Goal: Task Accomplishment & Management: Use online tool/utility

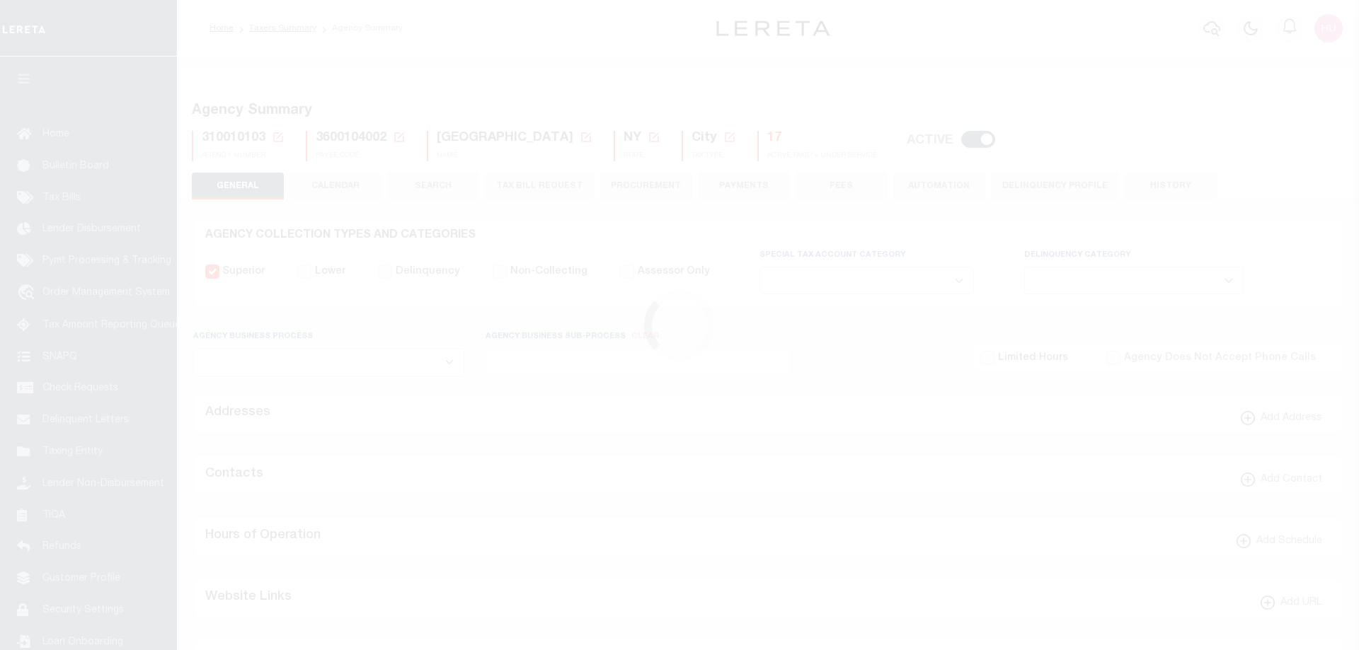
select select
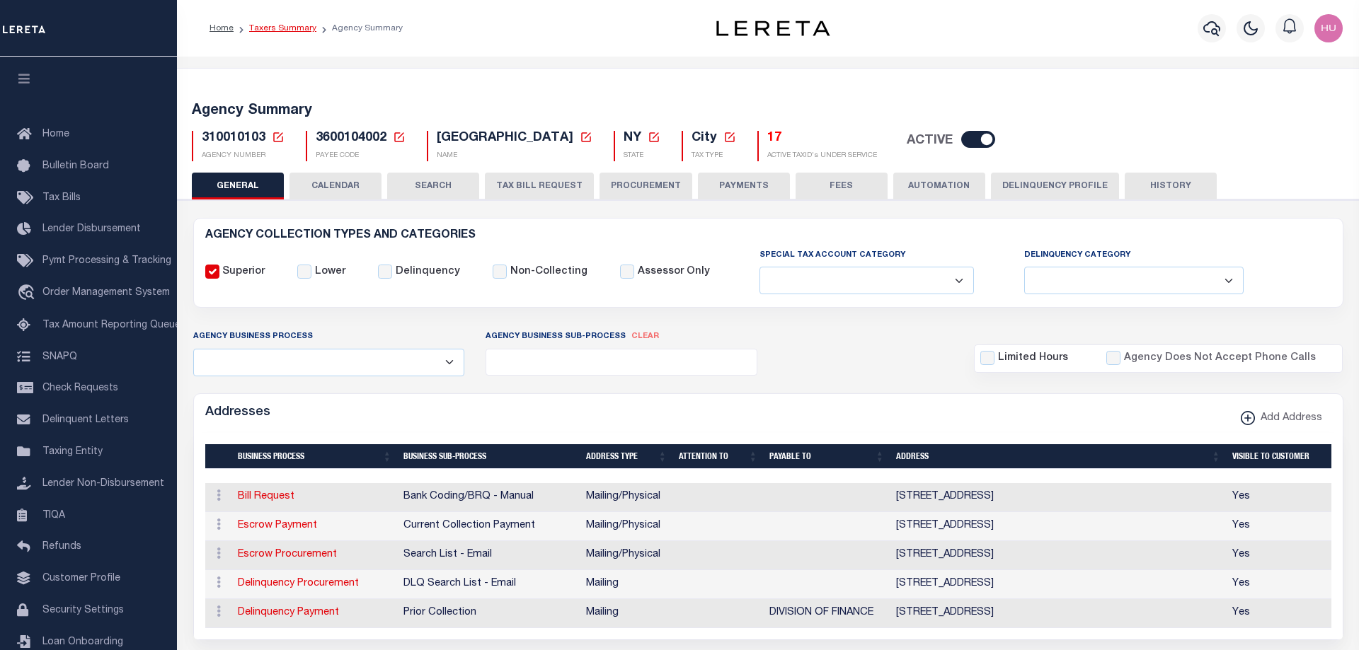
click at [294, 27] on link "Taxers Summary" at bounding box center [282, 28] width 67 height 8
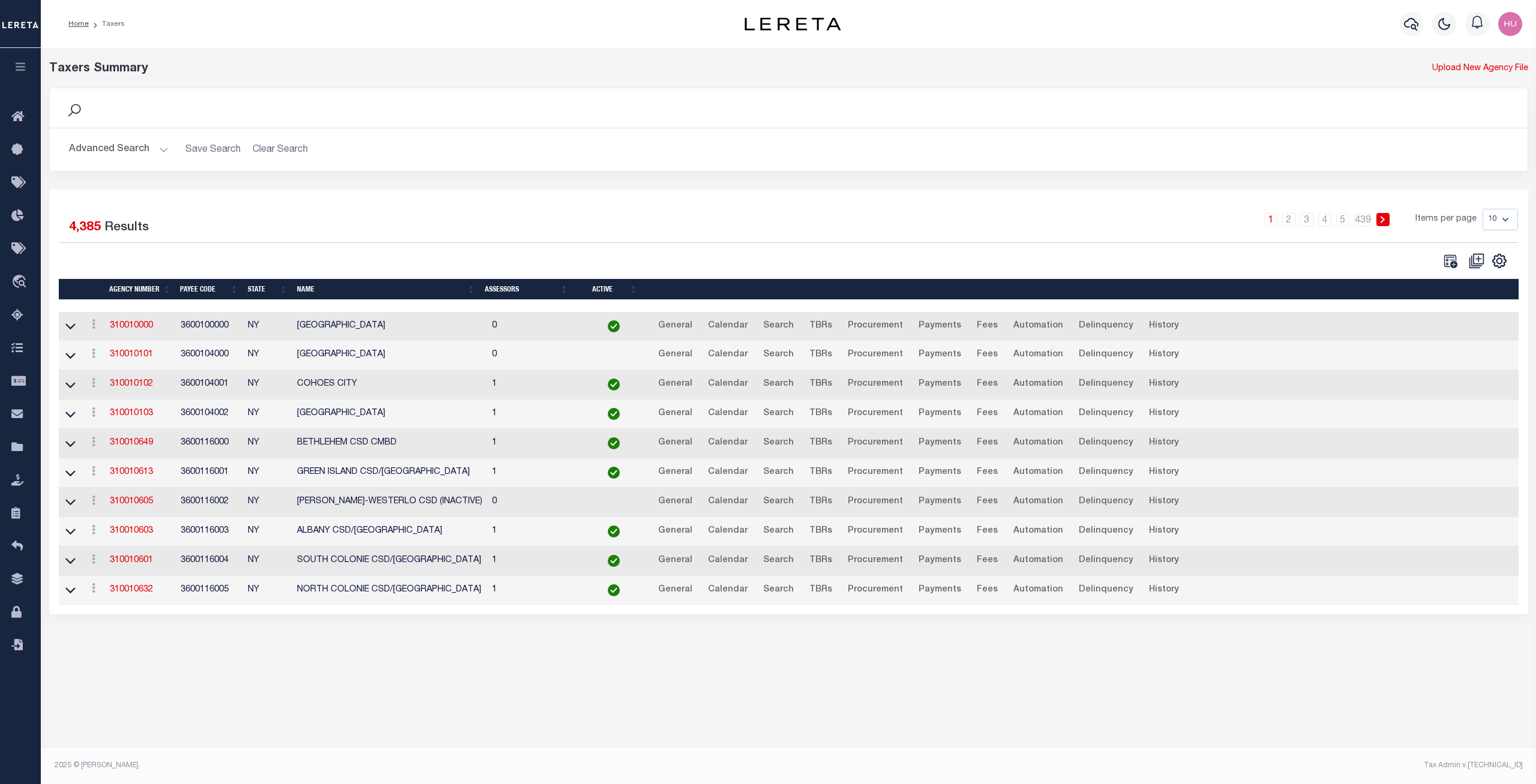
click at [1151, 209] on select "10 25 50 100" at bounding box center [1500, 219] width 36 height 21
select select "100"
click option "100" at bounding box center [0, 0] width 0 height 0
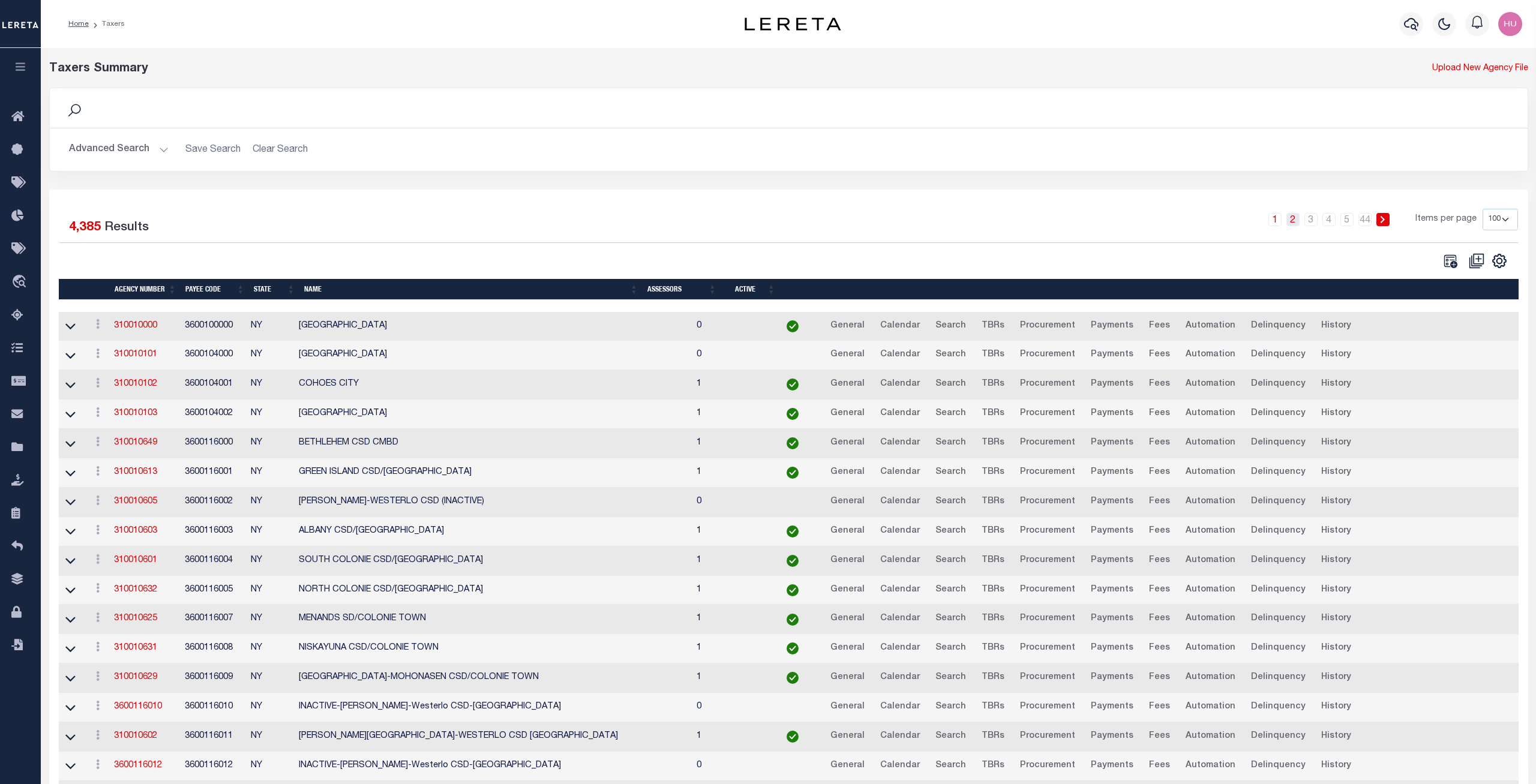
click at [1151, 220] on link "2" at bounding box center [1293, 220] width 14 height 14
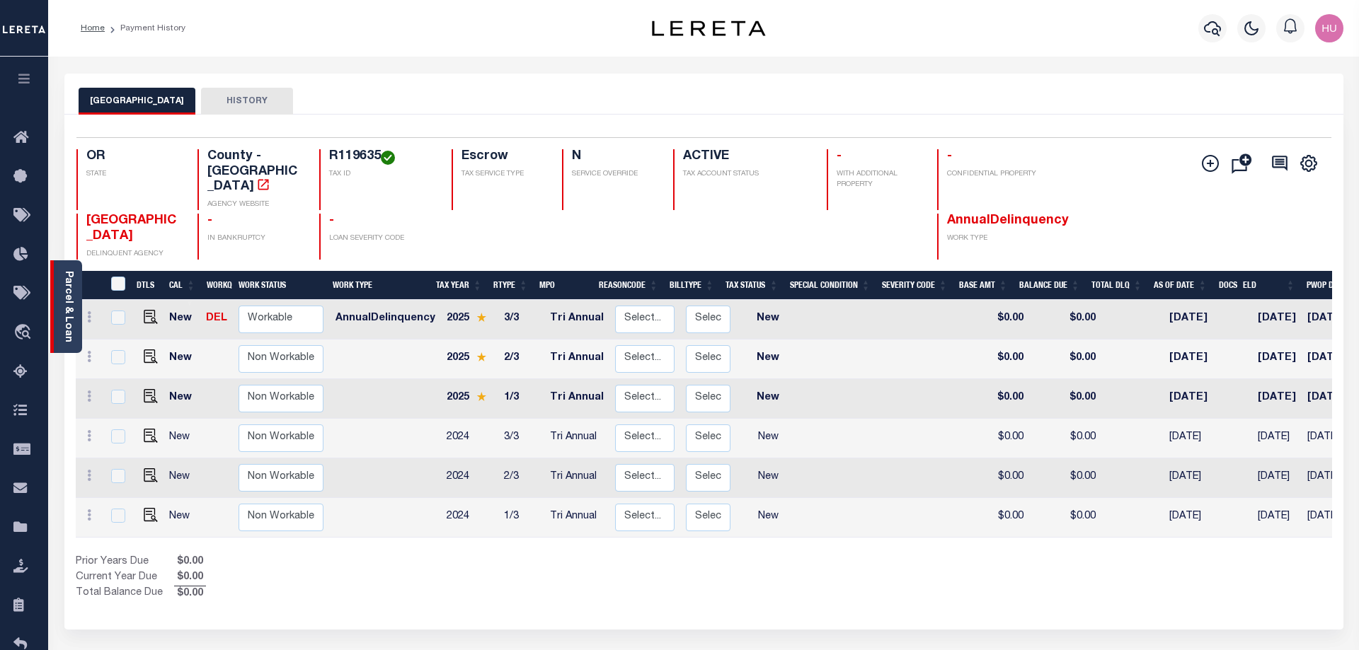
click at [69, 294] on link "Parcel & Loan" at bounding box center [68, 306] width 10 height 71
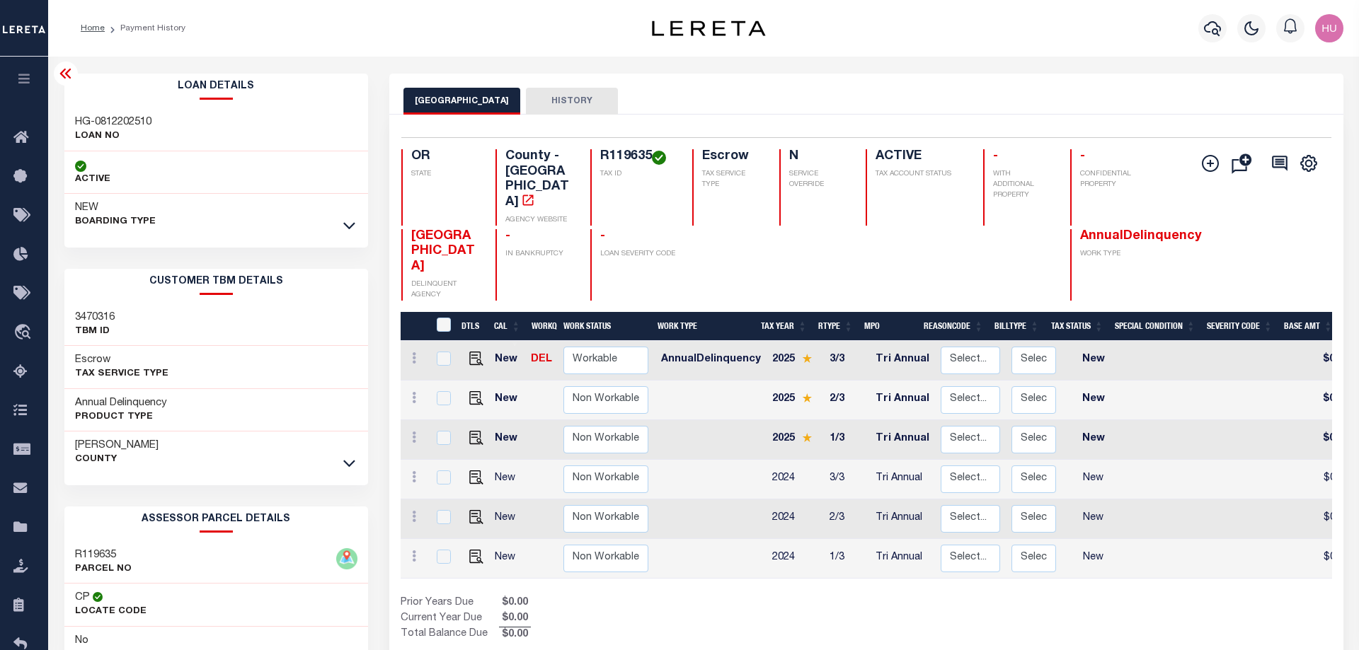
click at [67, 70] on icon at bounding box center [65, 73] width 17 height 17
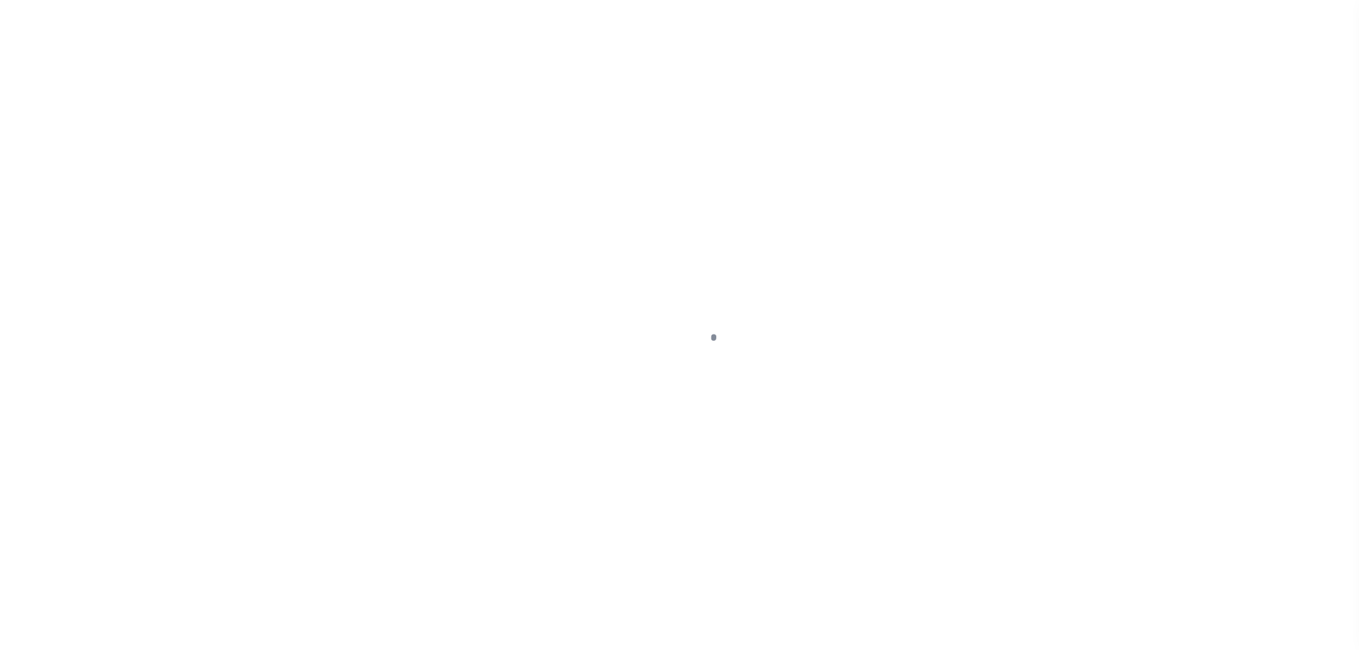
select select "10"
select select "Escrow"
type input "[STREET_ADDRESS]"
type input "[GEOGRAPHIC_DATA] OR 97471-8321"
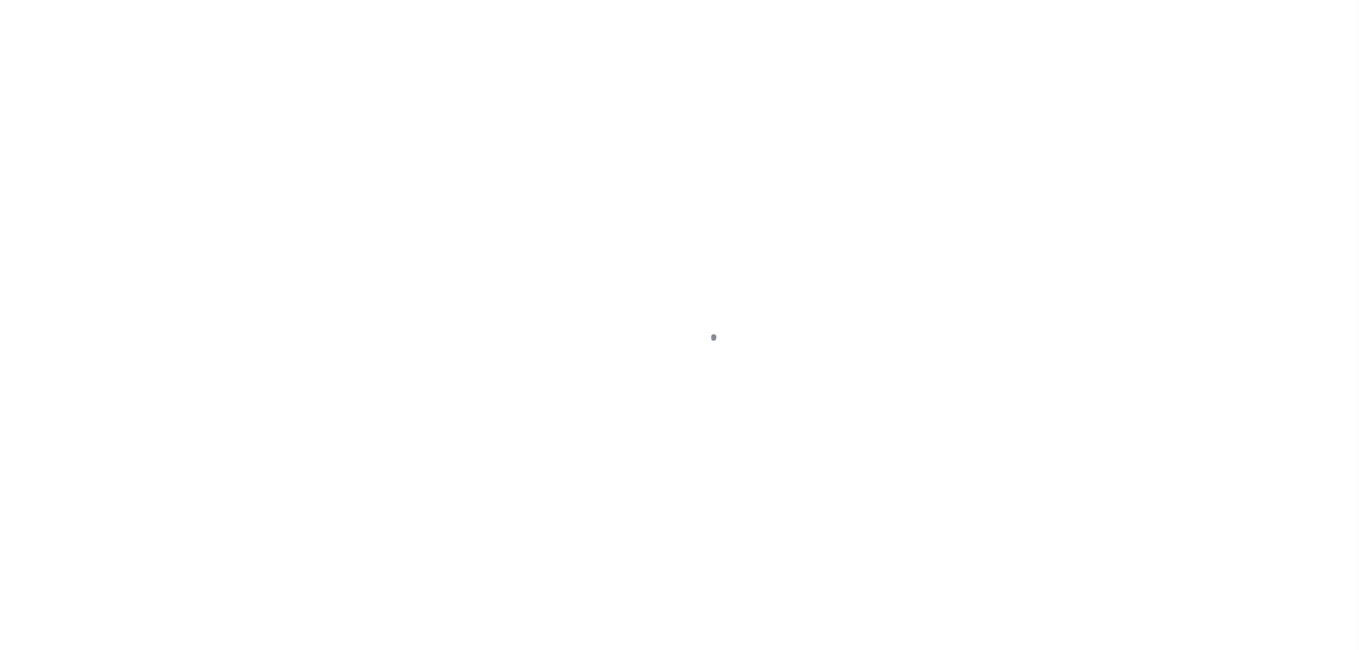
type input "OR"
select select
select select "3"
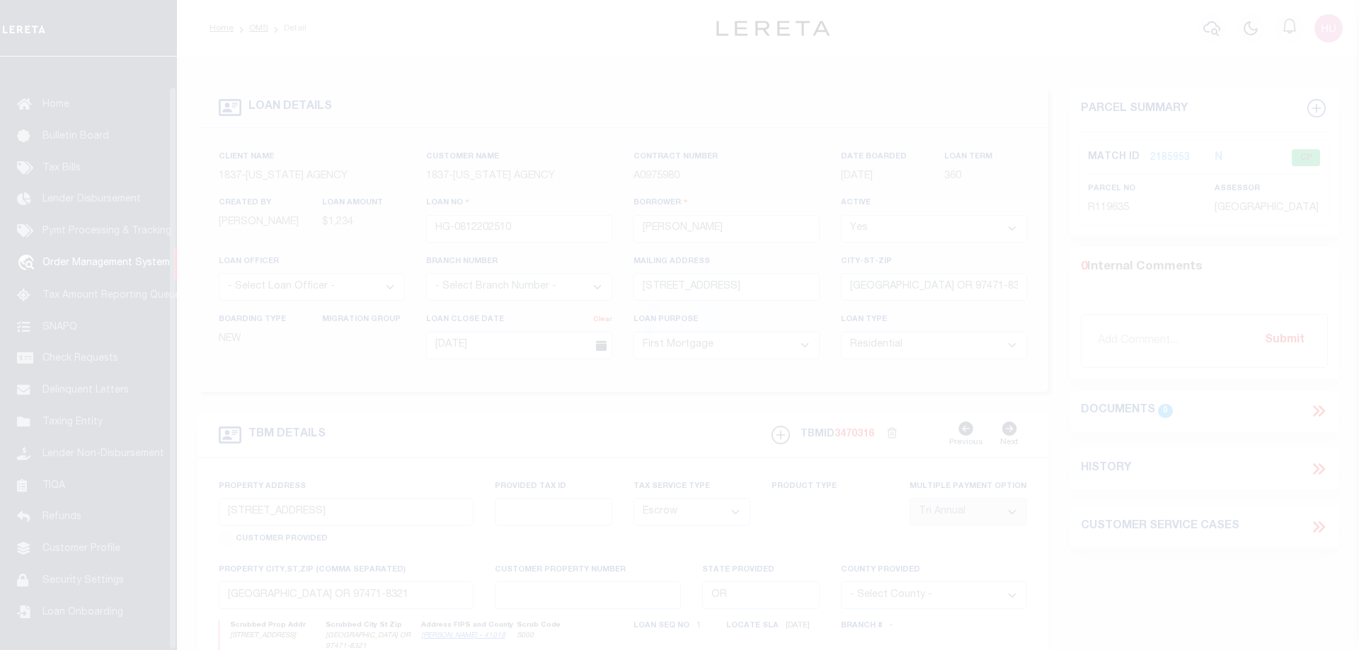
scroll to position [45, 0]
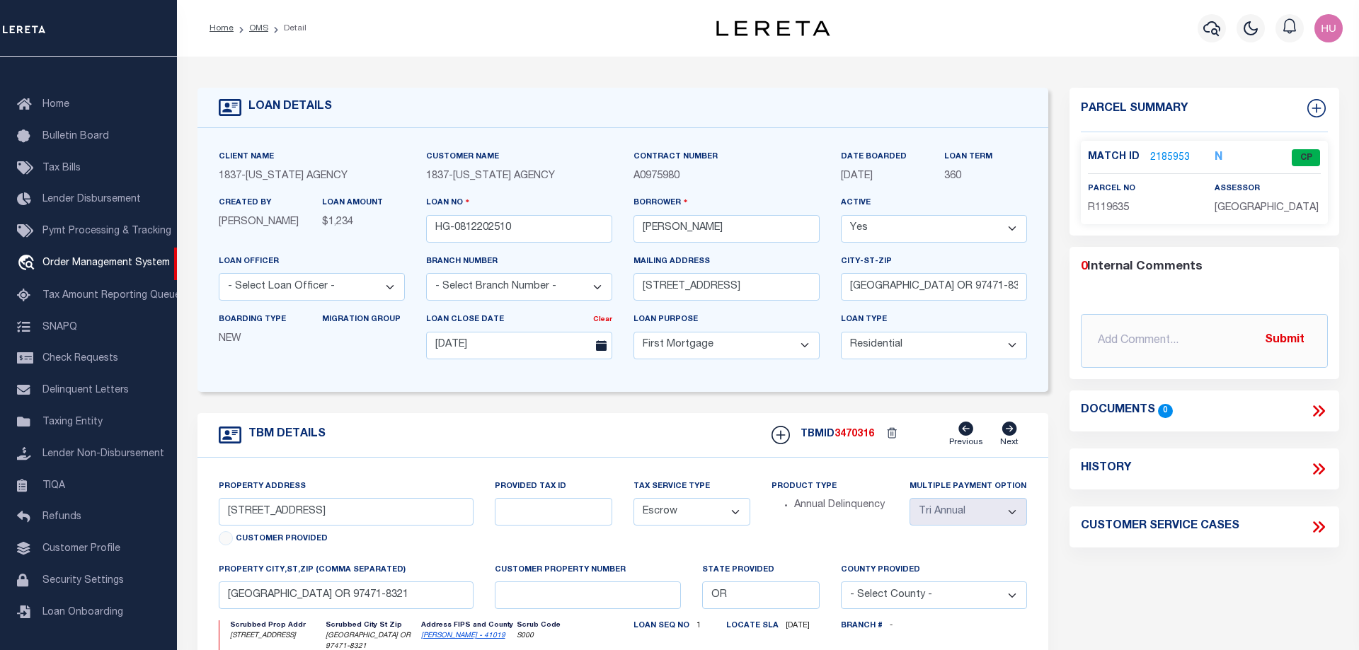
click at [552, 69] on div "LOAN DETAILS Client Name 1837" at bounding box center [768, 486] width 1182 height 858
drag, startPoint x: 523, startPoint y: 233, endPoint x: 432, endPoint y: 232, distance: 90.6
click at [432, 232] on input "HG-0812202510" at bounding box center [519, 229] width 186 height 28
click at [650, 75] on div "LOAN DETAILS Client Name 1837 - OREGON AGENCY 1837 - 360" at bounding box center [768, 471] width 1163 height 801
click at [1315, 466] on icon at bounding box center [1316, 469] width 6 height 11
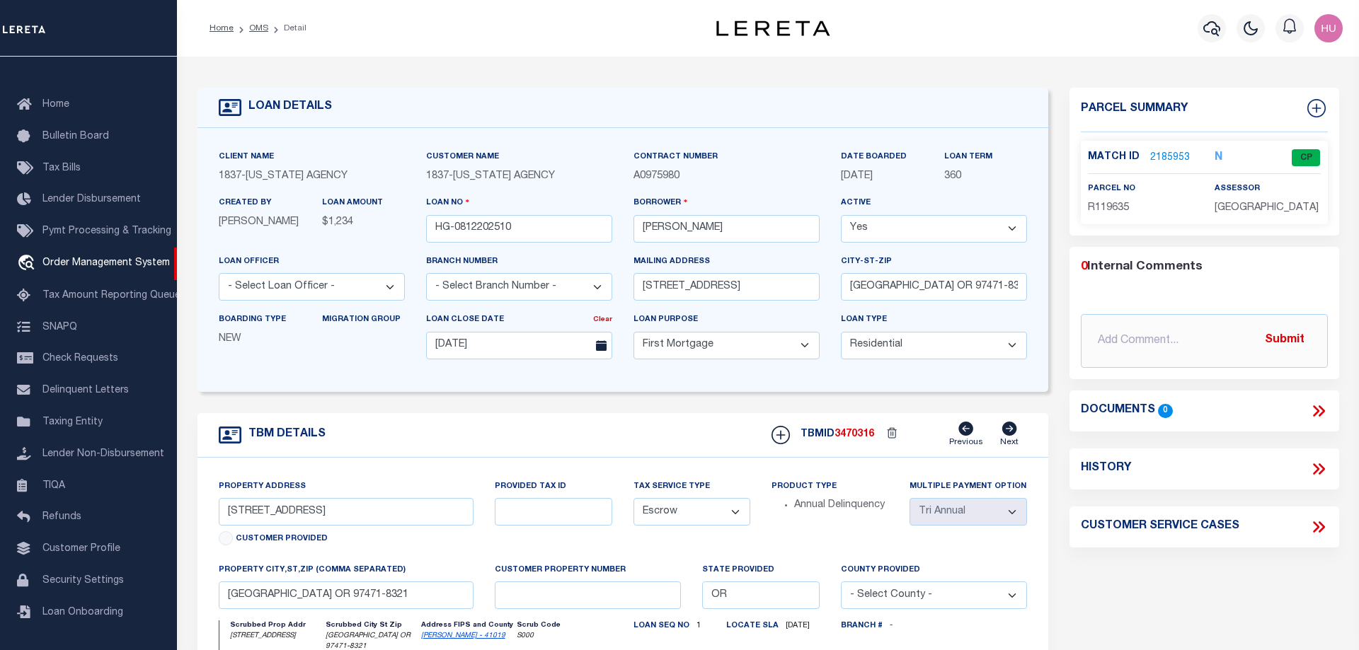
select select "100"
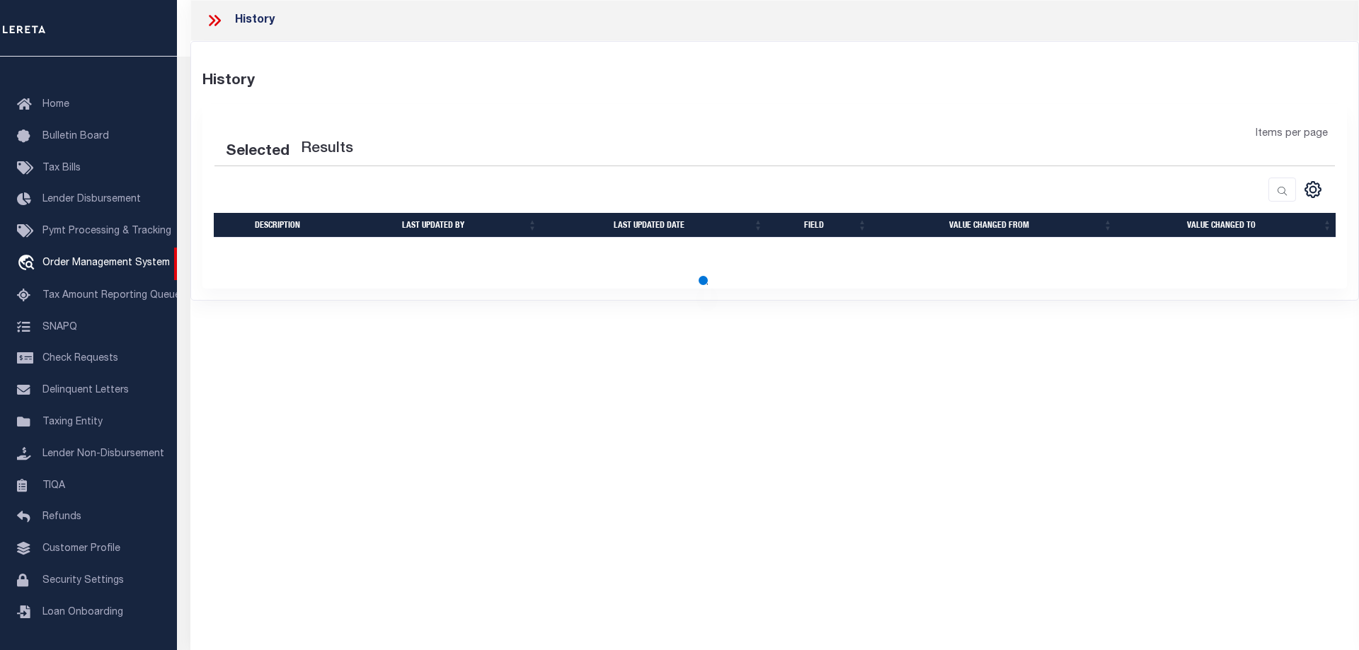
select select "100"
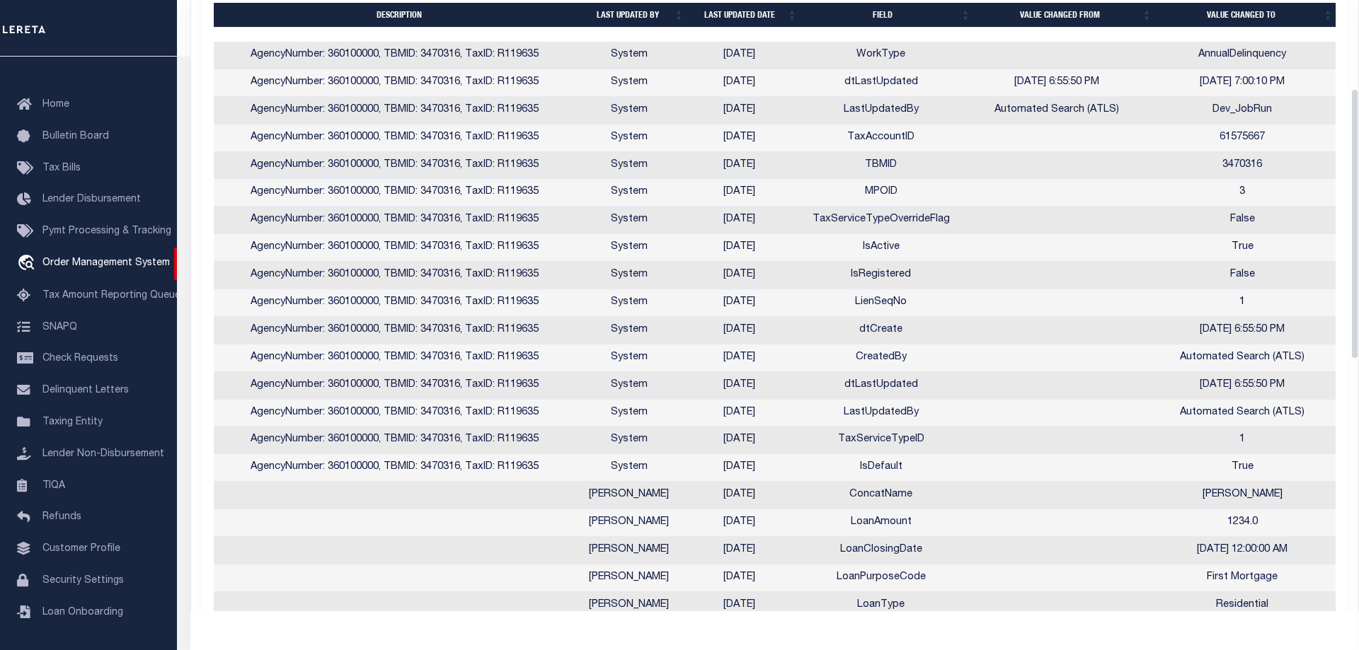
scroll to position [0, 0]
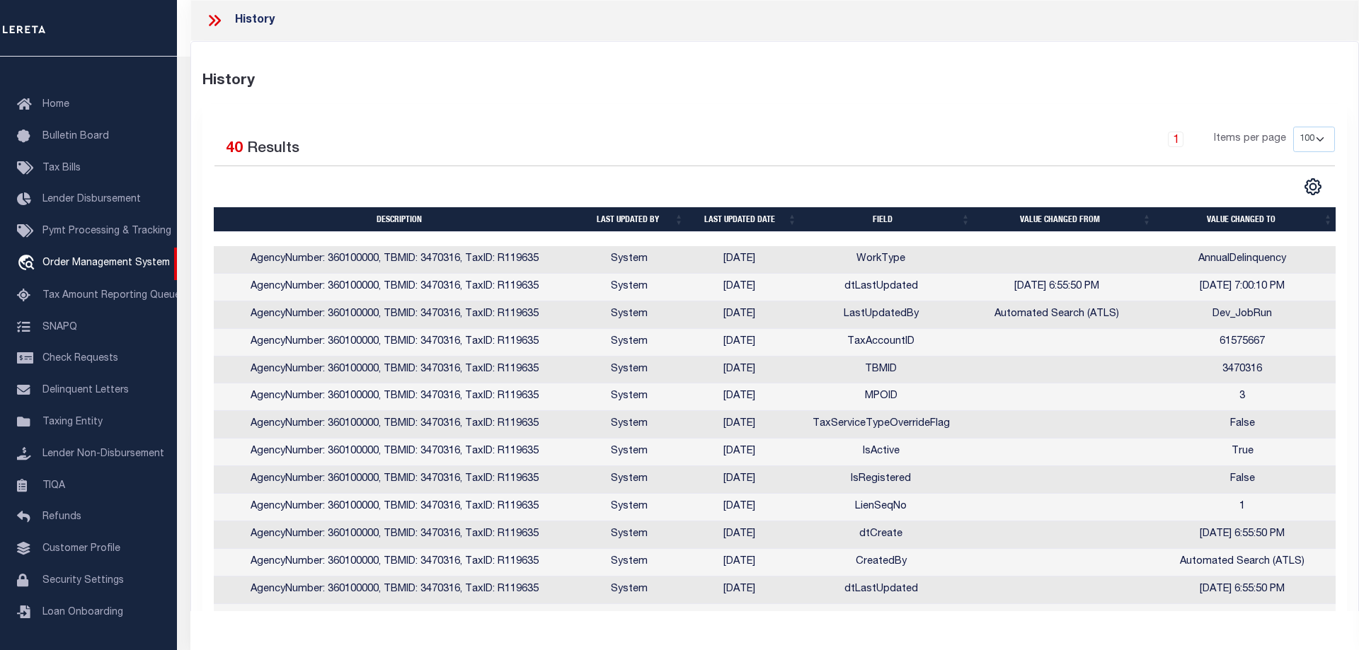
click at [221, 16] on icon at bounding box center [214, 20] width 18 height 18
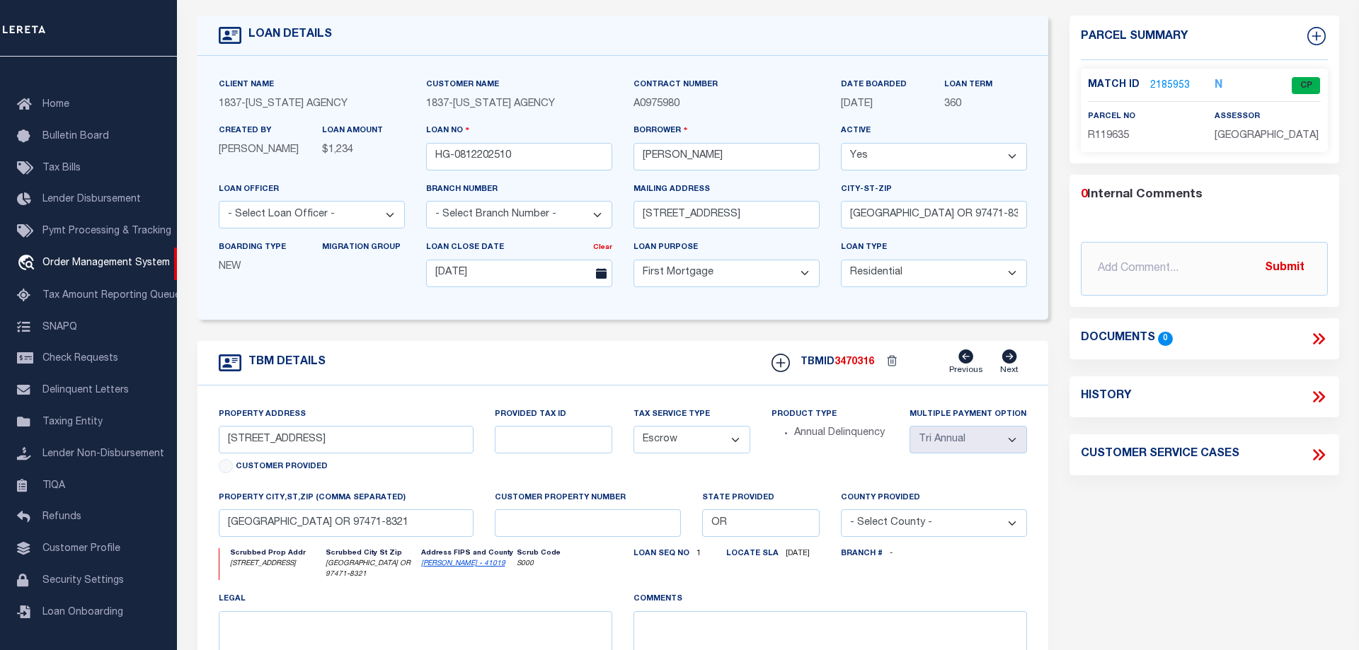
scroll to position [144, 0]
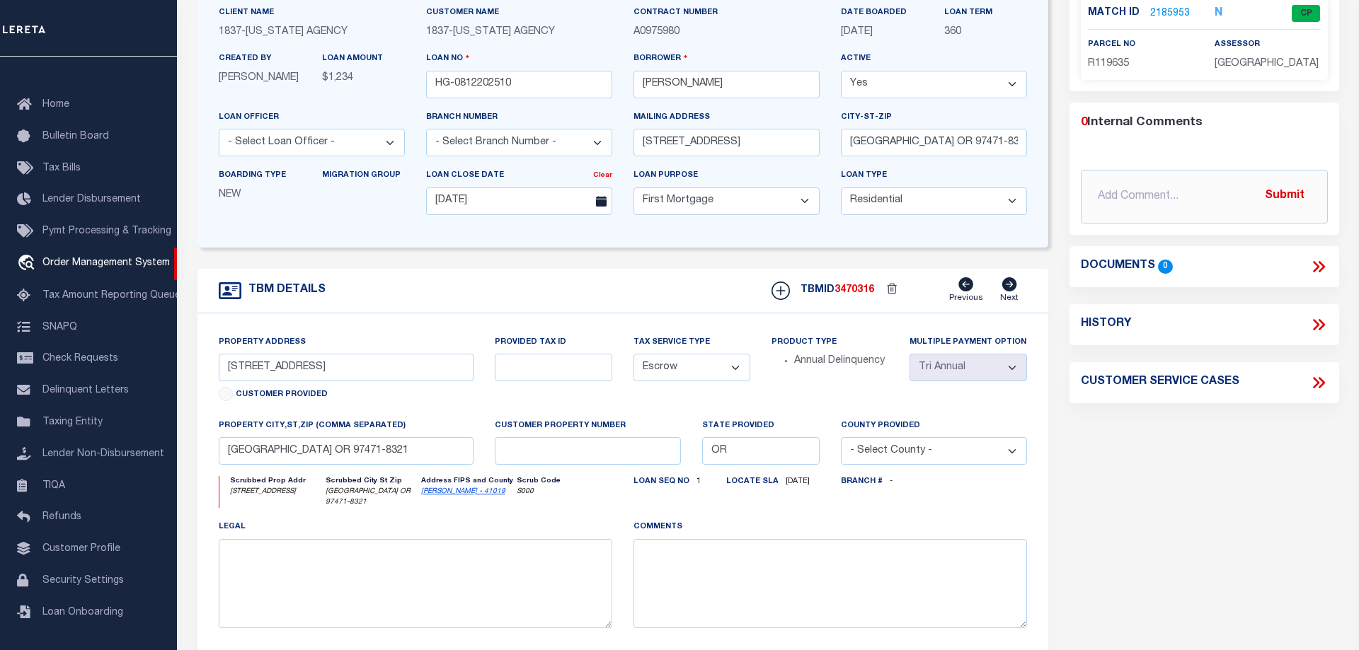
click at [1318, 324] on icon at bounding box center [1316, 324] width 6 height 11
select select "100"
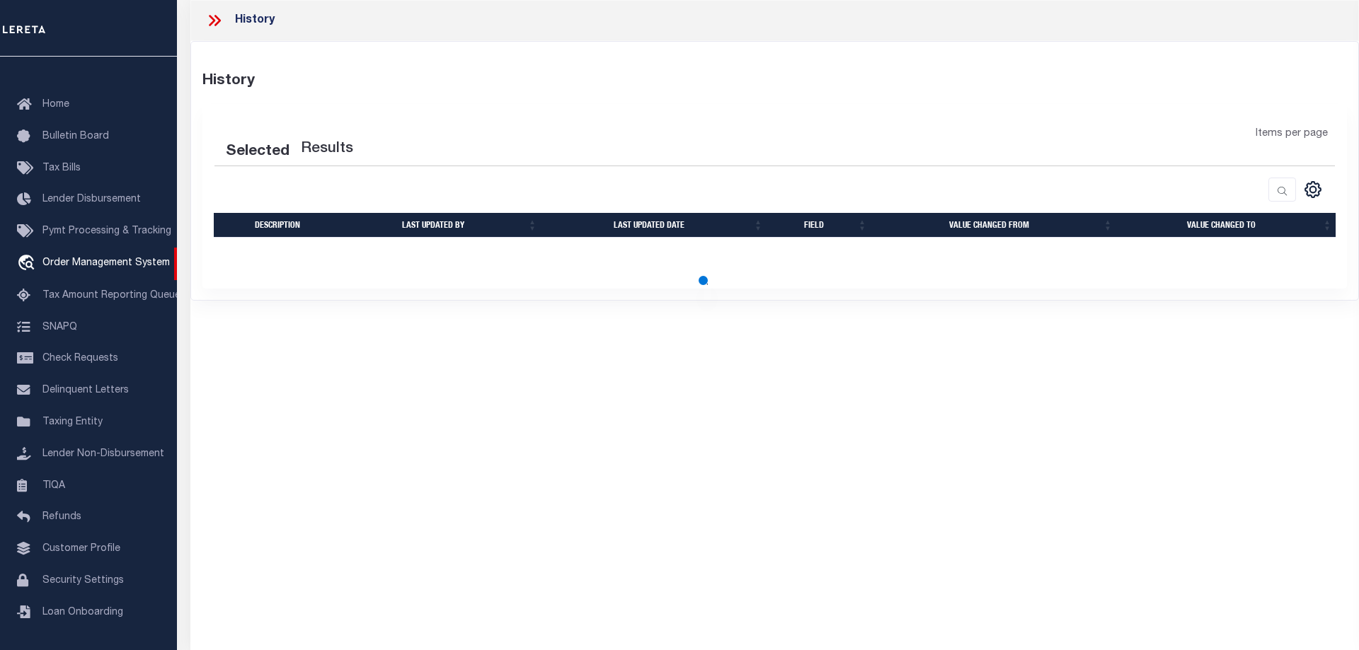
select select "100"
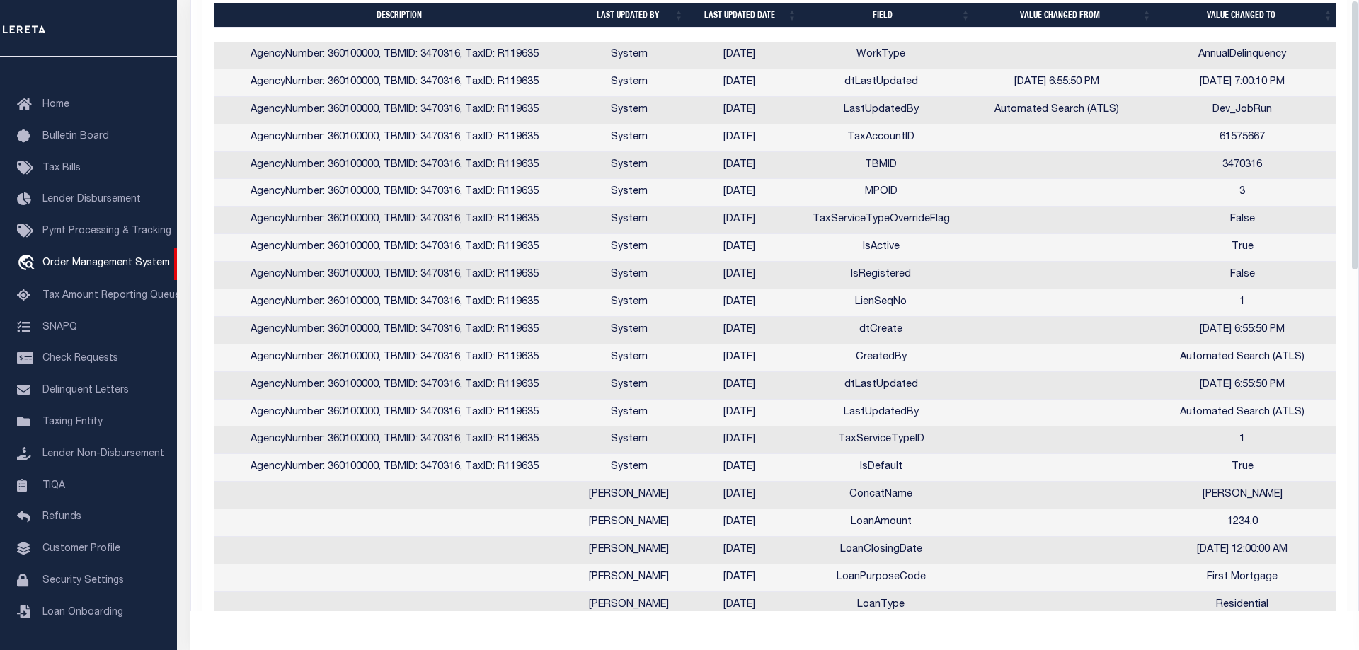
scroll to position [0, 0]
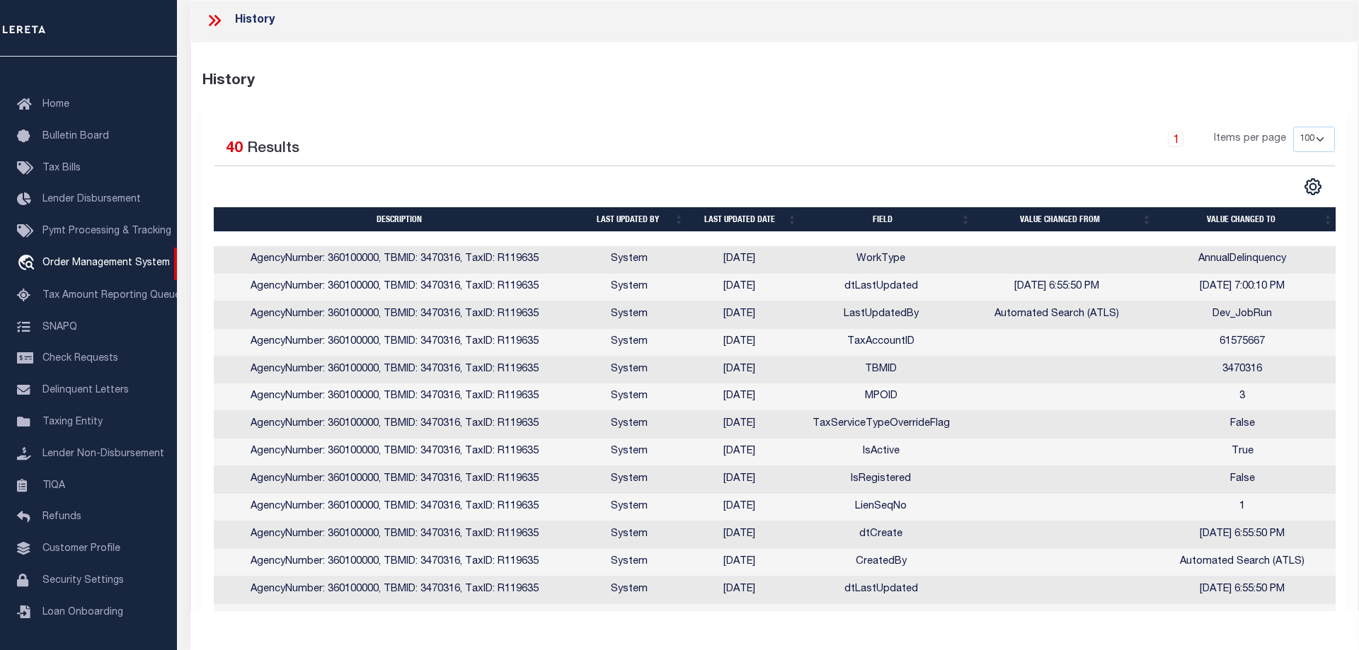
click at [214, 16] on icon at bounding box center [214, 20] width 18 height 18
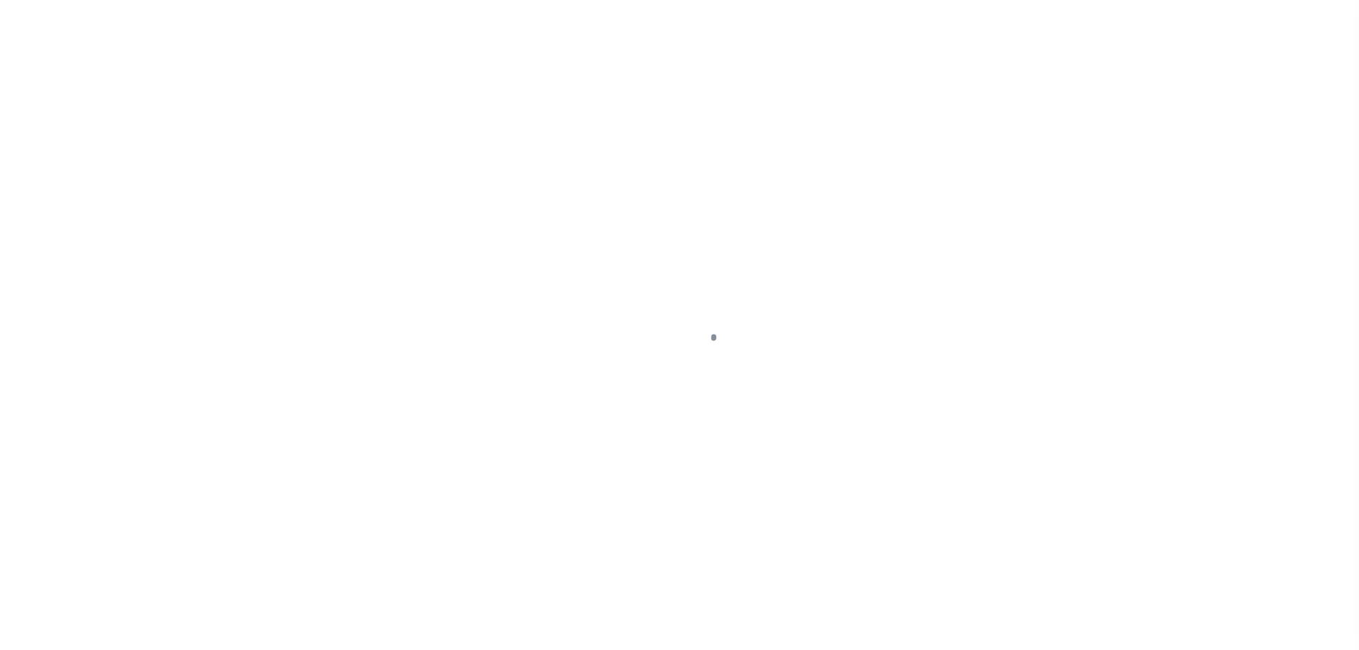
select select "132890"
select select "10"
select select "Escrow"
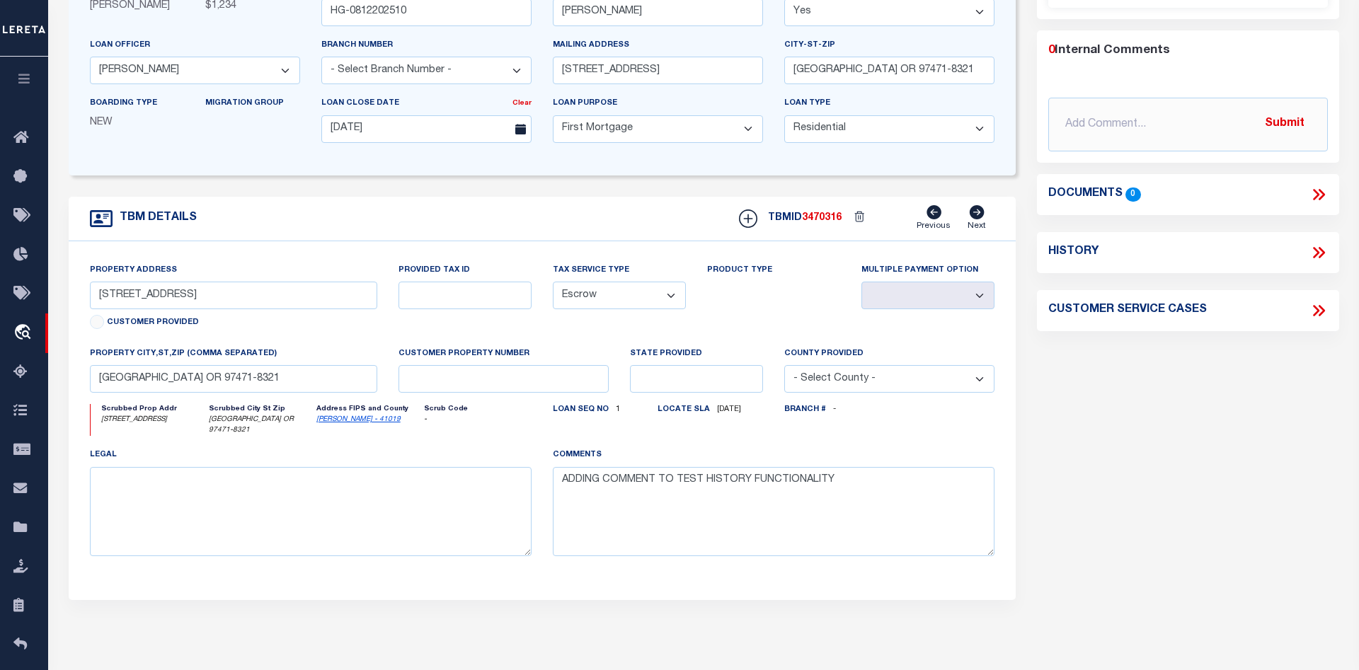
scroll to position [144, 0]
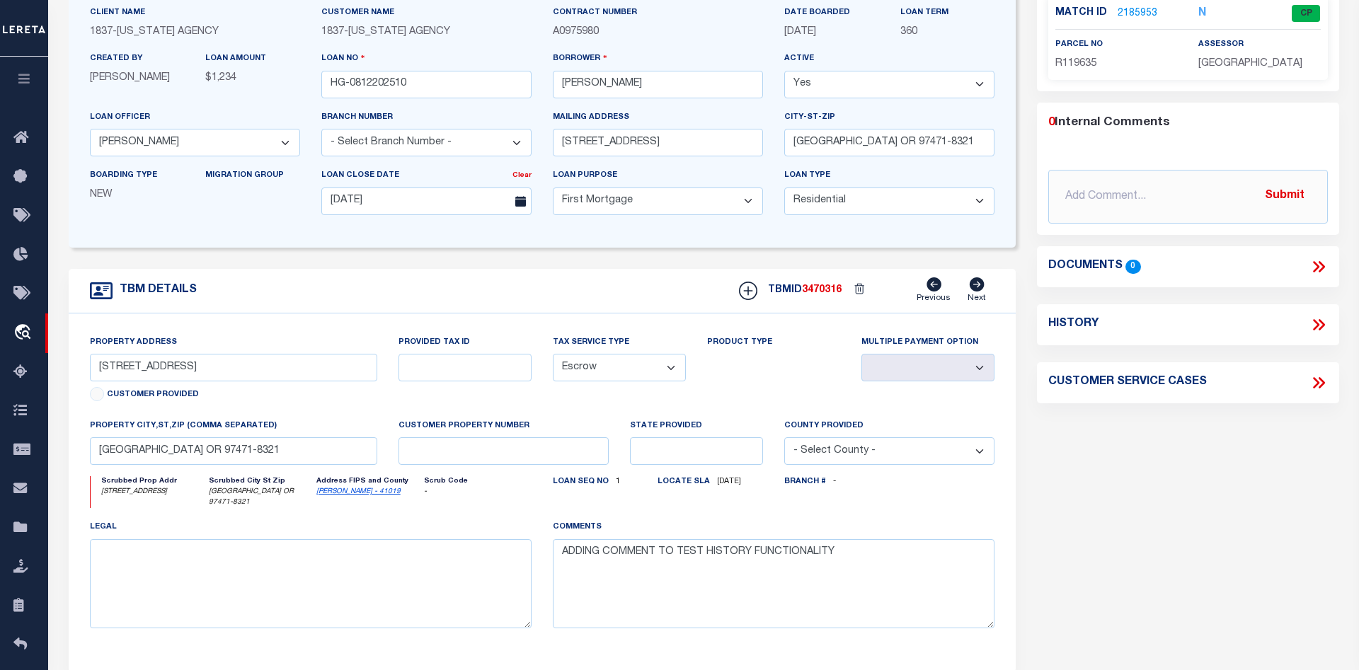
click at [1320, 328] on icon at bounding box center [1321, 324] width 6 height 11
select select "100"
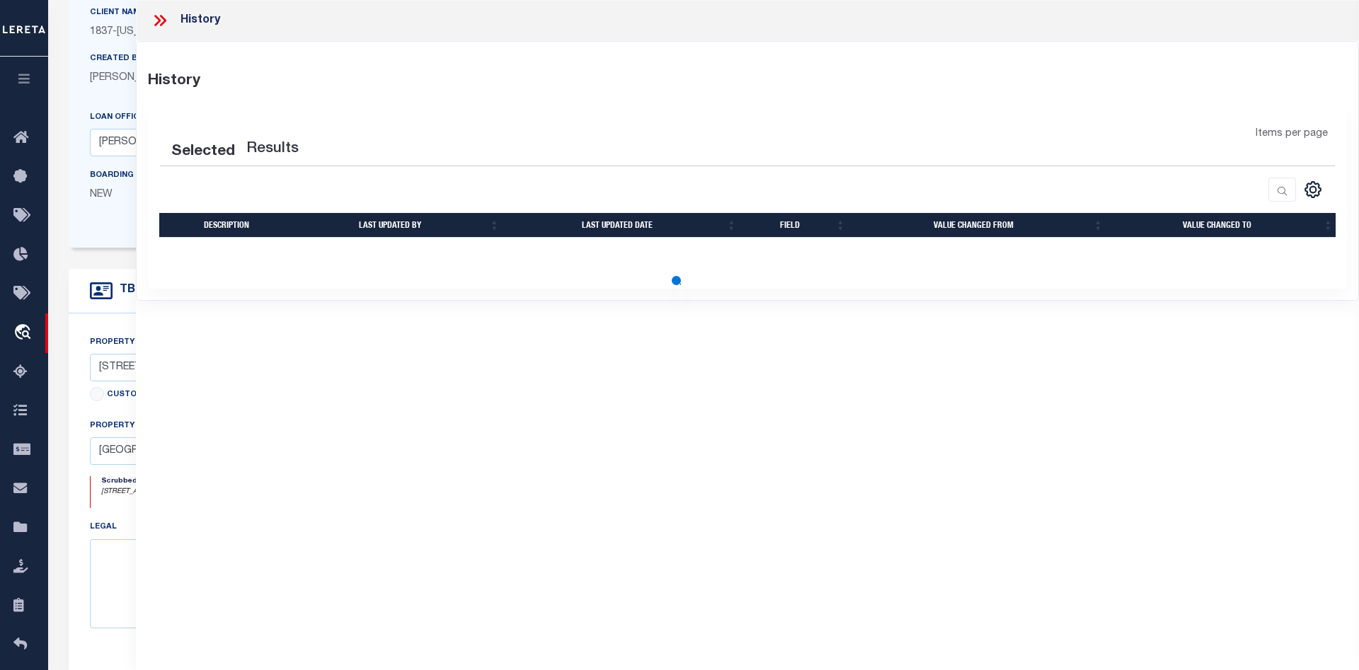
select select "100"
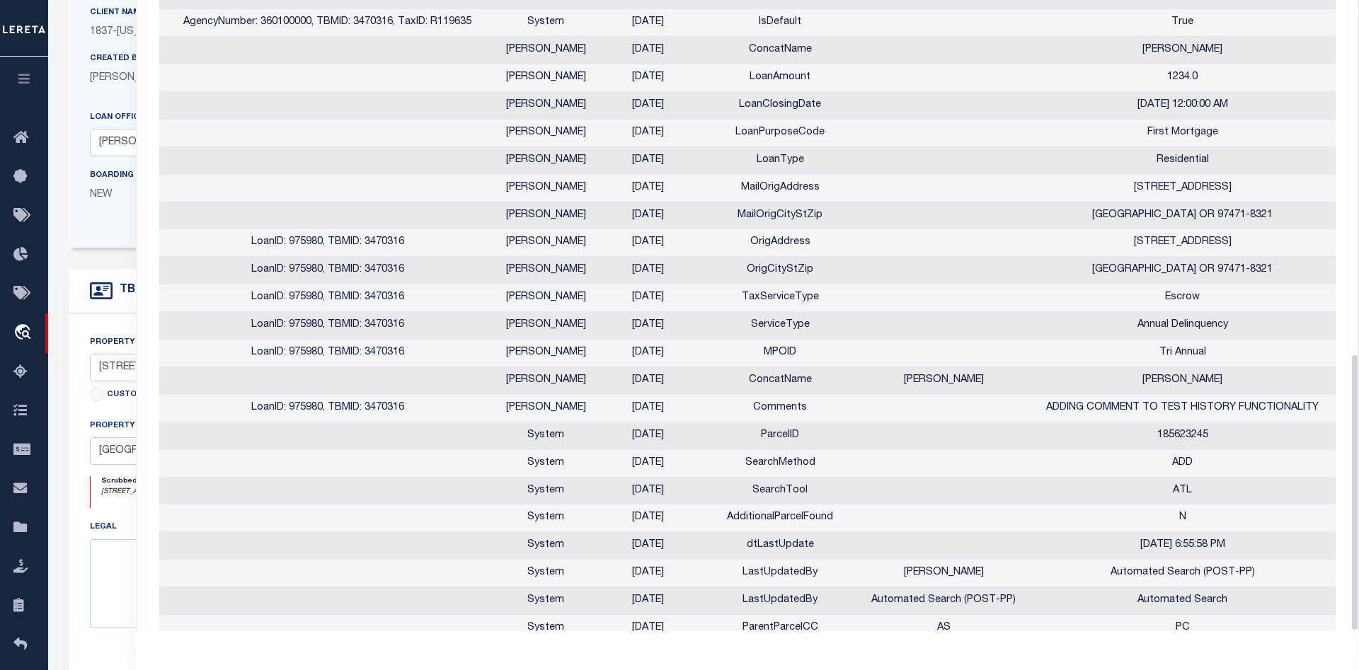
scroll to position [817, 0]
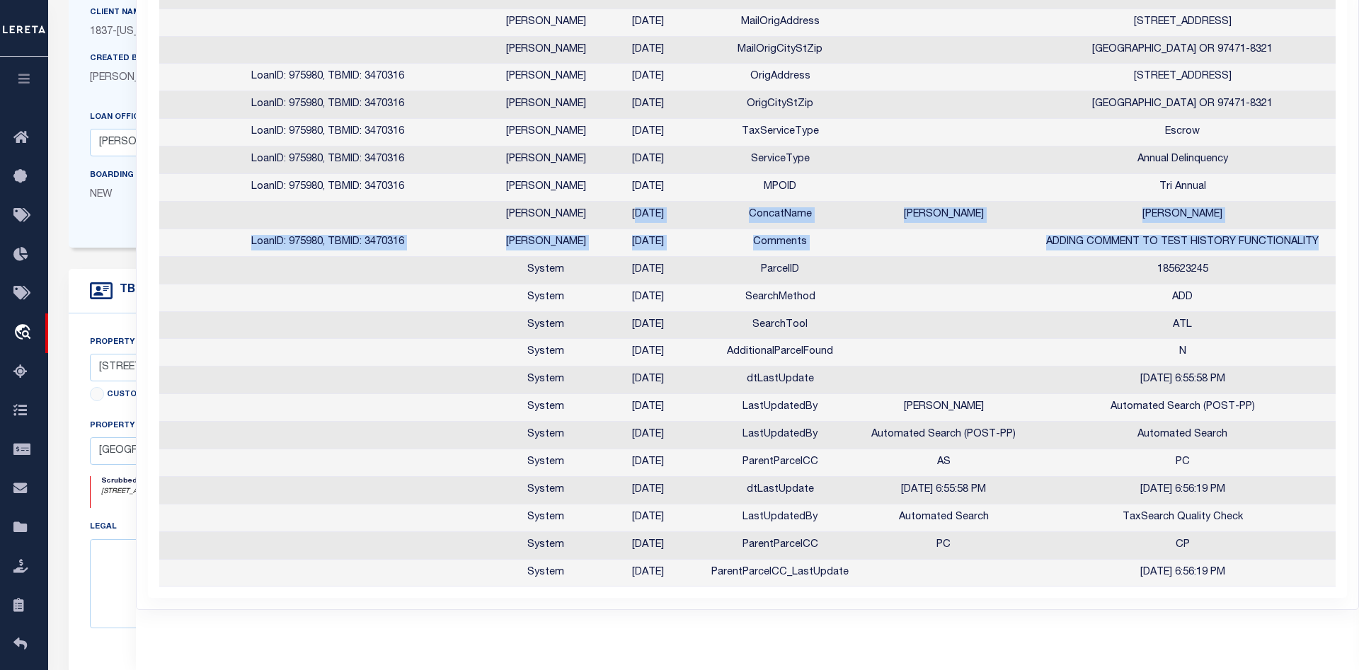
drag, startPoint x: 1320, startPoint y: 243, endPoint x: 625, endPoint y: 220, distance: 696.0
click at [625, 220] on tbody "AgencyNumber: 360100000, TBMID: 3470316, TaxID: R119635 System 08/12/2025 WorkT…" at bounding box center [748, 9] width 1178 height 1156
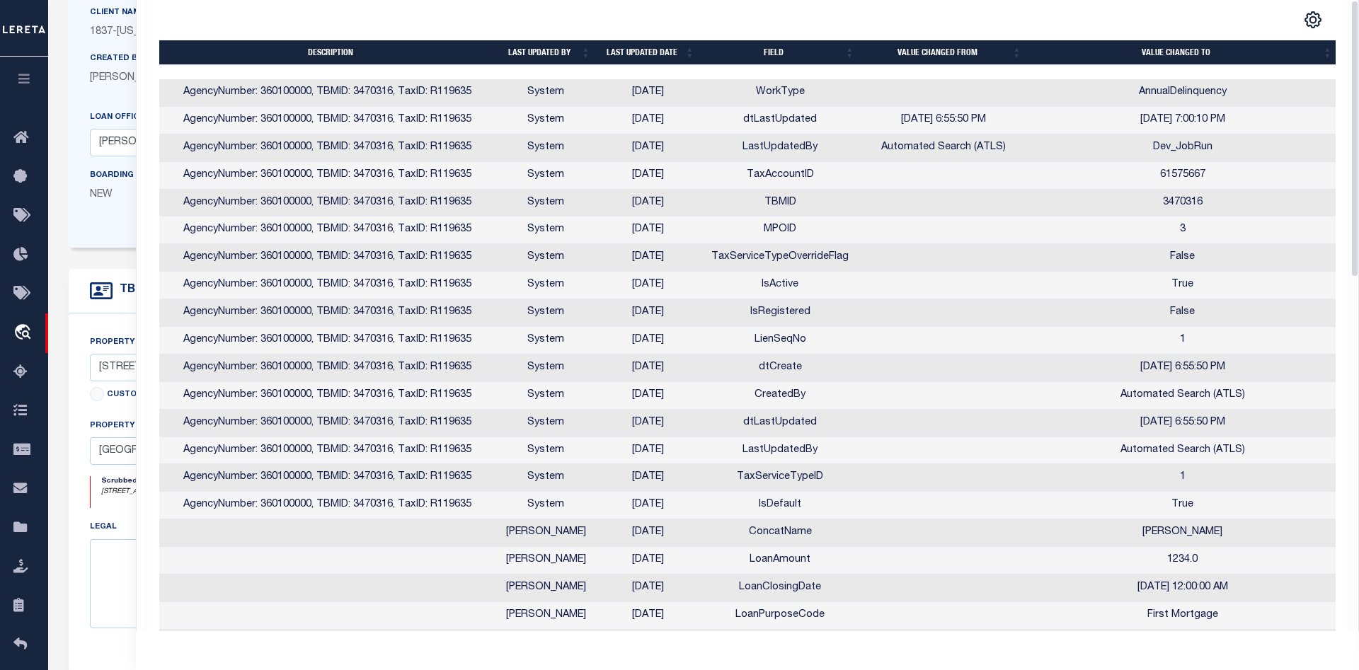
scroll to position [0, 0]
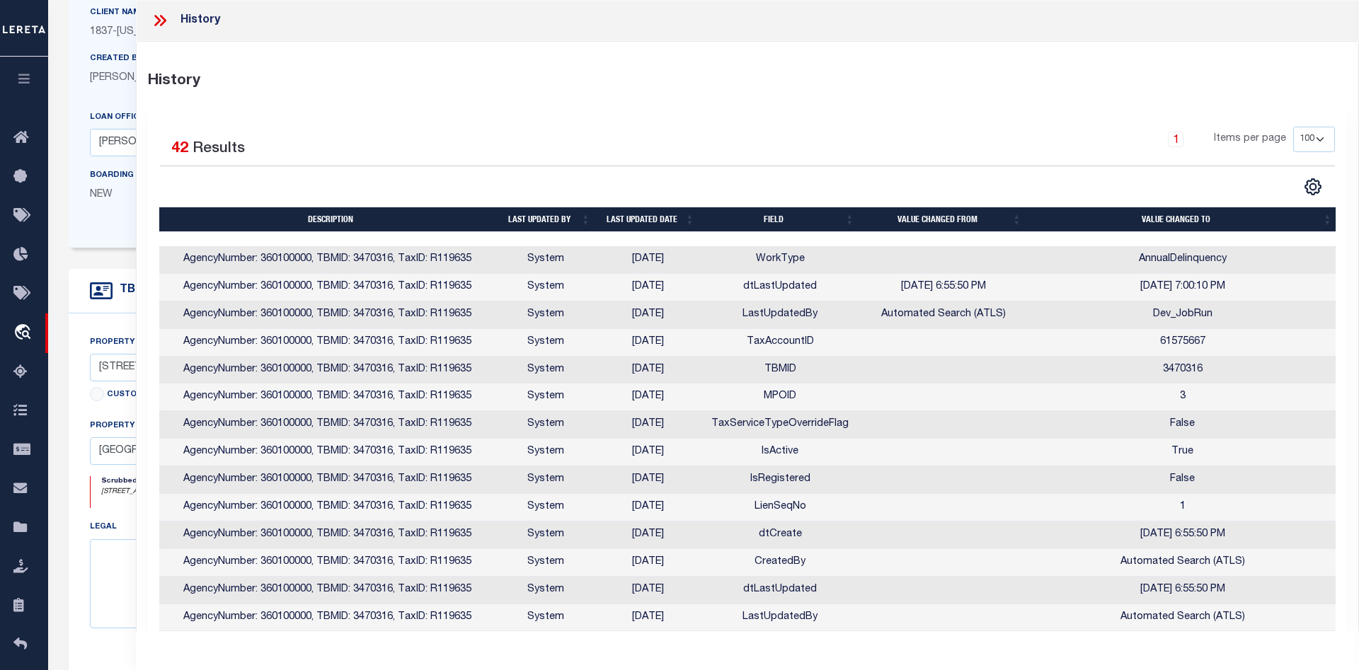
click at [639, 219] on th "Last updated date" at bounding box center [648, 219] width 104 height 25
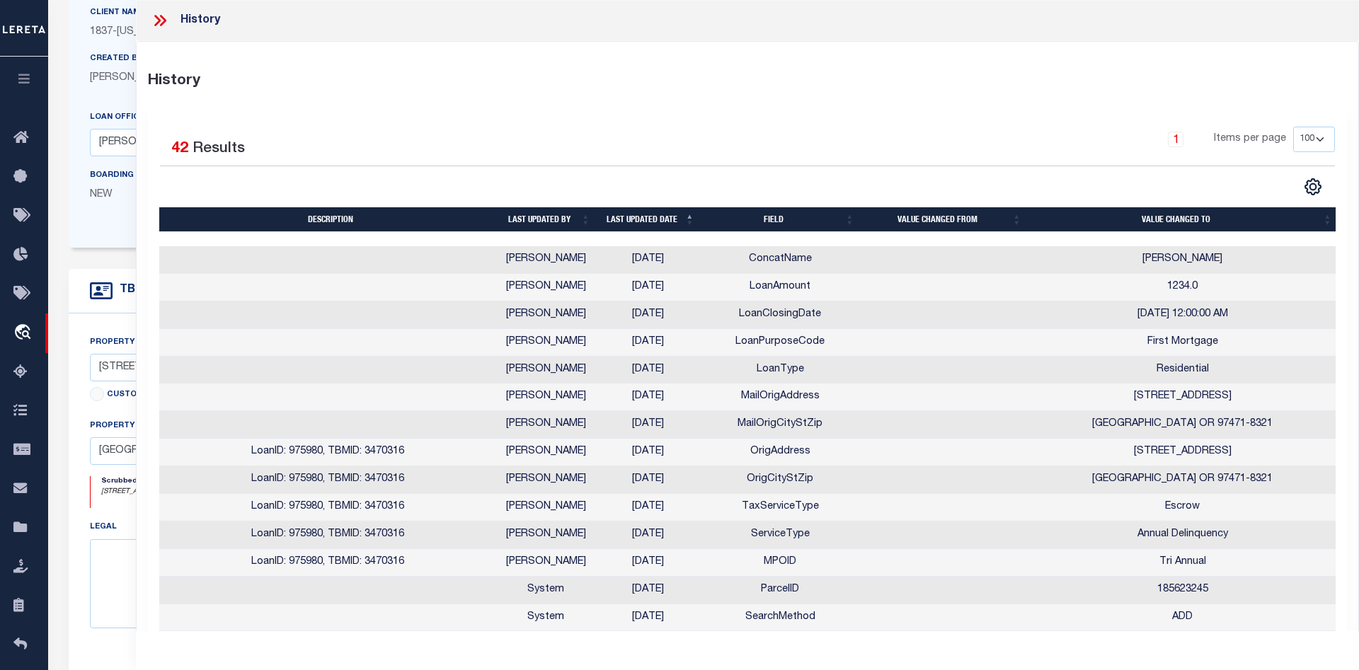
click at [639, 219] on th "Last updated date" at bounding box center [648, 219] width 104 height 25
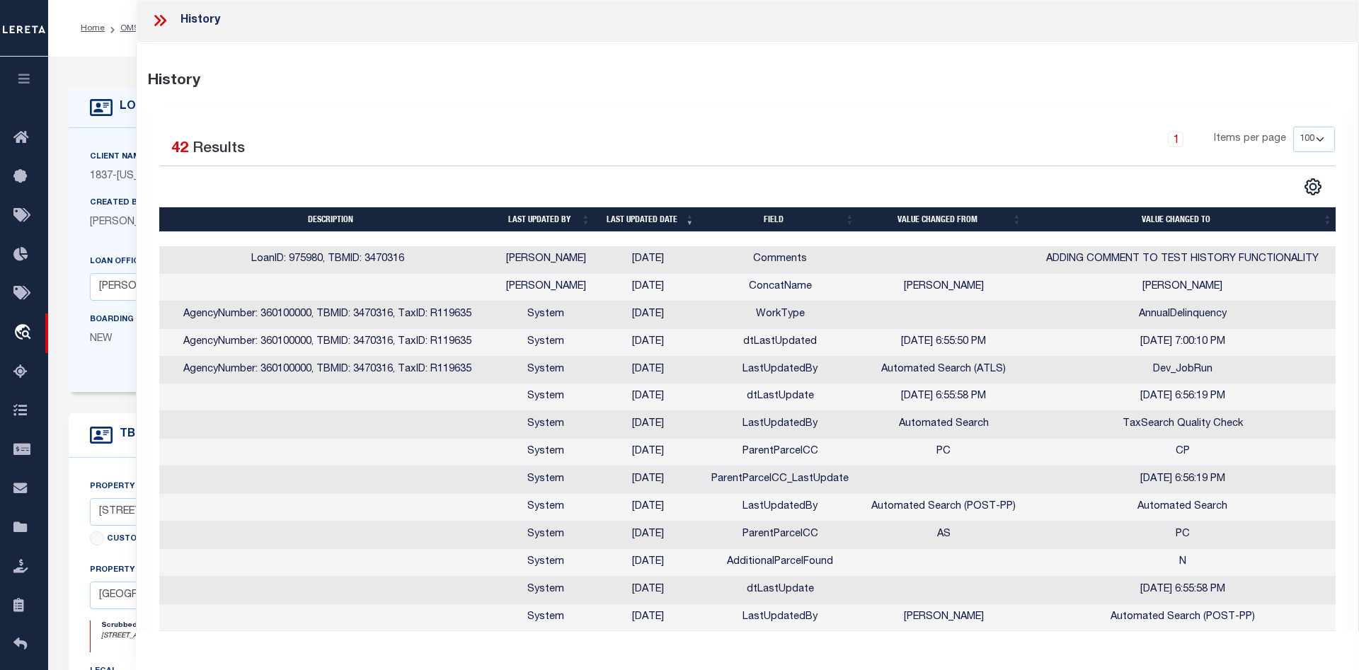
drag, startPoint x: 1230, startPoint y: 287, endPoint x: 585, endPoint y: 251, distance: 645.7
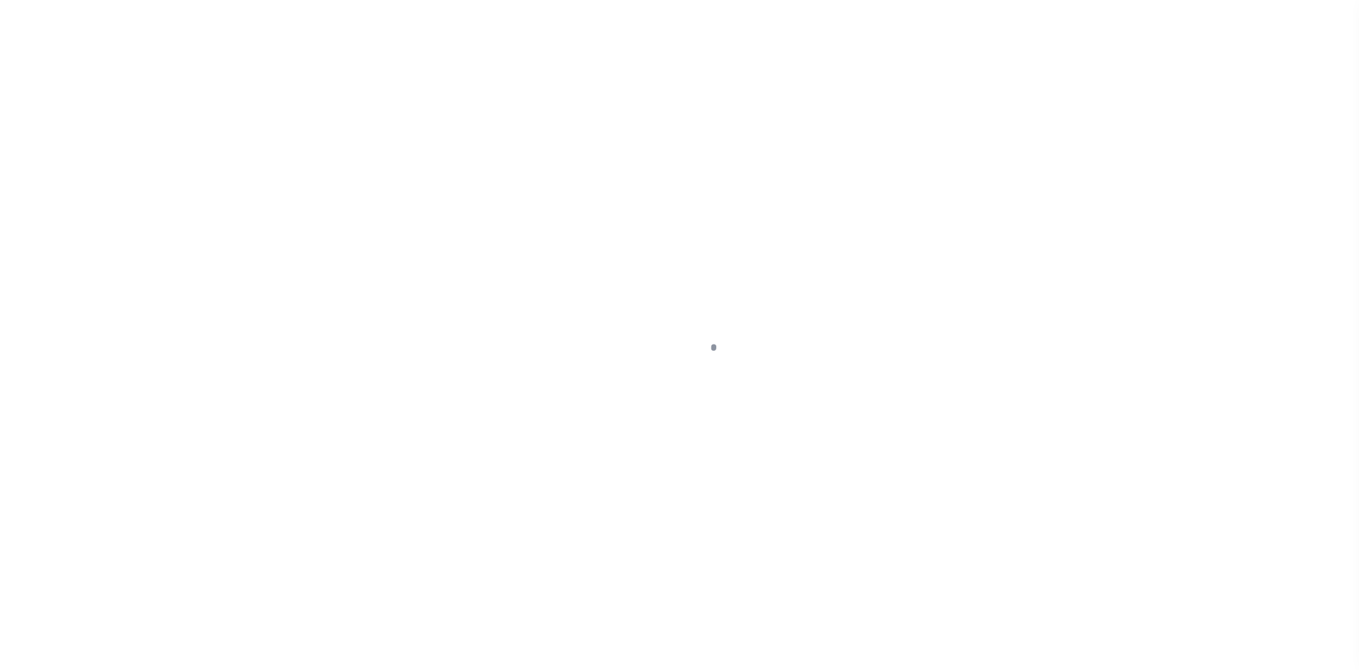
select select "10"
select select "Escrow"
select select
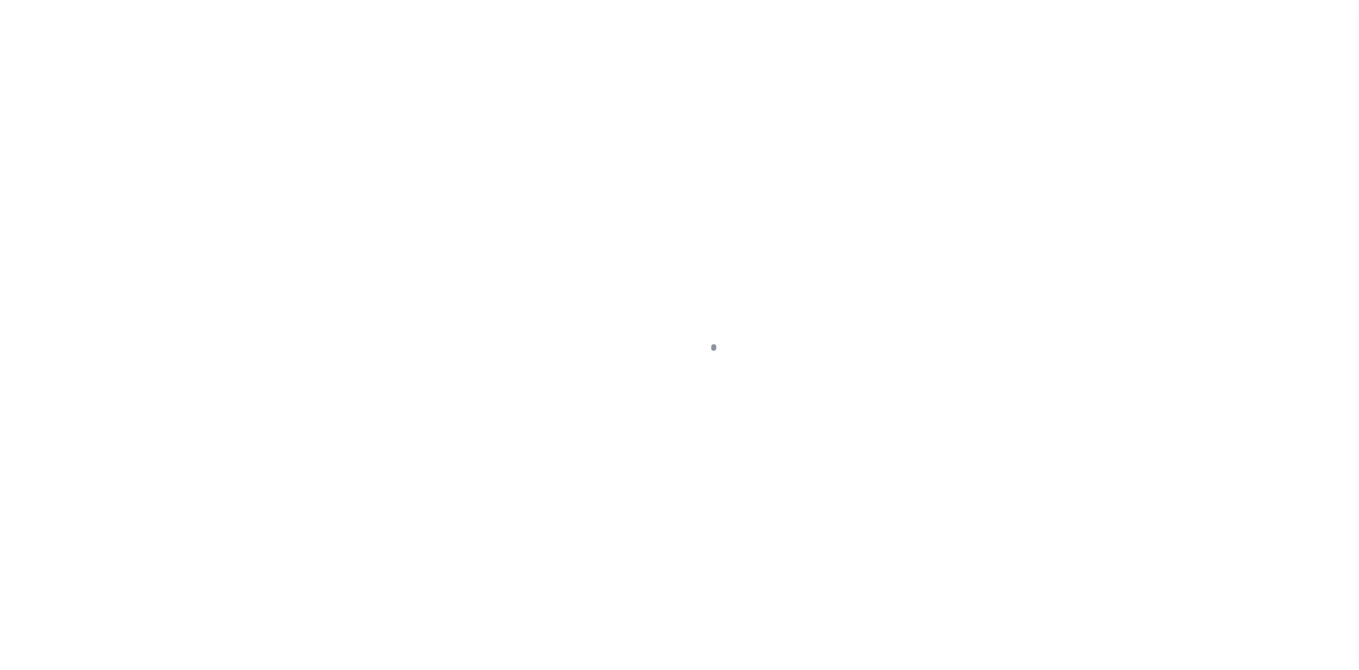
select select "132890"
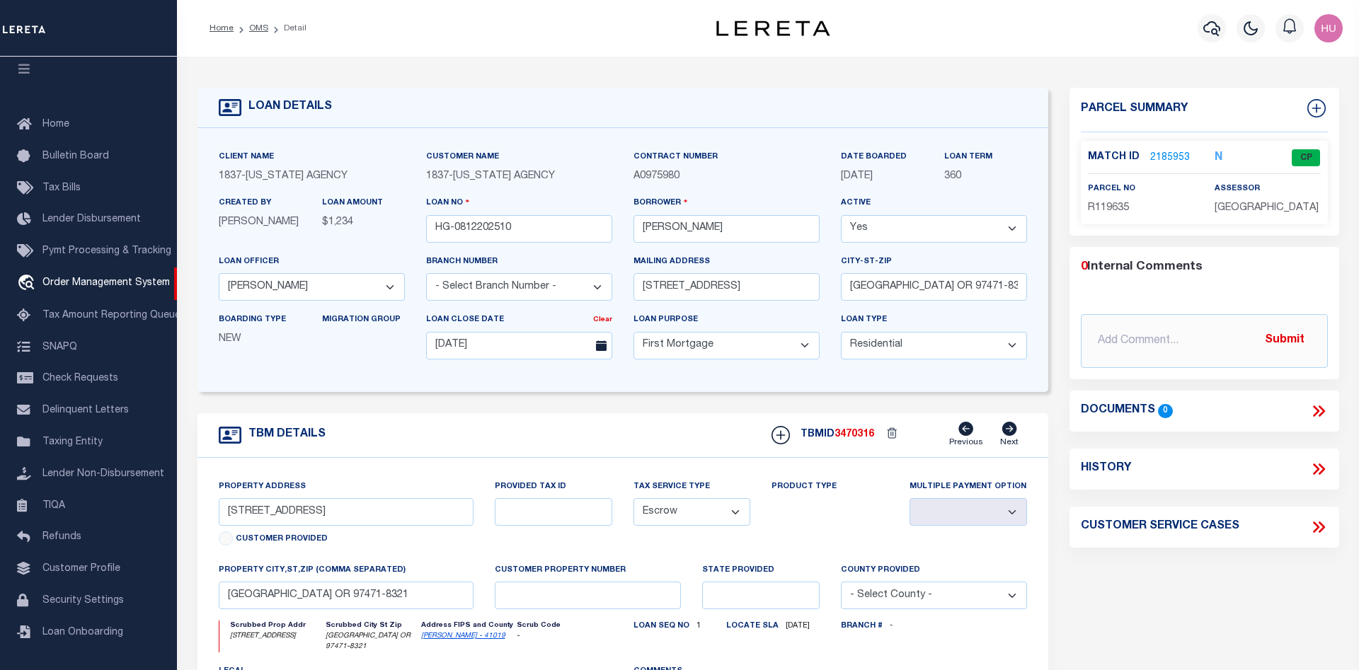
scroll to position [144, 0]
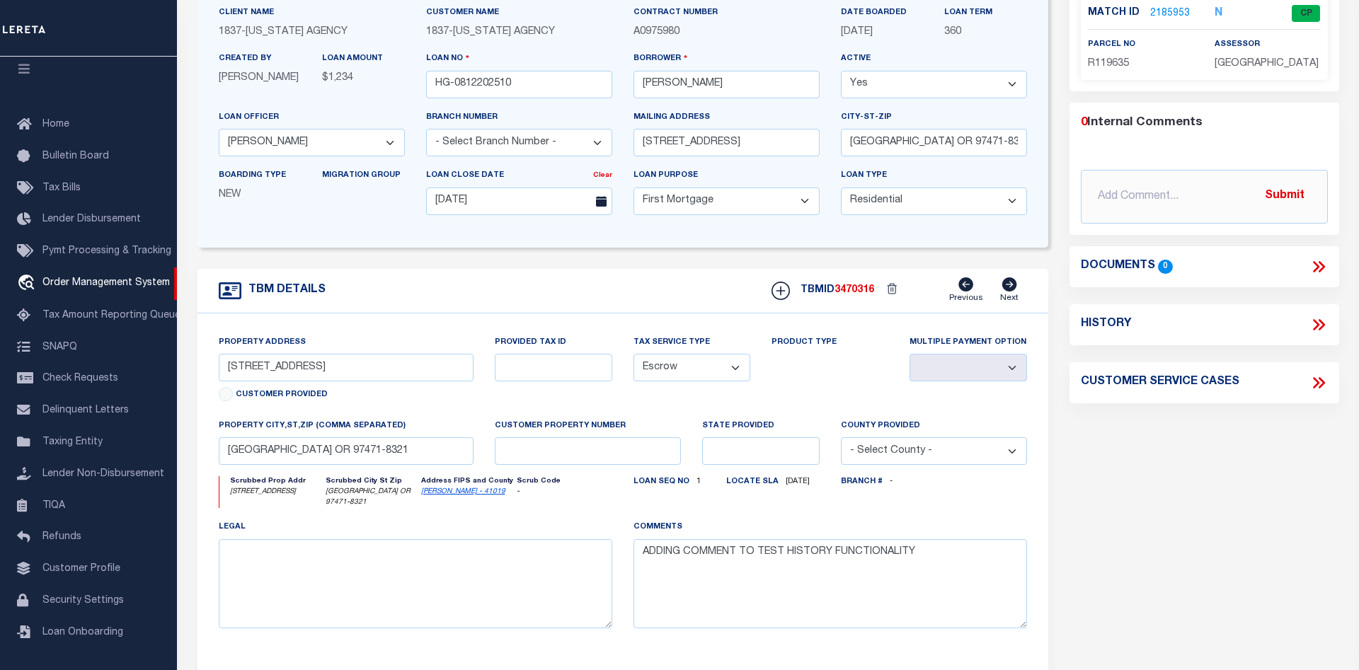
click at [1318, 327] on icon at bounding box center [1318, 325] width 18 height 18
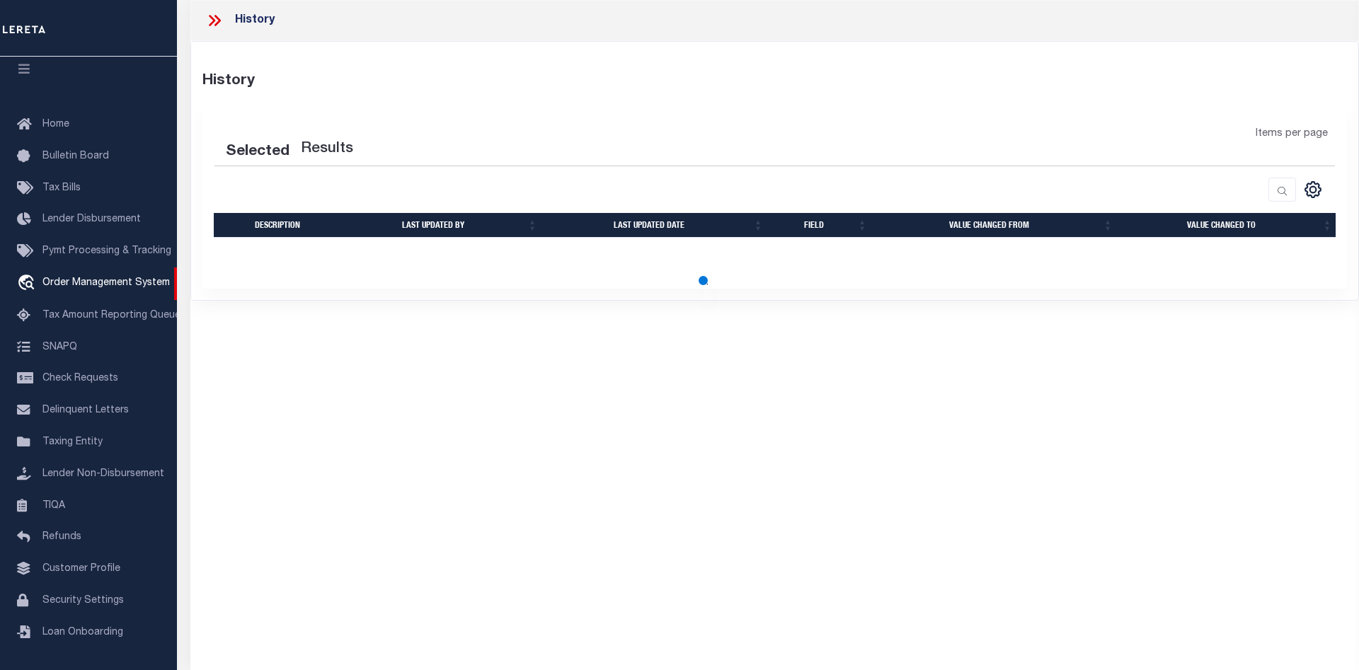
select select "100"
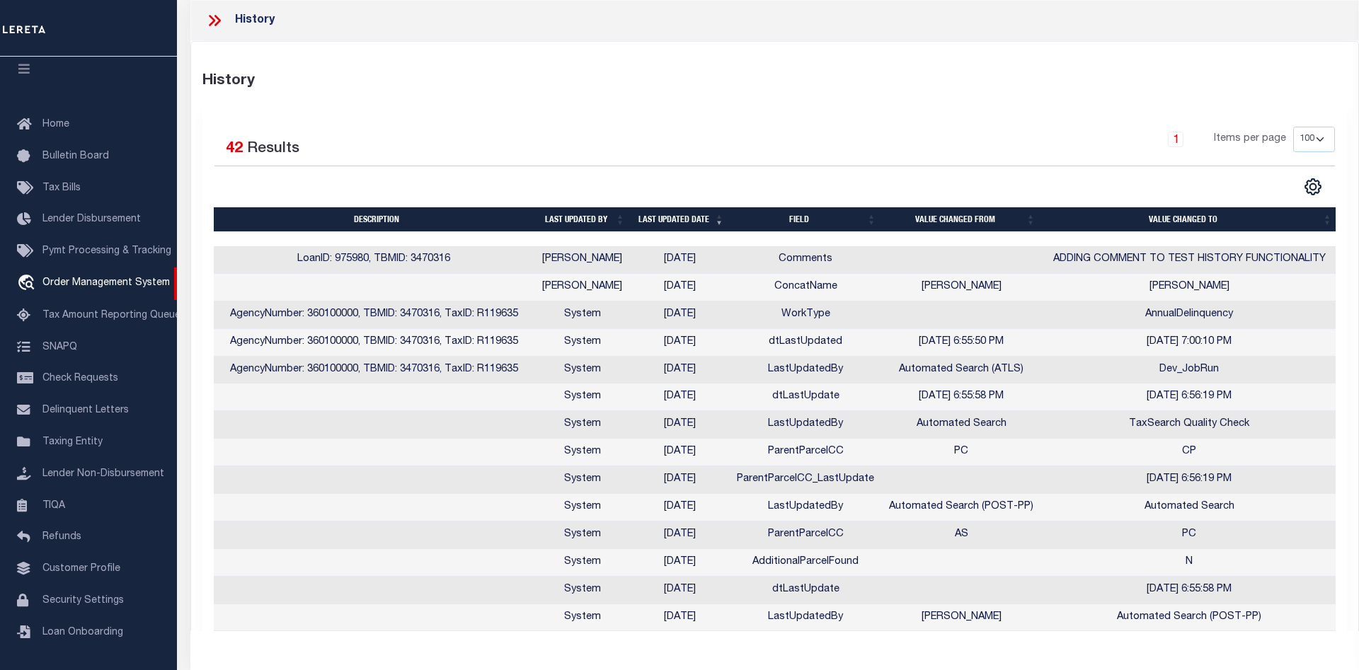
scroll to position [0, 0]
drag, startPoint x: 1241, startPoint y: 287, endPoint x: 776, endPoint y: 255, distance: 466.1
click at [747, 266] on td "Comments" at bounding box center [806, 260] width 152 height 28
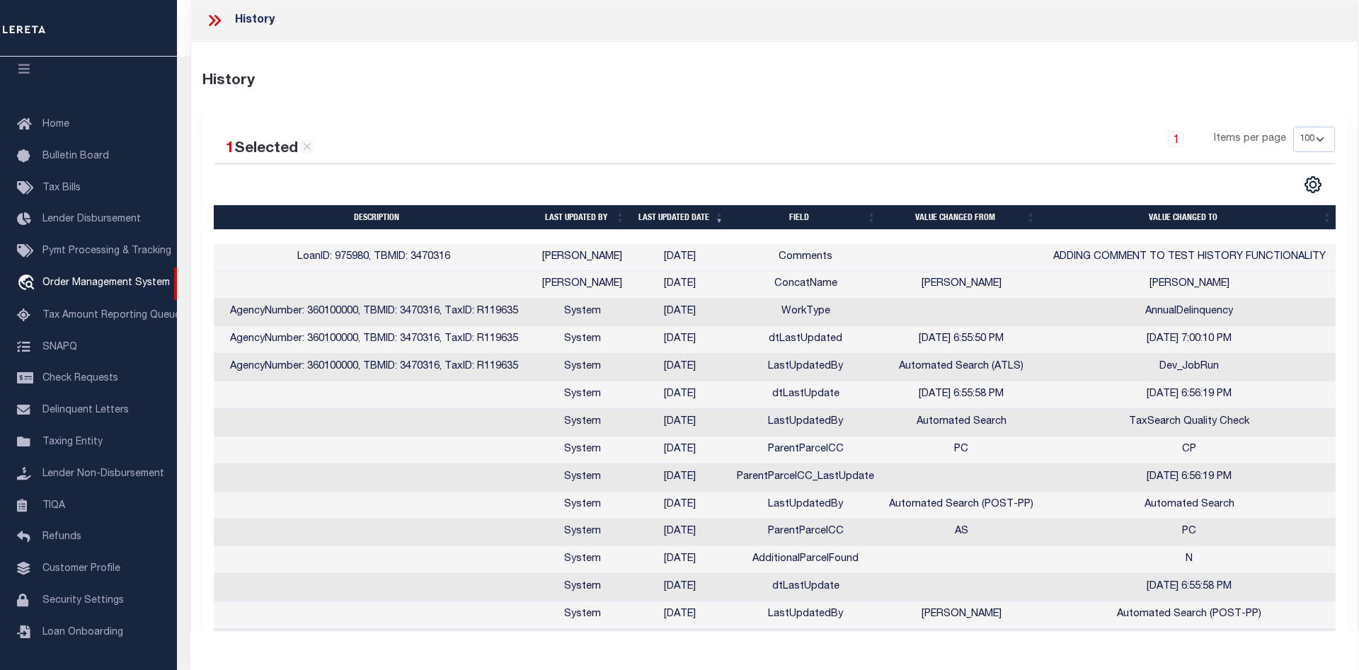
drag, startPoint x: 1233, startPoint y: 285, endPoint x: 280, endPoint y: 254, distance: 953.7
click at [1293, 127] on select "25 50 100" at bounding box center [1314, 139] width 42 height 25
click option "100" at bounding box center [0, 0] width 0 height 0
click at [1028, 138] on div "1 Items per page 25 50 100" at bounding box center [917, 145] width 835 height 37
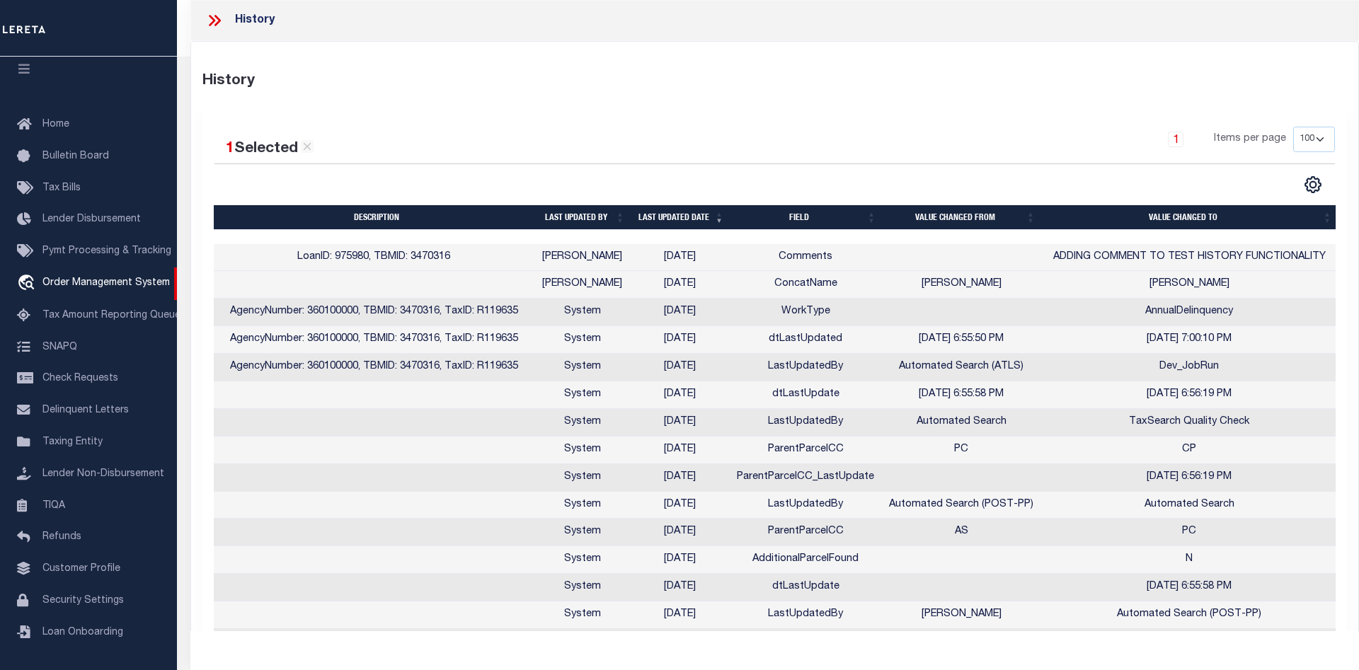
drag, startPoint x: 1164, startPoint y: 283, endPoint x: 1016, endPoint y: 265, distance: 149.0
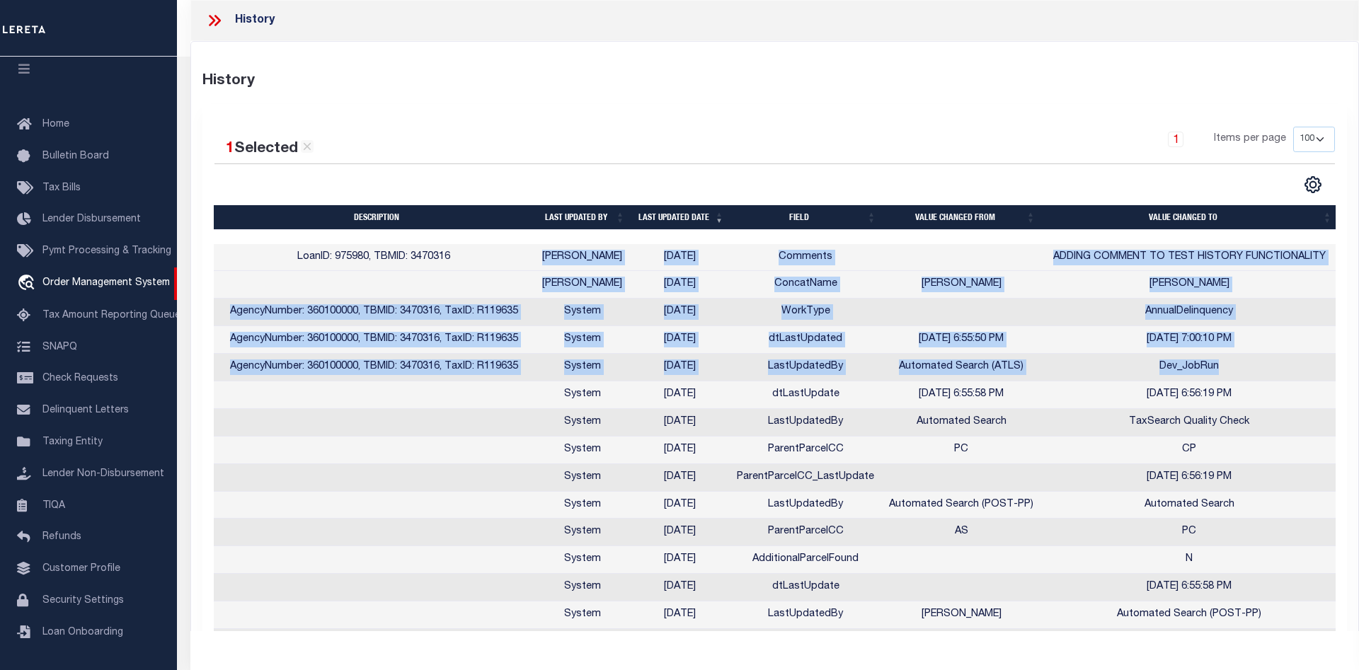
drag, startPoint x: 1189, startPoint y: 362, endPoint x: 537, endPoint y: 248, distance: 661.8
click at [712, 287] on td "08/13/2025" at bounding box center [680, 285] width 99 height 28
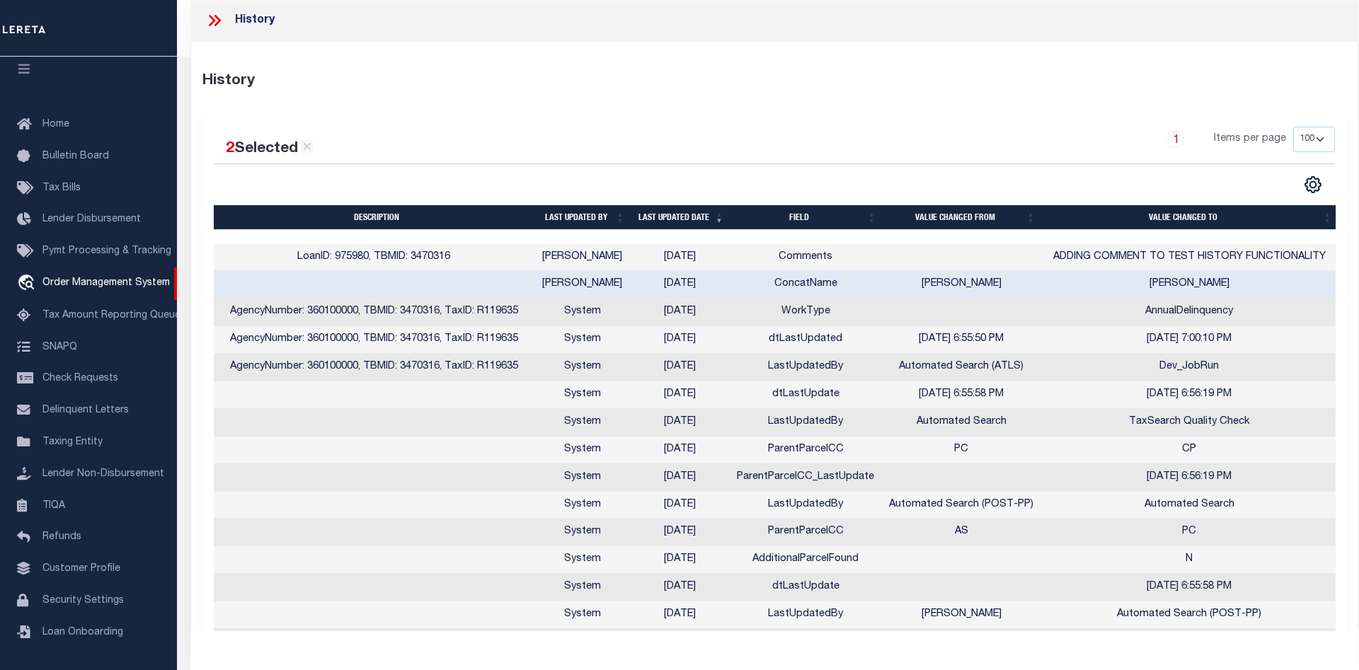
drag, startPoint x: 1240, startPoint y: 285, endPoint x: 527, endPoint y: 251, distance: 713.4
drag, startPoint x: 451, startPoint y: 258, endPoint x: 299, endPoint y: 260, distance: 152.2
click at [289, 260] on td "LoanID: 975980, TBMID: 3470316" at bounding box center [374, 258] width 321 height 28
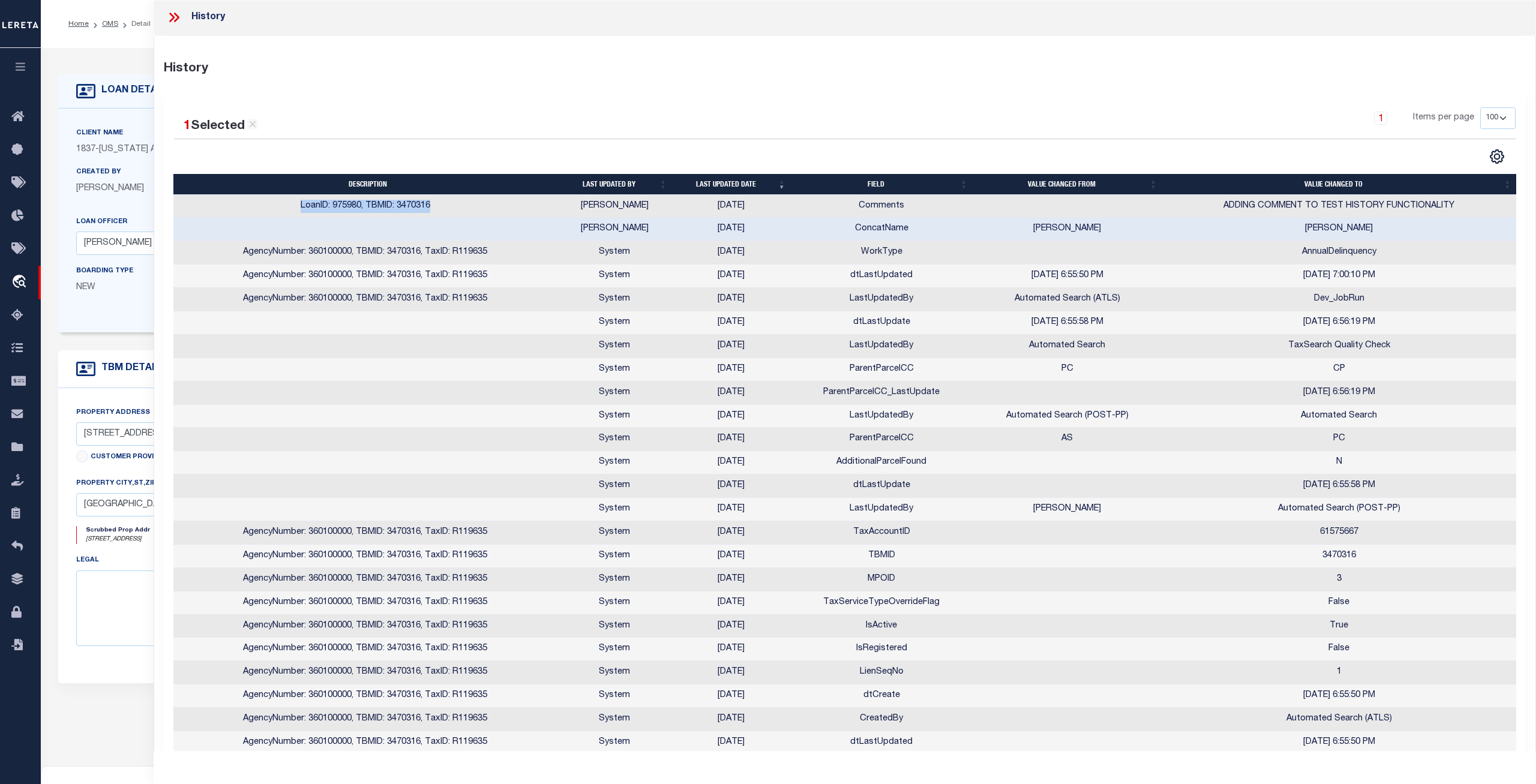
click at [177, 18] on icon at bounding box center [176, 17] width 5 height 9
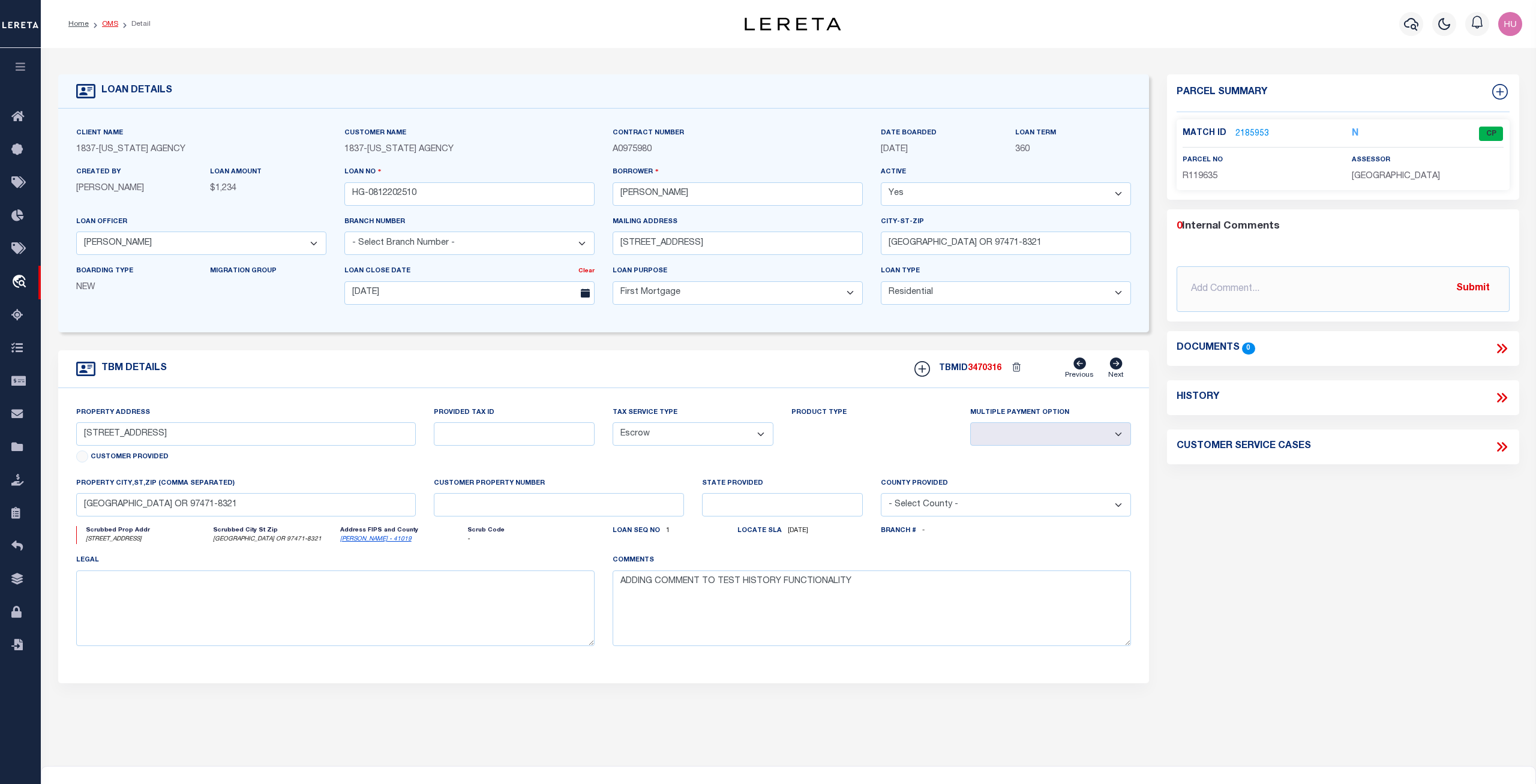
click at [106, 23] on link "OMS" at bounding box center [109, 24] width 16 height 7
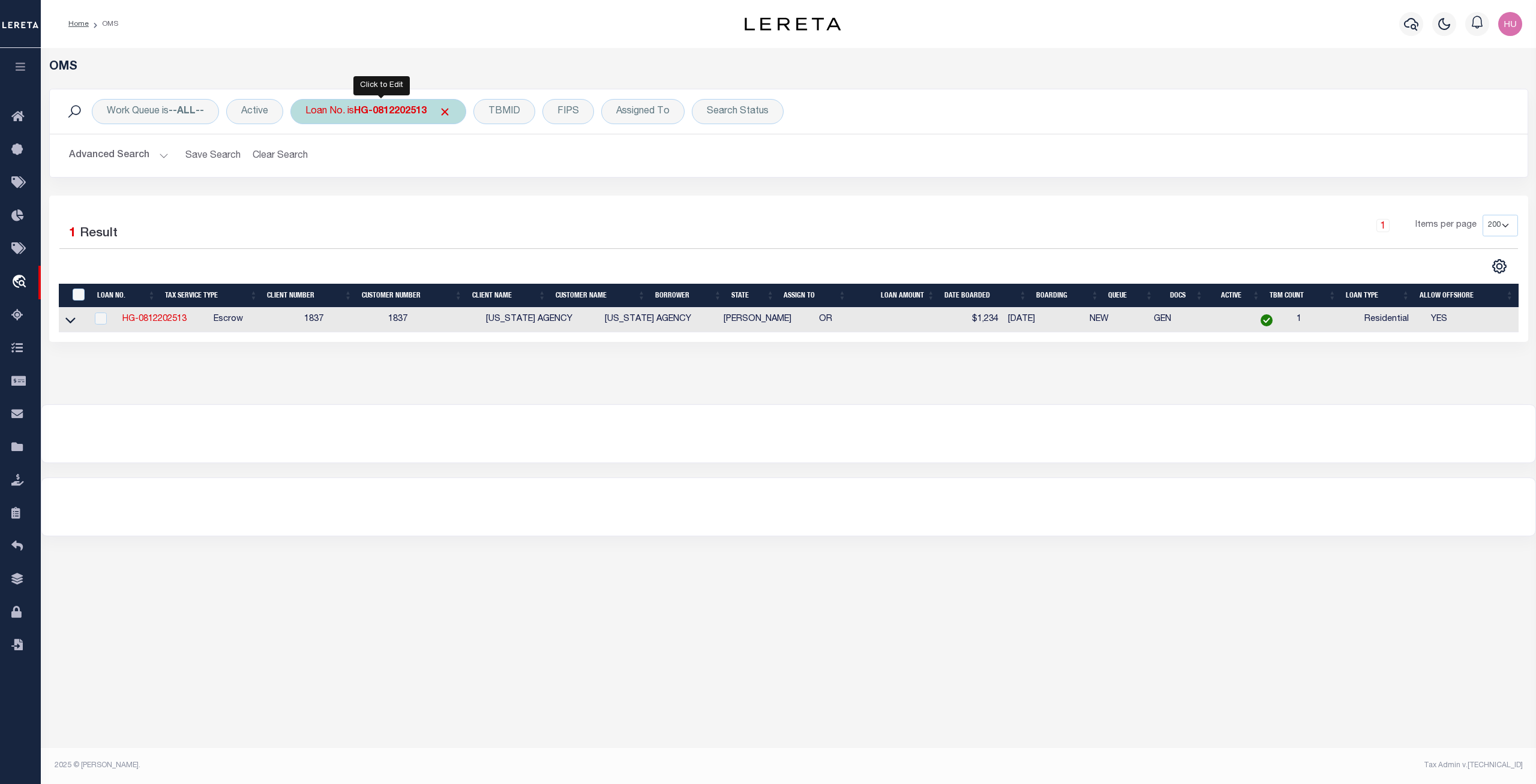
click at [376, 106] on div "Loan No. is HG-0812202513" at bounding box center [378, 112] width 175 height 25
type input "1751663552625"
click at [471, 201] on input "Apply" at bounding box center [465, 196] width 36 height 19
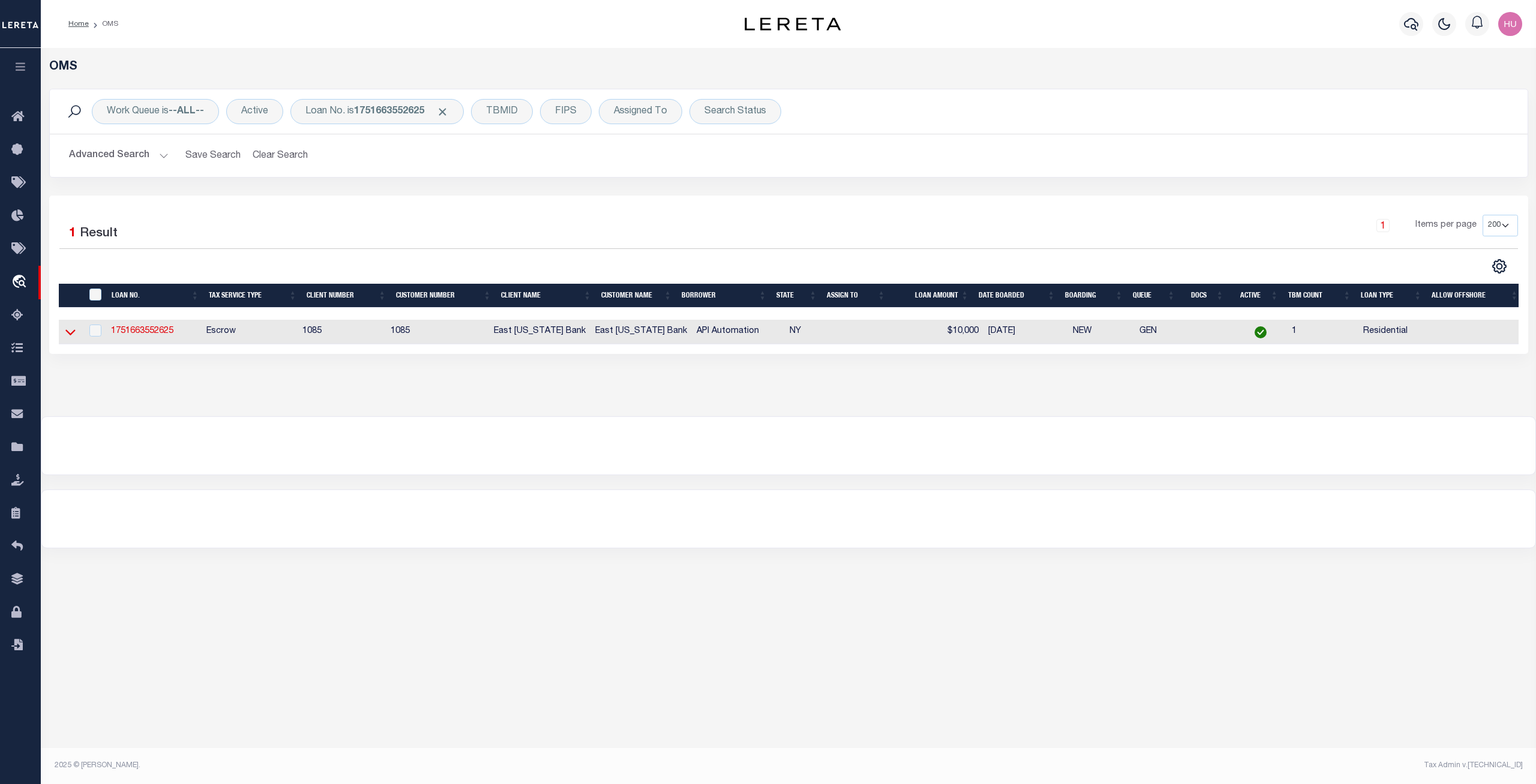
click at [69, 332] on icon at bounding box center [70, 331] width 10 height 13
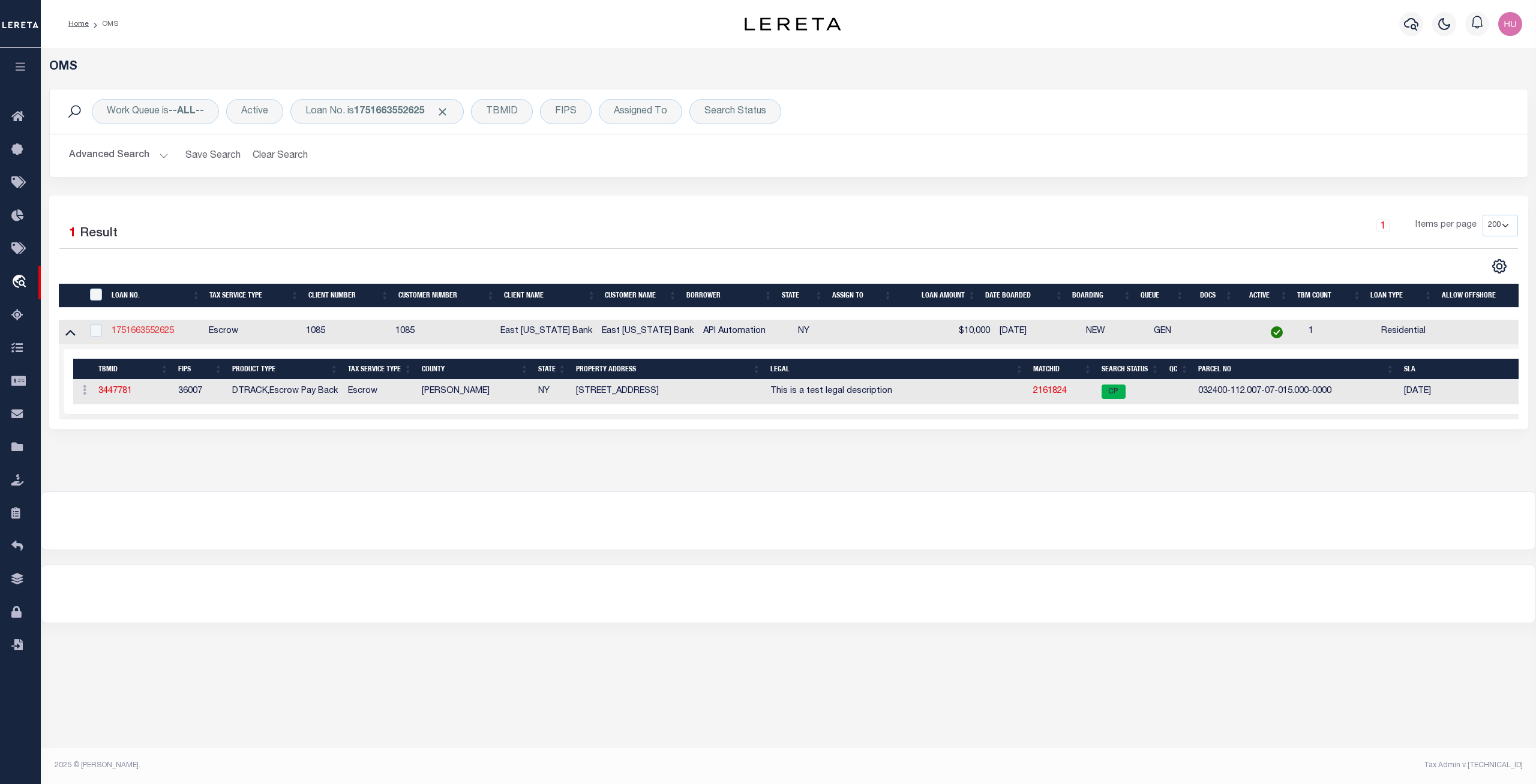
click at [139, 332] on link "1751663552625" at bounding box center [143, 331] width 63 height 8
checkbox input "true"
type input "1751663552625"
type input "API Automation"
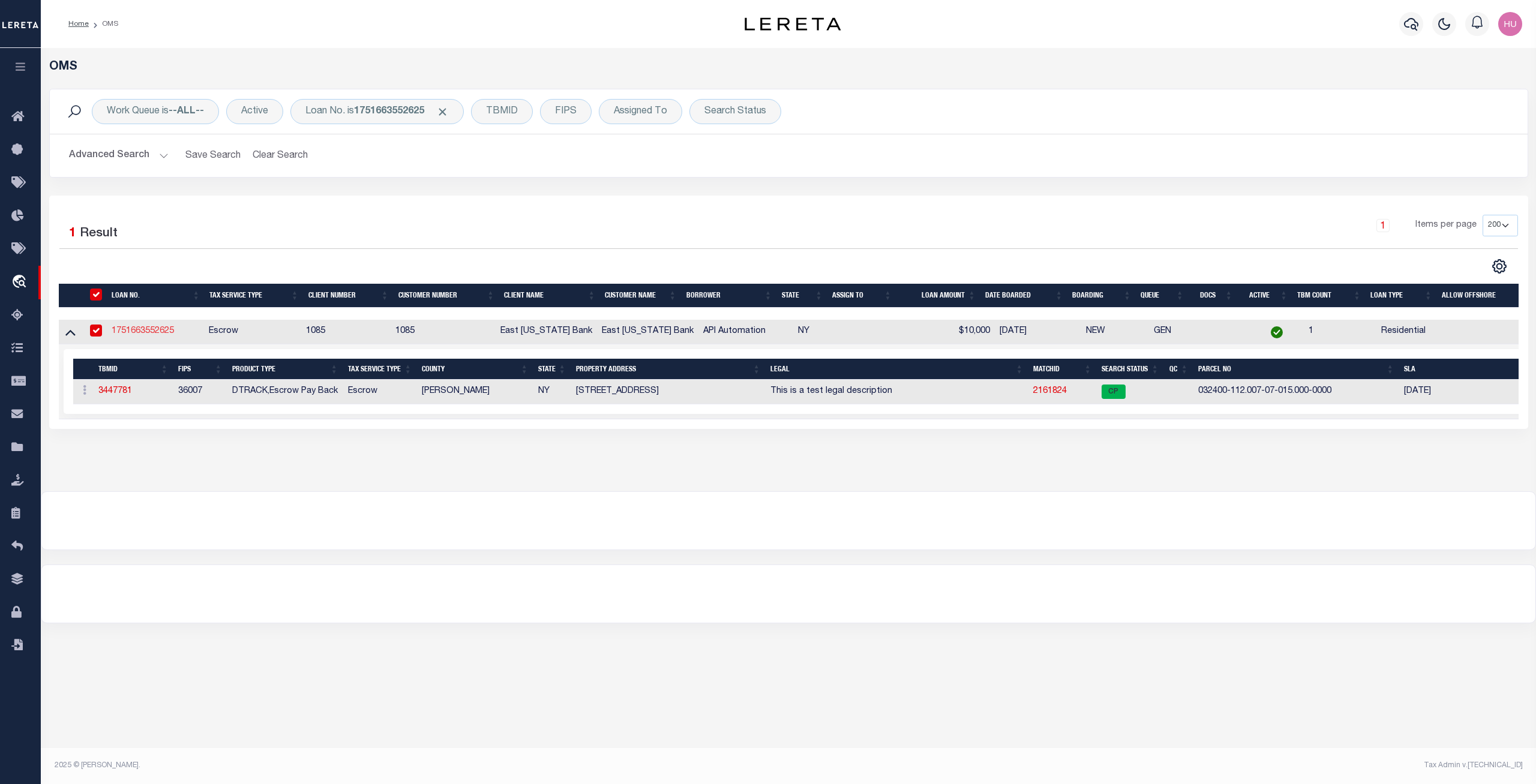
select select
type input "756 RIVER RD"
type input "BINGHAMTON NY 13901-1239"
type input "07/03/2025"
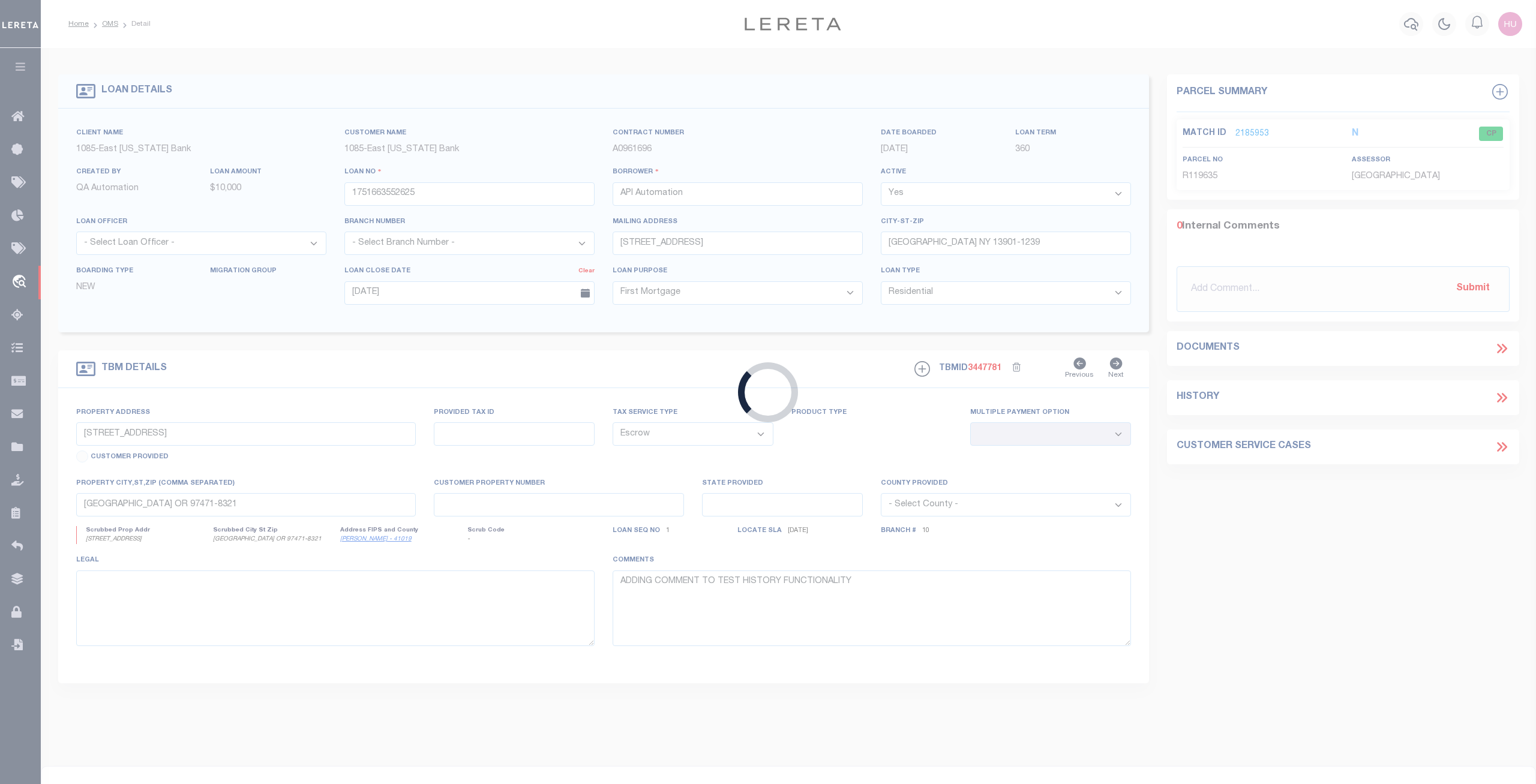
type input "756 River Road"
type input "100"
type input "Chenango NY 13901"
type input "NY"
select select
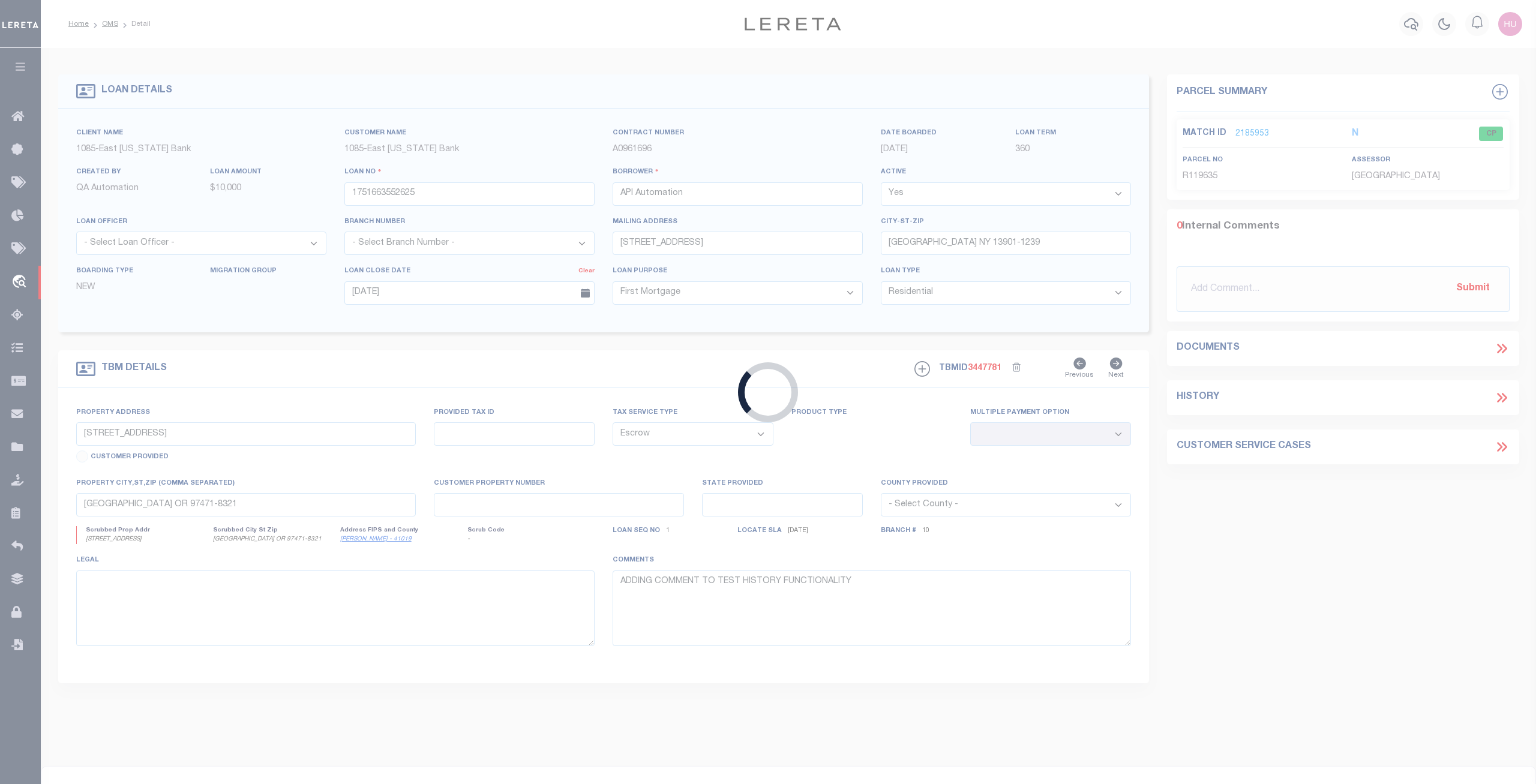
type textarea "This is a test legal description"
select select
select select "4"
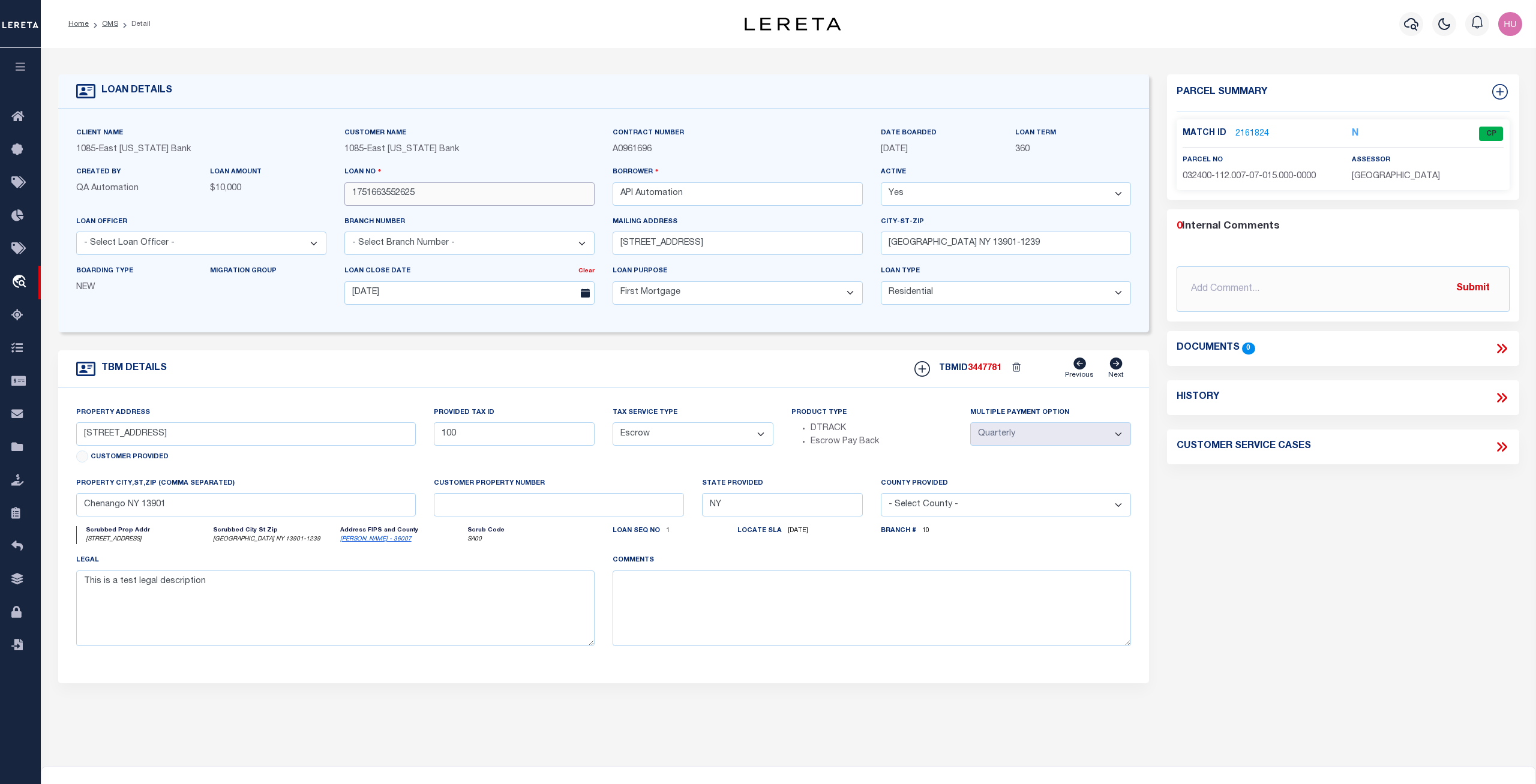
click at [377, 196] on input "1751663552625" at bounding box center [469, 194] width 250 height 24
click at [108, 21] on link "OMS" at bounding box center [109, 24] width 16 height 7
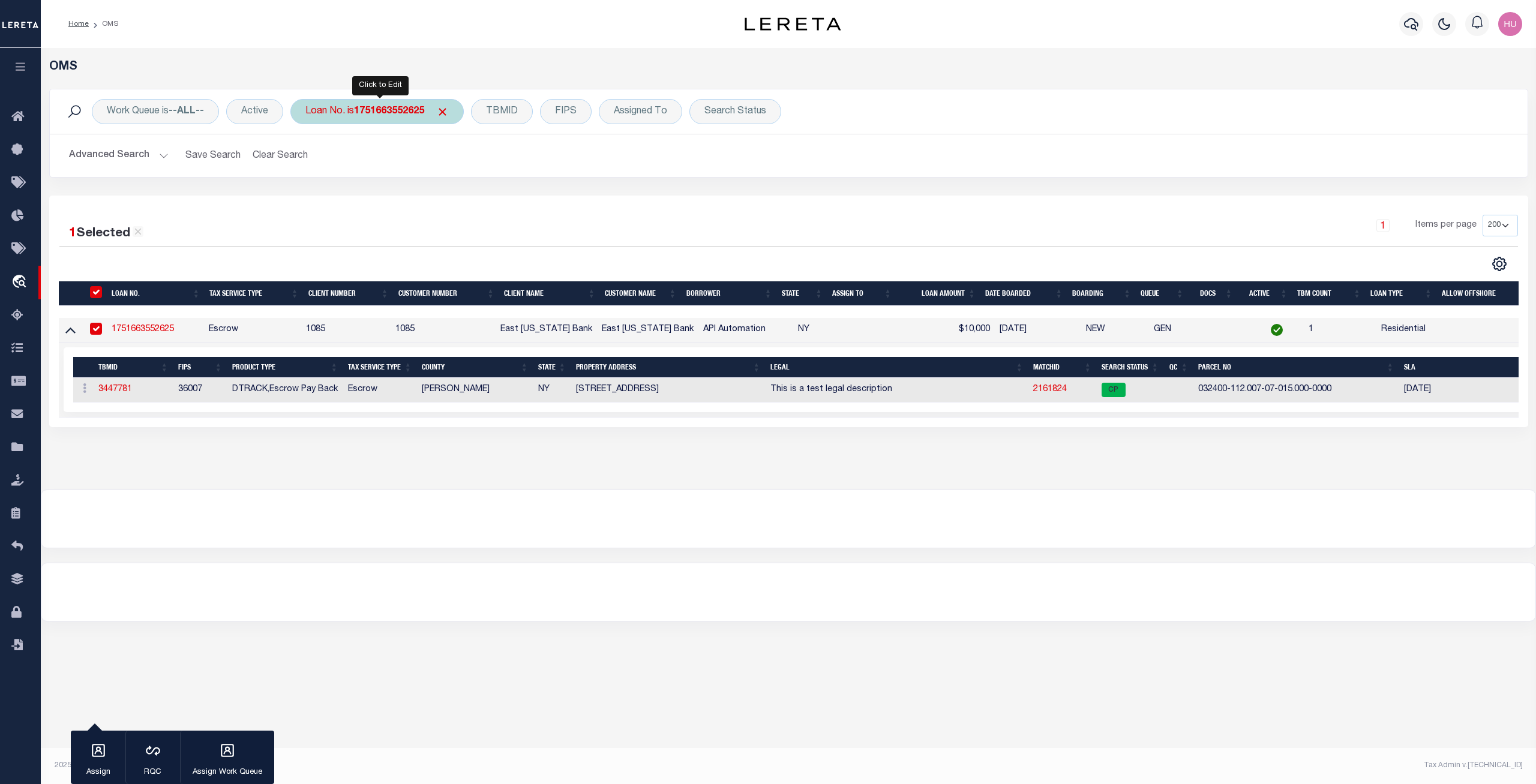
click at [419, 106] on div "Loan No. is 1751663552625" at bounding box center [377, 112] width 174 height 25
type input "HG-0813202501"
click at [460, 200] on input "Apply" at bounding box center [465, 196] width 36 height 19
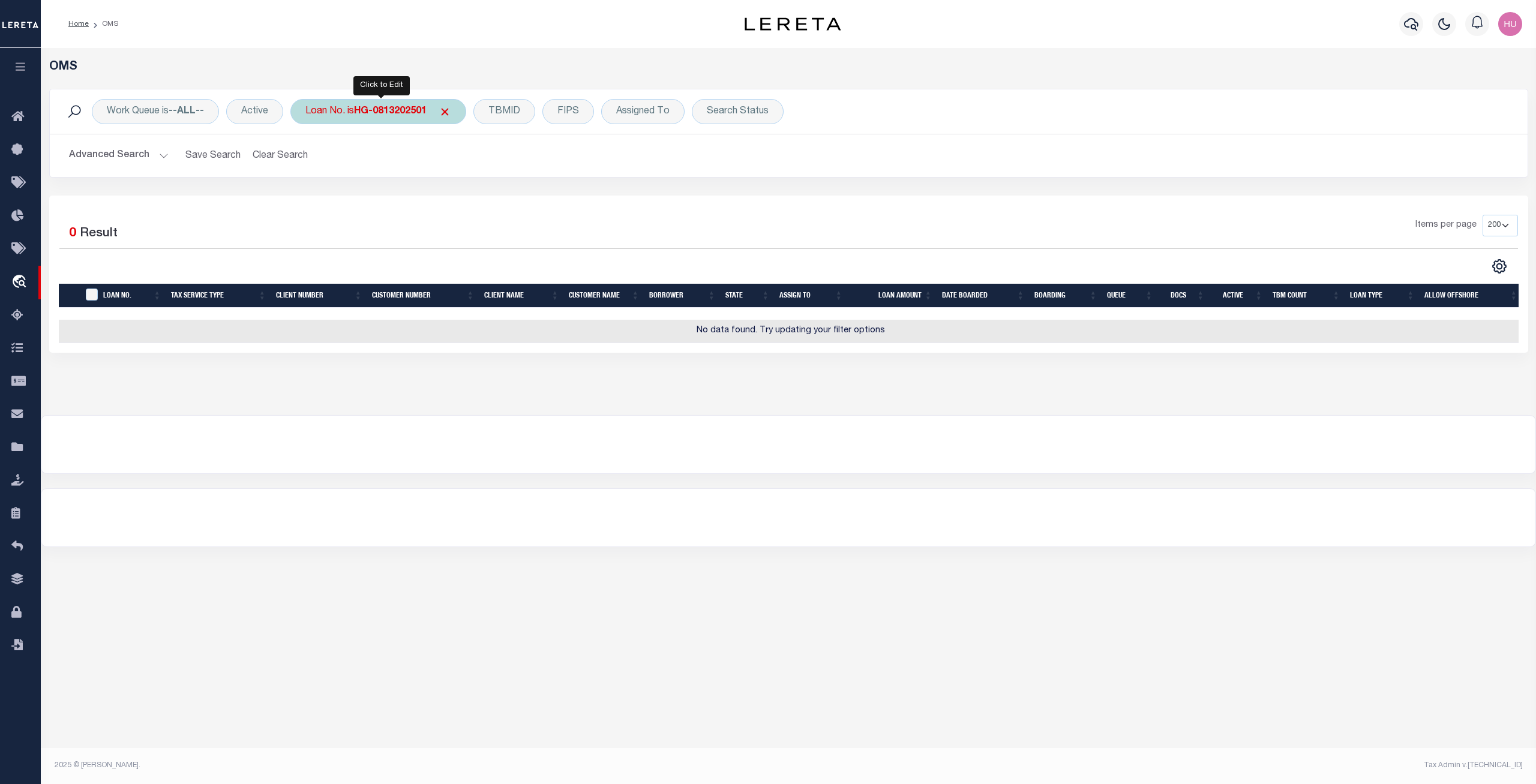
click at [391, 108] on b "HG-0813202501" at bounding box center [391, 111] width 73 height 9
click at [465, 199] on input "Apply" at bounding box center [465, 196] width 36 height 19
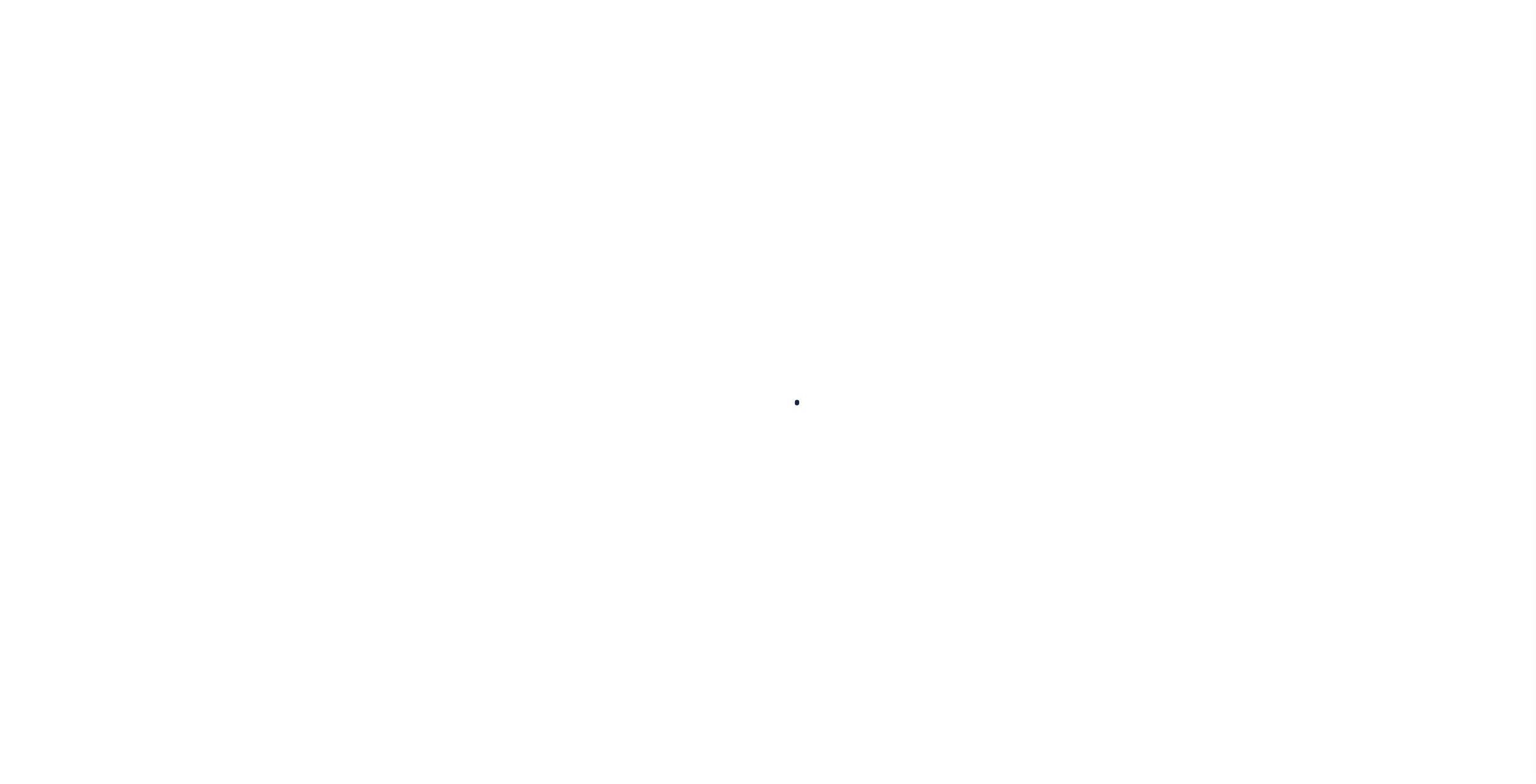
select select
checkbox input "false"
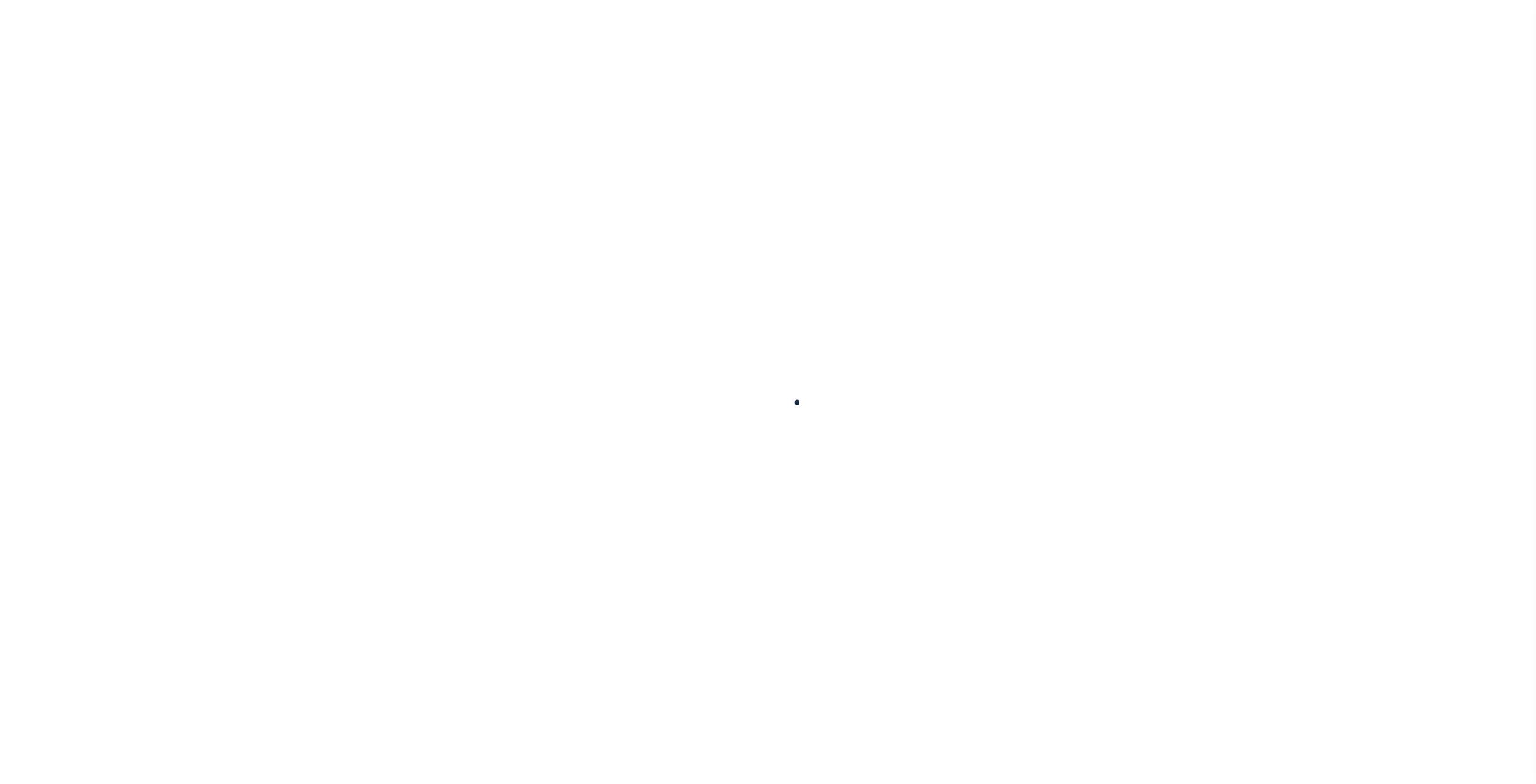
checkbox input "false"
type input "3600116009"
select select
checkbox input "false"
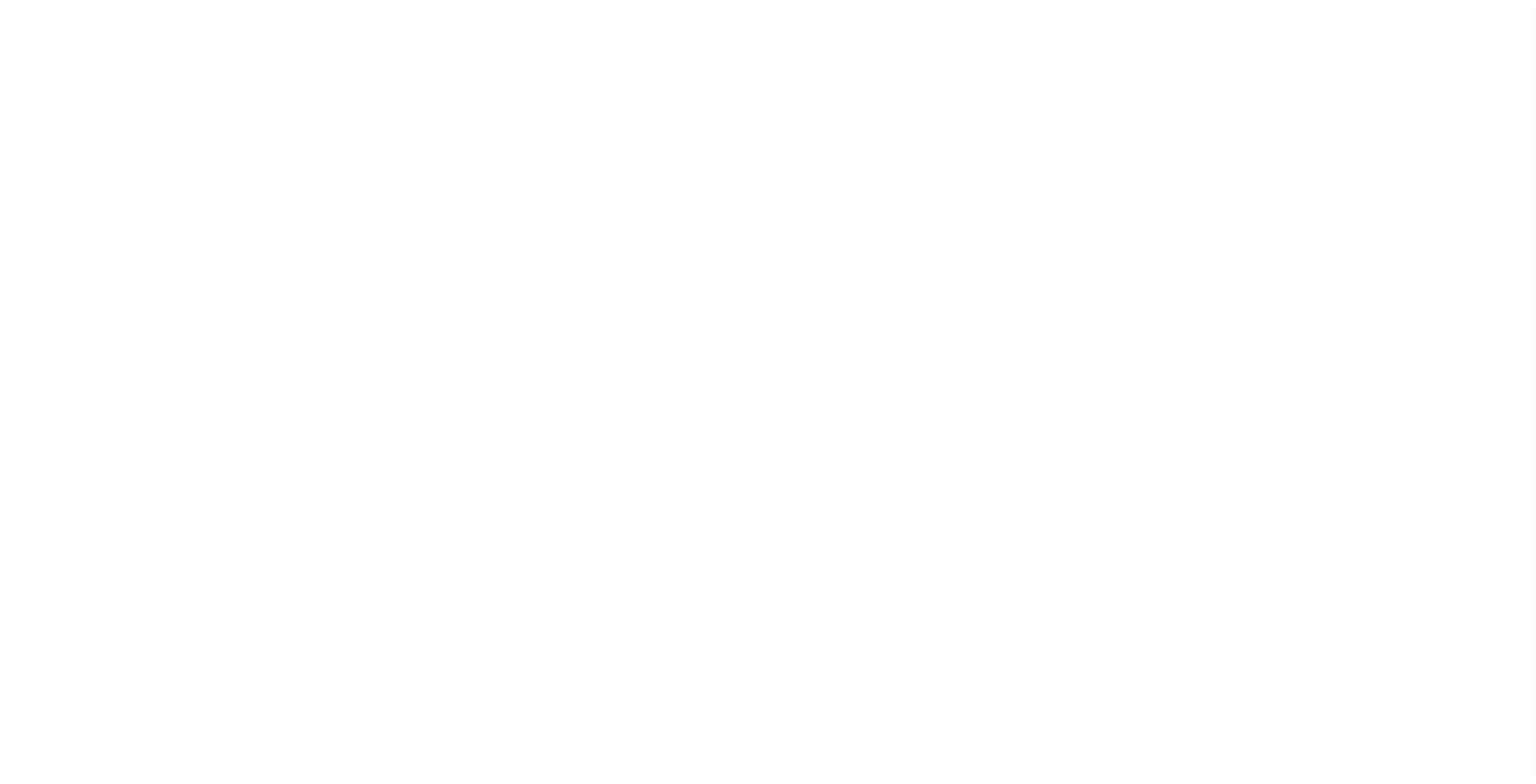
checkbox input "false"
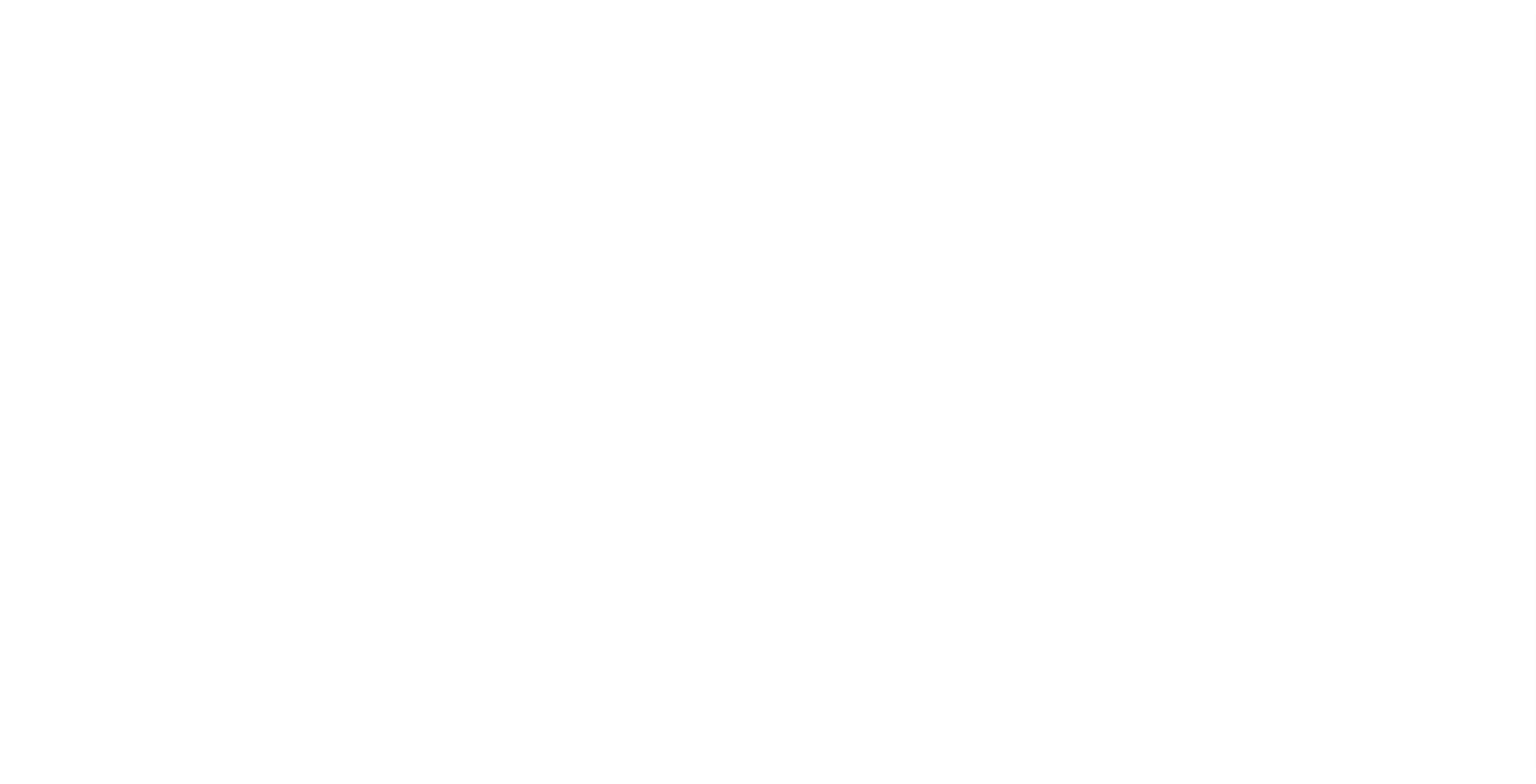
type input "3600116010"
select select
checkbox input "false"
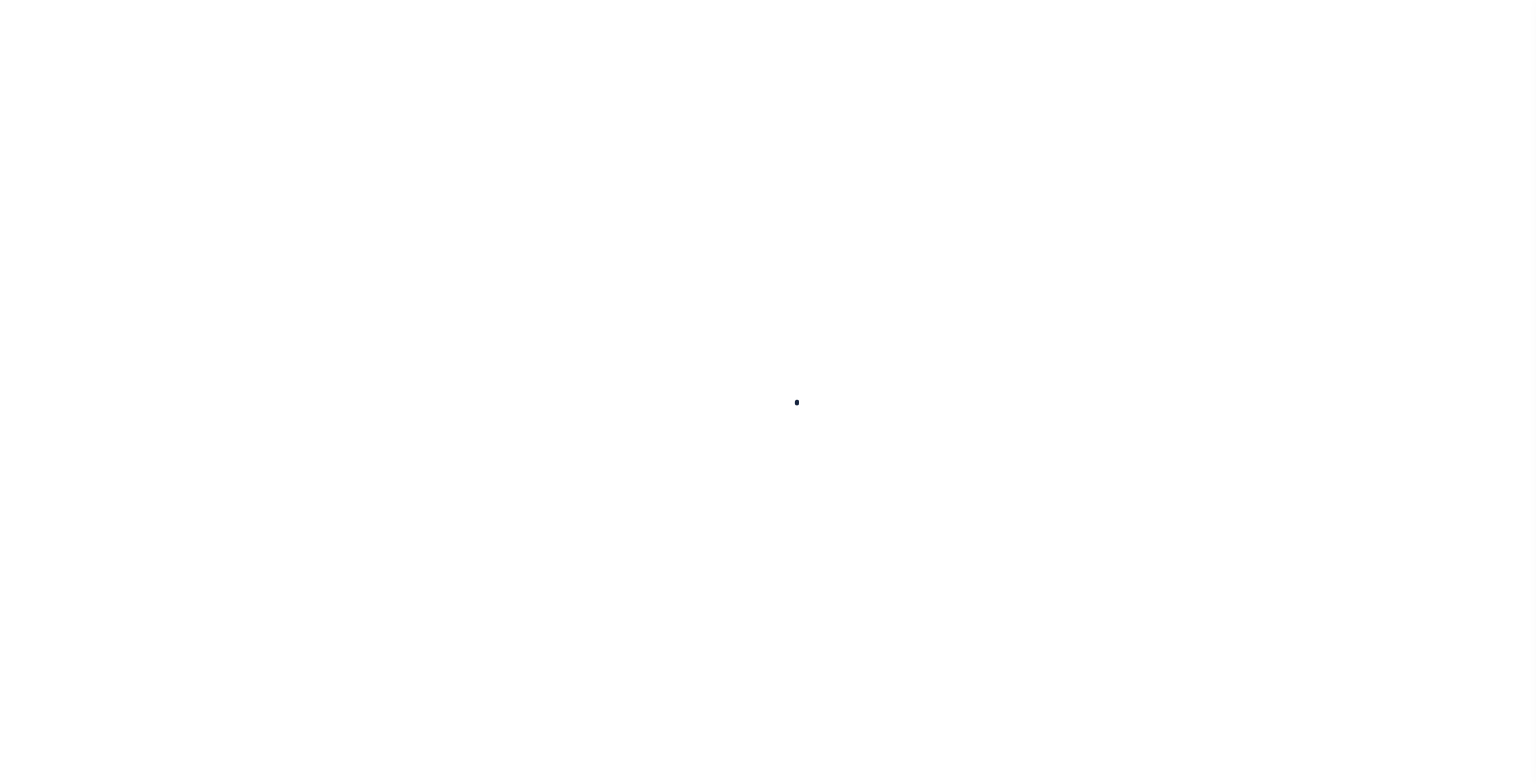
checkbox input "false"
type input "3600116011"
select select
checkbox input "false"
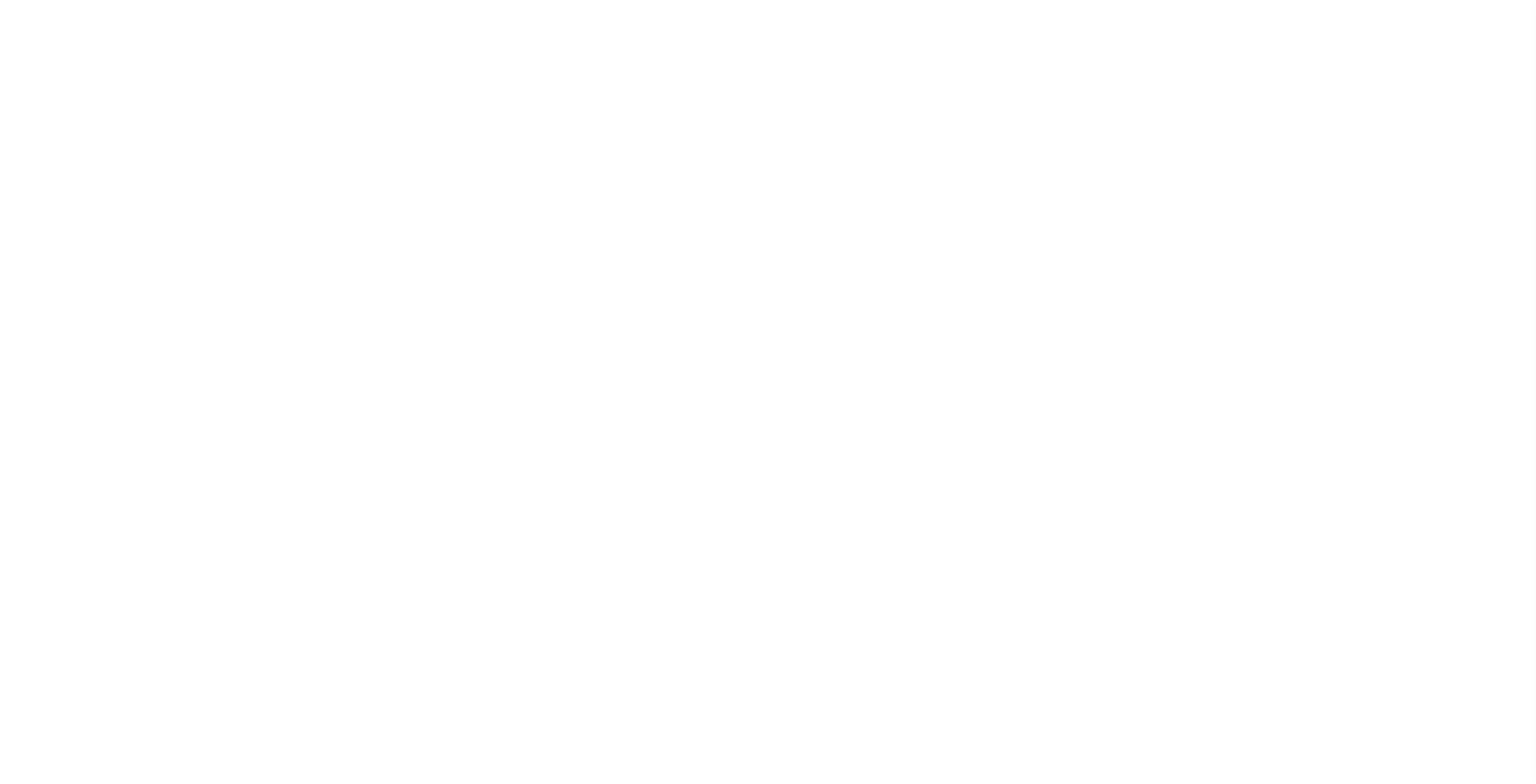
checkbox input "false"
type input "3600316018"
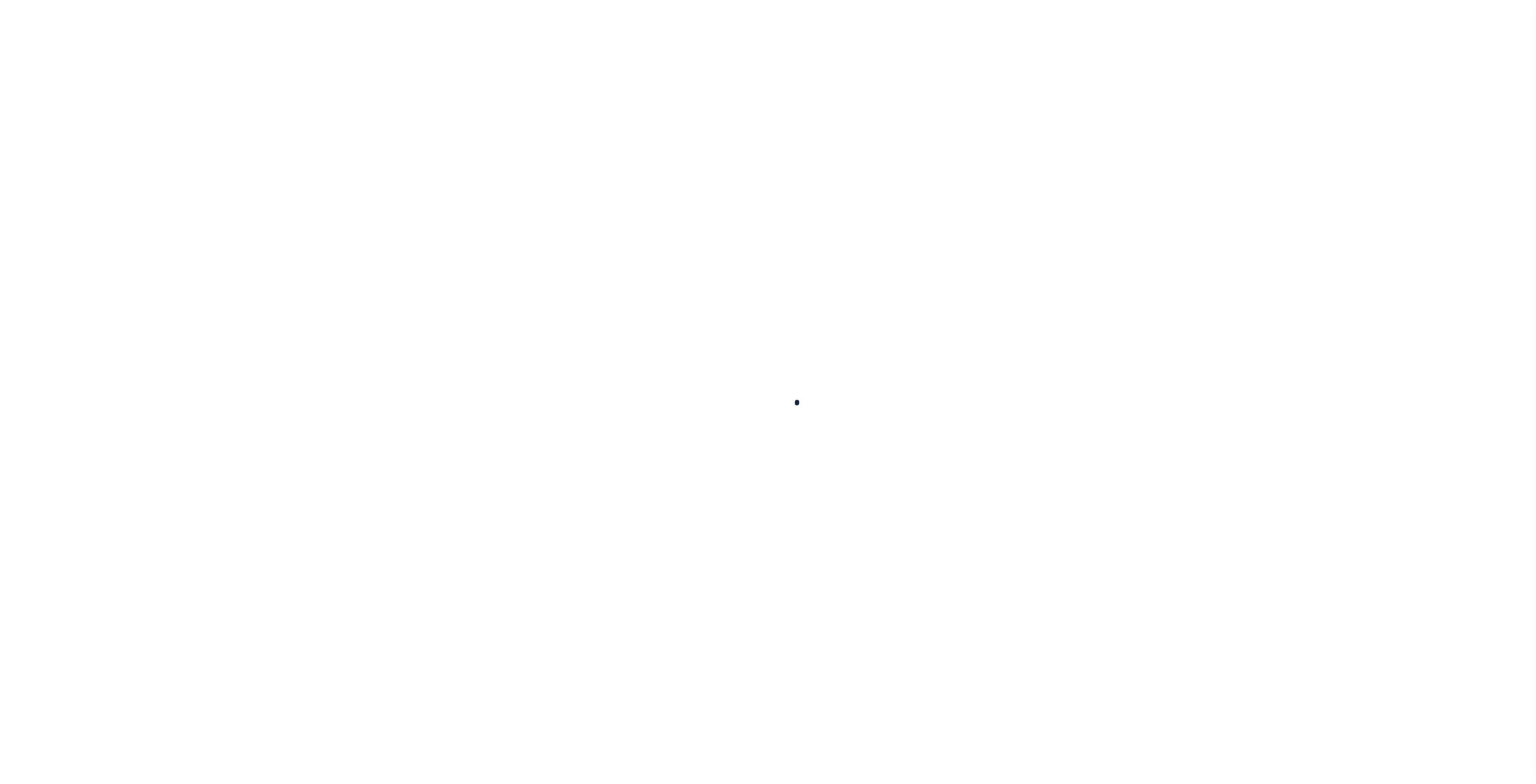
select select
checkbox input "false"
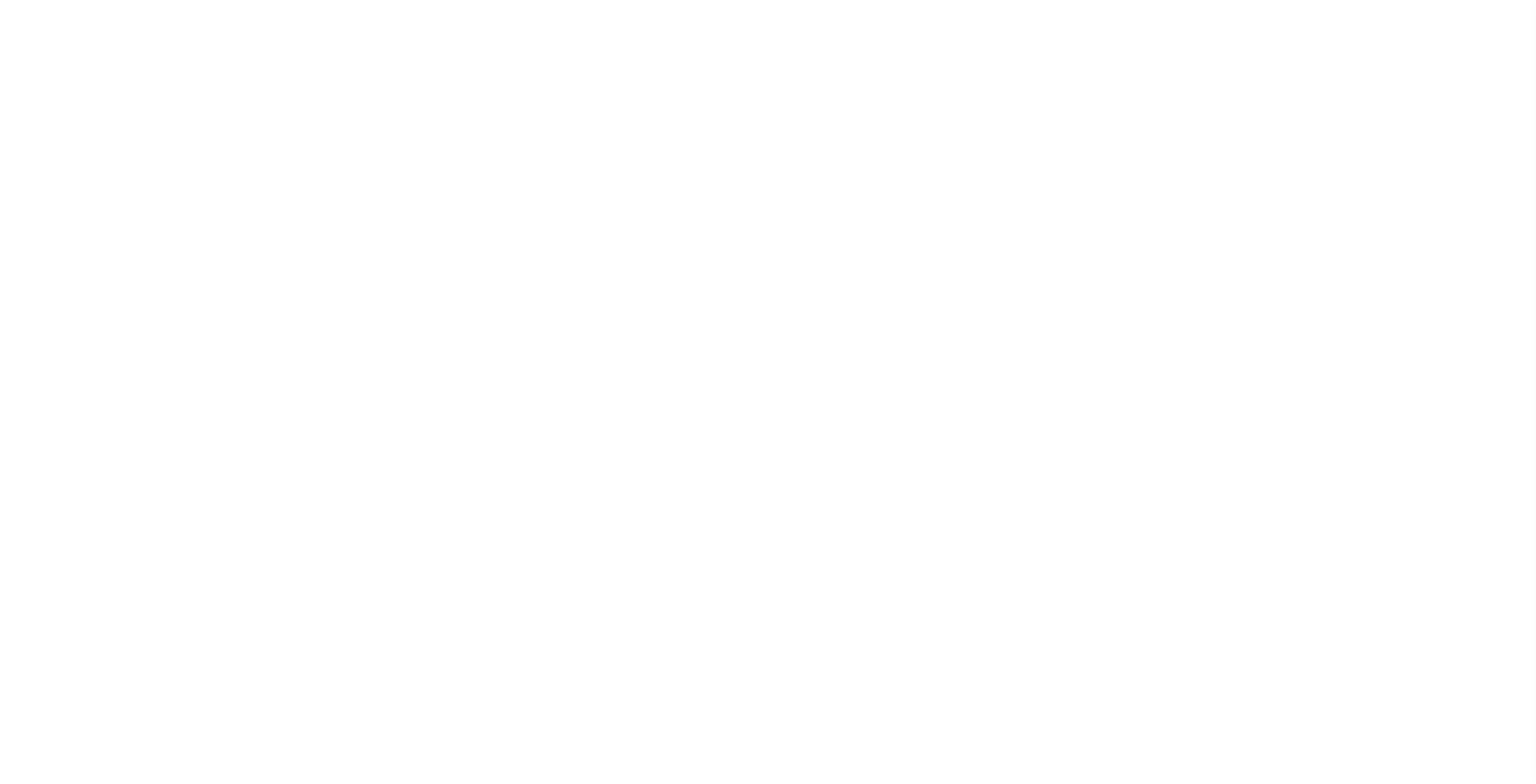
checkbox input "false"
type input "3600316026"
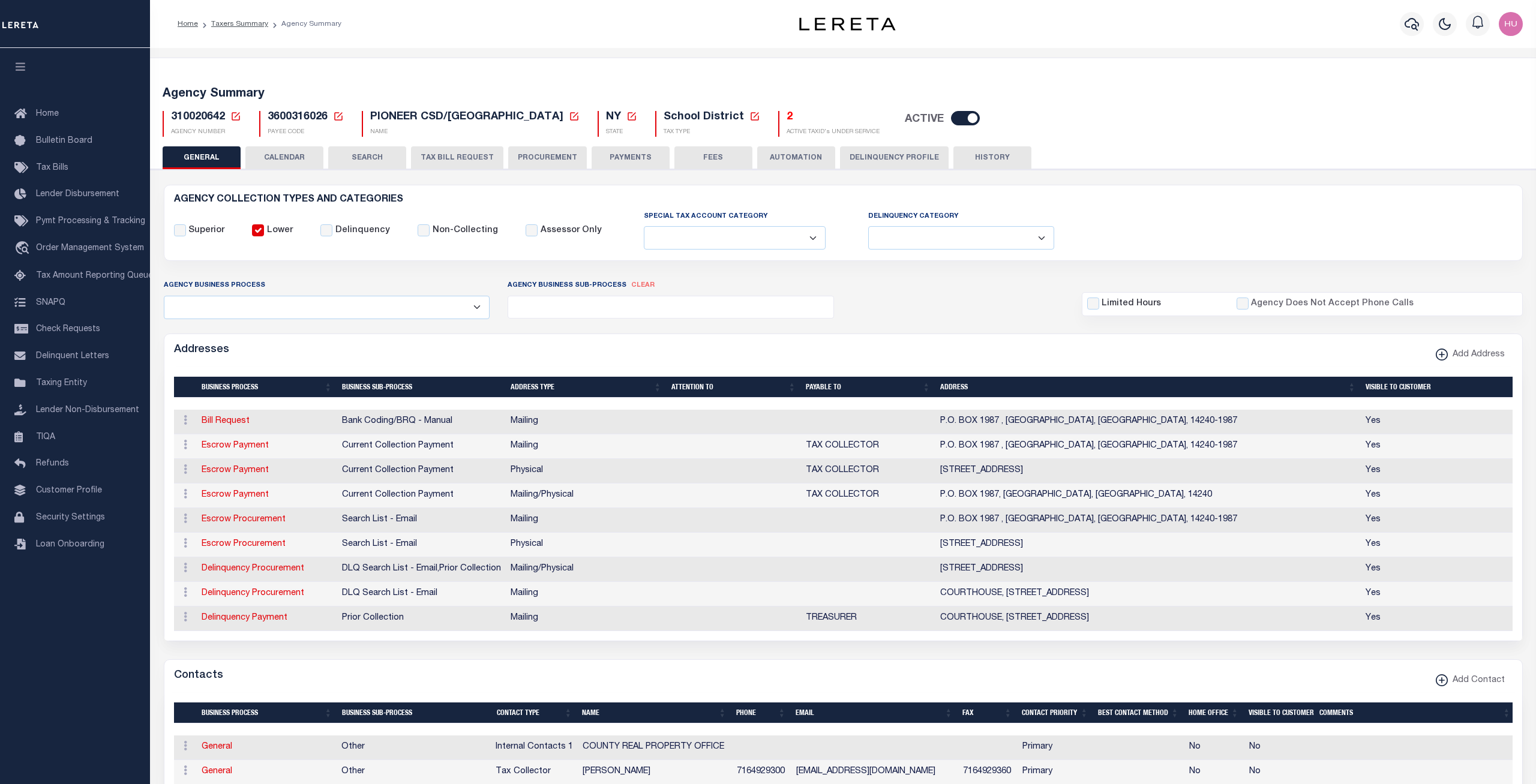
click at [282, 156] on button "CALENDAR" at bounding box center [284, 158] width 78 height 23
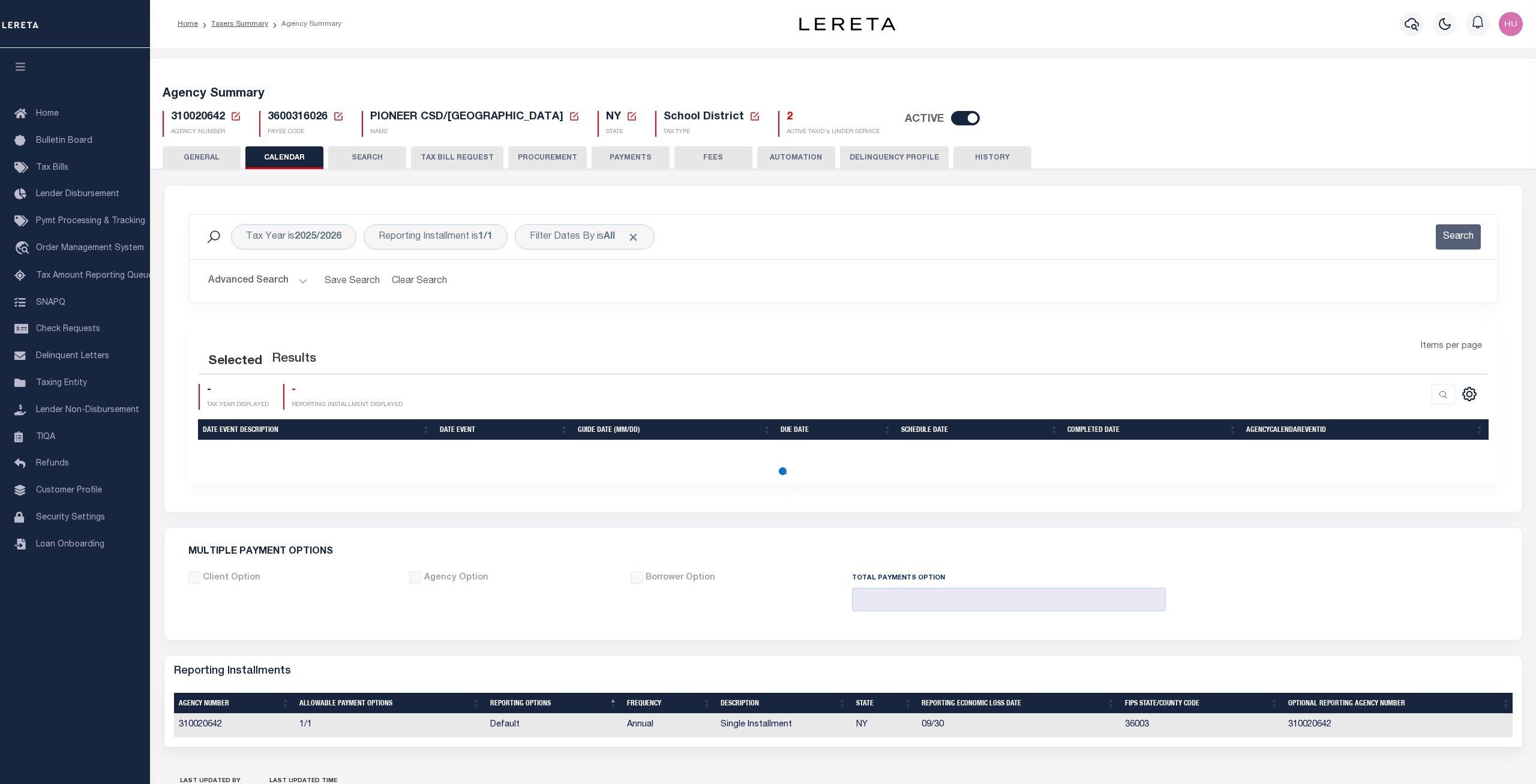
checkbox input "false"
type input "1"
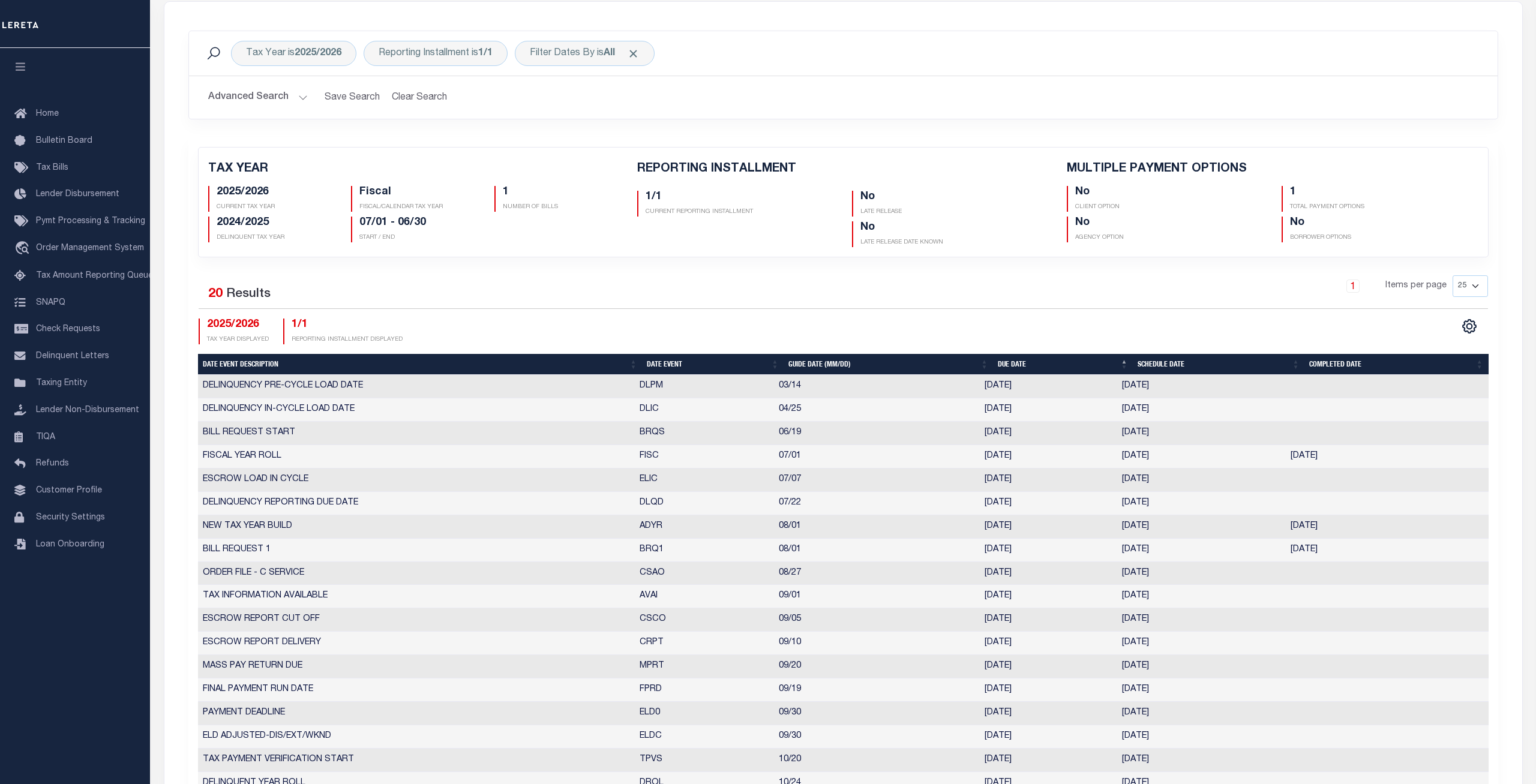
scroll to position [122, 0]
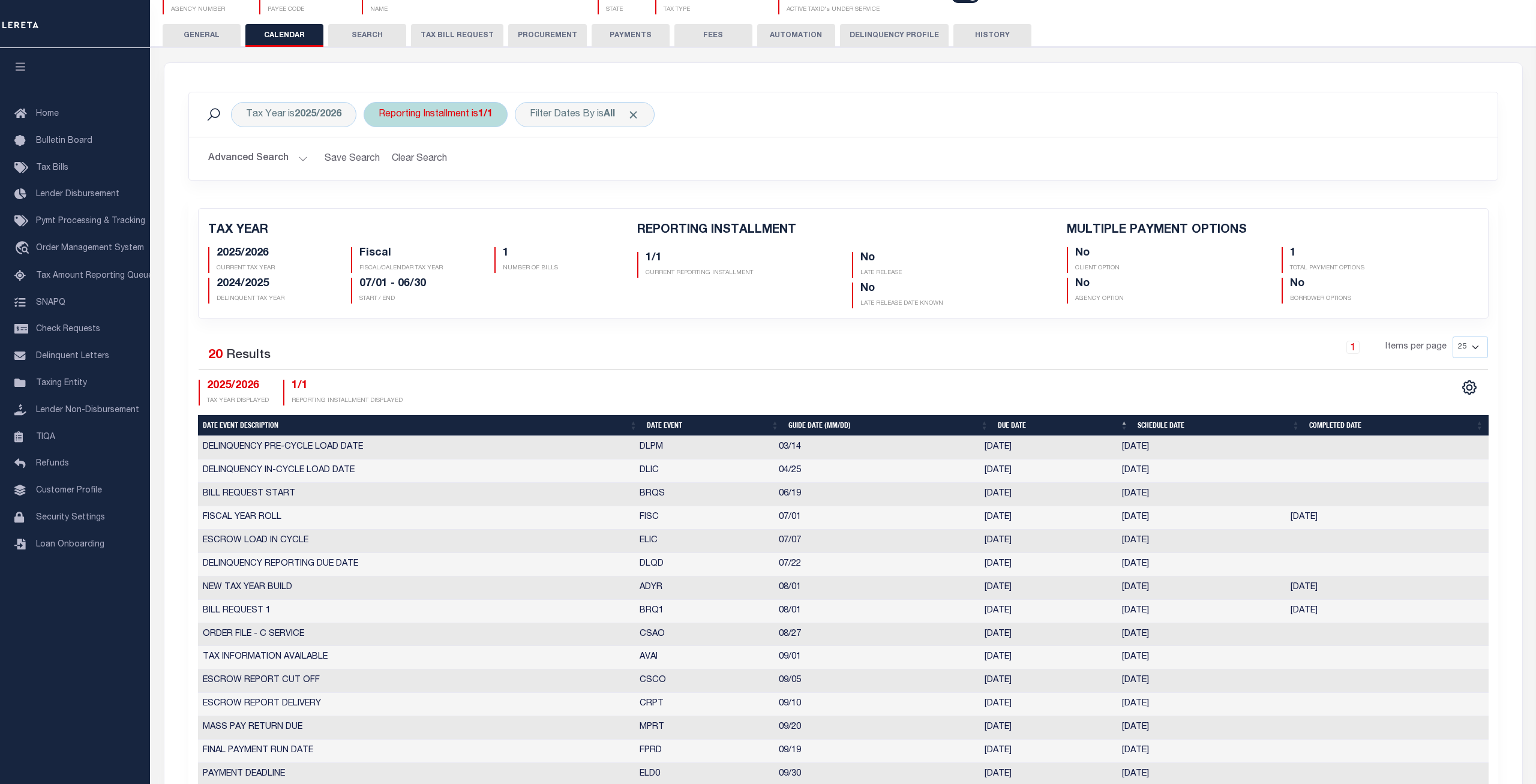
click at [448, 123] on div "Reporting Installment is 1/1" at bounding box center [436, 114] width 144 height 25
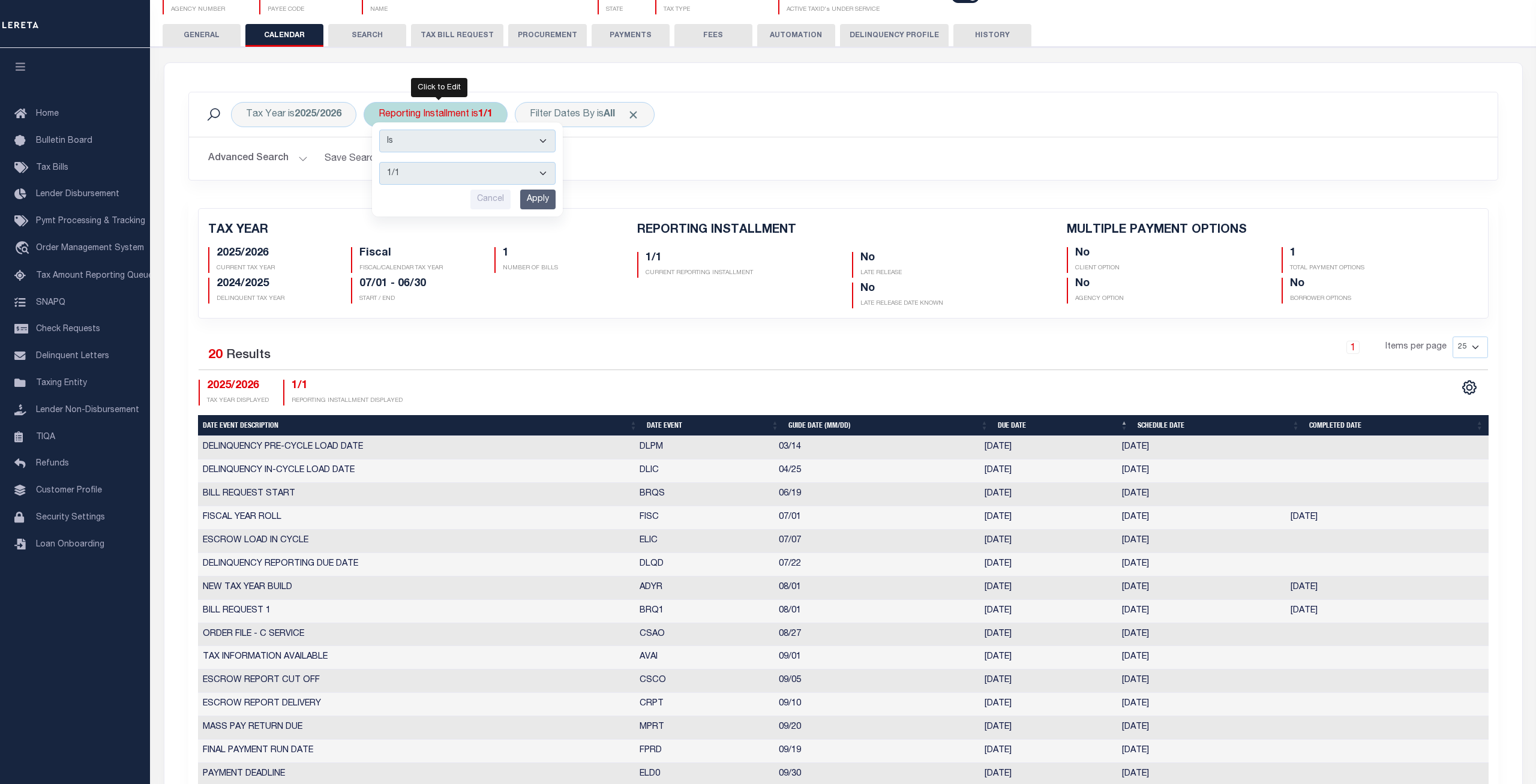
click at [379, 162] on select "1/1" at bounding box center [467, 173] width 176 height 23
click at [658, 162] on h2 "Advanced Search Save Search Clear Search" at bounding box center [843, 158] width 1289 height 24
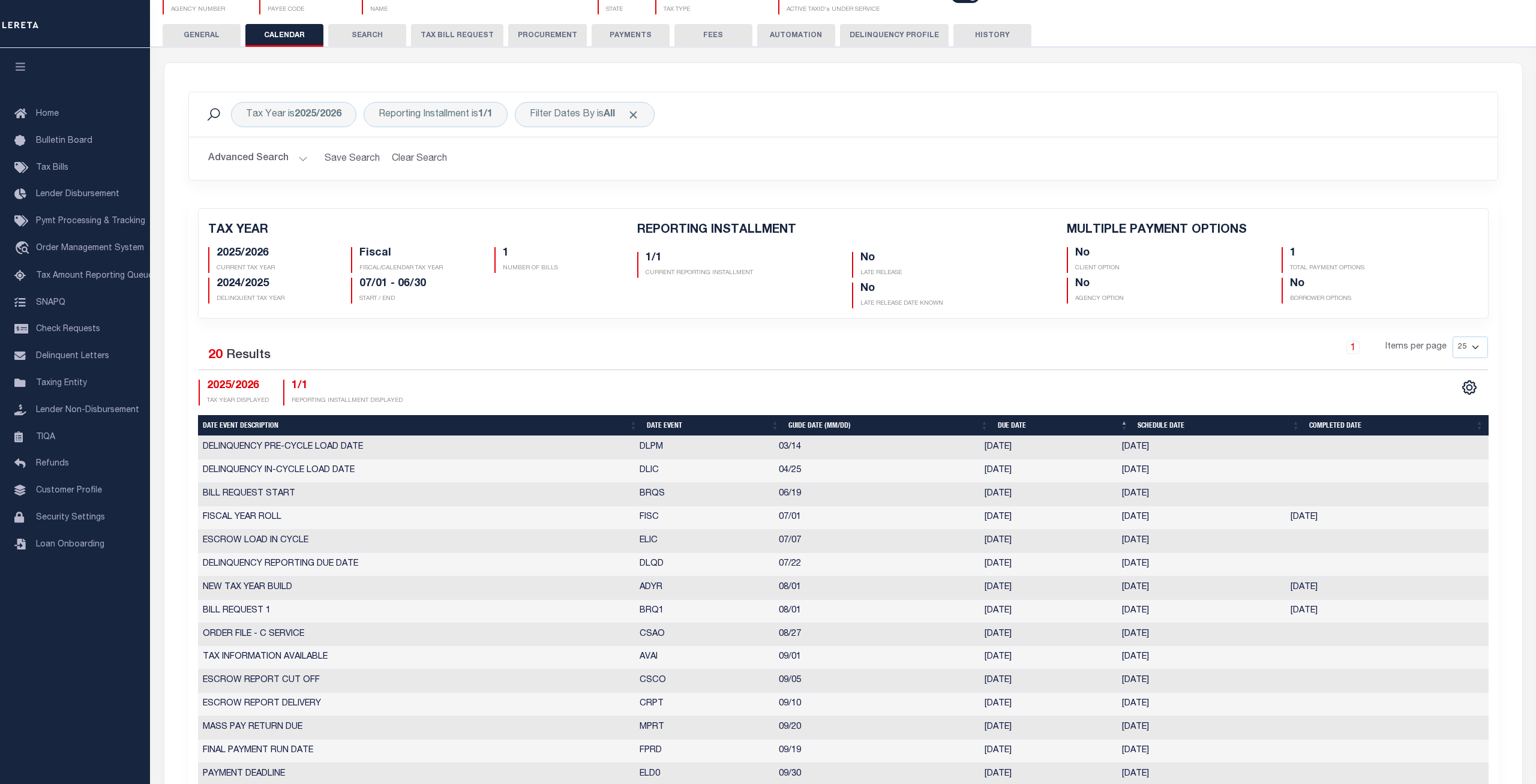
scroll to position [0, 0]
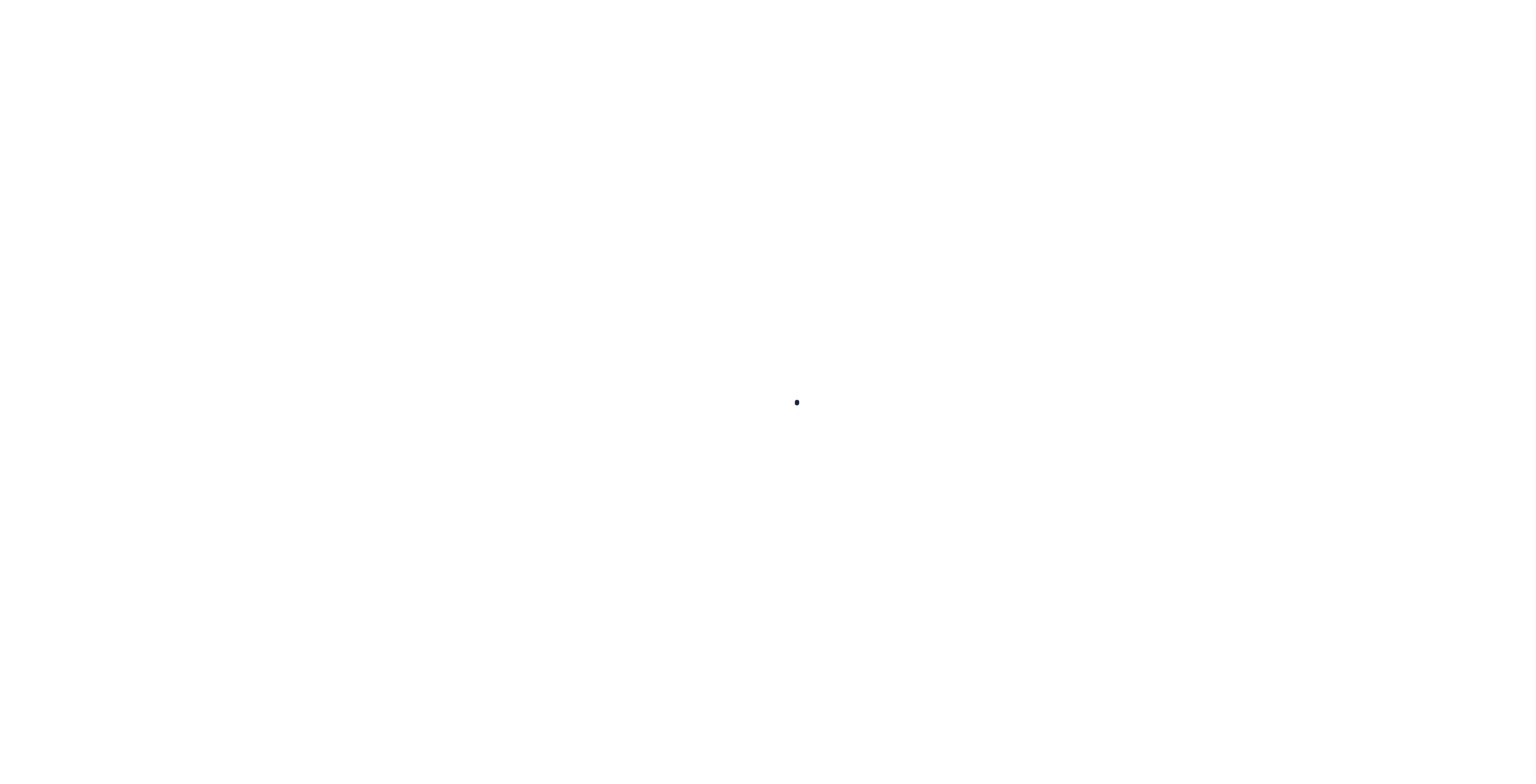
select select
checkbox input "false"
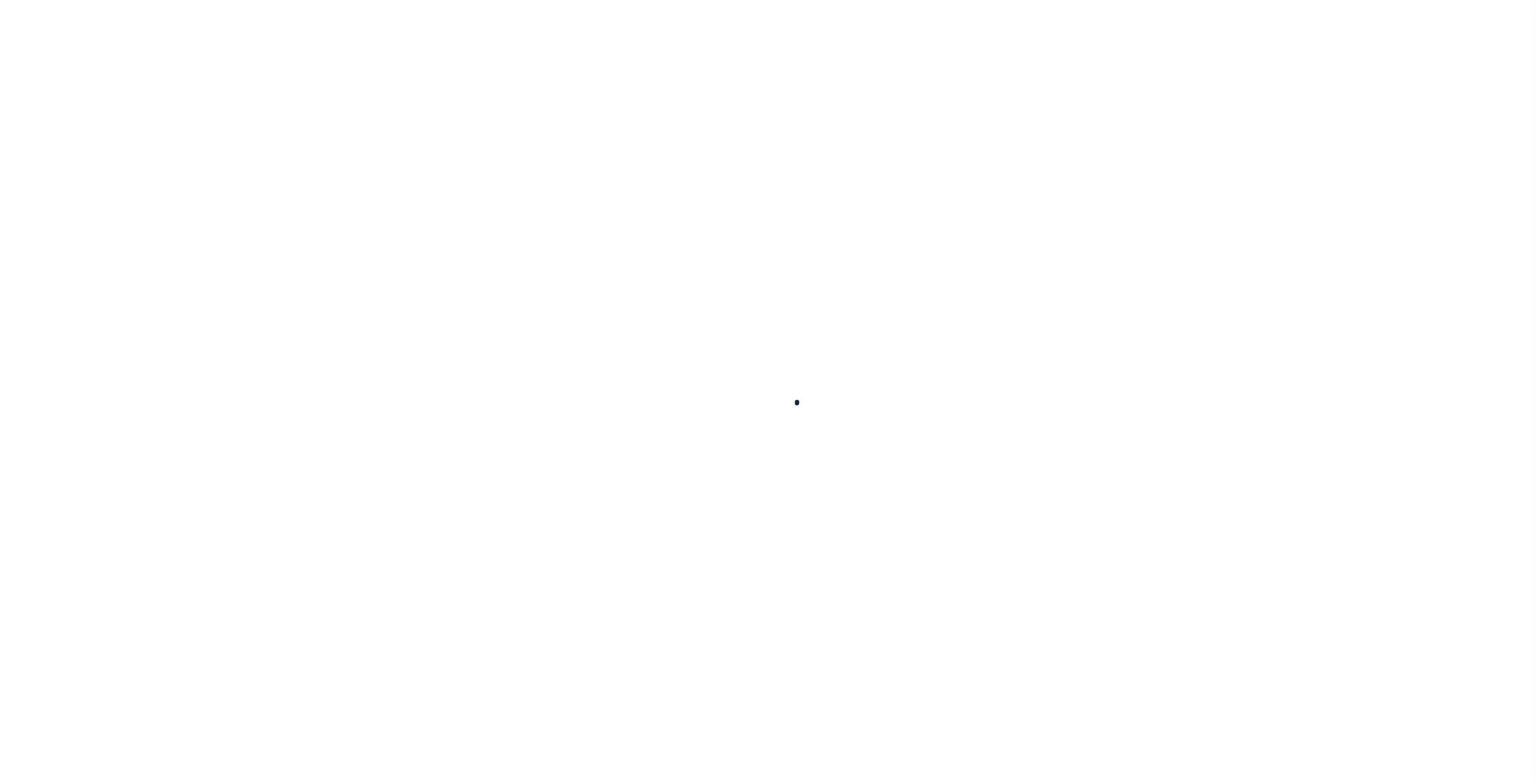
checkbox input "false"
type input "3600316029"
select select
checkbox input "false"
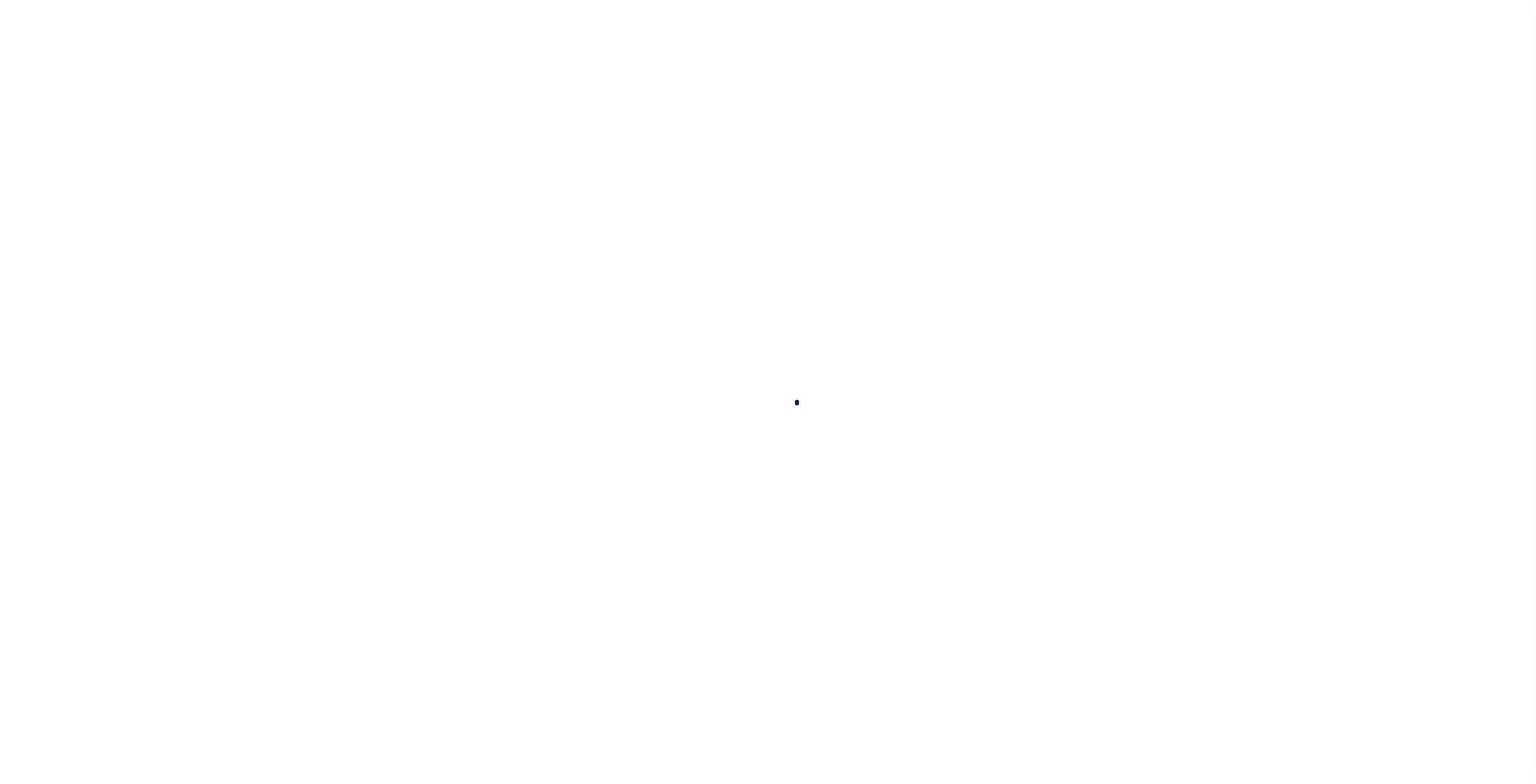
checkbox input "false"
type input "3600316030"
select select
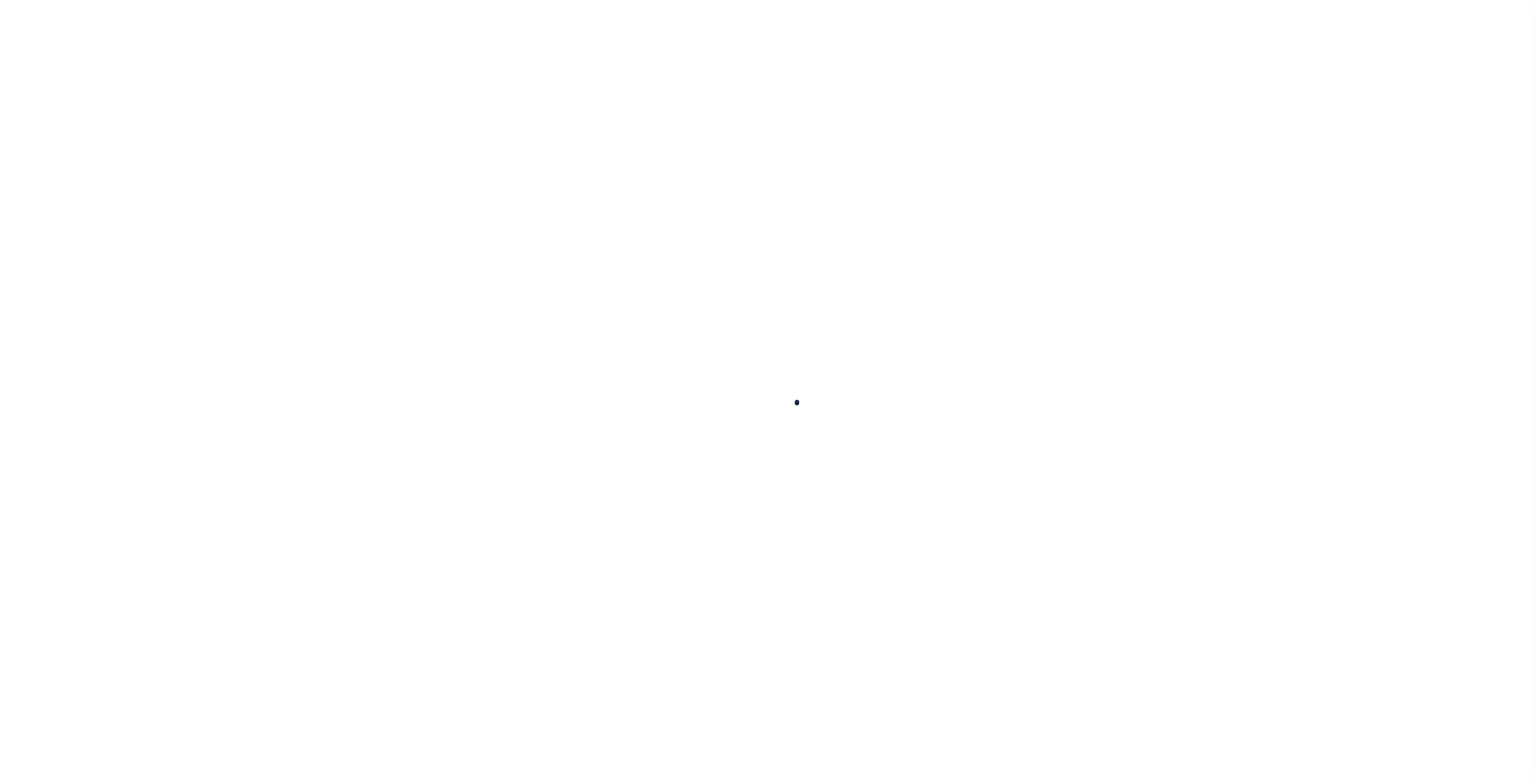
select select
checkbox input "false"
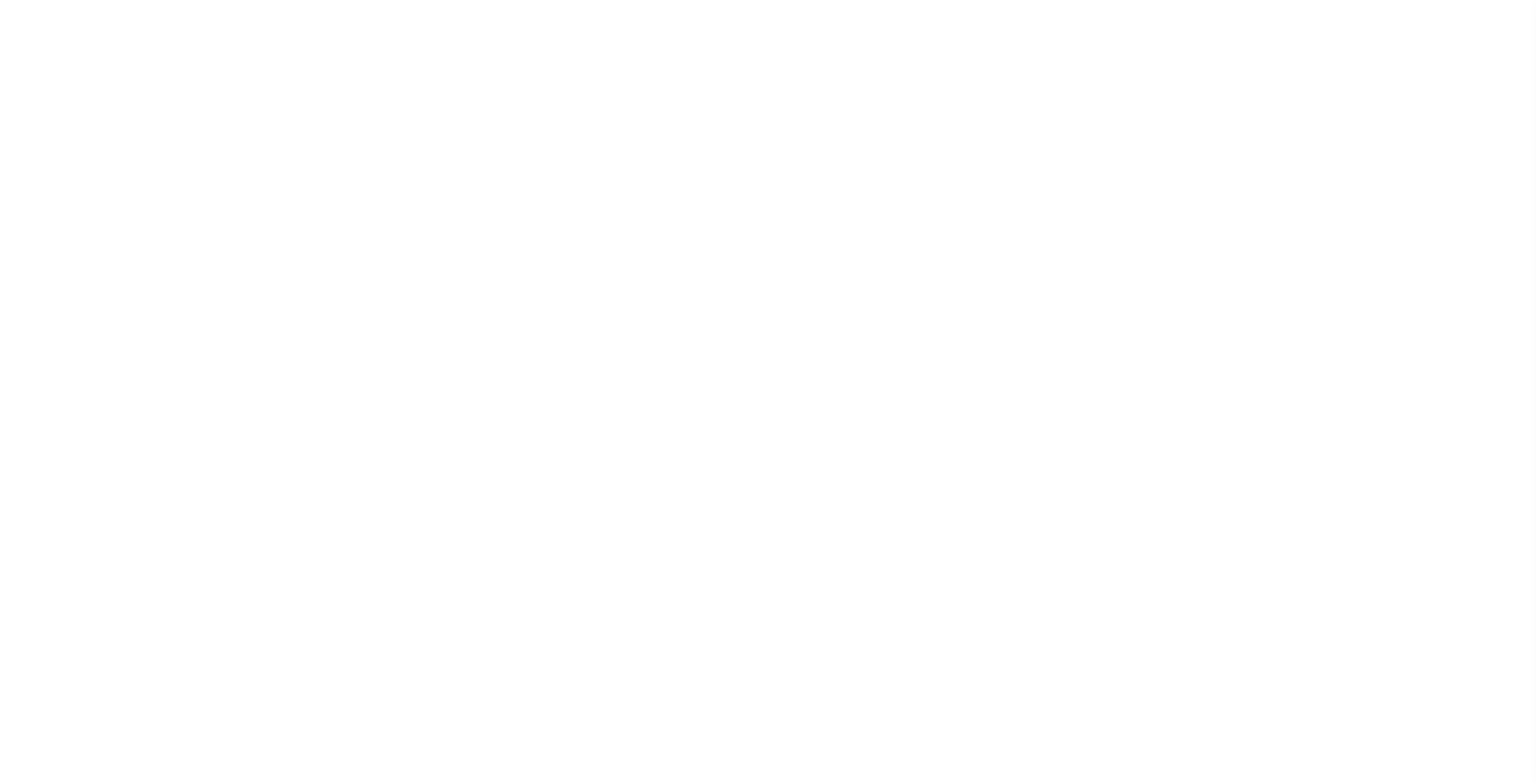
checkbox input "false"
type input "3600316037"
select select
checkbox input "false"
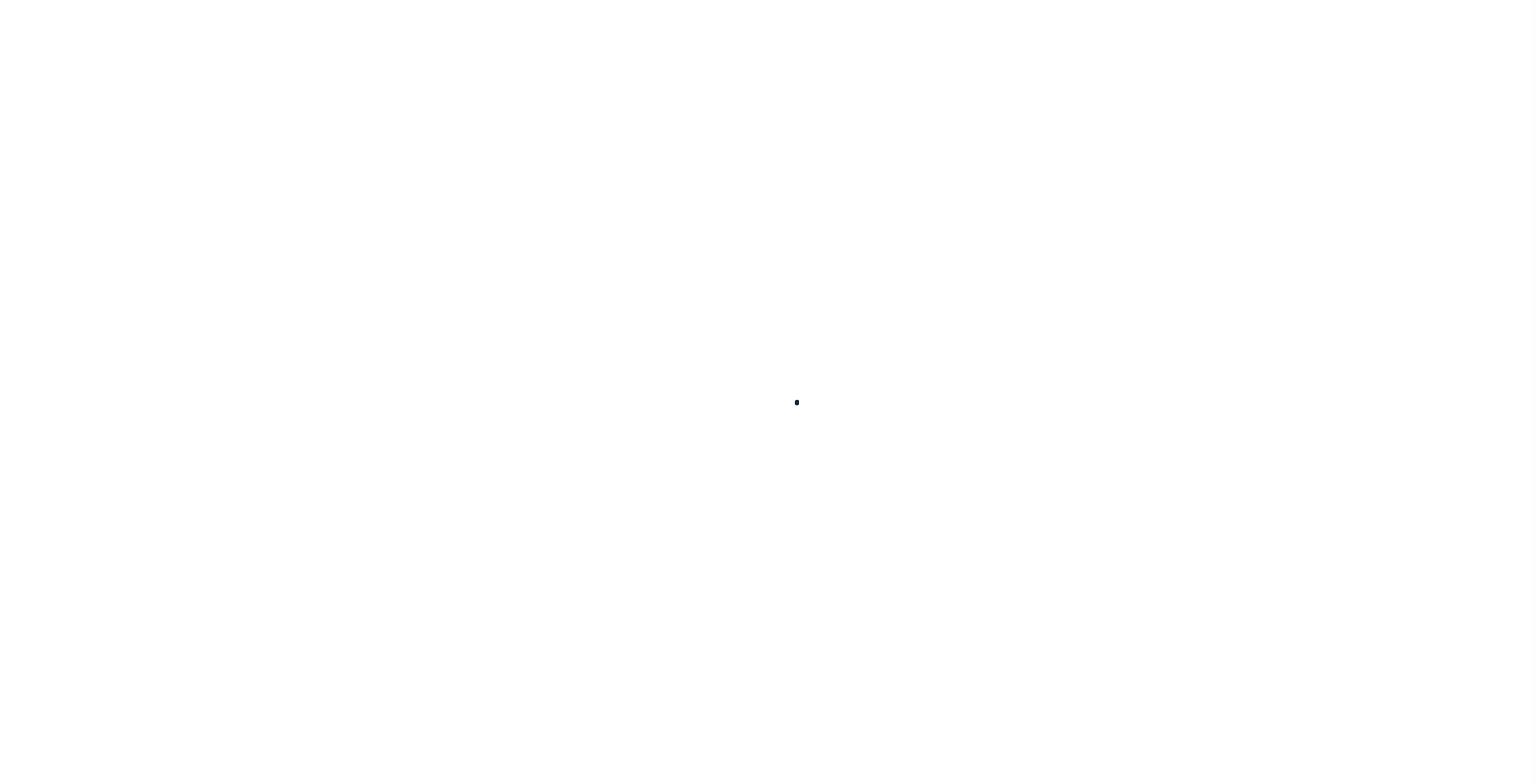
checkbox input "false"
type input "3600316038"
select select
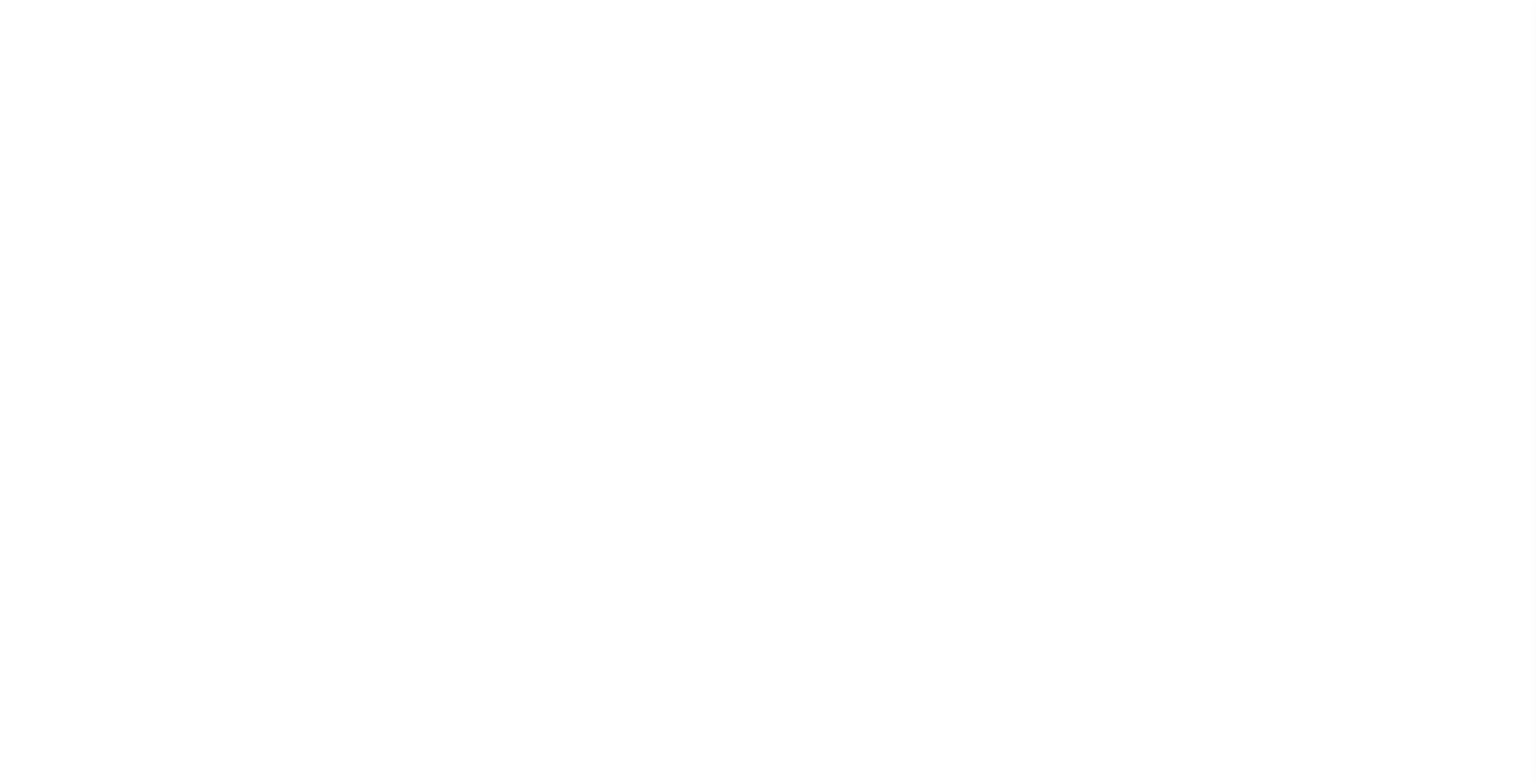
checkbox input "false"
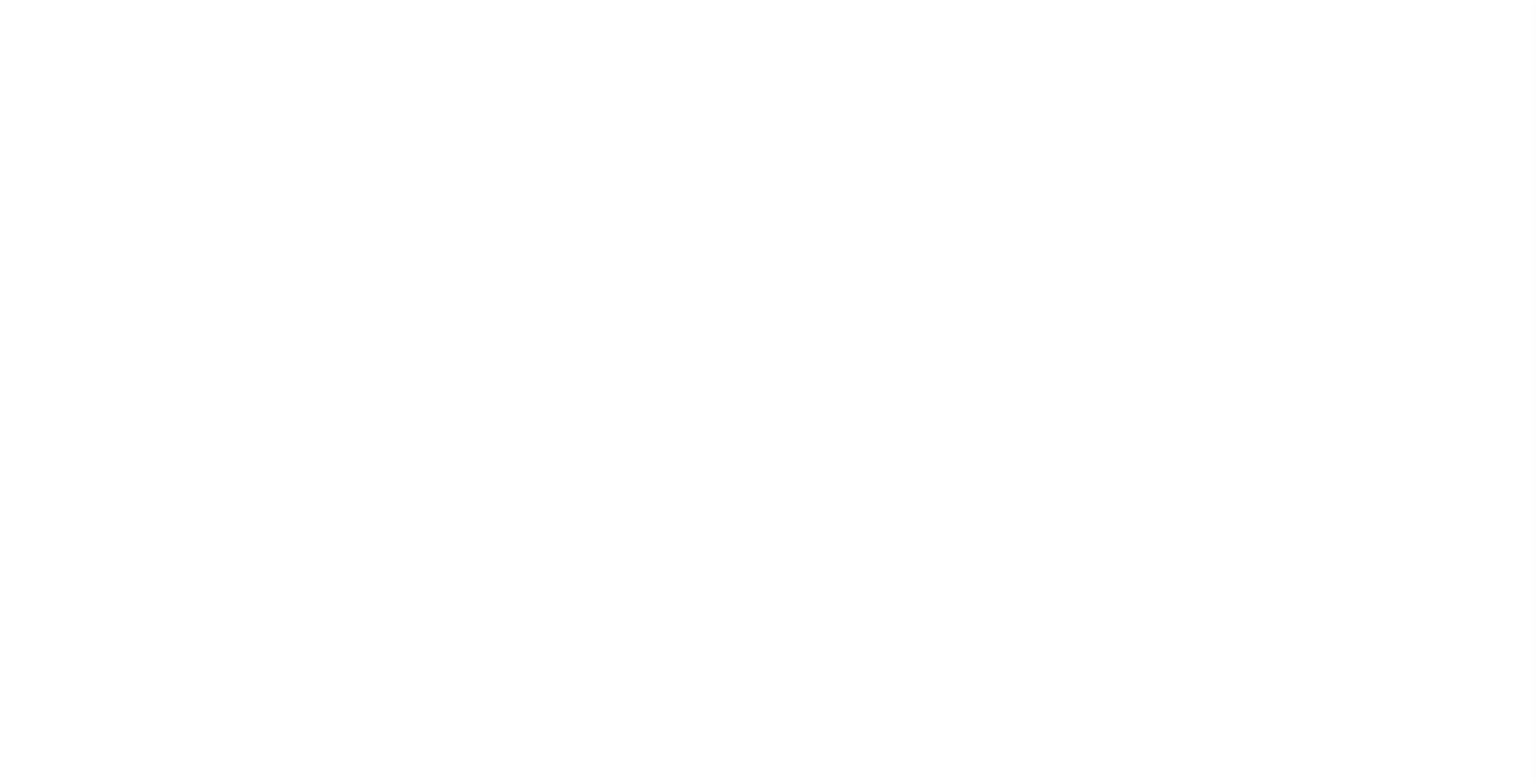
type input "3600317010"
select select
checkbox input "false"
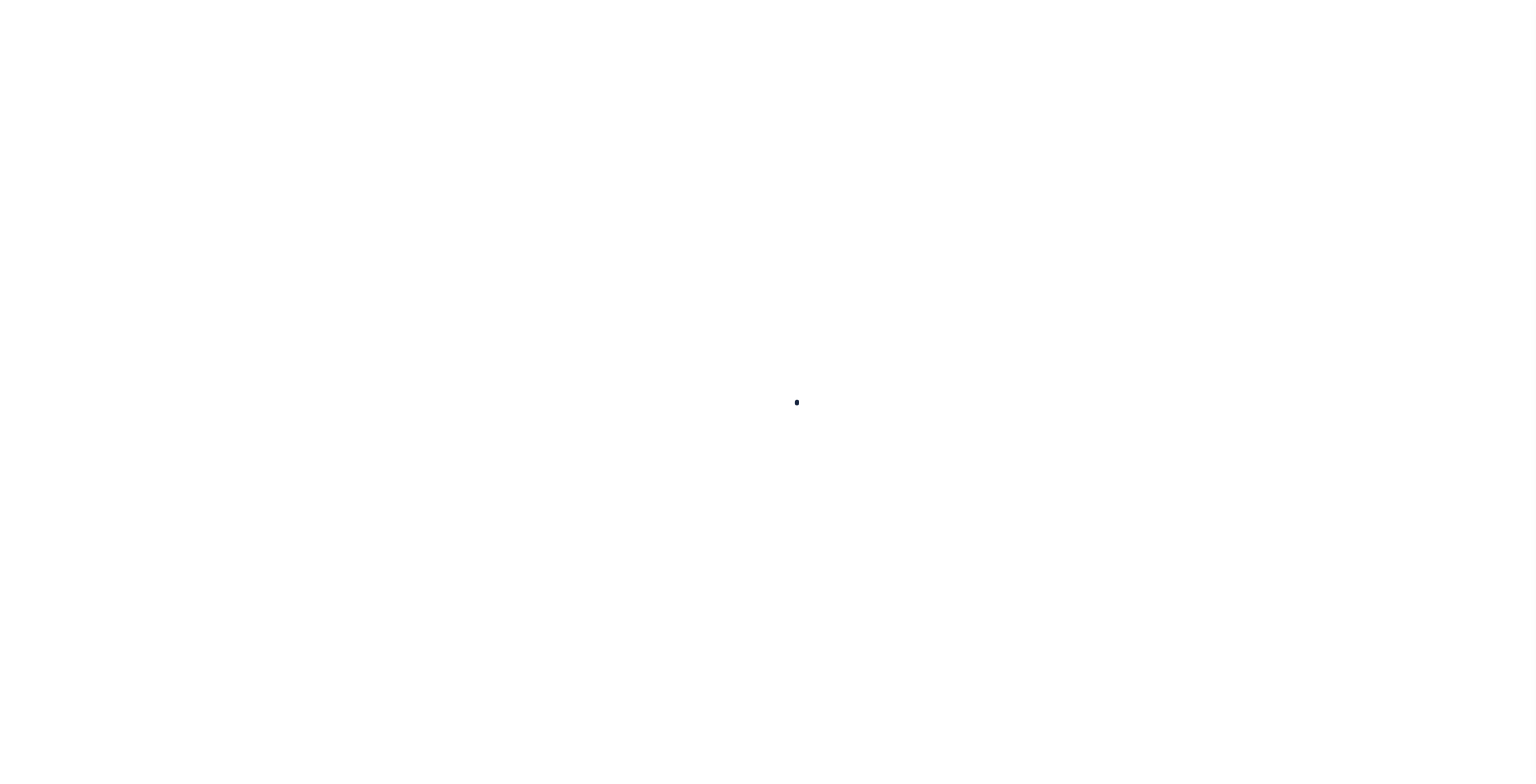
checkbox input "false"
type input "3600317011"
select select
checkbox input "false"
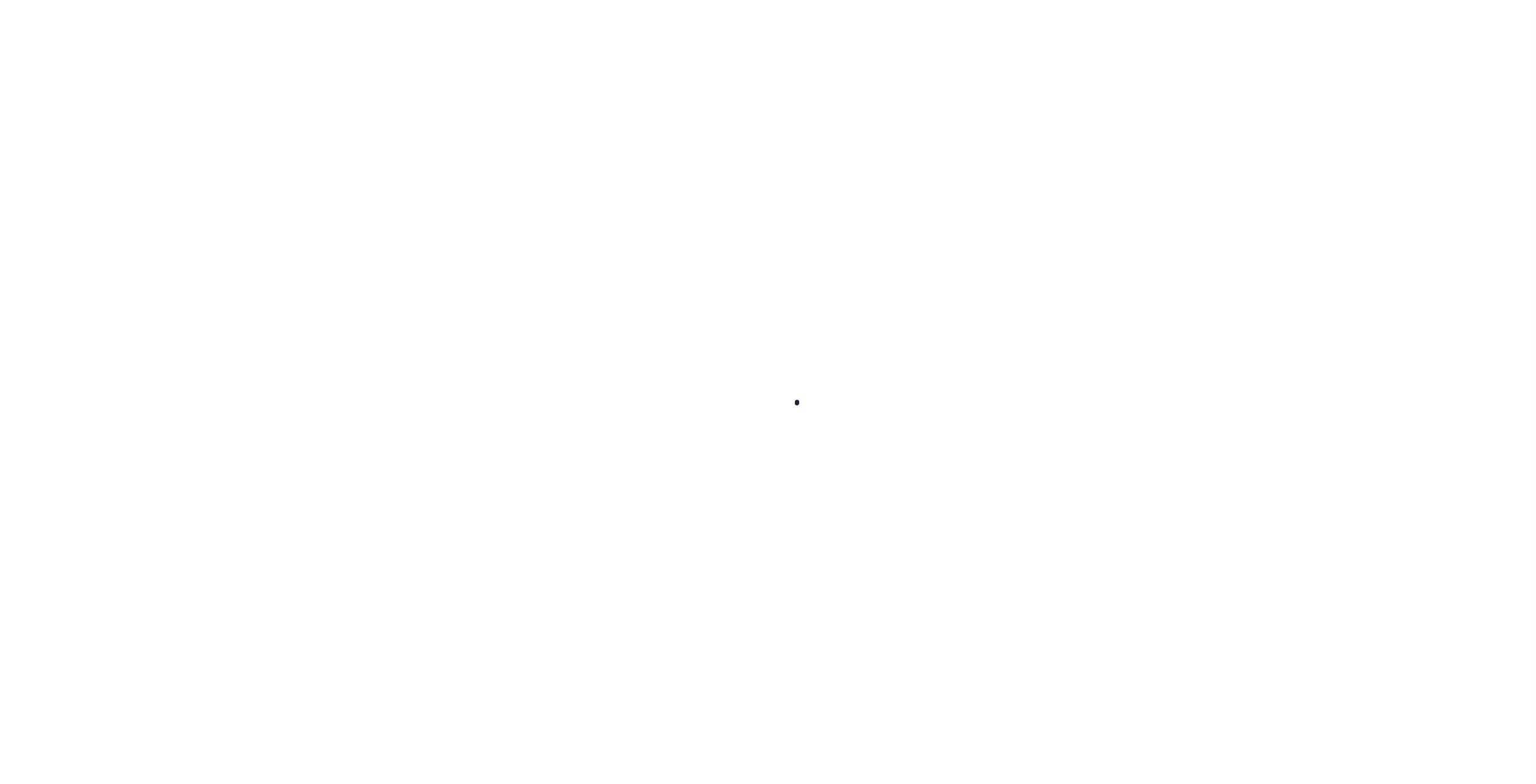
checkbox input "false"
type input "3600317012"
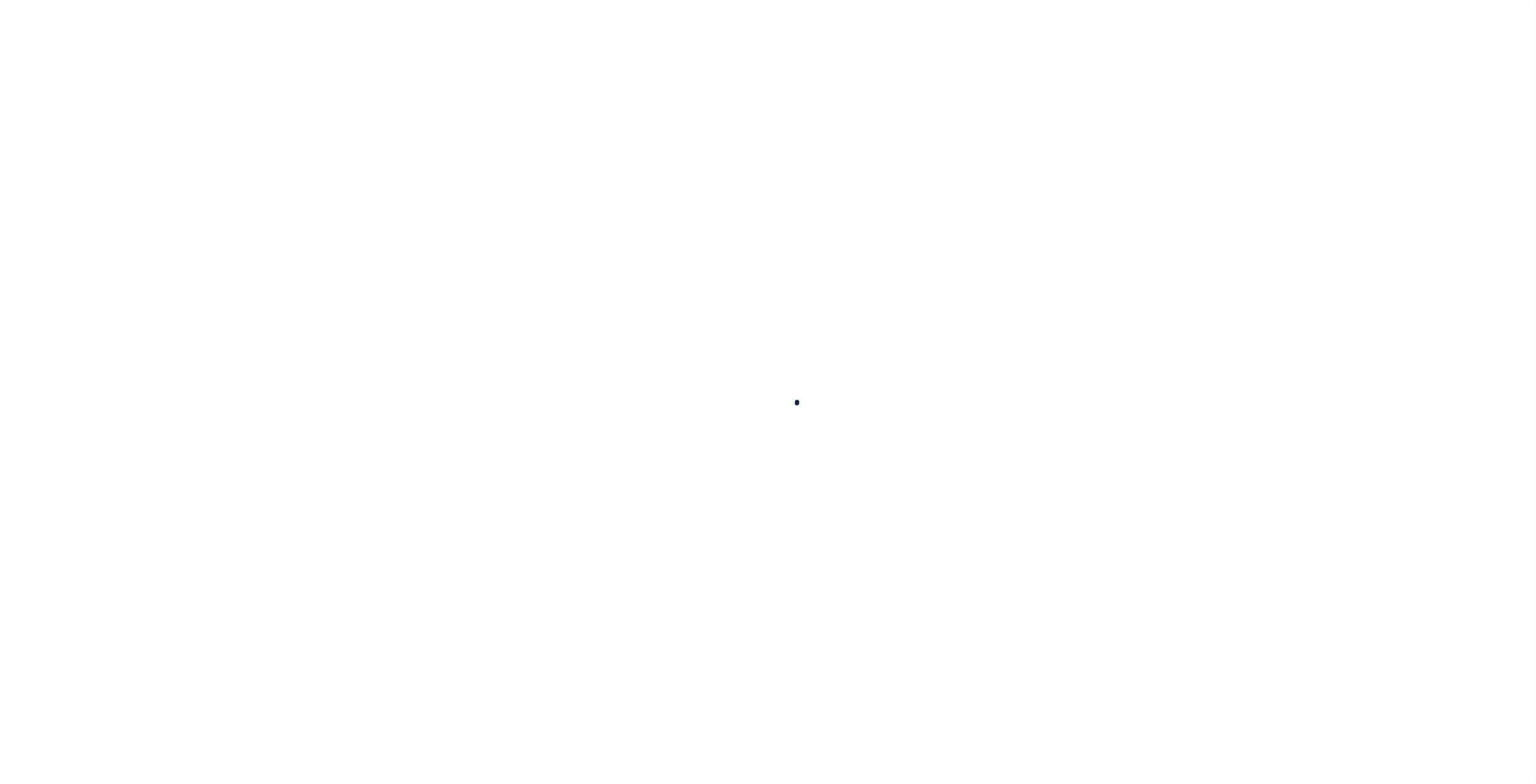
select select
checkbox input "false"
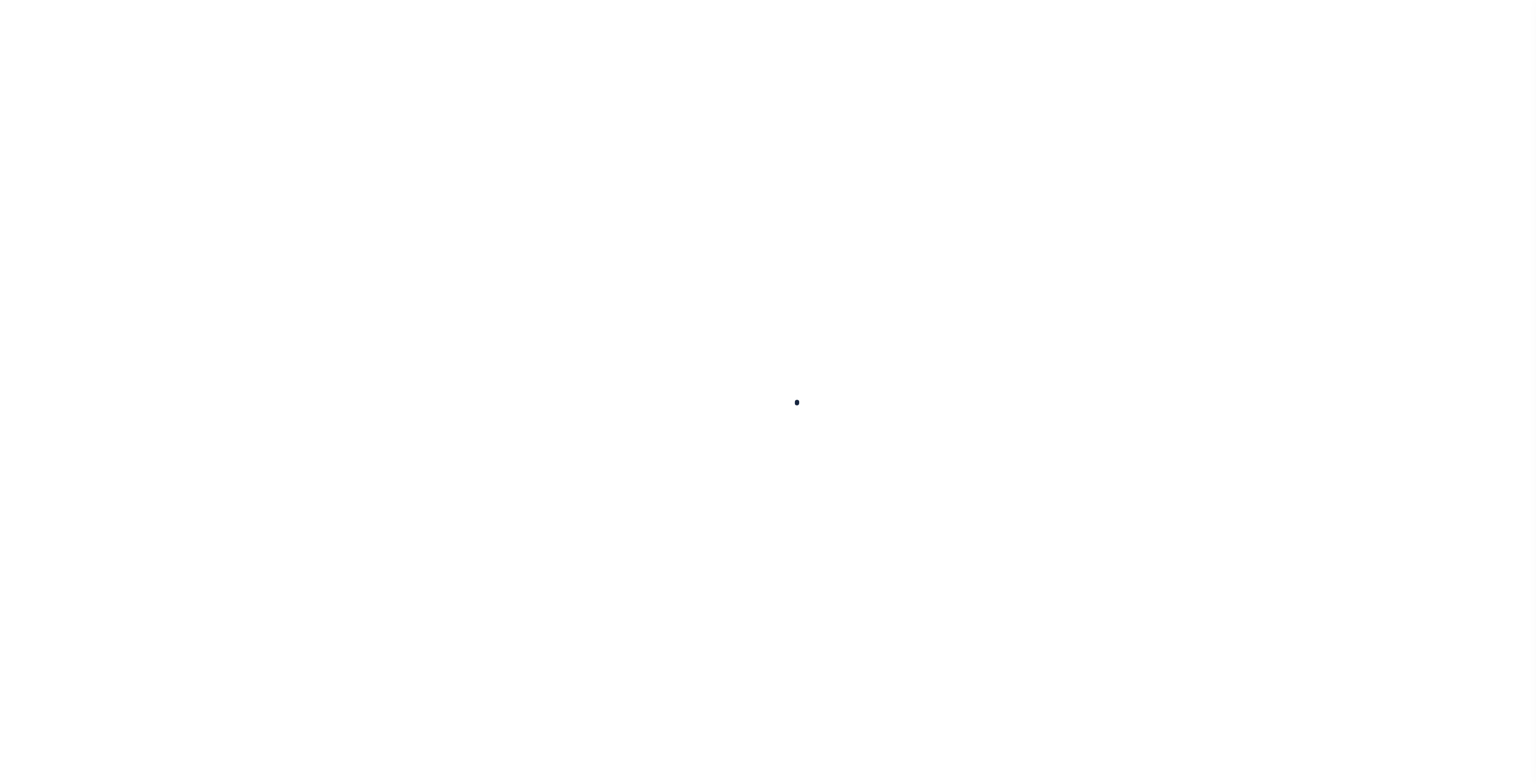
checkbox input "false"
type input "3600317013"
select select
checkbox input "false"
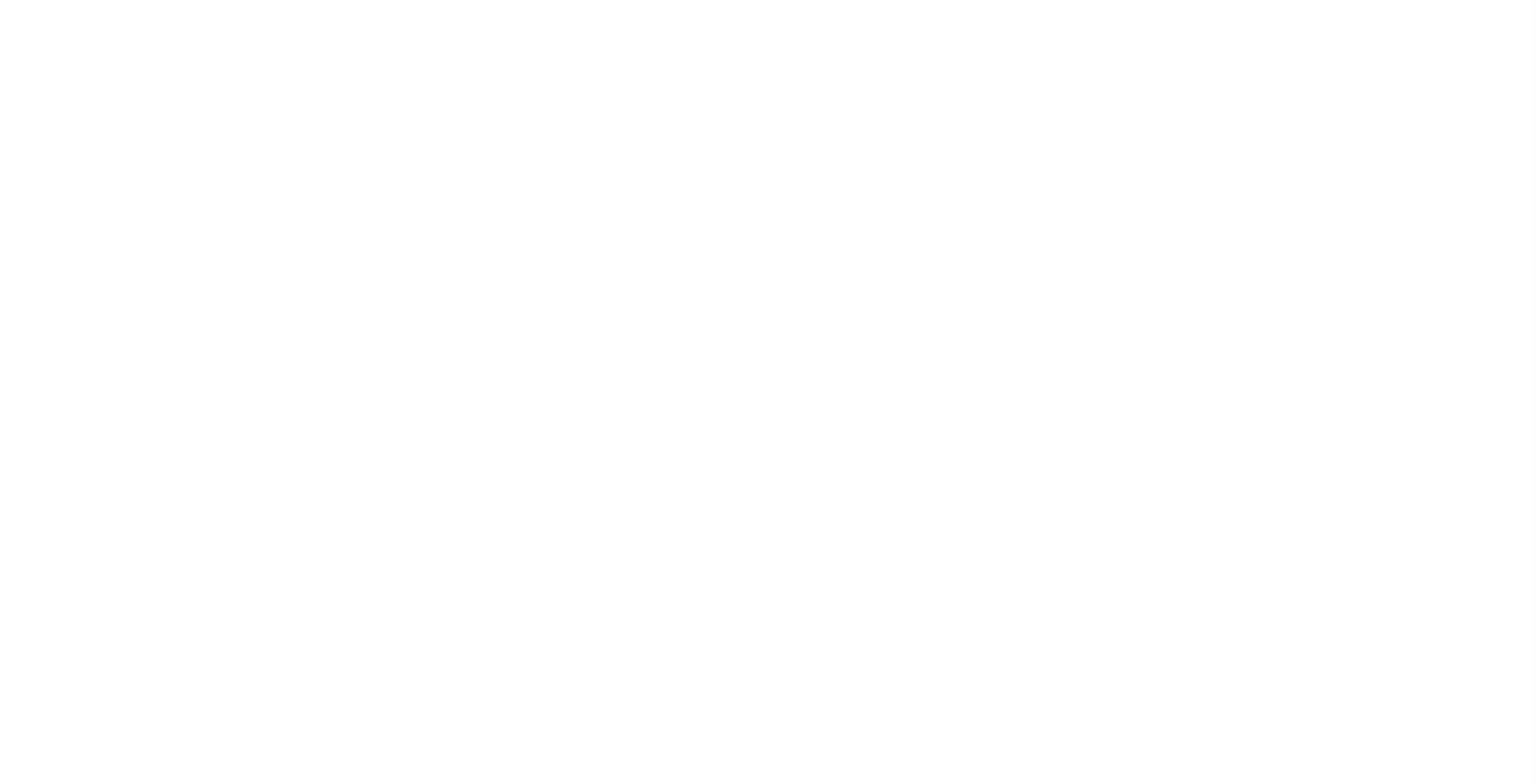
checkbox input "false"
type input "3600317025"
select select
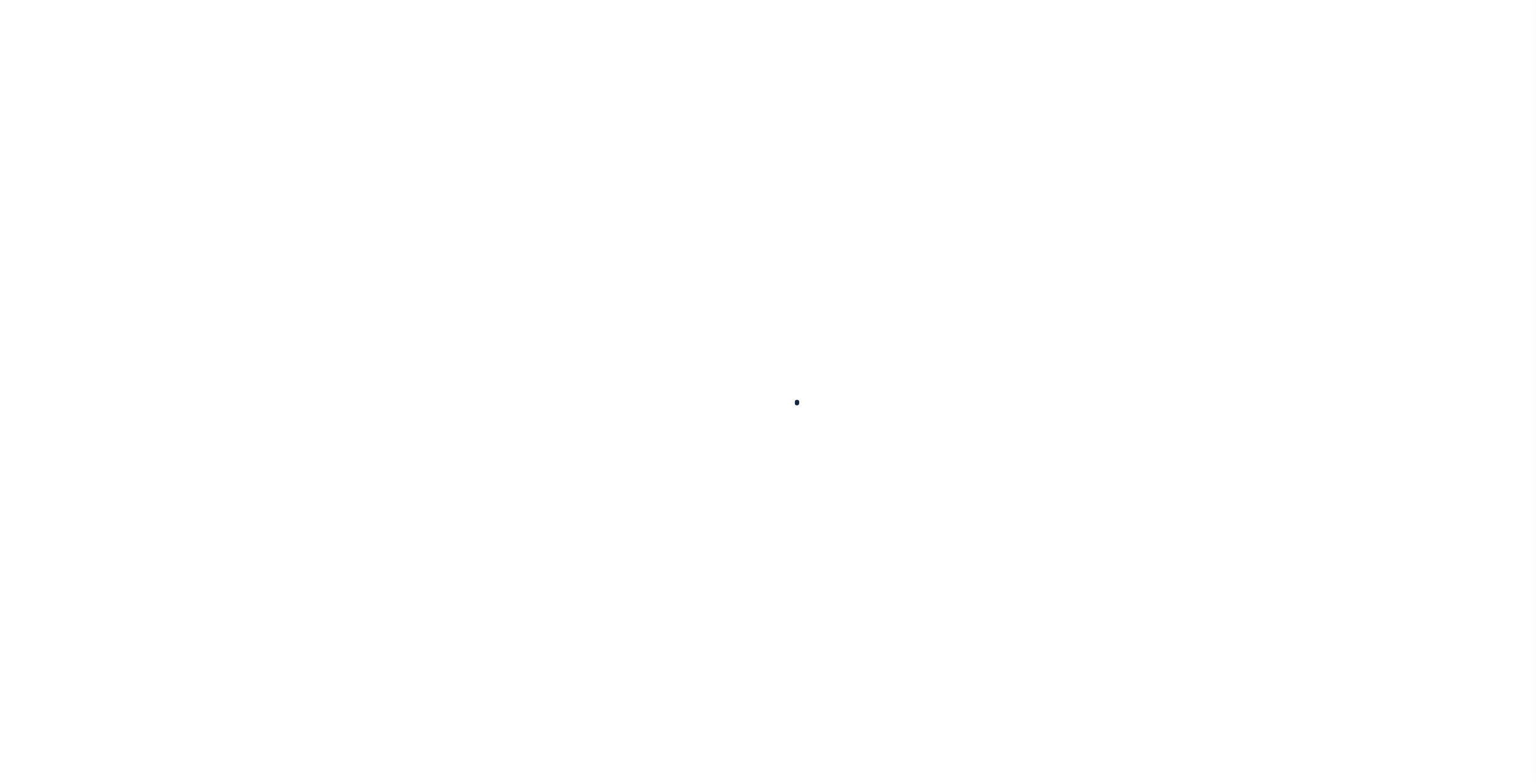
checkbox input "false"
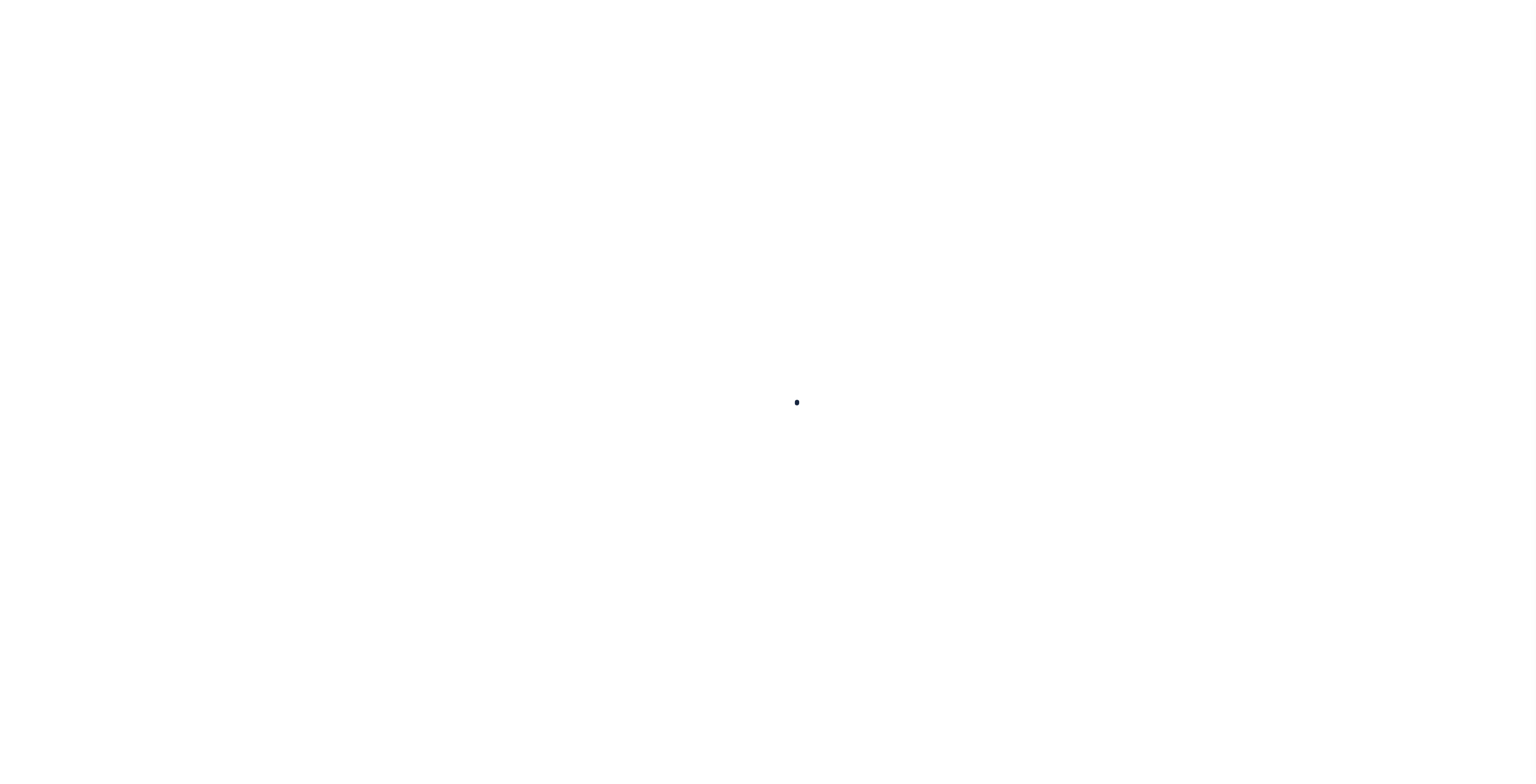
type input "3600317027"
select select
checkbox input "false"
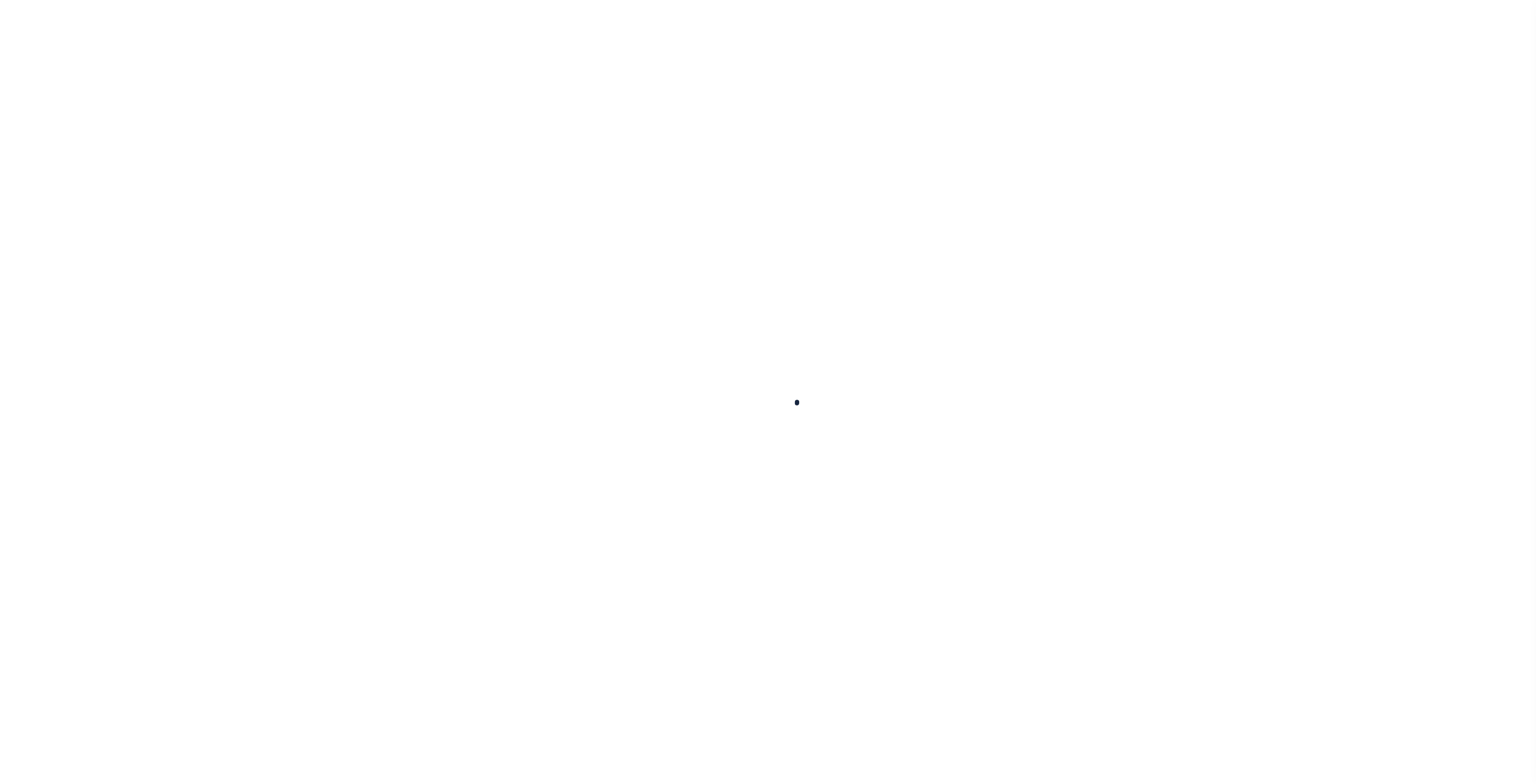
checkbox input "false"
type input "3600319000"
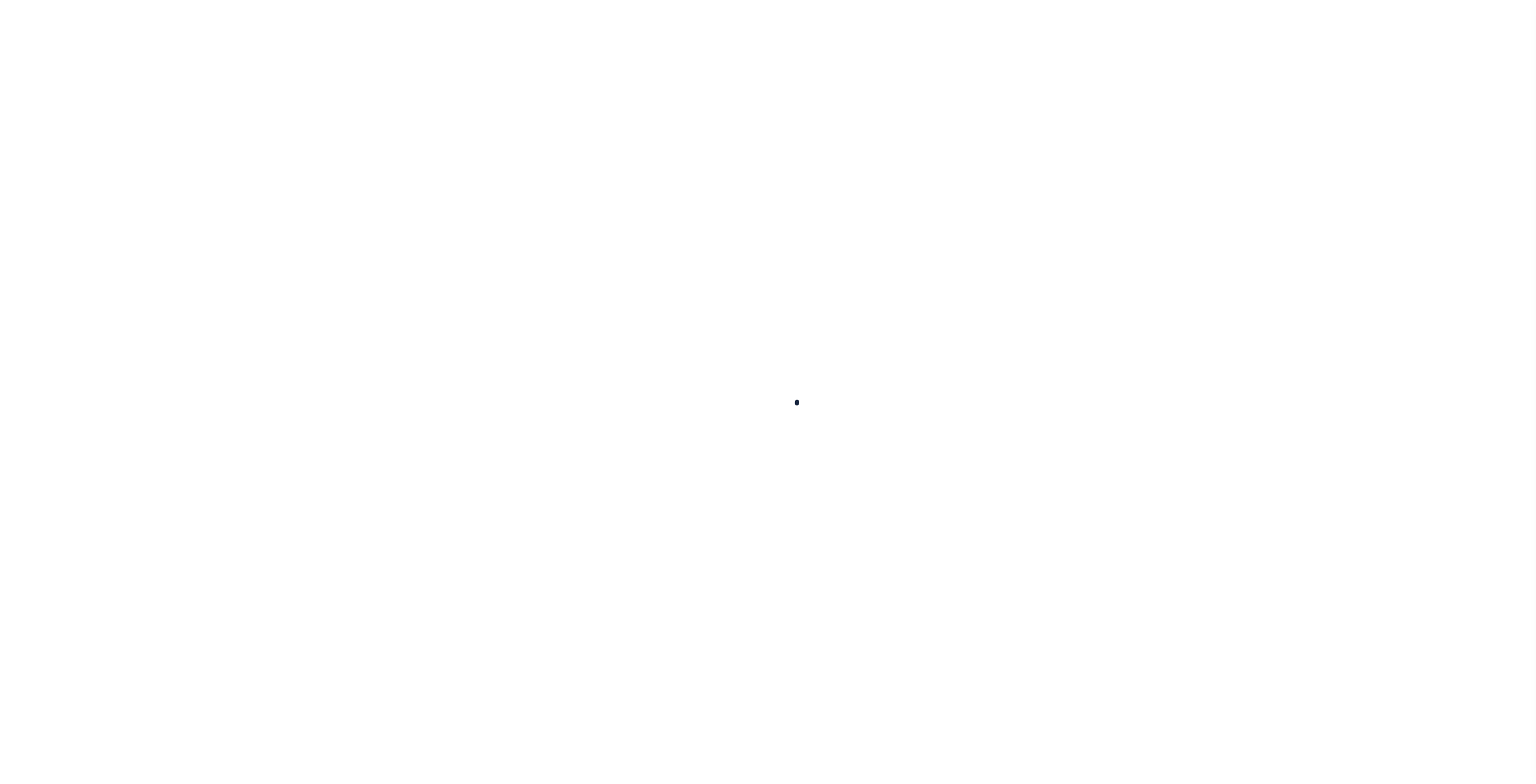
select select
checkbox input "false"
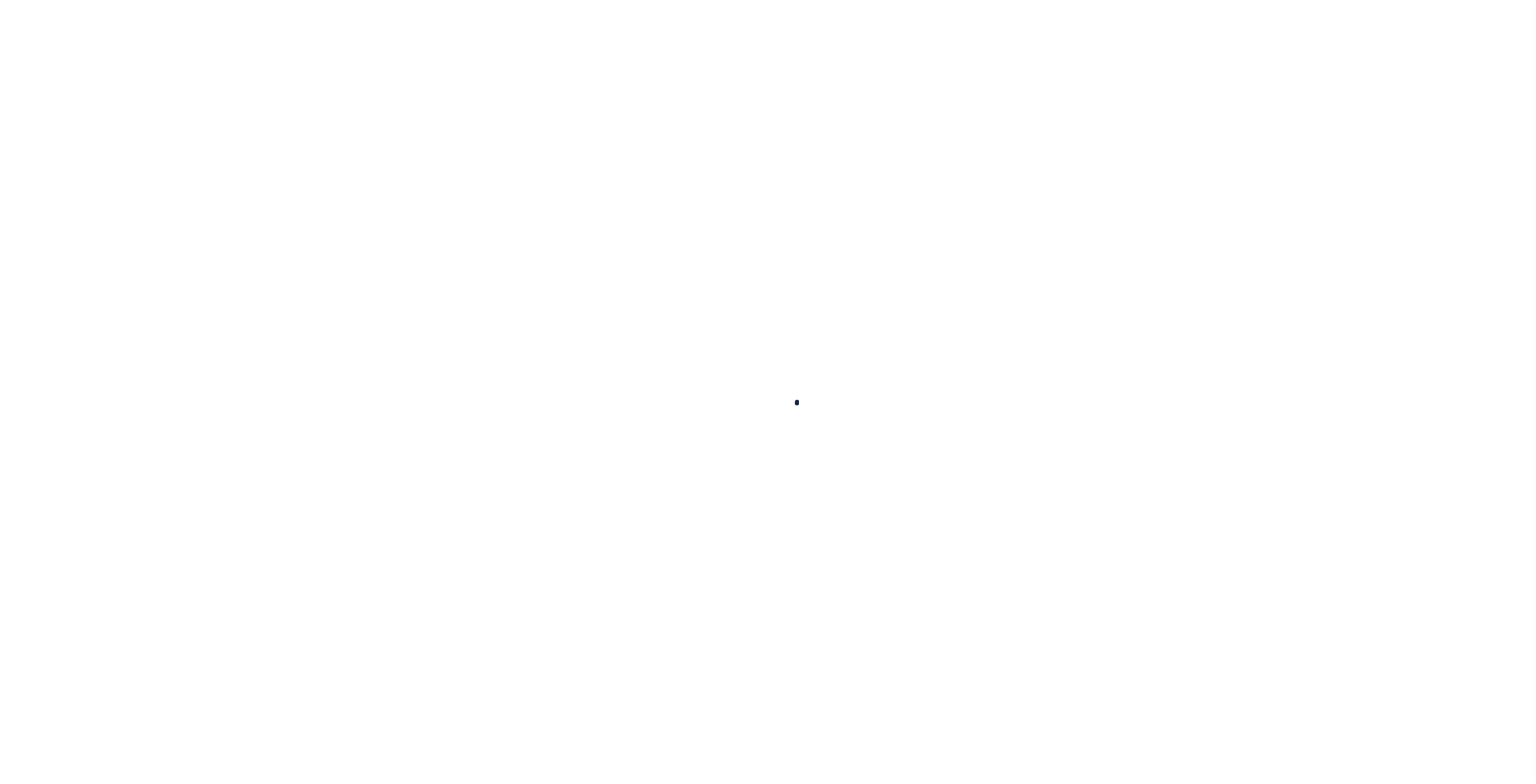
checkbox input "false"
type input "3600716006"
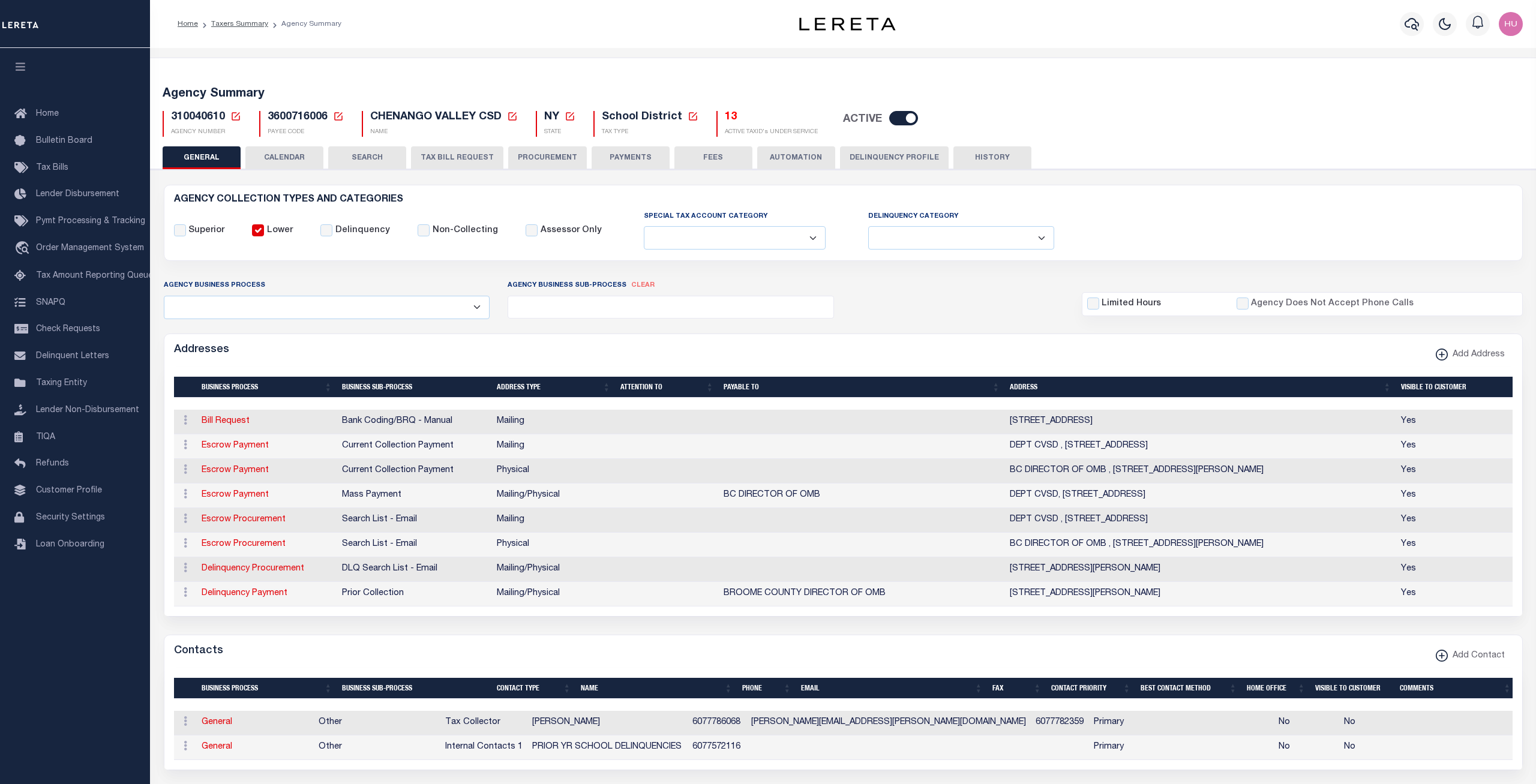
click at [292, 157] on button "CALENDAR" at bounding box center [284, 158] width 78 height 23
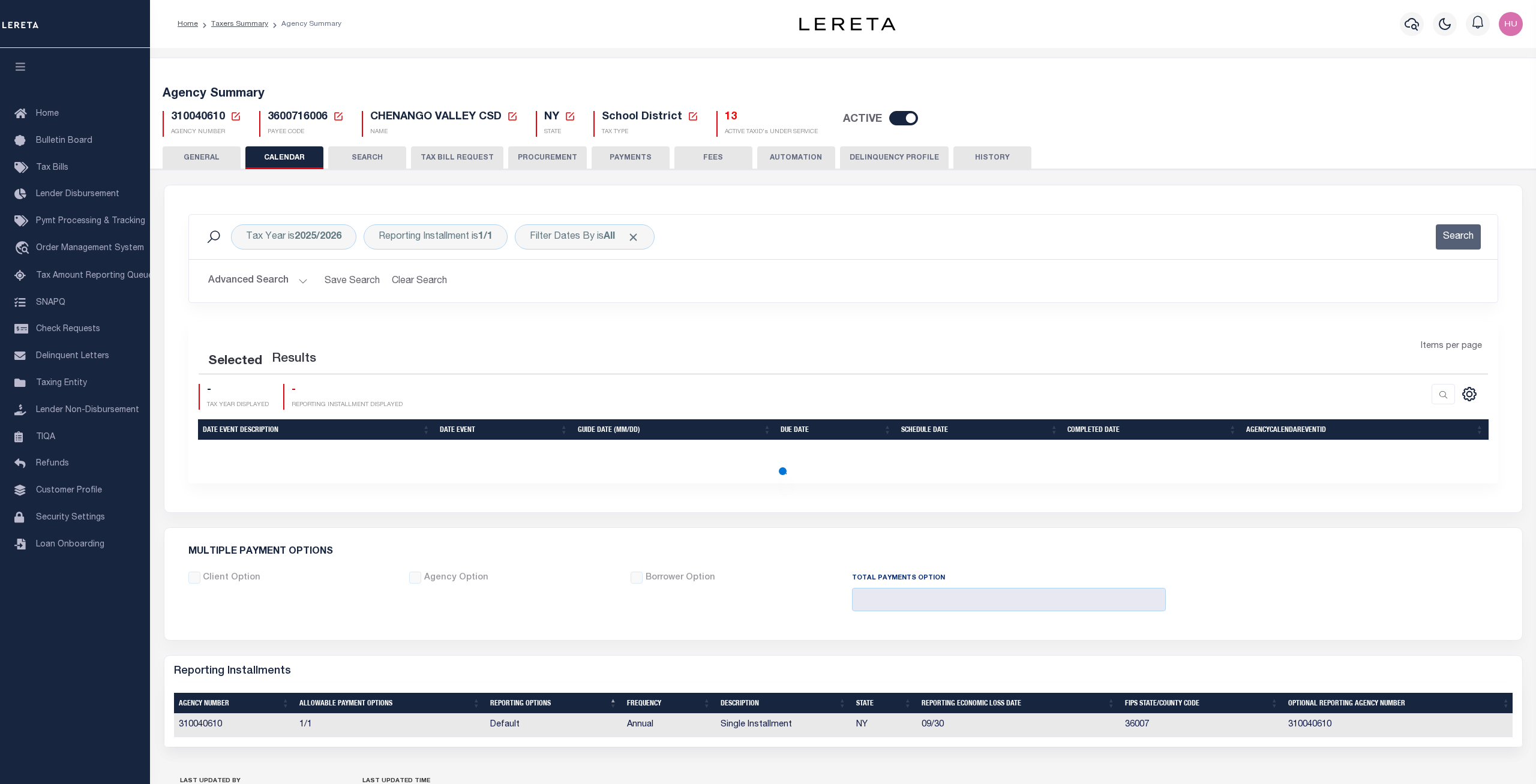
checkbox input "false"
type input "1"
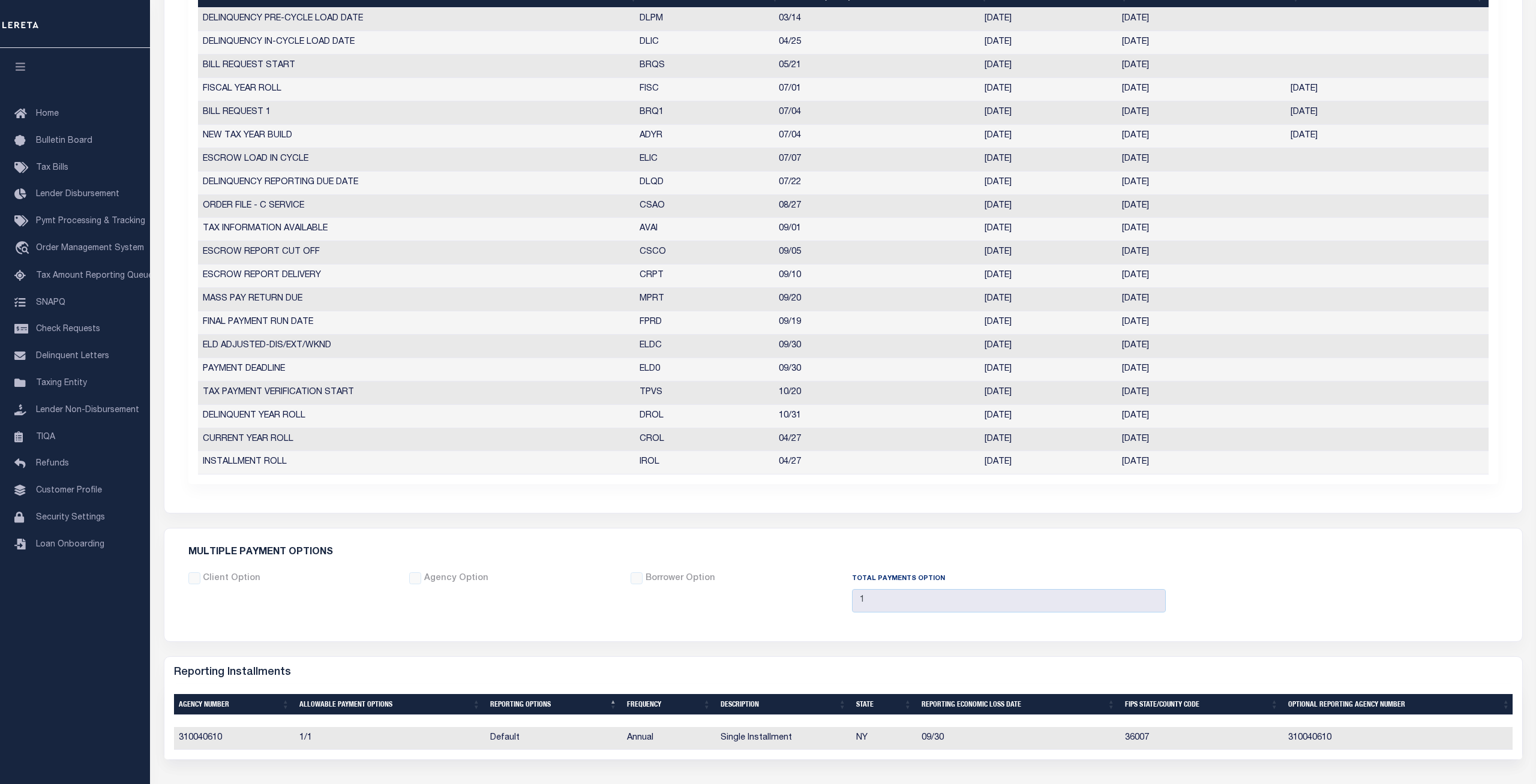
scroll to position [489, 0]
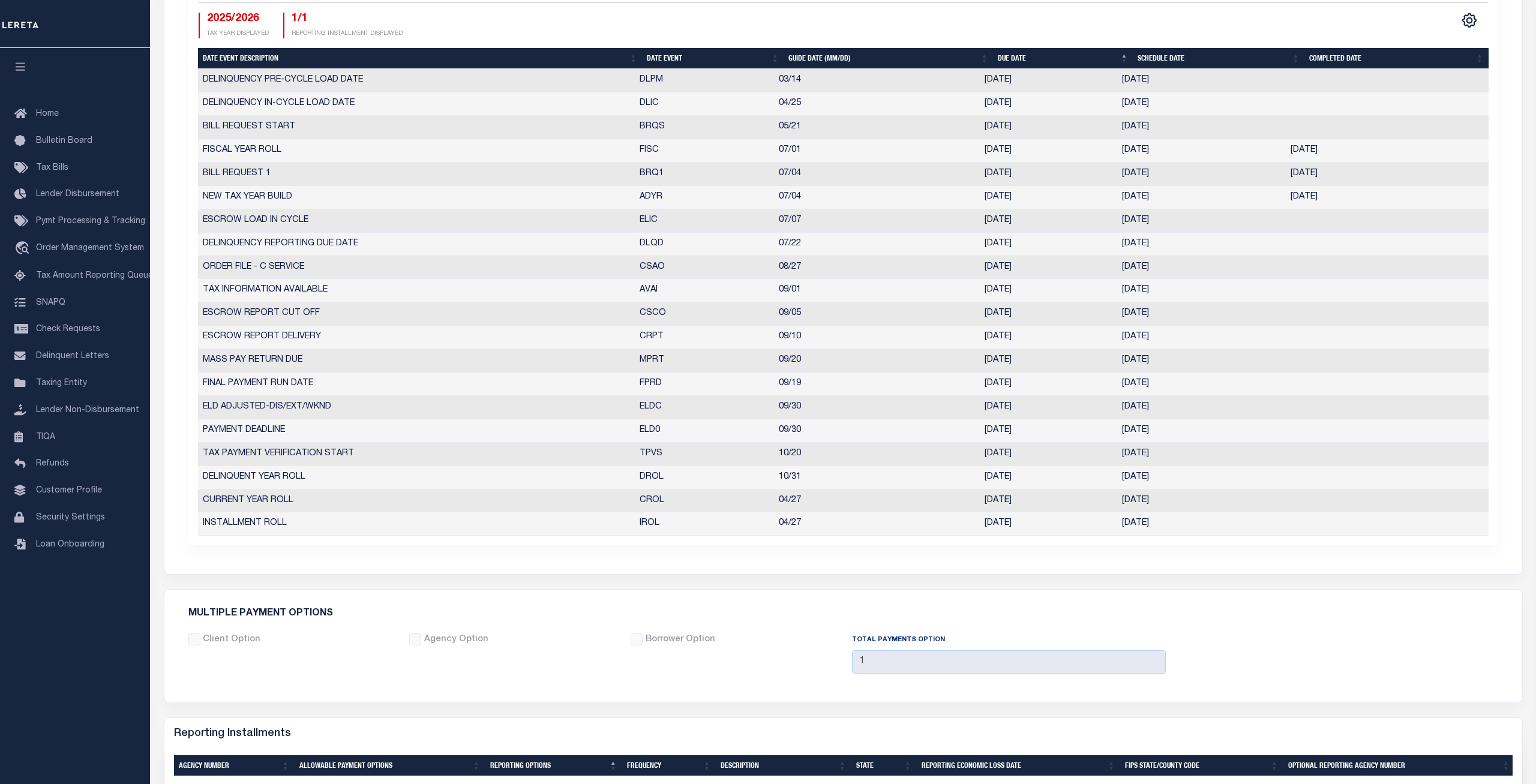
drag, startPoint x: 1172, startPoint y: 453, endPoint x: 492, endPoint y: 454, distance: 680.0
click at [493, 454] on tr "TAX PAYMENT VERIFICATION START TPVS 10/20 10/20/2025 10/20/2025 3943443" at bounding box center [843, 454] width 1290 height 24
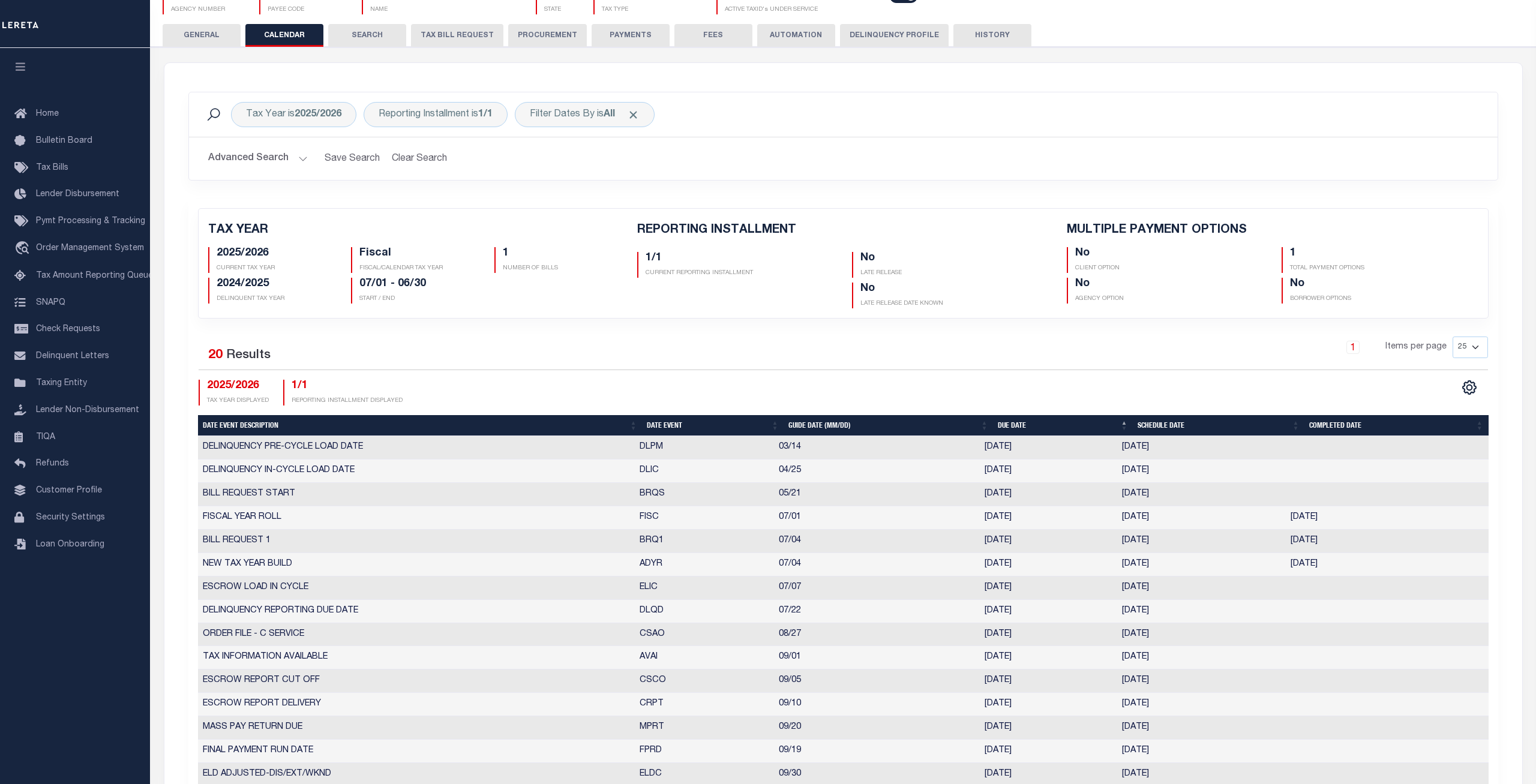
scroll to position [0, 0]
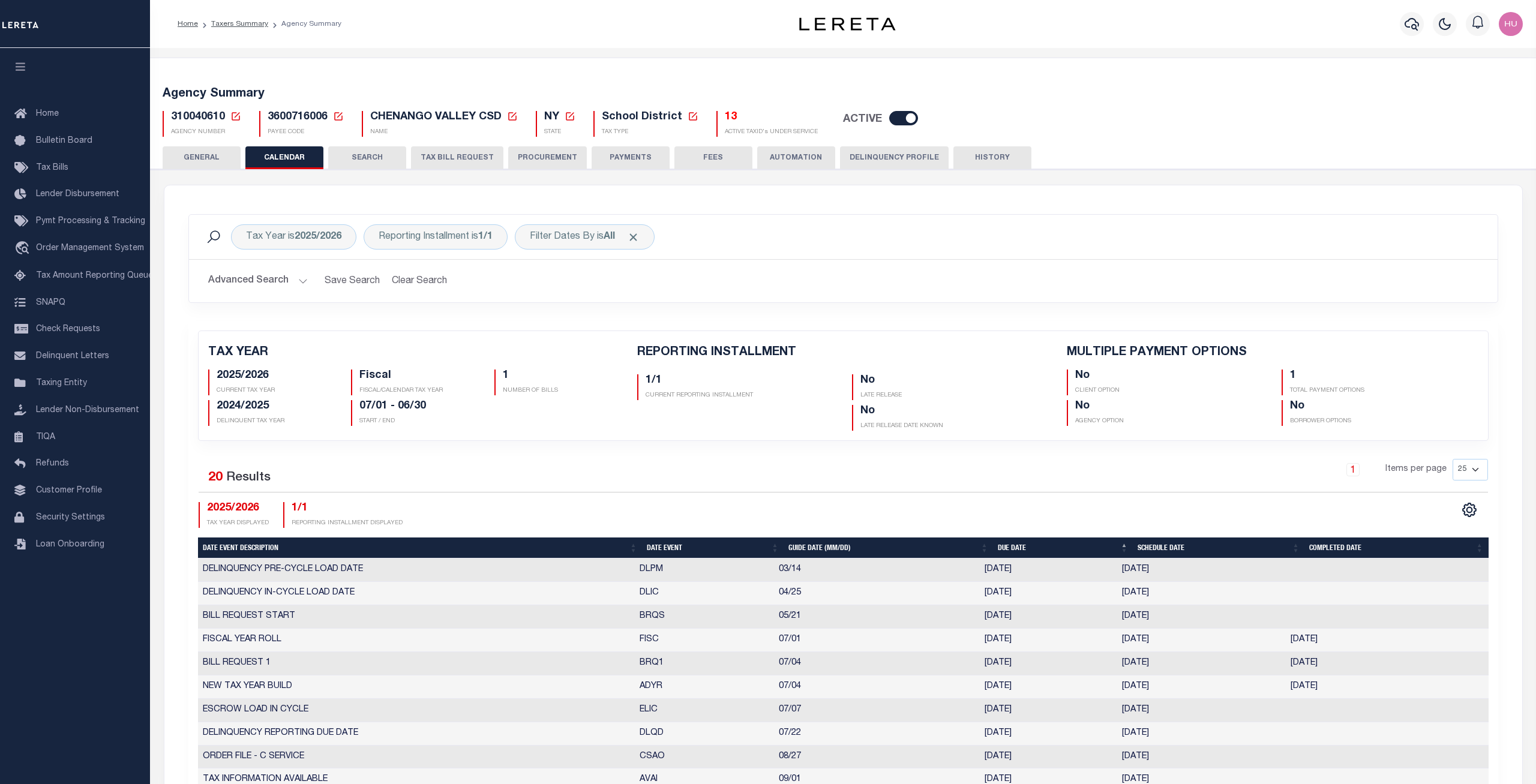
click at [203, 148] on button "GENERAL" at bounding box center [202, 158] width 78 height 23
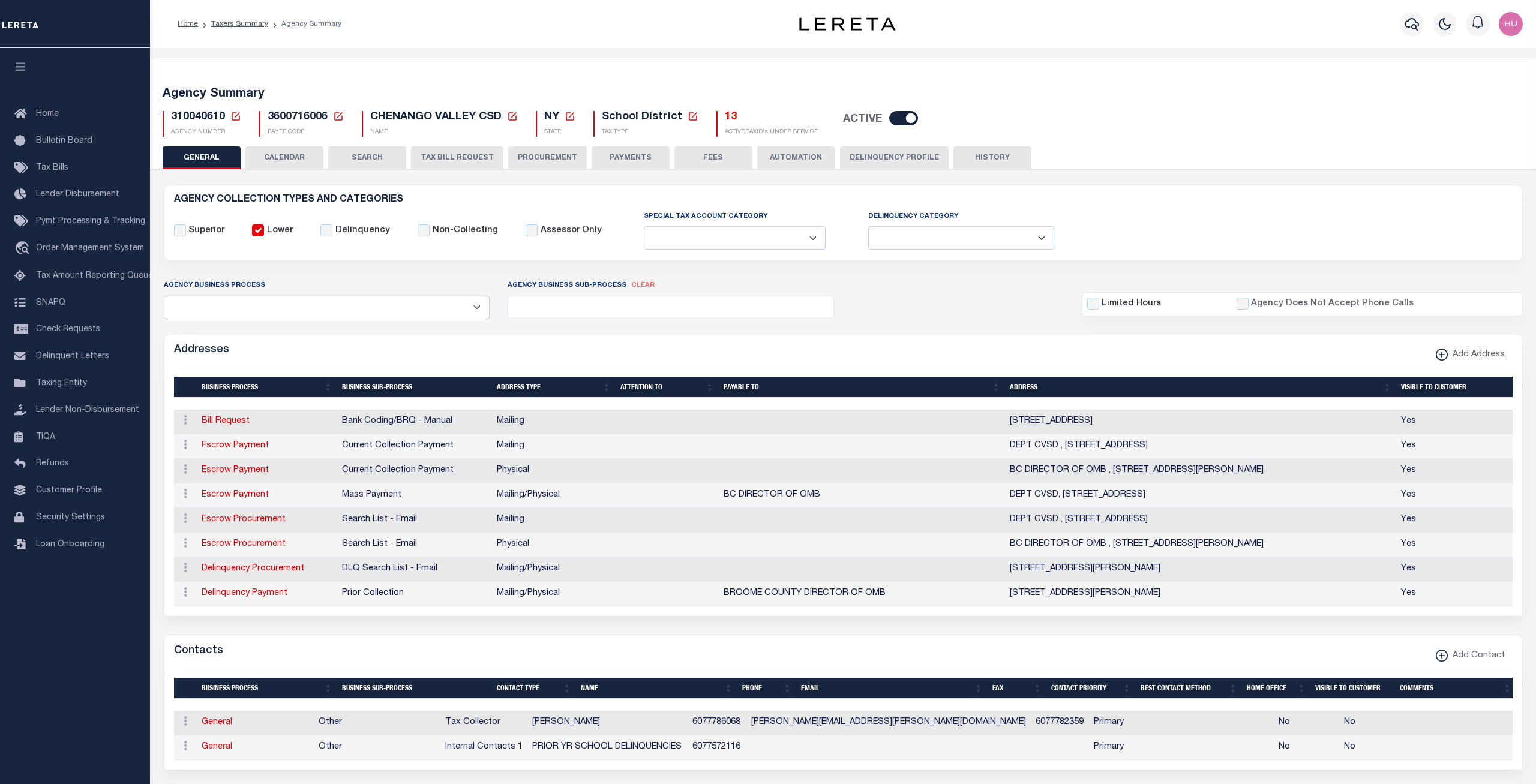
drag, startPoint x: 1183, startPoint y: 571, endPoint x: 1160, endPoint y: 571, distance: 23.0
click at [1160, 571] on td "60 HAWLEY ST , BINGHAMTON, NY, 13901" at bounding box center [1199, 569] width 391 height 25
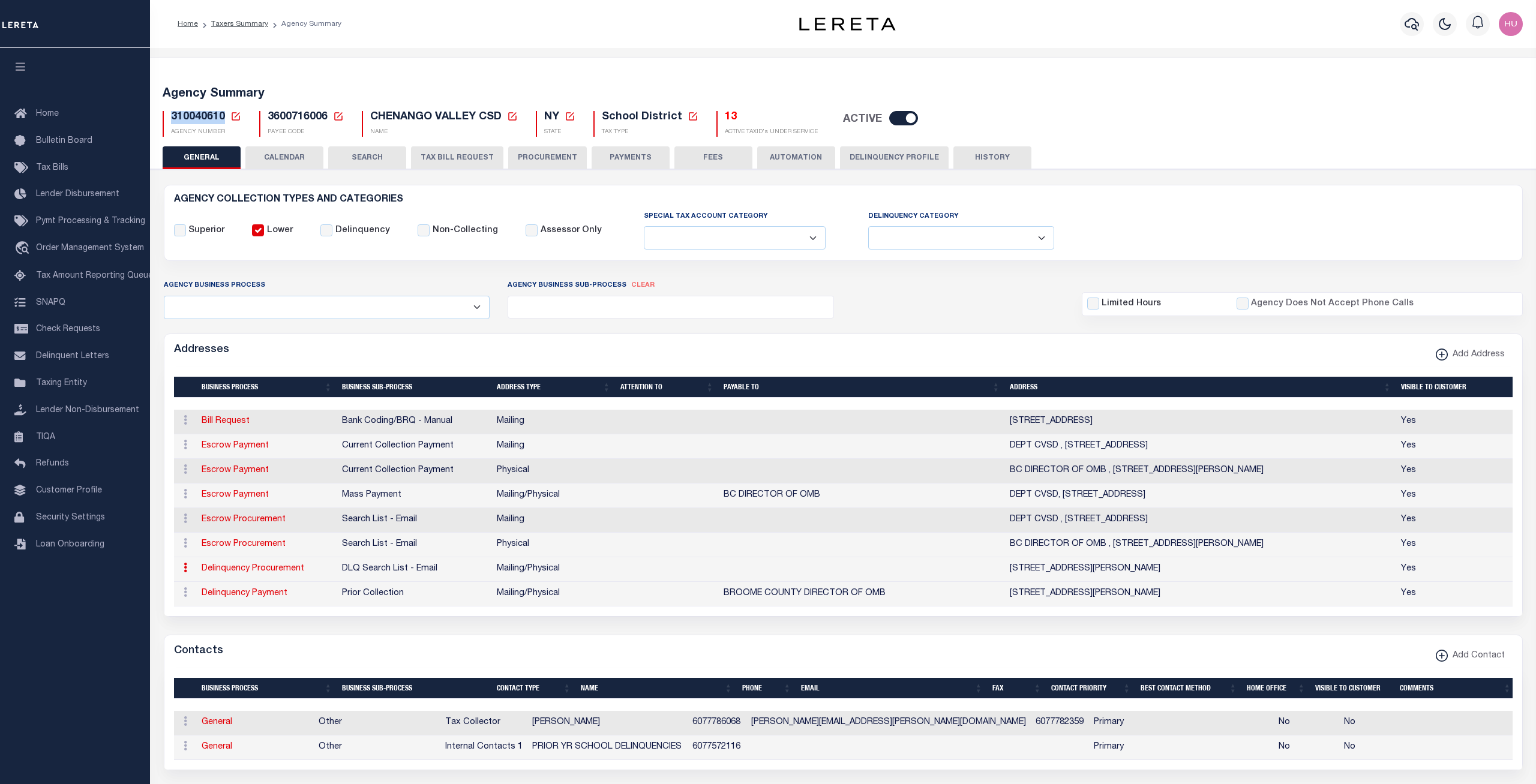
drag, startPoint x: 223, startPoint y: 120, endPoint x: 170, endPoint y: 120, distance: 53.0
click at [170, 120] on div "310040610 Agency Number Edit Cancel Ok New Agency Number Cancel Ok" at bounding box center [202, 124] width 79 height 25
copy span "310040610"
drag, startPoint x: 502, startPoint y: 114, endPoint x: 370, endPoint y: 117, distance: 132.0
click at [370, 117] on span "CHENANGO VALLEY CSD" at bounding box center [436, 117] width 131 height 11
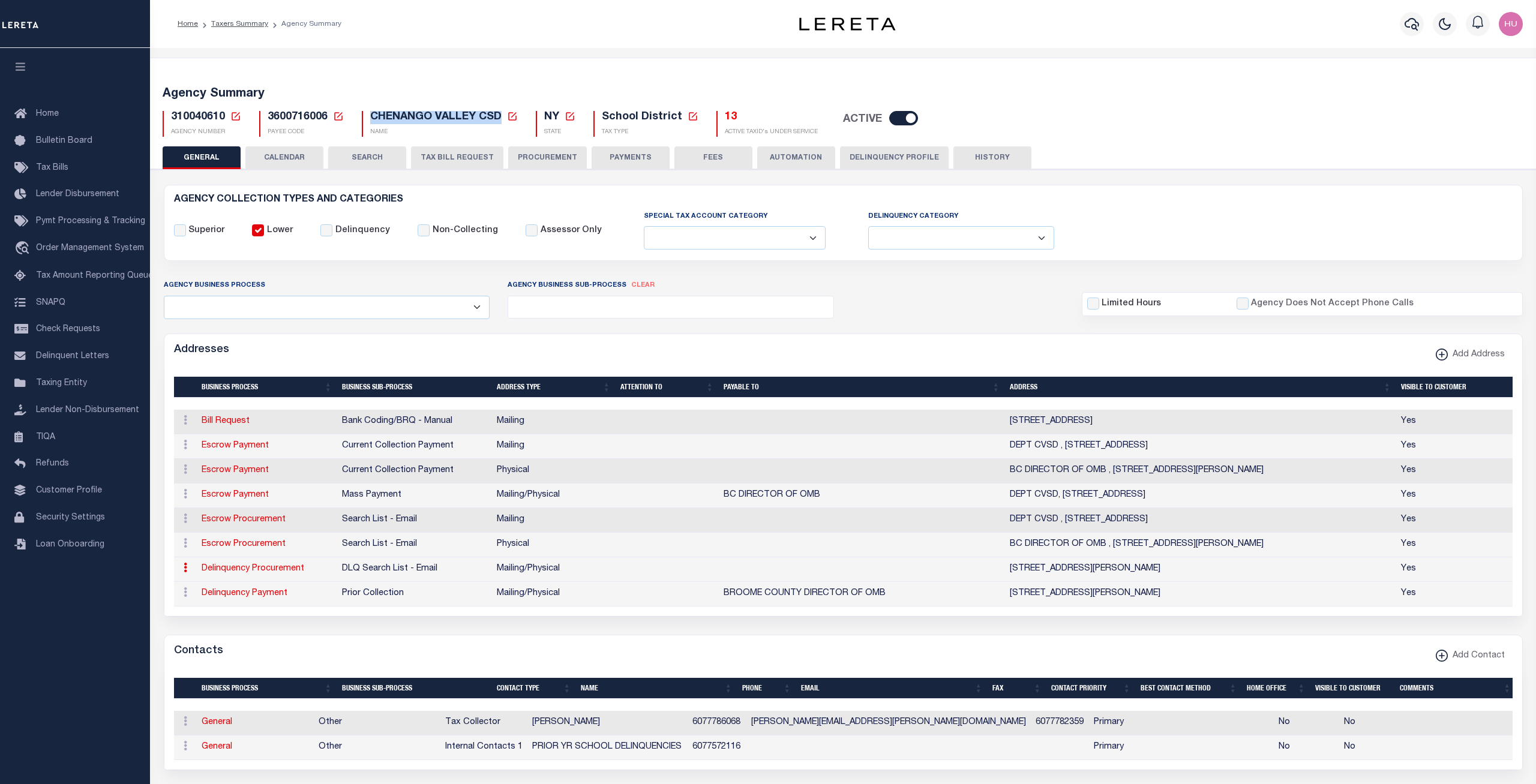
copy span "CHENANGO VALLEY CSD"
click at [727, 120] on h5 "13" at bounding box center [771, 118] width 93 height 14
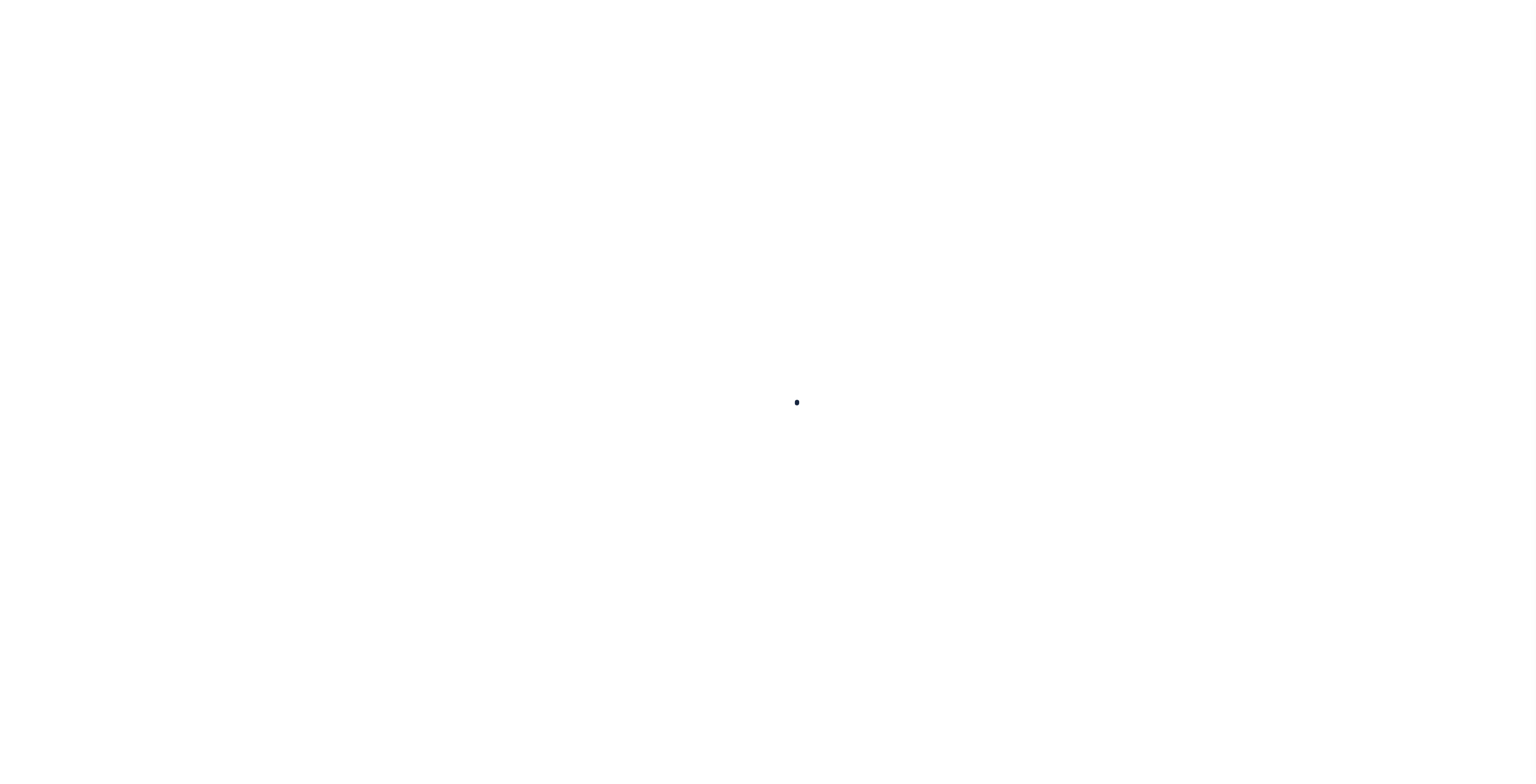
select select
checkbox input "false"
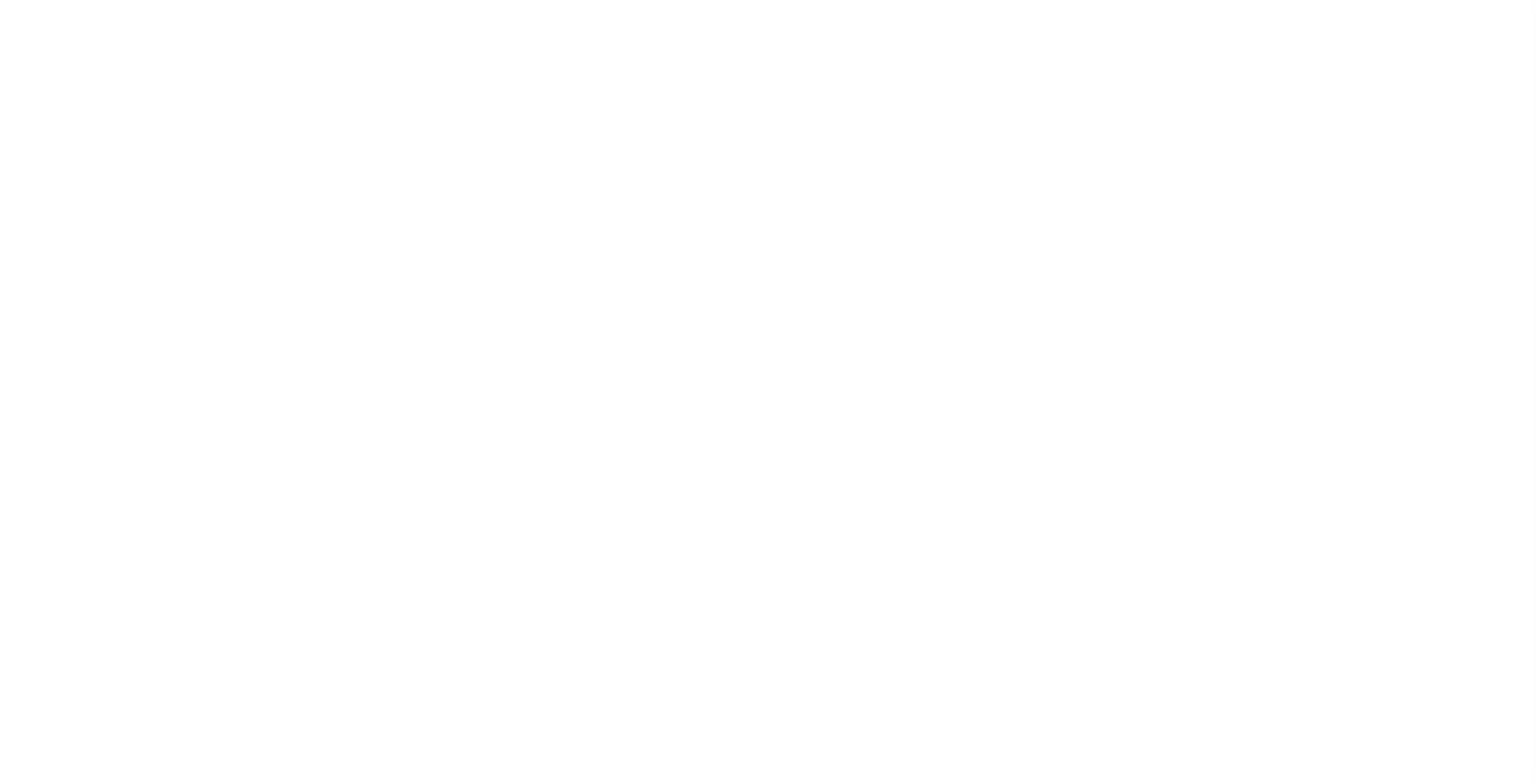
checkbox input "false"
type input "3600716015"
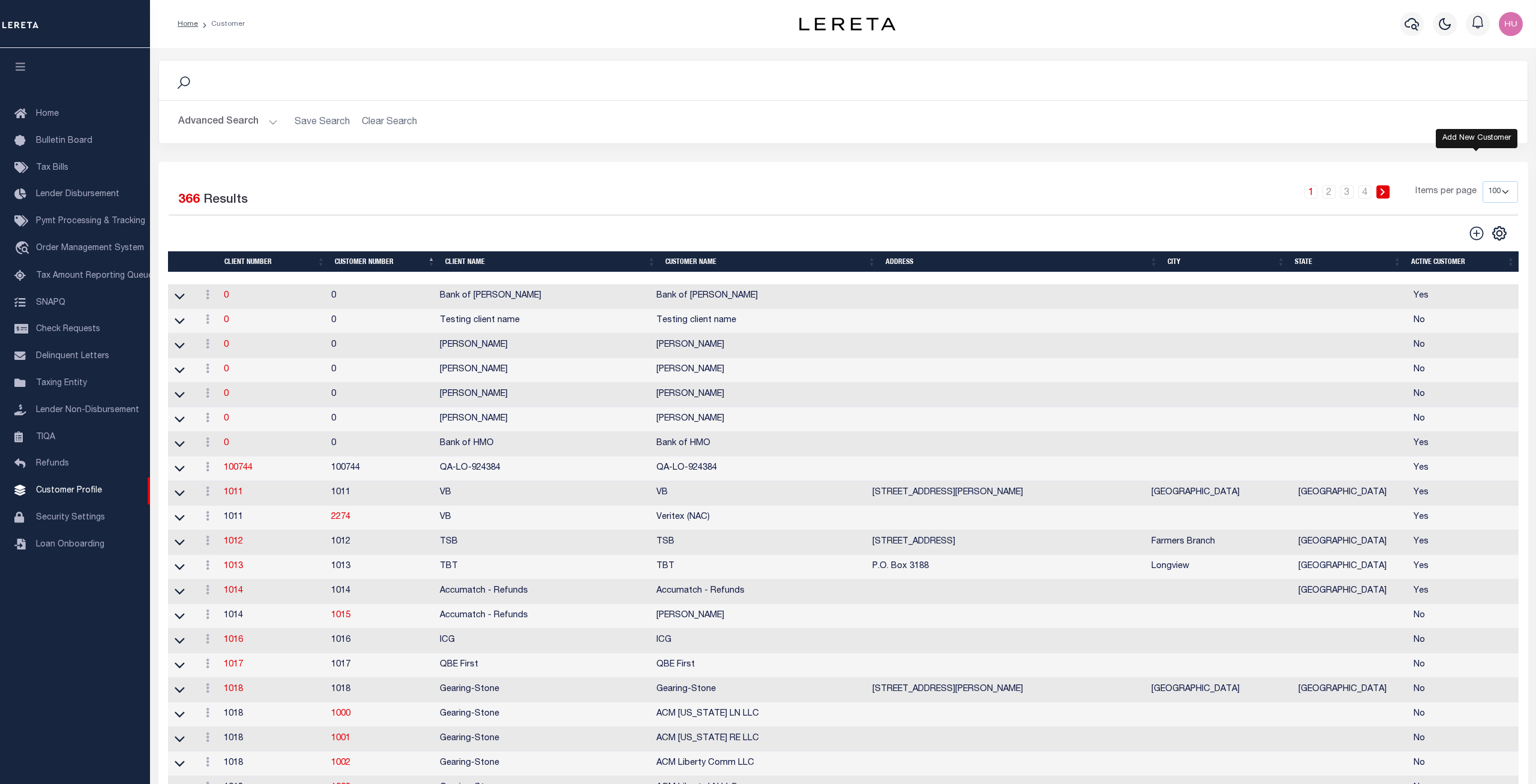
click at [1478, 235] on icon at bounding box center [1476, 233] width 15 height 15
type input "0"
checkbox input "false"
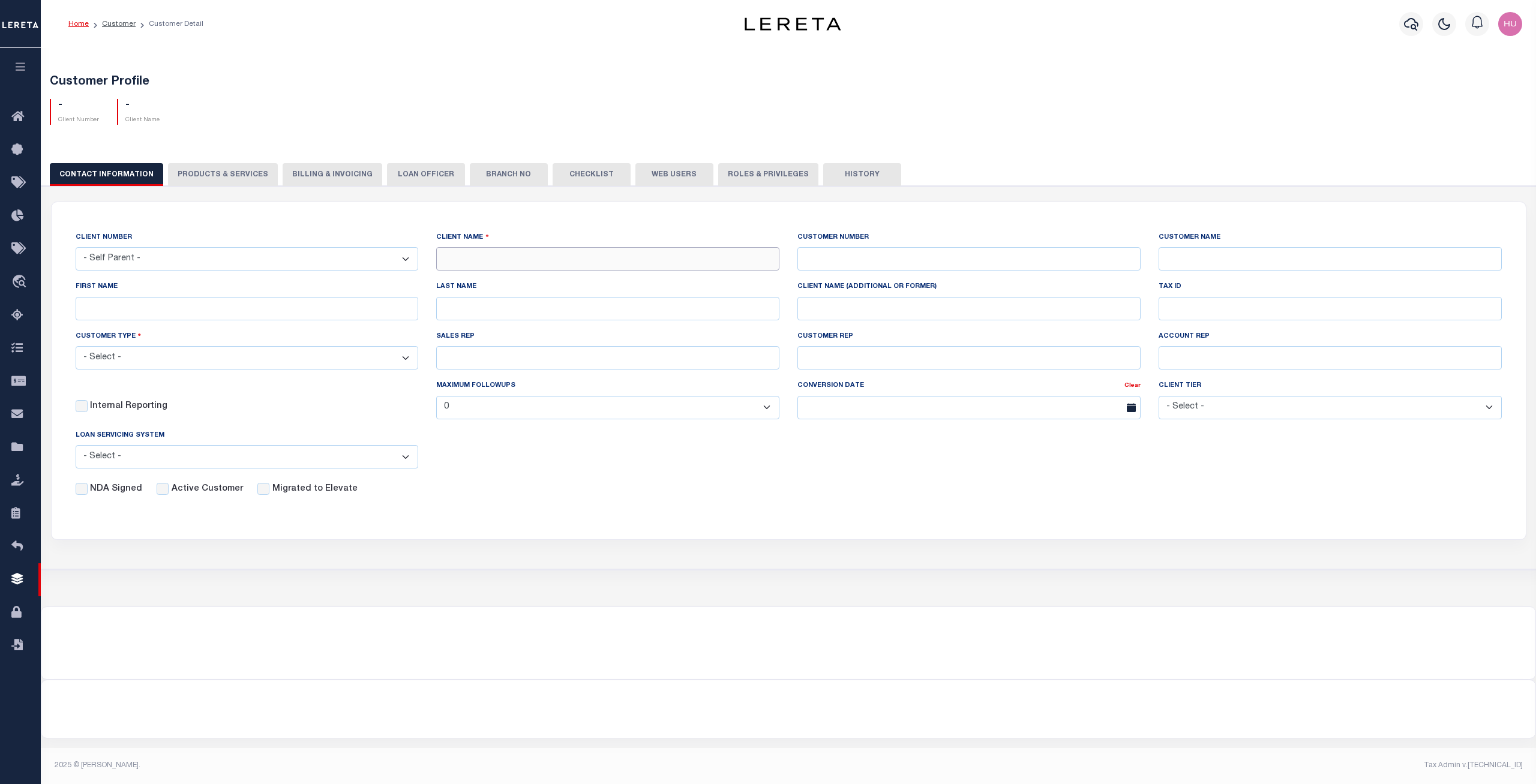
click at [496, 259] on input "text" at bounding box center [607, 259] width 343 height 24
type input "NY Client"
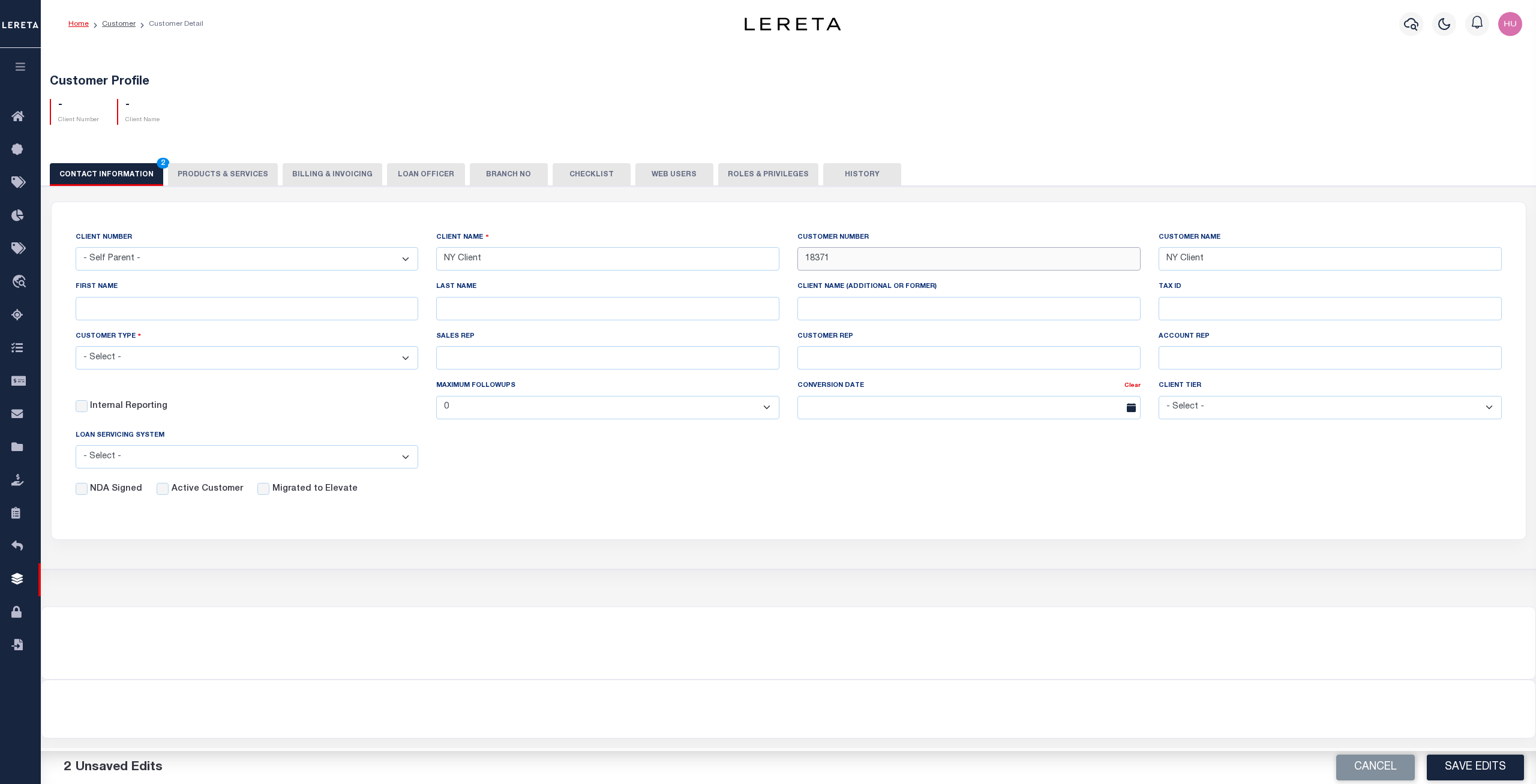
type input "18371"
click at [75, 346] on select "- Select - Residential Commercial Mixed Portfolio" at bounding box center [247, 358] width 343 height 24
select select "Residential"
click option "Residential" at bounding box center [0, 0] width 0 height 0
click at [190, 493] on label "Active Customer" at bounding box center [207, 490] width 71 height 14
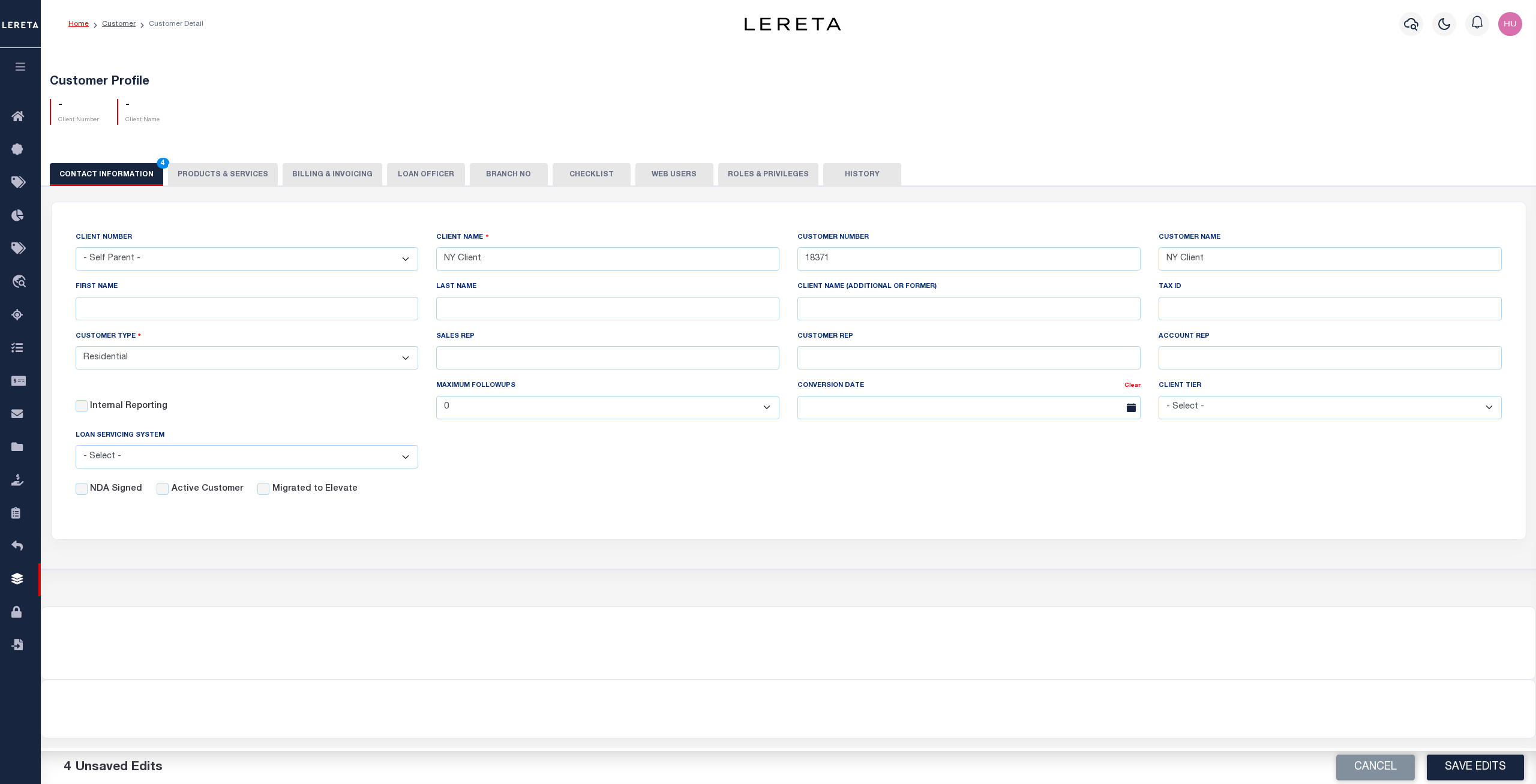
click at [169, 493] on input "Active Customer" at bounding box center [163, 489] width 12 height 12
checkbox input "true"
click at [1462, 770] on button "Save Edits" at bounding box center [1475, 767] width 97 height 25
select select
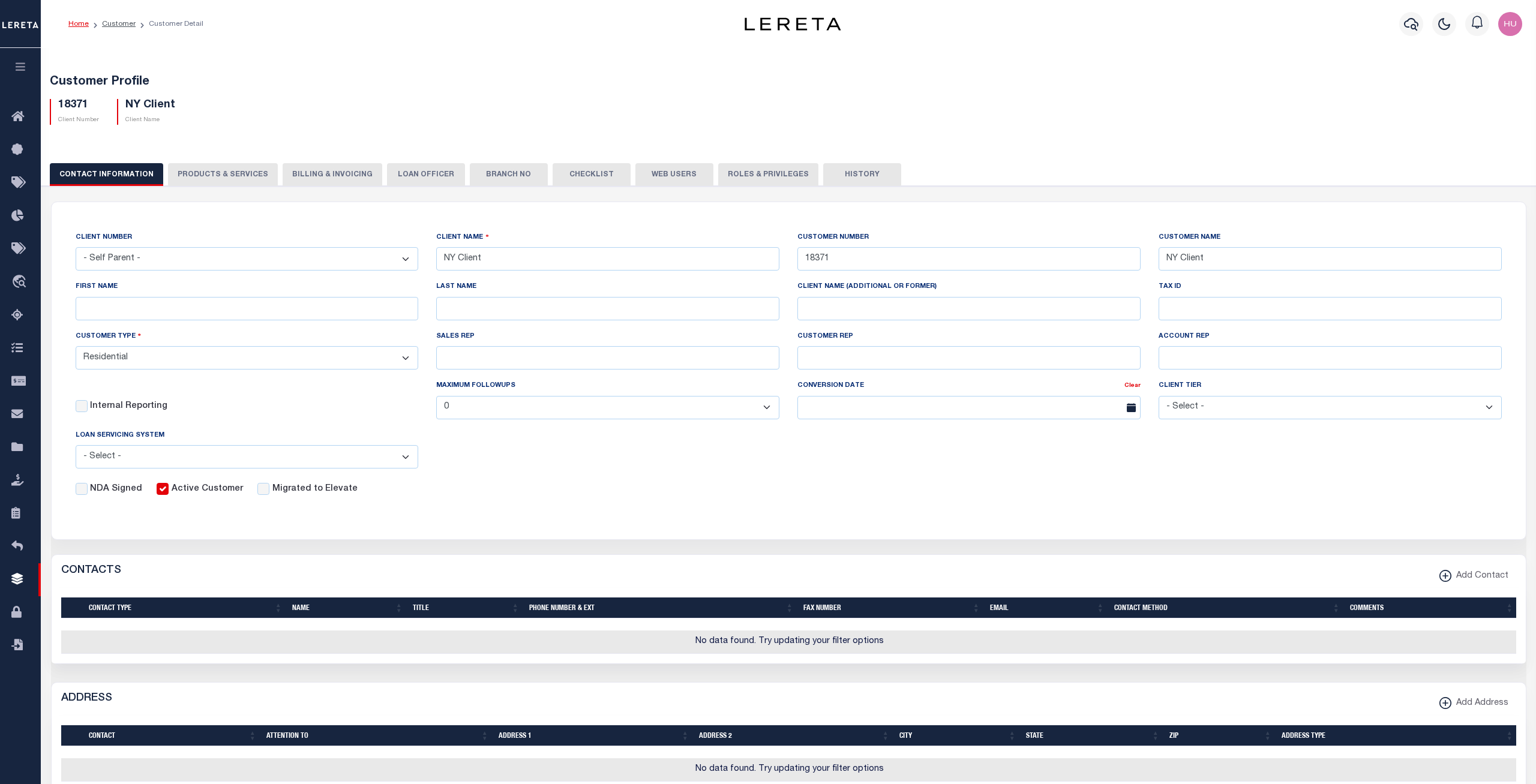
scroll to position [122, 0]
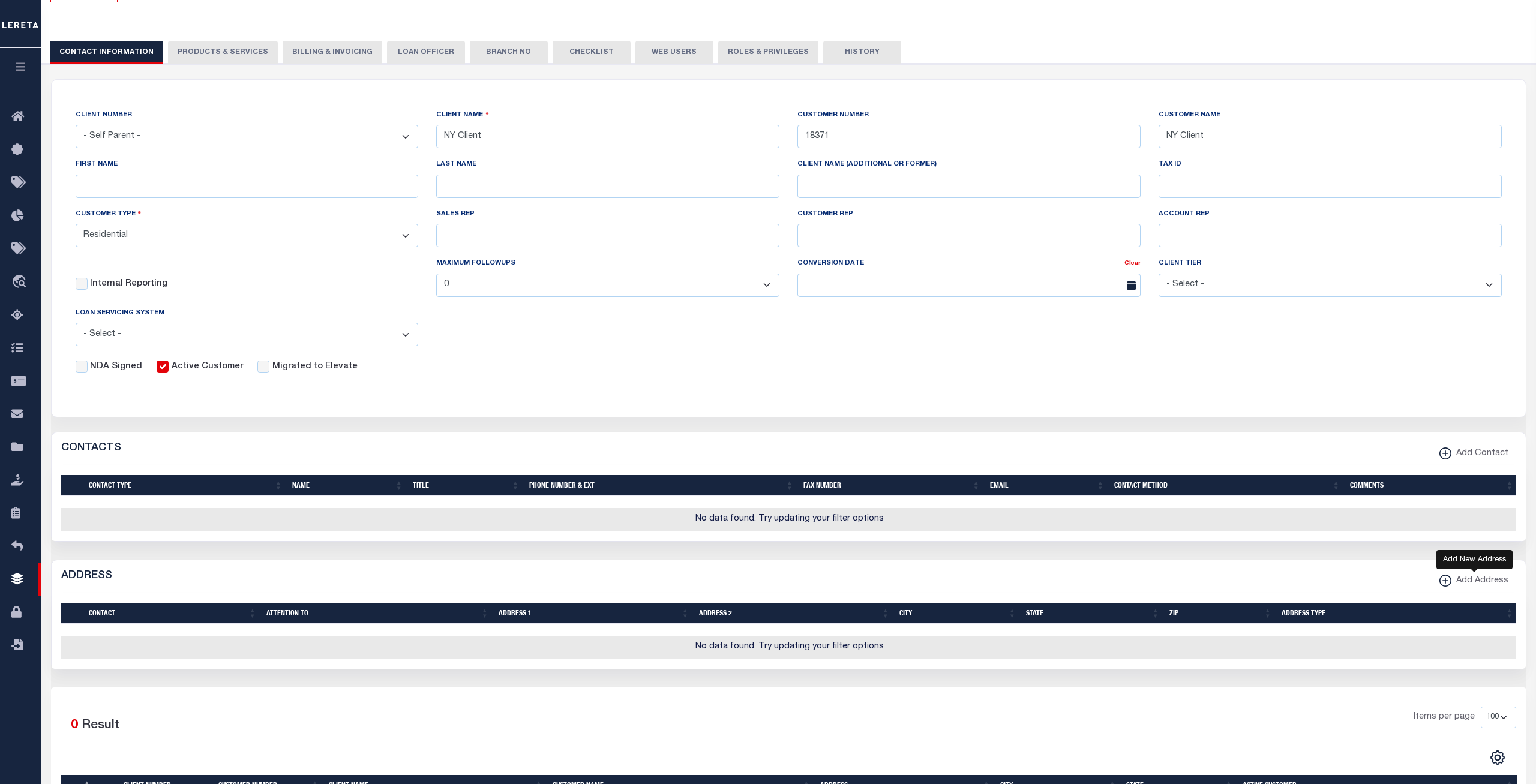
click at [1456, 578] on span "Add Address" at bounding box center [1479, 581] width 57 height 14
select select
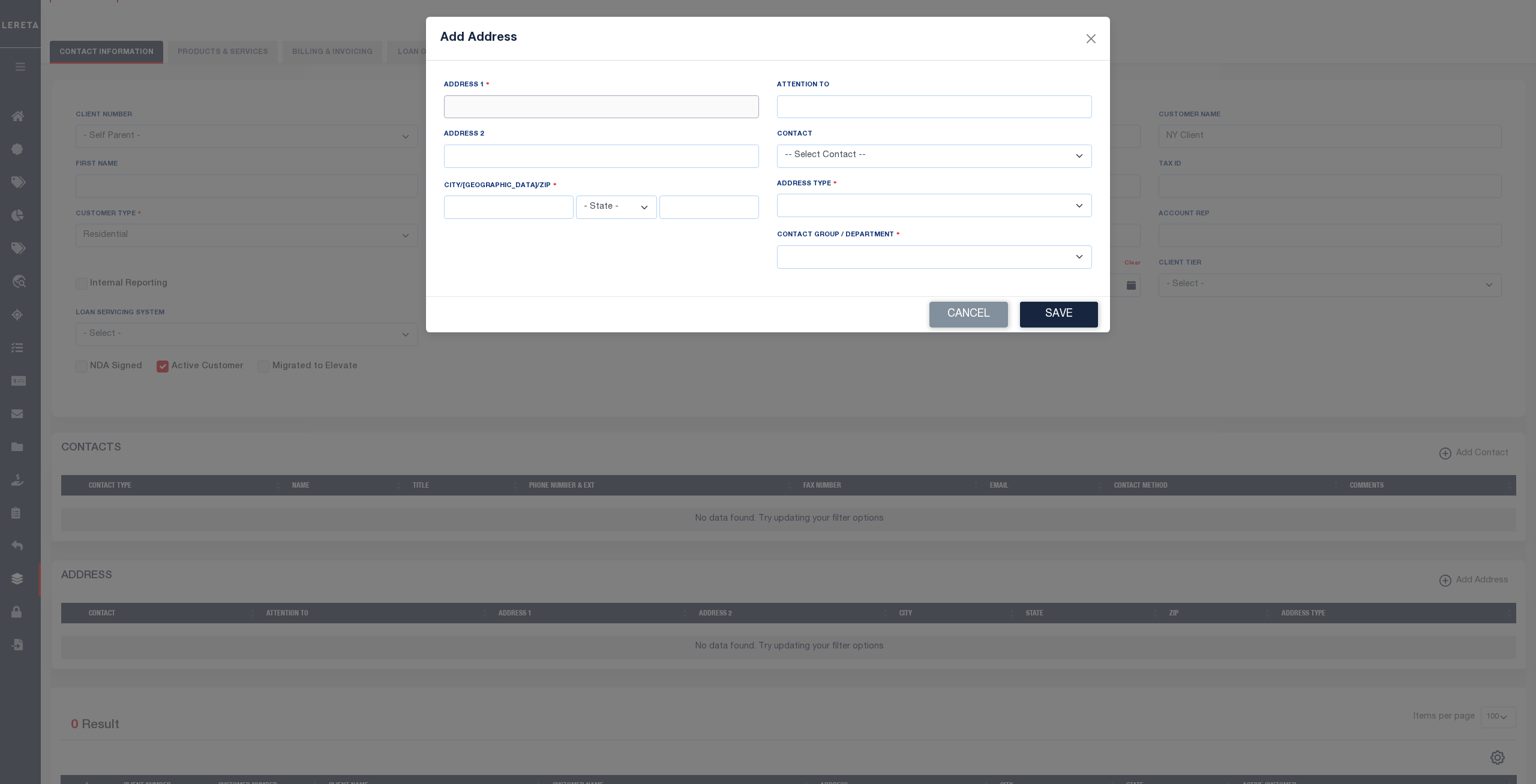
click at [498, 108] on input "text" at bounding box center [602, 108] width 315 height 24
paste input "49 Trafford Rd"
type input "49 Trafford Rd"
click at [824, 110] on input "text" at bounding box center [934, 108] width 315 height 24
type input "[PERSON_NAME]"
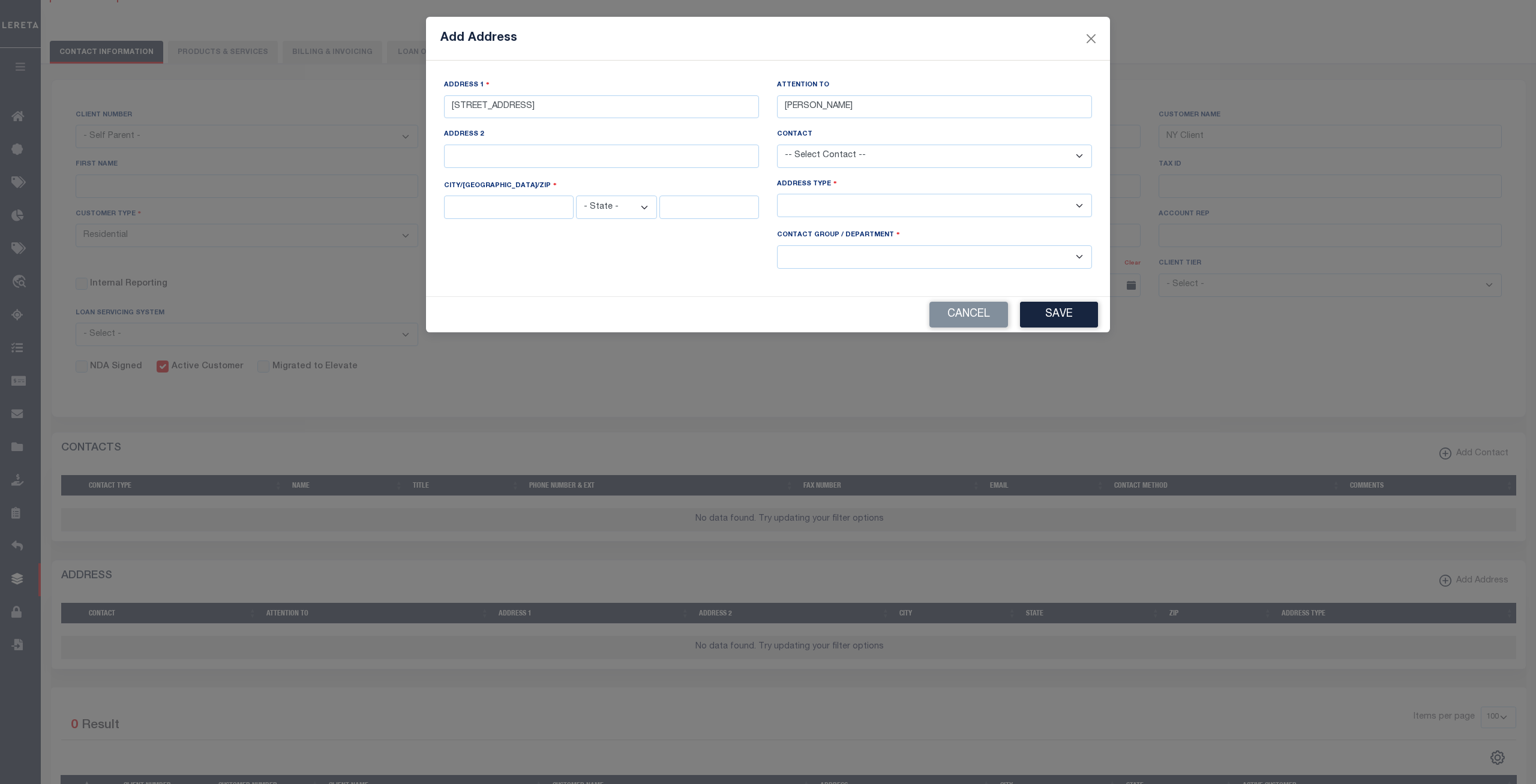
click at [776, 145] on select "-- Select Contact --" at bounding box center [934, 157] width 315 height 24
click at [743, 183] on label "CITY/ST/ZIP" at bounding box center [601, 185] width 333 height 11
click at [492, 203] on input "text" at bounding box center [509, 208] width 130 height 24
paste input "Binghamton"
type input "Binghamton"
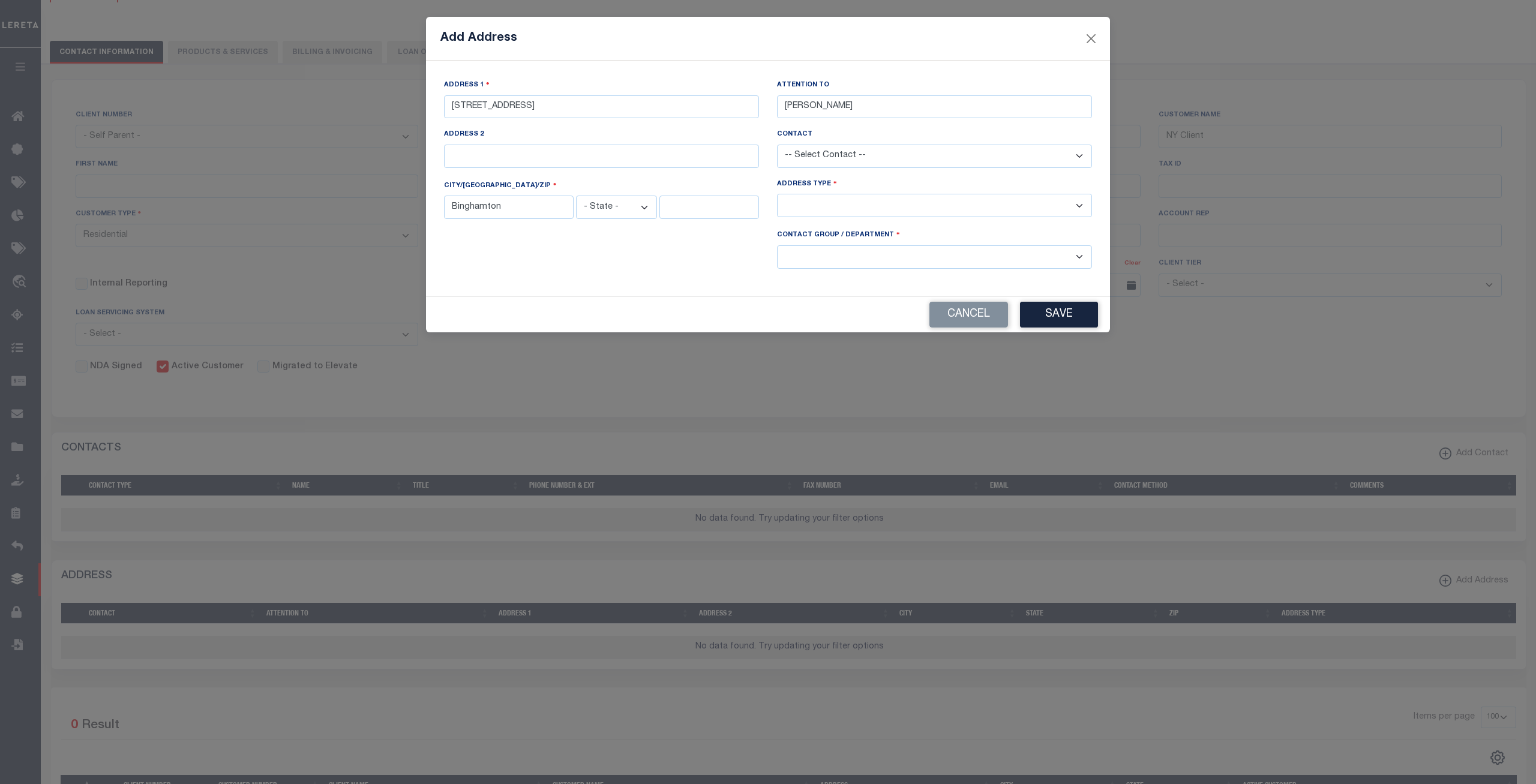
click at [576, 196] on select "- State - AK AL AR AZ CA CO CT DC DE FL GA GU HI IA ID IL IN KS KY LA MA MD ME …" at bounding box center [616, 208] width 81 height 24
select select "NY"
click option "NY" at bounding box center [0, 0] width 0 height 0
click at [688, 202] on input "text" at bounding box center [709, 208] width 99 height 24
type input "13901"
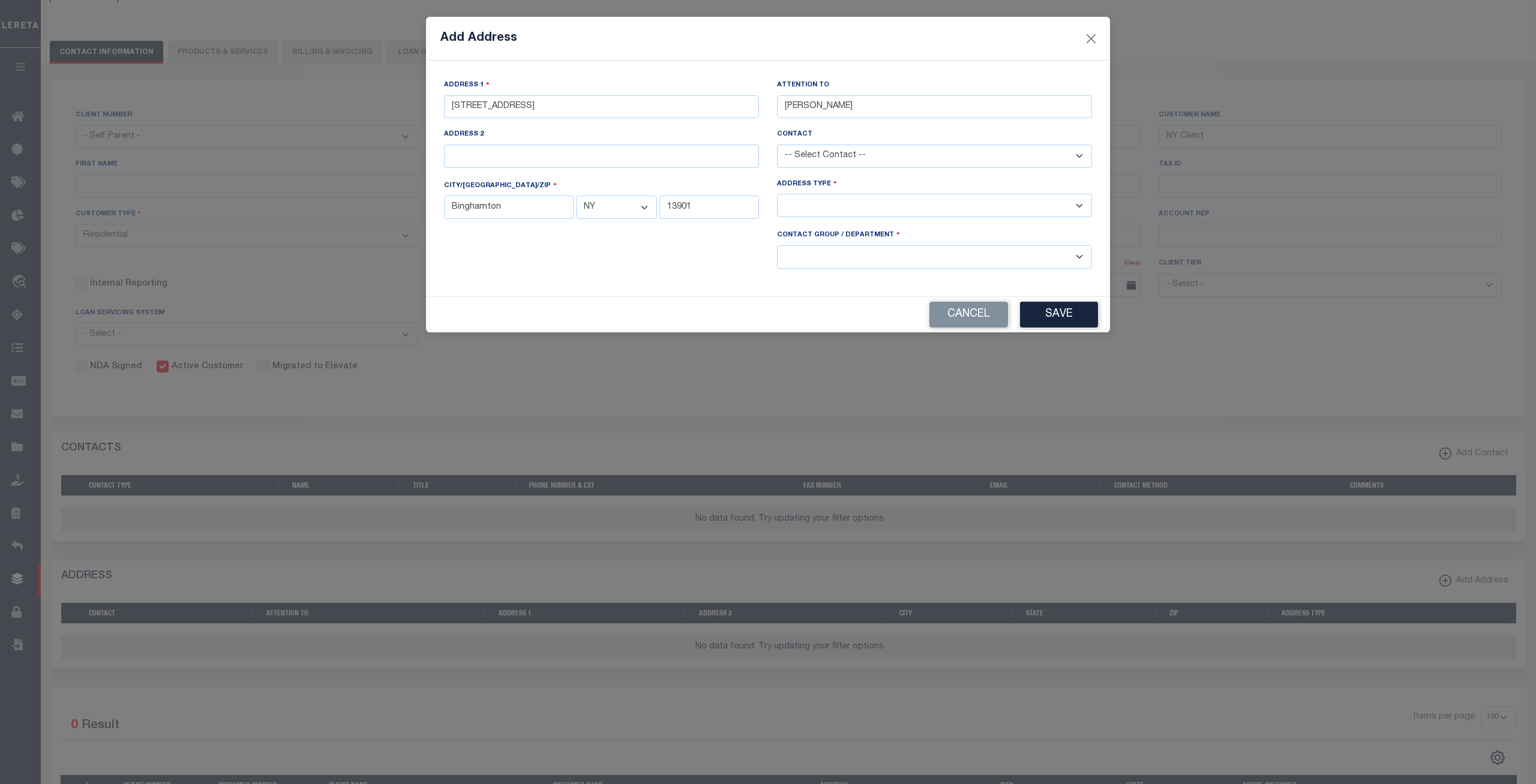
select select "1"
click option "Physical Address" at bounding box center [0, 0] width 0 height 0
click at [776, 245] on select "-- Select Contact Group / Department -- Billing Corporate Delinquncy Escrow Ret…" at bounding box center [934, 257] width 315 height 24
select select "4"
click option "Billing" at bounding box center [0, 0] width 0 height 0
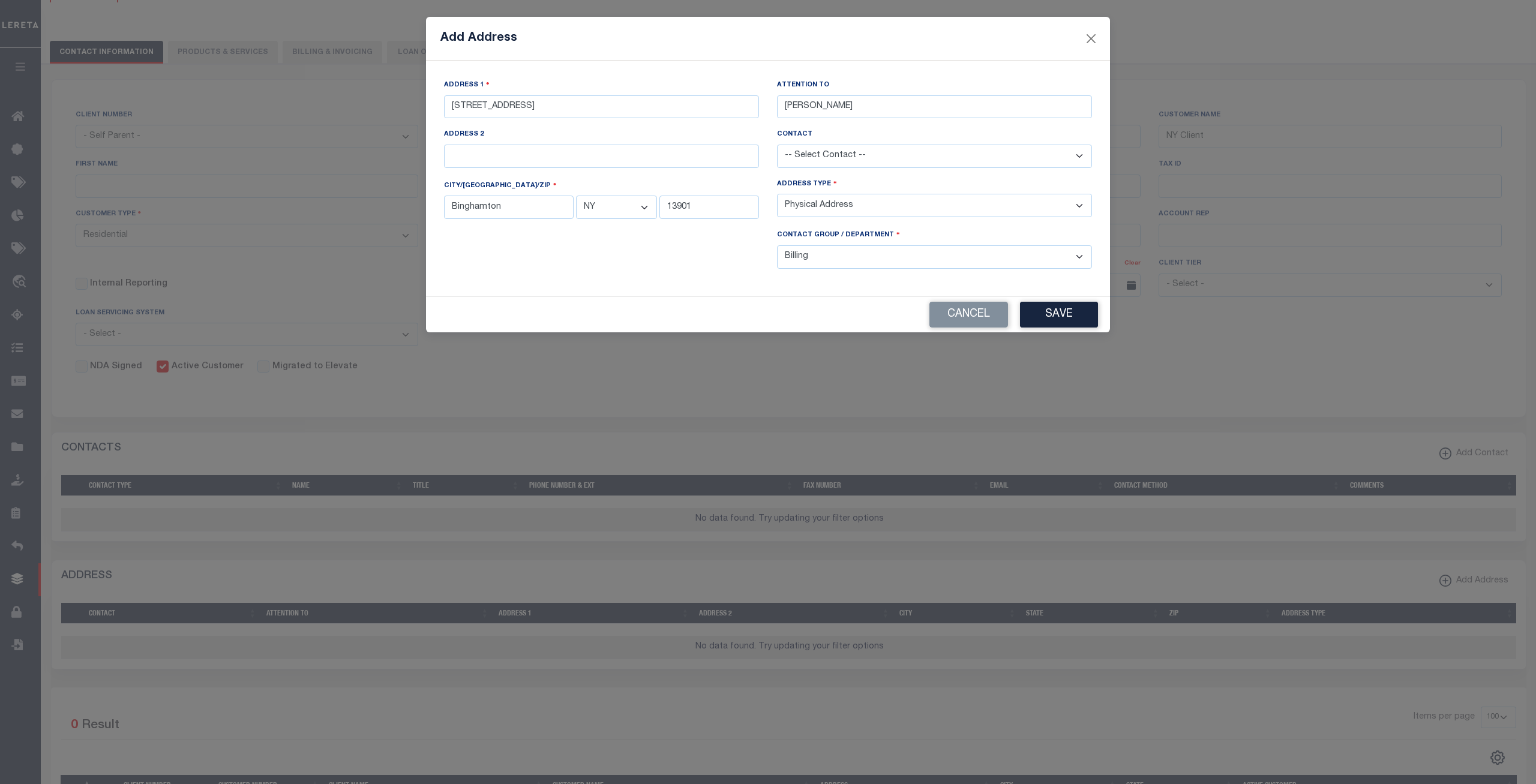
click at [710, 257] on div at bounding box center [601, 253] width 333 height 49
click at [1032, 313] on button "Save" at bounding box center [1059, 314] width 78 height 25
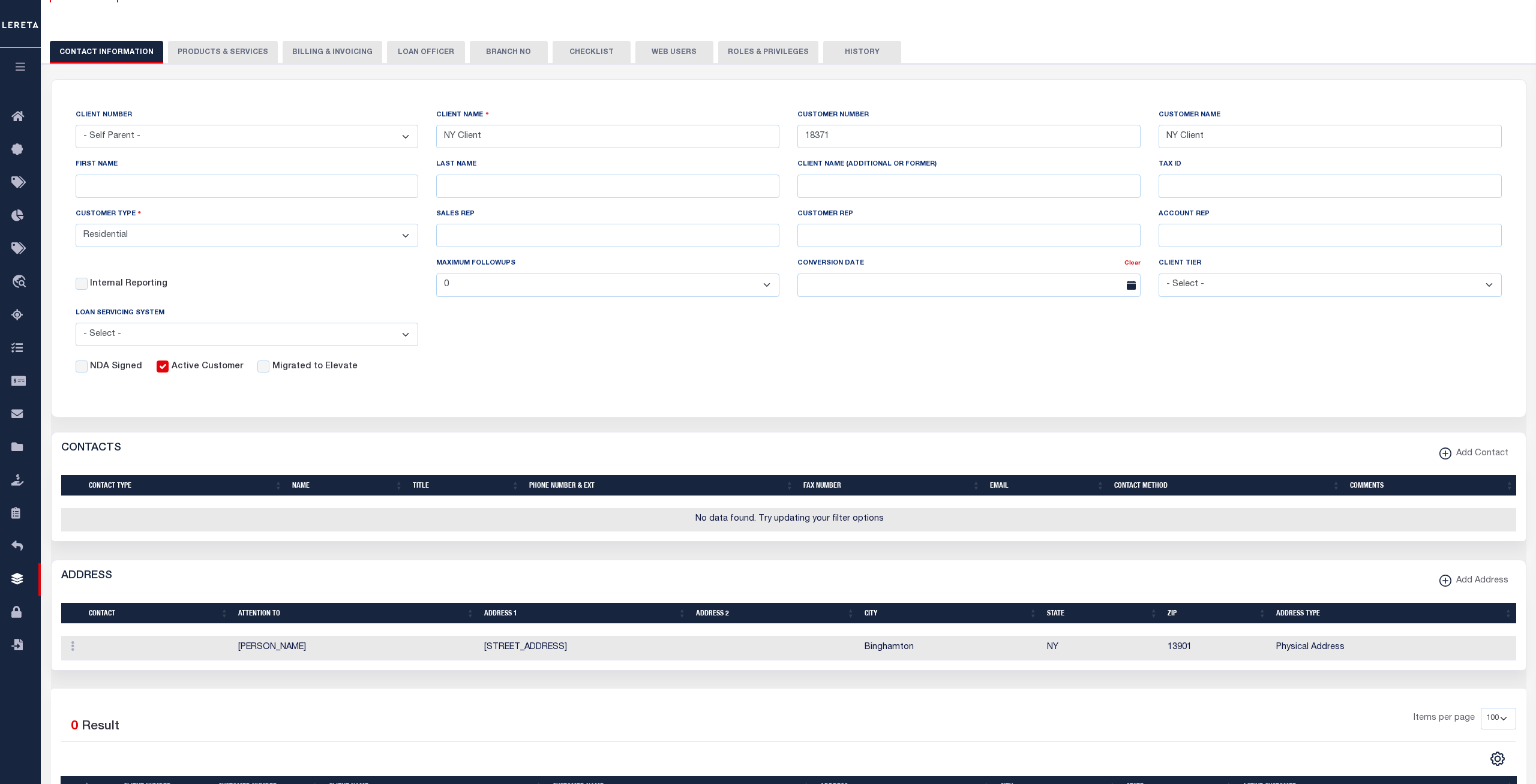
scroll to position [0, 0]
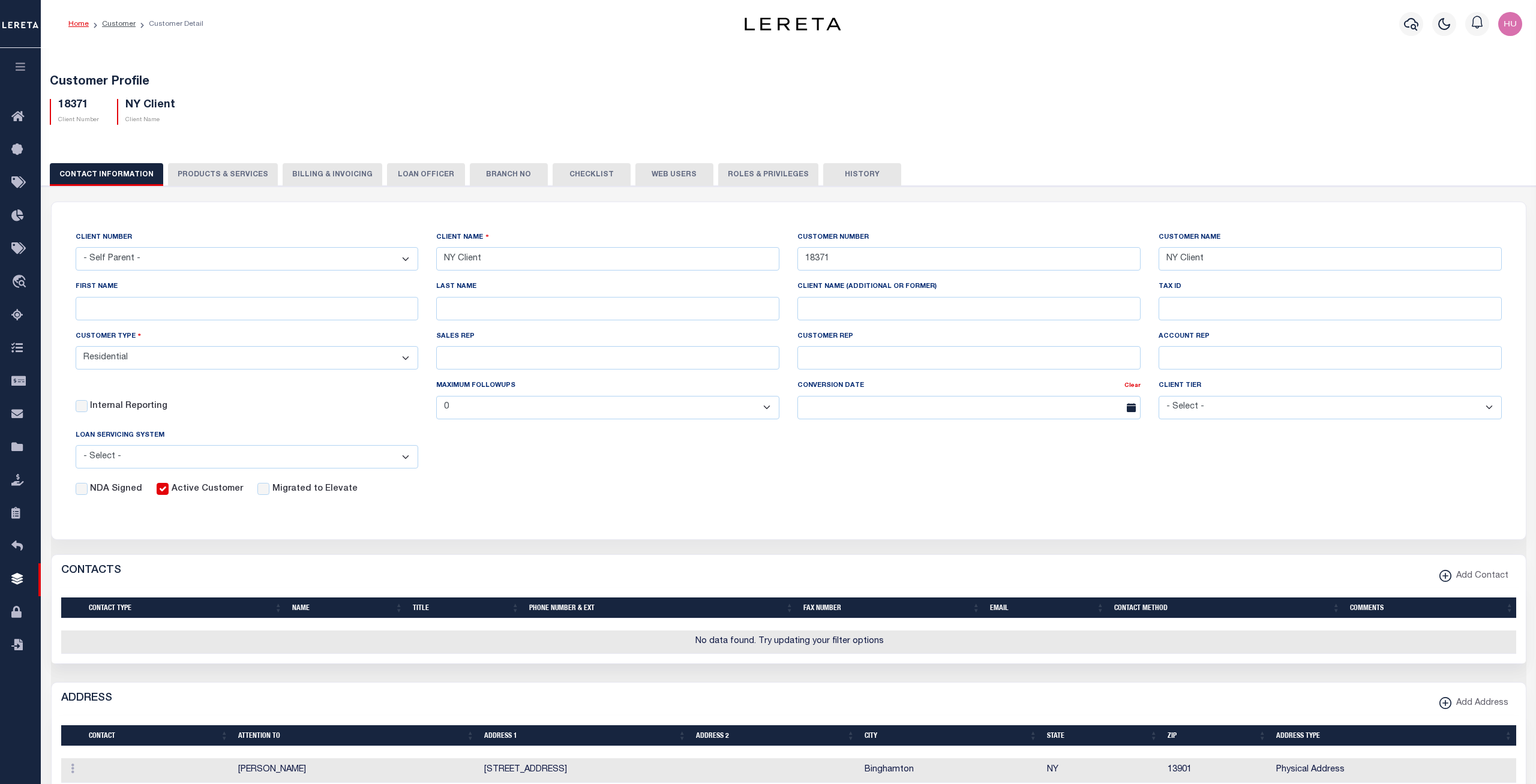
click at [205, 178] on button "PRODUCTS & SERVICES" at bounding box center [223, 174] width 110 height 23
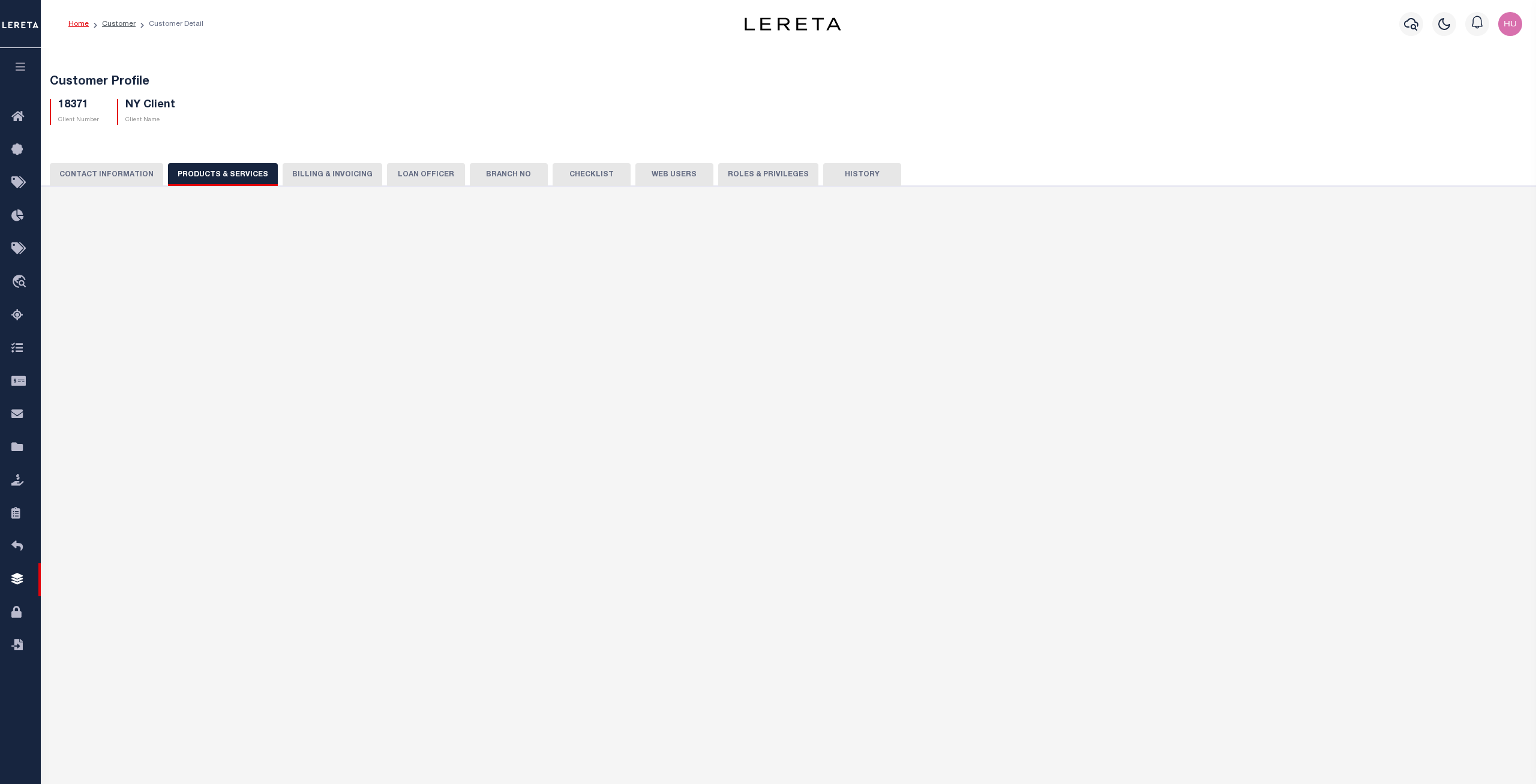
checkbox input "true"
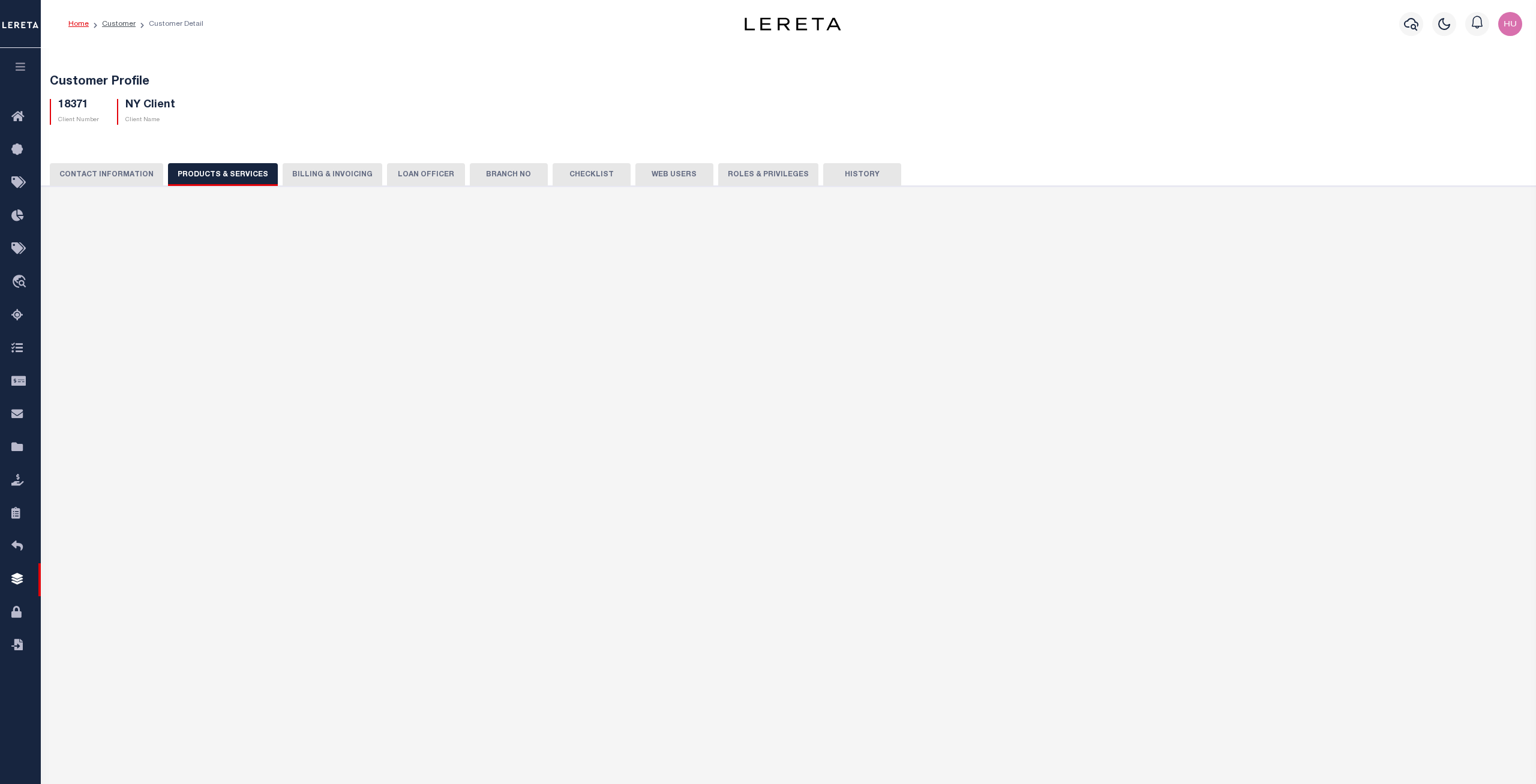
checkbox input "true"
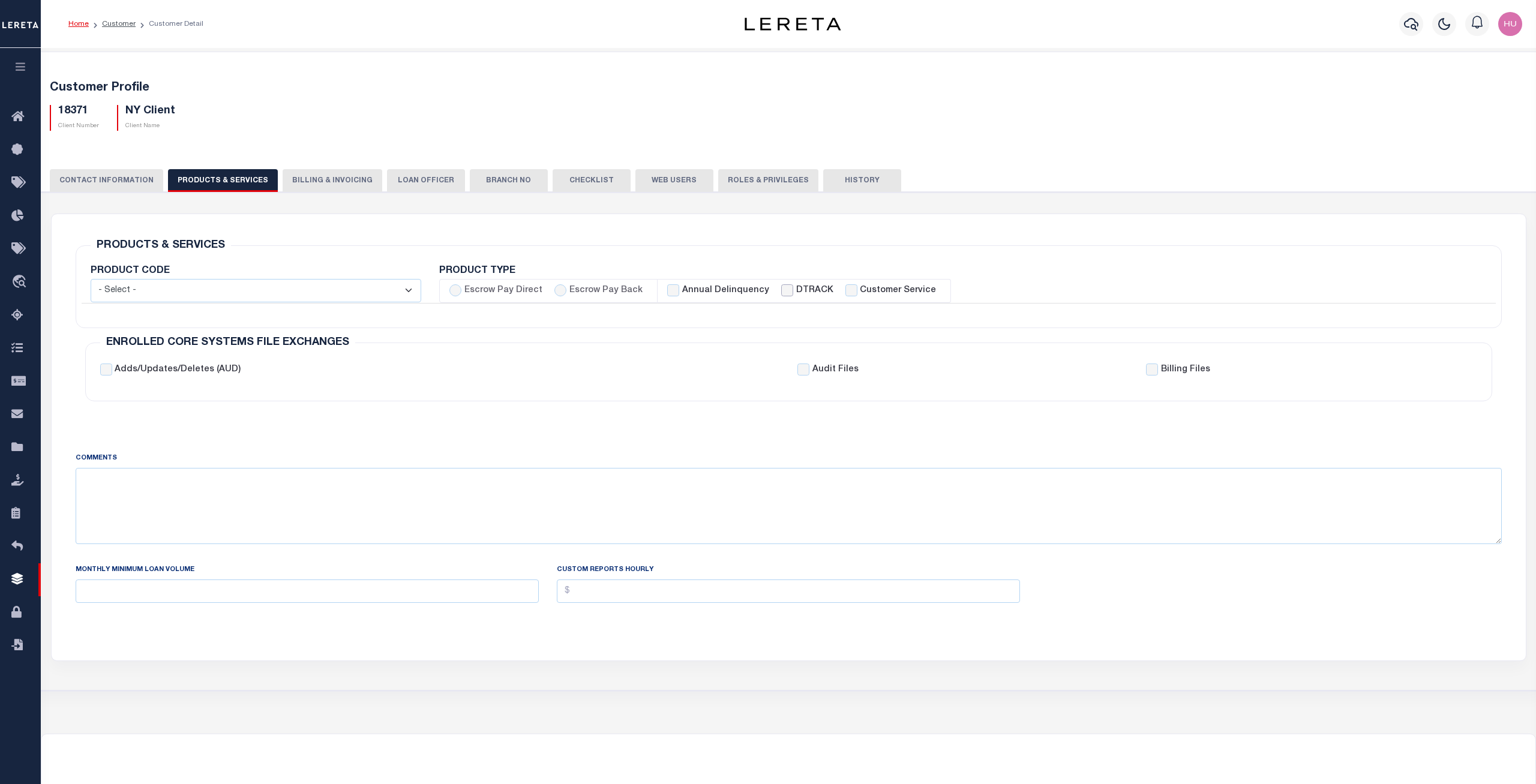
click at [781, 291] on input "DTRACK" at bounding box center [787, 290] width 12 height 12
checkbox input "true"
checkbox input "false"
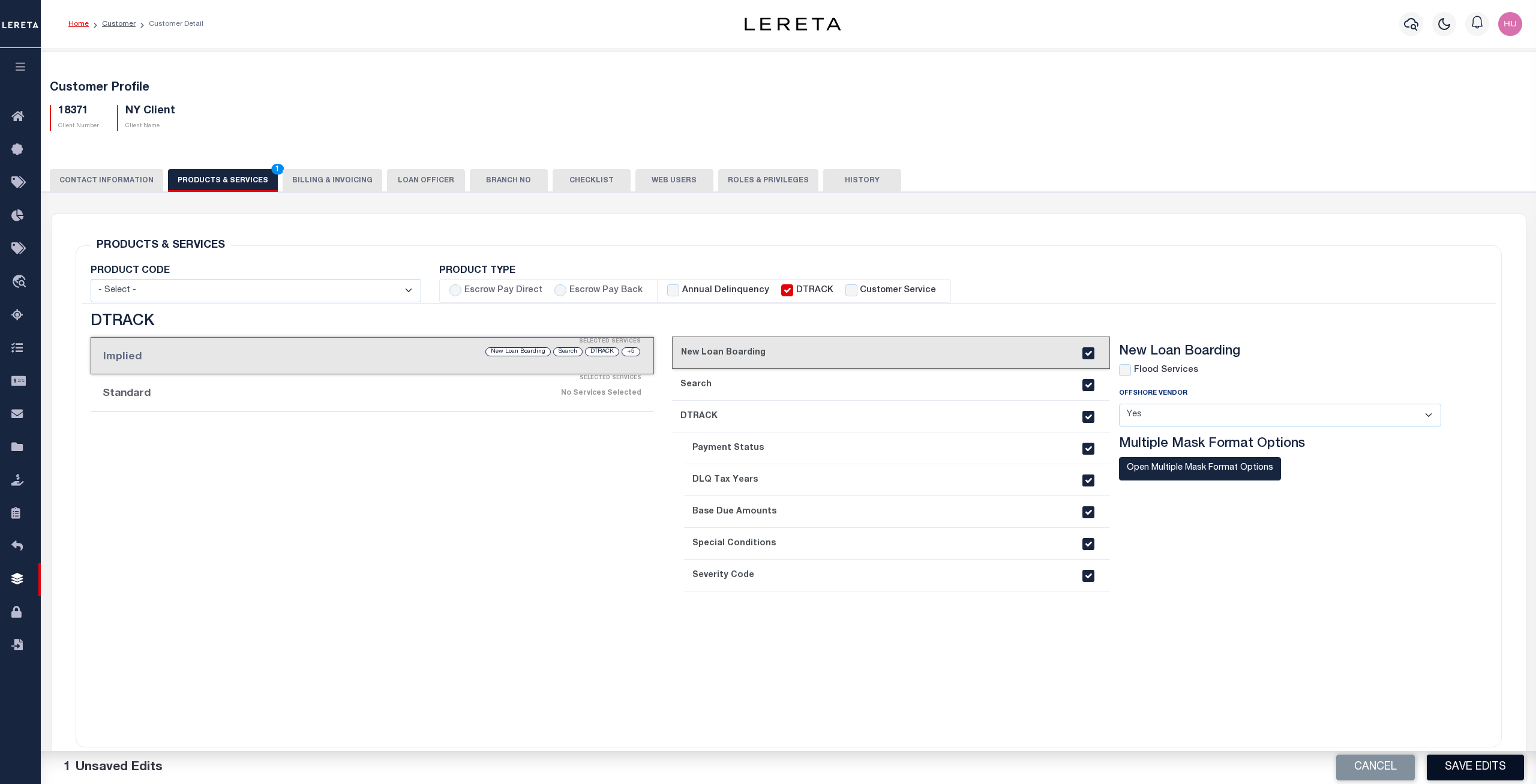
click at [1475, 764] on button "Save Edits" at bounding box center [1475, 767] width 97 height 25
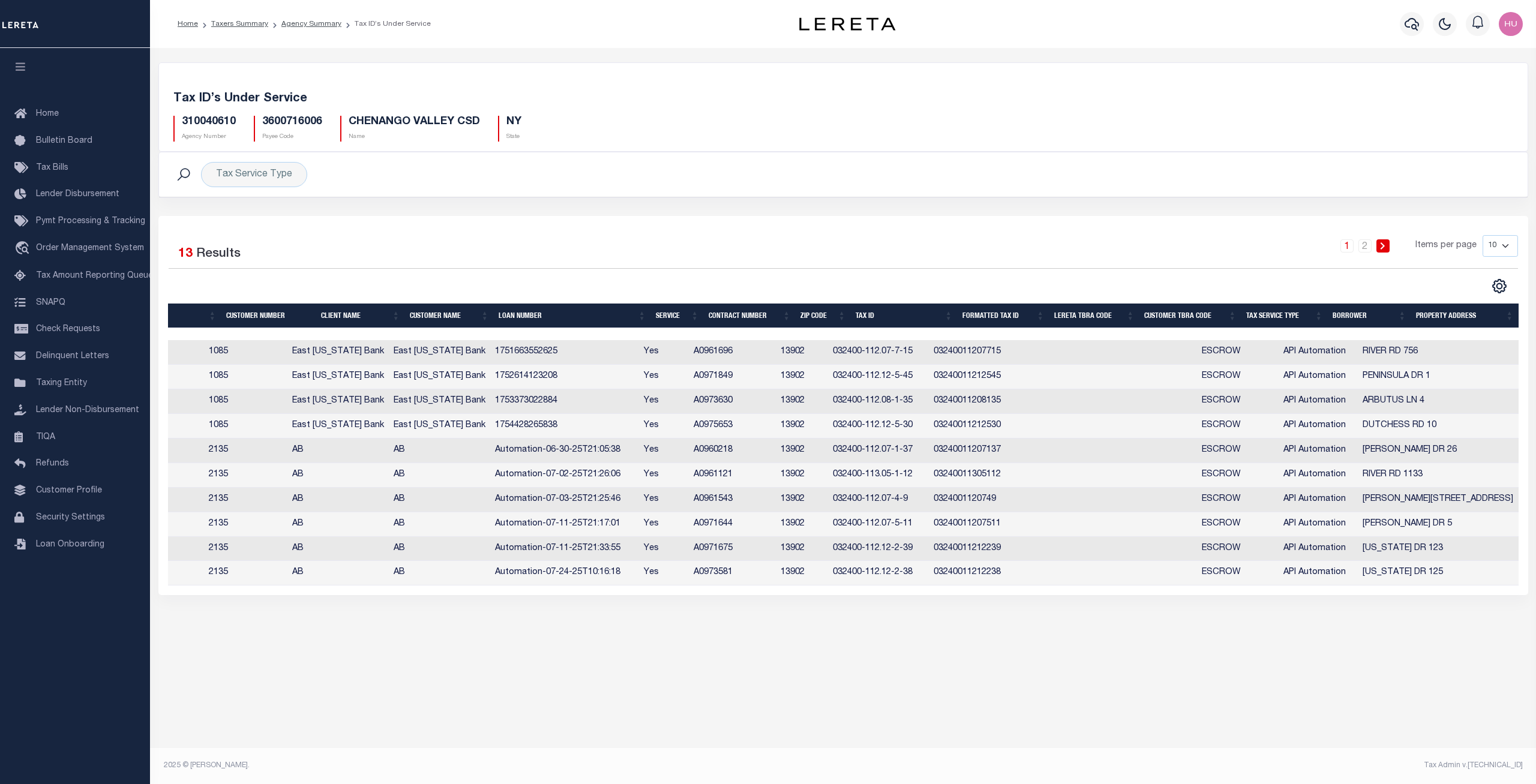
scroll to position [0, 10]
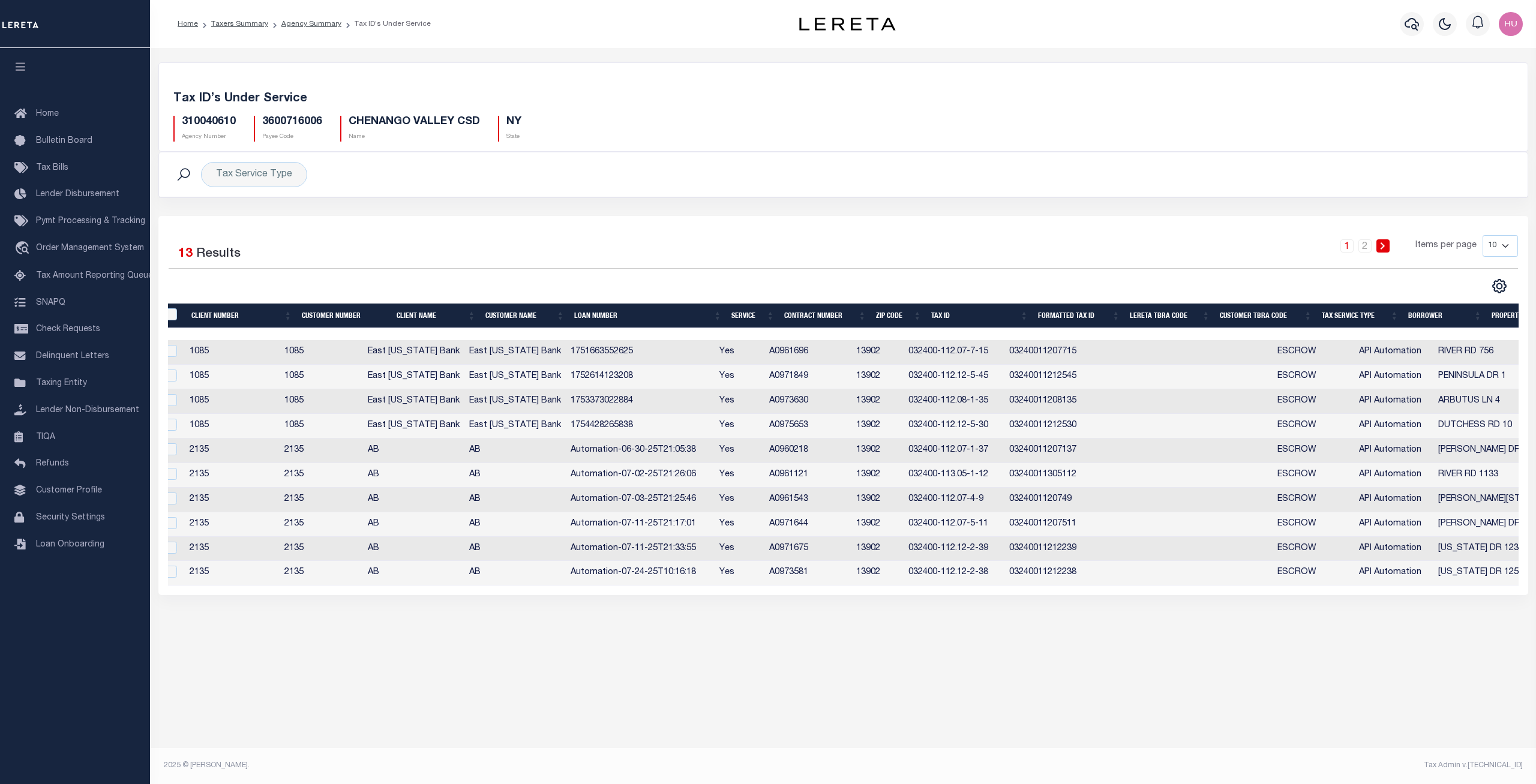
click at [1483, 235] on select "10 25 50 100" at bounding box center [1500, 245] width 36 height 21
select select "100"
click option "100" at bounding box center [0, 0] width 0 height 0
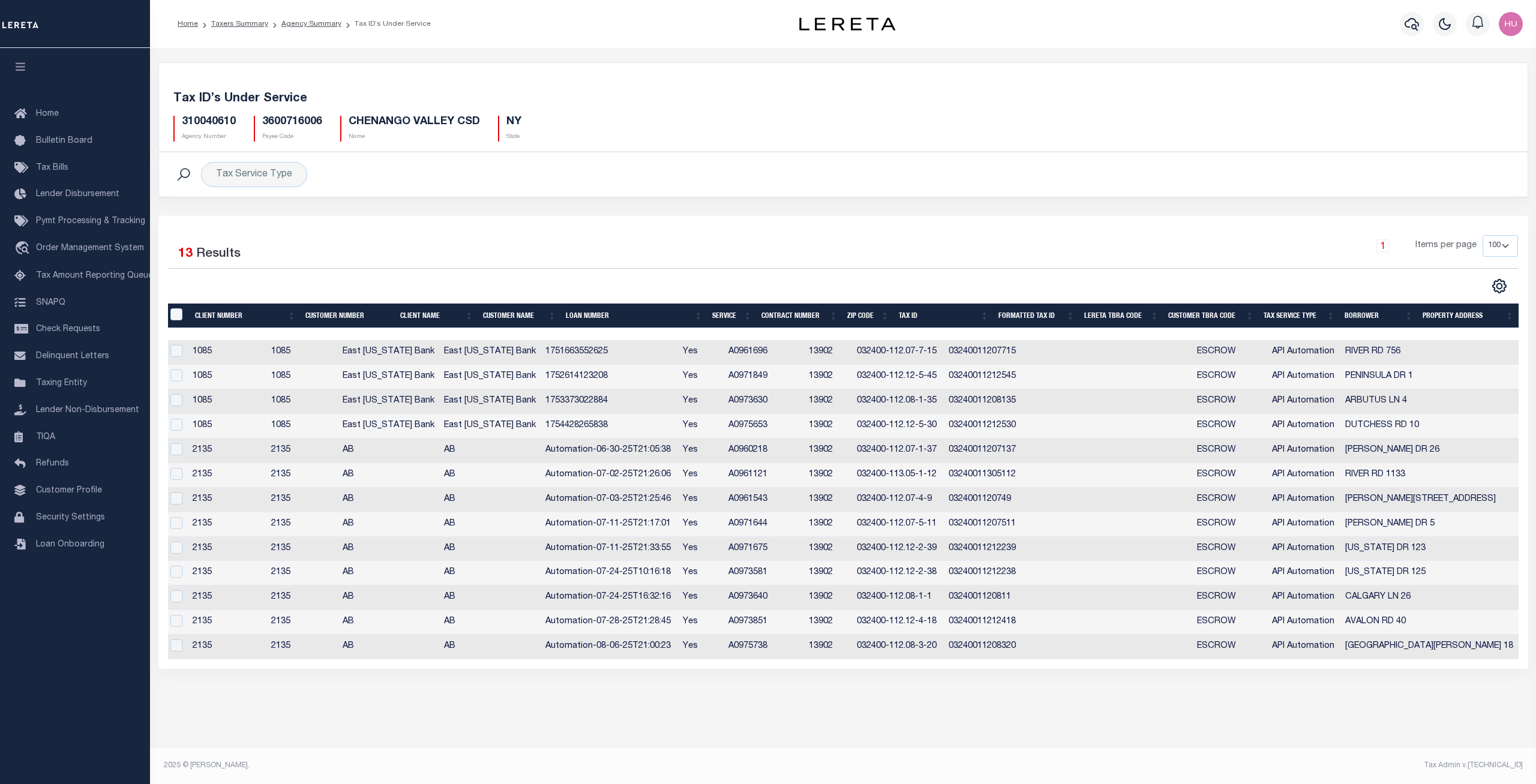
scroll to position [0, 5]
click at [592, 351] on td "1751663552625" at bounding box center [609, 352] width 138 height 25
checkbox input "false"
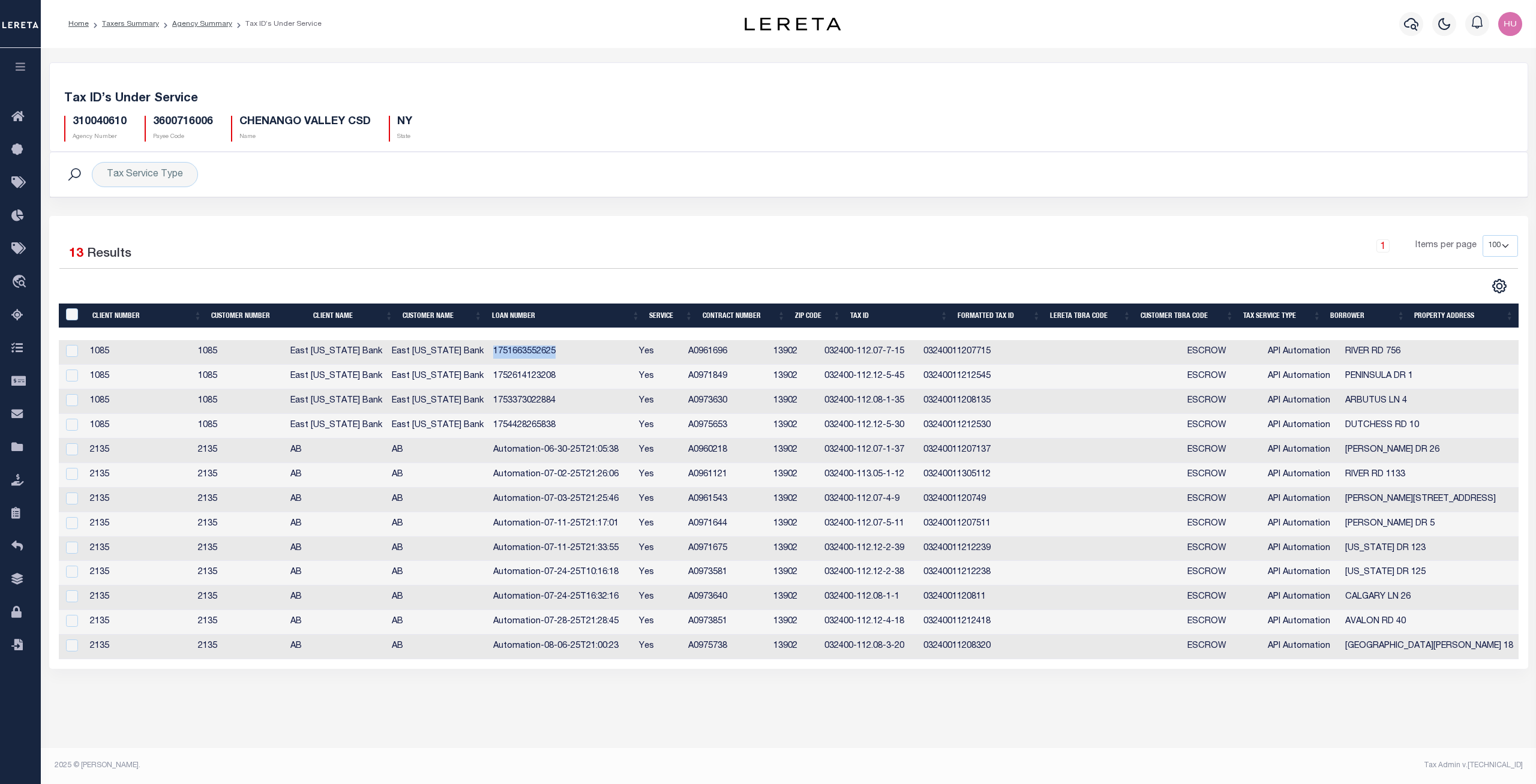
scroll to position [0, 0]
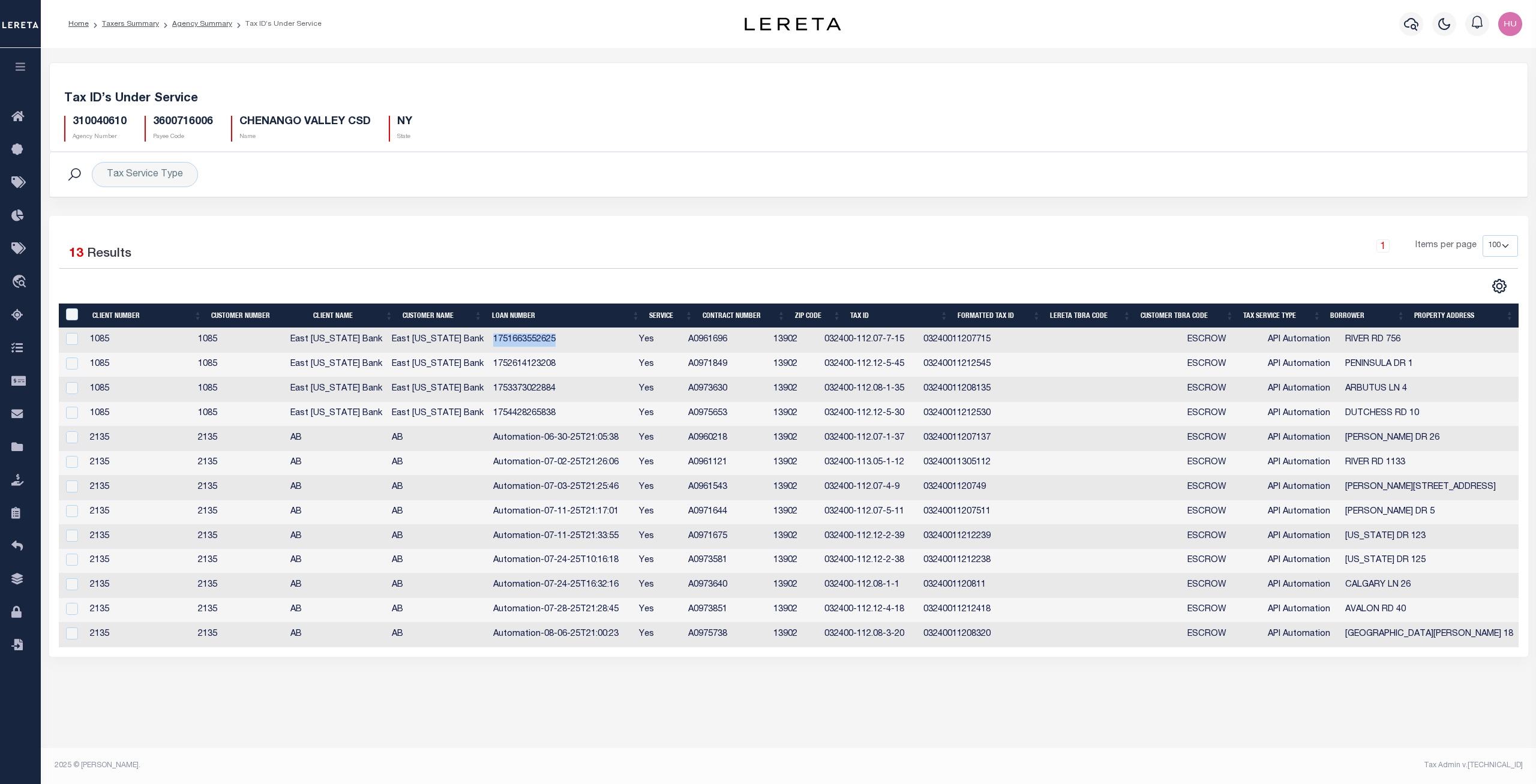
copy td "1751663552625"
click at [209, 24] on link "Agency Summary" at bounding box center [202, 24] width 60 height 7
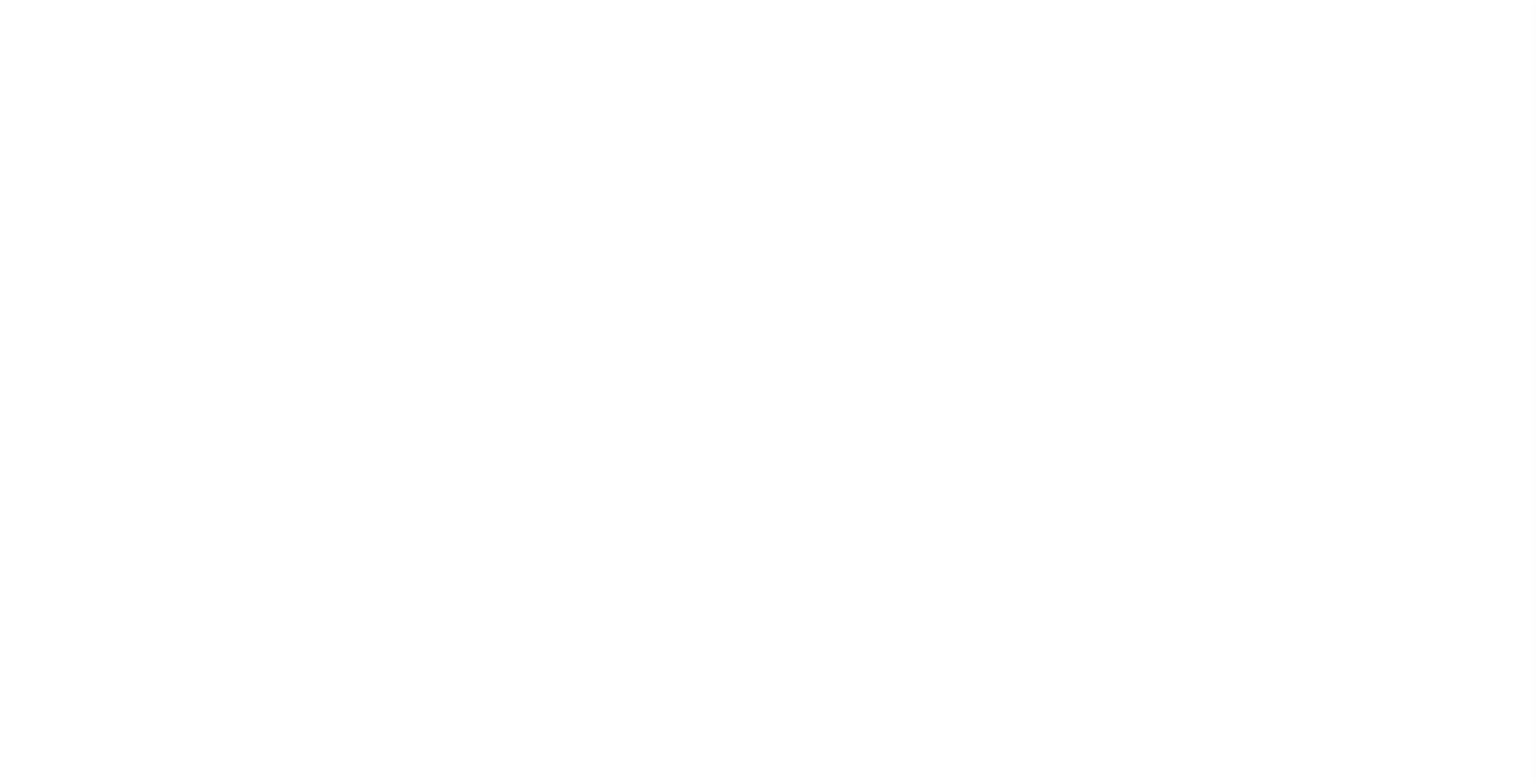
select select
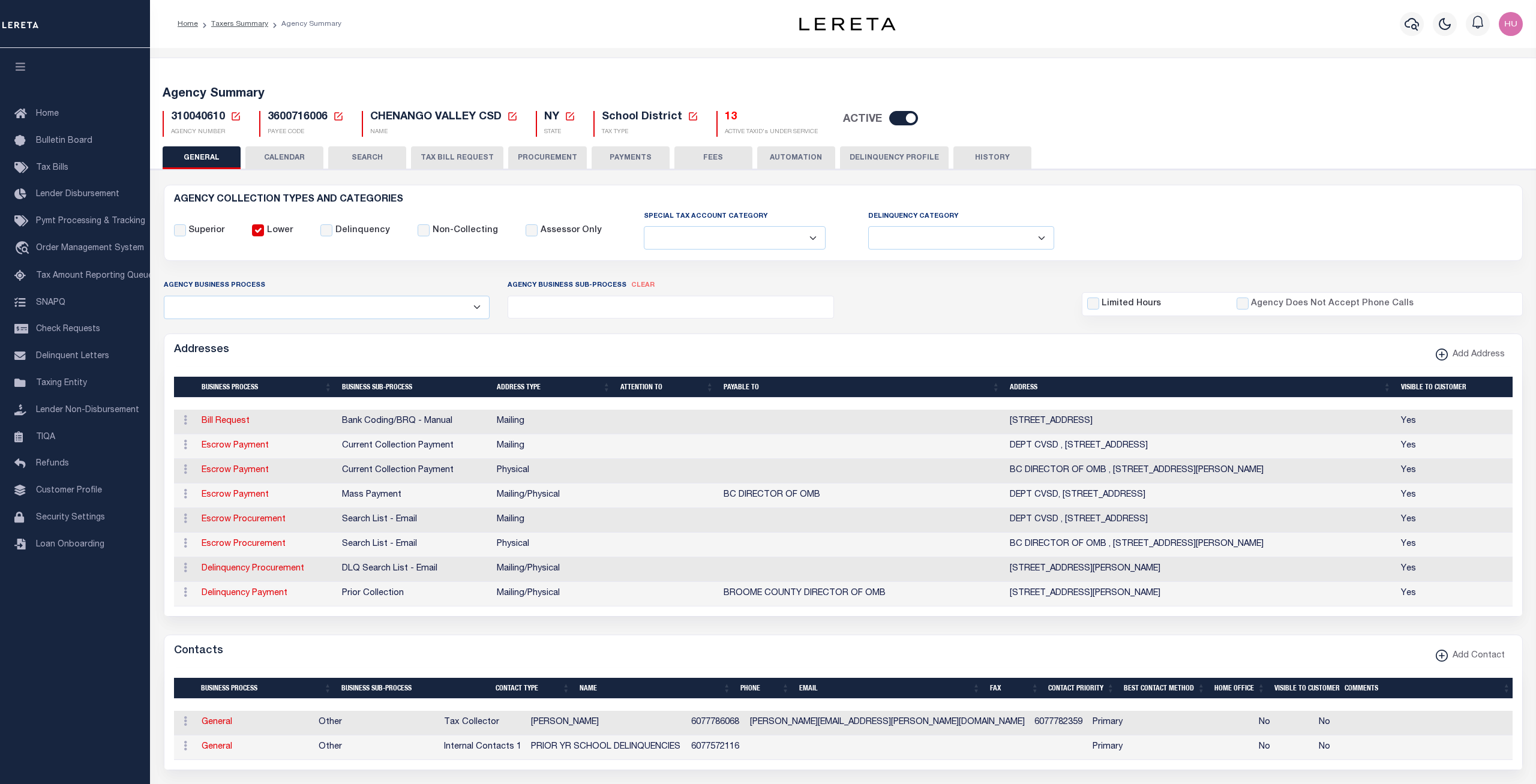
click at [290, 163] on button "CALENDAR" at bounding box center [284, 158] width 78 height 23
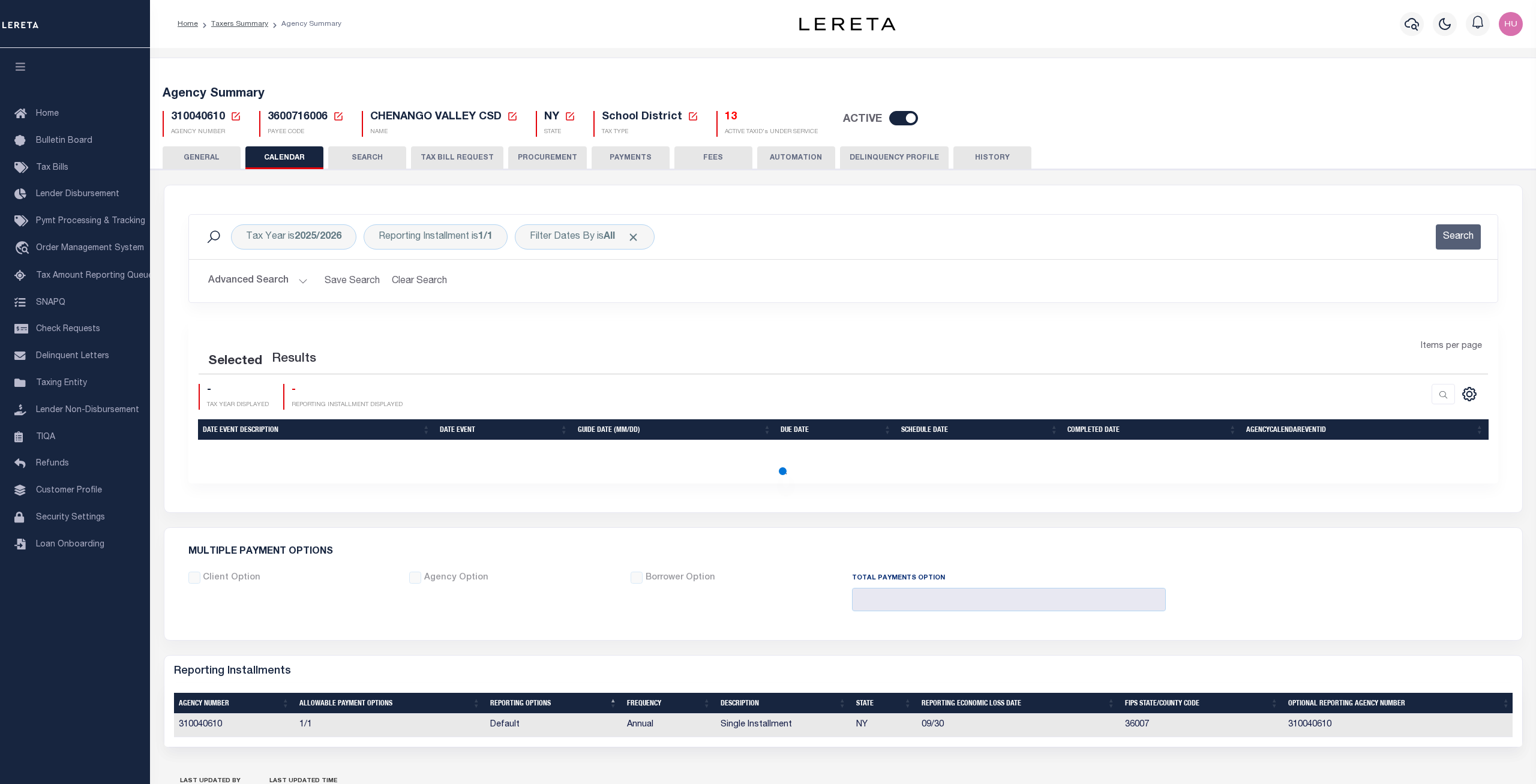
checkbox input "false"
type input "1"
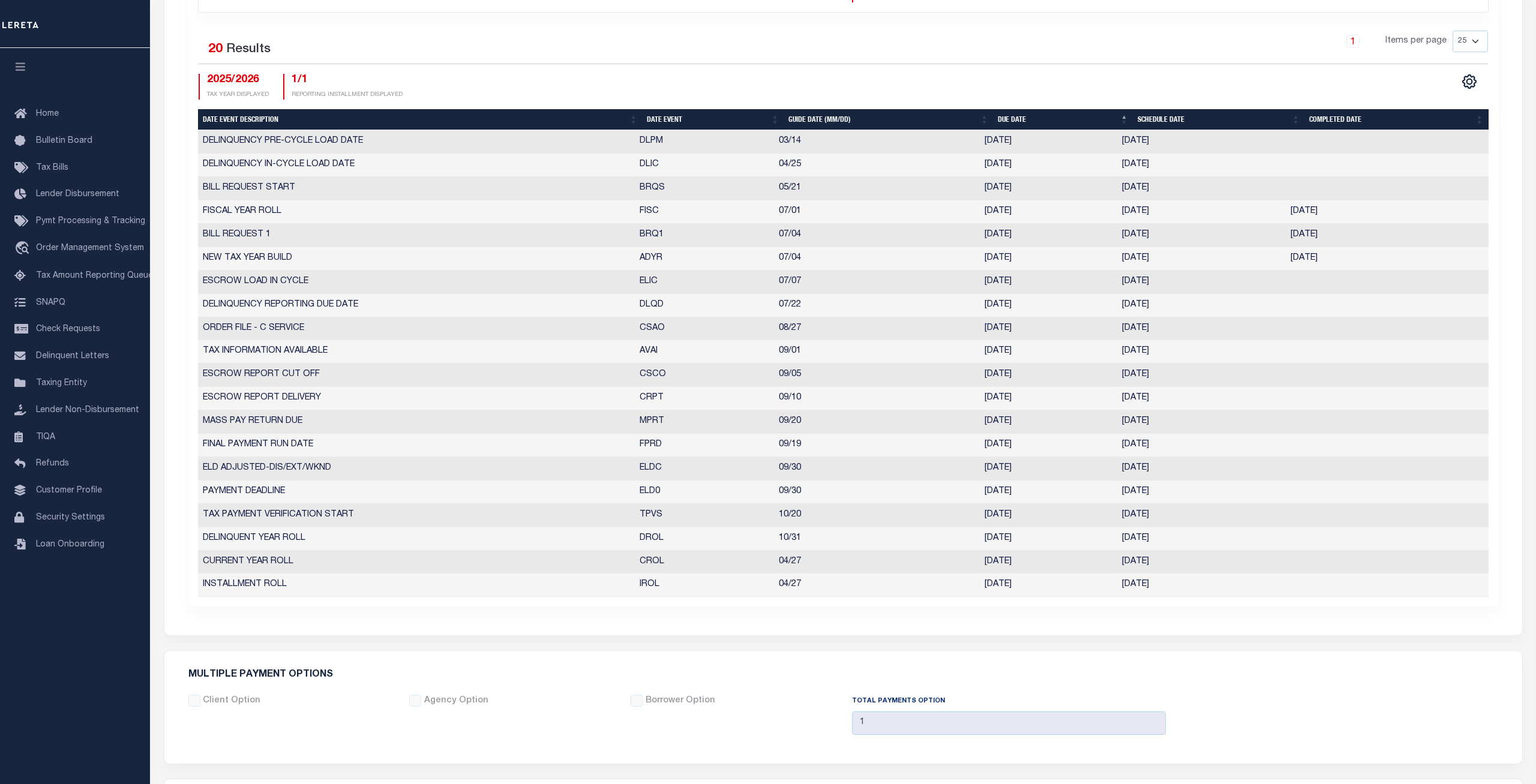
scroll to position [489, 0]
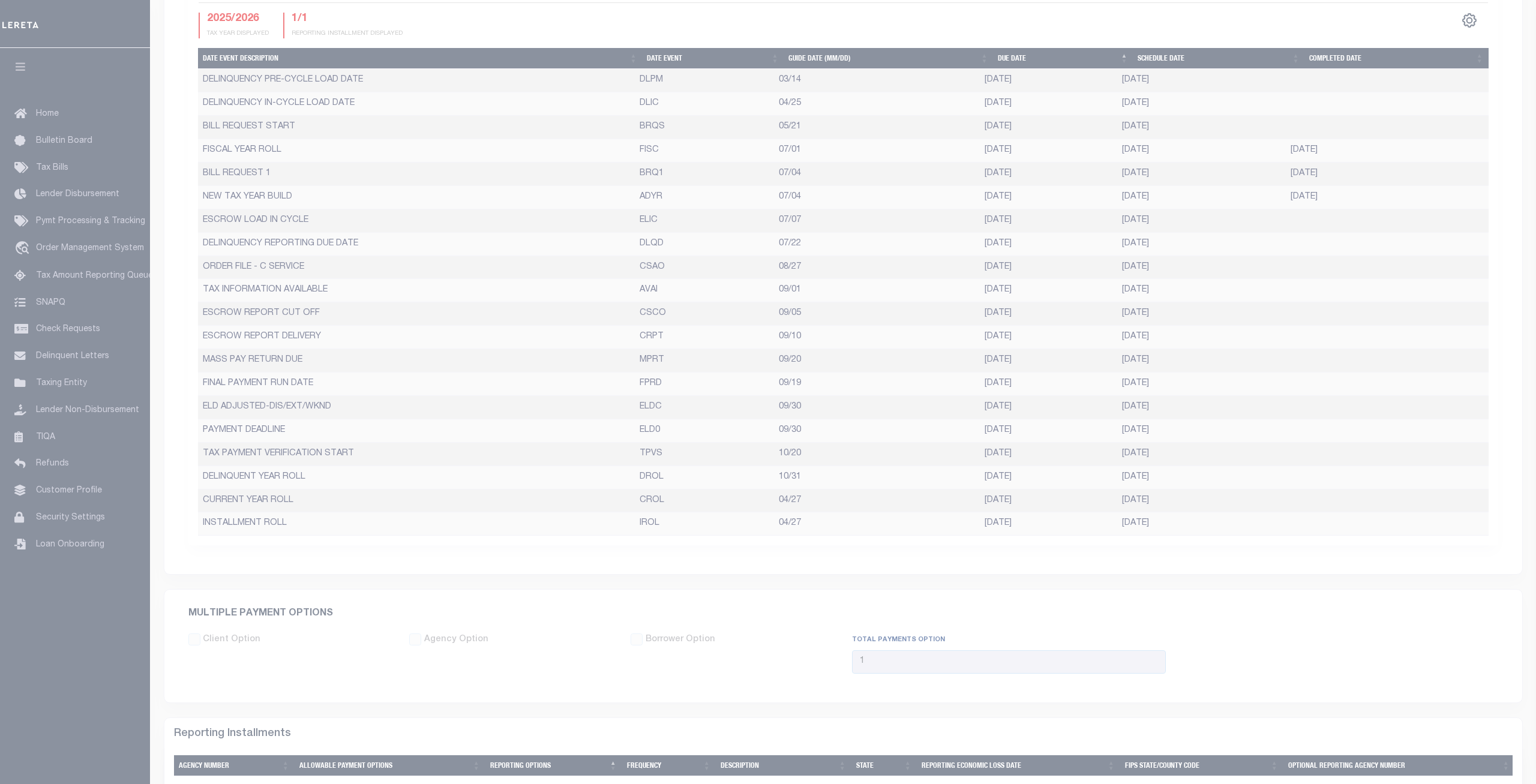
select select "10"
select select "20"
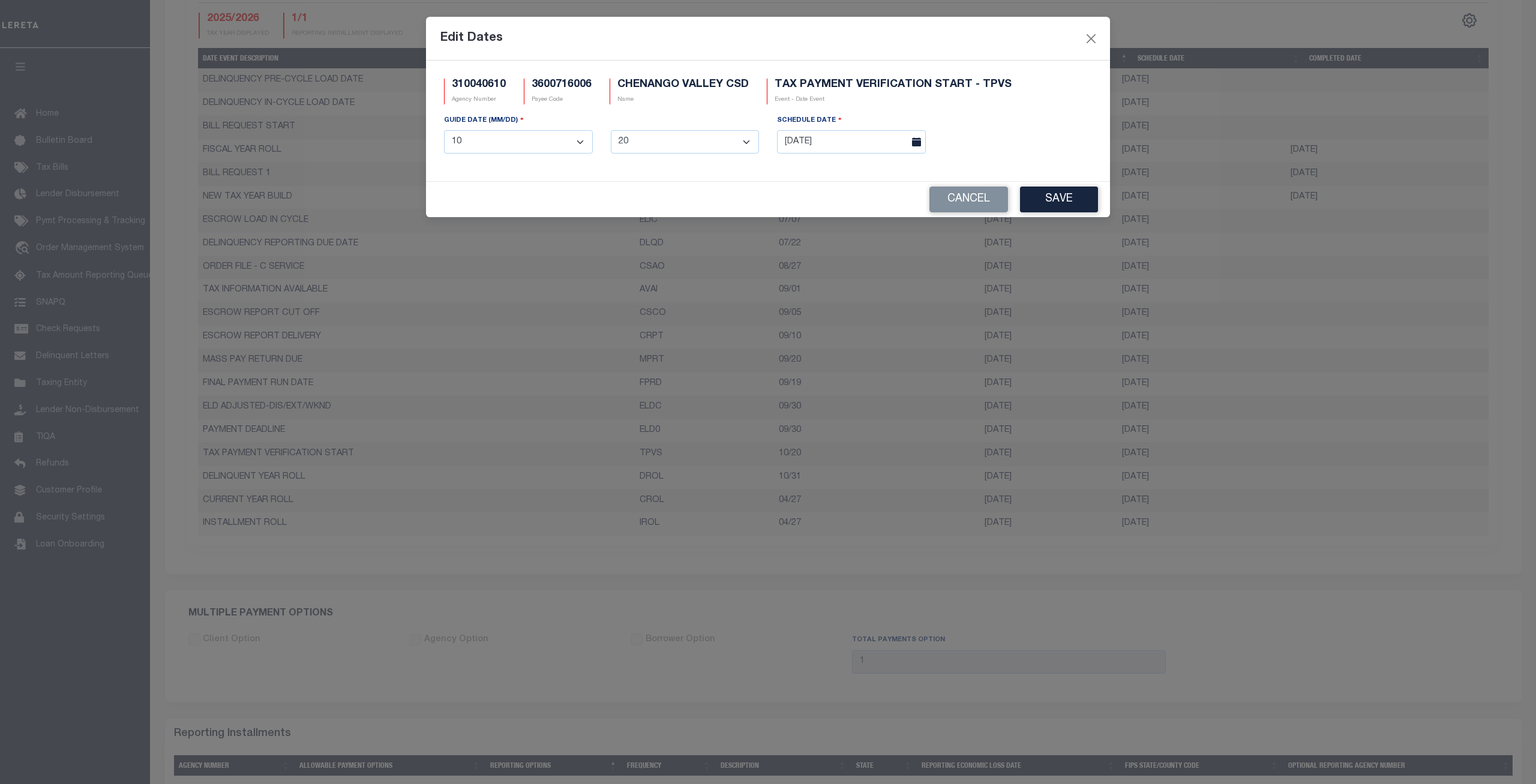
click at [838, 175] on div "310040610 Agency Number 3600716006 Payee Code CHENANGO VALLEY CSD Name TAX PAYM…" at bounding box center [767, 120] width 684 height 120
click at [865, 130] on div "SCHEDULE DATE" at bounding box center [850, 122] width 148 height 17
click at [854, 138] on input "[DATE]" at bounding box center [850, 142] width 148 height 24
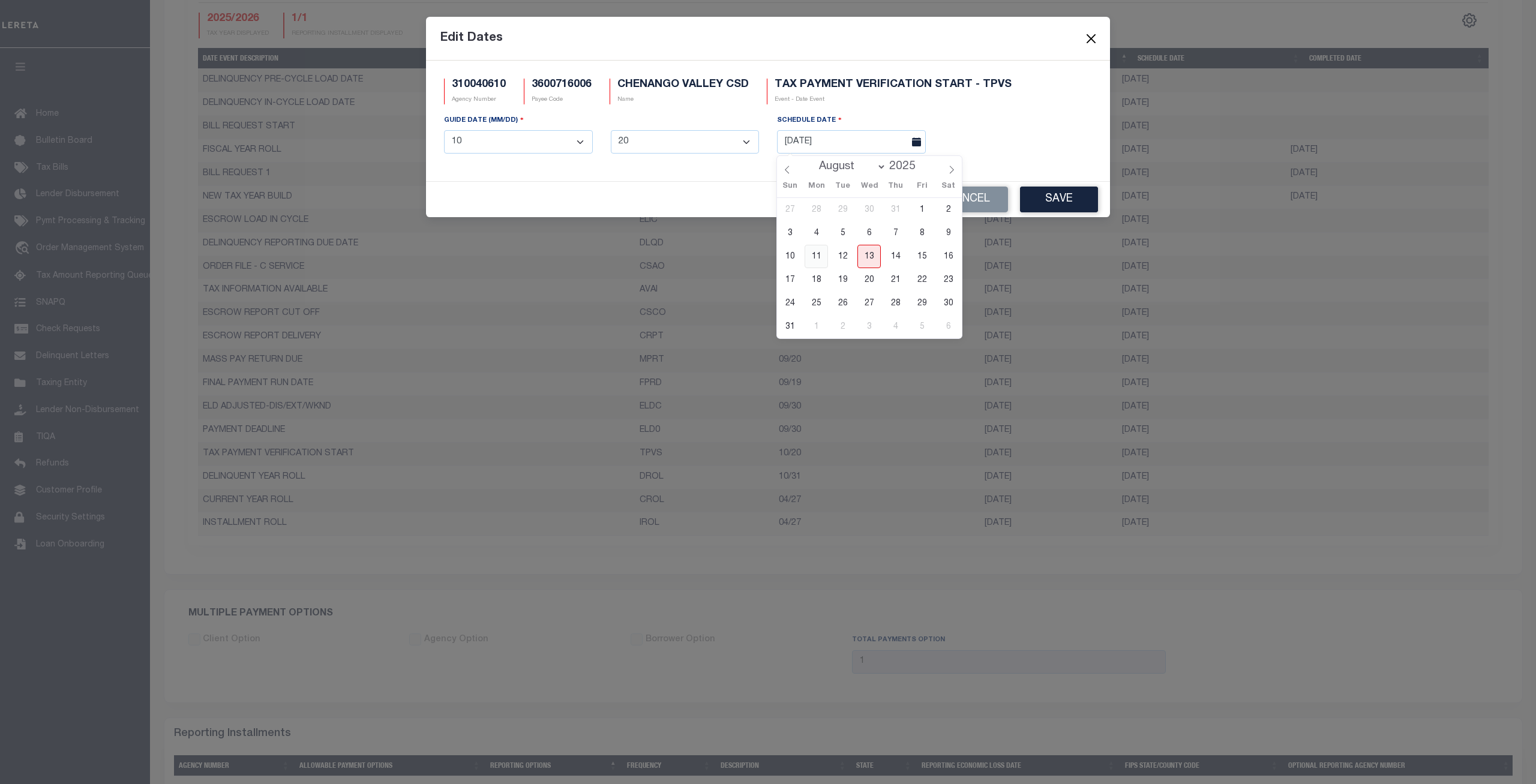
click at [820, 258] on span "11" at bounding box center [816, 257] width 24 height 24
type input "[DATE]"
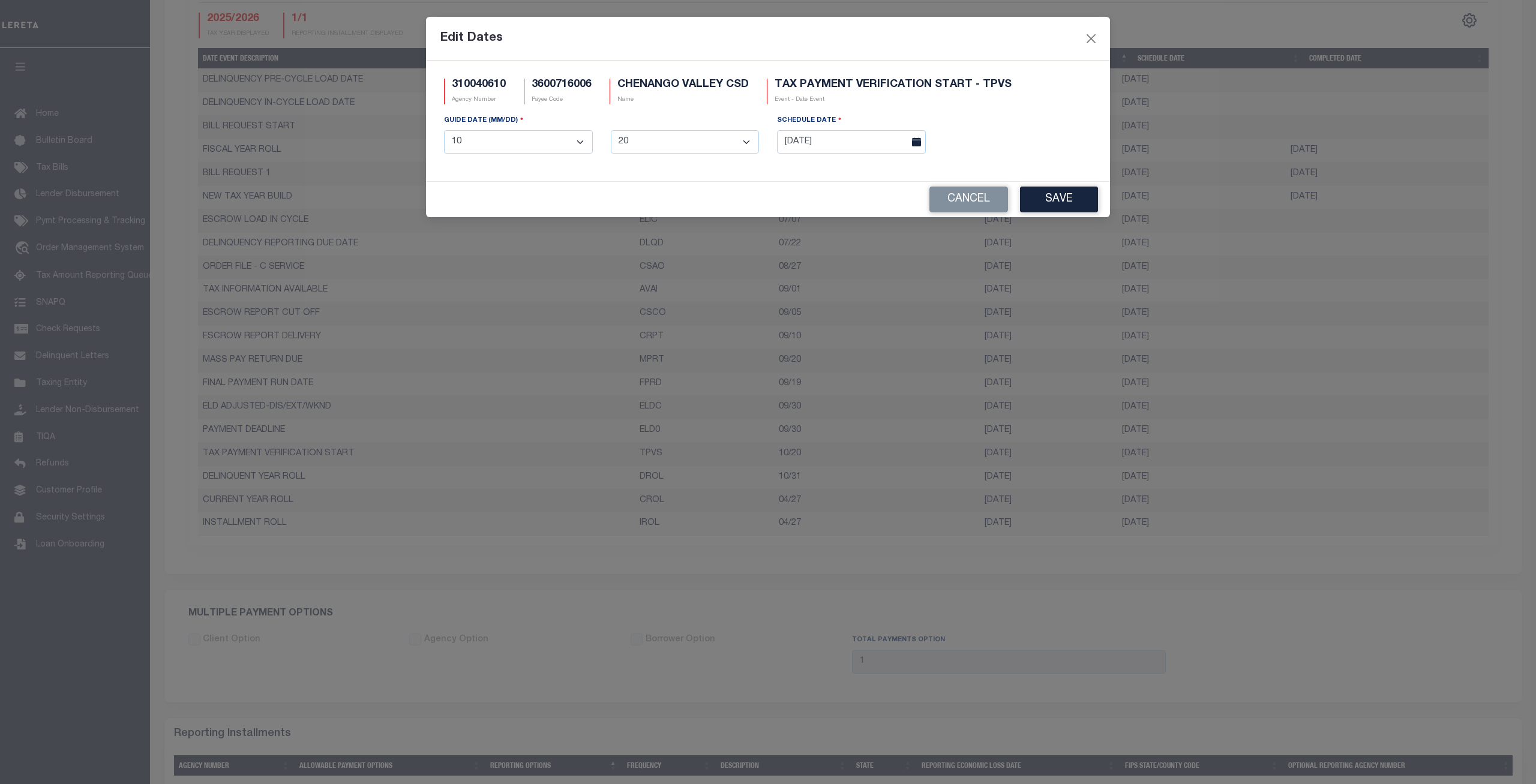
click at [444, 131] on select "1 2 3 4 5 6 7 8 9 10 11 12" at bounding box center [518, 142] width 148 height 24
select select "8"
click option "8" at bounding box center [0, 0] width 0 height 0
click at [610, 131] on select "1 2 3 4 5 6 7 8 9 10 11 12 13 14 15 16 17 18 19 20 21 22 23 24 25 26 27 28 29 3…" at bounding box center [684, 142] width 148 height 24
select select "11"
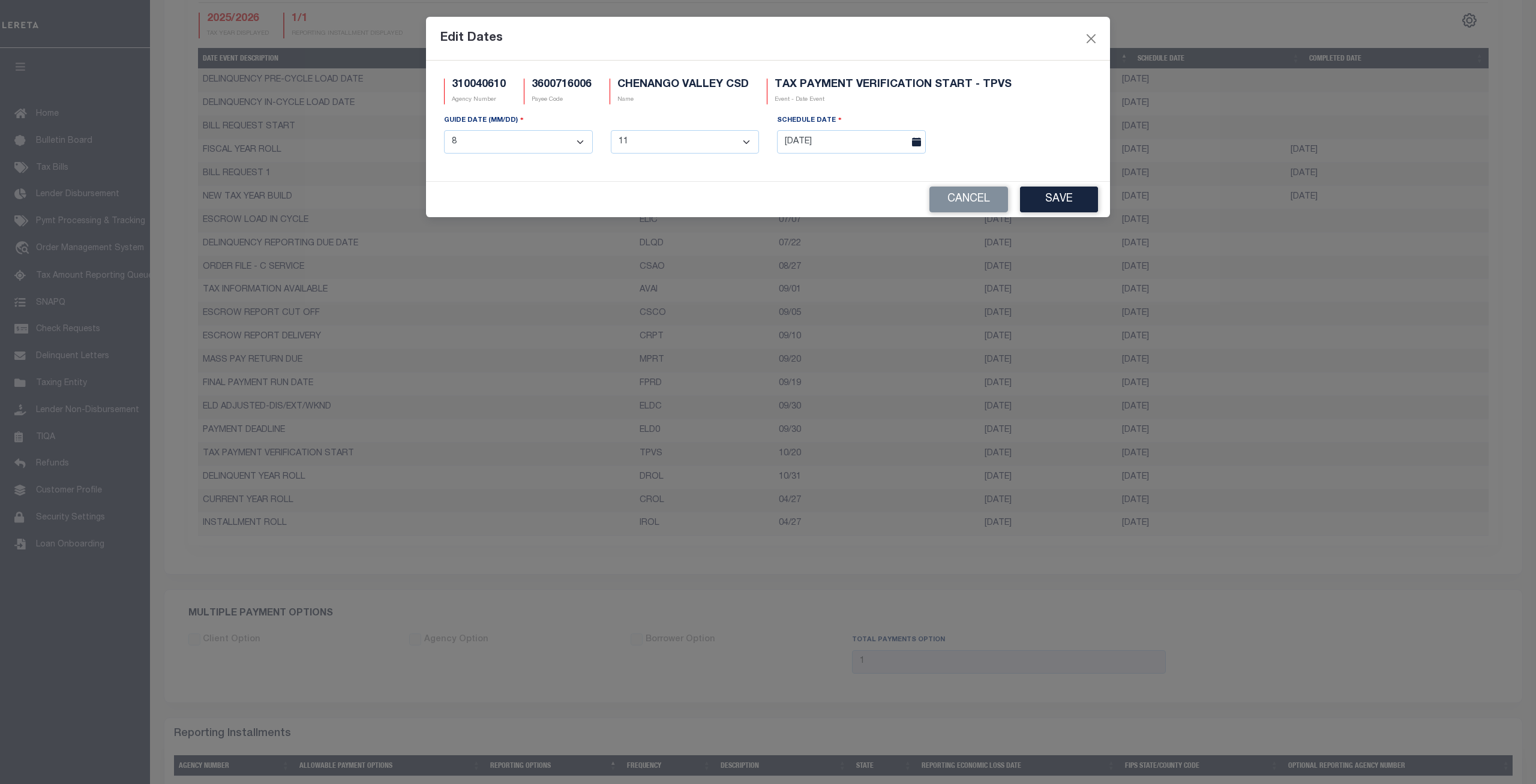
click option "11" at bounding box center [0, 0] width 0 height 0
click at [1060, 196] on button "Save" at bounding box center [1059, 199] width 78 height 25
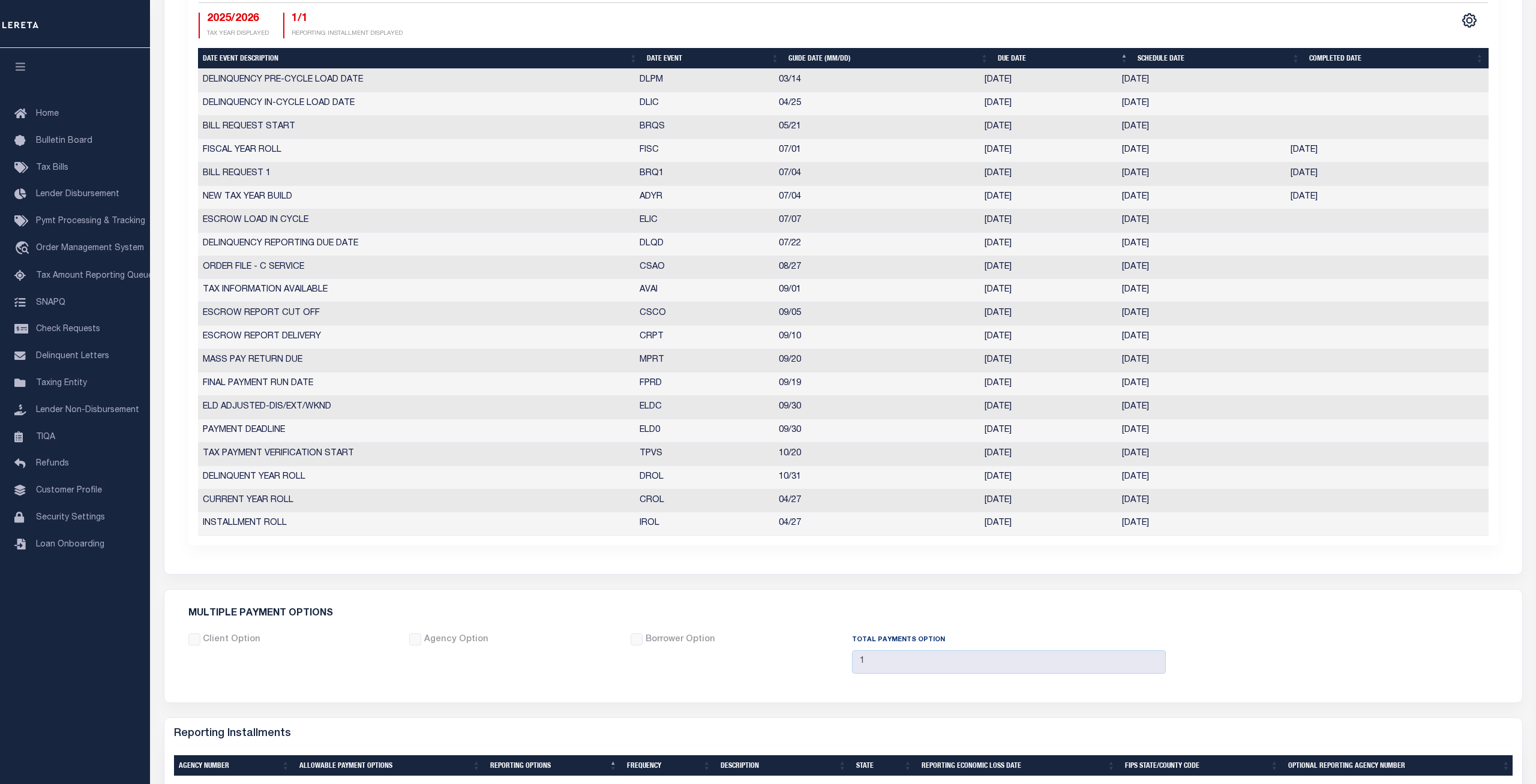
scroll to position [542, 0]
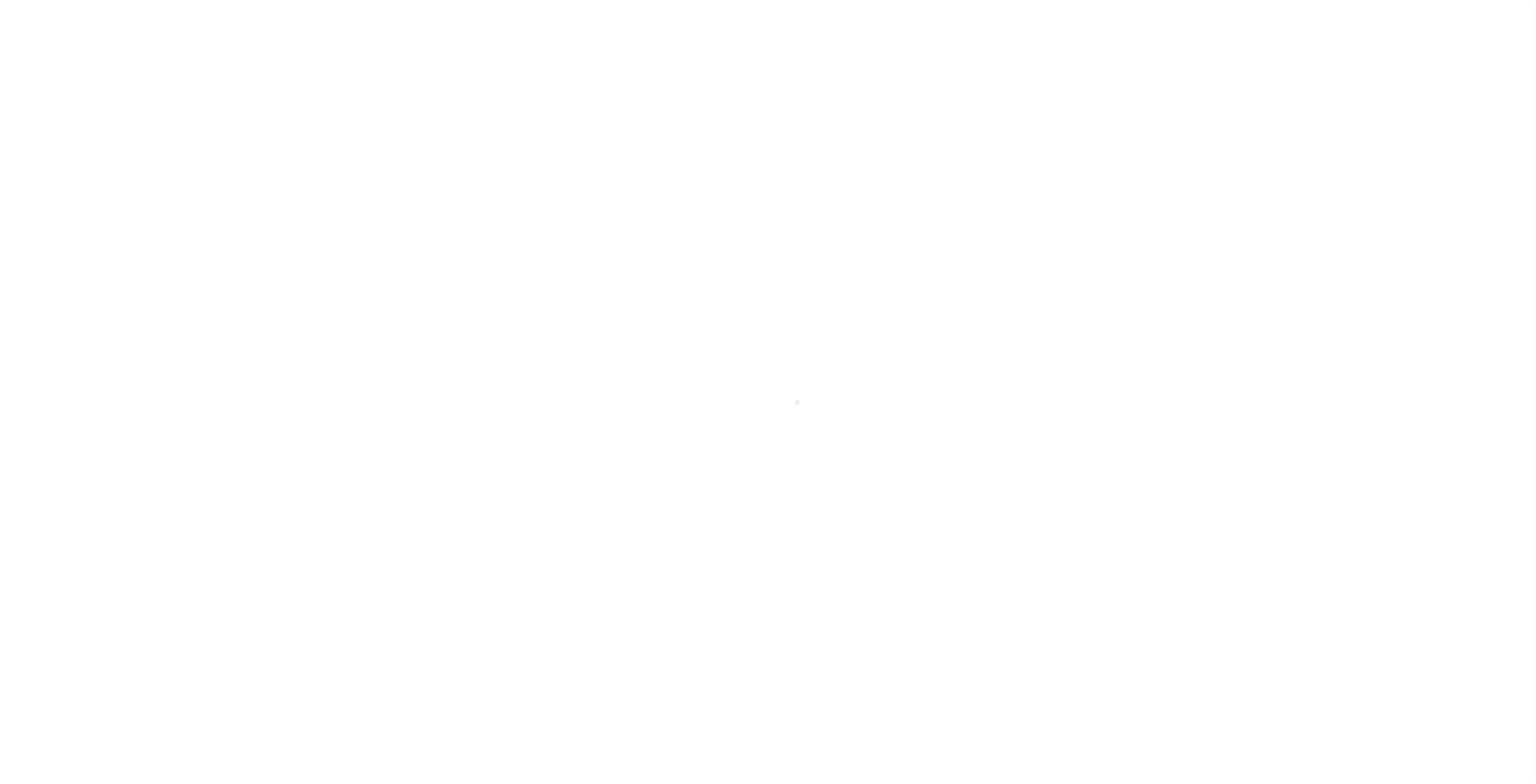
select select
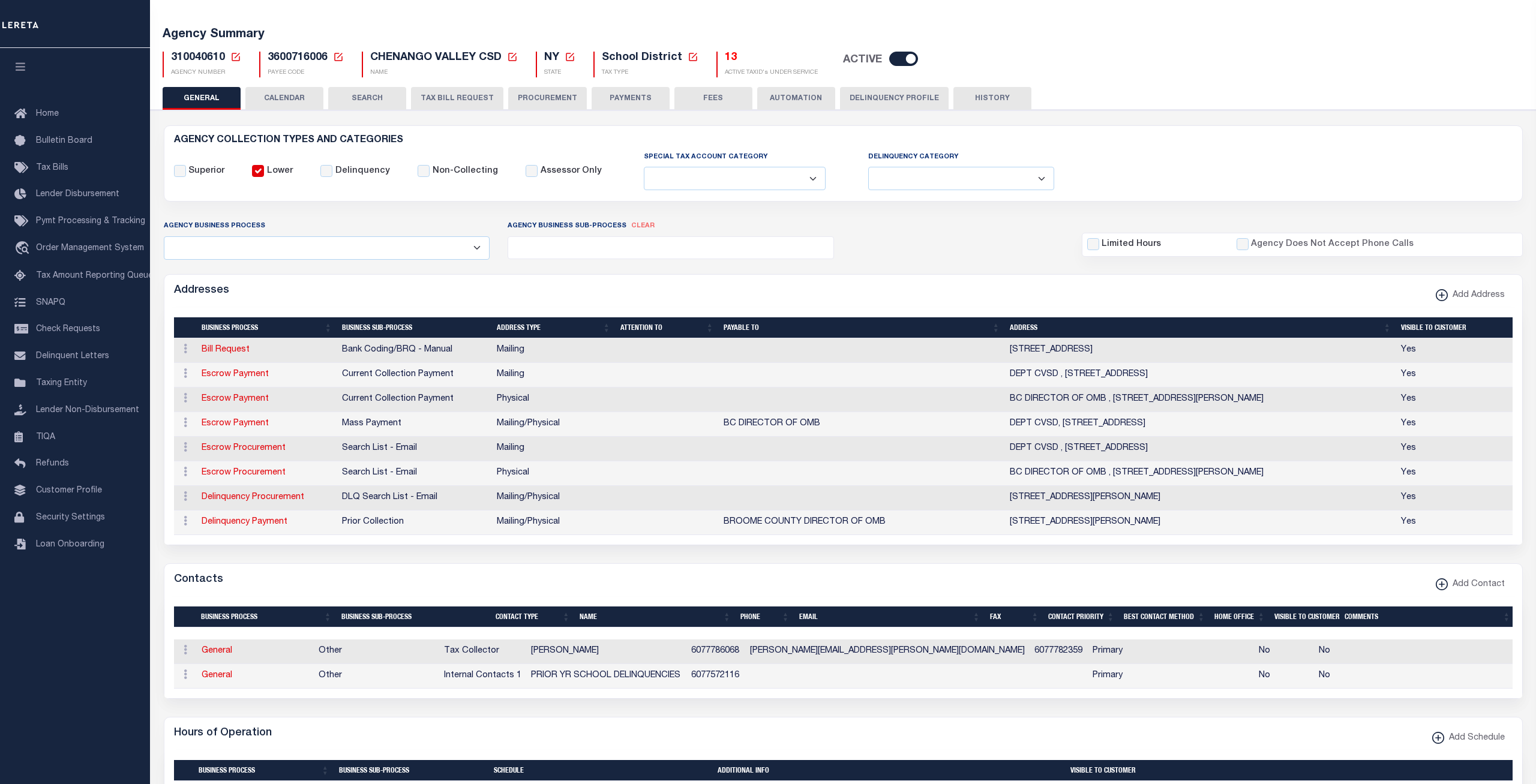
scroll to position [59, 0]
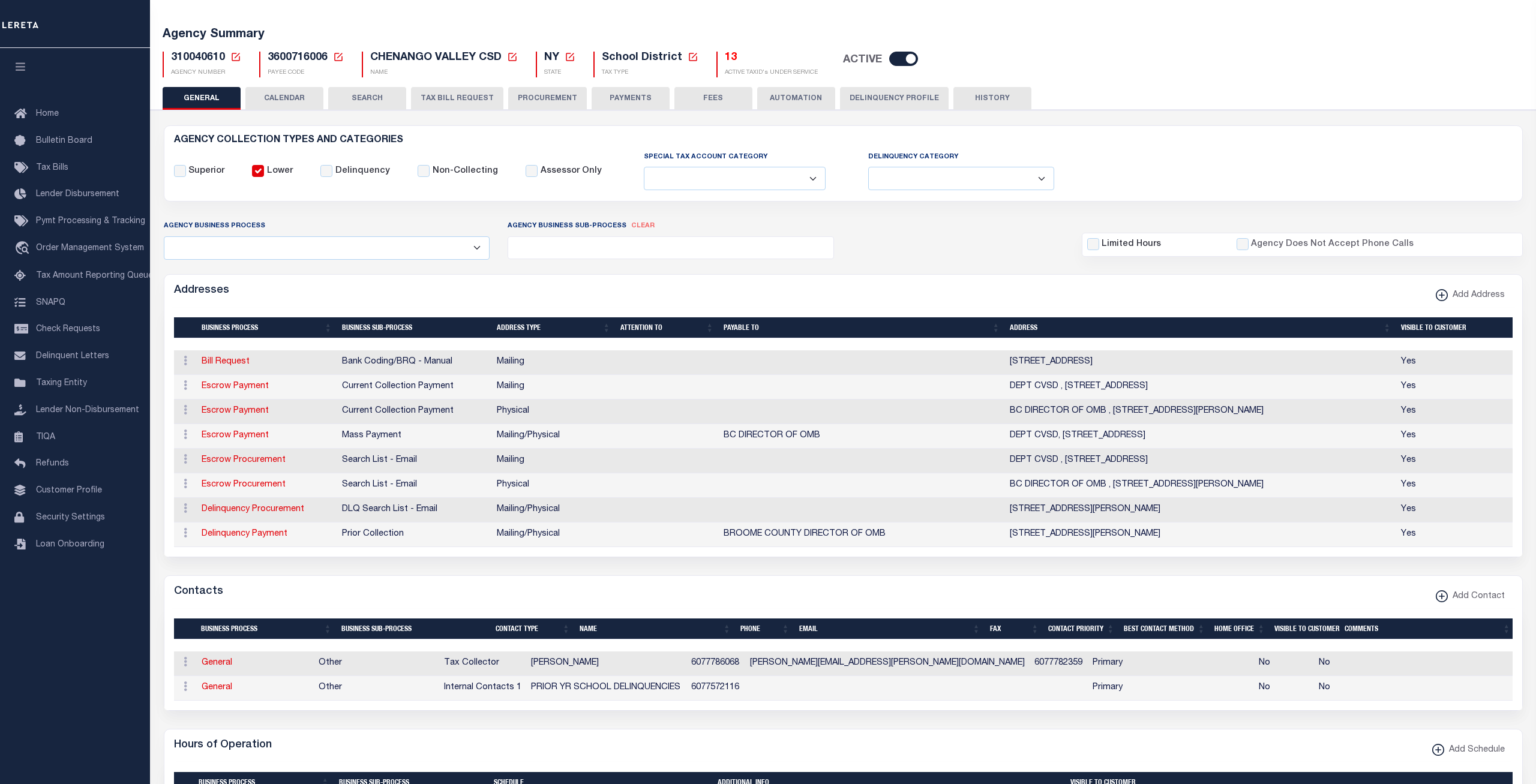
click at [292, 98] on button "CALENDAR" at bounding box center [284, 98] width 78 height 23
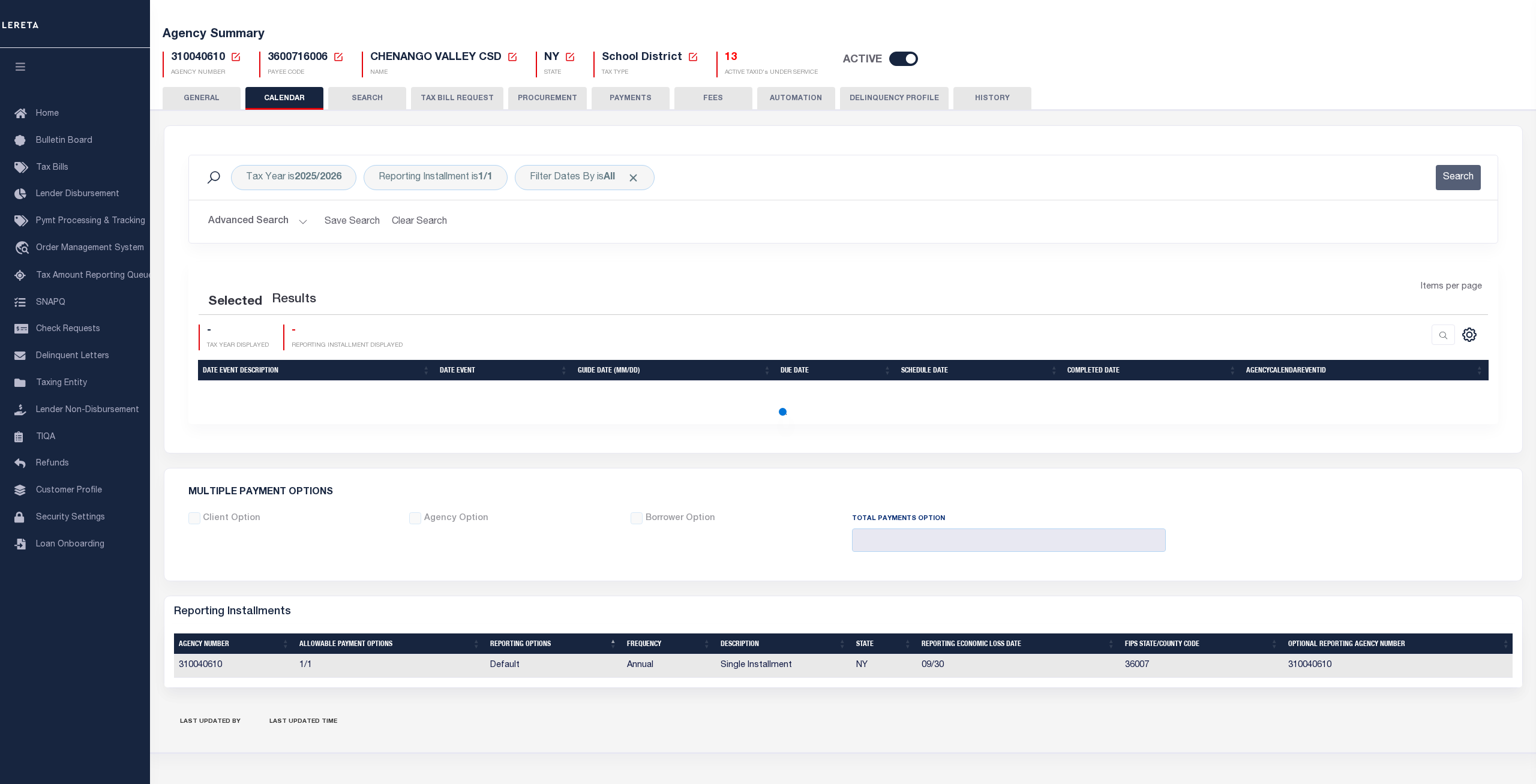
checkbox input "false"
type input "1"
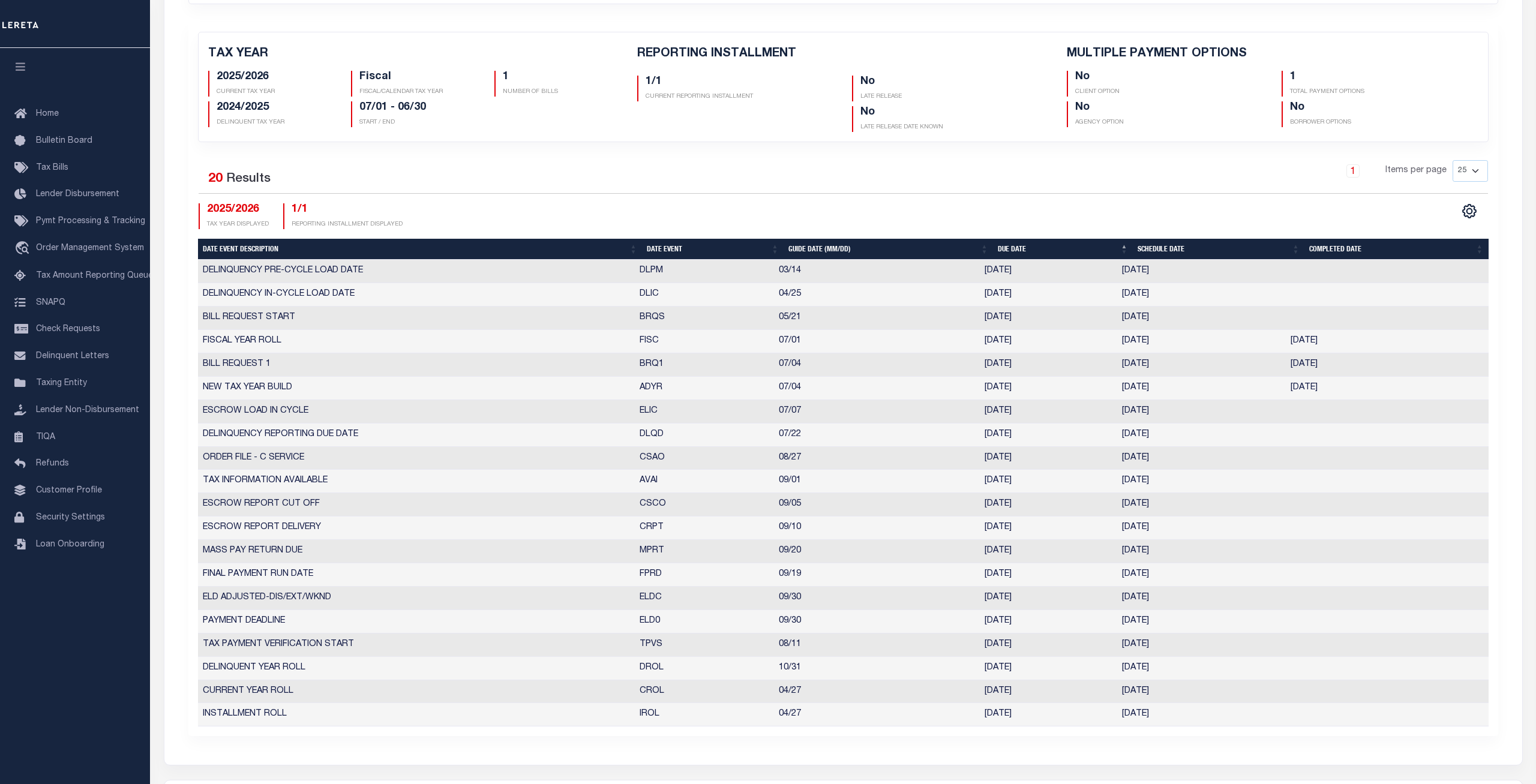
scroll to position [0, 0]
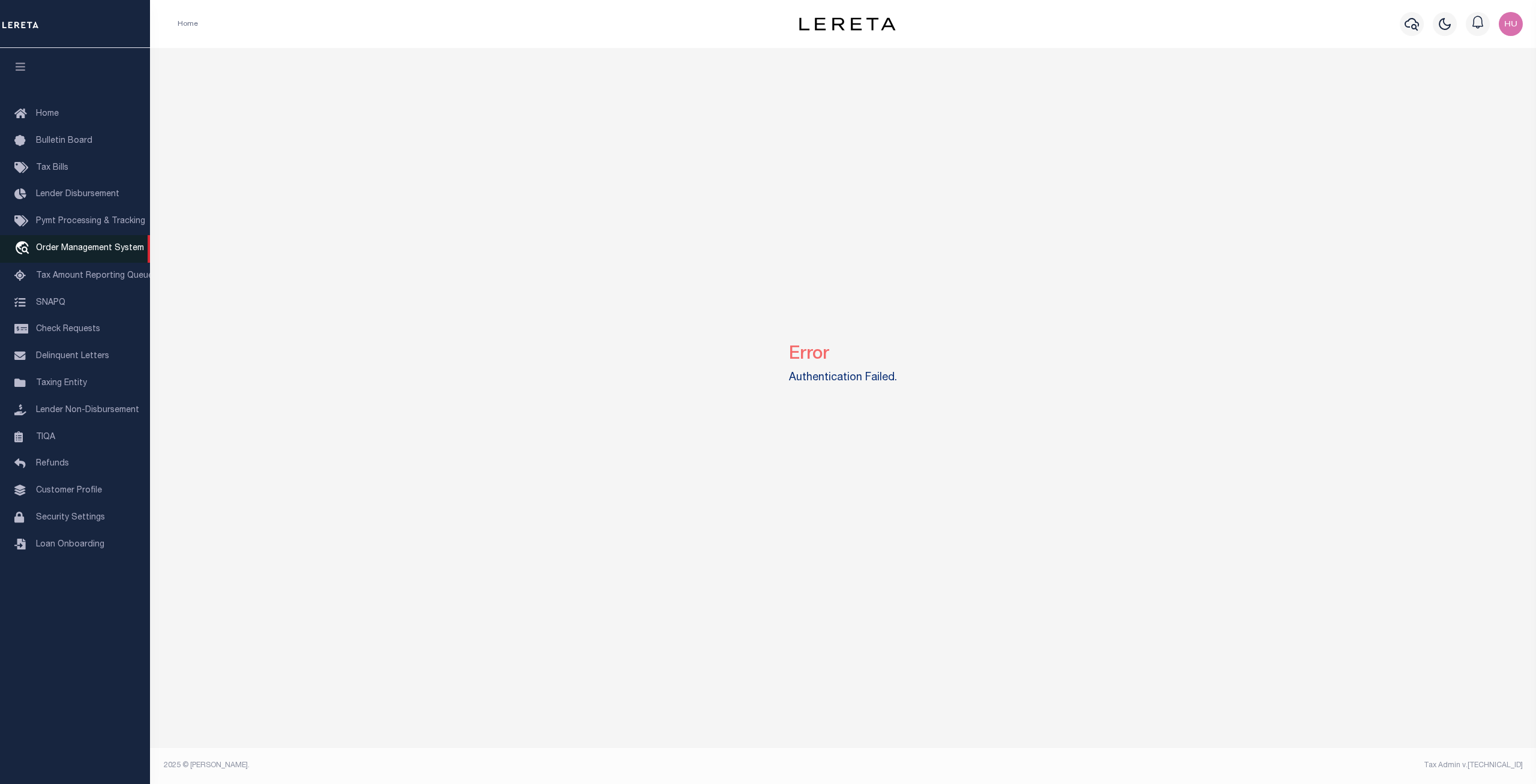
click at [83, 248] on link "travel_explore Order Management System" at bounding box center [75, 248] width 150 height 28
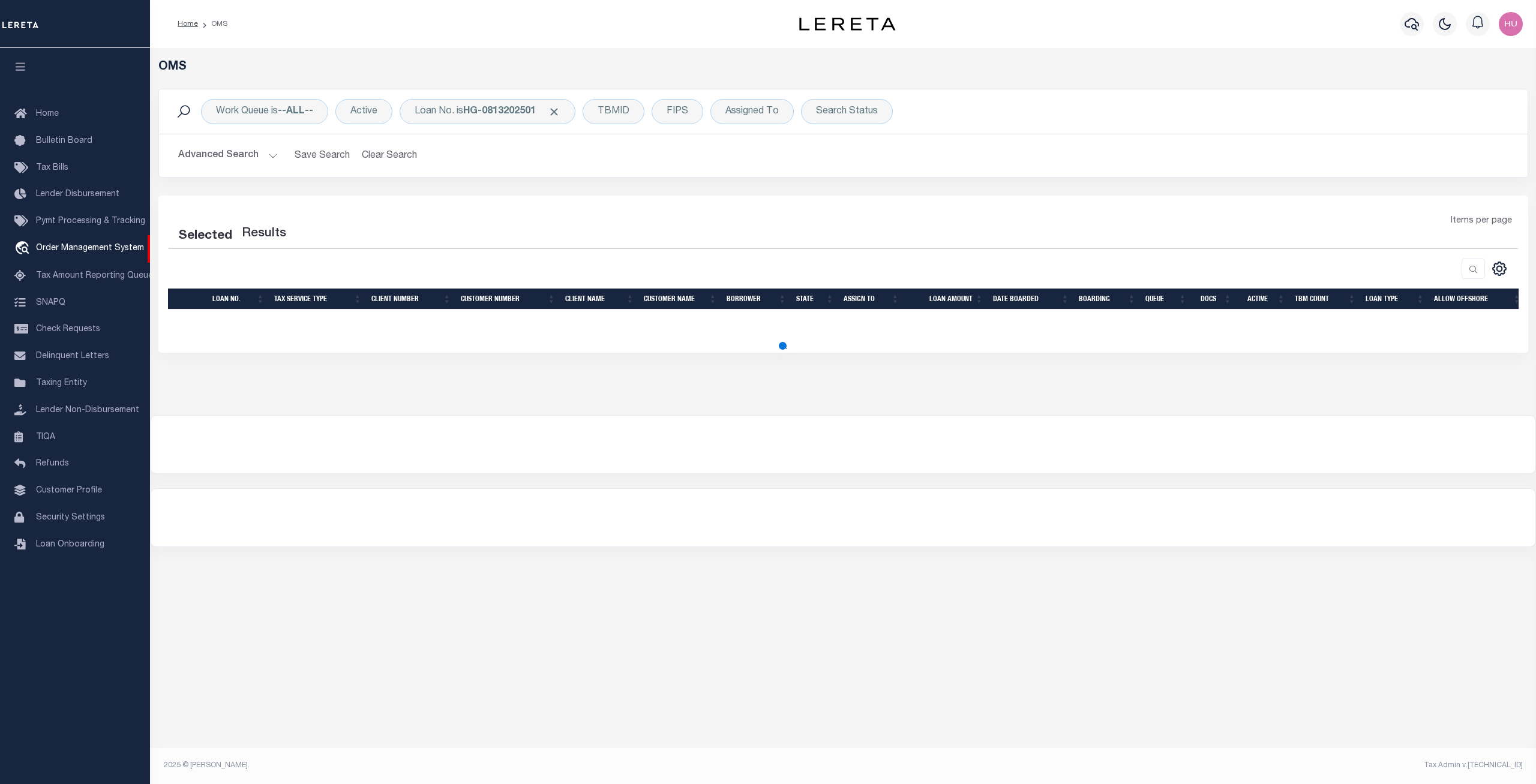
click at [497, 220] on div "Selected Results" at bounding box center [330, 231] width 342 height 34
click at [496, 114] on b "HG-0813202501" at bounding box center [499, 111] width 73 height 9
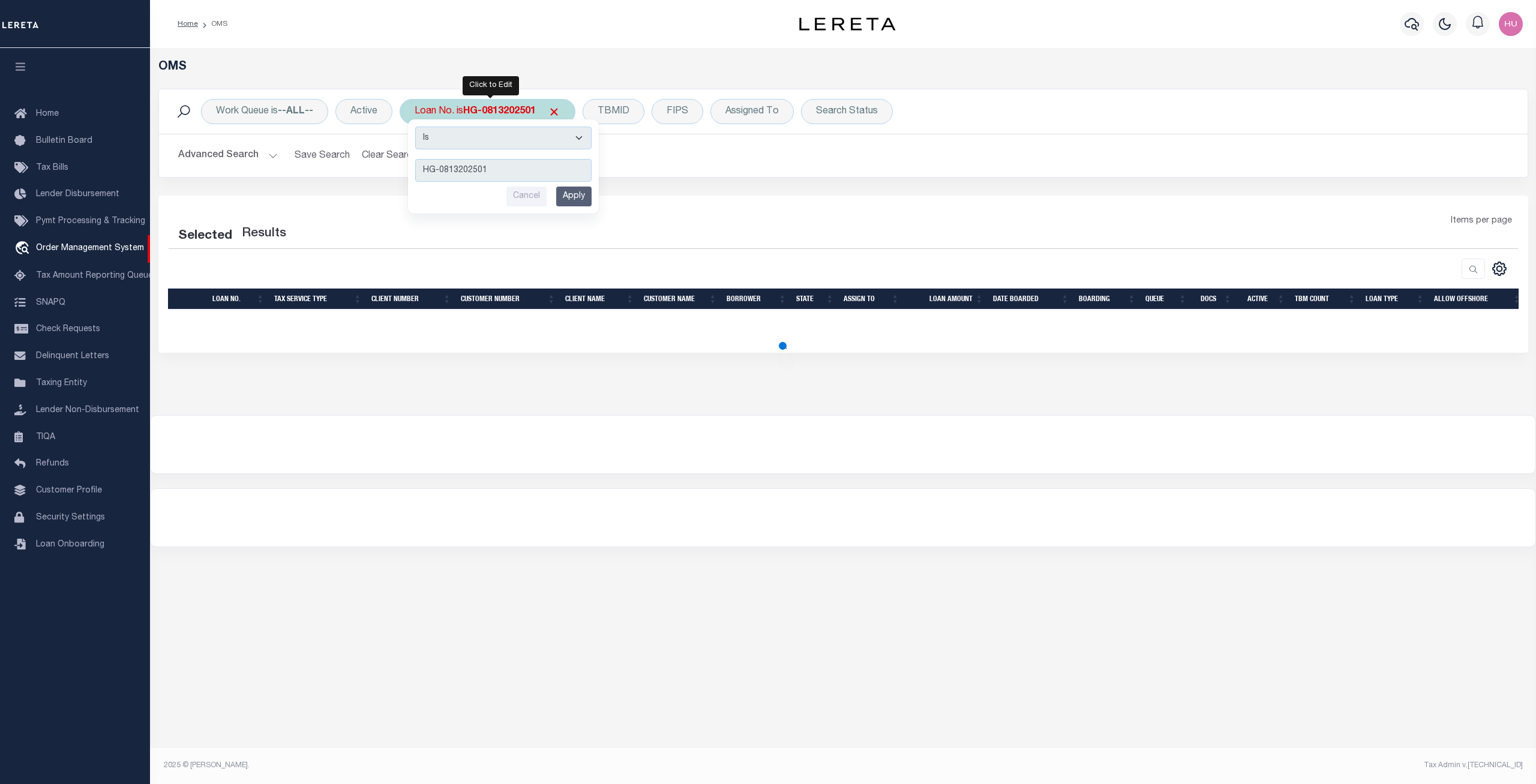
click at [578, 196] on input "Apply" at bounding box center [574, 196] width 36 height 19
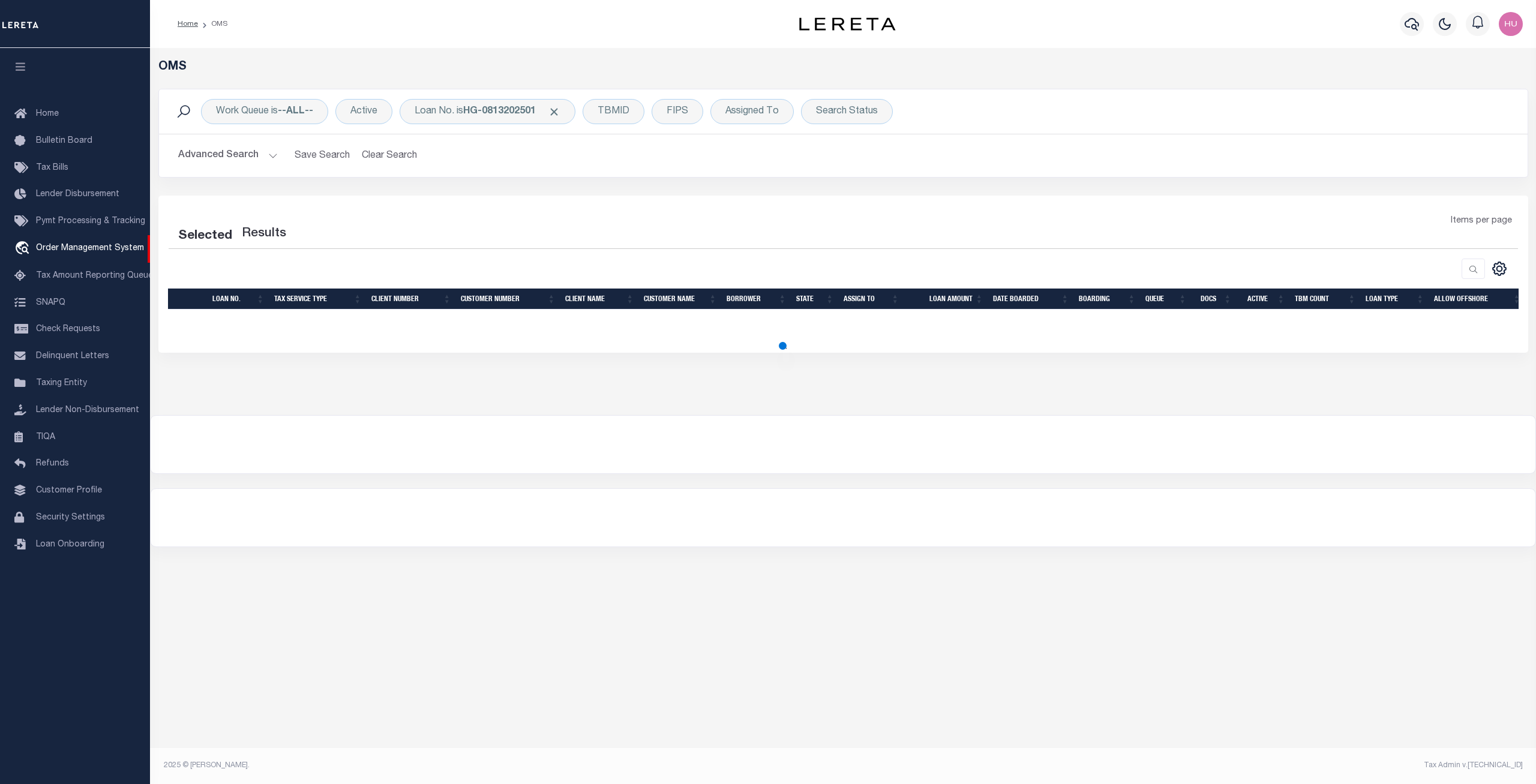
select select "200"
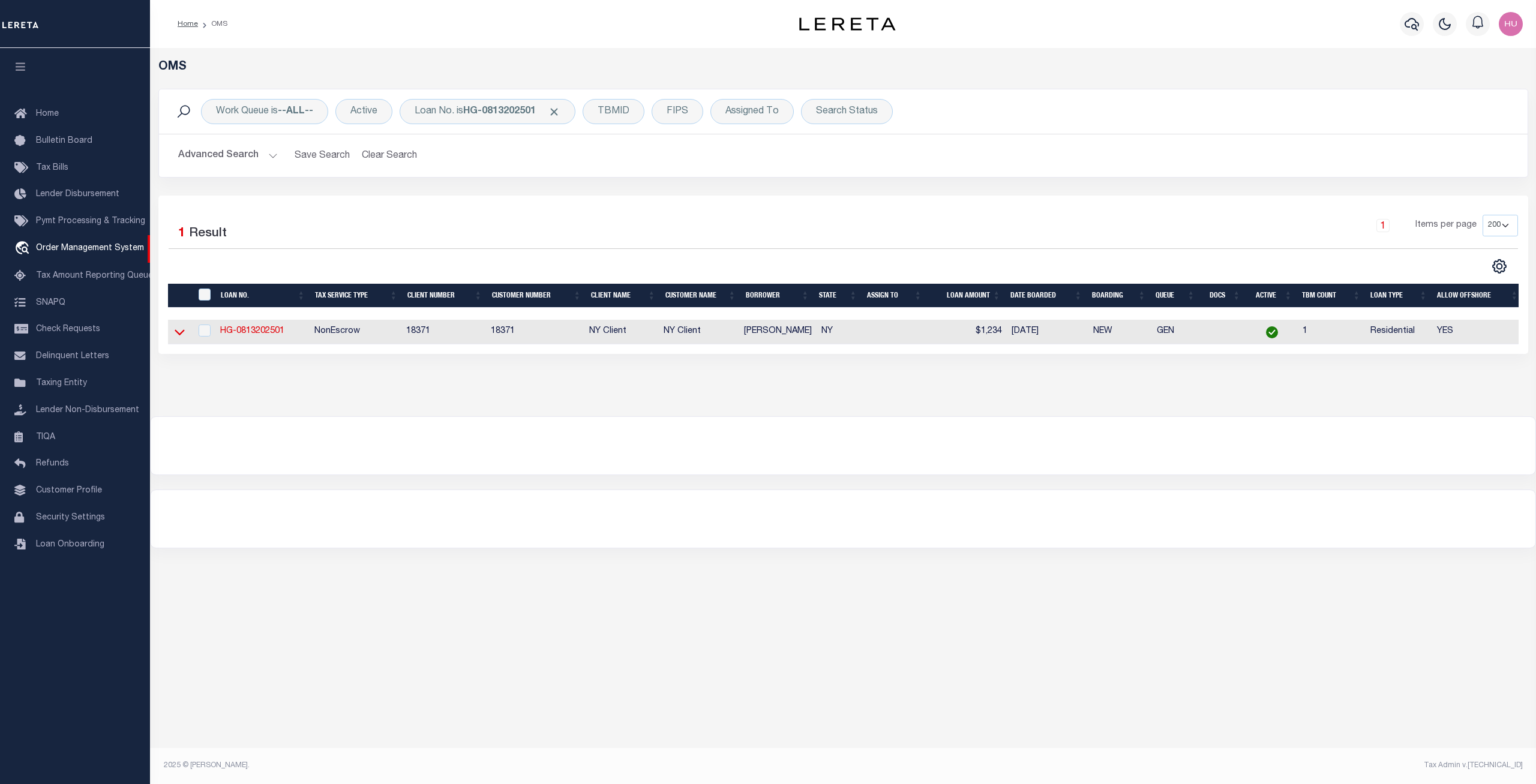
click at [179, 333] on icon at bounding box center [180, 331] width 10 height 13
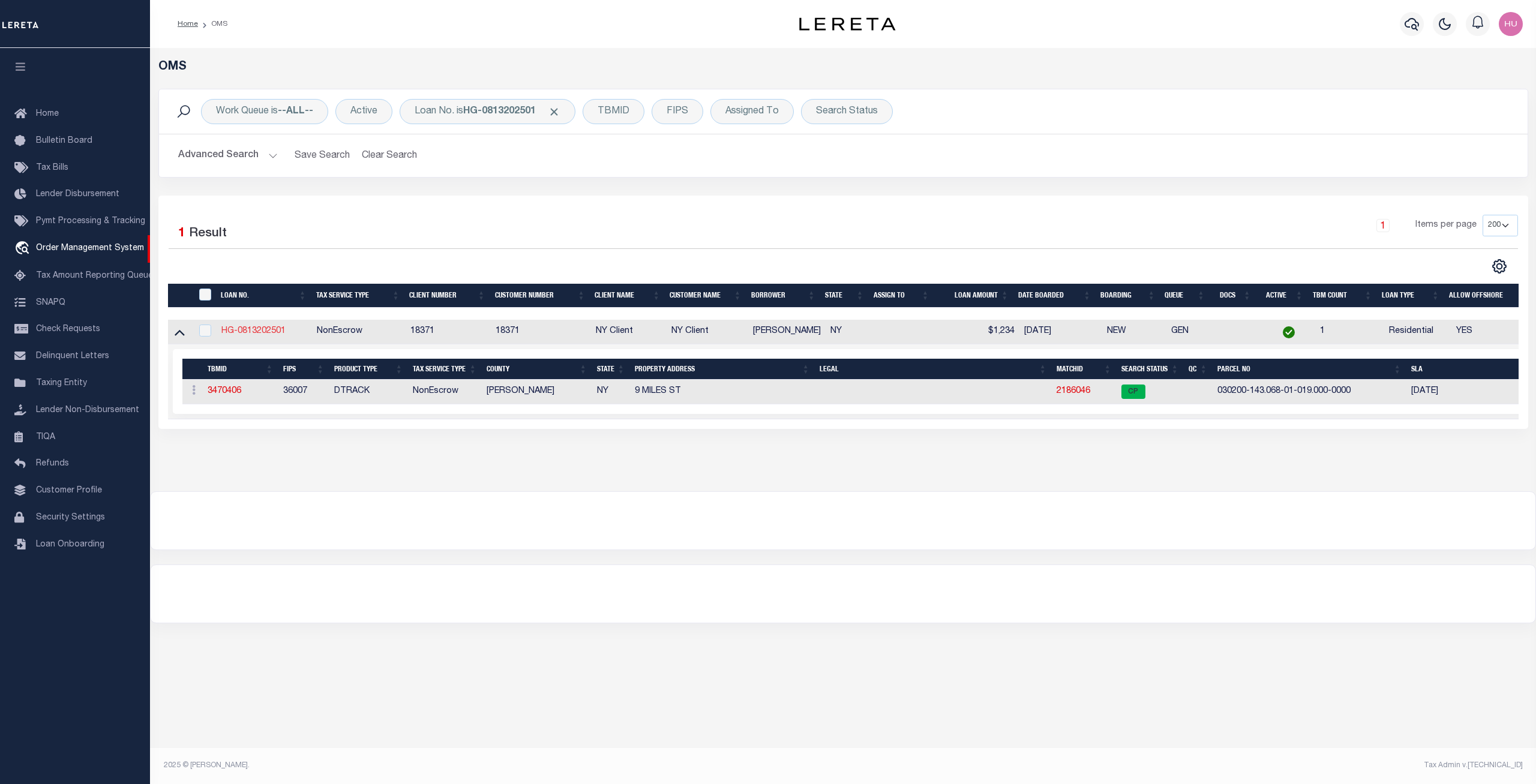
click at [255, 331] on link "HG-0813202501" at bounding box center [253, 331] width 64 height 8
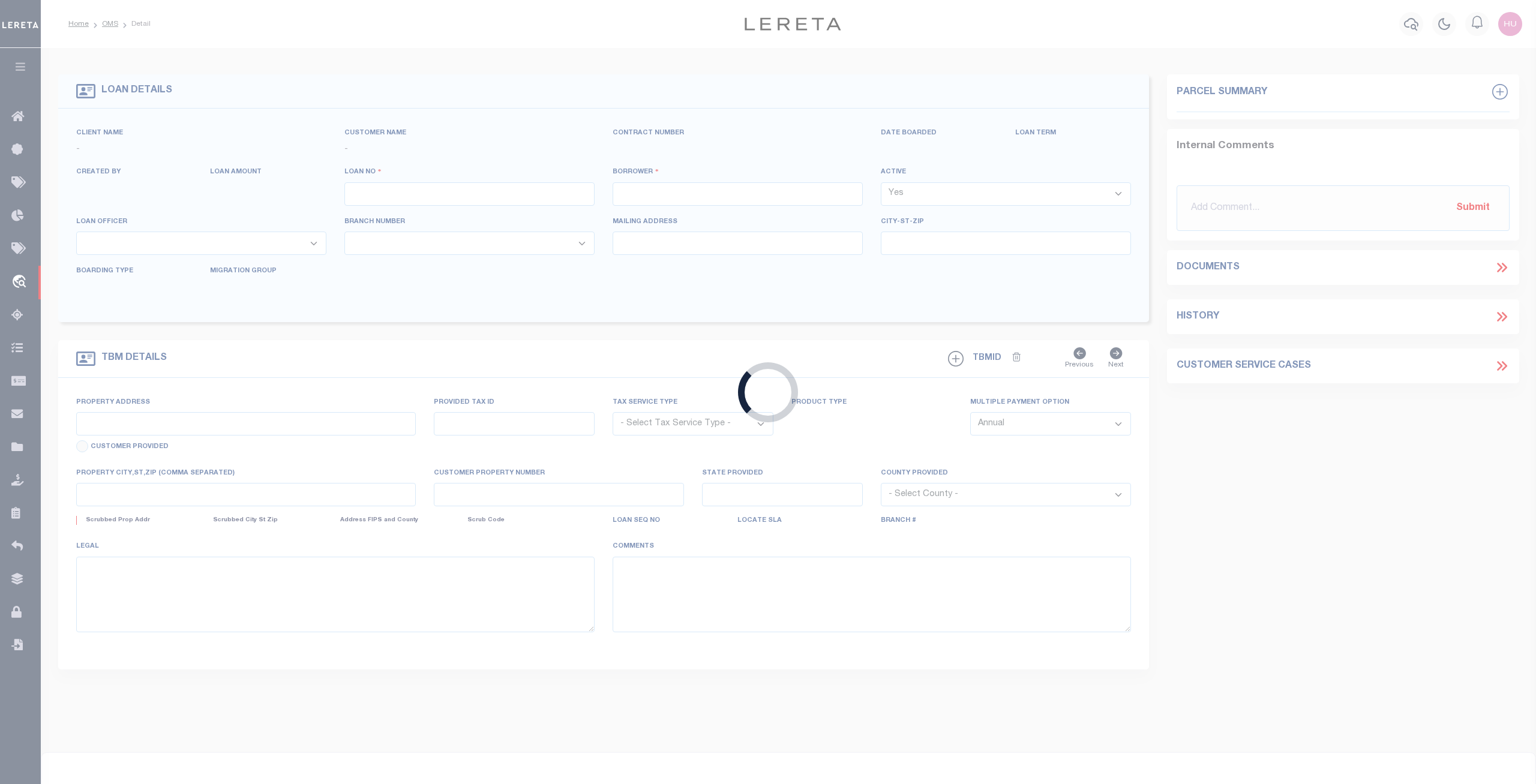
type input "HG-0813202501"
type input "Anna James"
select select
type input "9 MILES ST"
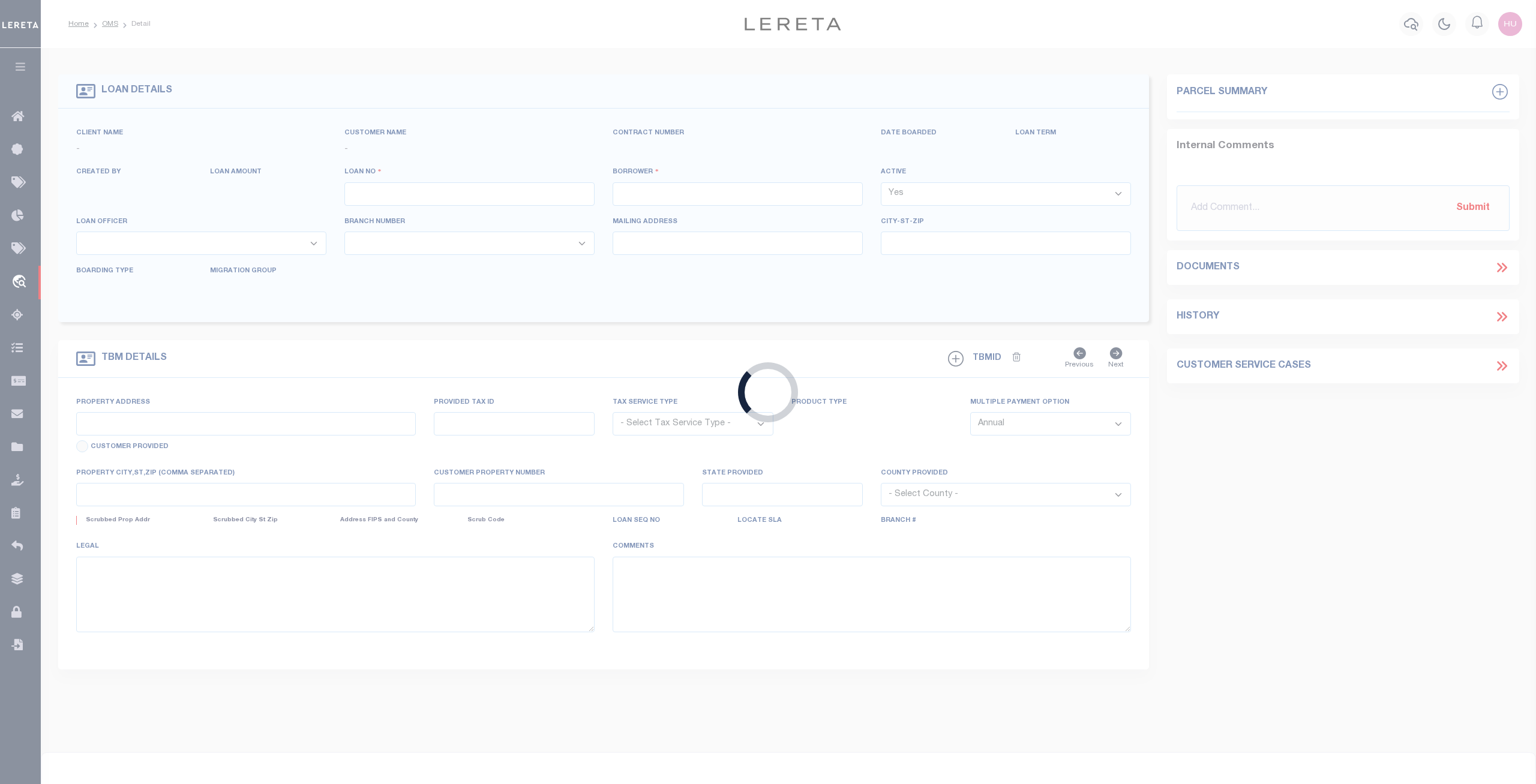
type input "BINGHAMTON NY 13905-1920"
type input "08/12/2025"
select select "10"
select select "NonEscrow"
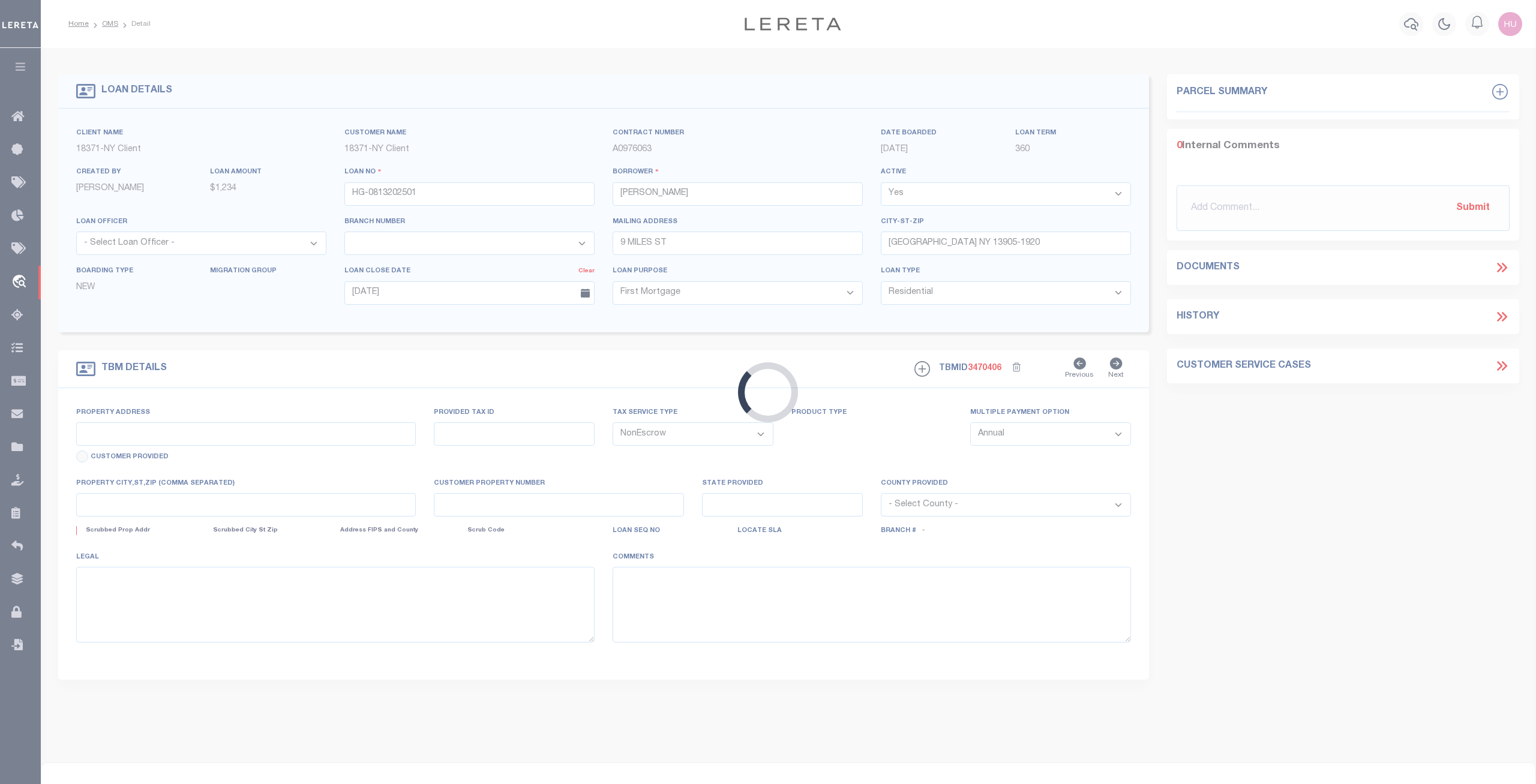
type input "9 MILES ST"
type input "BINGHAMTON NY 13905-1920"
type input "NY"
select select
select select "4"
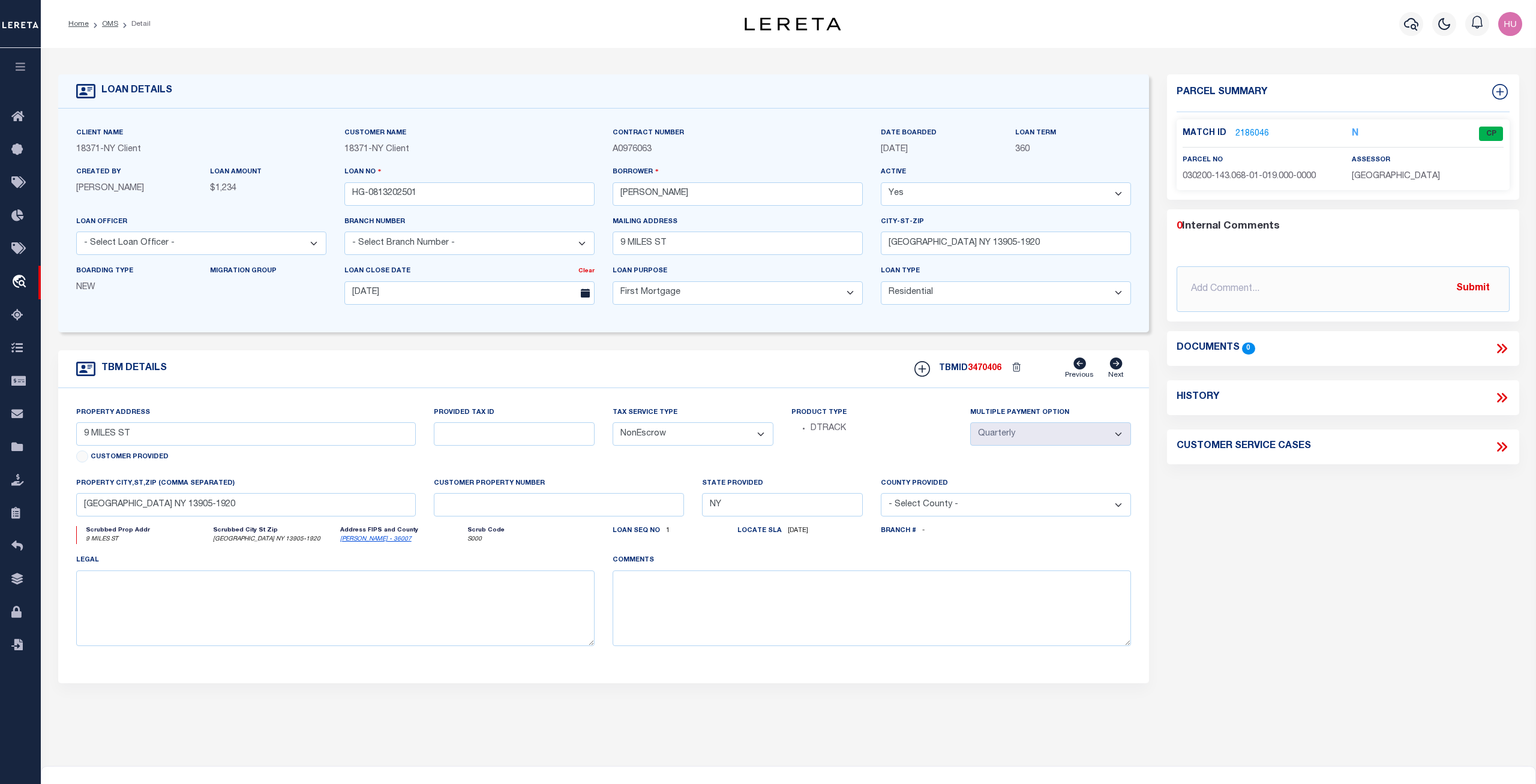
click at [1256, 130] on link "2186046" at bounding box center [1252, 134] width 34 height 13
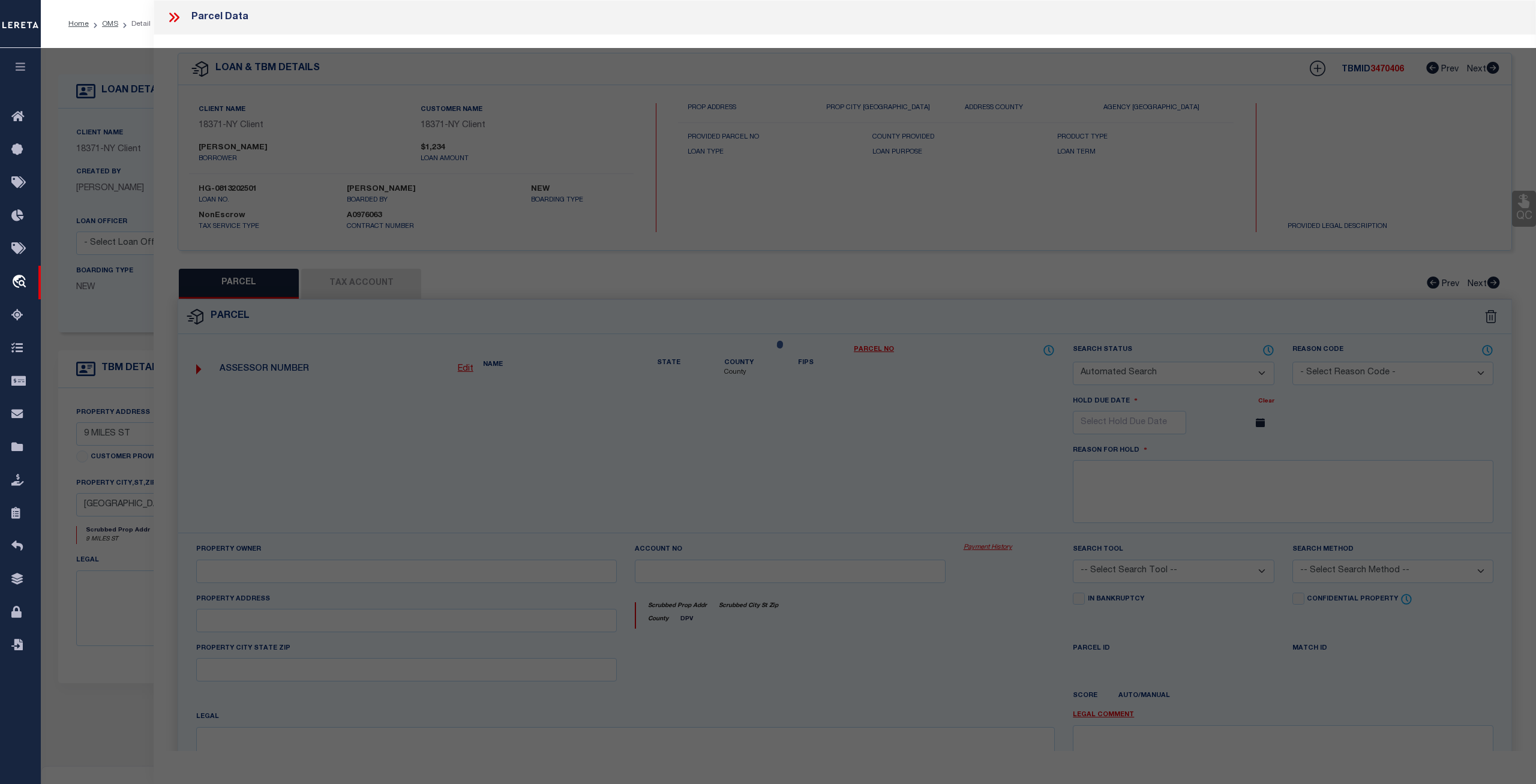
checkbox input "false"
select select "CP"
type input "NRC PROPERTIES LLC"
select select "ATL"
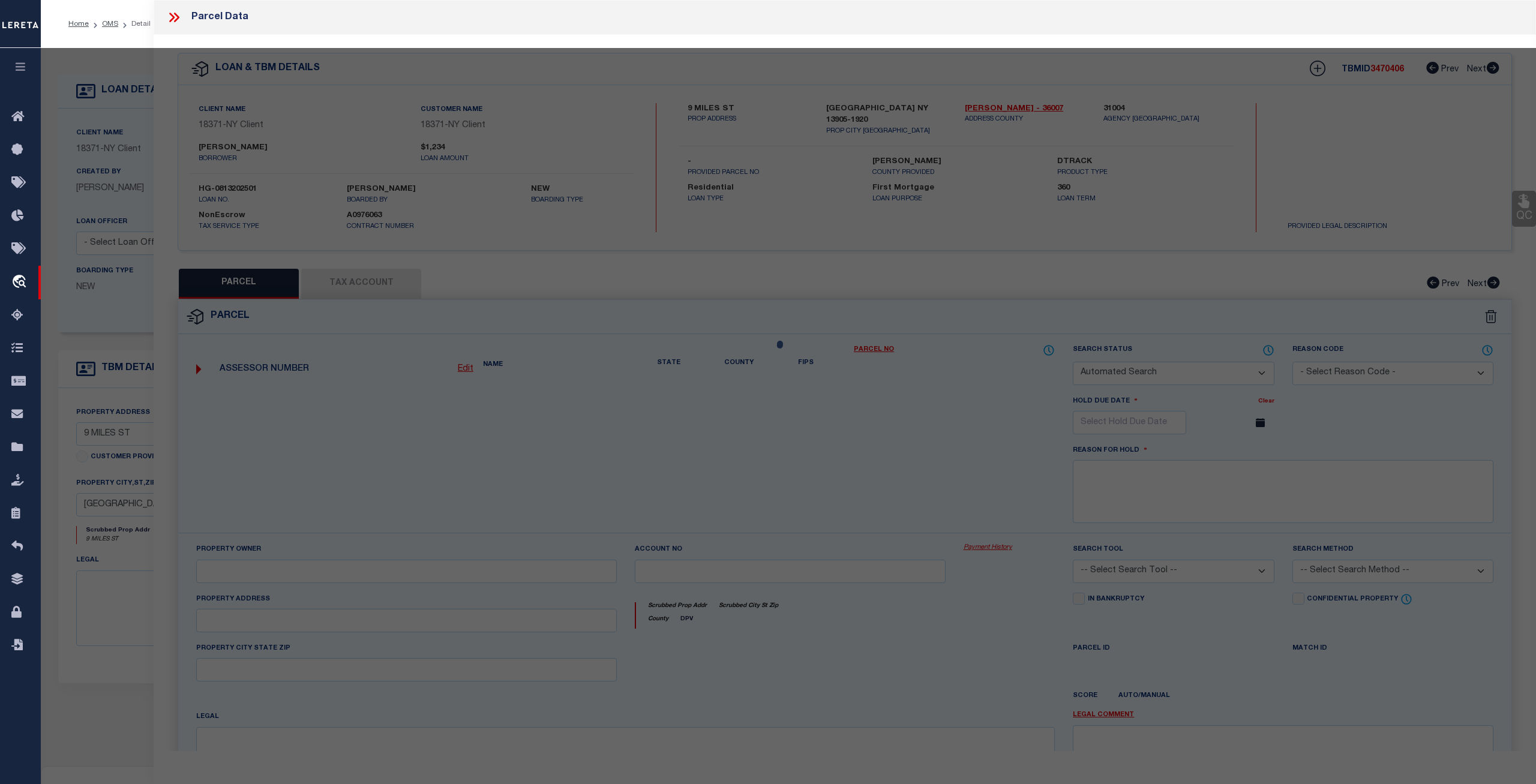
select select "ADD"
type input "9 MILES ST"
checkbox input "false"
type input "BINGHAMTON, NY 13905"
type textarea "LOT:19.000 BLK:1 SEC:143.68 DIST:030200 CITY/MUNI/TWP:BINGHAMTON"
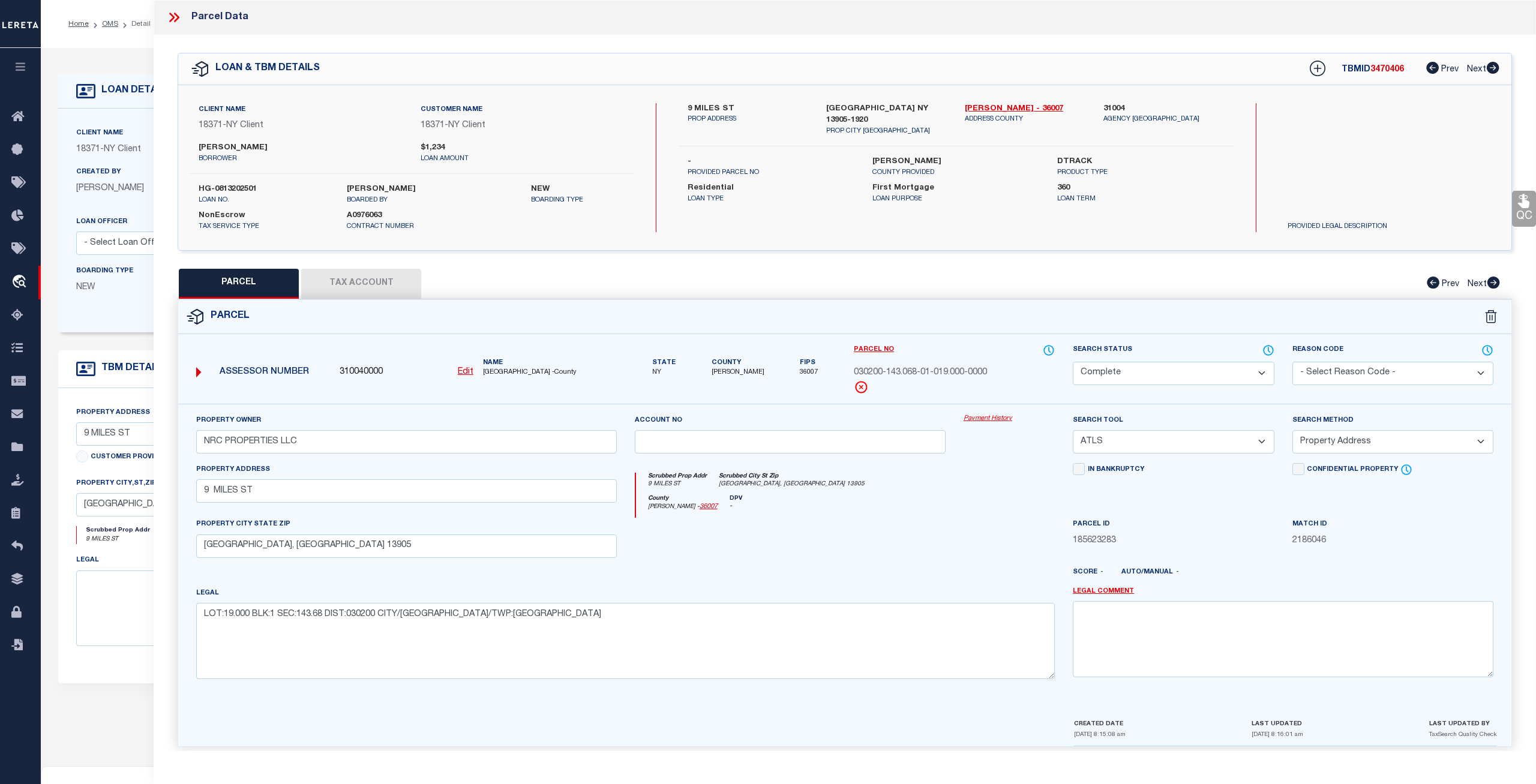
click at [385, 287] on button "Tax Account" at bounding box center [361, 283] width 120 height 30
select select "100"
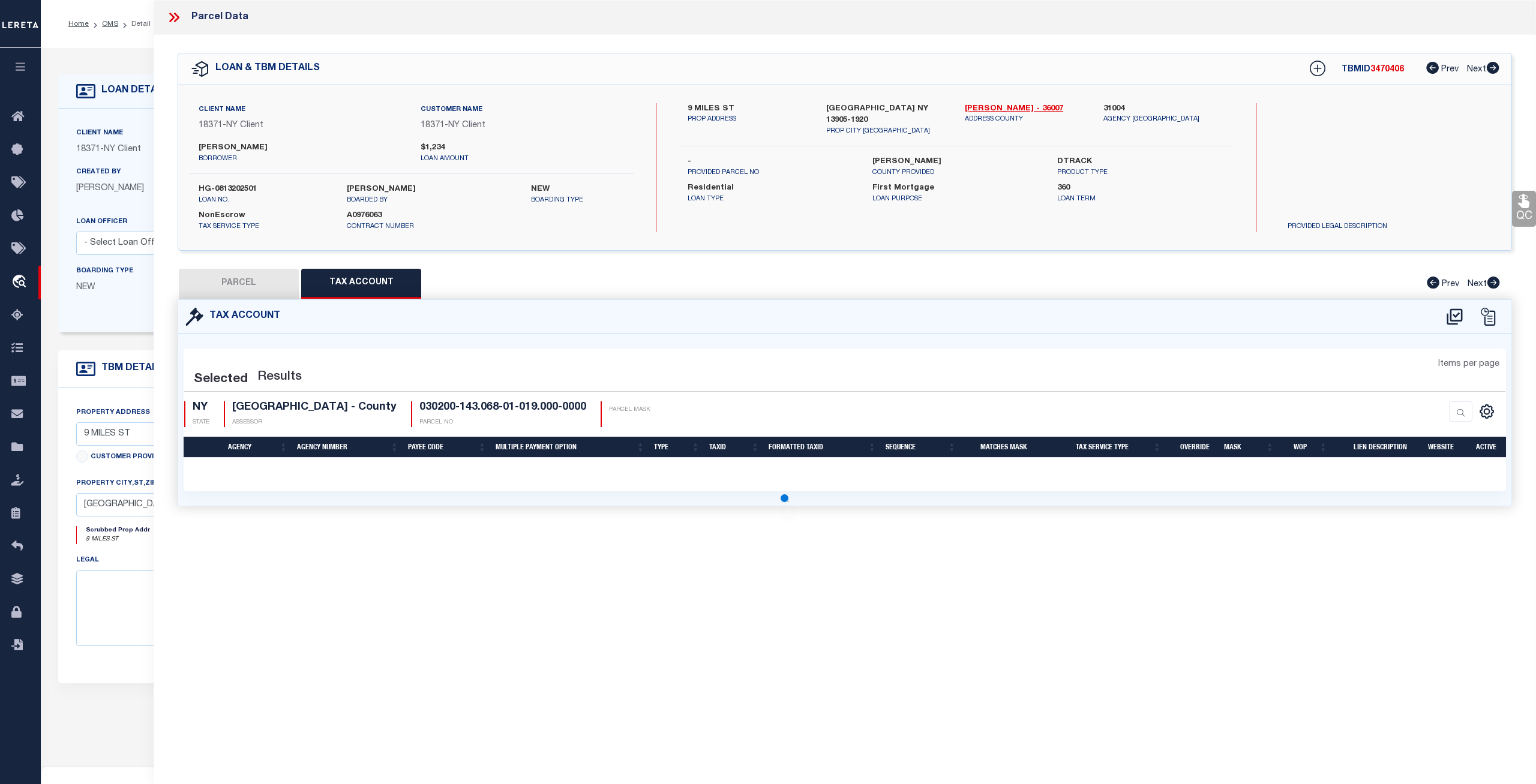
select select "100"
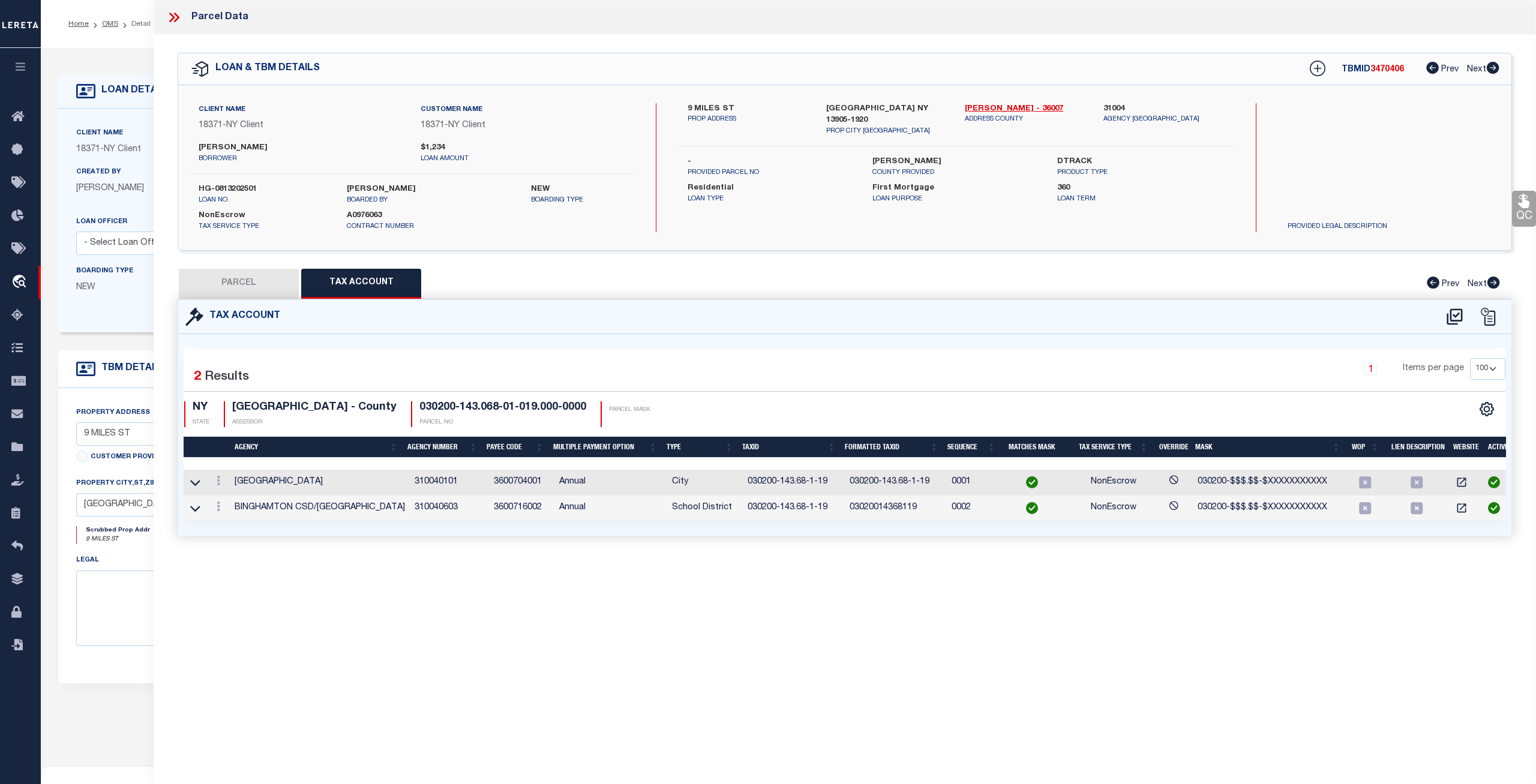
click at [278, 284] on button "PARCEL" at bounding box center [239, 283] width 120 height 30
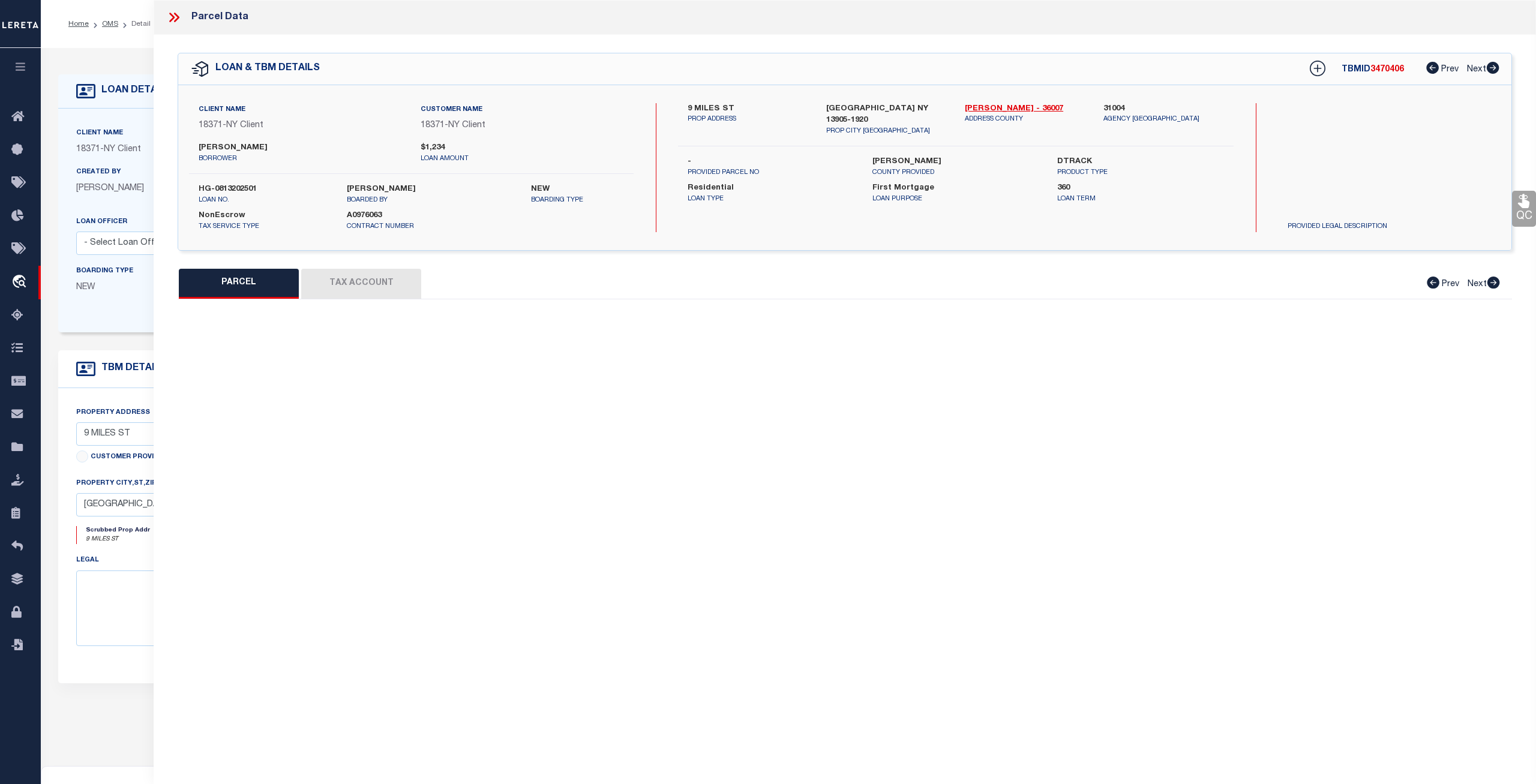
select select "AS"
select select
checkbox input "false"
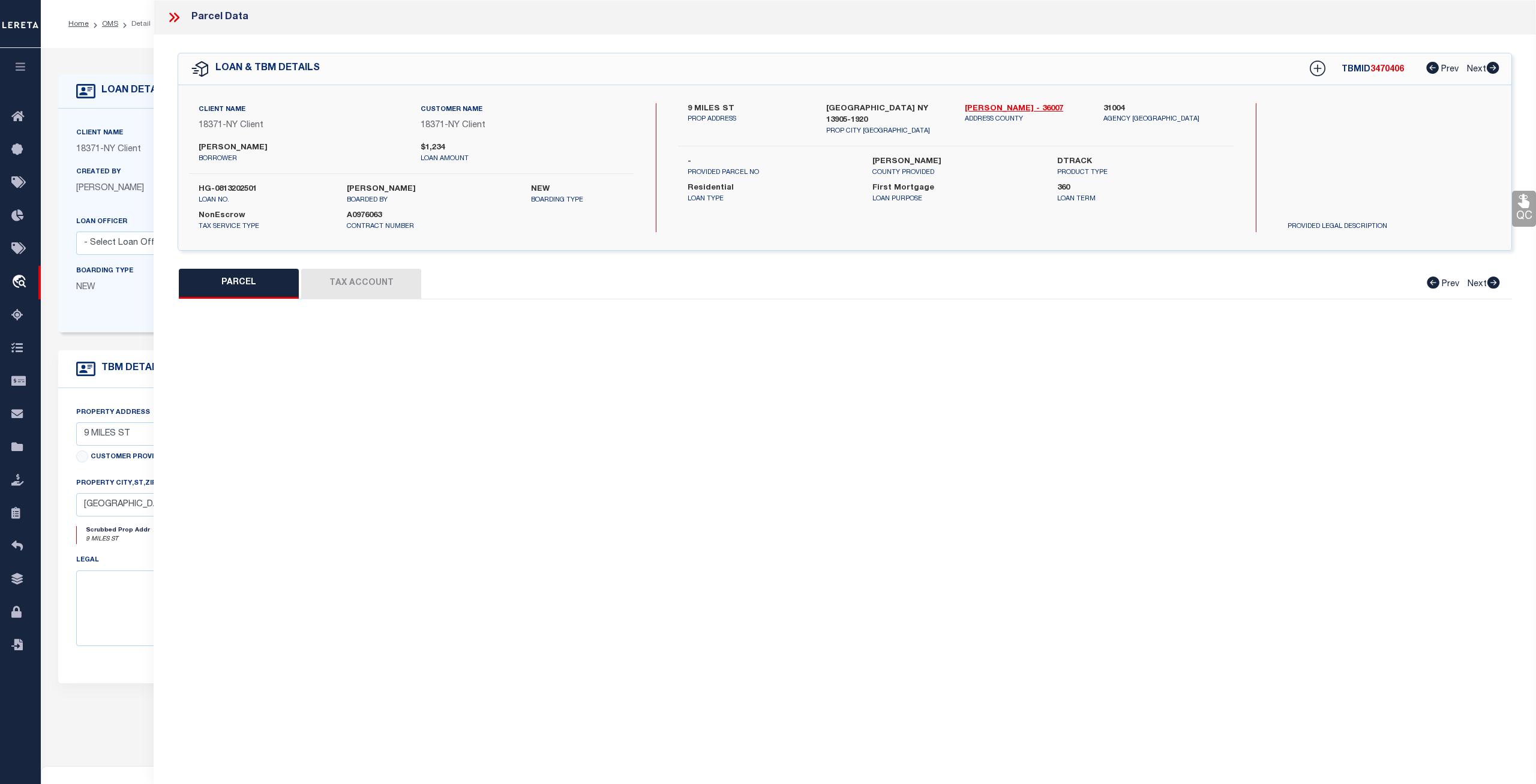
select select "CP"
type input "NRC PROPERTIES LLC"
select select "ATL"
select select "ADD"
type input "9 MILES ST"
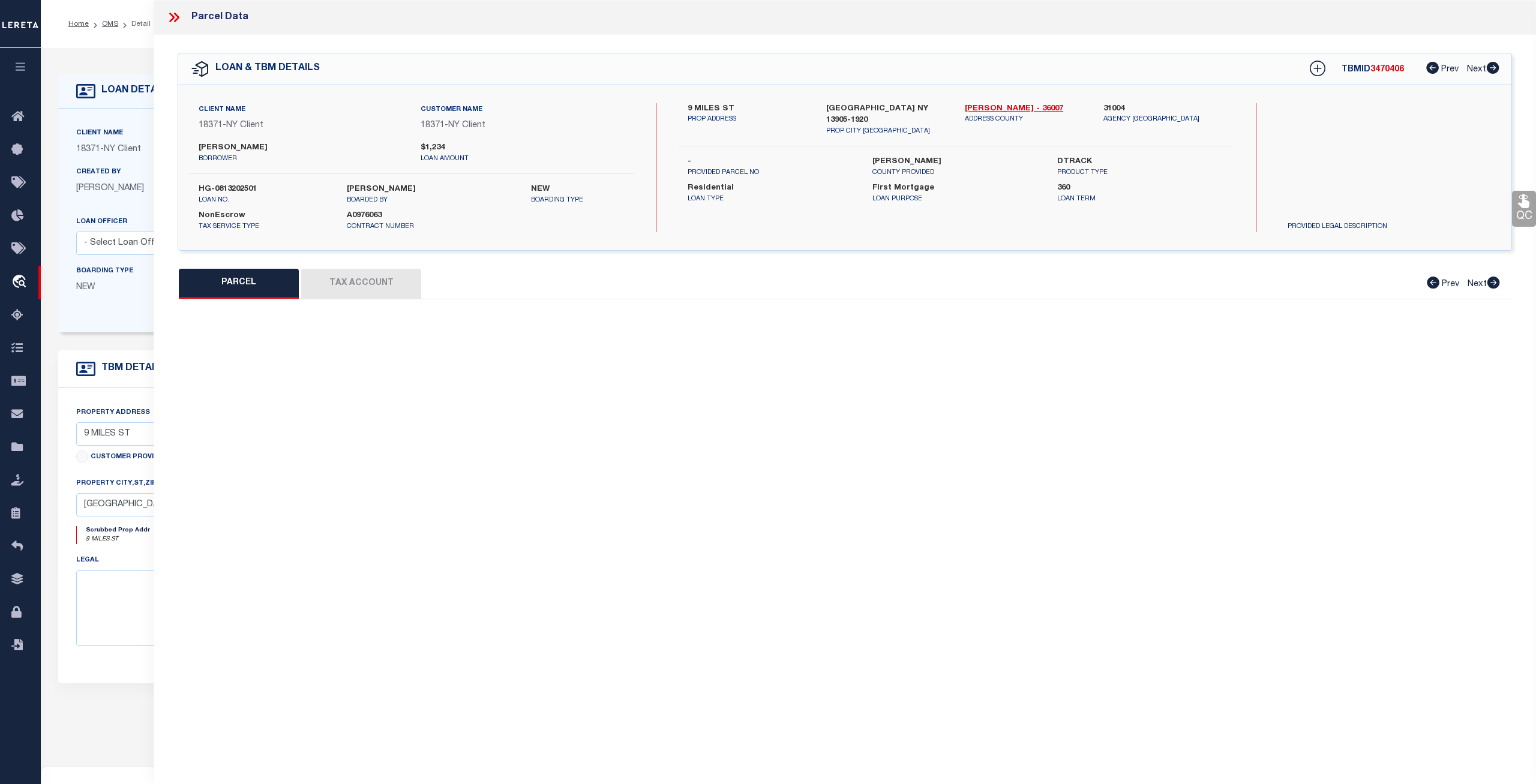
checkbox input "false"
type input "BINGHAMTON, NY 13905"
type textarea "LOT:19.000 BLK:1 SEC:143.68 DIST:030200 CITY/MUNI/TWP:BINGHAMTON"
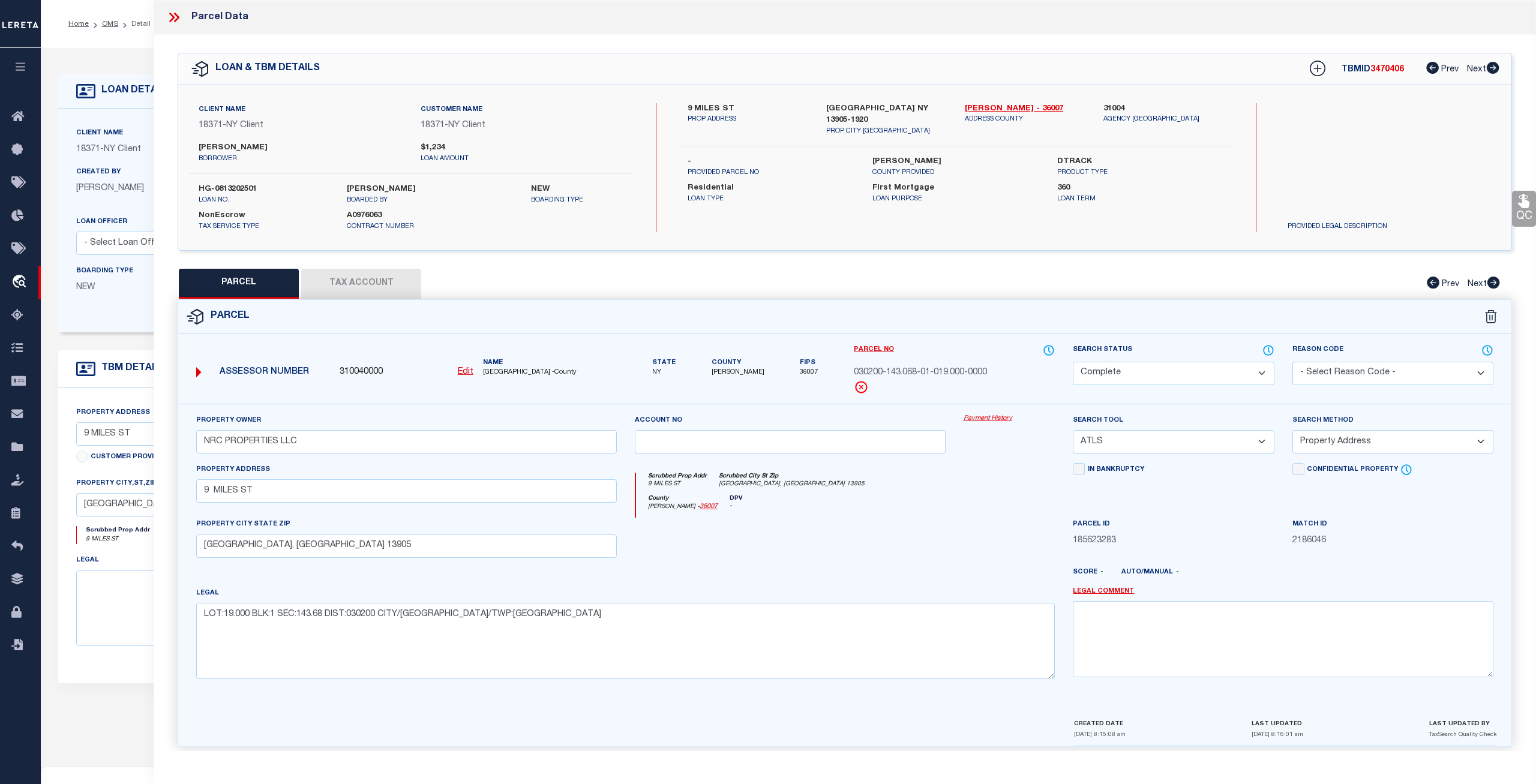
click at [358, 371] on span "310040000" at bounding box center [361, 373] width 43 height 14
click at [358, 370] on span "310040000" at bounding box center [361, 373] width 43 height 14
copy span "310040000"
click at [175, 18] on icon at bounding box center [174, 17] width 15 height 15
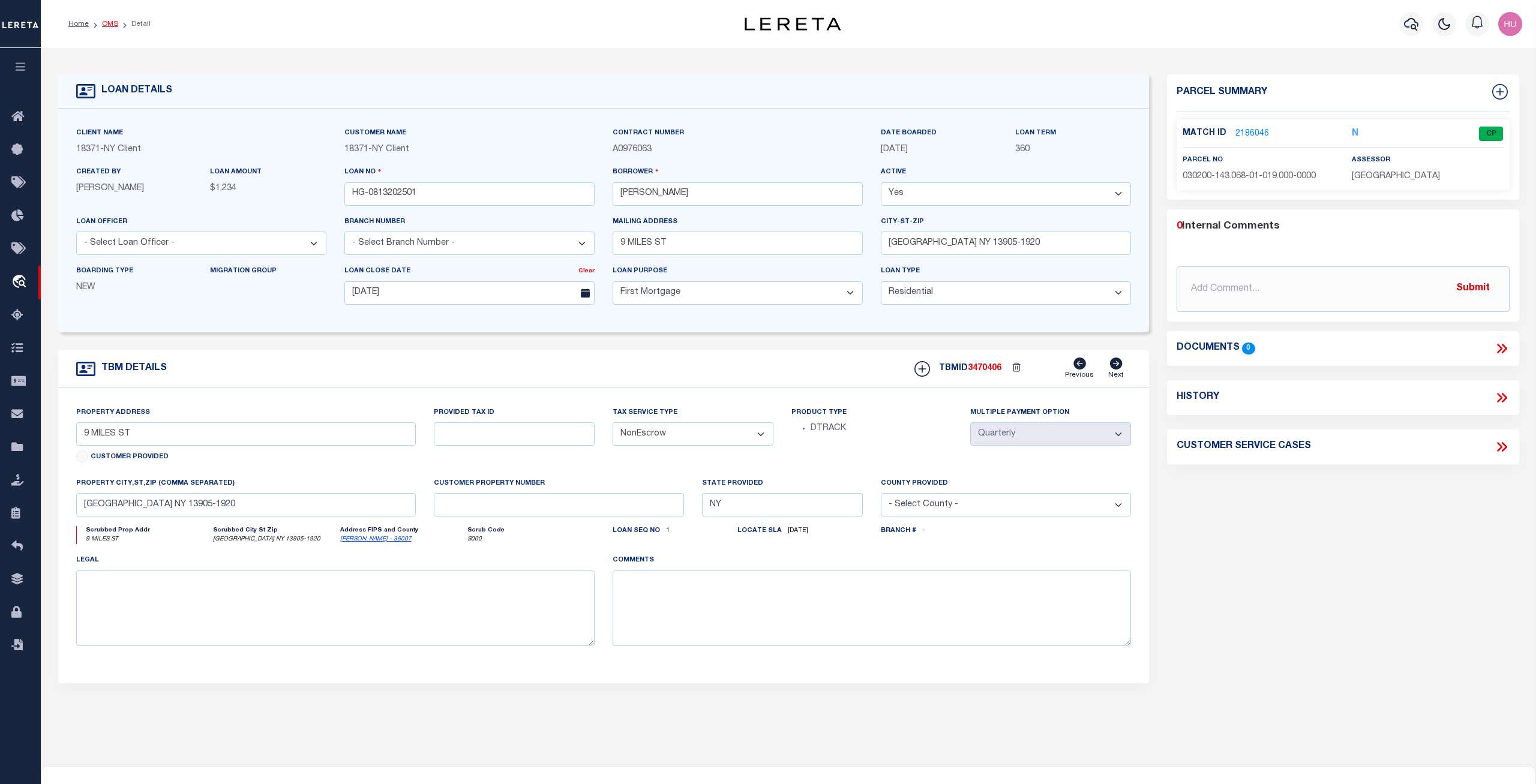
click at [110, 25] on link "OMS" at bounding box center [109, 24] width 16 height 7
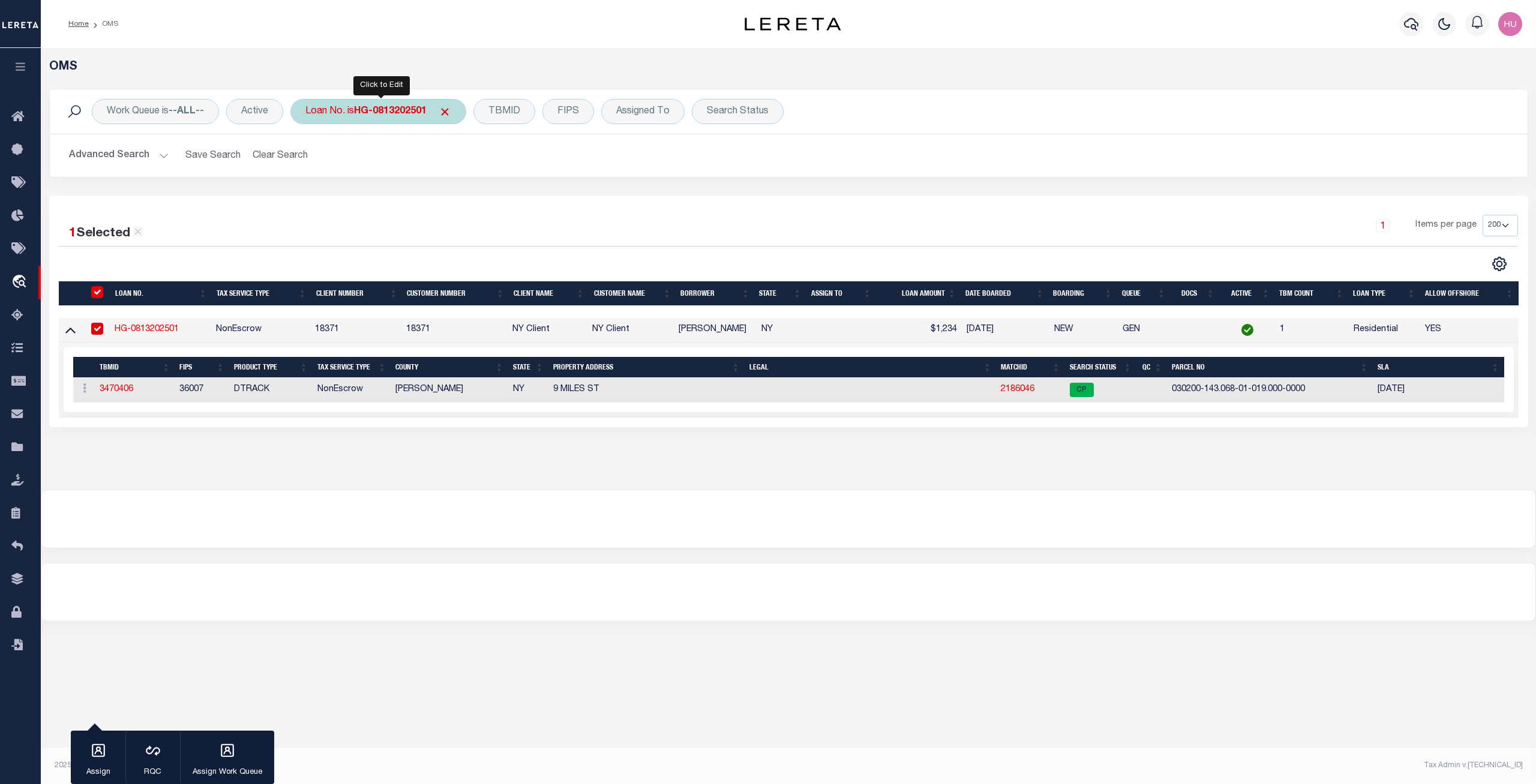
click at [370, 110] on b "HG-0813202501" at bounding box center [391, 111] width 73 height 9
type input "HG-0813202502"
click at [467, 197] on input "Apply" at bounding box center [465, 196] width 36 height 19
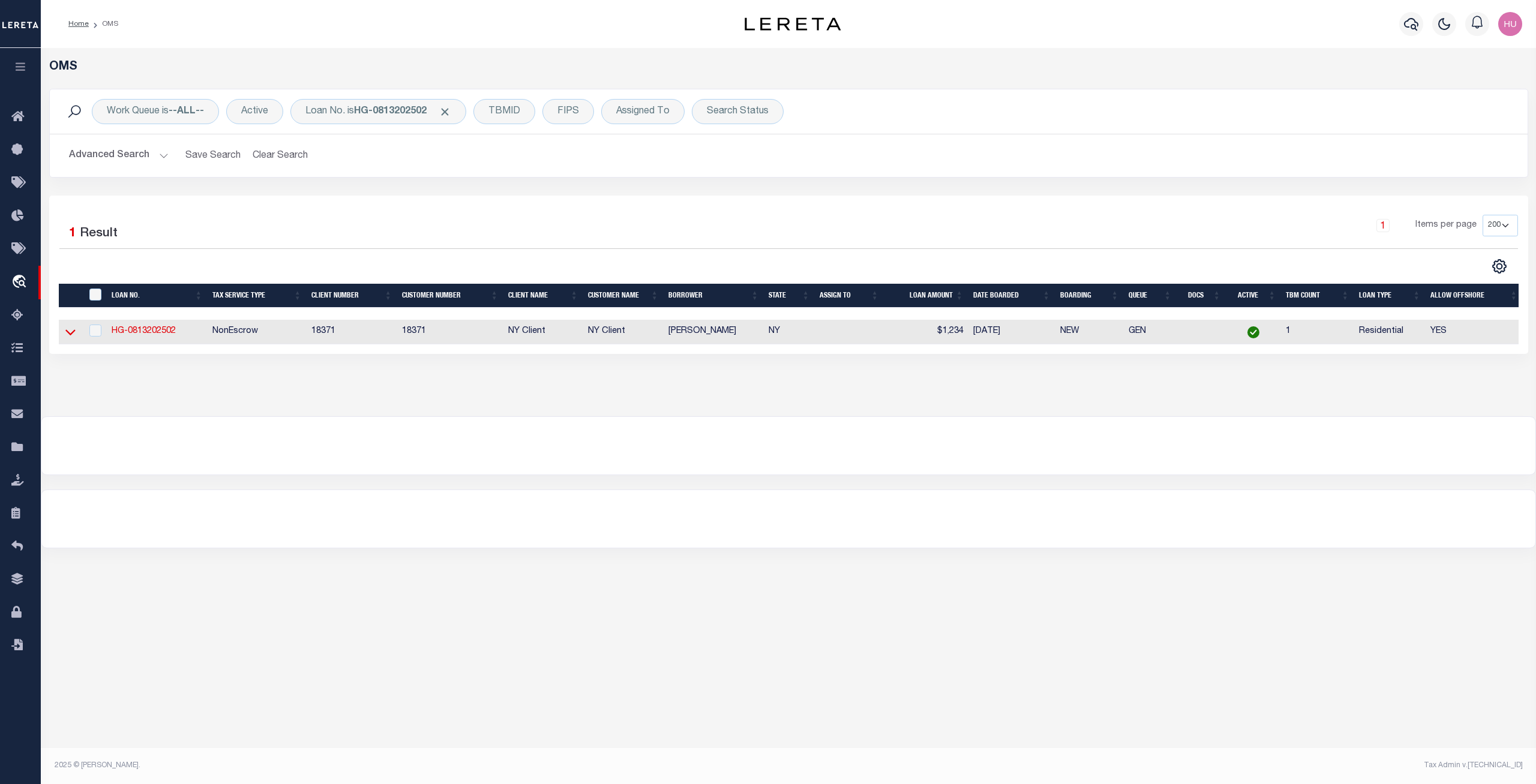
click at [70, 333] on icon at bounding box center [70, 331] width 10 height 13
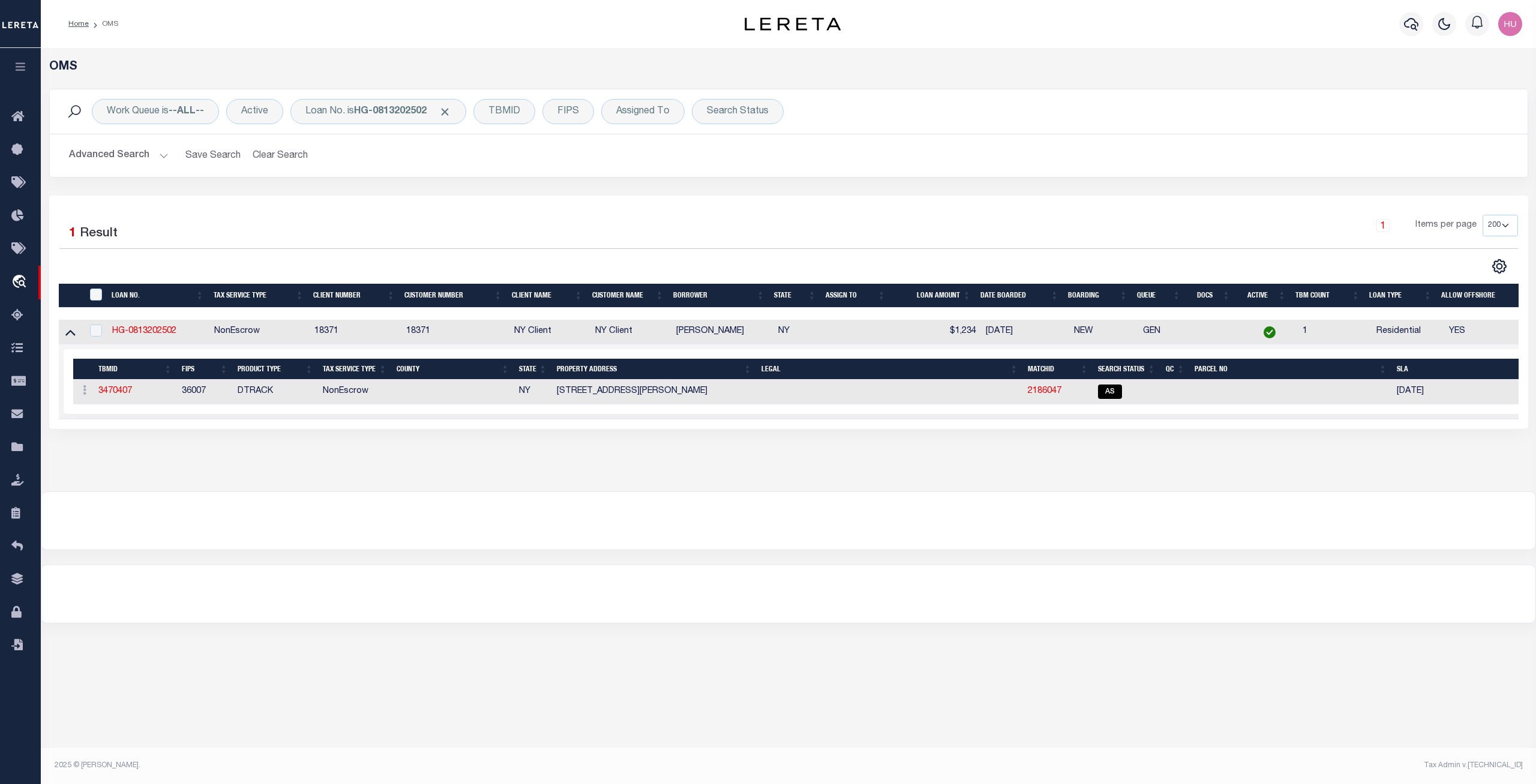
click at [70, 333] on icon at bounding box center [70, 331] width 10 height 13
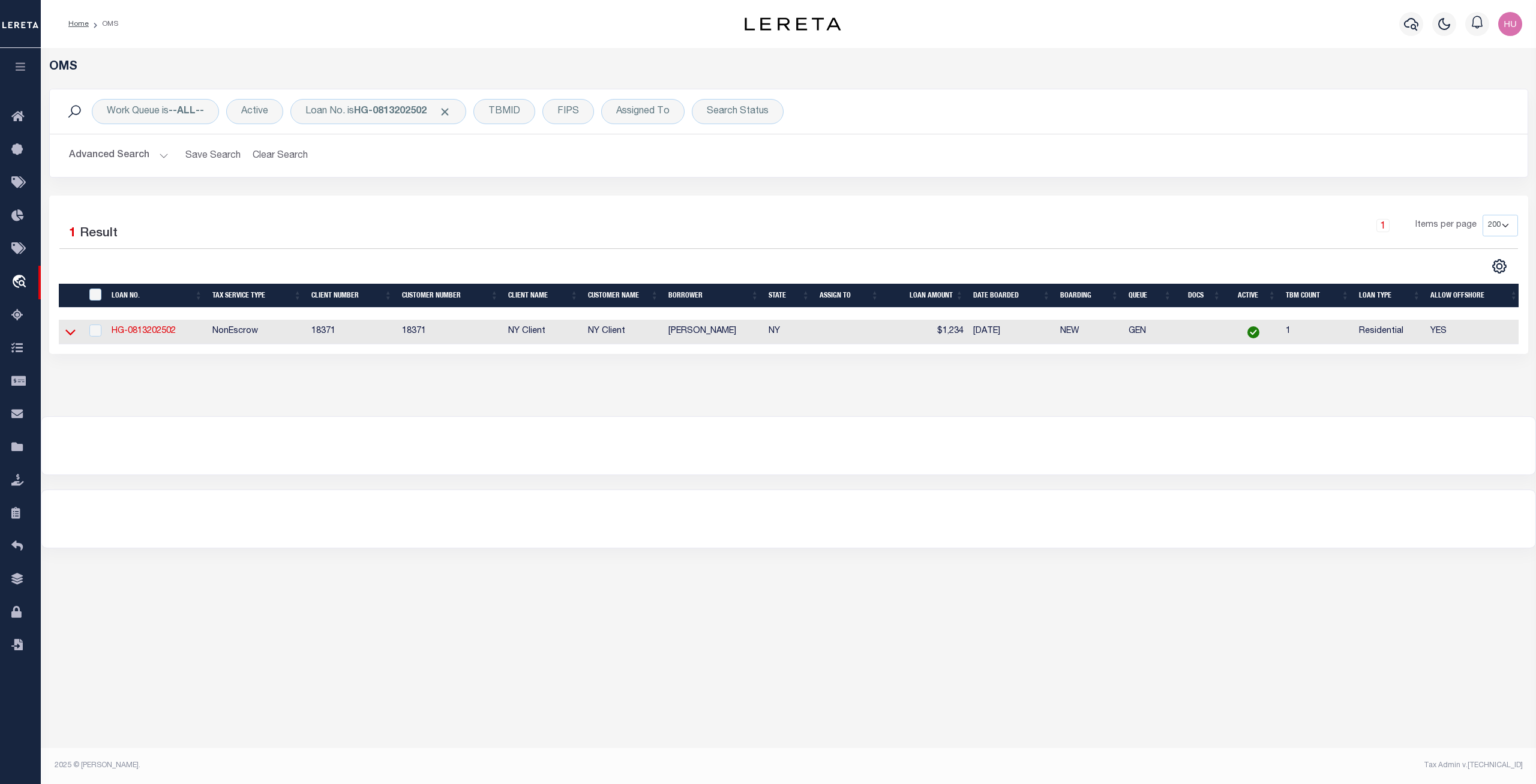
click at [73, 331] on icon at bounding box center [70, 331] width 10 height 13
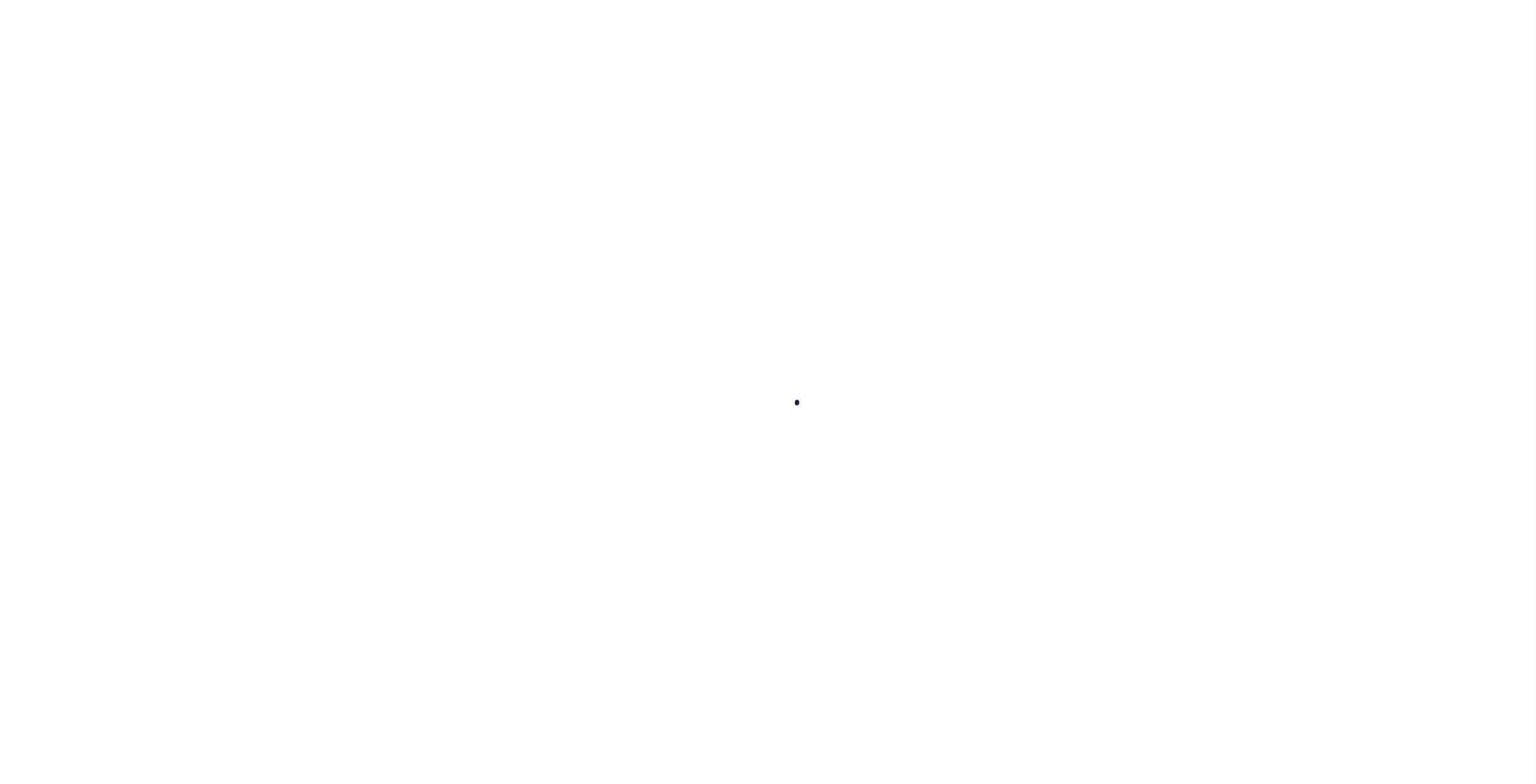
select select "100"
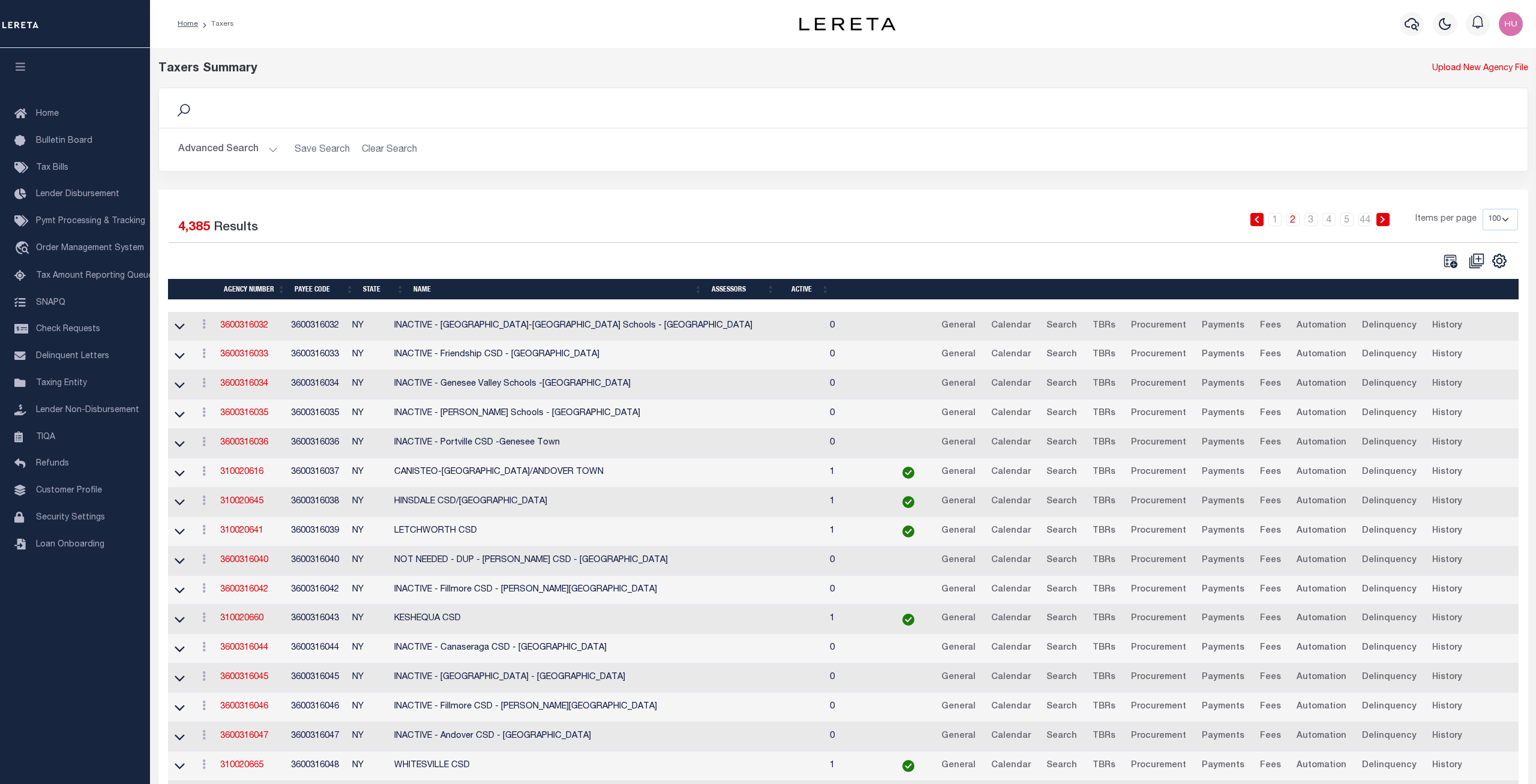
click at [231, 152] on button "Advanced Search" at bounding box center [227, 150] width 99 height 24
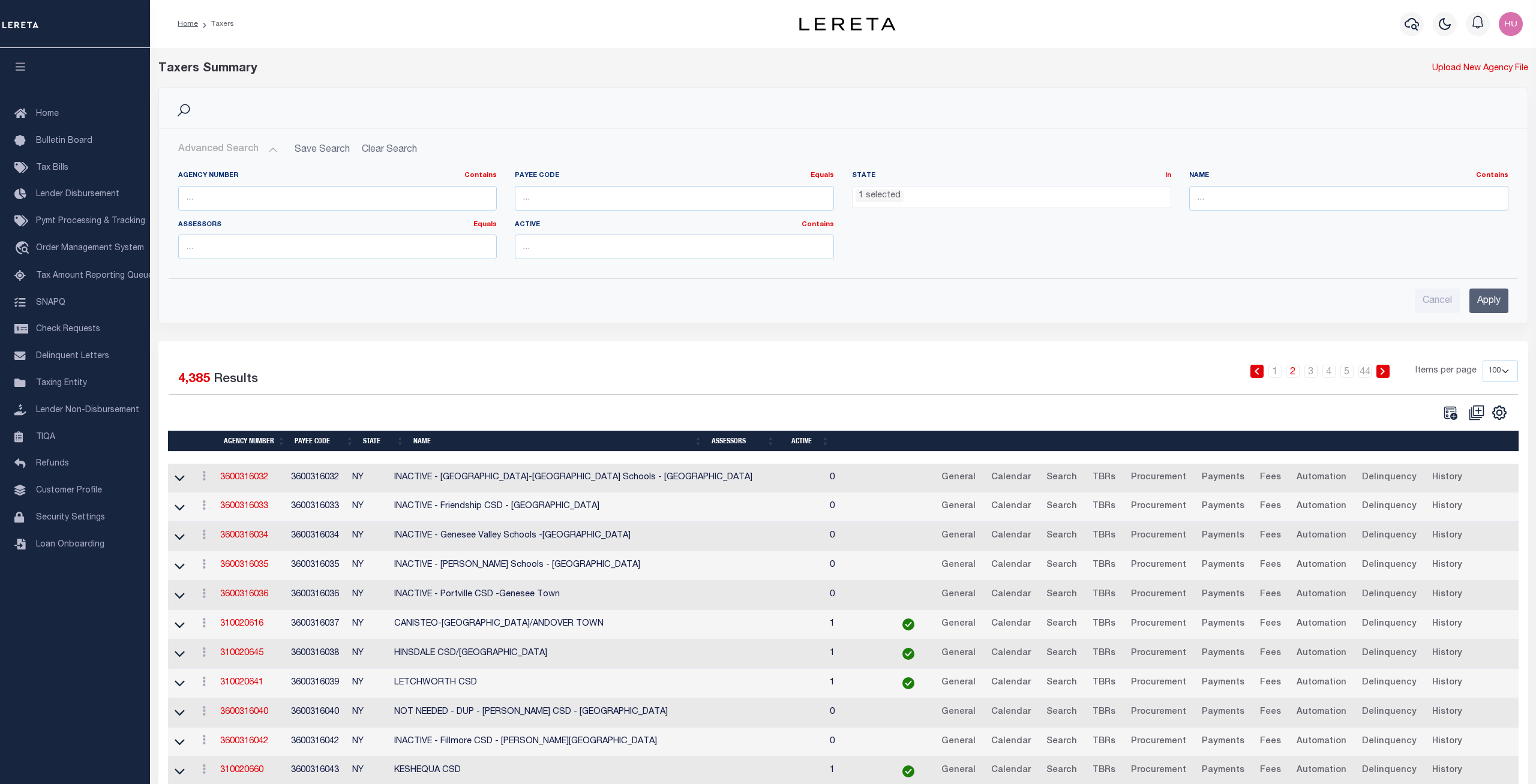
scroll to position [462, 0]
click at [643, 313] on div "Cancel Apply" at bounding box center [843, 300] width 1330 height 25
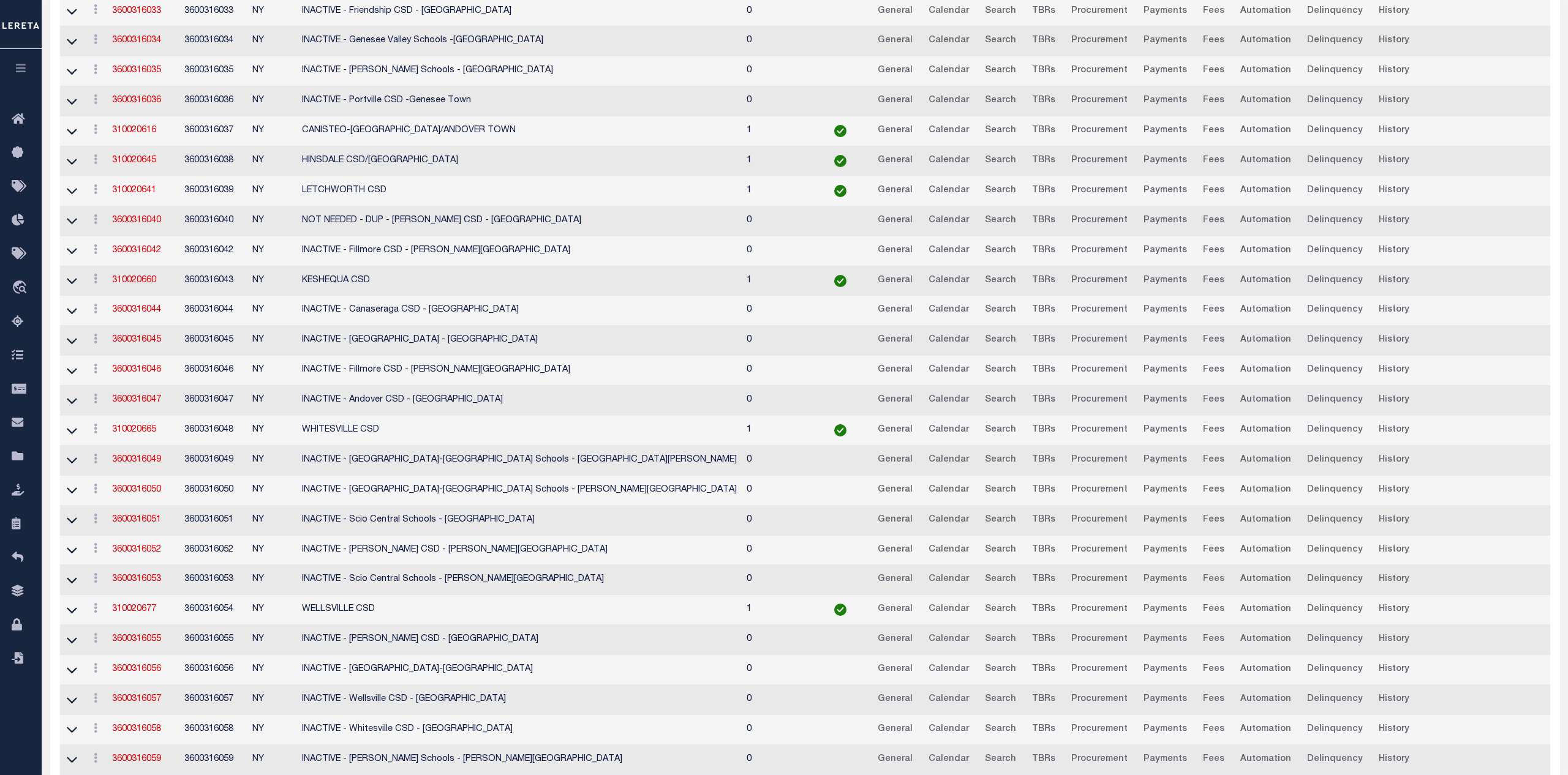
scroll to position [0, 0]
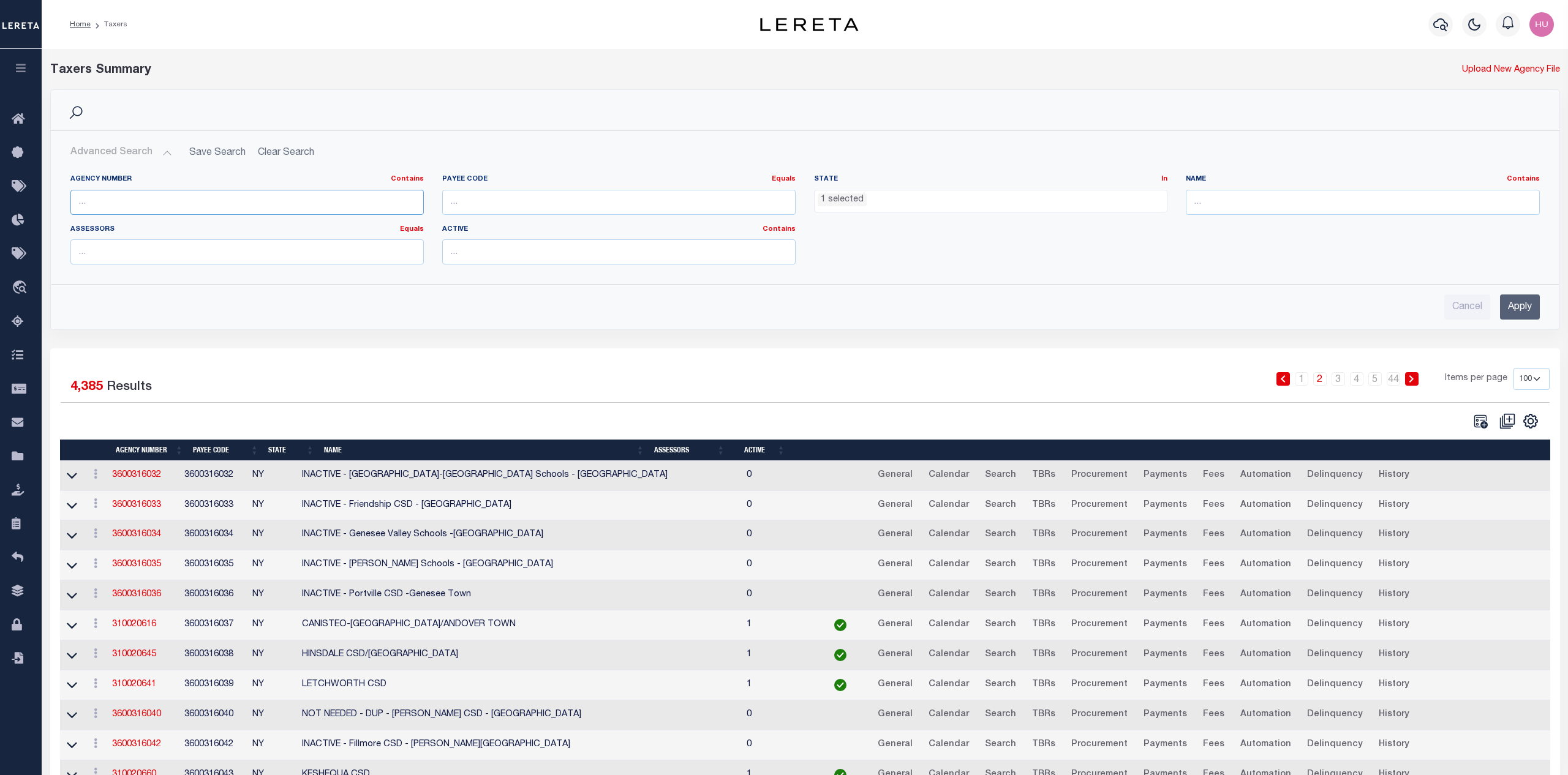
click at [179, 202] on input "text" at bounding box center [247, 202] width 353 height 25
paste input "190010000"
type input "190010000"
click at [900, 202] on ul "1 selected" at bounding box center [990, 198] width 352 height 16
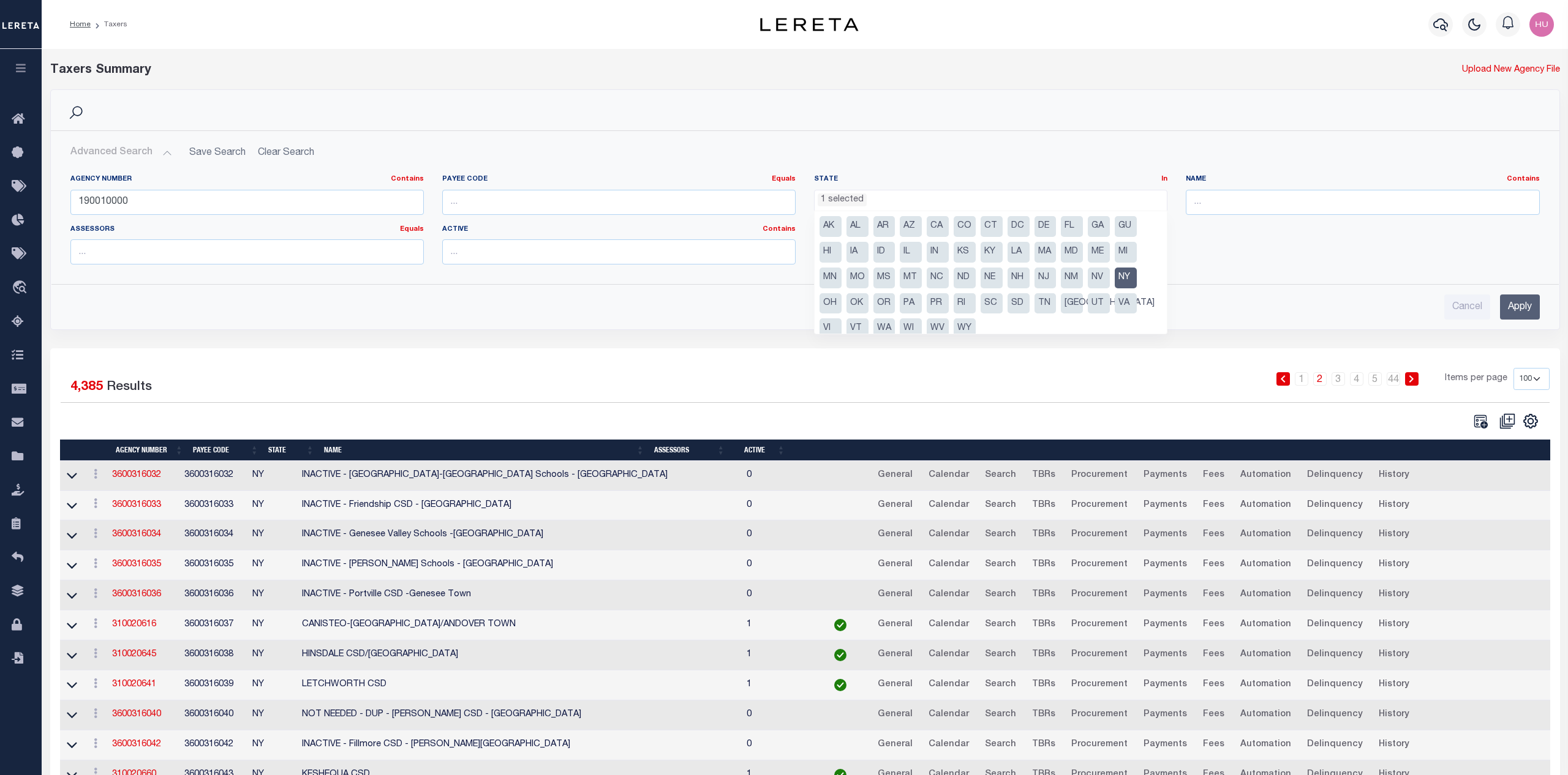
click at [1120, 278] on li "NY" at bounding box center [1125, 278] width 22 height 21
select select
click at [1523, 304] on input "Apply" at bounding box center [1520, 306] width 40 height 25
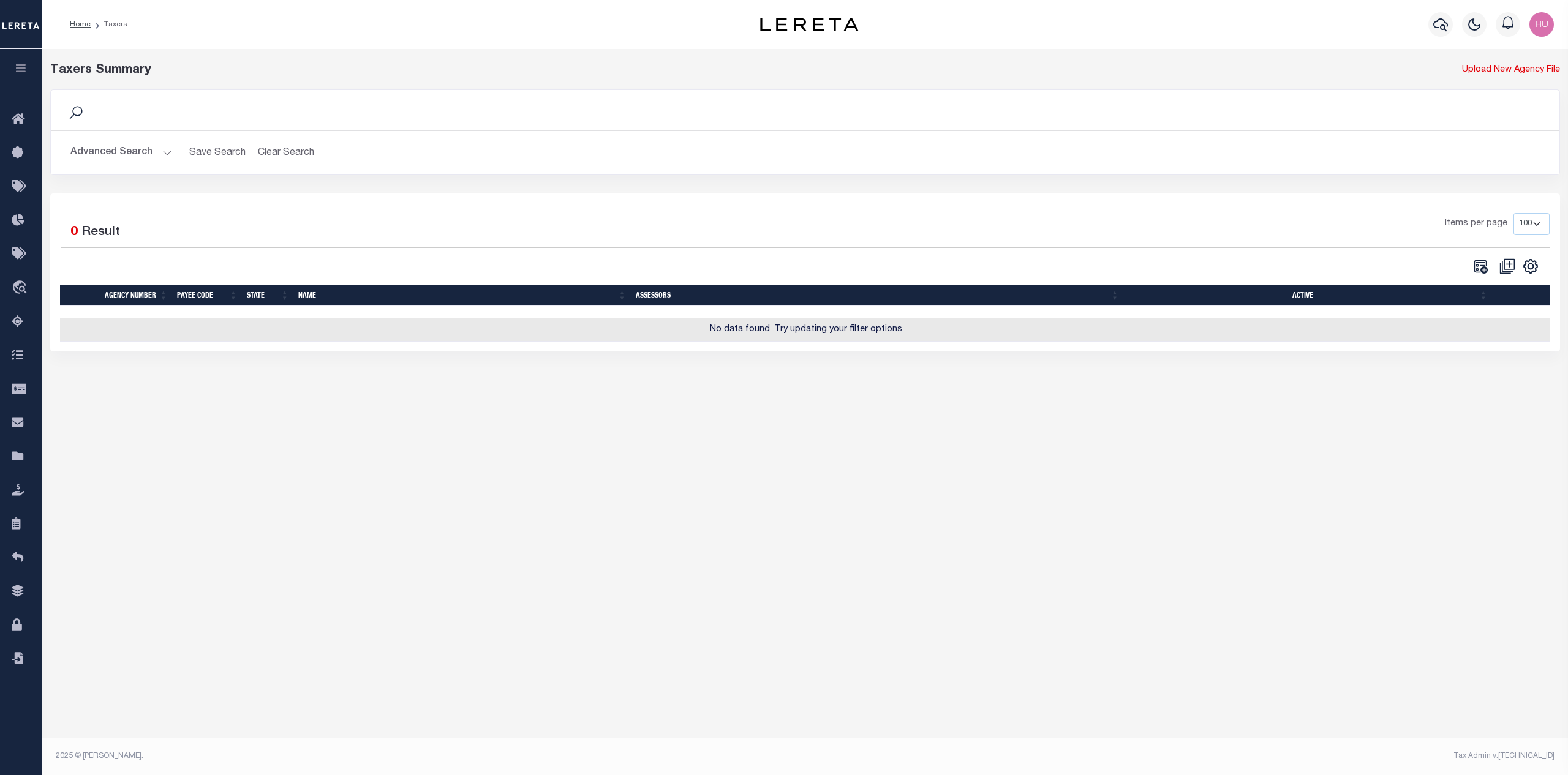
scroll to position [471, 0]
click at [106, 147] on button "Advanced Search" at bounding box center [120, 153] width 101 height 24
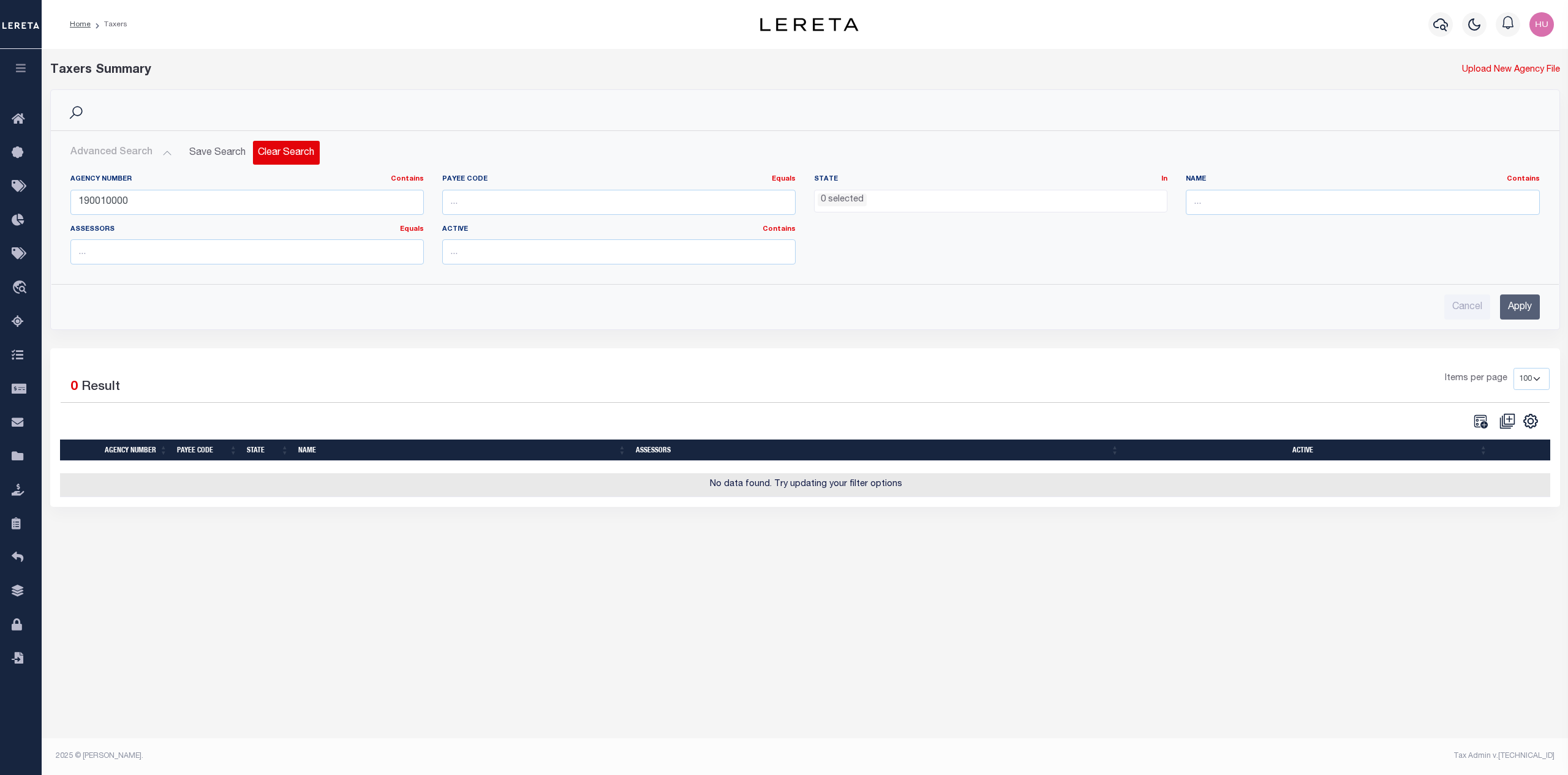
click at [297, 151] on button "Clear Search" at bounding box center [286, 153] width 67 height 24
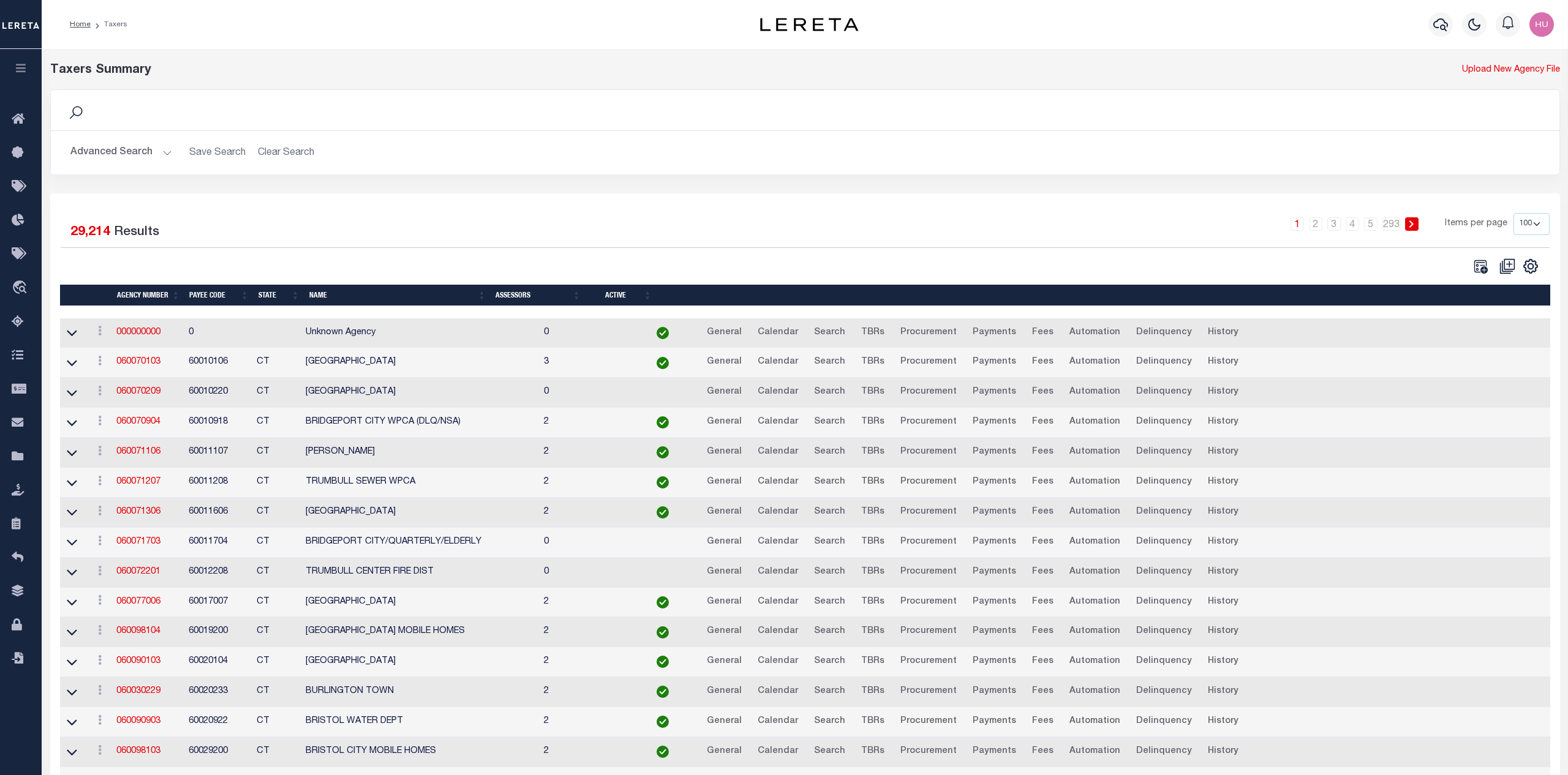
click at [112, 157] on button "Advanced Search" at bounding box center [120, 153] width 101 height 24
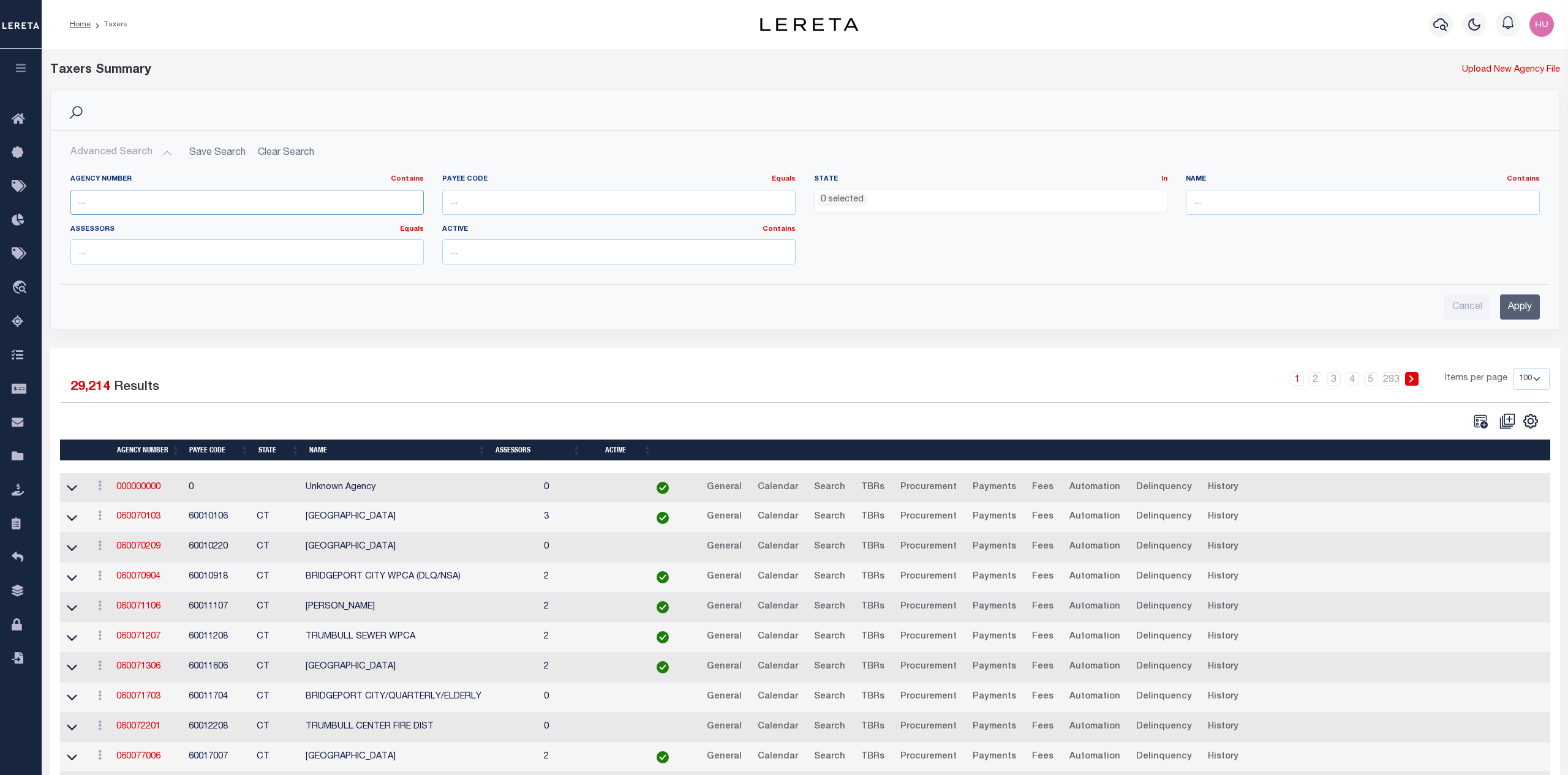
click at [111, 197] on input "text" at bounding box center [247, 202] width 353 height 25
paste input "190010000"
type input "190010000"
click at [1532, 311] on input "Apply" at bounding box center [1520, 306] width 40 height 25
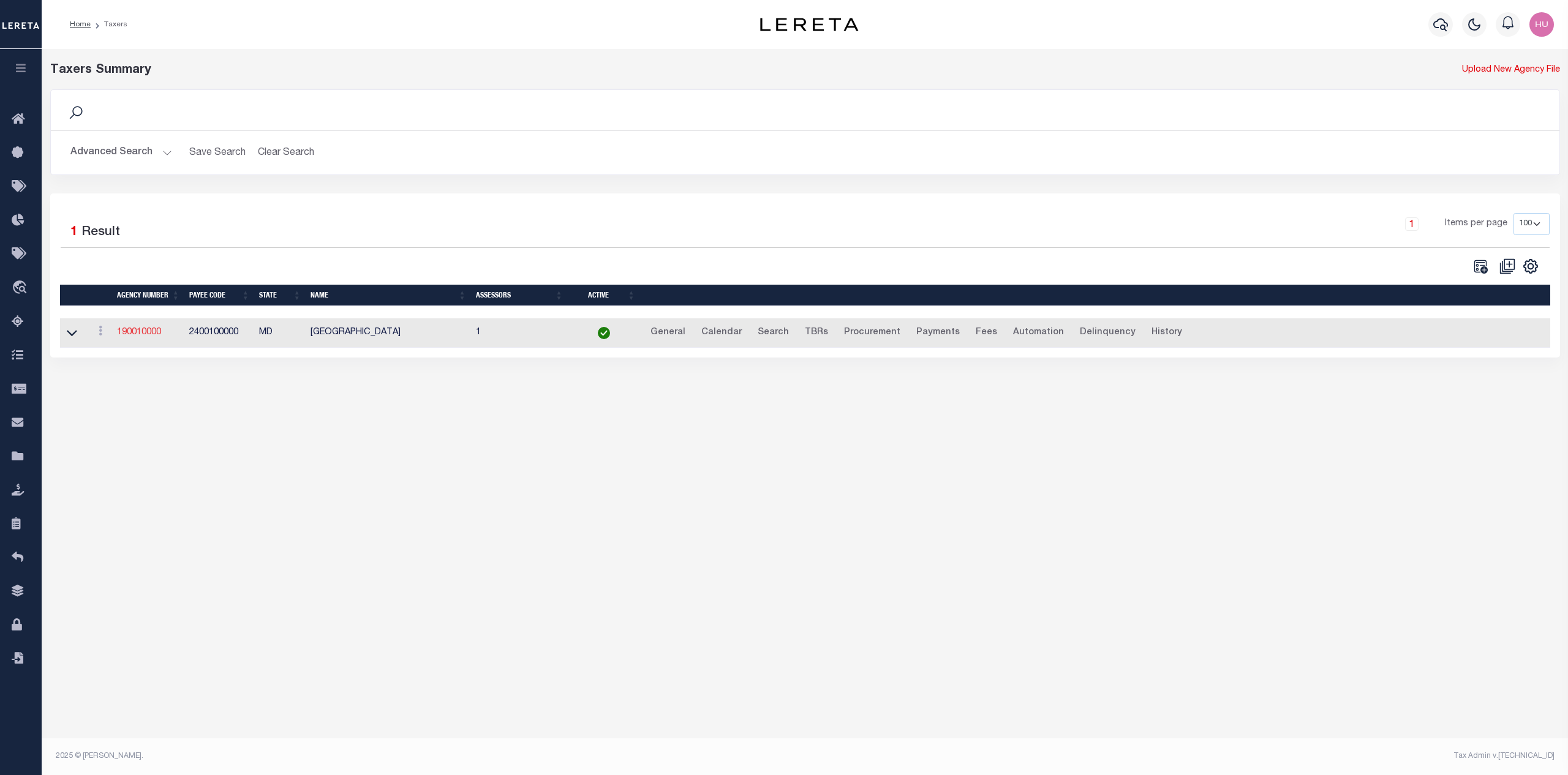
click at [147, 332] on link "190010000" at bounding box center [138, 332] width 44 height 9
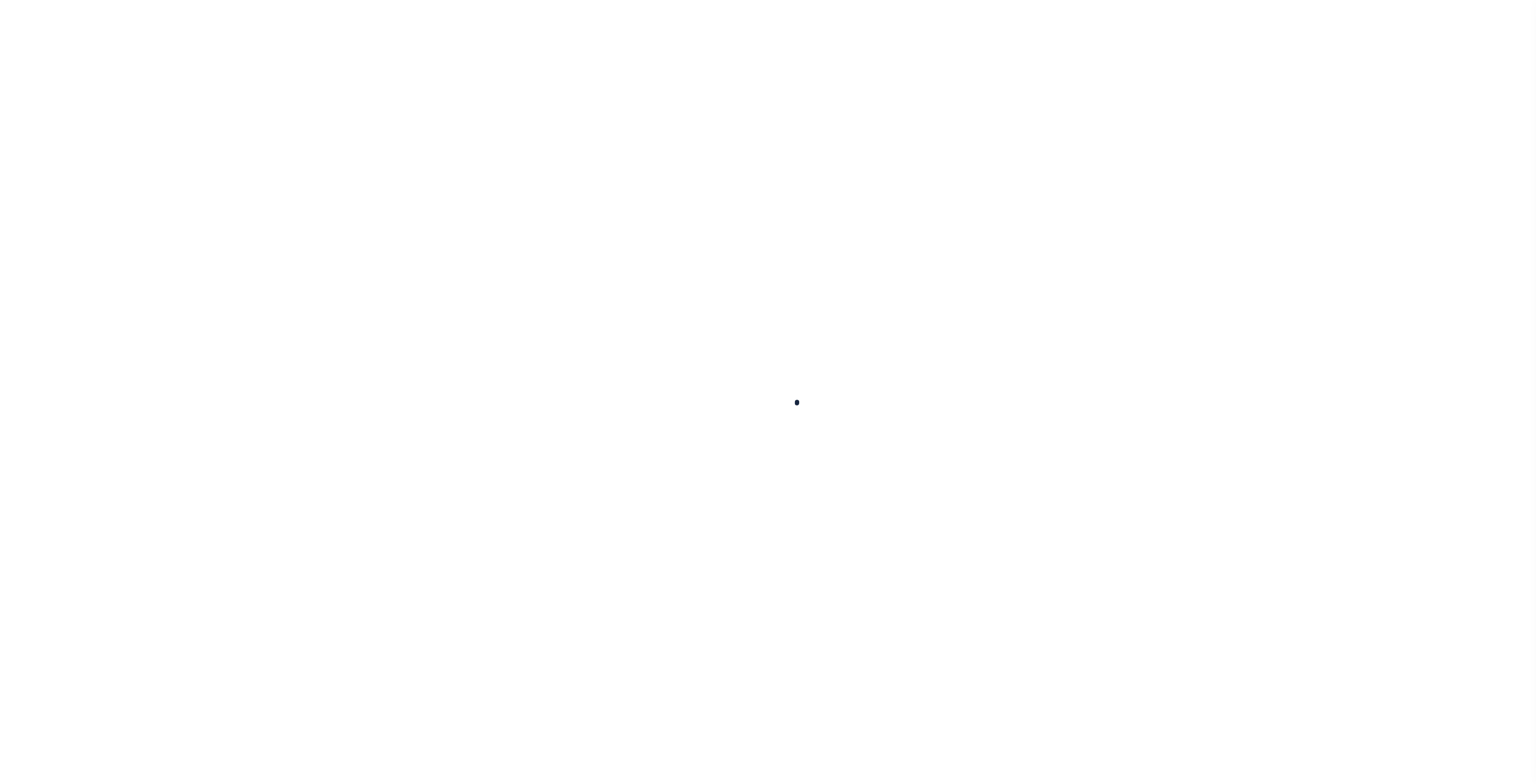
select select
checkbox input "false"
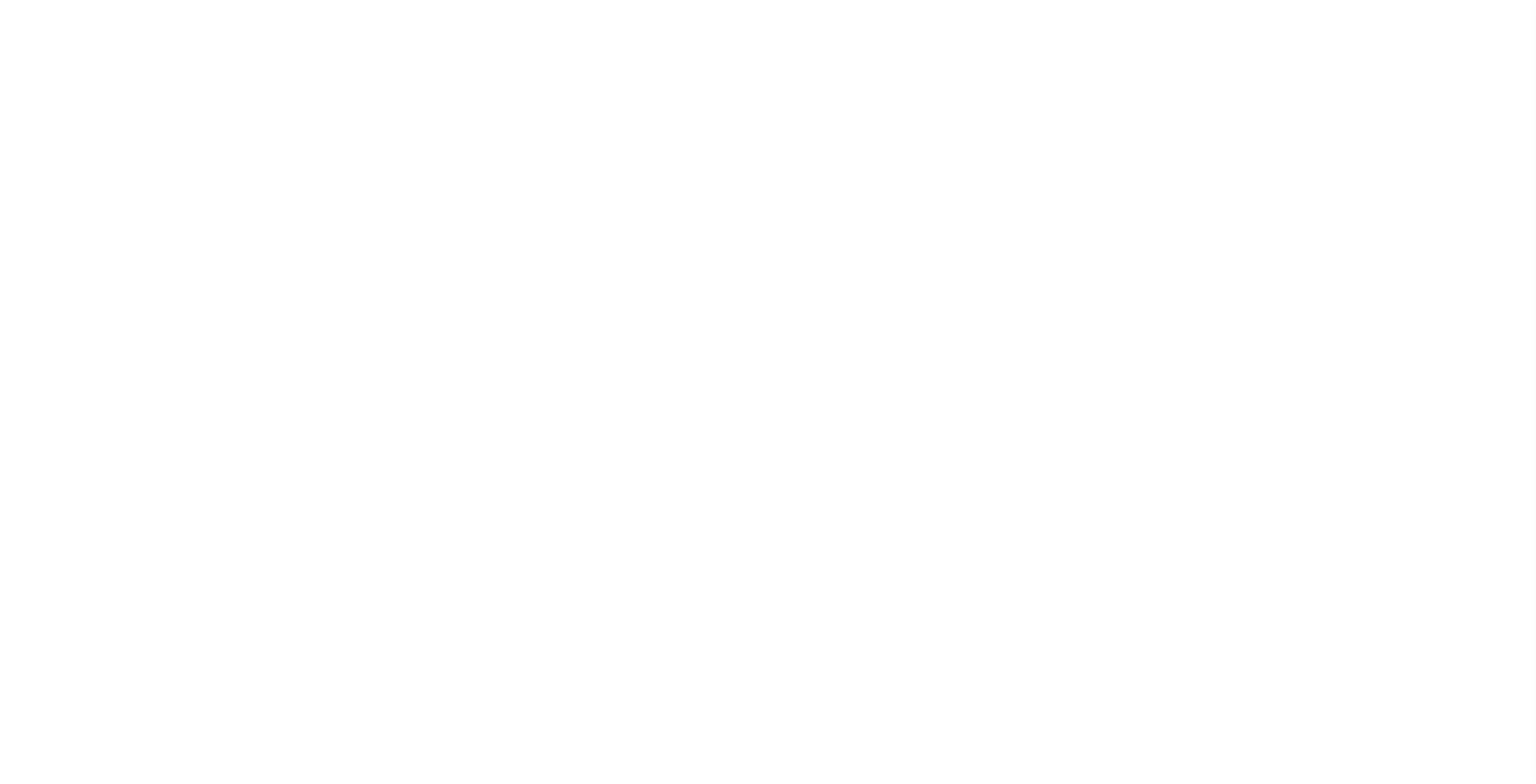
checkbox input "false"
type input "3600716006"
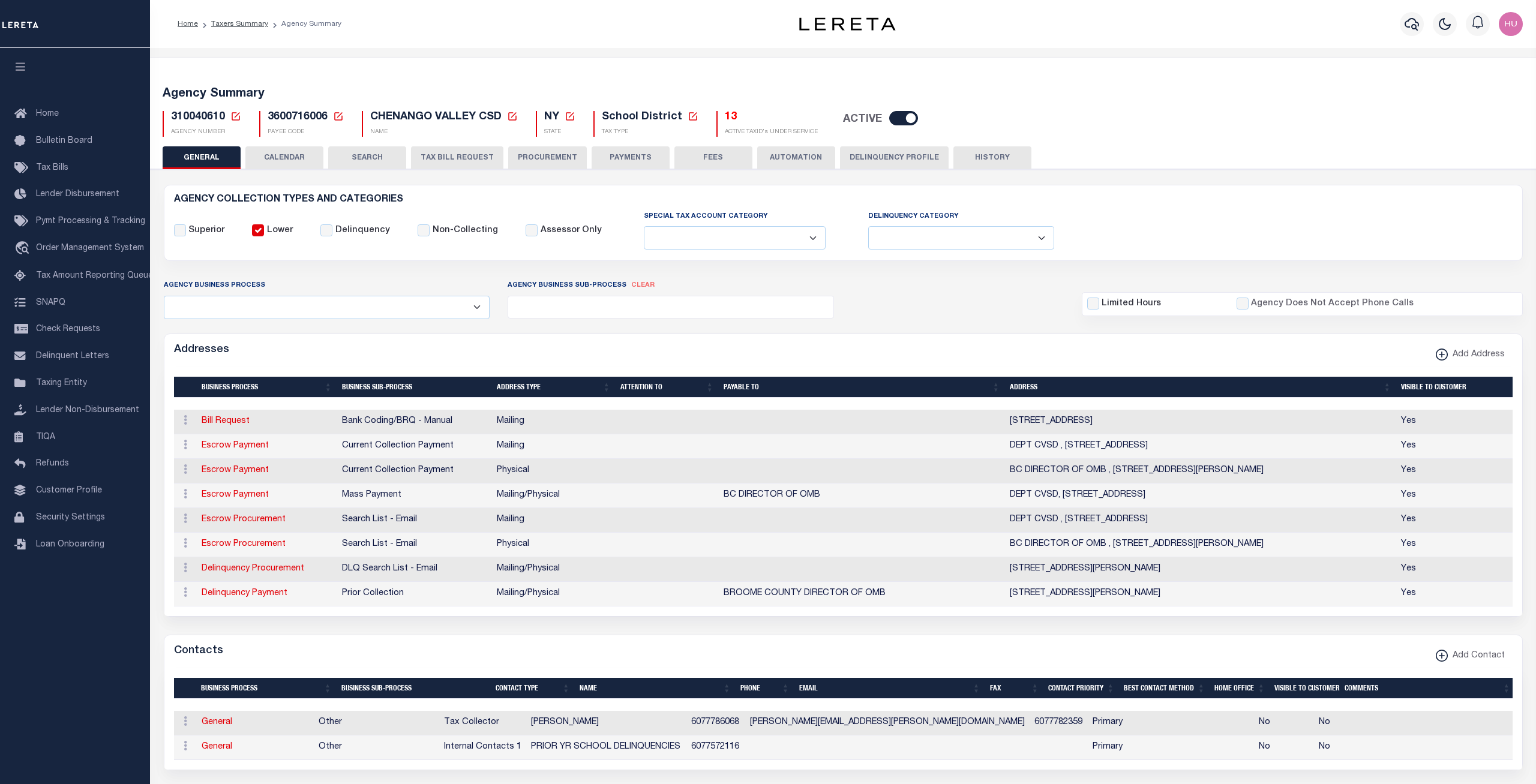
drag, startPoint x: 1207, startPoint y: 424, endPoint x: 1153, endPoint y: 424, distance: 54.0
click at [1153, 424] on td "PO BOX 2087 , BINGHAMTON, NY, 13902-2087" at bounding box center [1199, 421] width 391 height 25
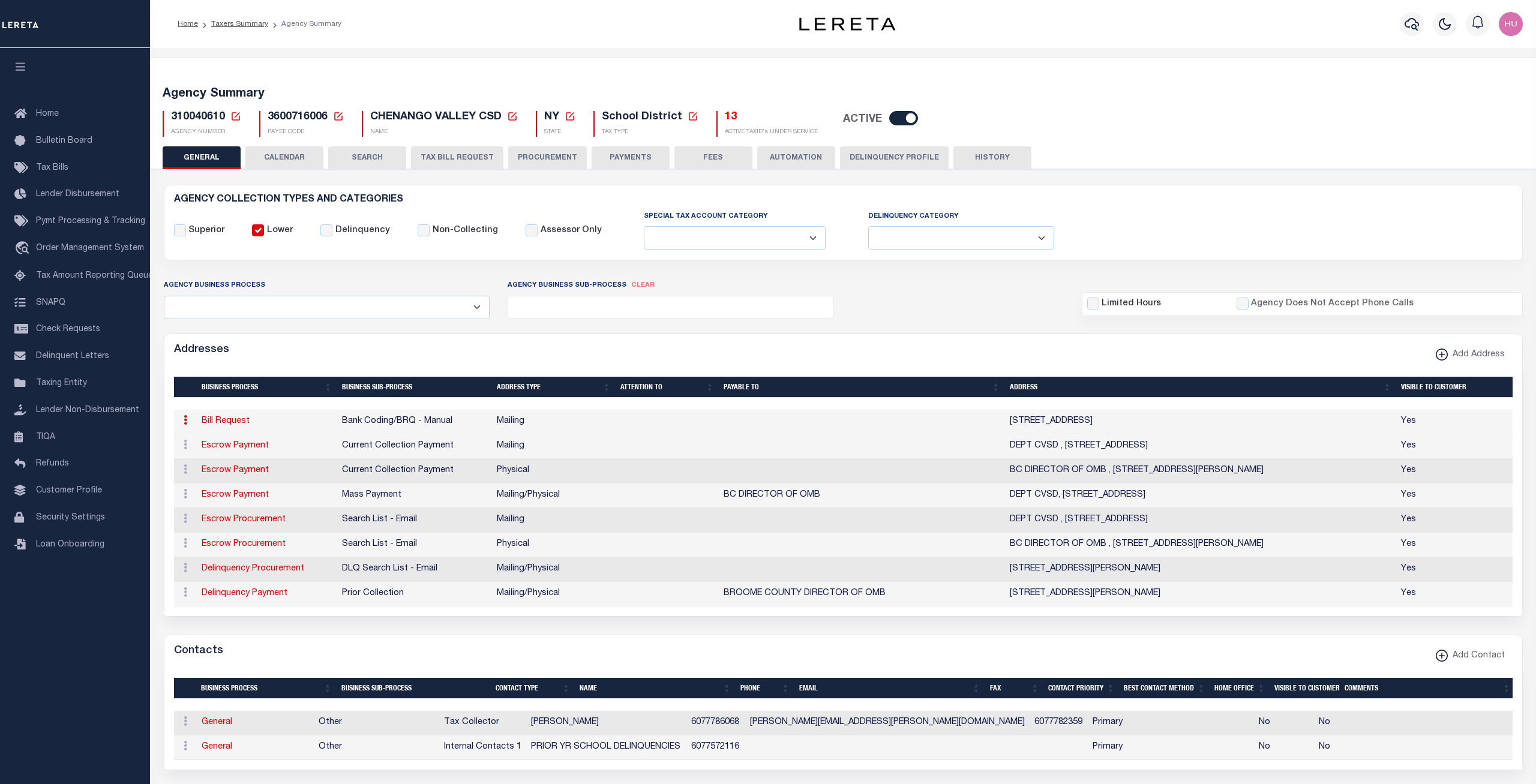
copy td "13902-2087"
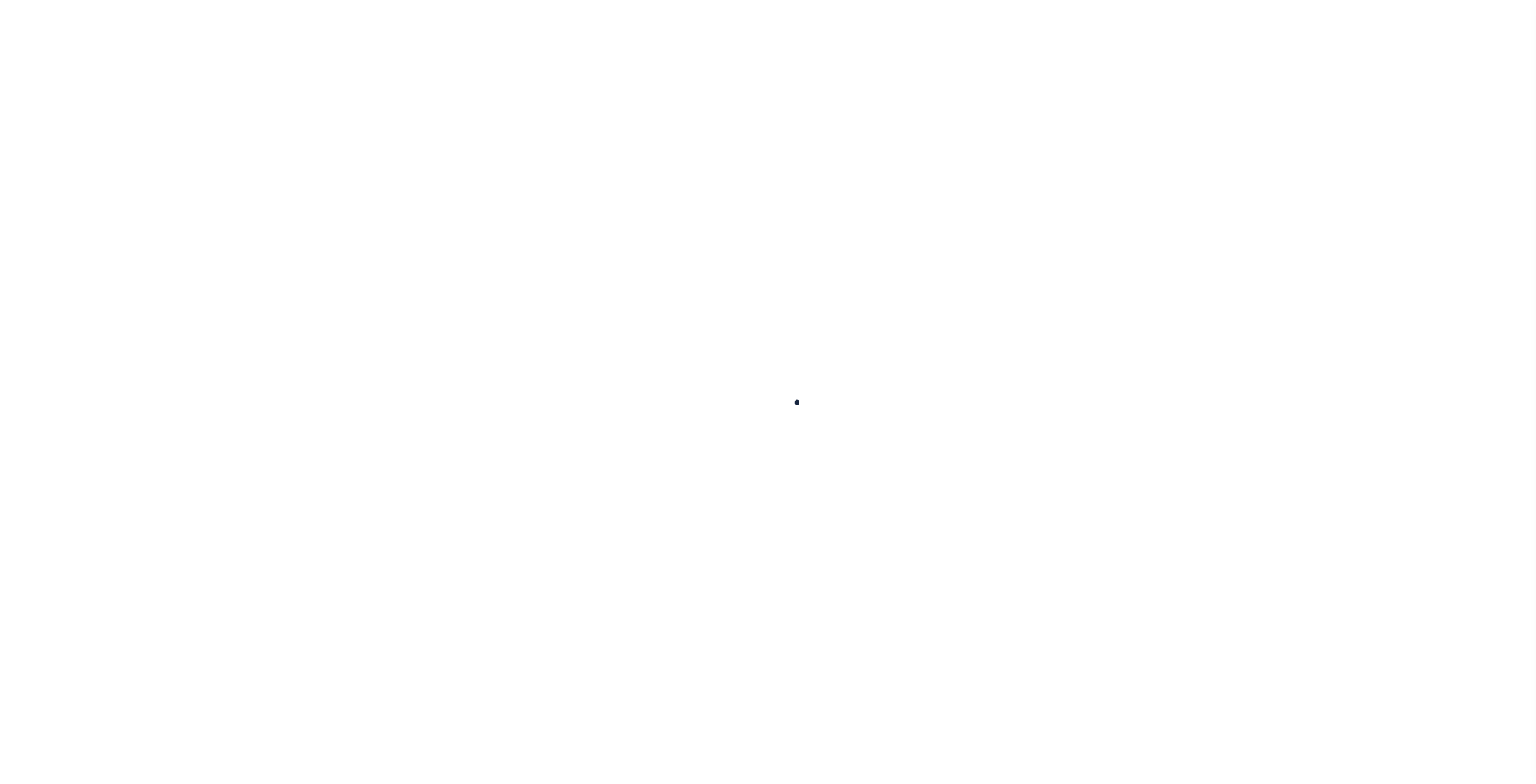
select select "Residential"
select select "3044"
select select
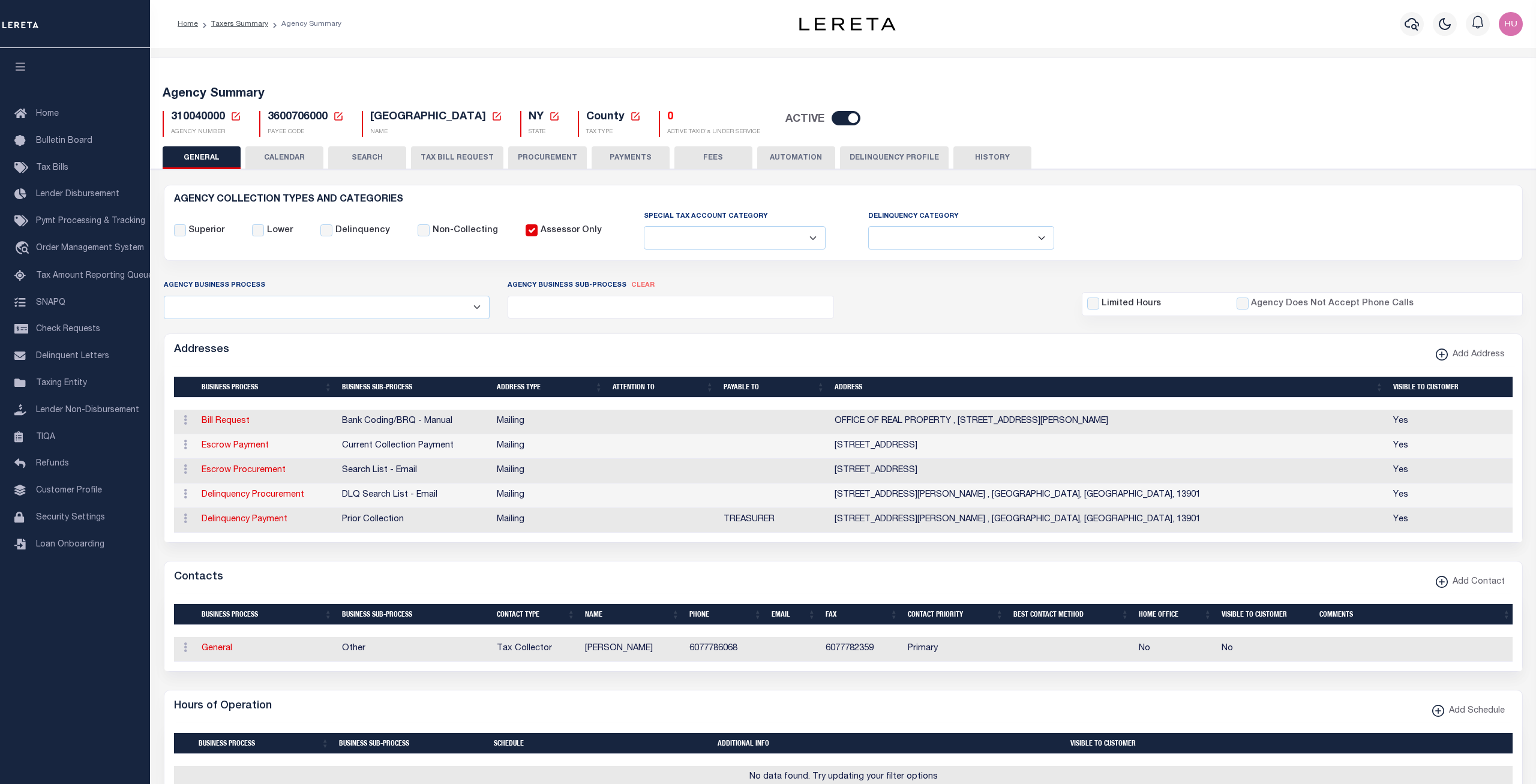
click at [287, 161] on button "CALENDAR" at bounding box center [284, 158] width 78 height 23
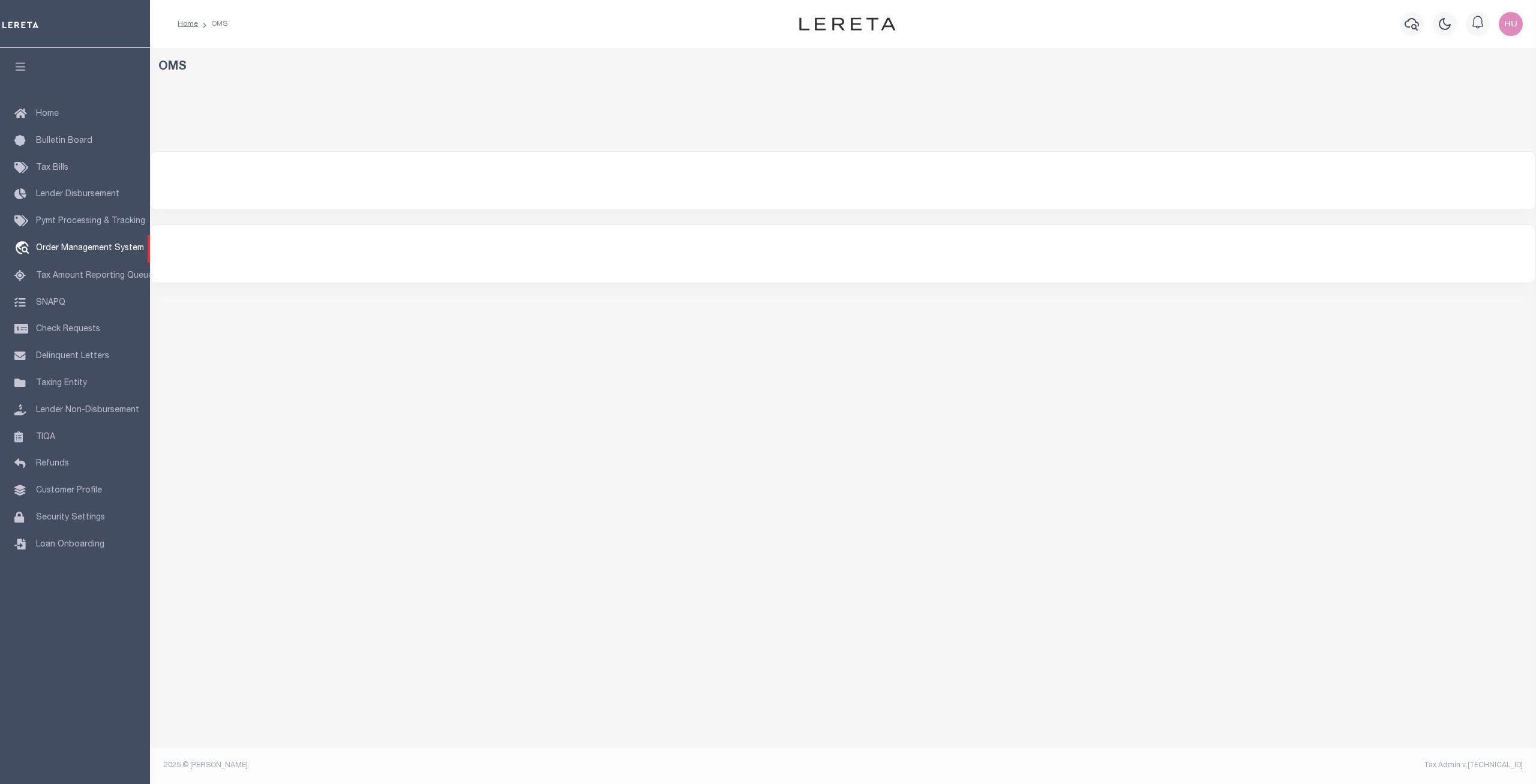
select select "200"
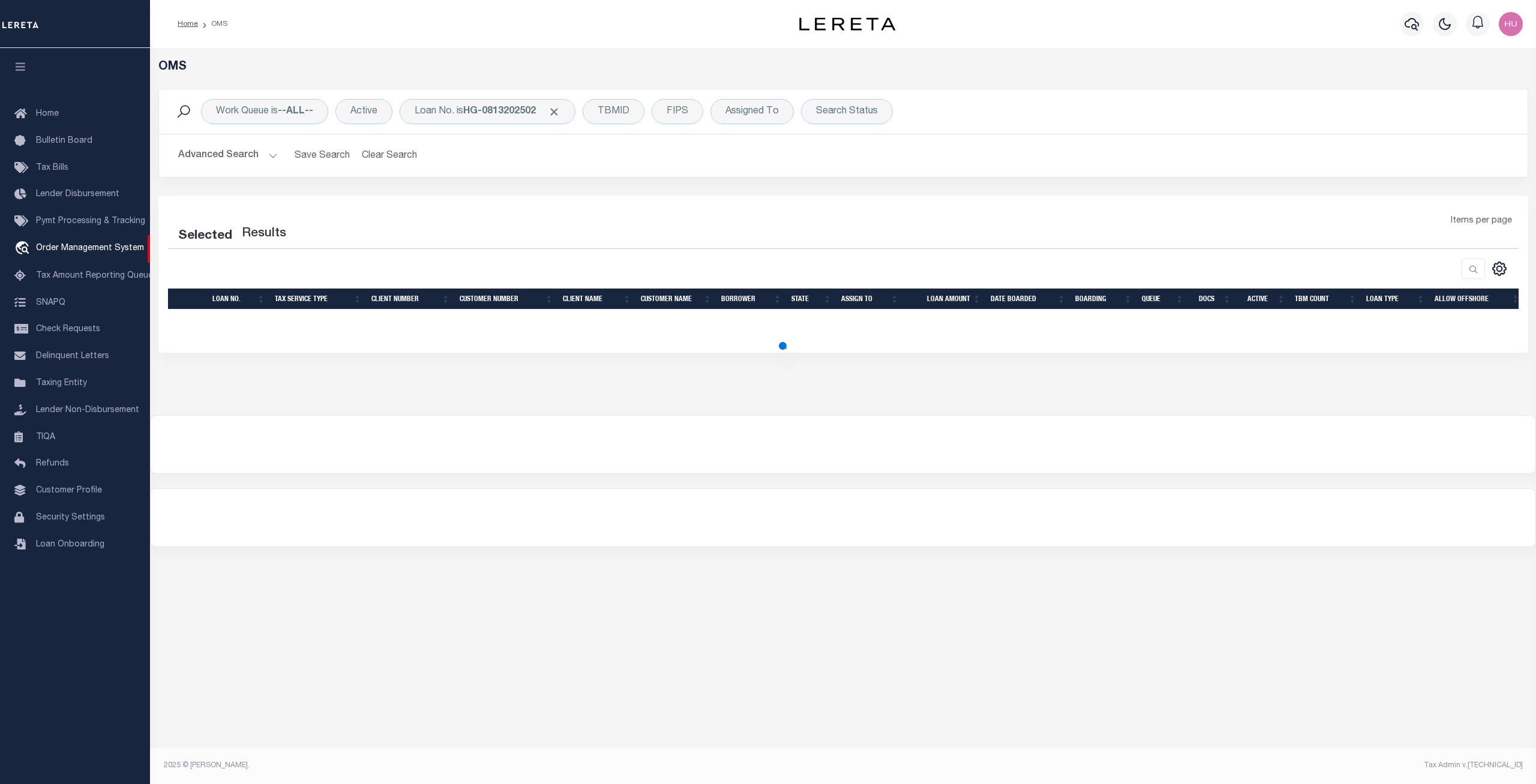
select select "200"
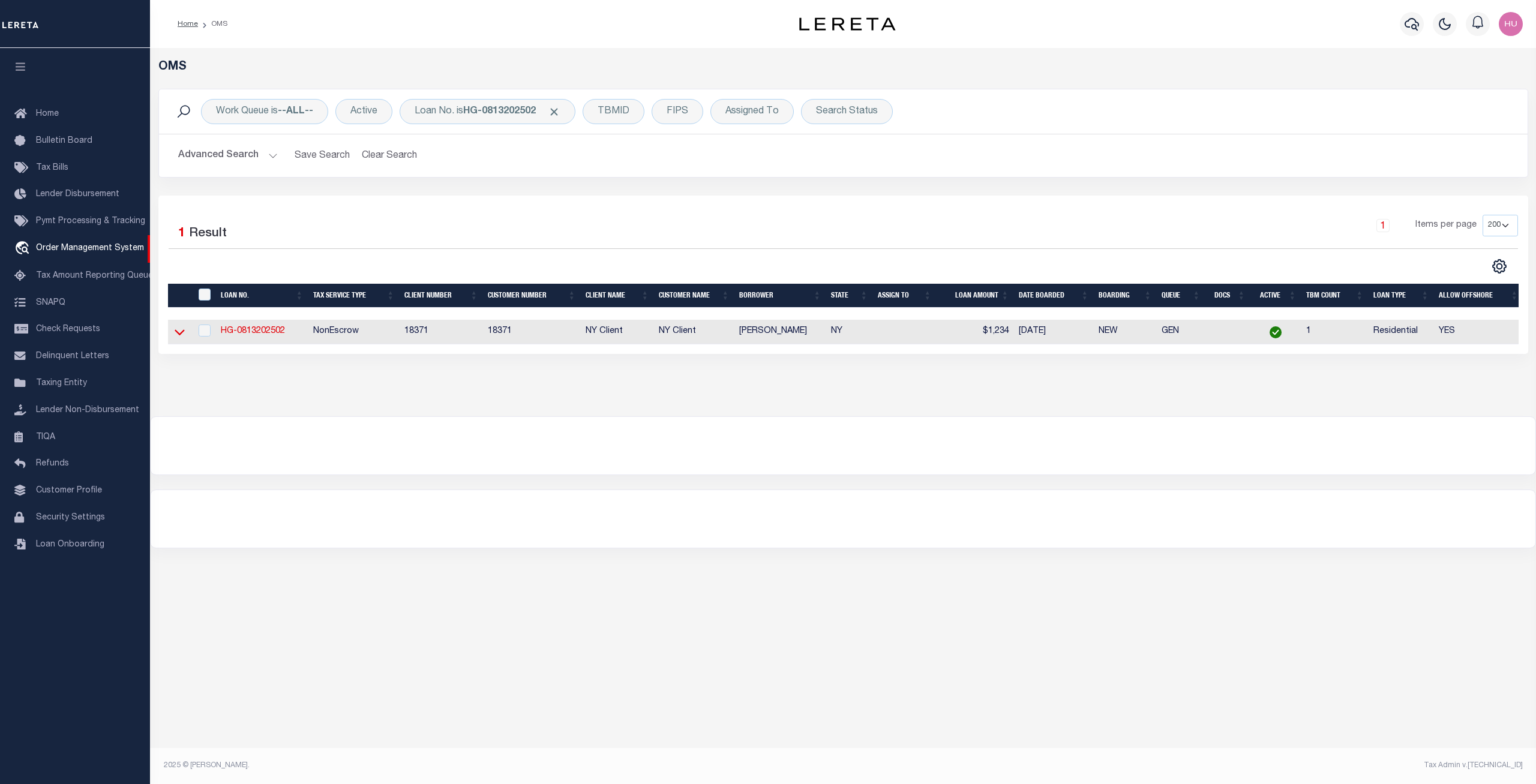
click at [175, 333] on icon at bounding box center [180, 332] width 10 height 6
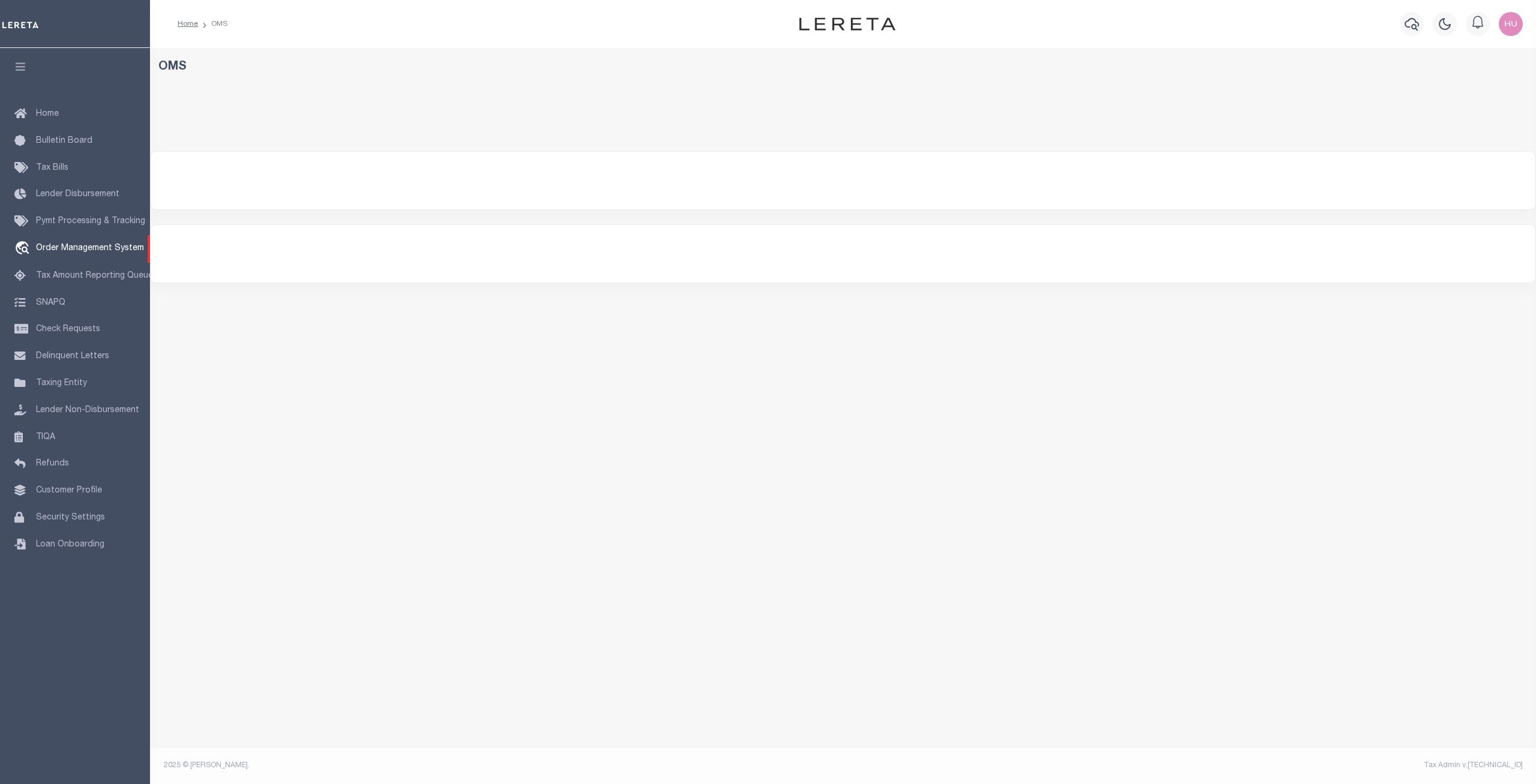
select select "200"
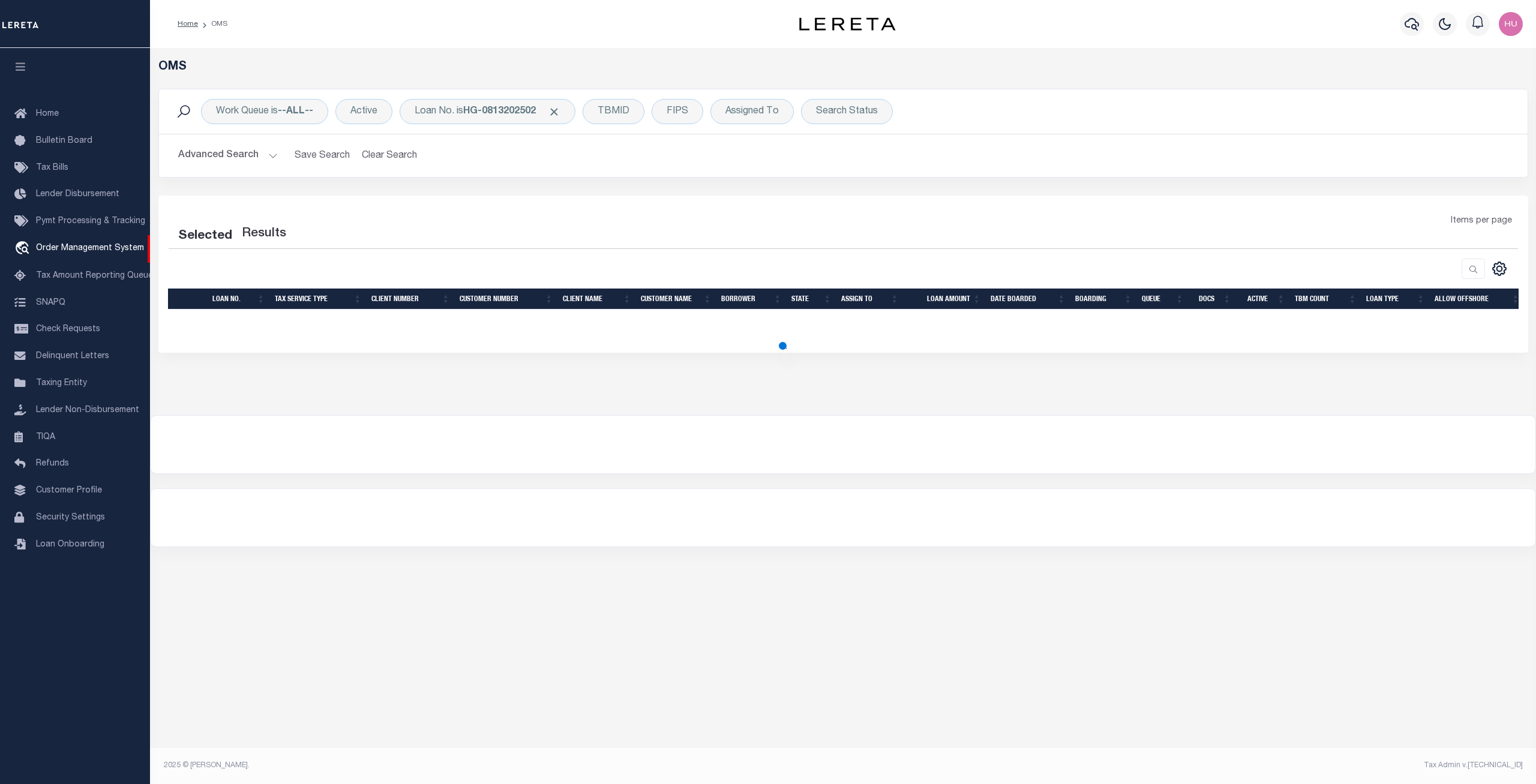
select select "200"
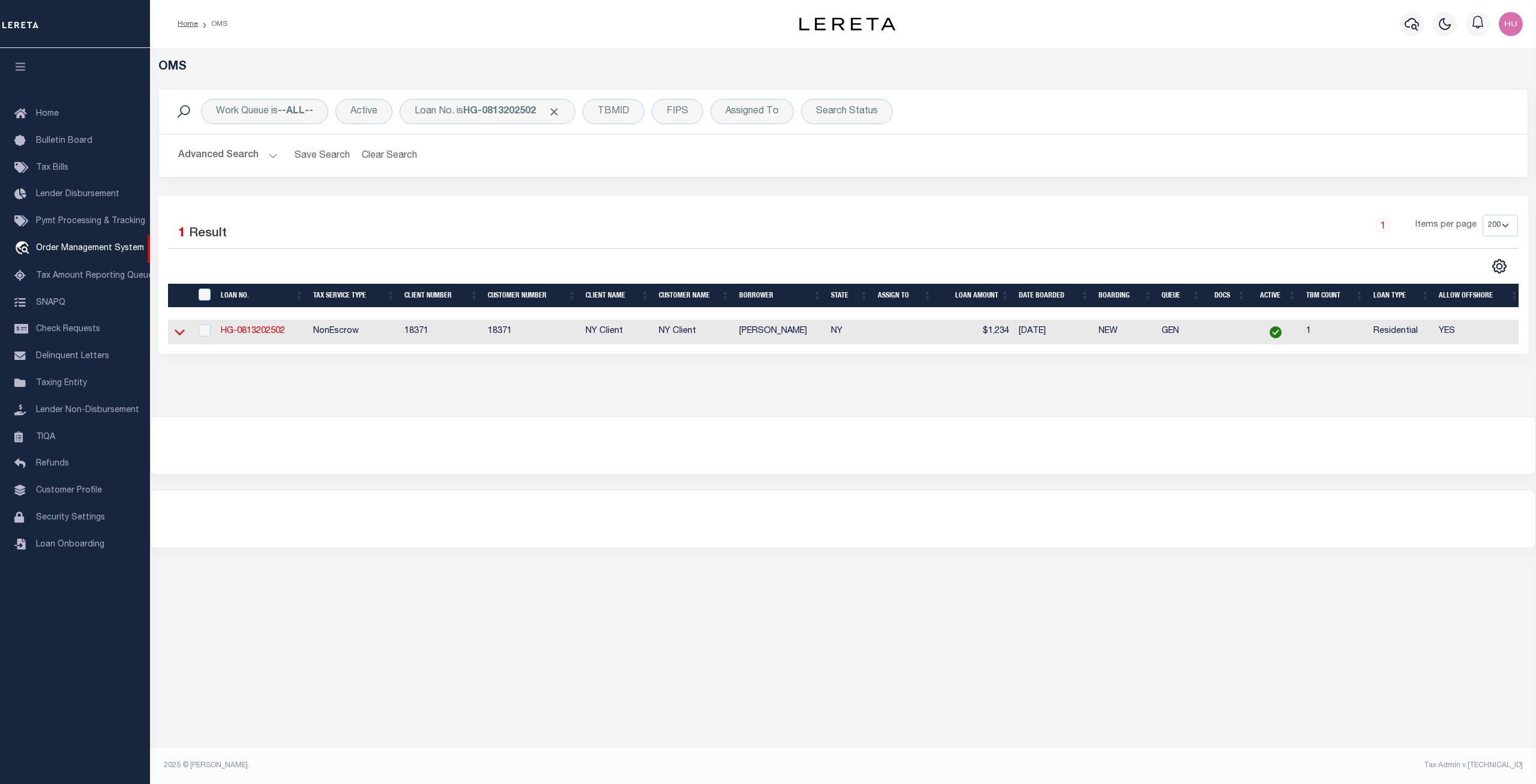
click at [177, 335] on icon at bounding box center [180, 332] width 10 height 6
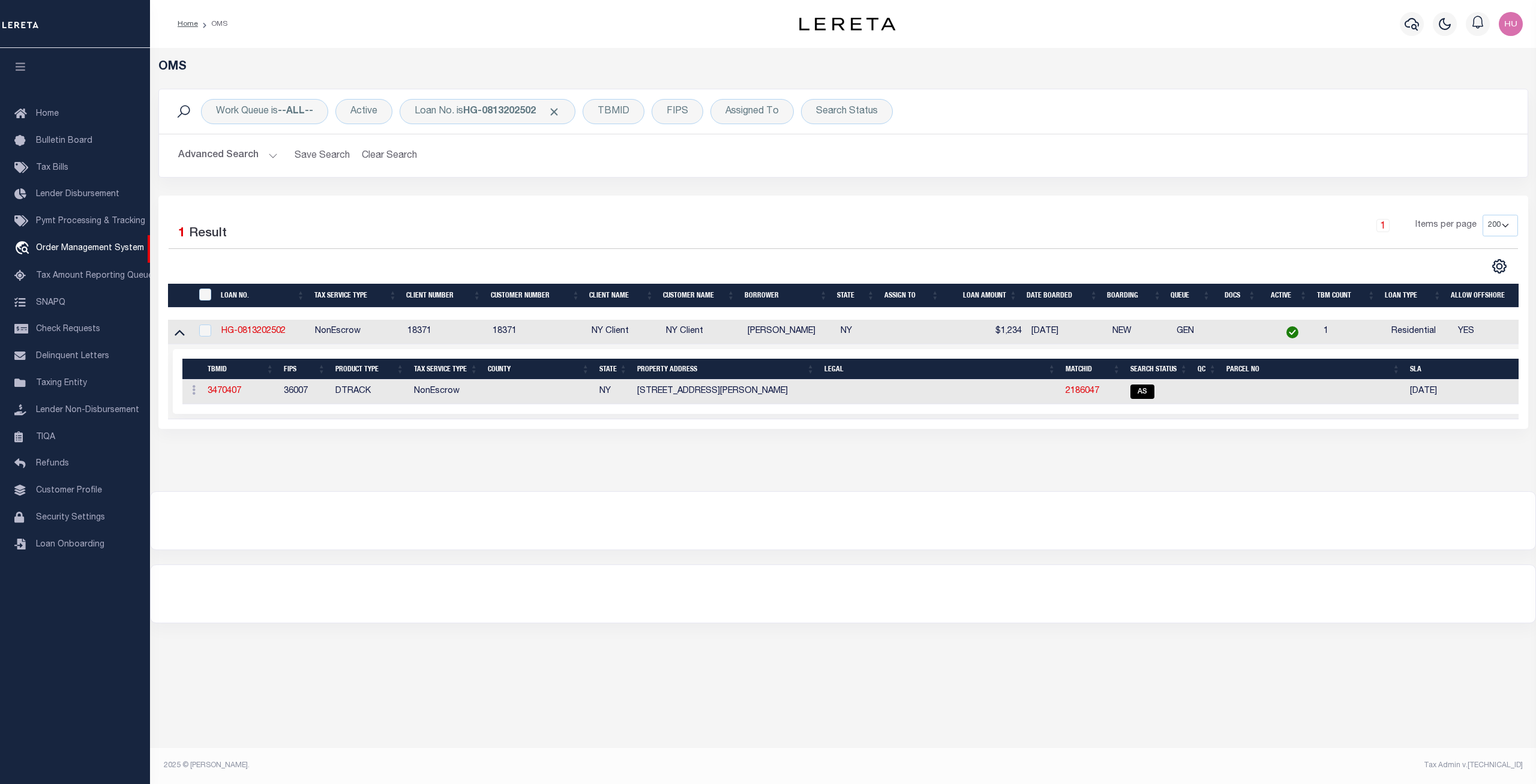
click at [563, 190] on div "Work Queue is --ALL-- Active Loan No. is HG-0813202502 TBMID FIPS Assigned To S…" at bounding box center [843, 142] width 1388 height 107
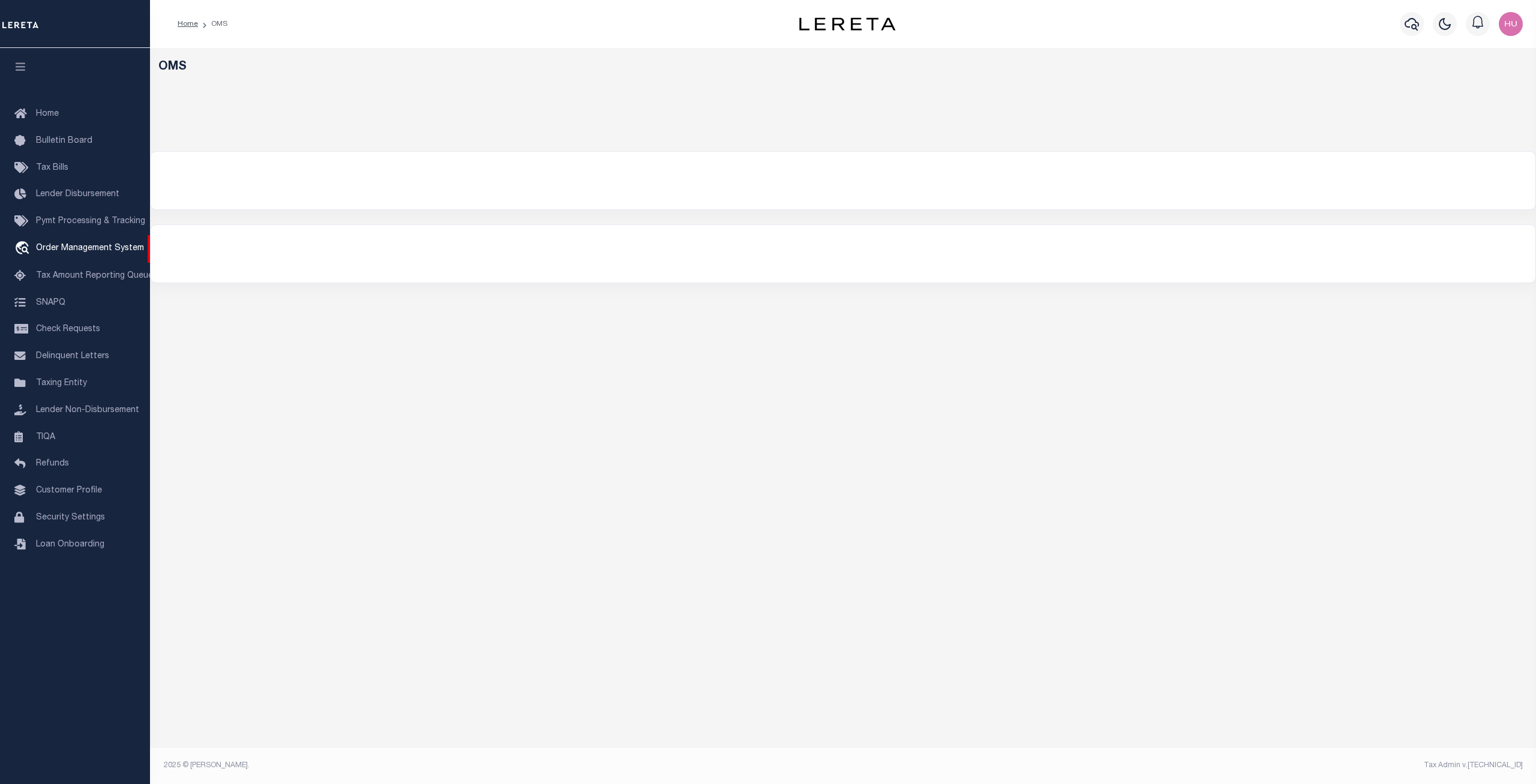
select select "200"
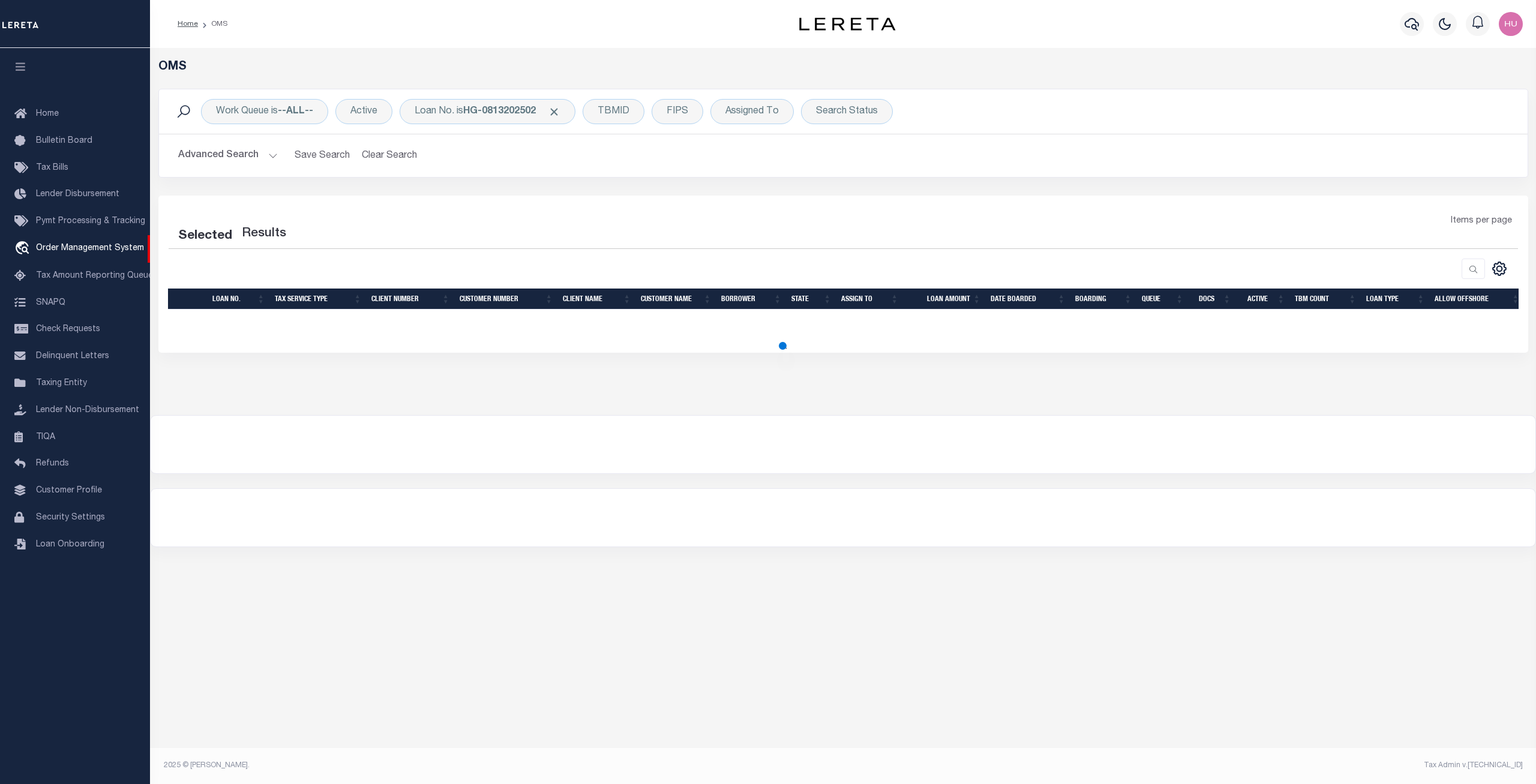
select select "200"
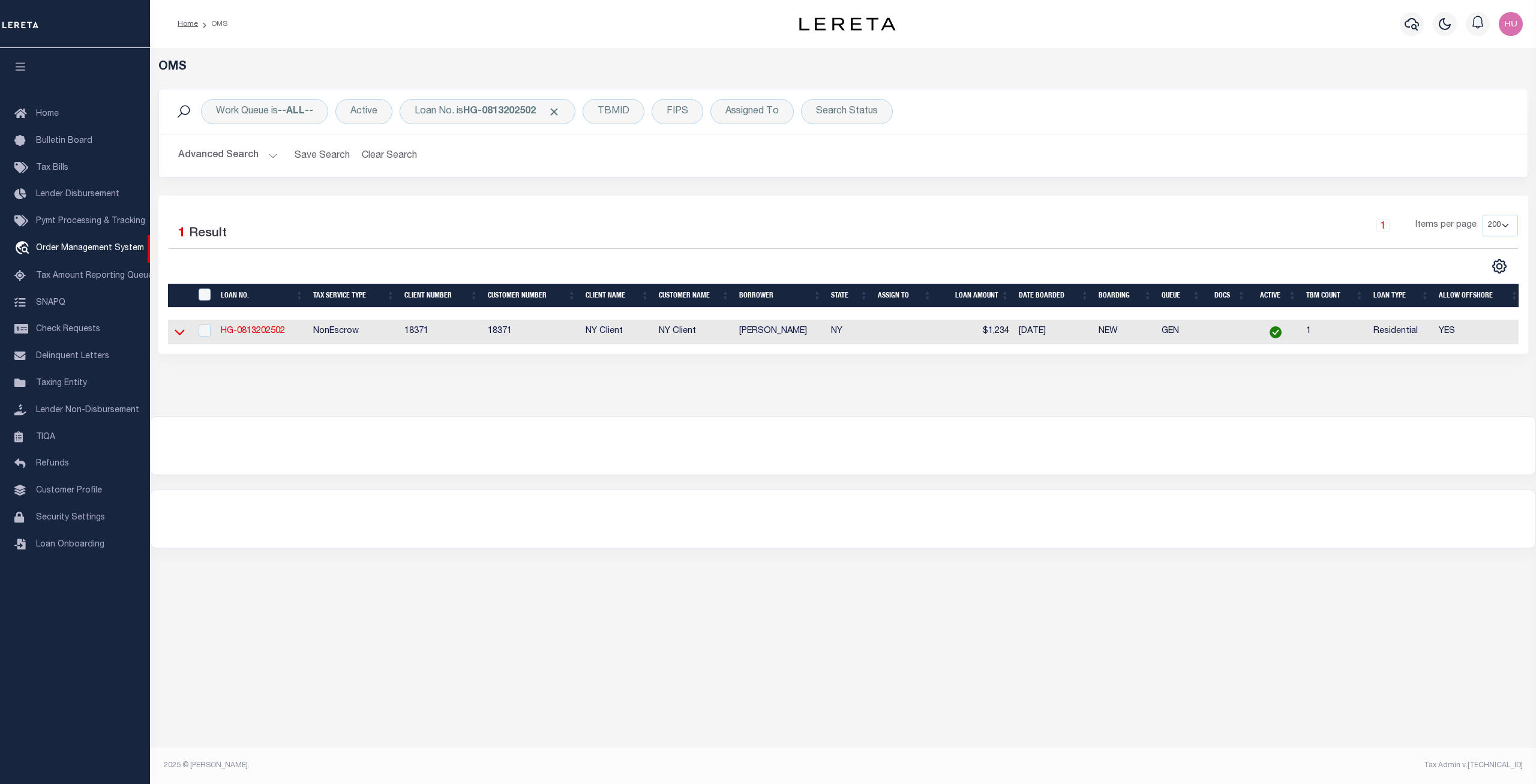
click at [180, 333] on icon at bounding box center [180, 331] width 10 height 13
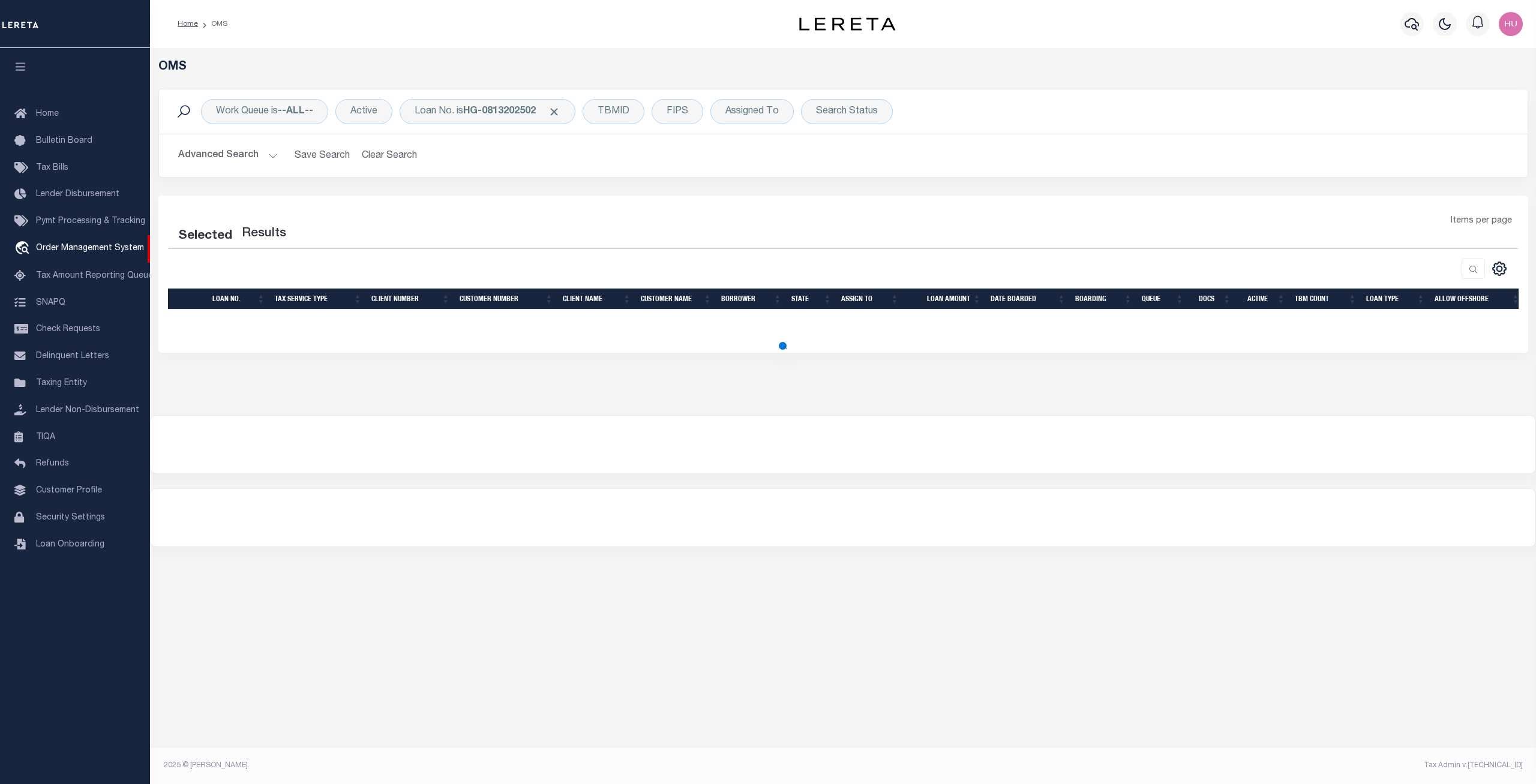
select select "200"
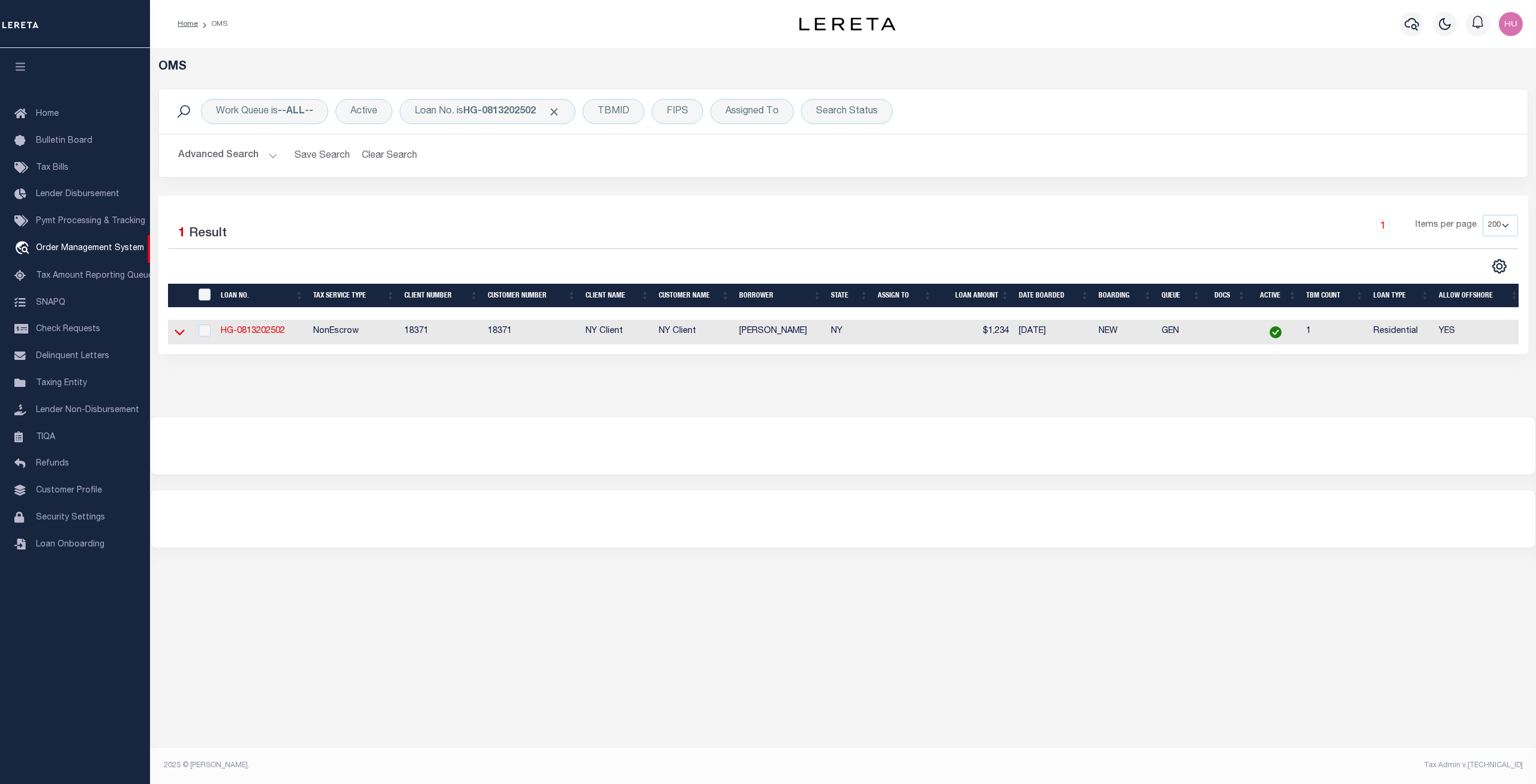
click at [181, 333] on icon at bounding box center [180, 331] width 10 height 13
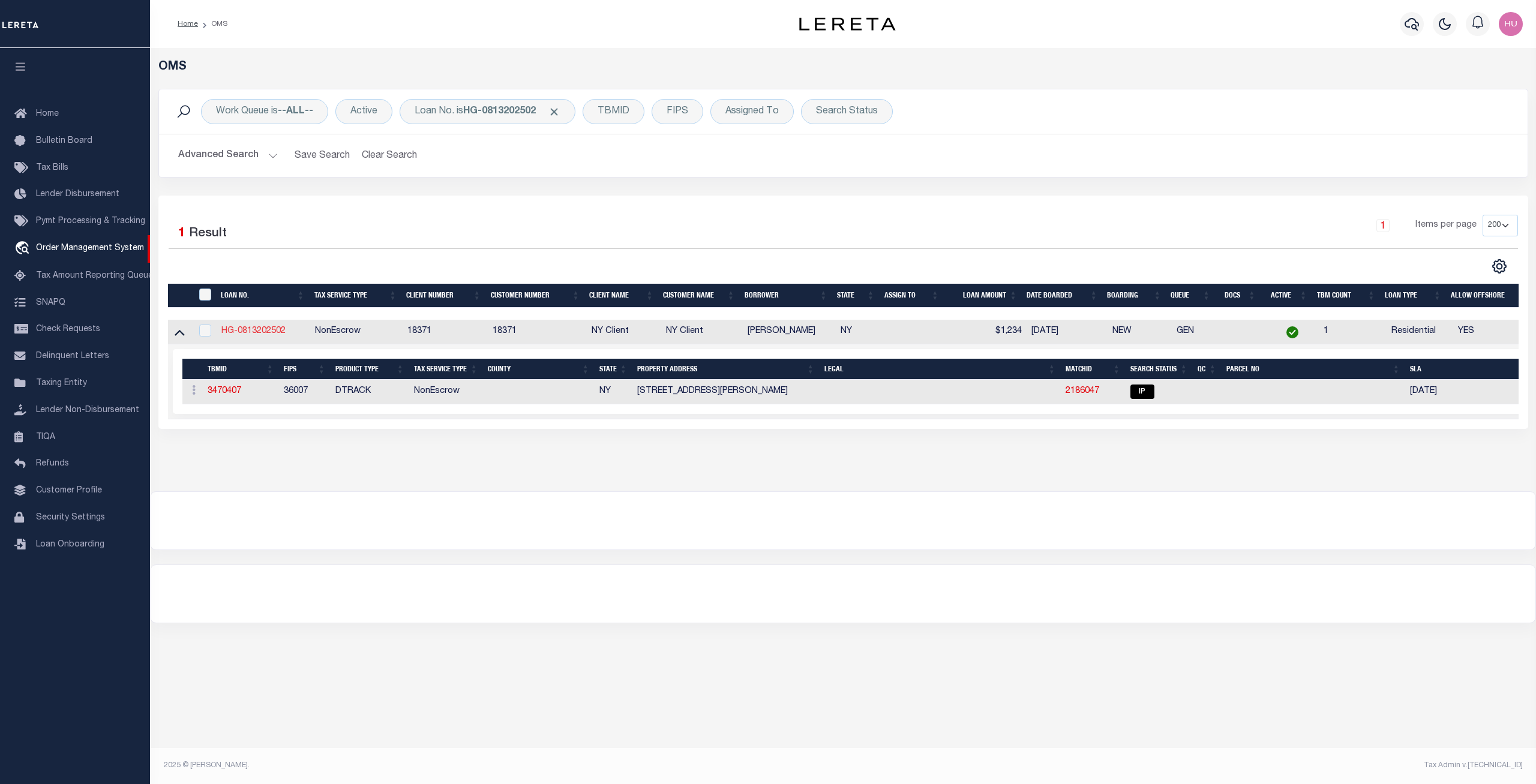
click at [270, 333] on link "HG-0813202502" at bounding box center [253, 331] width 64 height 8
type input "HG-0813202502"
type input "Miranda Sandler"
select select
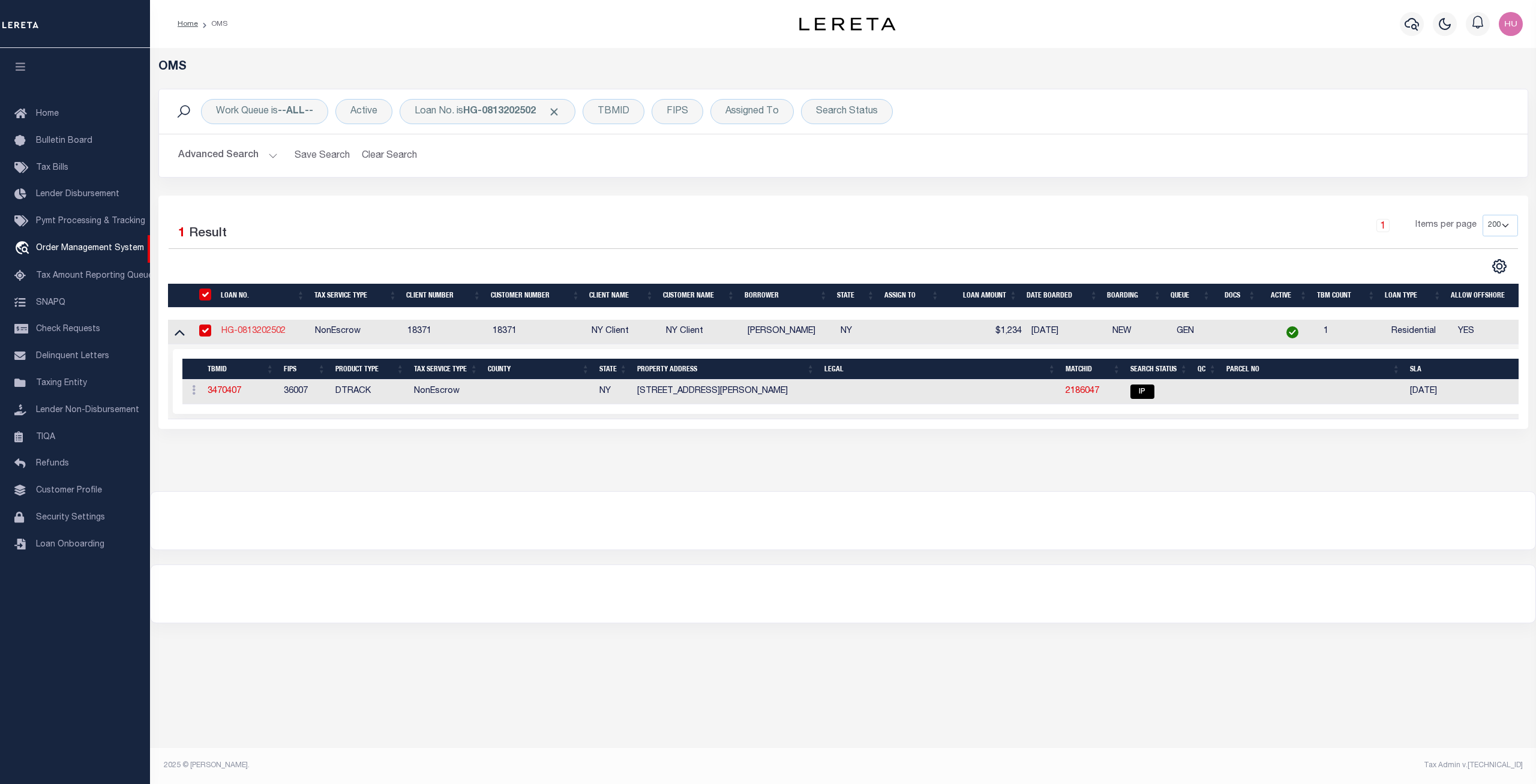
type input "95 PHELPS ST"
type input "BINGHAMTON NY 13901-1831"
type input "08/12/2025"
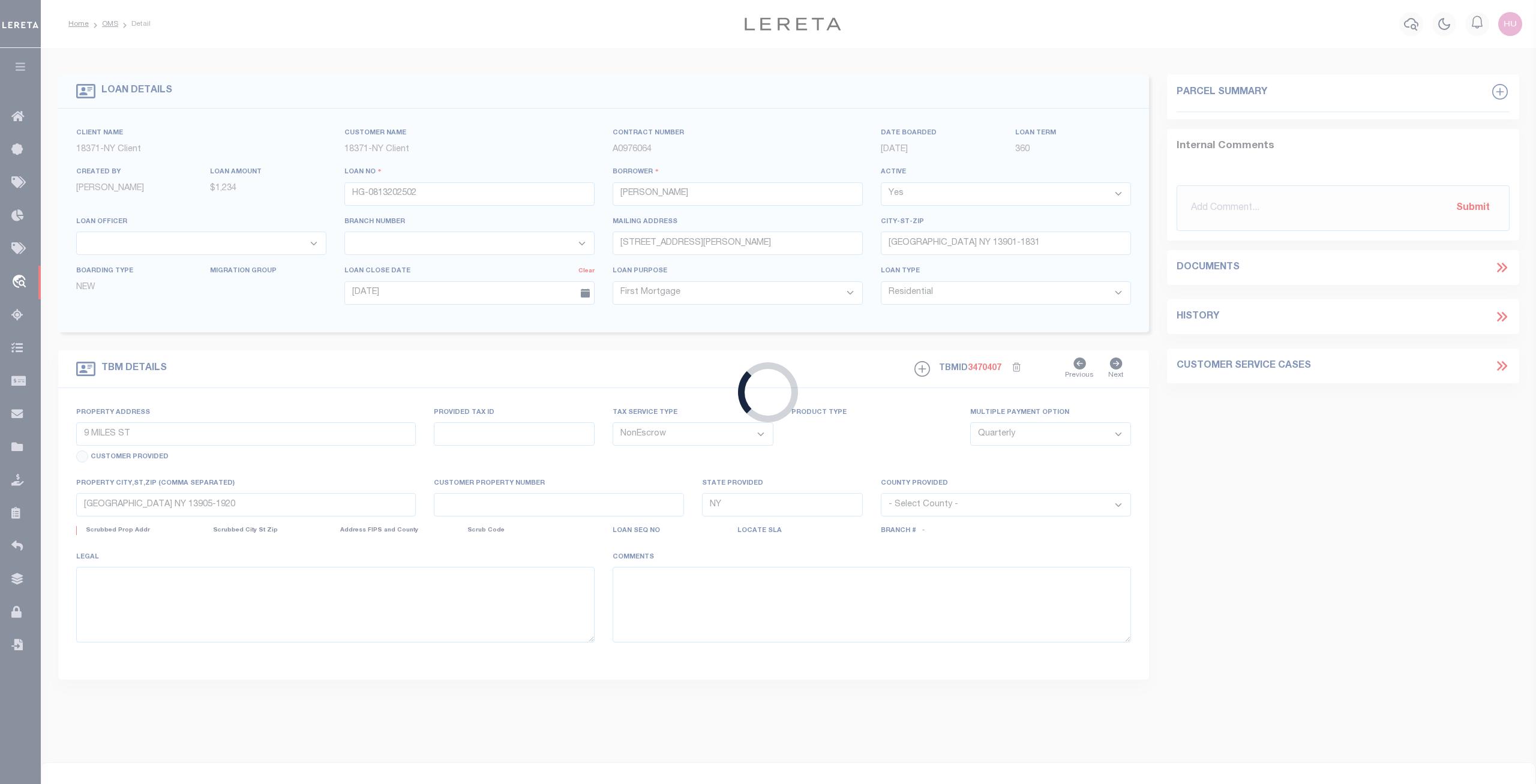
type input "95 PHELPS ST"
type input "BINGHAMTON NY 13901-1831"
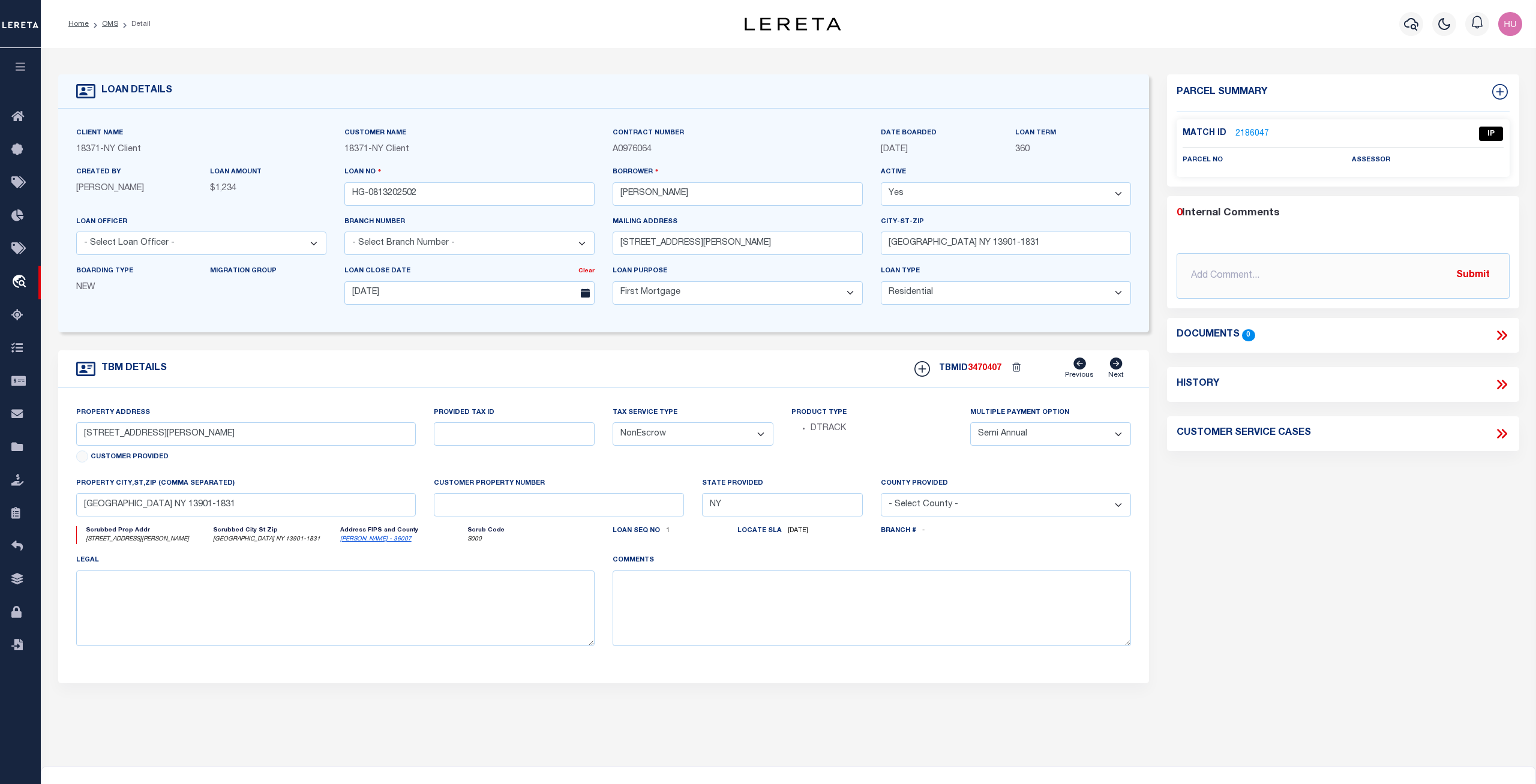
click at [1257, 133] on link "2186047" at bounding box center [1252, 134] width 34 height 13
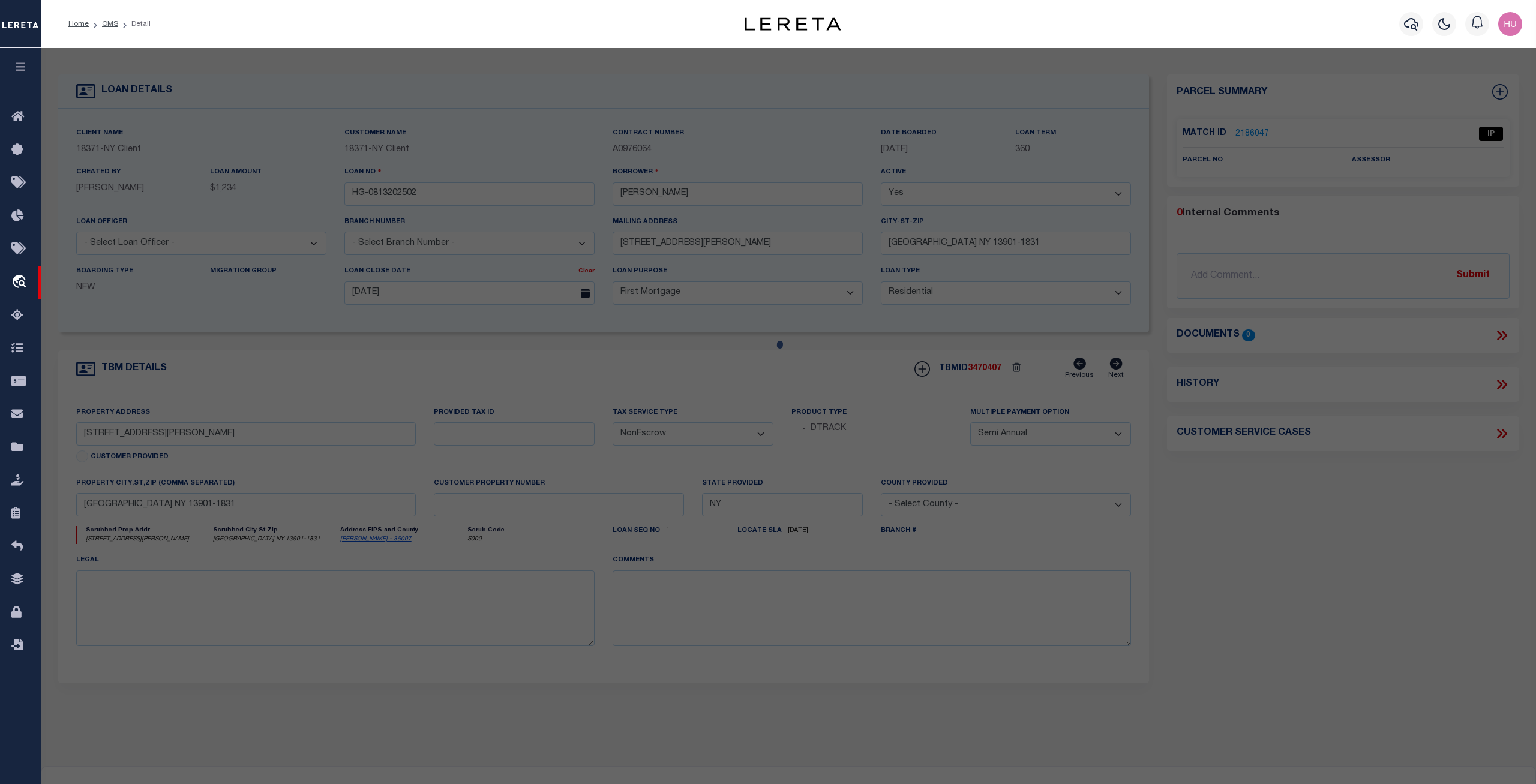
select select "AS"
select select
checkbox input "false"
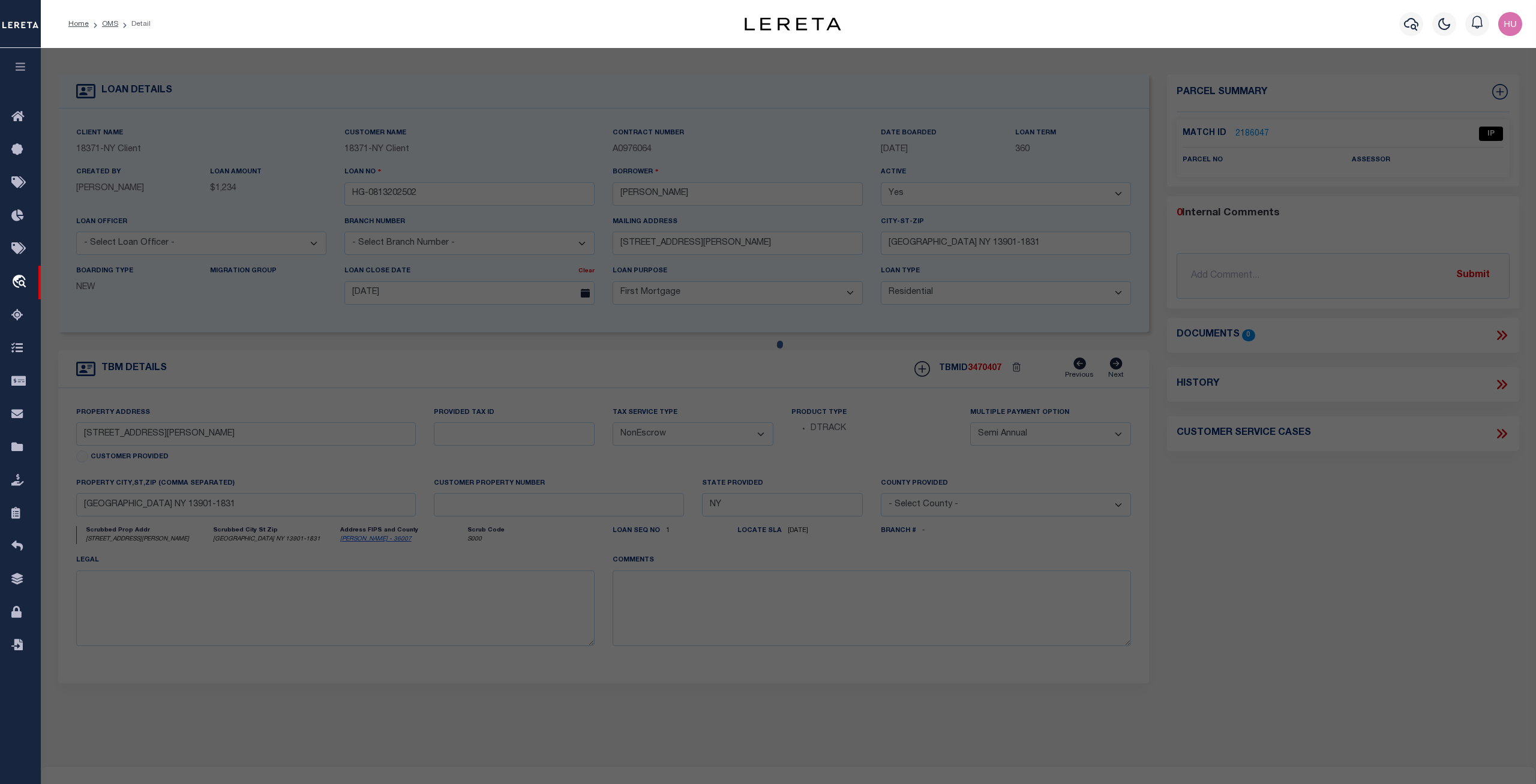
select select "IP"
checkbox input "false"
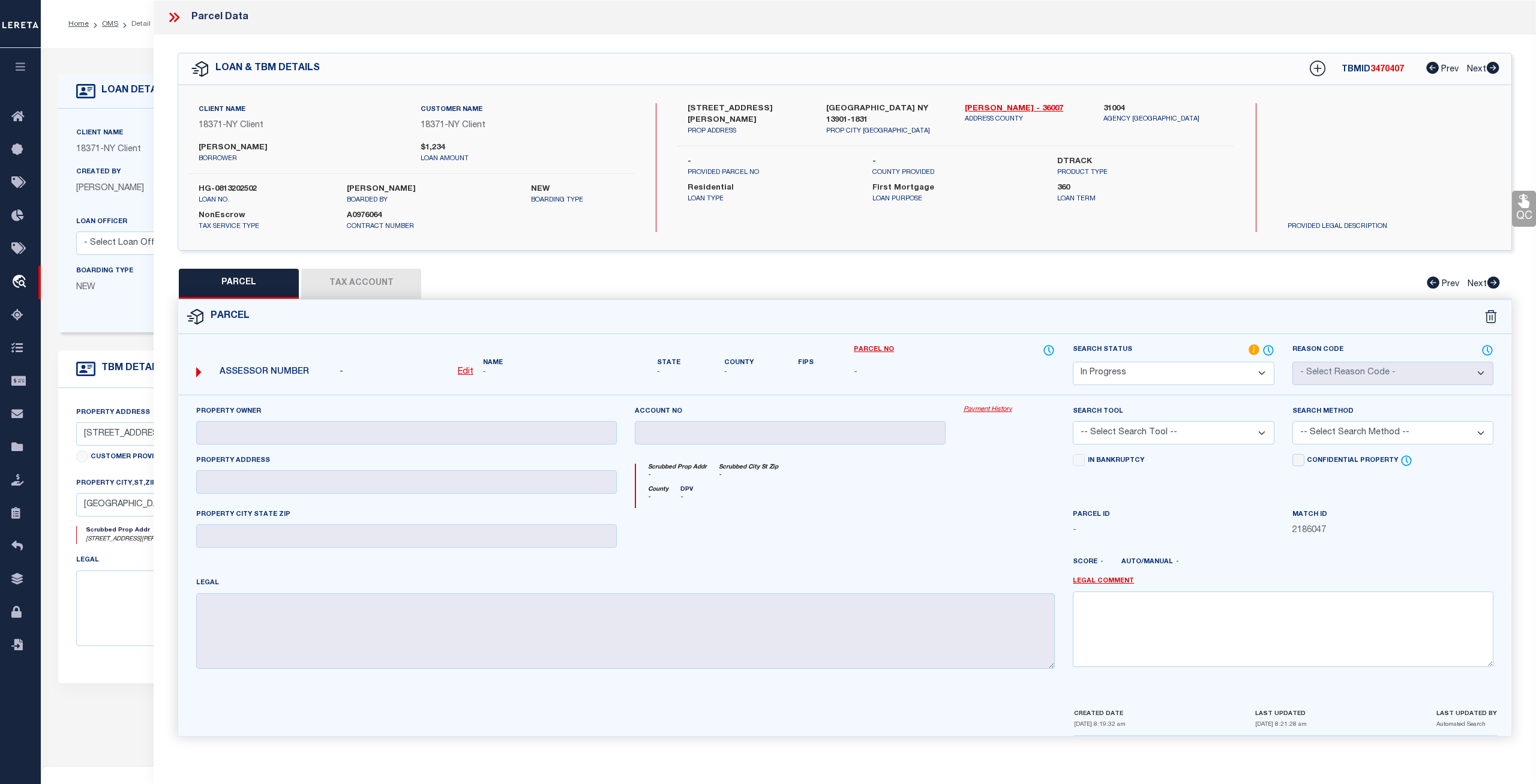
click at [174, 14] on icon at bounding box center [174, 17] width 15 height 15
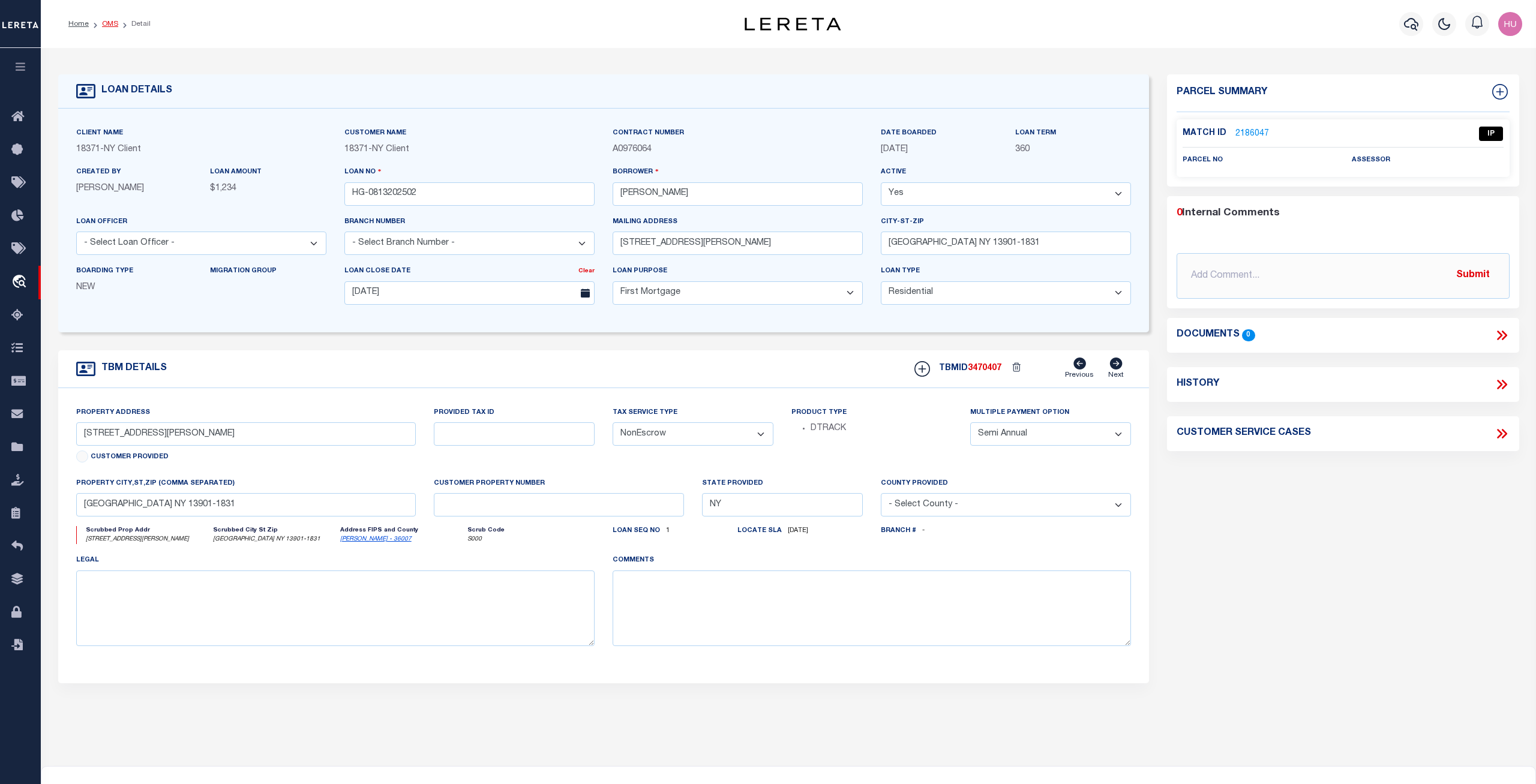
click at [110, 25] on link "OMS" at bounding box center [109, 24] width 16 height 7
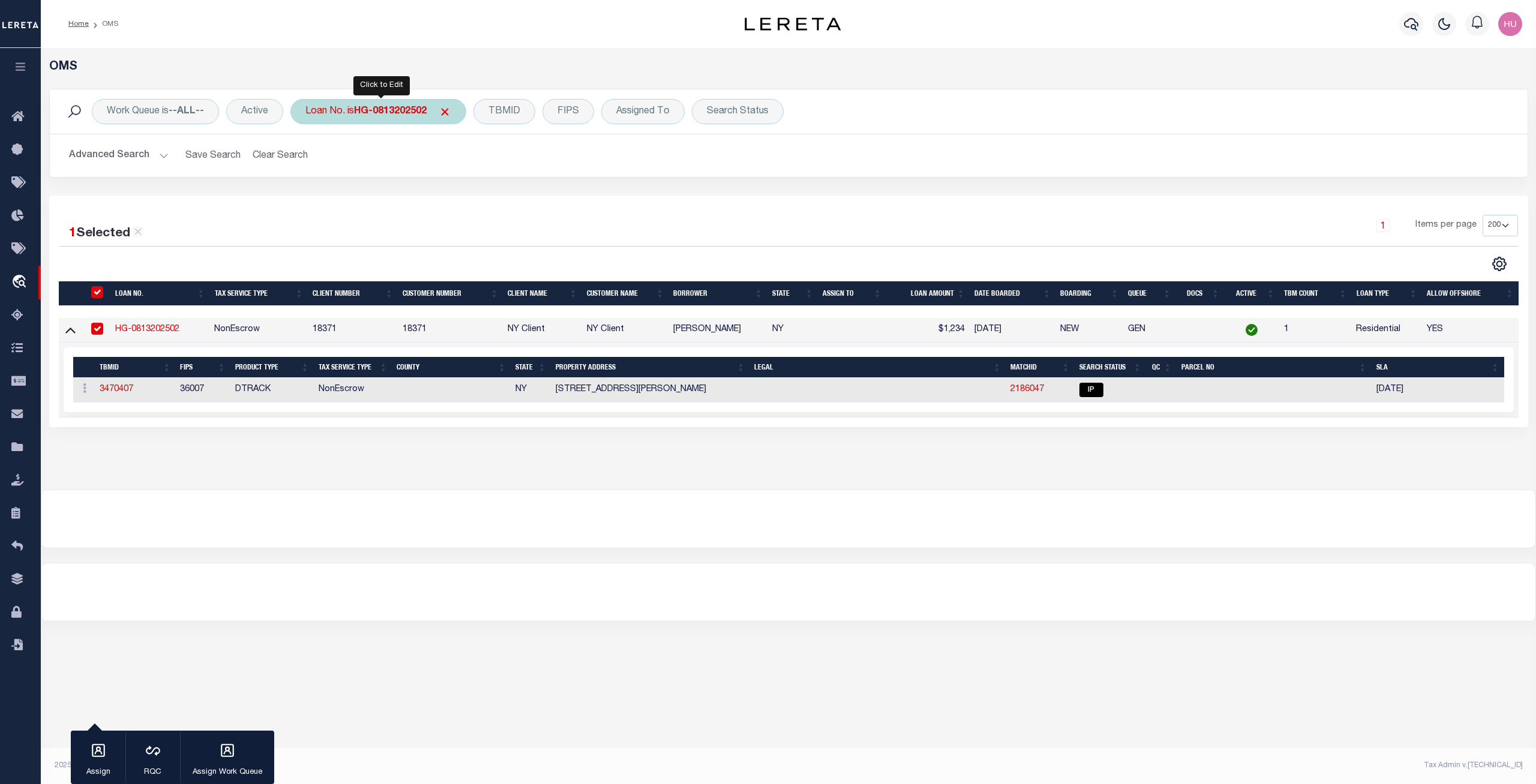
click at [394, 114] on b "HG-0813202502" at bounding box center [391, 111] width 73 height 9
type input "HG-0813202503"
drag, startPoint x: 470, startPoint y: 196, endPoint x: 478, endPoint y: 192, distance: 8.9
click at [470, 197] on input "Apply" at bounding box center [465, 196] width 36 height 19
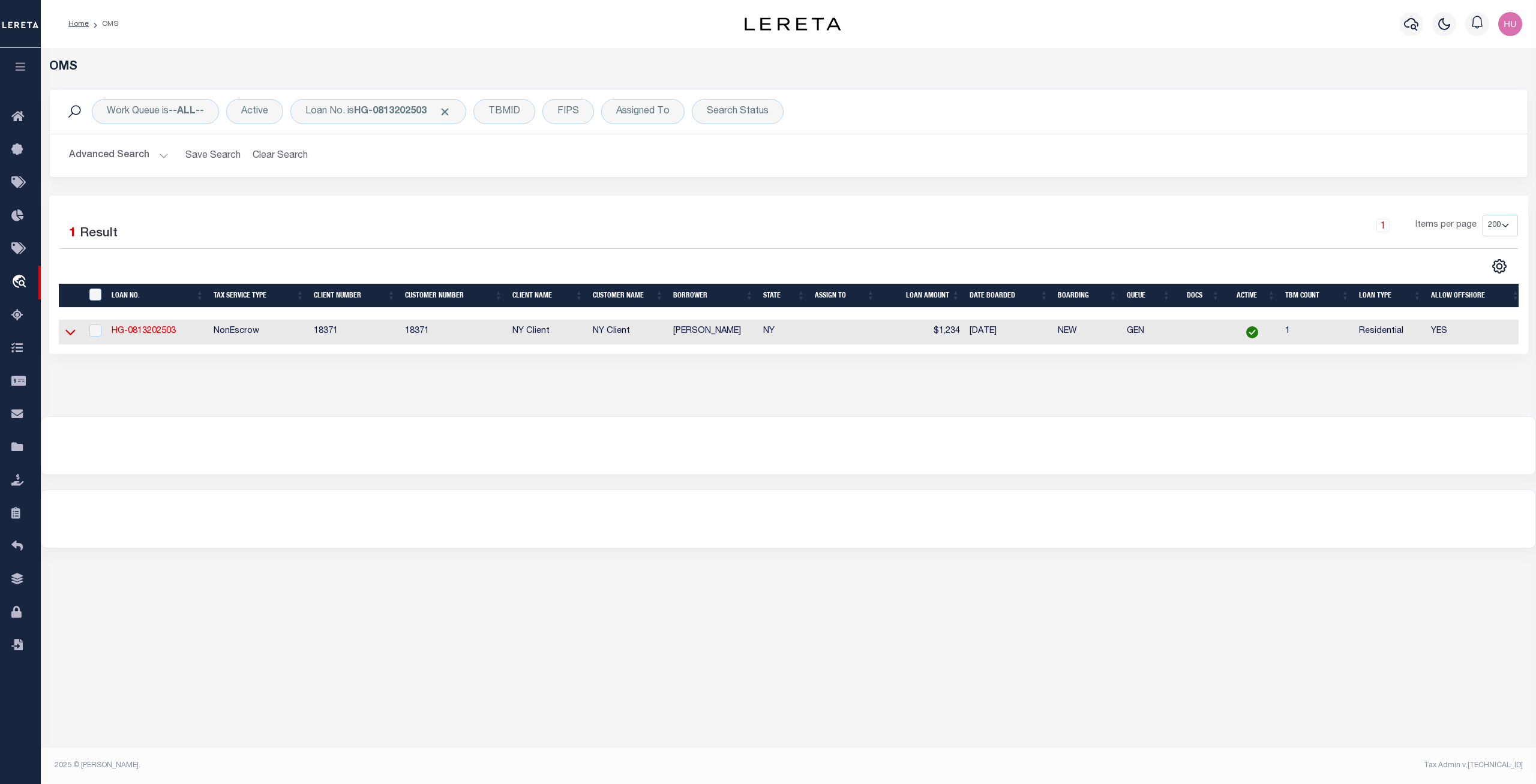
click at [70, 334] on icon at bounding box center [70, 331] width 10 height 13
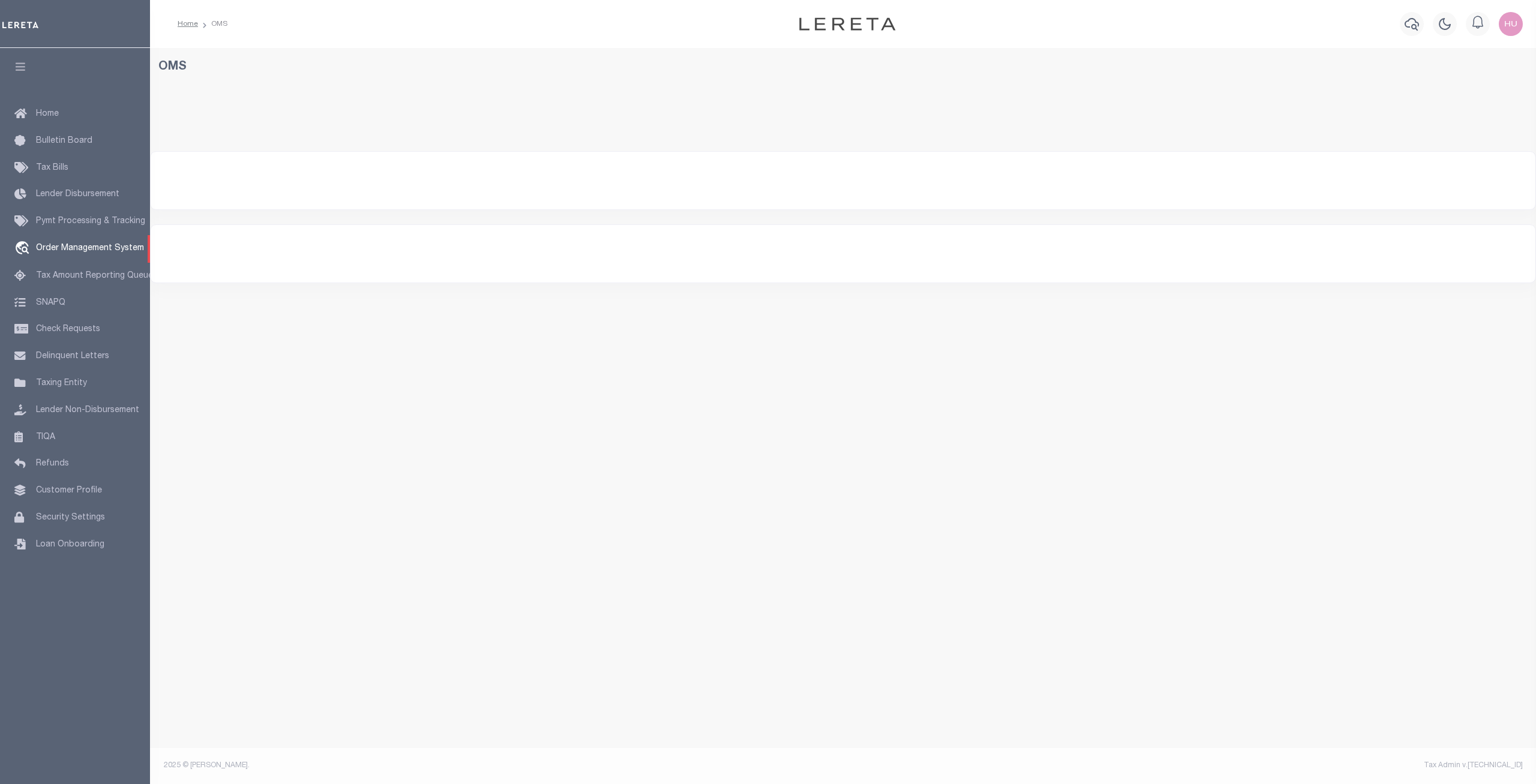
select select "200"
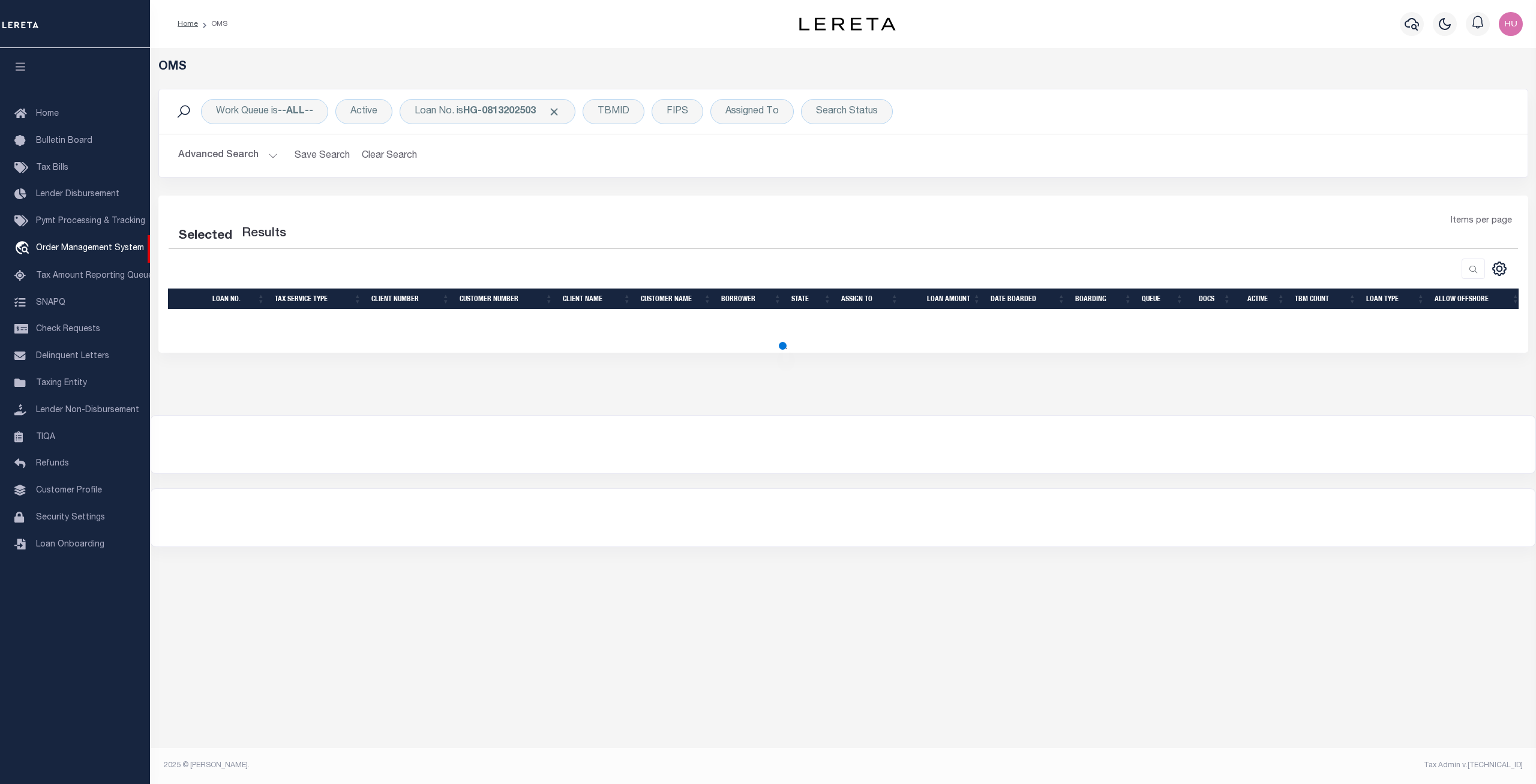
select select "200"
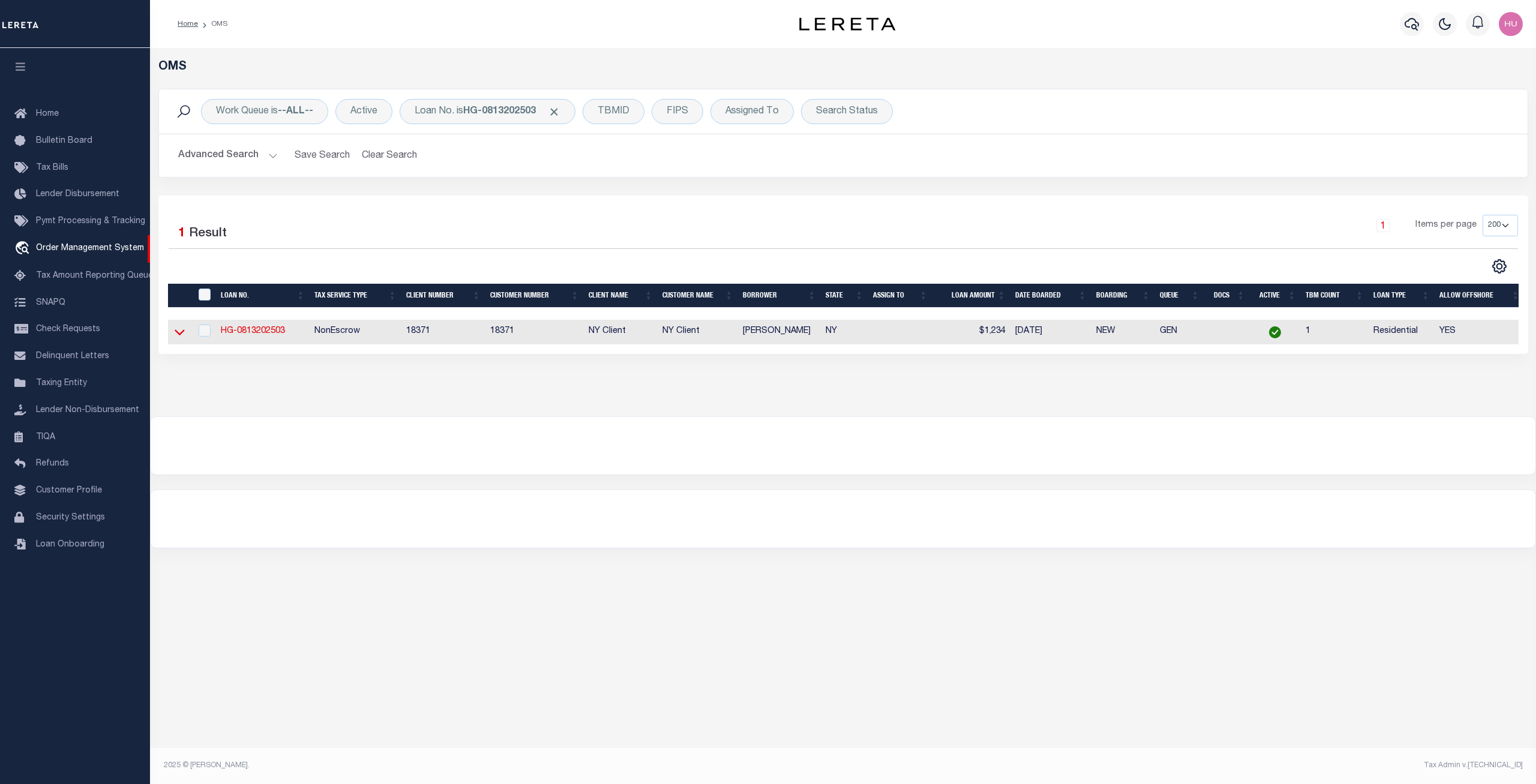
click at [184, 334] on icon at bounding box center [180, 332] width 10 height 6
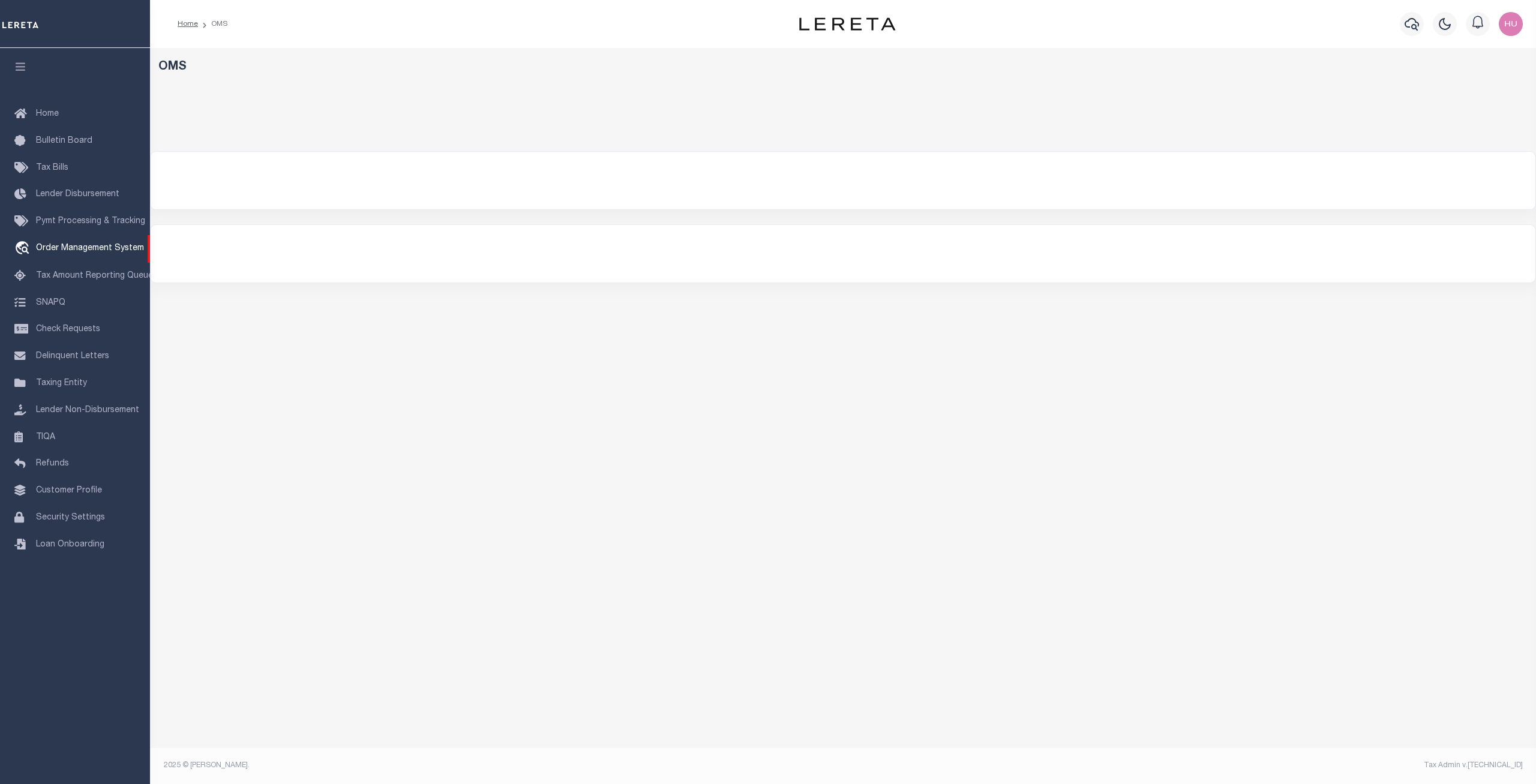
select select "200"
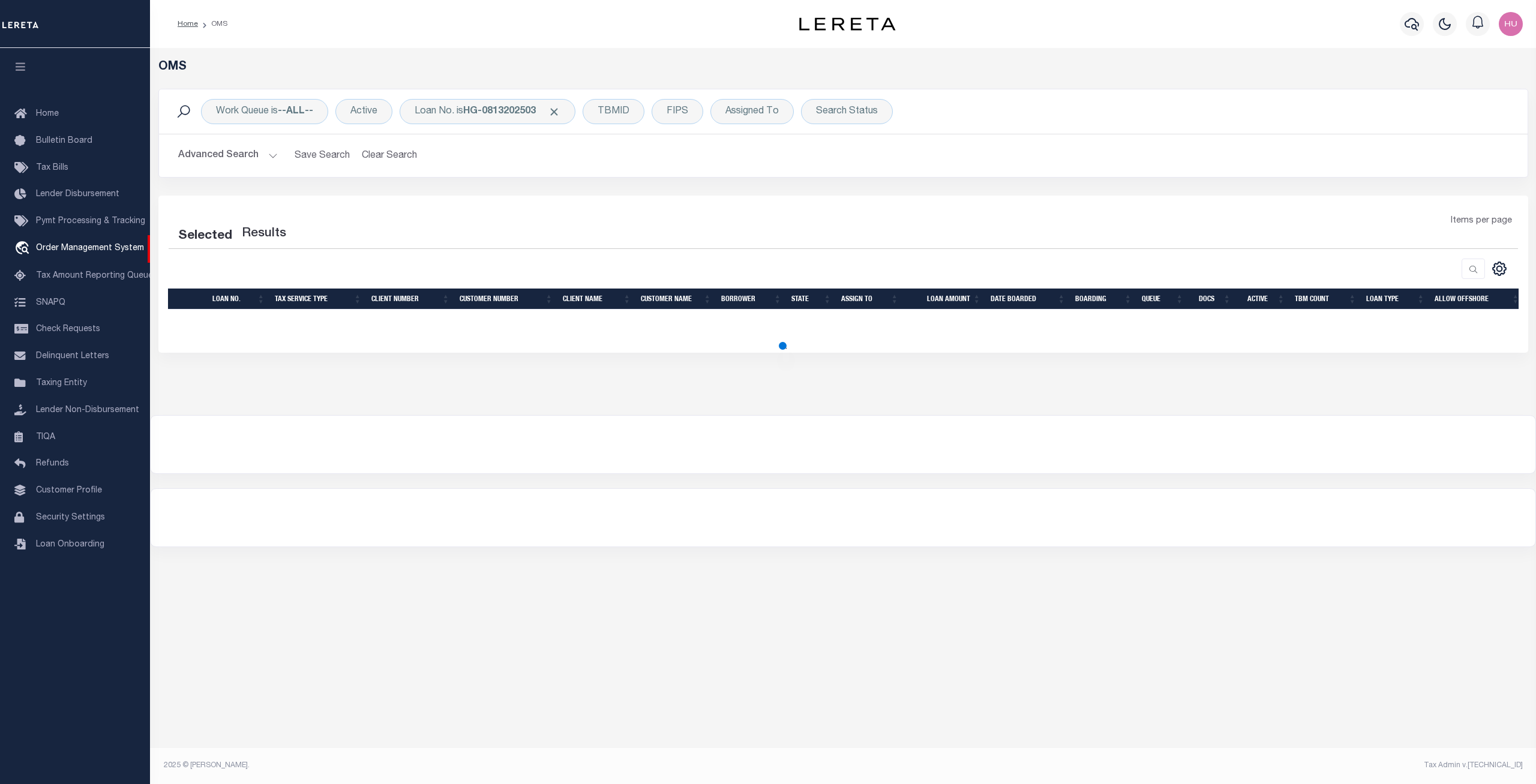
select select "200"
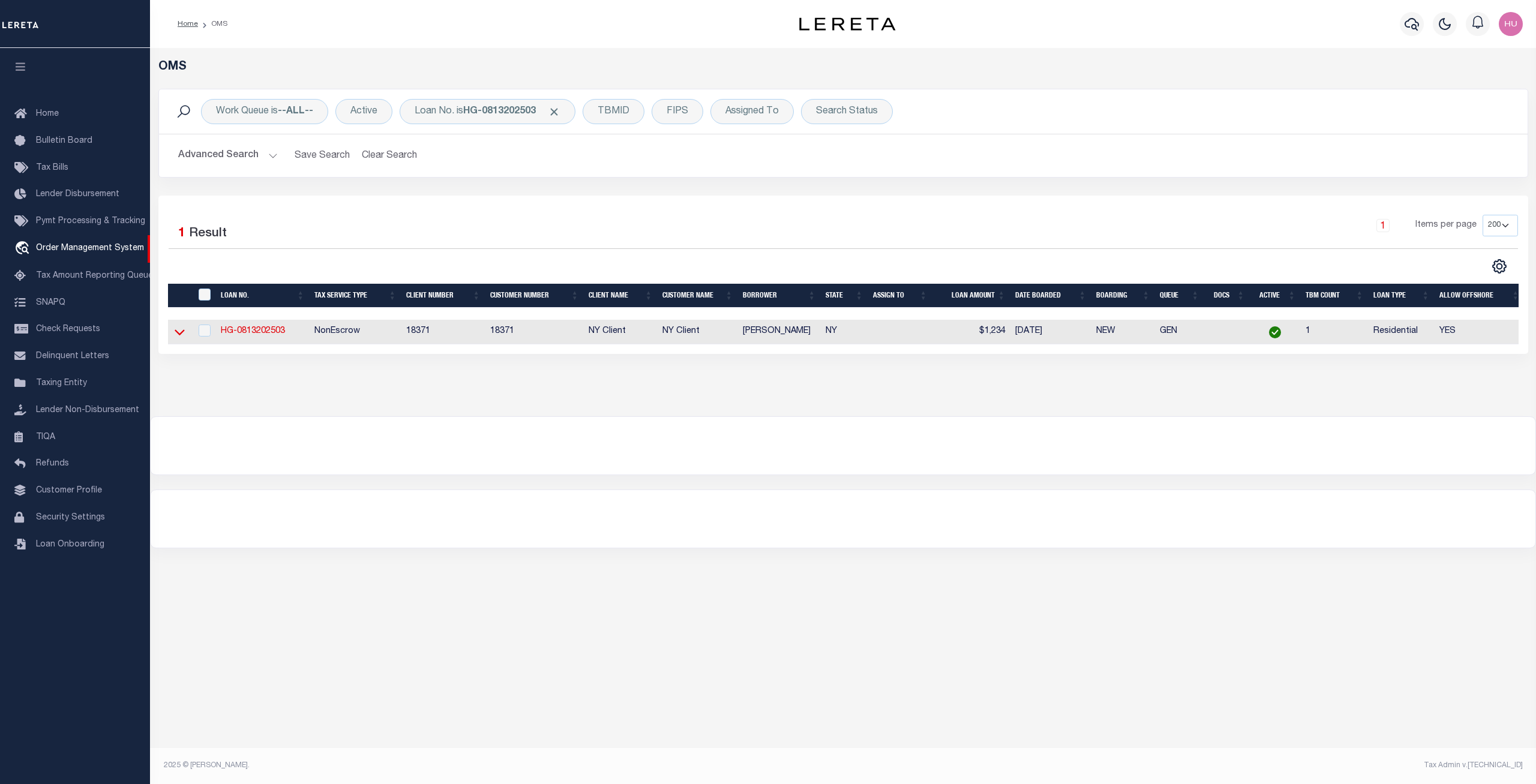
click at [182, 334] on icon at bounding box center [180, 332] width 10 height 6
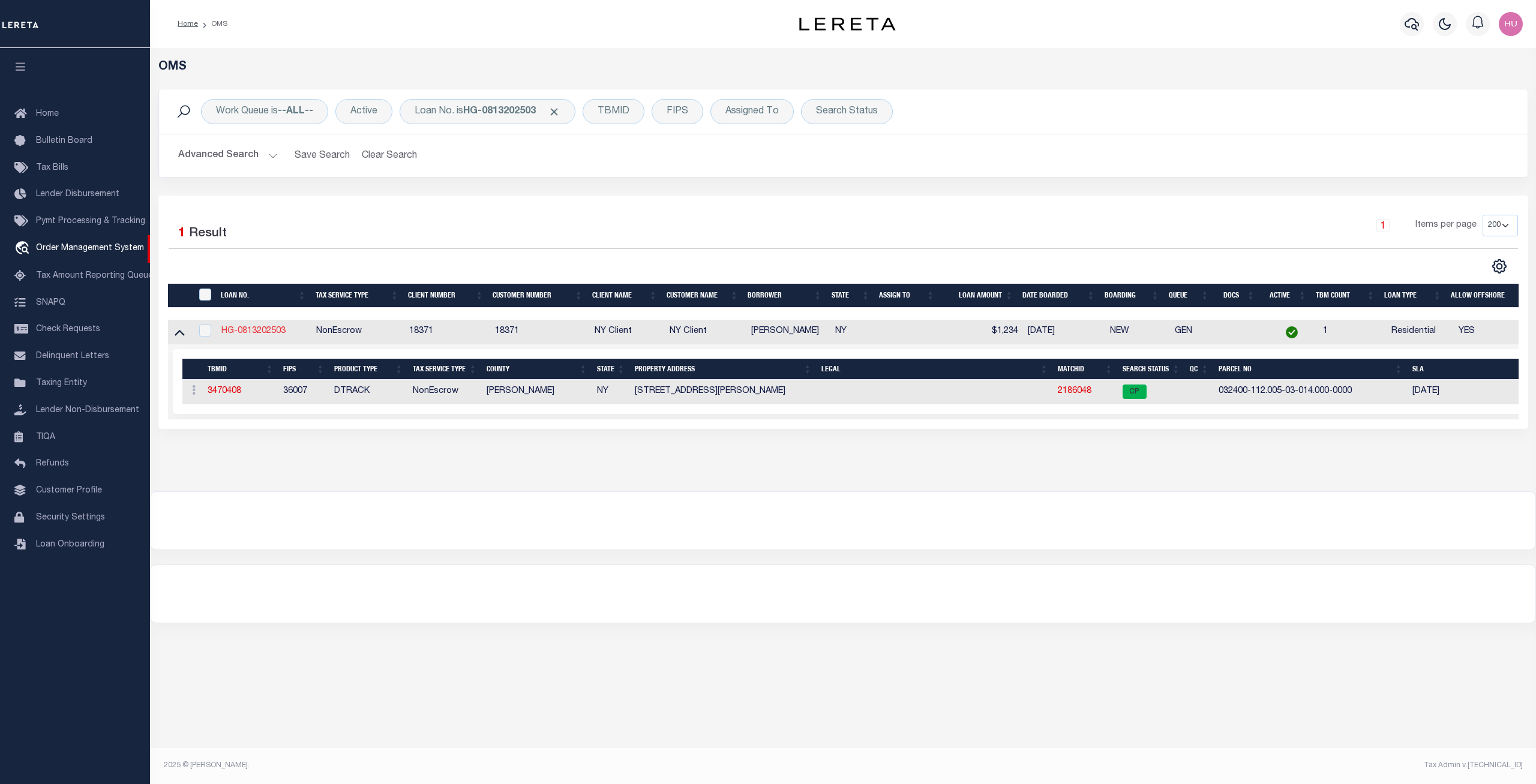
click at [270, 335] on link "HG-0813202503" at bounding box center [253, 331] width 64 height 8
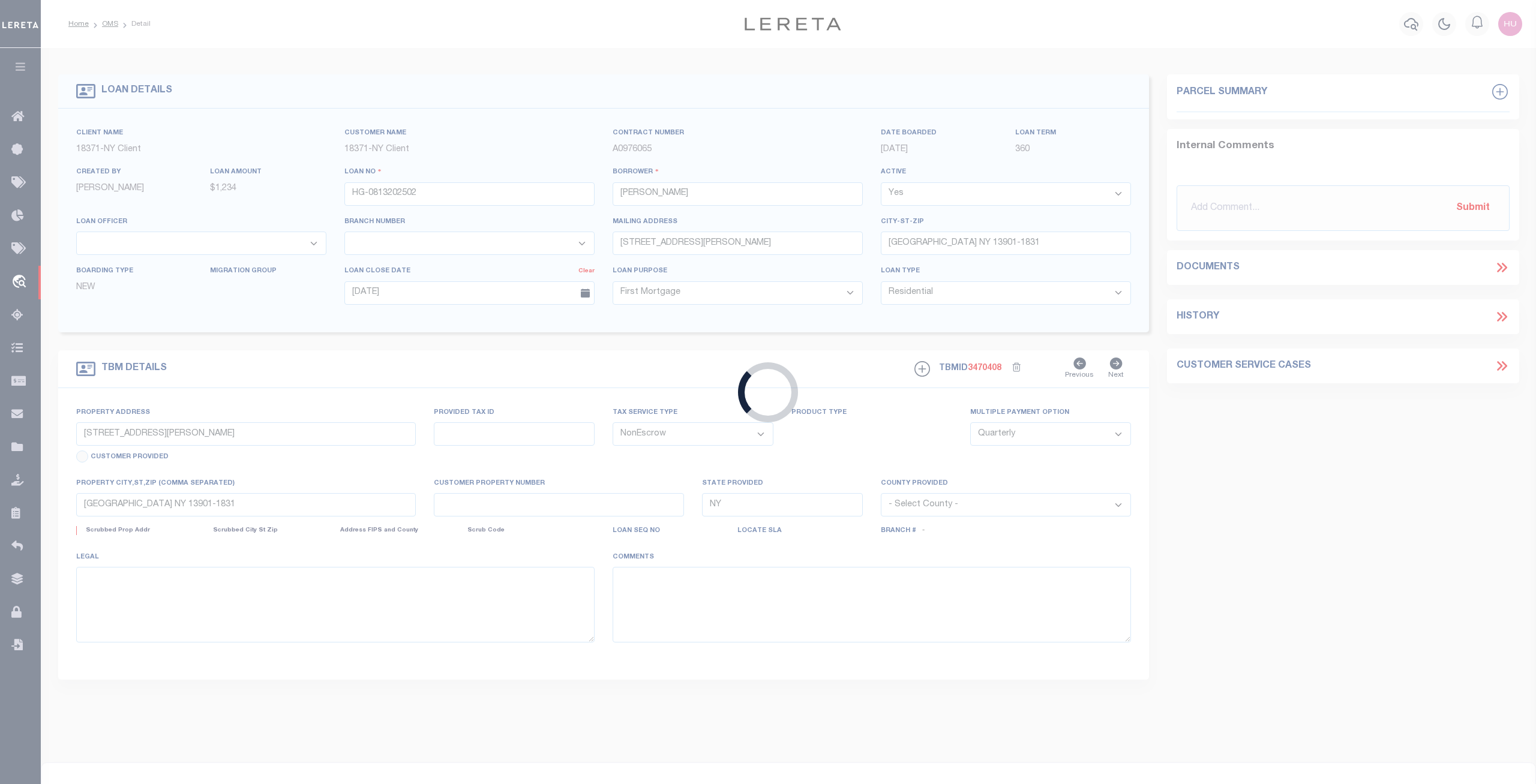
type input "HG-0813202503"
type input "Lewis Chilvers"
select select
type input "92 CARMICHAEL RD"
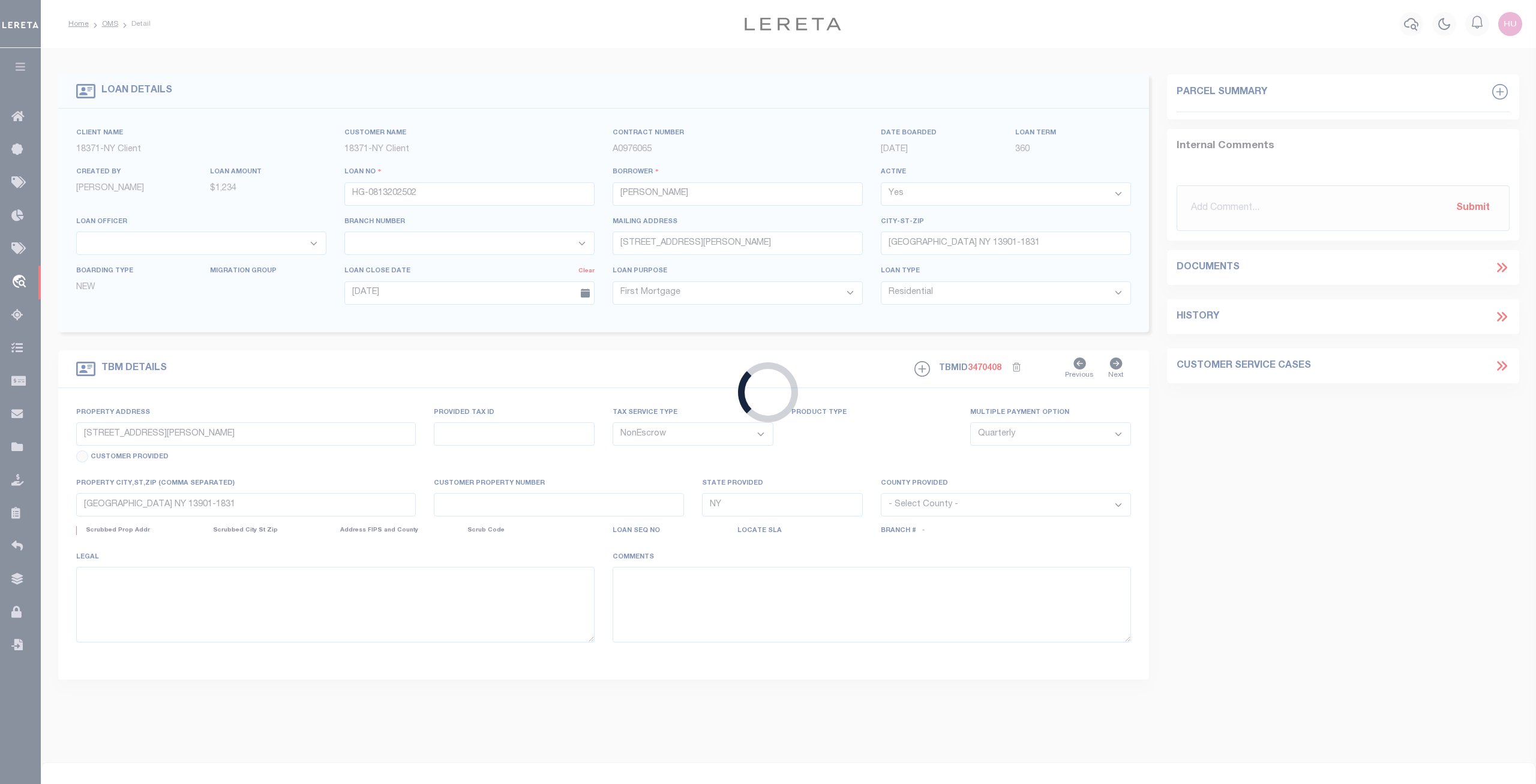
type input "BINGHAMTON NY 13901-1169"
type input "08/12/2025"
type input "92 CARMICHAEL RD"
type input "BINGHAMTON NY 13901-1169"
select select
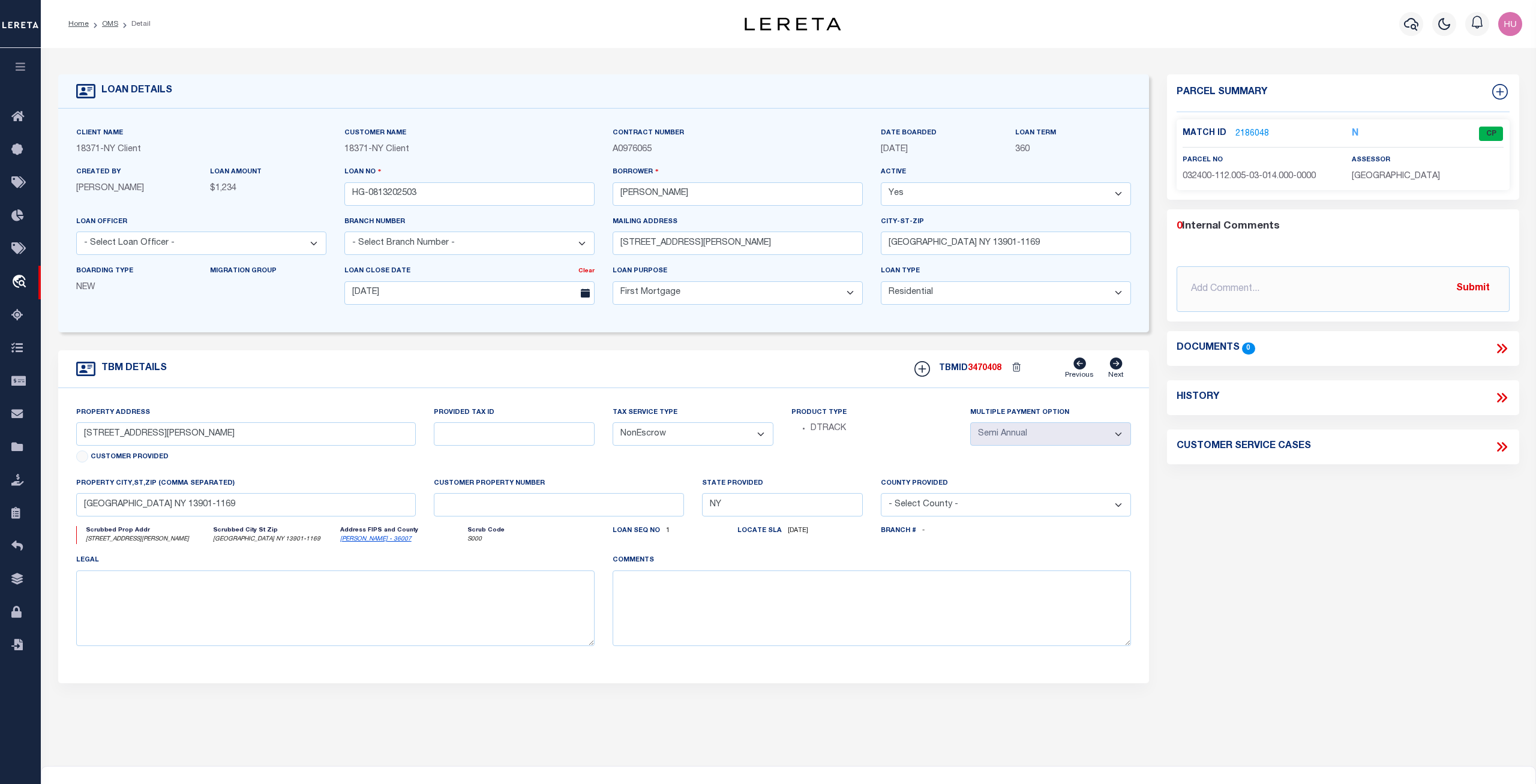
click at [1250, 133] on link "2186048" at bounding box center [1252, 134] width 34 height 13
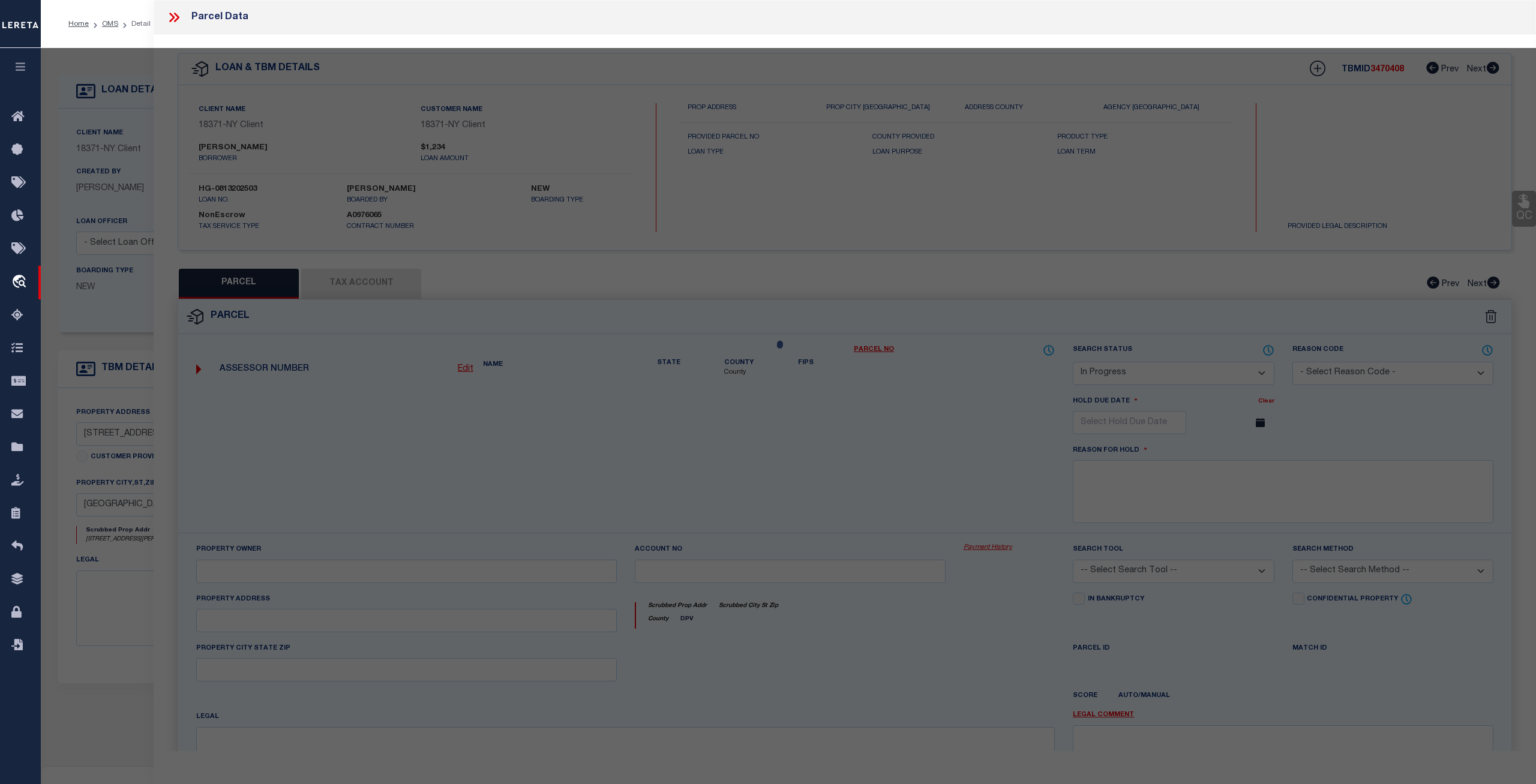
select select "AS"
checkbox input "false"
select select "CP"
type input "ANNODATLA LLC"
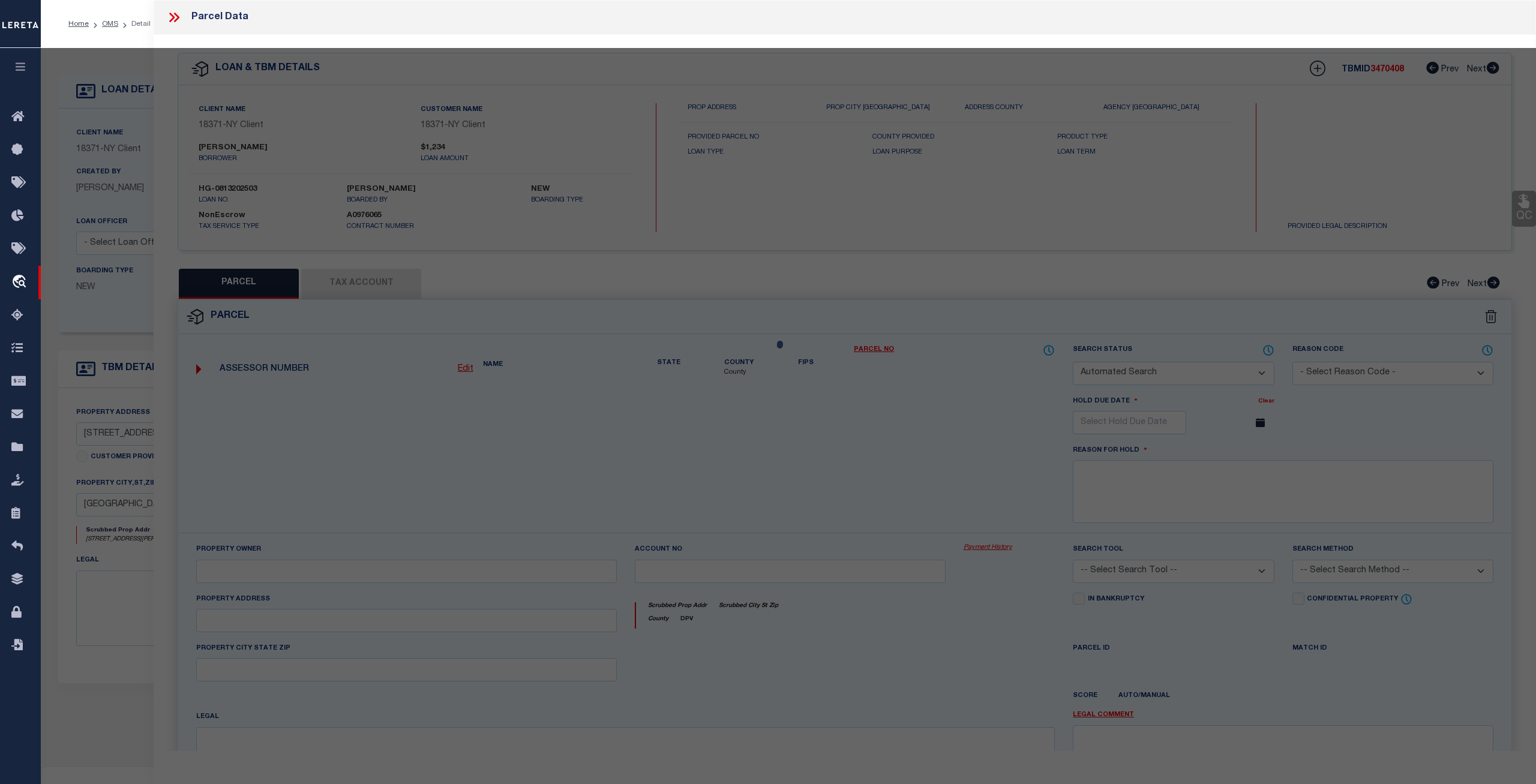
select select "ATL"
select select "ADD"
type input "92 CARMICHAEL RD"
checkbox input "false"
type input "BINGHAMTON, NY 13901"
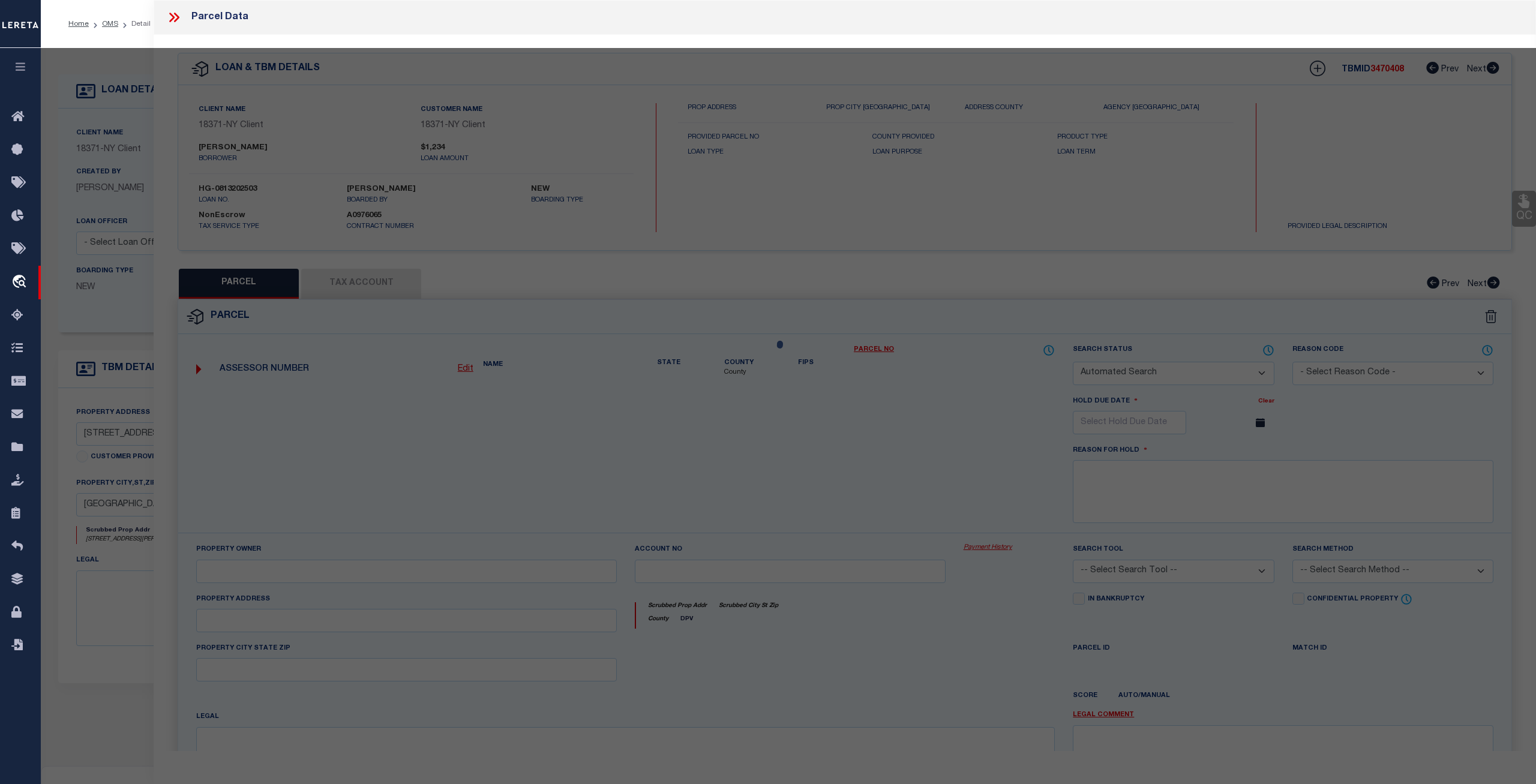
type textarea "007000000300B329000X"
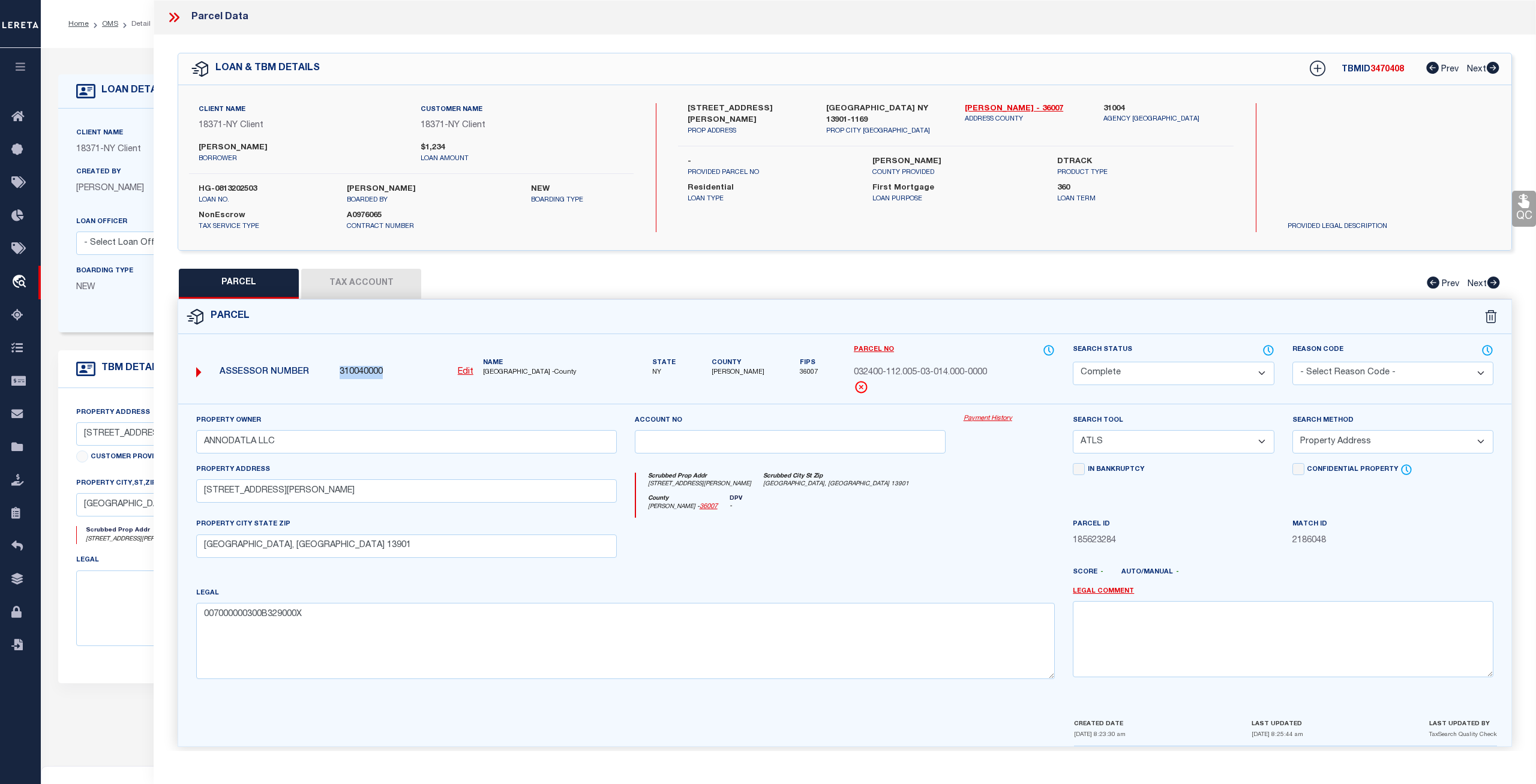
drag, startPoint x: 391, startPoint y: 370, endPoint x: 340, endPoint y: 371, distance: 51.0
click at [340, 371] on div "310040000 Edit" at bounding box center [407, 373] width 134 height 14
copy span "310040000"
click icon
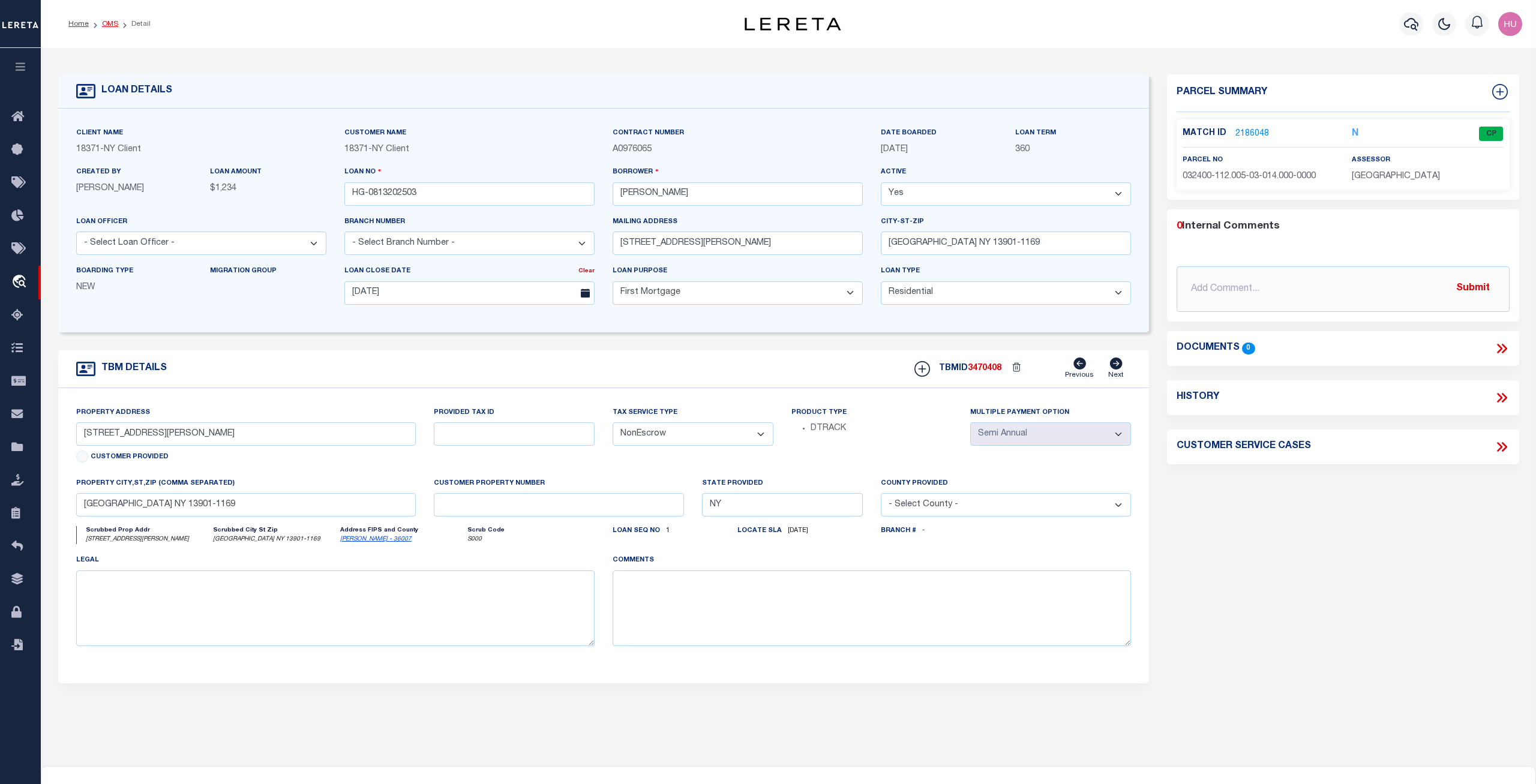
click link "OMS"
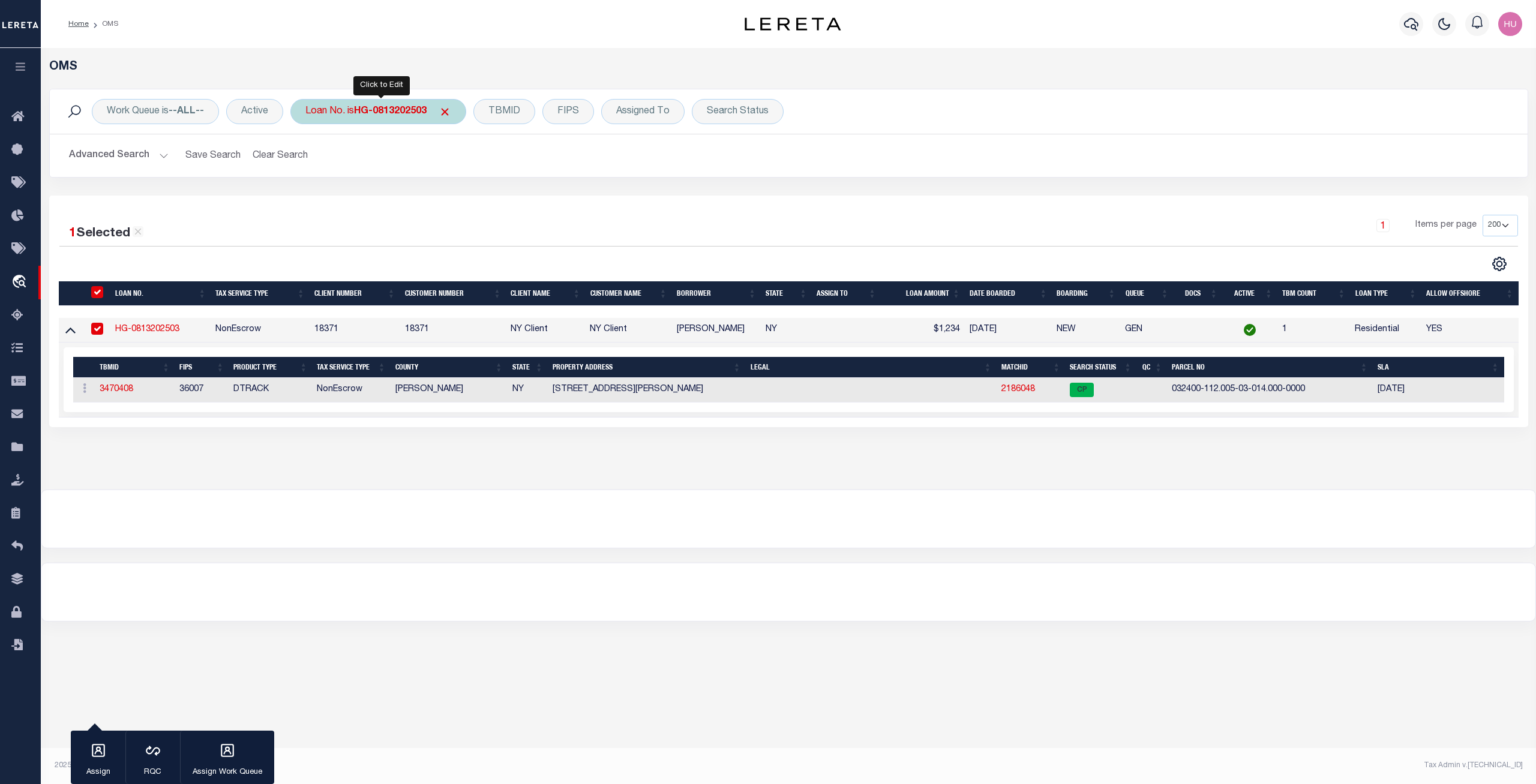
click div "Loan No. is HG-0813202503"
click input "HG-0813202503"
type input "HG-0813202504"
click input "Apply"
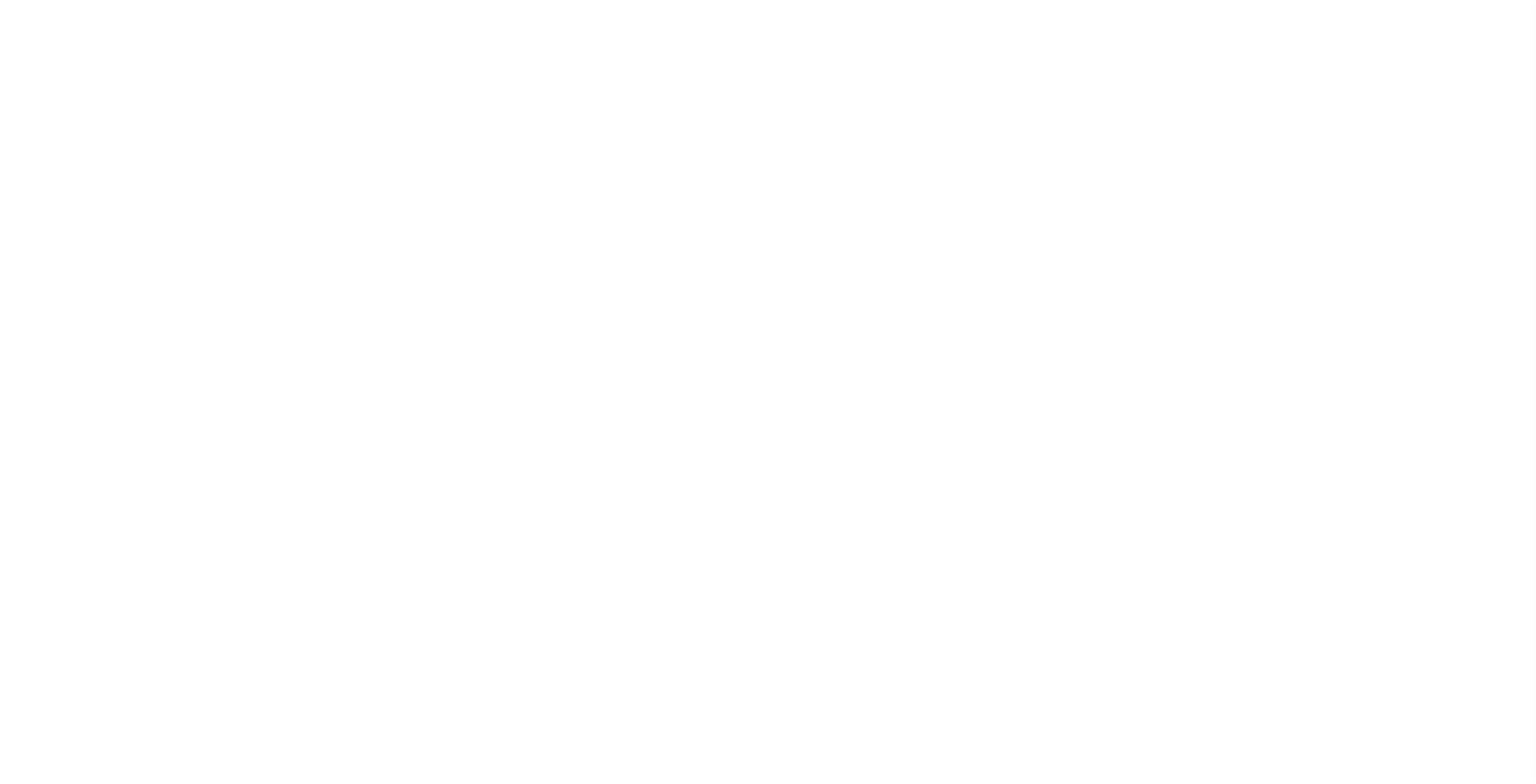
select select
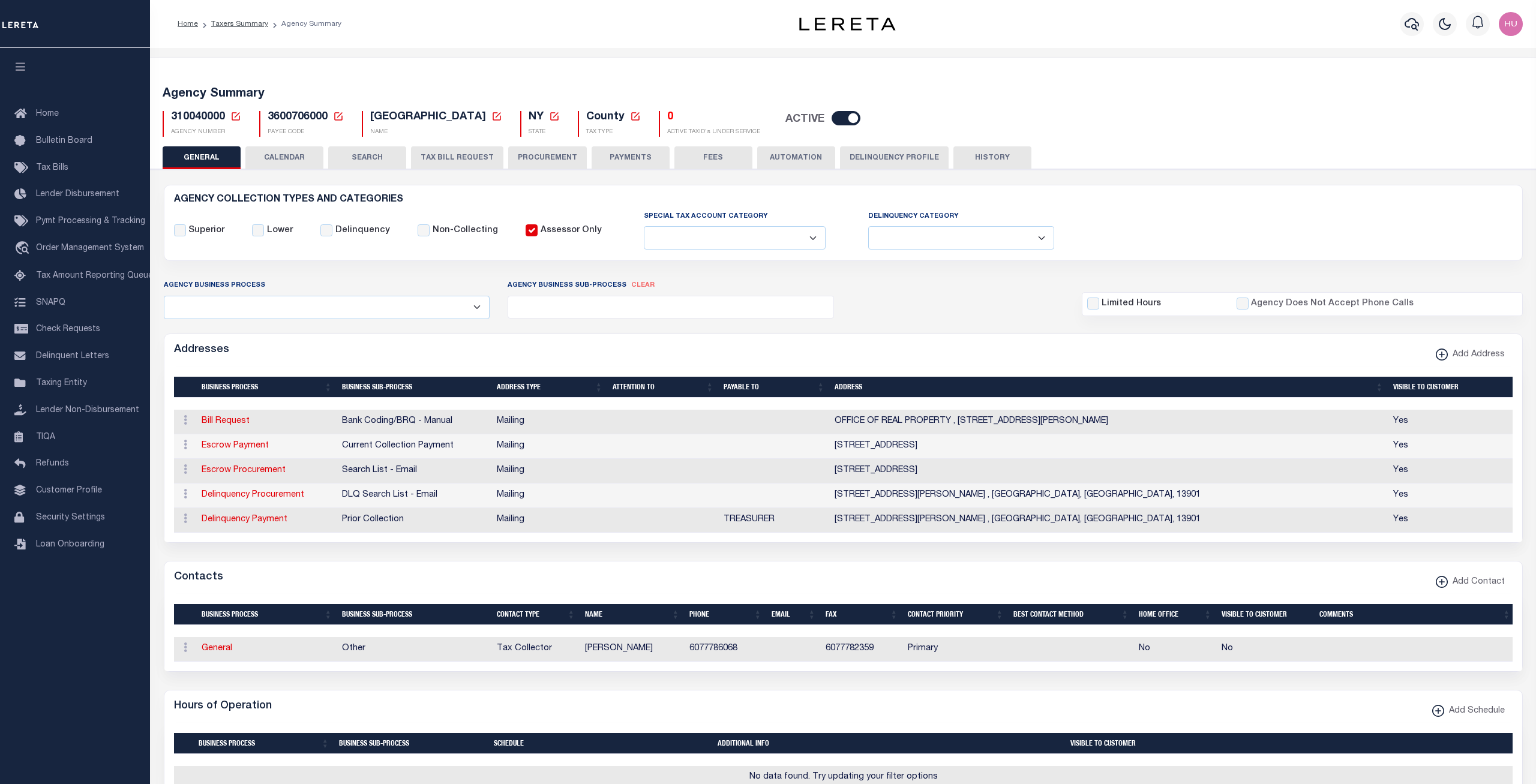
click at [284, 156] on button "CALENDAR" at bounding box center [284, 158] width 78 height 23
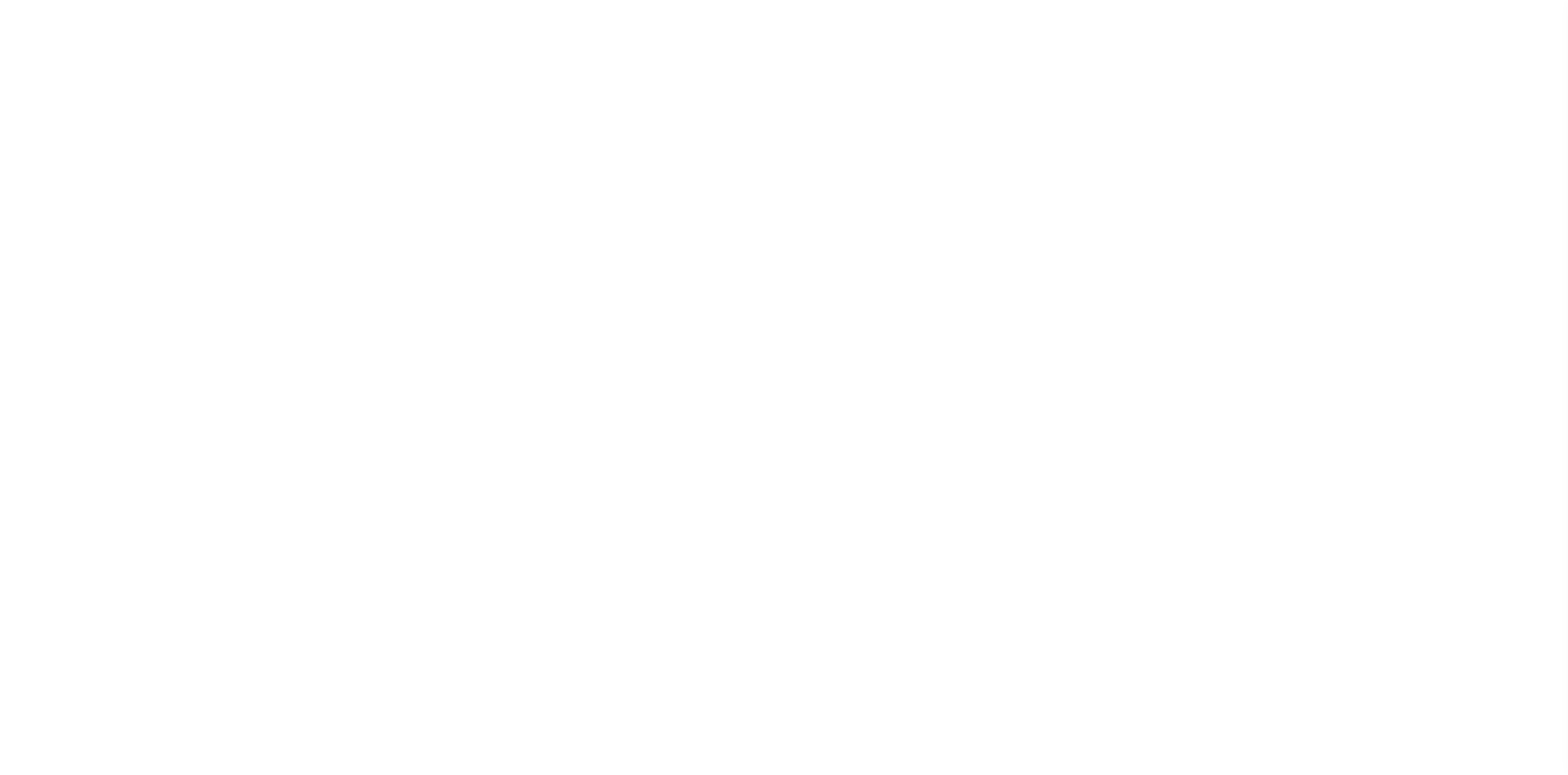
select select
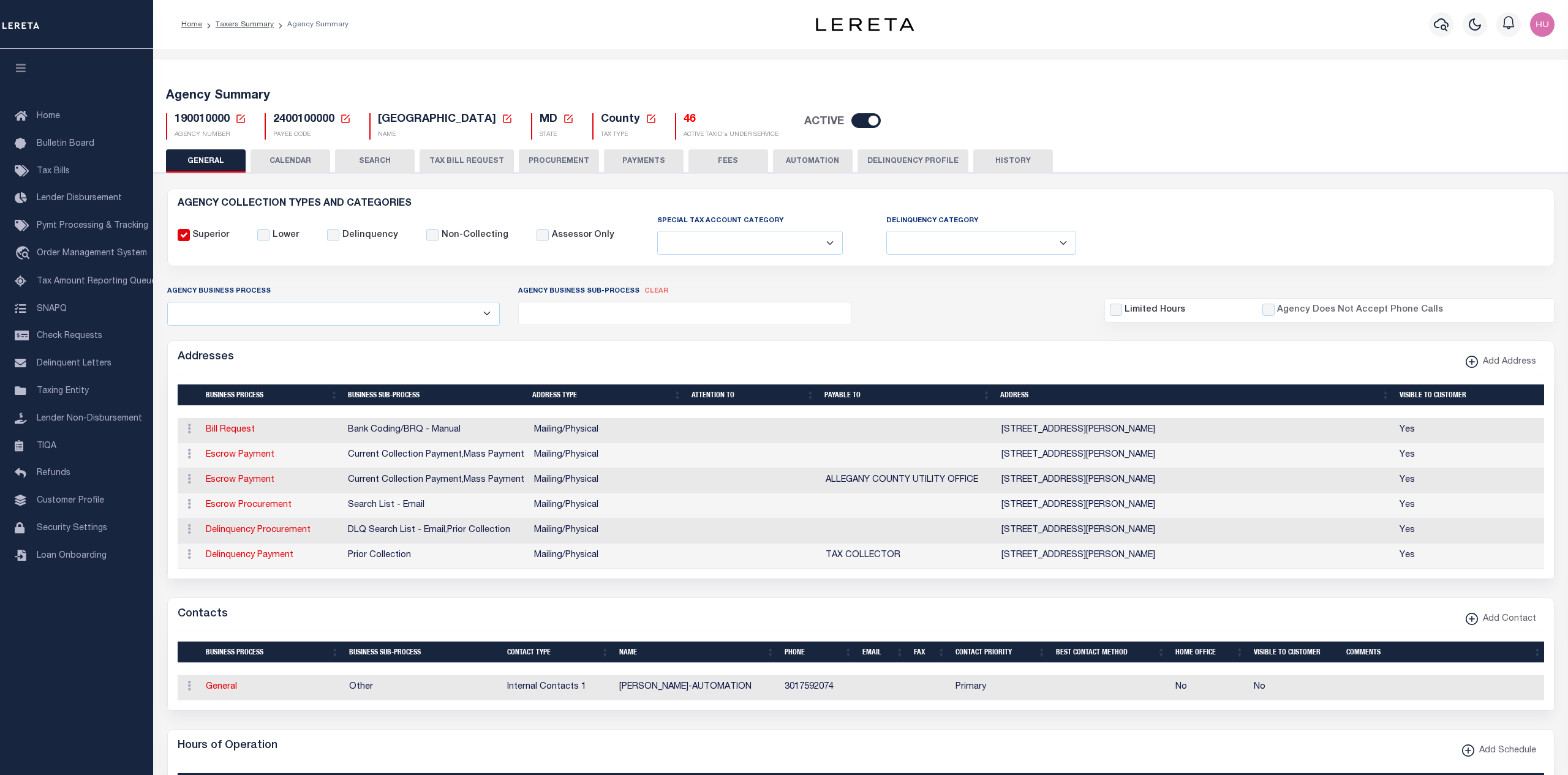
click at [299, 163] on button "CALENDAR" at bounding box center [290, 161] width 80 height 23
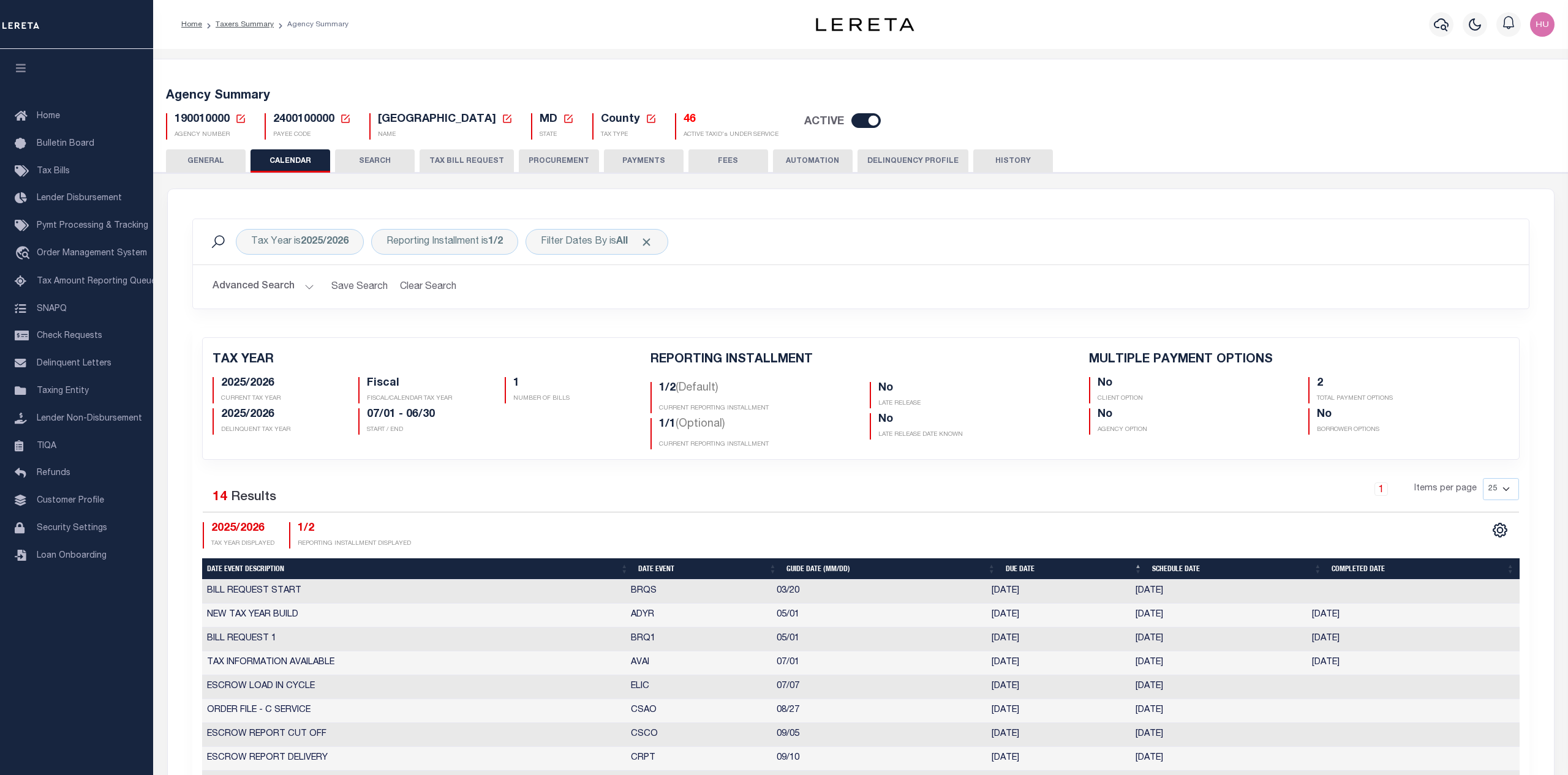
checkbox input "false"
type input "2"
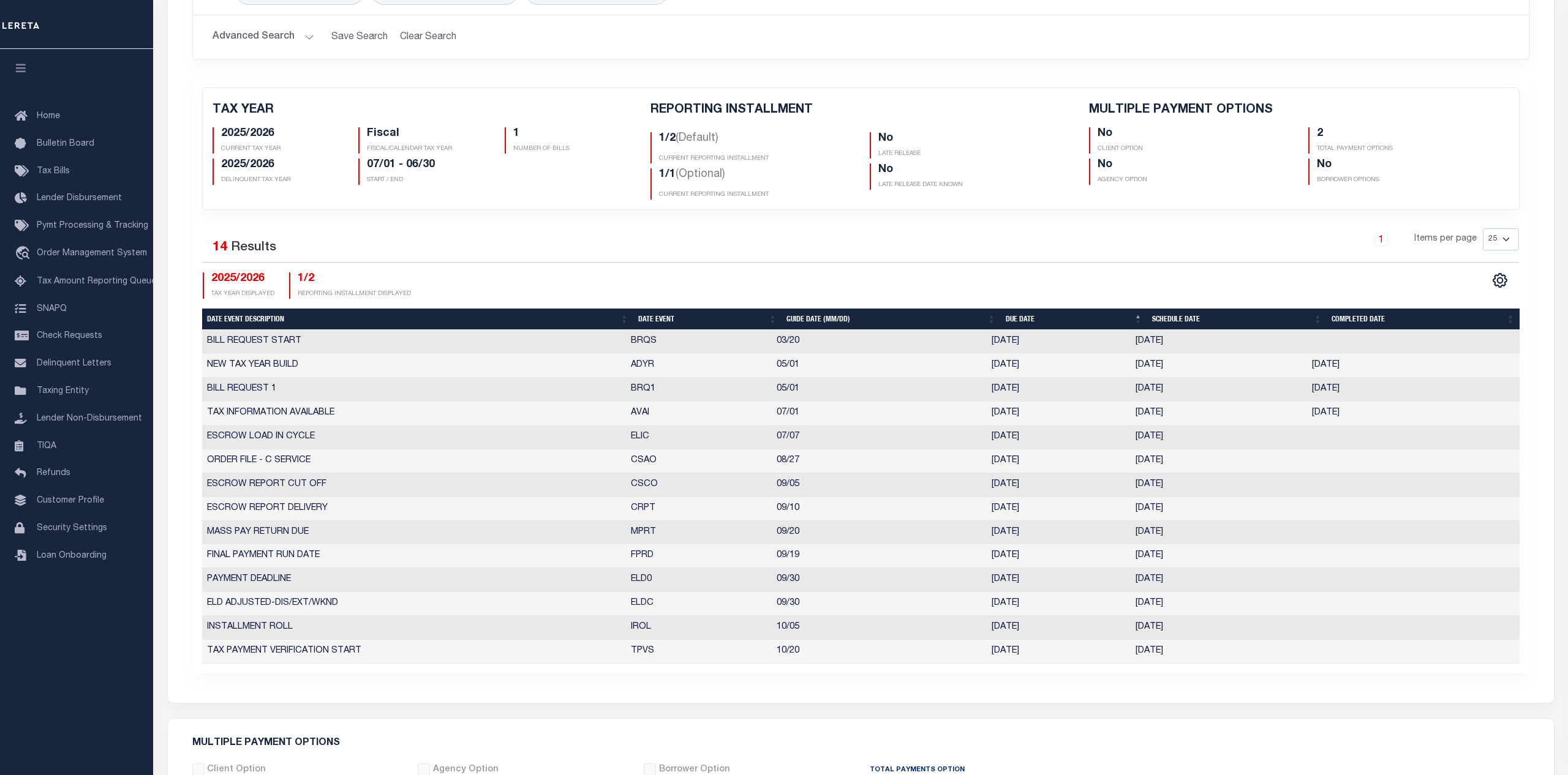
scroll to position [62, 0]
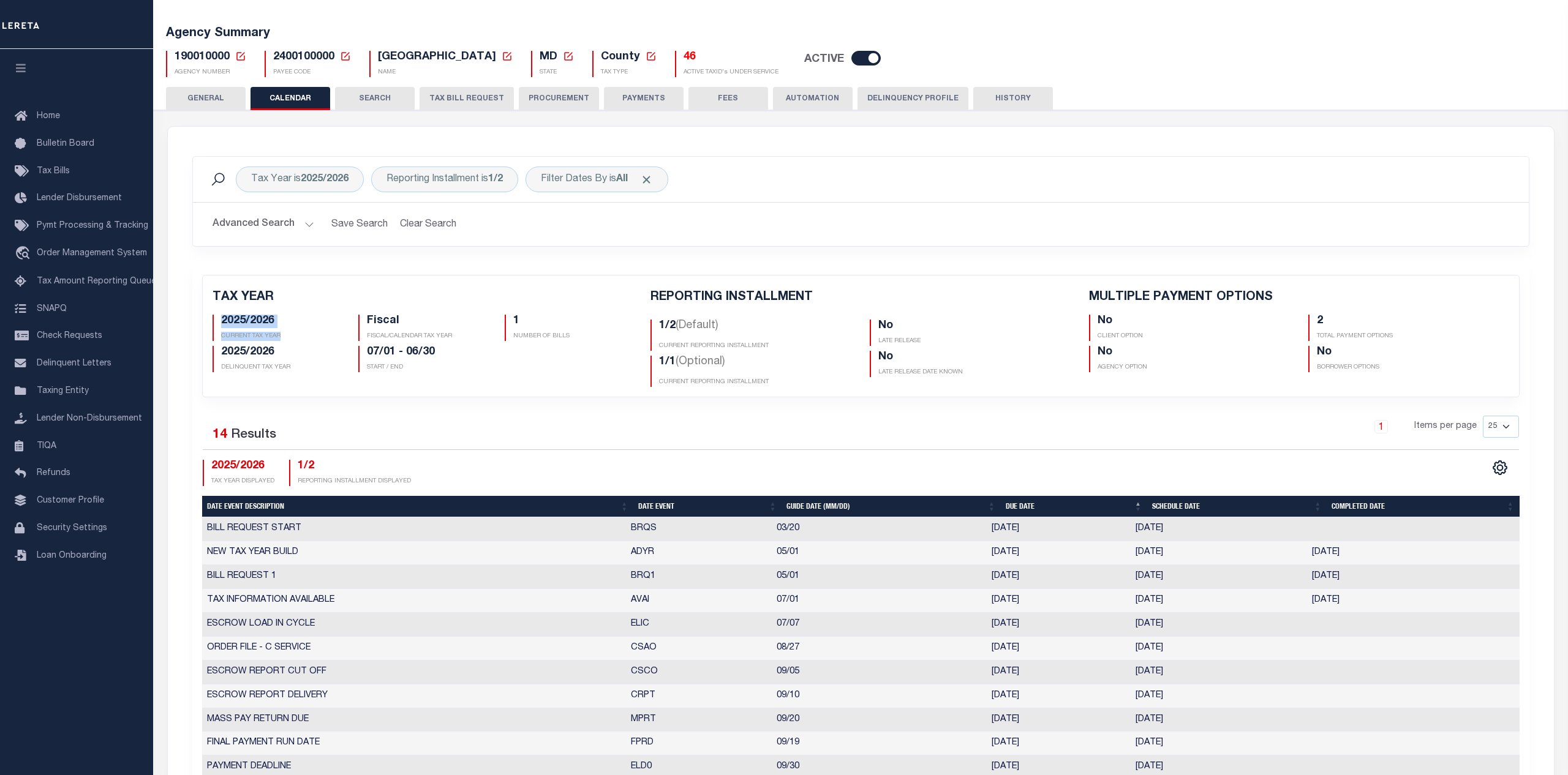
drag, startPoint x: 279, startPoint y: 337, endPoint x: 222, endPoint y: 325, distance: 58.2
click at [222, 325] on div "2025/2026 CURRENT TAX YEAR" at bounding box center [277, 328] width 128 height 26
click at [477, 182] on div "Reporting Installment is 1/2" at bounding box center [445, 179] width 147 height 26
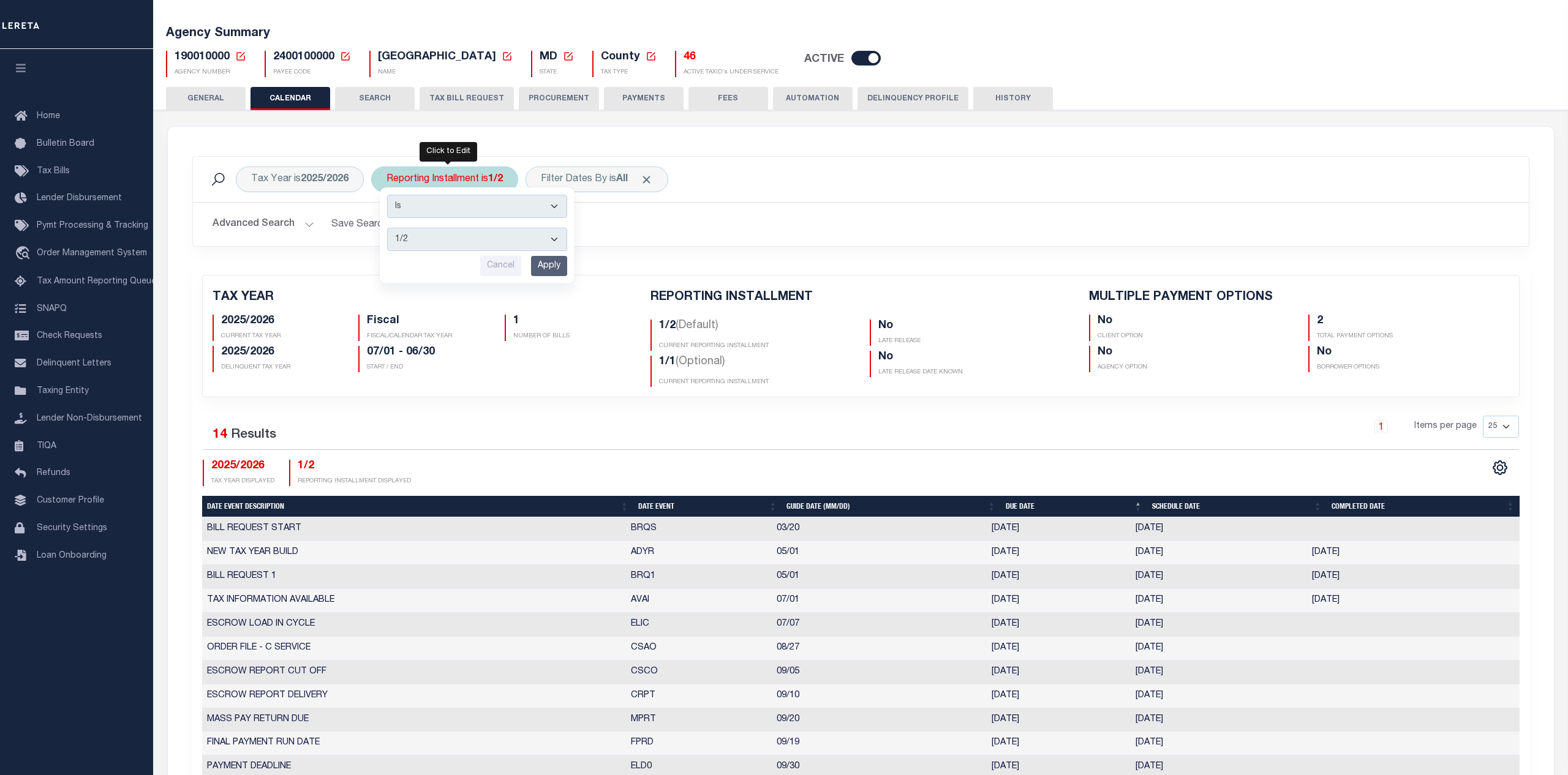
click at [387, 227] on select "1/2 2/2 1/1" at bounding box center [477, 239] width 180 height 23
select select "2/2"
click option "2/2" at bounding box center [0, 0] width 0 height 0
click at [552, 270] on input "Apply" at bounding box center [549, 266] width 36 height 20
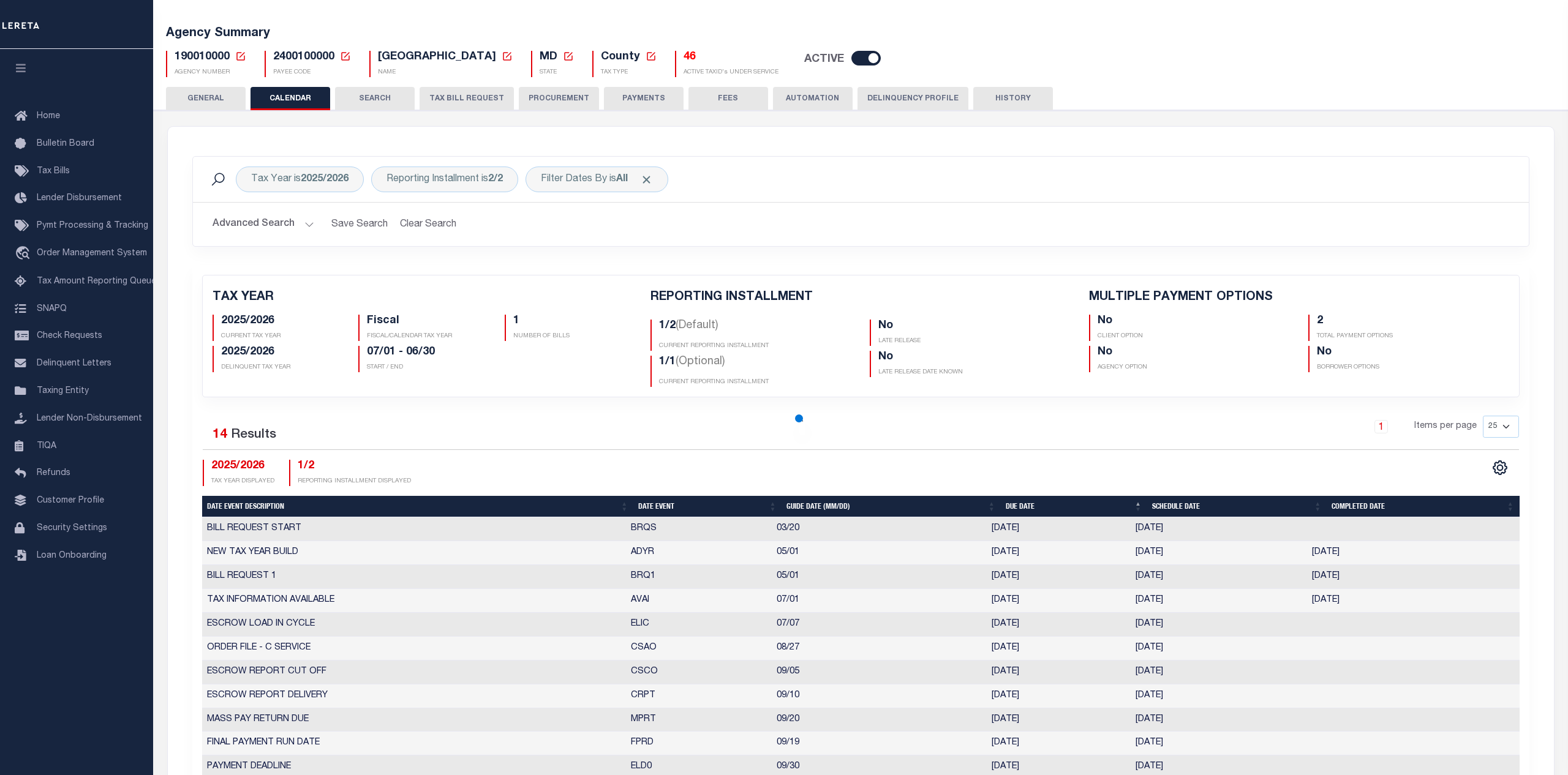
checkbox input "false"
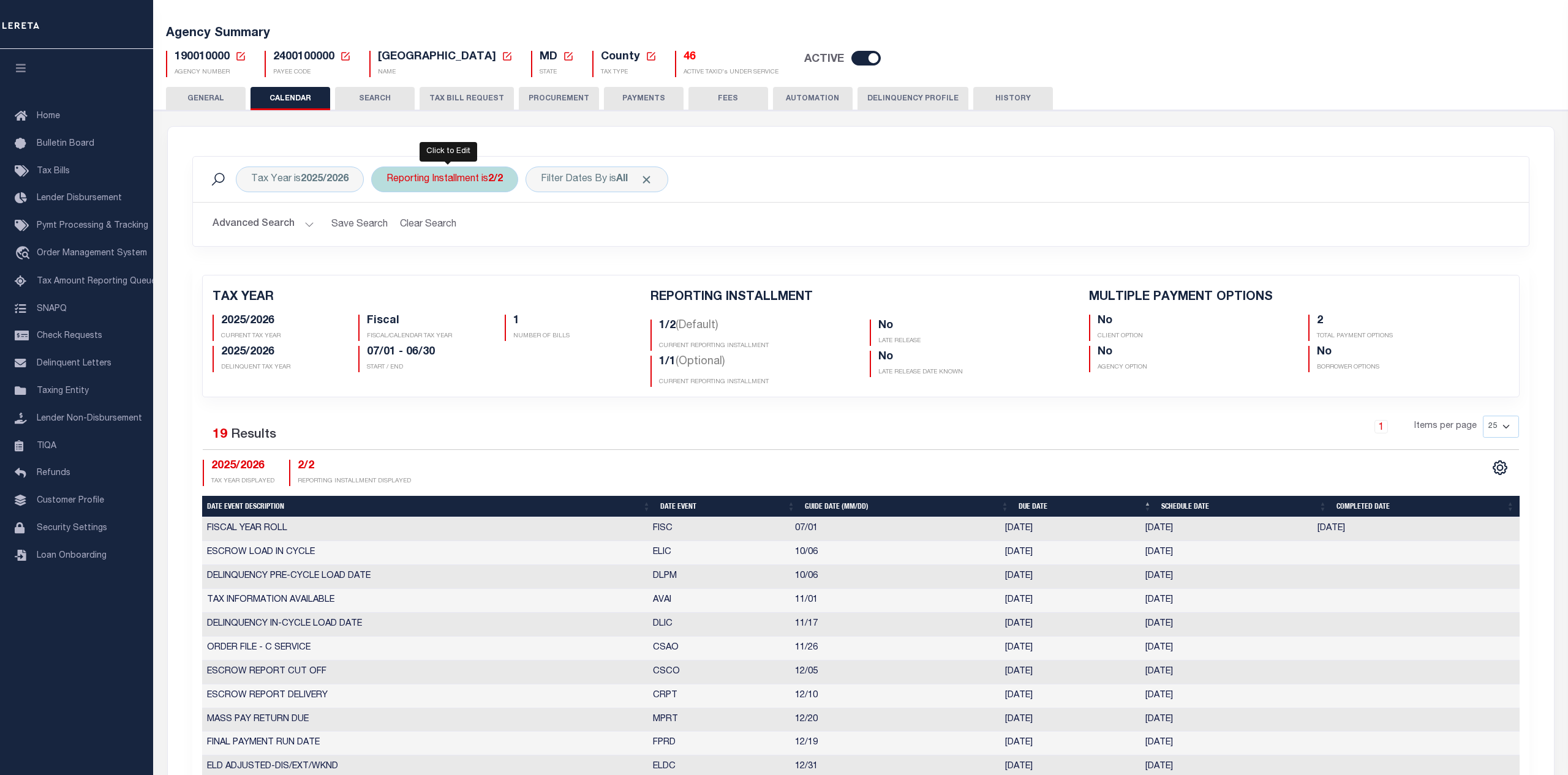
click at [434, 186] on div "Reporting Installment is 2/2" at bounding box center [445, 179] width 147 height 26
click at [387, 227] on select "1/2 2/2 1/1" at bounding box center [477, 239] width 180 height 23
select select "1/1"
click option "1/1" at bounding box center [0, 0] width 0 height 0
click at [549, 267] on input "Apply" at bounding box center [549, 266] width 36 height 20
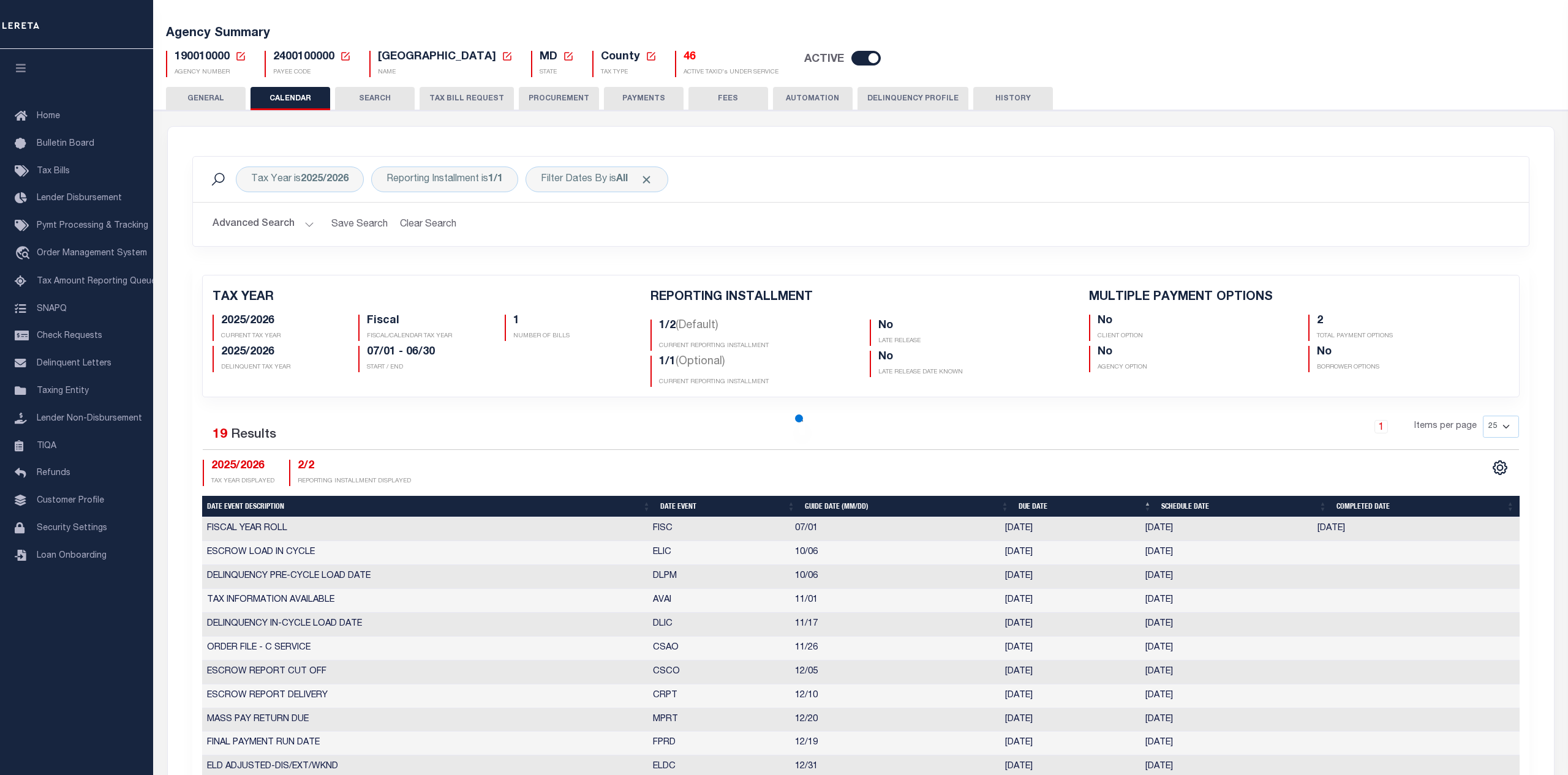
checkbox input "false"
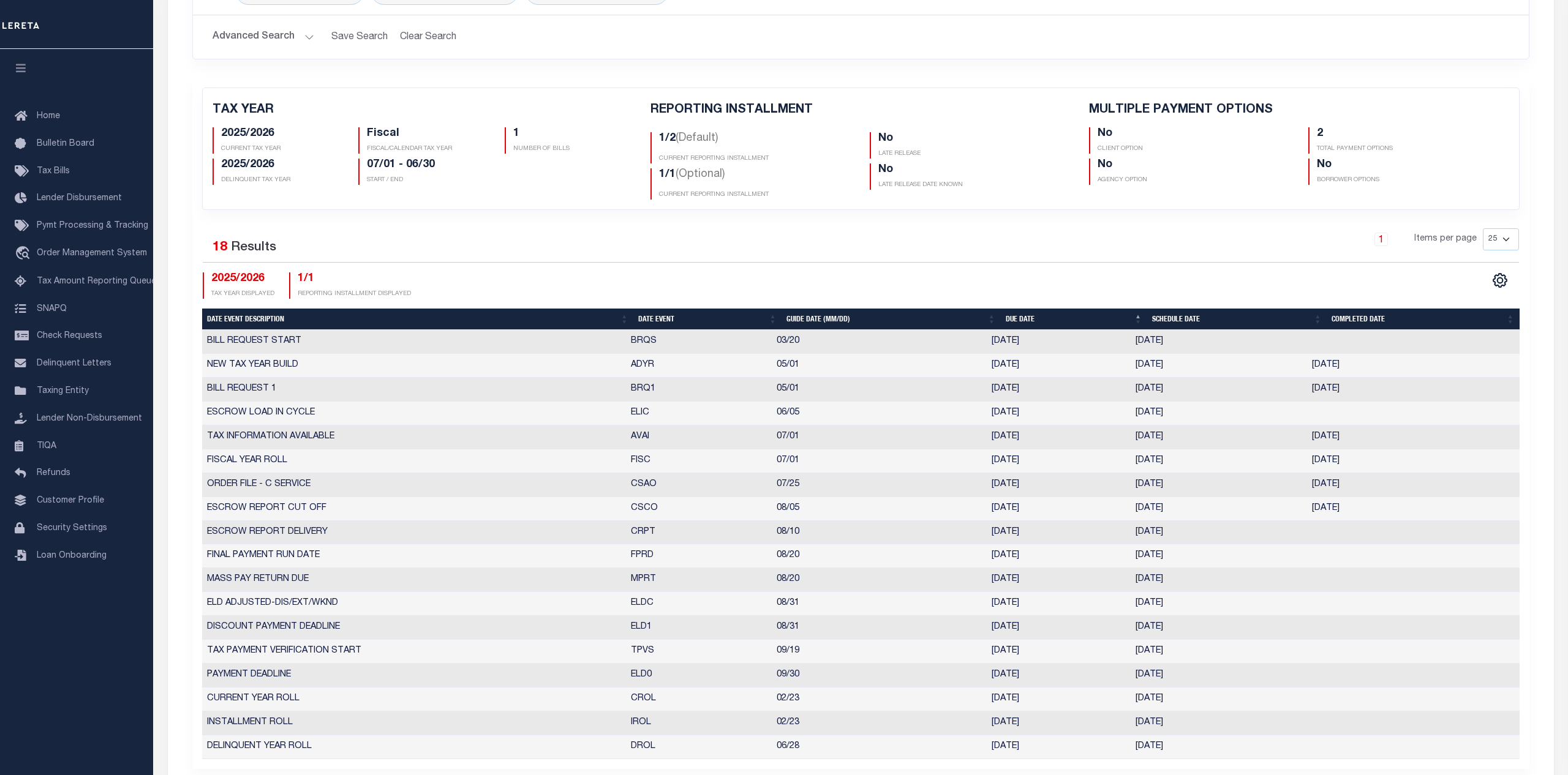
scroll to position [312, 0]
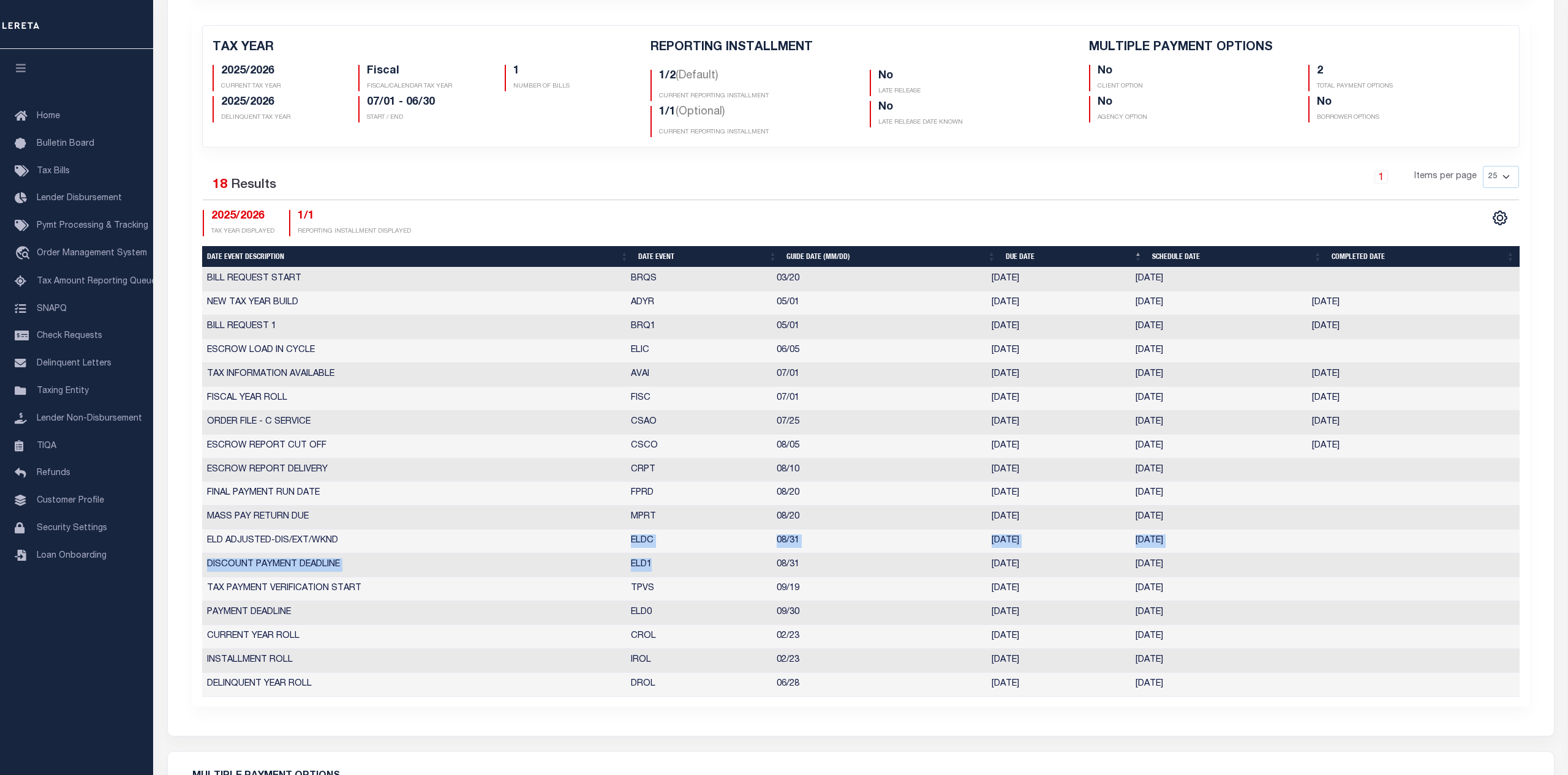
drag, startPoint x: 661, startPoint y: 566, endPoint x: 620, endPoint y: 543, distance: 47.0
click at [620, 543] on tbody "BILL REQUEST START BRQS 03/20 03/20/2025 03/20/2025 10156605 NEW TAX YEAR BUILD…" at bounding box center [861, 481] width 1317 height 428
click at [516, 696] on td "DELINQUENT YEAR ROLL" at bounding box center [414, 685] width 424 height 24
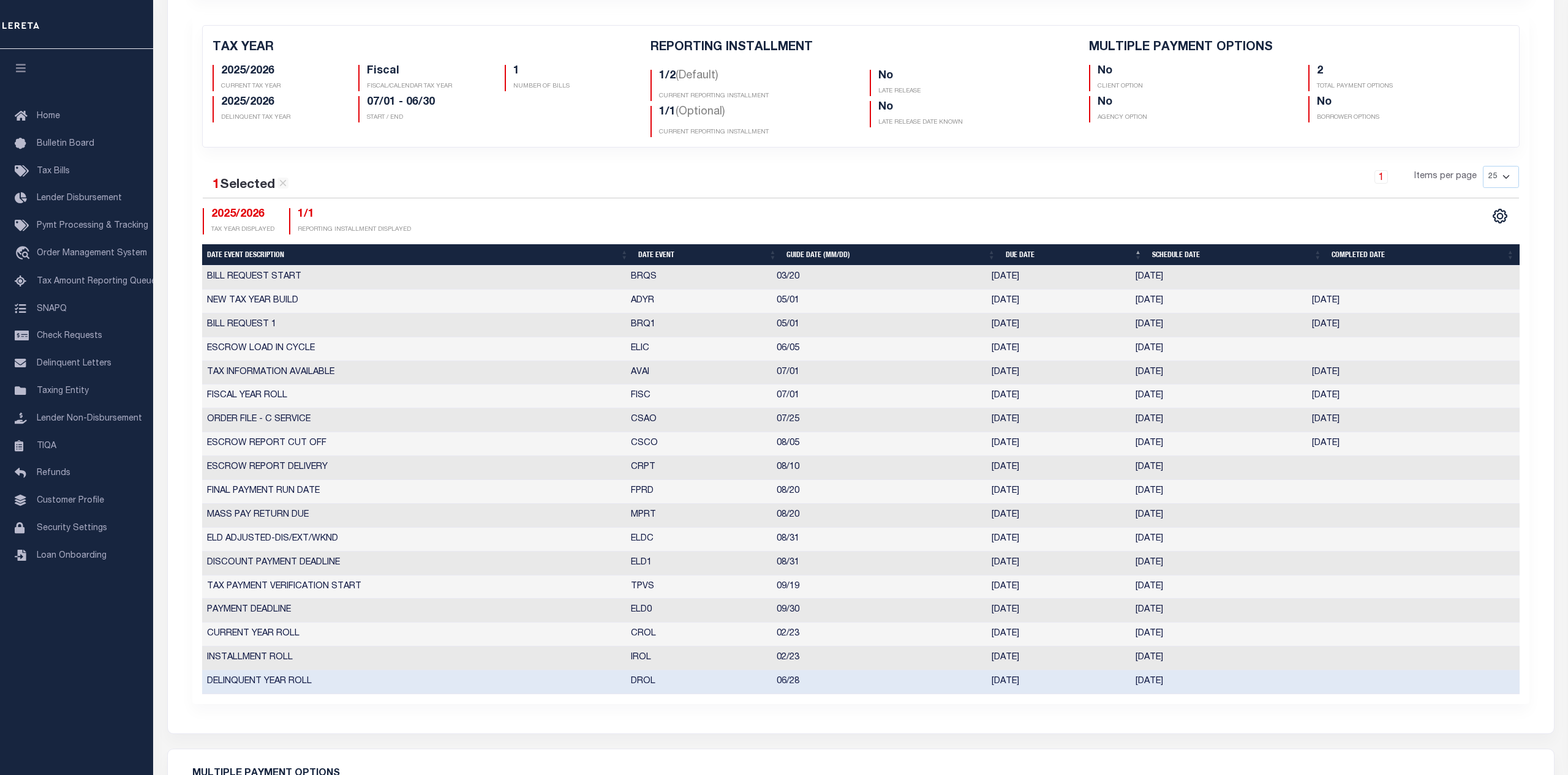
scroll to position [0, 0]
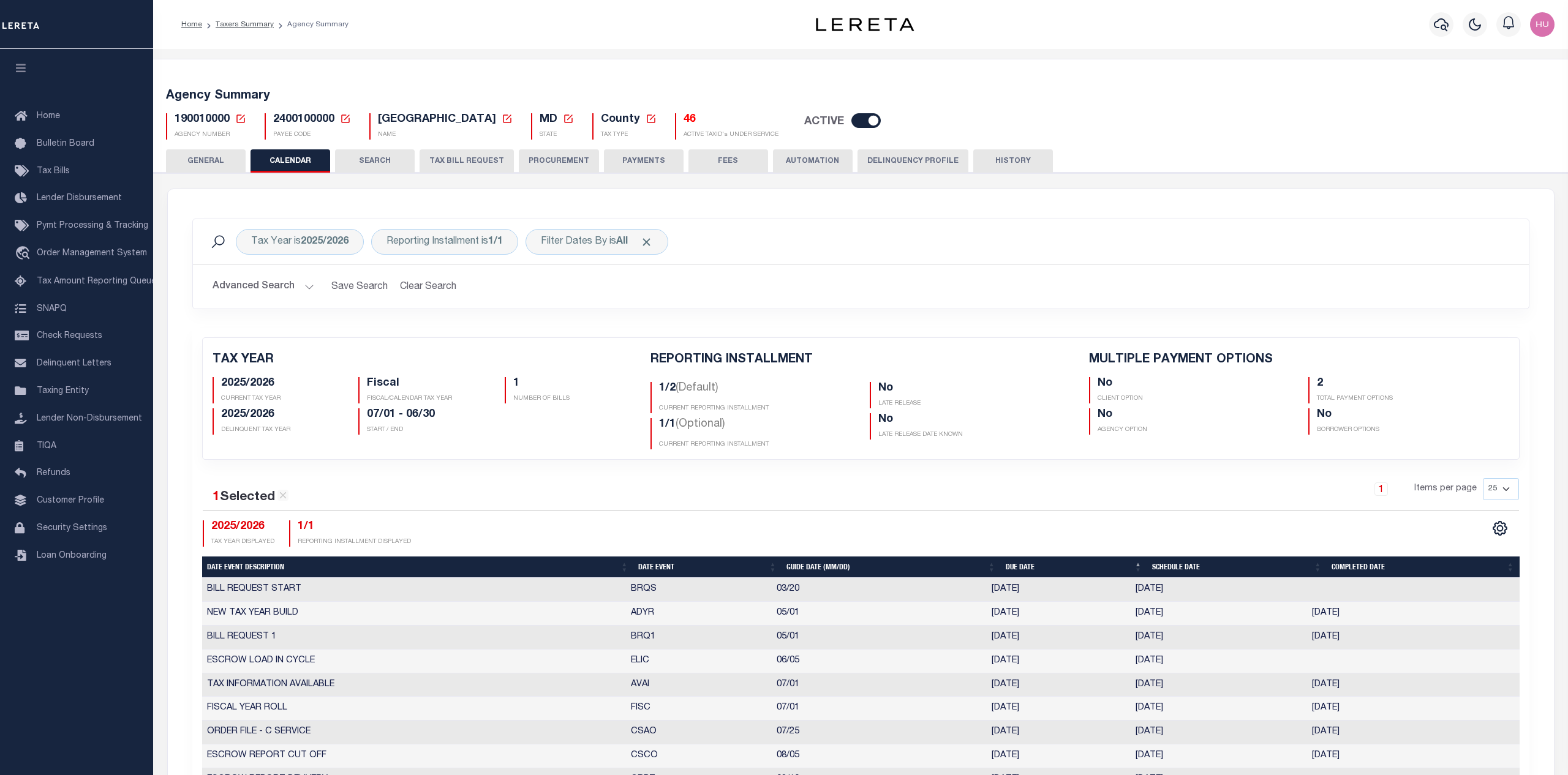
click at [221, 172] on div "GENERAL CALENDAR SEARCH TAX BILL REQUEST PROCUREMENT" at bounding box center [861, 786] width 1419 height 1273
click at [215, 160] on button "GENERAL" at bounding box center [206, 161] width 80 height 23
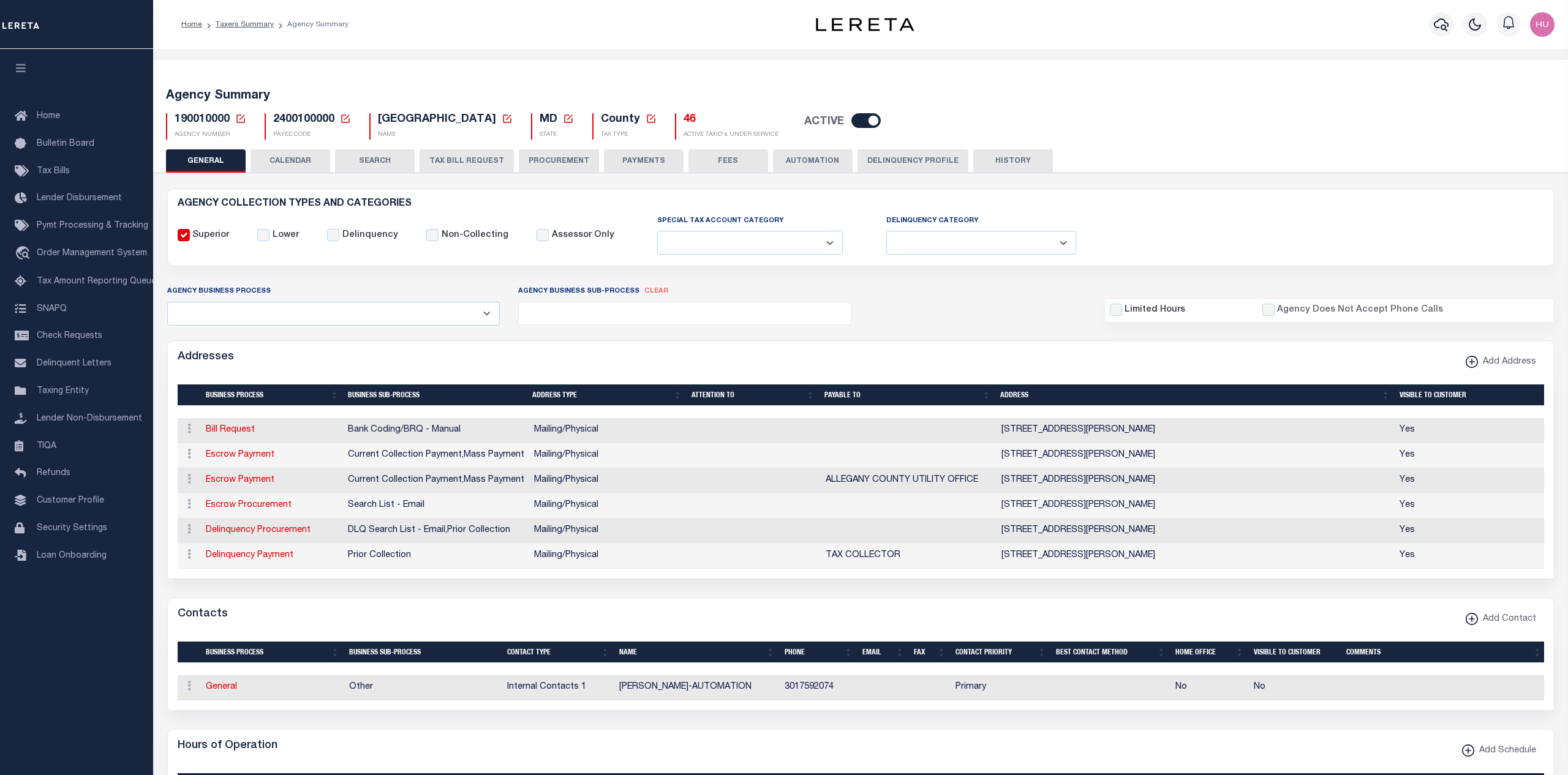
click at [292, 165] on button "CALENDAR" at bounding box center [290, 161] width 80 height 23
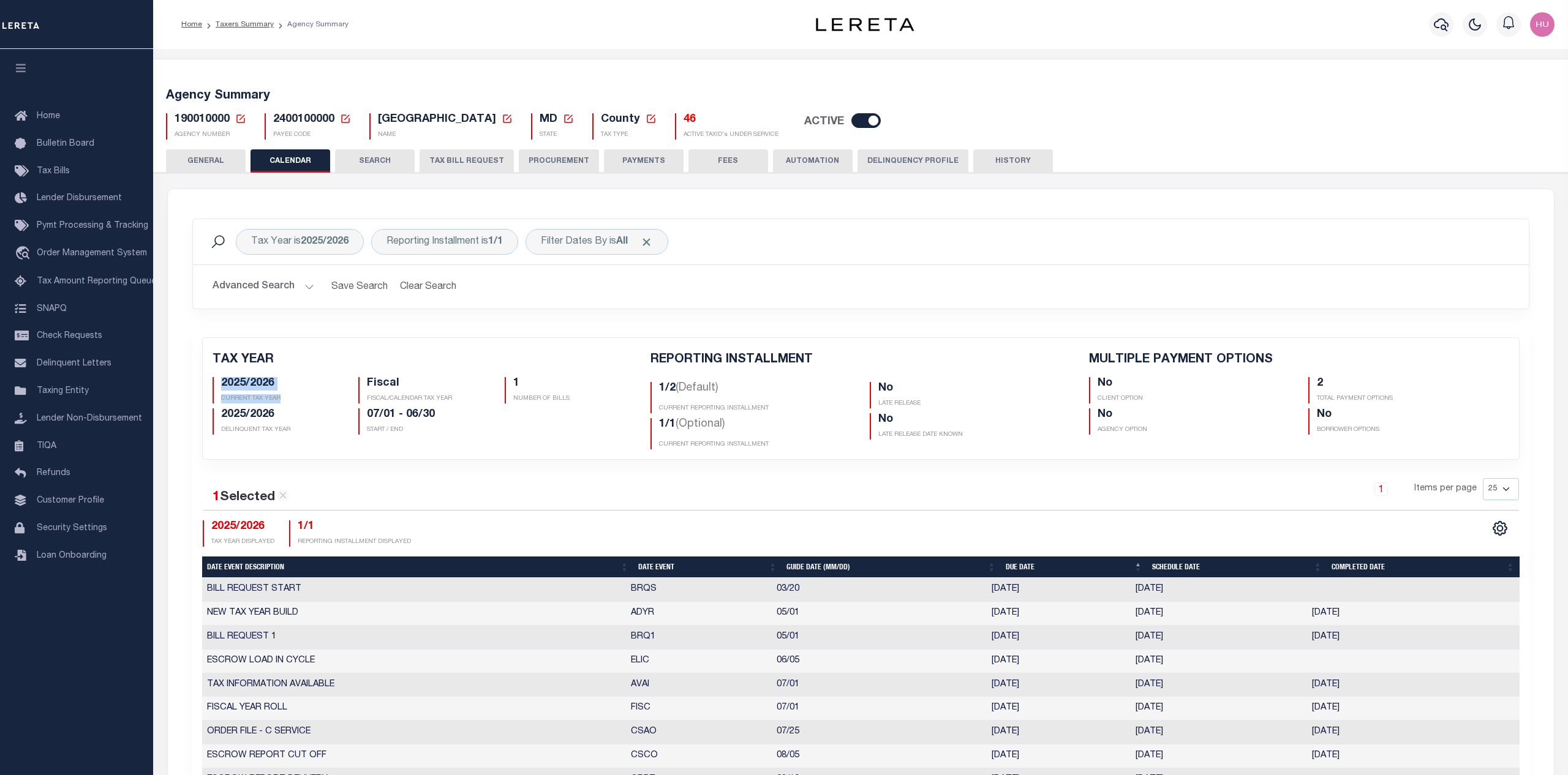
drag, startPoint x: 278, startPoint y: 398, endPoint x: 220, endPoint y: 384, distance: 59.7
click at [220, 384] on div "2025/2026 CURRENT TAX YEAR" at bounding box center [277, 390] width 128 height 26
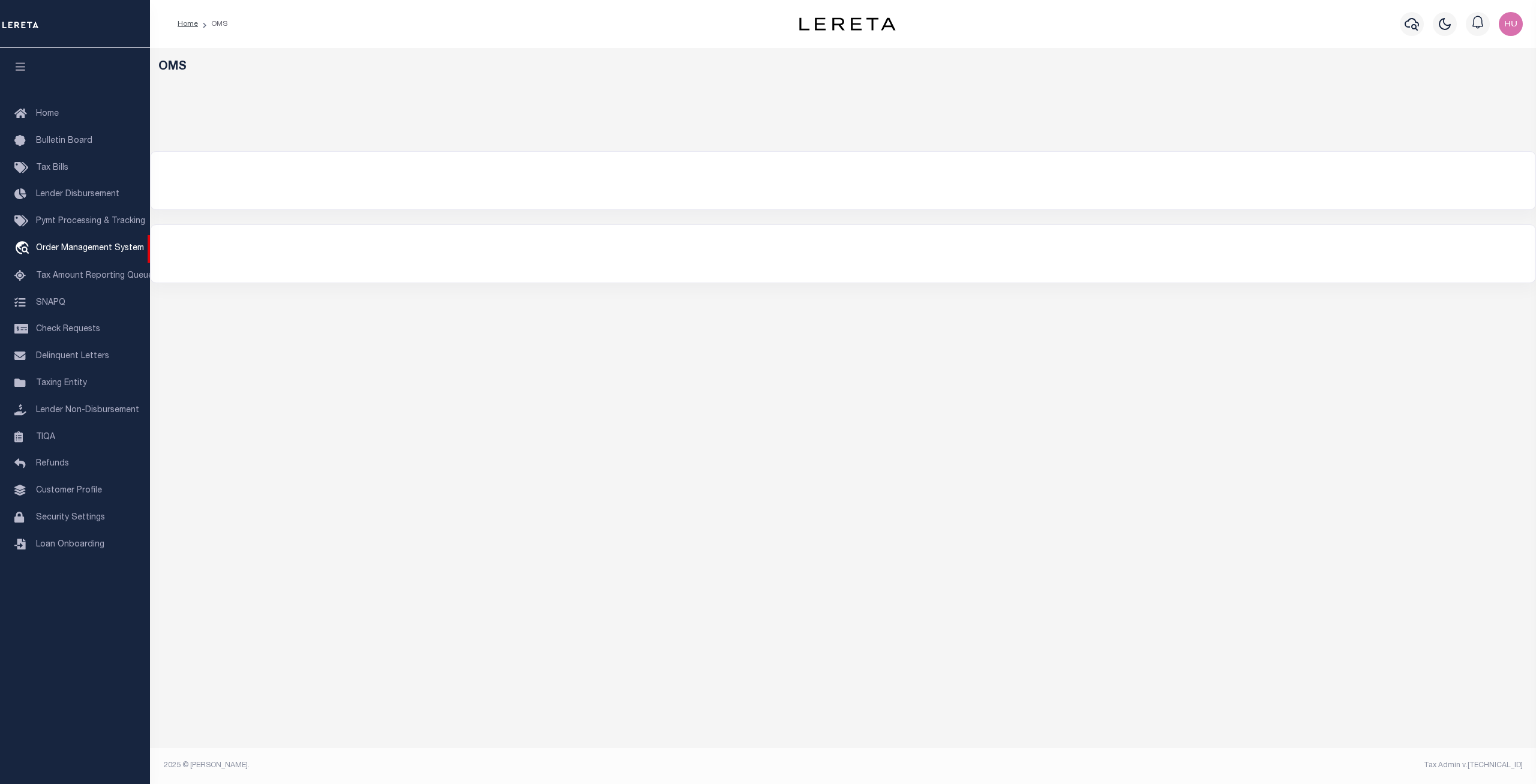
select select "200"
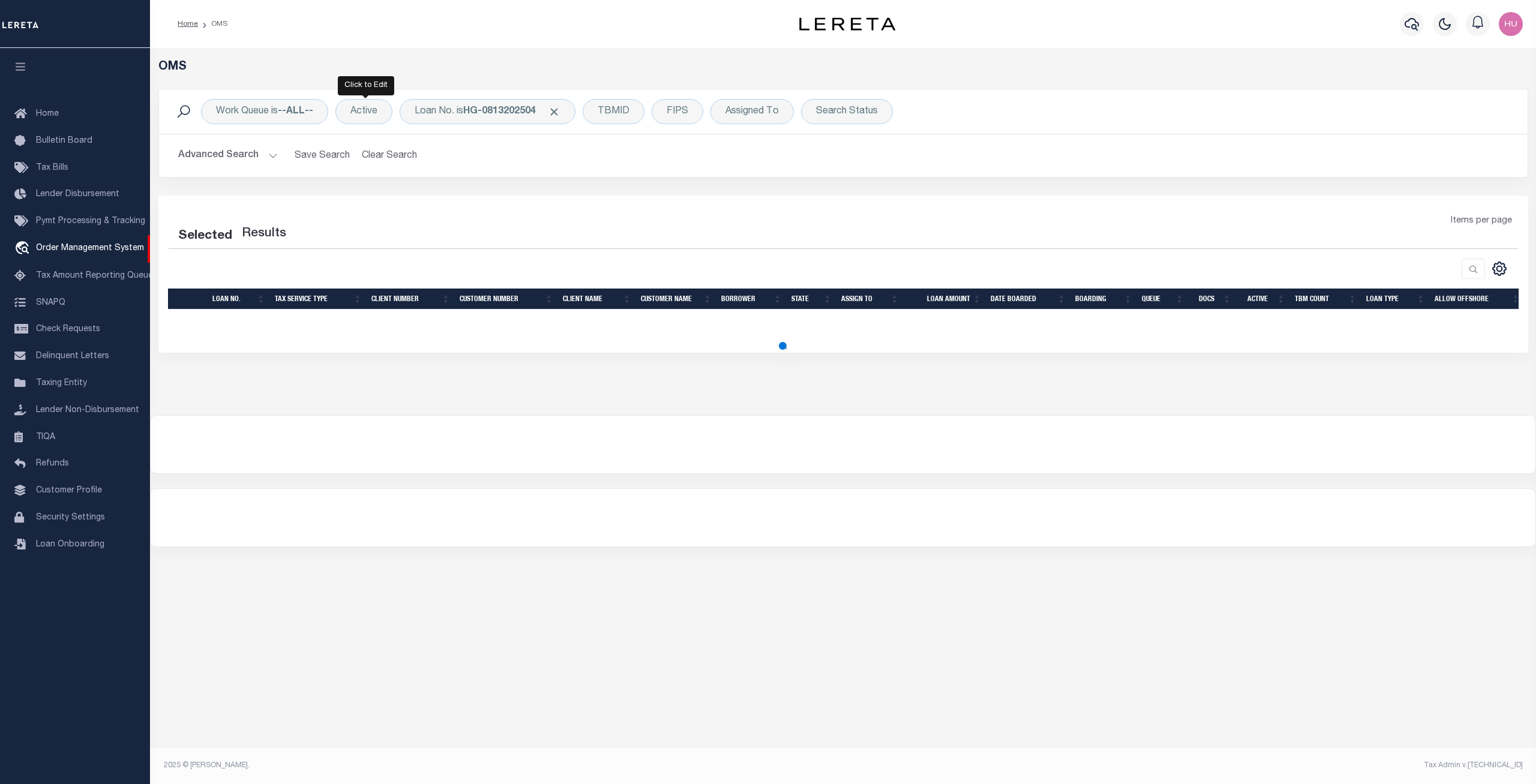
select select "200"
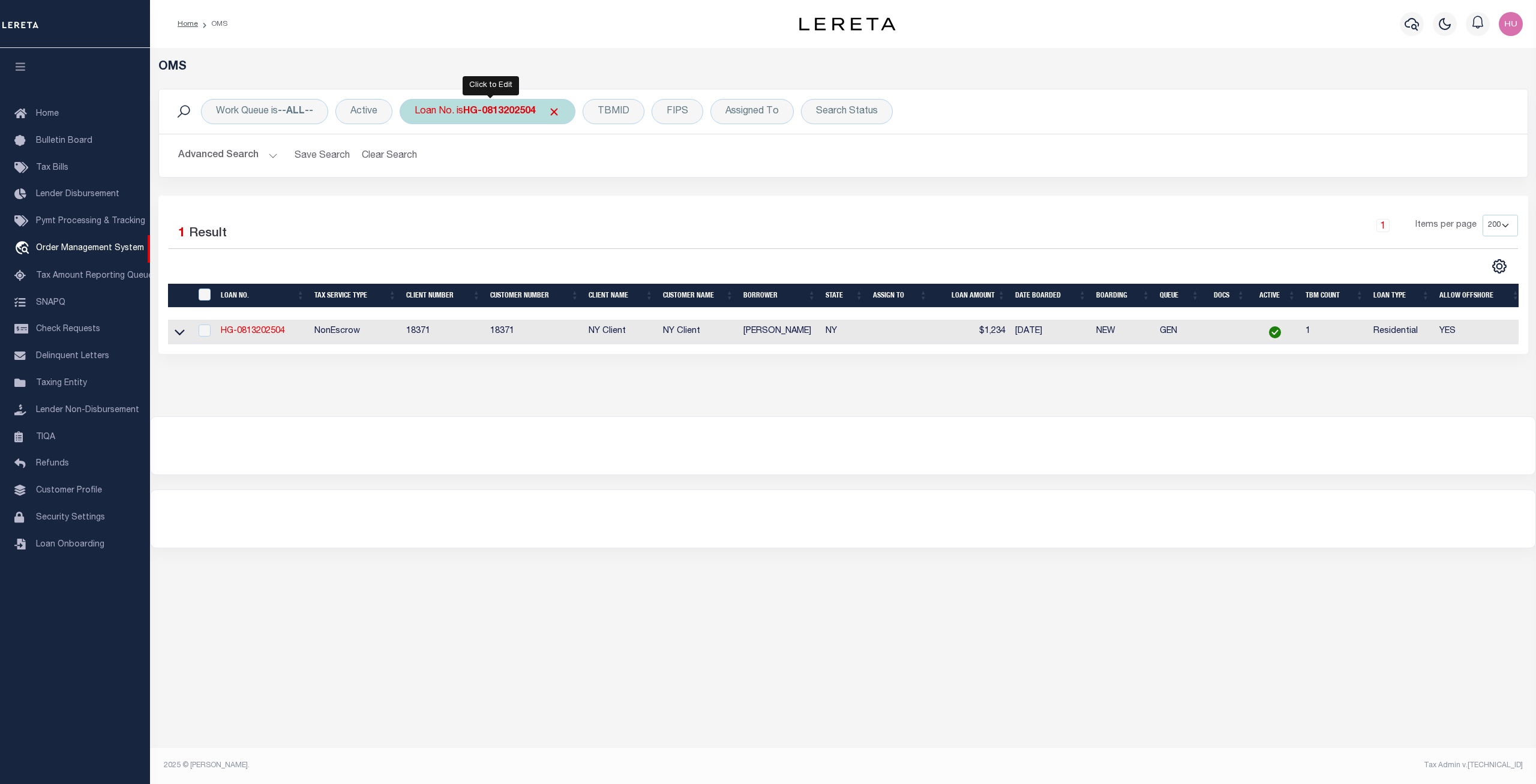
click at [462, 114] on div "Loan No. is HG-0813202504" at bounding box center [487, 112] width 175 height 25
type input "10021638"
click at [577, 198] on input "Apply" at bounding box center [574, 196] width 36 height 19
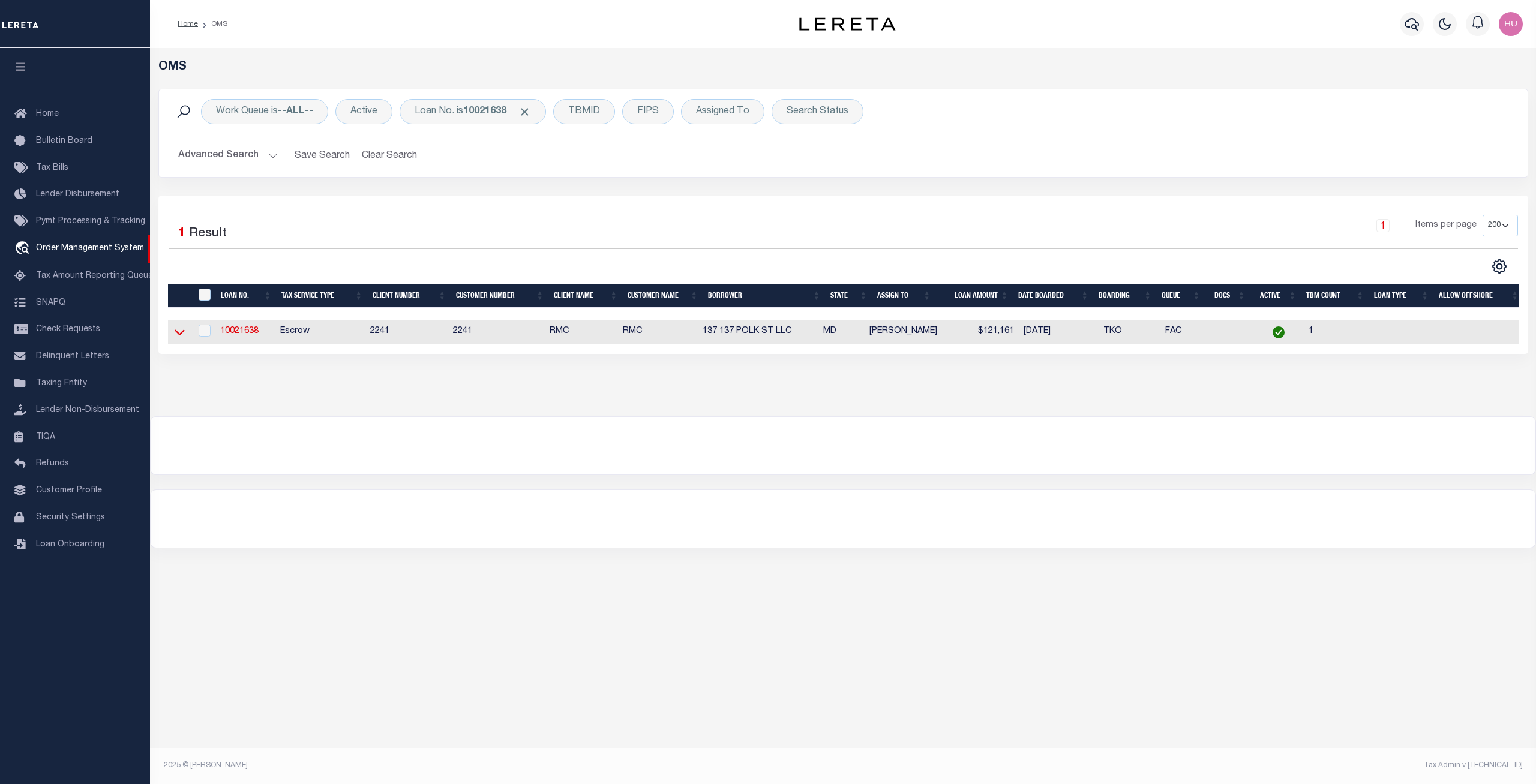
click at [178, 332] on icon at bounding box center [180, 331] width 10 height 13
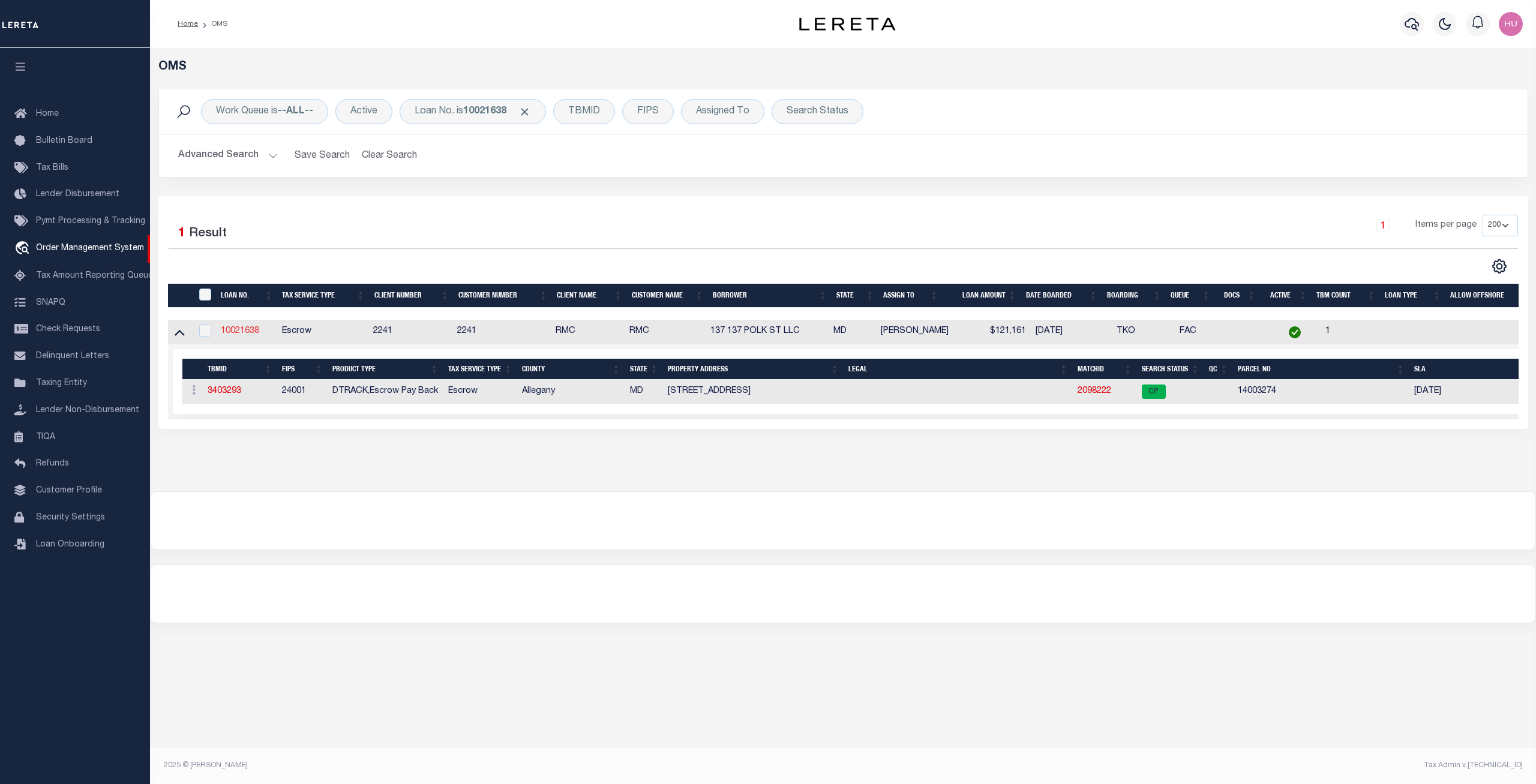
click at [240, 336] on link "10021638" at bounding box center [239, 331] width 38 height 8
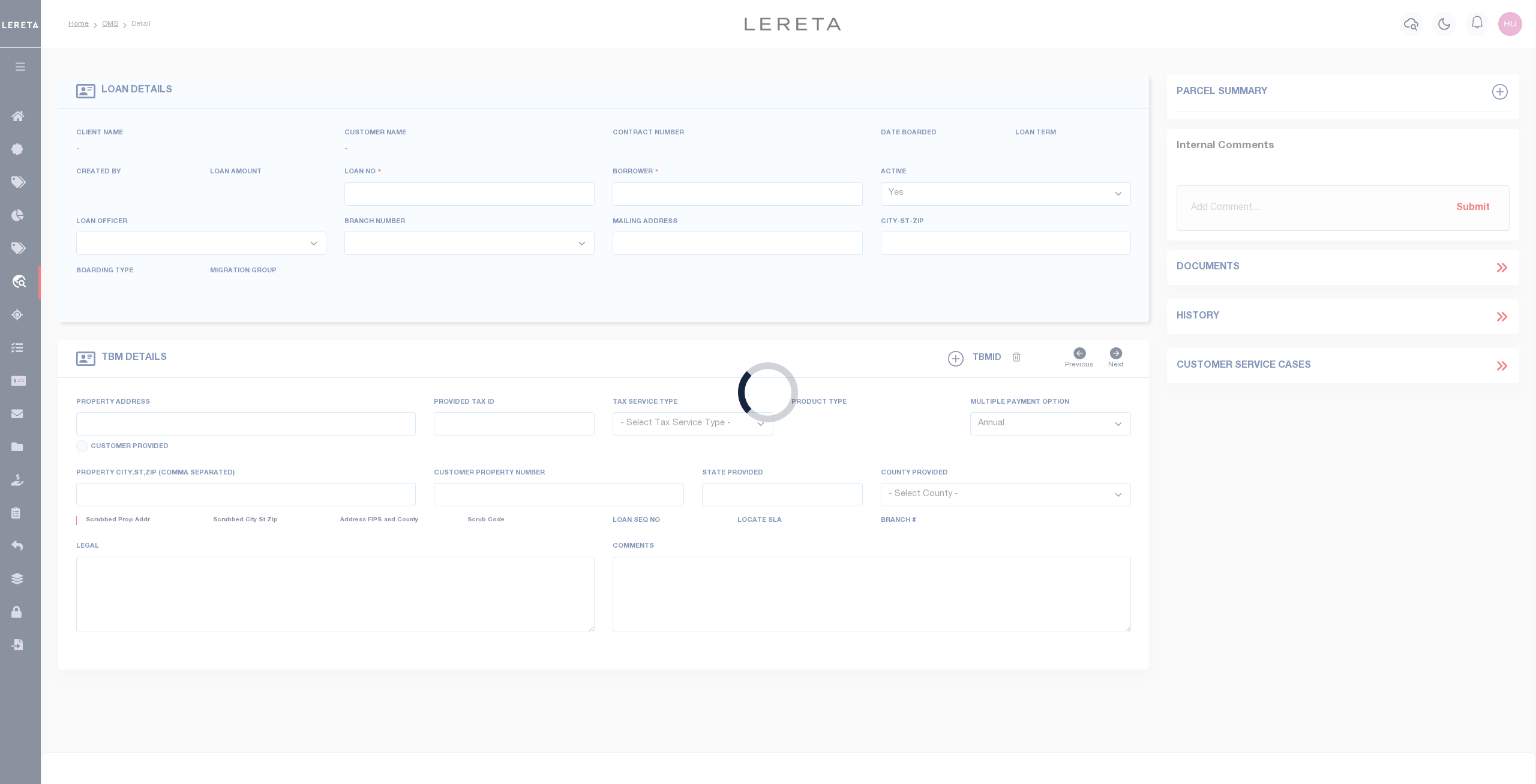
type input "10021638"
type input "137 137 POLK ST LLC"
select select
type input "PO BOX 71236"
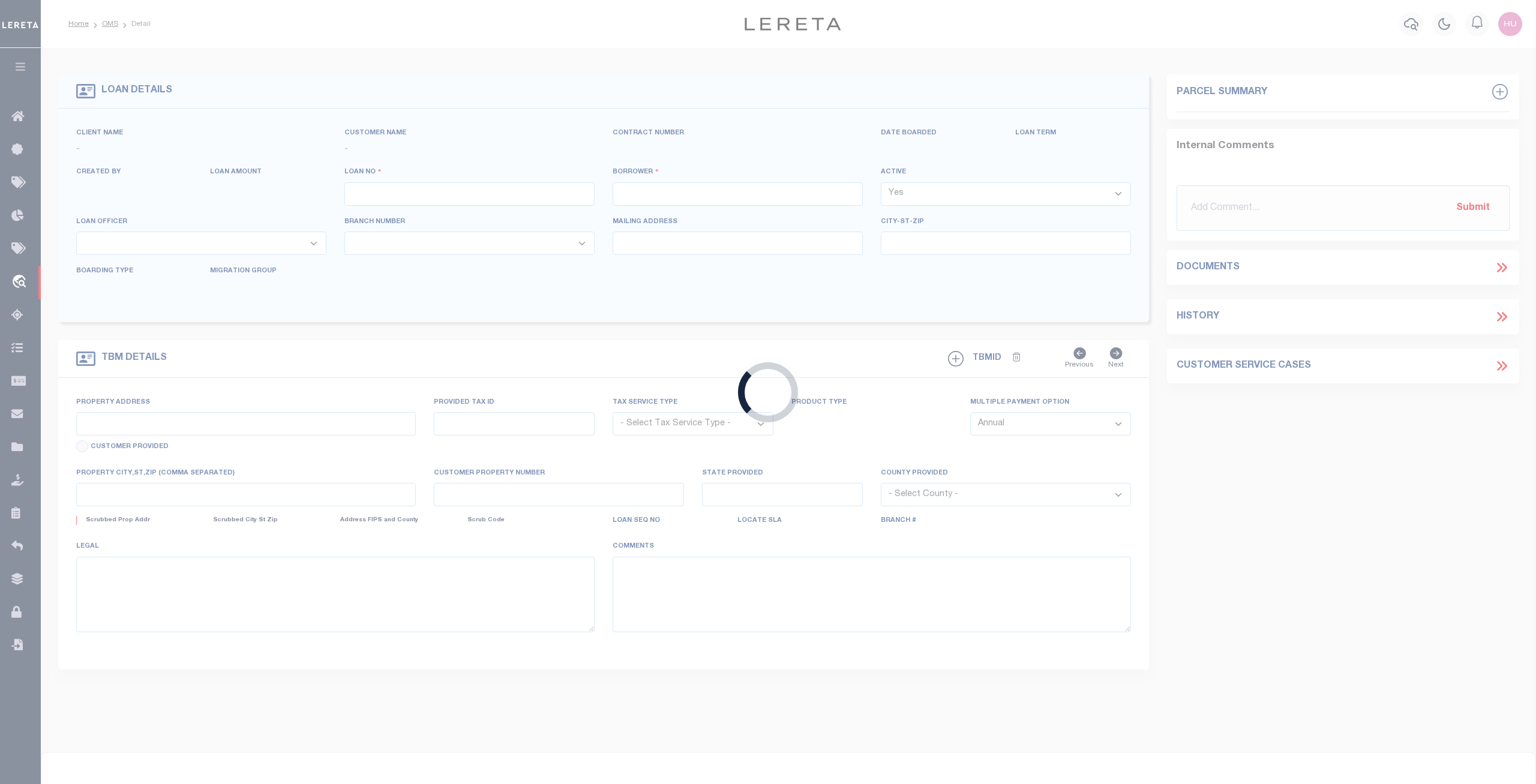
type input "[PERSON_NAME] VA 23255"
select select "400"
select select "Escrow"
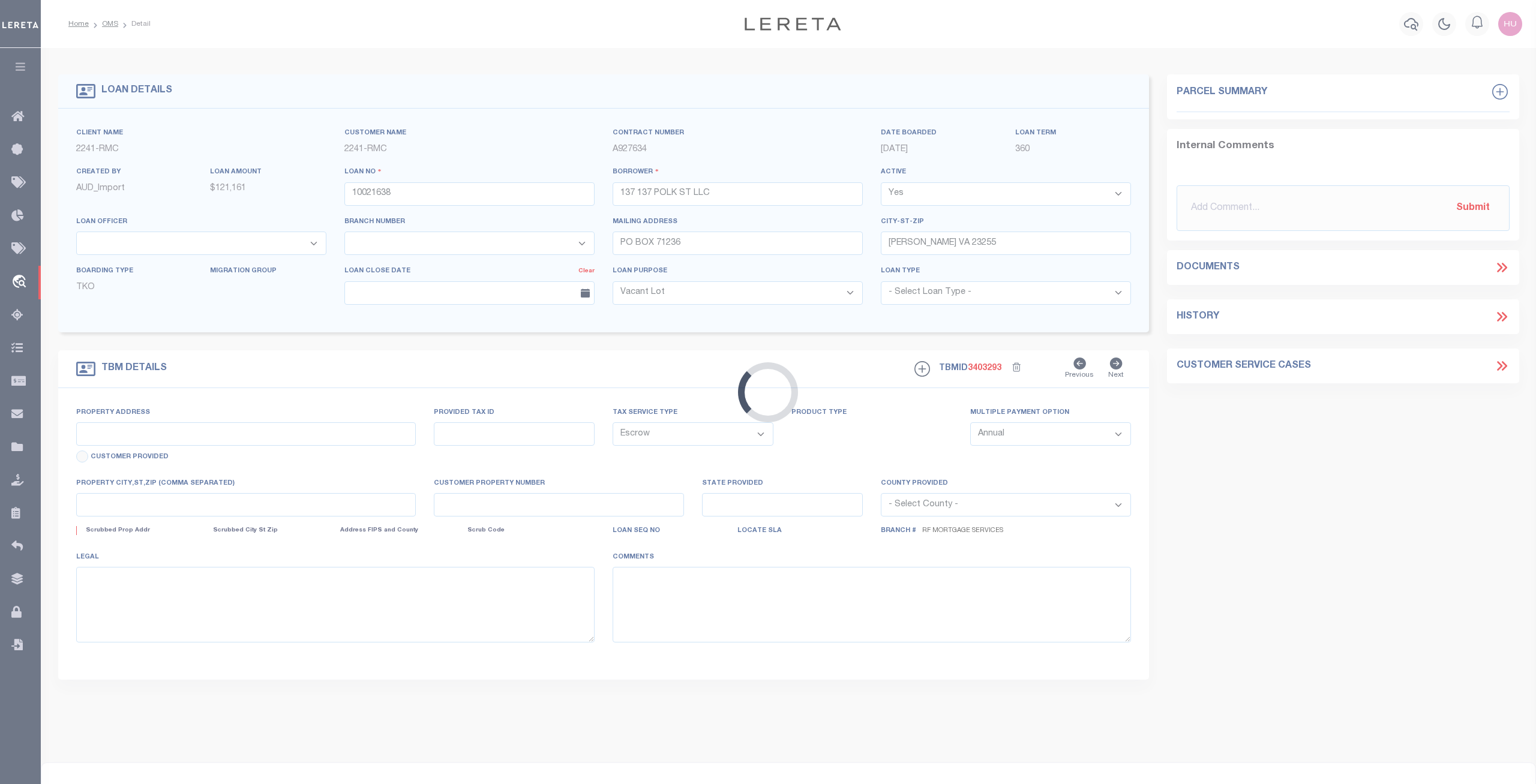
select select "14701"
select select "25067"
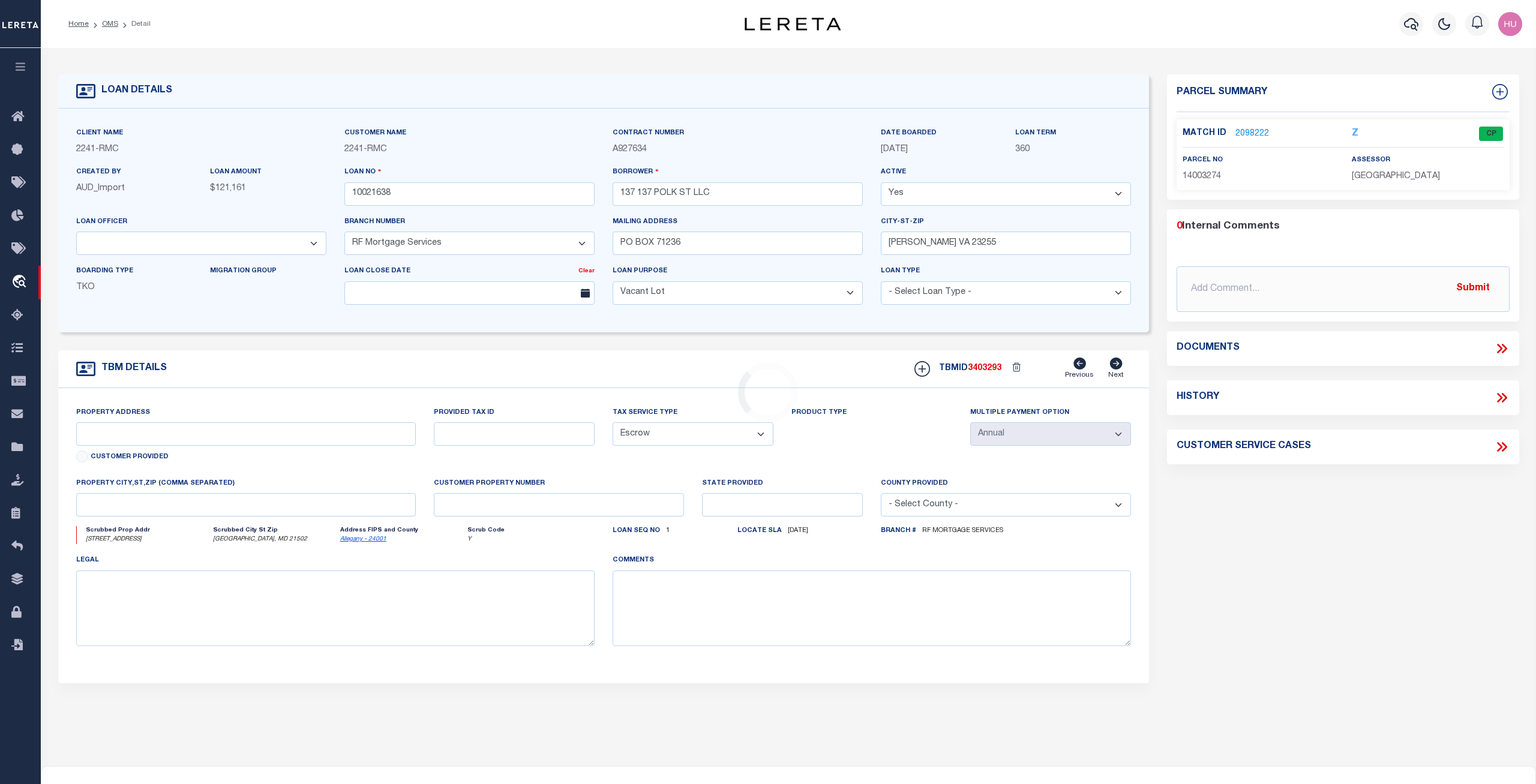
type input "[STREET_ADDRESS]"
type input "14003274"
type input "[GEOGRAPHIC_DATA], MD 21502"
type input "a0kUS000007encI"
type input "MD"
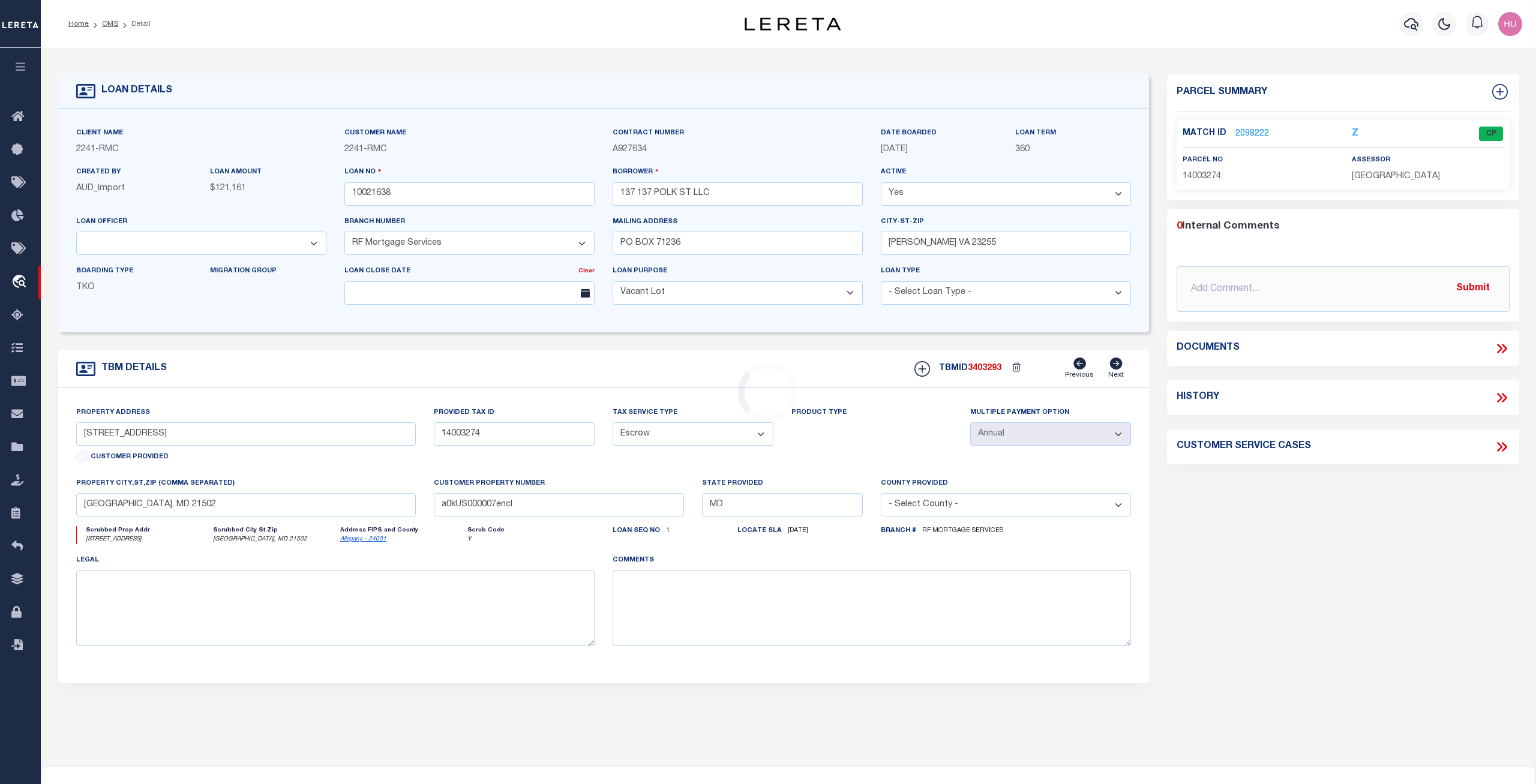
select select
type textarea "Liability Limited to Customer Provided Parcel"
click at [1241, 133] on link "2098222" at bounding box center [1252, 134] width 34 height 13
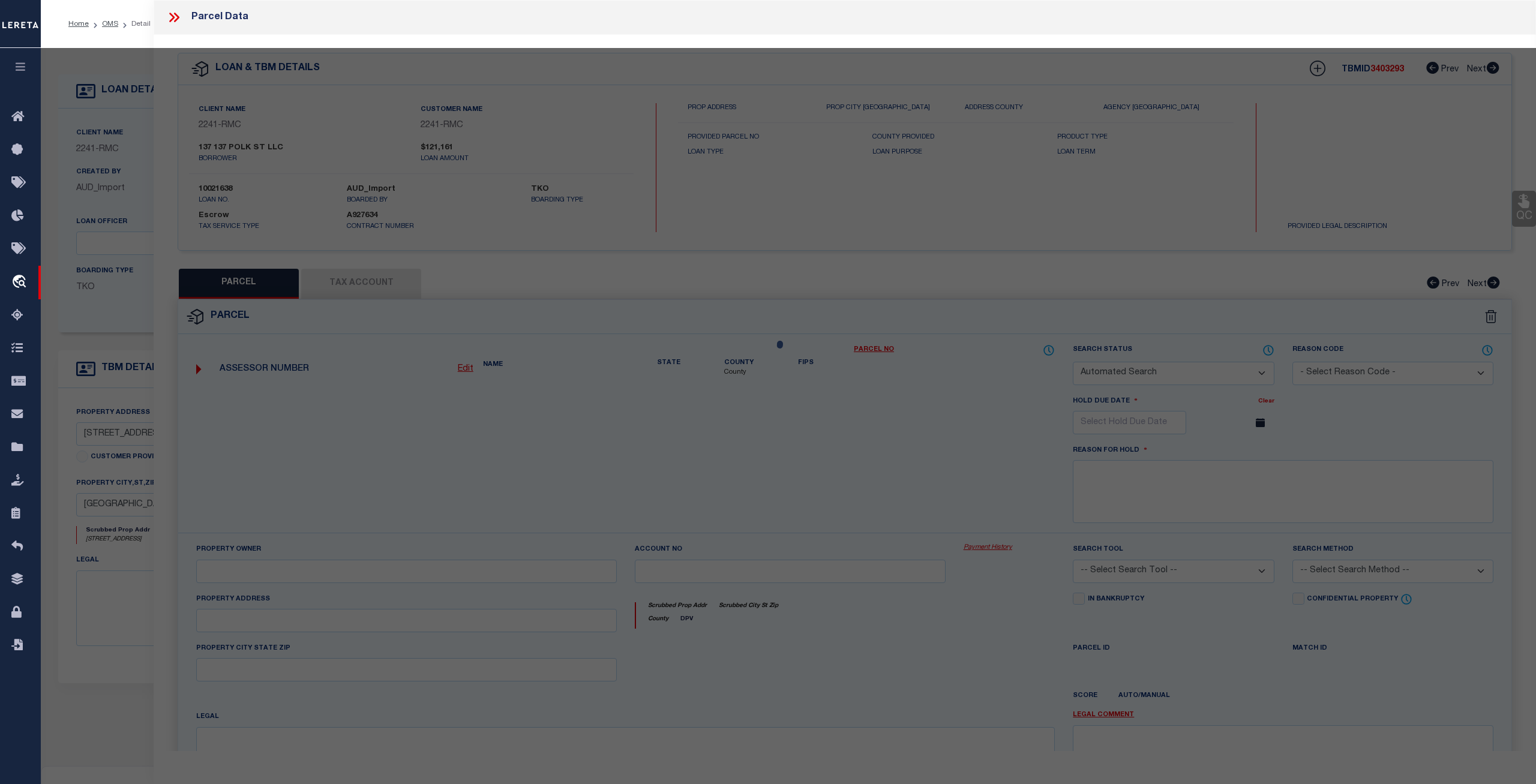
checkbox input "false"
select select "CP"
type input "137 137 POLK ST LLC"
select select "AGW"
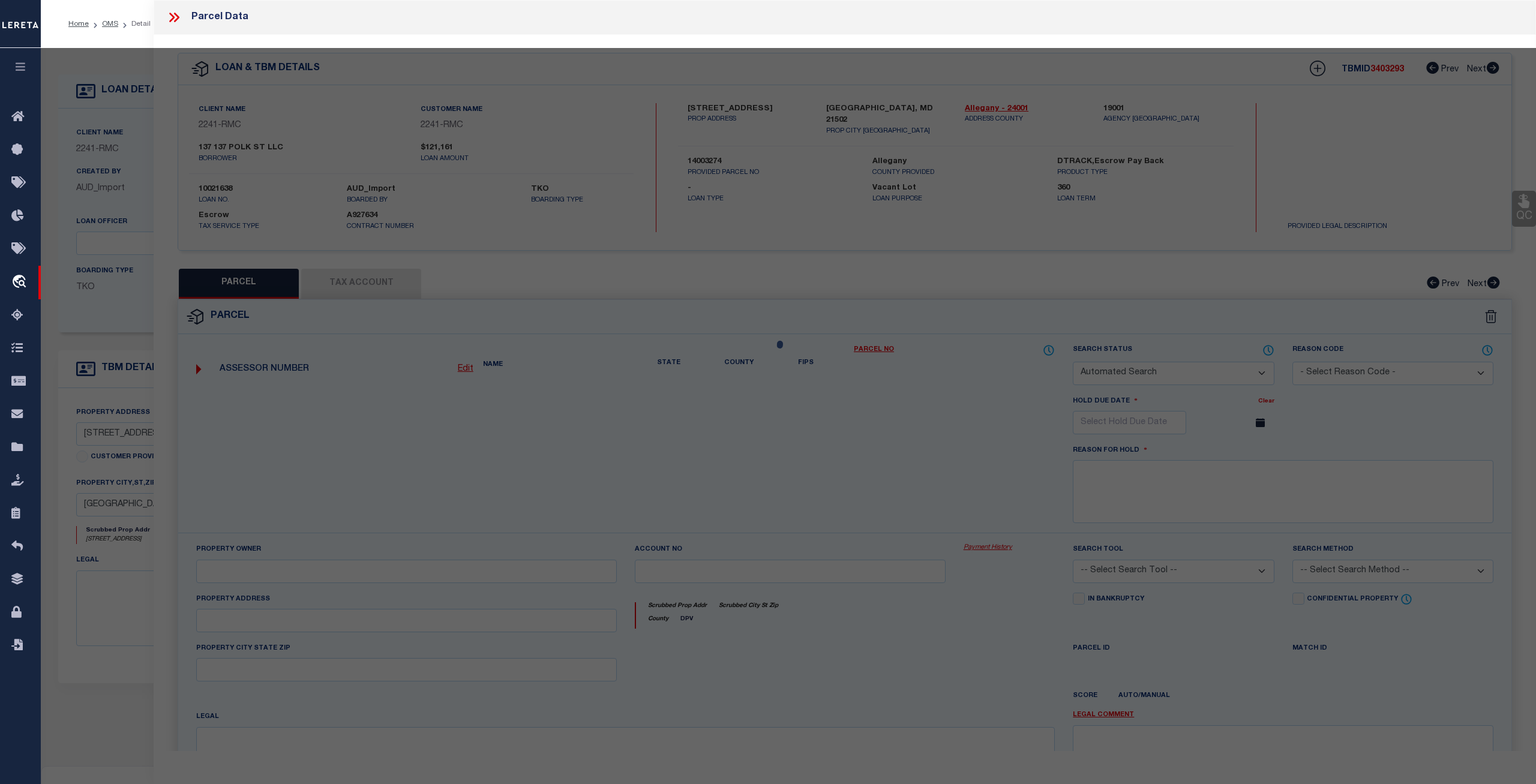
select select
type input "[STREET_ADDRESS]"
type input "[GEOGRAPHIC_DATA], MD 21502"
type textarea "1277 SQ FT 137 POLK ST PT LOTS 2-3 23.6X54"
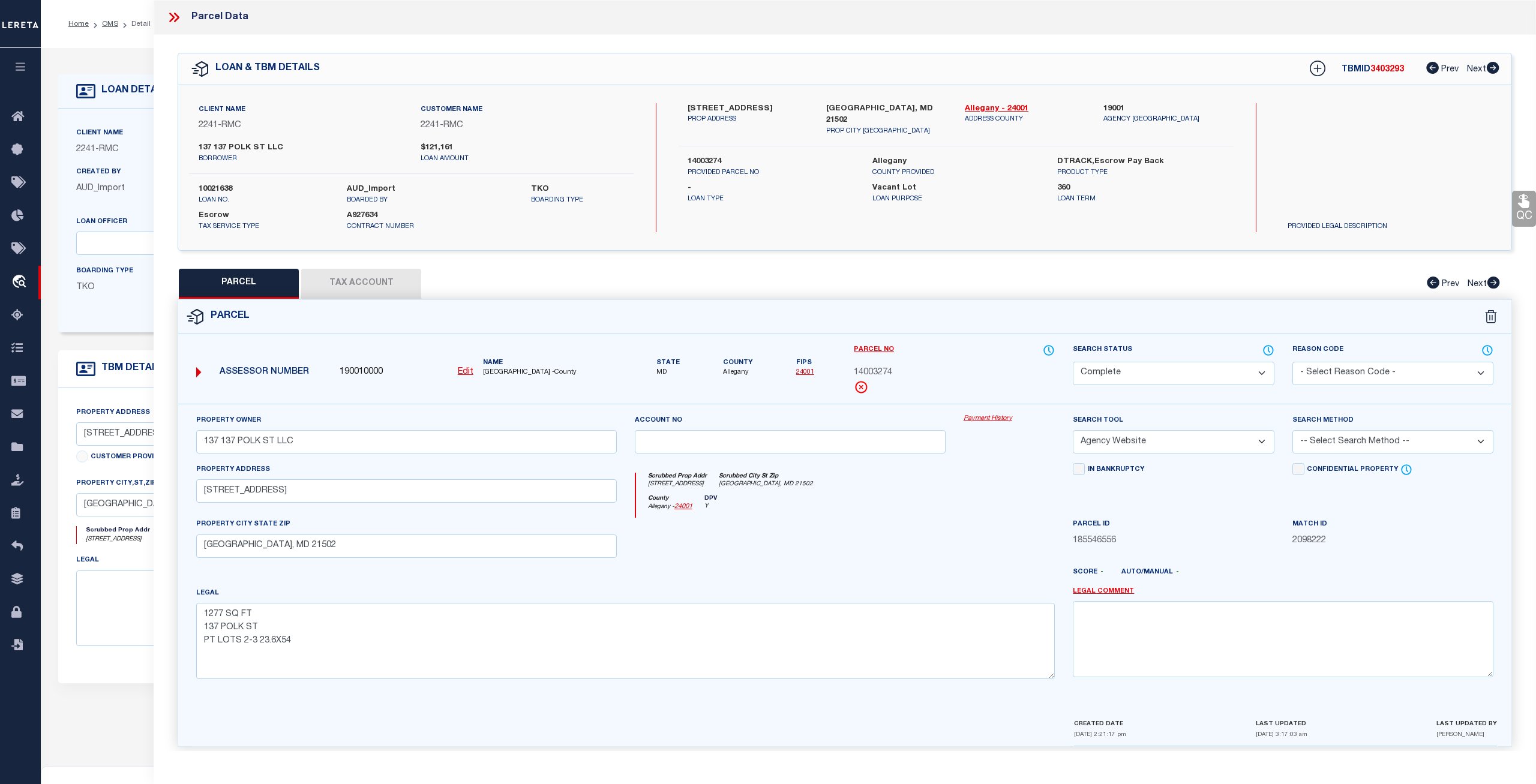
click at [988, 420] on link "Payment History" at bounding box center [1009, 419] width 92 height 10
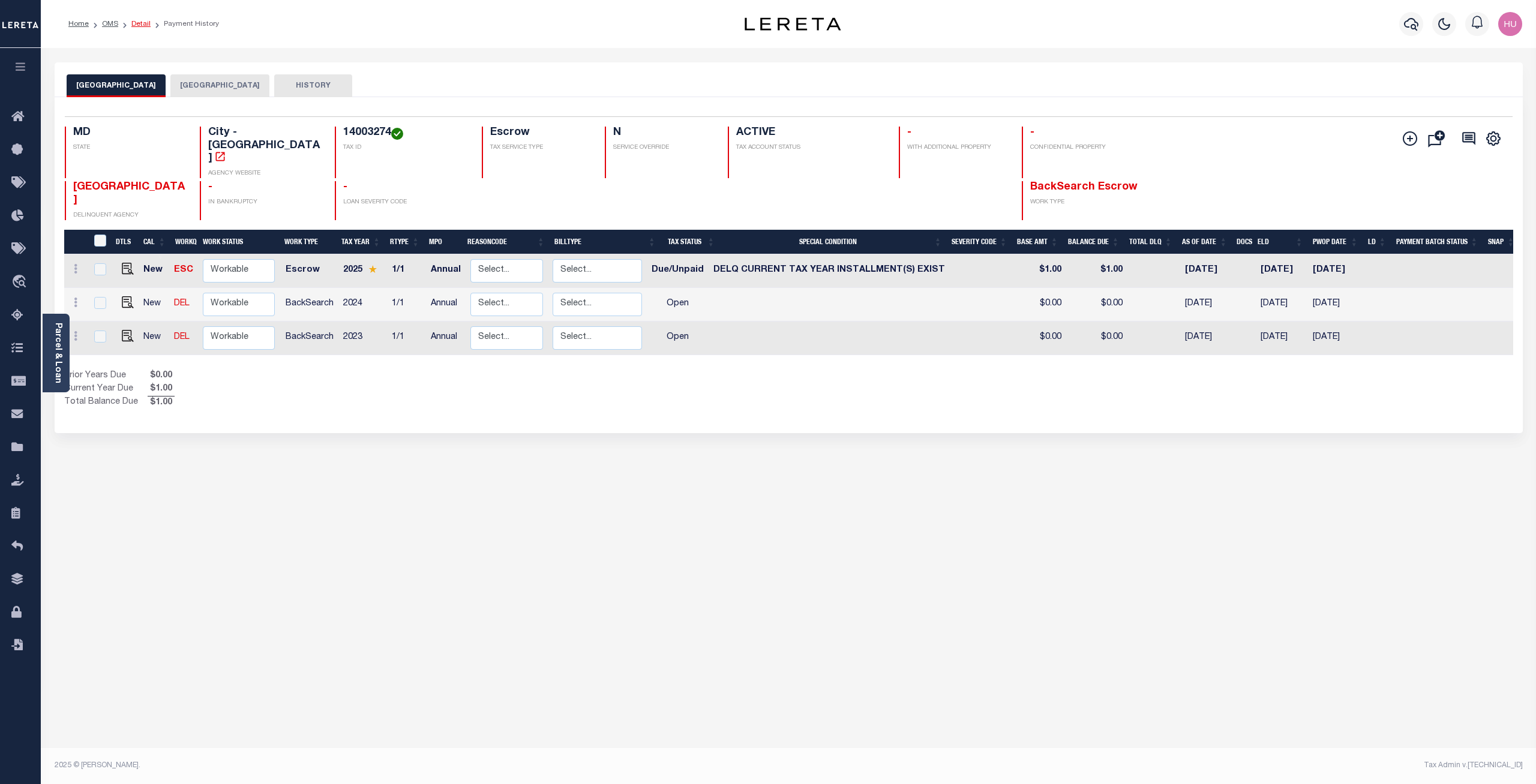
click at [136, 24] on link "Detail" at bounding box center [141, 24] width 19 height 7
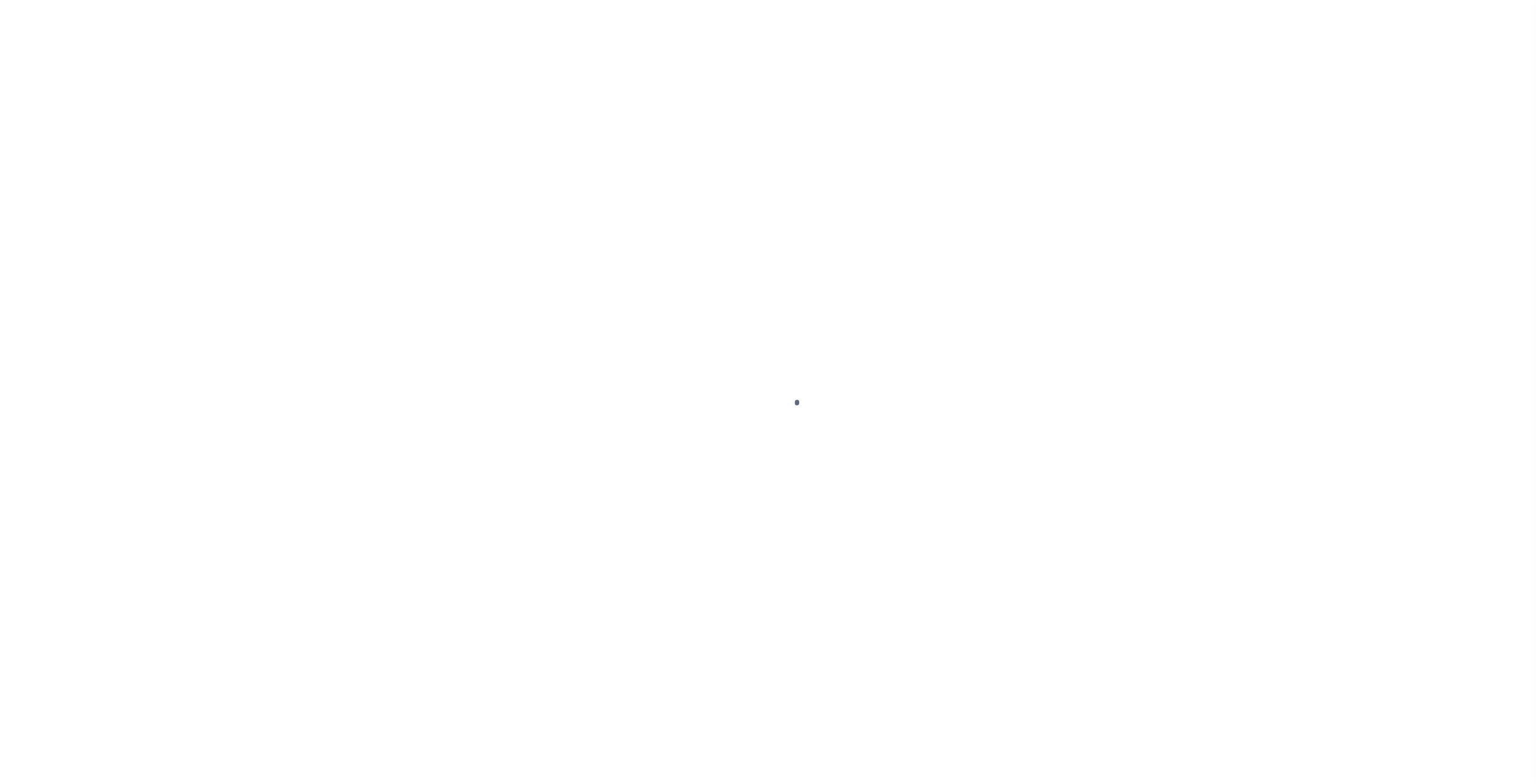
select select "14701"
select select "400"
select select "Escrow"
type input "137 POLK ST"
type input "14003274"
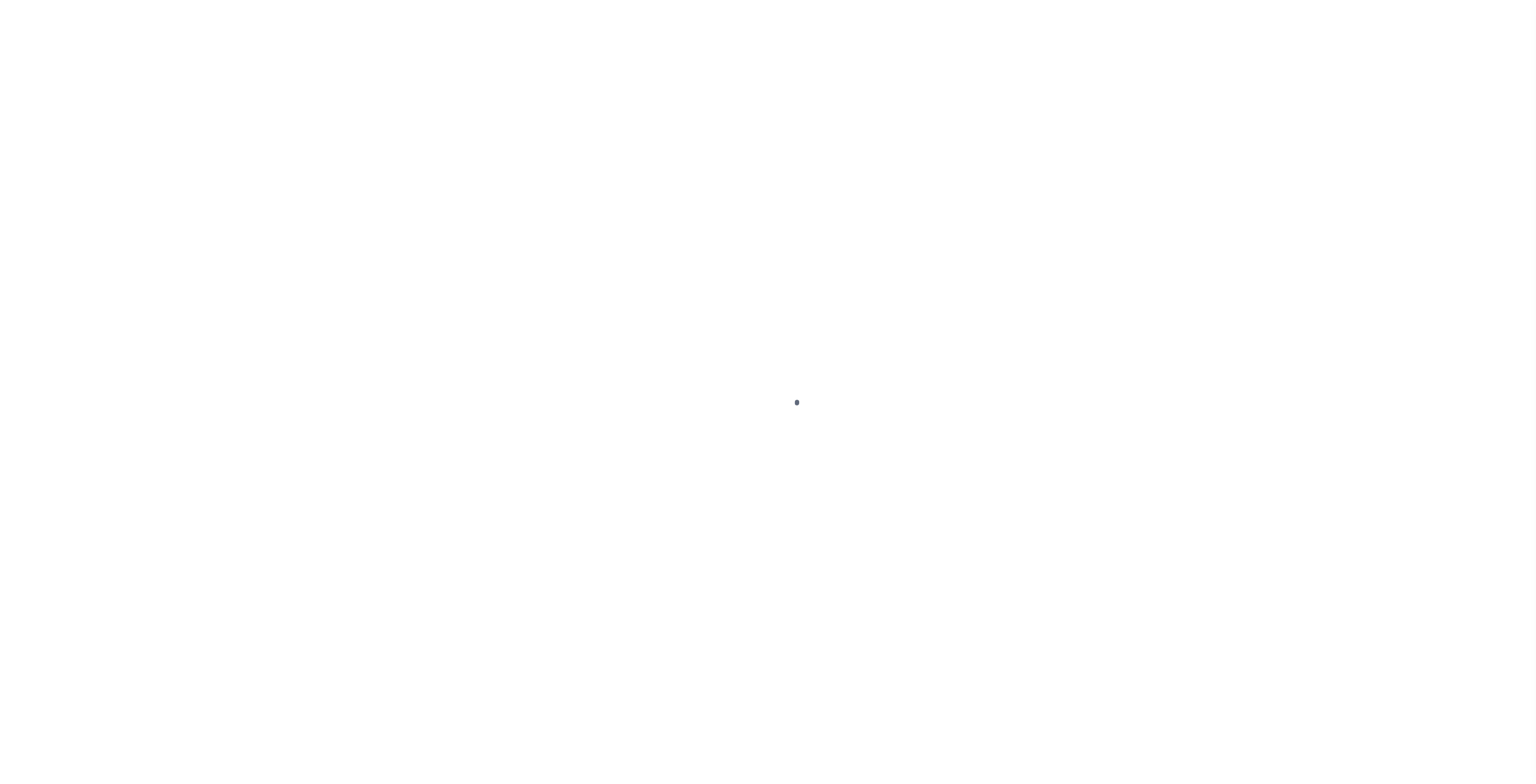
type input "CUMBERLAND, MD 21502"
type input "a0kUS000007encI"
type input "MD"
select select
type textarea "Liability Limited to Customer Provided Parcel"
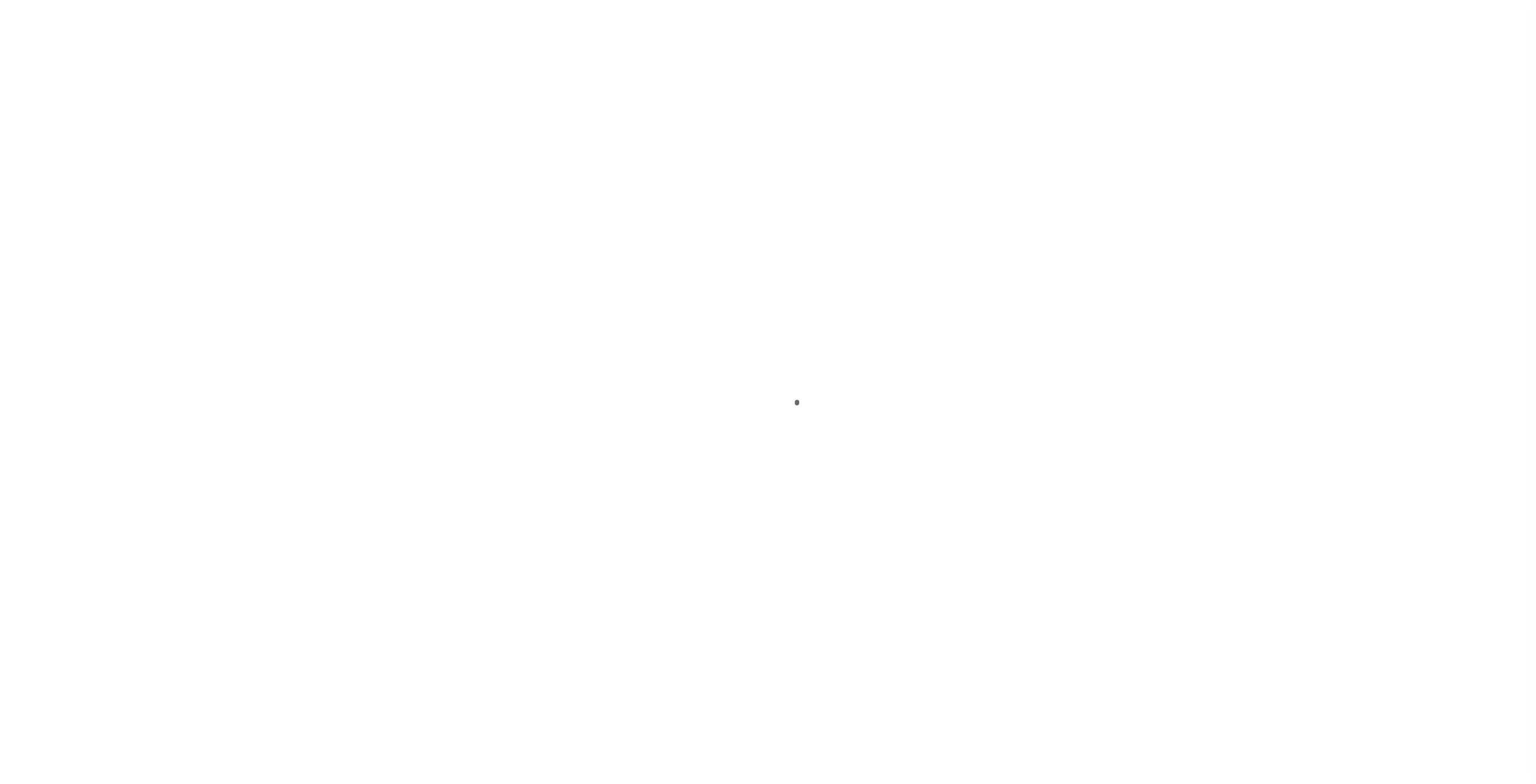
select select "25067"
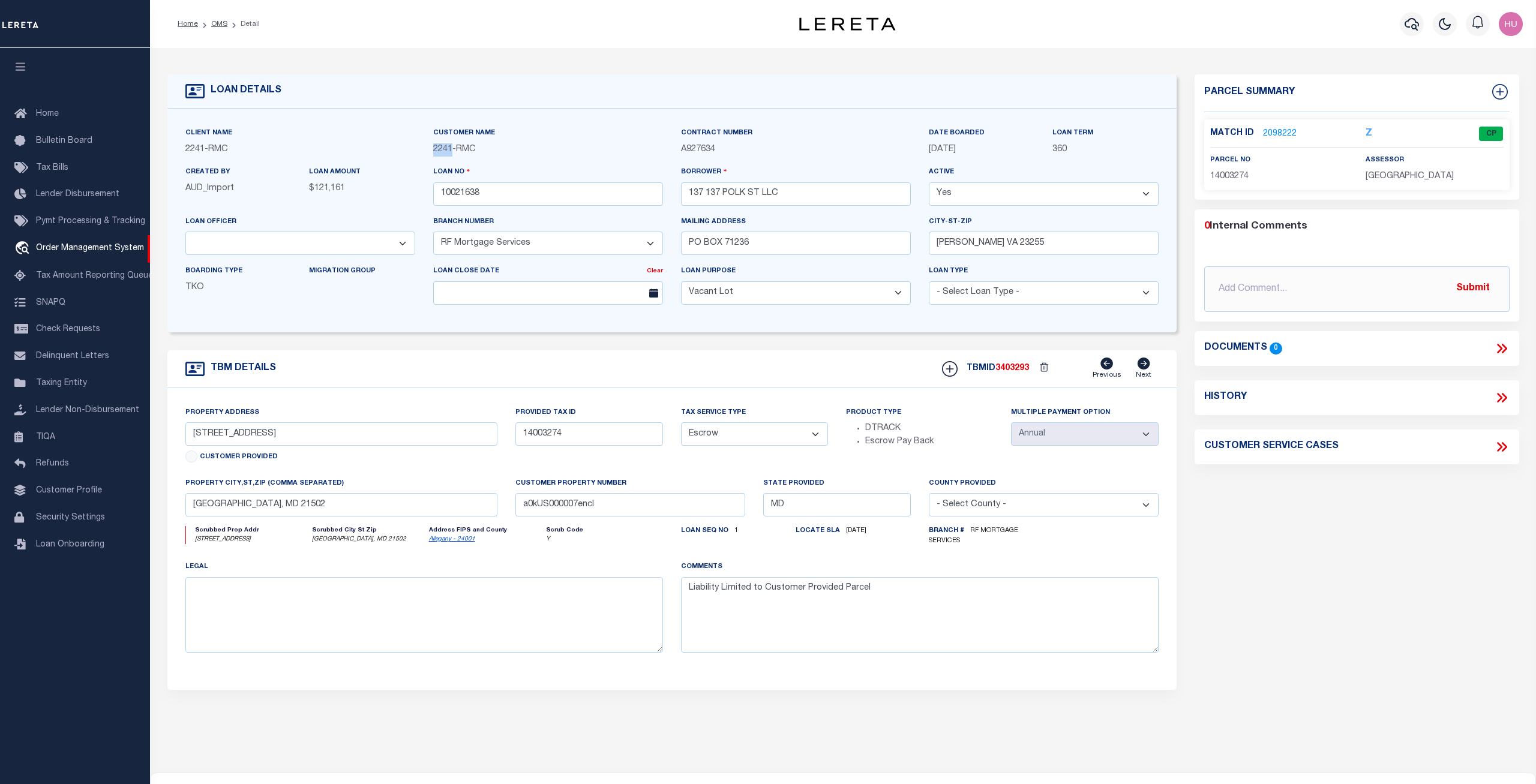
drag, startPoint x: 450, startPoint y: 151, endPoint x: 433, endPoint y: 153, distance: 17.1
click at [433, 153] on span "2241" at bounding box center [442, 149] width 19 height 8
copy span "2241"
click at [1281, 132] on link "2098222" at bounding box center [1280, 134] width 34 height 13
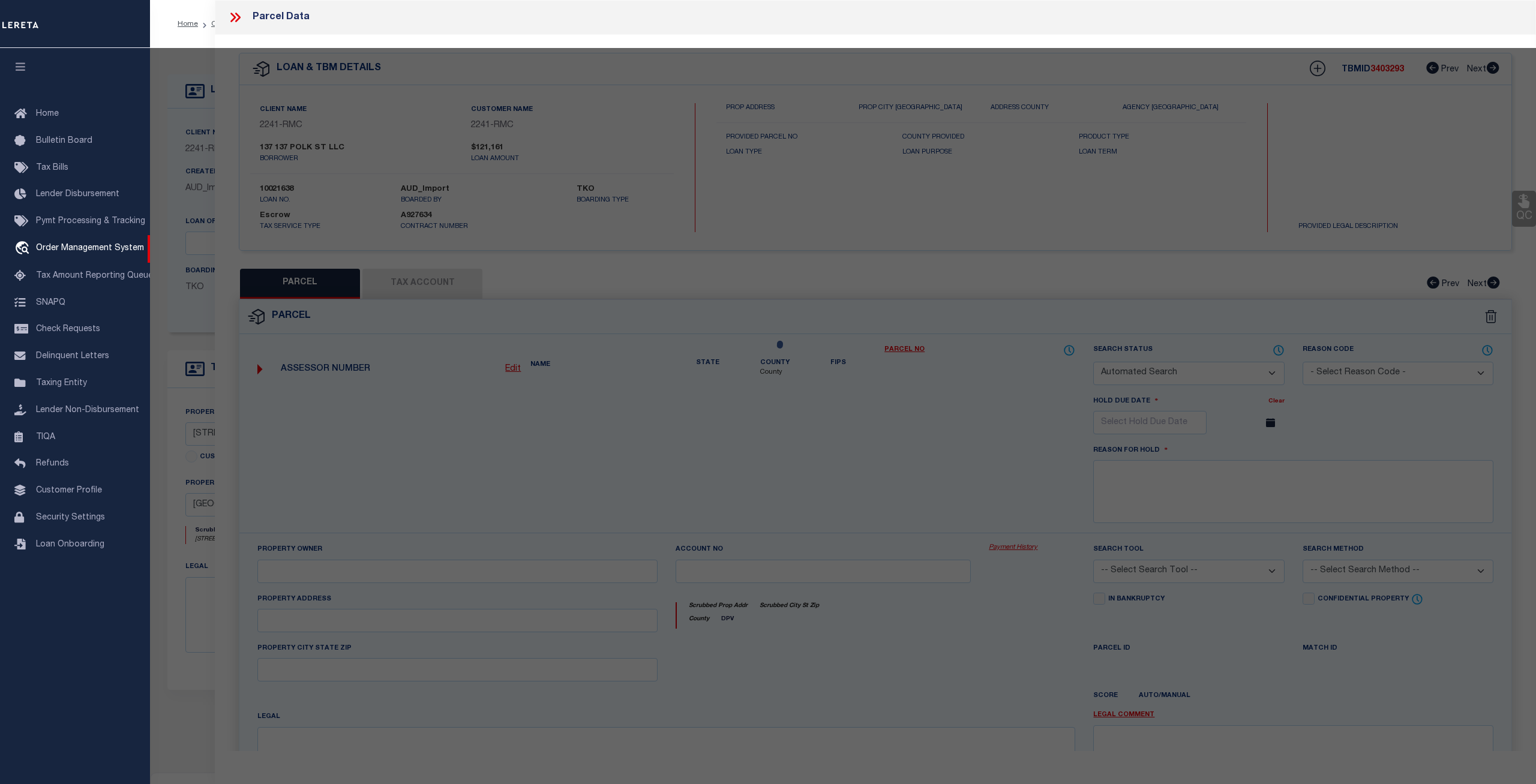
checkbox input "false"
select select "CP"
type input "137 137 POLK ST LLC"
select select "AGW"
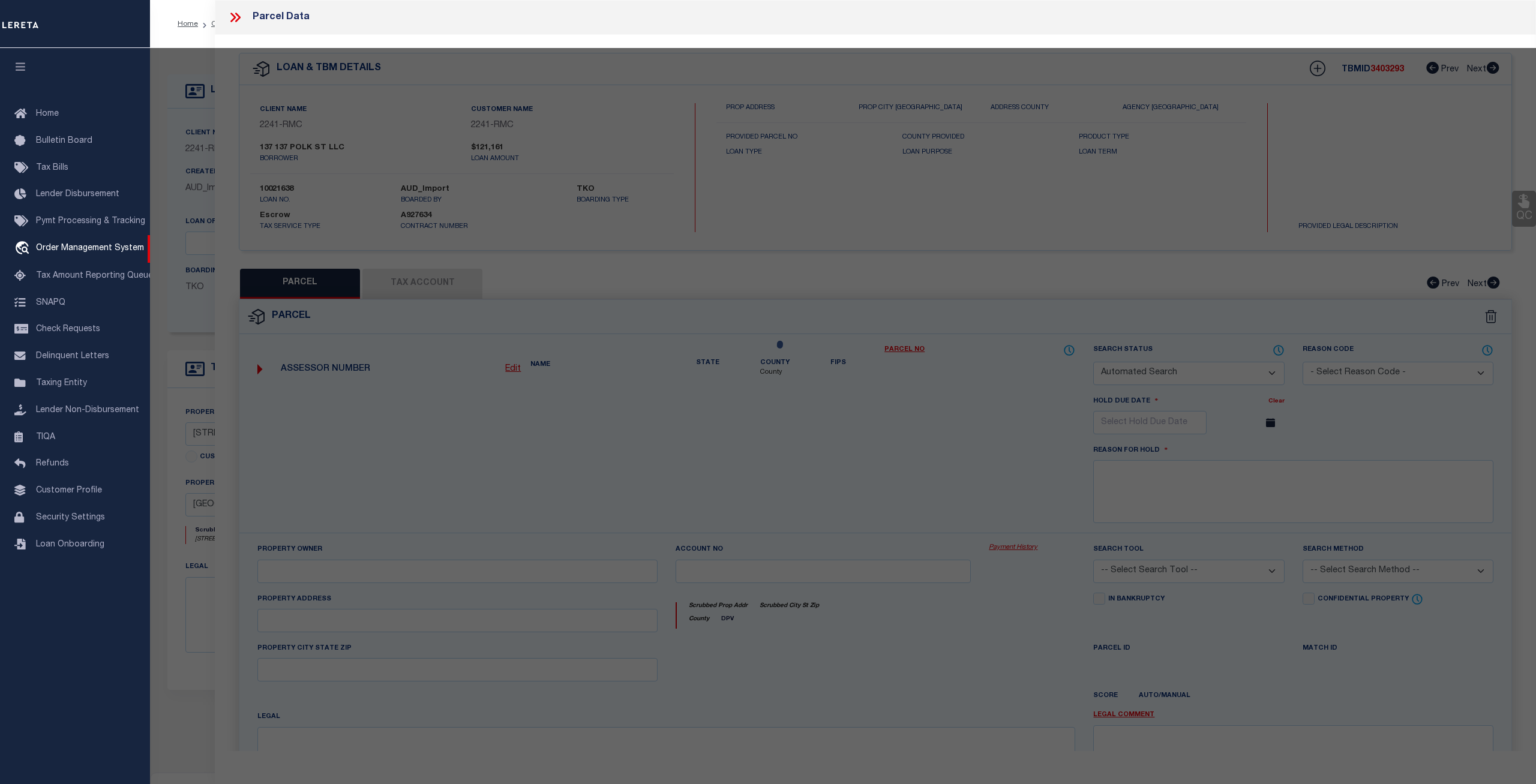
select select
type input "[STREET_ADDRESS]"
type input "[GEOGRAPHIC_DATA], MD 21502"
type textarea "1277 SQ FT 137 POLK ST PT LOTS 2-3 23.6X54"
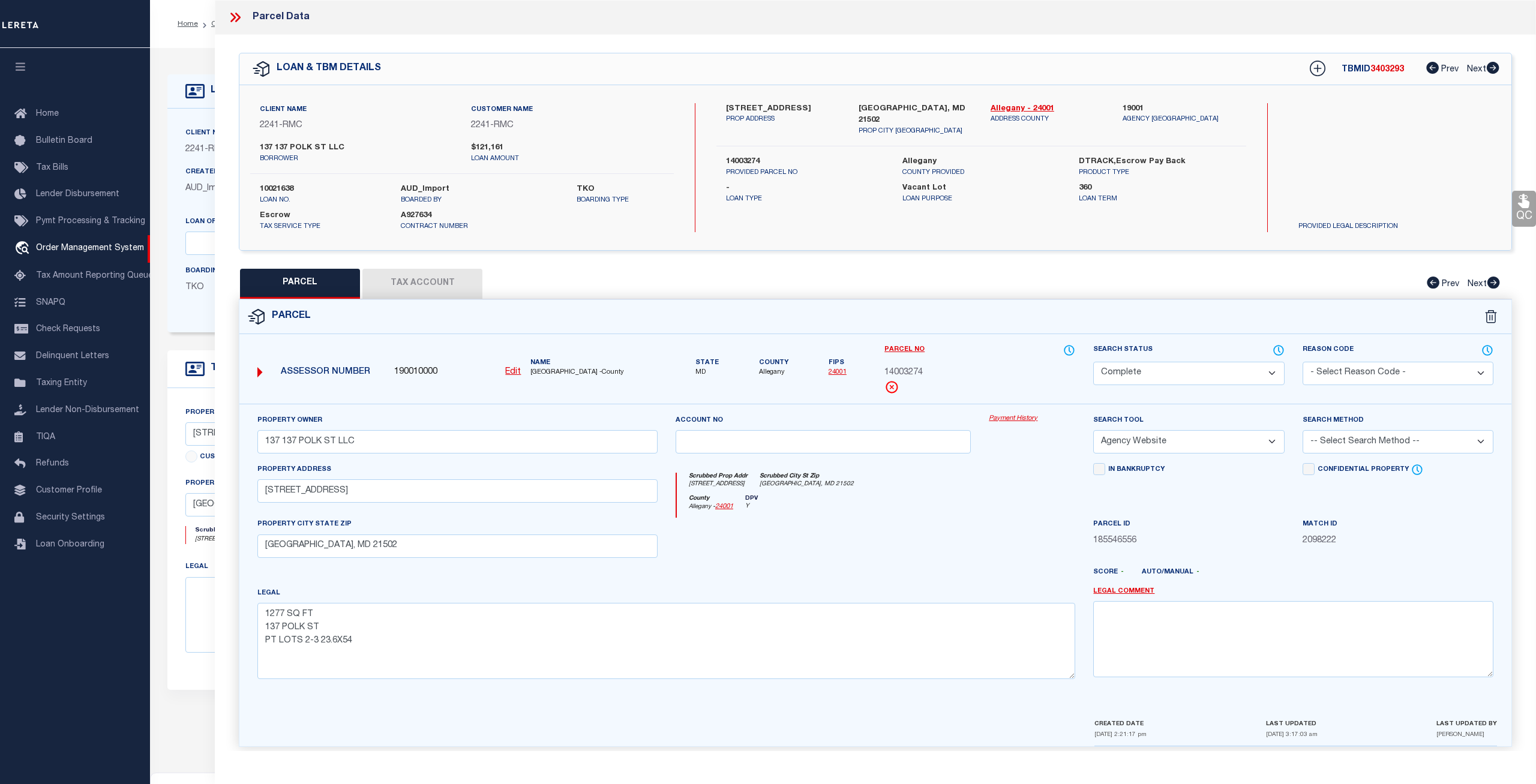
click at [1015, 420] on link "Payment History" at bounding box center [1032, 419] width 86 height 10
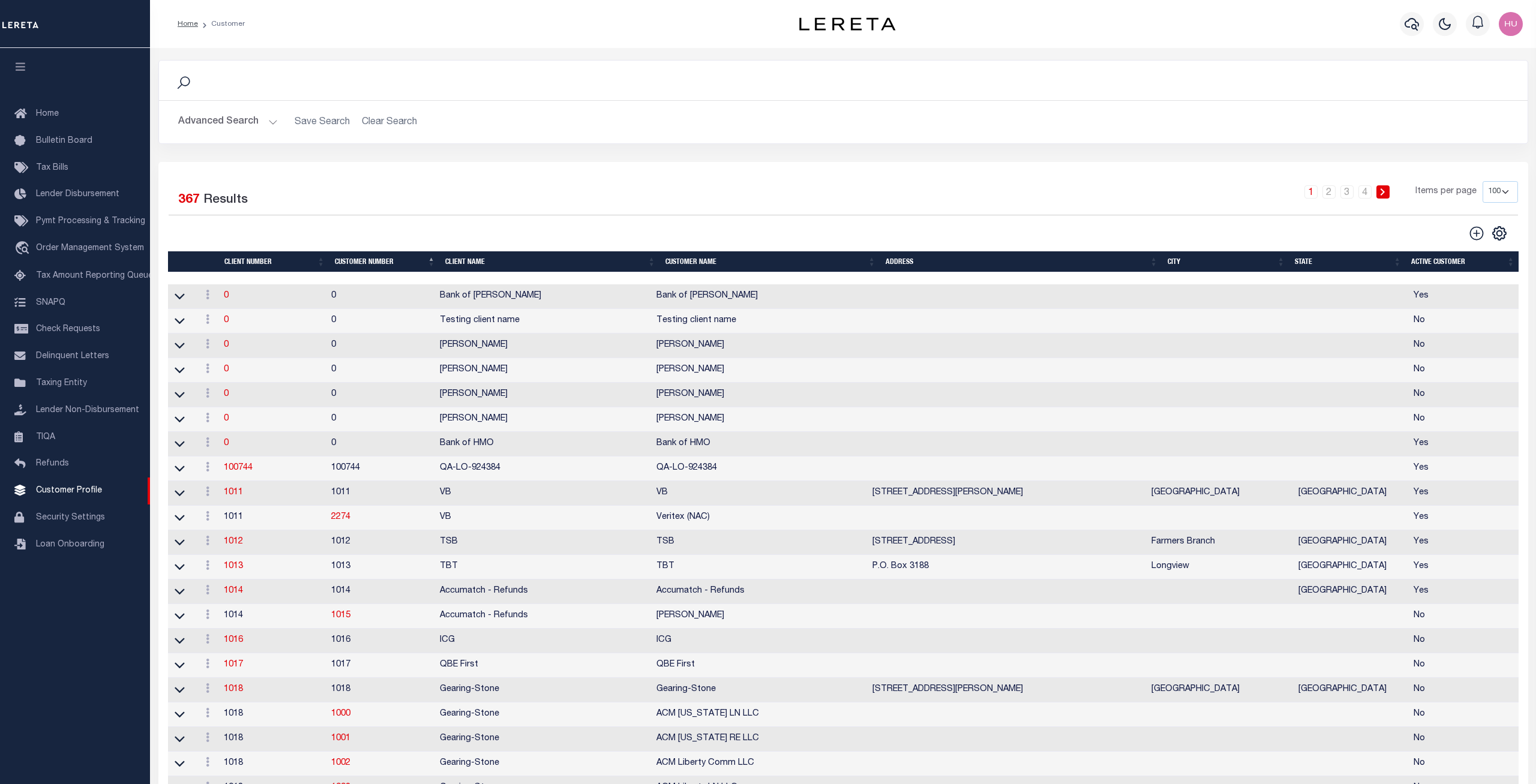
click at [233, 120] on button "Advanced Search" at bounding box center [227, 122] width 99 height 24
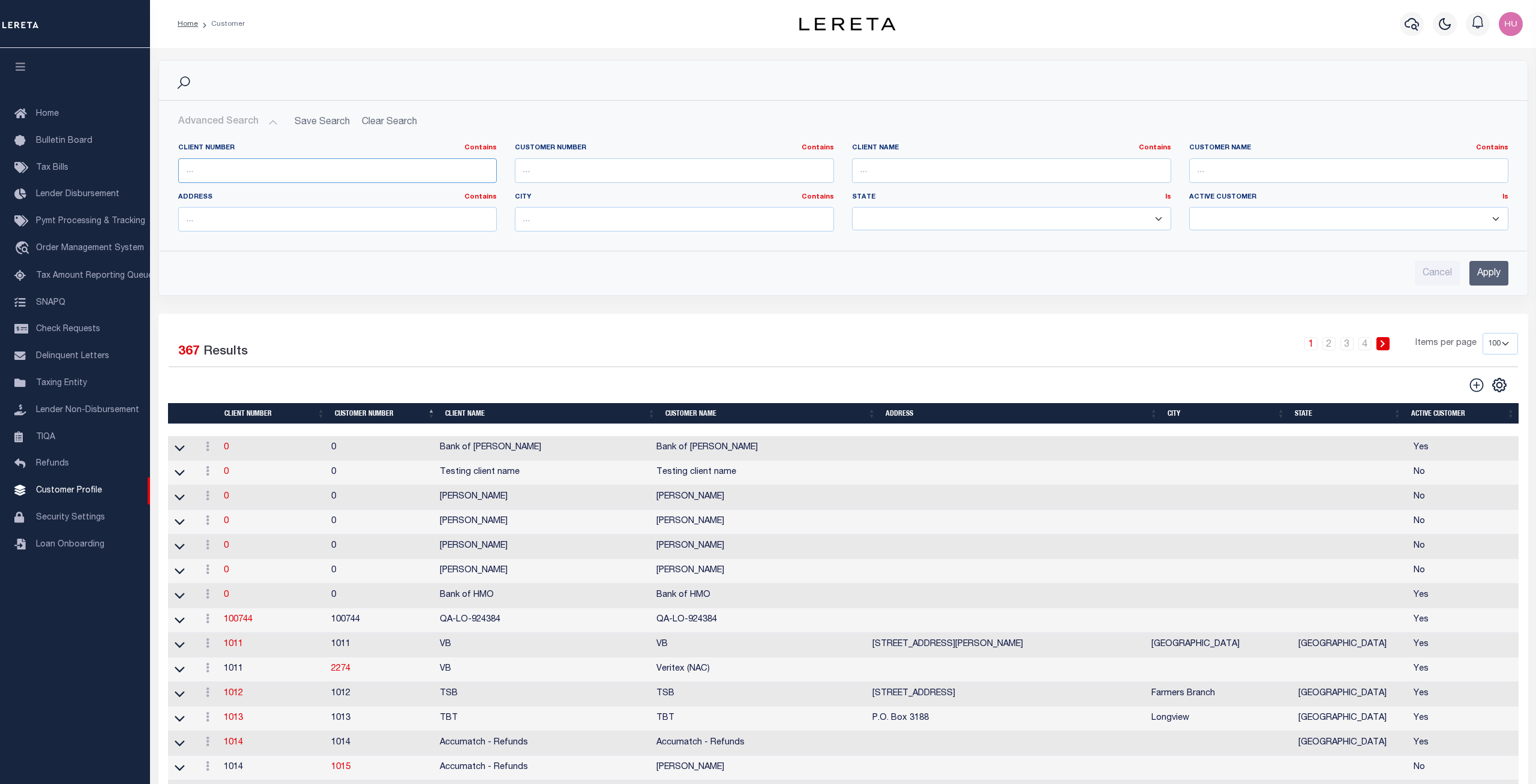
click at [280, 173] on input "text" at bounding box center [337, 170] width 319 height 25
paste input "2241"
type input "2241"
click at [1483, 272] on input "Apply" at bounding box center [1489, 273] width 39 height 25
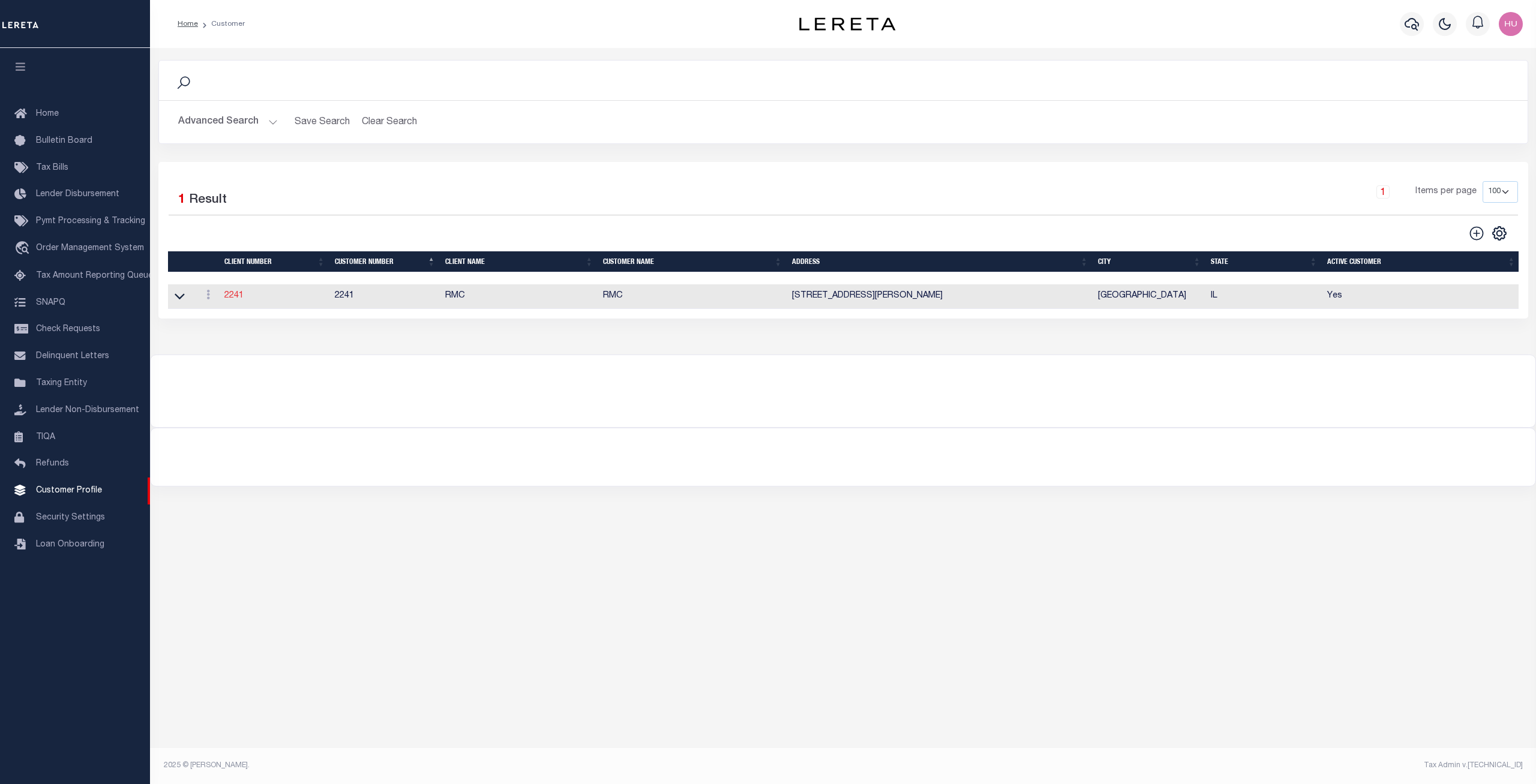
click at [231, 297] on link "2241" at bounding box center [234, 296] width 19 height 8
select select "2241"
type input "RMC"
type input "2241"
type input "RMC"
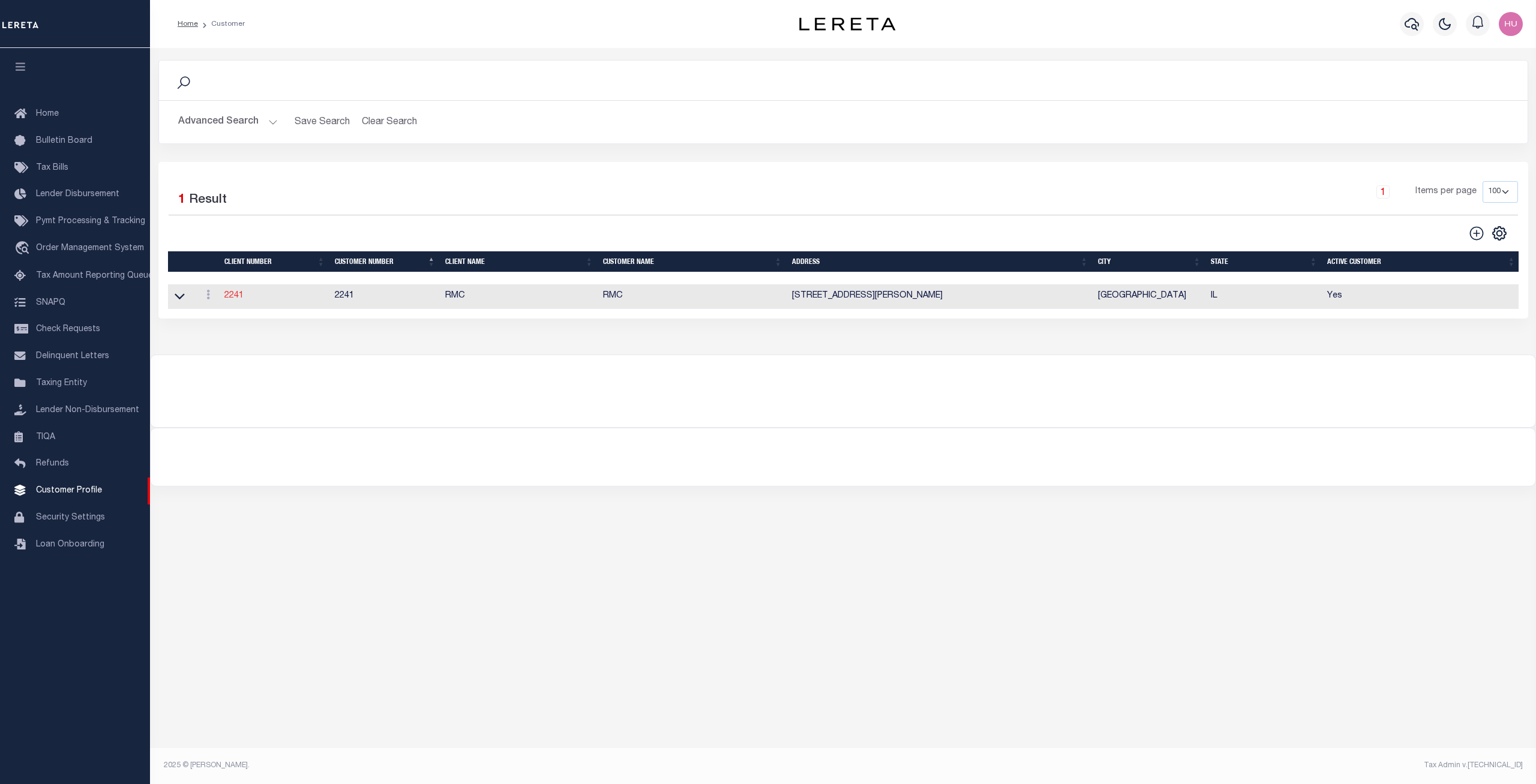
type input "[PERSON_NAME]"
select select "Mixed Portfolio"
type input "[PERSON_NAME]"
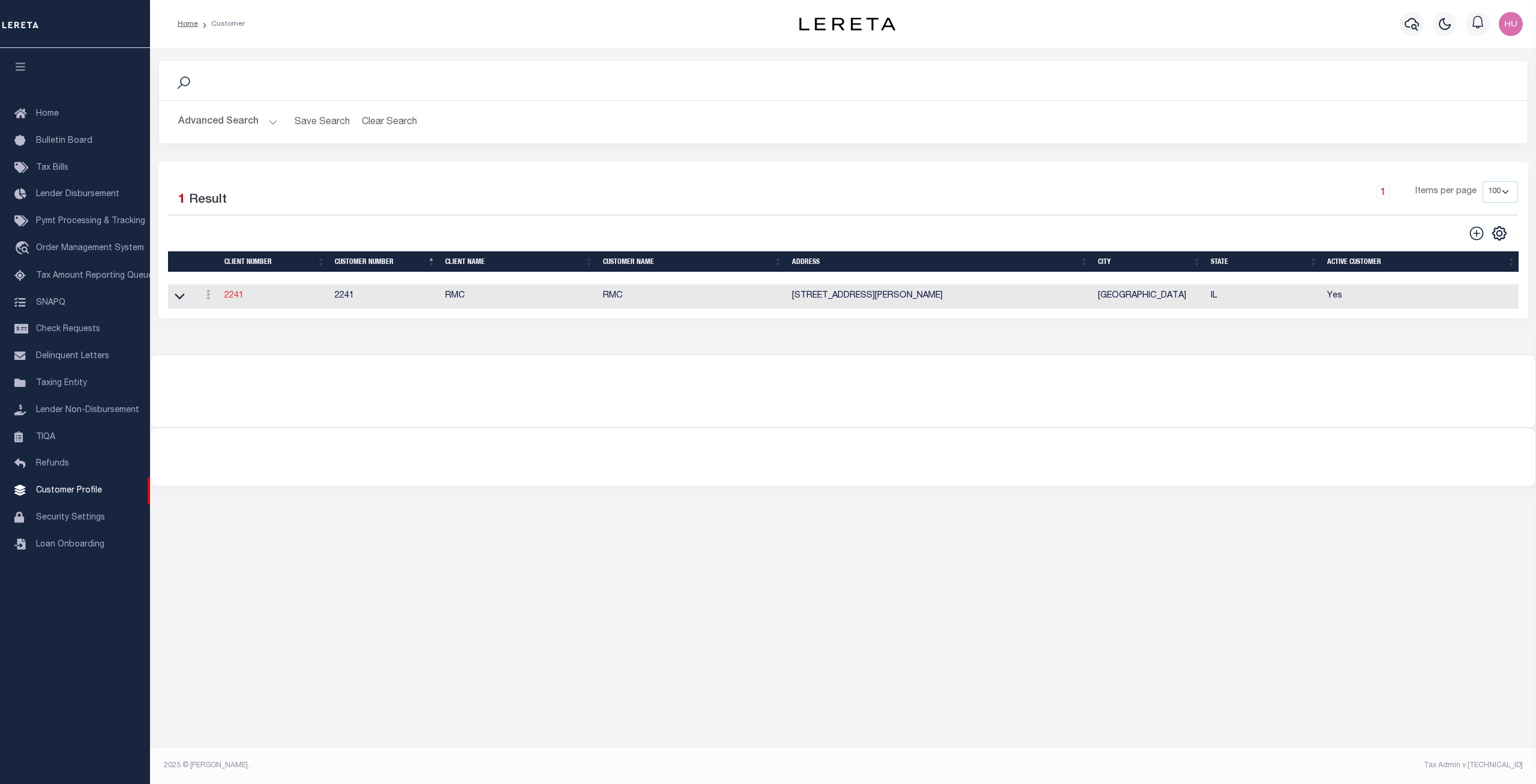
type input "[PERSON_NAME]"
checkbox input "true"
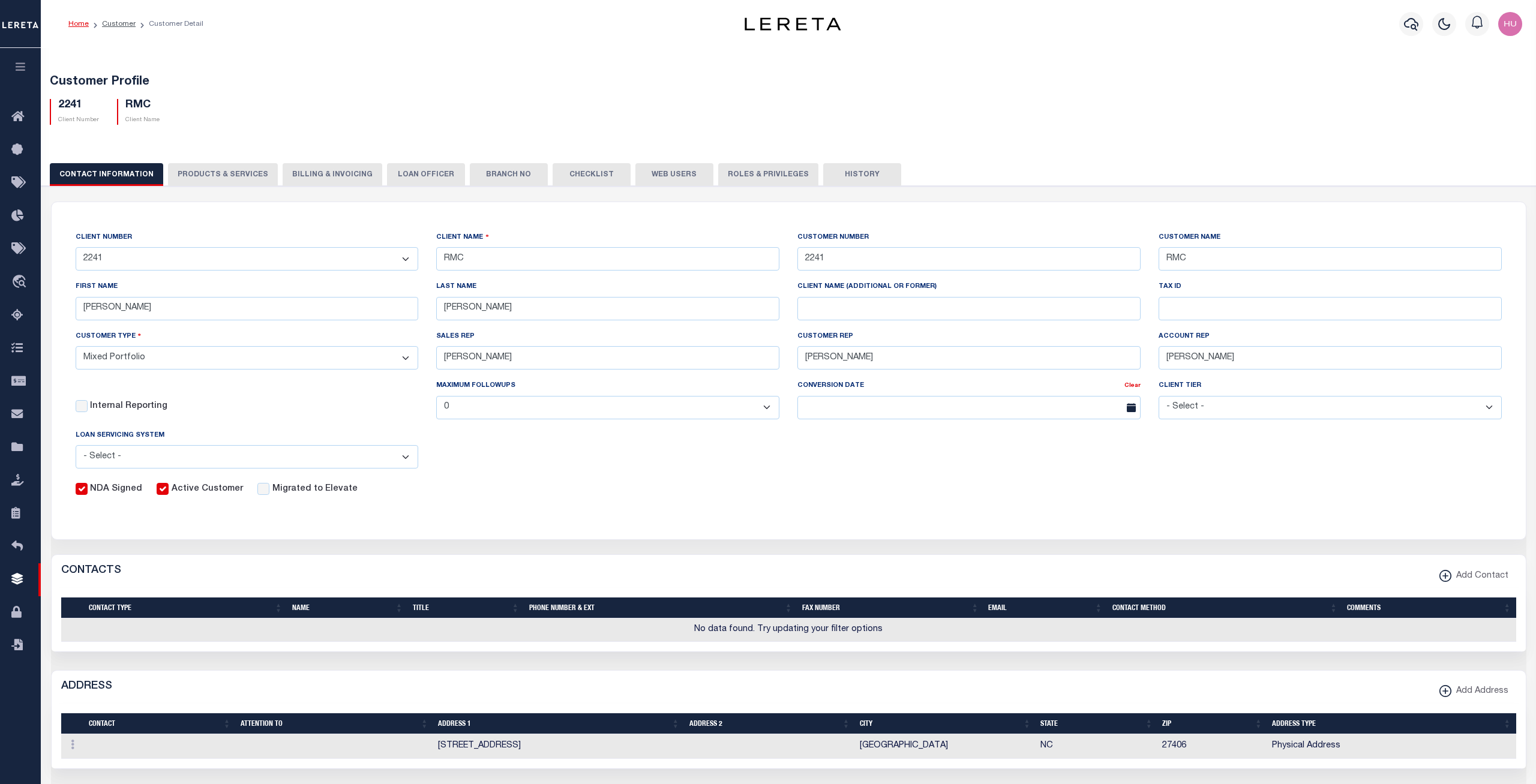
click at [209, 180] on button "PRODUCTS & SERVICES" at bounding box center [223, 174] width 110 height 23
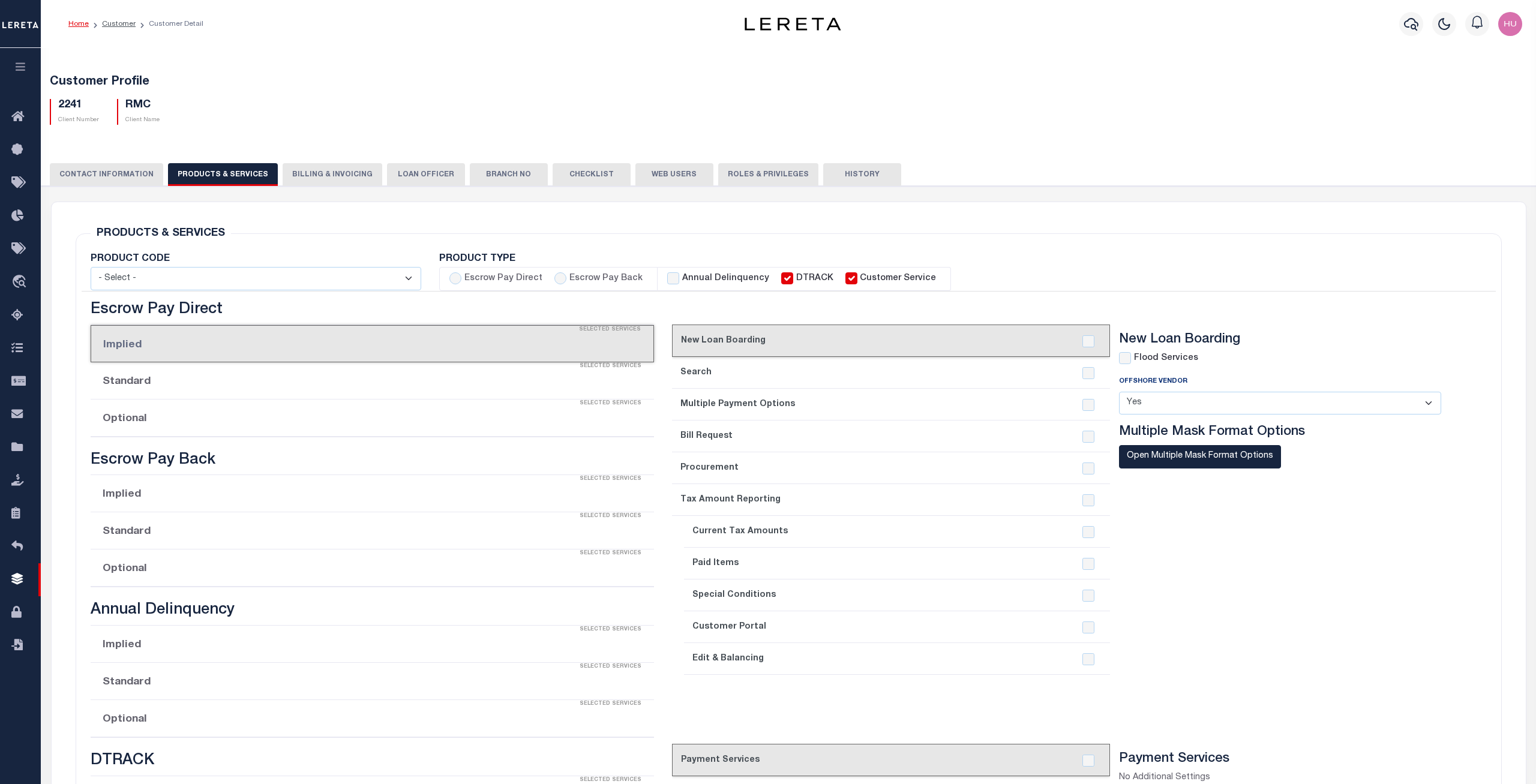
select select "STX"
radio input "true"
checkbox input "true"
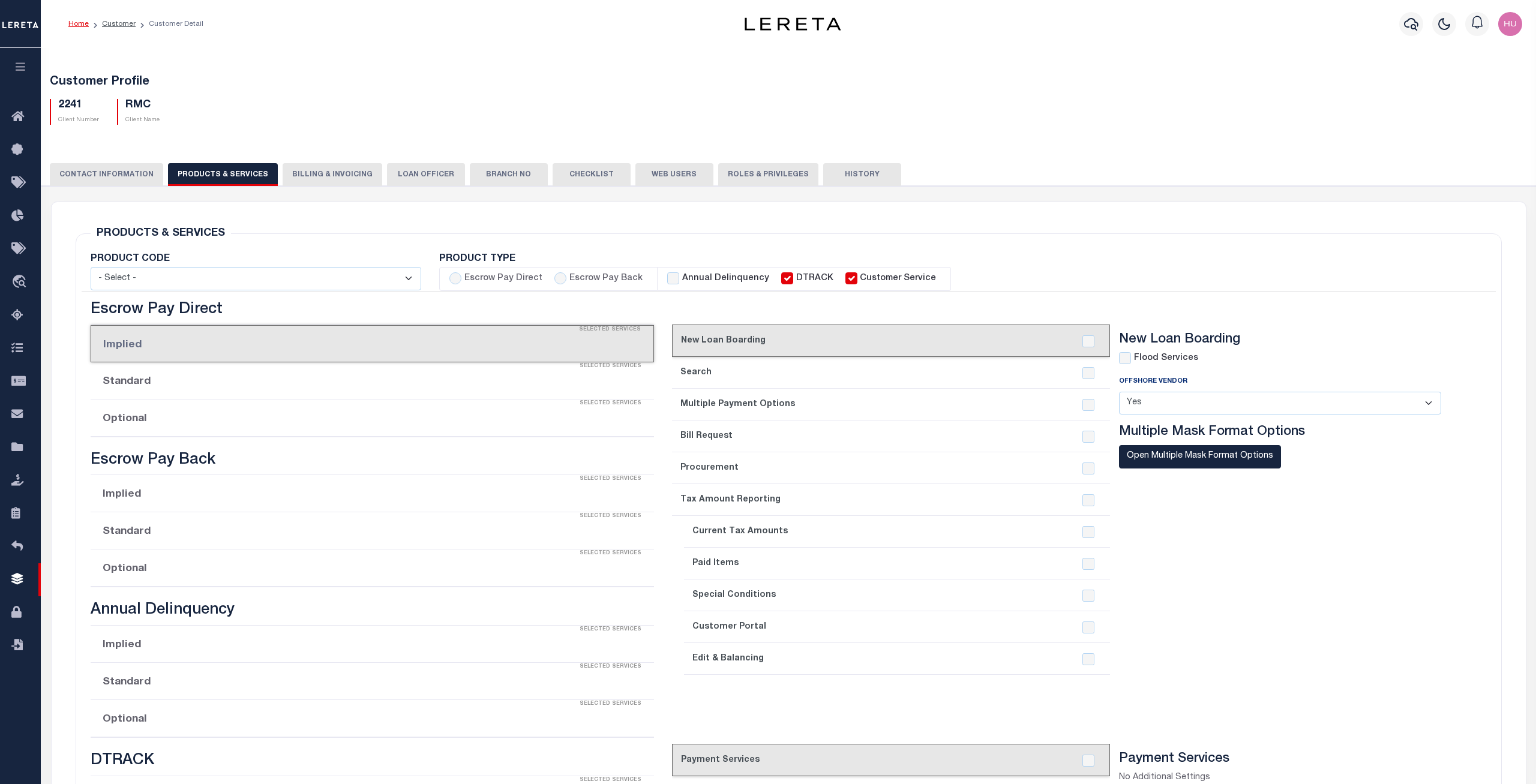
checkbox input "true"
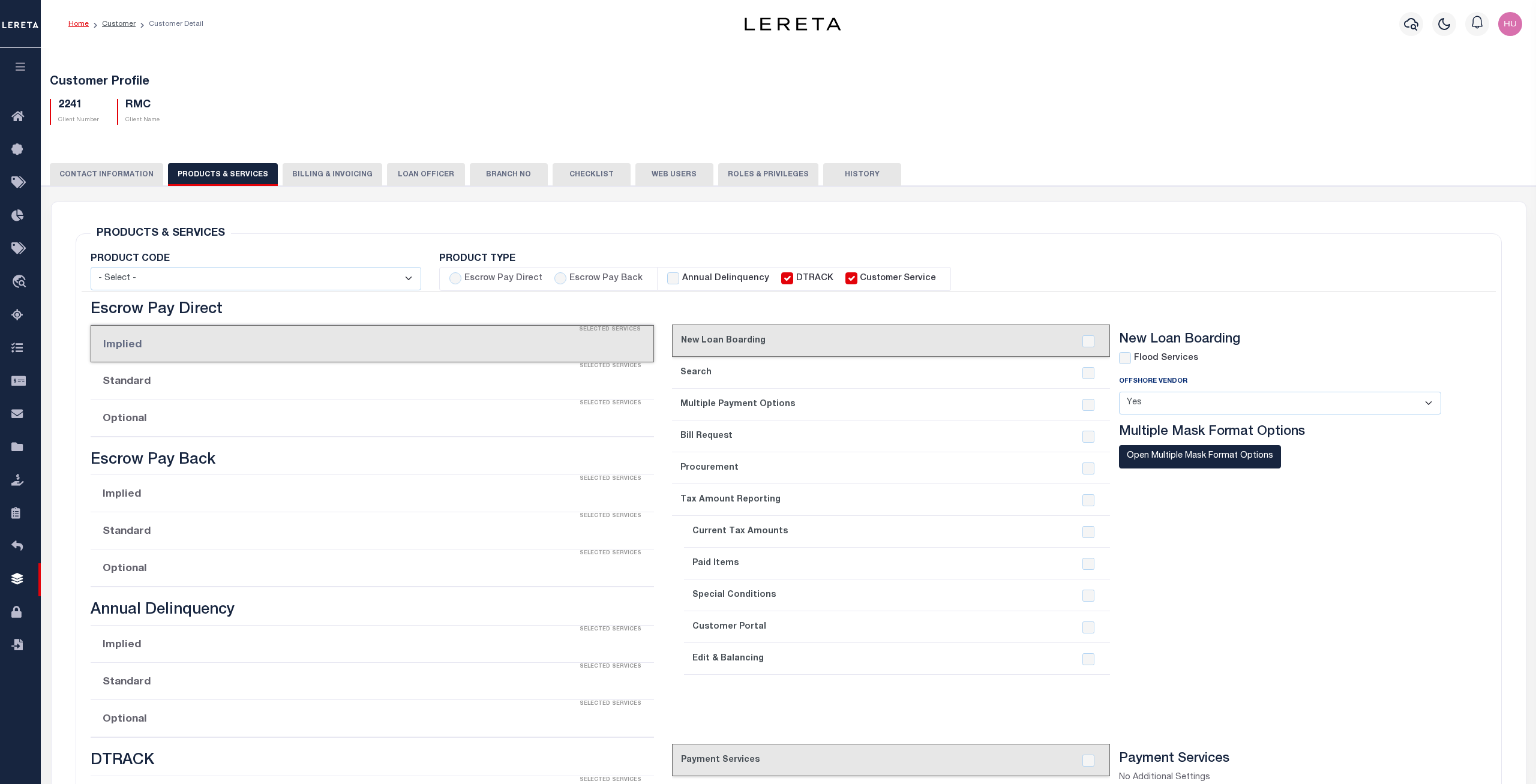
checkbox input "true"
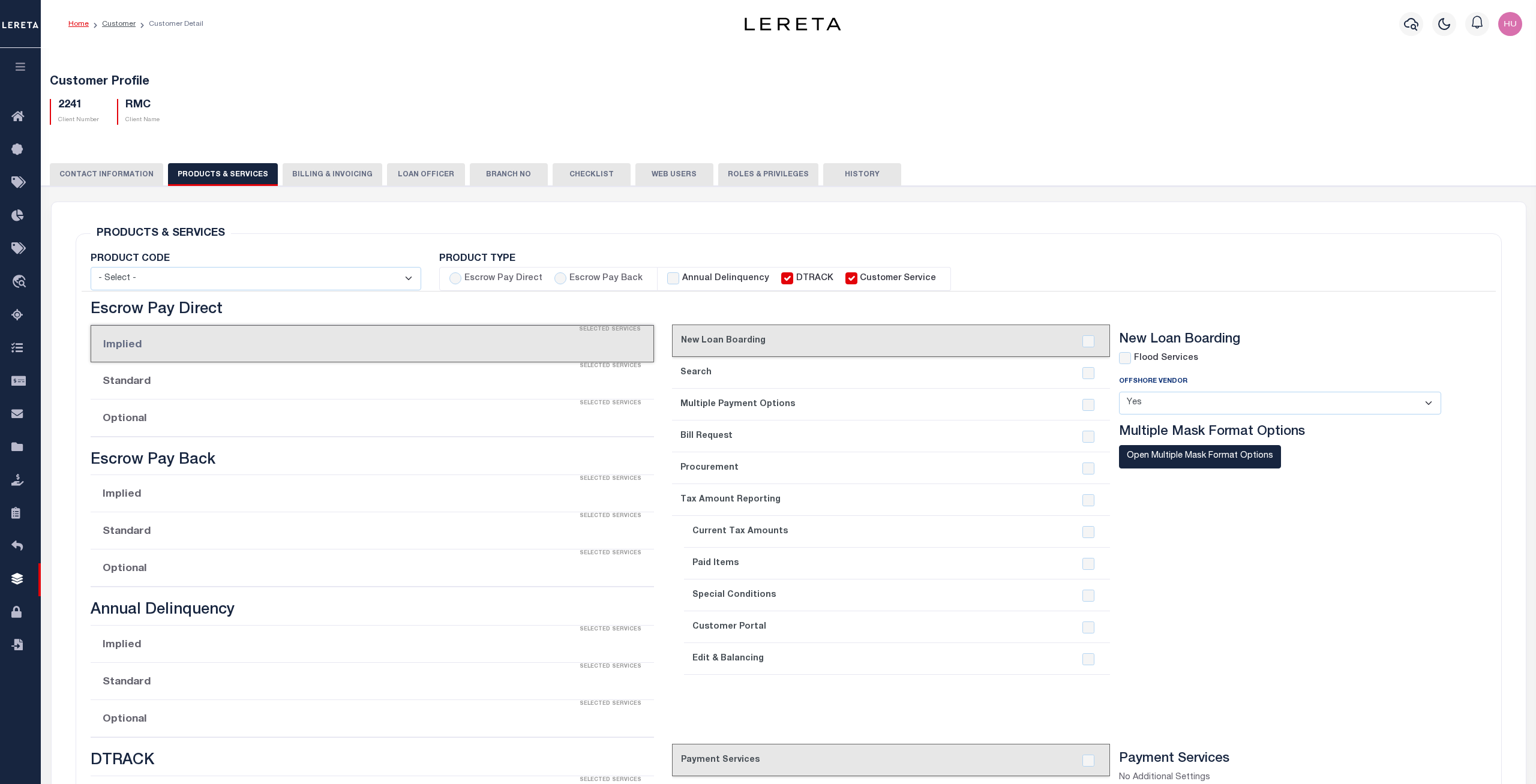
checkbox input "true"
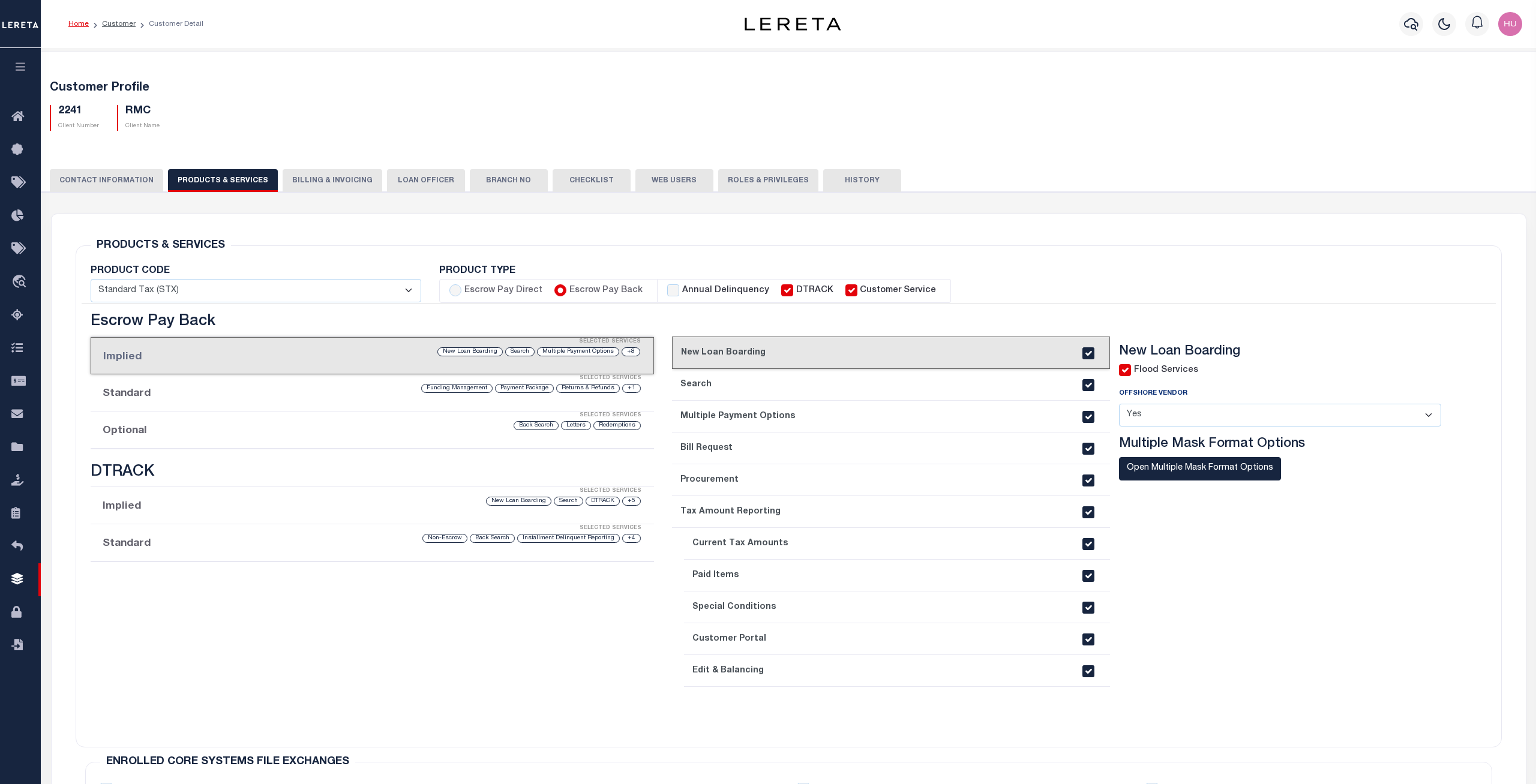
click at [223, 434] on li "Optional Selected Services Redemptions Letters Back Search" at bounding box center [372, 430] width 564 height 37
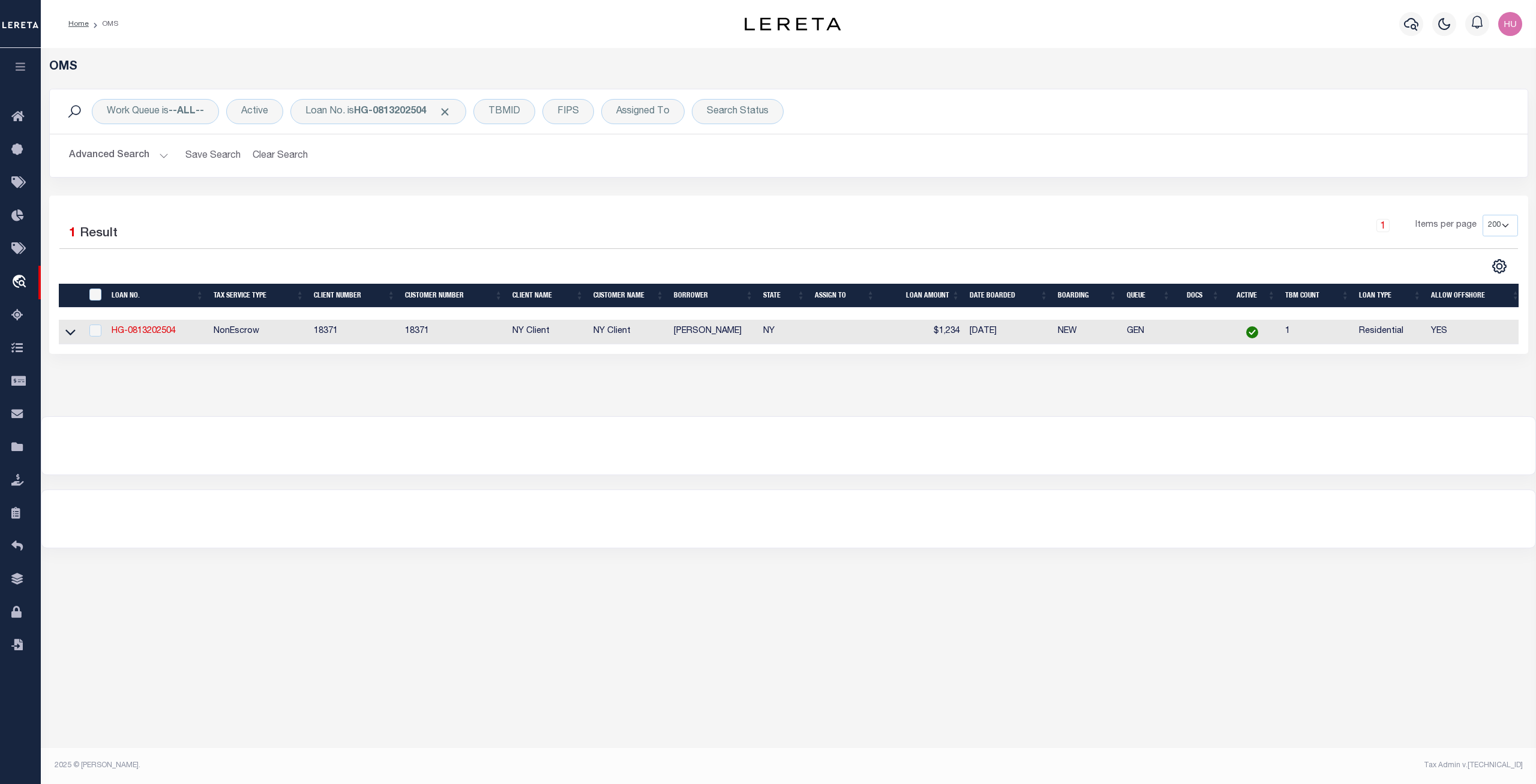
select select "200"
select select "10"
select select "NonEscrow"
select select "4"
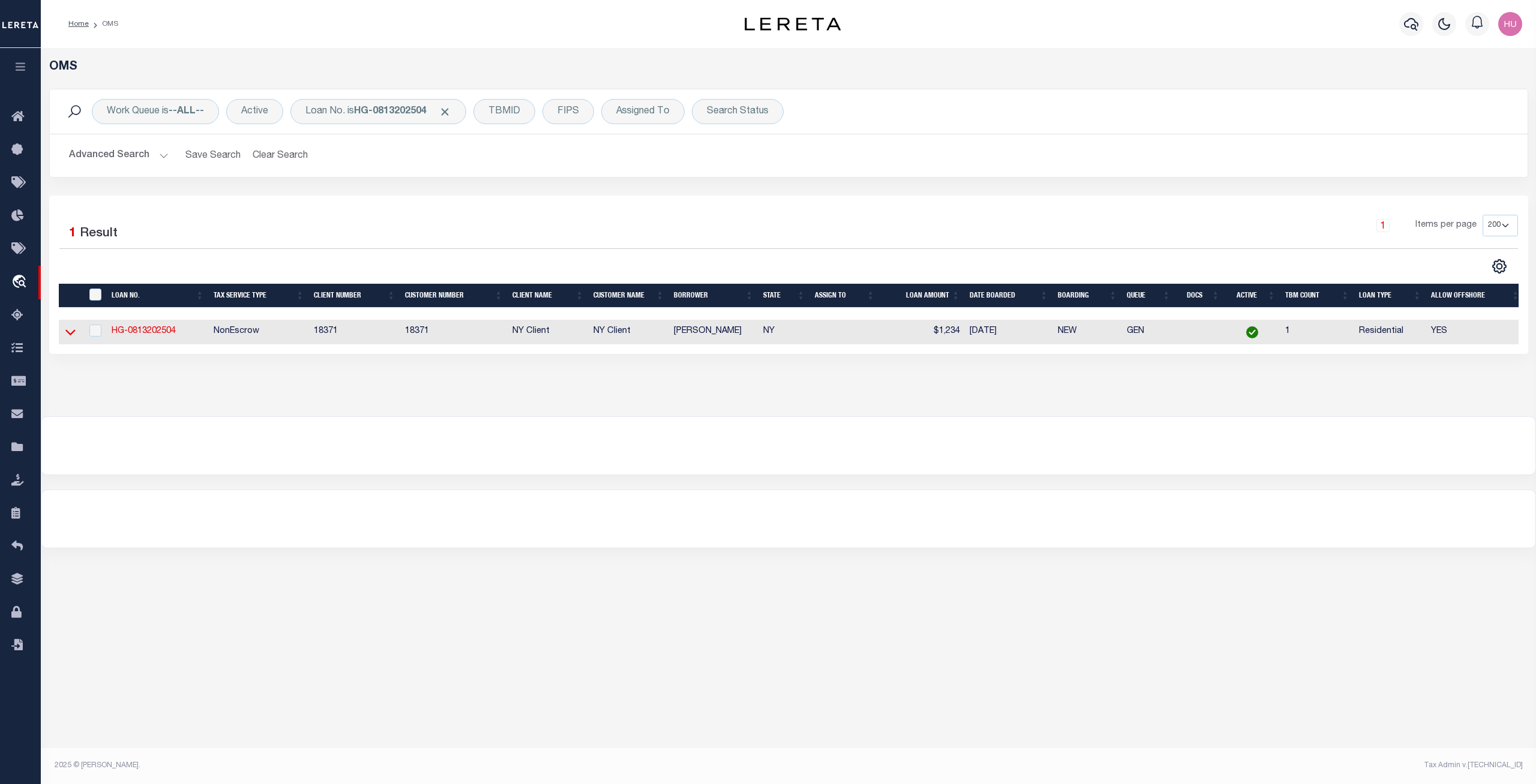
click at [70, 331] on icon at bounding box center [70, 331] width 10 height 13
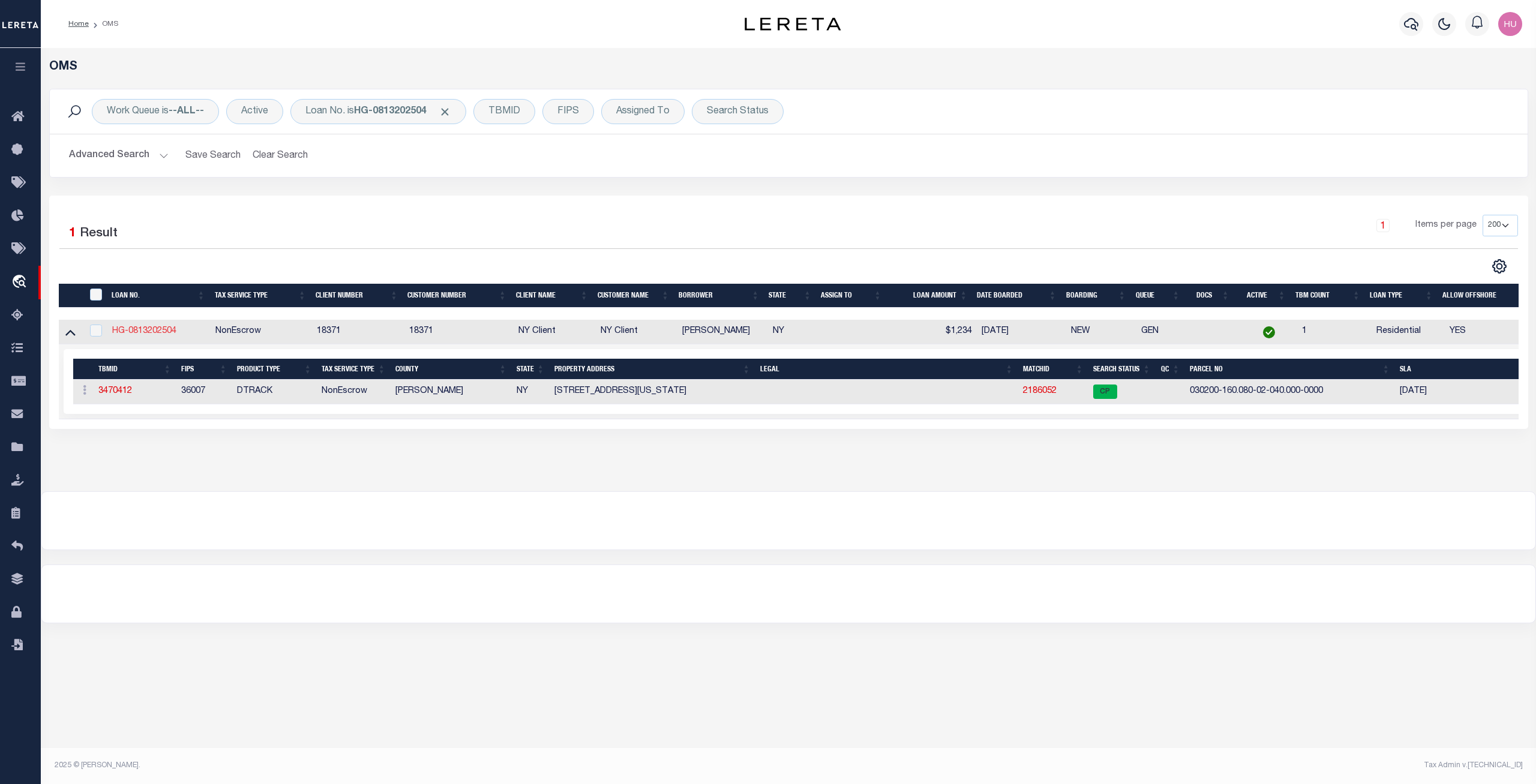
click at [159, 330] on link "HG-0813202504" at bounding box center [144, 331] width 64 height 8
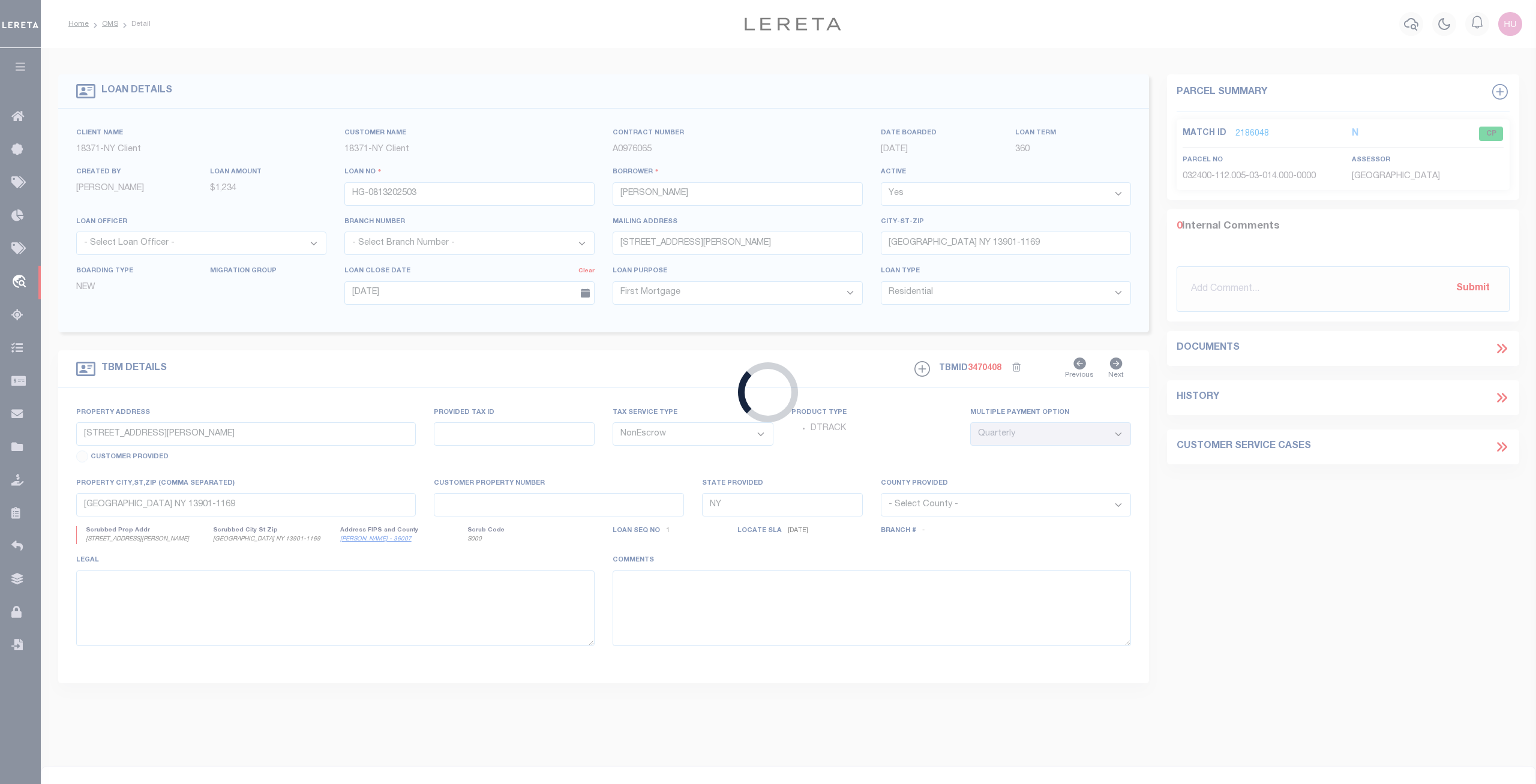
type input "HG-0813202504"
type input "Adam Gatfield"
type input "80 PENNSYLVANIA AVE"
type input "BINGHAMTON NY 13903-1623"
type input "80 PENNSYLVANIA AVE"
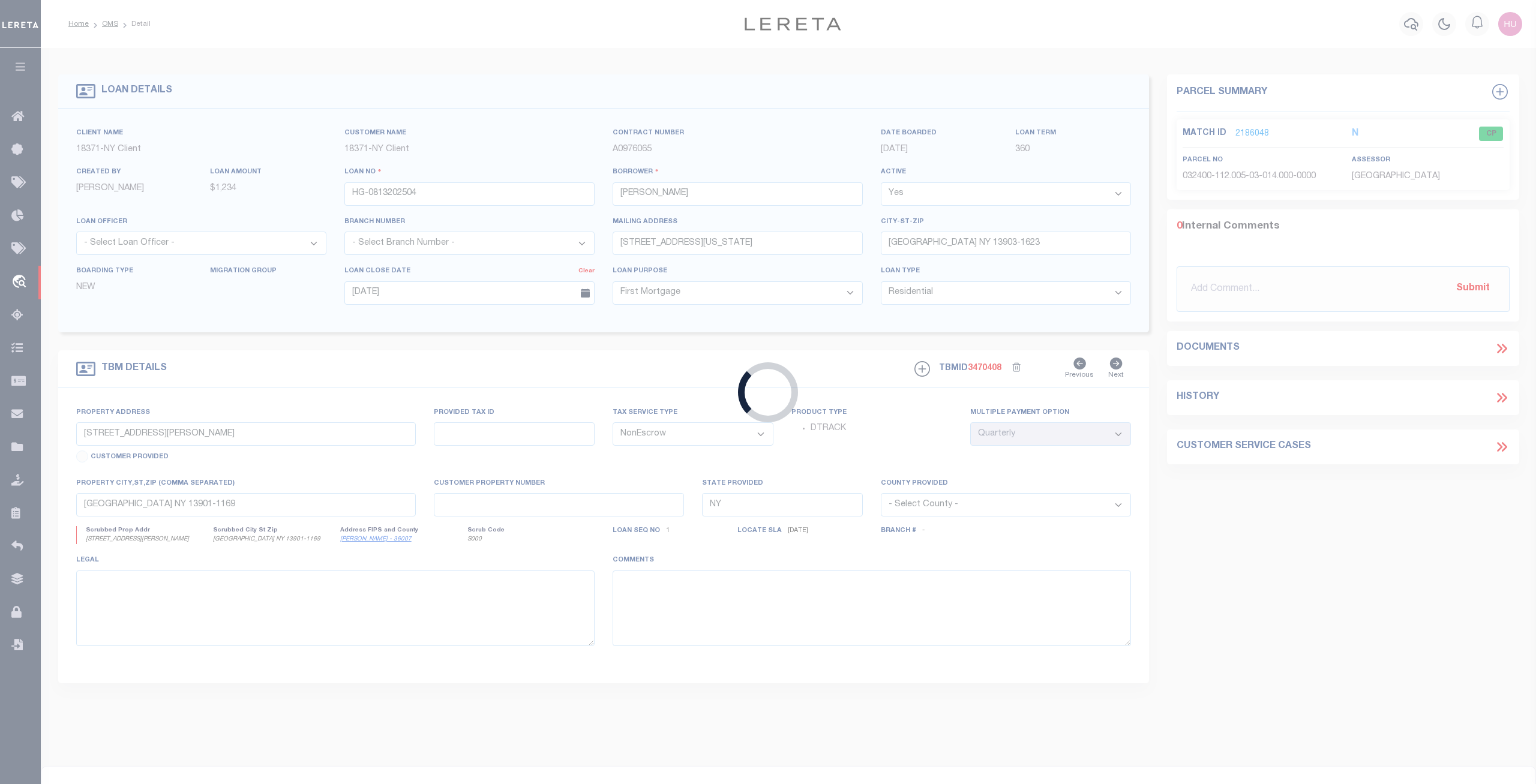
type input "BINGHAMTON NY 13903-1623"
select select
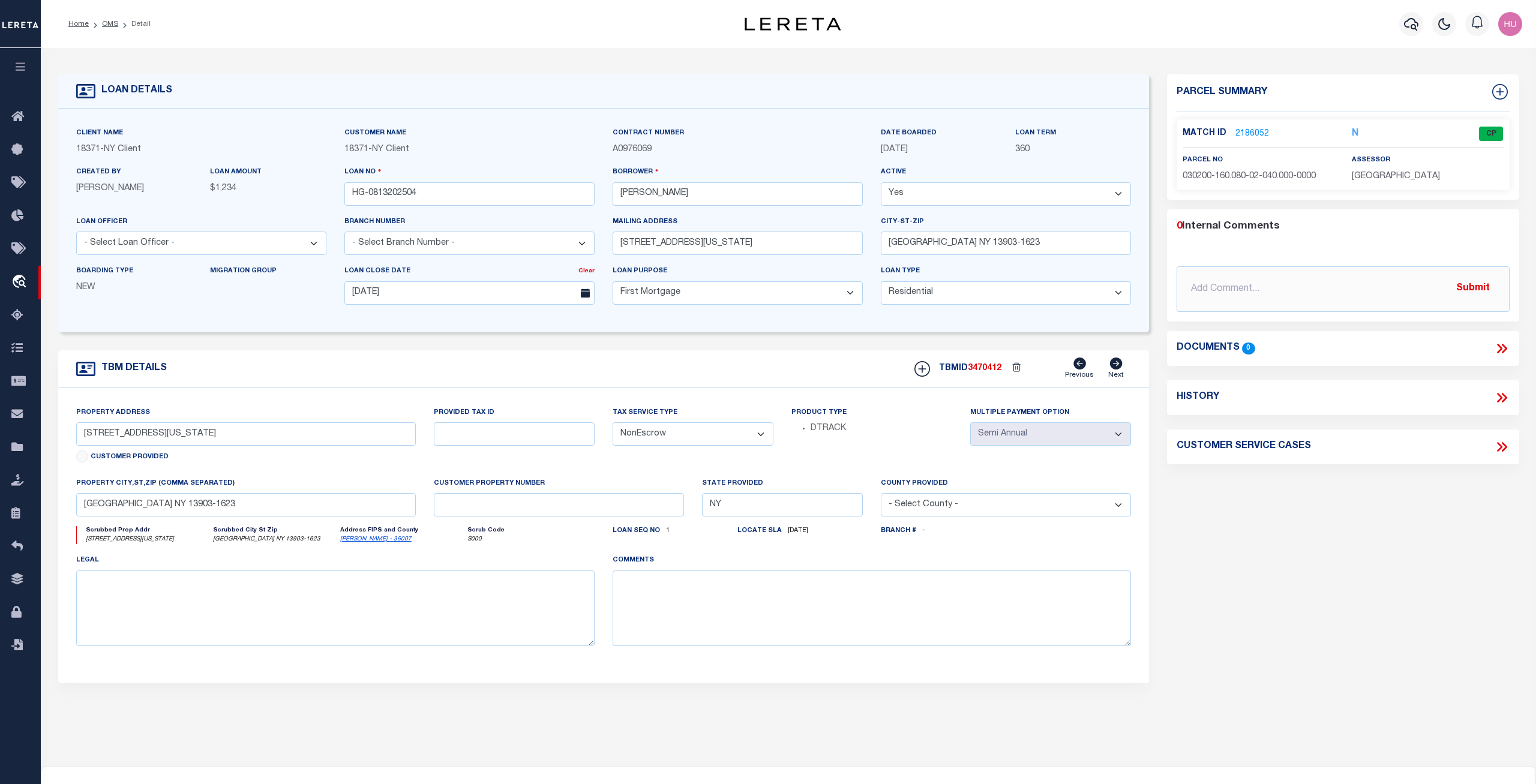
click at [1257, 131] on link "2186052" at bounding box center [1252, 134] width 34 height 13
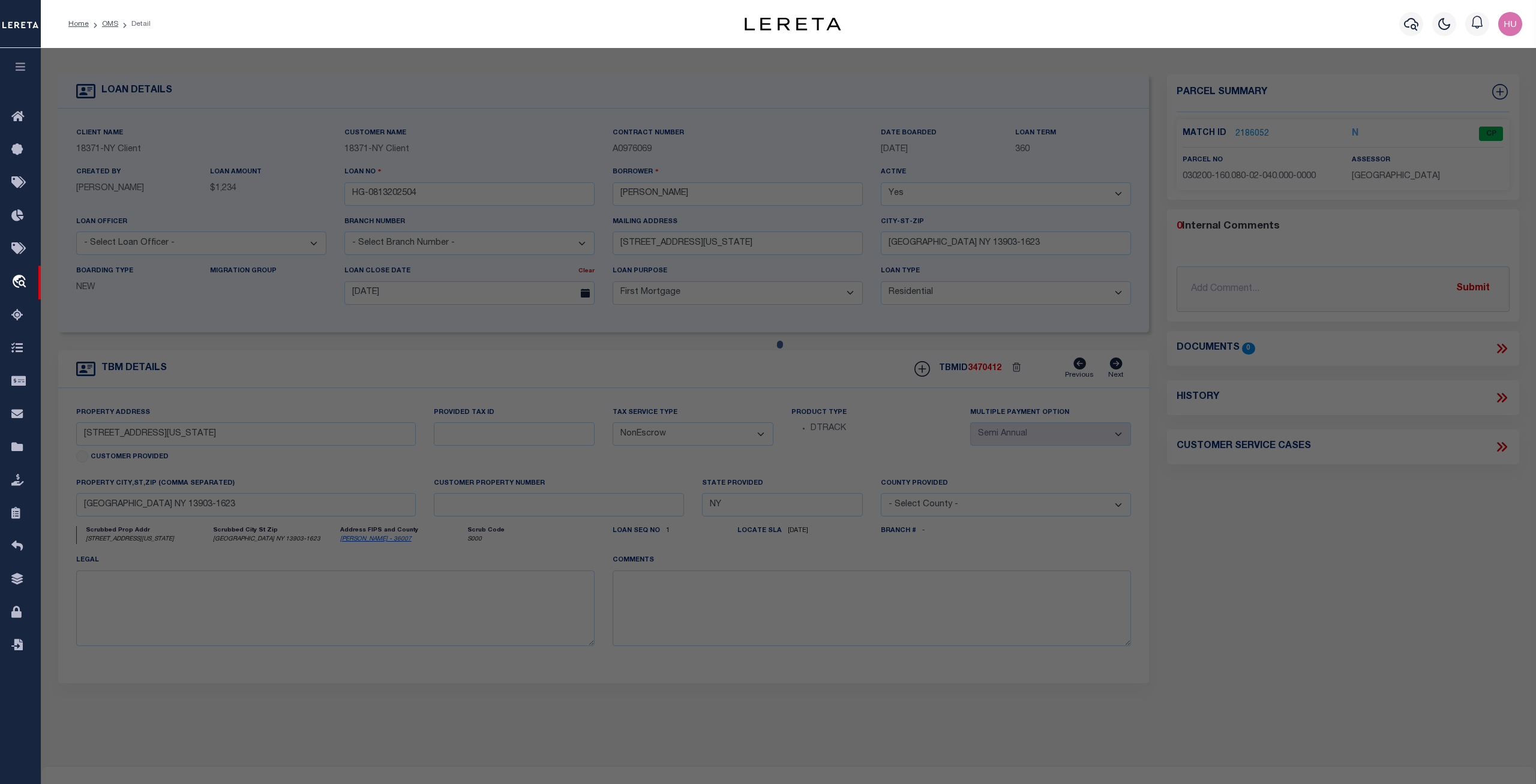
select select "AS"
select select
checkbox input "false"
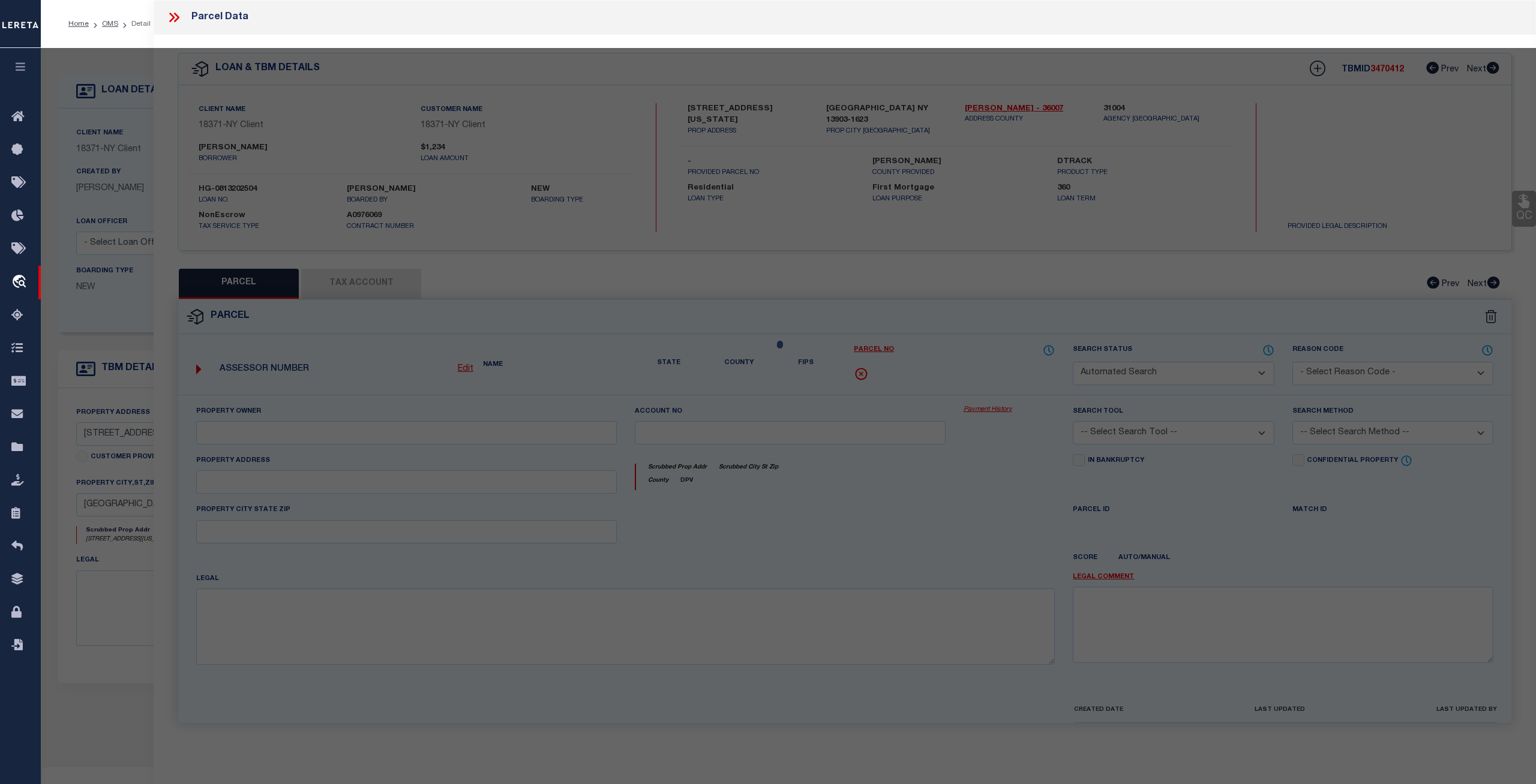
select select "CP"
type input "602 PARTNERS LLC"
select select "ATL"
select select "ADD"
type input "80 PENNSYLVANIA AVE"
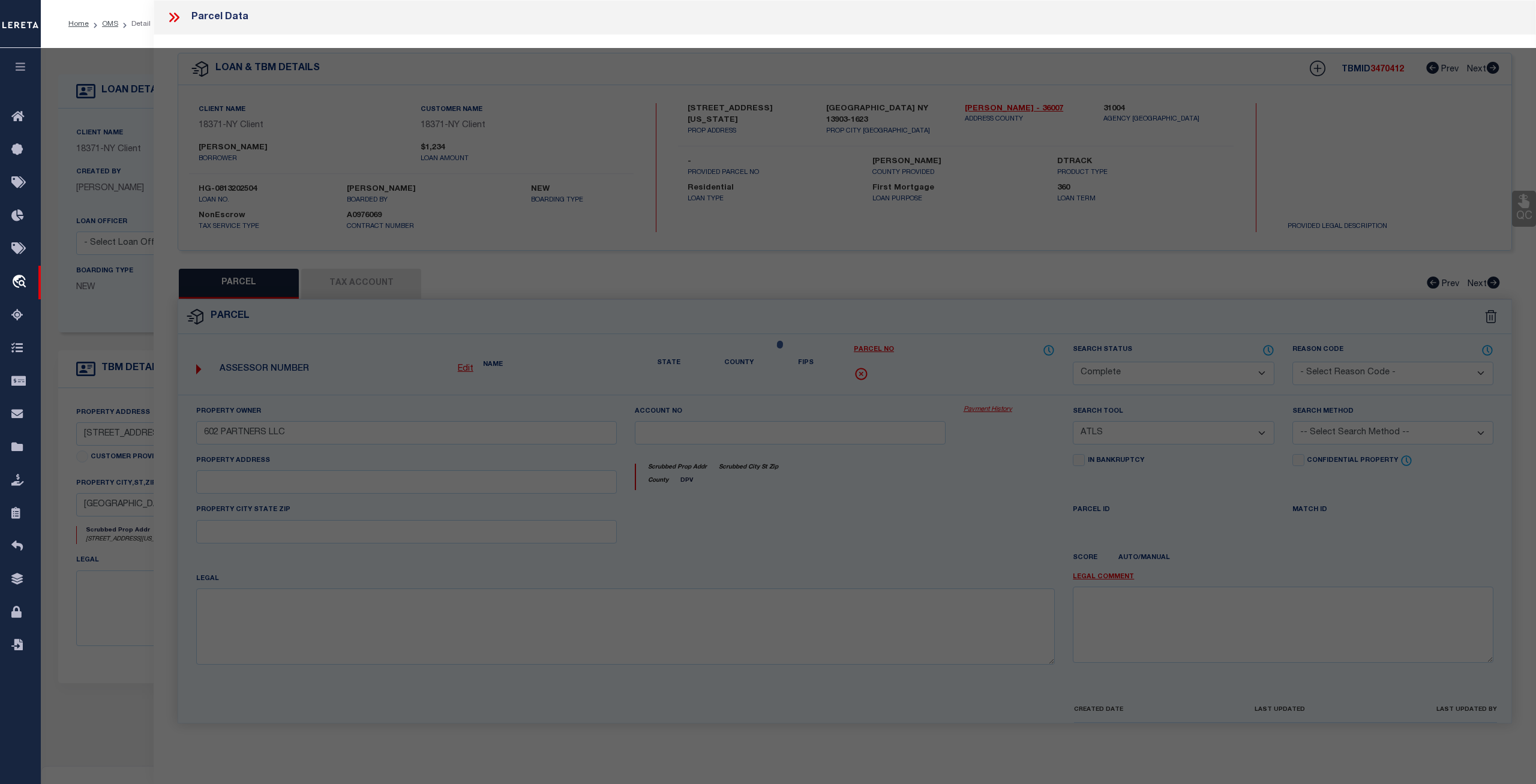
checkbox input "false"
type input "BINGHAMTON, NY 13903"
type textarea "LOT:40.000 BLK:2 SEC:160.80 DIST:030200 CITY/MUNI/TWP:BINGHAMTON"
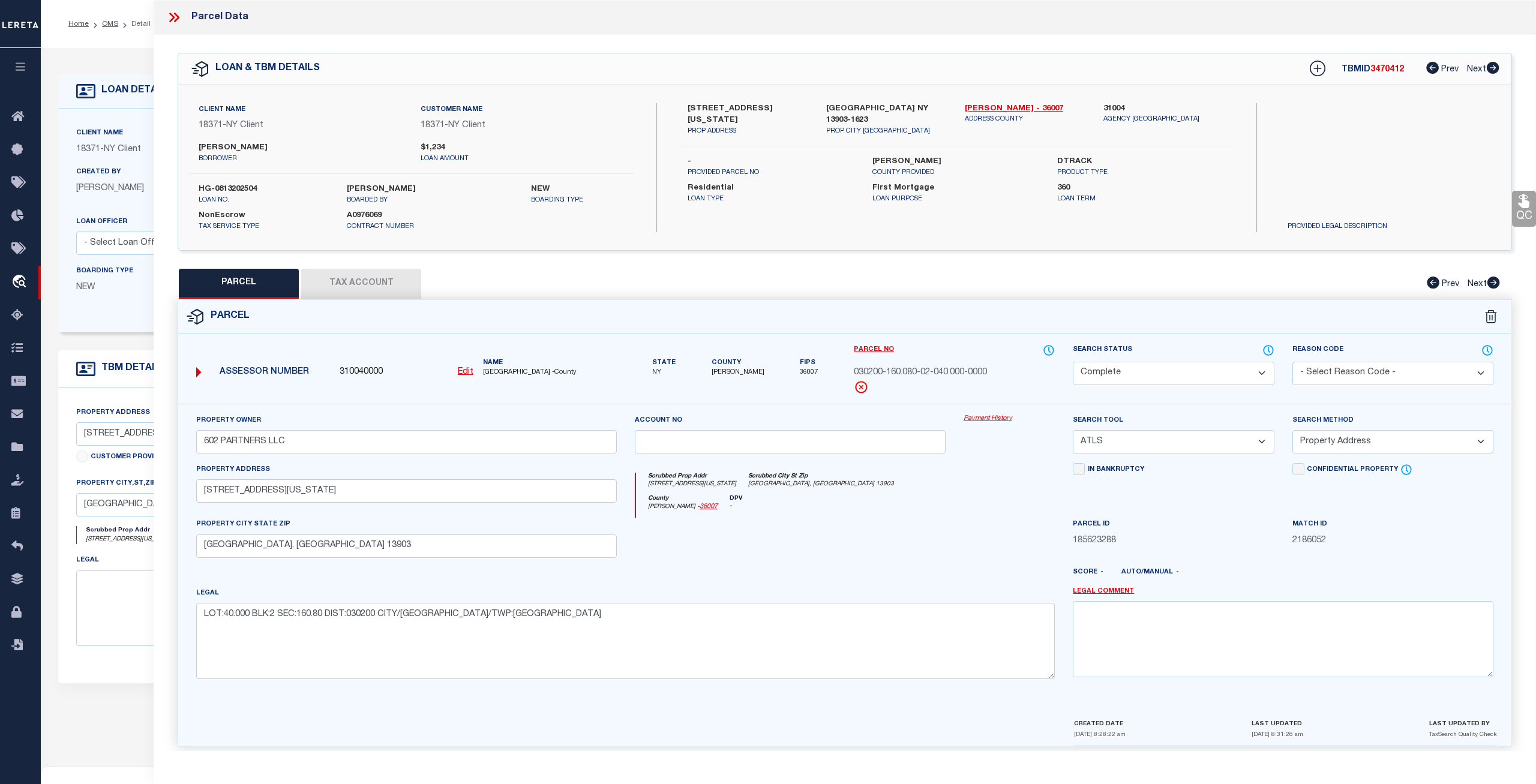
click at [988, 423] on link "Payment History" at bounding box center [1009, 419] width 92 height 10
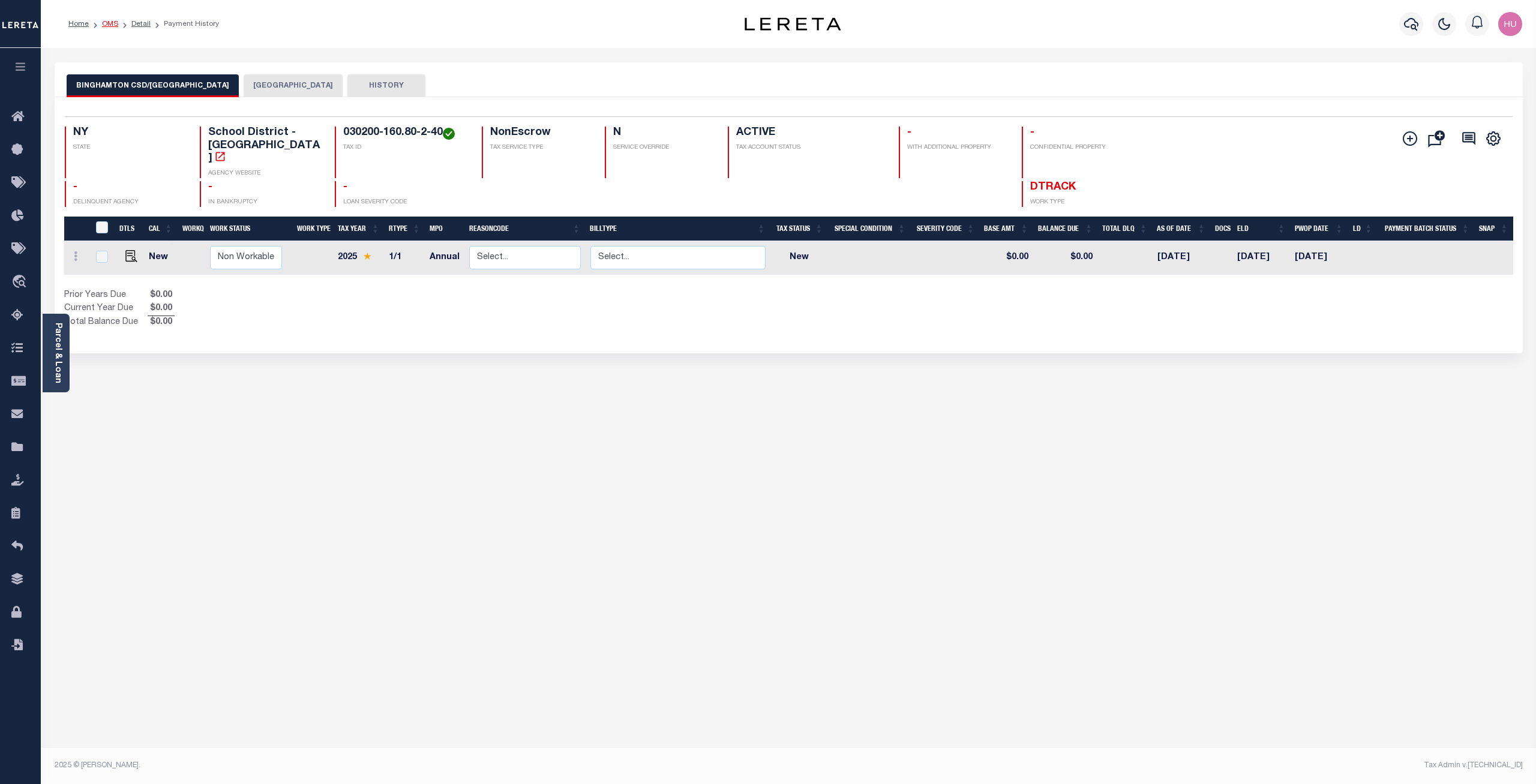
click at [111, 25] on link "OMS" at bounding box center [109, 24] width 16 height 7
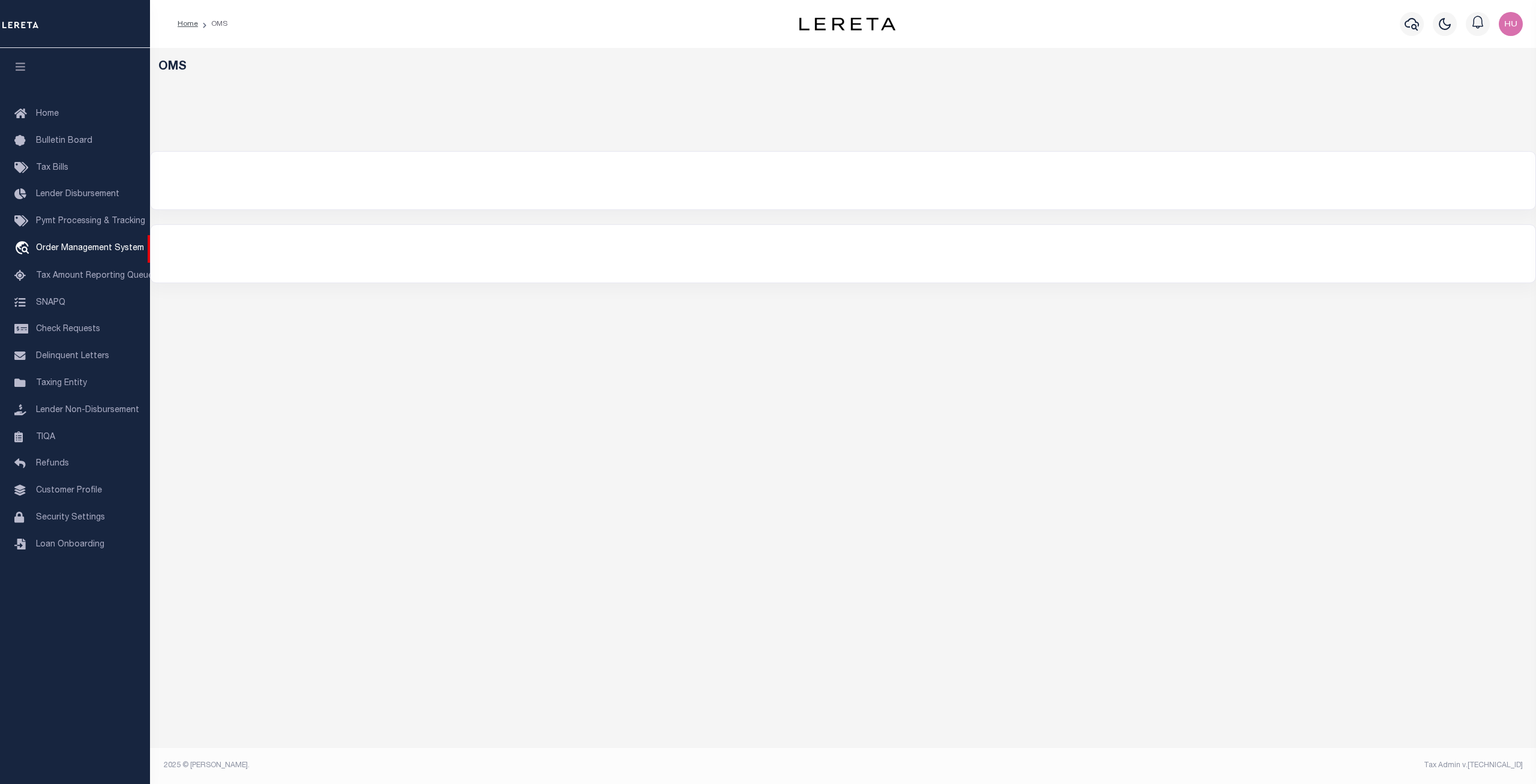
select select "200"
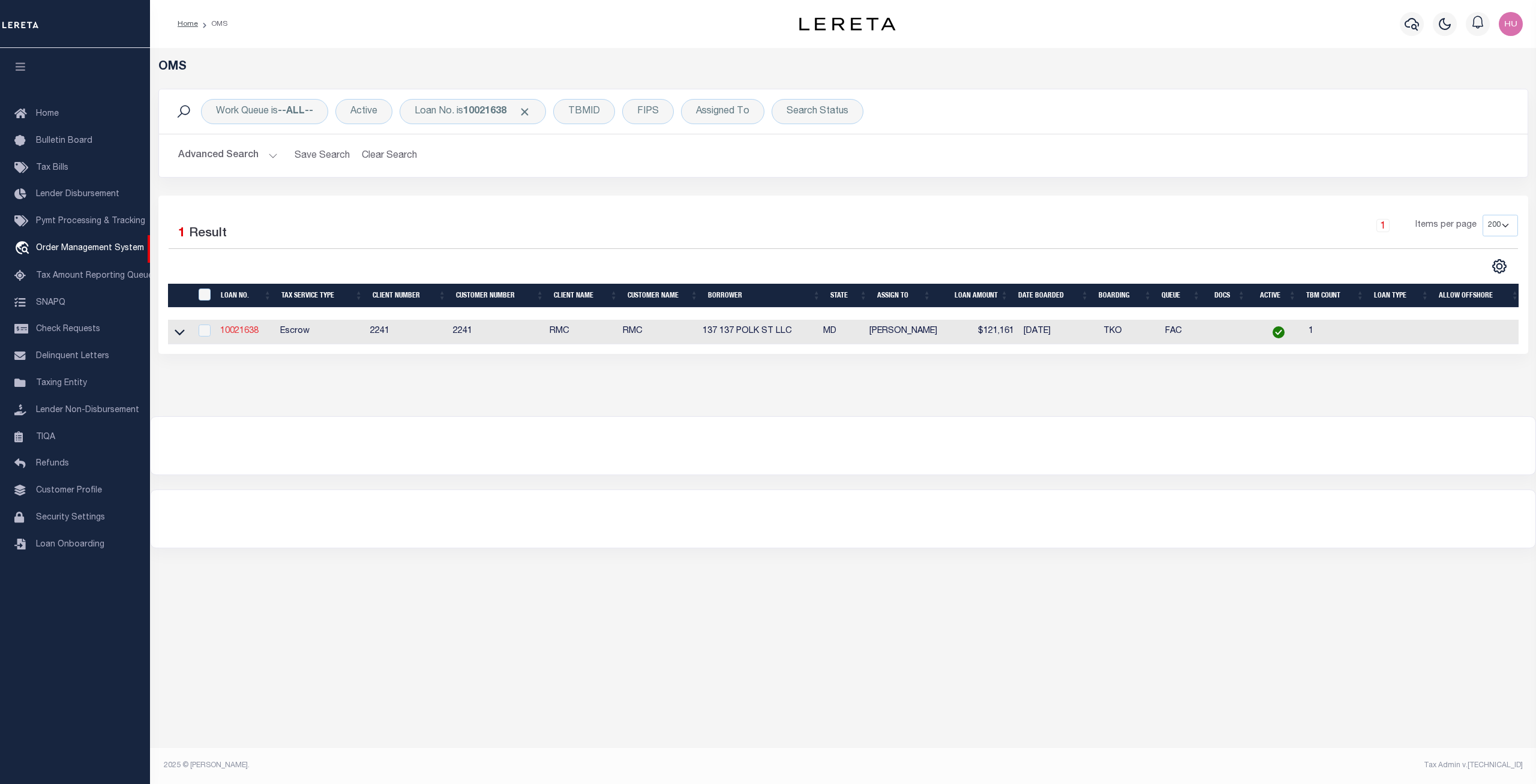
click at [227, 331] on link "10021638" at bounding box center [239, 331] width 38 height 8
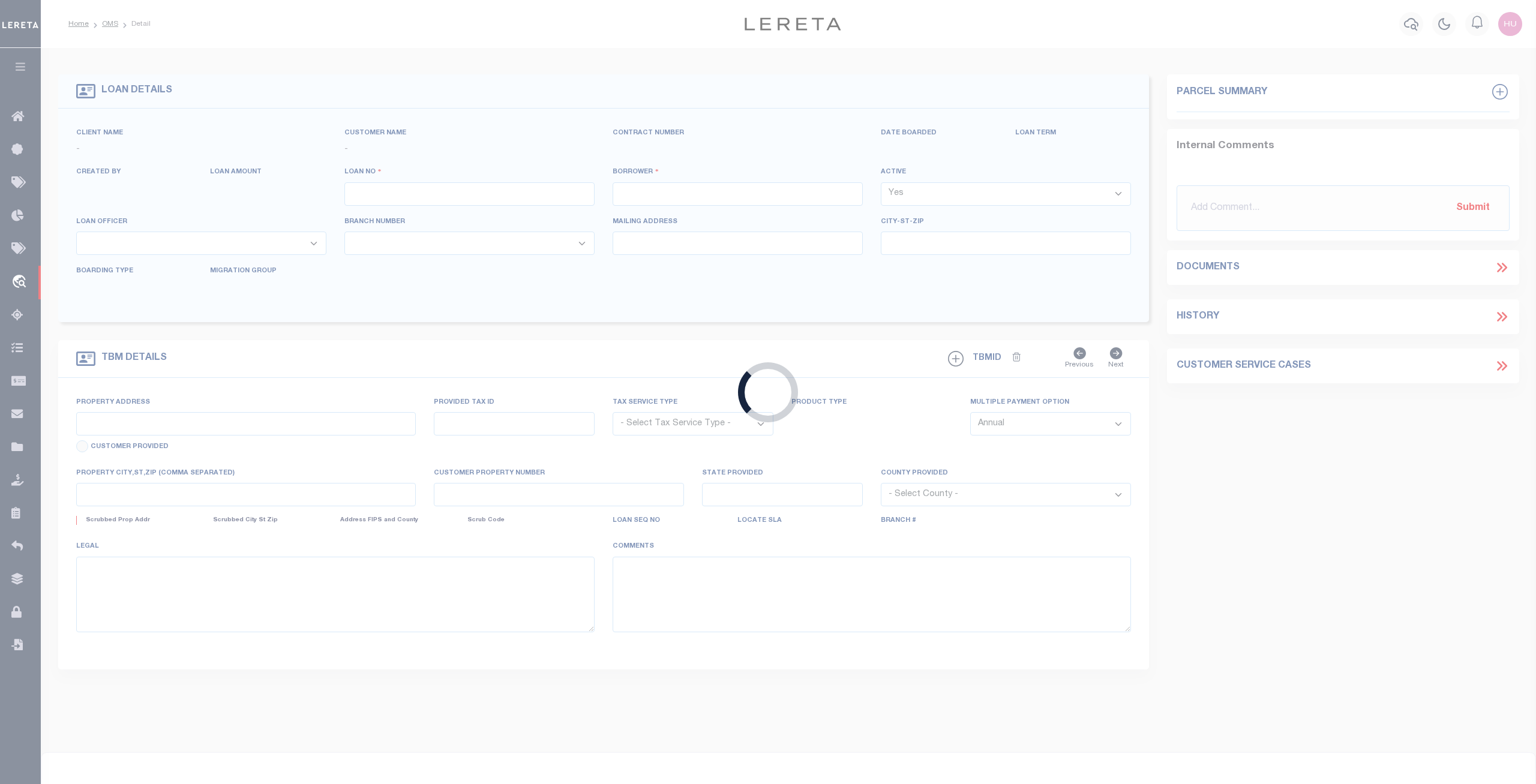
type input "10021638"
type input "137 137 POLK ST LLC"
select select
type input "PO BOX 71236"
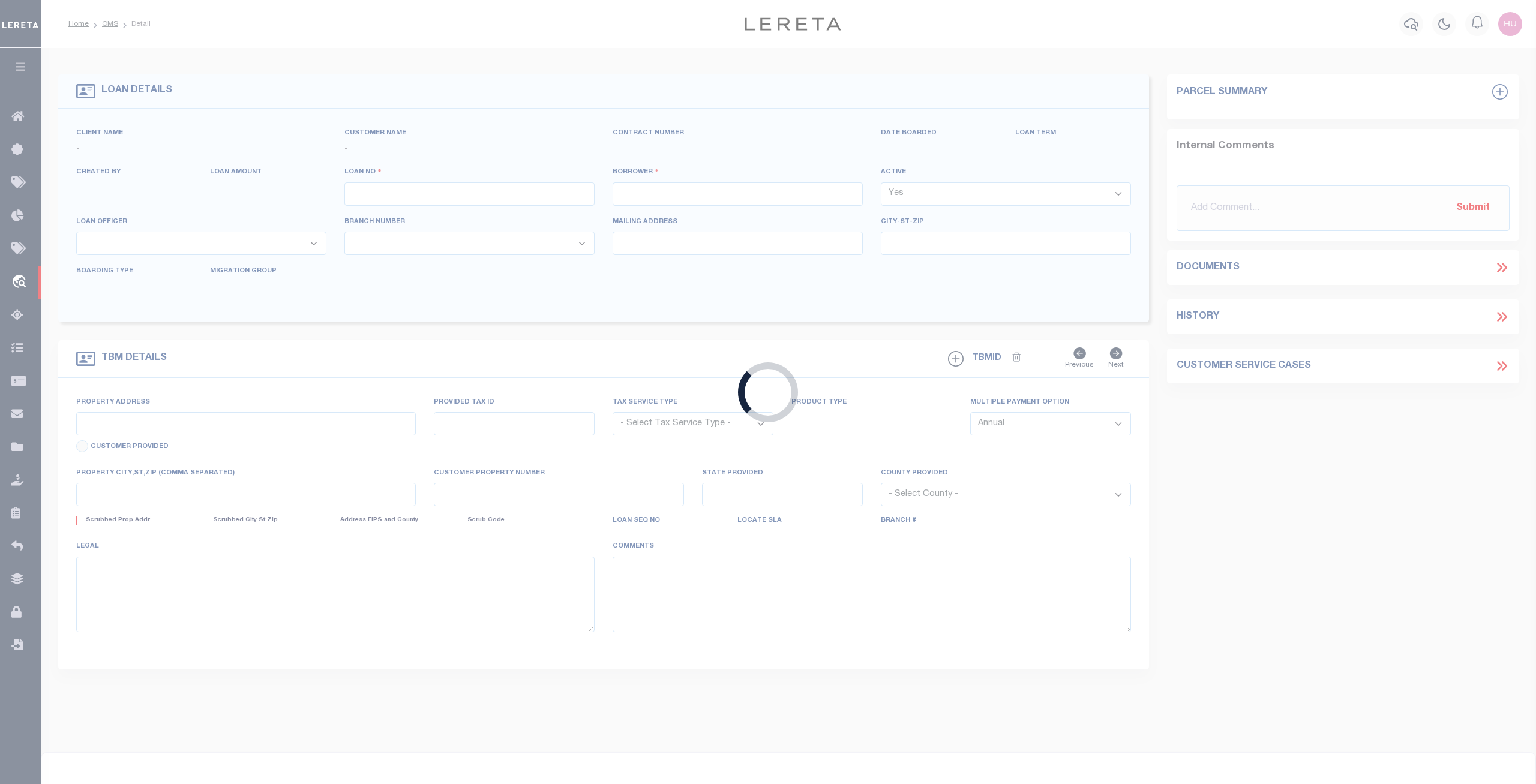
type input "HENRICO VA 23255"
select select "400"
select select "Escrow"
type input "137 POLK ST"
type input "14003274"
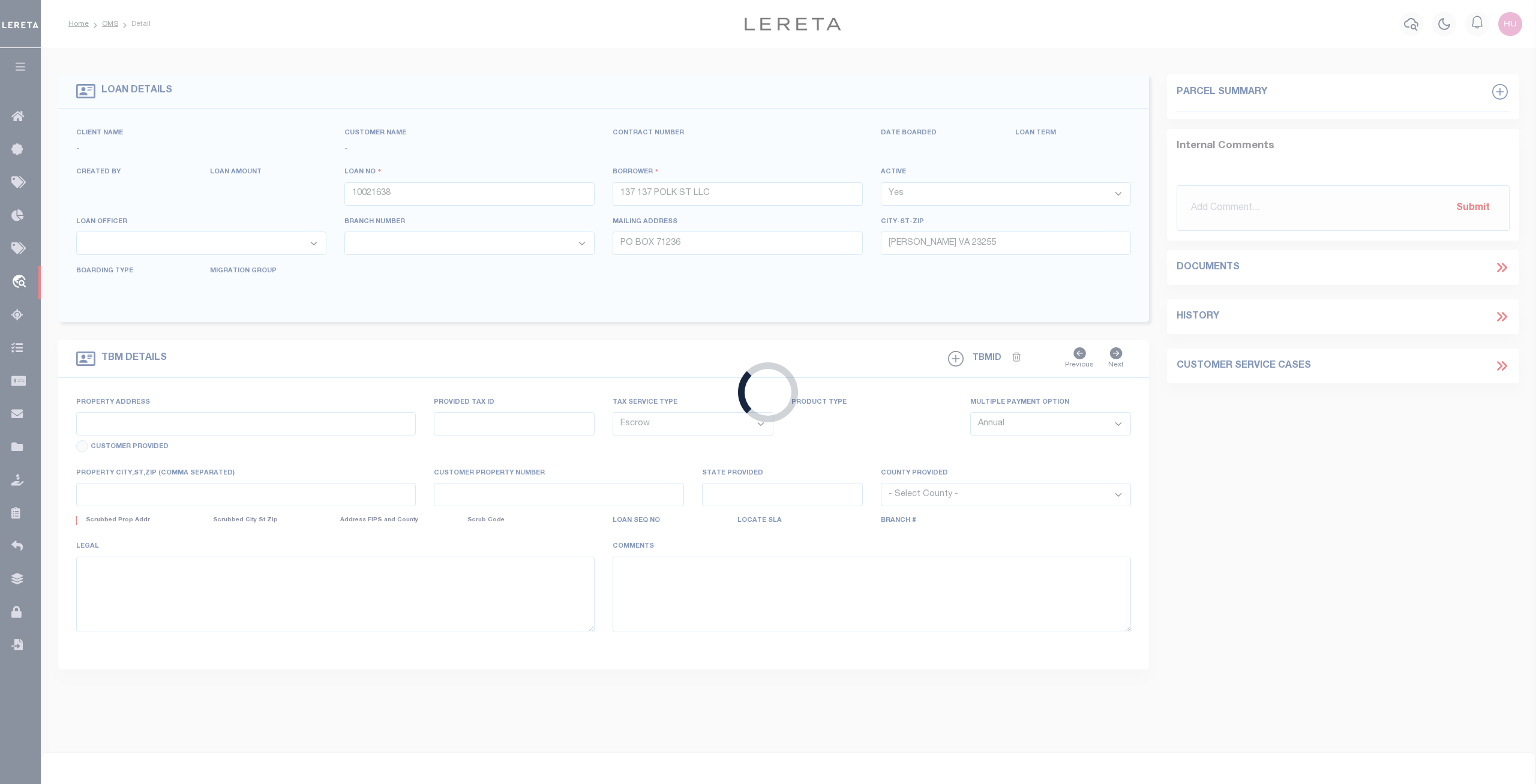
type input "CUMBERLAND, MD 21502"
type input "a0kUS000007encI"
type input "MD"
select select
type textarea "Liability Limited to Customer Provided Parcel"
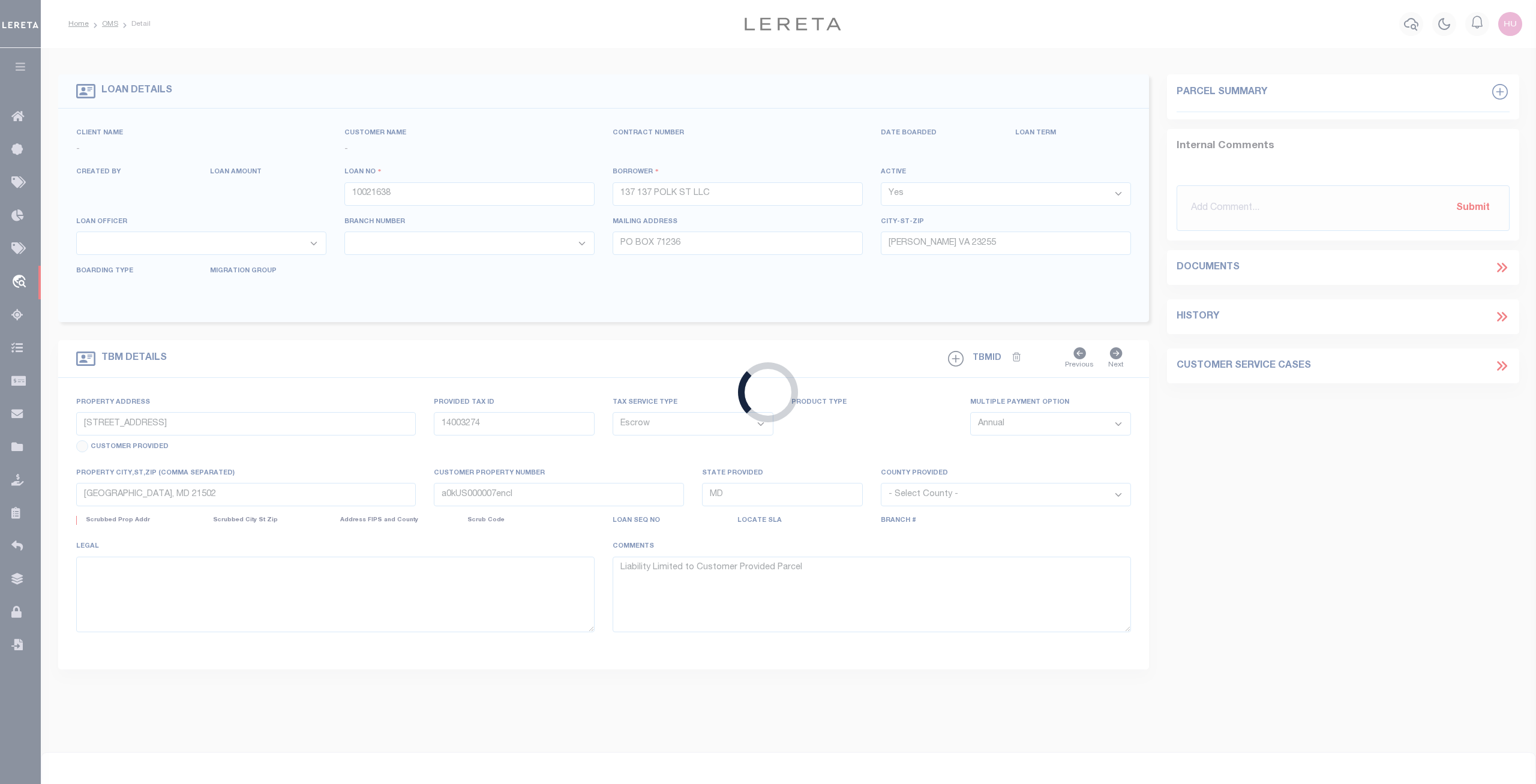
select select "14701"
select select "25067"
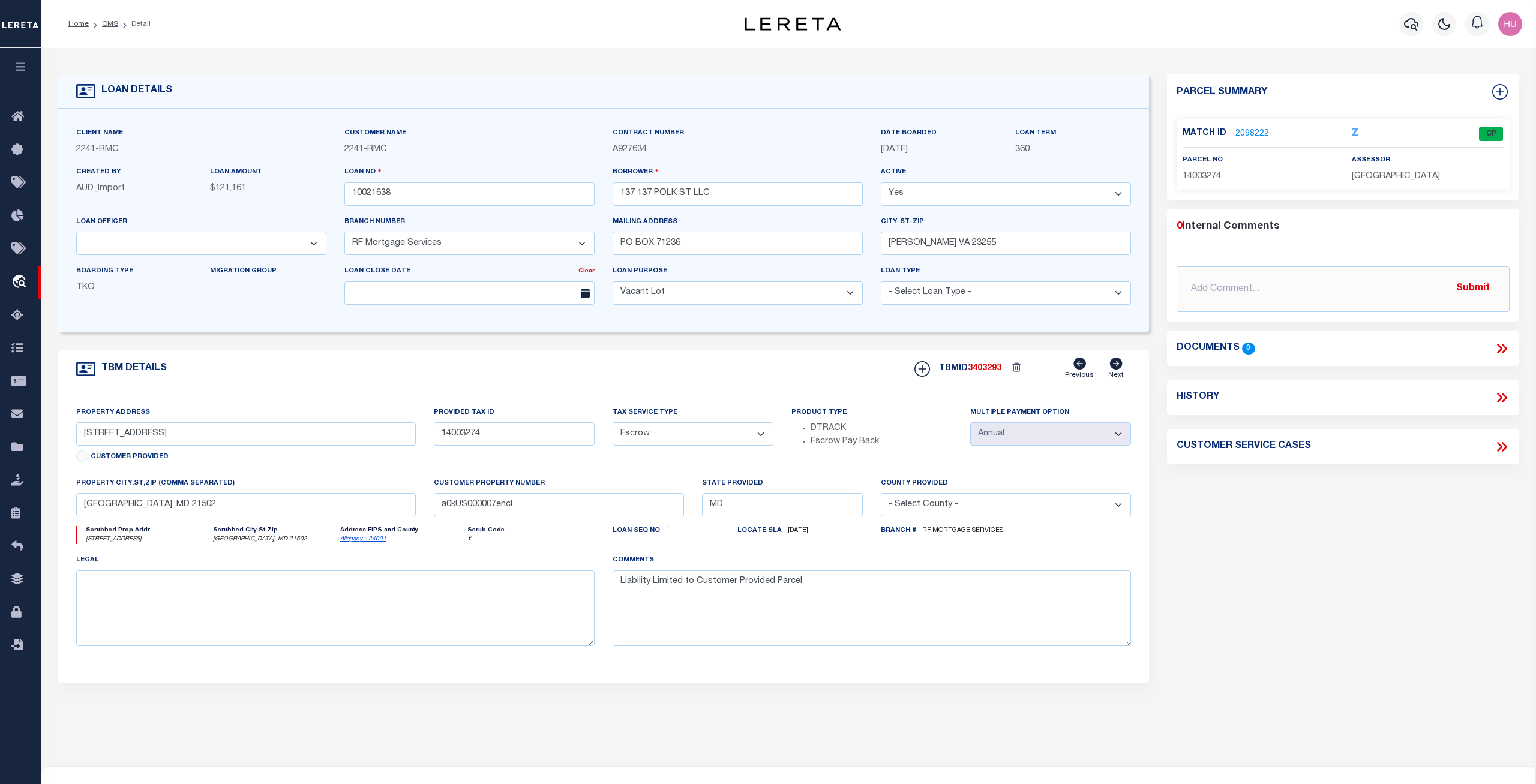
click at [1255, 130] on link "2098222" at bounding box center [1252, 134] width 34 height 13
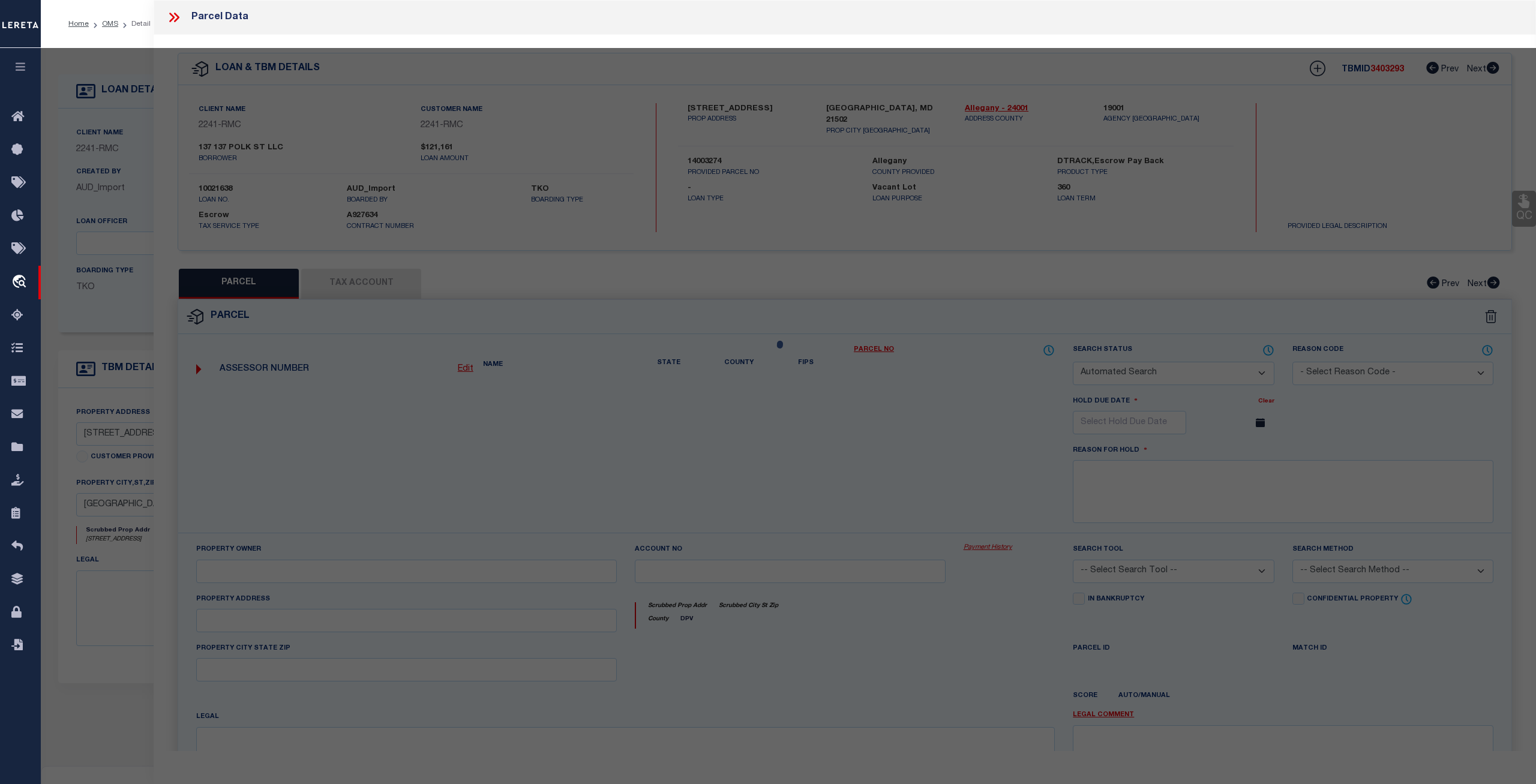
checkbox input "false"
select select "CP"
type input "137 137 POLK ST LLC"
select select "AGW"
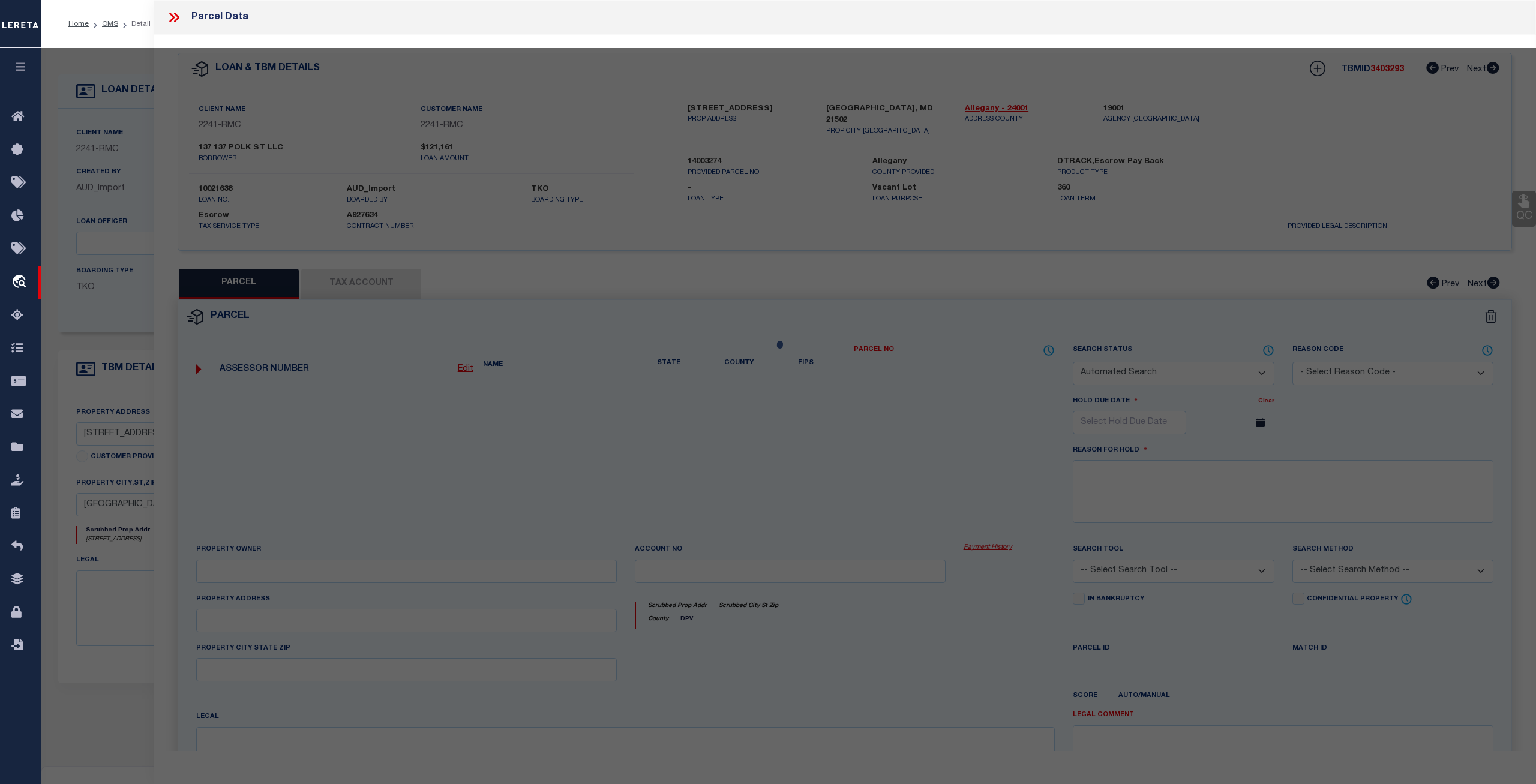
select select
type input "137 POLK ST"
type input "CUMBERLAND, MD 21502"
type textarea "1277 SQ FT 137 POLK ST PT LOTS 2-3 23.6X54"
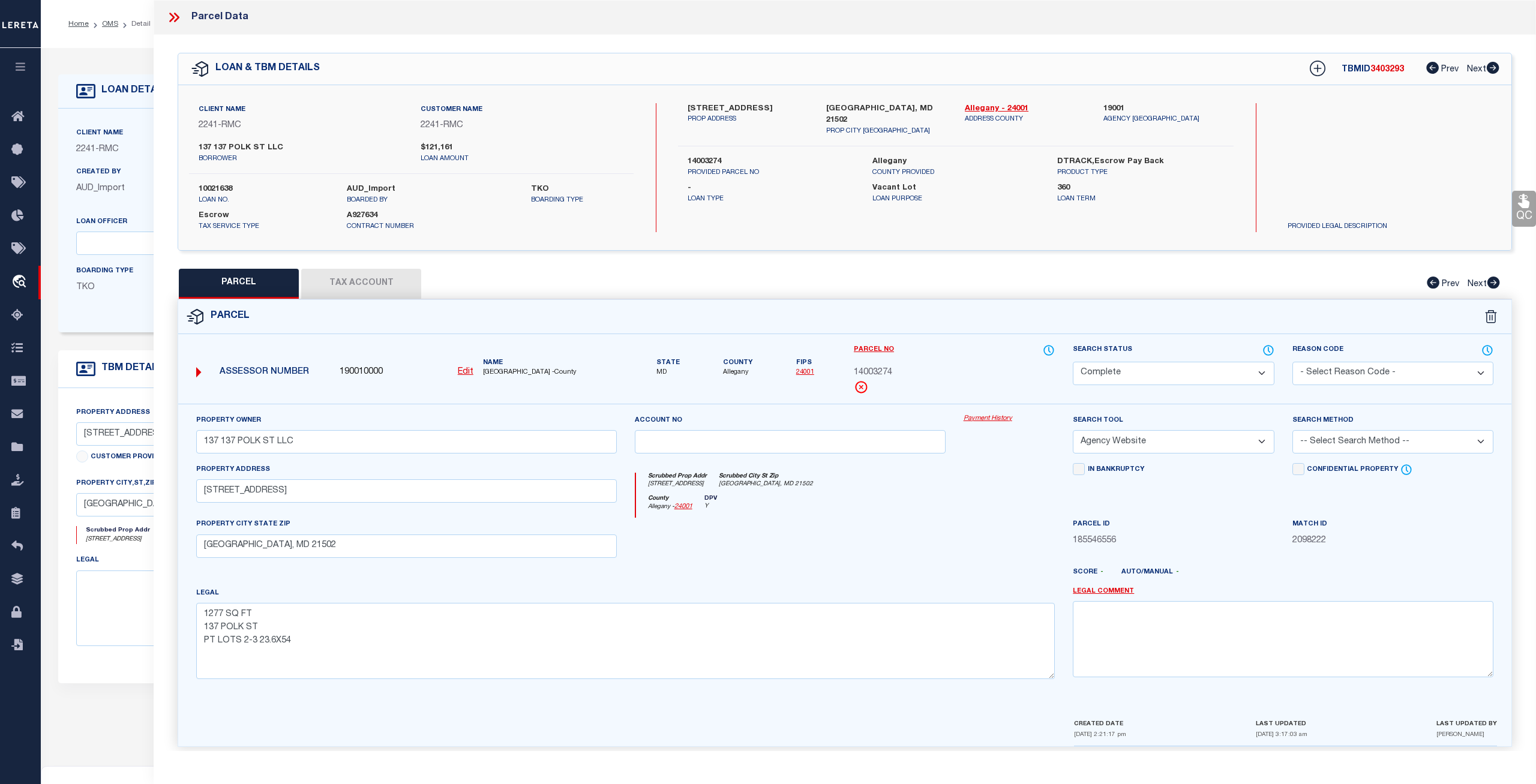
click at [356, 371] on span "190010000" at bounding box center [361, 373] width 43 height 14
click at [356, 370] on span "190010000" at bounding box center [361, 373] width 43 height 14
click at [177, 16] on icon at bounding box center [176, 17] width 5 height 9
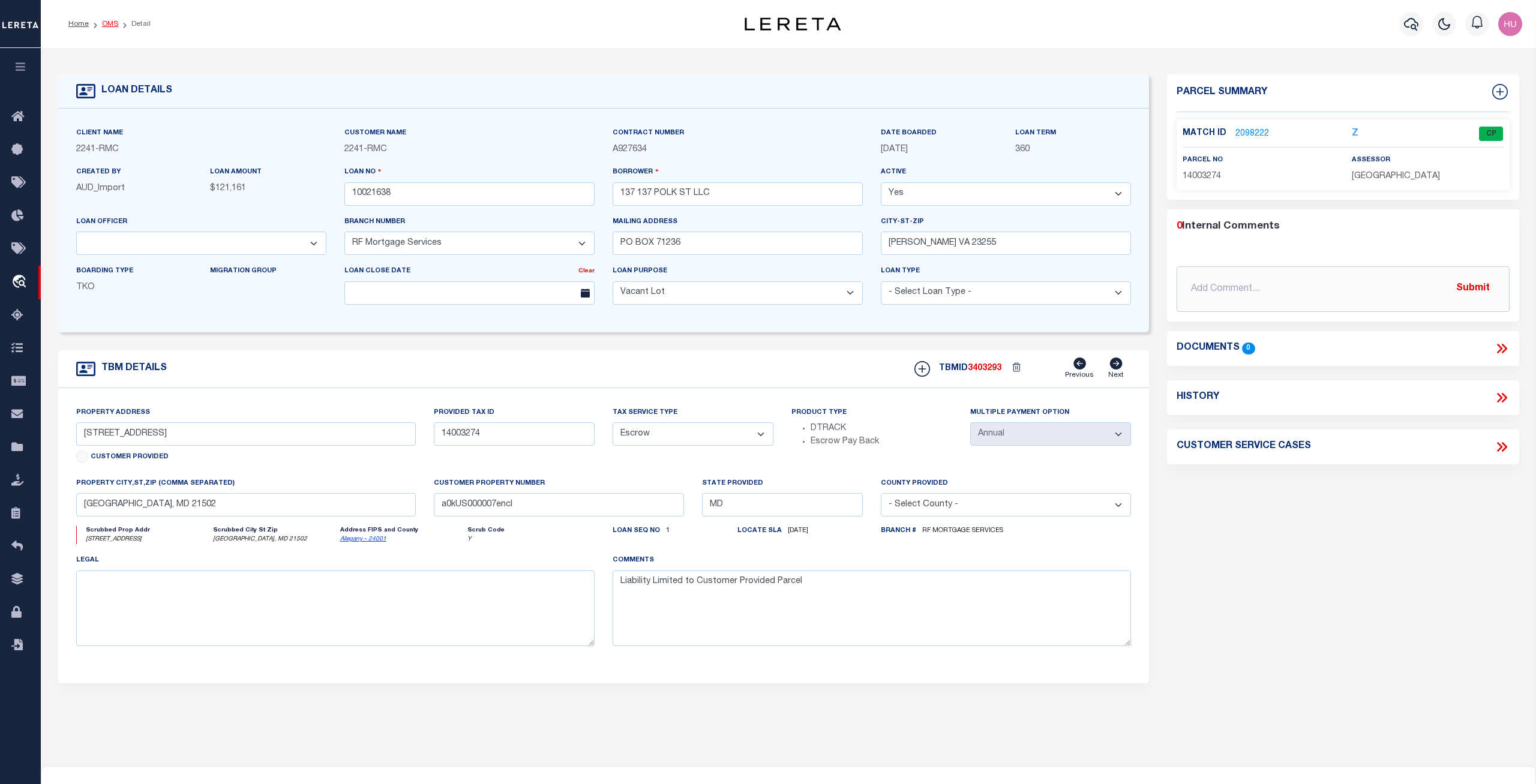
click at [108, 23] on link "OMS" at bounding box center [109, 24] width 16 height 7
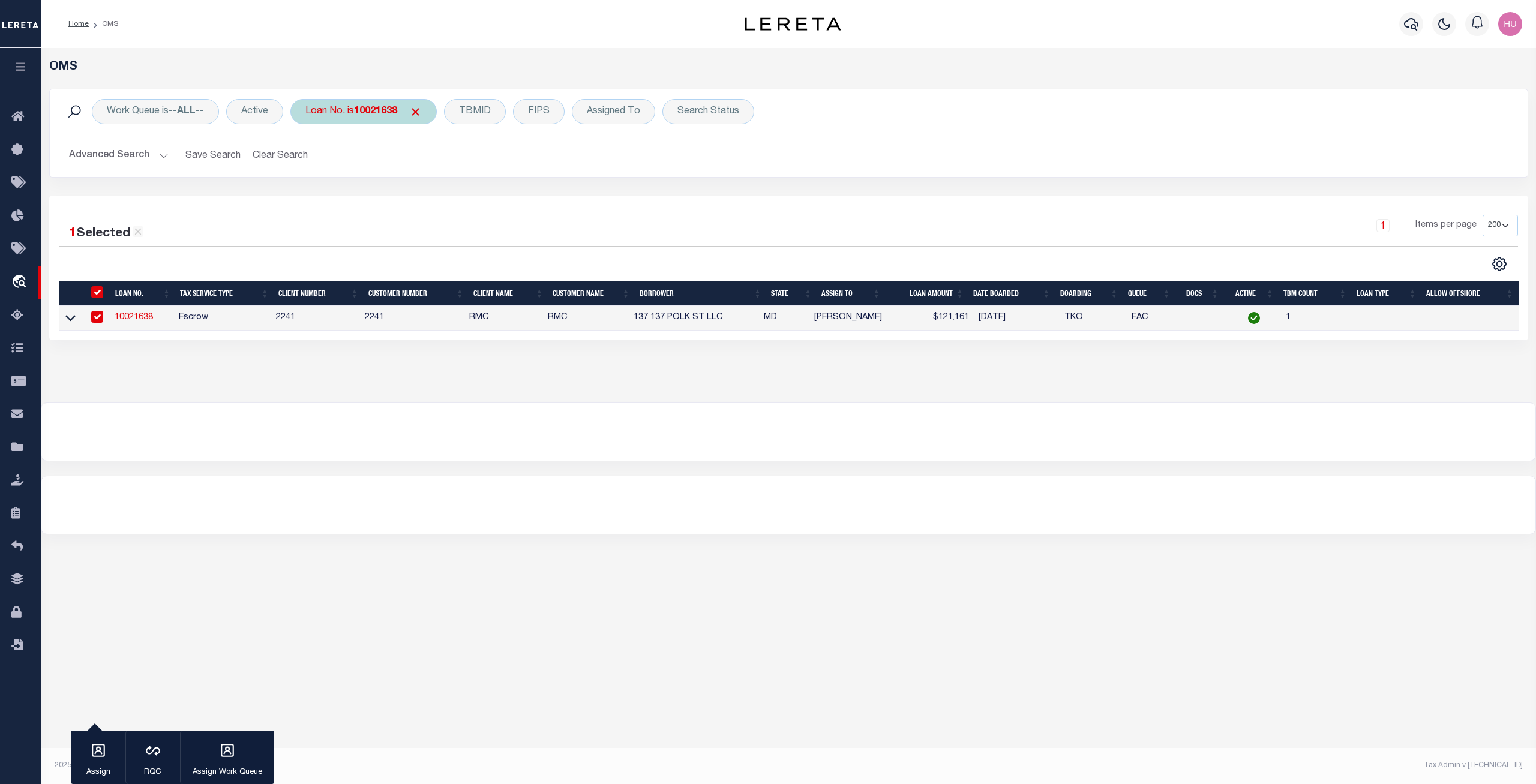
click at [363, 114] on b "10021638" at bounding box center [376, 111] width 43 height 9
click at [405, 170] on input "10021638" at bounding box center [394, 170] width 176 height 23
drag, startPoint x: 411, startPoint y: 170, endPoint x: 292, endPoint y: 171, distance: 119.0
click at [306, 171] on input "10021638" at bounding box center [394, 170] width 176 height 23
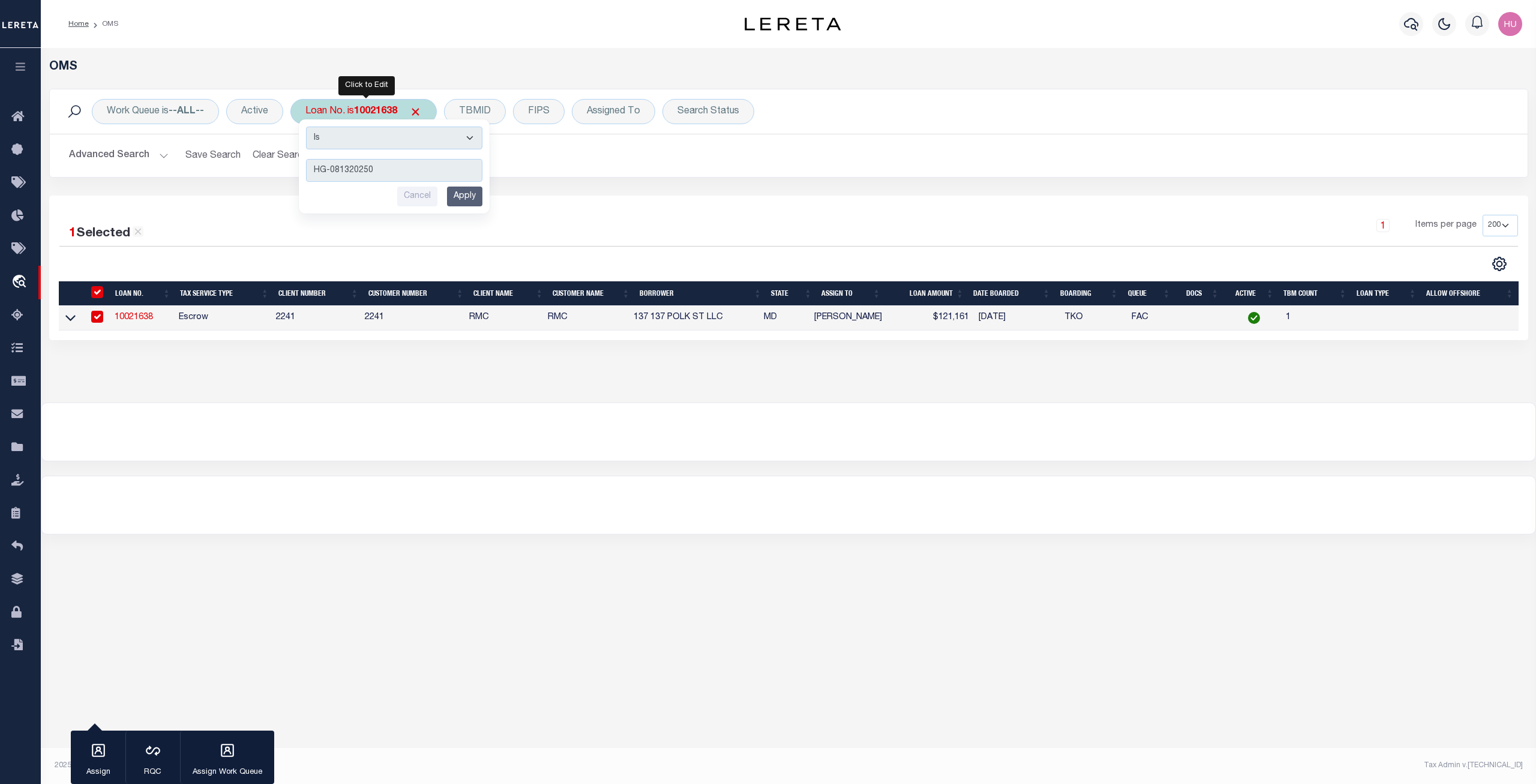
type input "HG-0813202504"
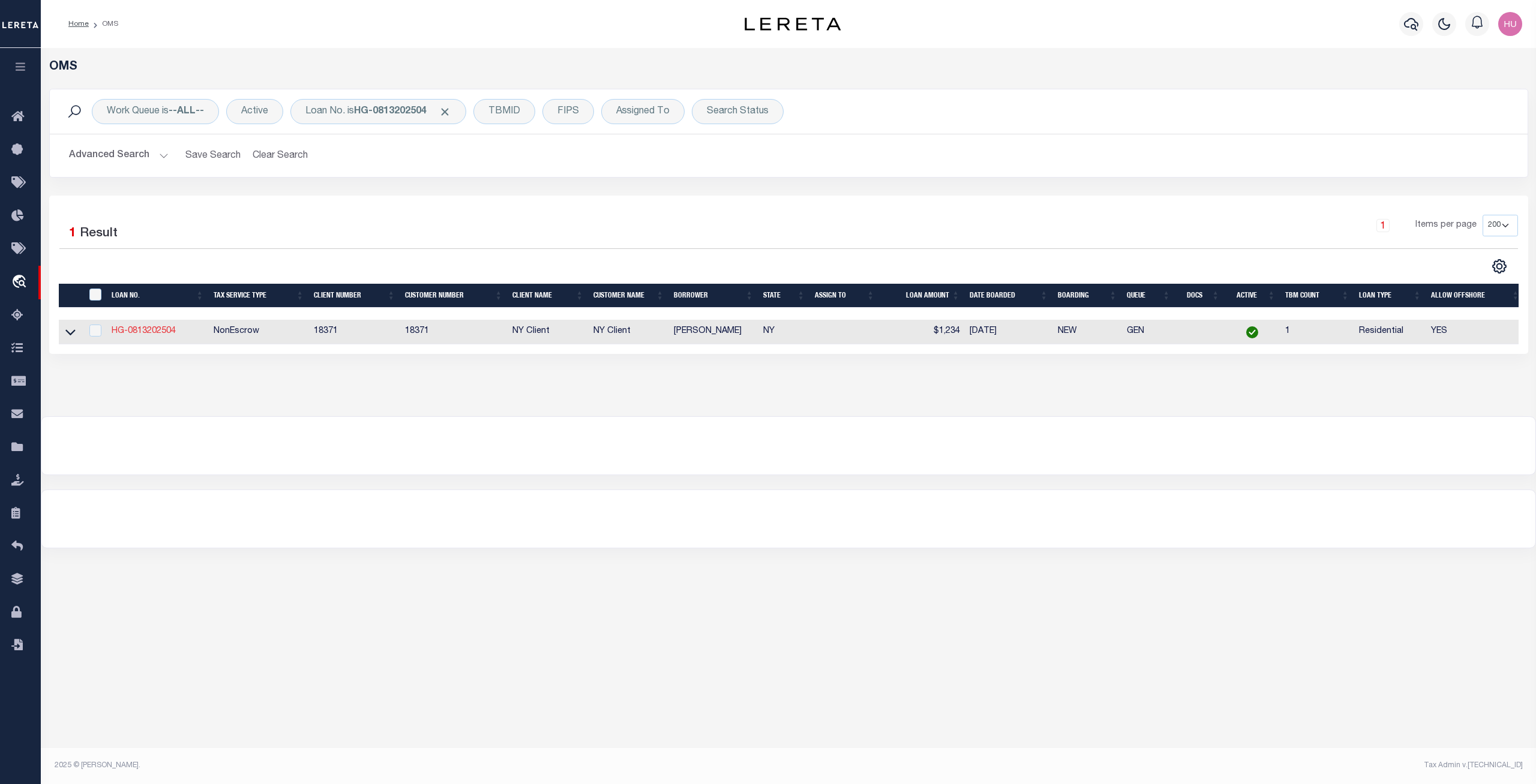
click at [161, 330] on link "HG-0813202504" at bounding box center [144, 331] width 64 height 8
type input "HG-0813202504"
type input "Adam Gatfield"
select select
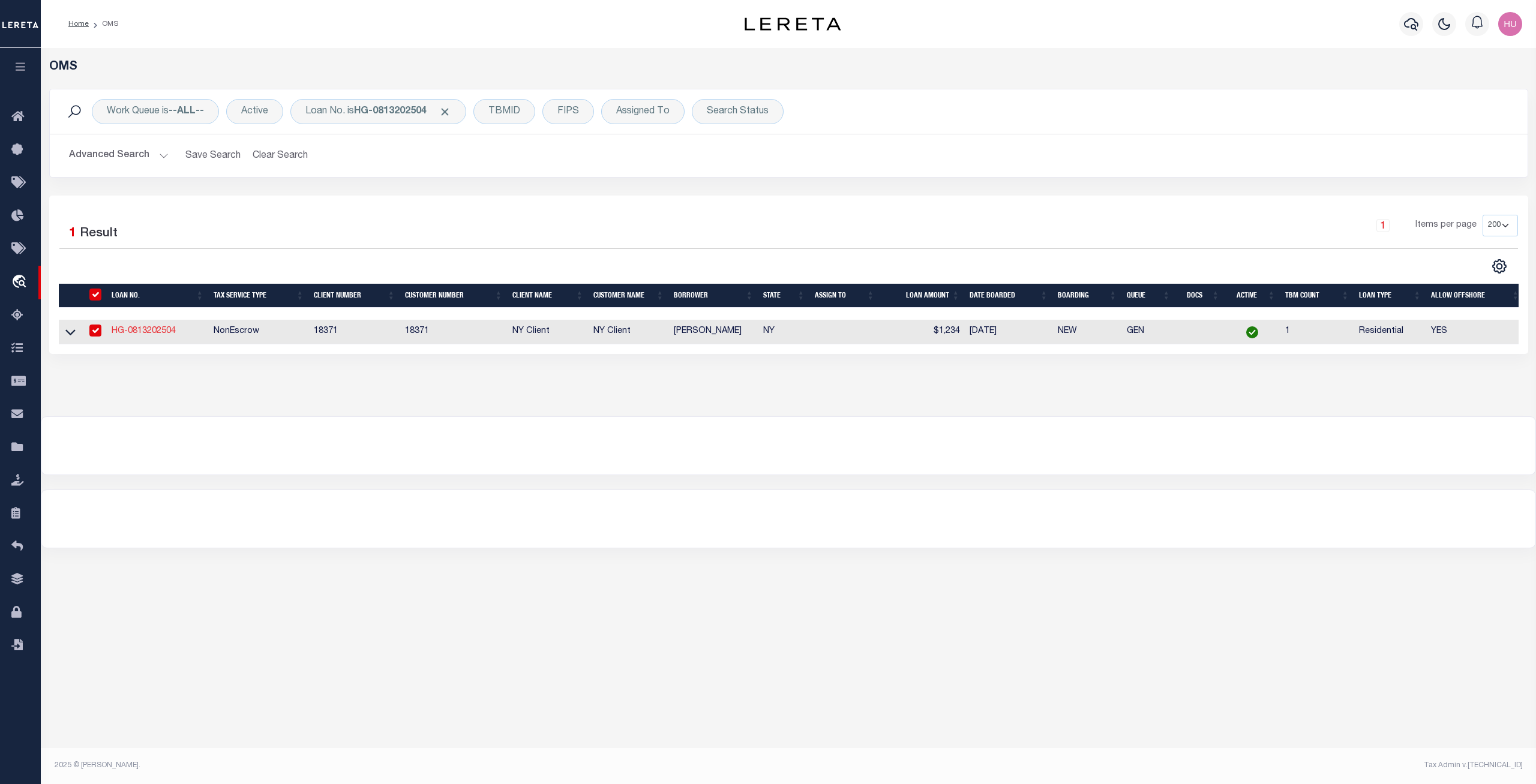
type input "80 PENNSYLVANIA AVE"
type input "BINGHAMTON NY 13903-1623"
type input "08/12/2025"
select select "10"
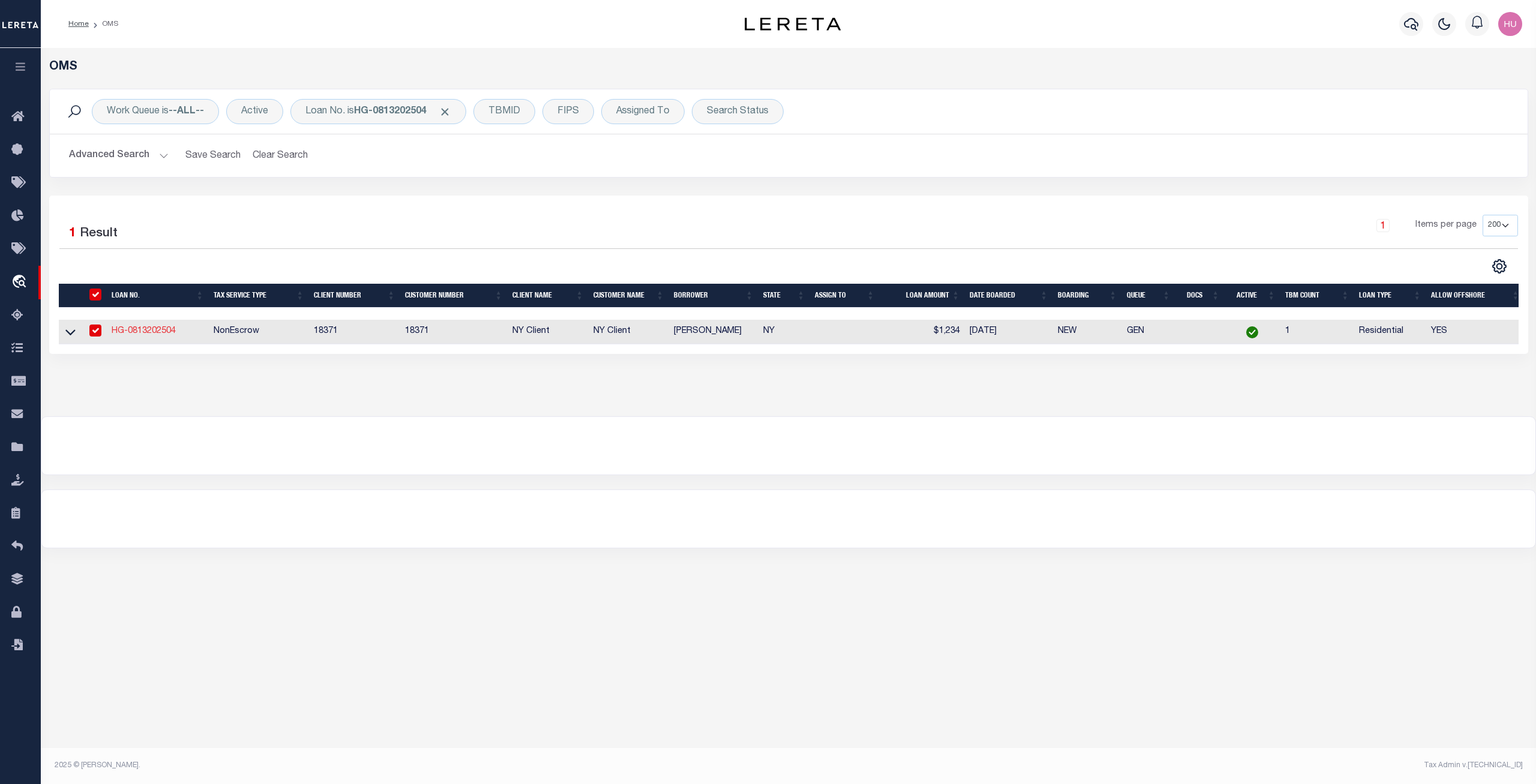
select select "NonEscrow"
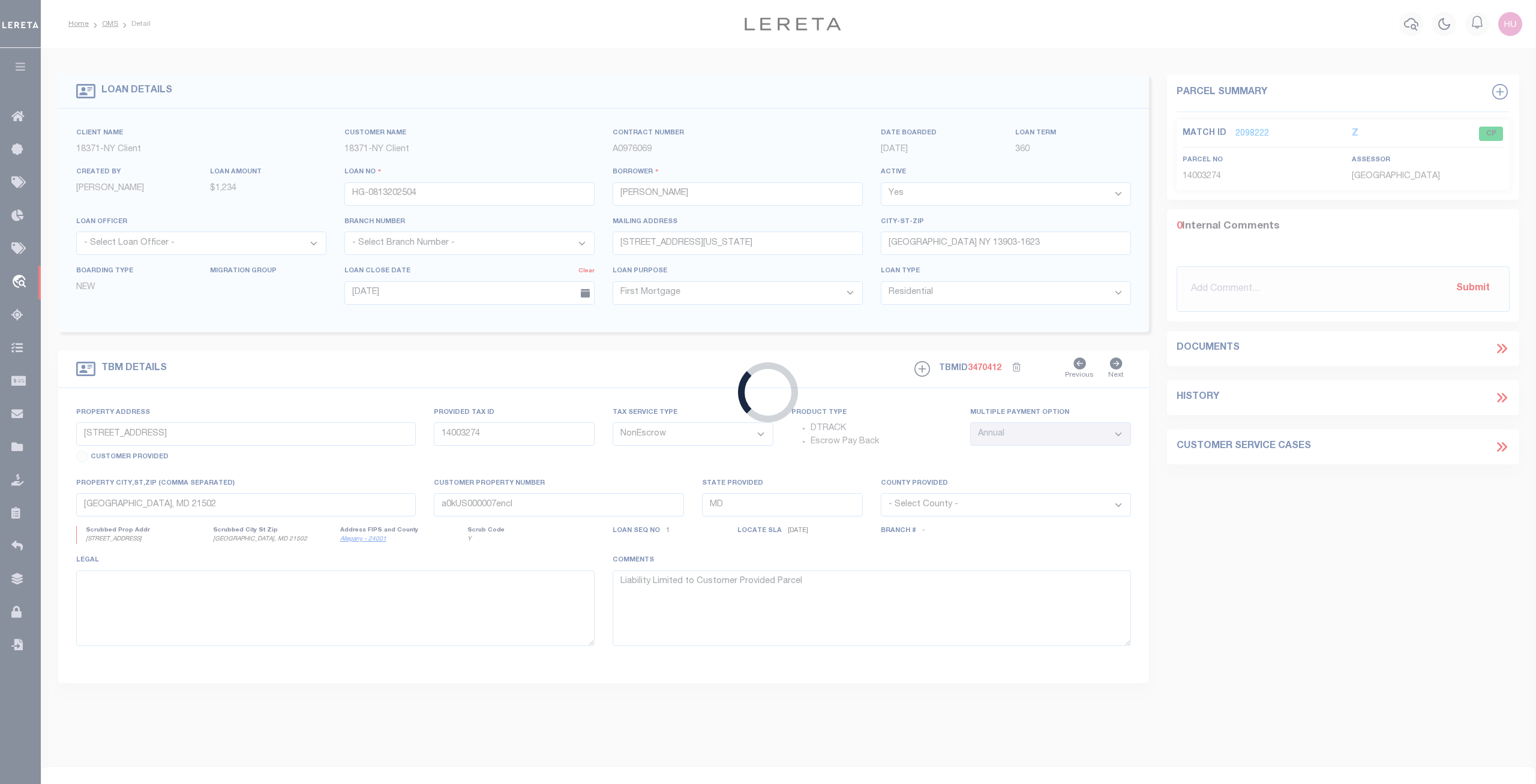
type input "80 PENNSYLVANIA AVE"
type input "BINGHAMTON NY 13903-1623"
type input "NY"
select select
select select "4"
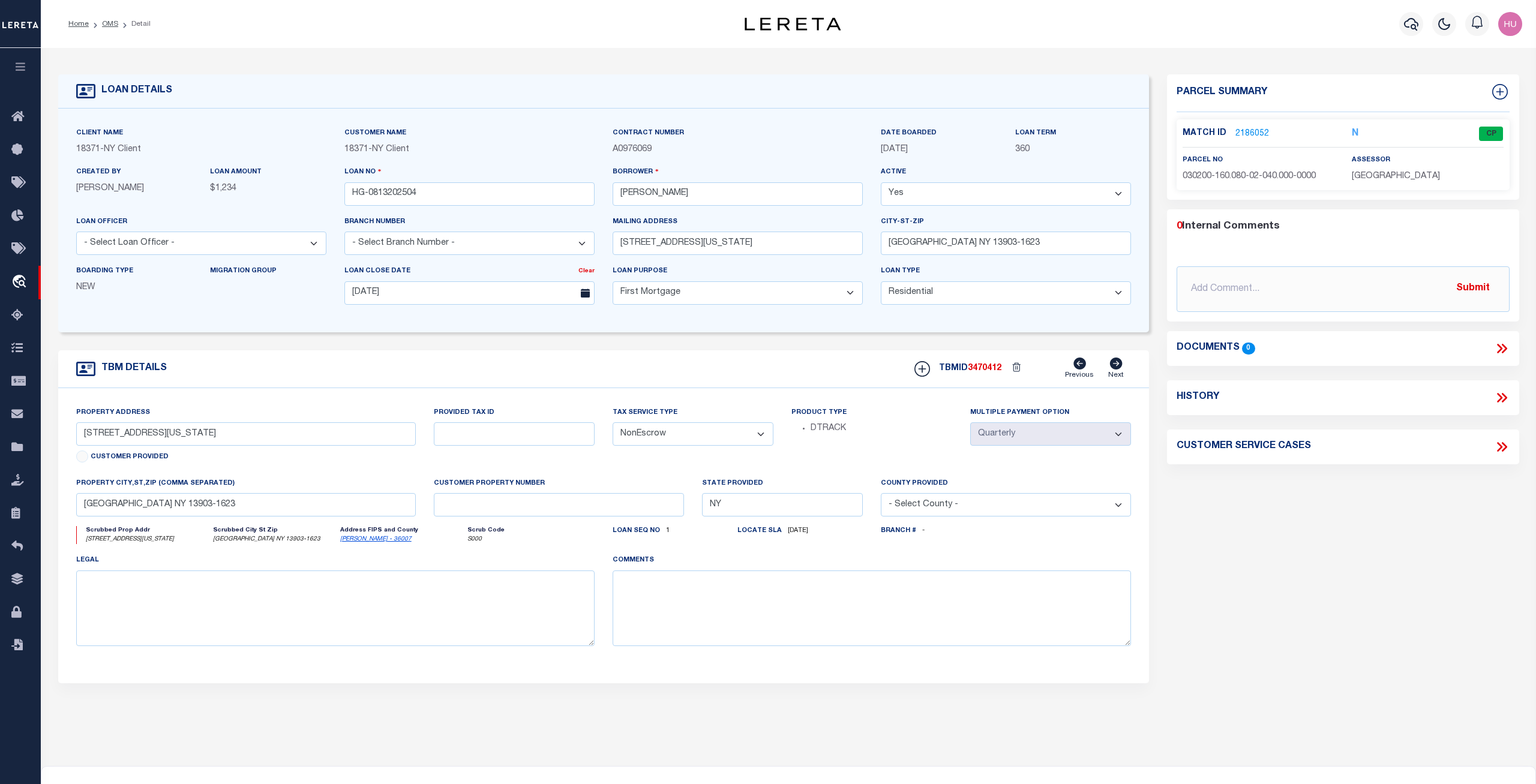
click link "2186052"
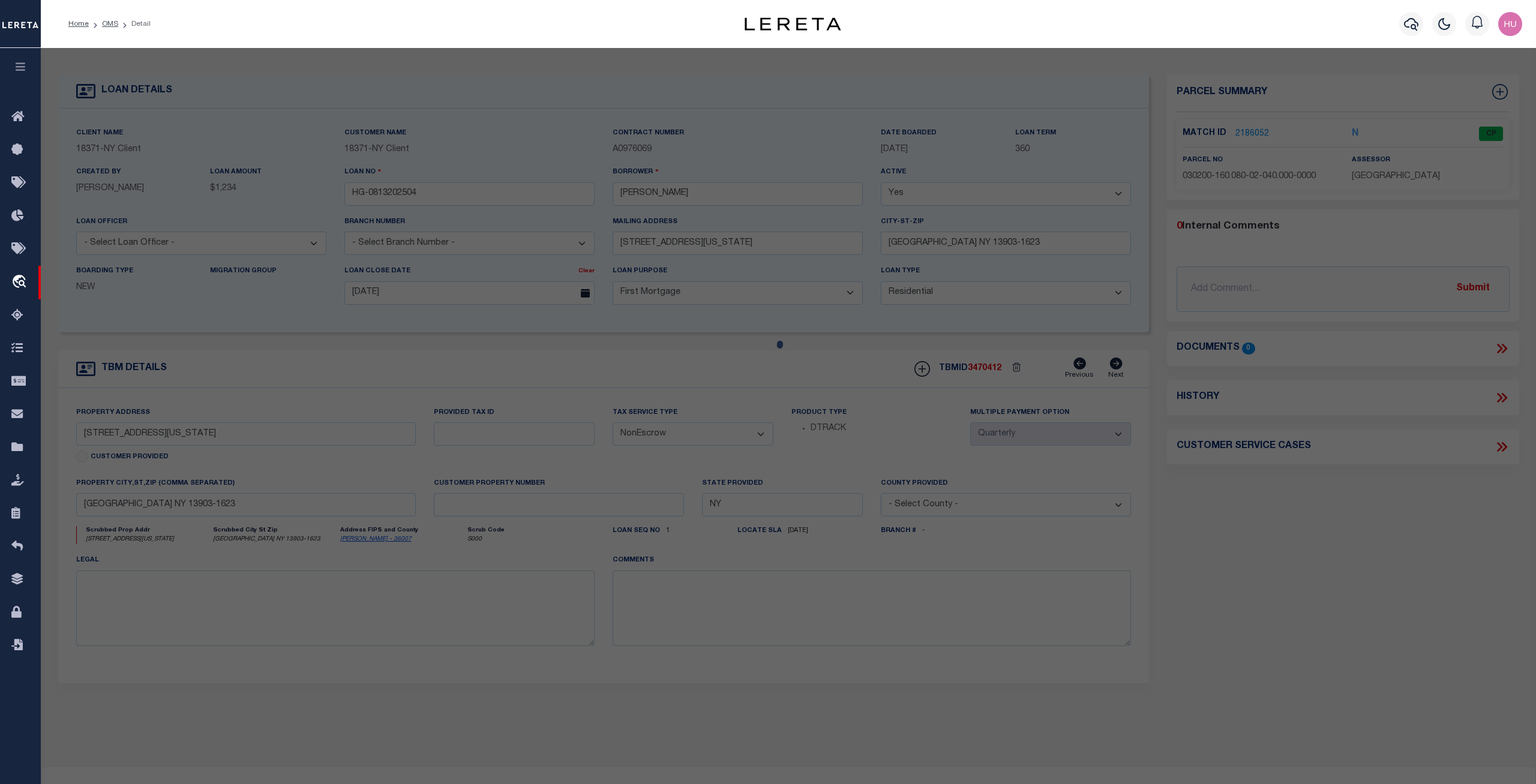
select select "AS"
select select
checkbox input "false"
select select "CP"
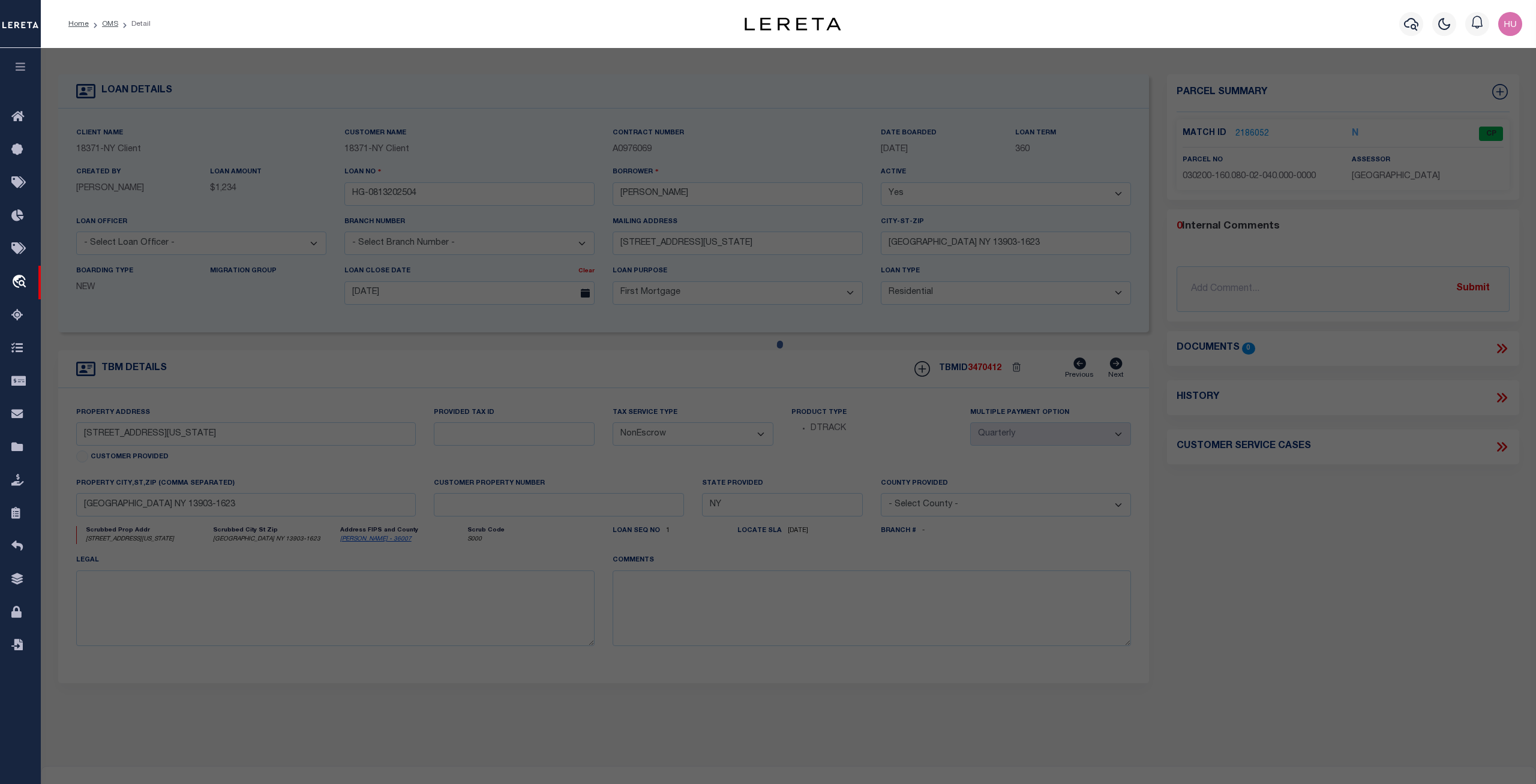
type input "602 PARTNERS LLC"
select select "ATL"
select select "ADD"
type input "80 PENNSYLVANIA AVE"
checkbox input "false"
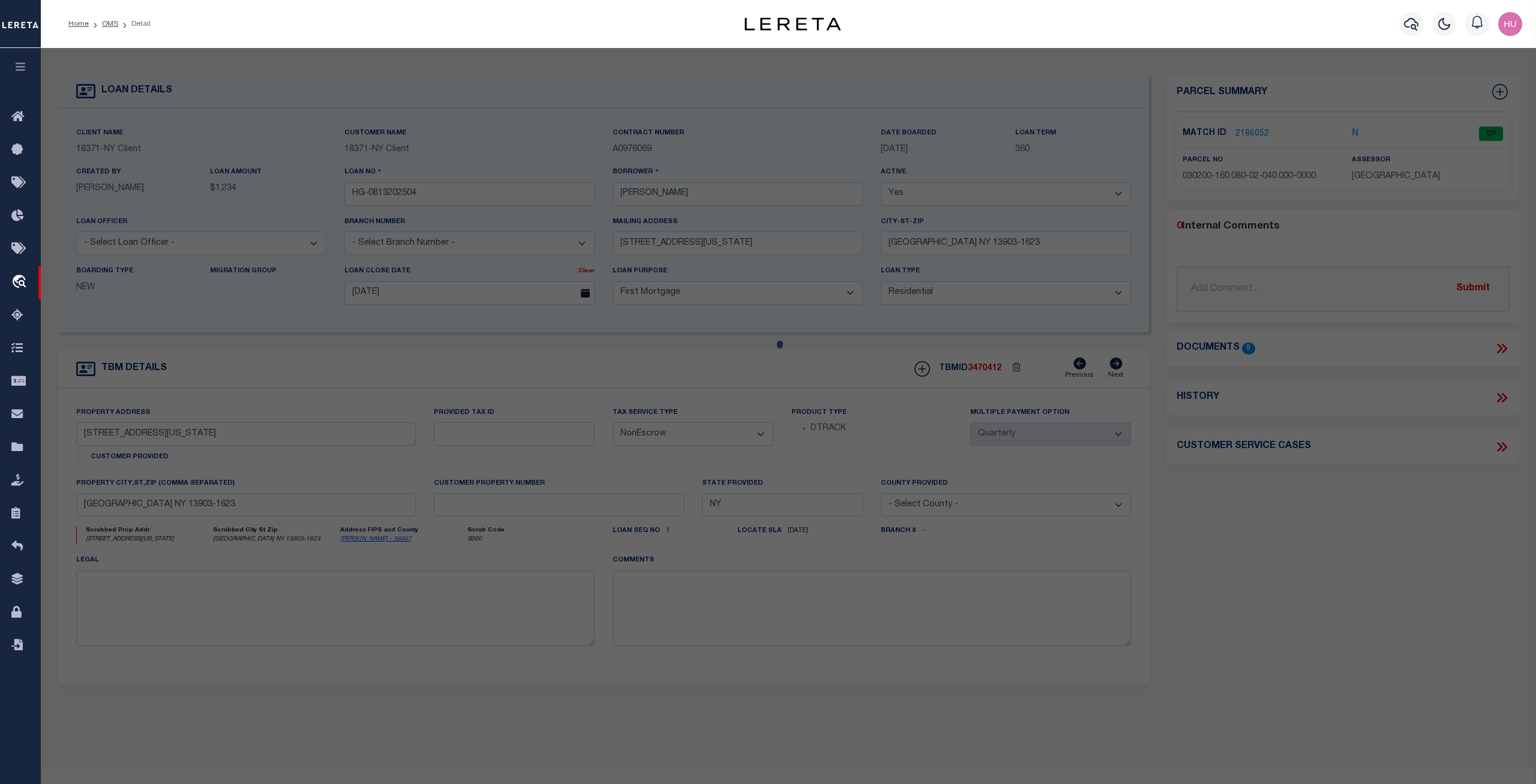
type input "BINGHAMTON, NY 13903"
type textarea "LOT:40.000 BLK:2 SEC:160.80 DIST:030200 CITY/MUNI/TWP:BINGHAMTON"
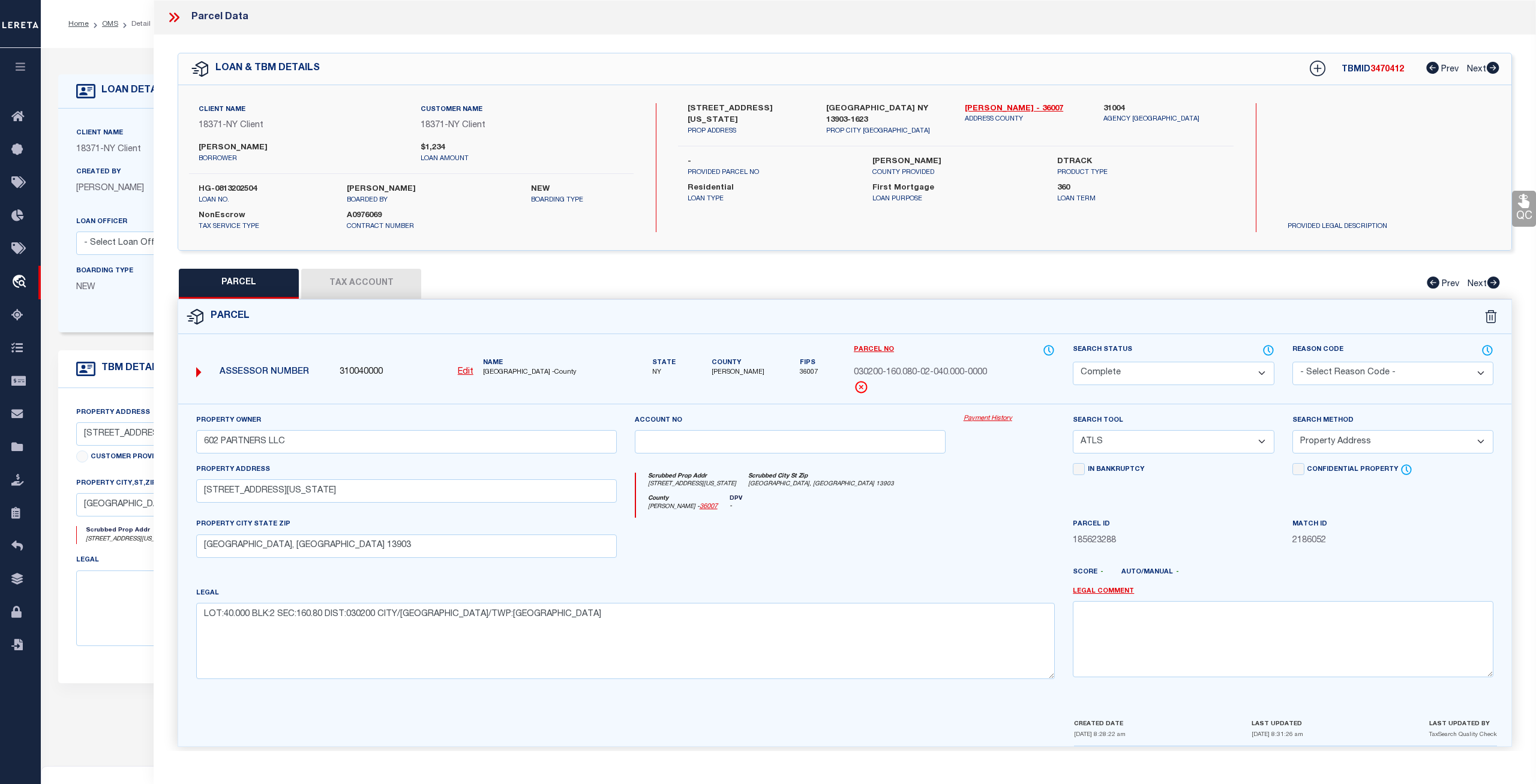
click span "310040000"
click icon
click u "Edit"
type input "310040000"
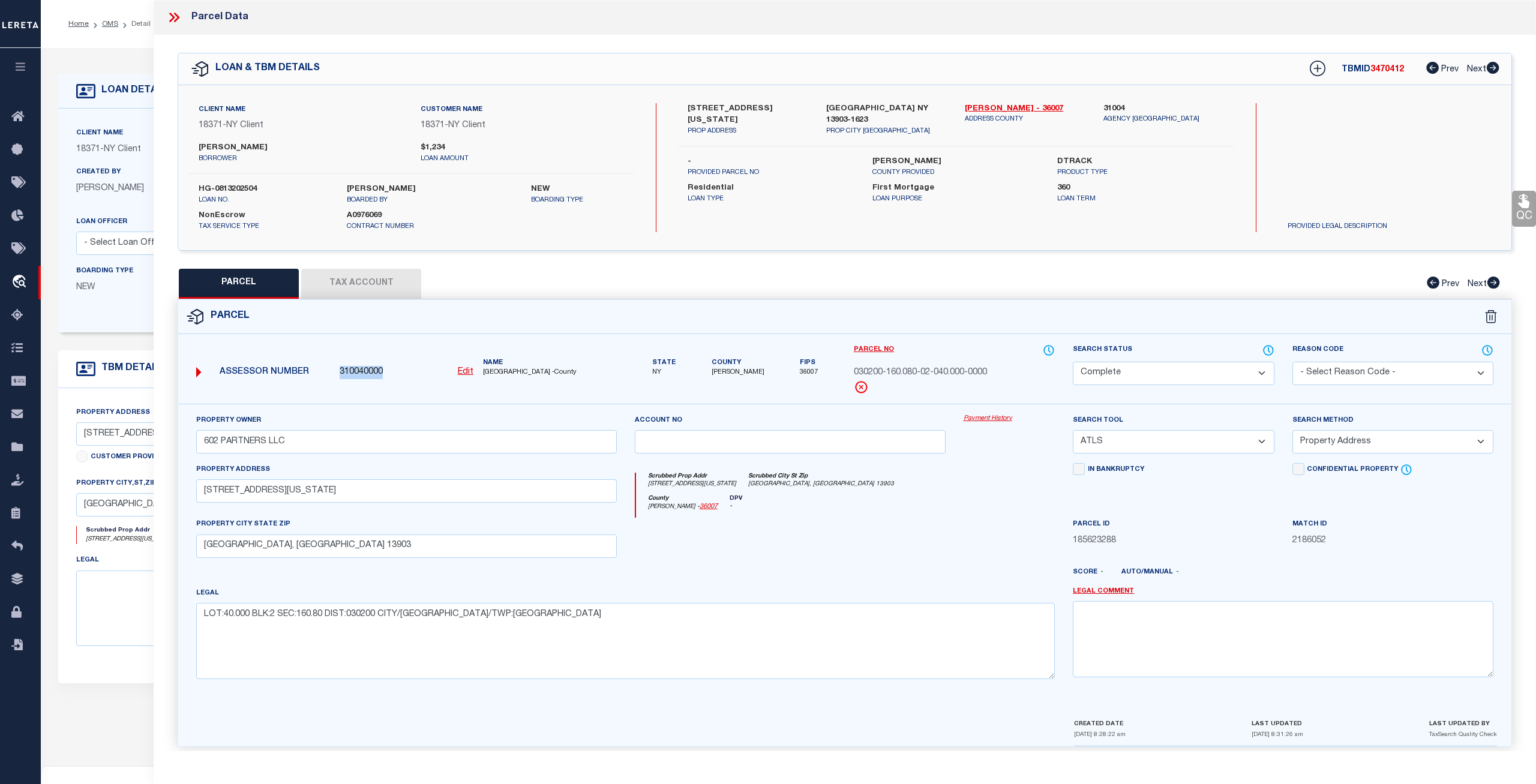
type input "030200-160.080-02-040.000-0000"
select select "CP"
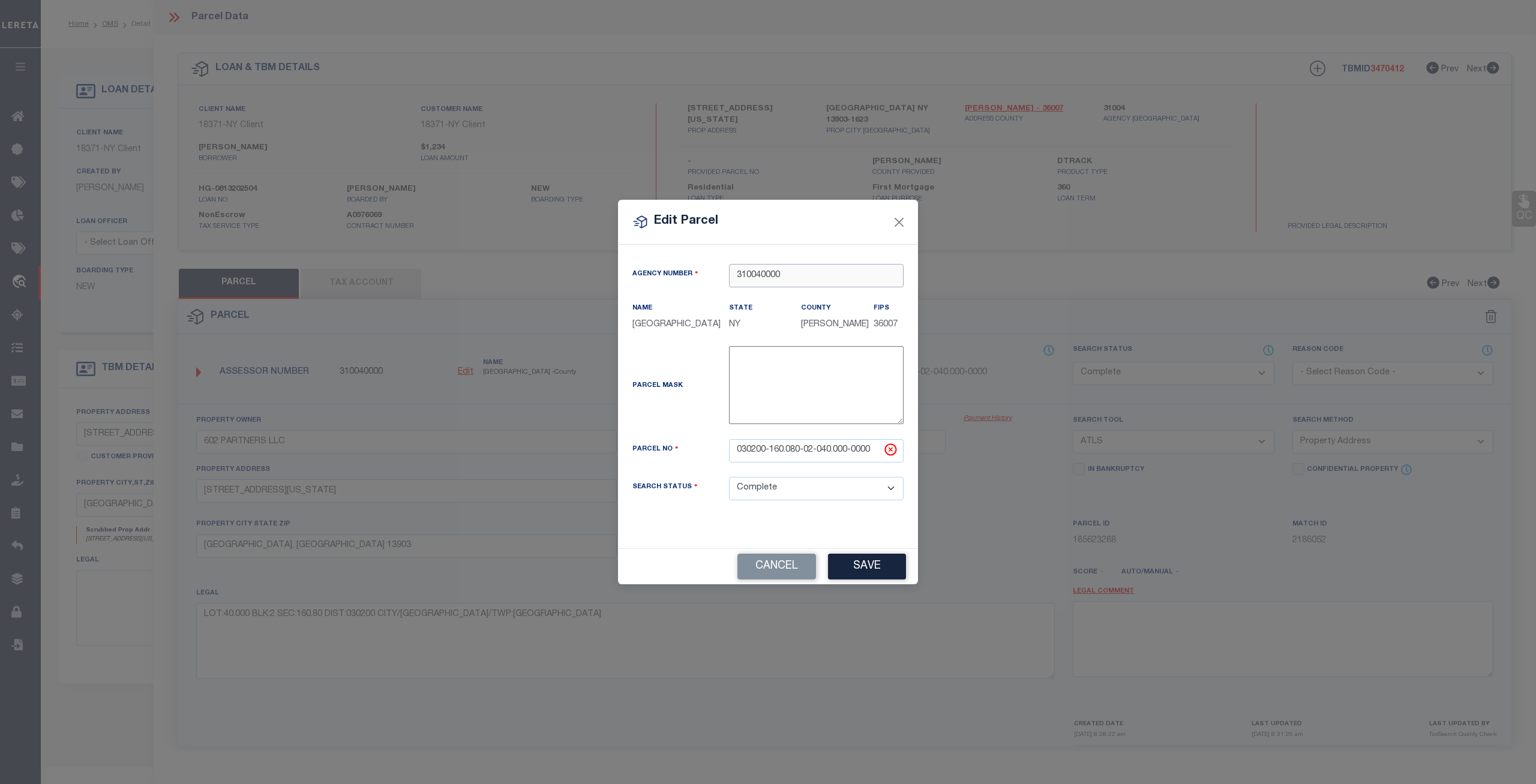
click input "310040000"
paste input "61"
type input "310040610"
type textarea "-"
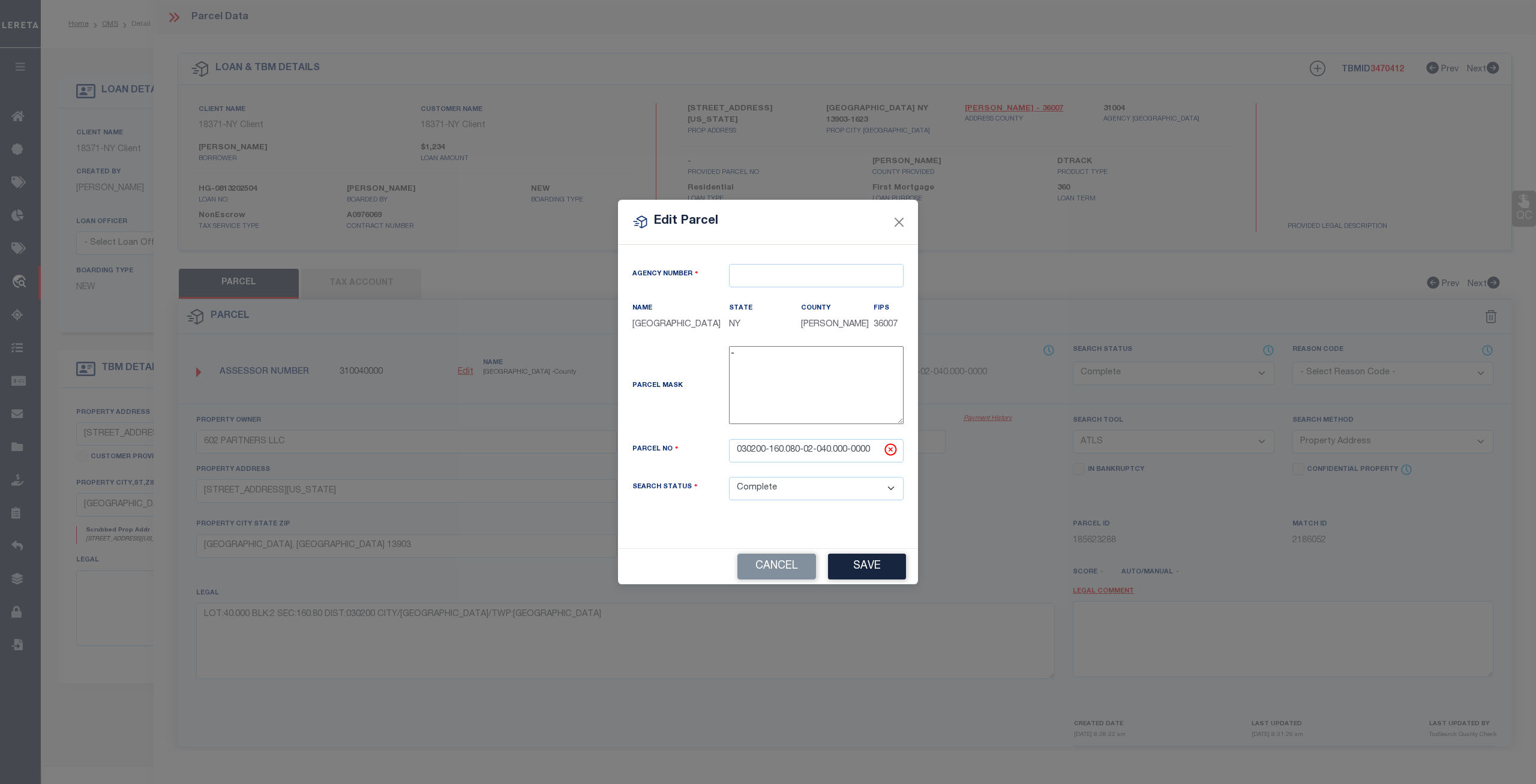
click div "Parcel Mask -"
click input "text"
paste input "310040610"
type input "310040610"
click div "Name -"
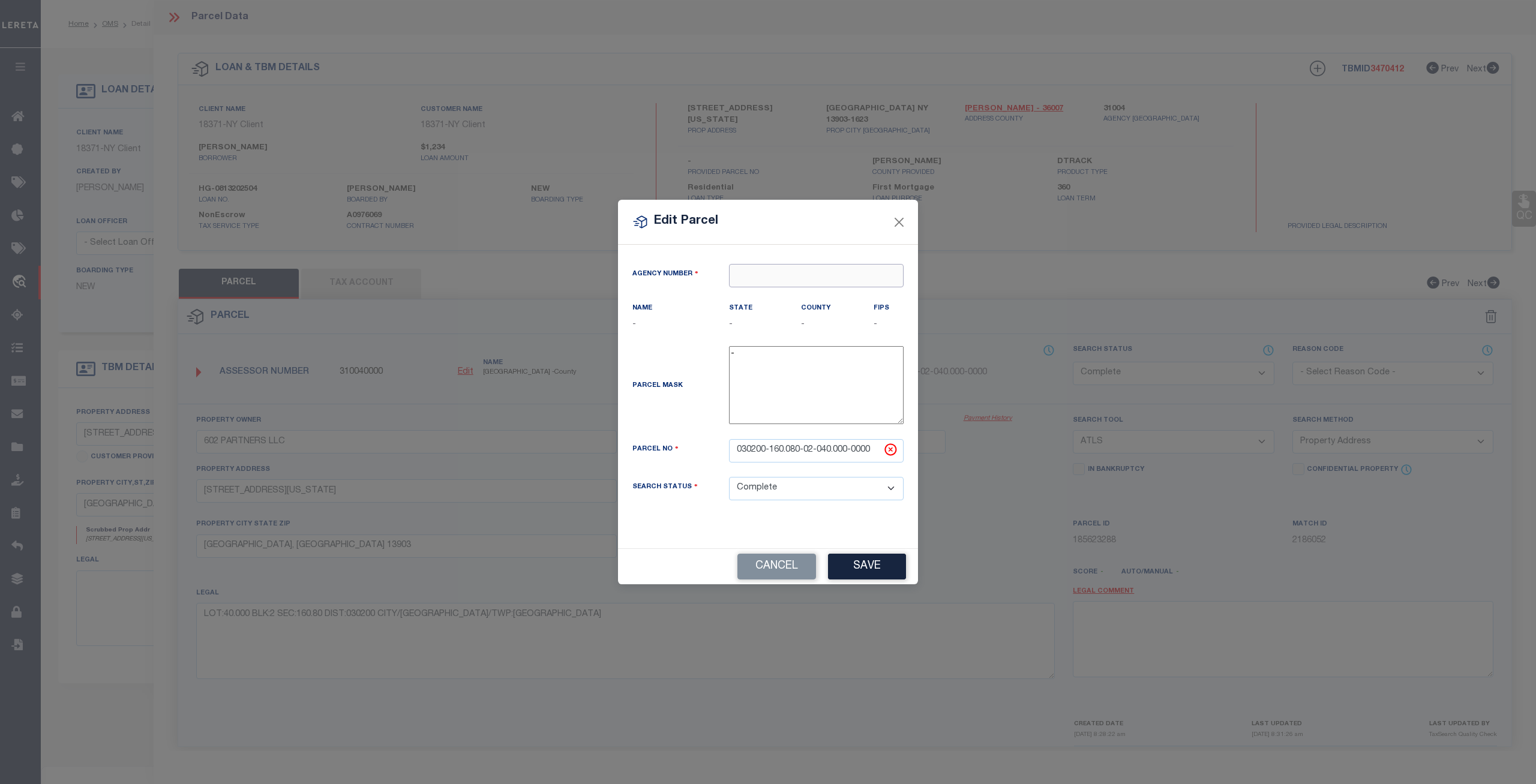
click input "text"
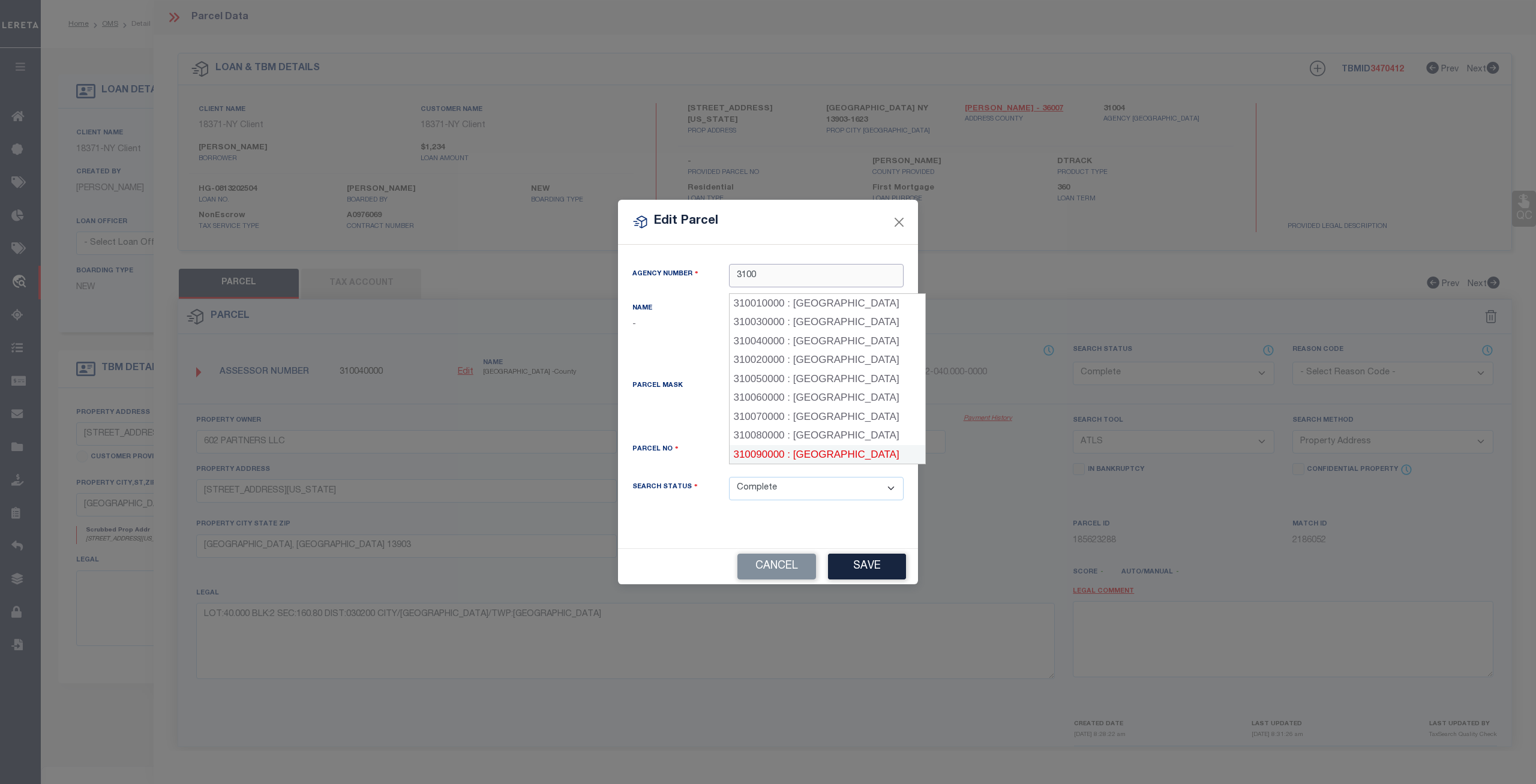
click div "310090000 : CHENANGO COUNTY"
type input "310090000"
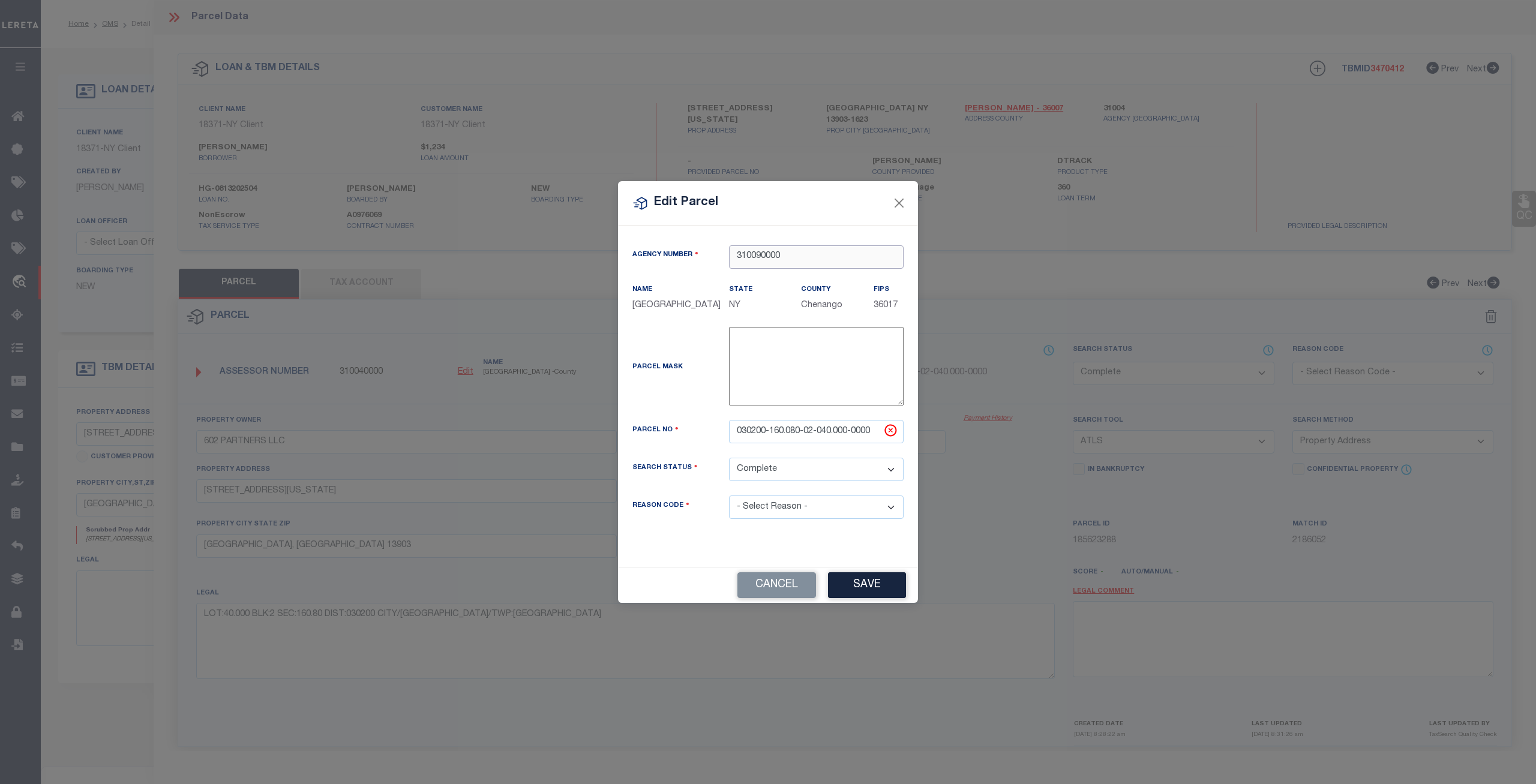
click input "310090000"
drag, startPoint x: 797, startPoint y: 256, endPoint x: 706, endPoint y: 258, distance: 91.0
click input "310090000"
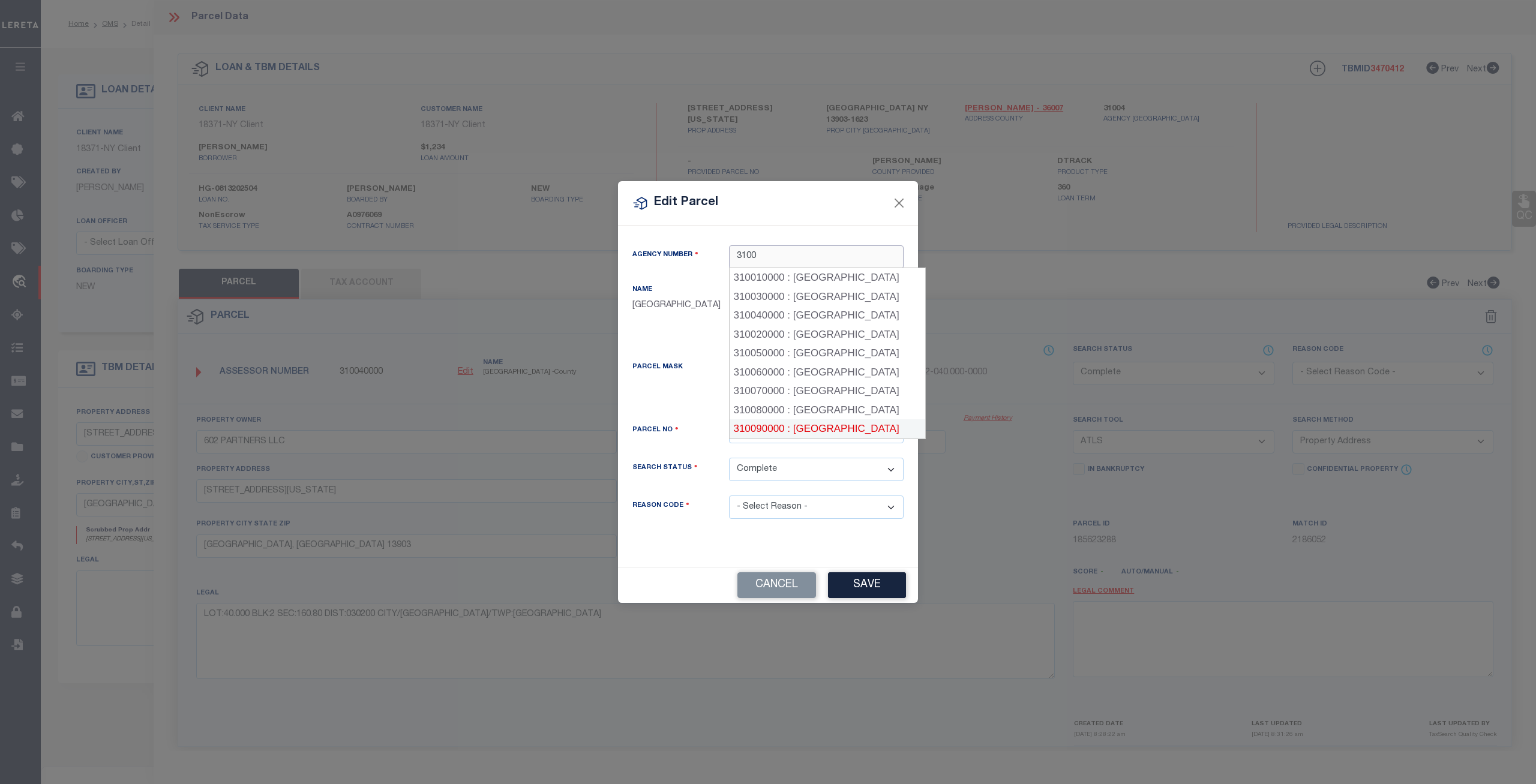
click div "310090000 : CHENANGO COUNTY"
type input "310090000"
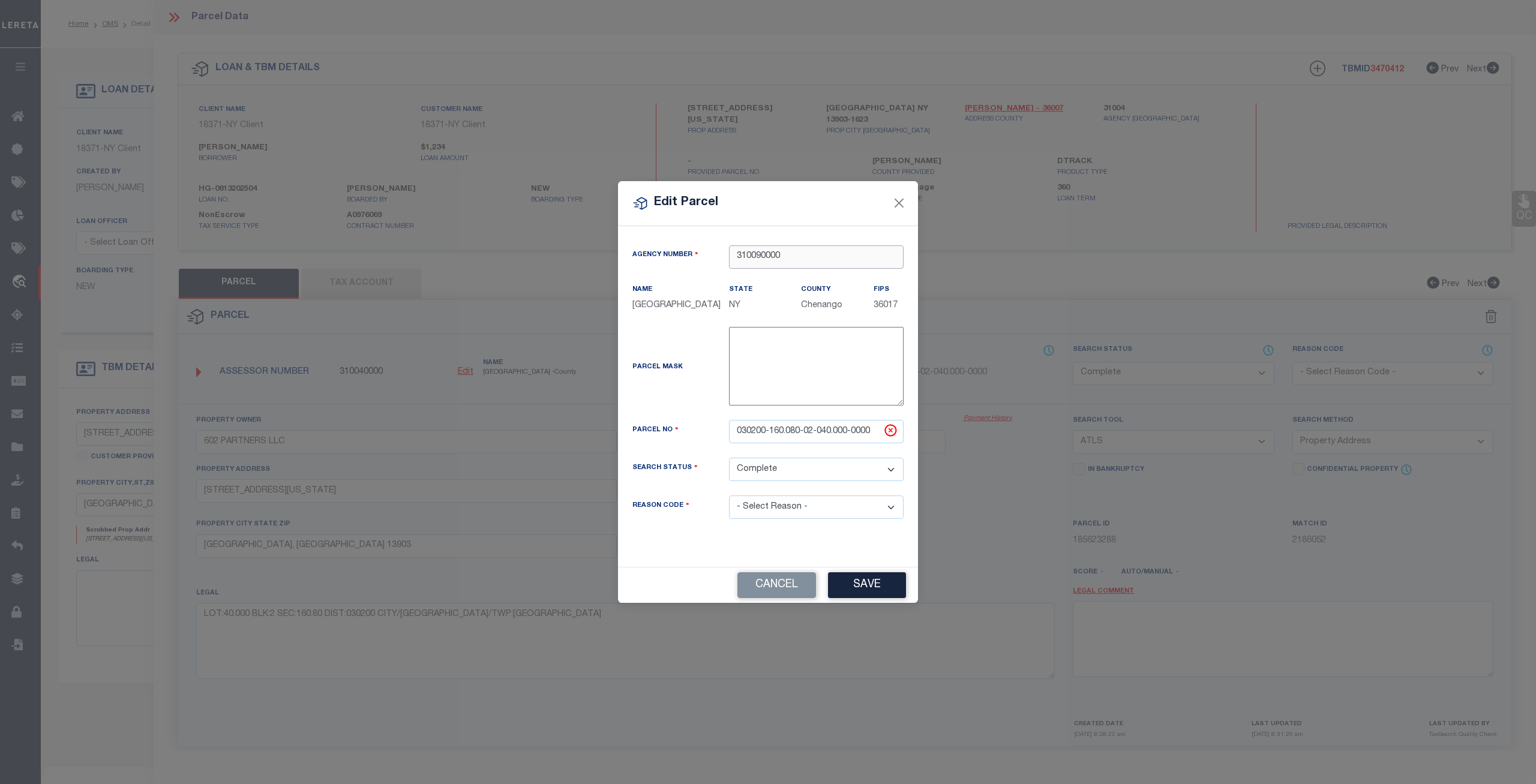
click input "310090000"
click button "Cancel"
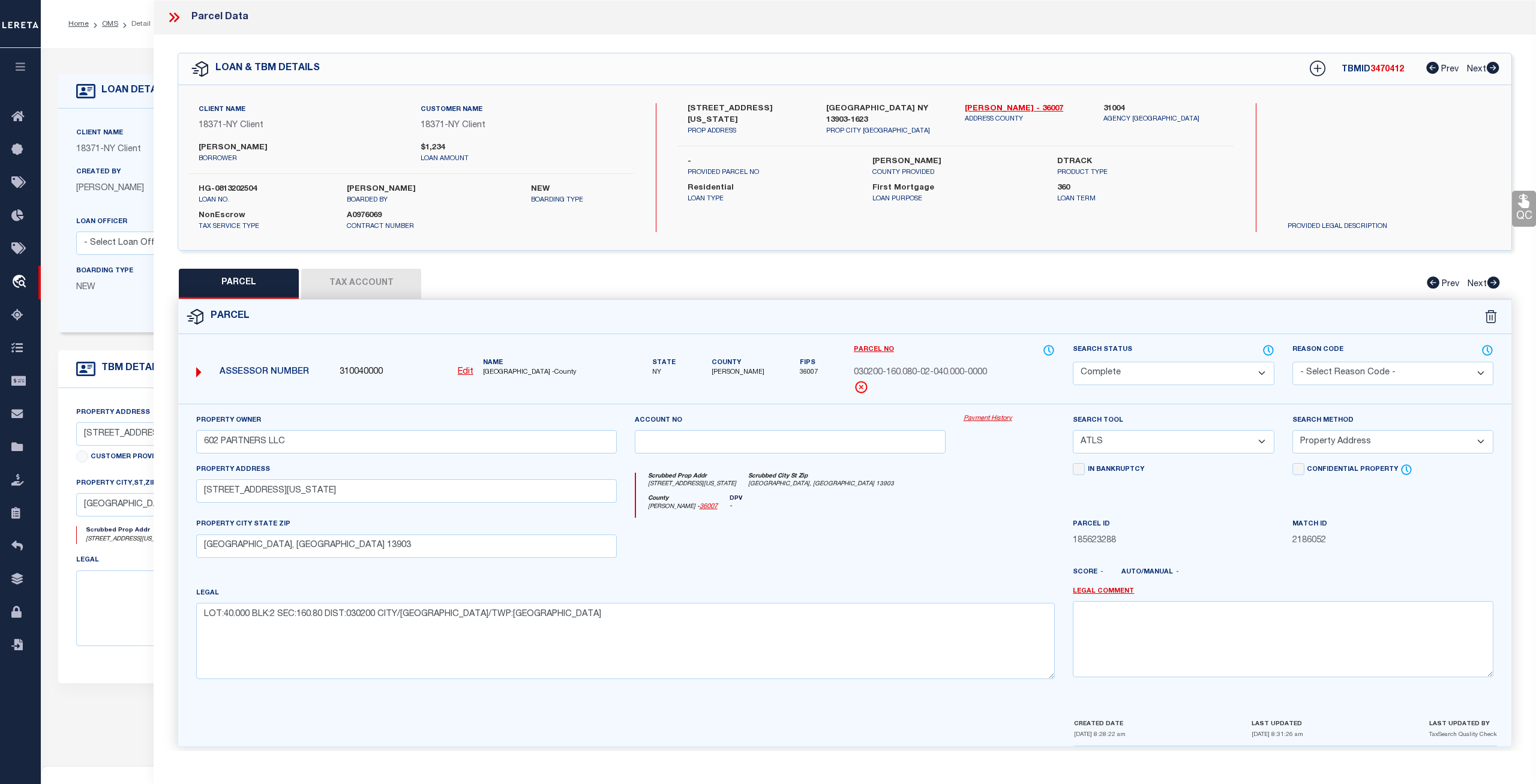
click icon
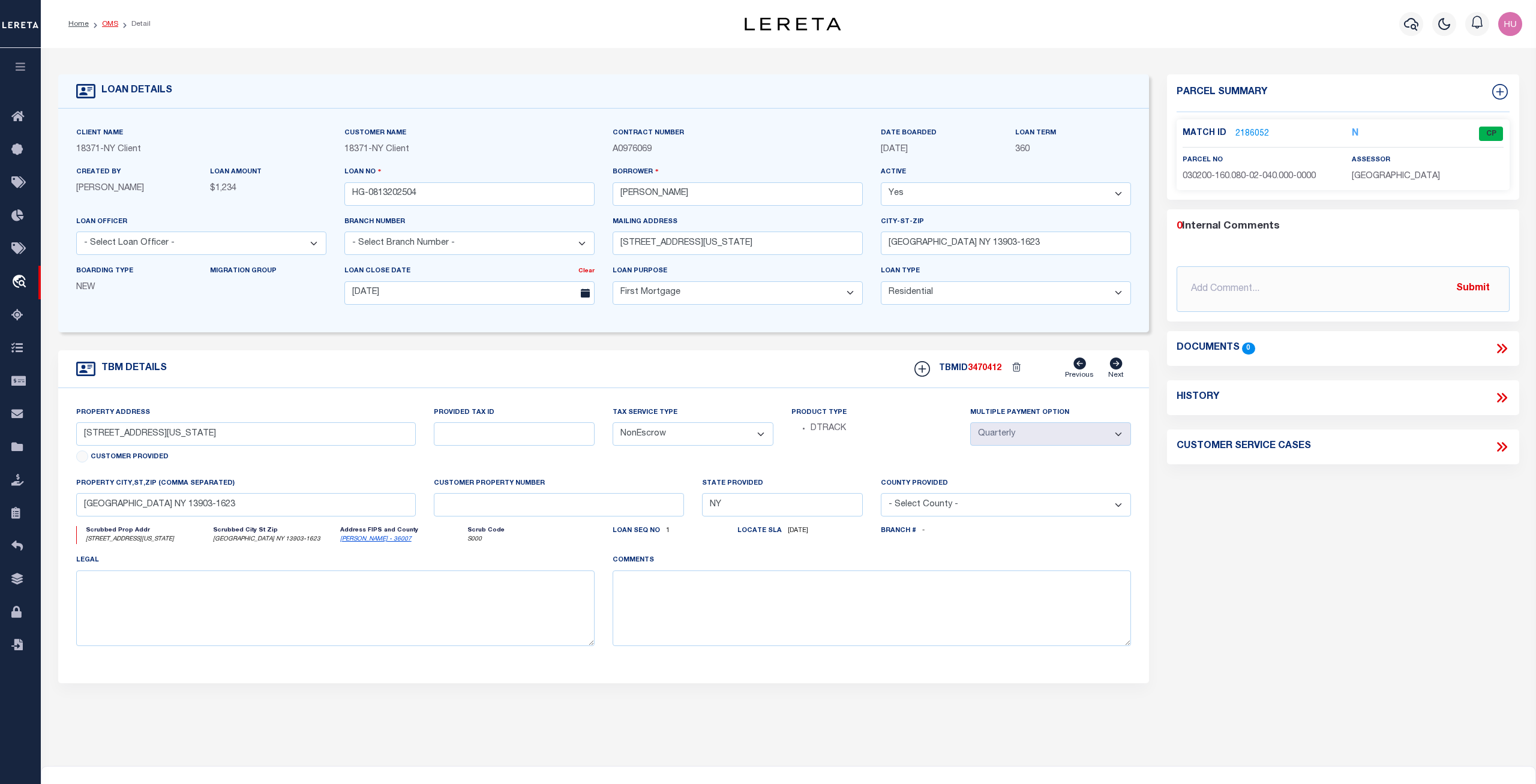
click link "OMS"
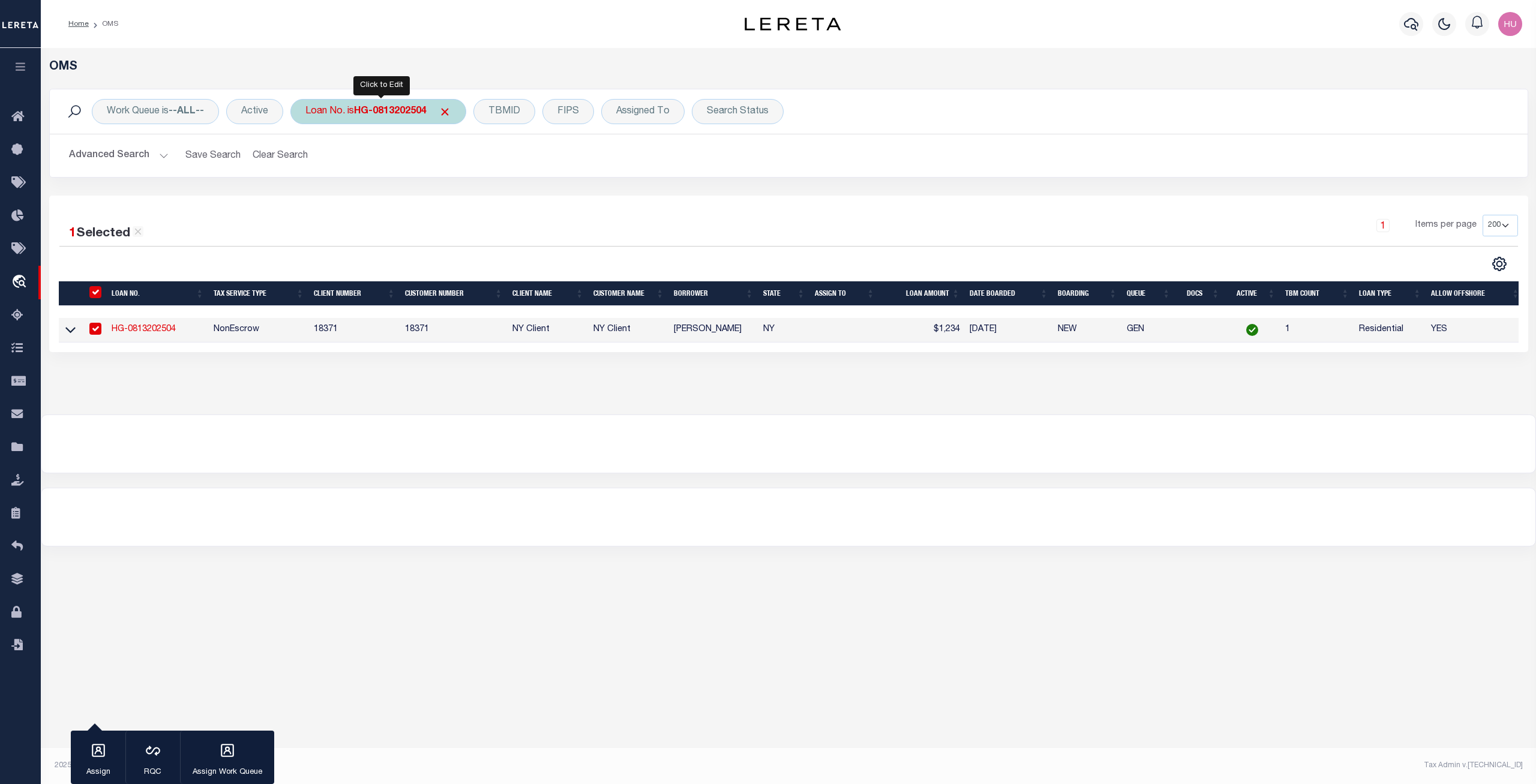
click b "HG-0813202504"
type input "1181024498"
click input "Apply"
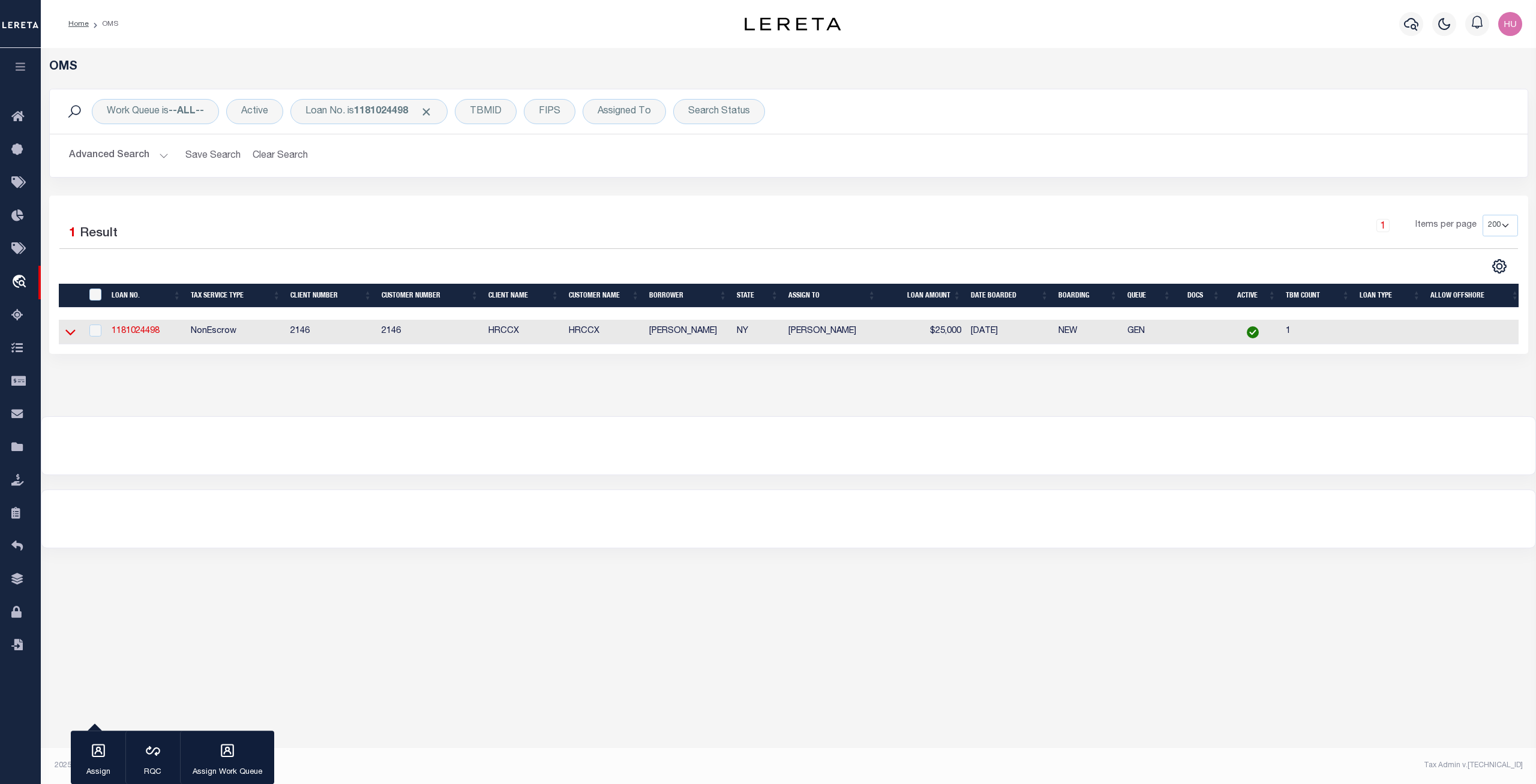
click icon
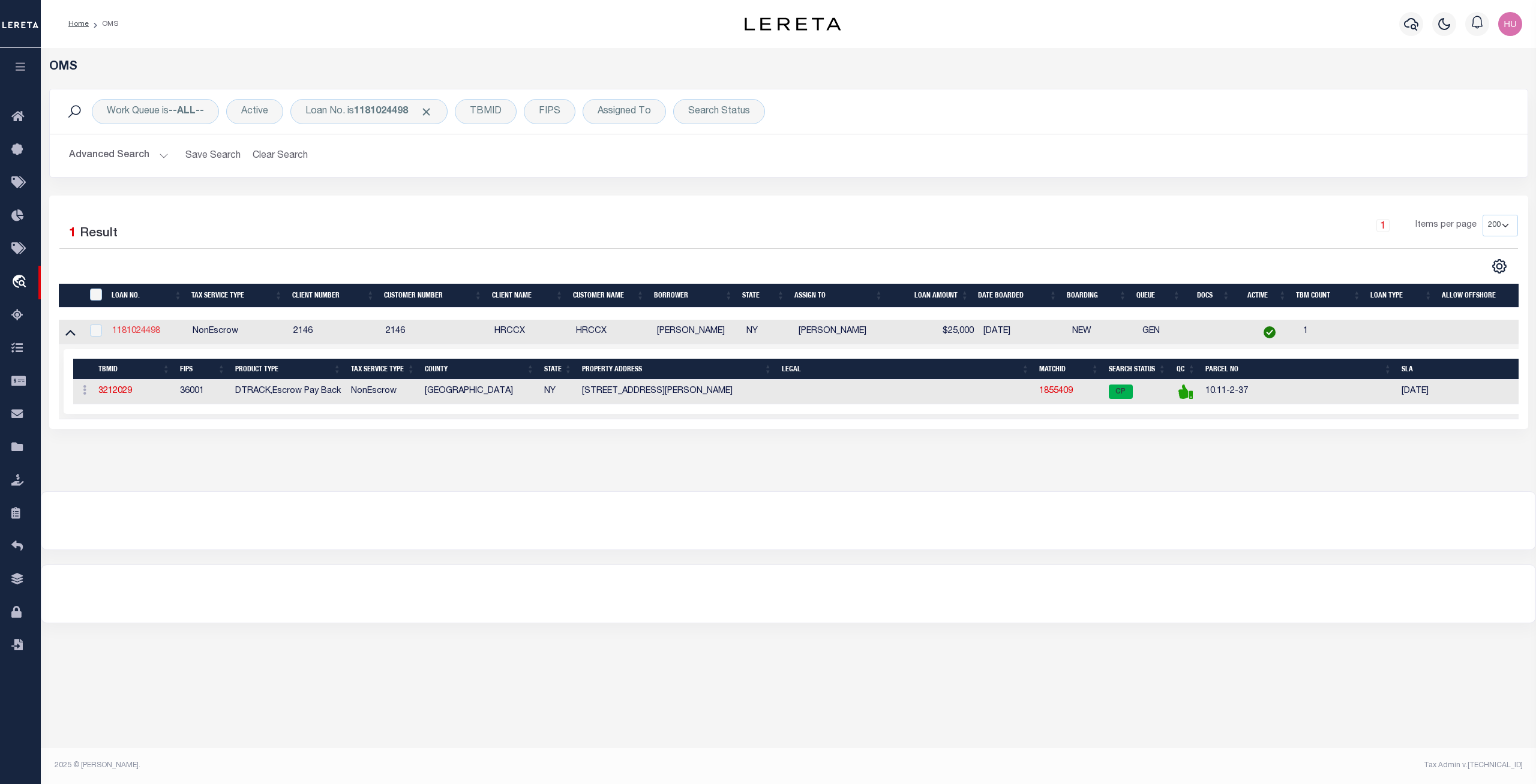
click link "1181024498"
checkbox input "true"
type input "1181024498"
type input "[PERSON_NAME]"
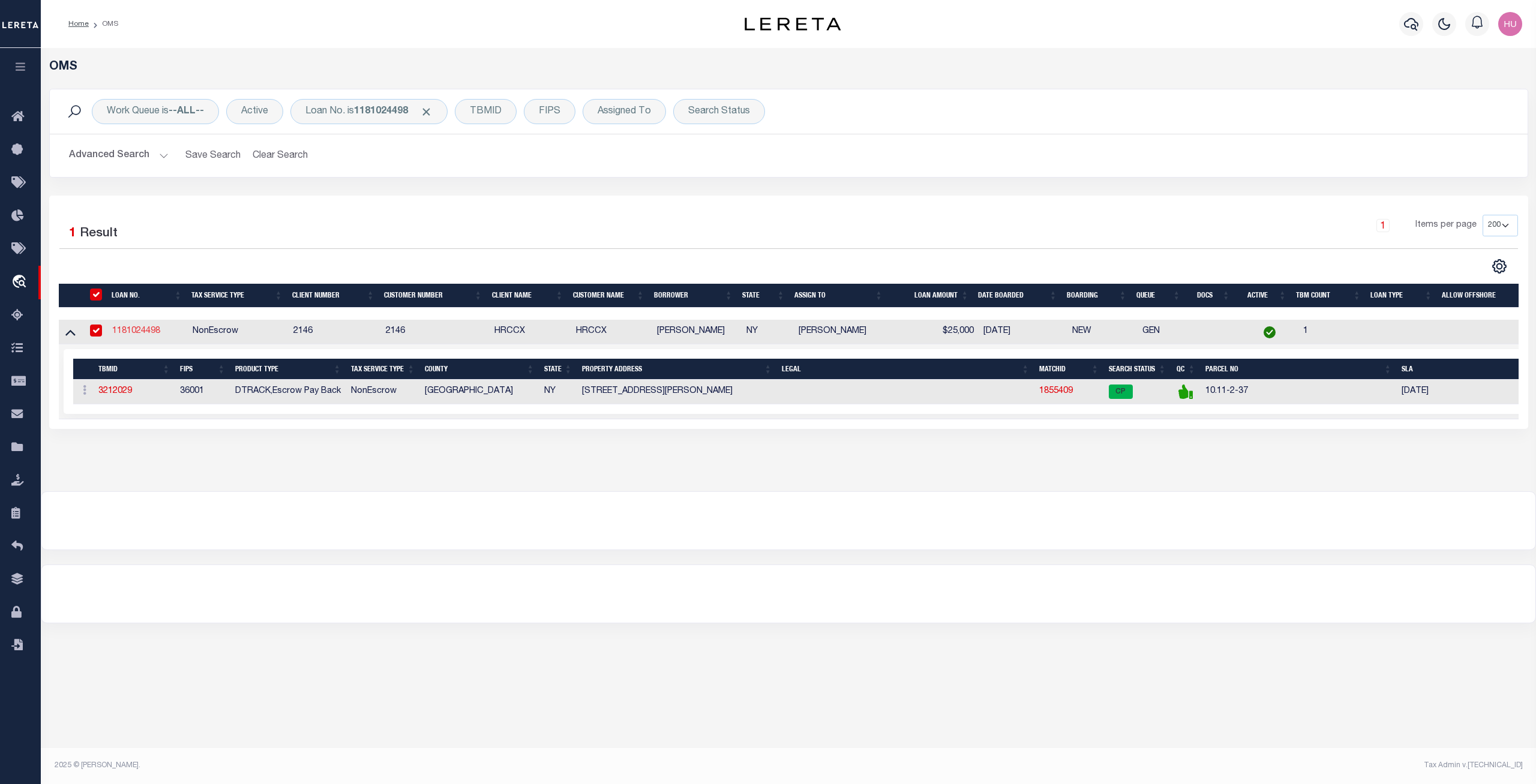
select select
type input "15 Witbeck Ave"
type input "Cohoes NY 12047"
select select
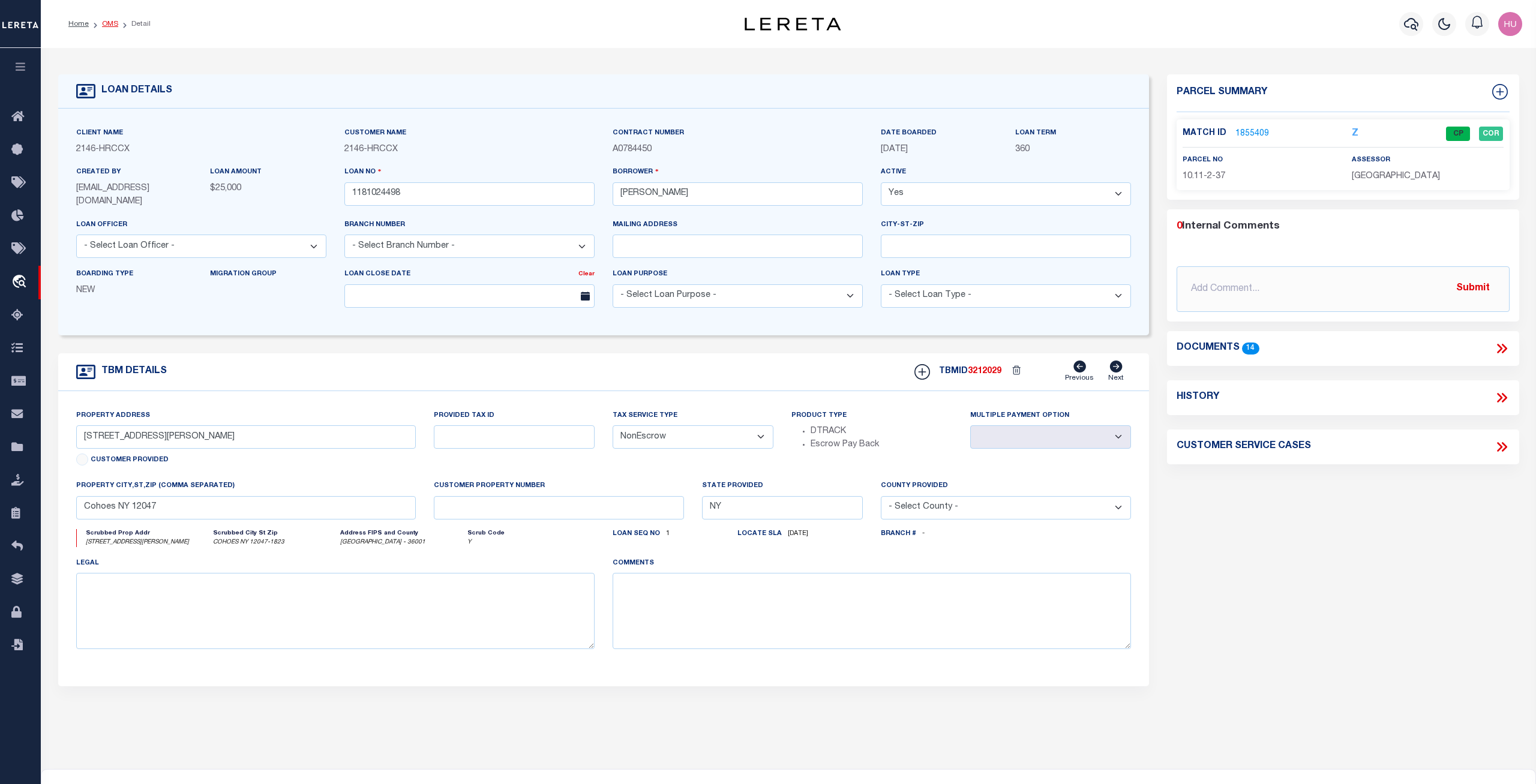
click link "OMS"
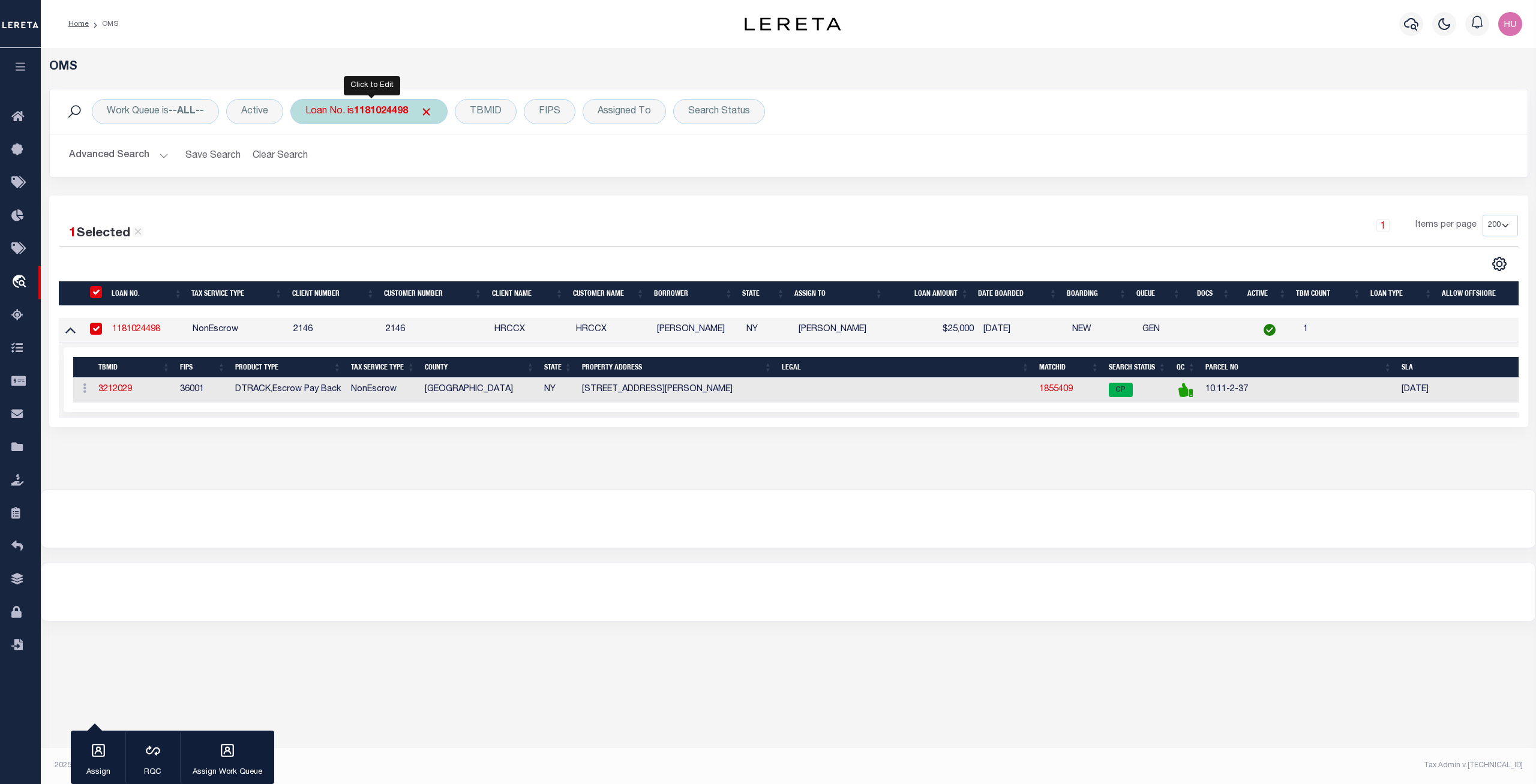
click b "1181024498"
type input "HG-0813202505"
click input "Apply"
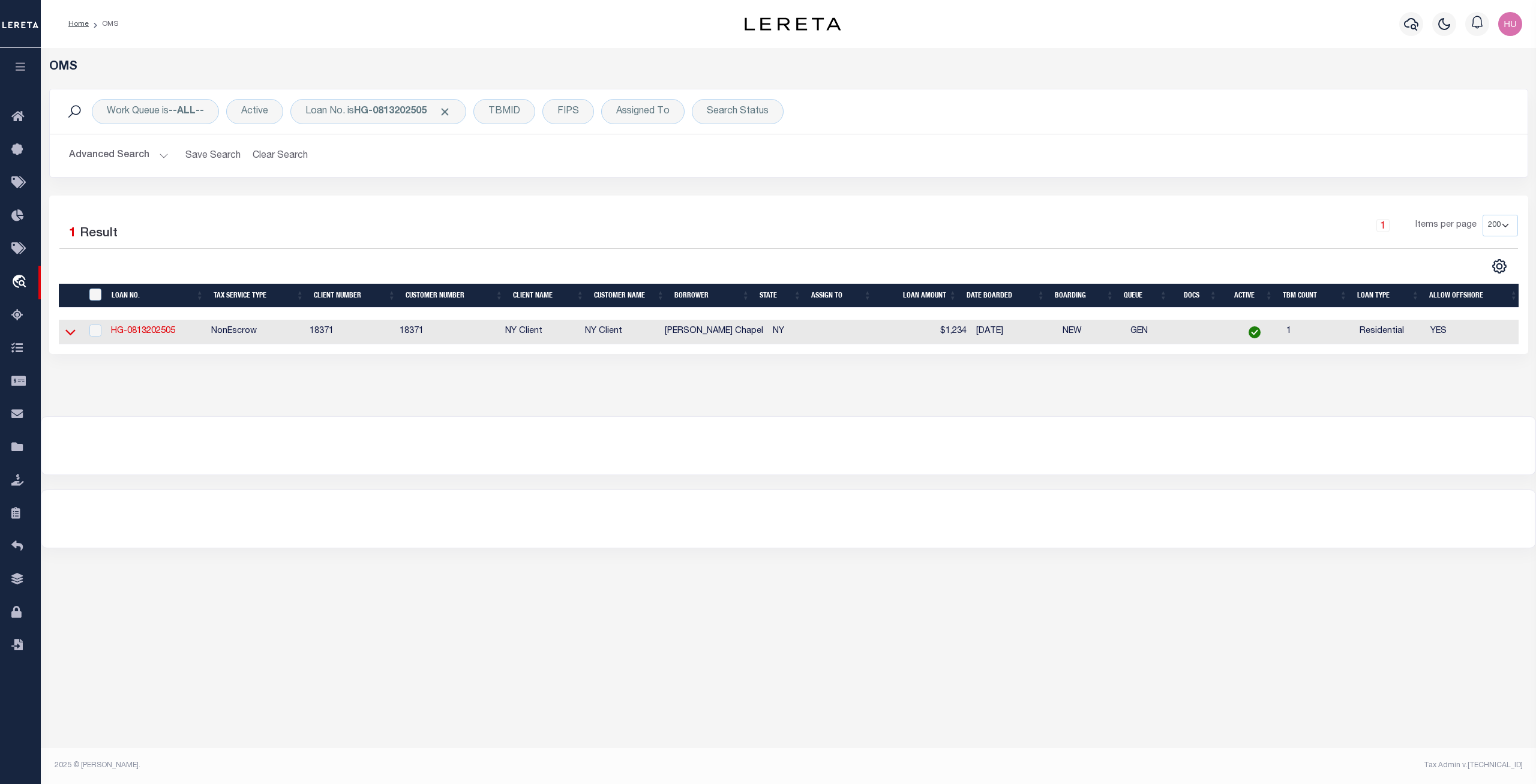
click icon
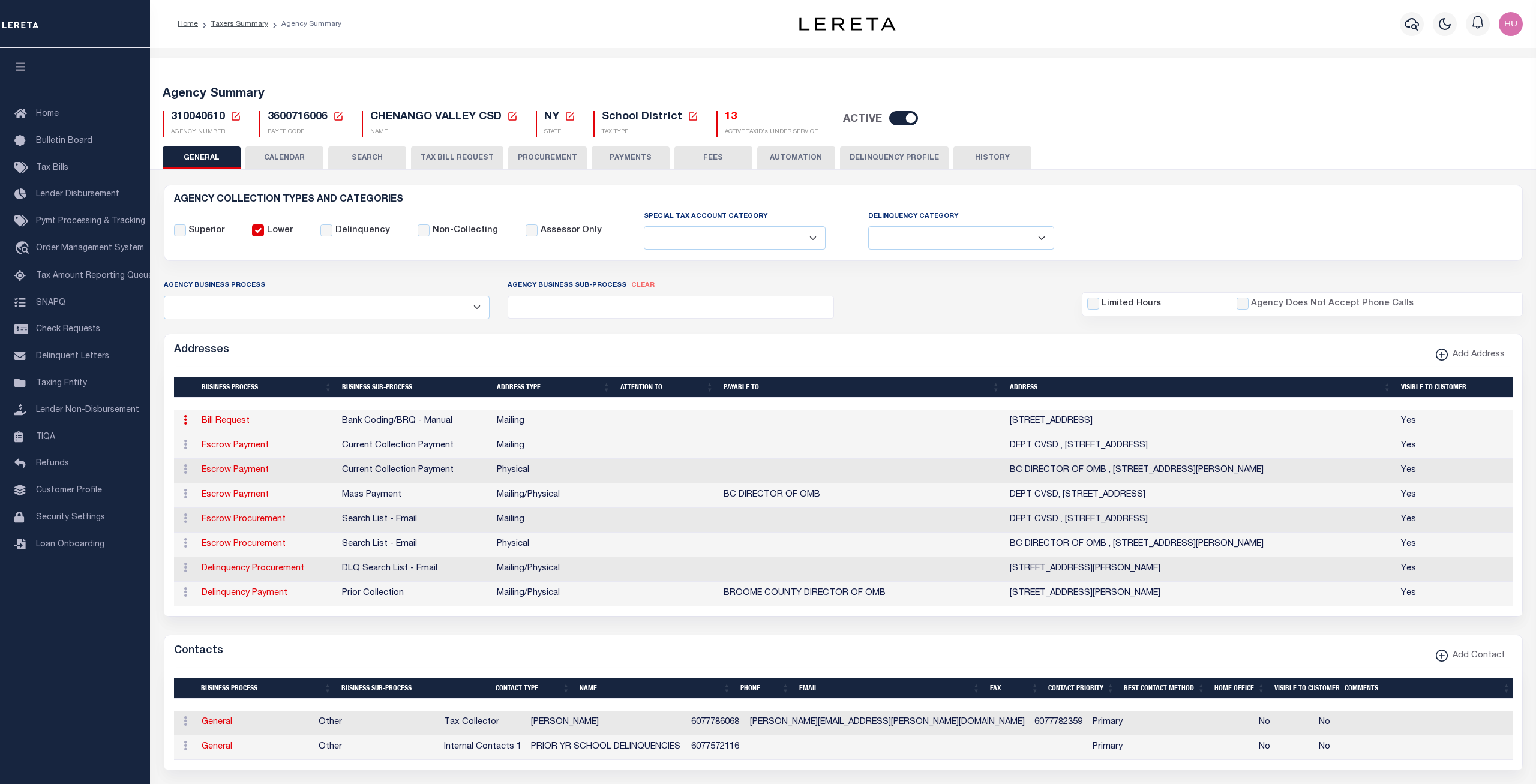
select select
drag, startPoint x: 502, startPoint y: 119, endPoint x: 371, endPoint y: 120, distance: 131.0
click at [371, 120] on span "CHENANGO VALLEY CSD" at bounding box center [436, 117] width 131 height 11
drag, startPoint x: 223, startPoint y: 118, endPoint x: 170, endPoint y: 118, distance: 53.0
click at [170, 118] on div "310040610 Agency Number Edit Cancel Ok New Agency Number Cancel Ok" at bounding box center [202, 124] width 79 height 25
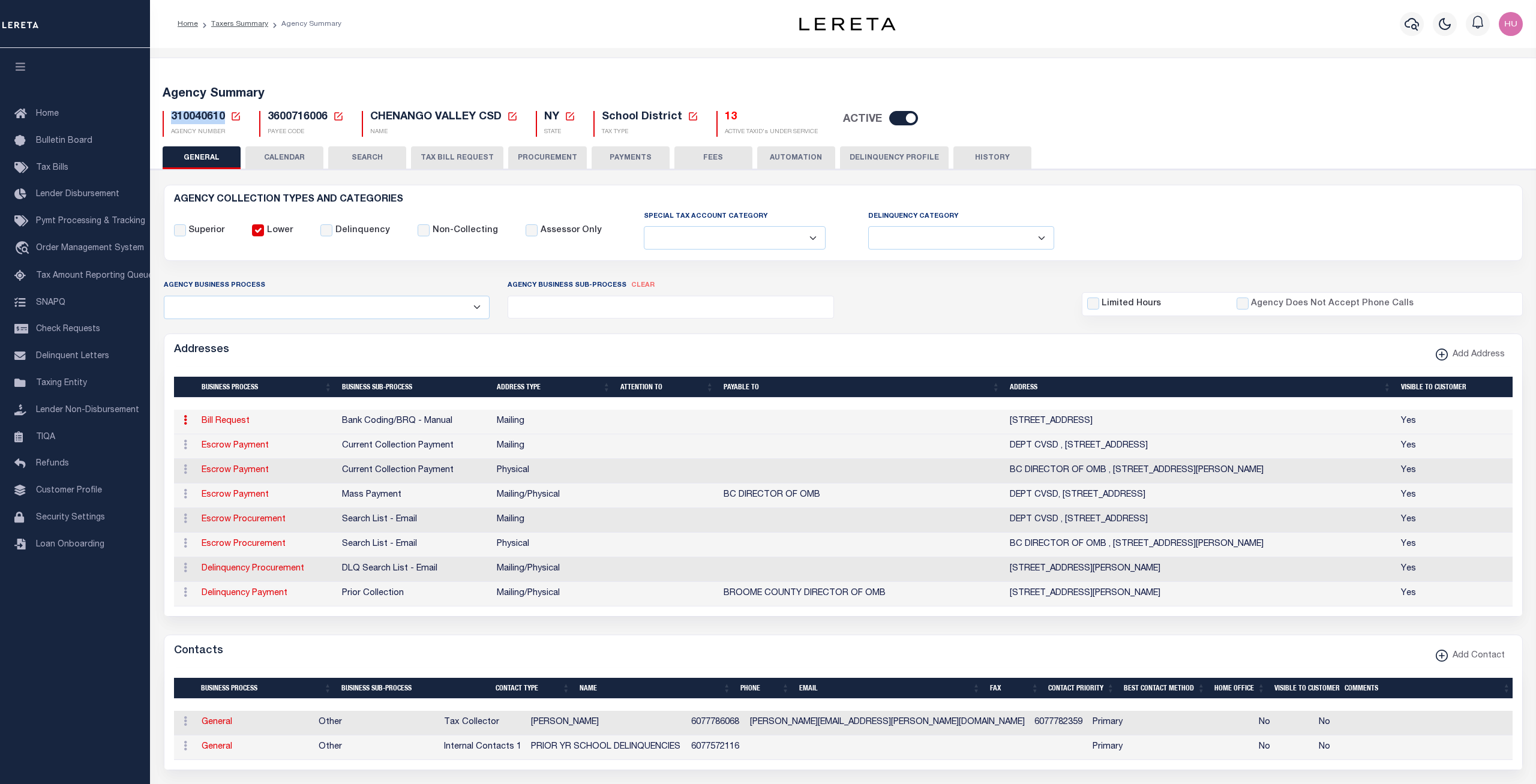
copy span "310040610"
click at [232, 25] on link "Taxers Summary" at bounding box center [239, 24] width 57 height 7
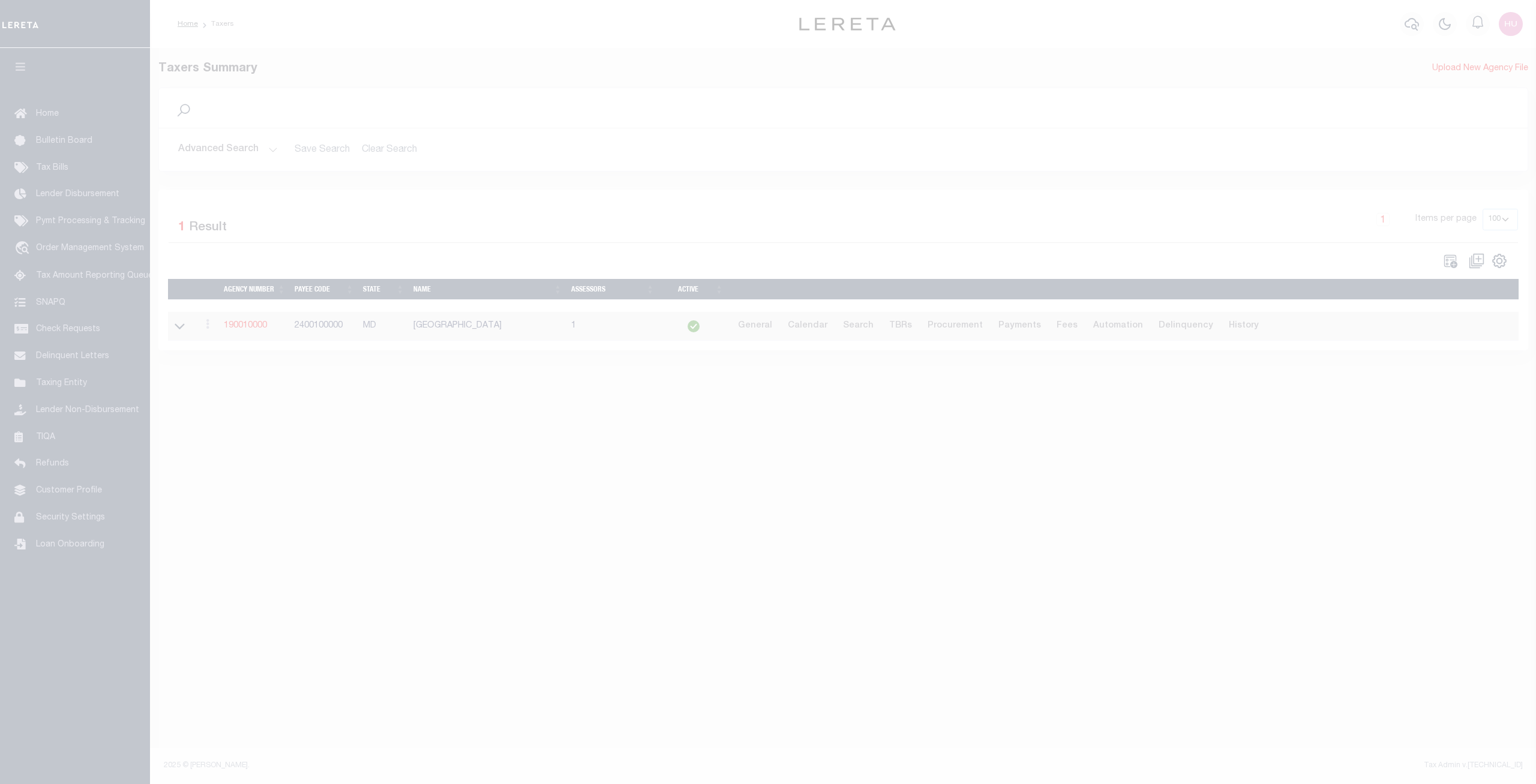
select select
select select "100"
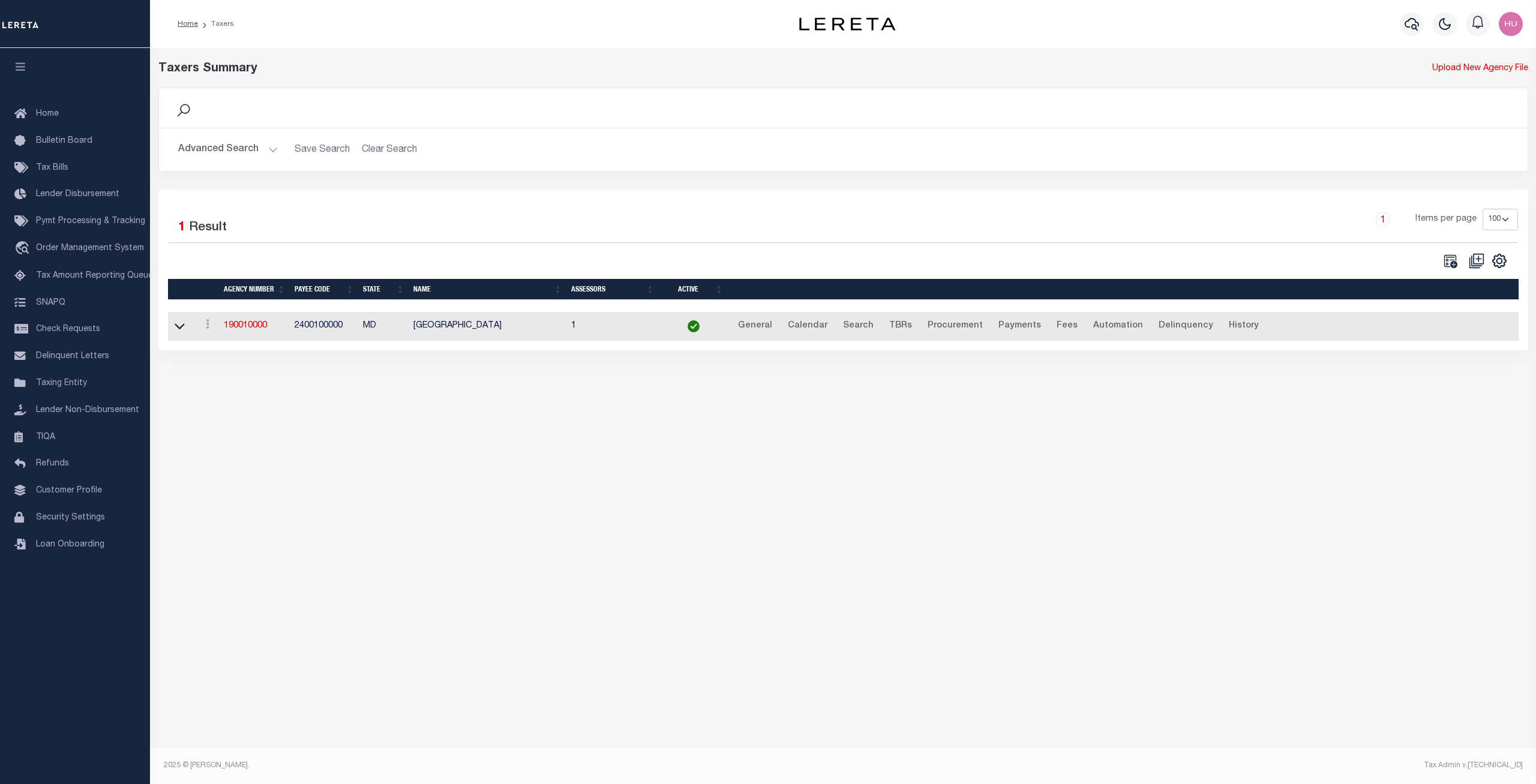
click at [228, 150] on button "Advanced Search" at bounding box center [227, 150] width 99 height 24
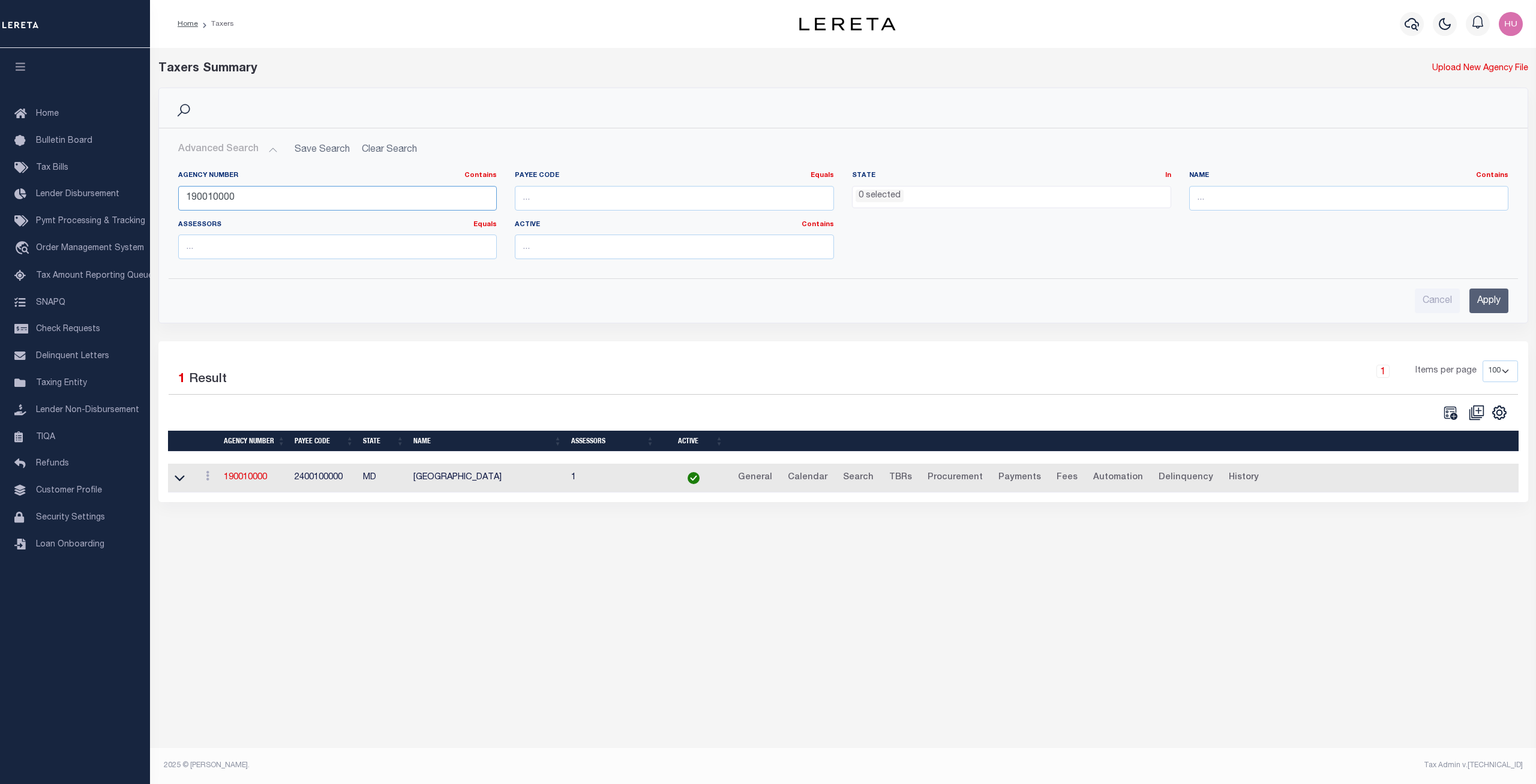
click at [268, 198] on input "190010000" at bounding box center [337, 197] width 319 height 25
paste input "31009"
type input "310090000"
click at [1484, 299] on input "Apply" at bounding box center [1489, 300] width 39 height 25
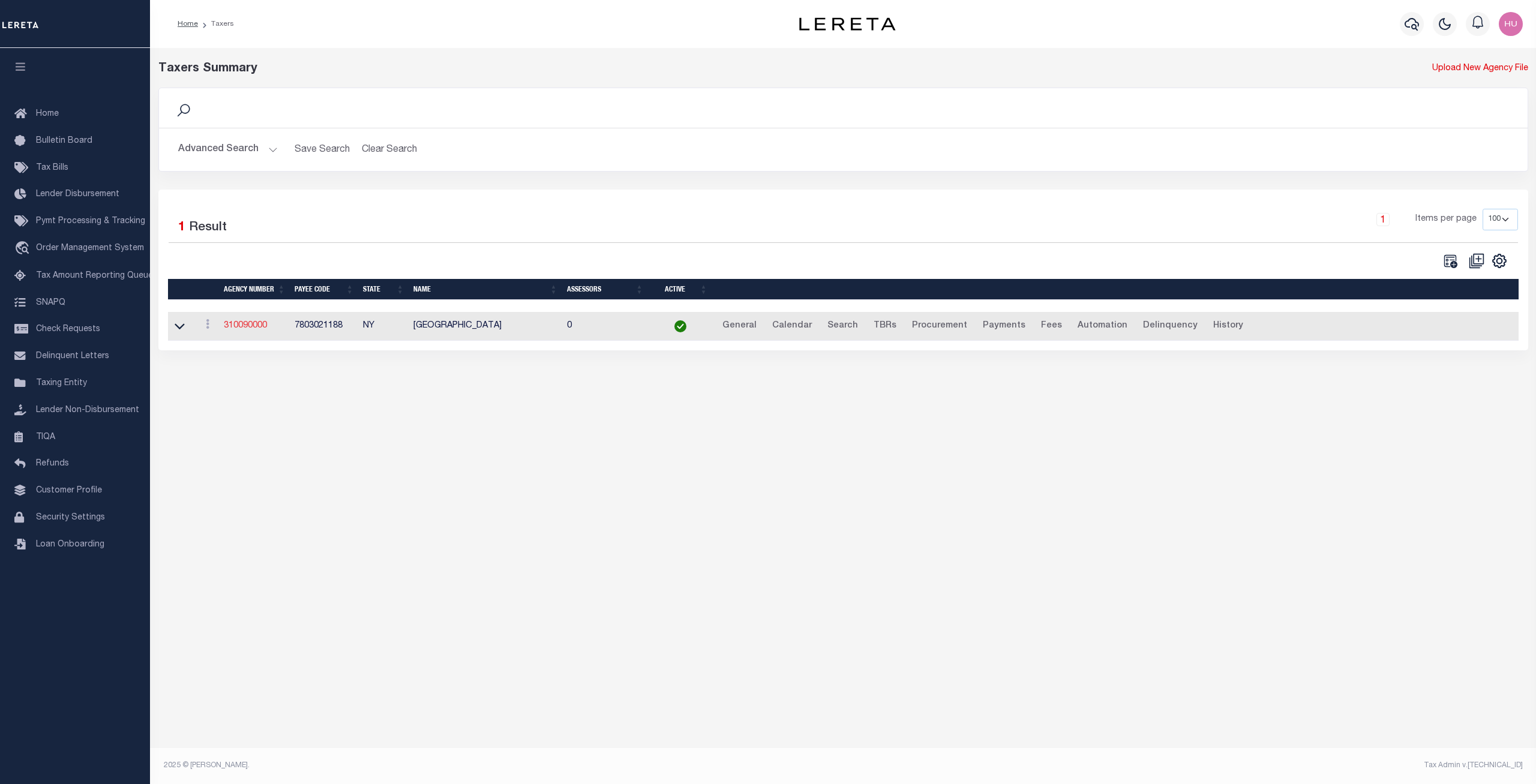
click at [245, 328] on link "310090000" at bounding box center [245, 325] width 43 height 8
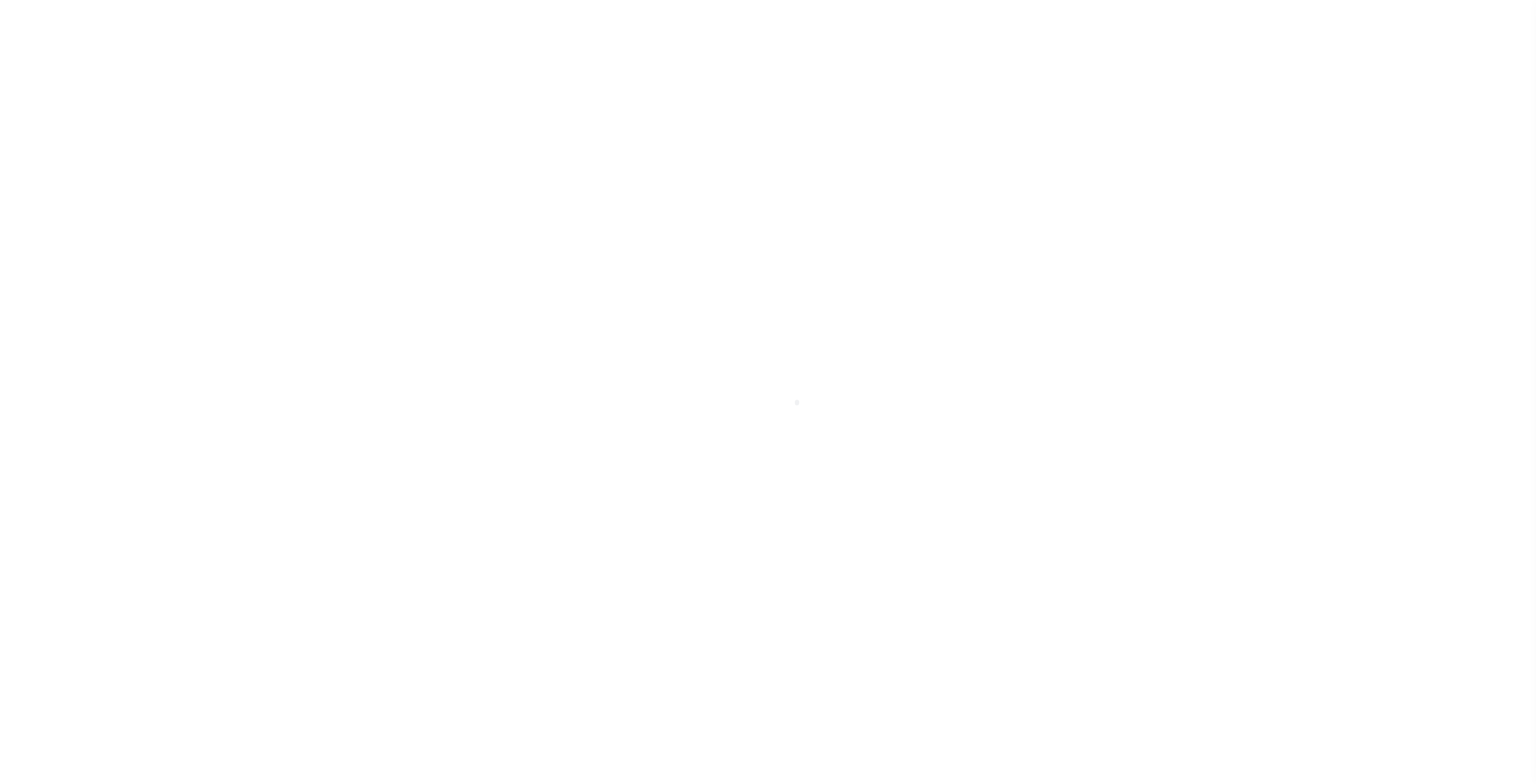
select select
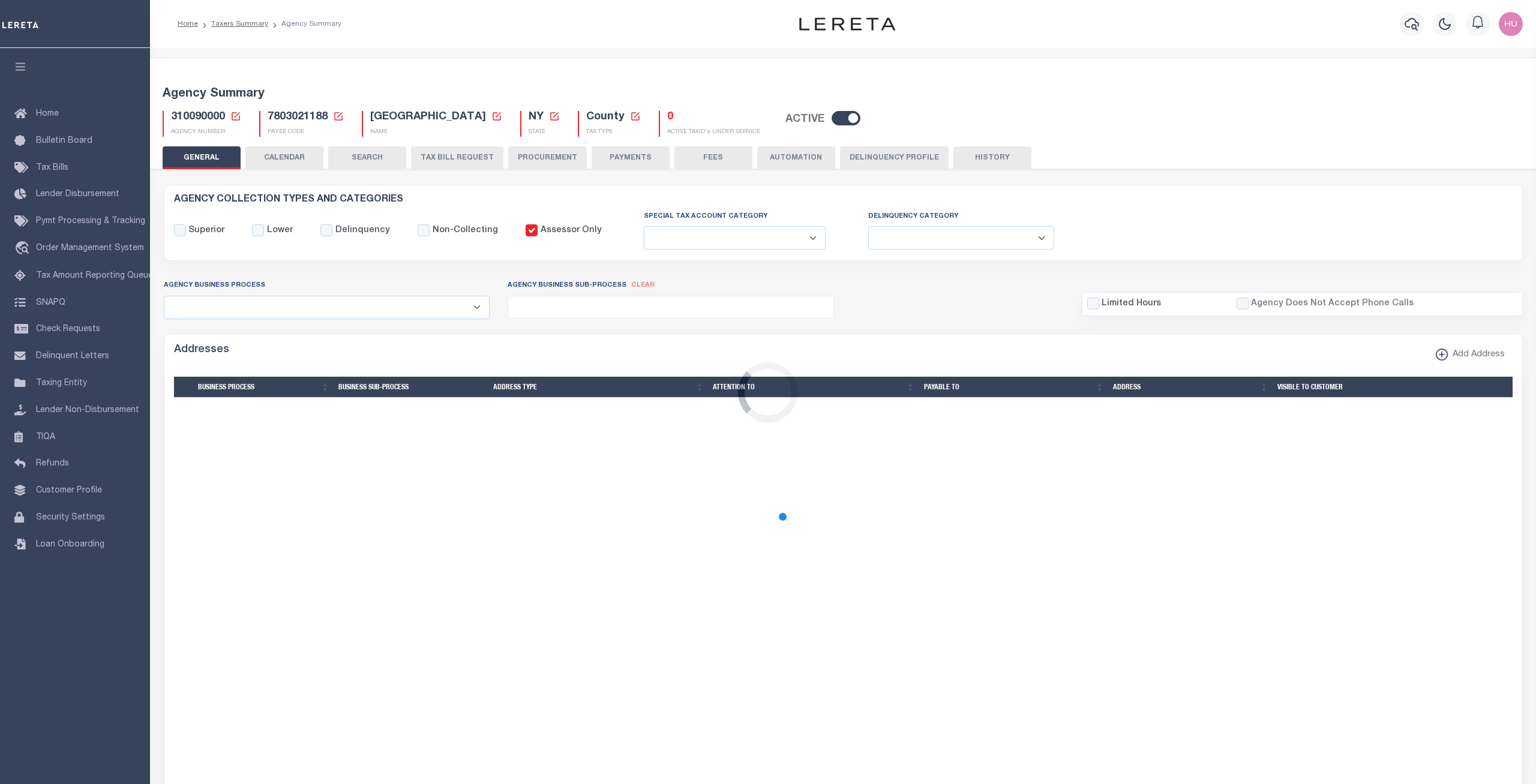
checkbox input "false"
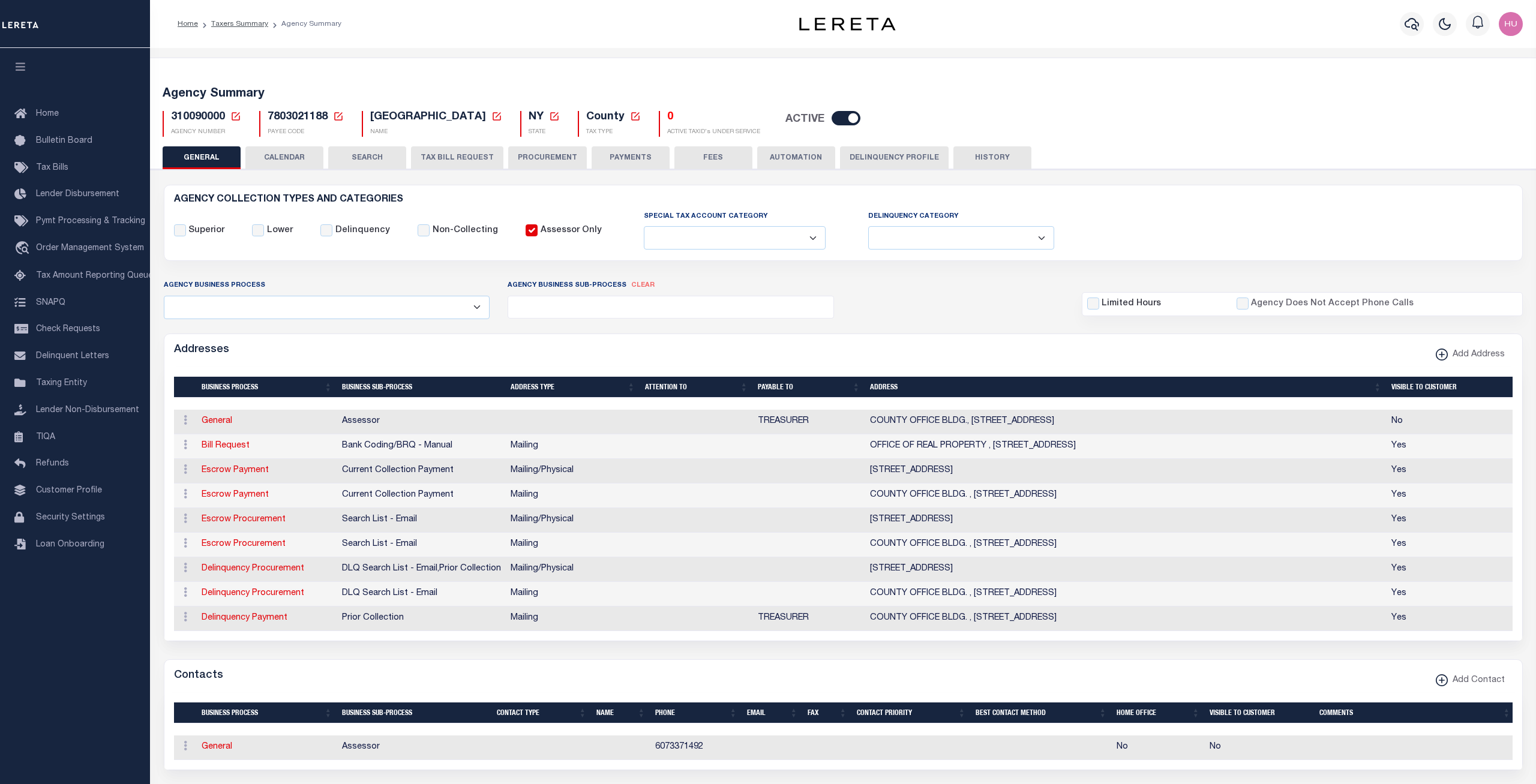
click at [296, 157] on button "CALENDAR" at bounding box center [284, 158] width 78 height 23
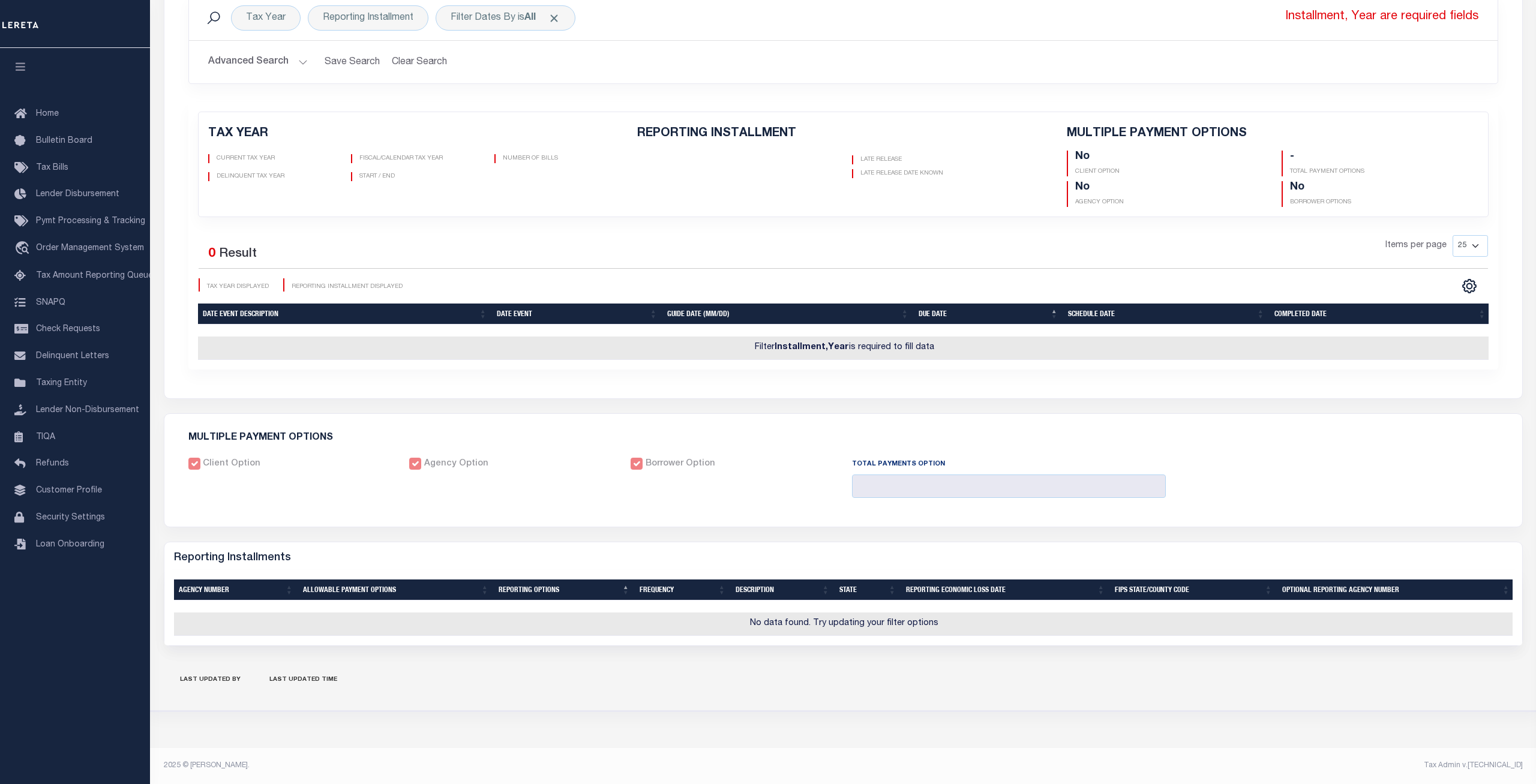
scroll to position [98, 0]
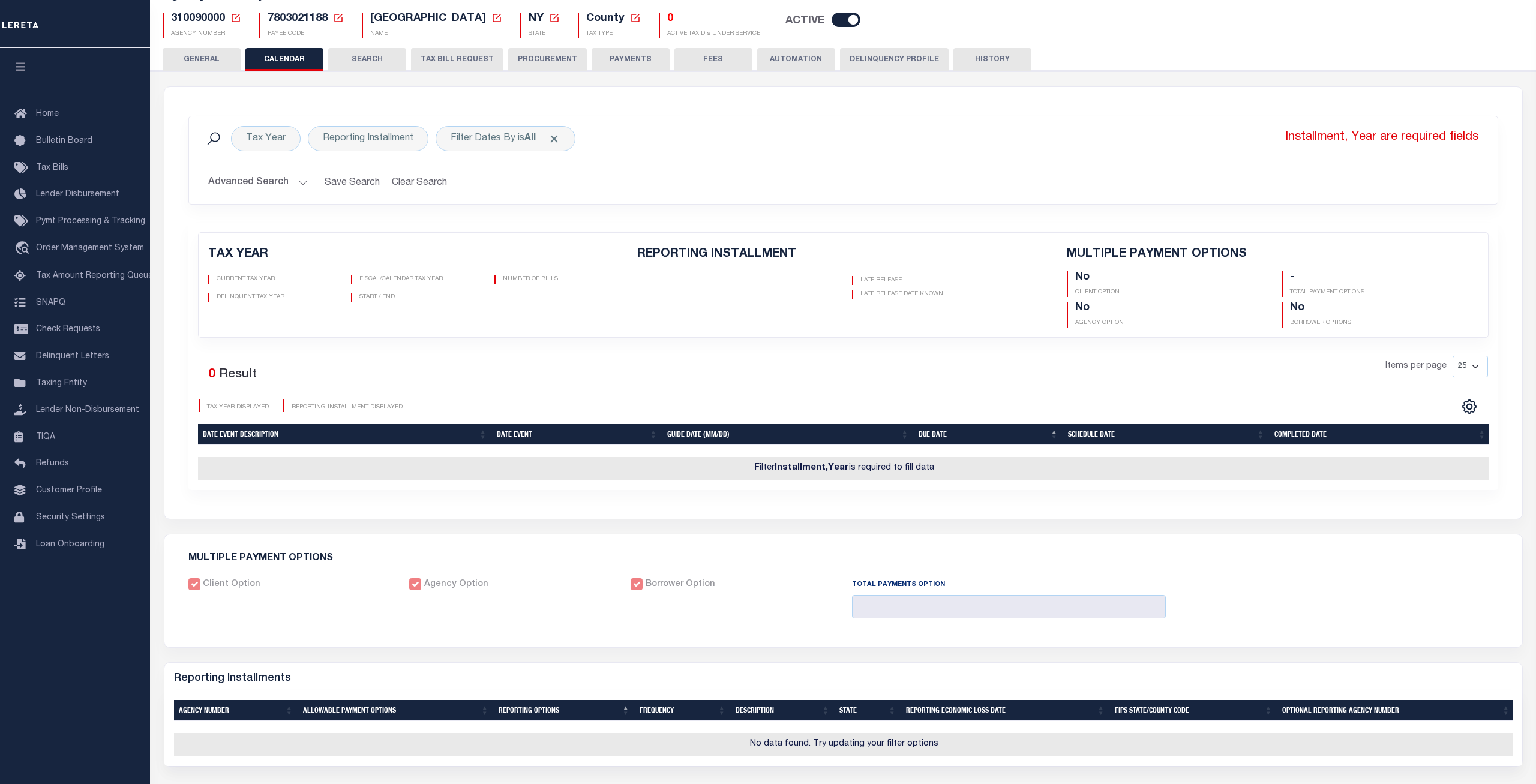
click at [212, 63] on button "GENERAL" at bounding box center [202, 59] width 78 height 23
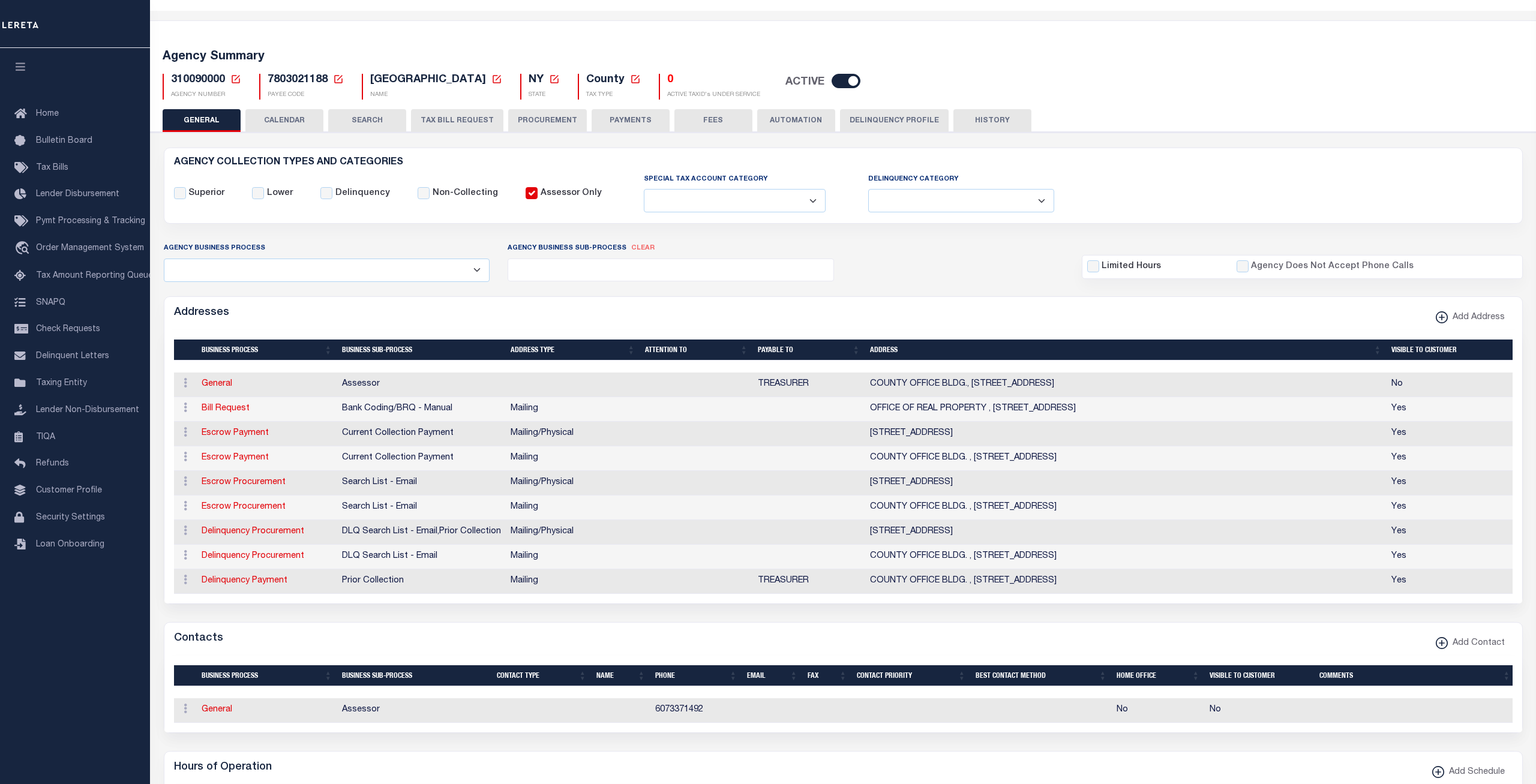
scroll to position [0, 0]
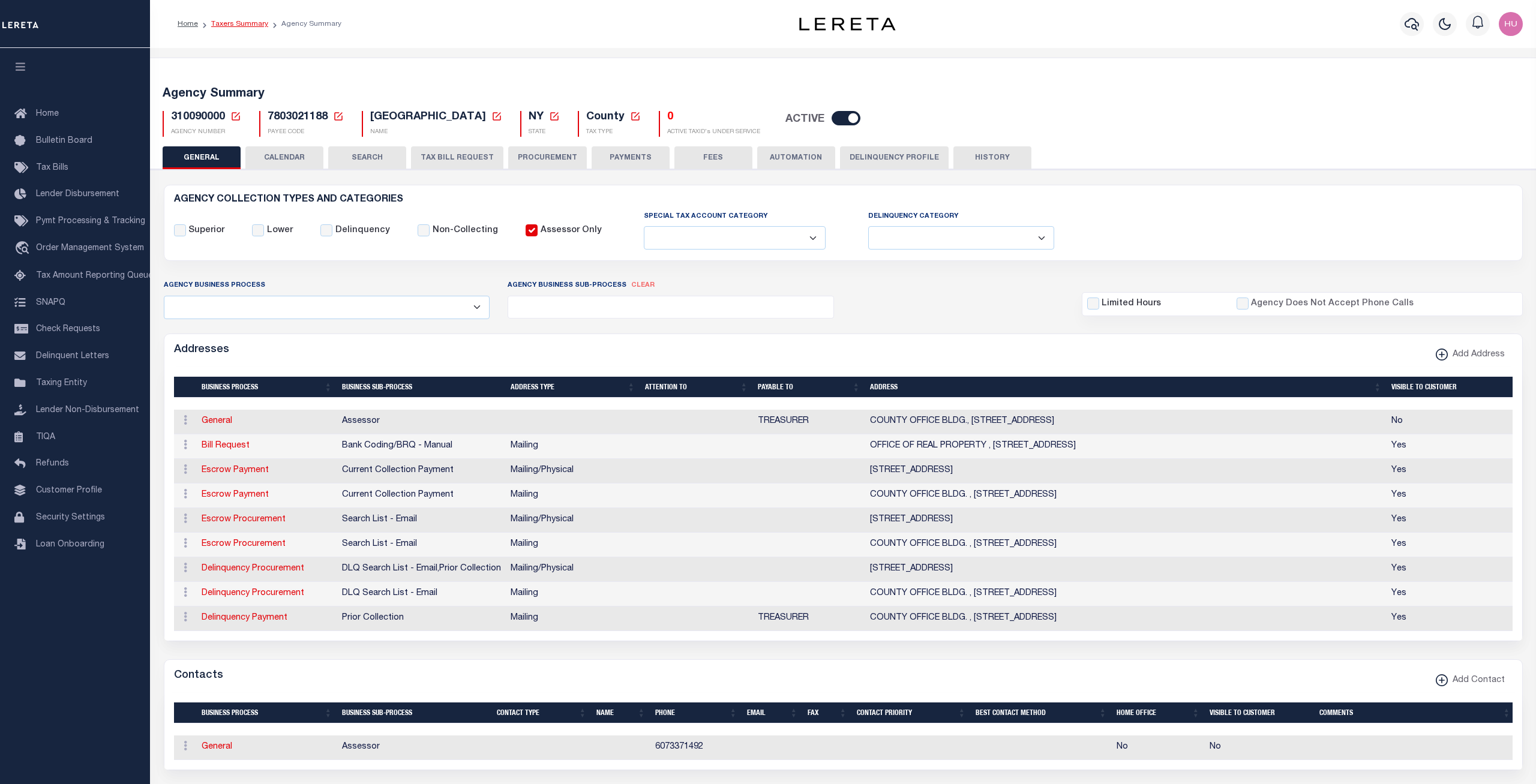
click at [250, 22] on link "Taxers Summary" at bounding box center [239, 24] width 57 height 7
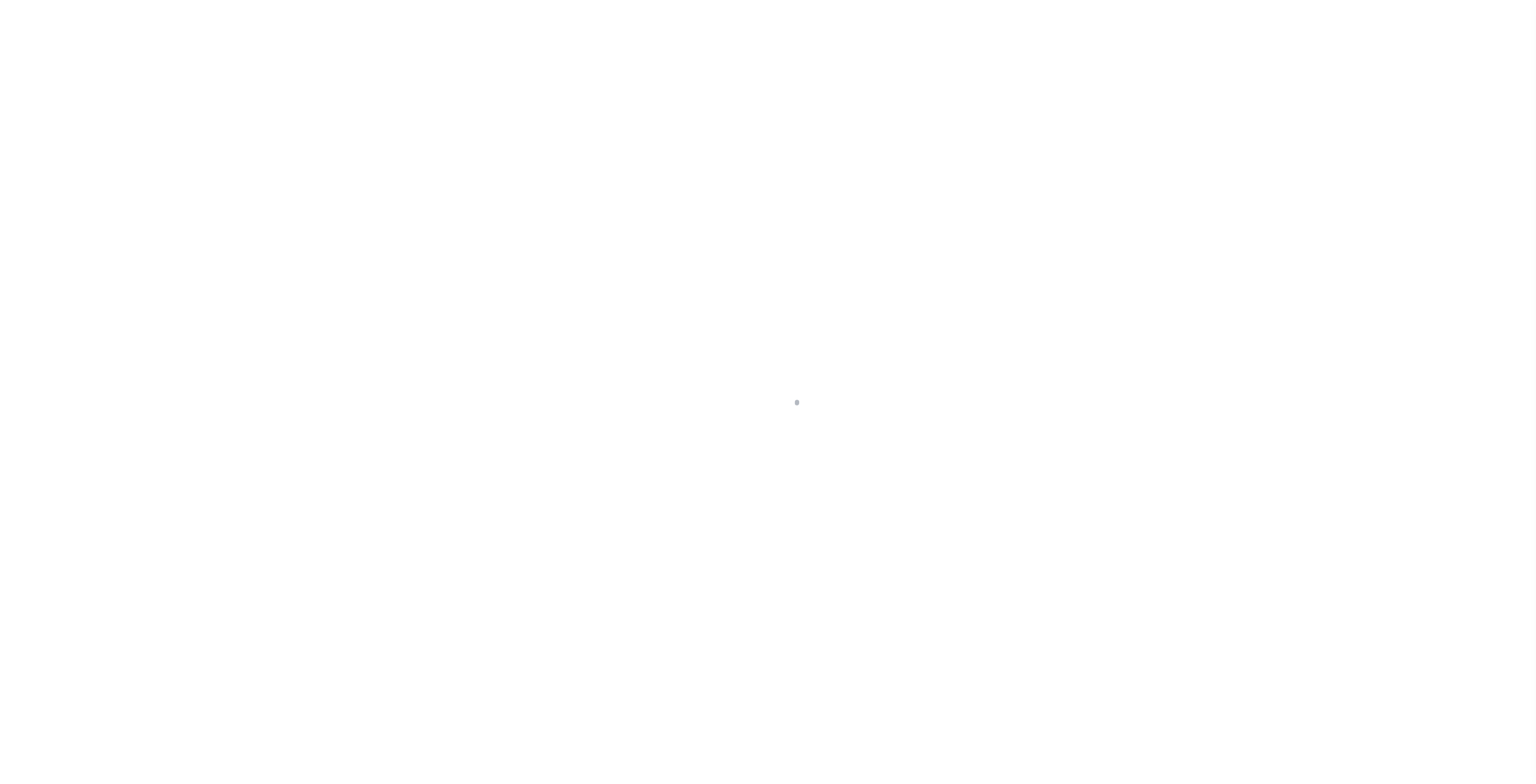
select select "100"
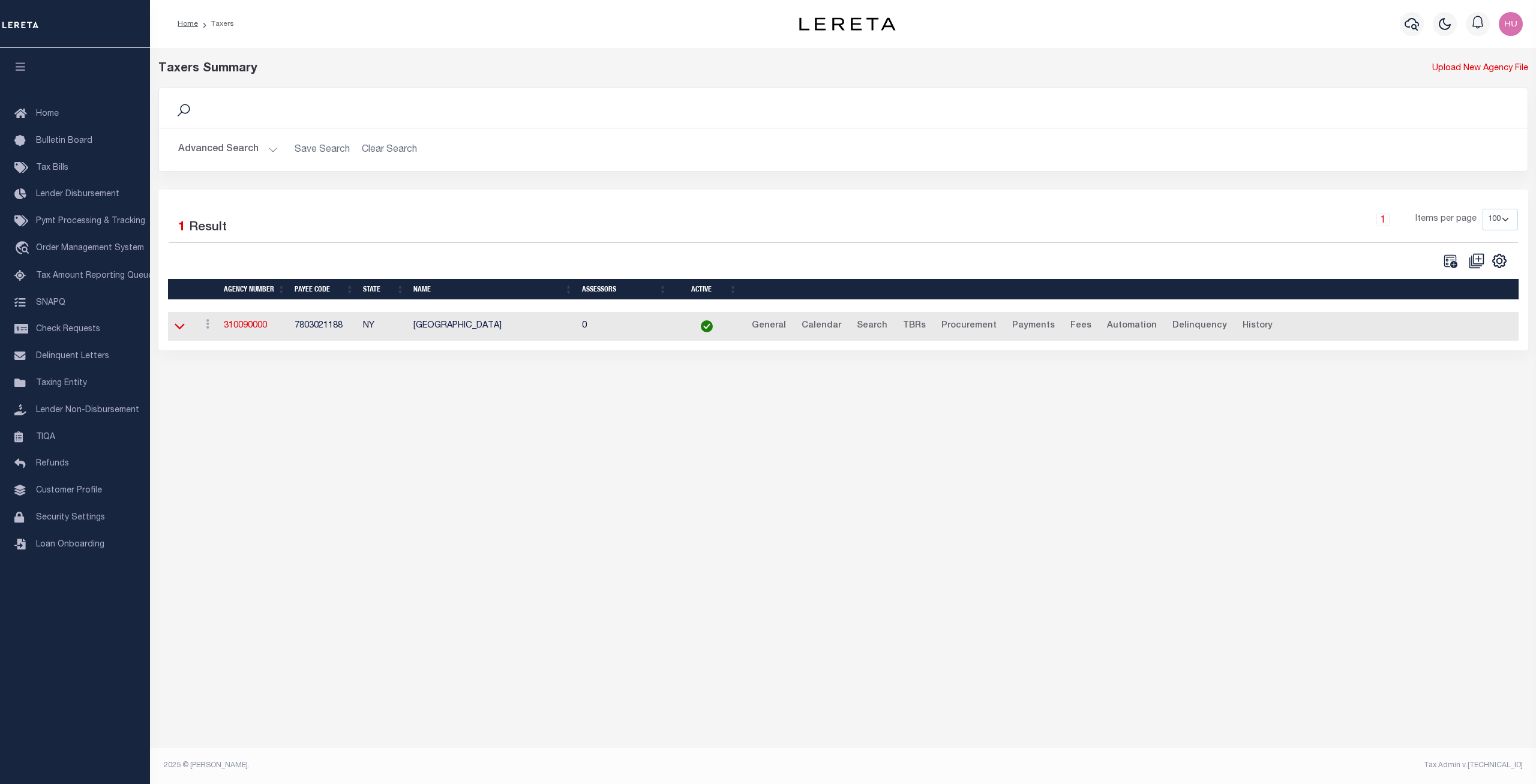
click at [180, 332] on icon at bounding box center [180, 325] width 10 height 13
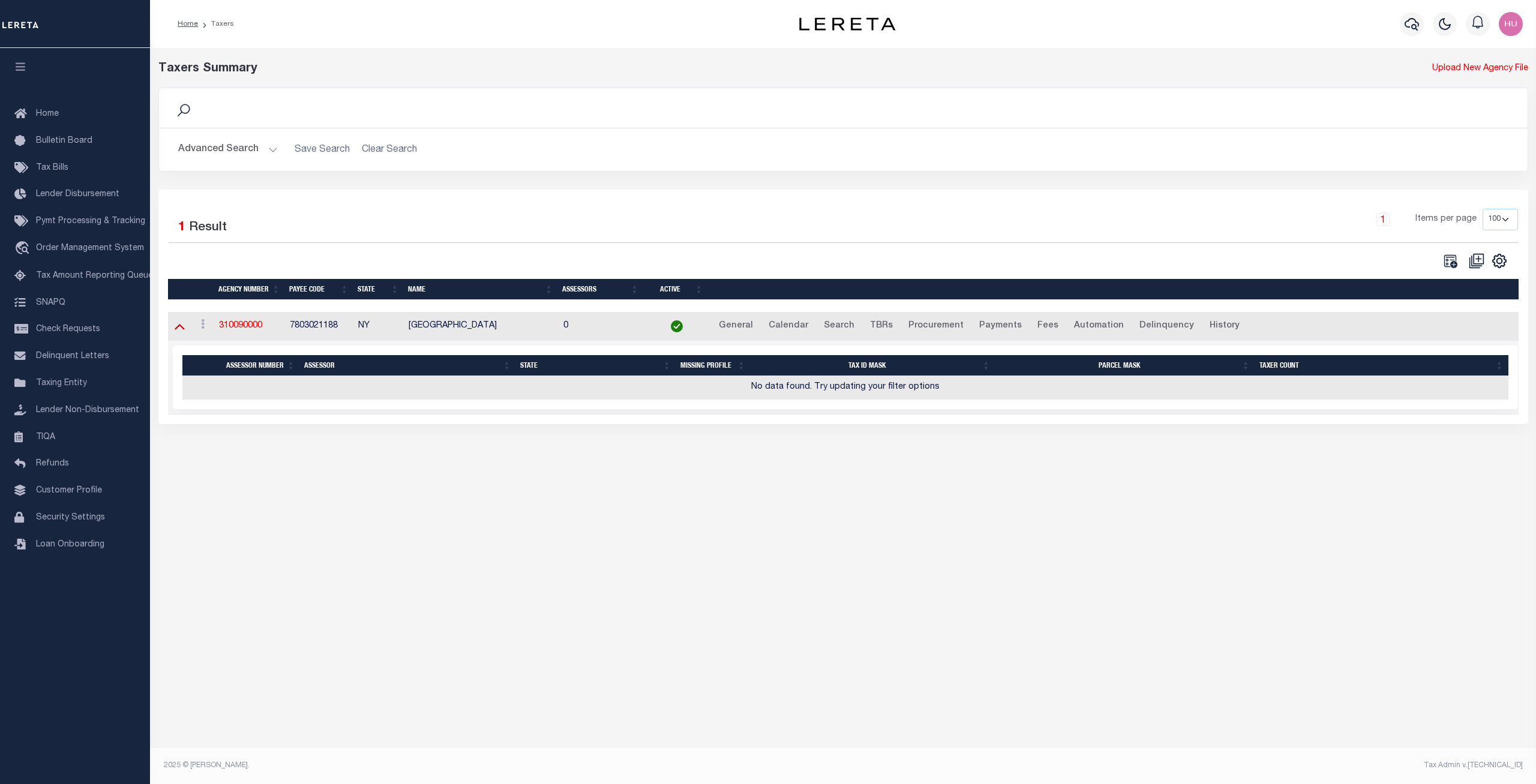
click at [176, 330] on icon at bounding box center [180, 325] width 10 height 13
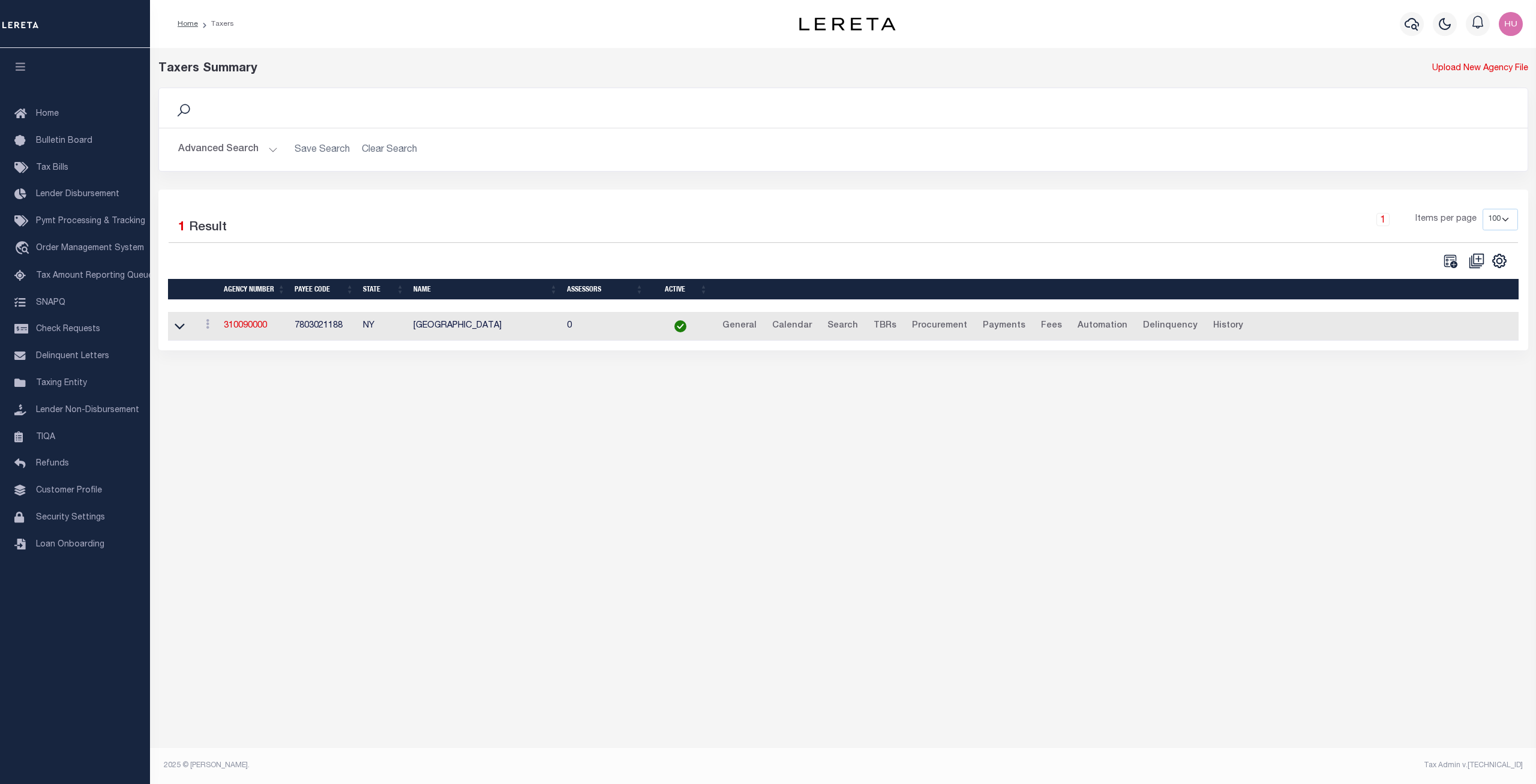
click at [253, 151] on button "Advanced Search" at bounding box center [227, 150] width 99 height 24
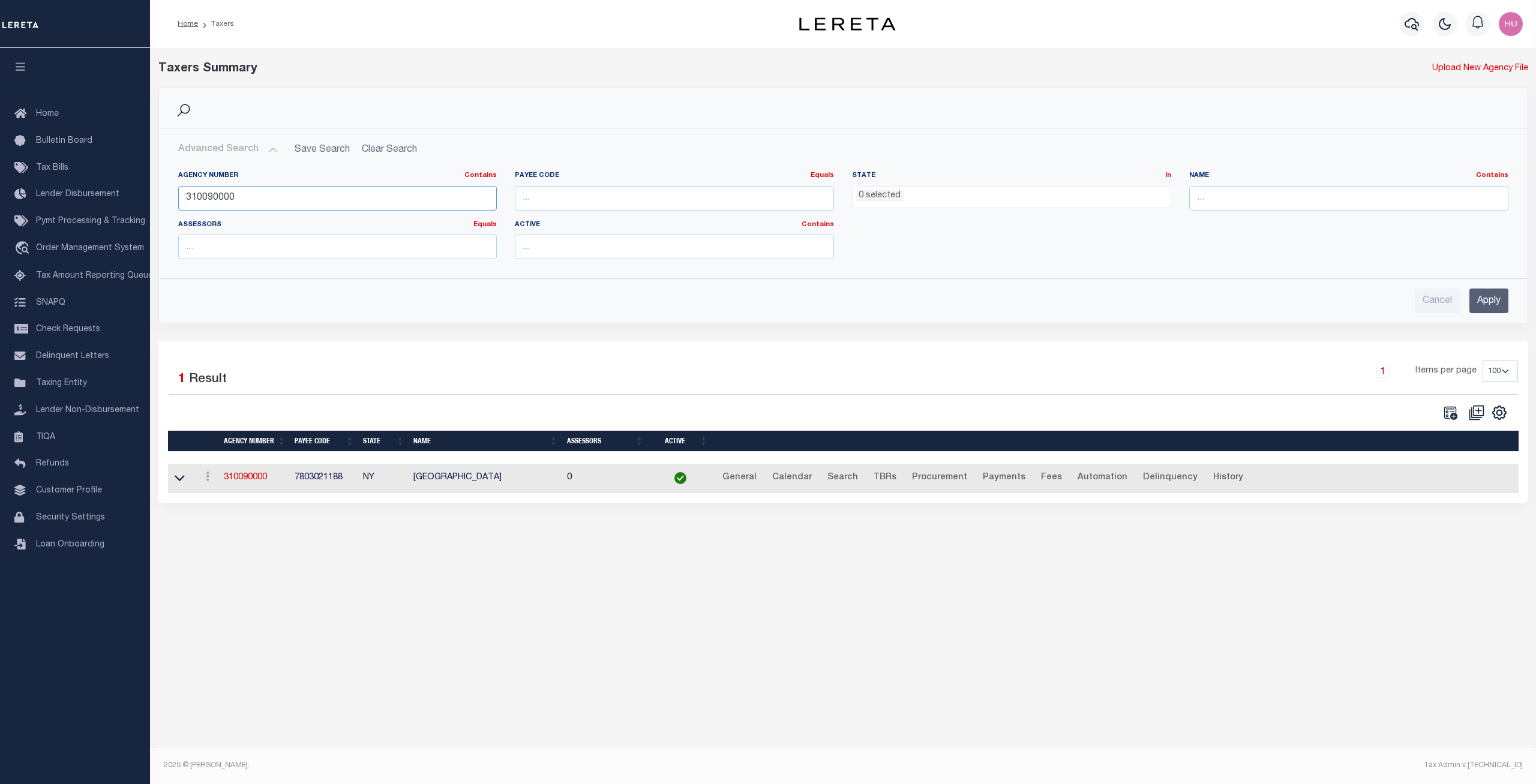
click at [251, 195] on input "310090000" at bounding box center [337, 197] width 319 height 25
click at [938, 197] on ul "0 selected" at bounding box center [1011, 194] width 318 height 16
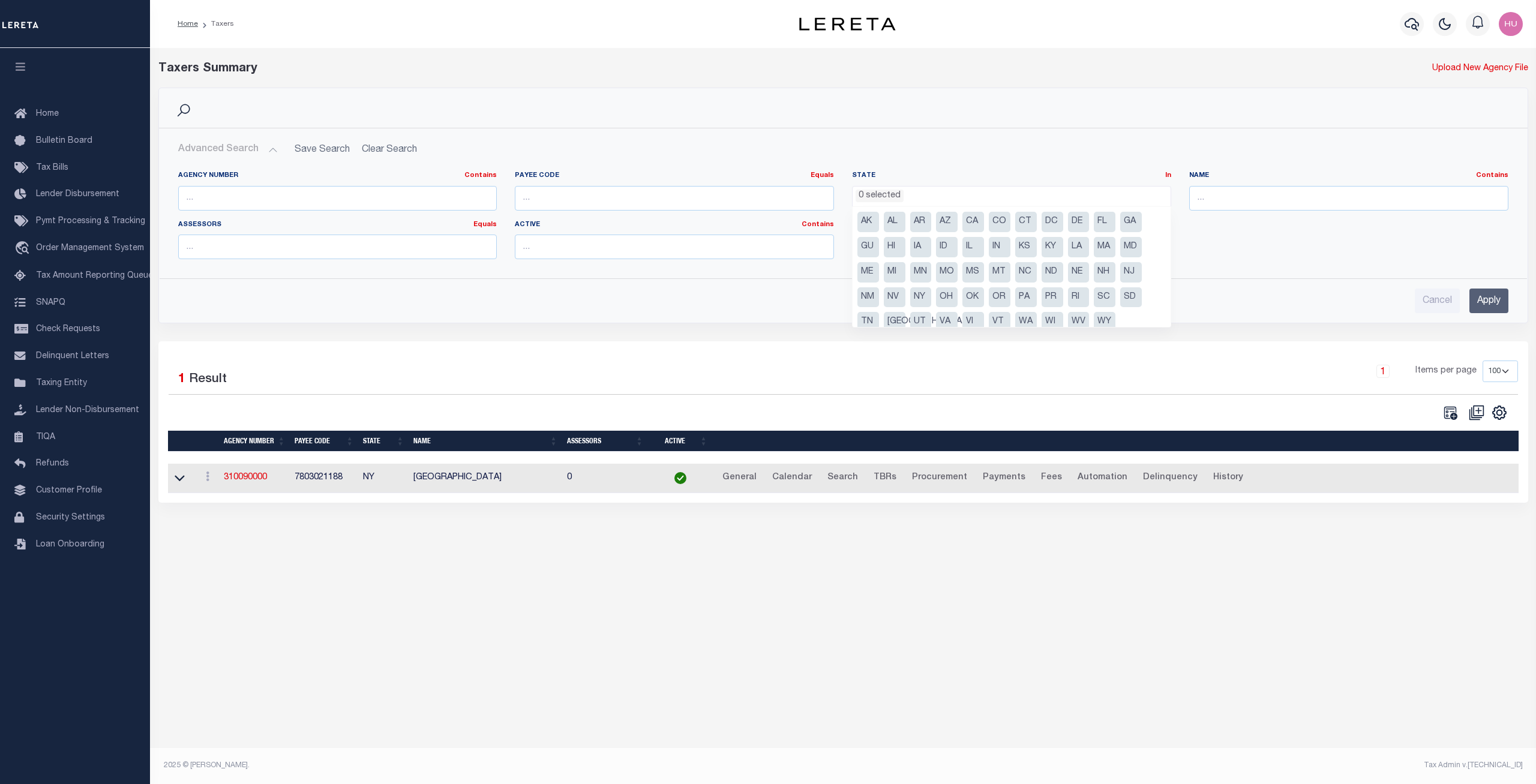
scroll to position [10, 0]
click at [921, 285] on li "NY" at bounding box center [921, 287] width 21 height 20
select select "NY"
click at [1481, 304] on input "Apply" at bounding box center [1489, 300] width 39 height 25
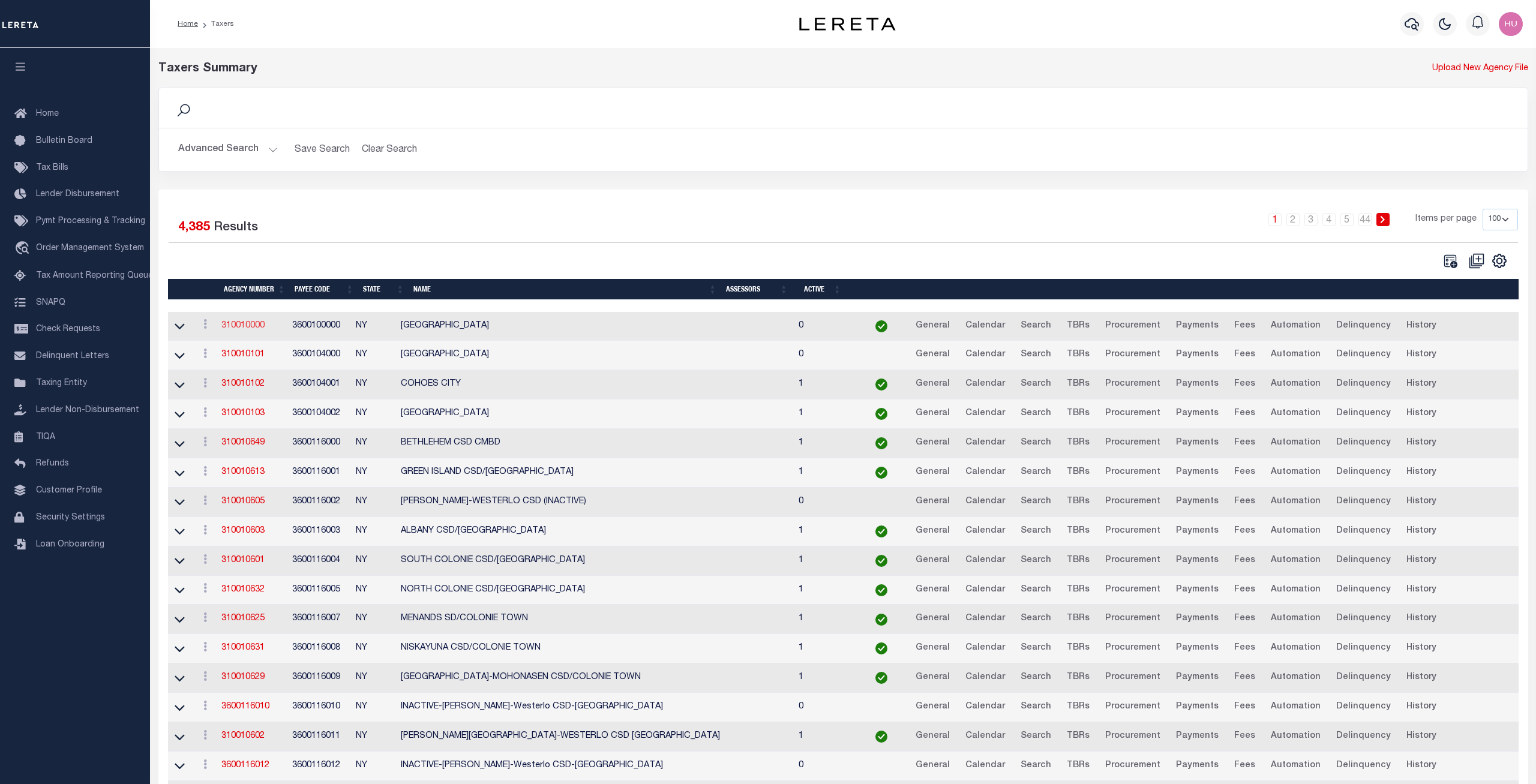
click at [257, 327] on link "310010000" at bounding box center [242, 325] width 43 height 8
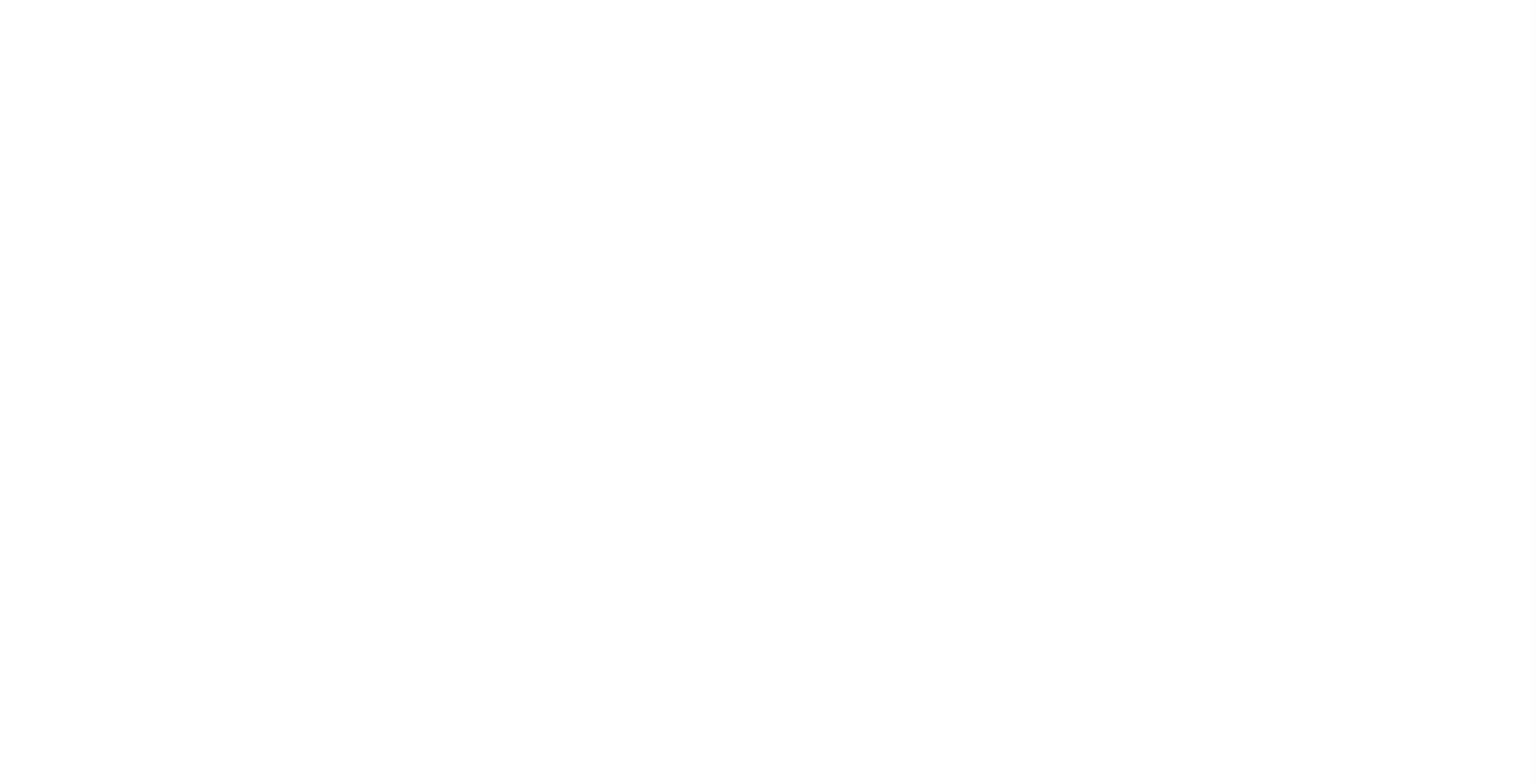
select select
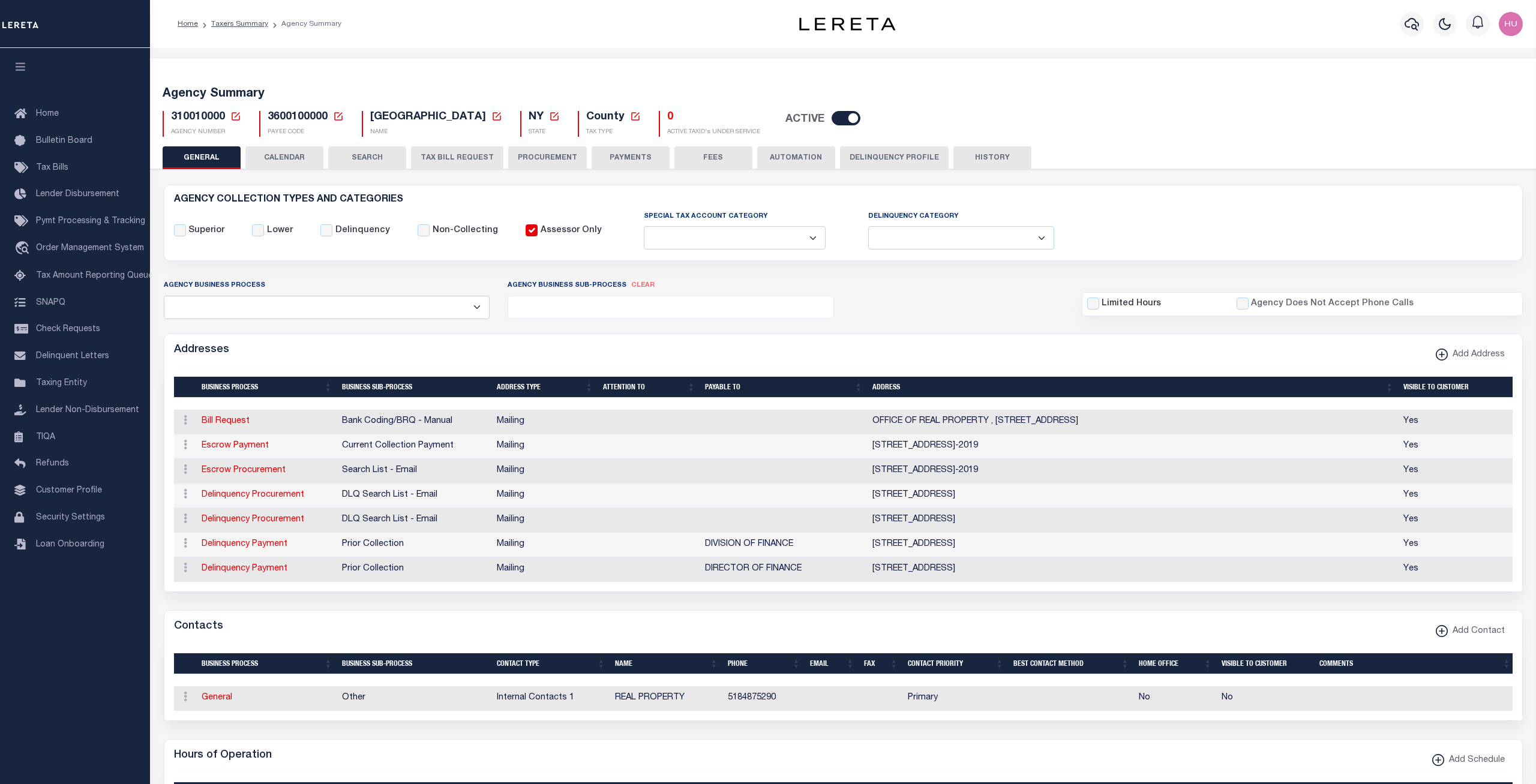
click at [299, 151] on button "CALENDAR" at bounding box center [284, 158] width 78 height 23
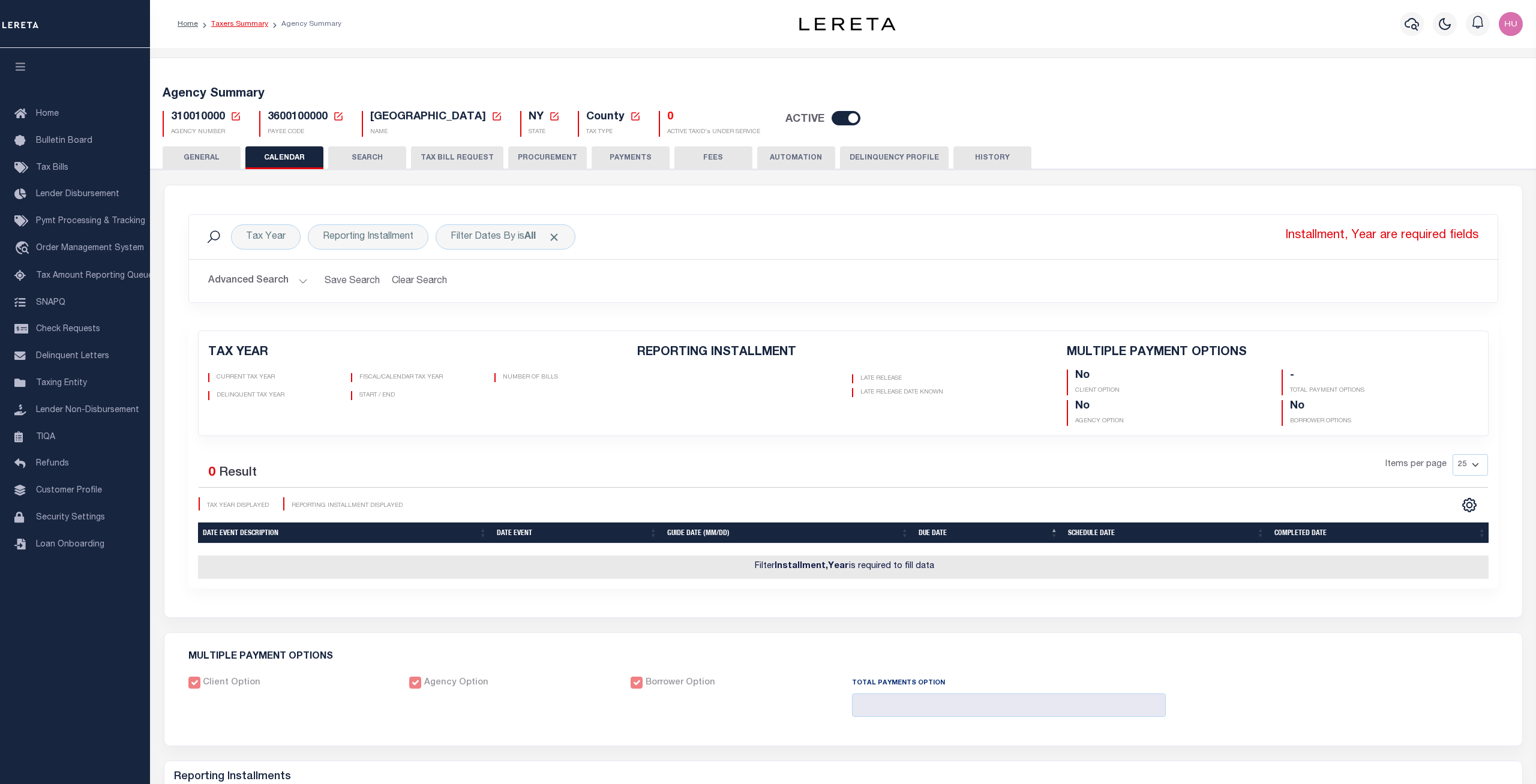
click at [243, 24] on link "Taxers Summary" at bounding box center [239, 24] width 57 height 7
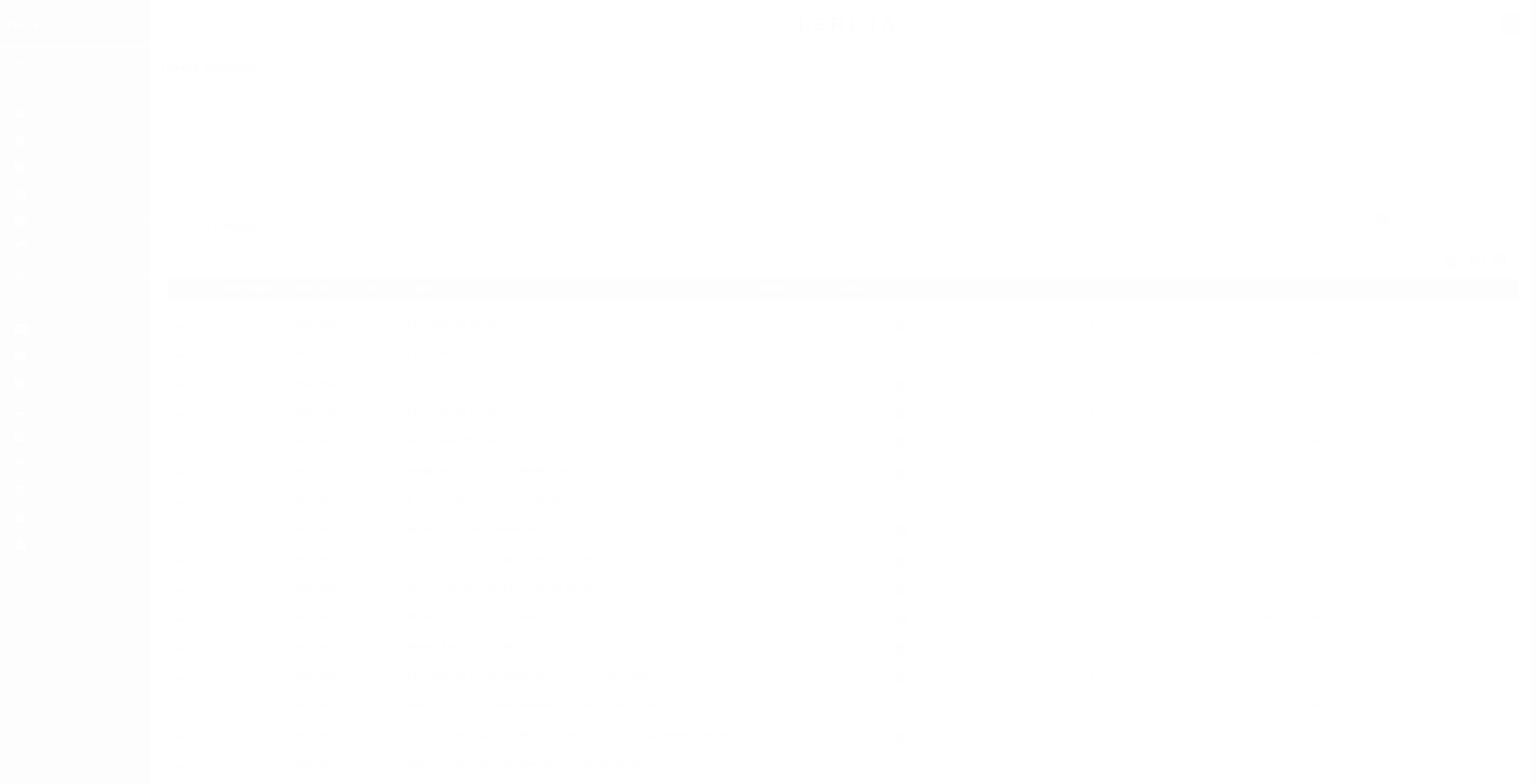
select select "100"
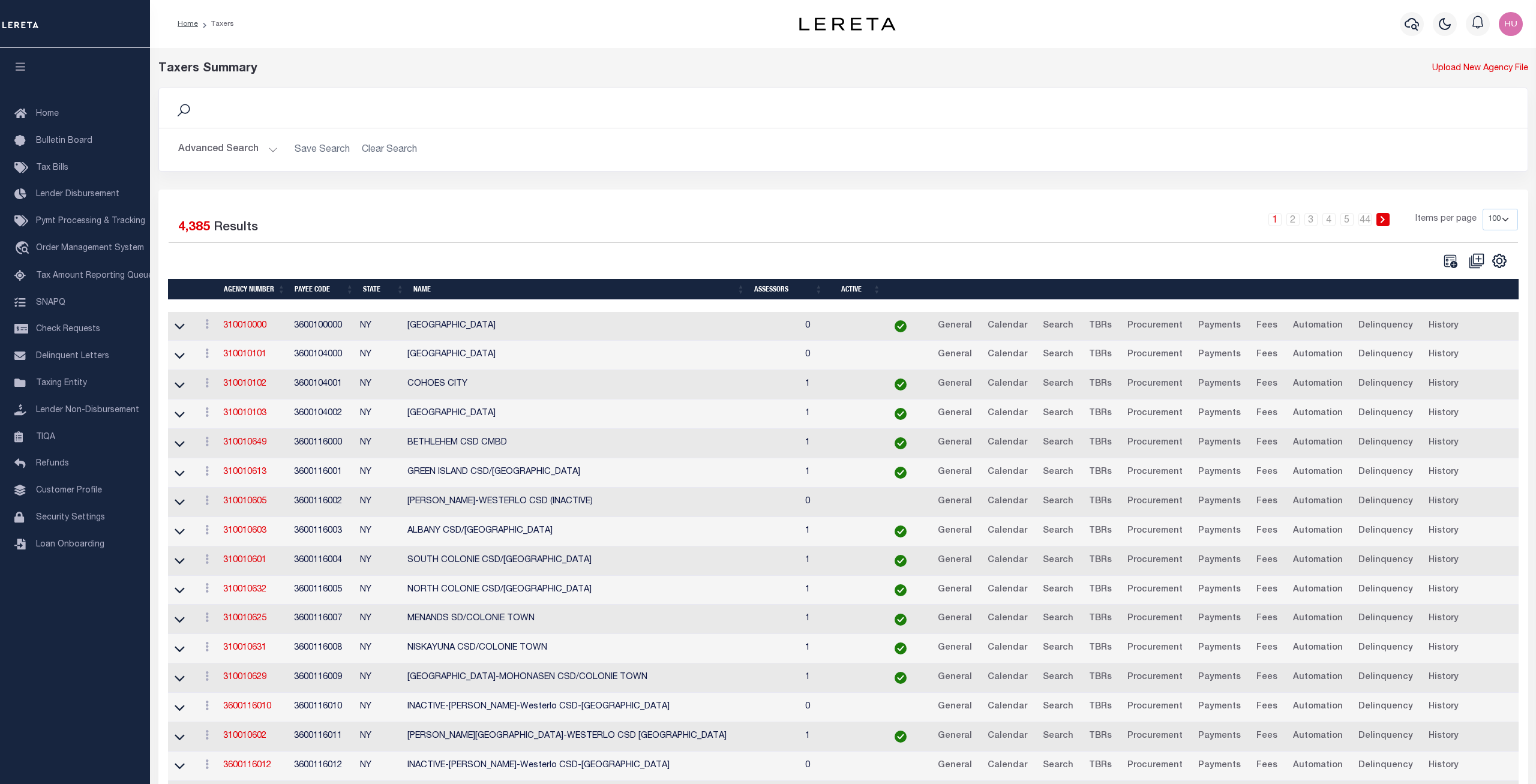
click at [237, 149] on button "Advanced Search" at bounding box center [227, 150] width 99 height 24
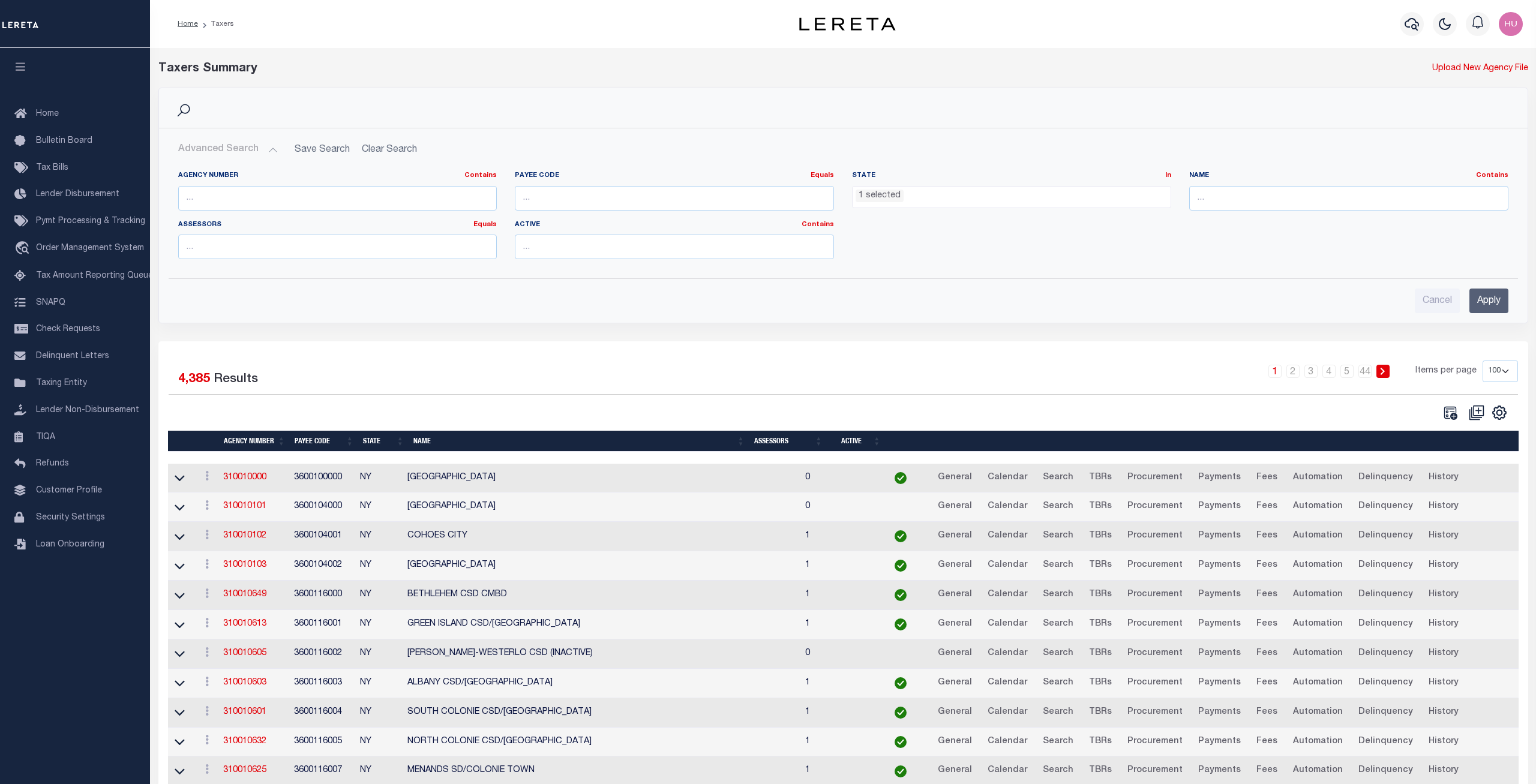
scroll to position [462, 0]
click at [240, 202] on input "text" at bounding box center [337, 197] width 319 height 25
paste input "310010000"
type input "310010000"
click at [983, 194] on ul "1 selected" at bounding box center [1011, 194] width 318 height 16
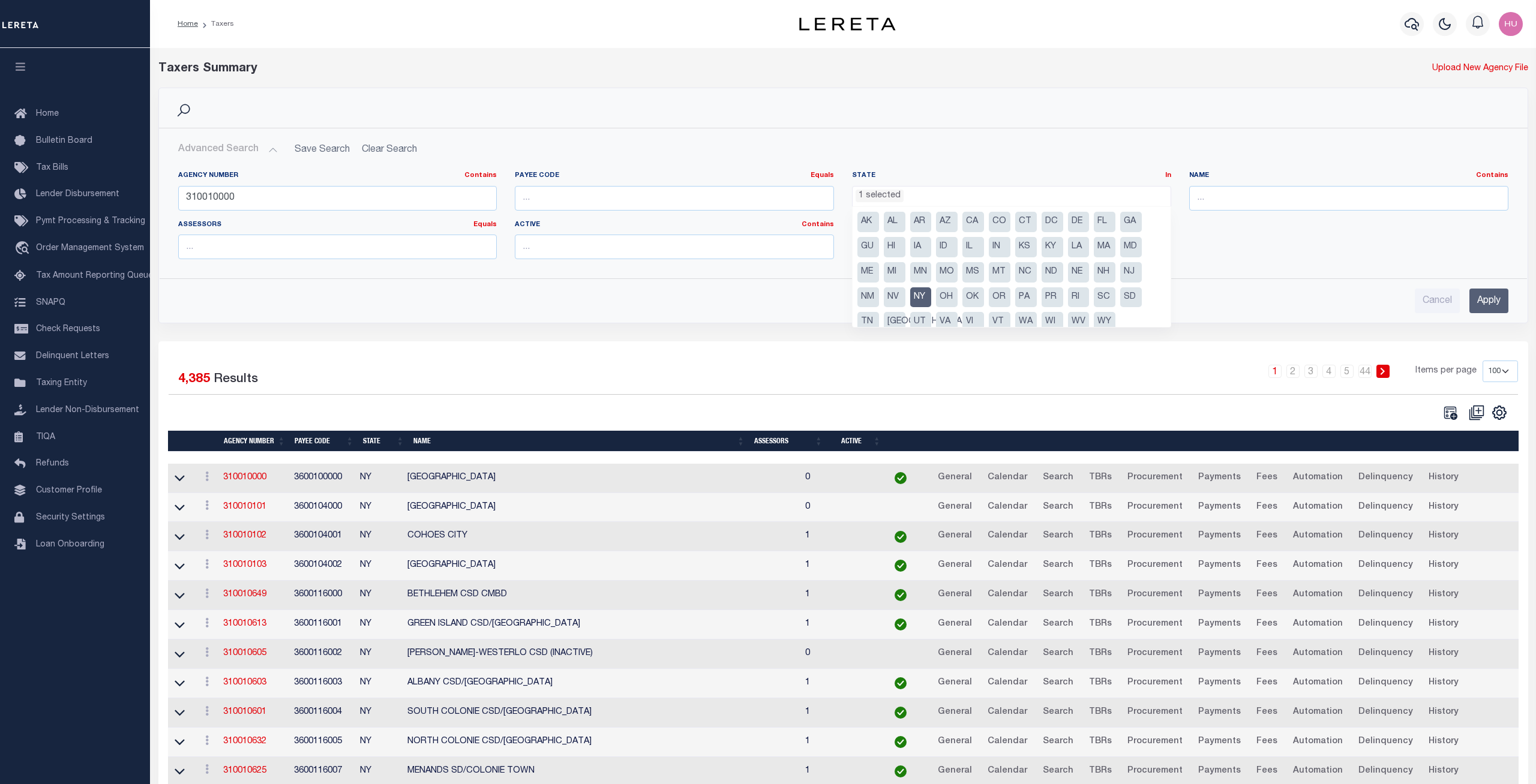
click at [1497, 301] on input "Apply" at bounding box center [1489, 300] width 39 height 25
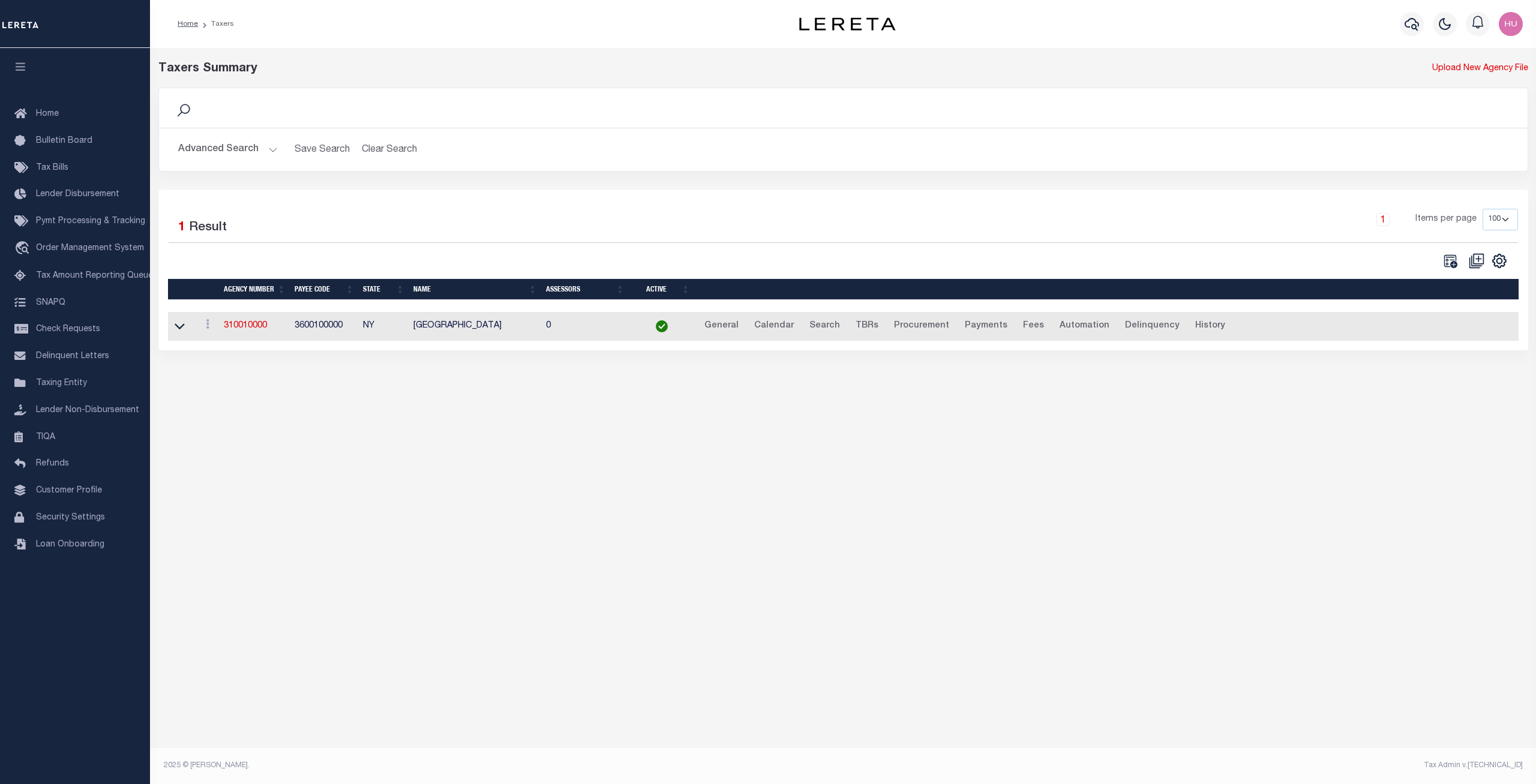
drag, startPoint x: 557, startPoint y: 330, endPoint x: 544, endPoint y: 331, distance: 13.0
click at [545, 330] on td "0" at bounding box center [584, 326] width 87 height 30
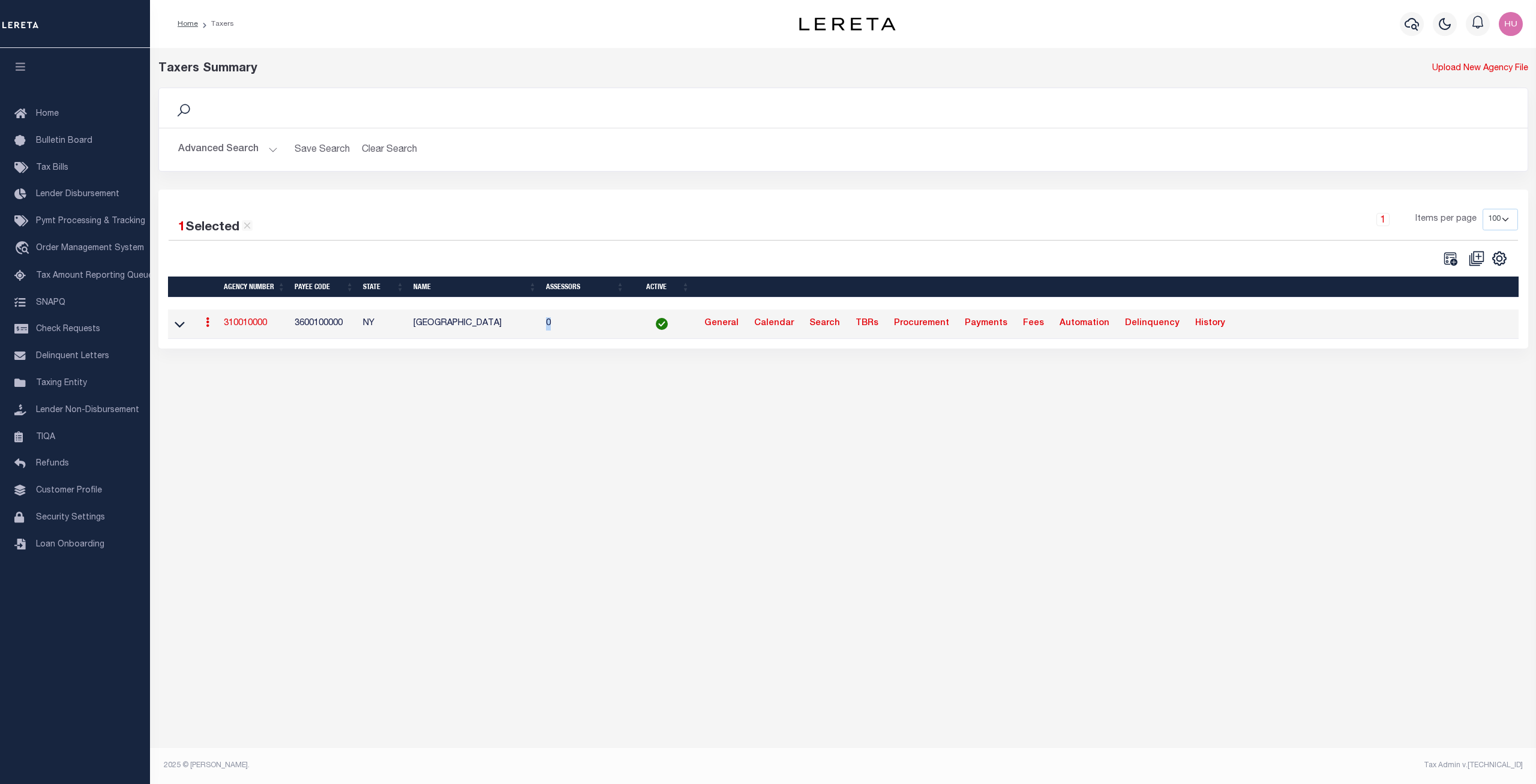
click at [263, 324] on link "310010000" at bounding box center [245, 323] width 43 height 8
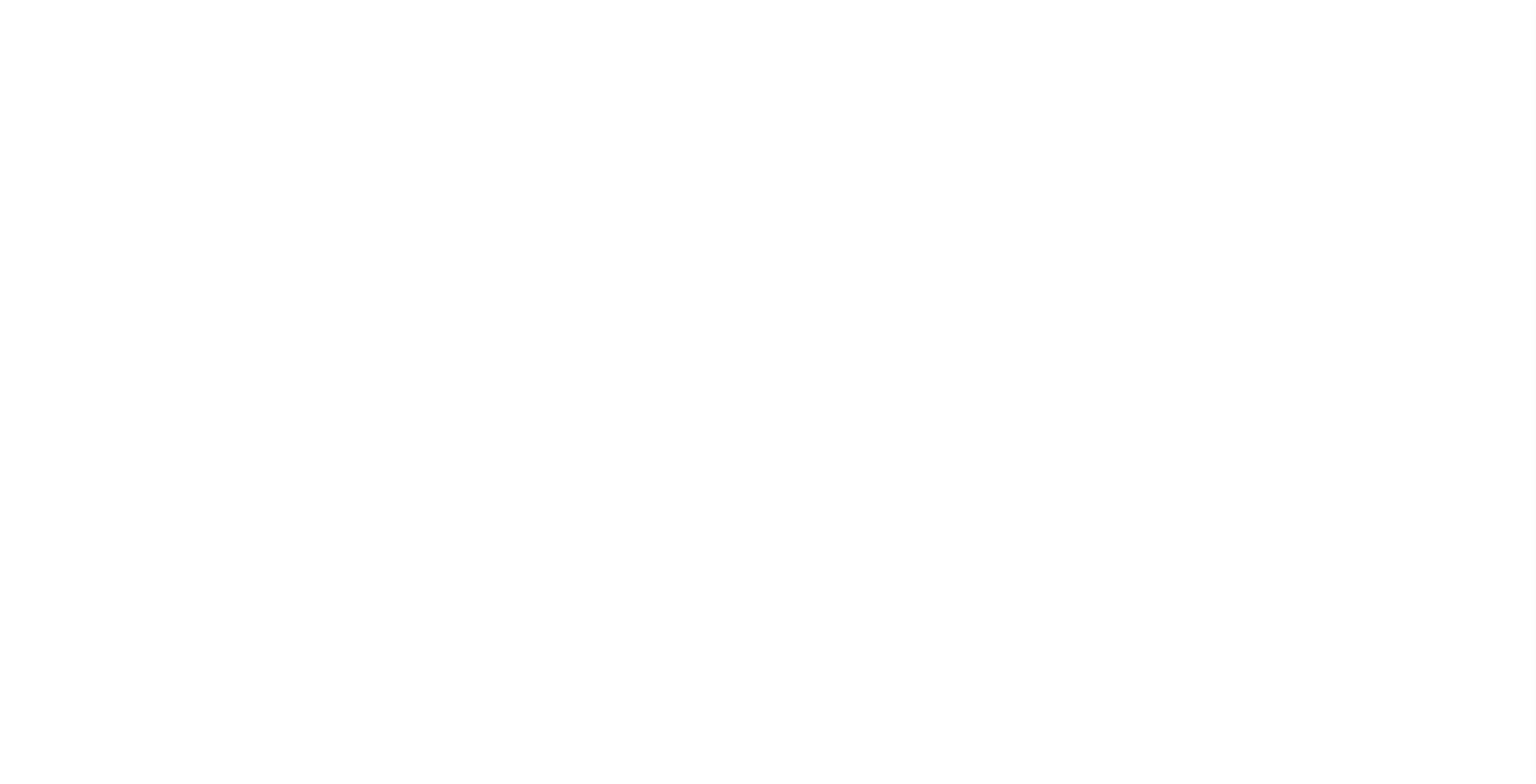
select select
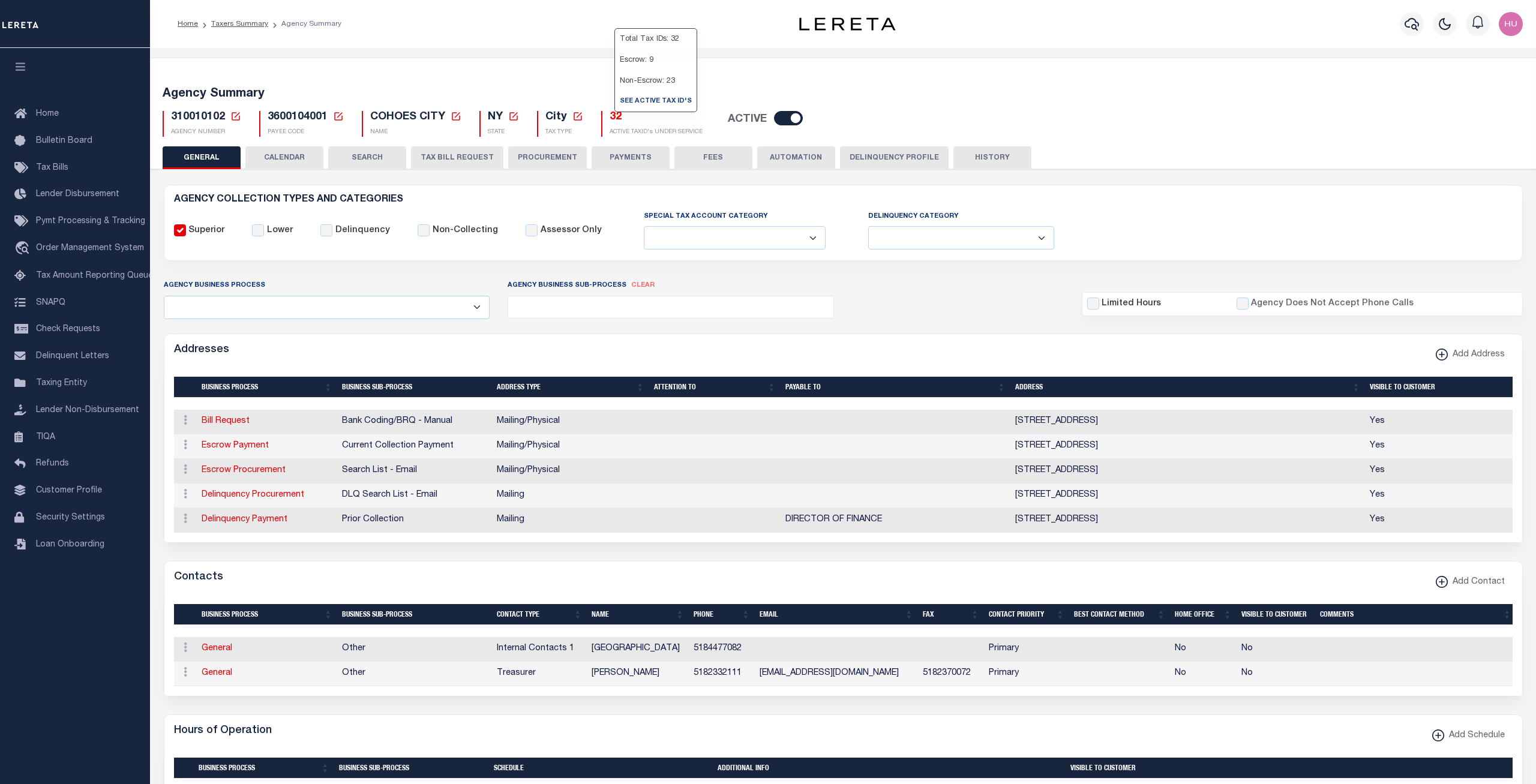
click at [282, 160] on button "CALENDAR" at bounding box center [284, 158] width 78 height 23
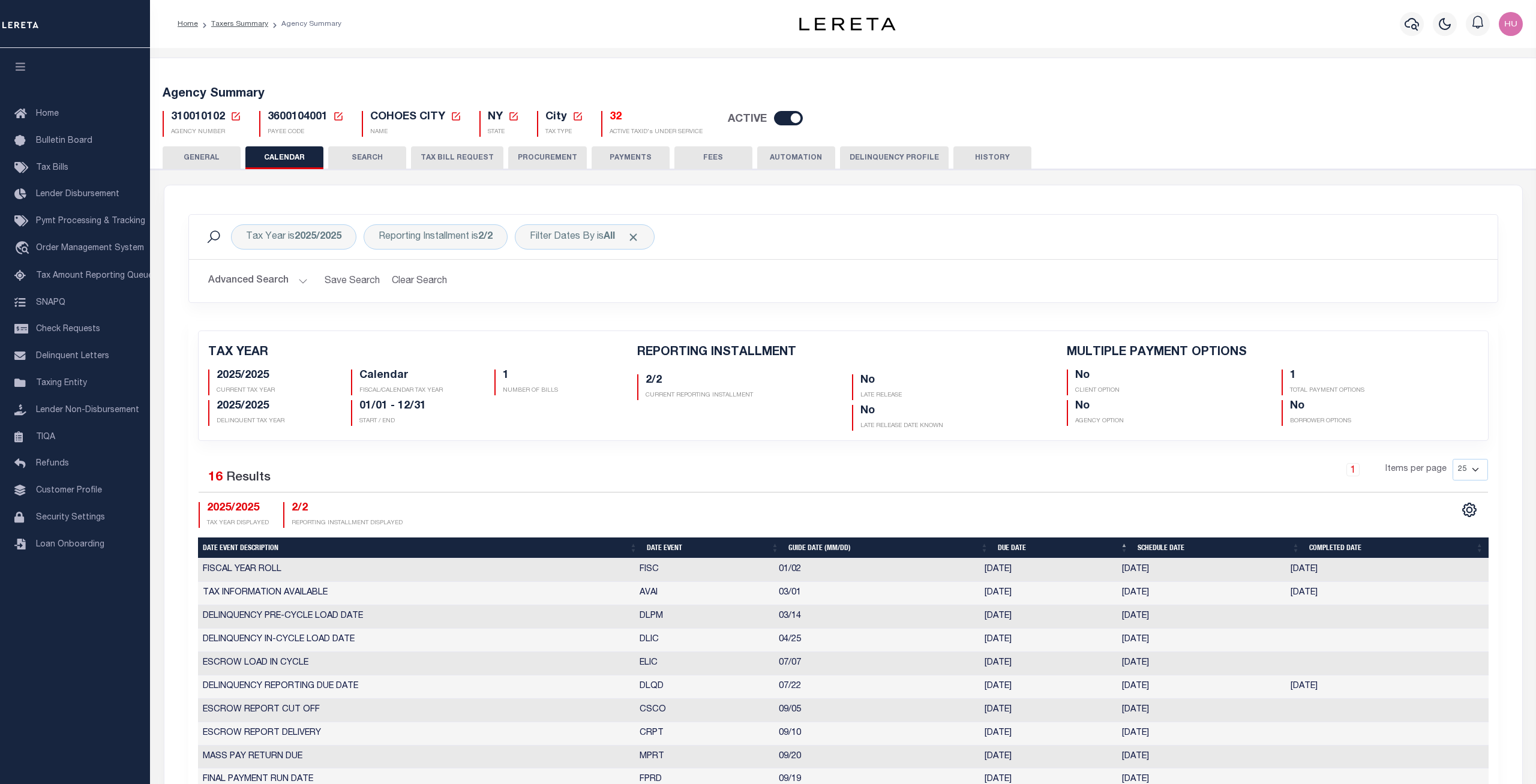
checkbox input "false"
type input "1"
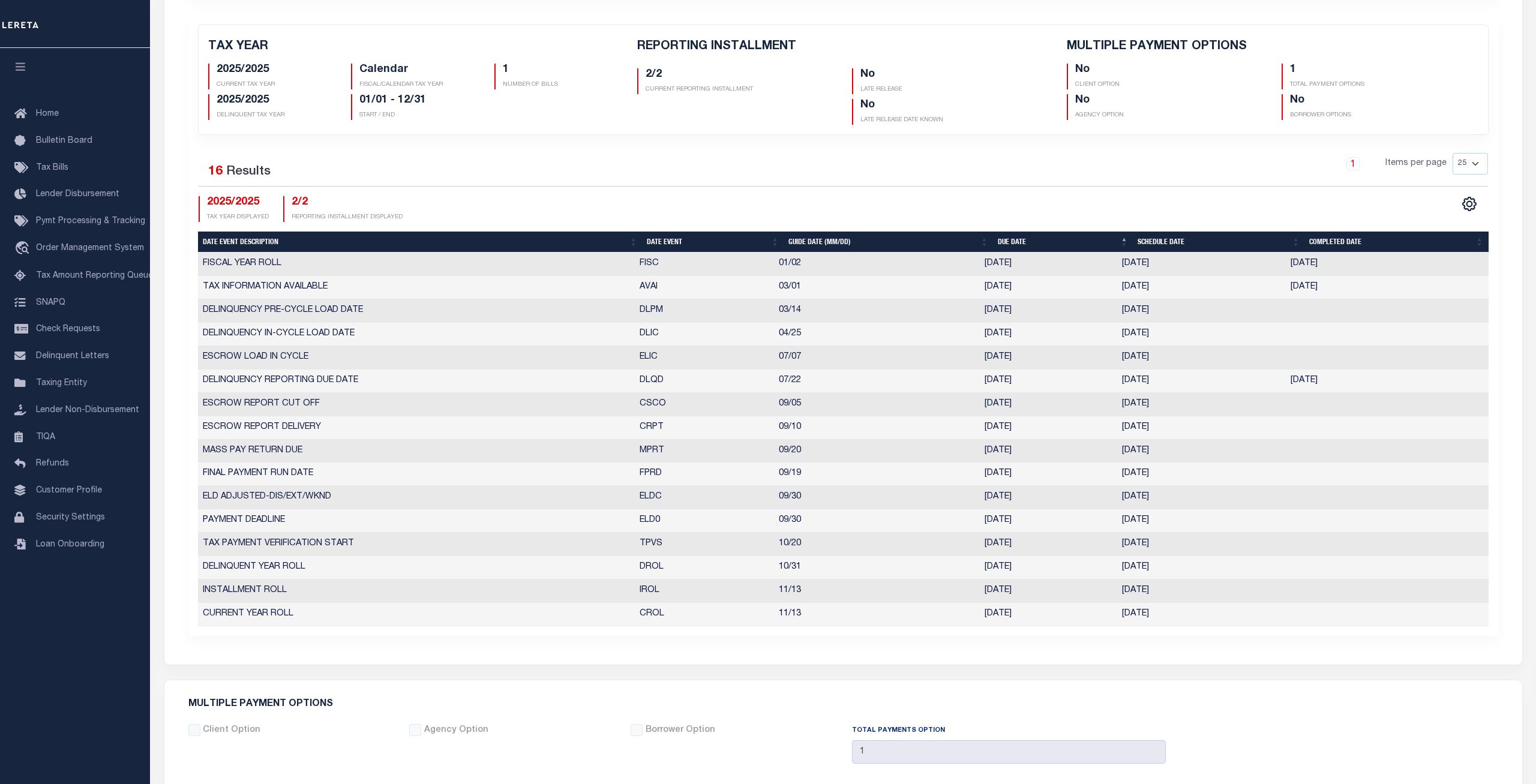
scroll to position [367, 0]
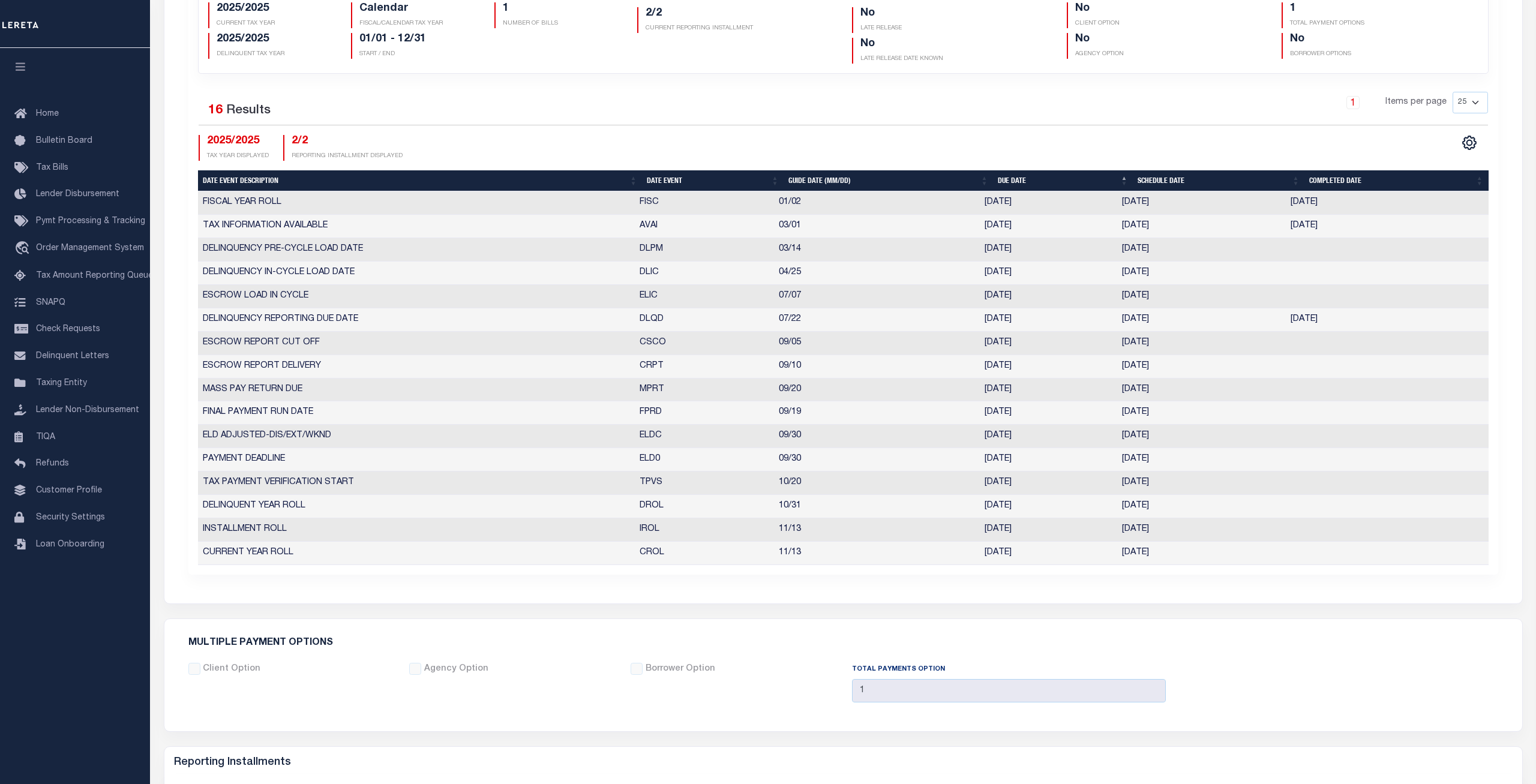
select select "10"
select select "20"
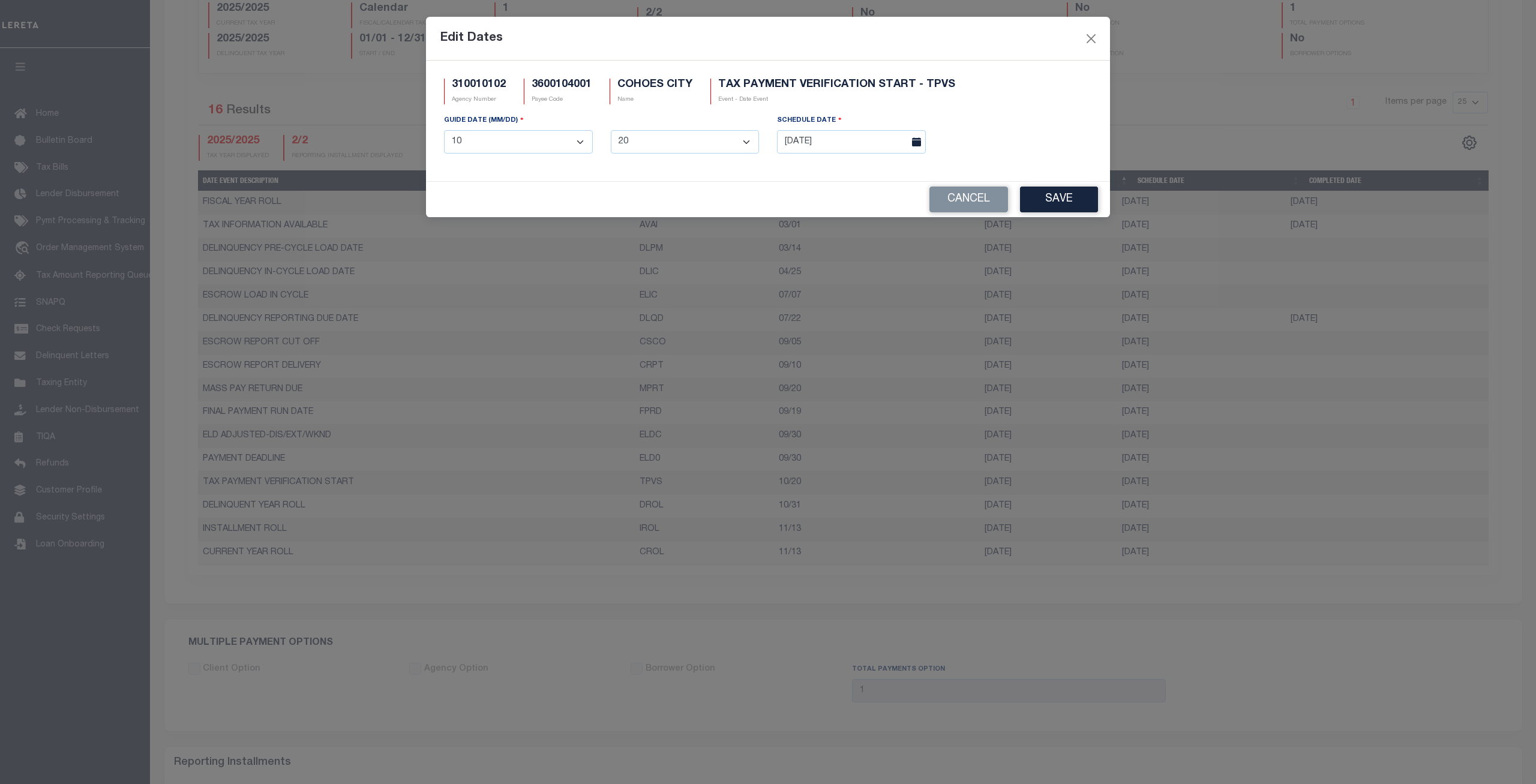
click at [782, 177] on div "310010102 Agency Number 3600104001 Payee Code [GEOGRAPHIC_DATA] Name TAX PAYMEN…" at bounding box center [767, 120] width 684 height 120
click at [812, 142] on input "[DATE]" at bounding box center [850, 142] width 148 height 24
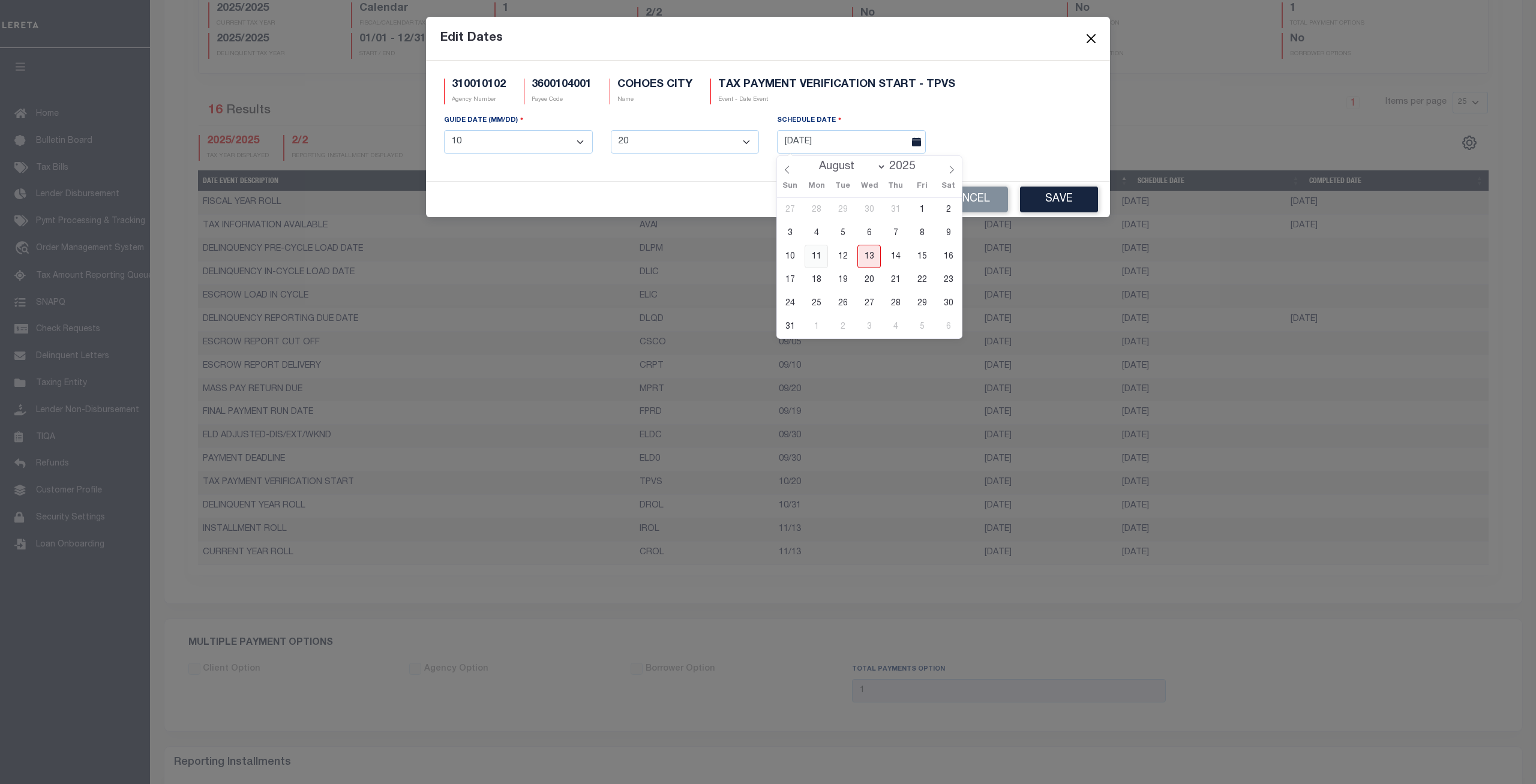
click at [819, 255] on span "11" at bounding box center [816, 257] width 24 height 24
type input "[DATE]"
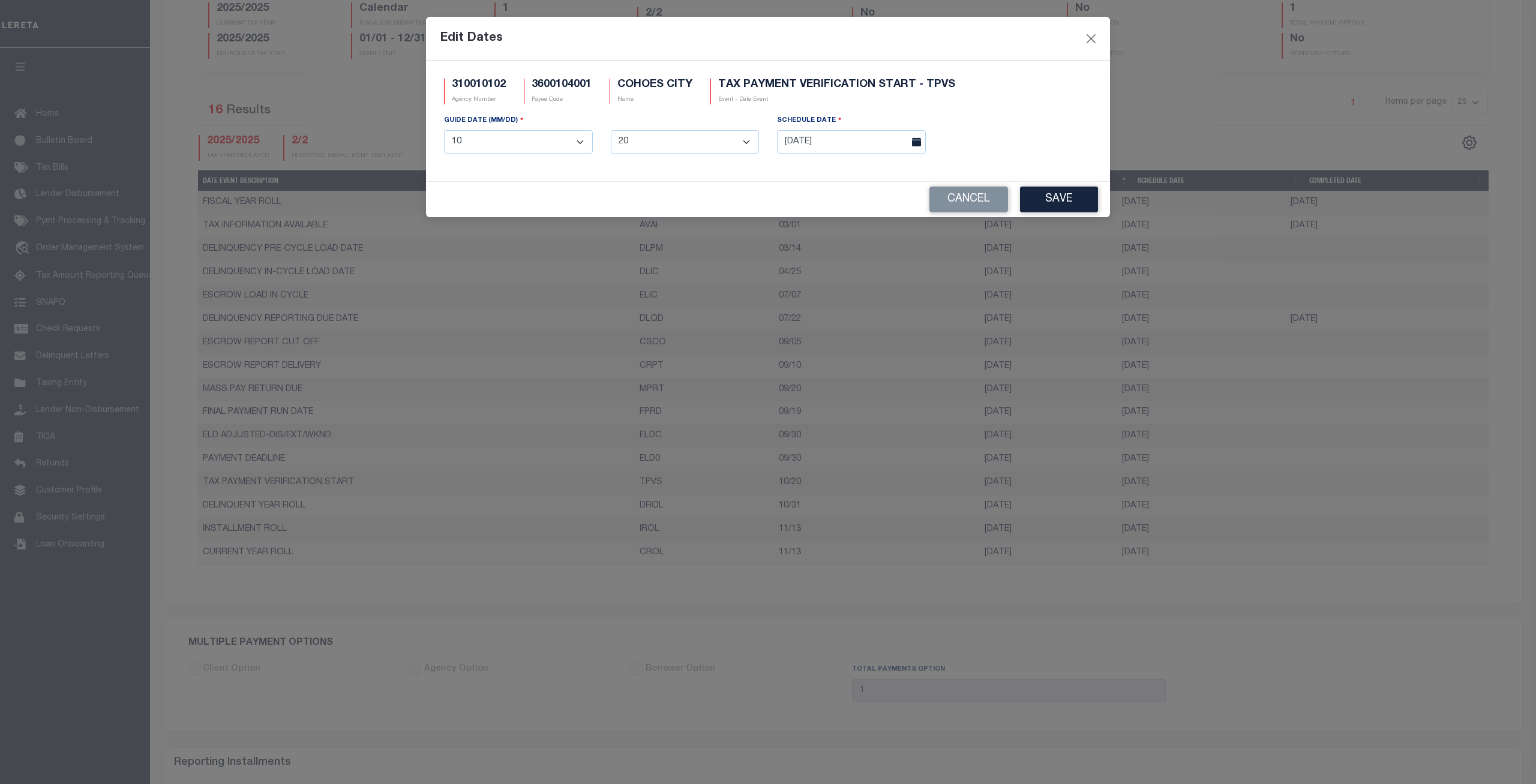
click at [444, 131] on select "1 2 3 4 5 6 7 8 9 10 11 12" at bounding box center [518, 142] width 148 height 24
select select "8"
click option "8" at bounding box center [0, 0] width 0 height 0
click at [685, 122] on div "GUIDE DATE (MM/DD) 1 2 3 4 5 6 7 8 9 10 11 12 1 2 3 4 5 6 7 8 9 10 11 12 13 14 …" at bounding box center [601, 138] width 333 height 49
click at [610, 131] on select "1 2 3 4 5 6 7 8 9 10 11 12 13 14 15 16 17 18 19 20 21 22 23 24 25 26 27 28 29 3…" at bounding box center [684, 142] width 148 height 24
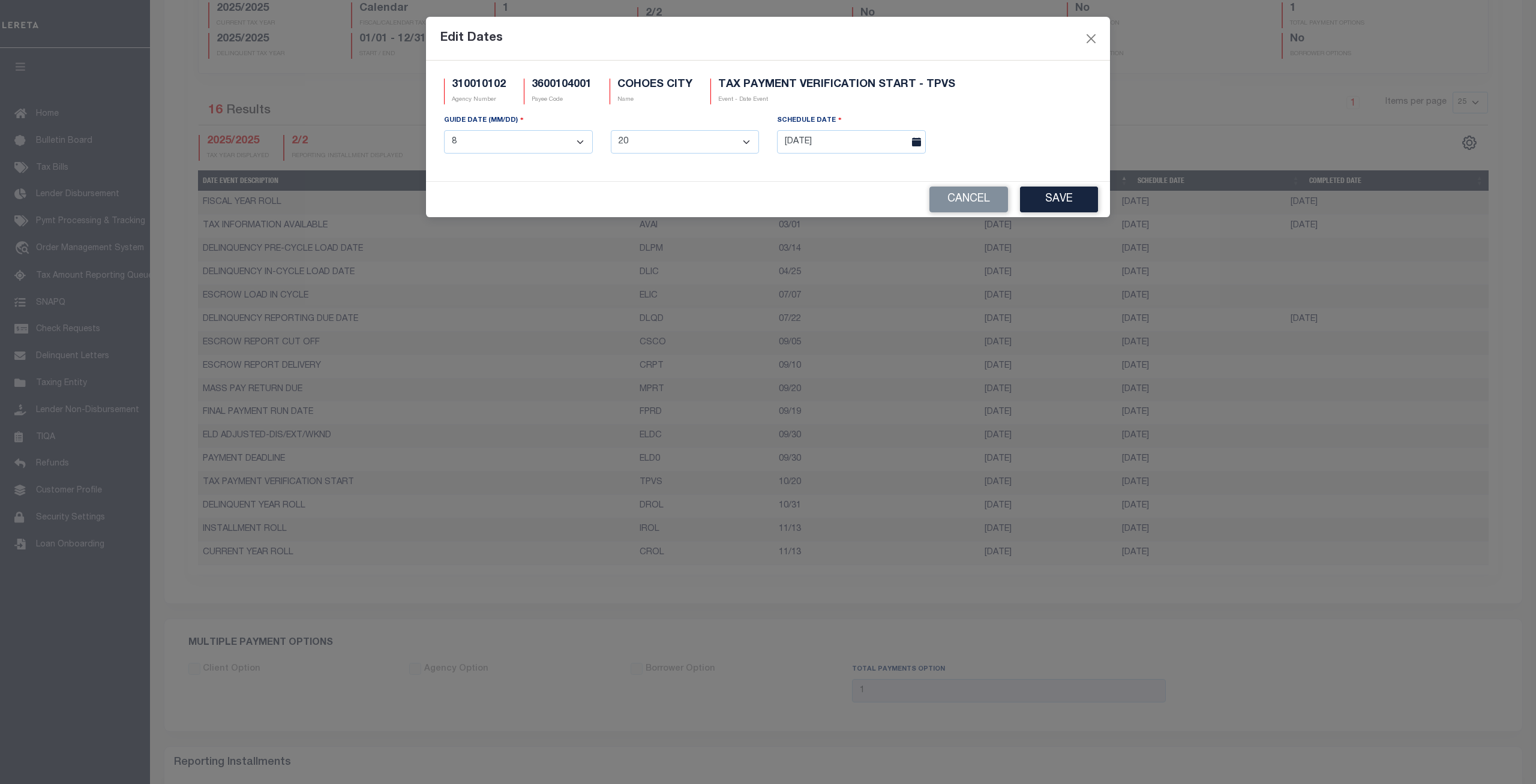
select select "11"
click option "11" at bounding box center [0, 0] width 0 height 0
click at [1056, 192] on button "Save" at bounding box center [1059, 199] width 78 height 25
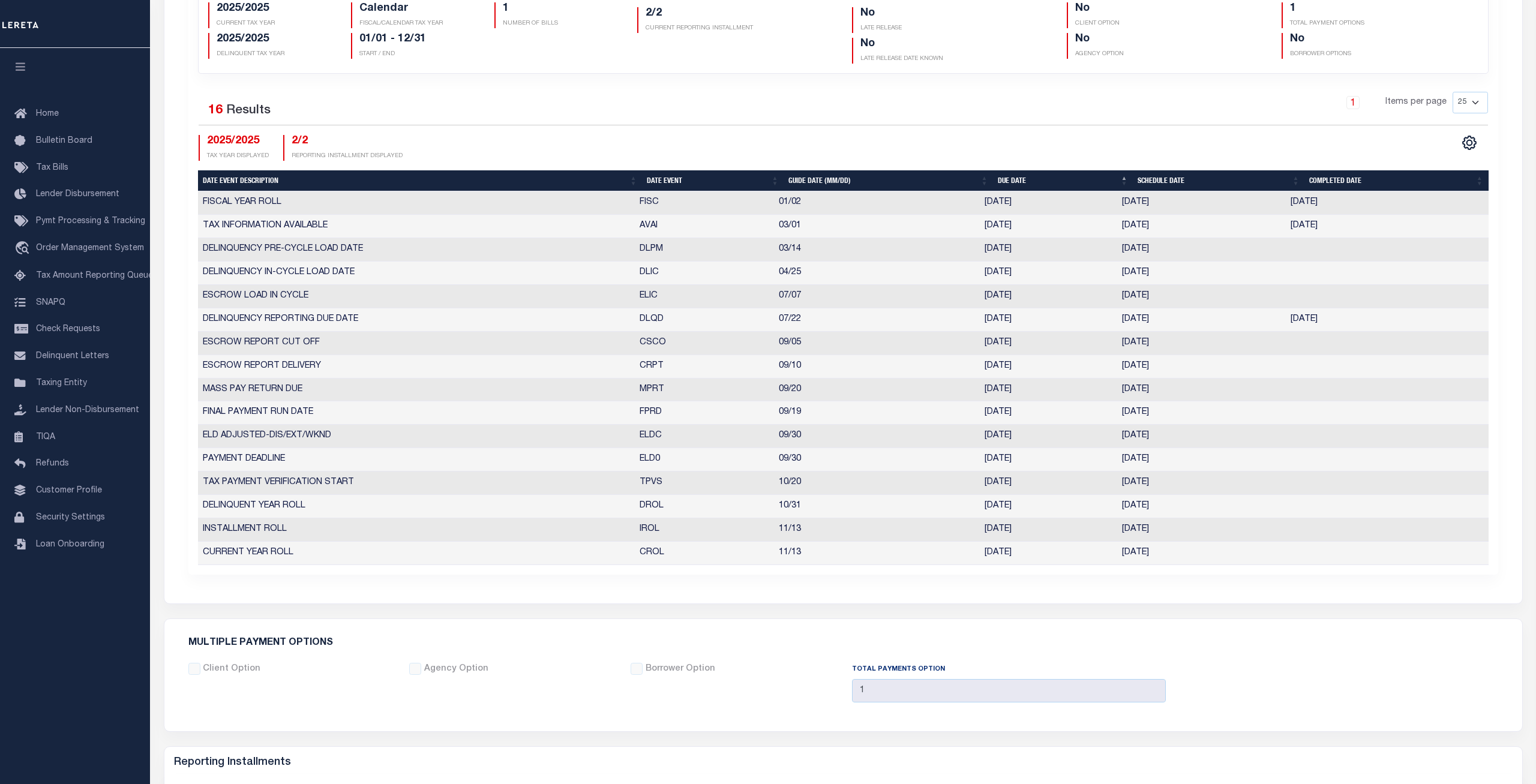
scroll to position [420, 0]
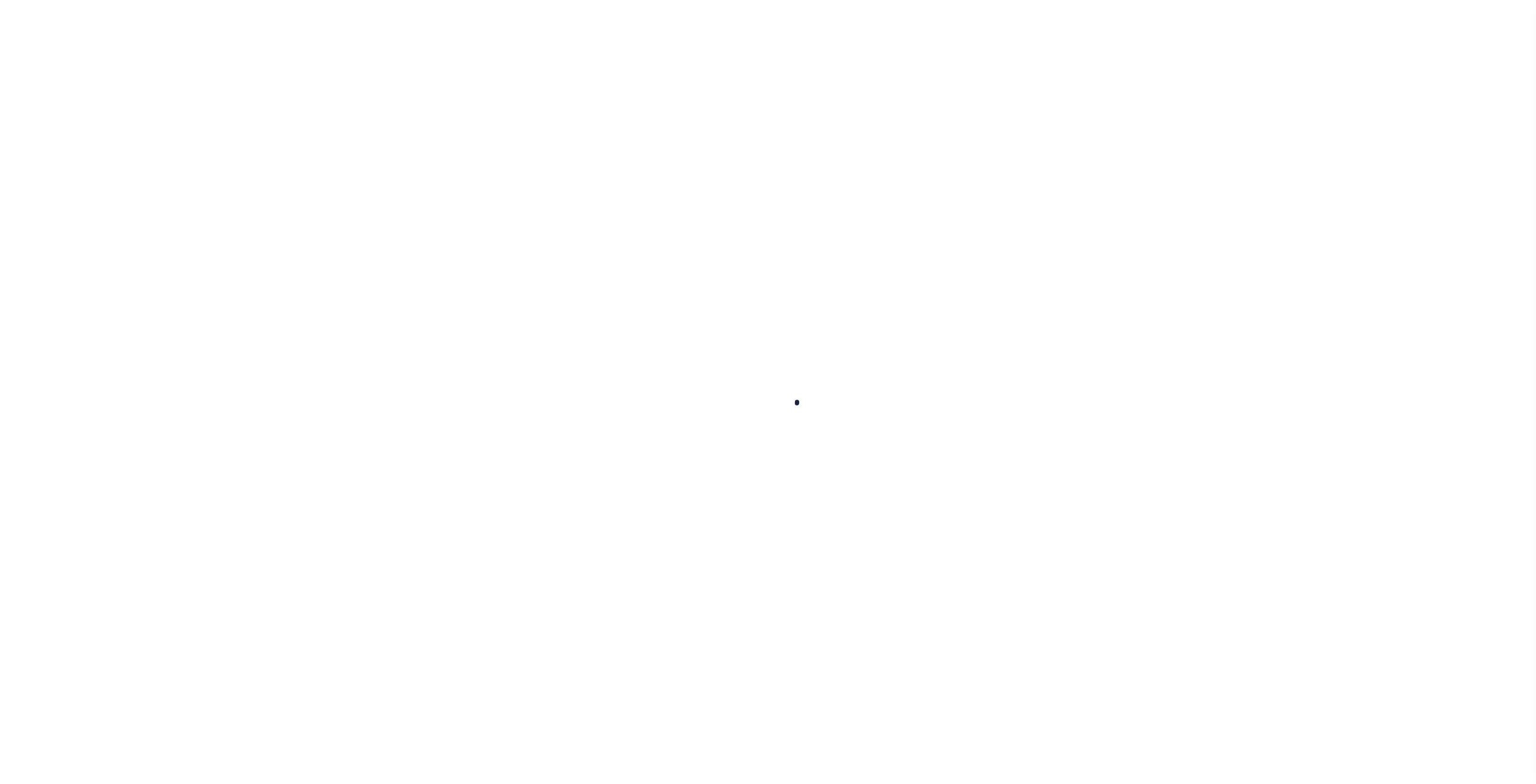
select select
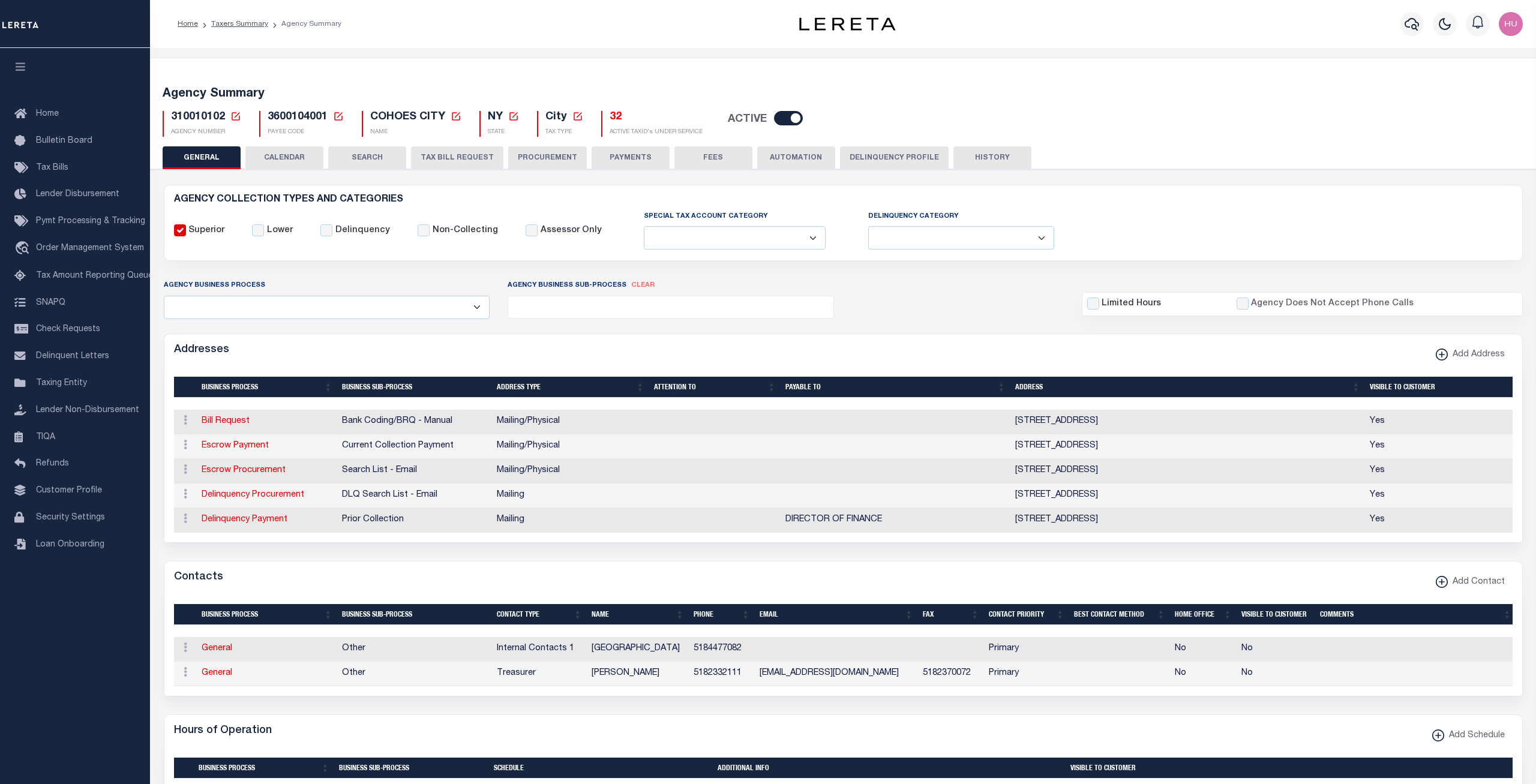
click at [275, 151] on button "CALENDAR" at bounding box center [284, 158] width 78 height 23
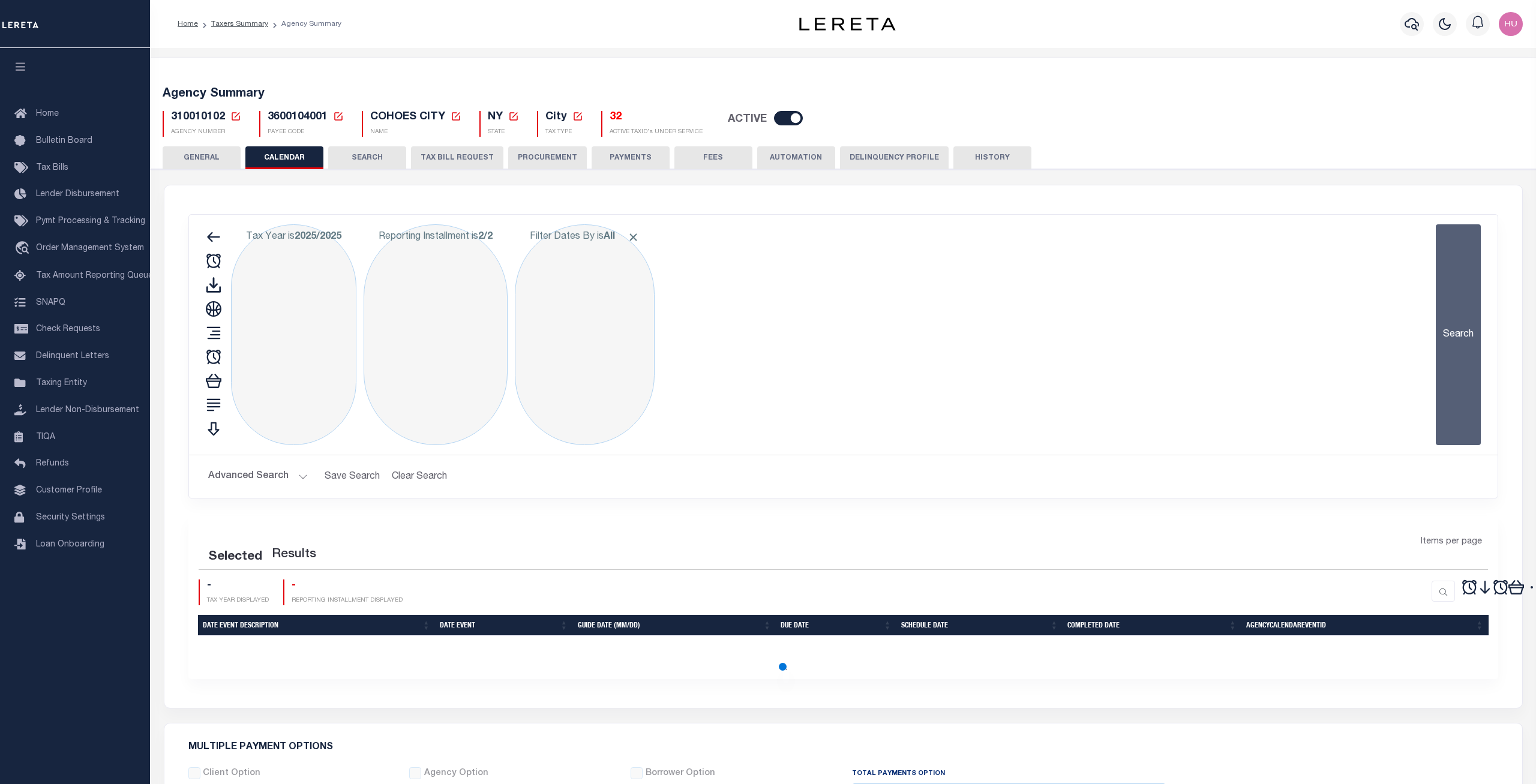
checkbox input "false"
type input "1"
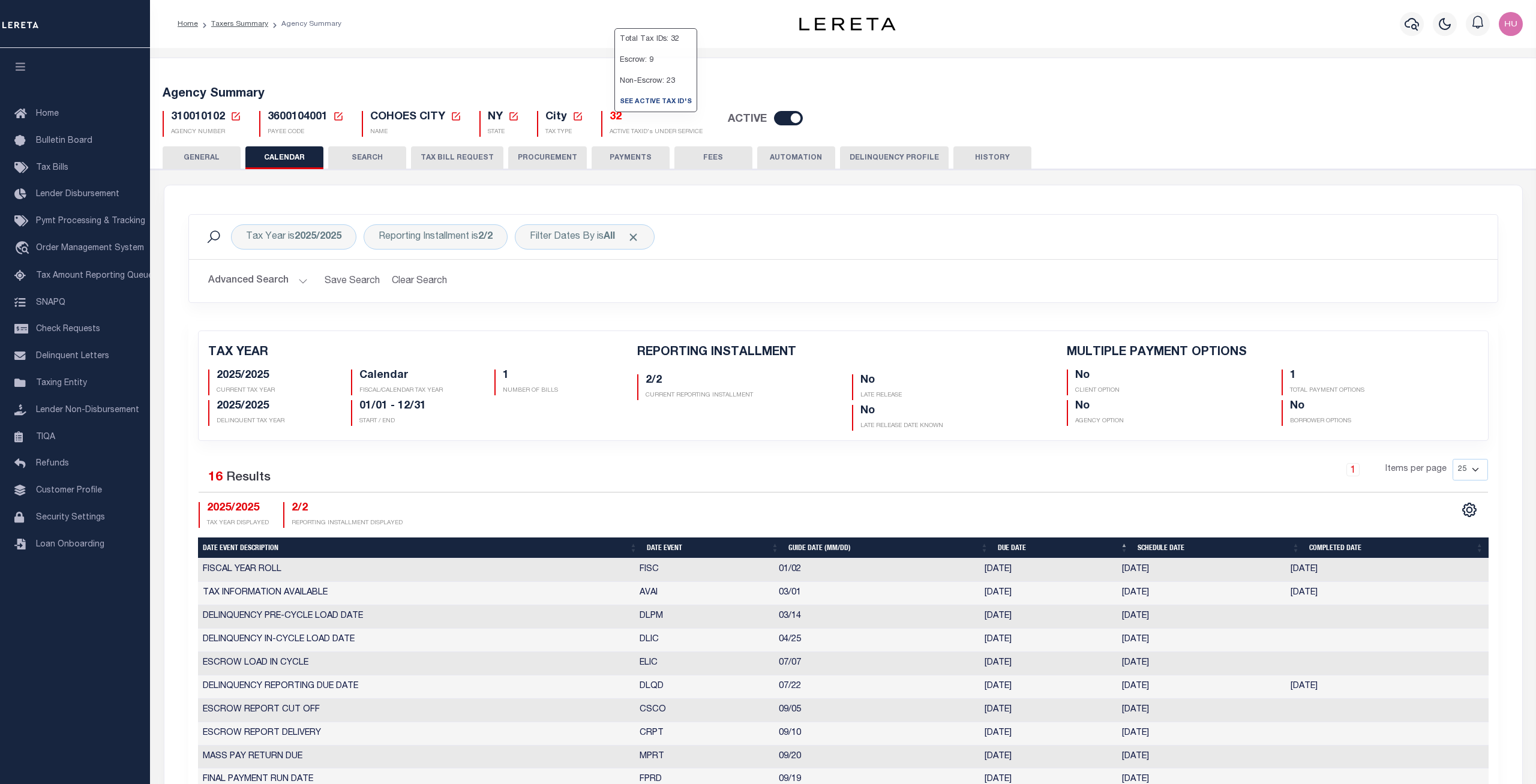
click at [616, 114] on h5 "32" at bounding box center [656, 118] width 93 height 14
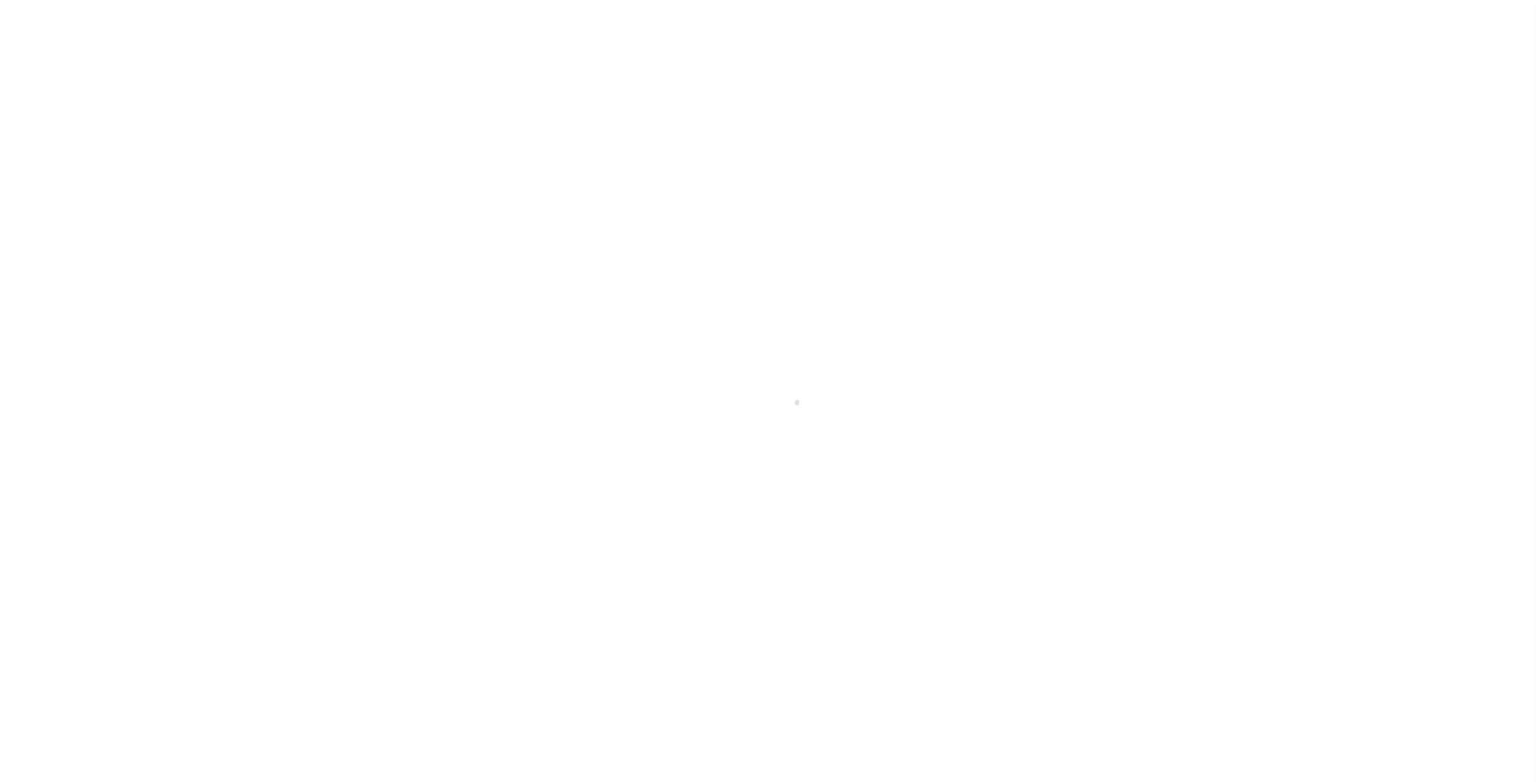
select select "100"
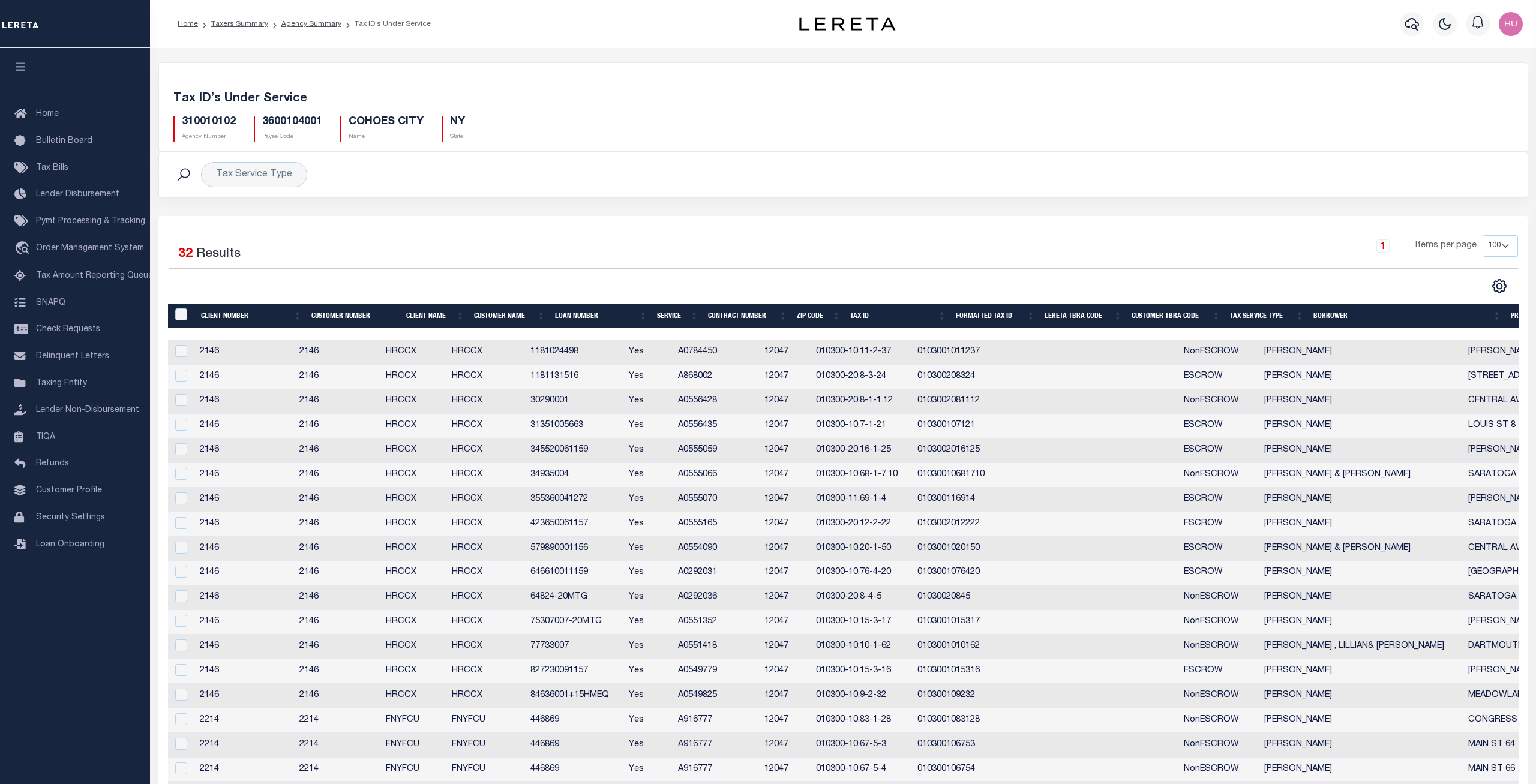
click at [579, 352] on td "1181024498" at bounding box center [575, 352] width 98 height 25
checkbox input "false"
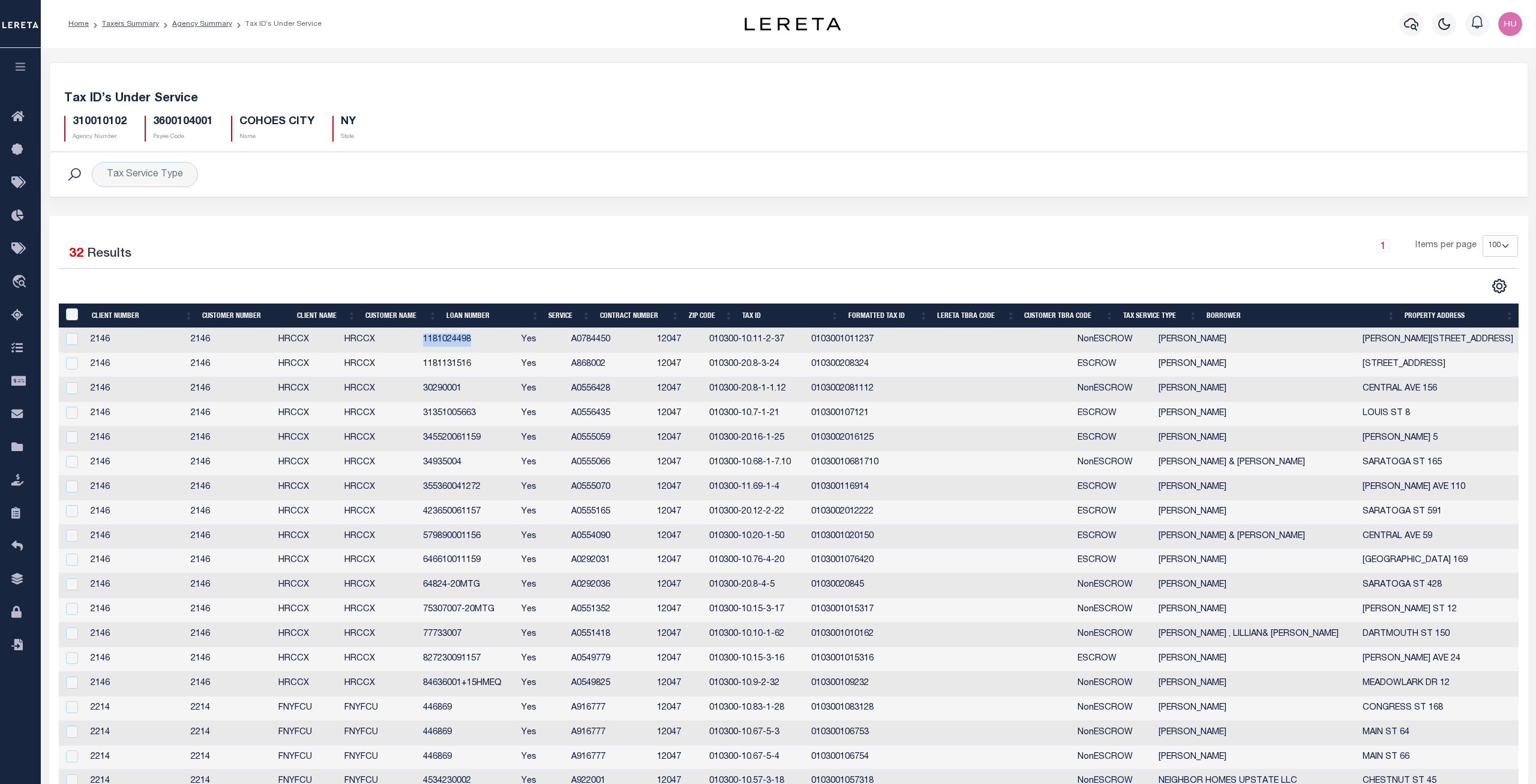
copy td "1181024498"
drag, startPoint x: 126, startPoint y: 122, endPoint x: 73, endPoint y: 124, distance: 53.0
click at [73, 124] on h5 "310010102" at bounding box center [100, 123] width 54 height 14
copy h5 "310010102"
click at [205, 25] on link "Agency Summary" at bounding box center [202, 24] width 60 height 7
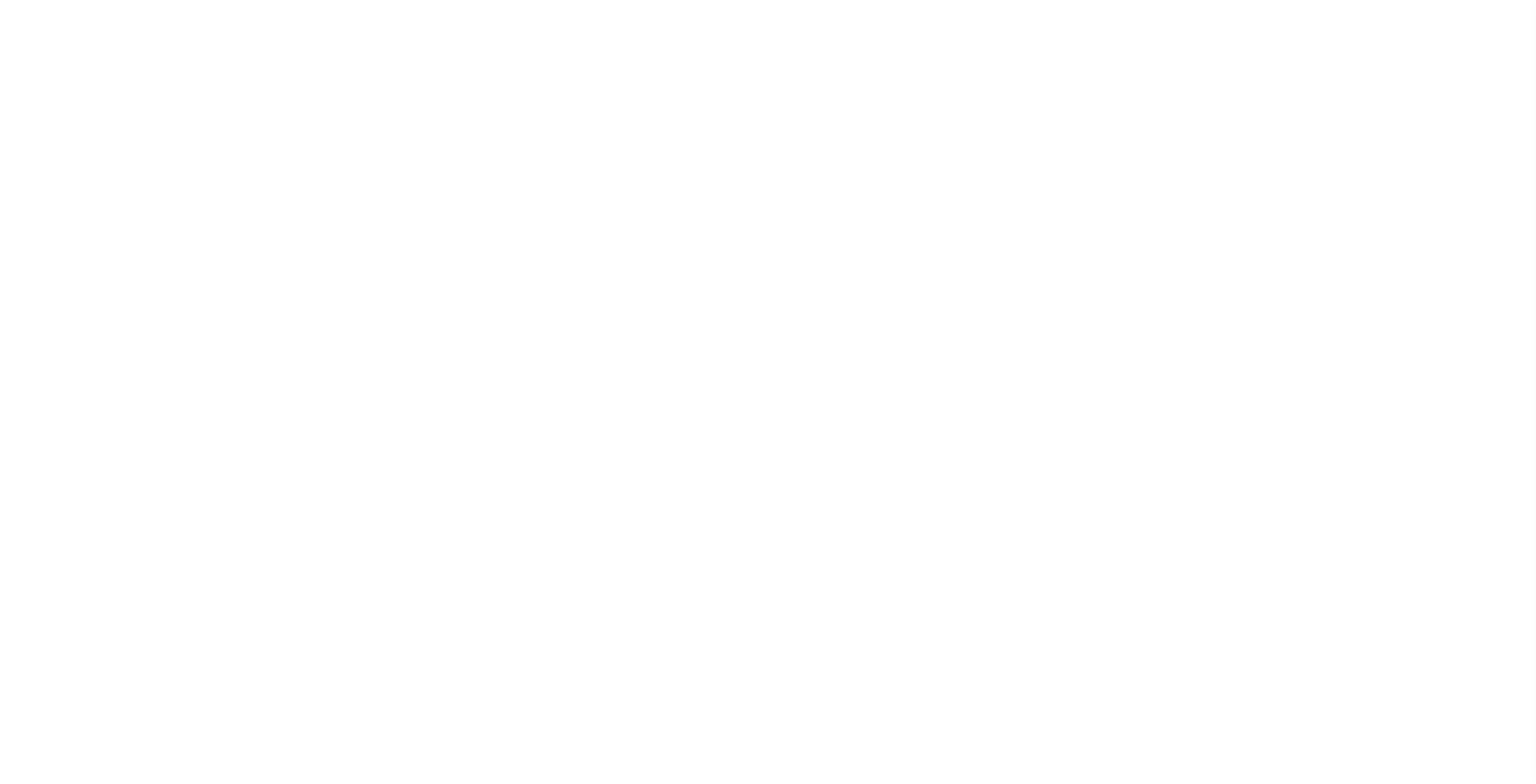
select select
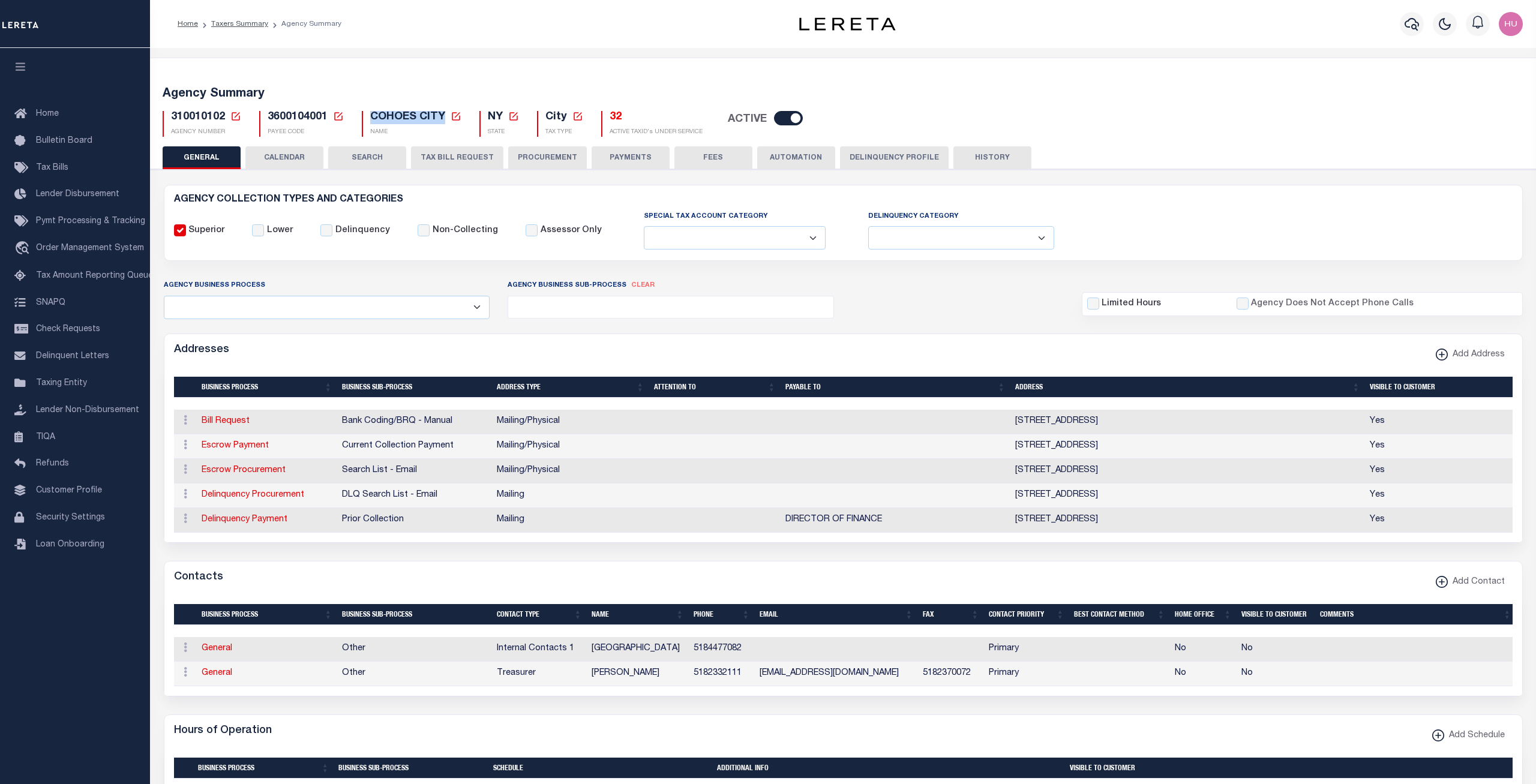
drag, startPoint x: 442, startPoint y: 120, endPoint x: 372, endPoint y: 118, distance: 70.0
click at [372, 118] on span "COHOES CITY" at bounding box center [408, 117] width 75 height 11
copy span "COHOES CITY"
click at [613, 118] on h5 "32" at bounding box center [656, 118] width 93 height 14
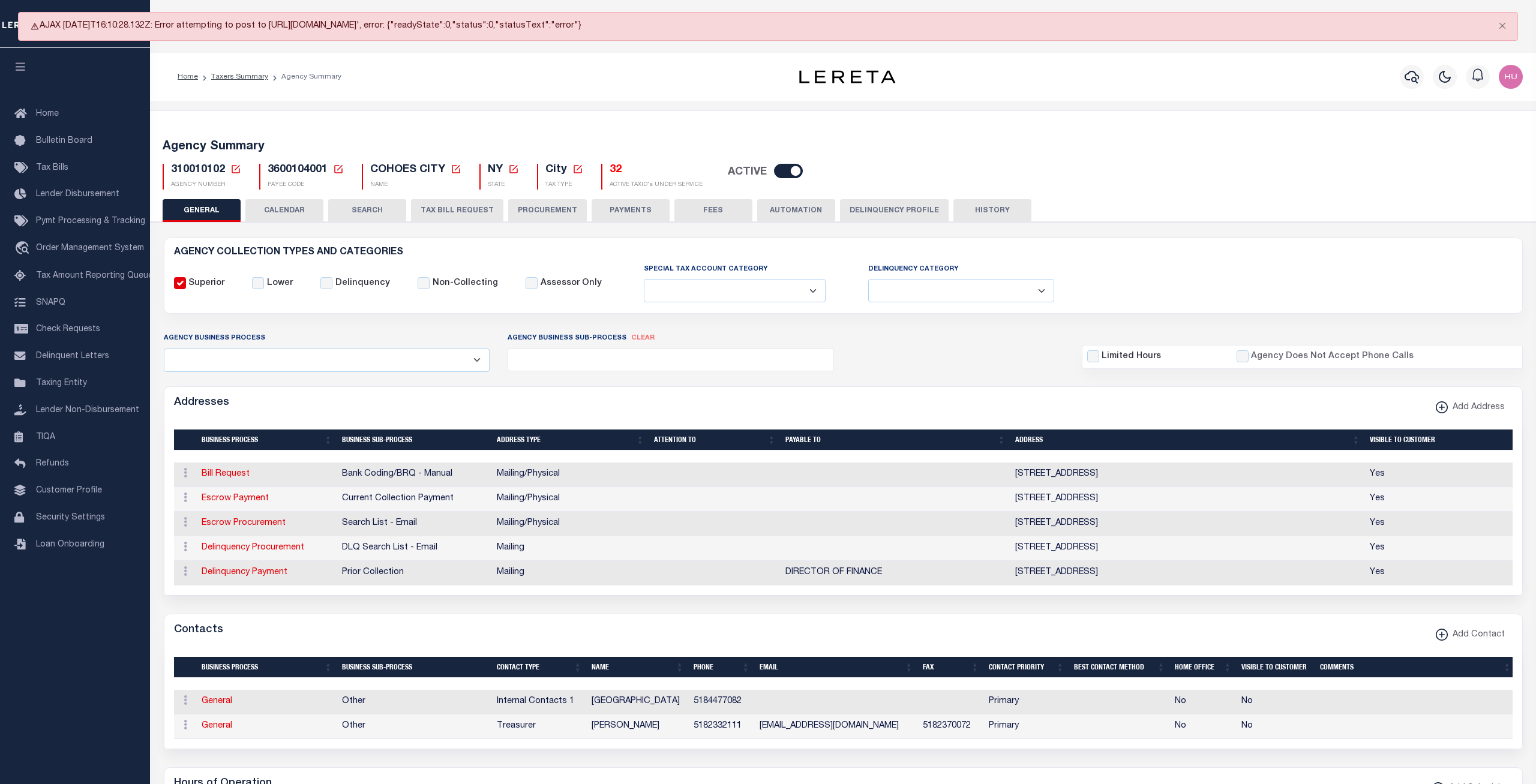
click at [616, 170] on h5 "32" at bounding box center [656, 170] width 93 height 14
click at [1501, 27] on button "Close" at bounding box center [1501, 25] width 30 height 26
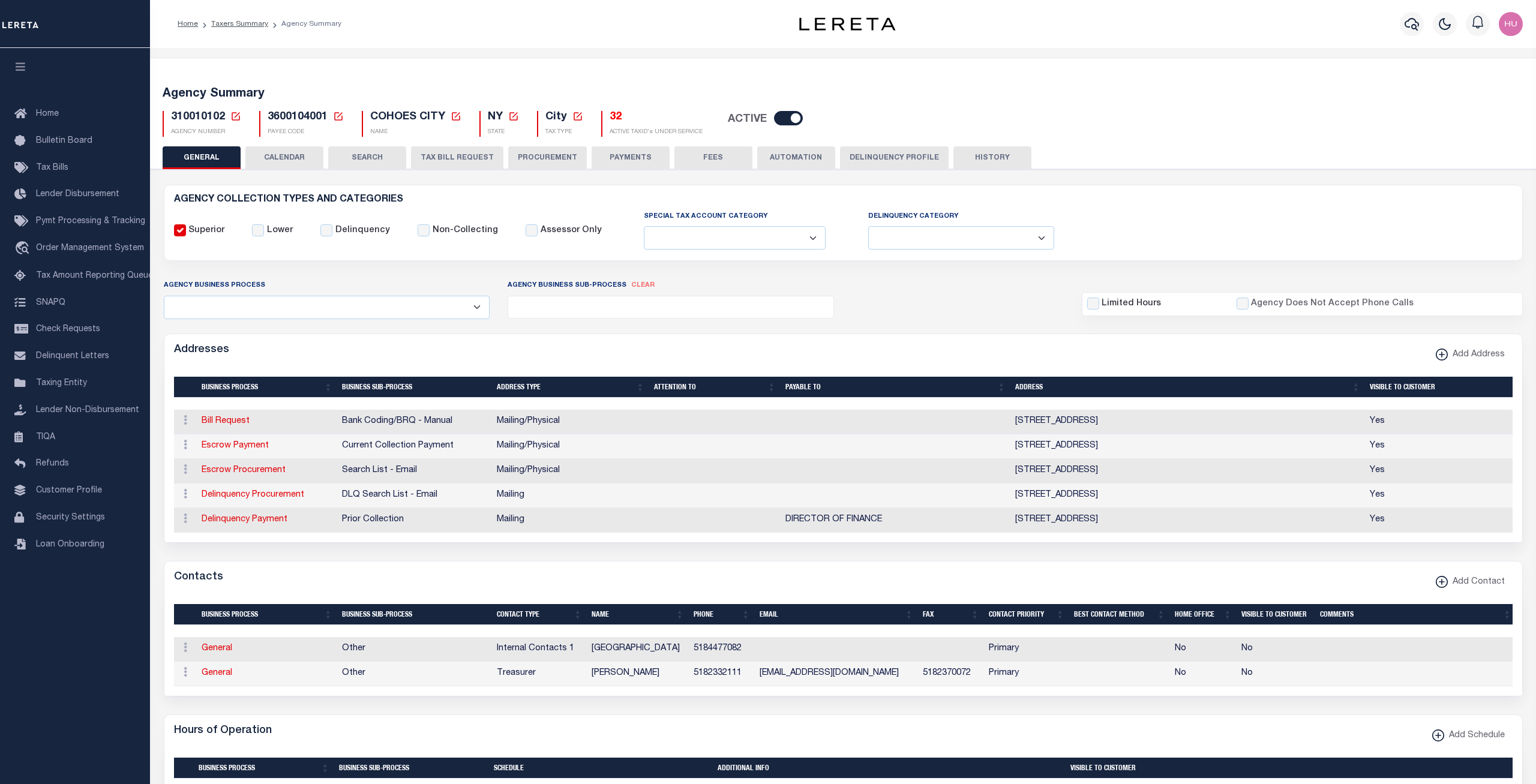
click at [615, 116] on h5 "32" at bounding box center [656, 118] width 93 height 14
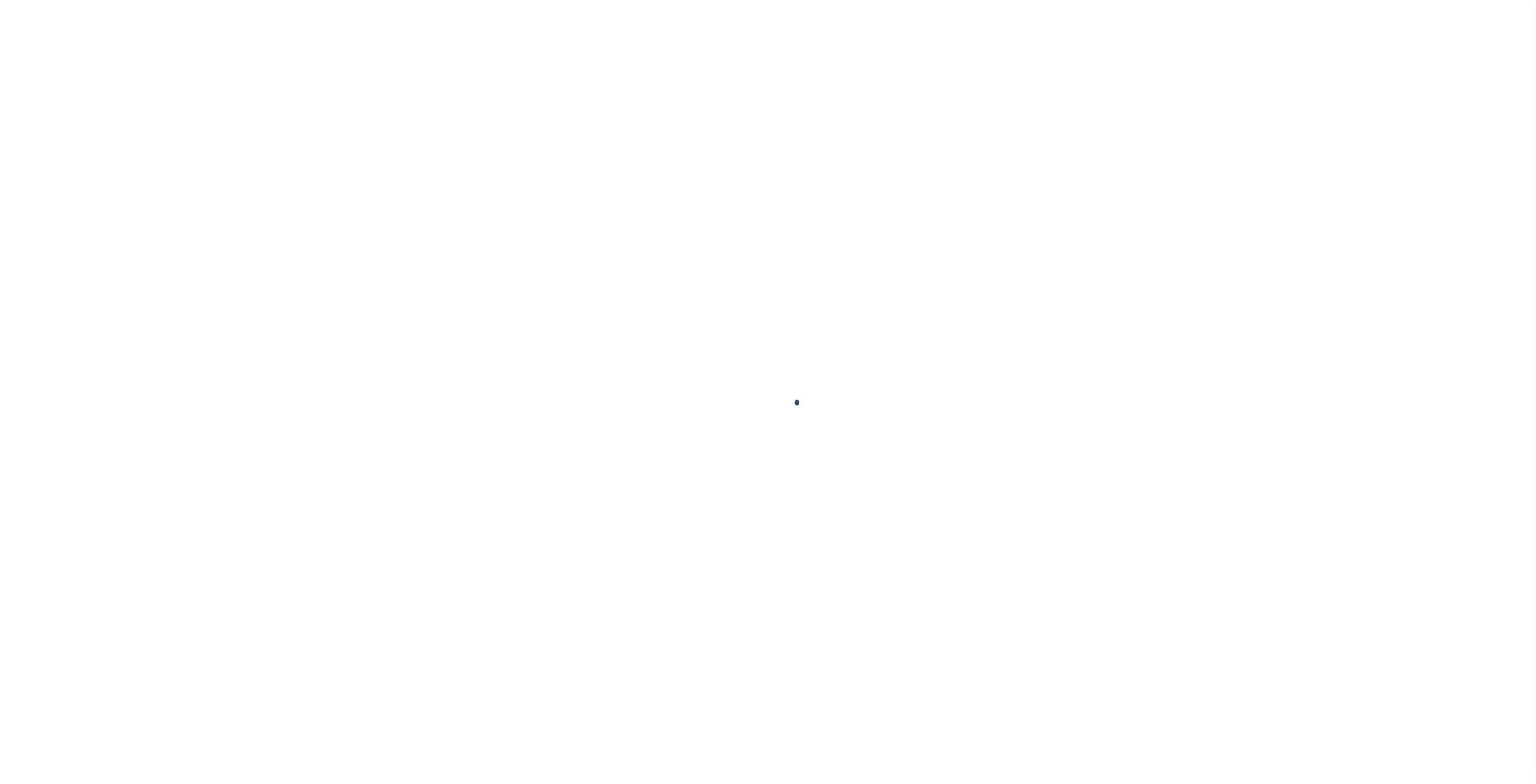
select select "100"
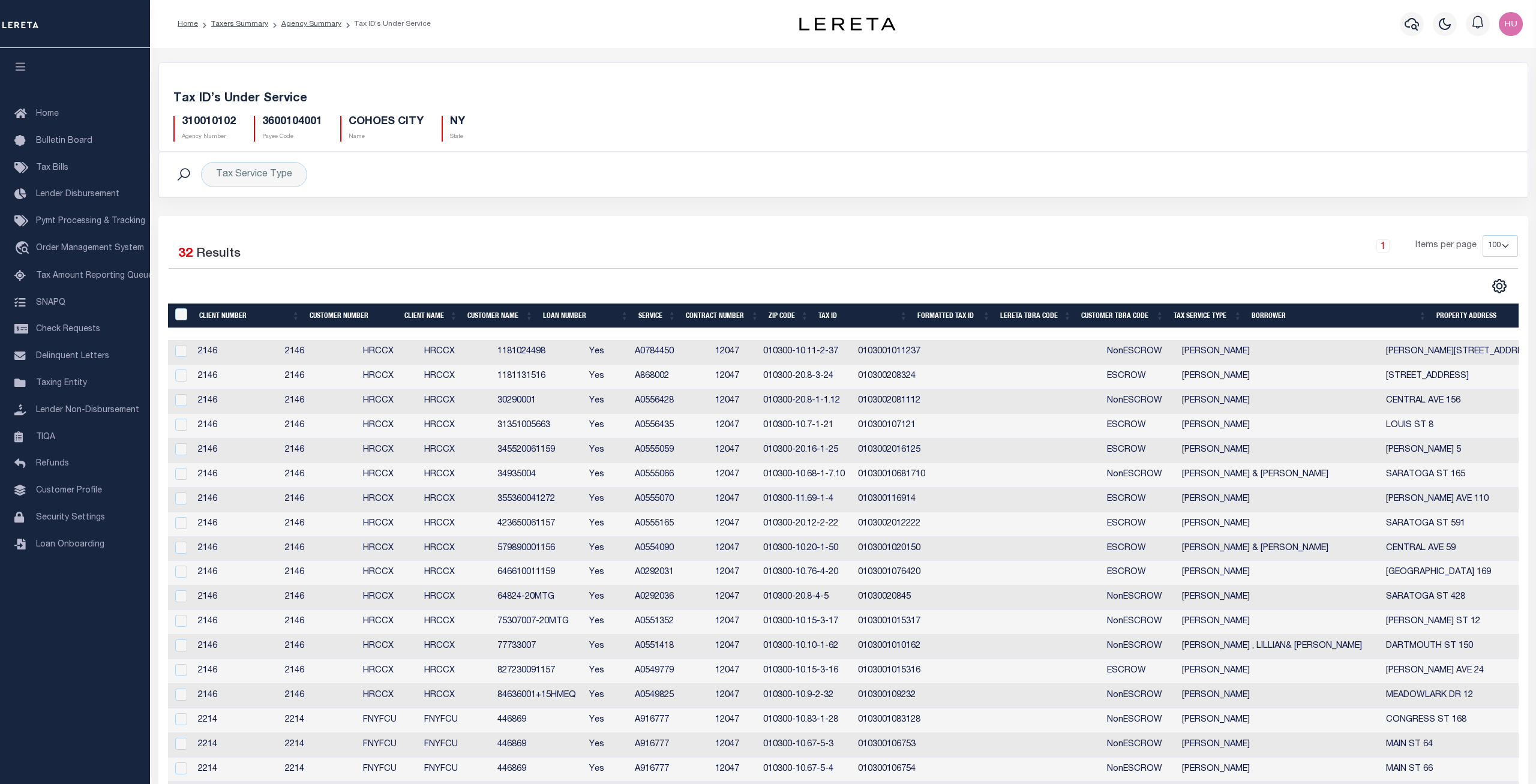
click at [563, 357] on td "1181024498" at bounding box center [538, 352] width 92 height 25
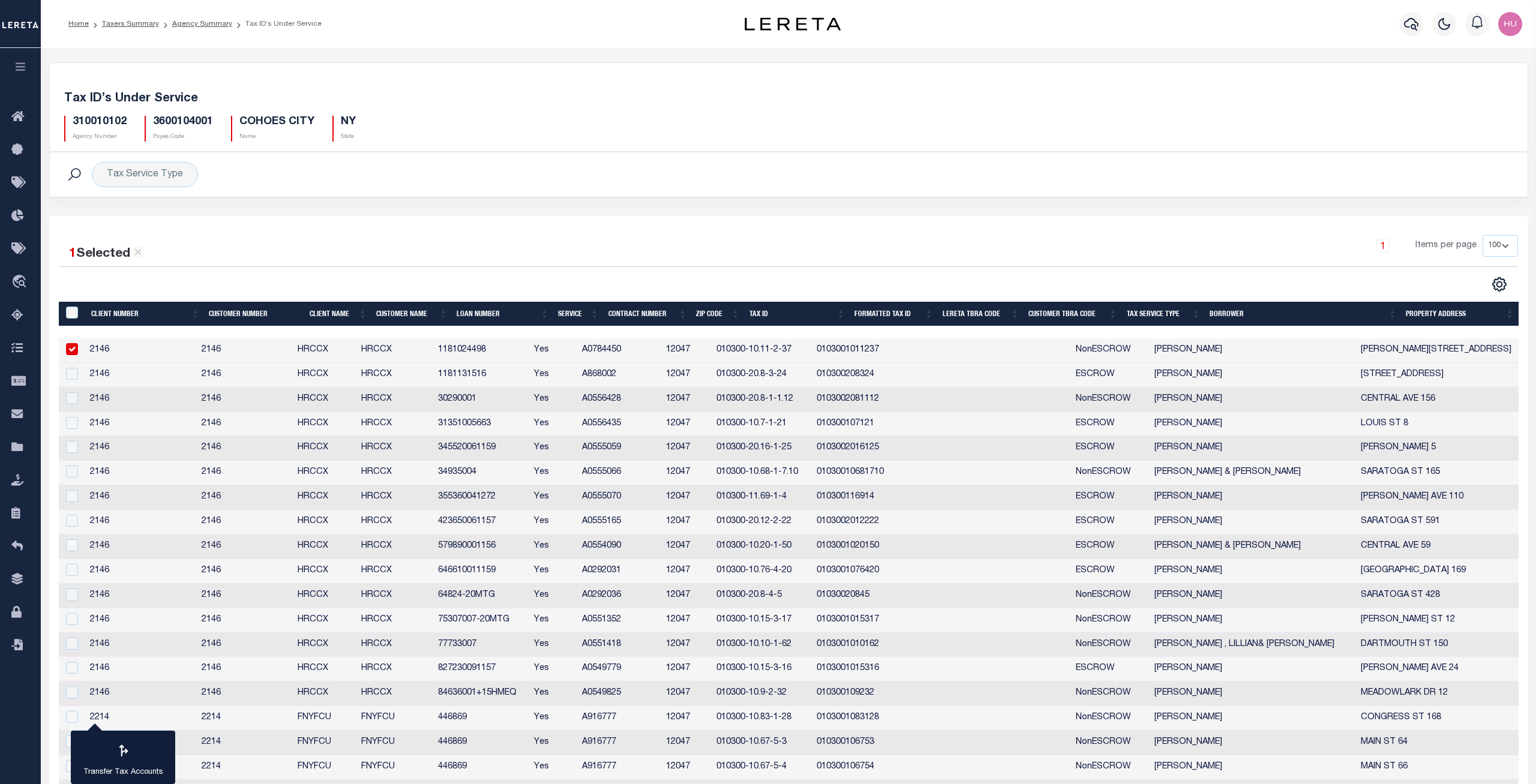
click at [530, 357] on td "1181024498" at bounding box center [481, 350] width 97 height 25
checkbox input "false"
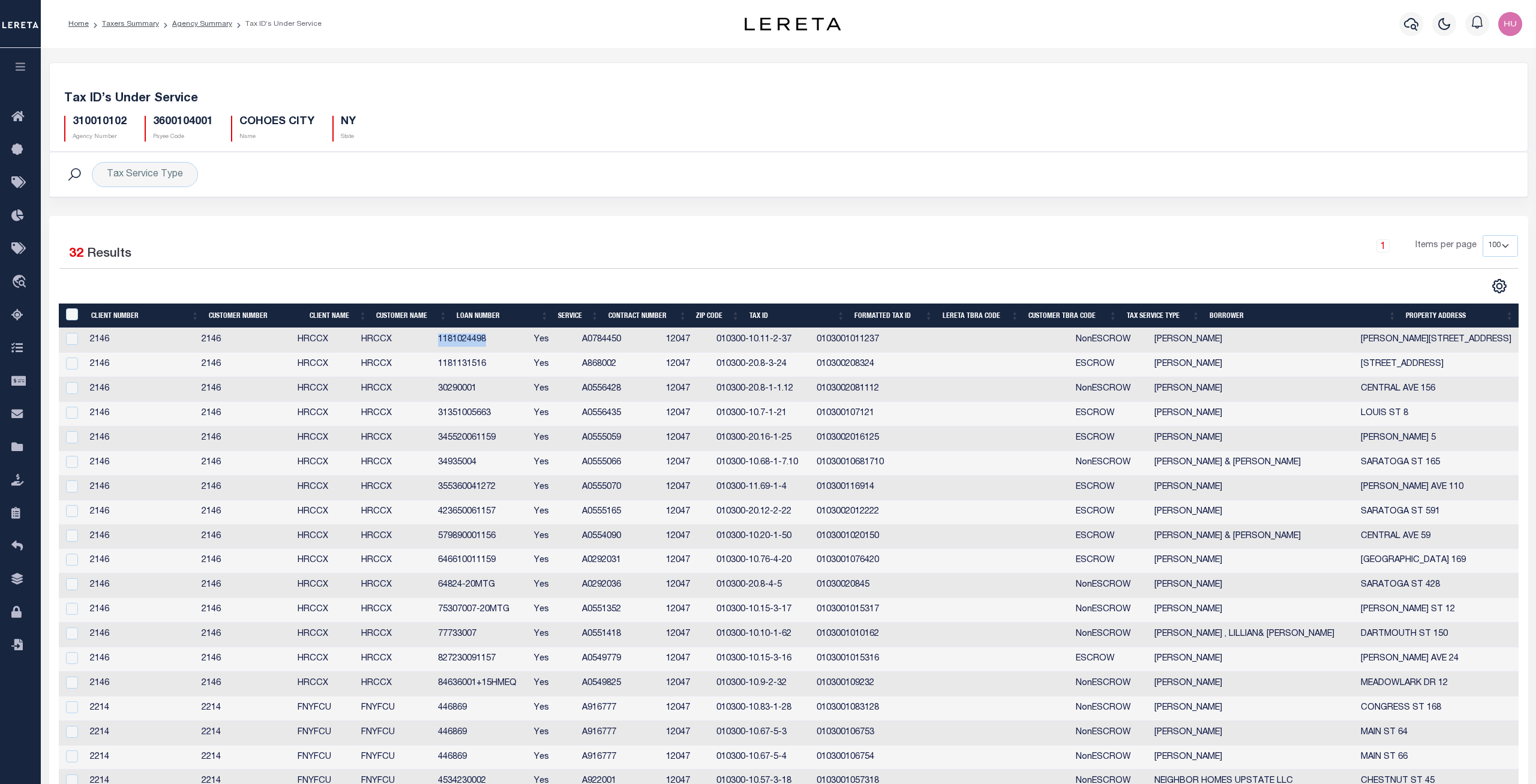
copy td "1181024498"
click at [202, 23] on link "Agency Summary" at bounding box center [202, 24] width 60 height 7
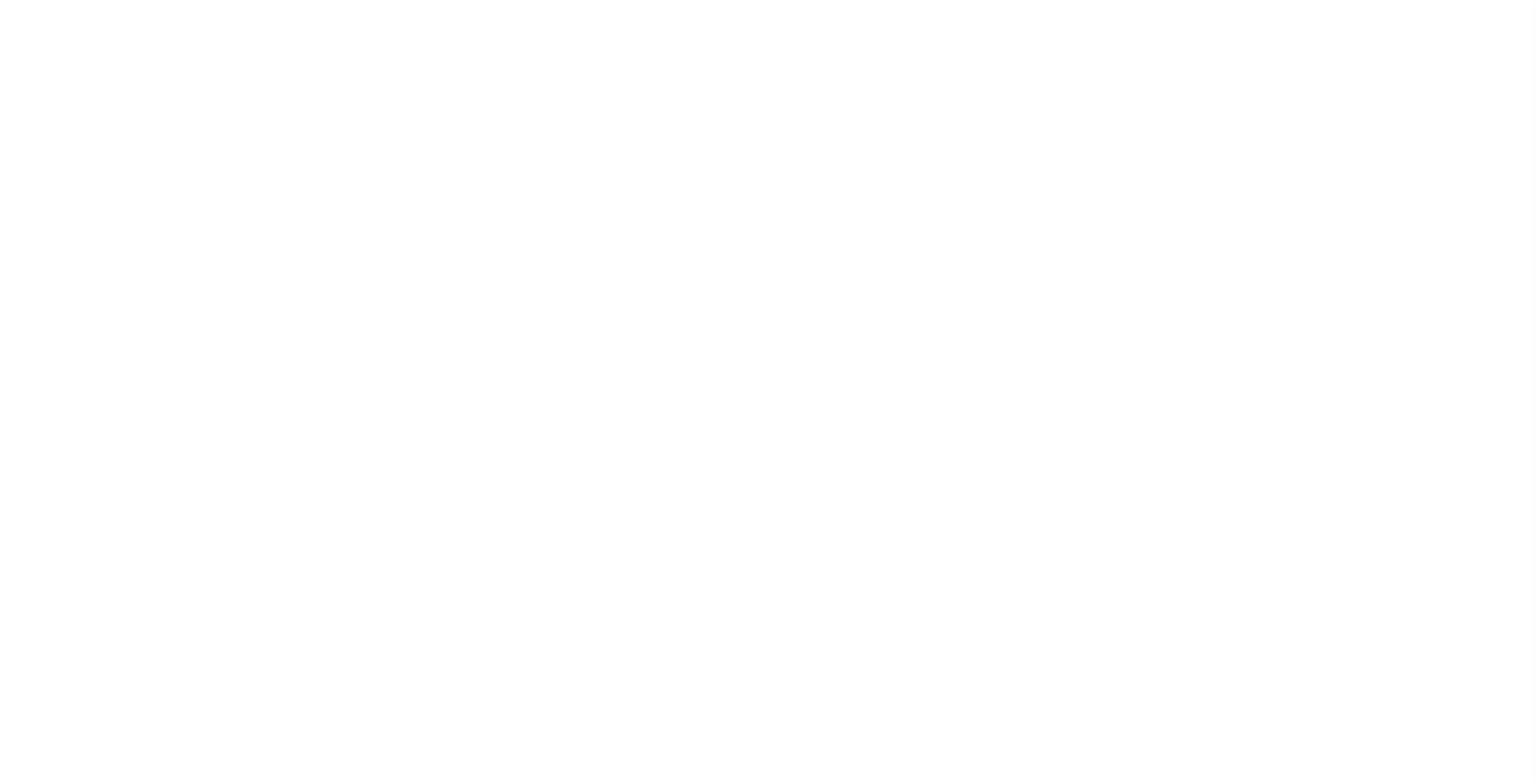
select select "200"
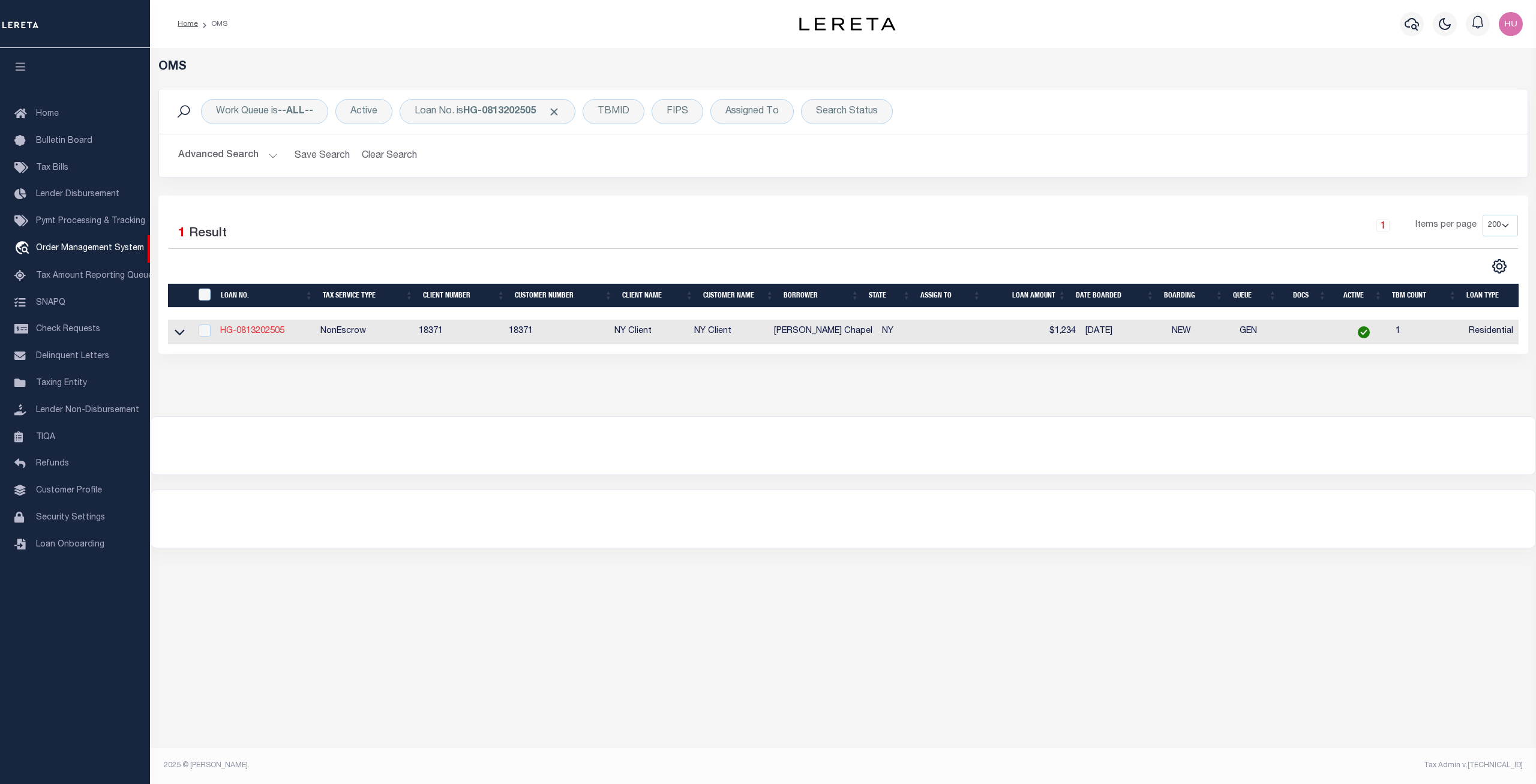
click at [270, 333] on link "HG-0813202505" at bounding box center [253, 331] width 64 height 8
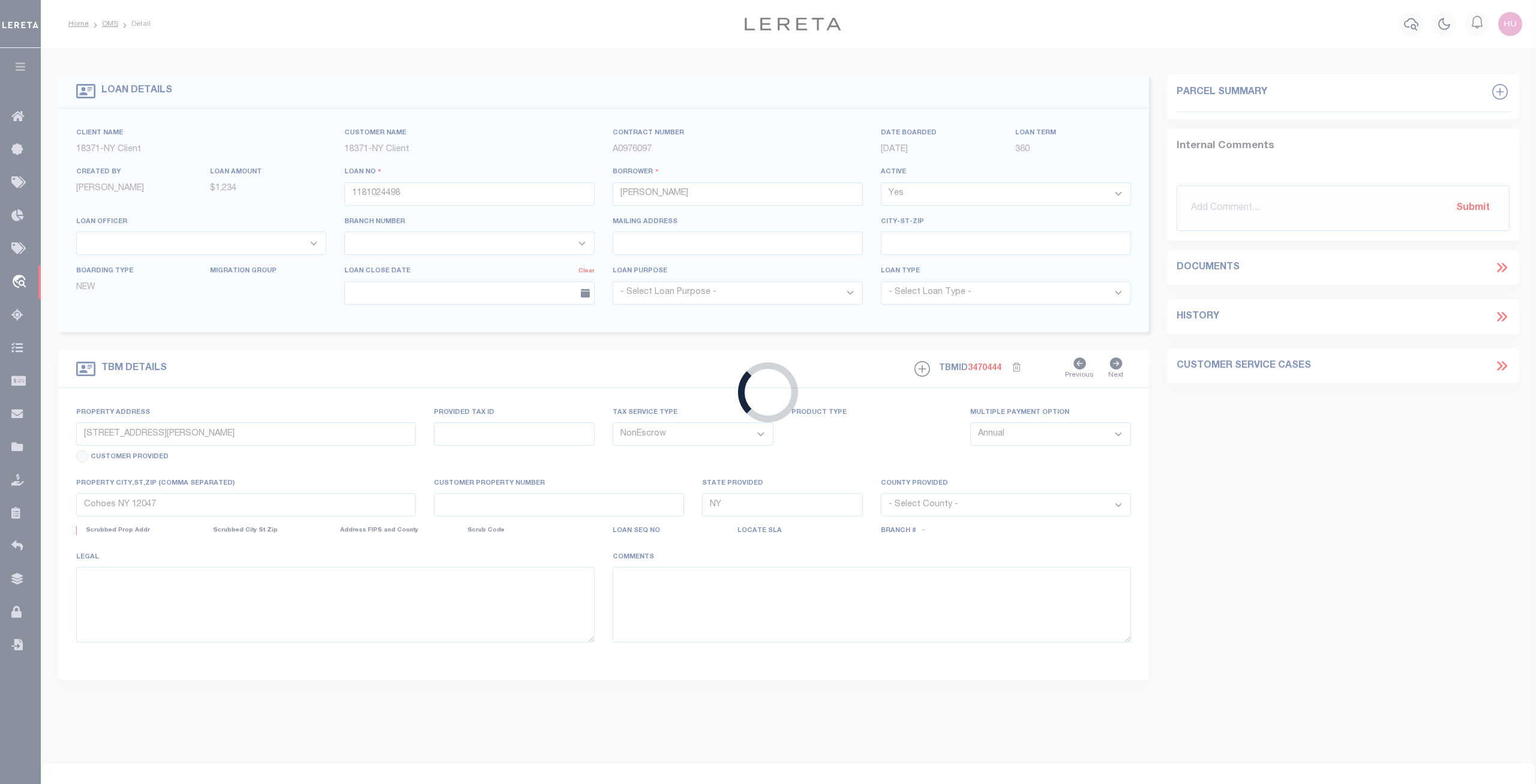
type input "HG-0813202505"
type input "[PERSON_NAME] Chapel"
select select
type input "[DATE]"
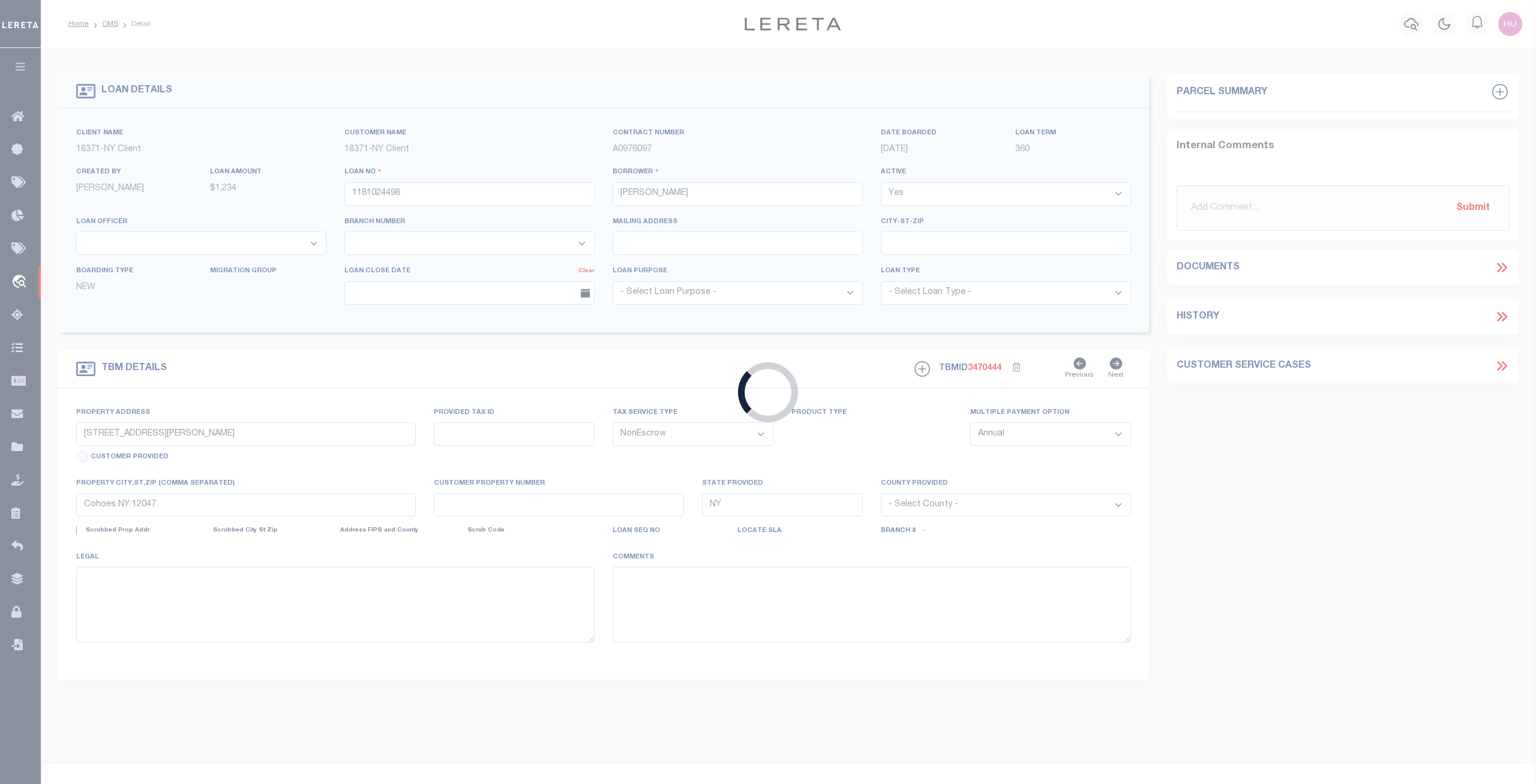
select select "10"
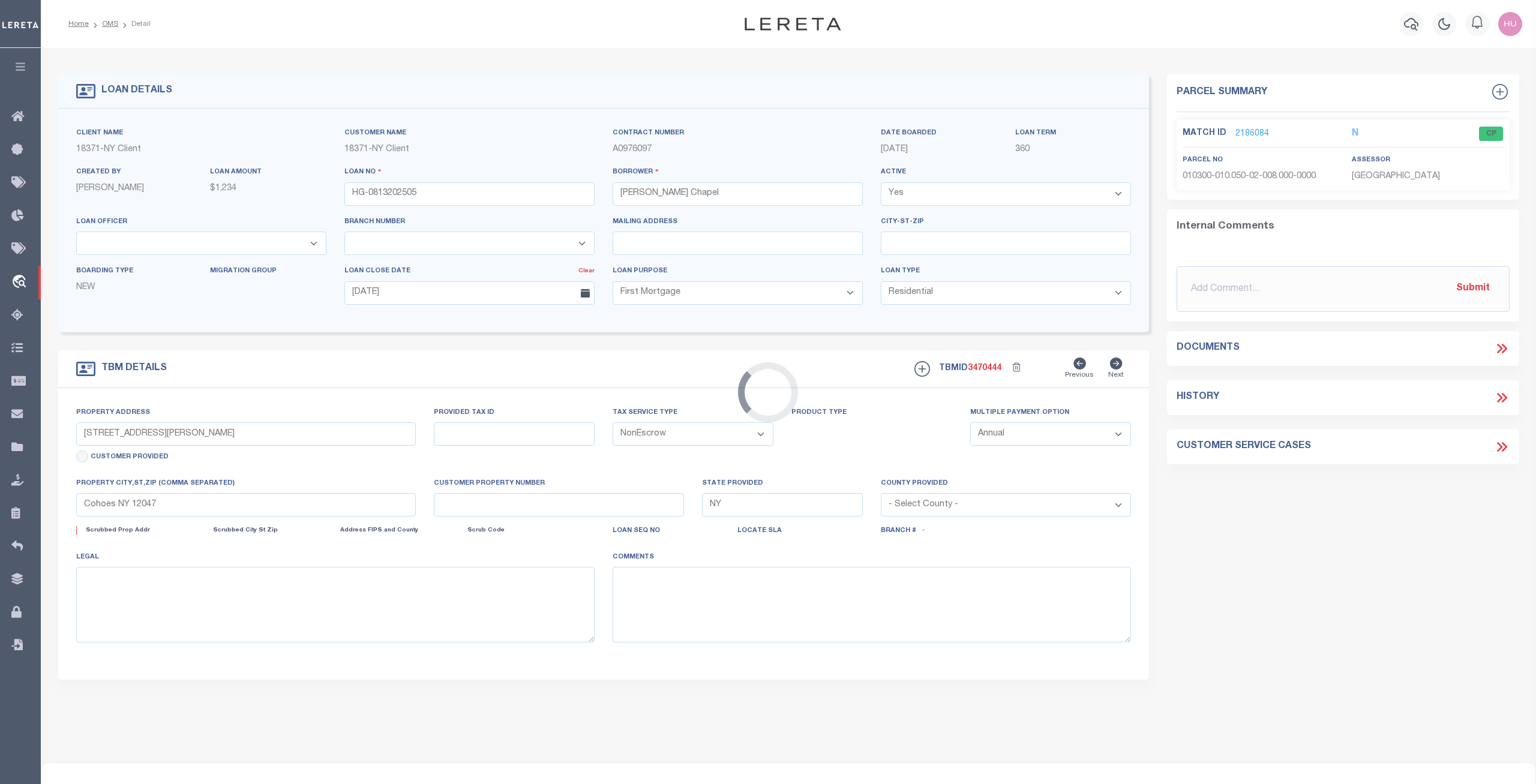
type input "[STREET_ADDRESS]"
type input "COHOES NY 12047-2589"
select select
select select "4"
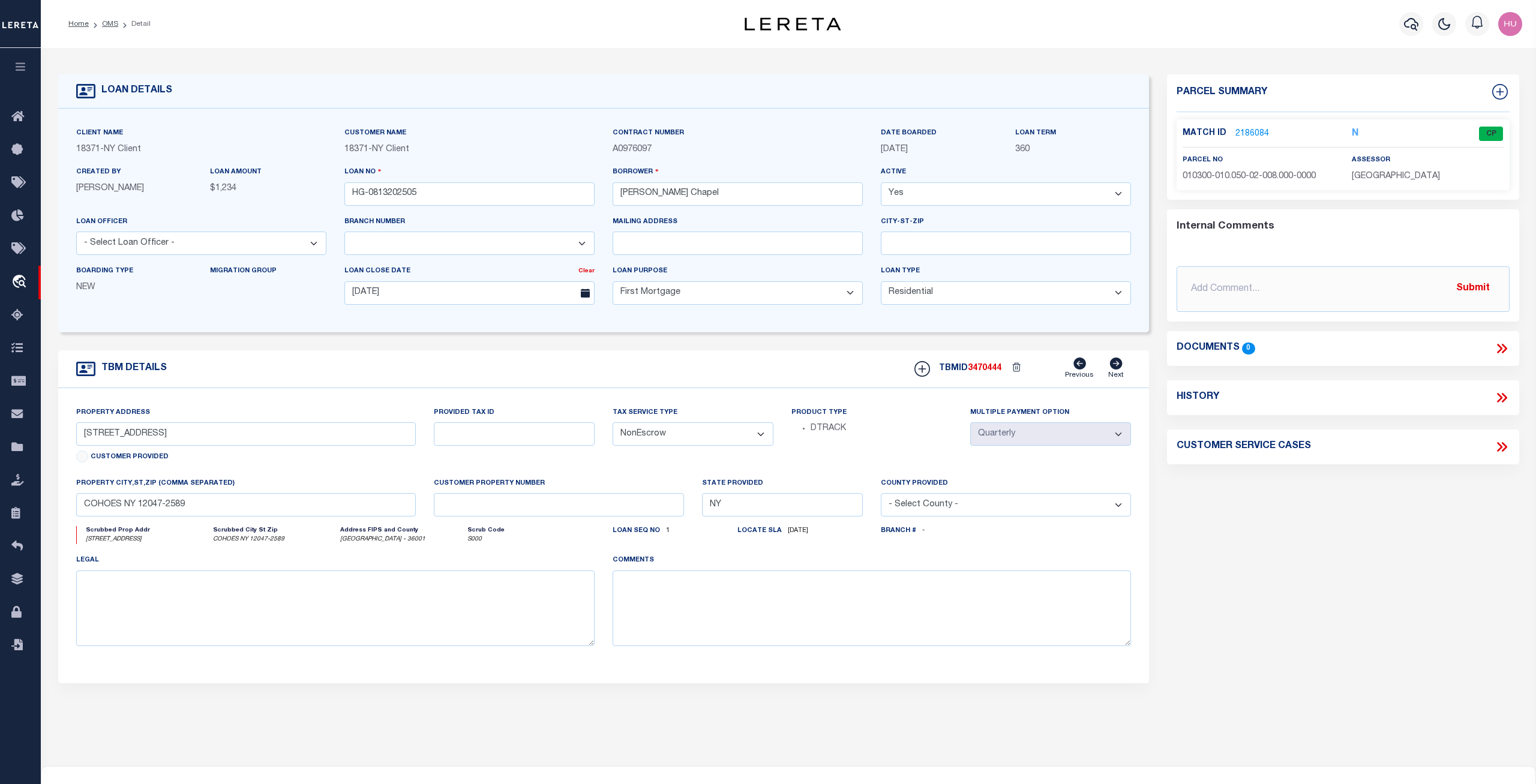
click at [1257, 133] on link "2186084" at bounding box center [1252, 134] width 34 height 13
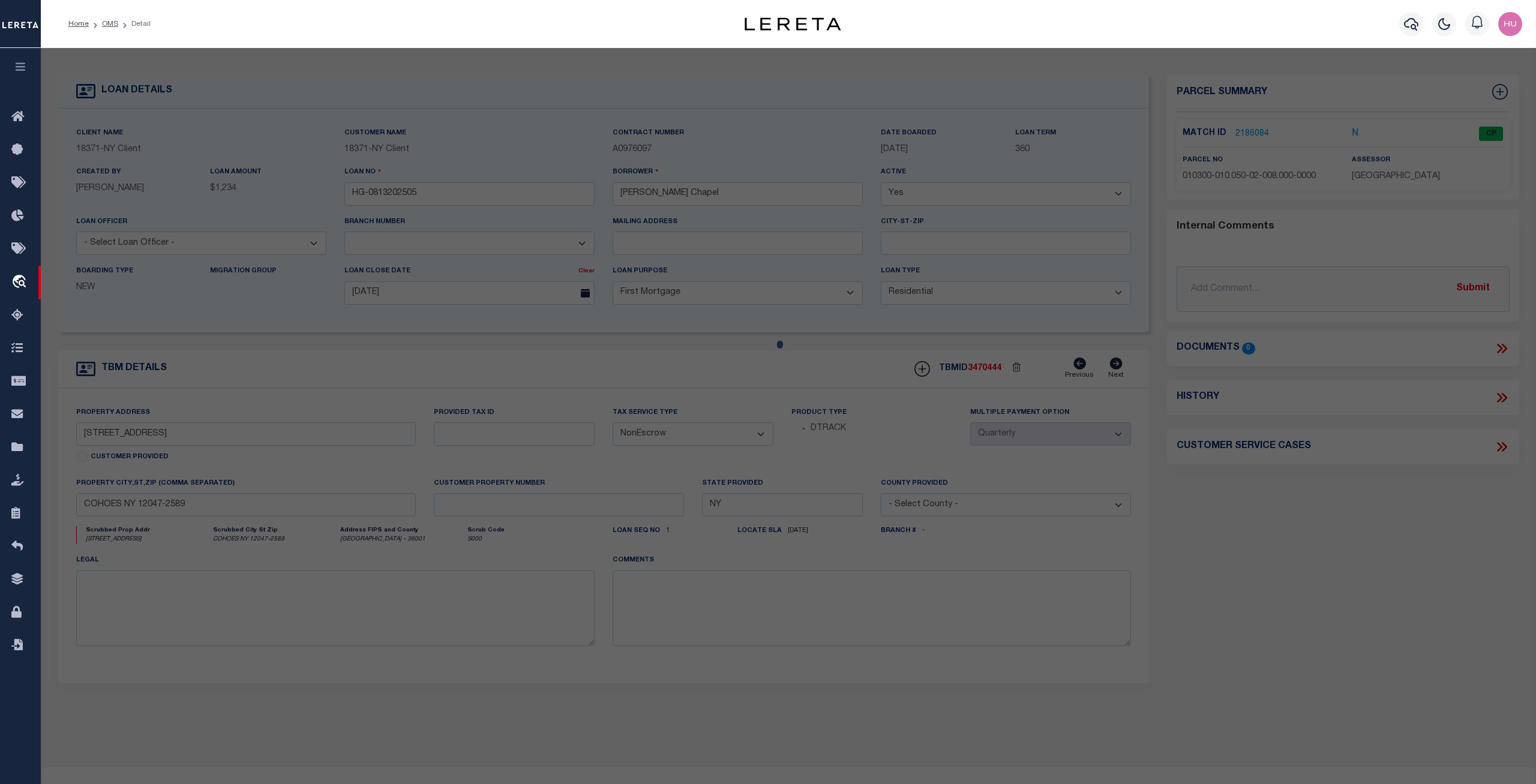
select select "AS"
select select
checkbox input "false"
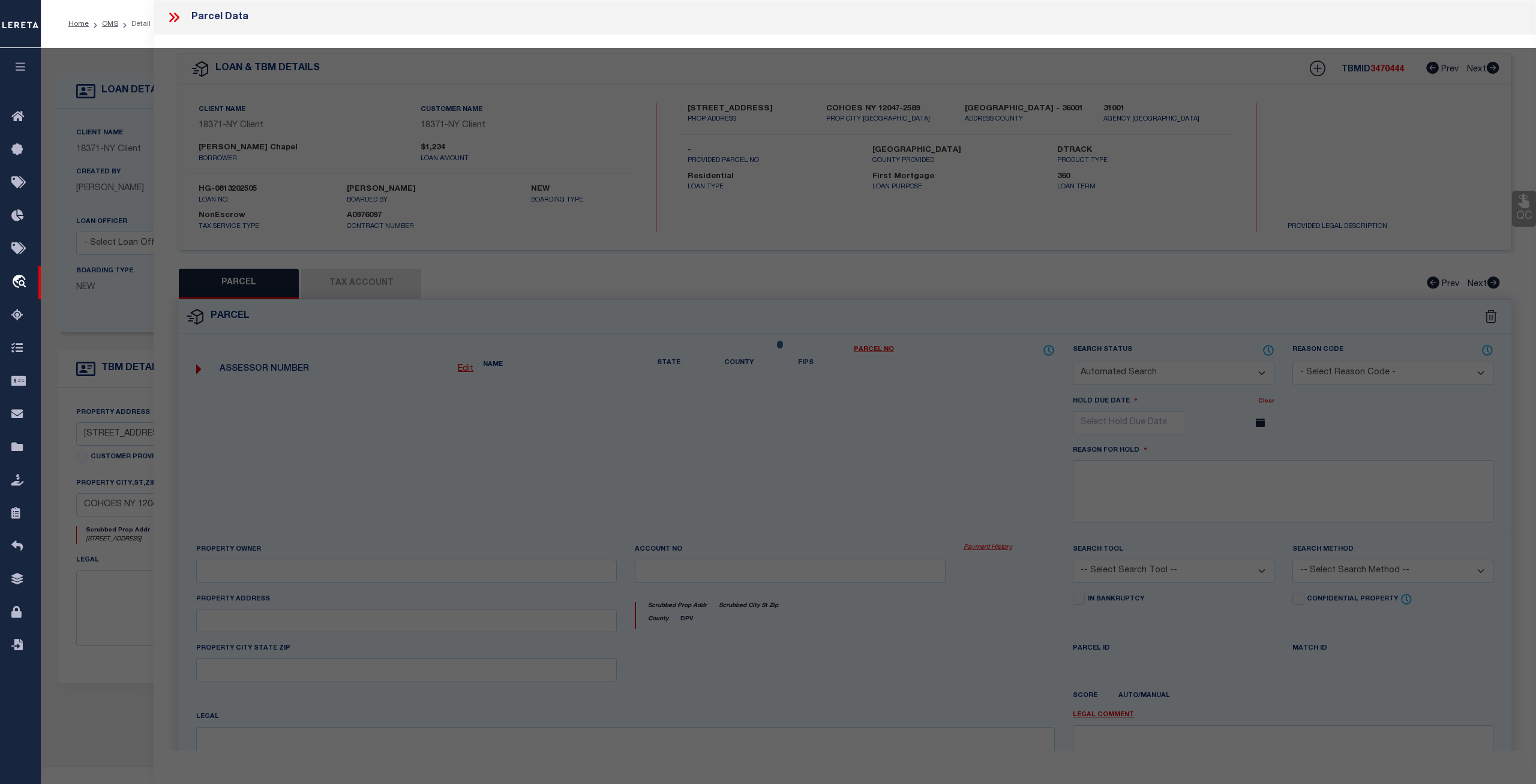
select select "CP"
type input "[STREET_ADDRESS] LLC"
select select "ATL"
select select "ADD"
type input "[STREET_ADDRESS]"
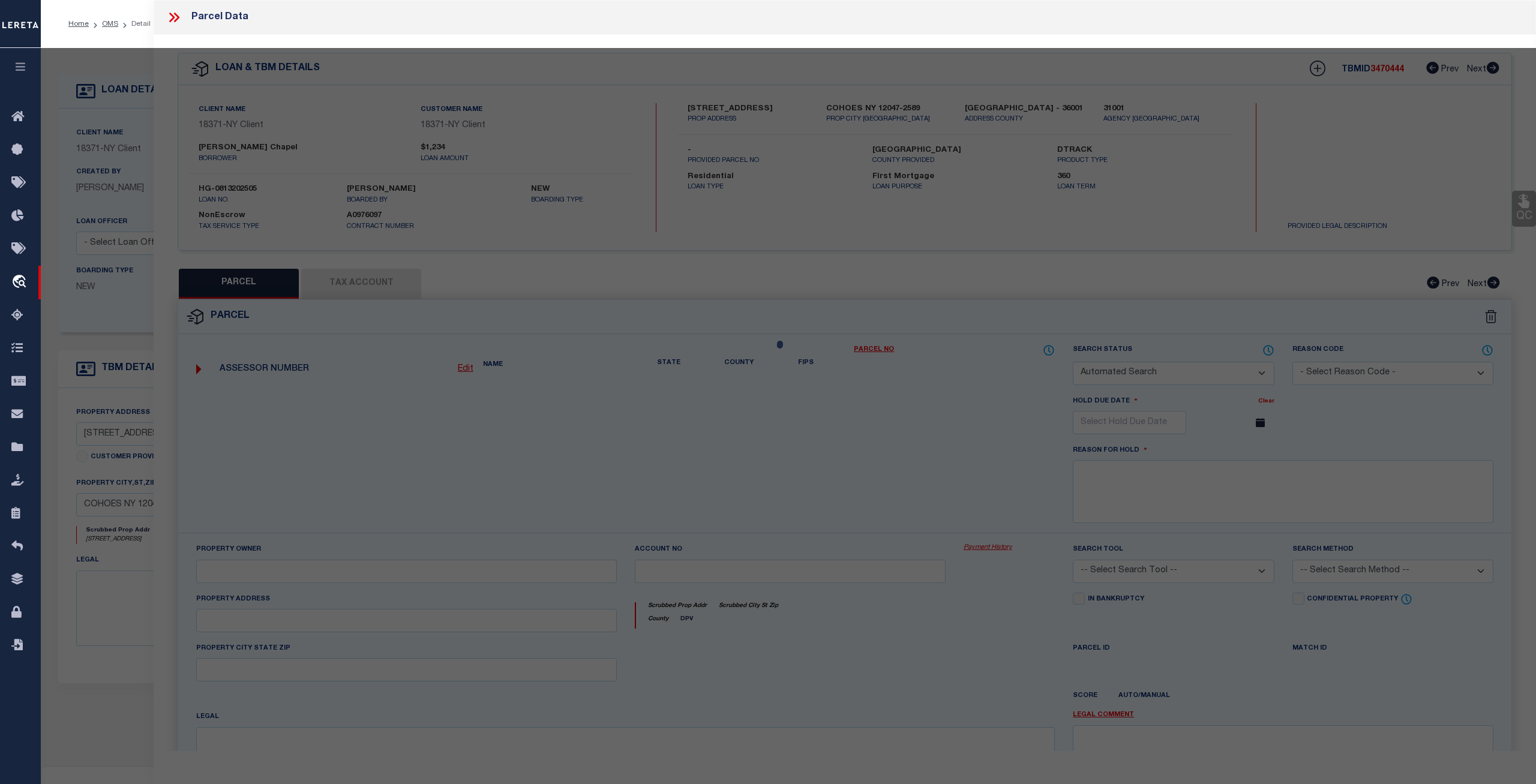
checkbox input "false"
type input "COHOES, NY 12047"
type textarea "LOT:8.000 BLK:2 SEC:10.50 DIST:010300 CITY/MUNI/TWP:COHOES"
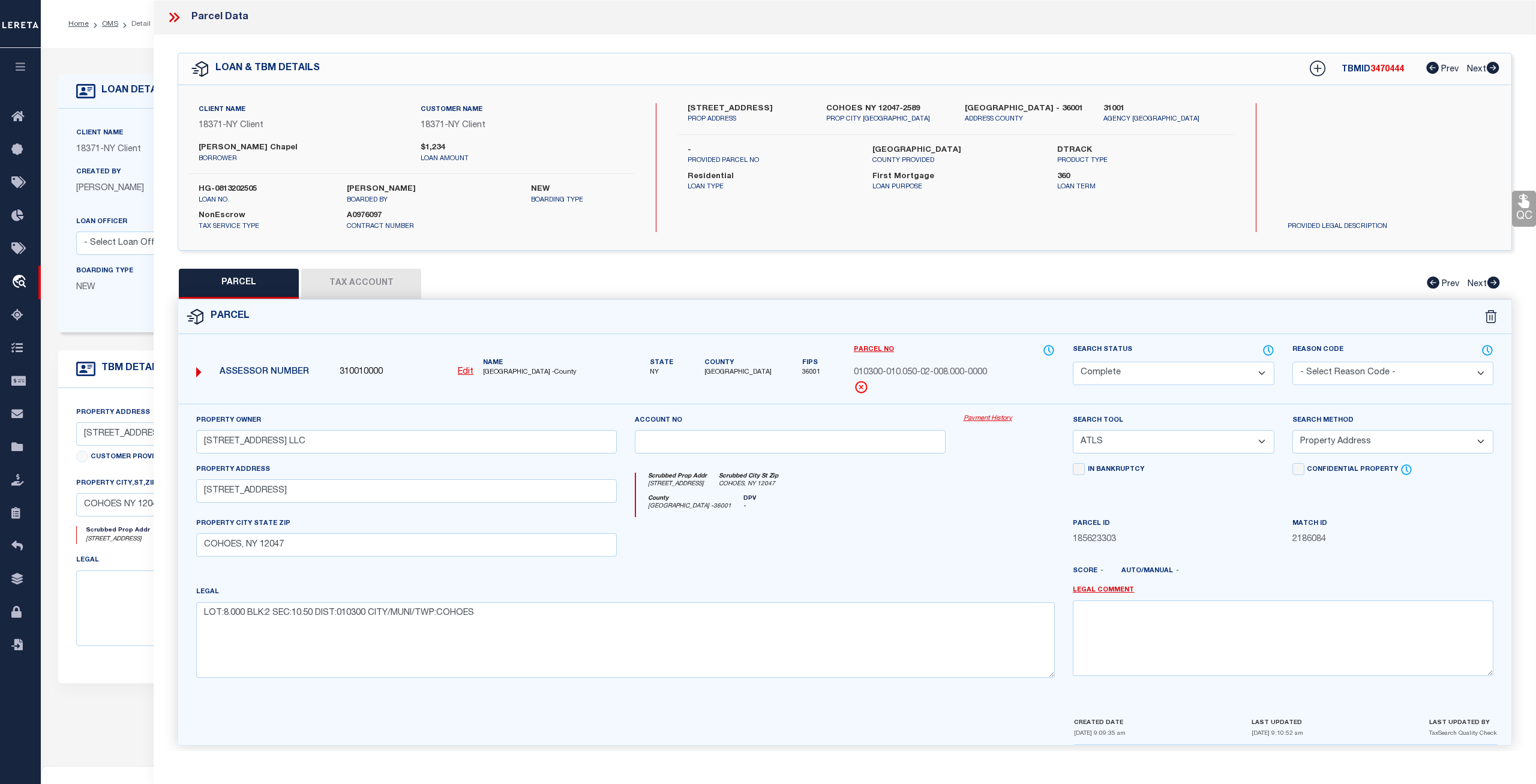
click at [374, 370] on span "310010000" at bounding box center [361, 373] width 43 height 14
copy span "310010000"
click at [176, 19] on icon at bounding box center [176, 17] width 5 height 9
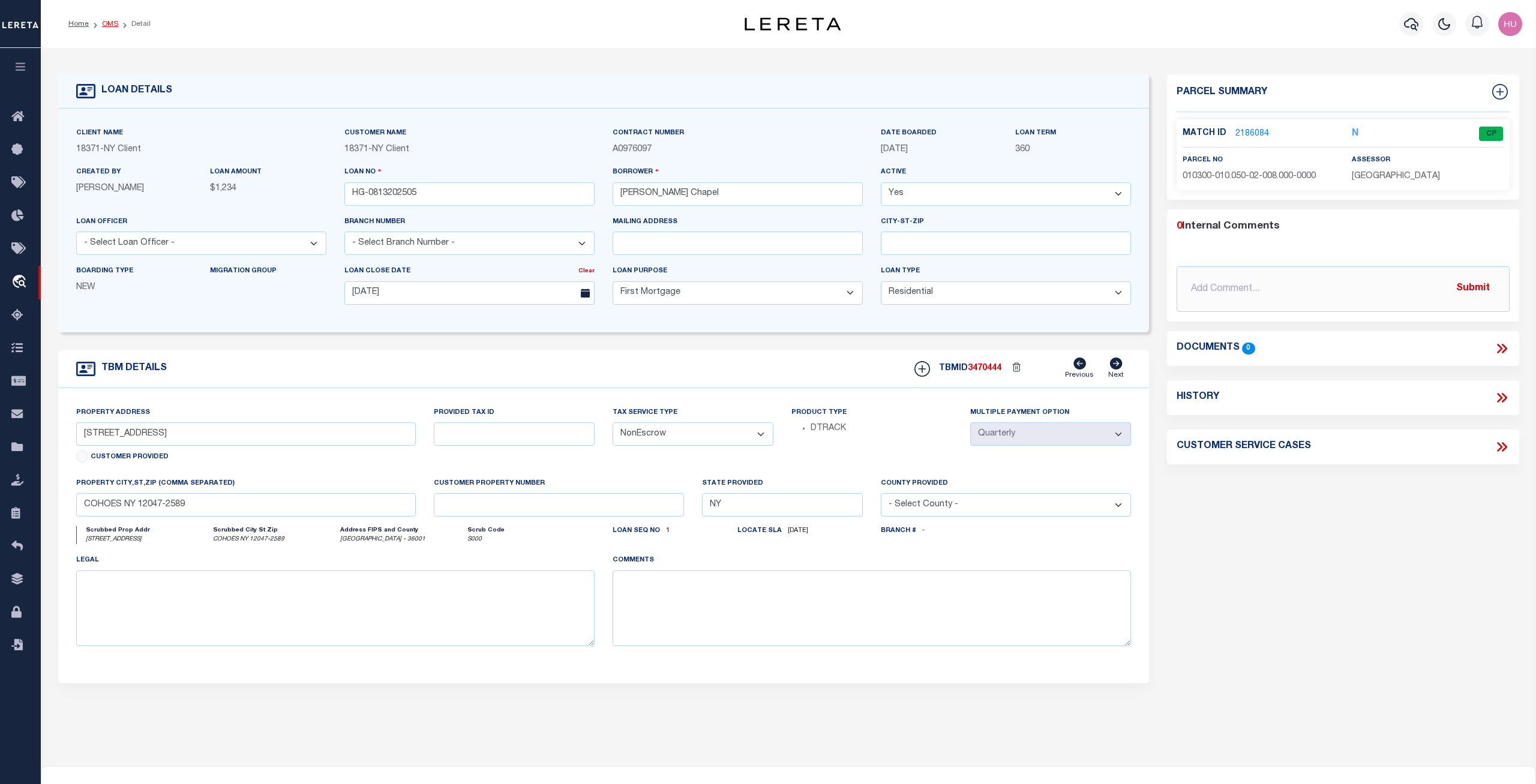
click at [109, 23] on link "OMS" at bounding box center [109, 24] width 16 height 7
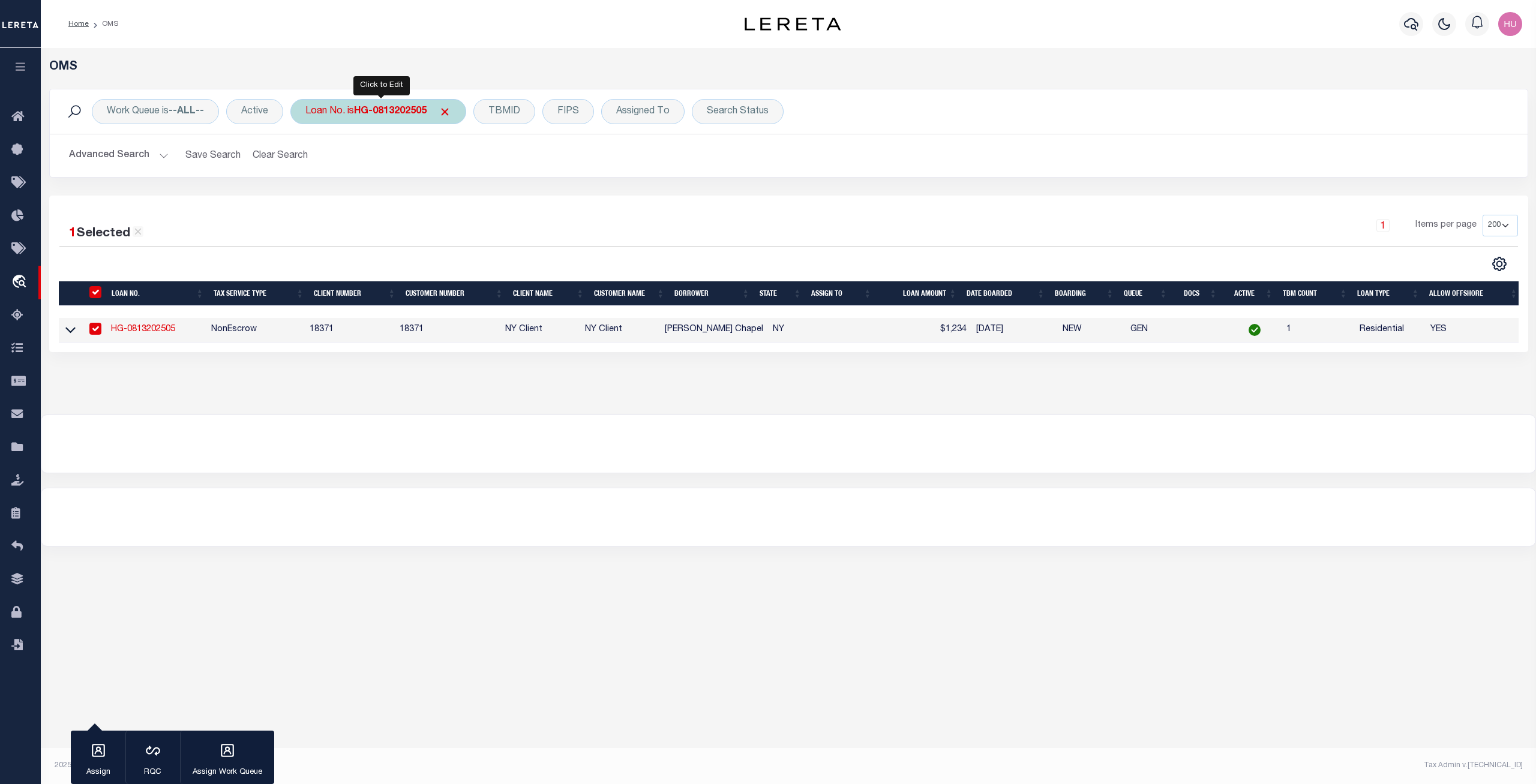
click at [341, 115] on div "Loan No. is HG-0813202505" at bounding box center [378, 112] width 175 height 25
type input "1181024498"
click at [463, 195] on input "Apply" at bounding box center [465, 196] width 36 height 19
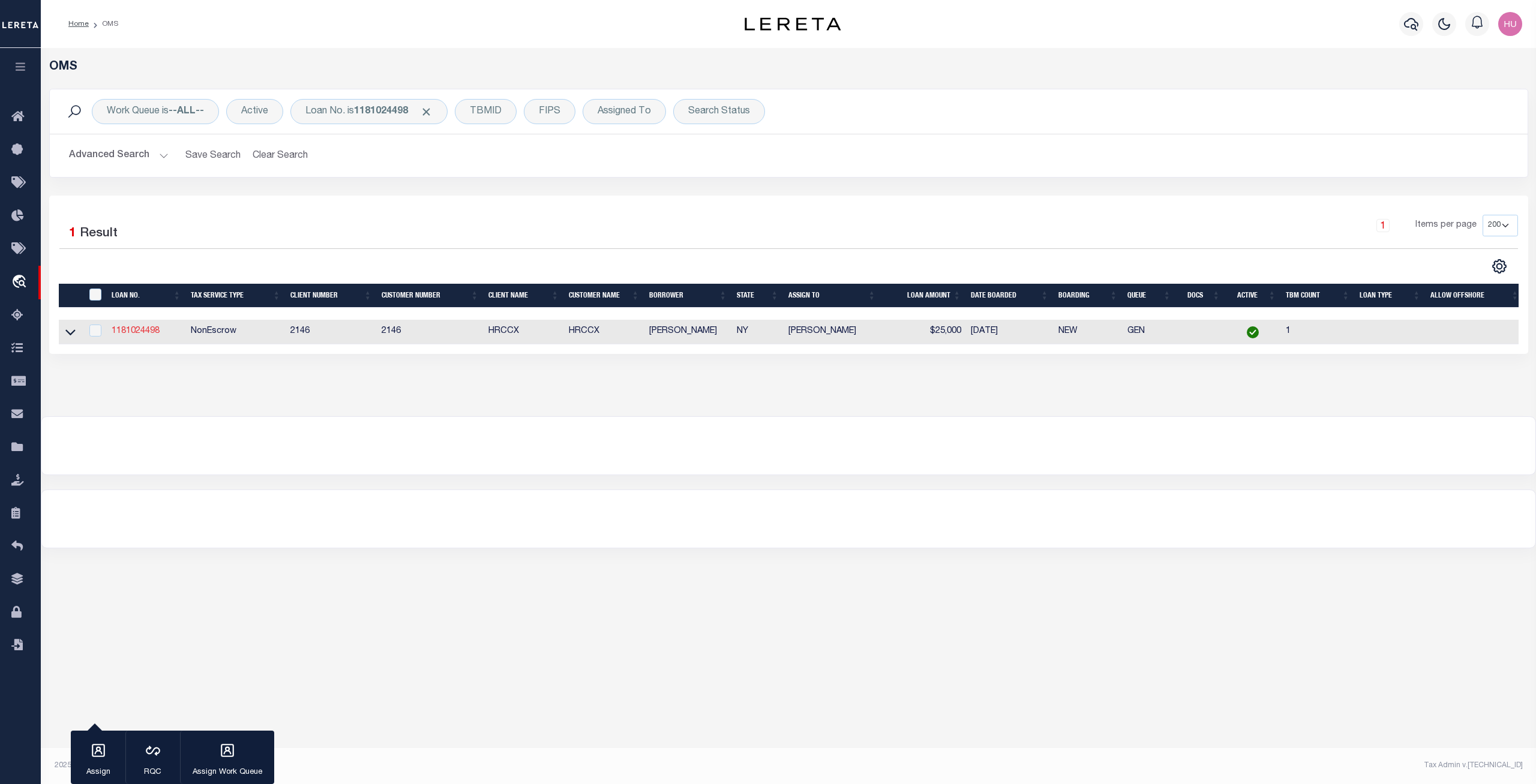
click at [140, 333] on link "1181024498" at bounding box center [136, 331] width 48 height 8
type input "1181024498"
type input "Heath Decelle"
select select
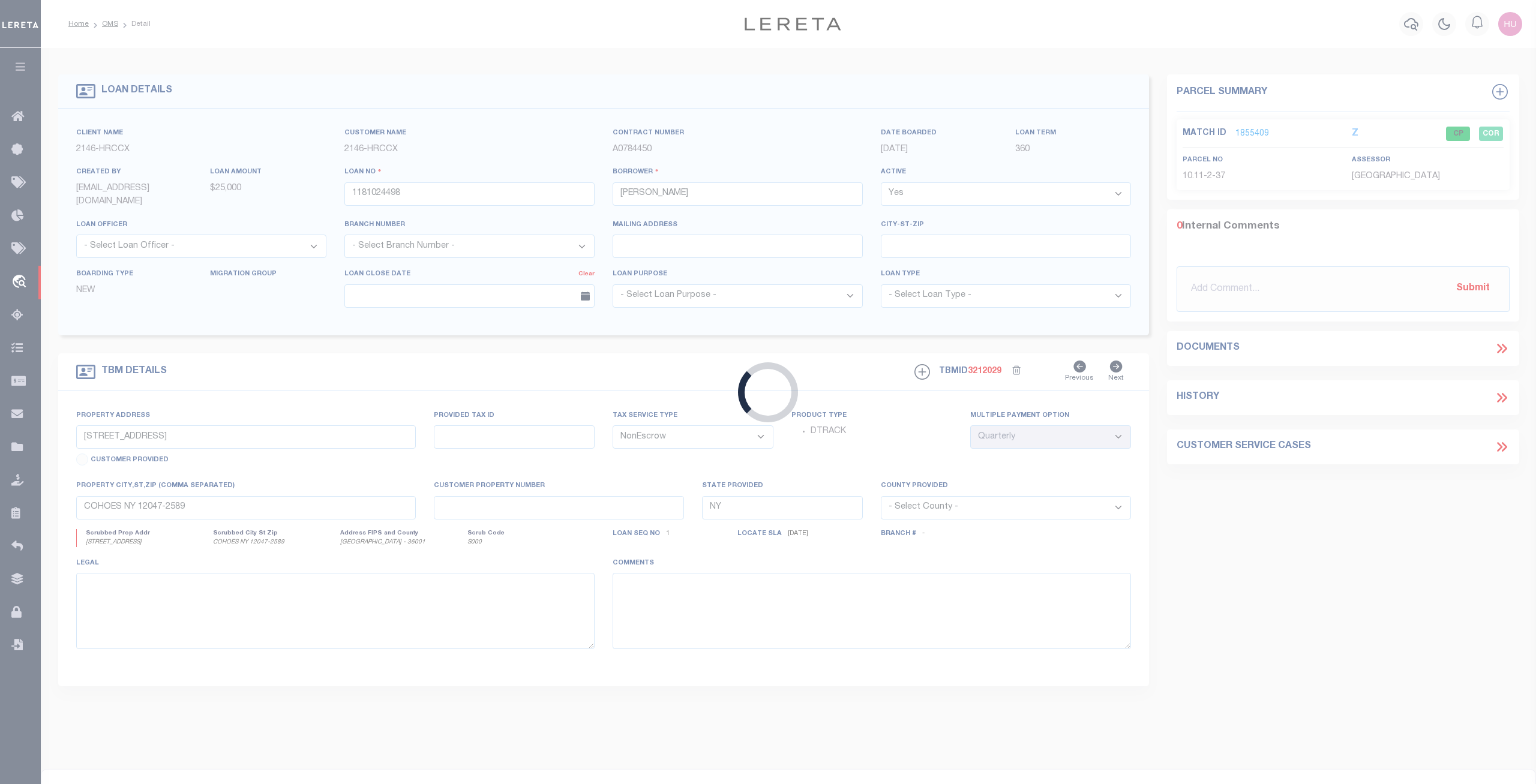
type input "[STREET_ADDRESS][PERSON_NAME]"
type input "Cohoes NY 12047"
select select
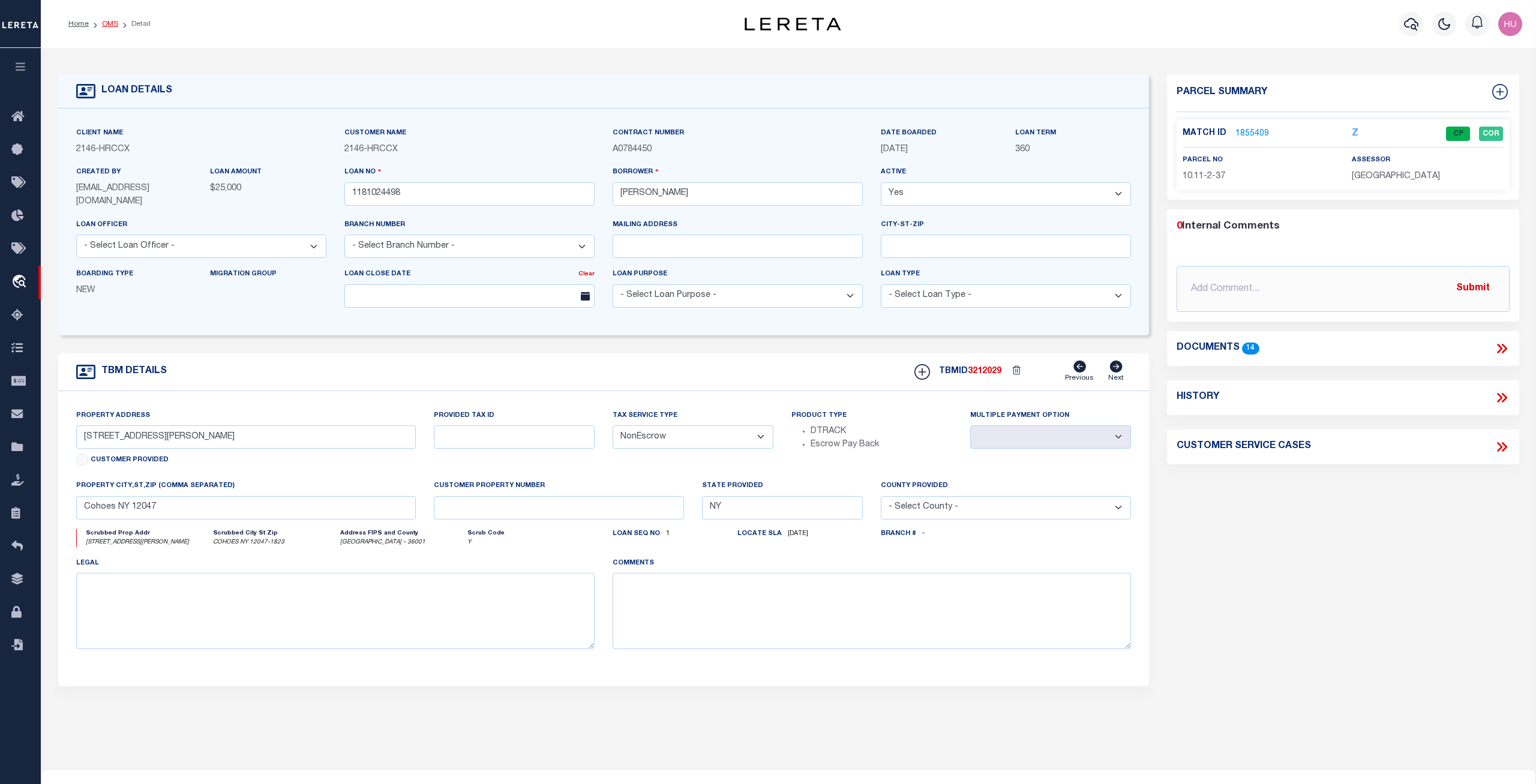
click at [115, 24] on link "OMS" at bounding box center [109, 24] width 16 height 7
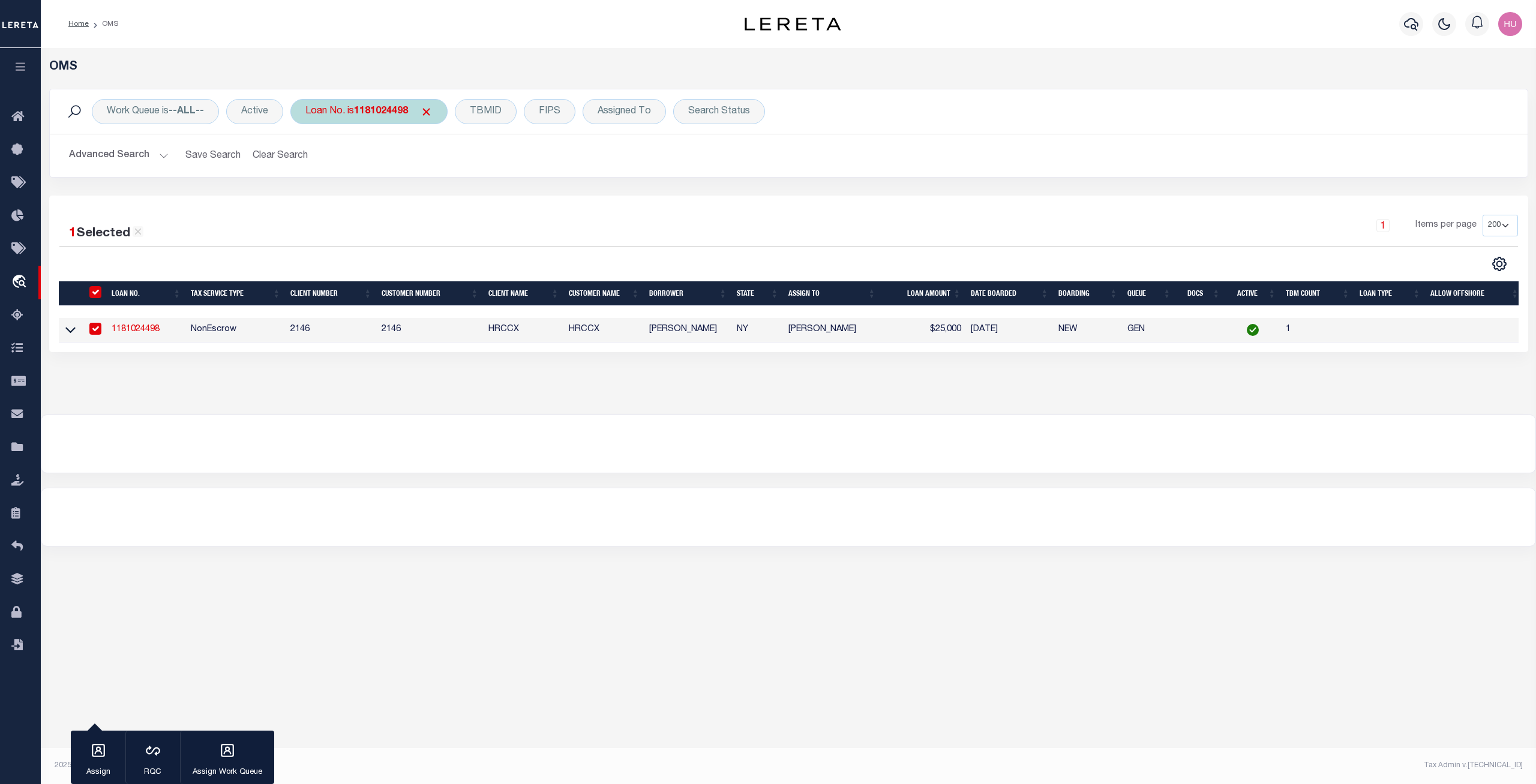
click at [369, 112] on b "1181024498" at bounding box center [381, 111] width 54 height 9
type input "HG-0813202506"
click at [465, 198] on input "Apply" at bounding box center [465, 196] width 36 height 19
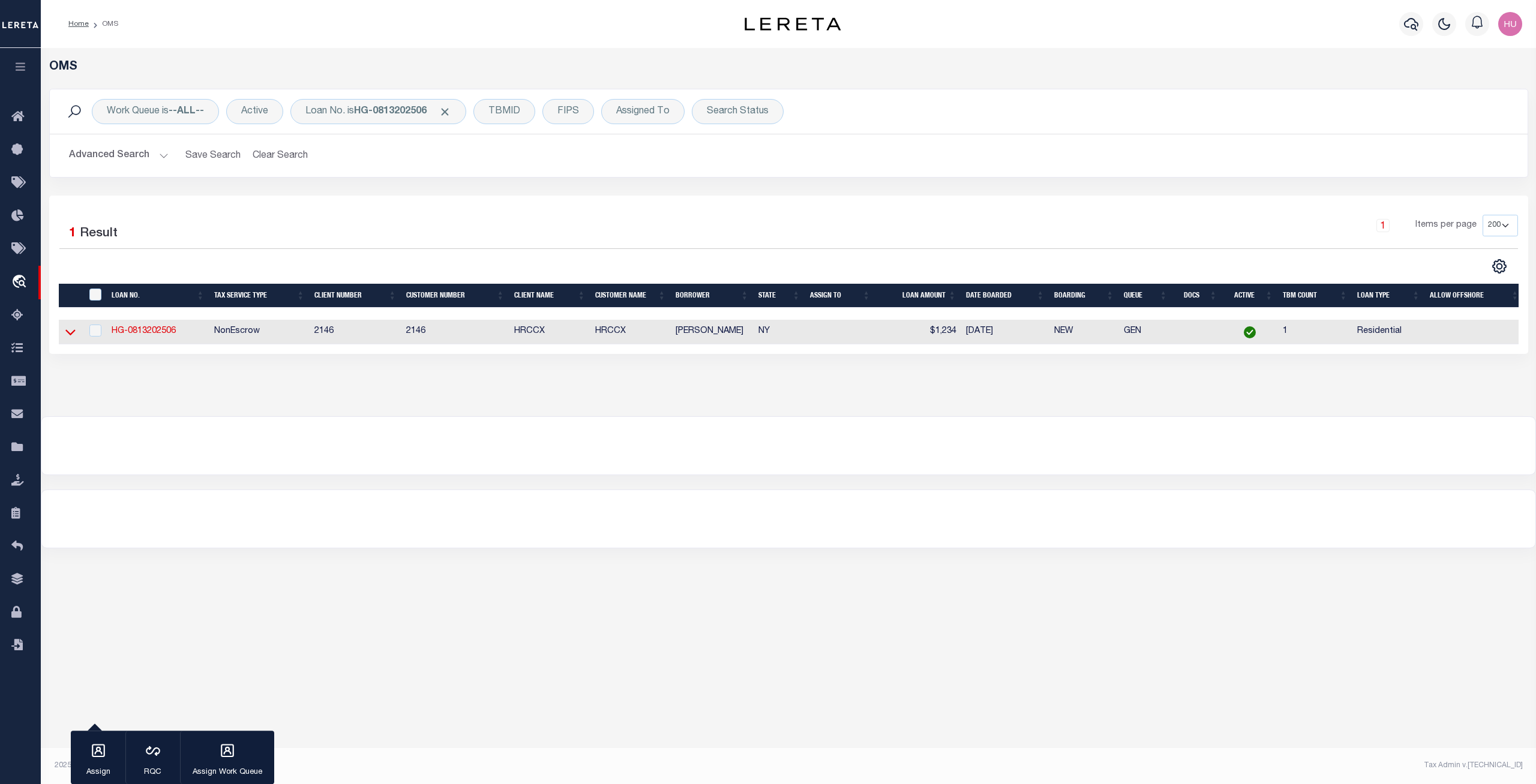
click at [73, 334] on icon at bounding box center [70, 332] width 10 height 6
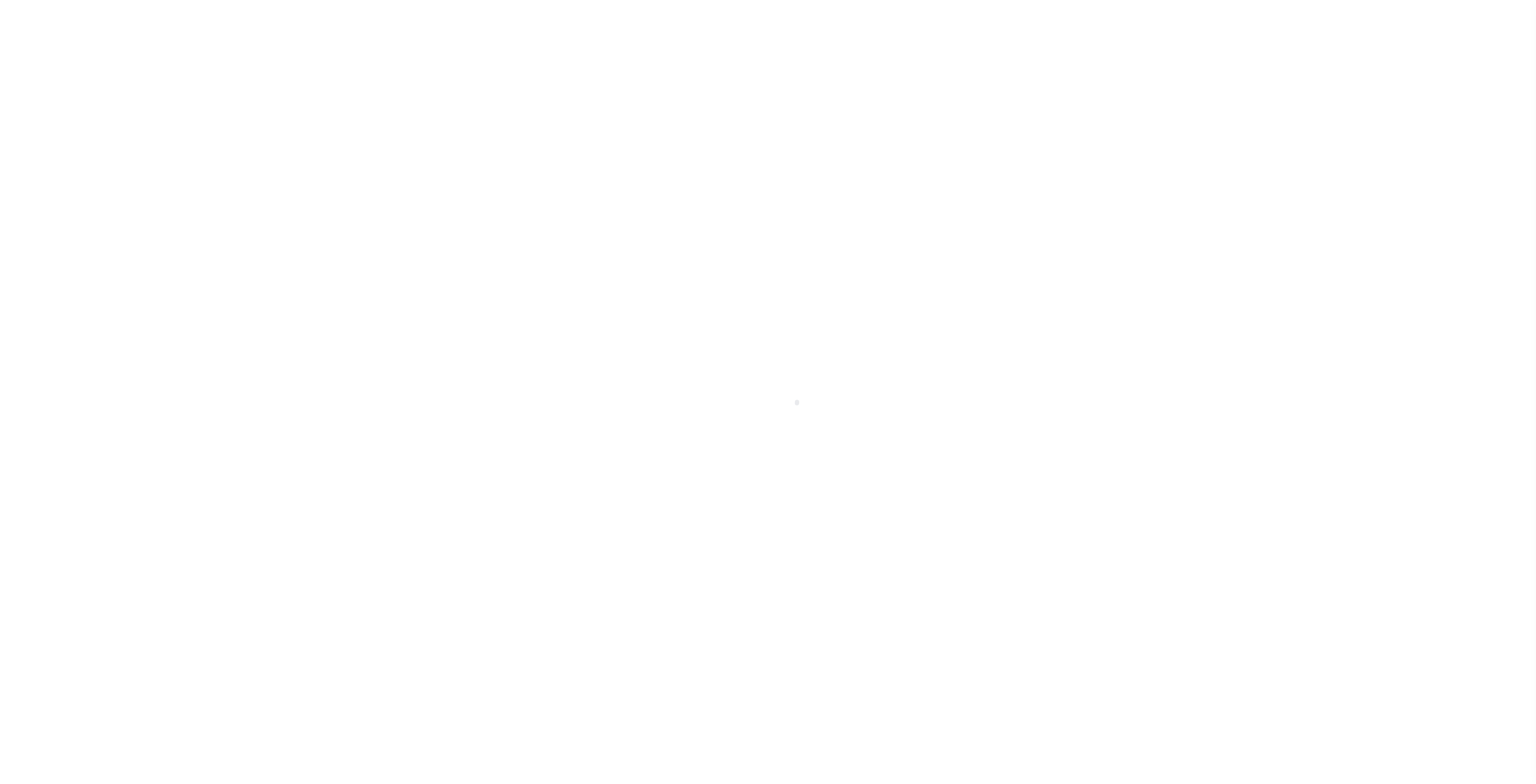
select select
checkbox input "false"
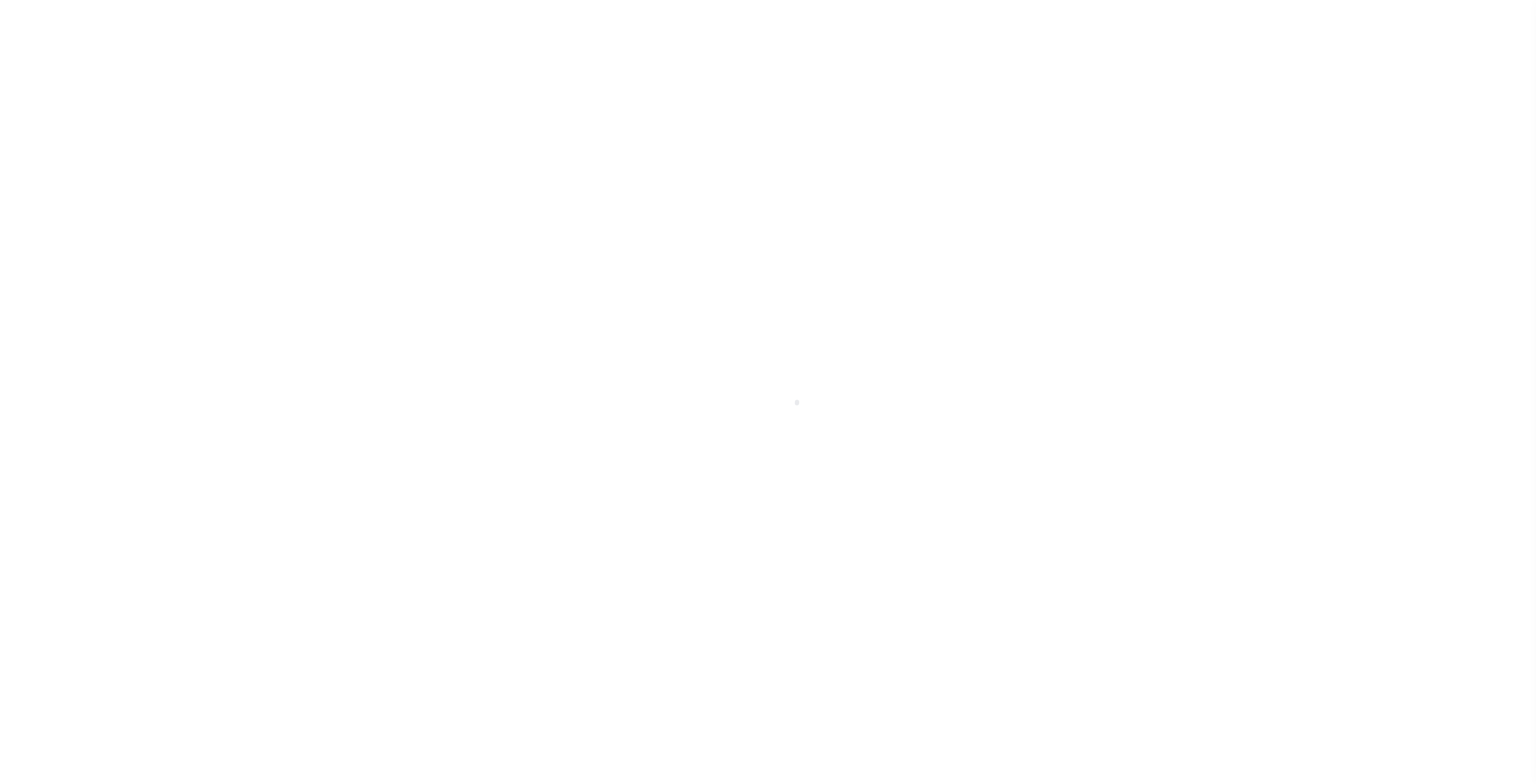
checkbox input "false"
type input "3600100000"
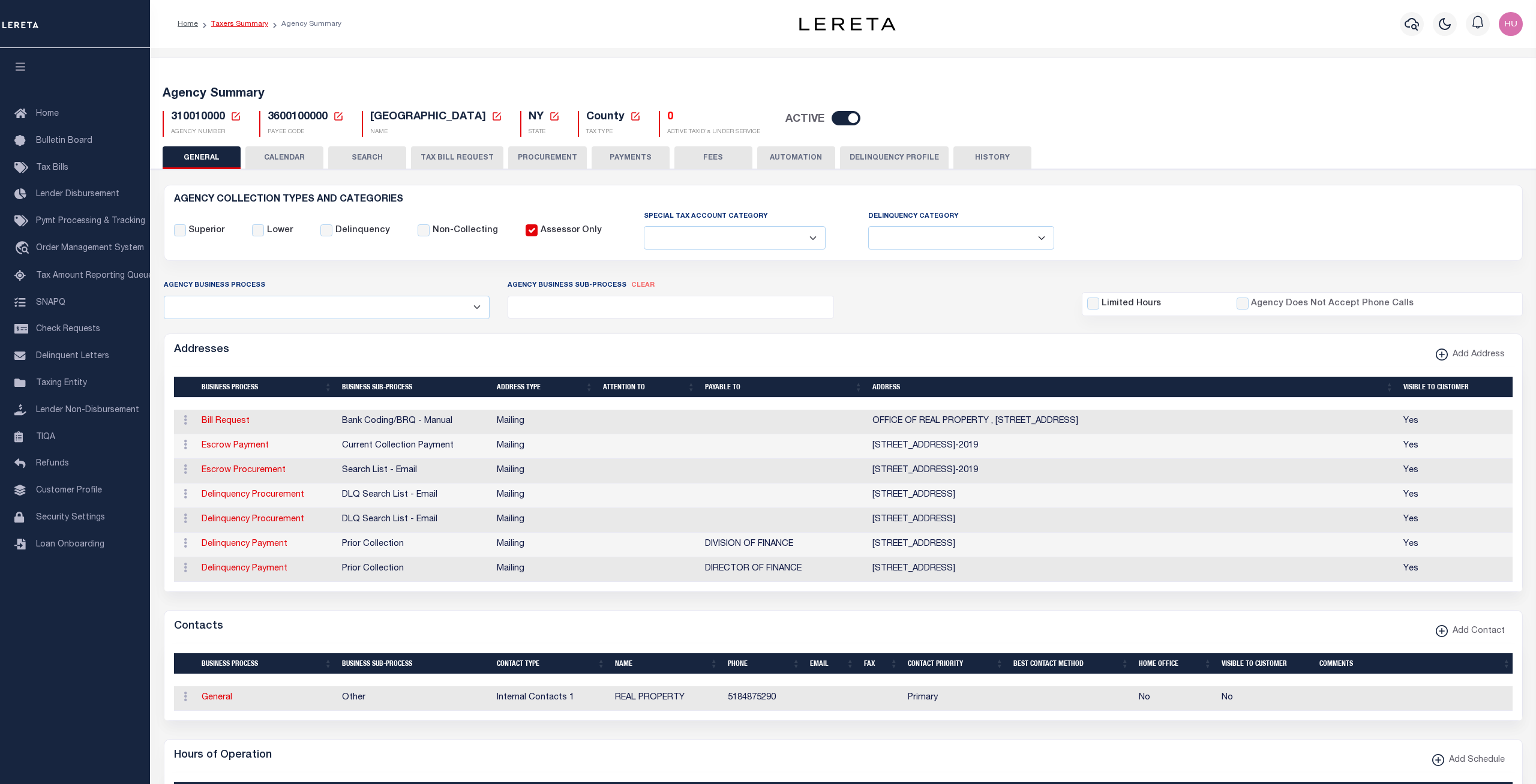
click at [253, 23] on link "Taxers Summary" at bounding box center [239, 24] width 57 height 7
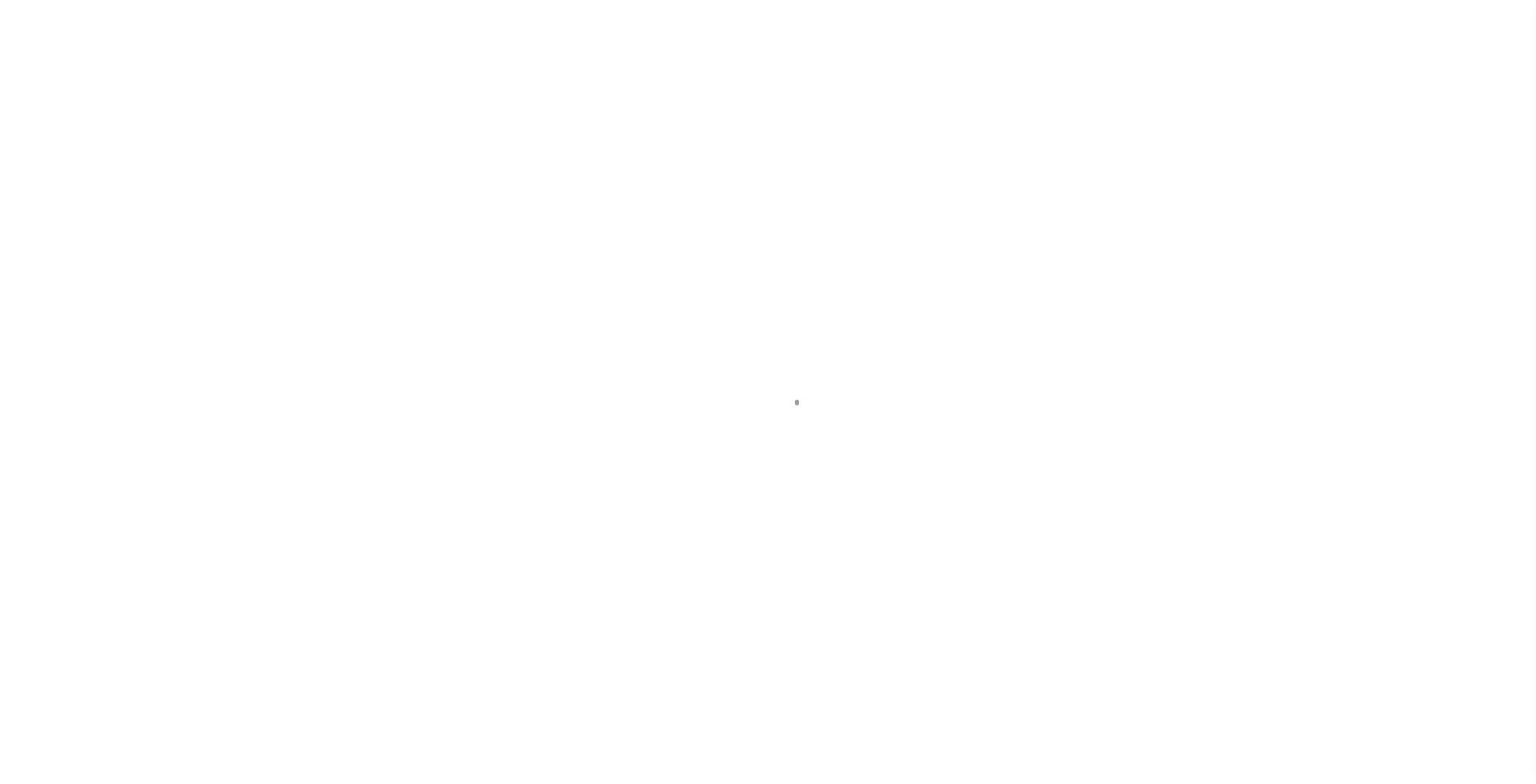
select select "100"
select select "10"
select select "NonEscrow"
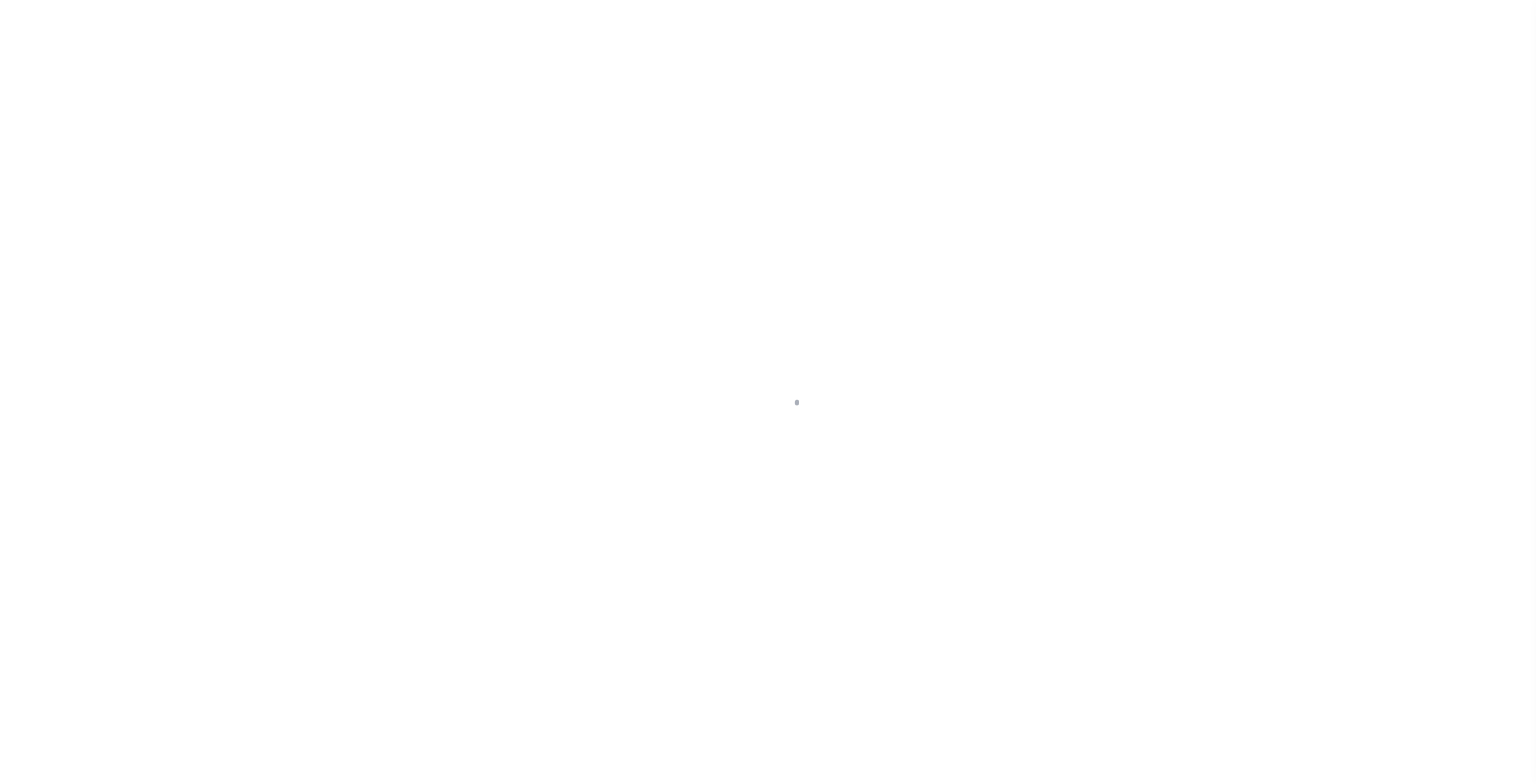
type input "[STREET_ADDRESS]"
type input "COHOES NY 12047-2589"
select select
select select "4"
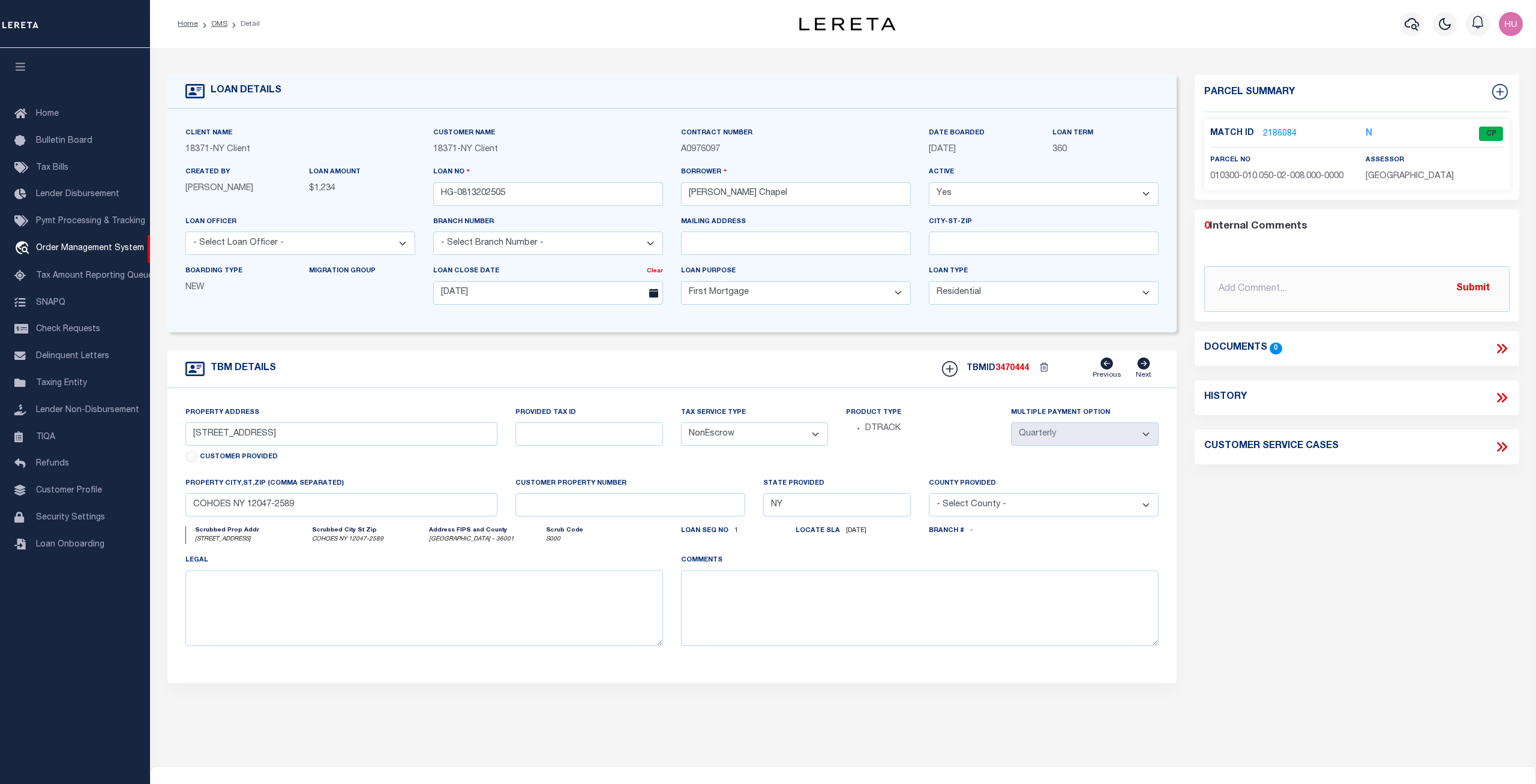
click at [1288, 132] on link "2186084" at bounding box center [1280, 134] width 34 height 13
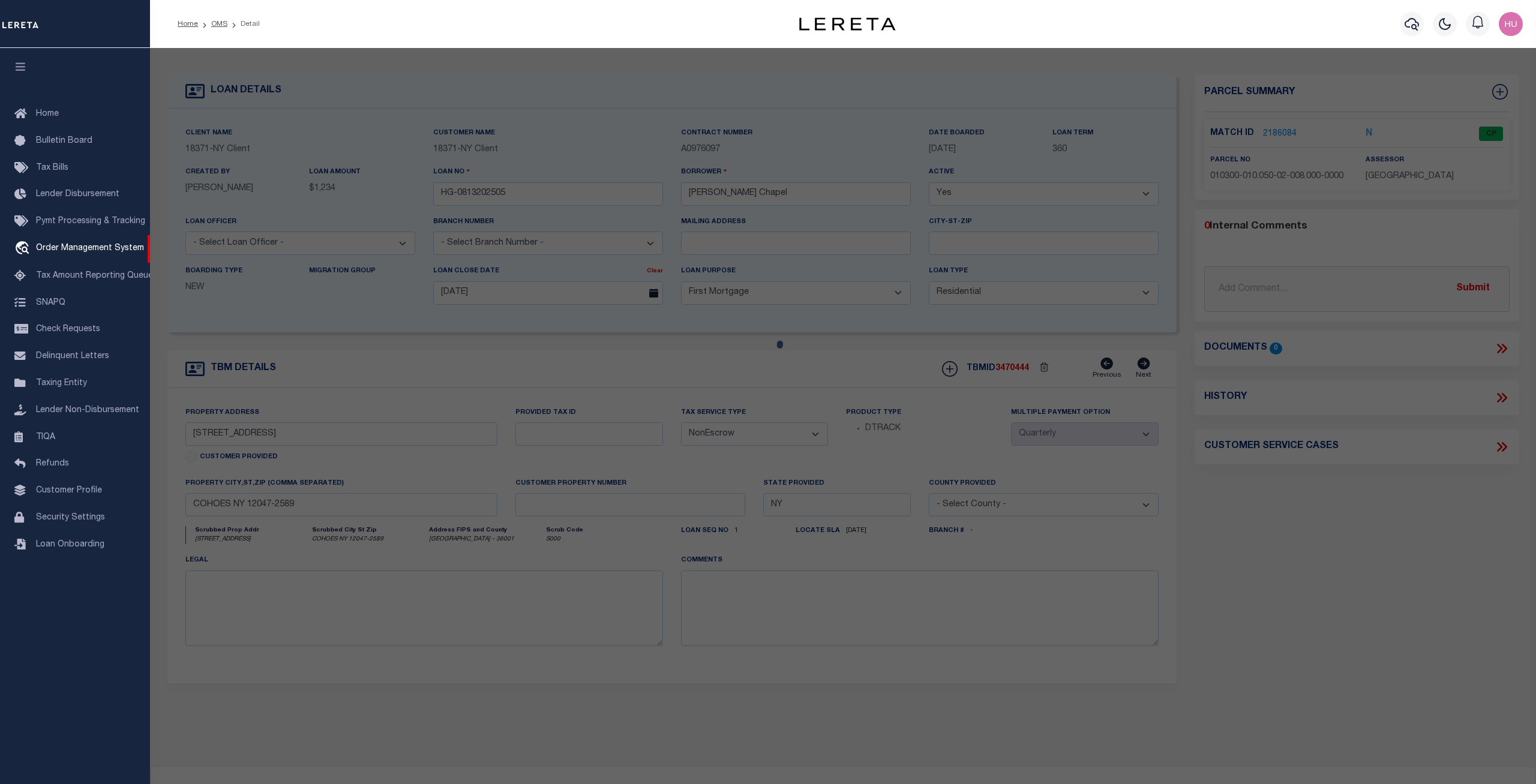
select select "AS"
select select
checkbox input "false"
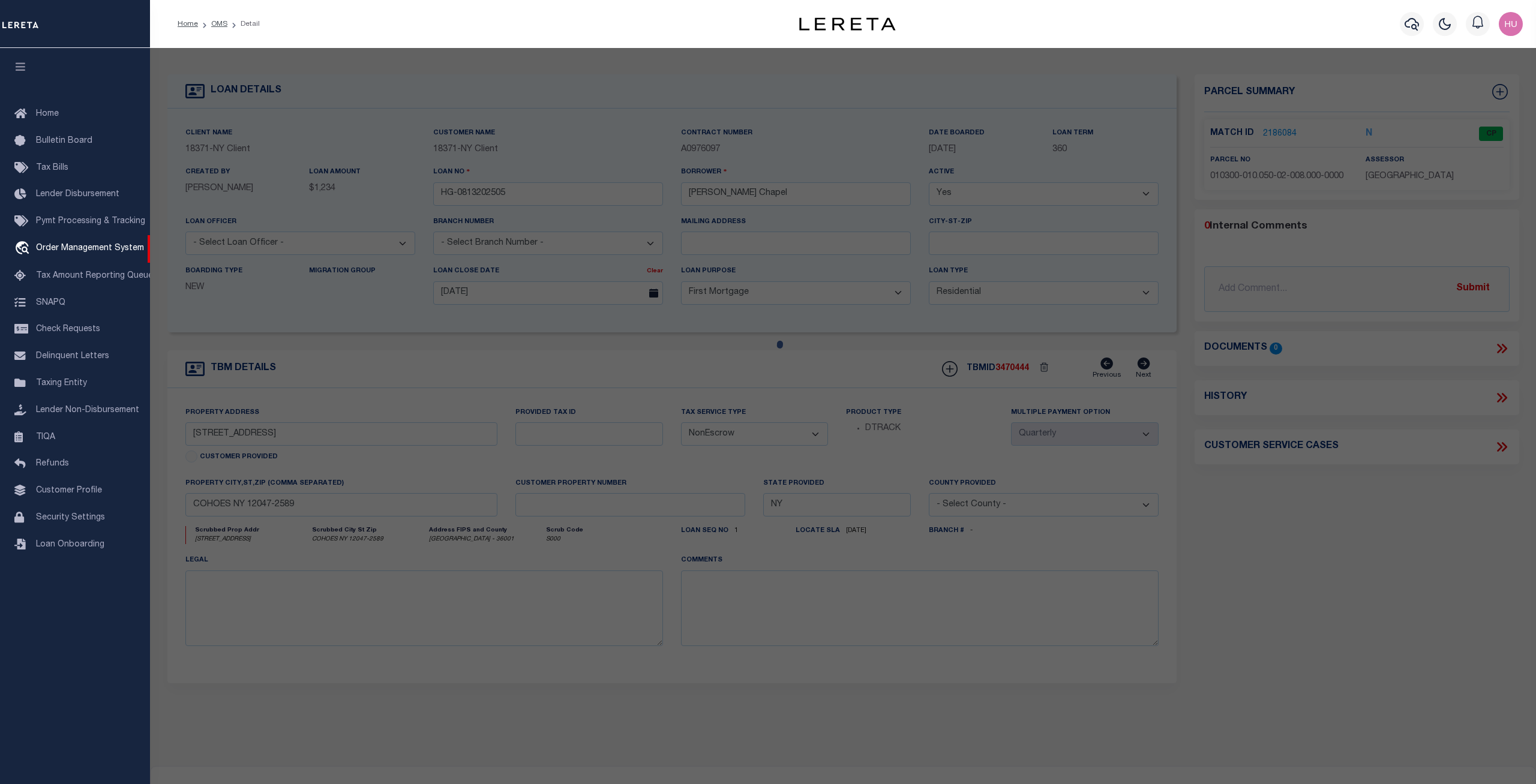
select select "CP"
type input "[STREET_ADDRESS] LLC"
select select "ATL"
select select "ADD"
type input "[STREET_ADDRESS]"
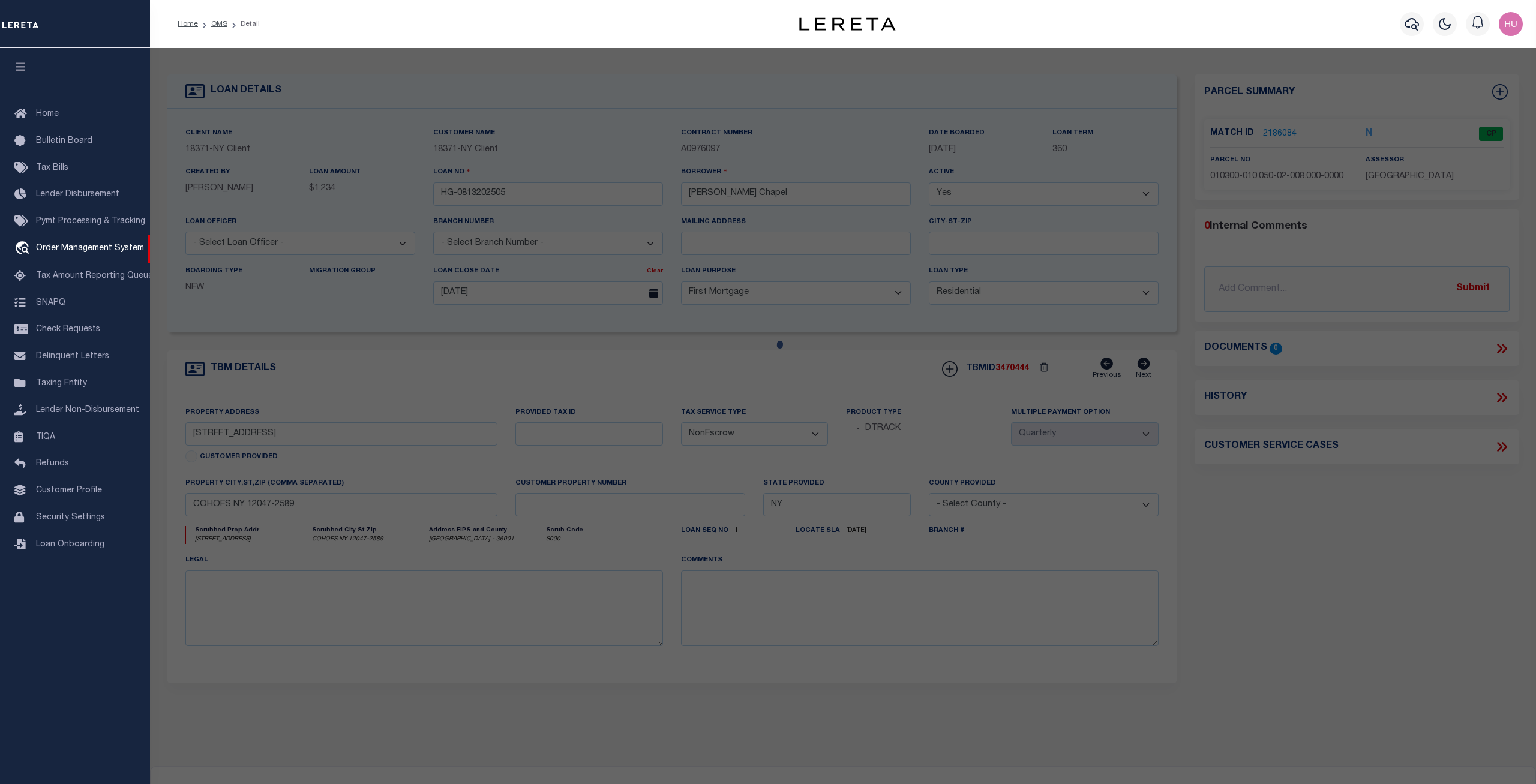
checkbox input "false"
type input "COHOES, NY 12047"
type textarea "LOT:8.000 BLK:2 SEC:10.50 DIST:010300 CITY/MUNI/TWP:COHOES"
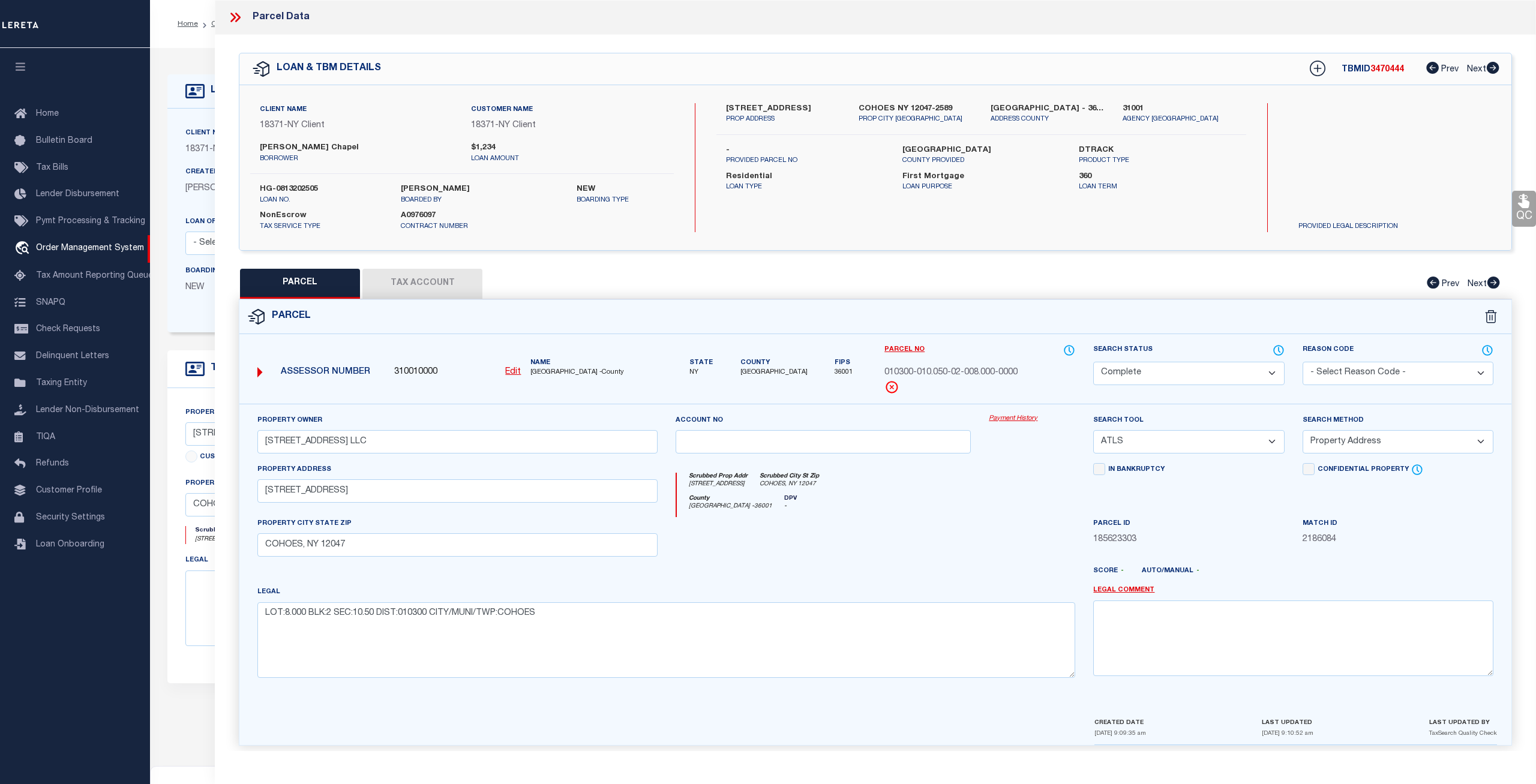
click at [1032, 419] on link "Payment History" at bounding box center [1032, 419] width 86 height 10
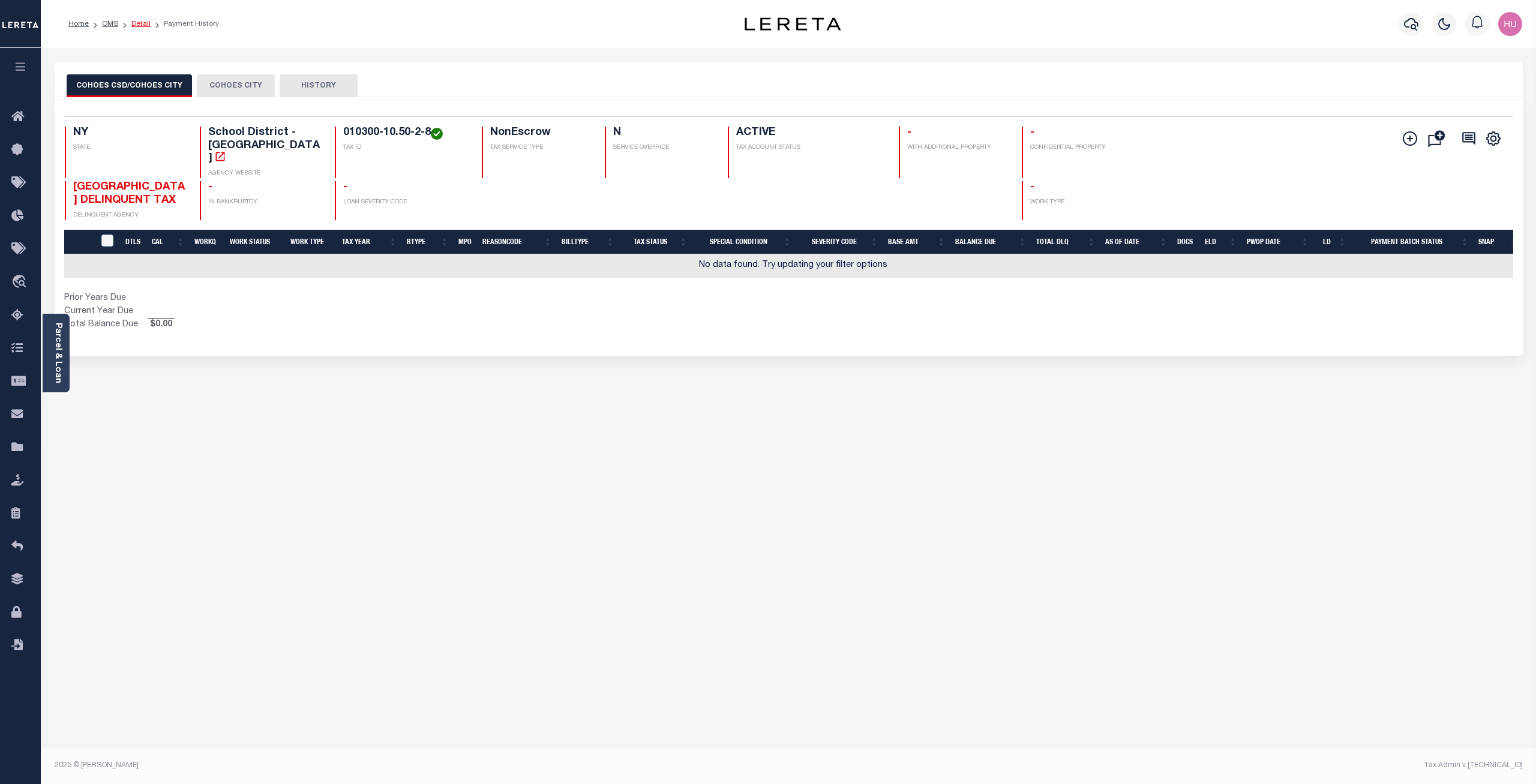
click at [143, 22] on link "Detail" at bounding box center [141, 24] width 19 height 7
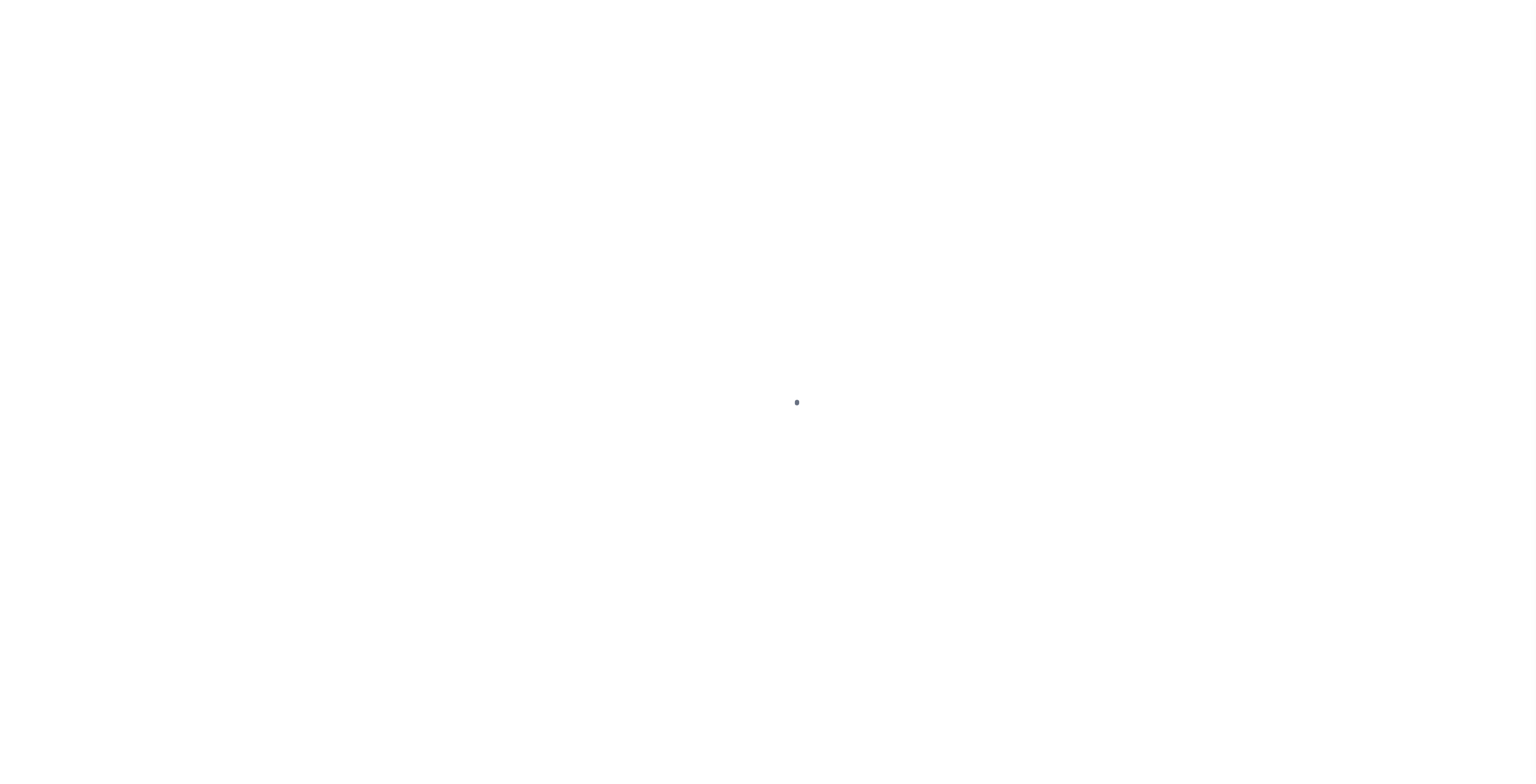
select select "10"
select select "NonEscrow"
type input "[STREET_ADDRESS]"
type input "COHOES NY 12047-2589"
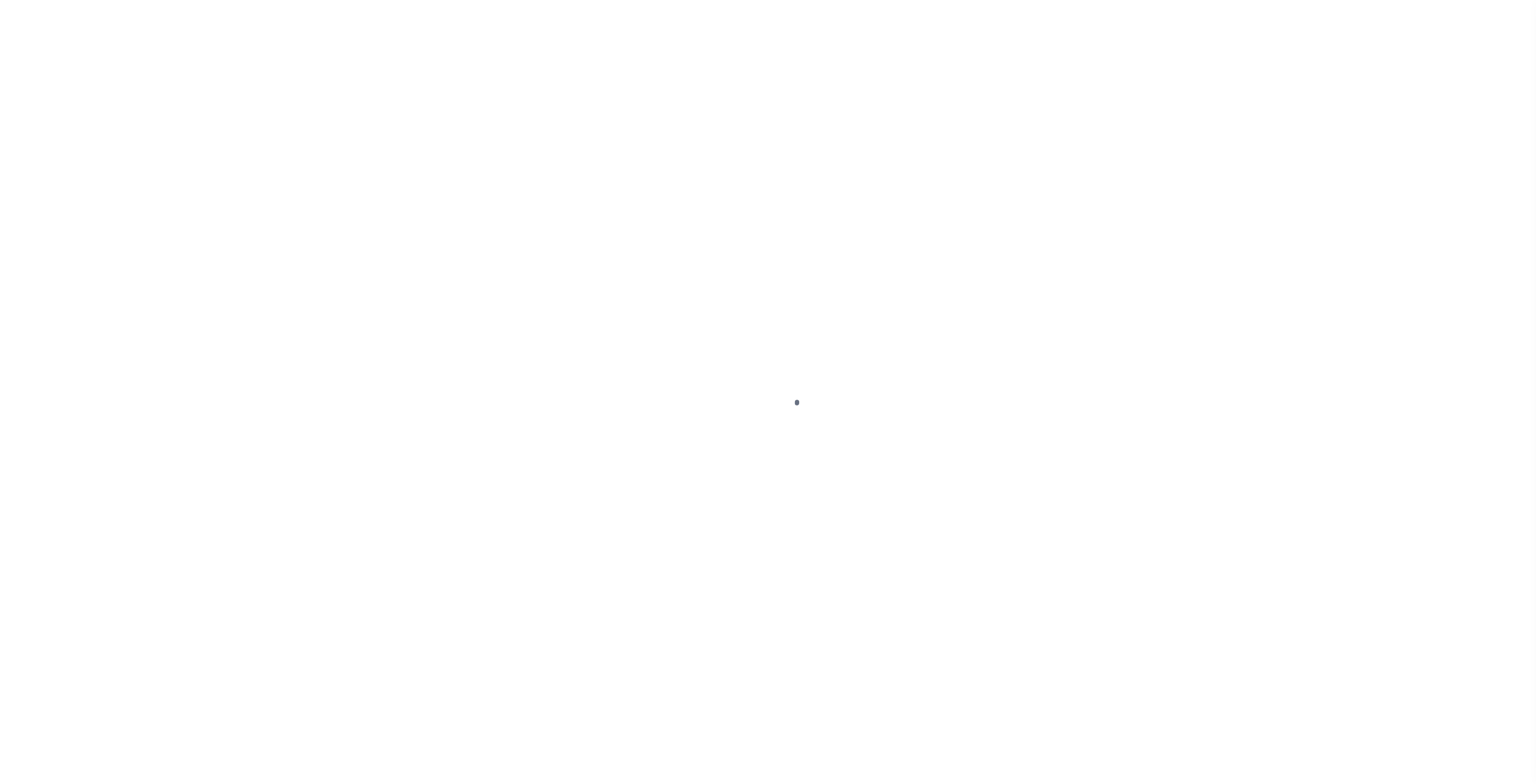
type input "NY"
select select
select select "4"
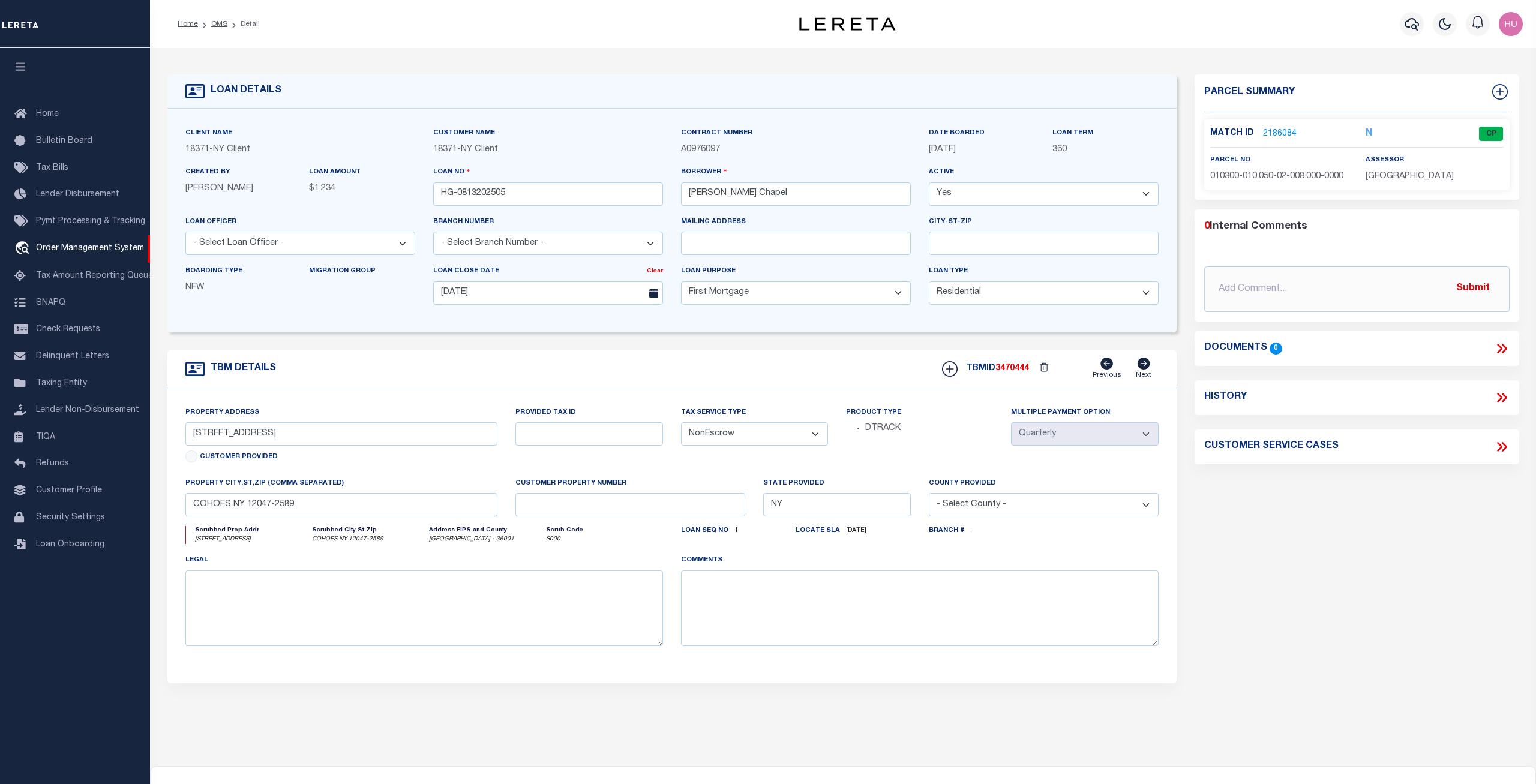
click at [1280, 134] on link "2186084" at bounding box center [1280, 134] width 34 height 13
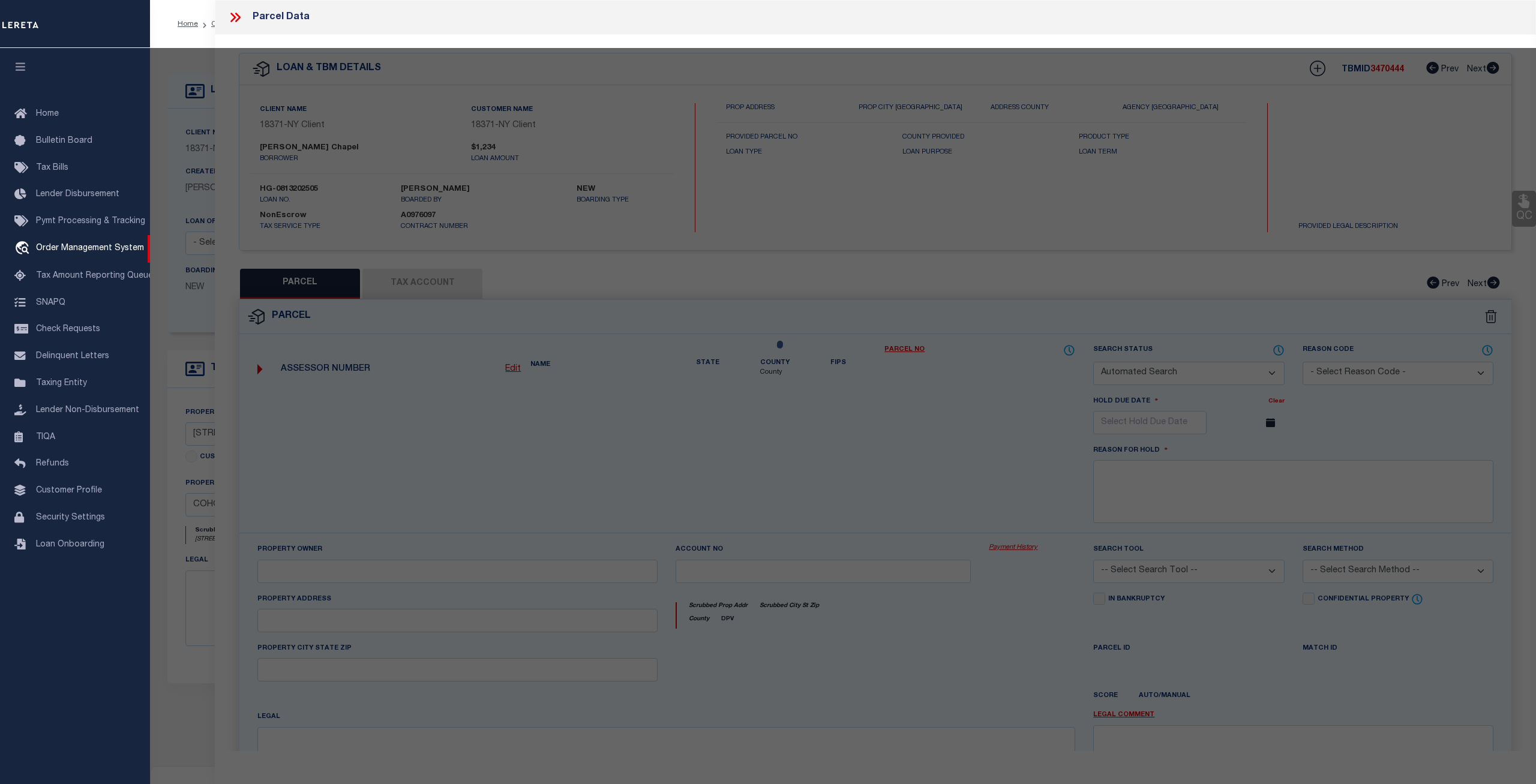
checkbox input "false"
select select "CP"
type input "17 WILLOW STREET LLC"
select select "ATL"
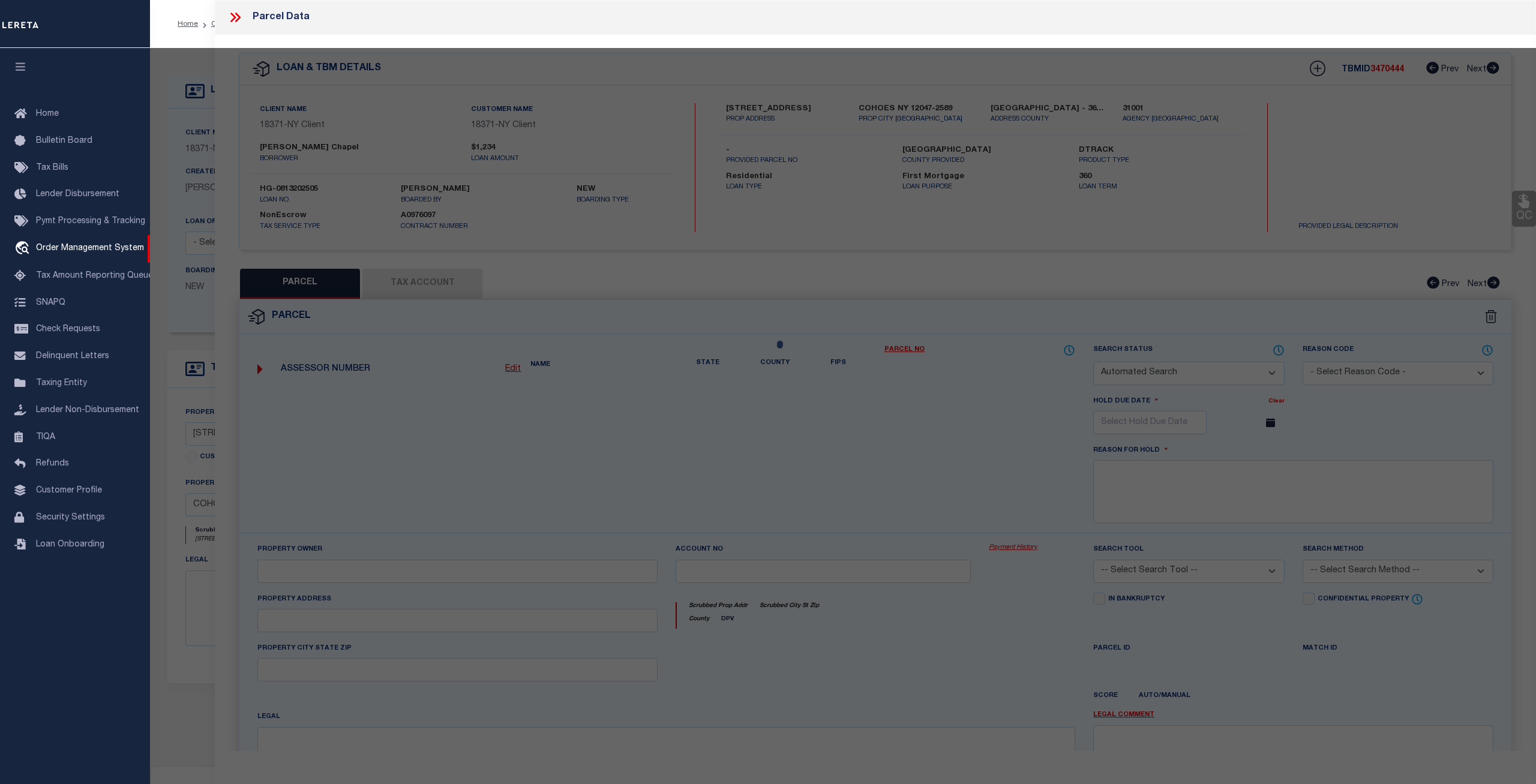
select select "ADD"
type input "17 WILLOW ST"
checkbox input "false"
type input "COHOES, NY 12047"
type textarea "LOT:8.000 BLK:2 SEC:10.50 DIST:010300 CITY/MUNI/TWP:COHOES"
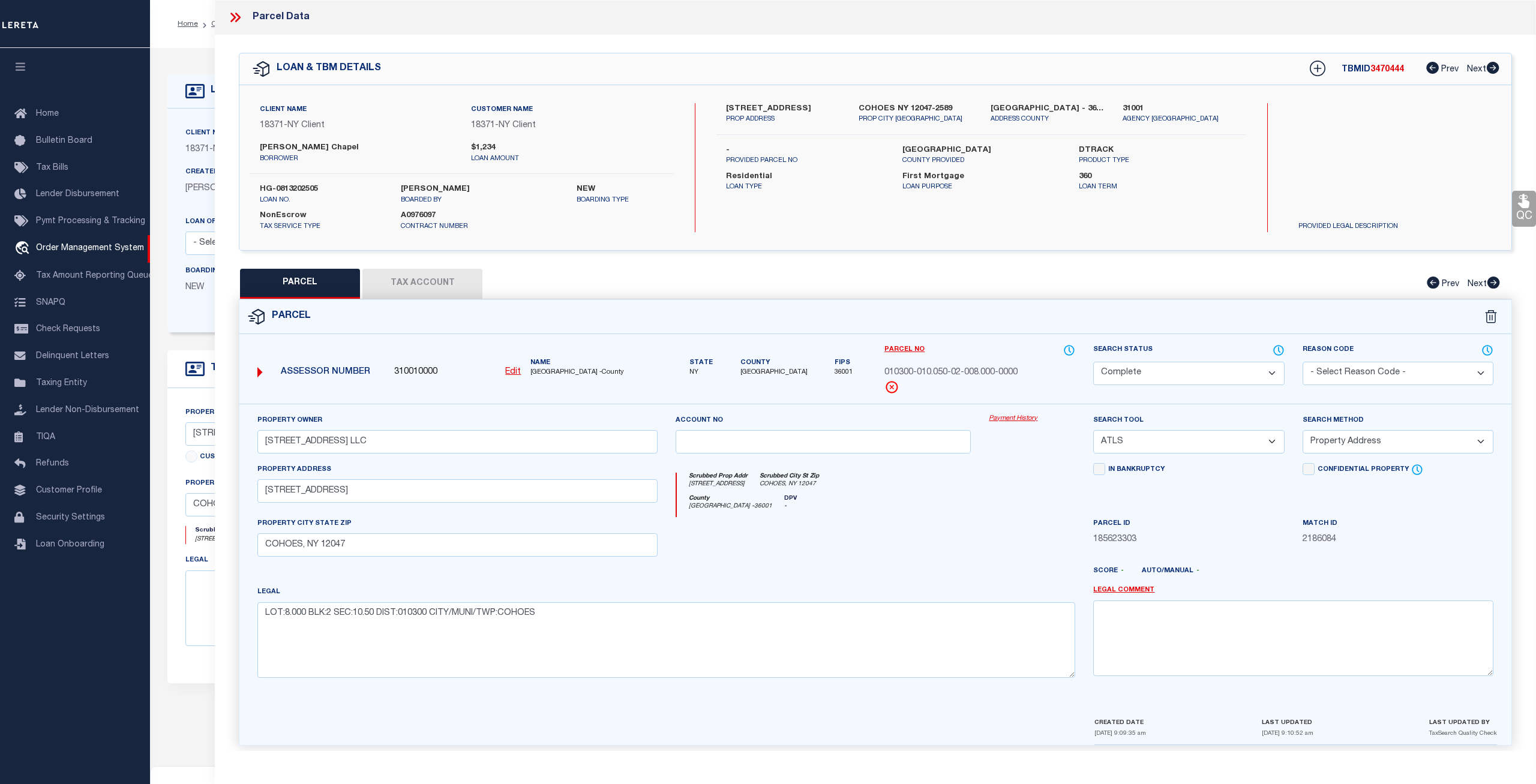
click at [511, 370] on u "Edit" at bounding box center [513, 372] width 15 height 8
type input "310010000"
type input "010300-010.050-02-008.000-0000"
select select "CP"
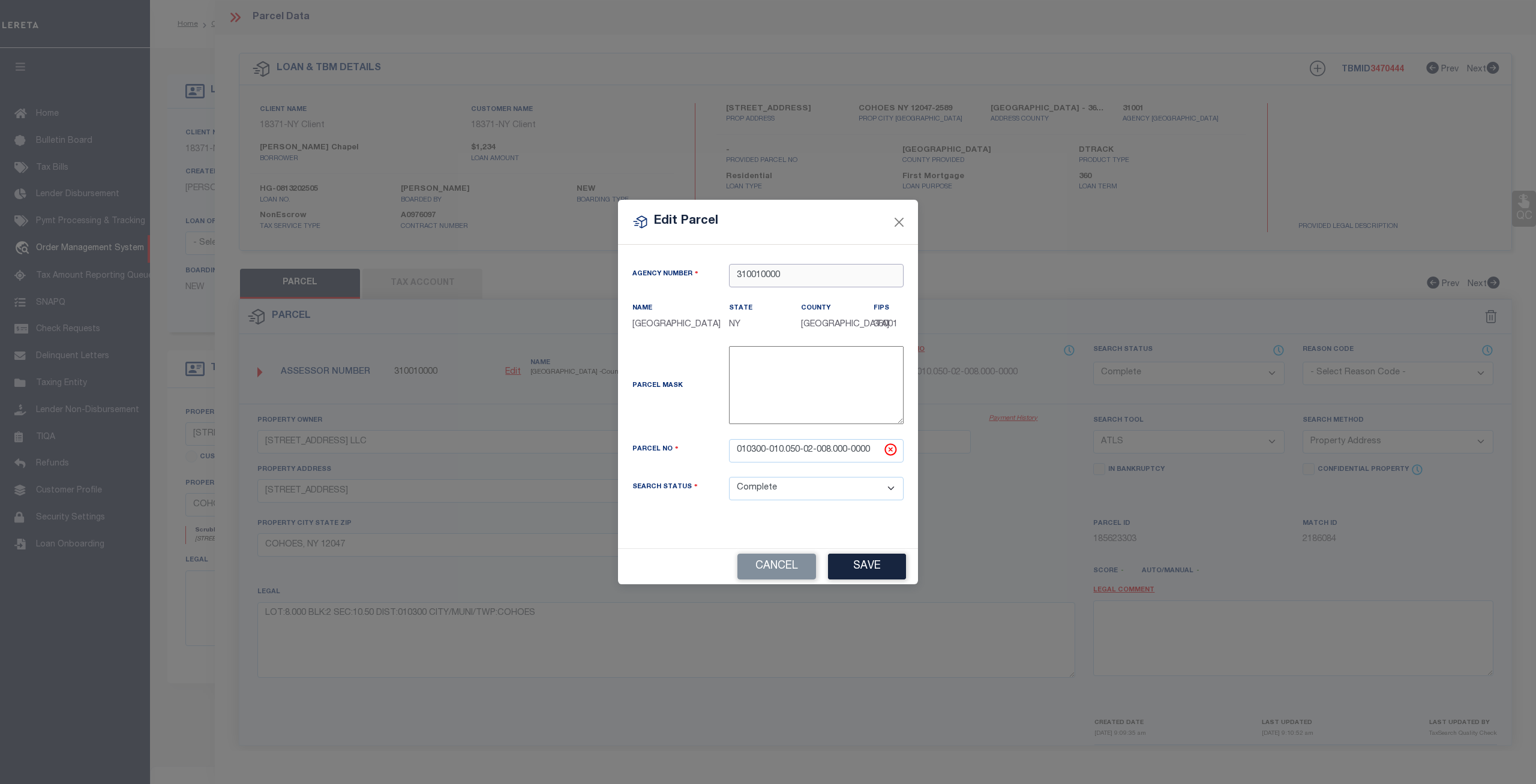
drag, startPoint x: 804, startPoint y: 280, endPoint x: 711, endPoint y: 286, distance: 93.2
click at [729, 286] on input "310010000" at bounding box center [816, 275] width 175 height 24
type input "310010102"
click at [773, 559] on button "Cancel" at bounding box center [776, 566] width 79 height 25
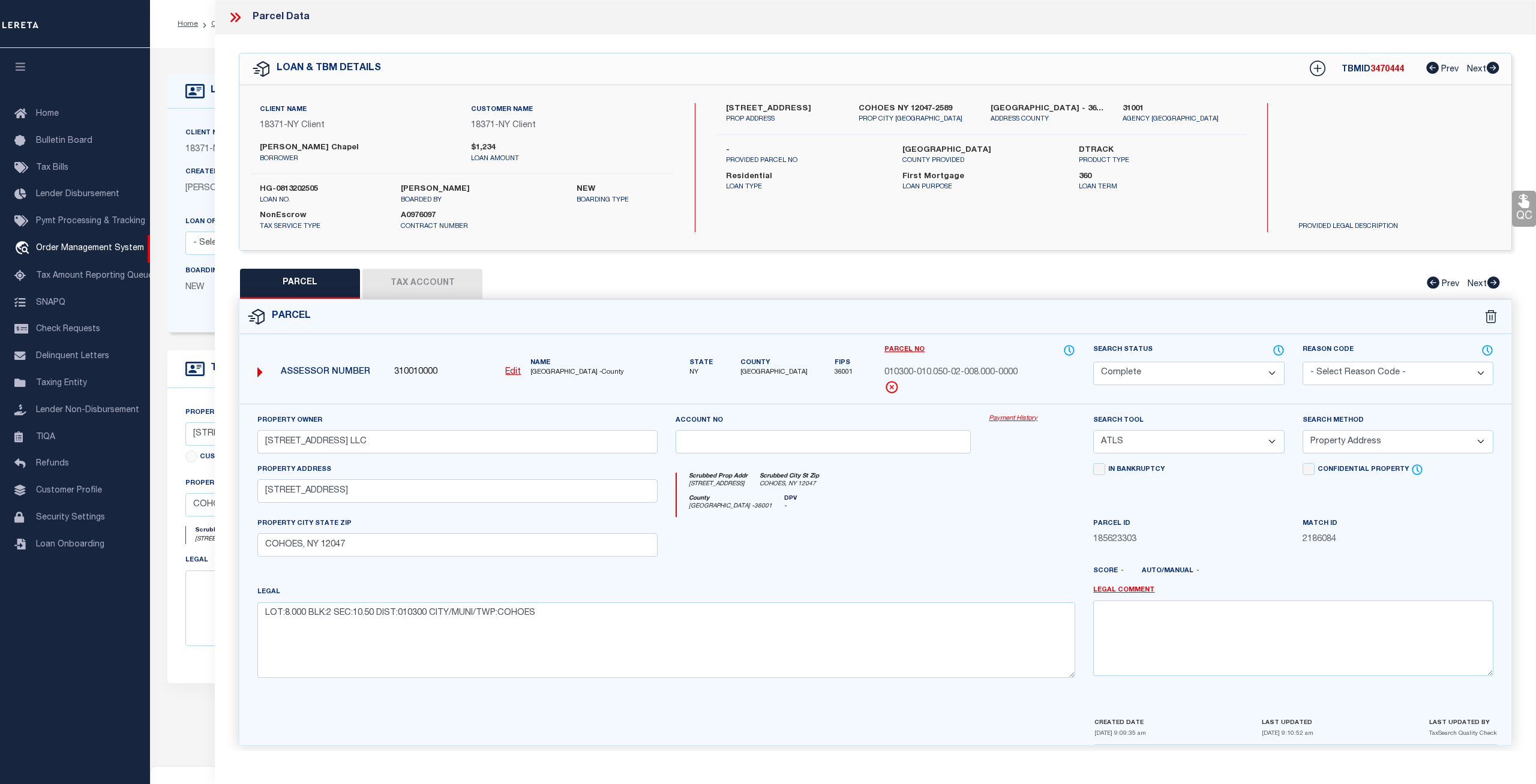
click at [238, 14] on icon at bounding box center [235, 17] width 15 height 15
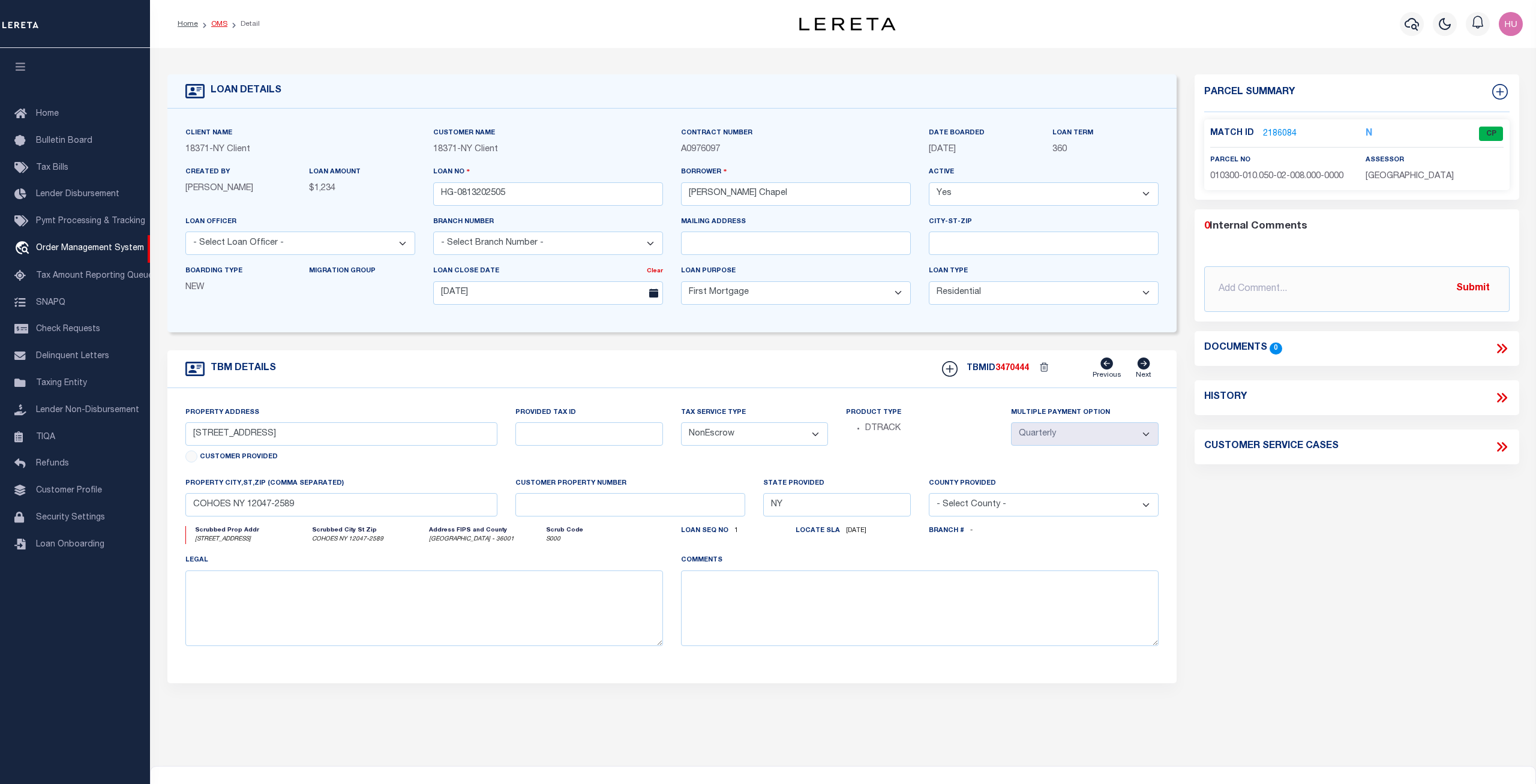
click at [220, 24] on link "OMS" at bounding box center [219, 24] width 16 height 7
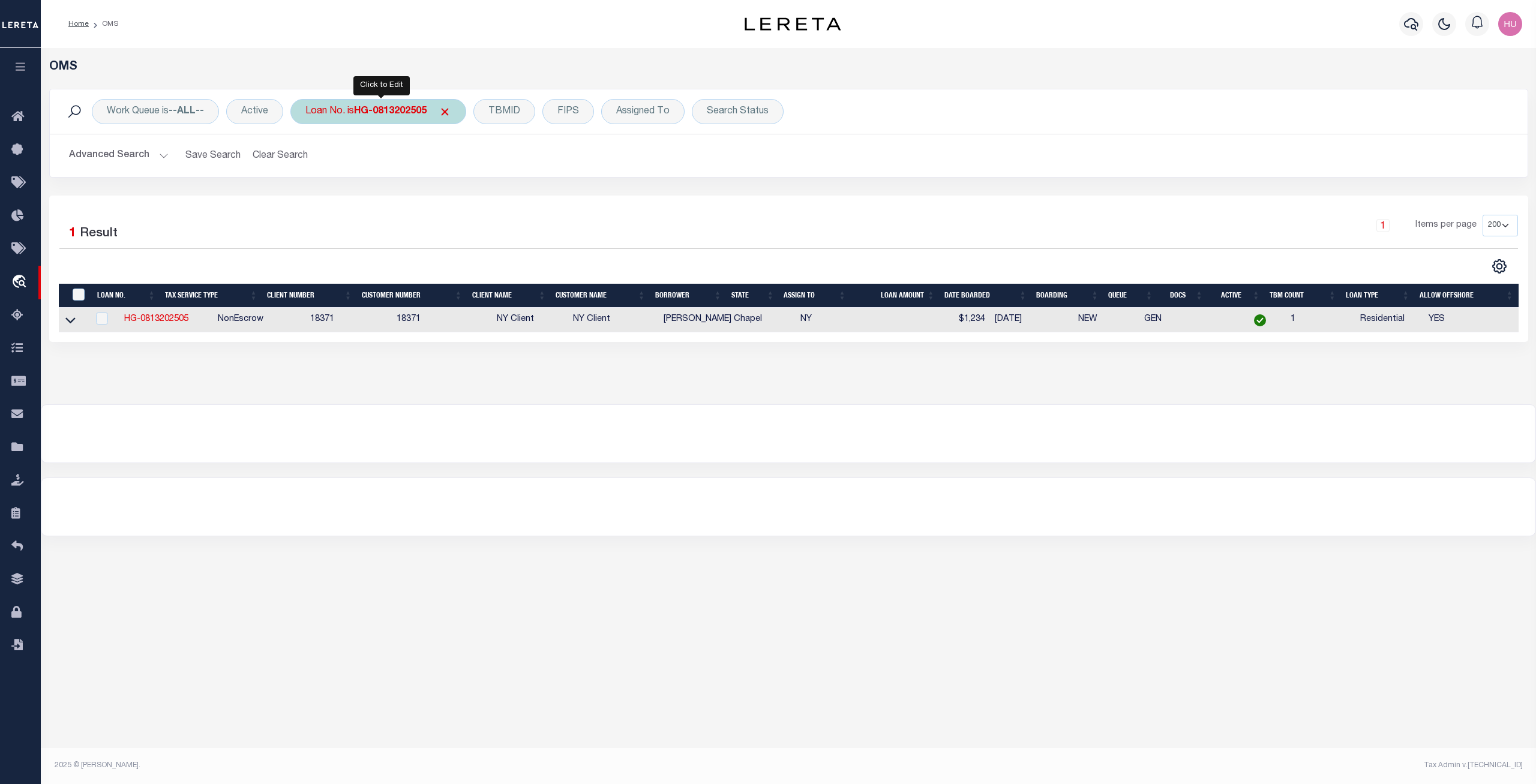
click at [380, 121] on div "Loan No. is HG-0813202505" at bounding box center [378, 112] width 175 height 25
type input "1181024498"
click at [457, 198] on input "Apply" at bounding box center [465, 196] width 36 height 19
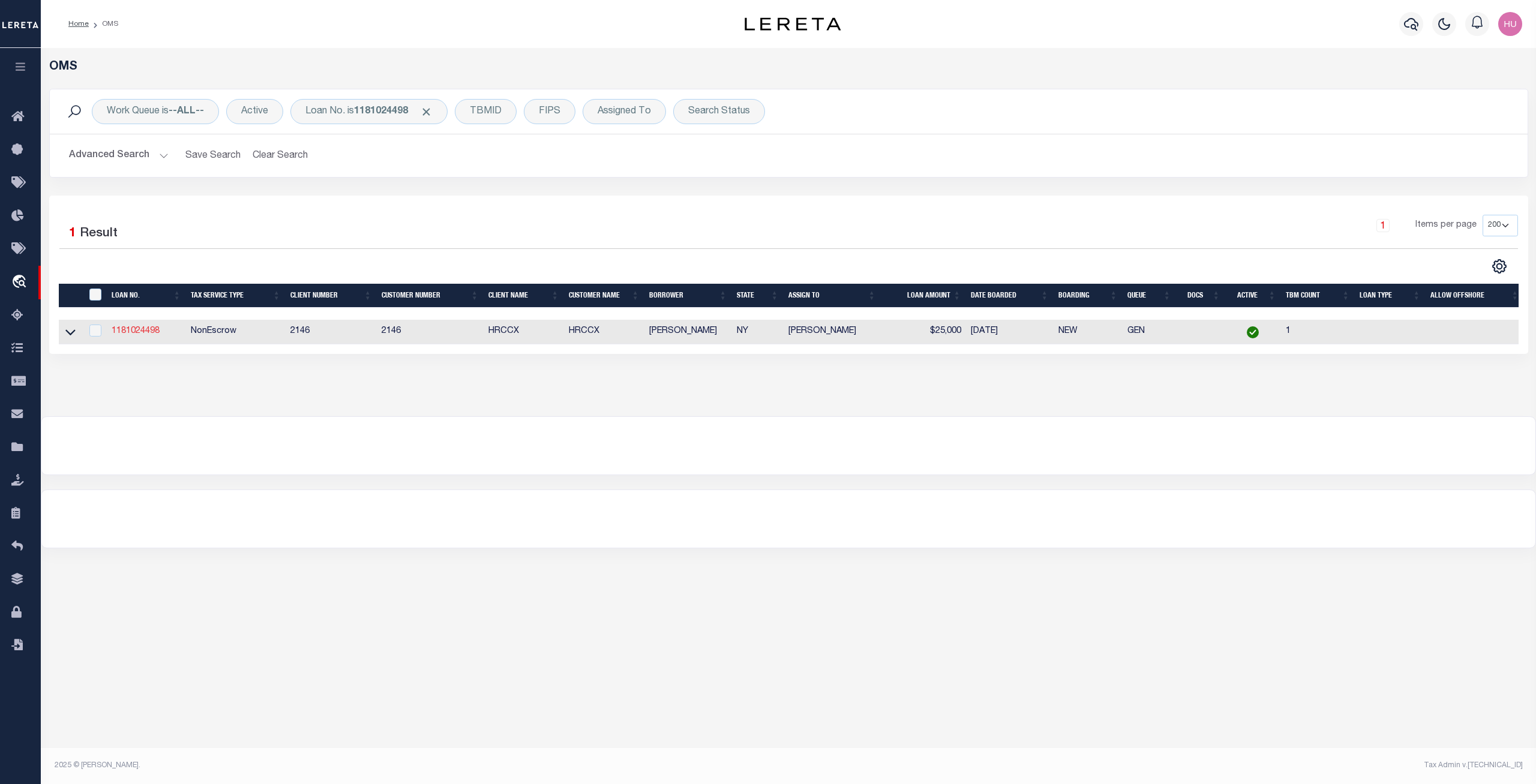
click at [145, 336] on link "1181024498" at bounding box center [136, 331] width 48 height 8
checkbox input "true"
type input "1181024498"
type input "Heath Decelle"
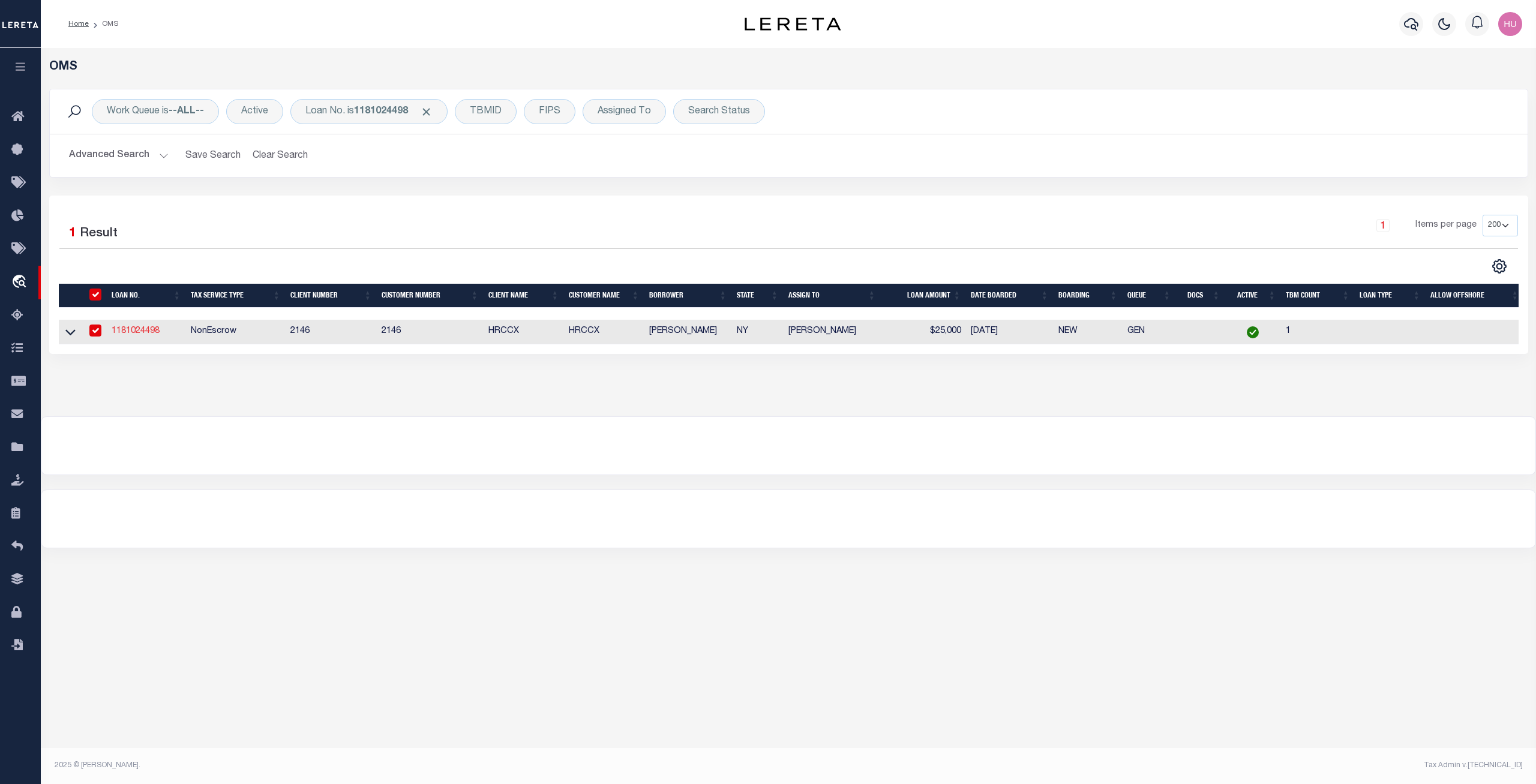
select select
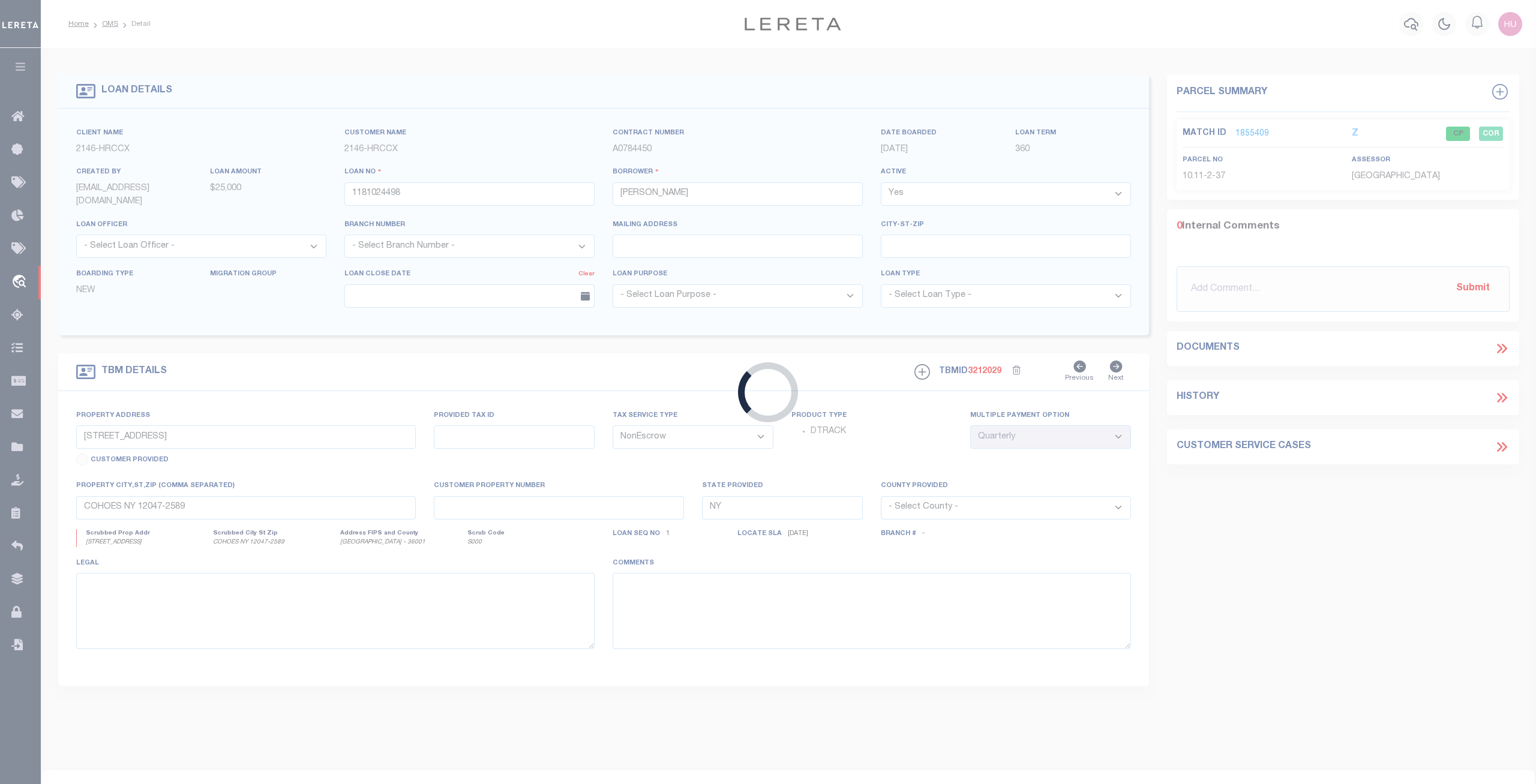
type input "15 Witbeck Ave"
type input "Cohoes NY 12047"
select select
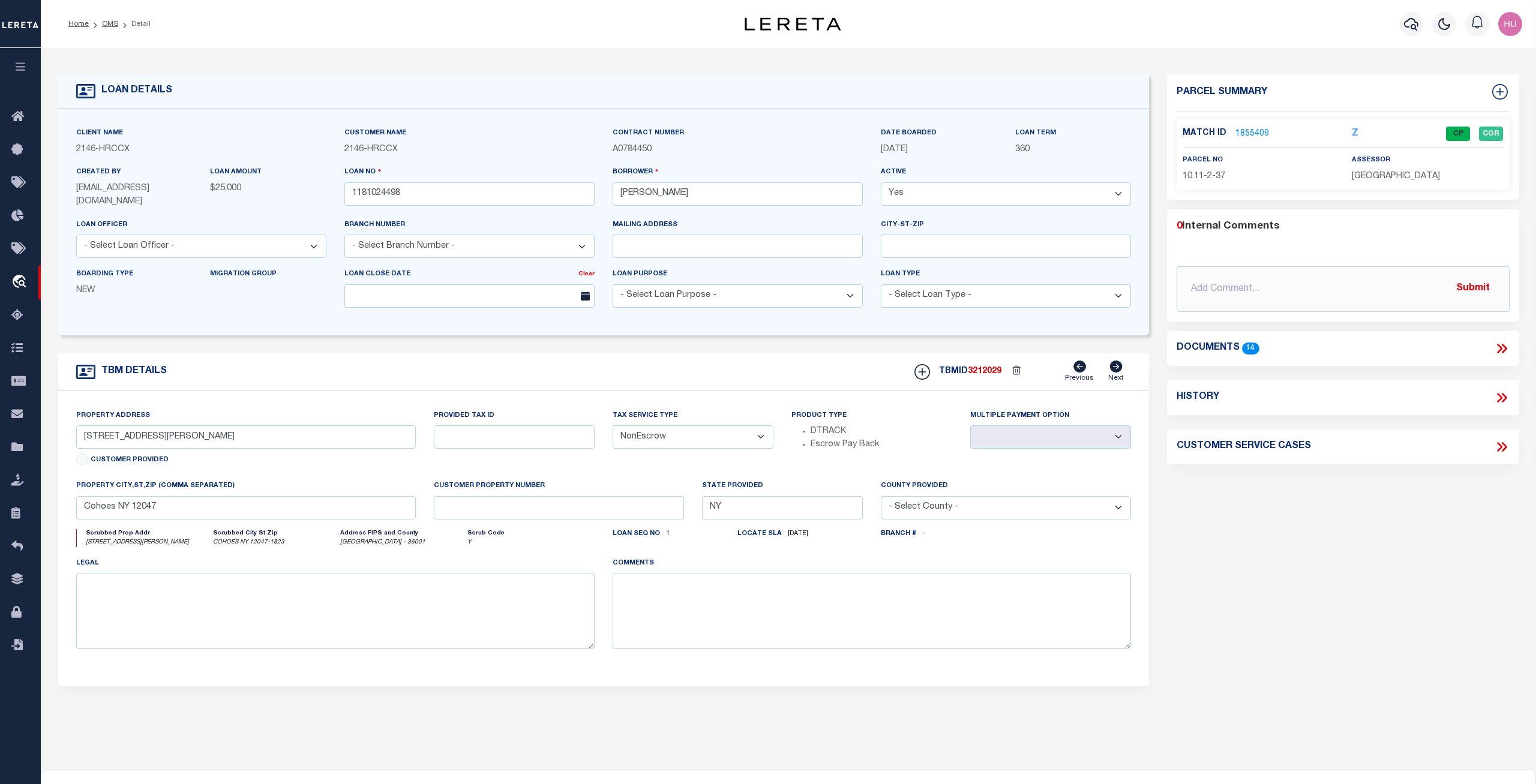
click at [1257, 133] on link "1855409" at bounding box center [1252, 134] width 34 height 13
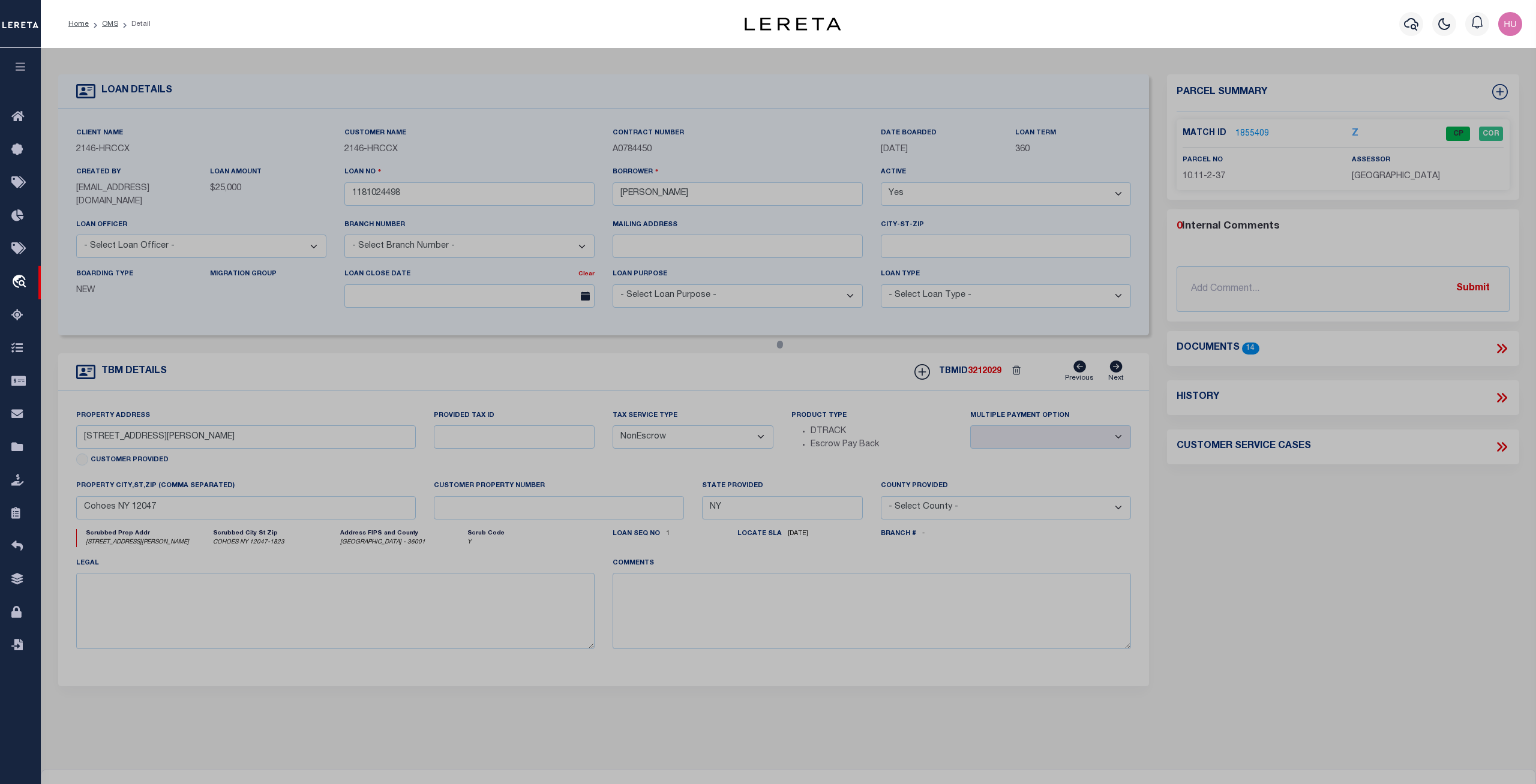
select select "AS"
select select
checkbox input "false"
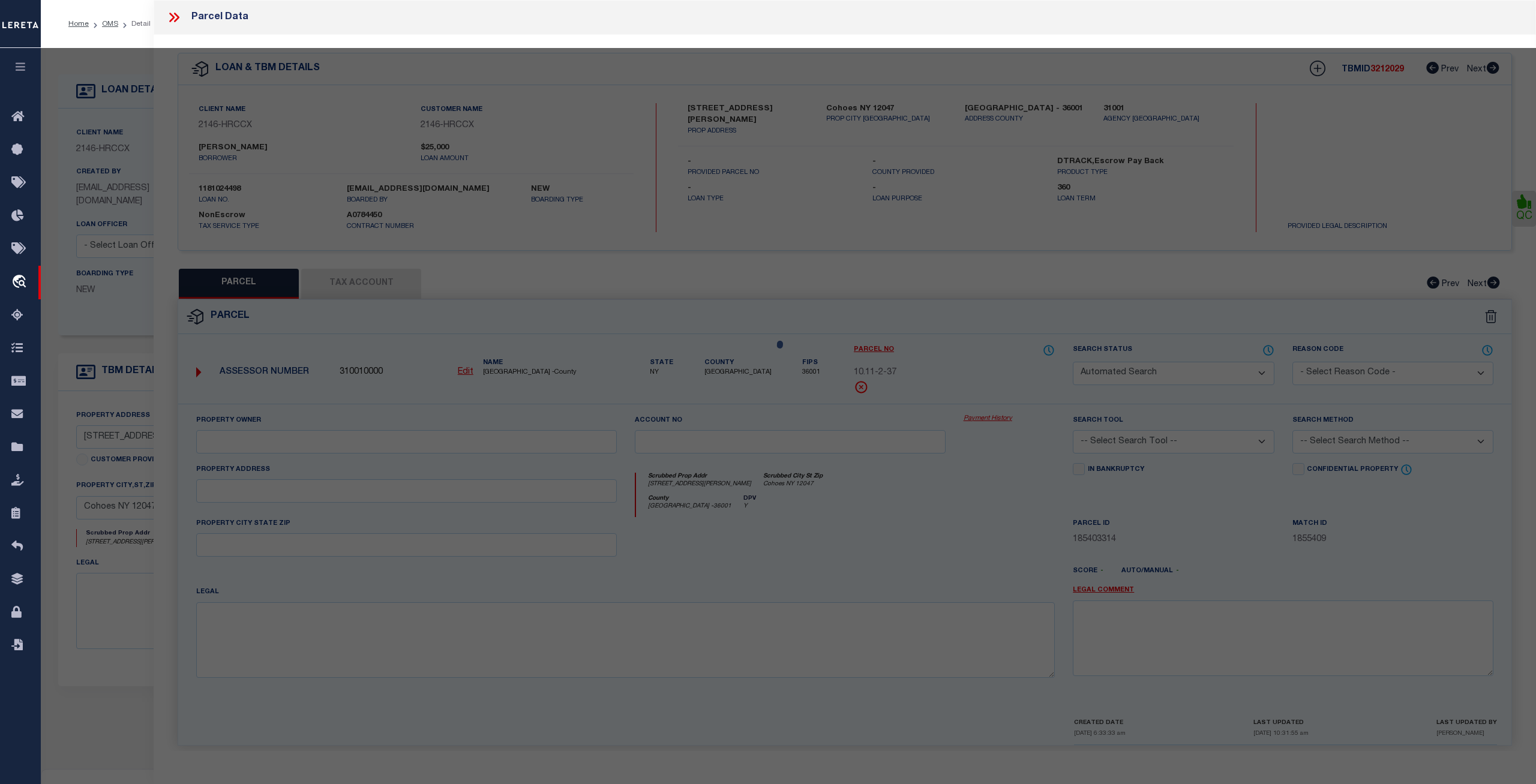
select select "CP"
type input "DeCelle, Heath A"
select select
type input "[STREET_ADDRESS][PERSON_NAME]"
checkbox input "false"
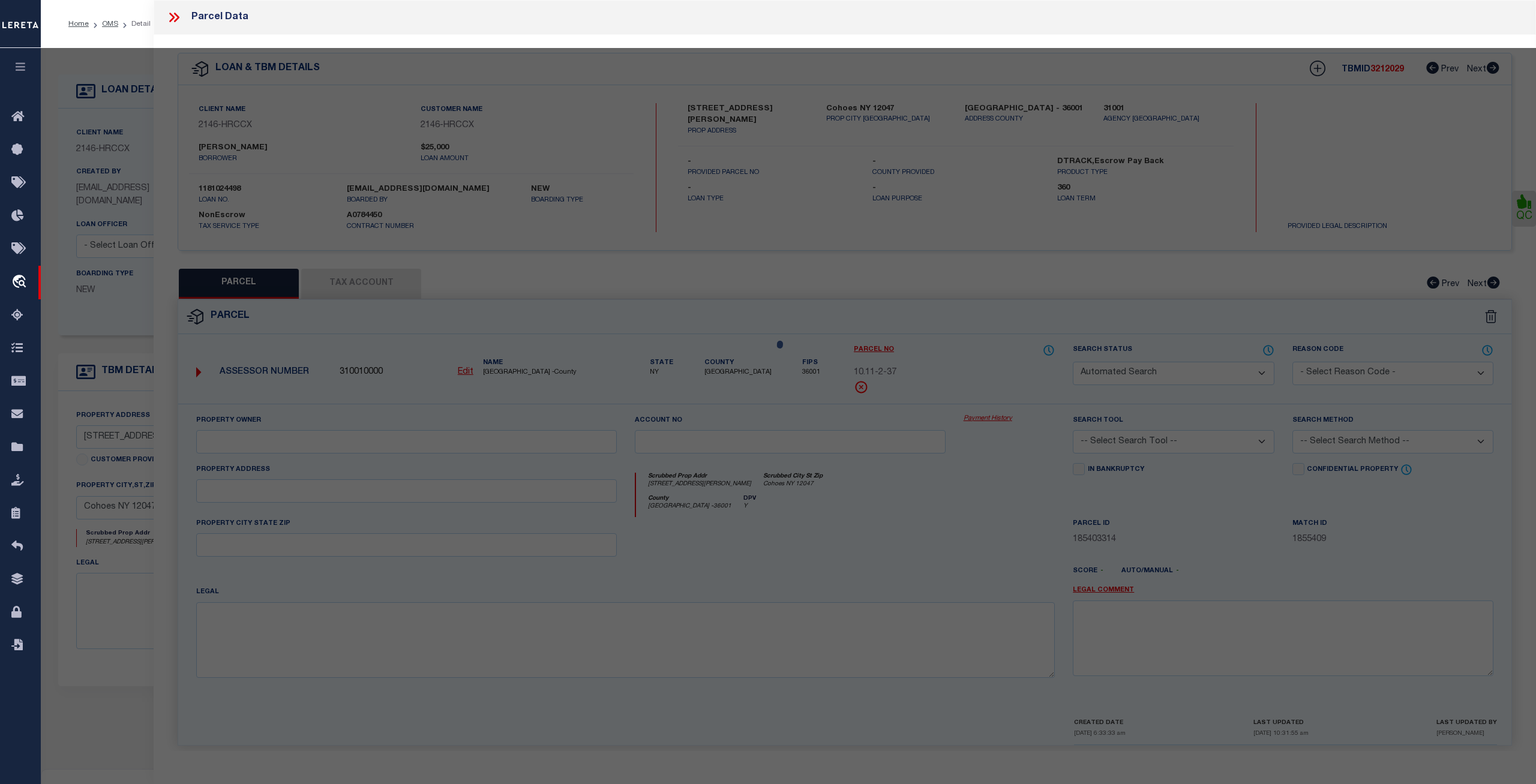
type input "Cohoes NY 12047"
type textarea "Acres: 0.12 ac."
type textarea "Tax ID Special Project"
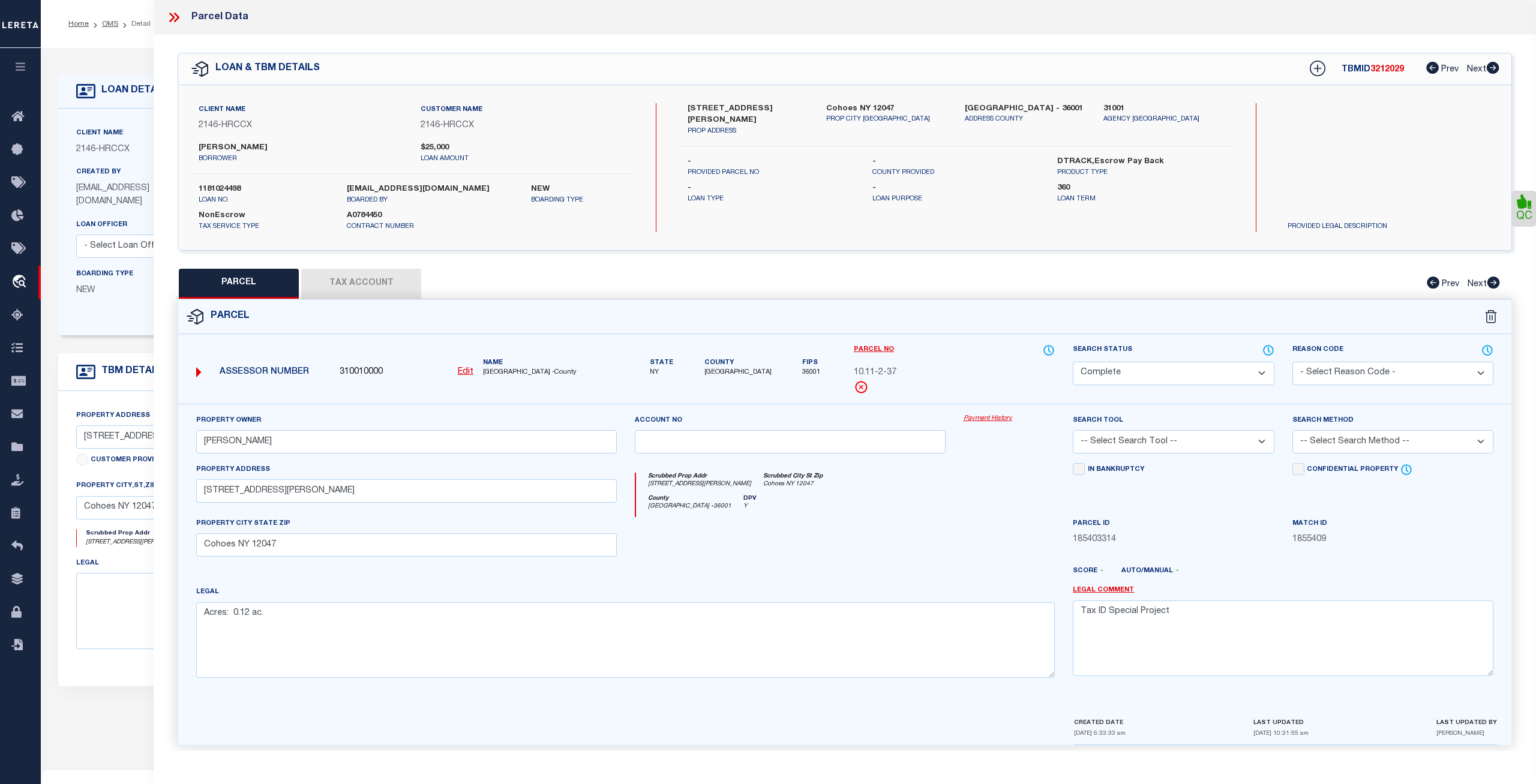
click at [803, 372] on span "36001" at bounding box center [810, 373] width 18 height 10
click at [980, 418] on link "Payment History" at bounding box center [1009, 419] width 92 height 10
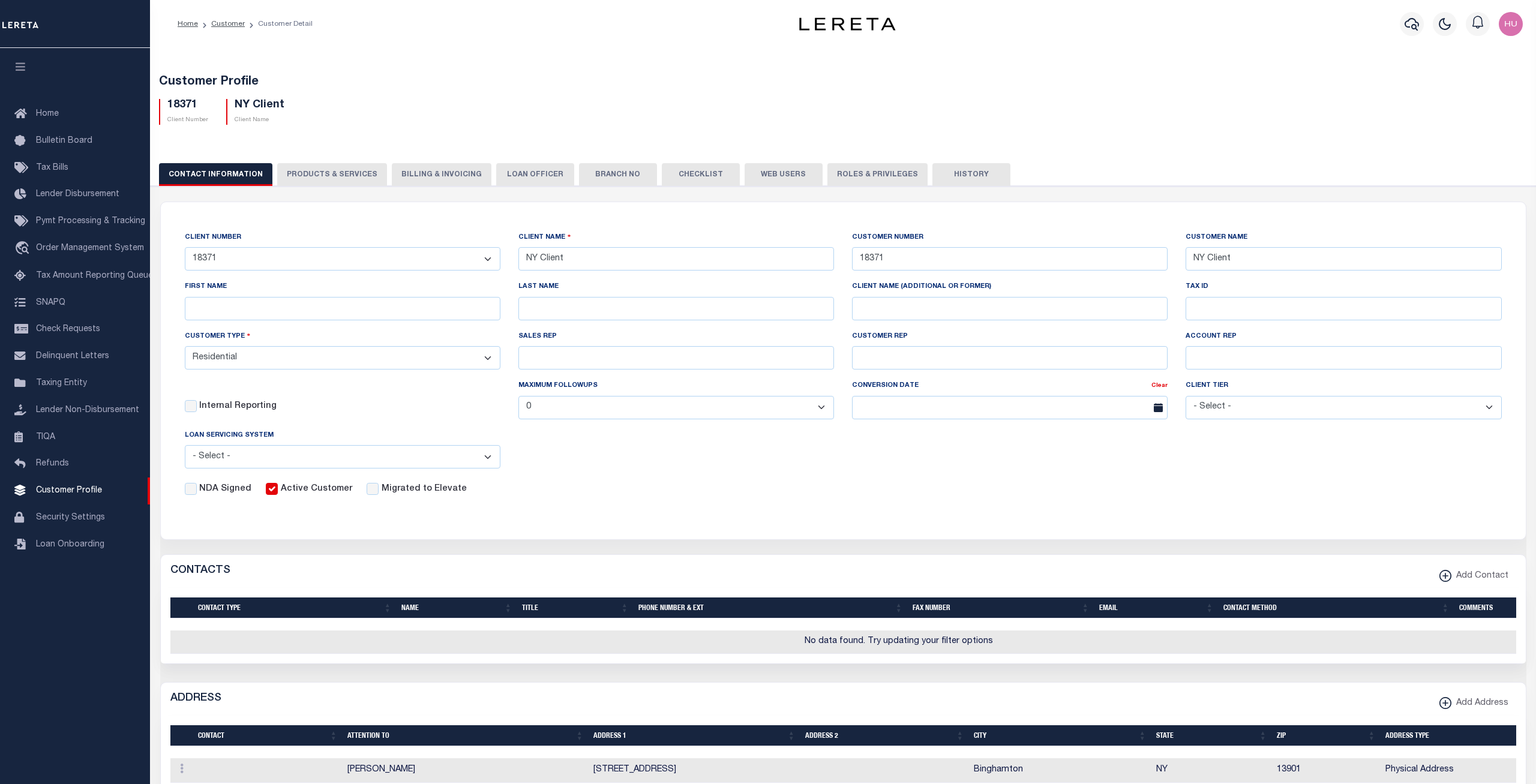
select select "3044"
select select "Residential"
click at [231, 21] on link "Customer" at bounding box center [228, 24] width 34 height 7
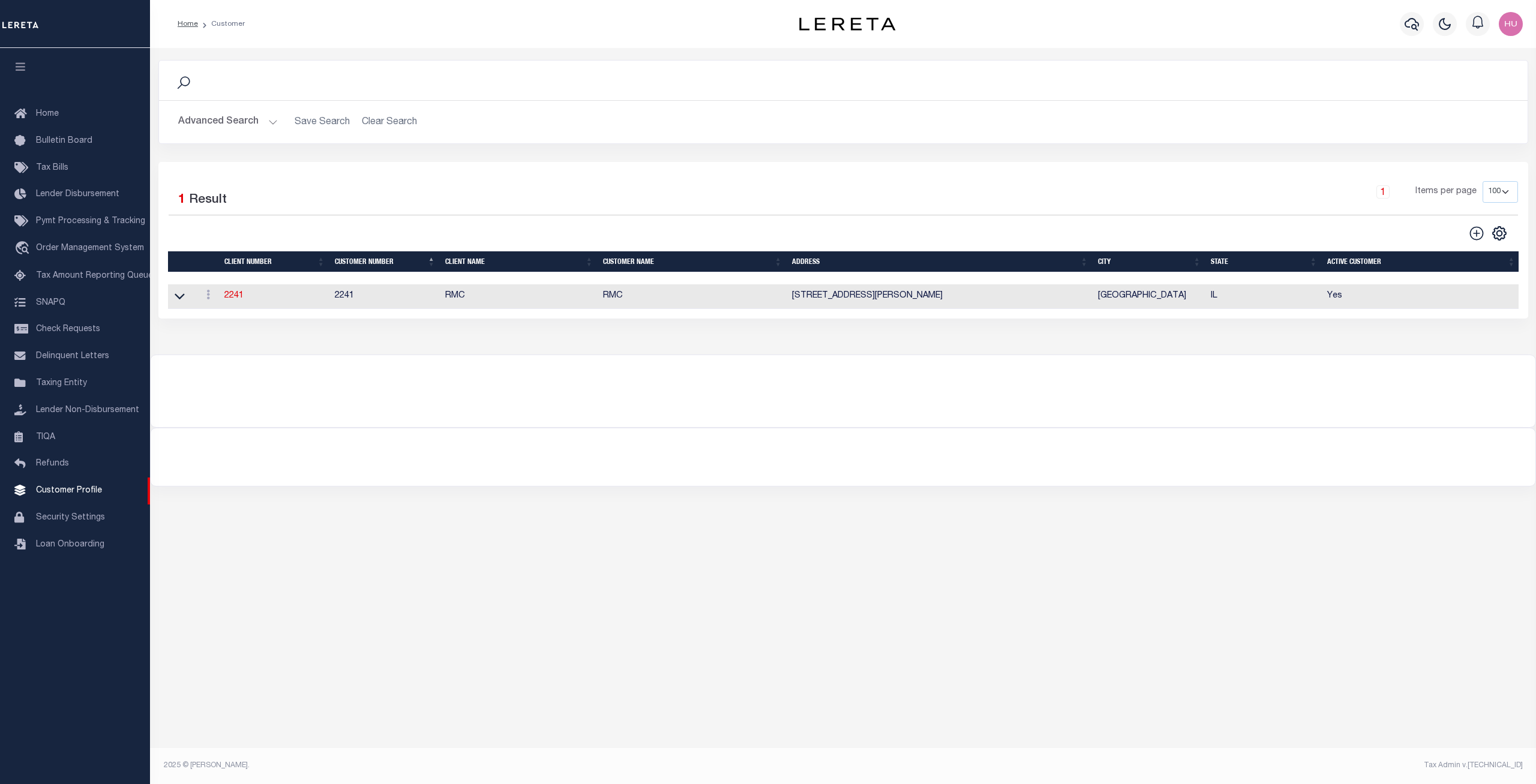
click at [243, 126] on button "Advanced Search" at bounding box center [227, 122] width 99 height 24
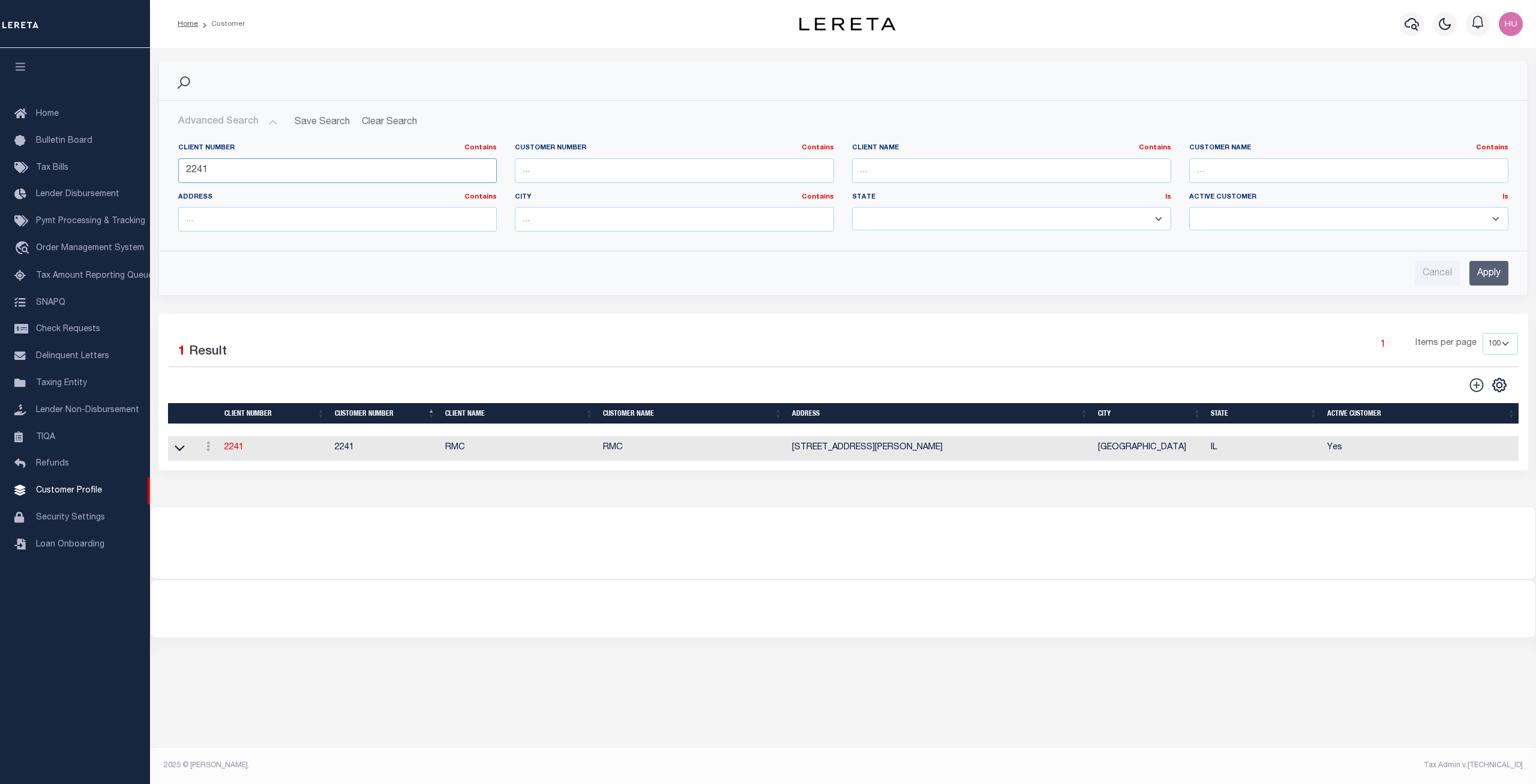
drag, startPoint x: 220, startPoint y: 170, endPoint x: 161, endPoint y: 170, distance: 59.0
click at [161, 170] on div "Client Number Contains Contains Is 2241 Customer Number Contains Contains Is Co…" at bounding box center [843, 187] width 1367 height 108
type input "2"
type input "2146"
click at [1500, 270] on input "Apply" at bounding box center [1489, 273] width 39 height 25
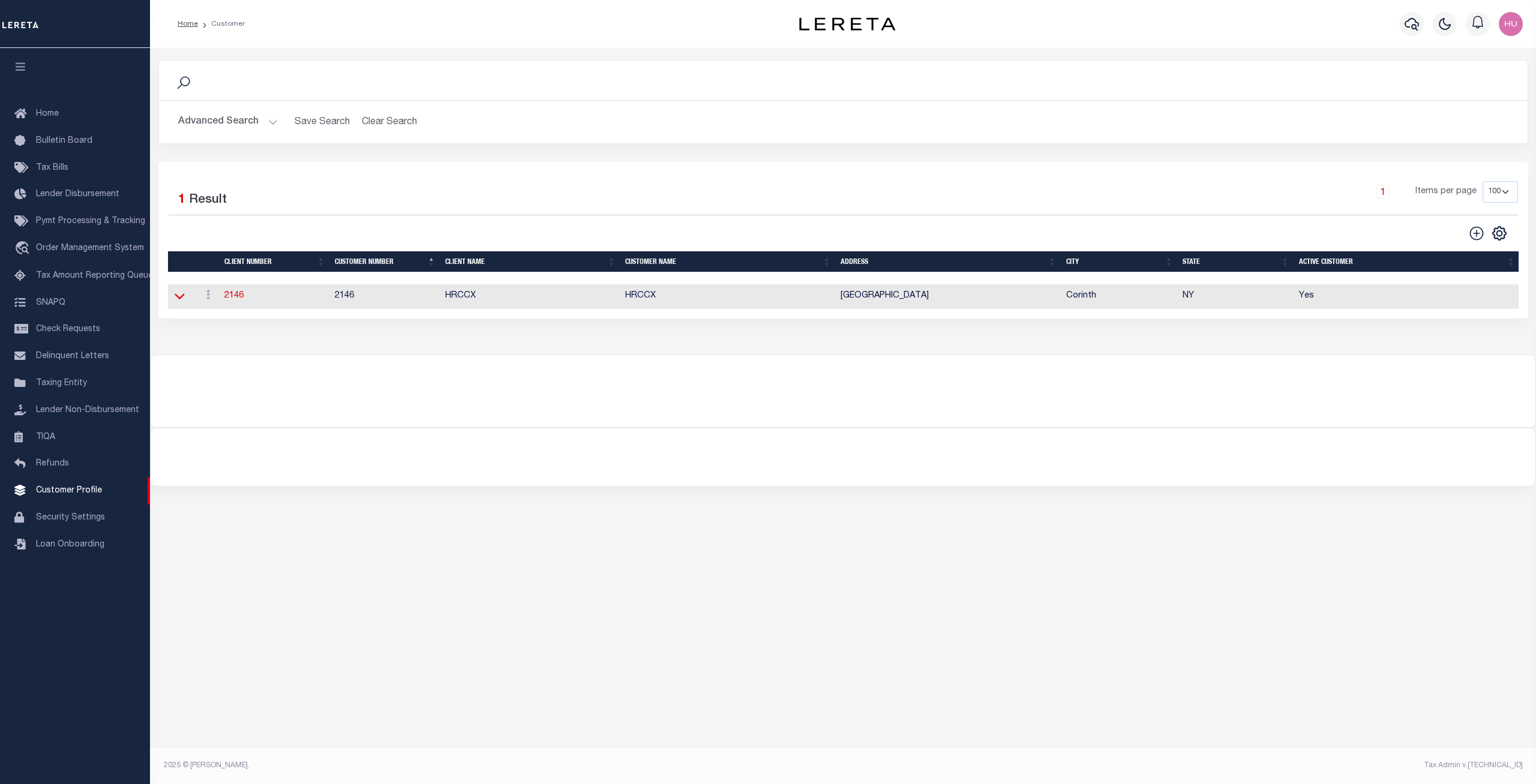
click at [177, 297] on icon at bounding box center [180, 296] width 10 height 13
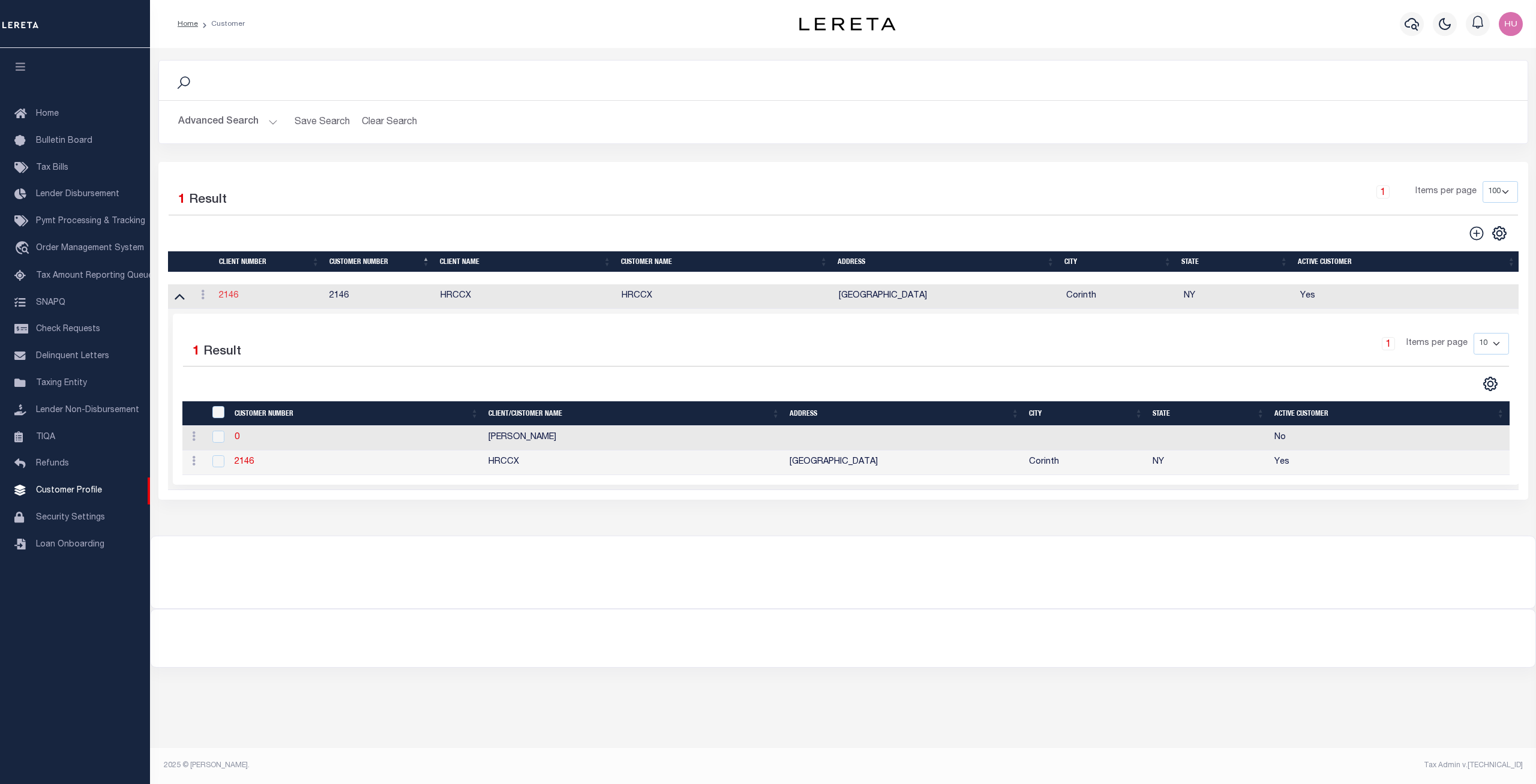
click at [234, 296] on link "2146" at bounding box center [228, 296] width 19 height 8
select select "2146"
type input "HRCCX"
type input "2146"
type input "HRCCX"
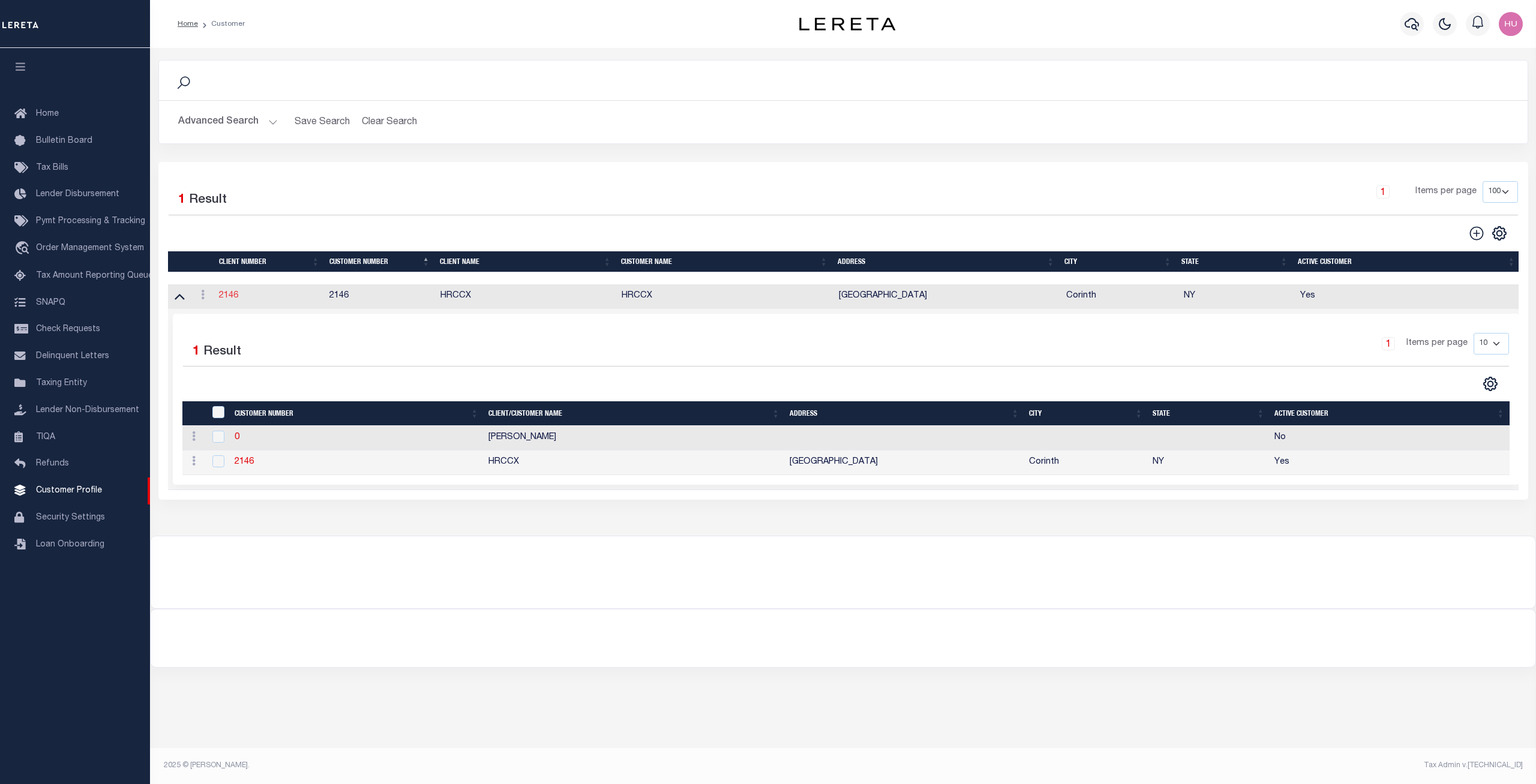
type input "Catherine"
type input "Carpenter"
select select "Residential"
type input "Dennis Gassoway"
type input "Paula Kitchens"
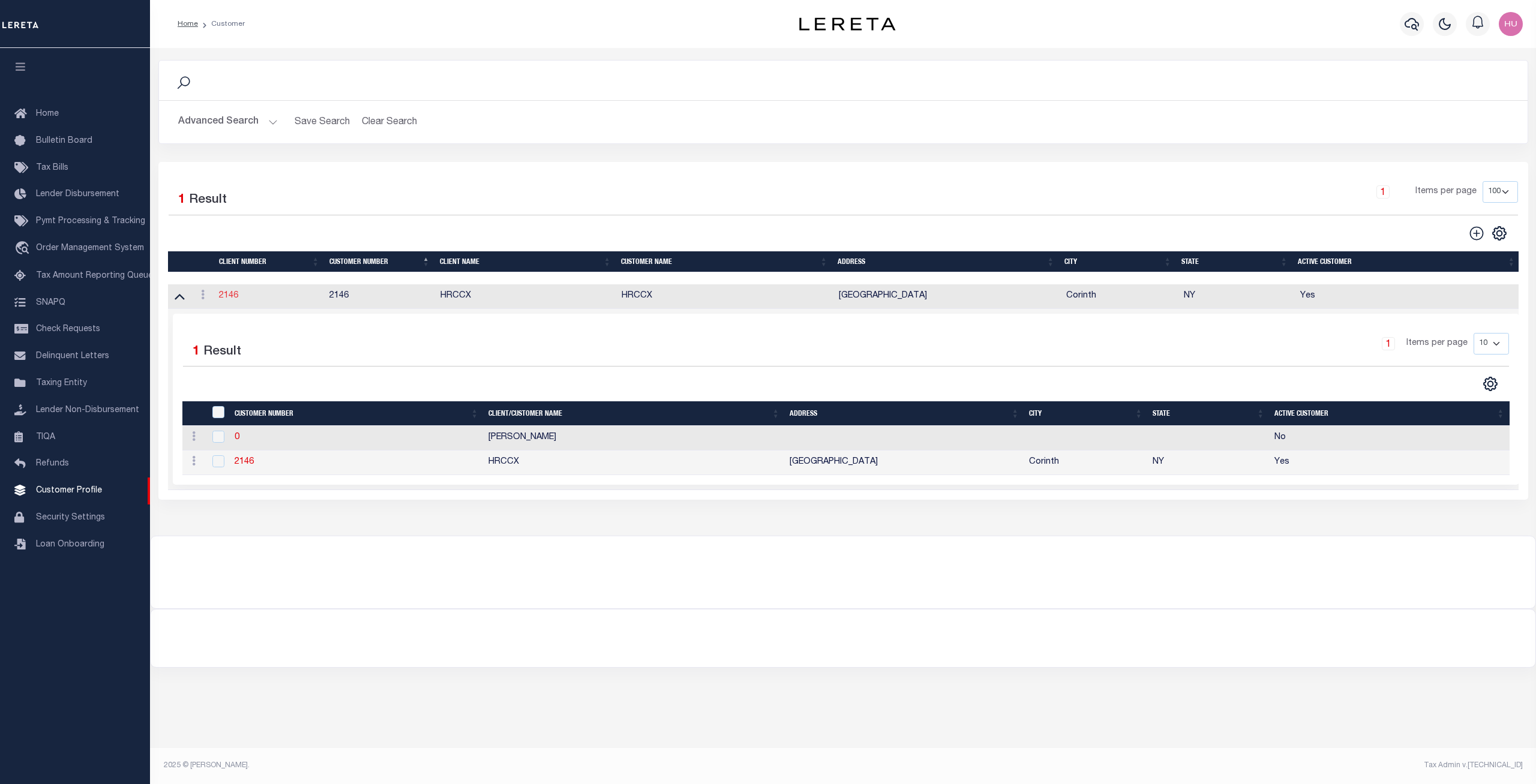
type input "Beth Wiebe"
select select "FIS"
checkbox input "true"
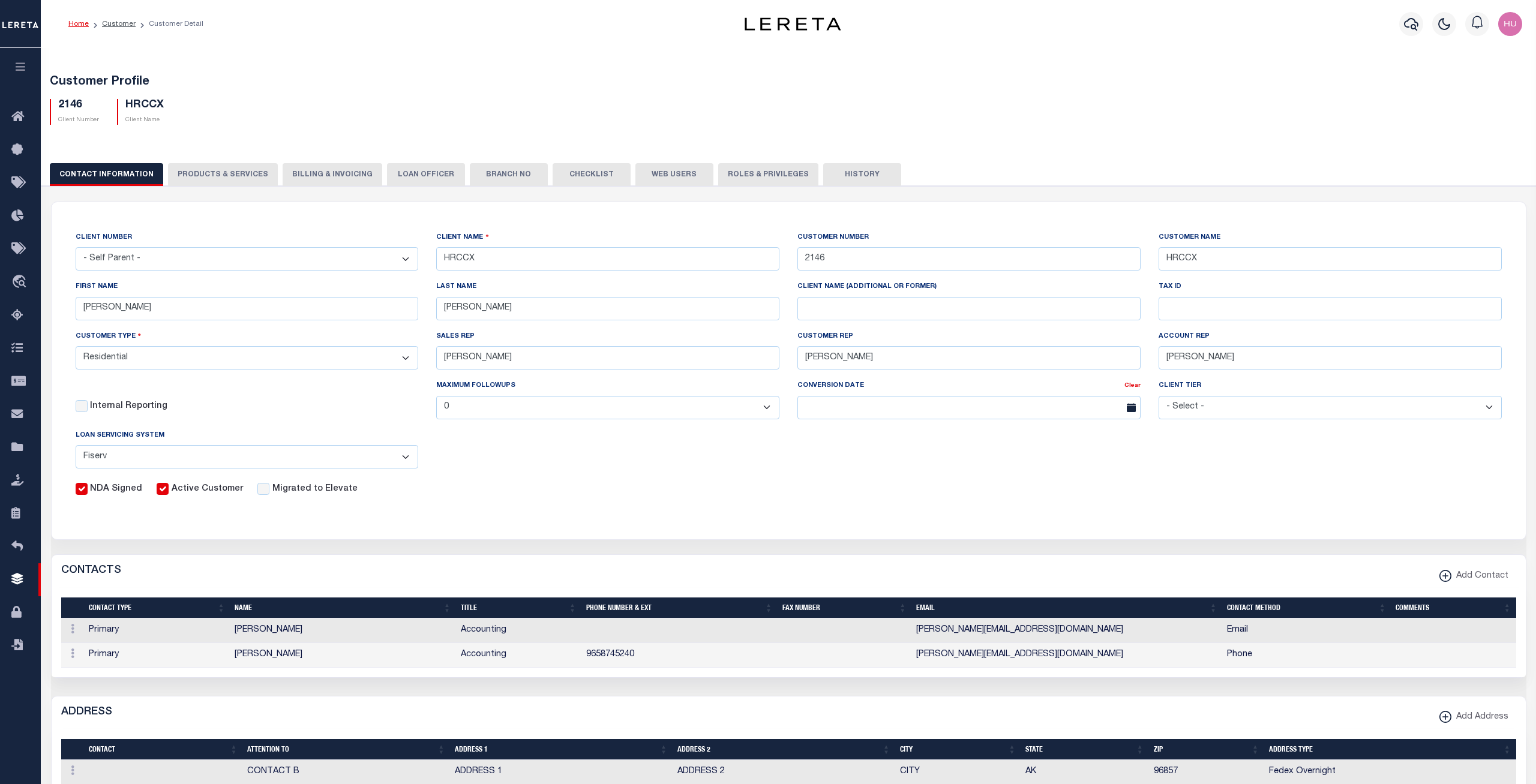
click at [218, 178] on button "PRODUCTS & SERVICES" at bounding box center [223, 174] width 110 height 23
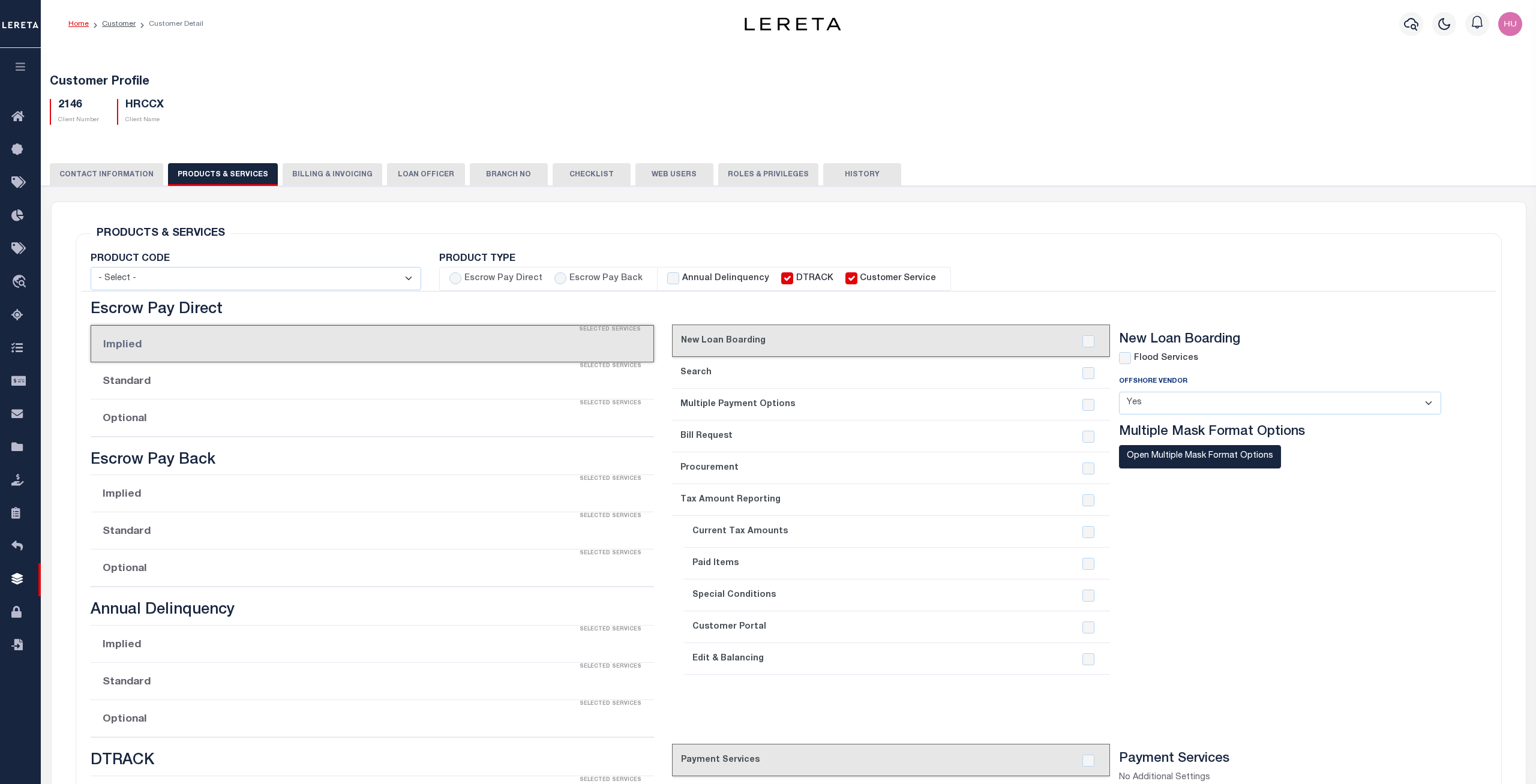
select select "STX"
radio input "true"
checkbox input "true"
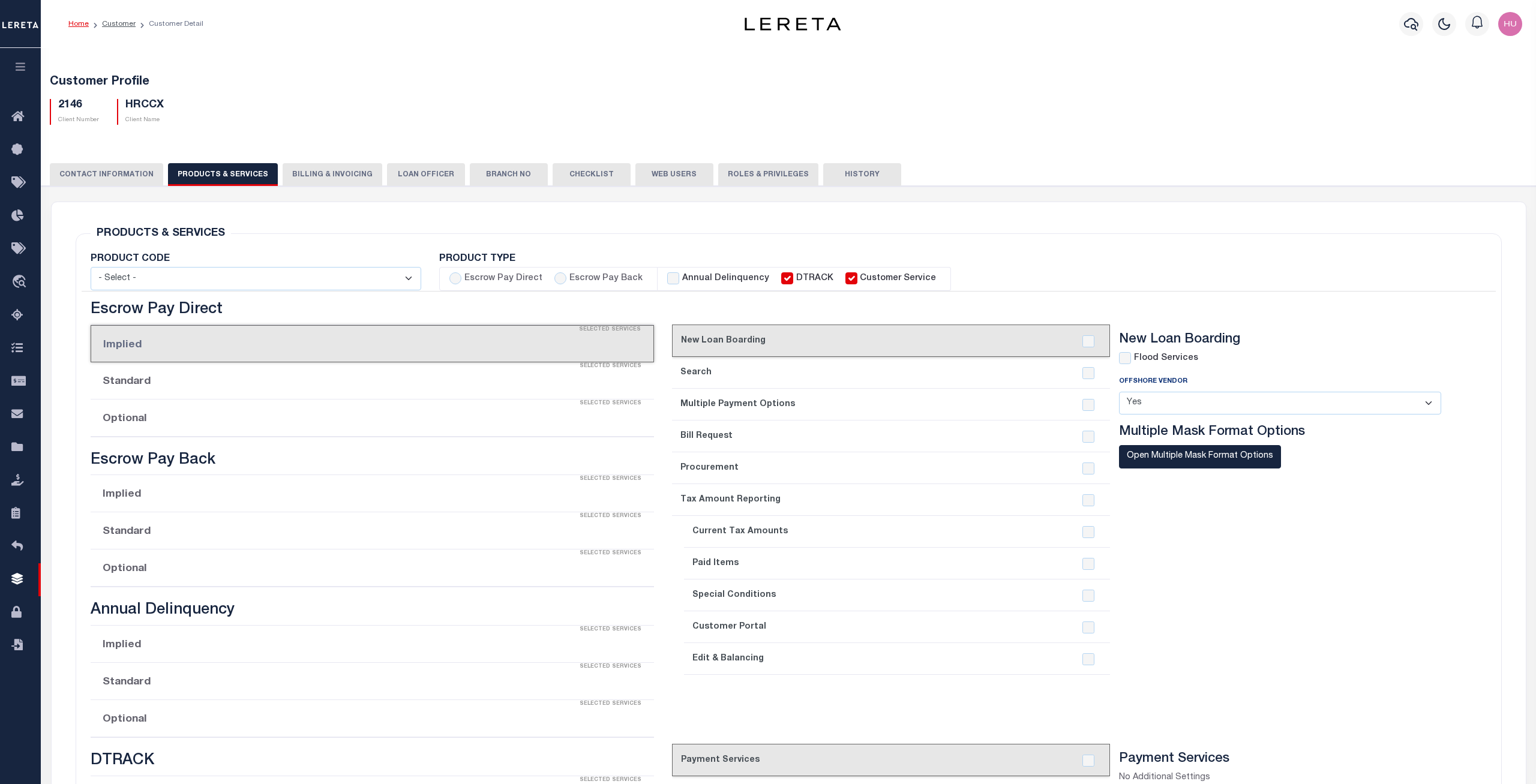
checkbox input "true"
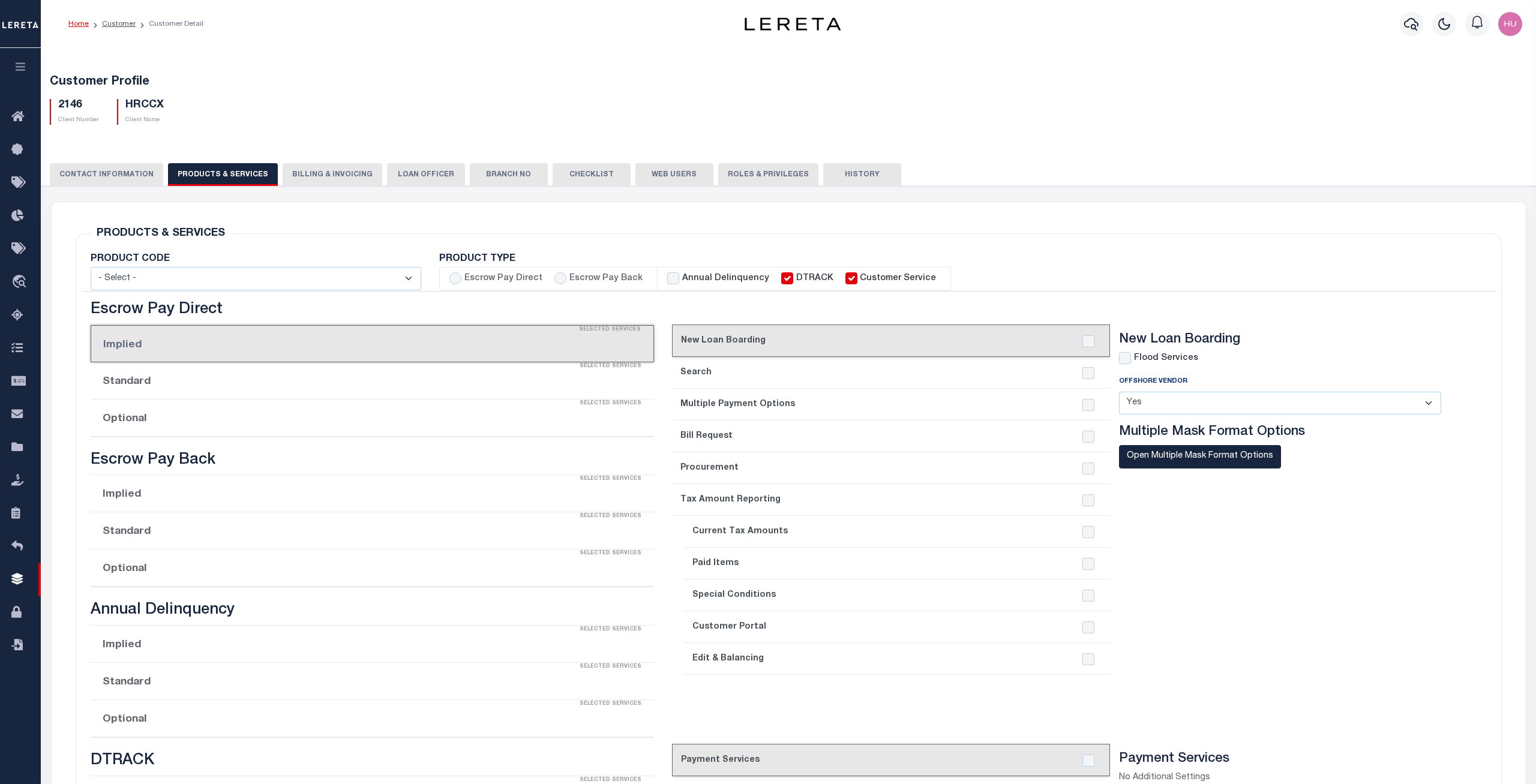
checkbox input "true"
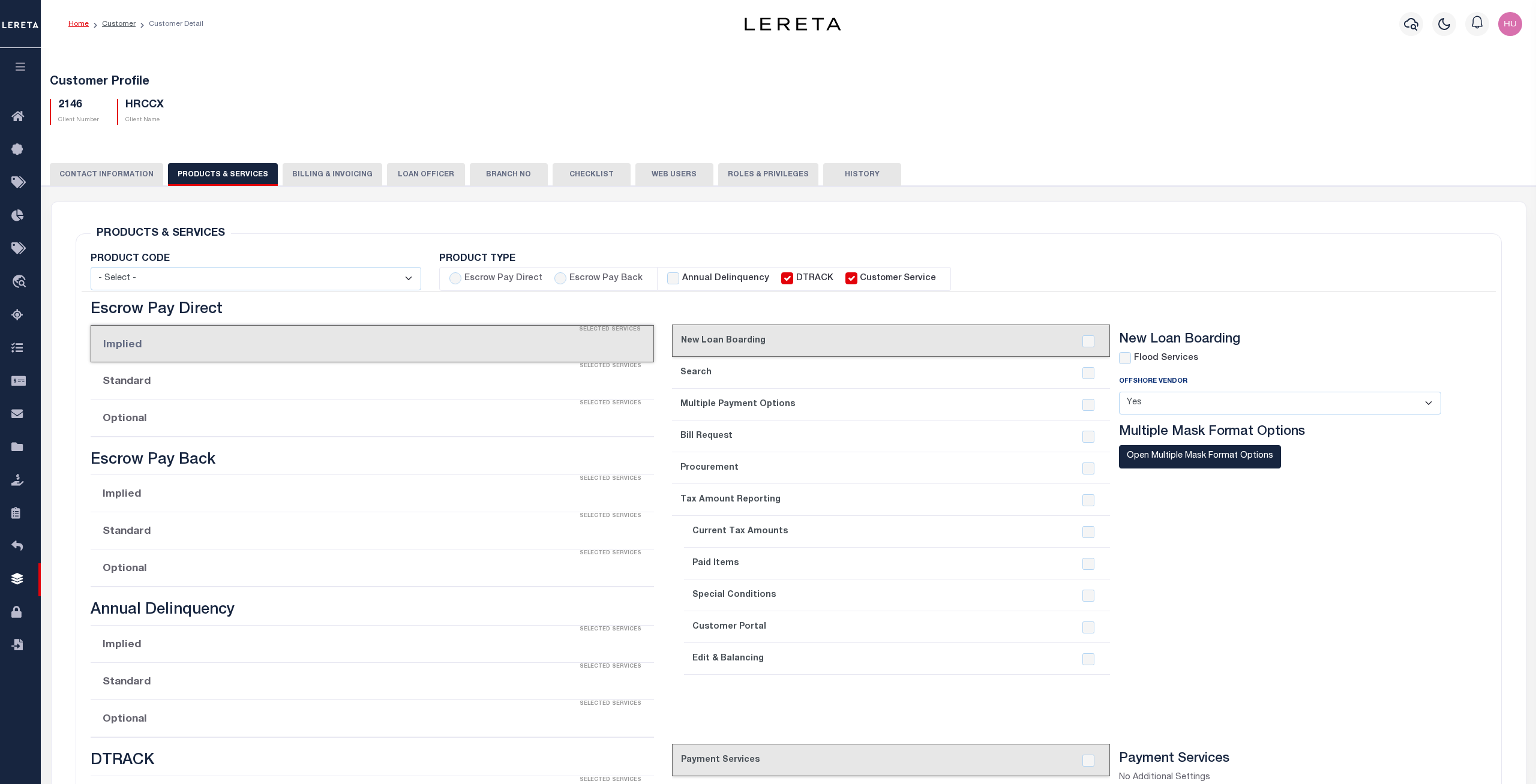
checkbox input "true"
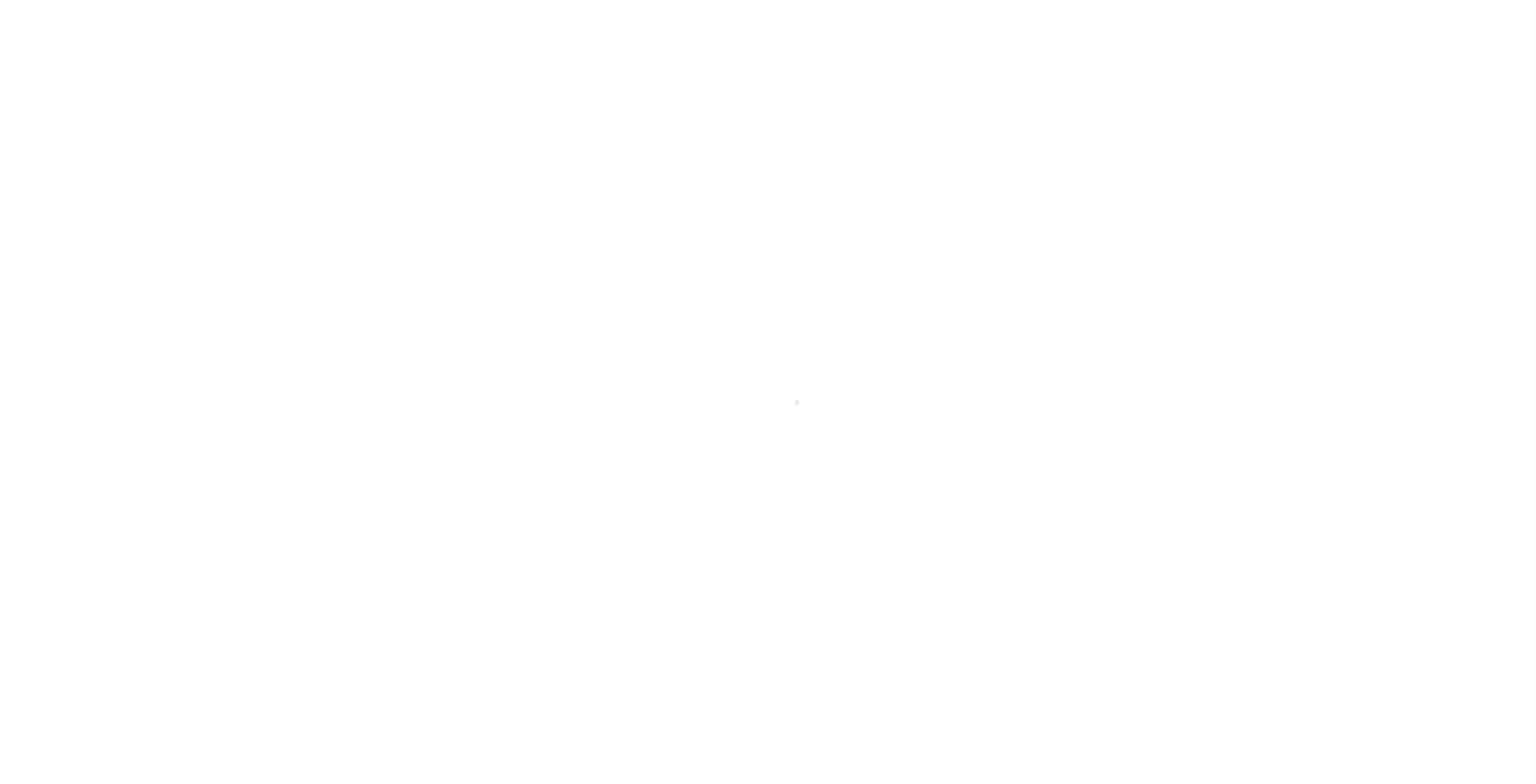
select select
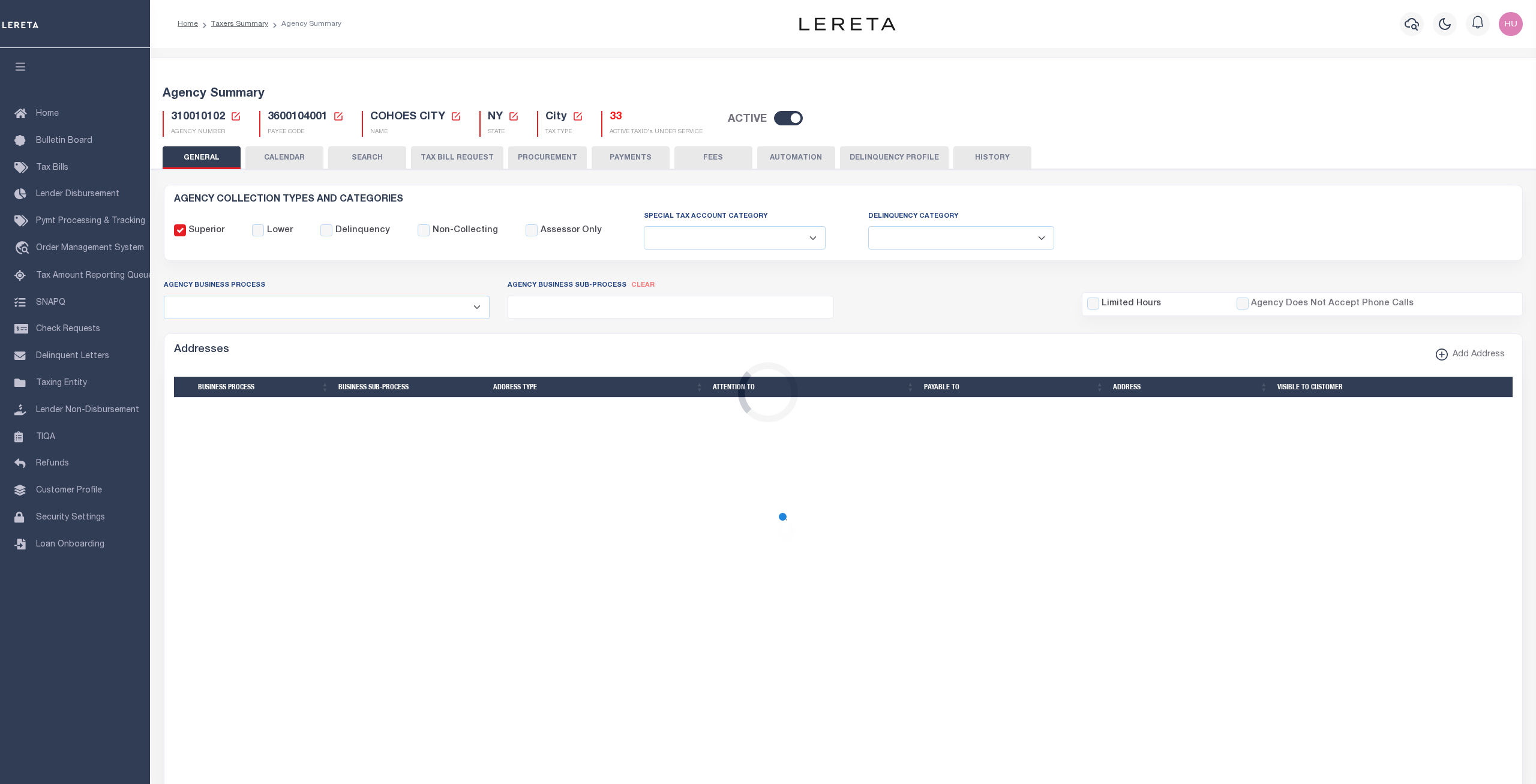
checkbox input "false"
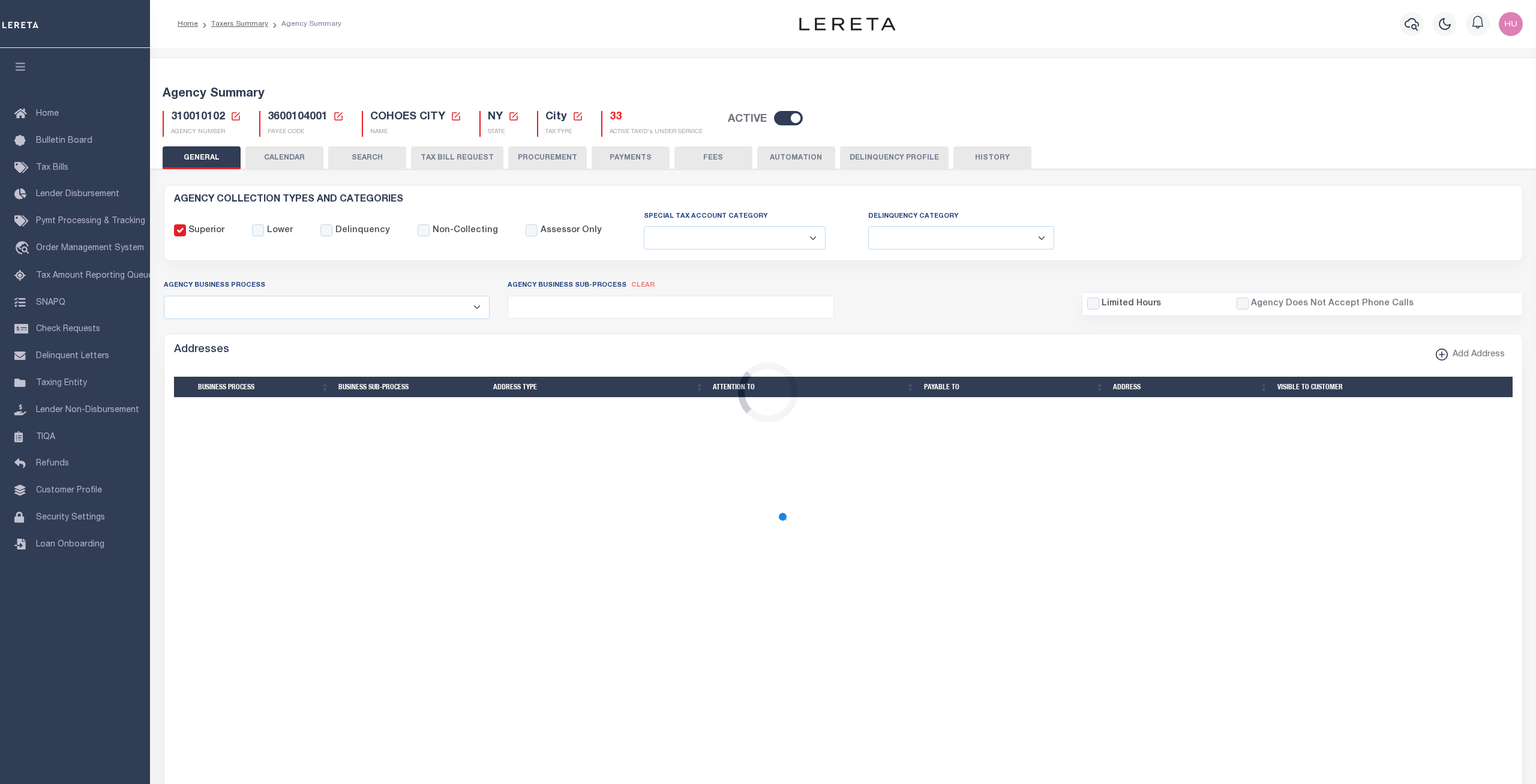
type input "3600104001"
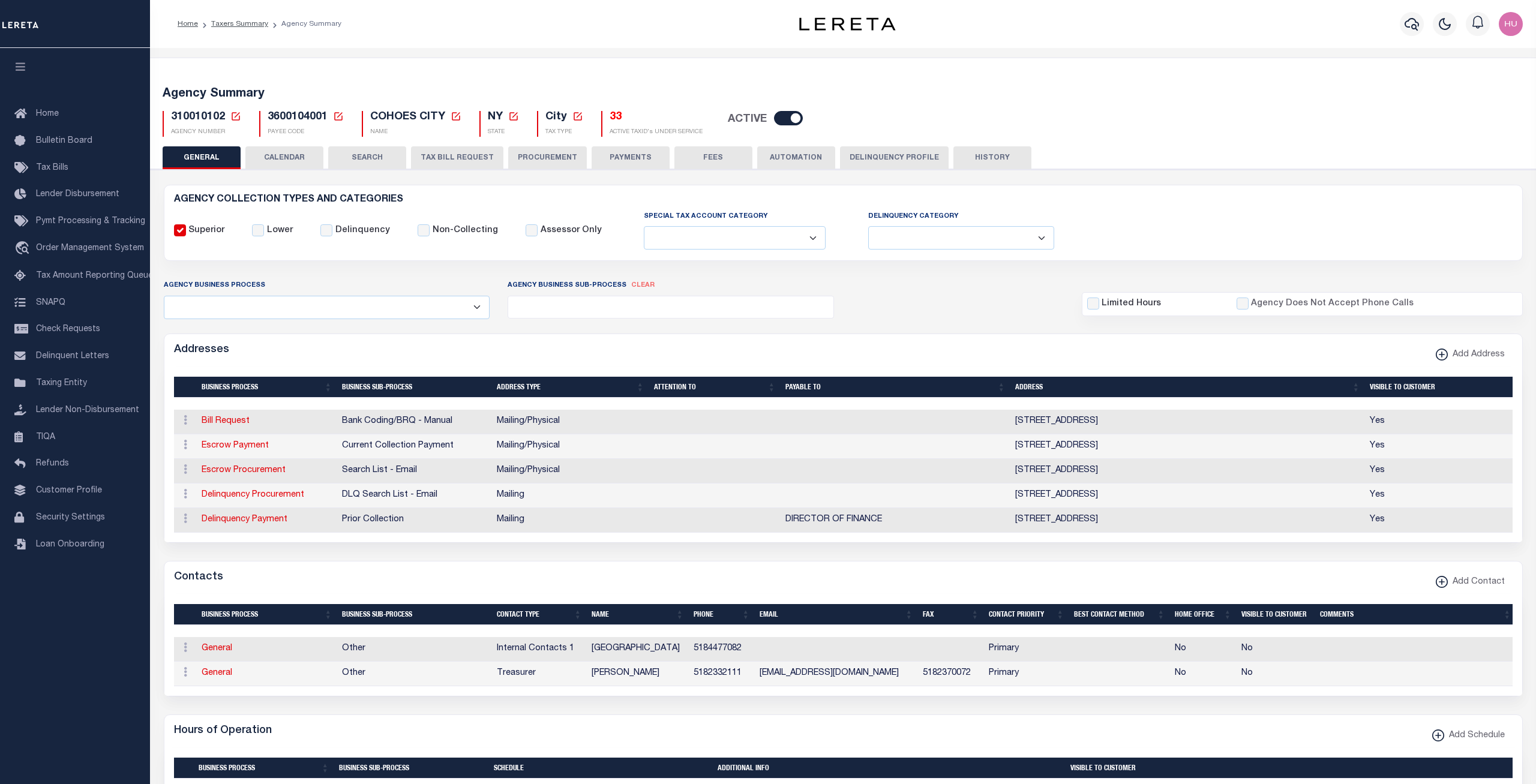
click at [275, 157] on button "CALENDAR" at bounding box center [284, 158] width 78 height 23
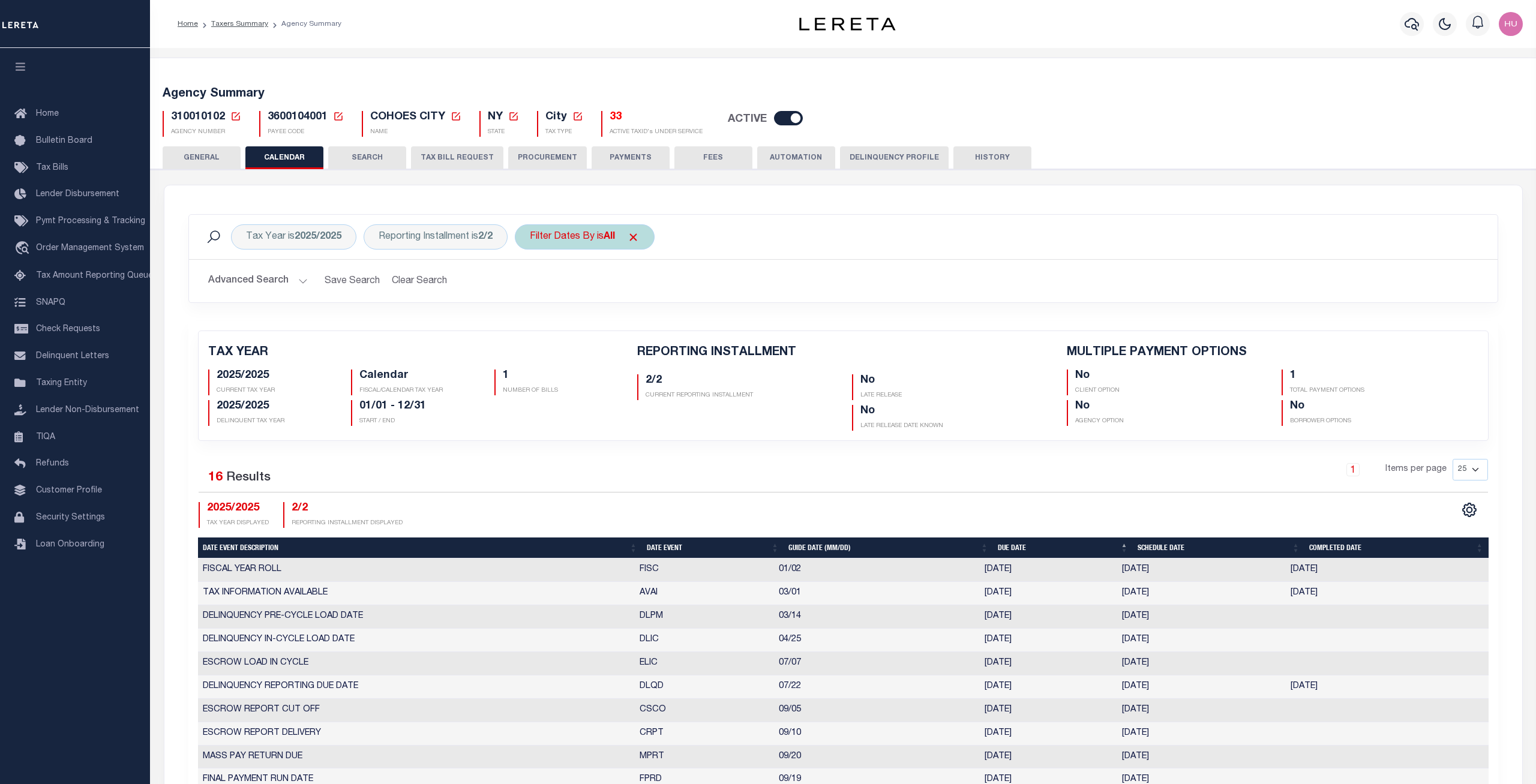
checkbox input "false"
type input "1"
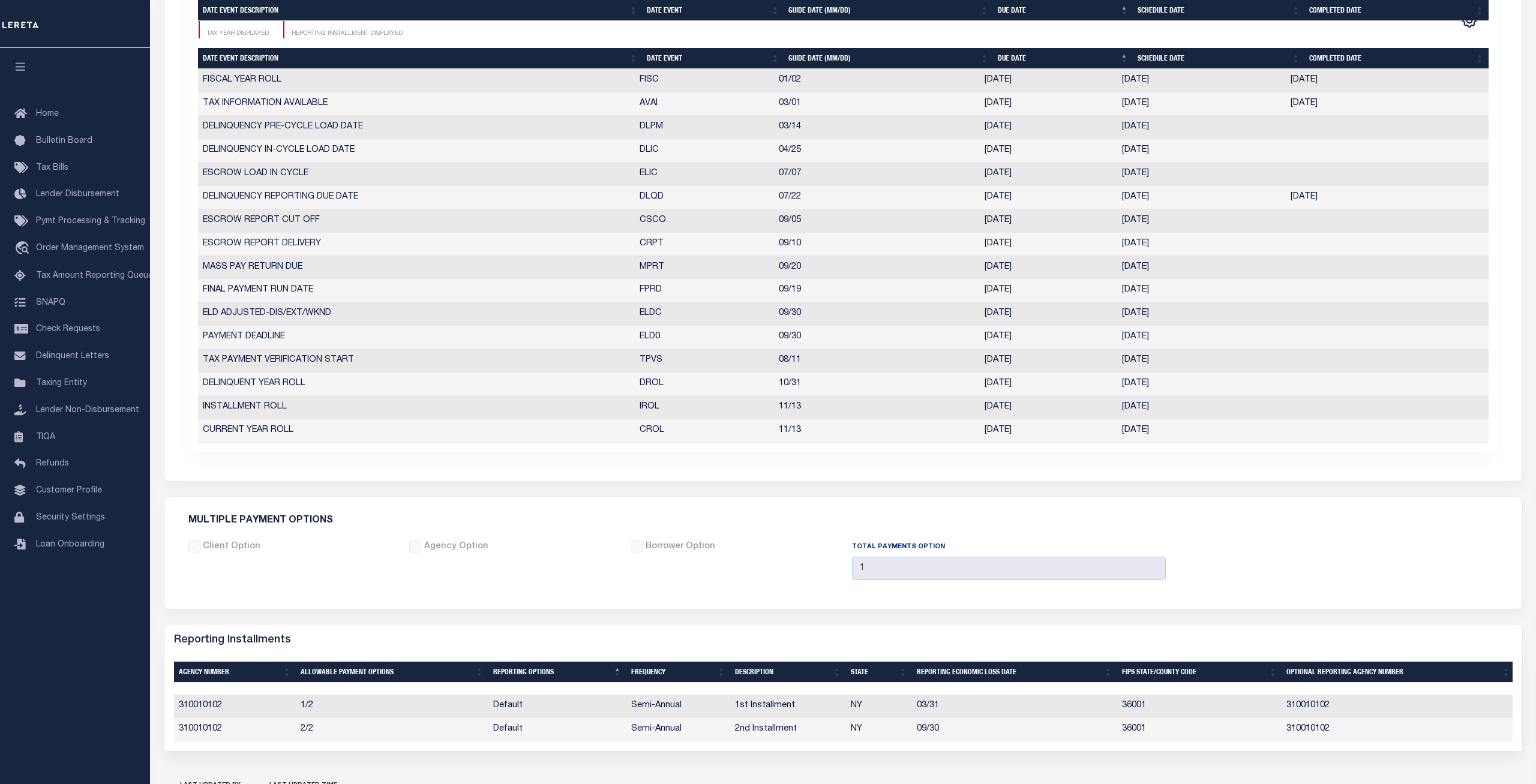
scroll to position [596, 0]
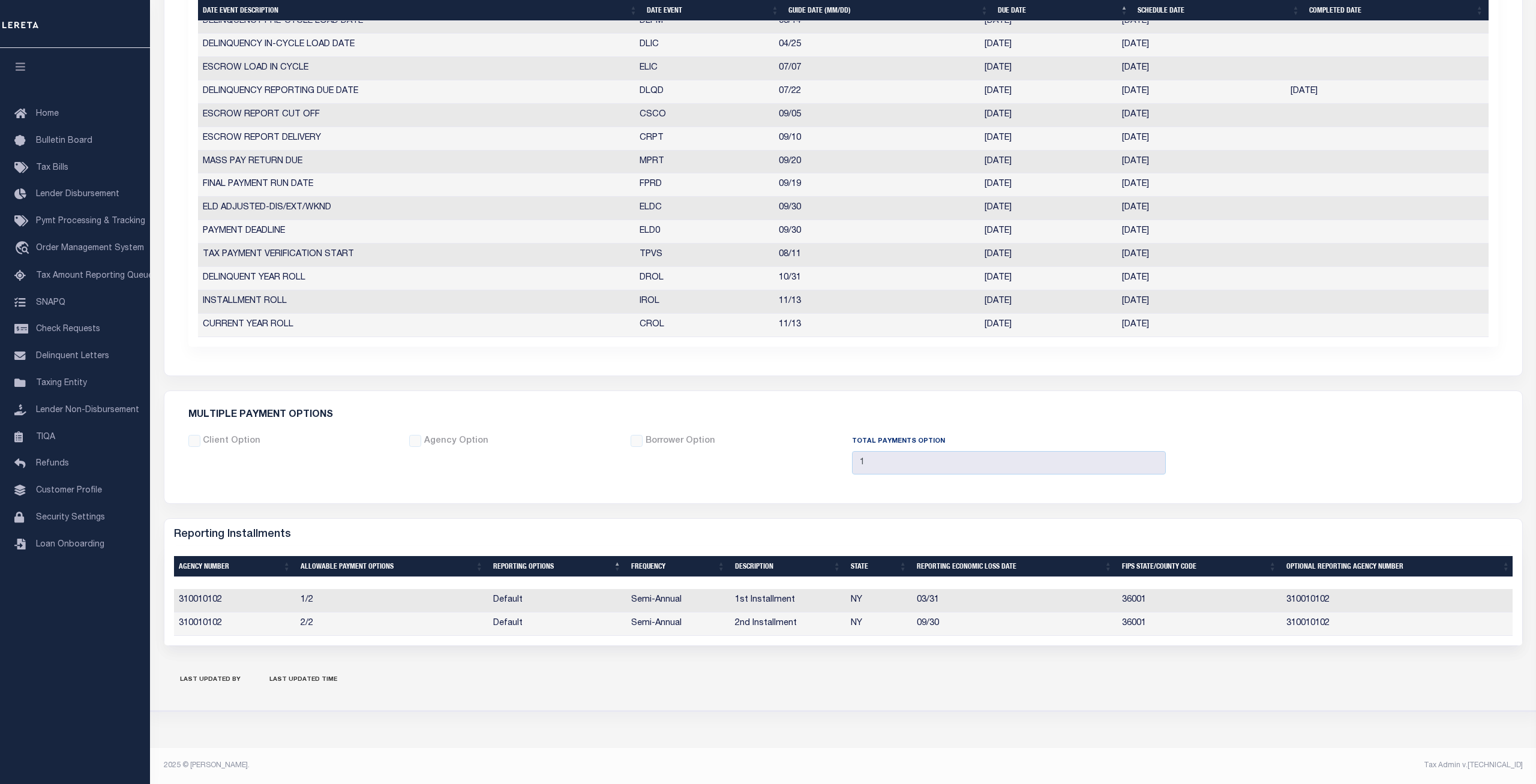
drag, startPoint x: 1181, startPoint y: 251, endPoint x: 701, endPoint y: 259, distance: 480.1
click at [701, 259] on tr "TAX PAYMENT VERIFICATION START TPVS 08/11 10/20/2025 08/11/2025 3821690" at bounding box center [843, 255] width 1290 height 24
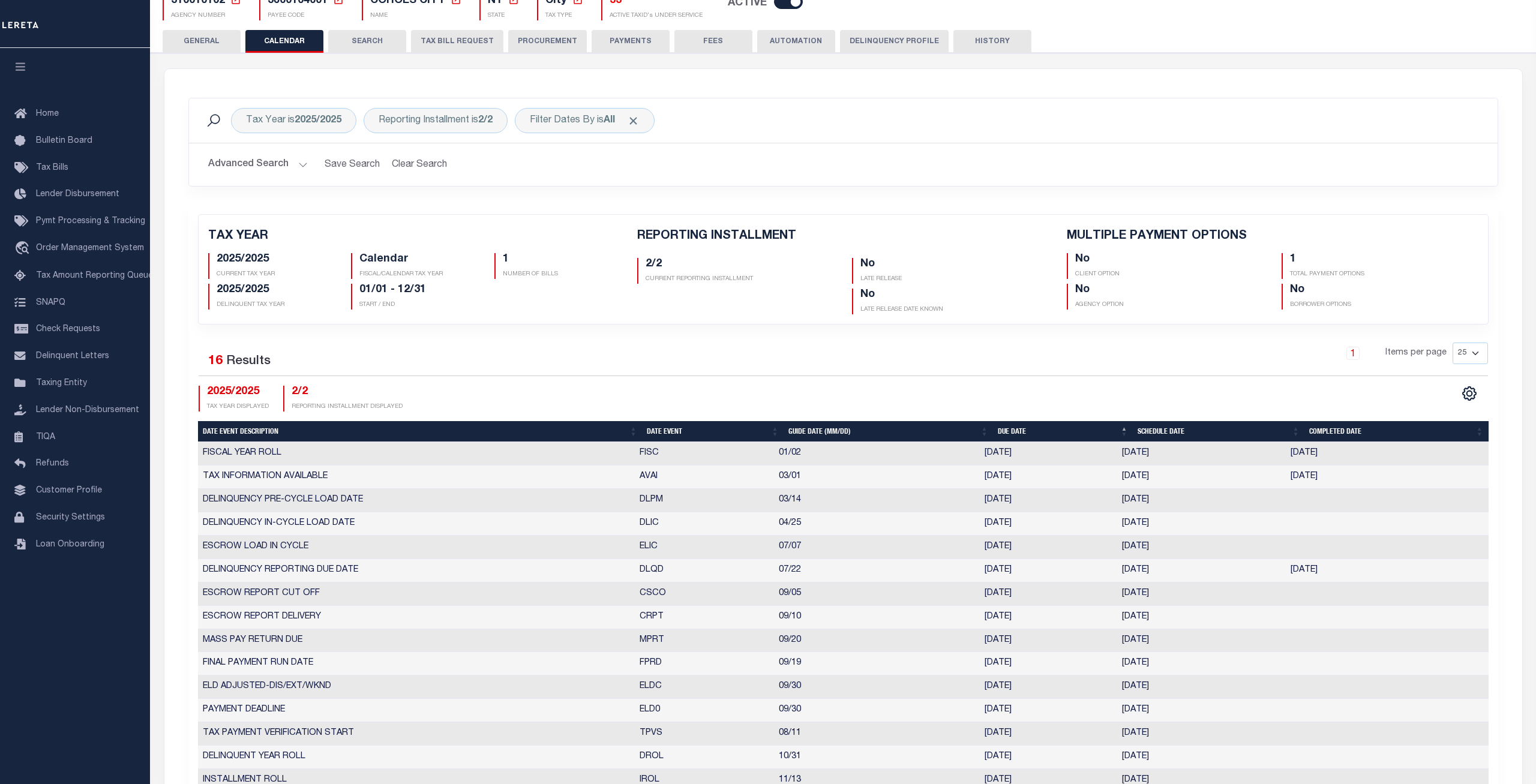
scroll to position [0, 0]
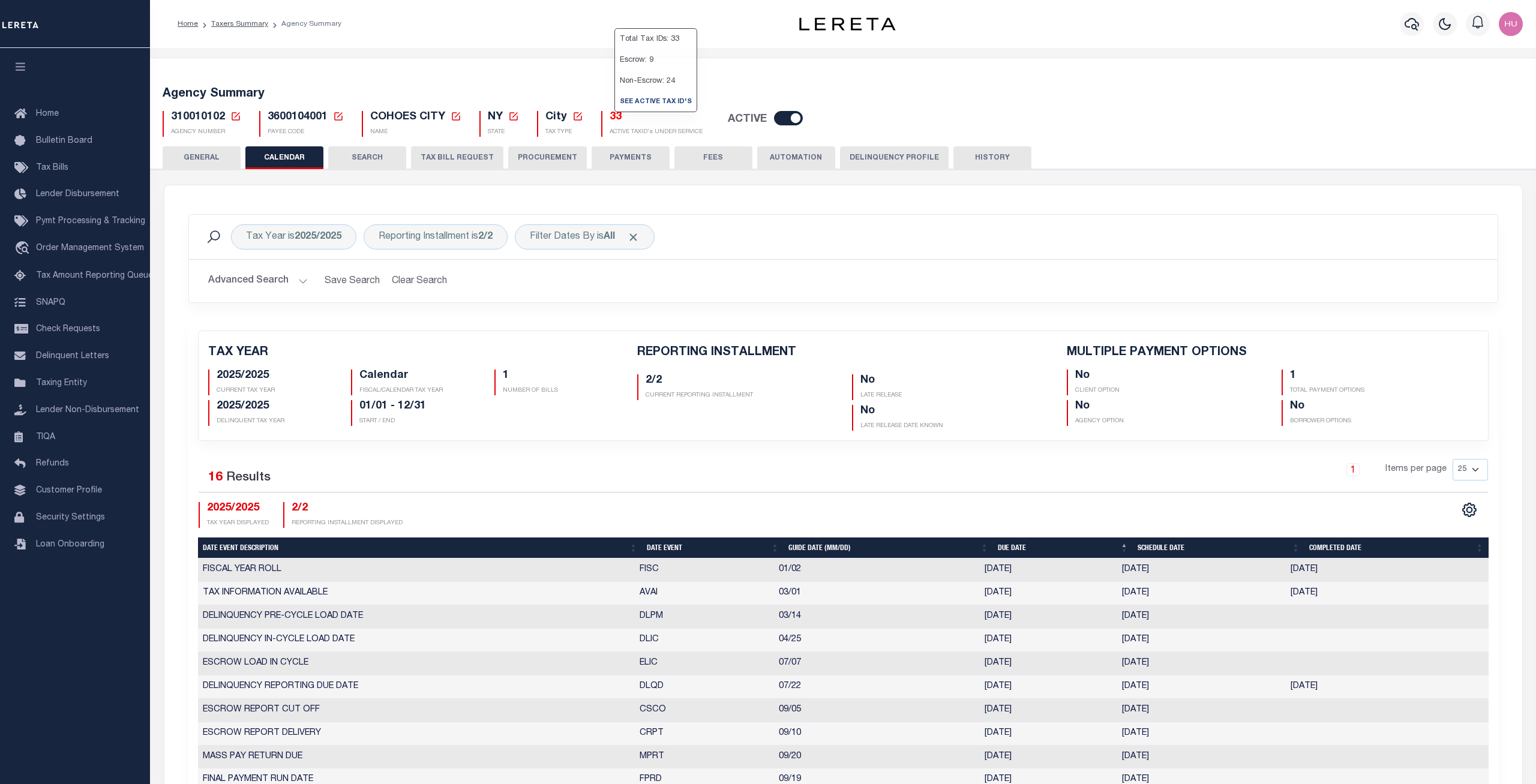
click at [616, 119] on h5 "33" at bounding box center [656, 118] width 93 height 14
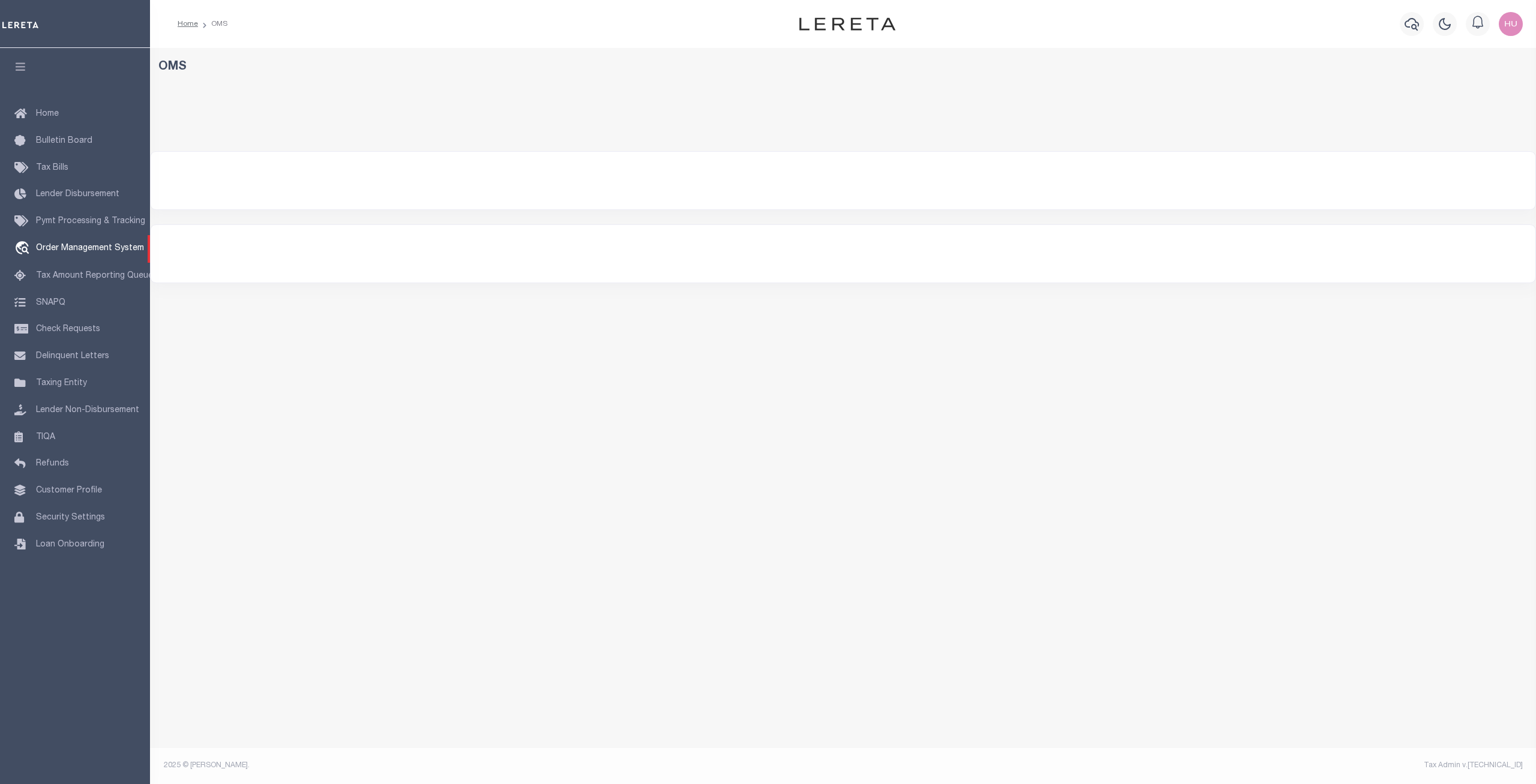
select select "200"
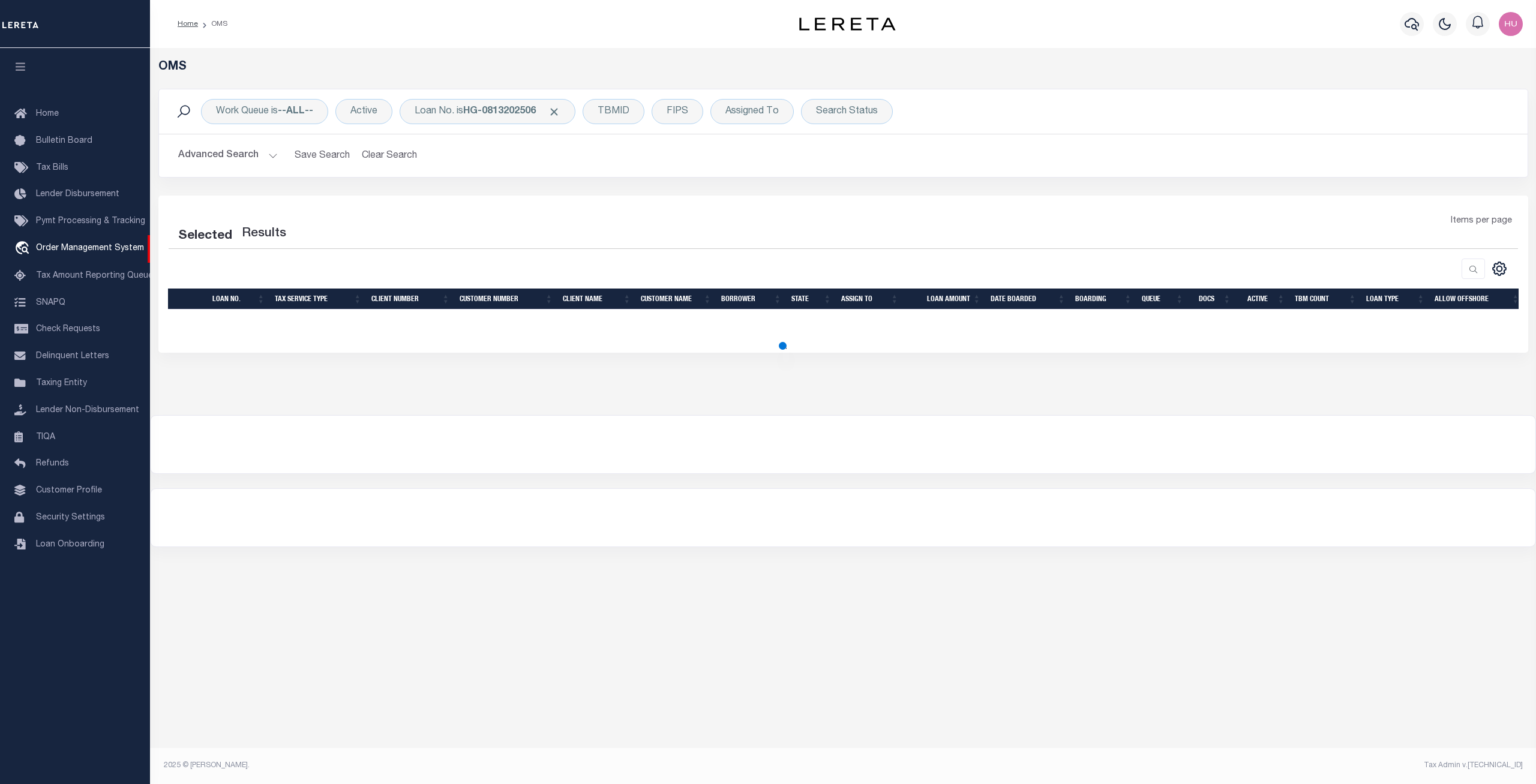
select select "200"
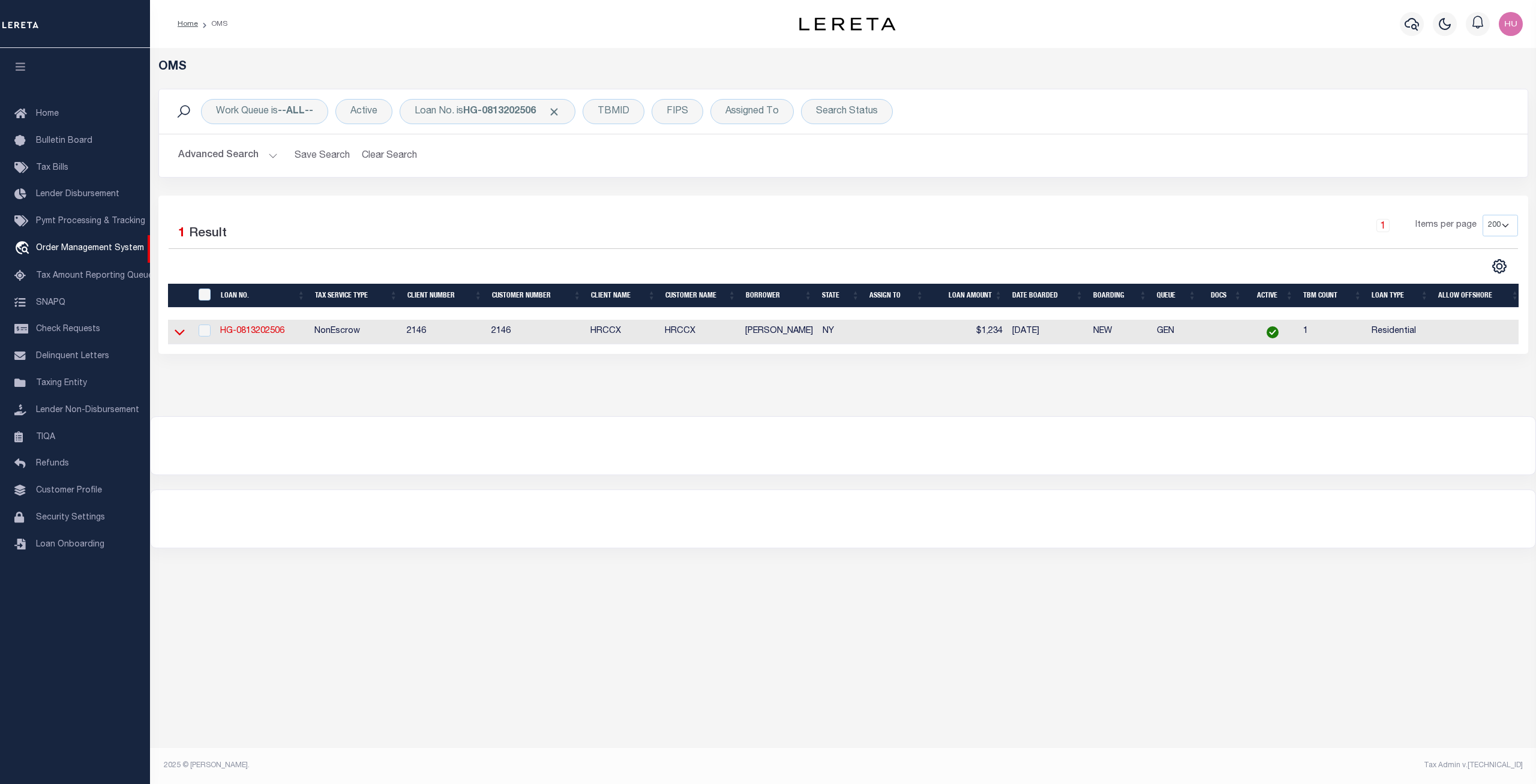
click at [180, 336] on icon at bounding box center [180, 331] width 10 height 13
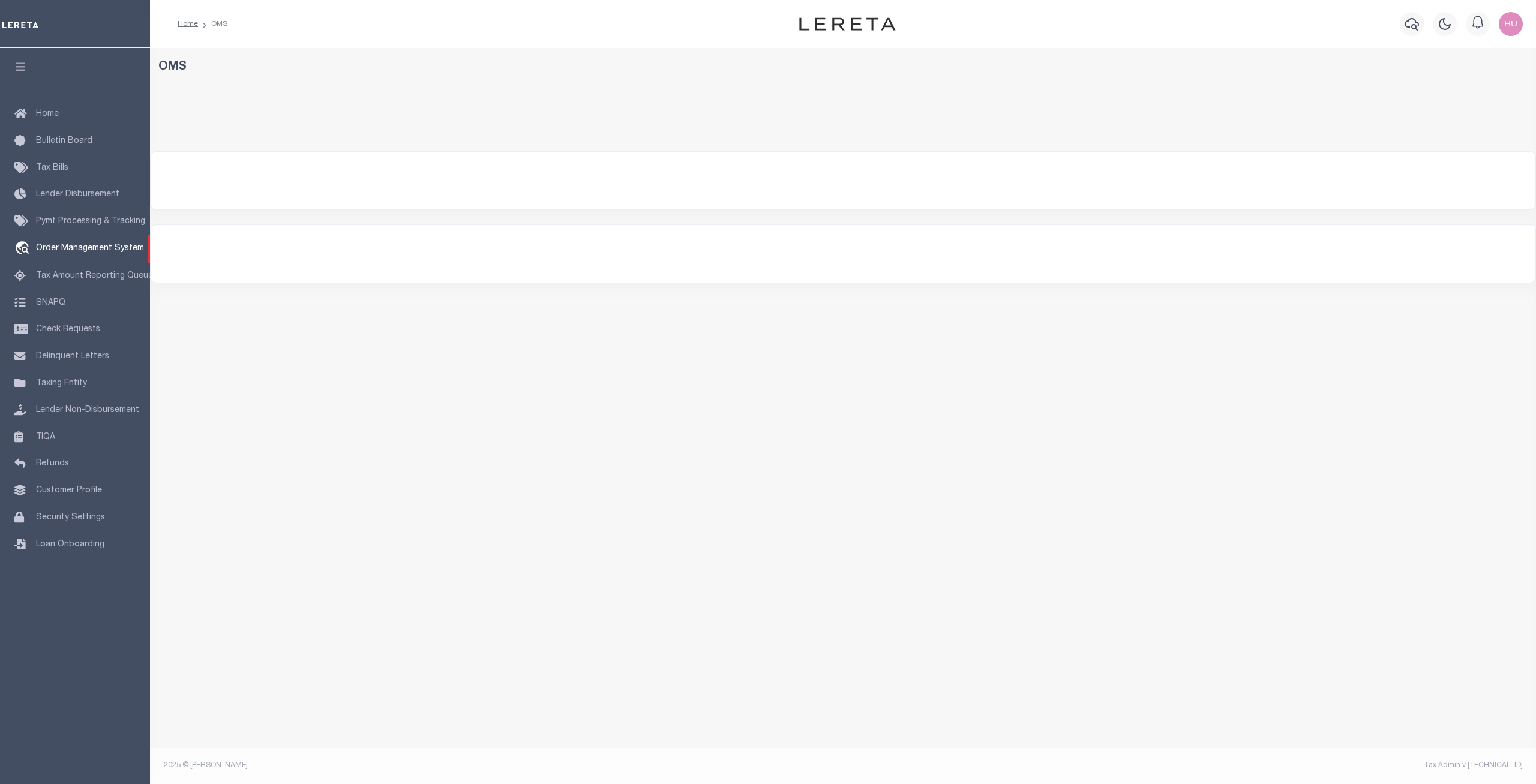
select select "200"
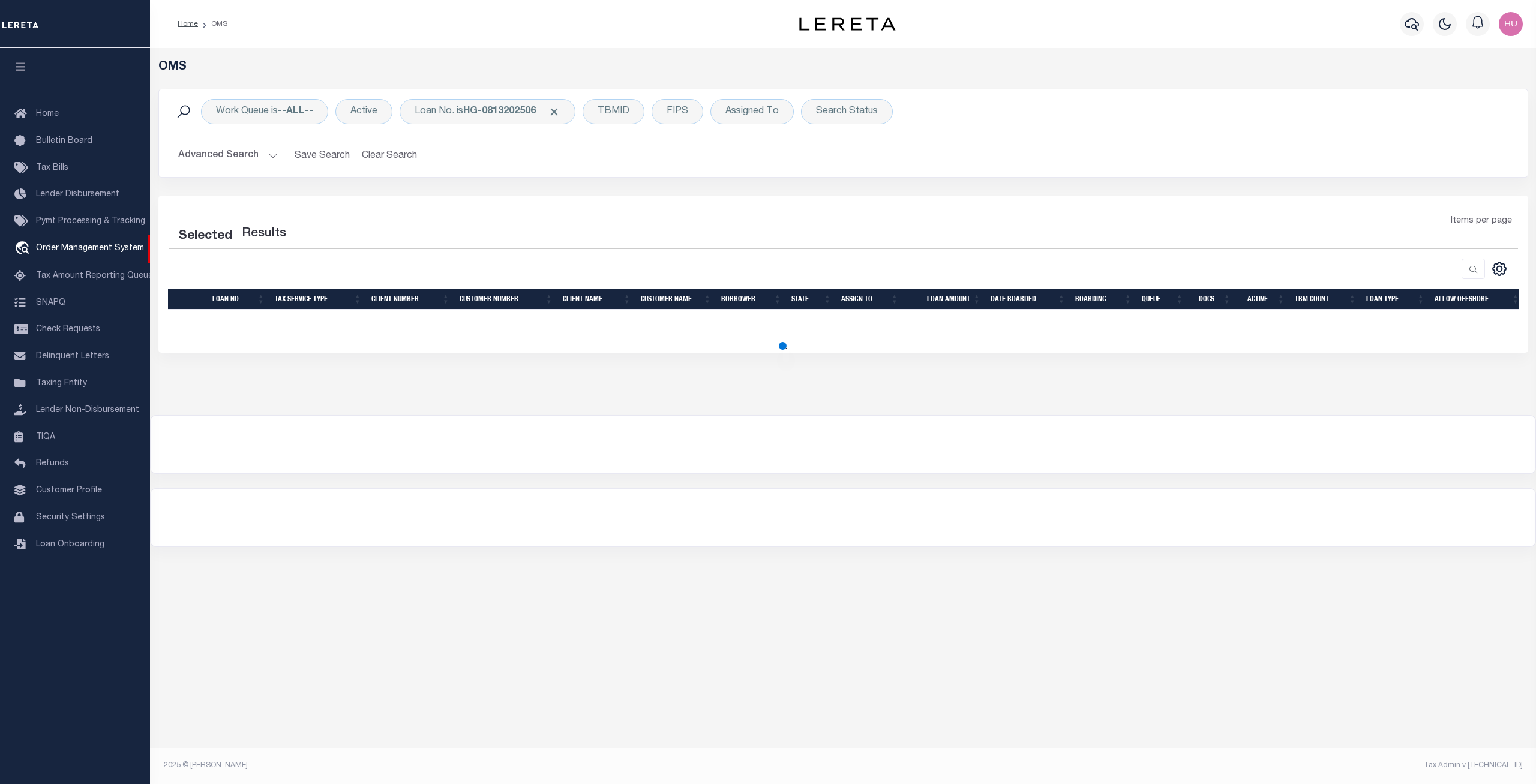
select select "200"
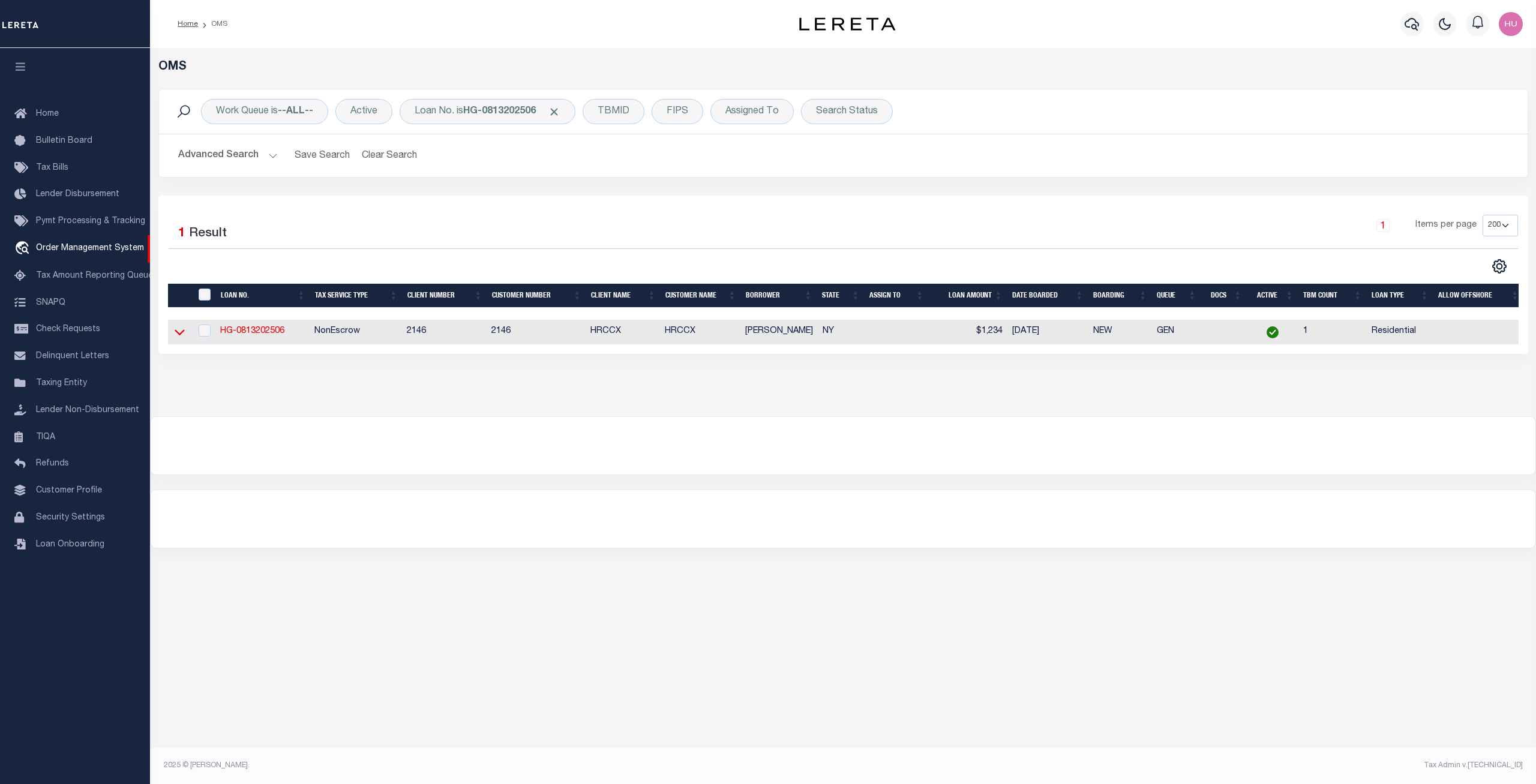
click at [175, 336] on icon at bounding box center [180, 331] width 10 height 13
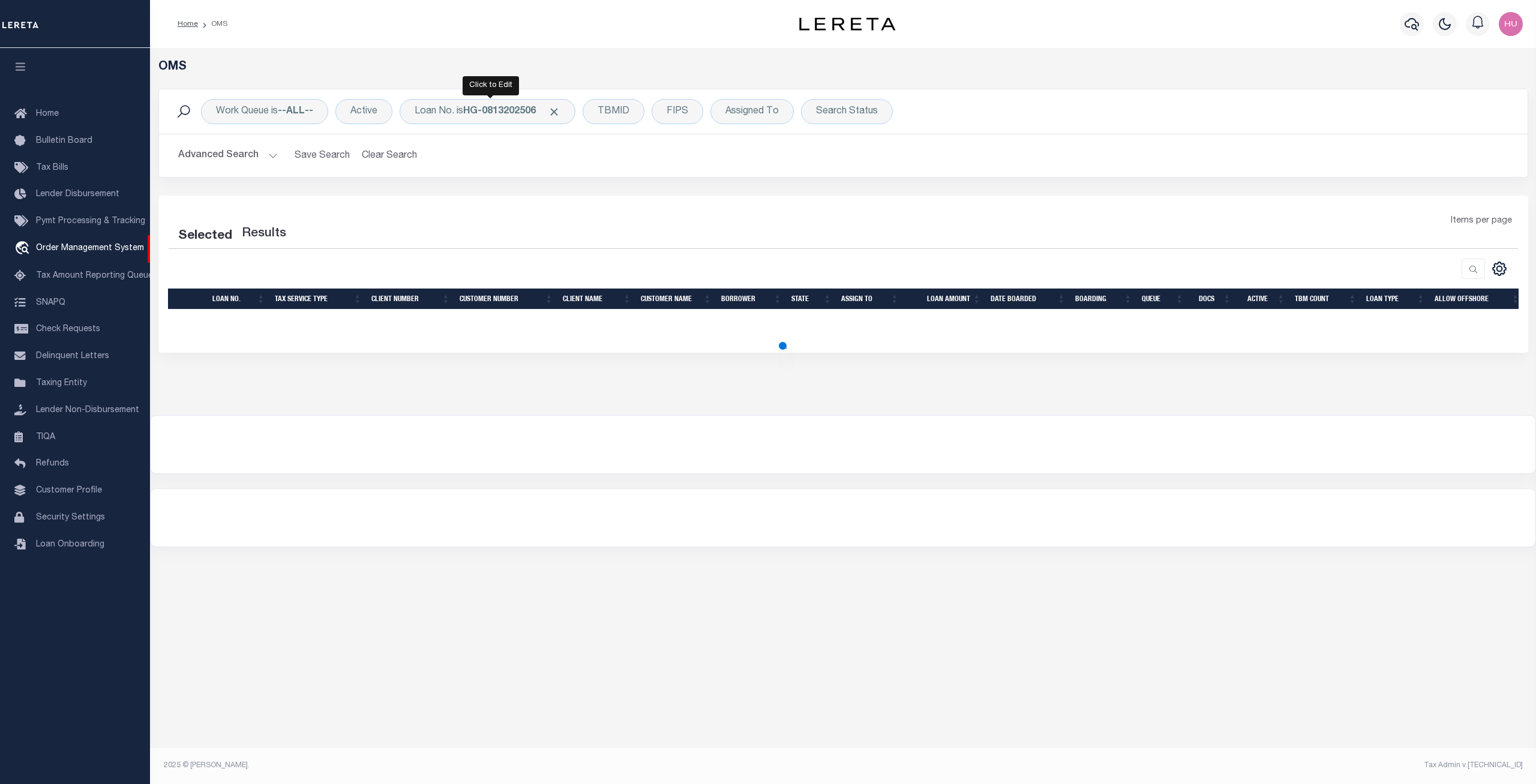
select select "200"
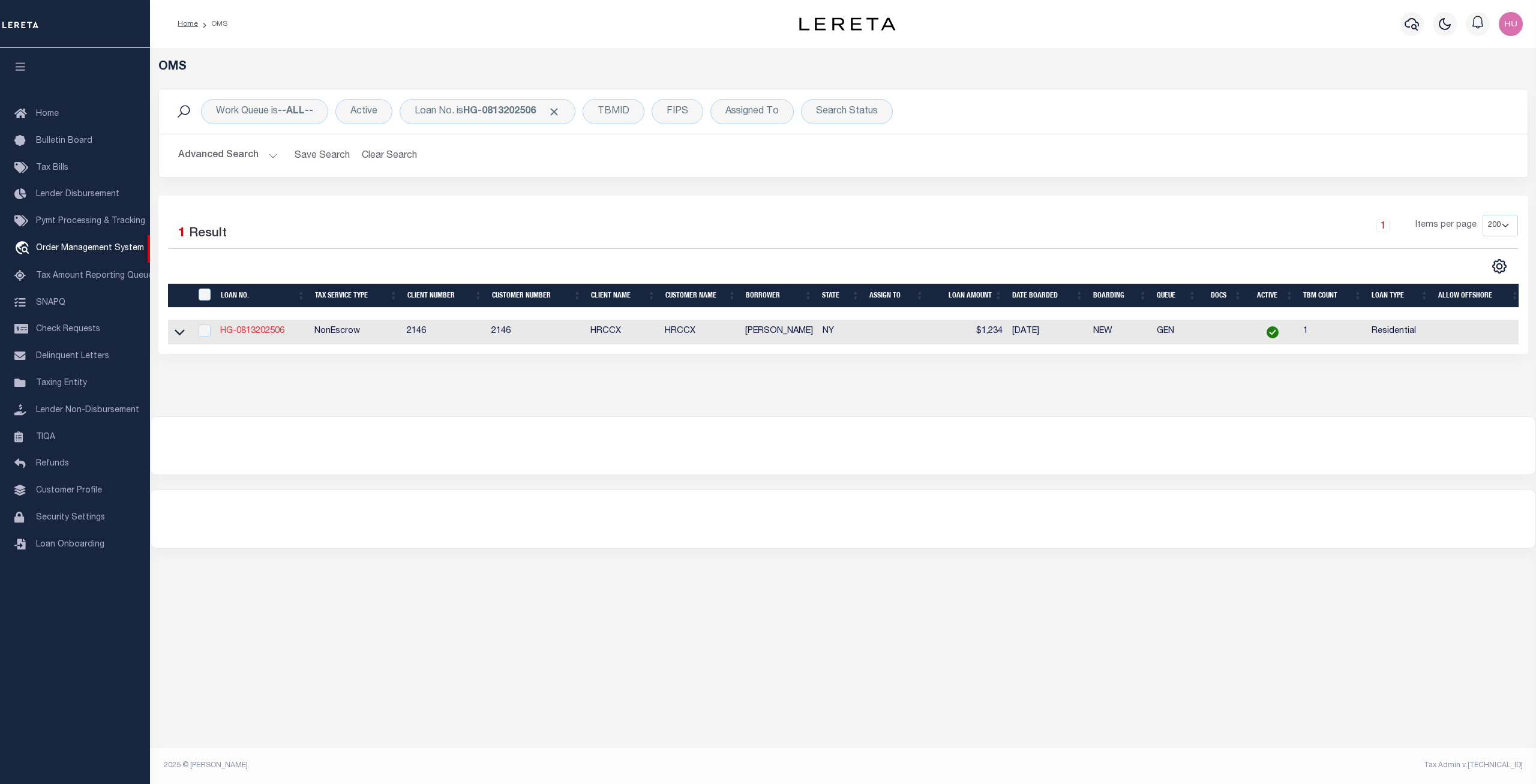
click at [252, 335] on link "HG-0813202506" at bounding box center [253, 331] width 64 height 8
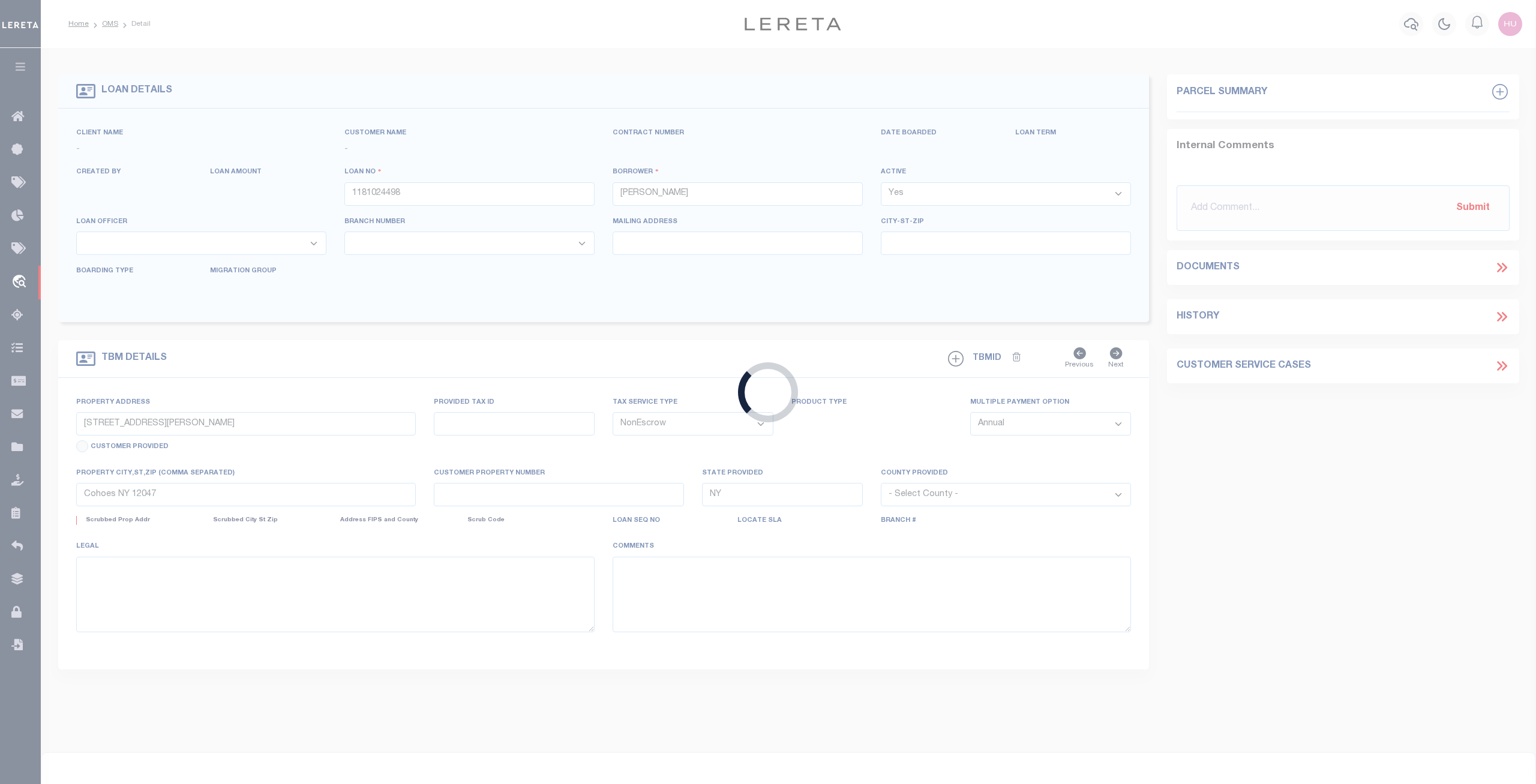
type input "HG-0813202506"
type input "[PERSON_NAME]"
select select
type input "100 LANCASTER ST"
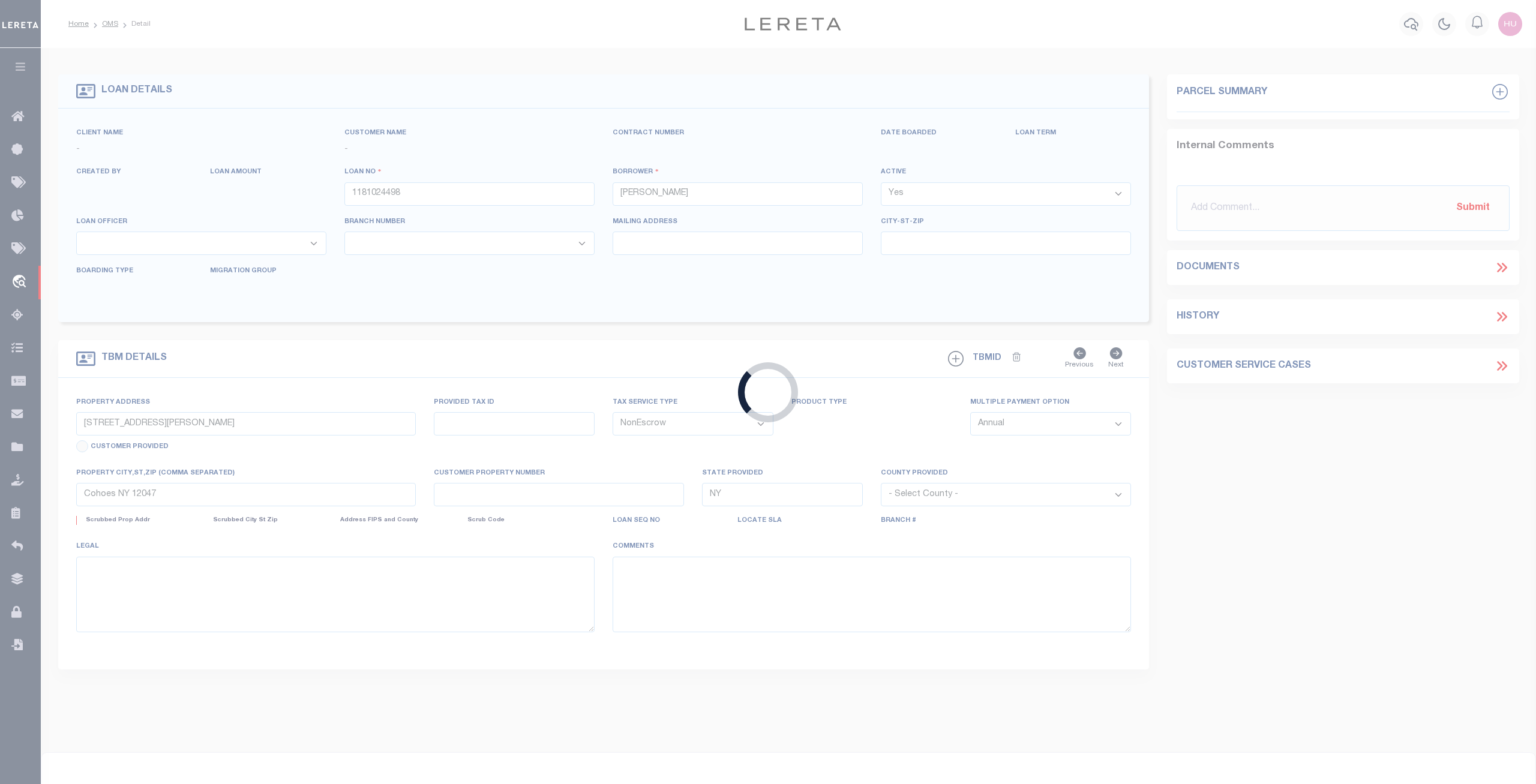
type input "COHOES NY 12047-4302"
type input "08/12/2025"
select select "10"
type input "100 LANCASTER ST"
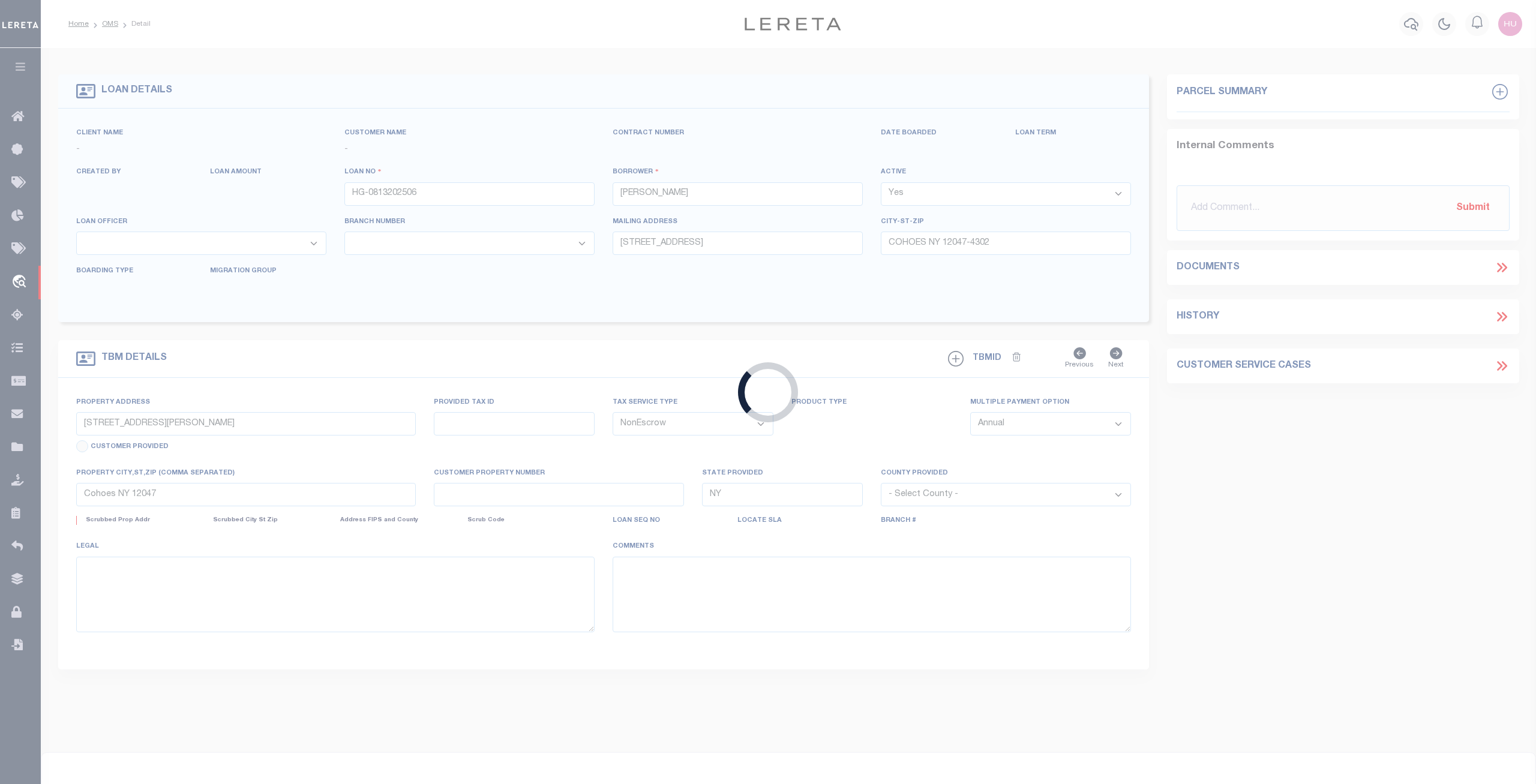
type input "COHOES NY 12047-4302"
select select "4"
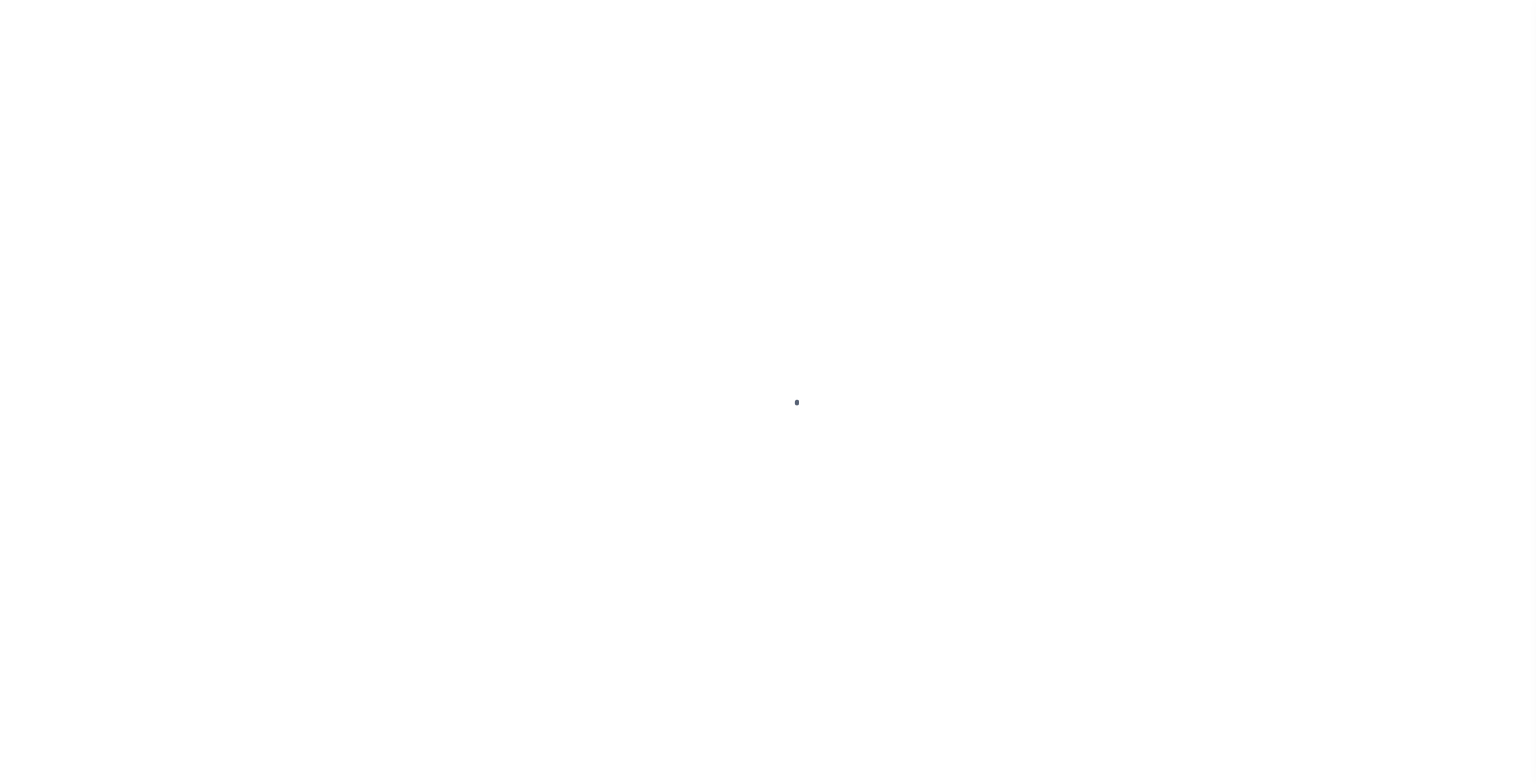
select select "CP"
select select "ATL"
select select "ADD"
select select "10"
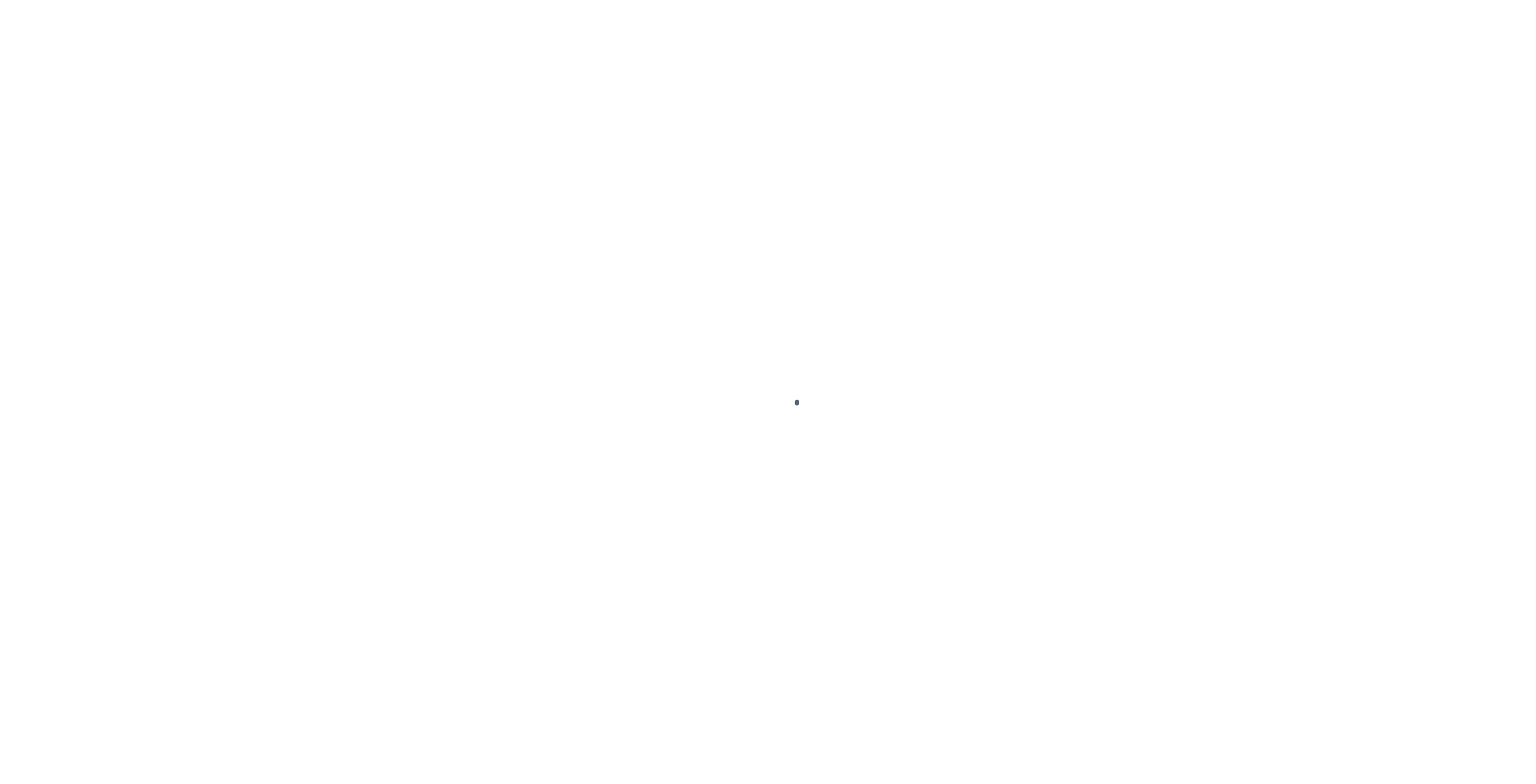
select select "NonEscrow"
select select "4"
select select
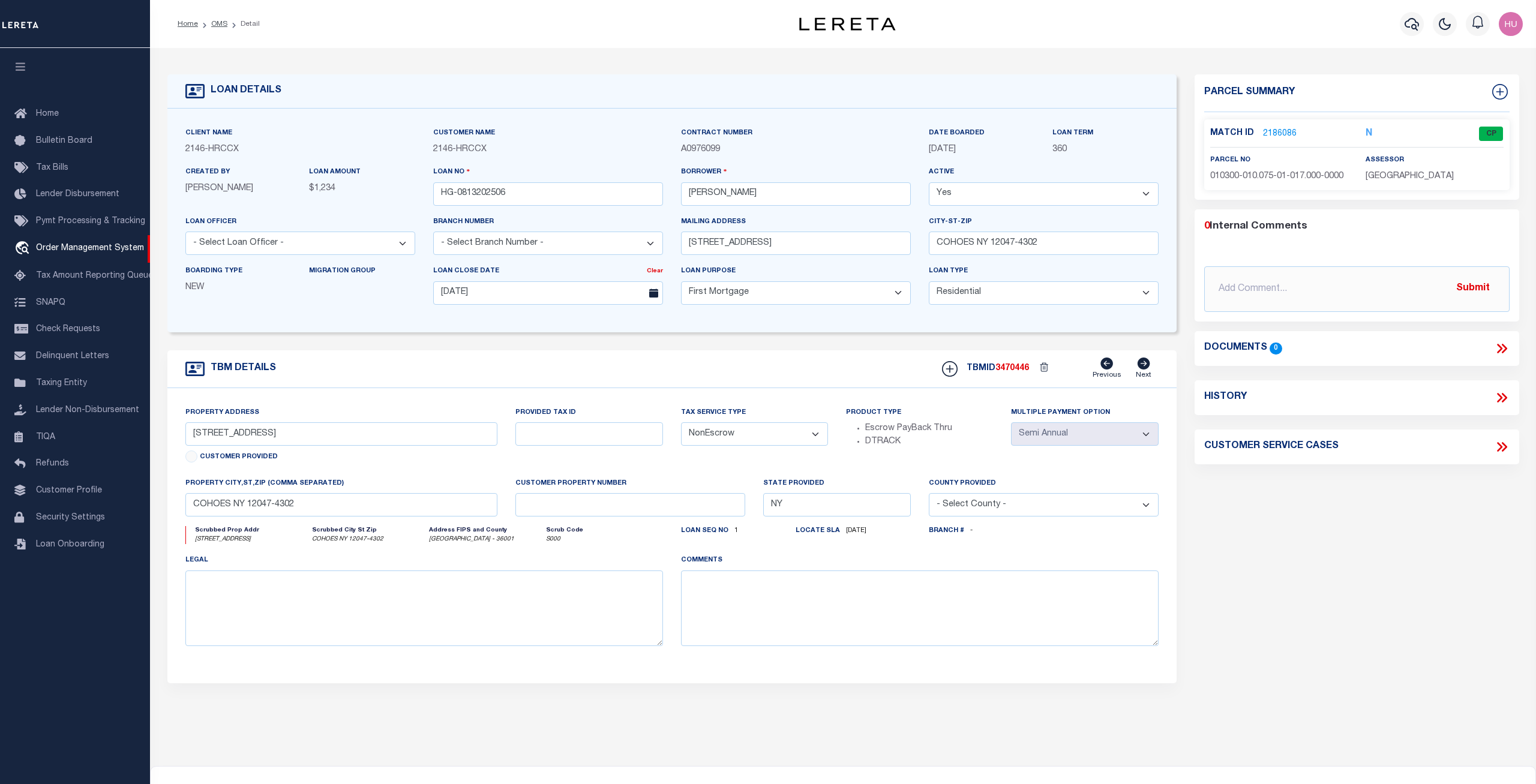
click at [1284, 131] on link "2186086" at bounding box center [1280, 134] width 34 height 13
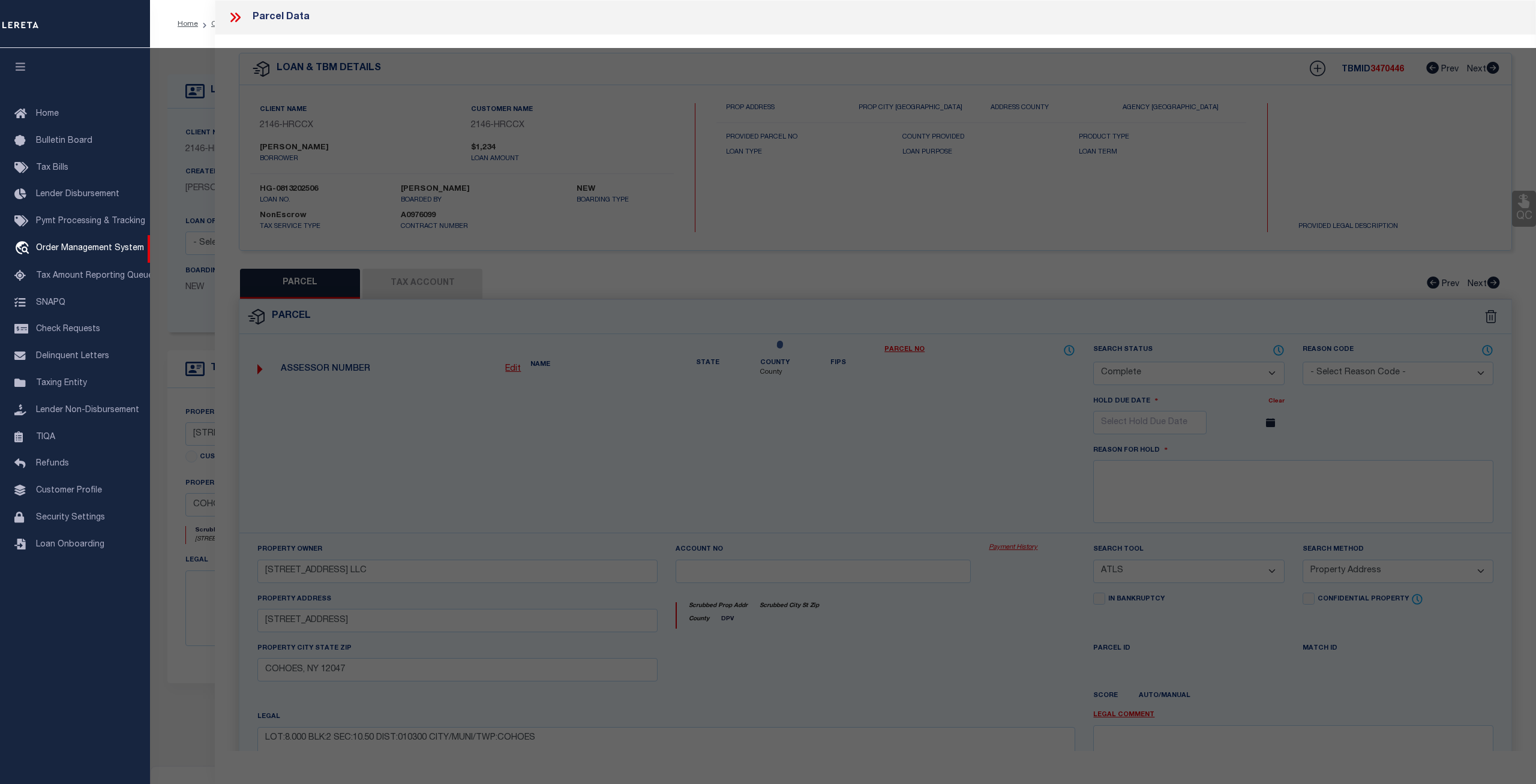
select select "AS"
select select
checkbox input "false"
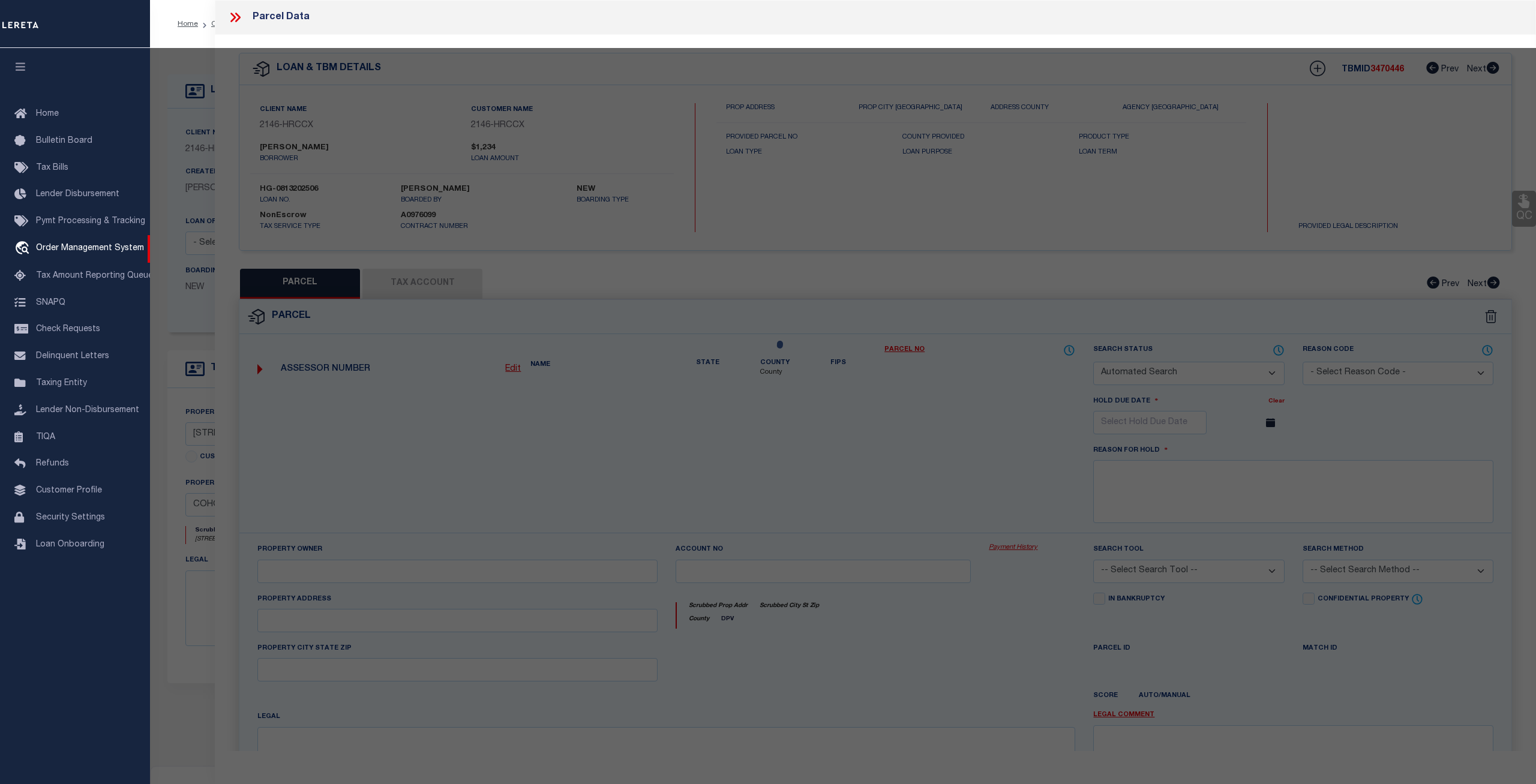
select select "CP"
type input "PMIER HOLDINGS LLC"
select select "ATL"
select select "ADD"
type input "100 LANCASTER ST"
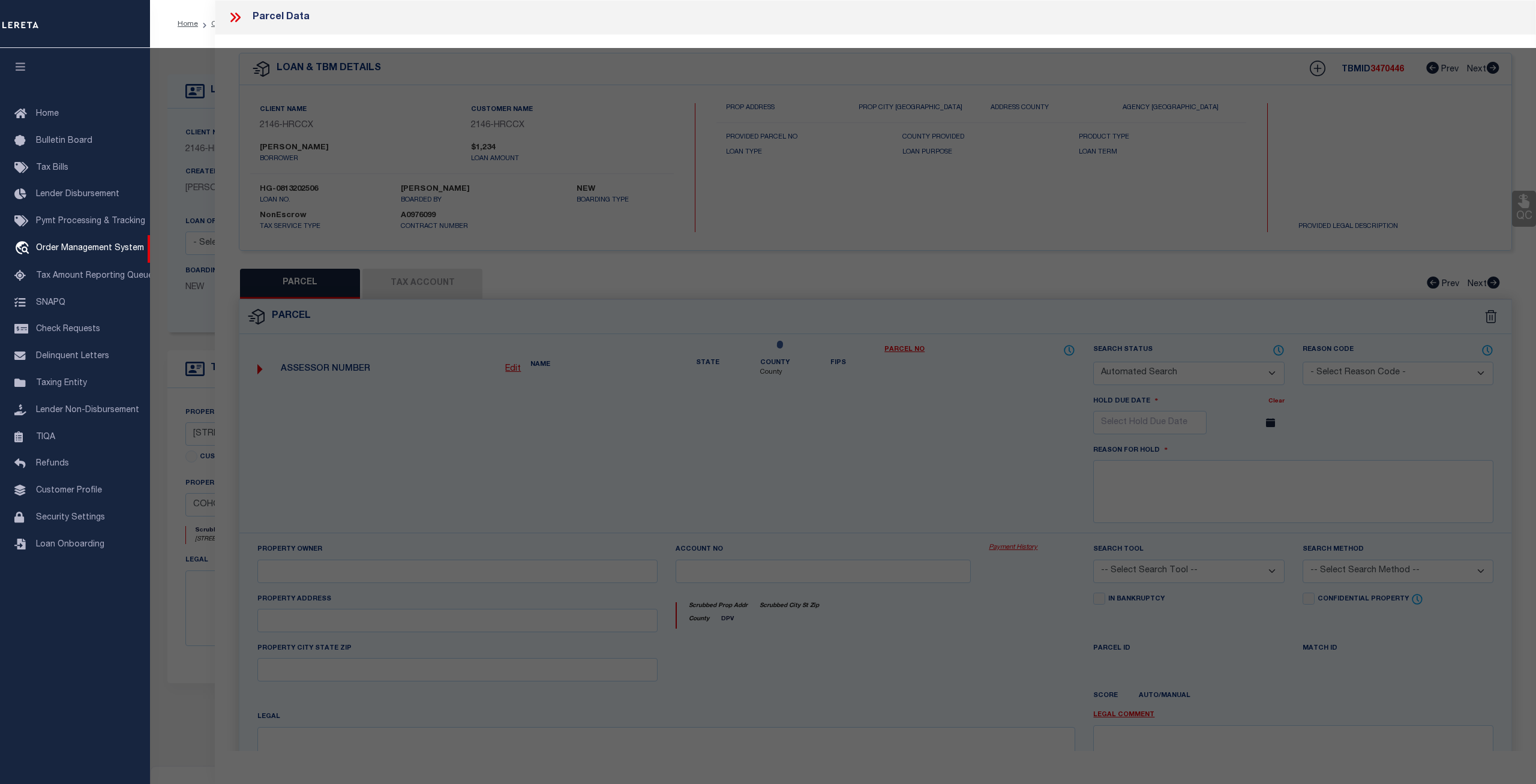
checkbox input "false"
type input "COHOES, NY 12047"
type textarea "LOT:17.000 BLK:1 SEC:10.75 DIST:010300 CITY/MUNI/TWP:COHOES"
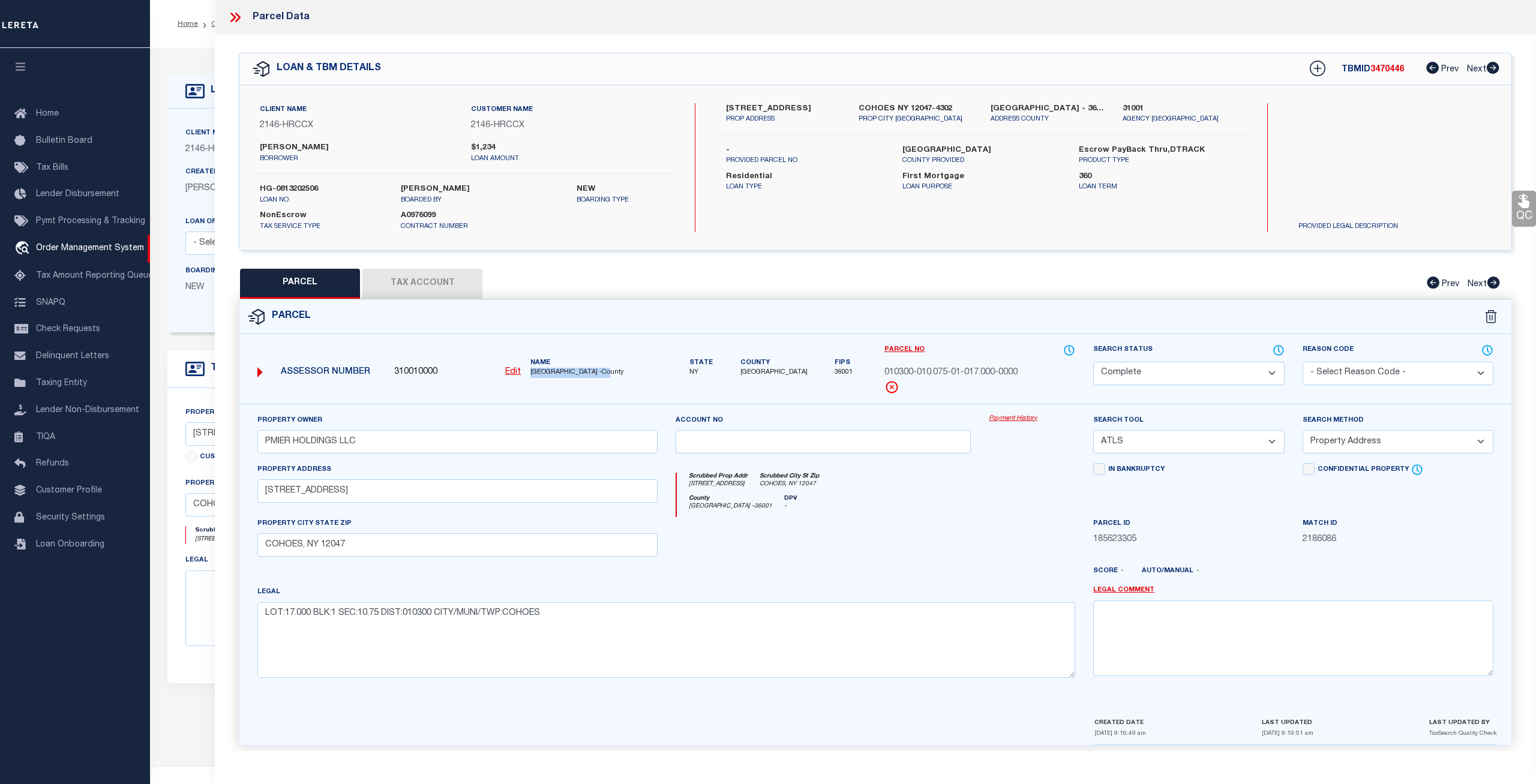
drag, startPoint x: 621, startPoint y: 370, endPoint x: 531, endPoint y: 373, distance: 90.0
click at [531, 373] on div "Name ALBANY COUNTY -County" at bounding box center [593, 367] width 136 height 19
click at [1006, 421] on link "Payment History" at bounding box center [1032, 419] width 86 height 10
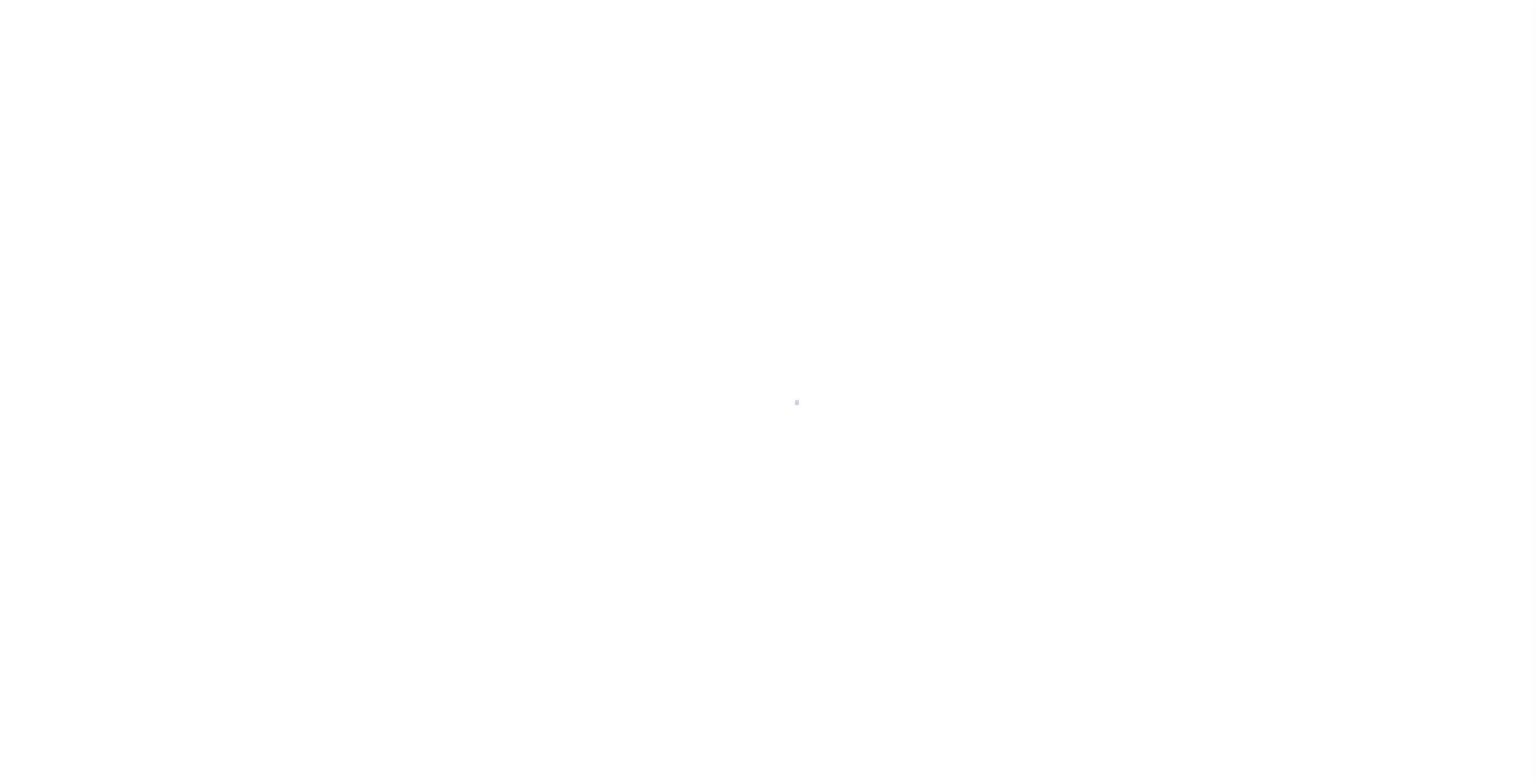
select select "100"
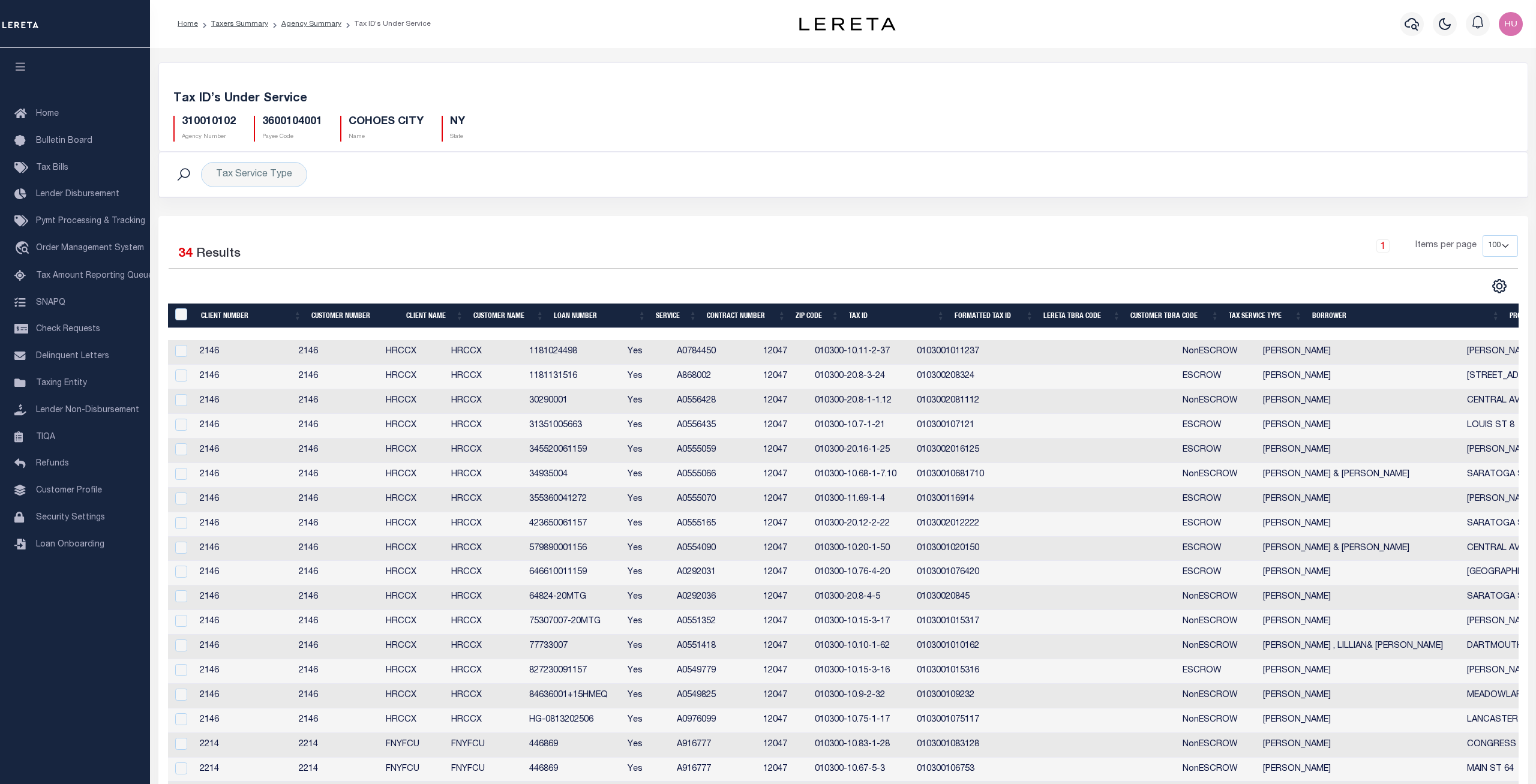
click at [582, 354] on td "1181024498" at bounding box center [573, 352] width 98 height 25
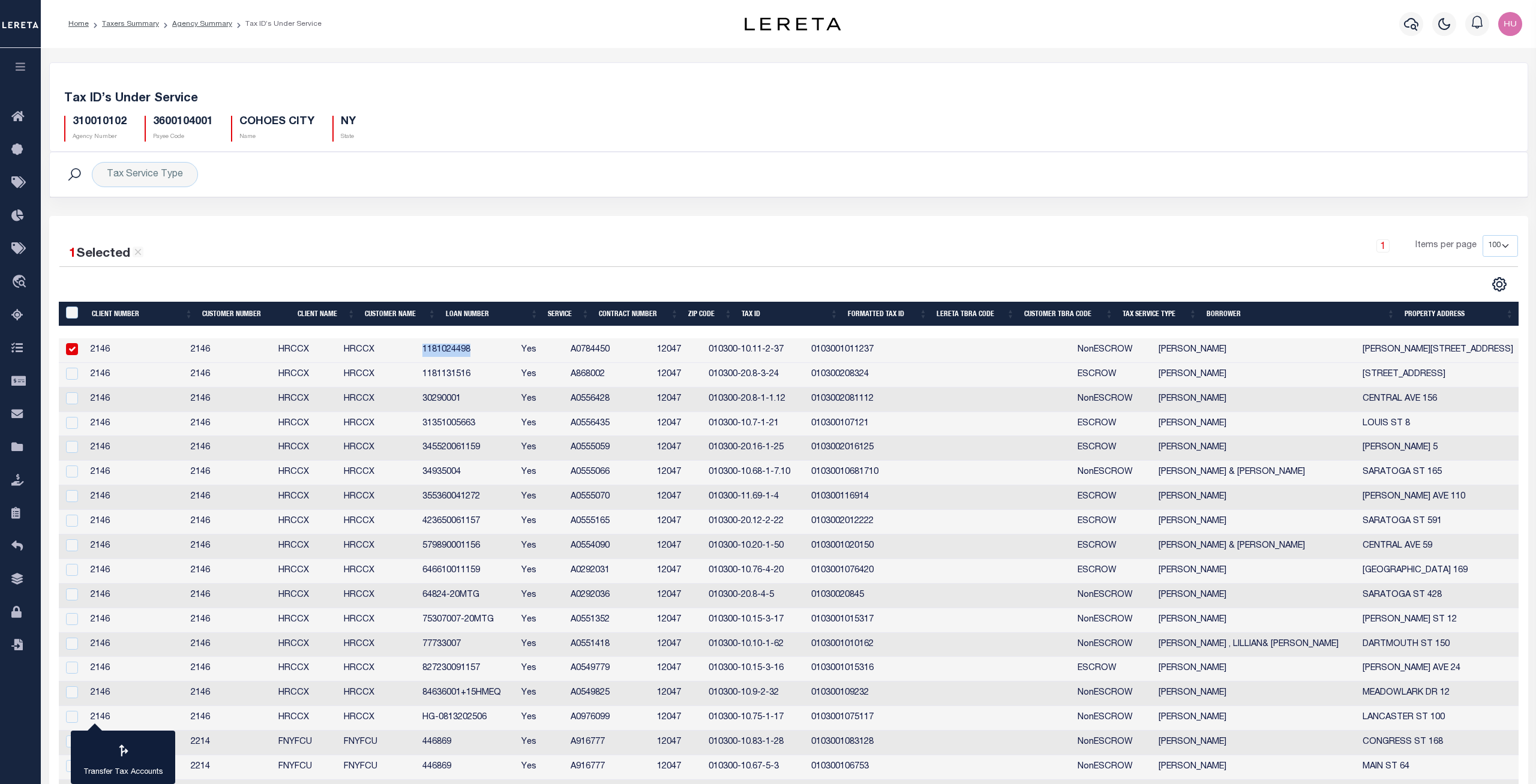
click at [516, 354] on td "1181024498" at bounding box center [467, 350] width 99 height 25
checkbox input "false"
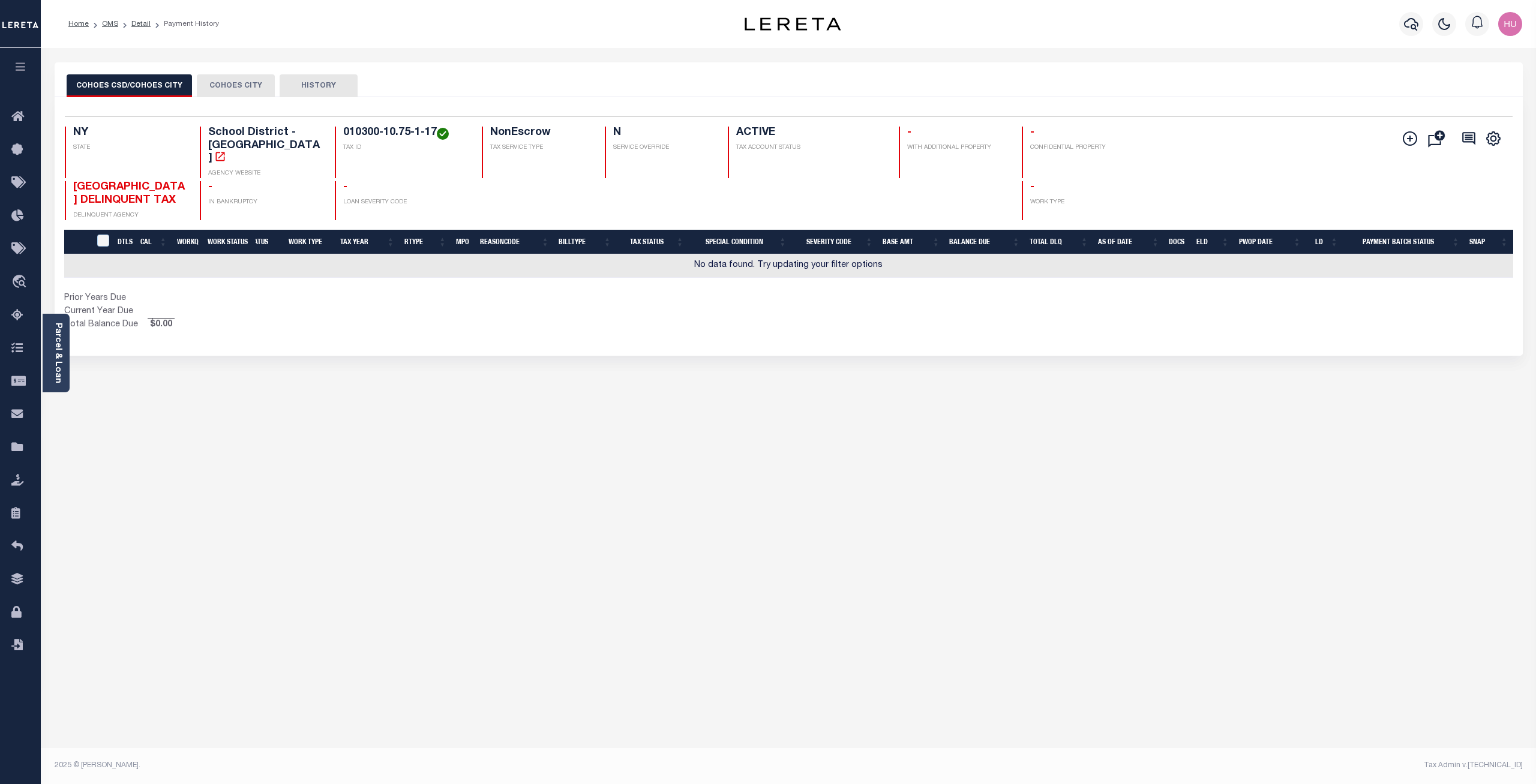
click at [224, 75] on button "COHOES CITY" at bounding box center [236, 86] width 78 height 23
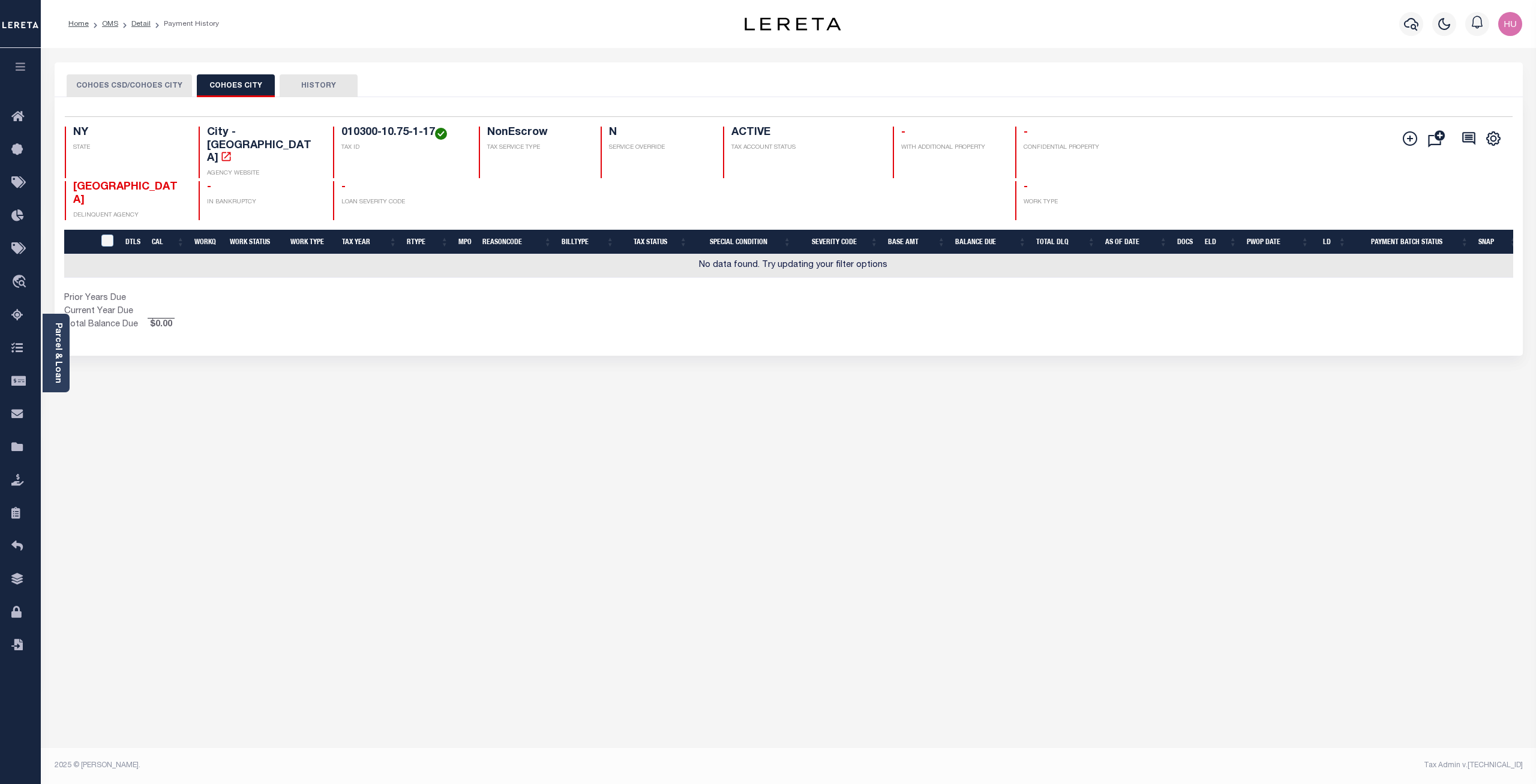
click at [311, 82] on button "HISTORY" at bounding box center [319, 86] width 78 height 23
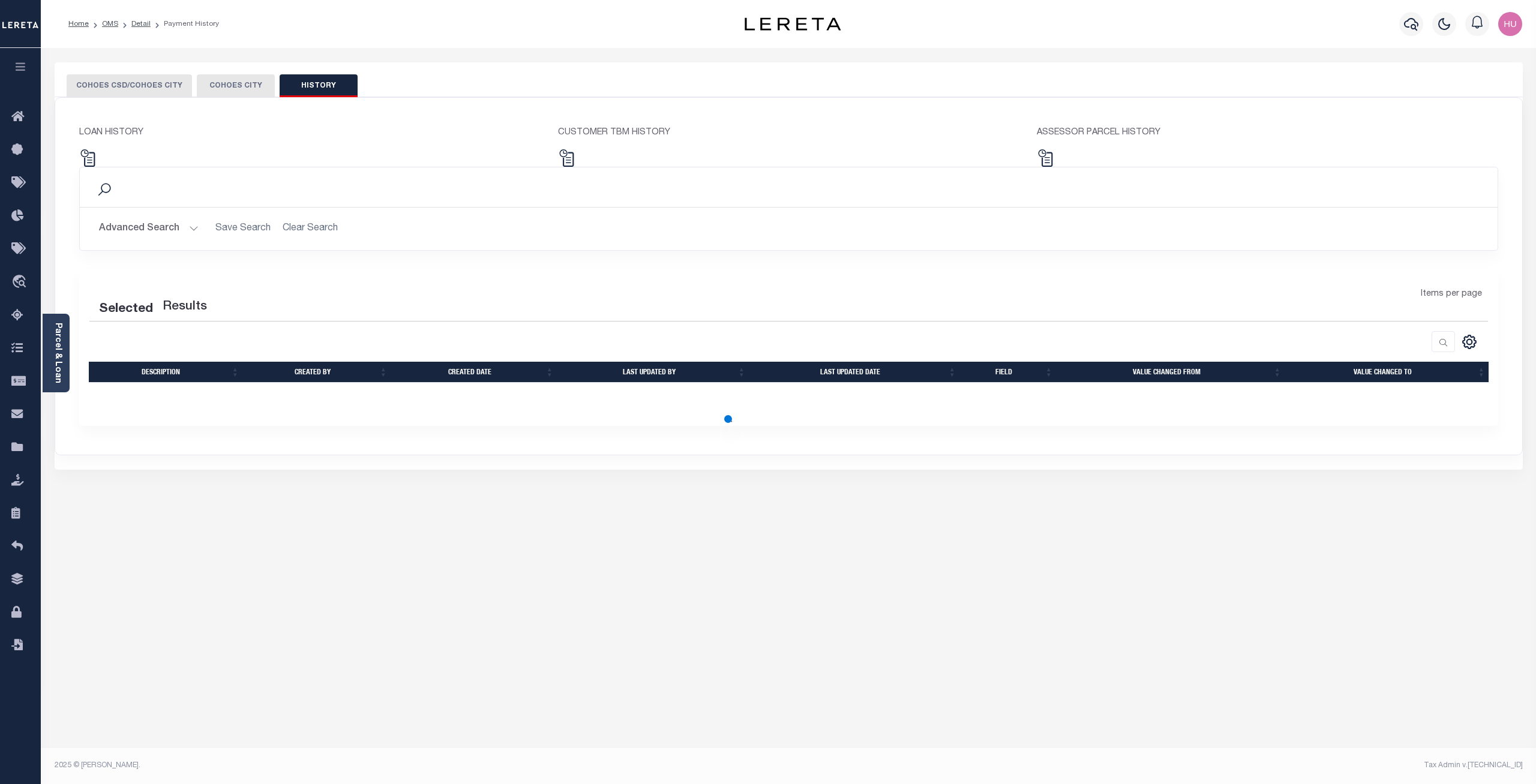
click at [141, 84] on button "COHOES CSD/COHOES CITY" at bounding box center [130, 86] width 125 height 23
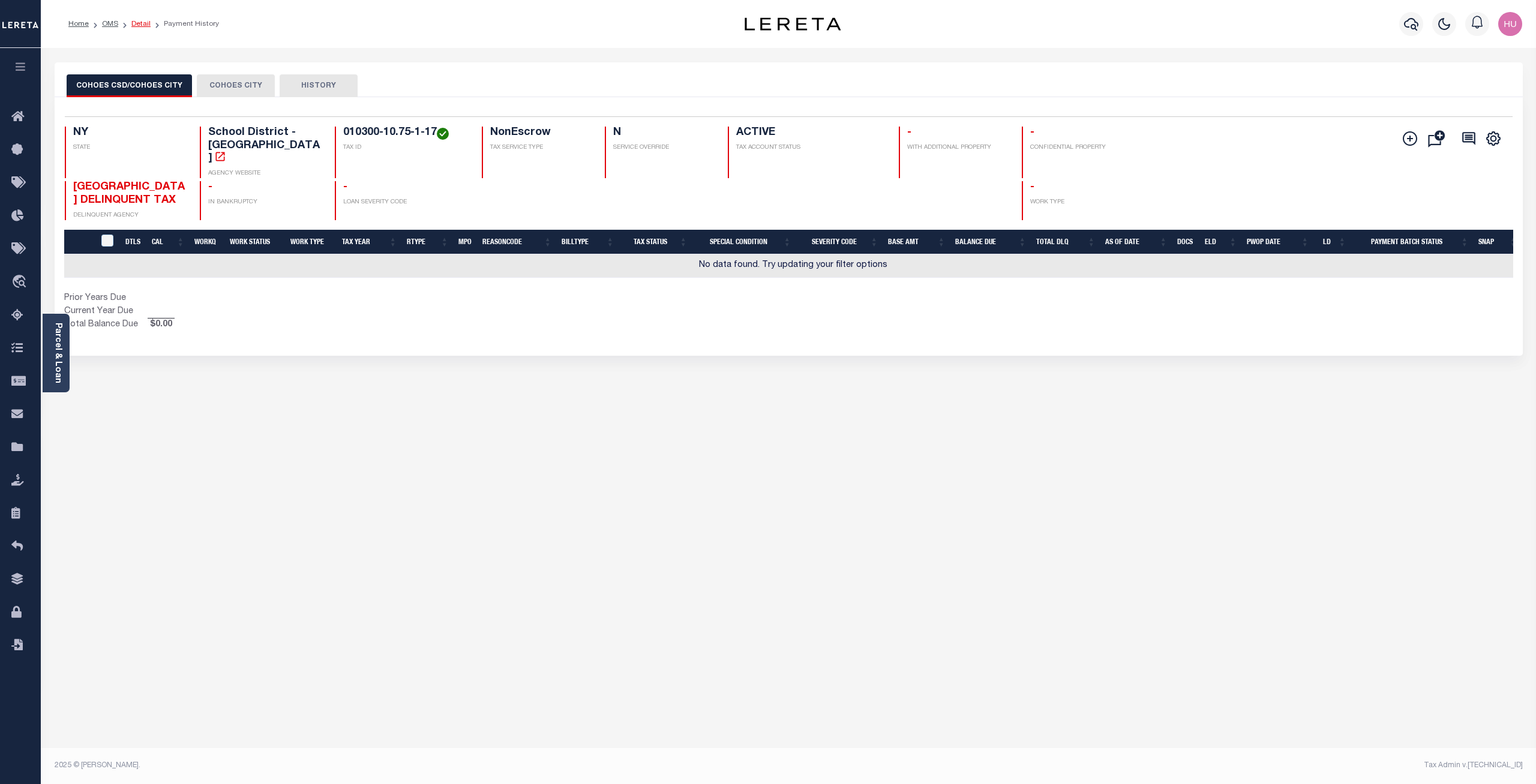
click at [136, 21] on link "Detail" at bounding box center [141, 24] width 19 height 7
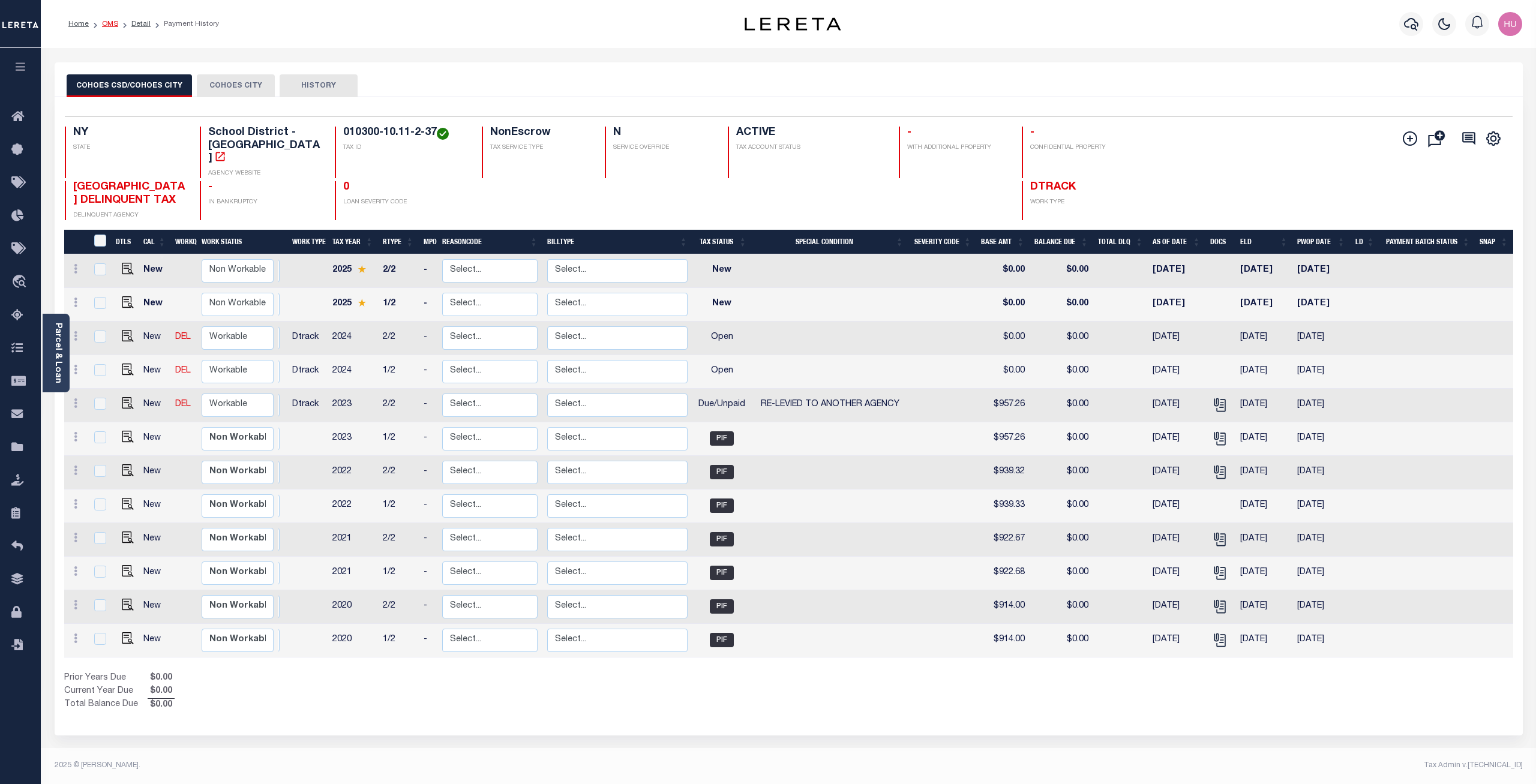
click link "OMS"
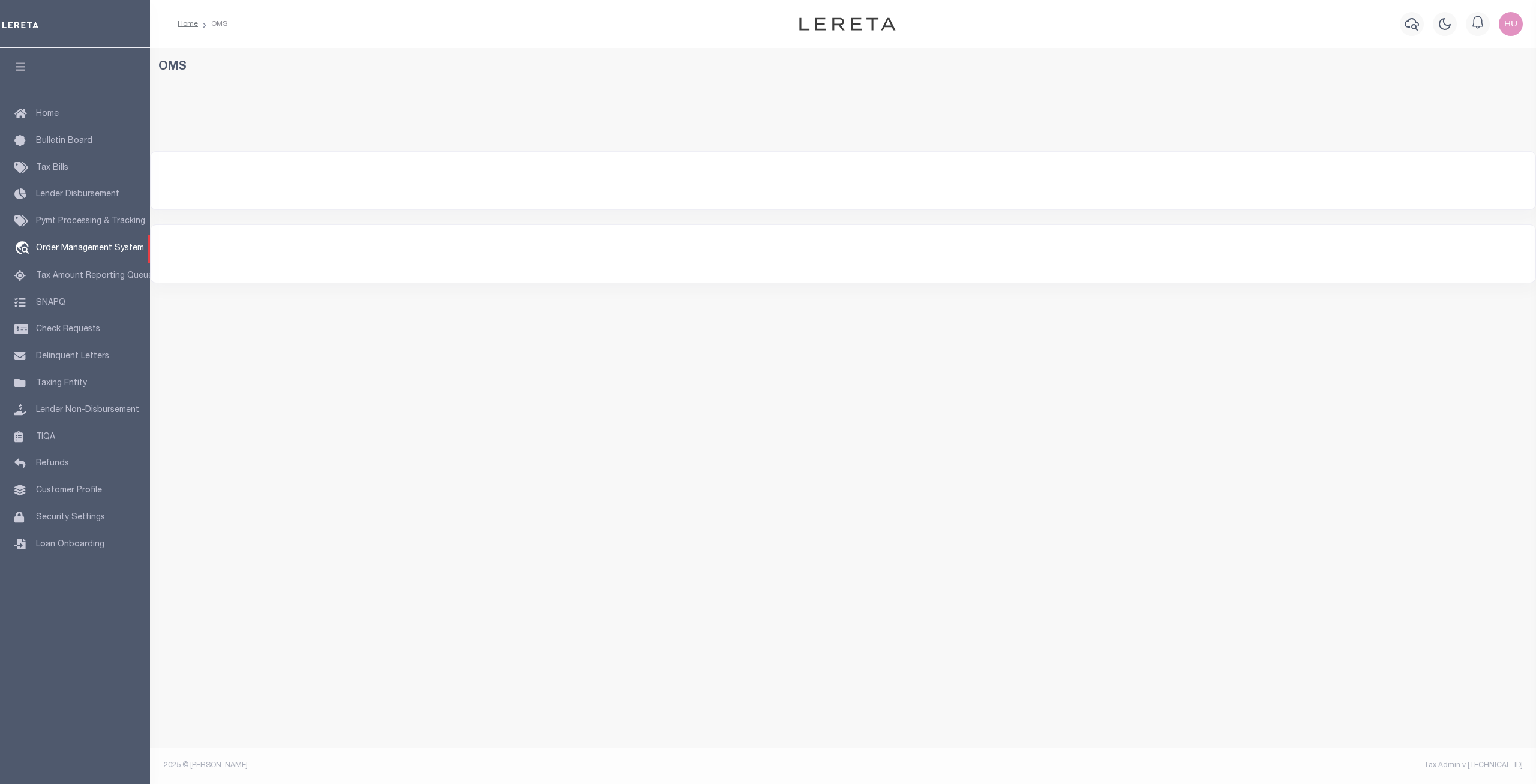
select select "200"
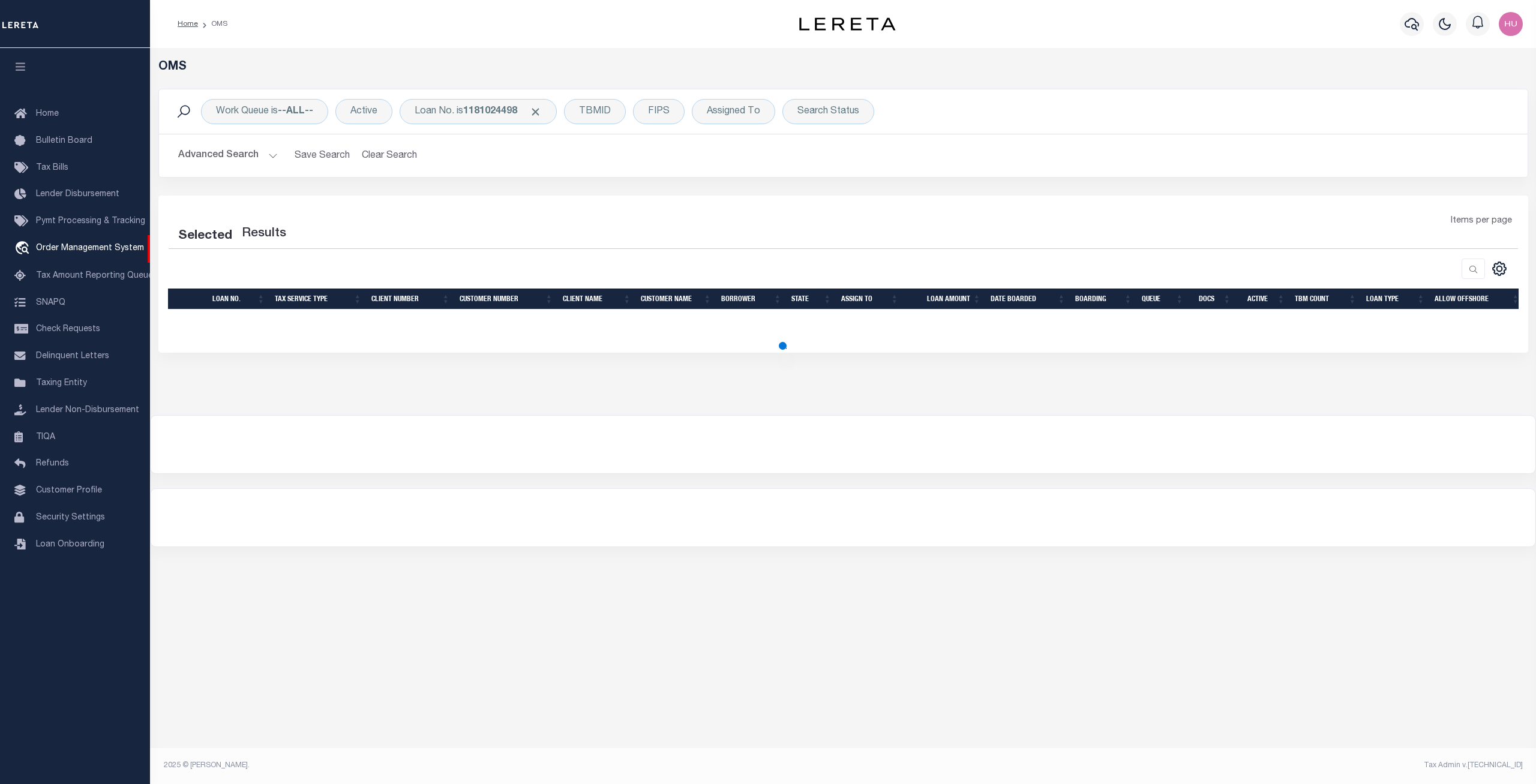
select select "200"
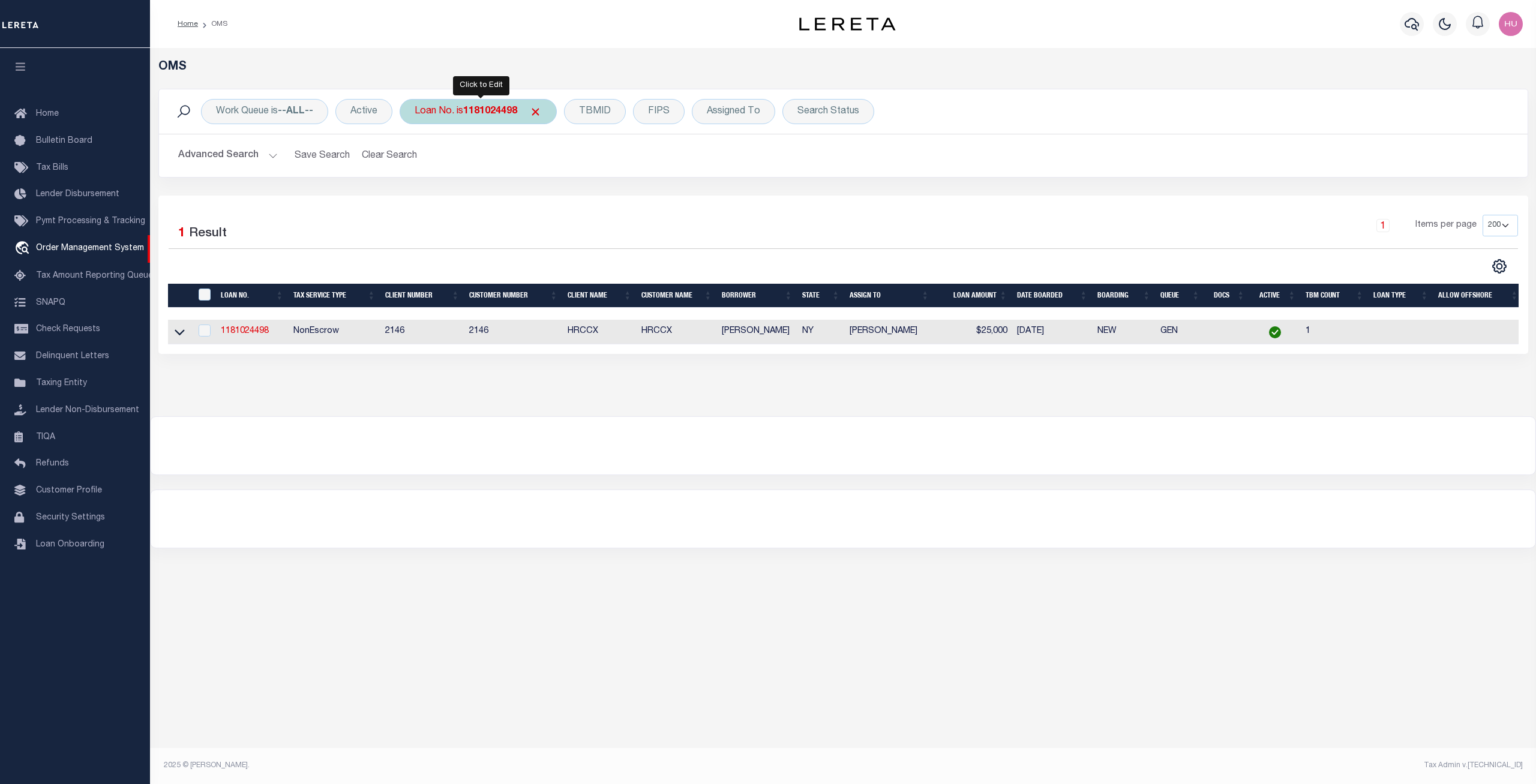
click at [465, 110] on div "Loan No. is 1181024498" at bounding box center [477, 112] width 157 height 25
type input "HG-0813202505"
click at [576, 197] on input "Apply" at bounding box center [574, 196] width 36 height 19
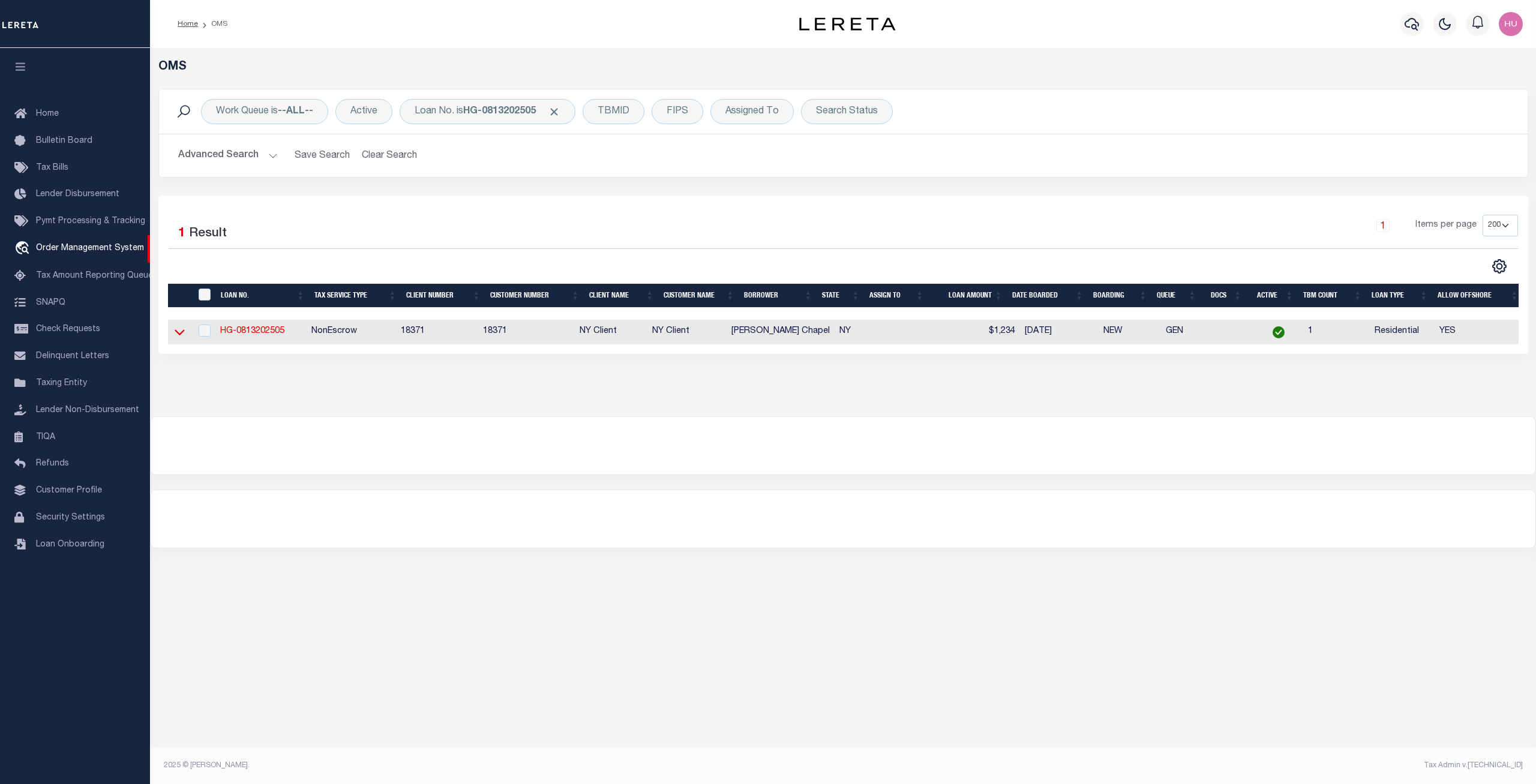
click at [178, 335] on icon at bounding box center [180, 331] width 10 height 13
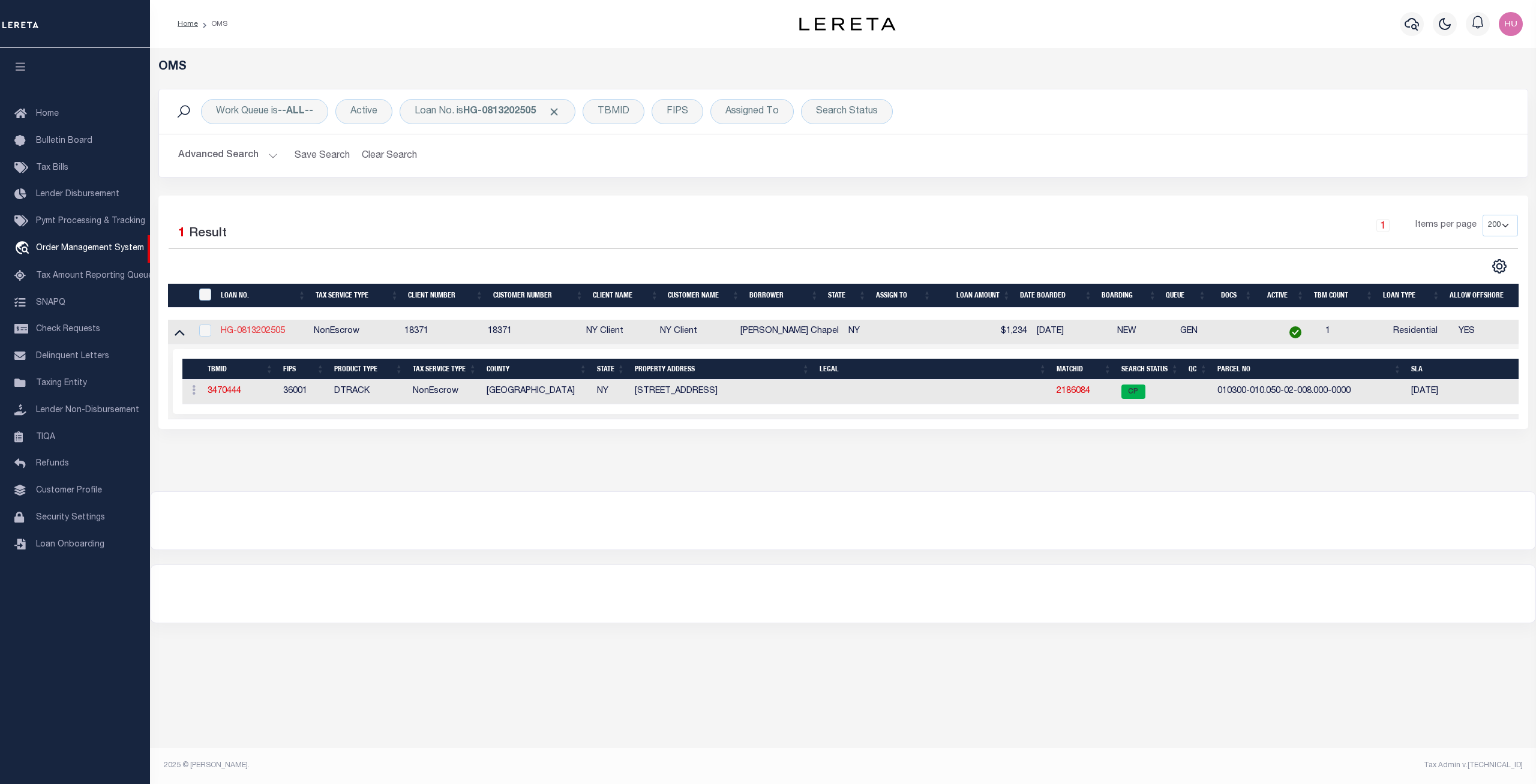
click at [279, 336] on link "HG-0813202505" at bounding box center [253, 331] width 64 height 8
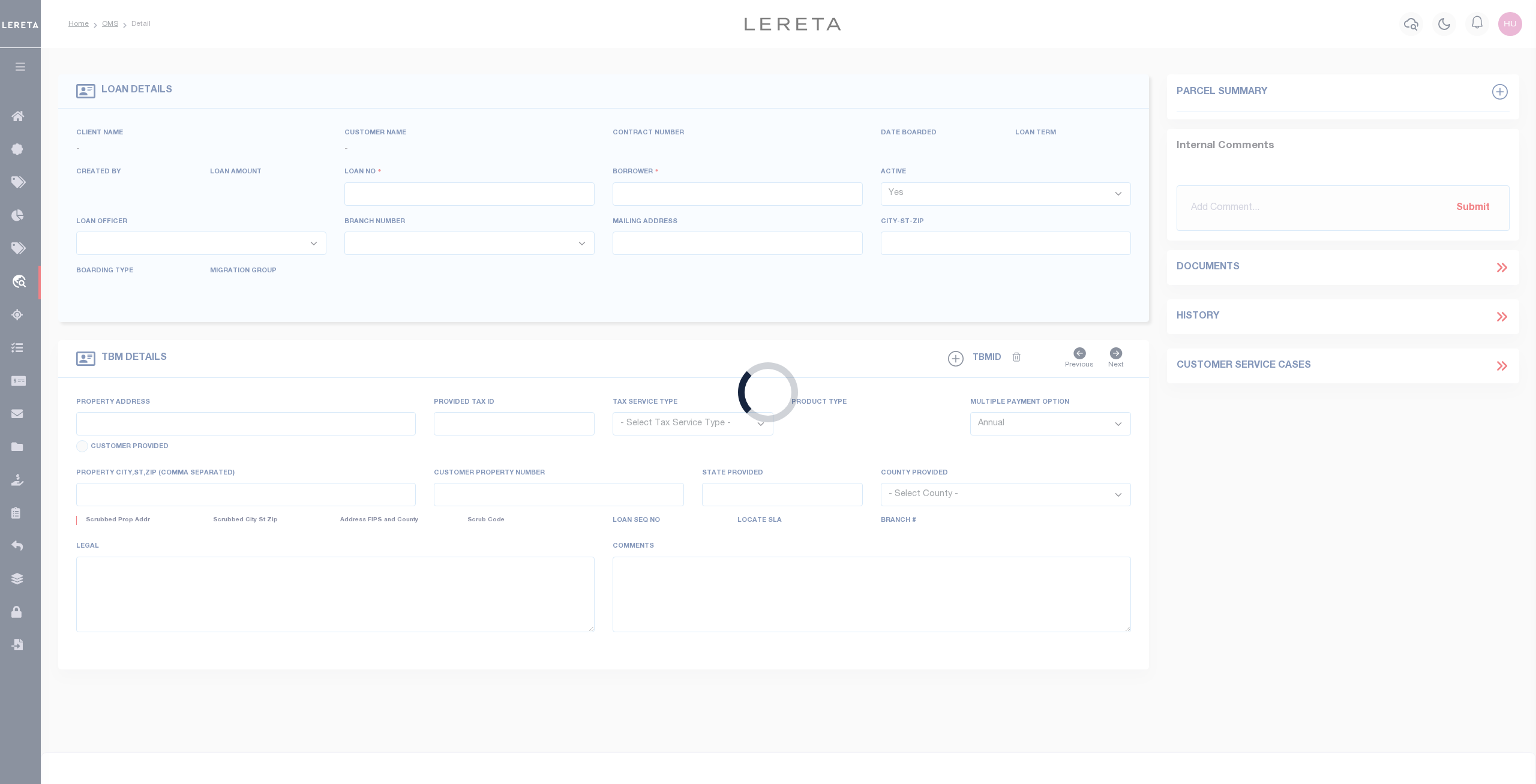
type input "HG-0813202505"
type input "[PERSON_NAME] Chapel"
select select
type input "08/12/2025"
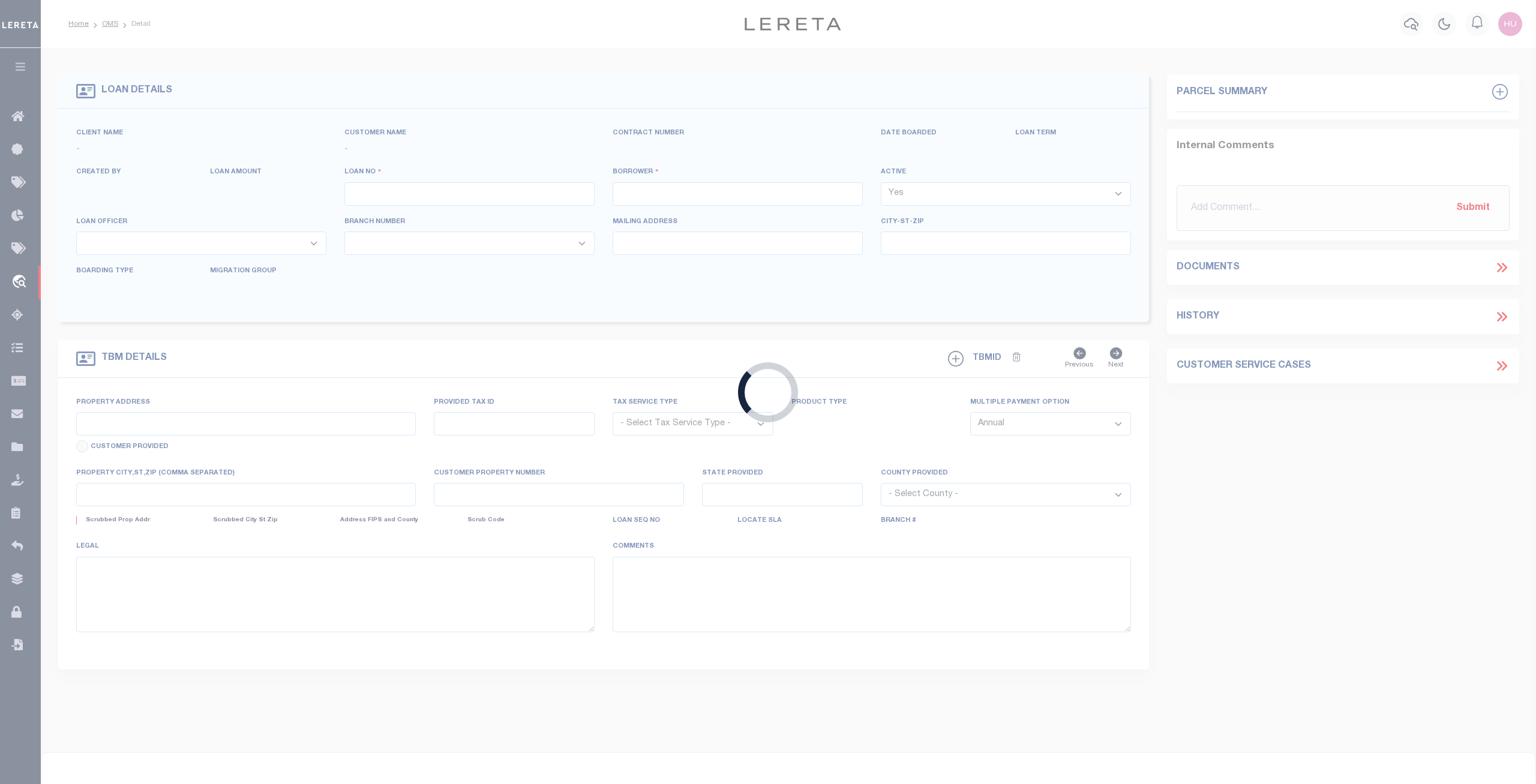
select select "10"
select select "NonEscrow"
type input "[STREET_ADDRESS]"
type input "COHOES NY 12047-2589"
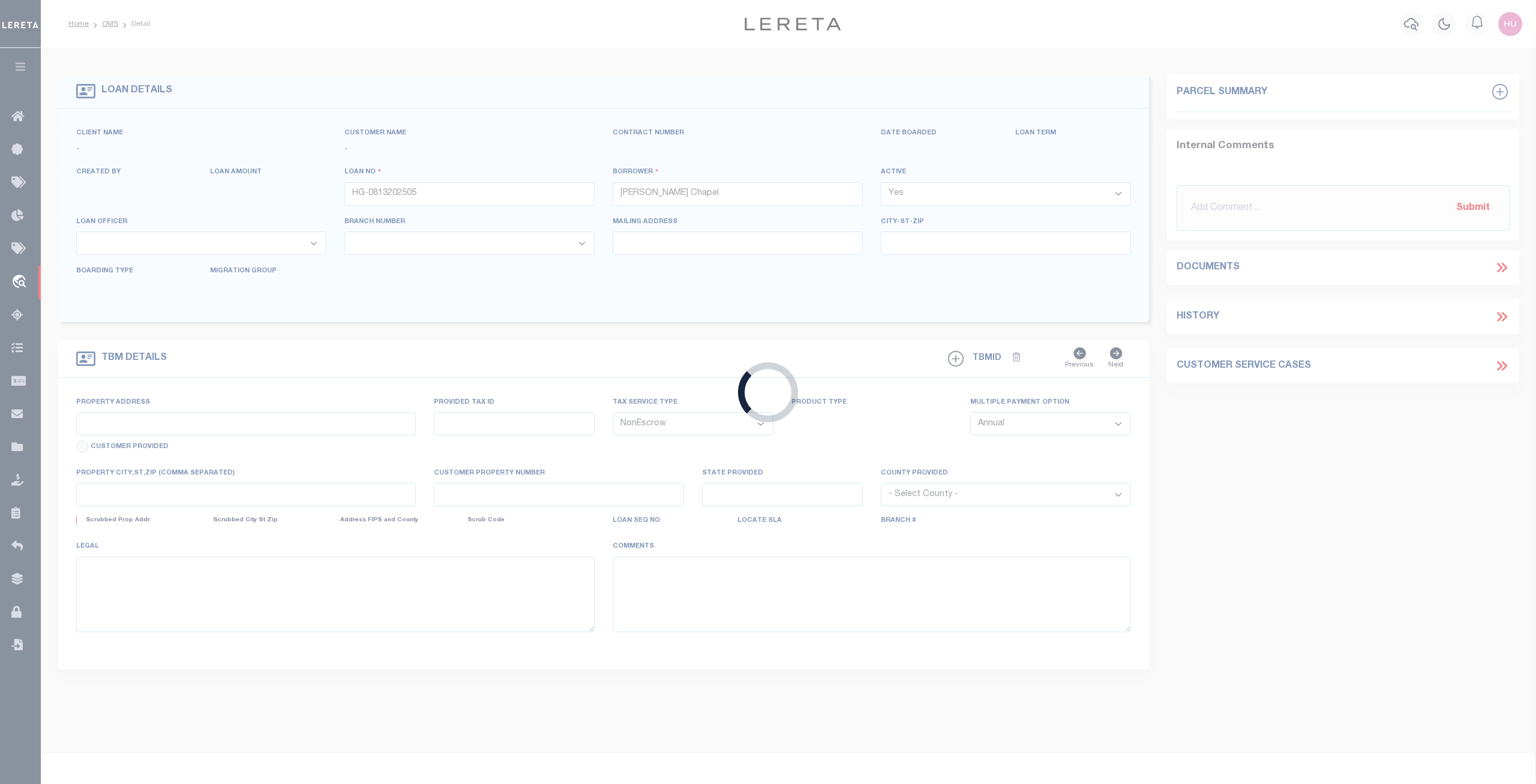
type input "NY"
select select
select select "4"
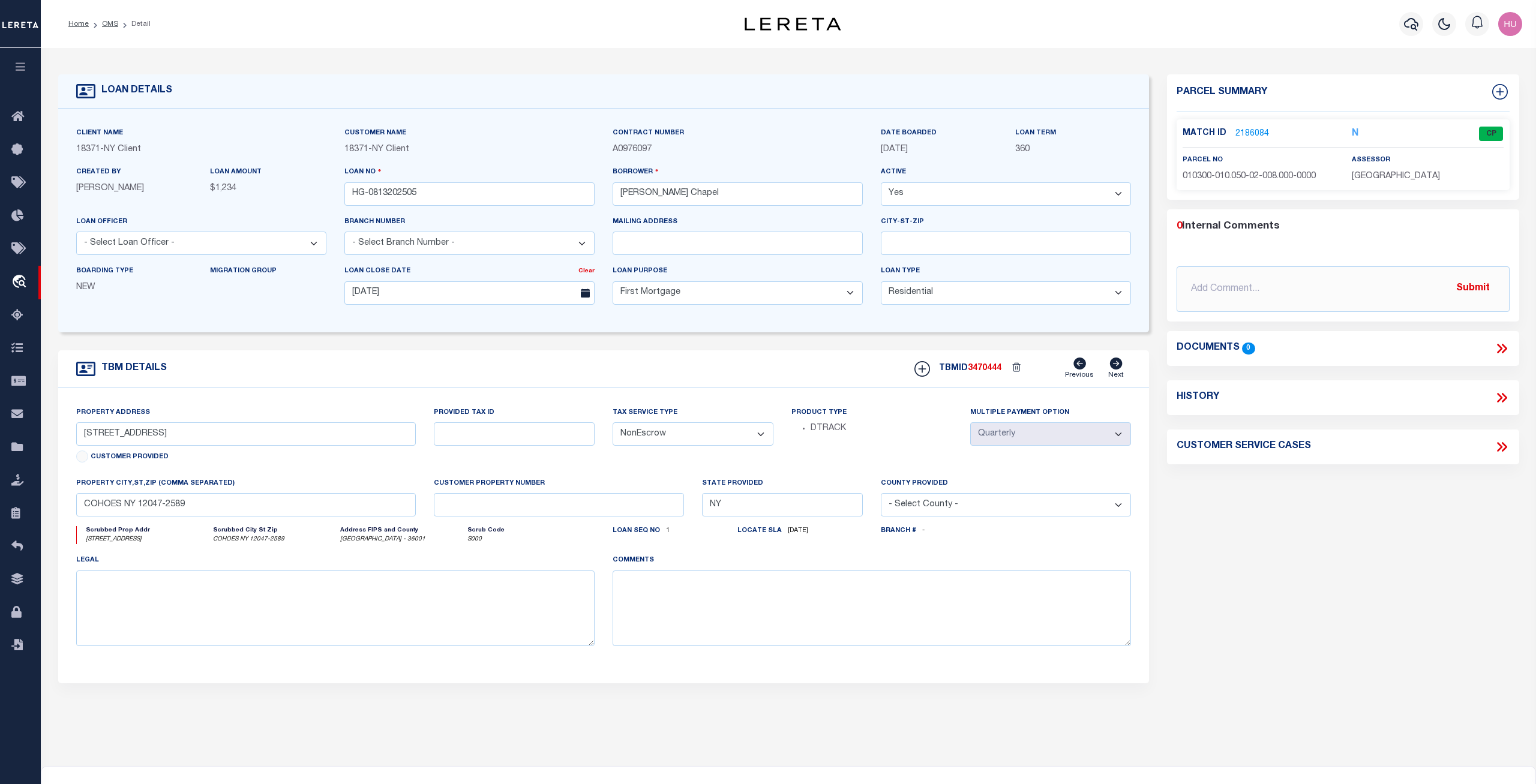
click at [1259, 129] on link "2186084" at bounding box center [1252, 134] width 34 height 13
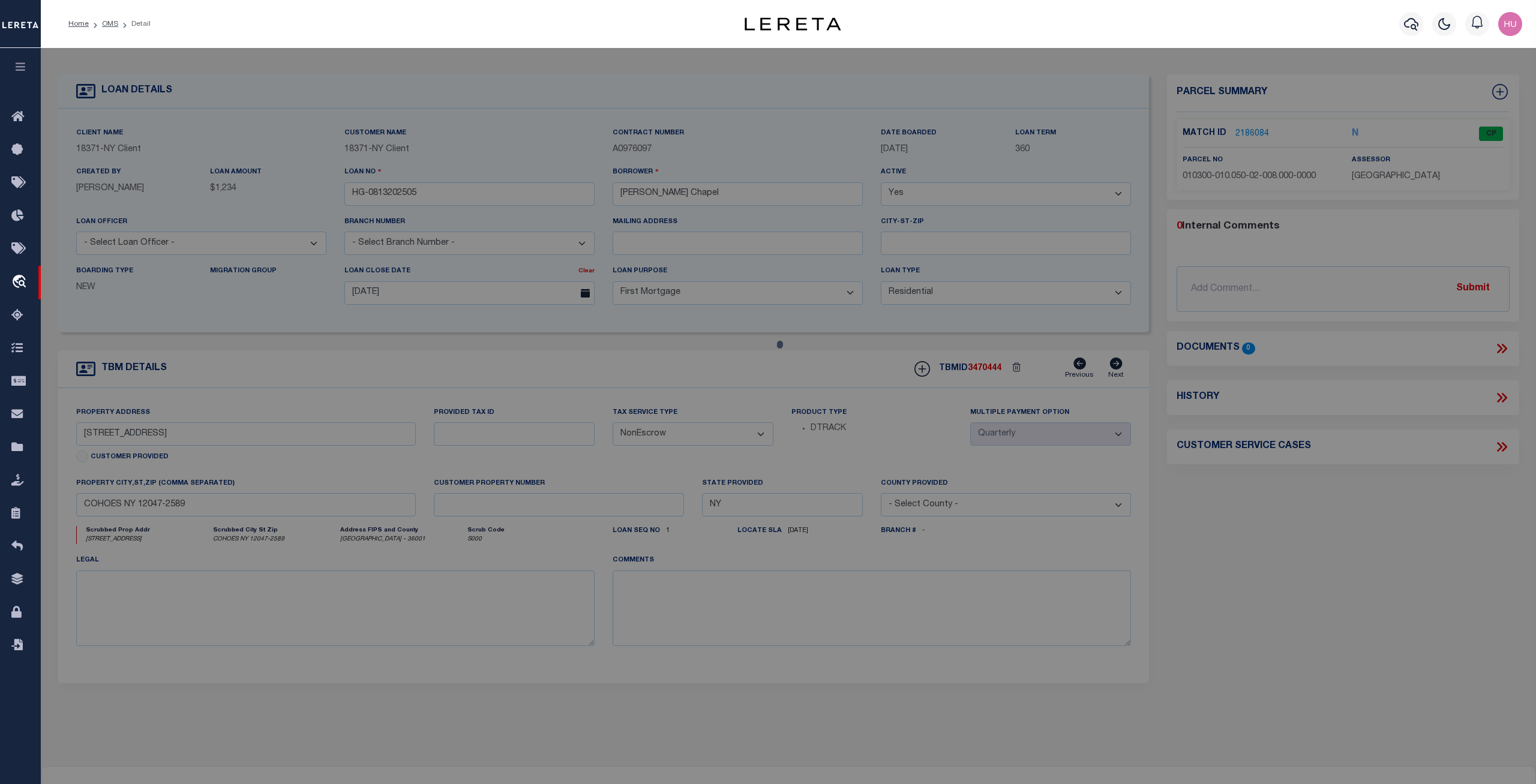
checkbox input "false"
select select "CP"
type input "17 WILLOW STREET LLC"
select select "ATL"
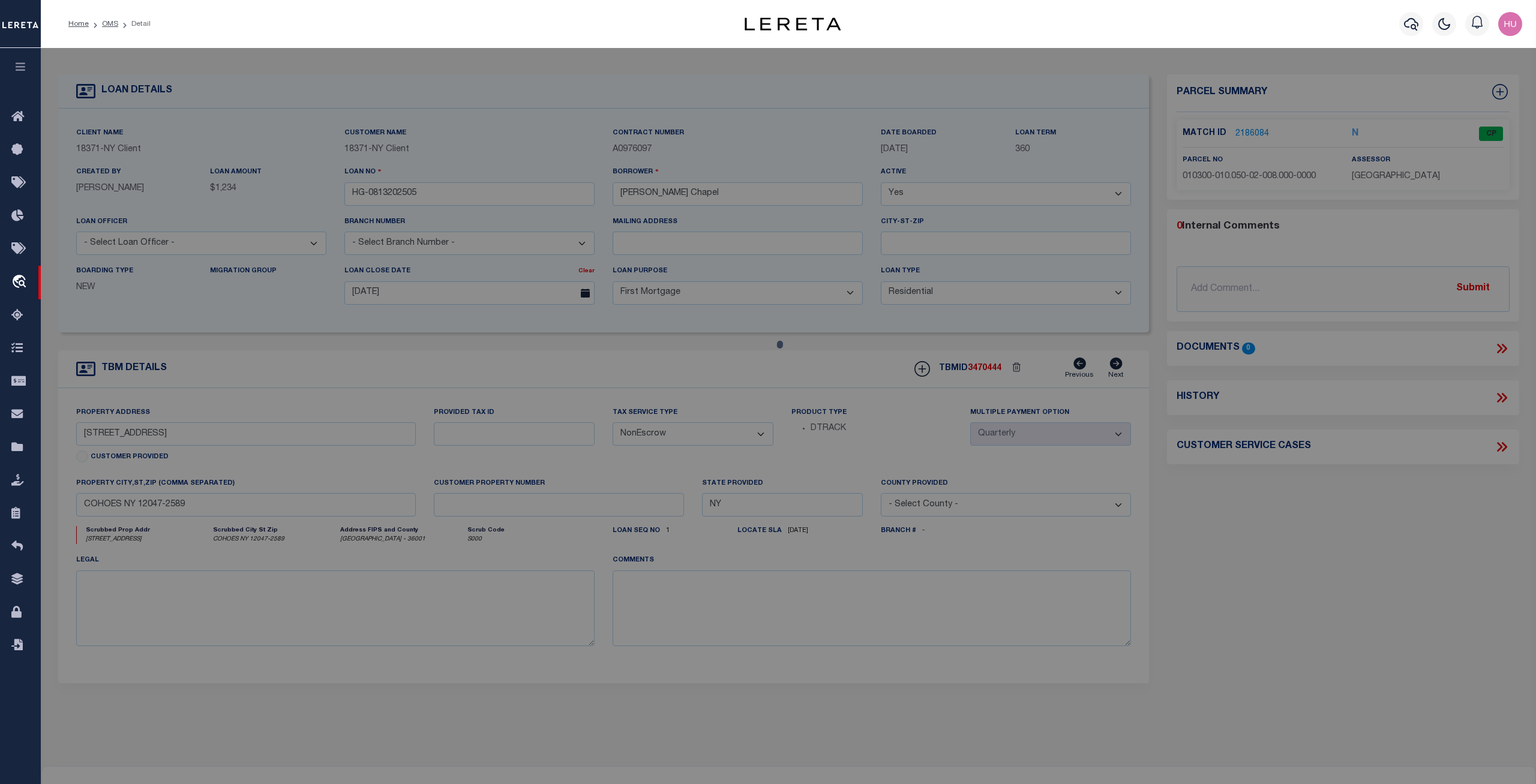
select select "ADD"
type input "17 WILLOW ST"
checkbox input "false"
type input "COHOES, NY 12047"
type textarea "LOT:8.000 BLK:2 SEC:10.50 DIST:010300 CITY/MUNI/TWP:COHOES"
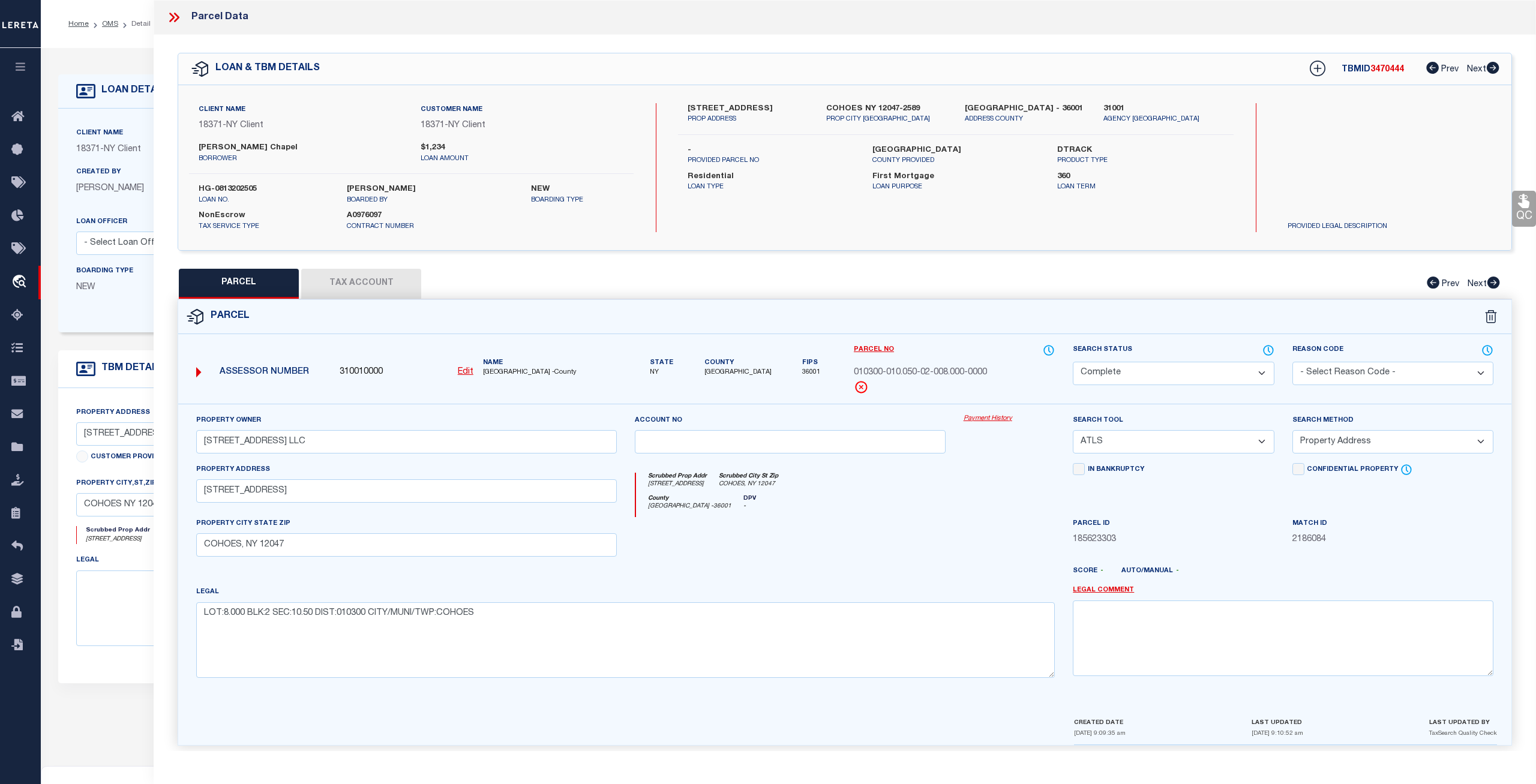
click at [392, 285] on button "Tax Account" at bounding box center [361, 283] width 120 height 30
select select "100"
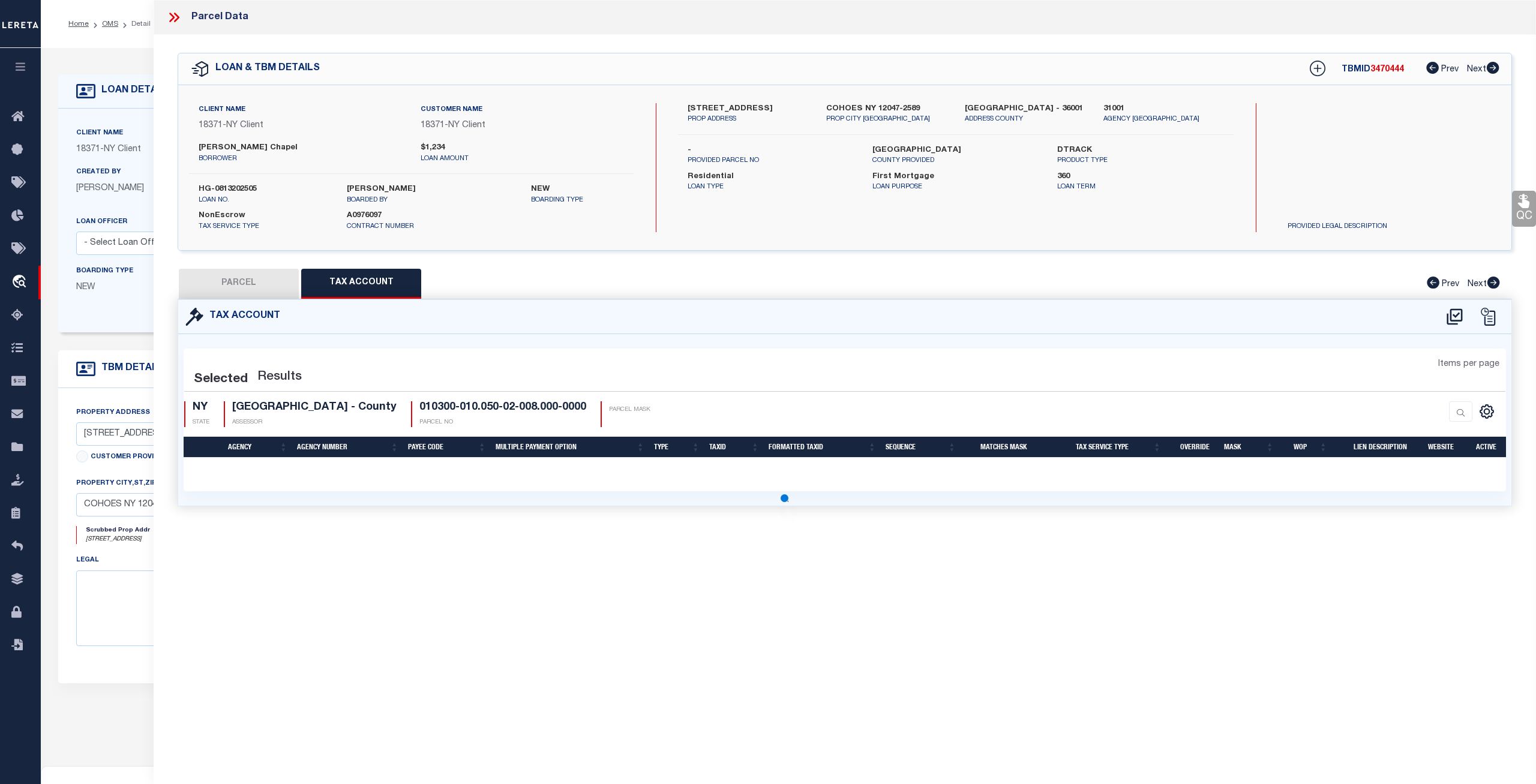
select select "100"
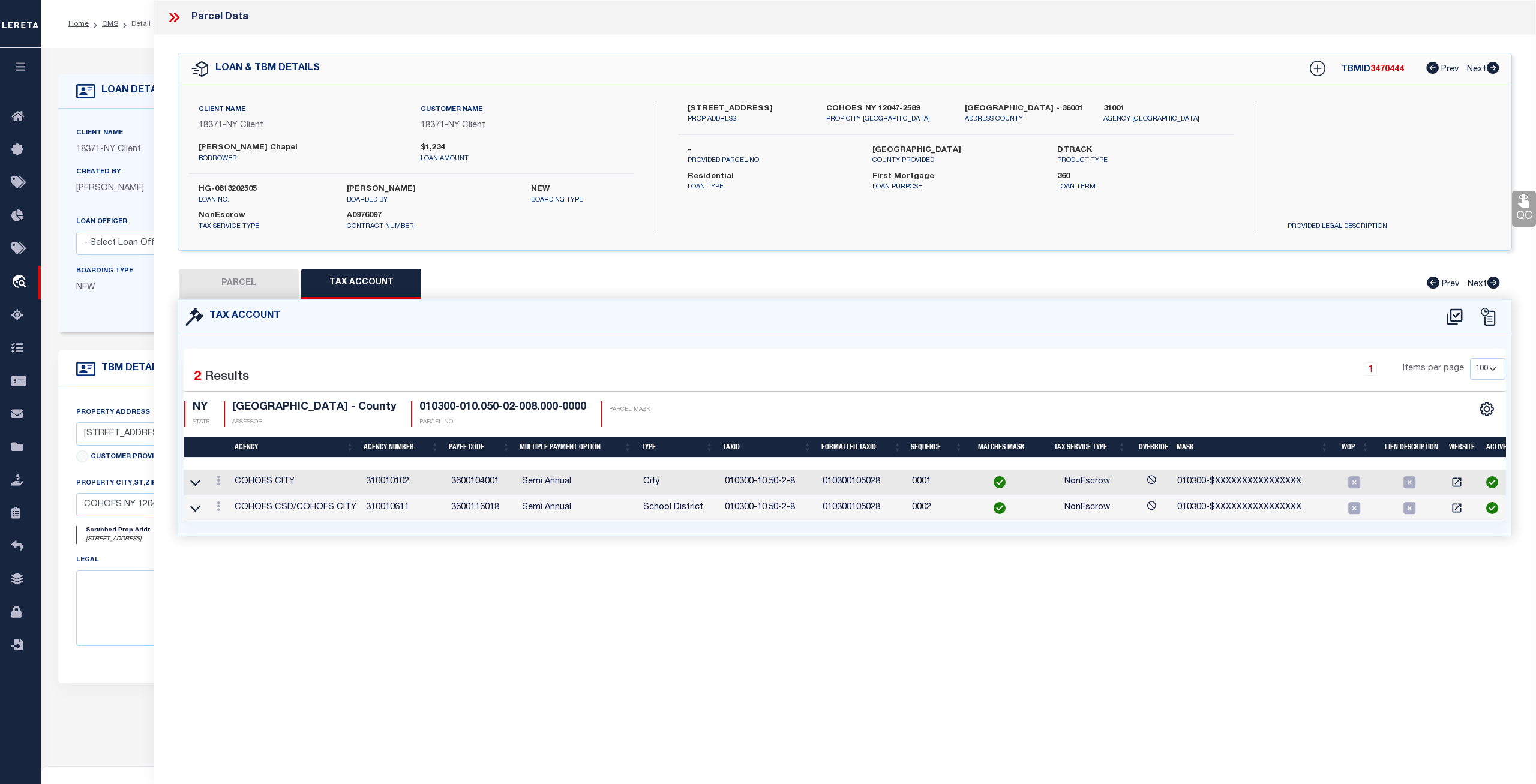
click at [263, 286] on button "PARCEL" at bounding box center [239, 283] width 120 height 30
select select "AS"
select select
checkbox input "false"
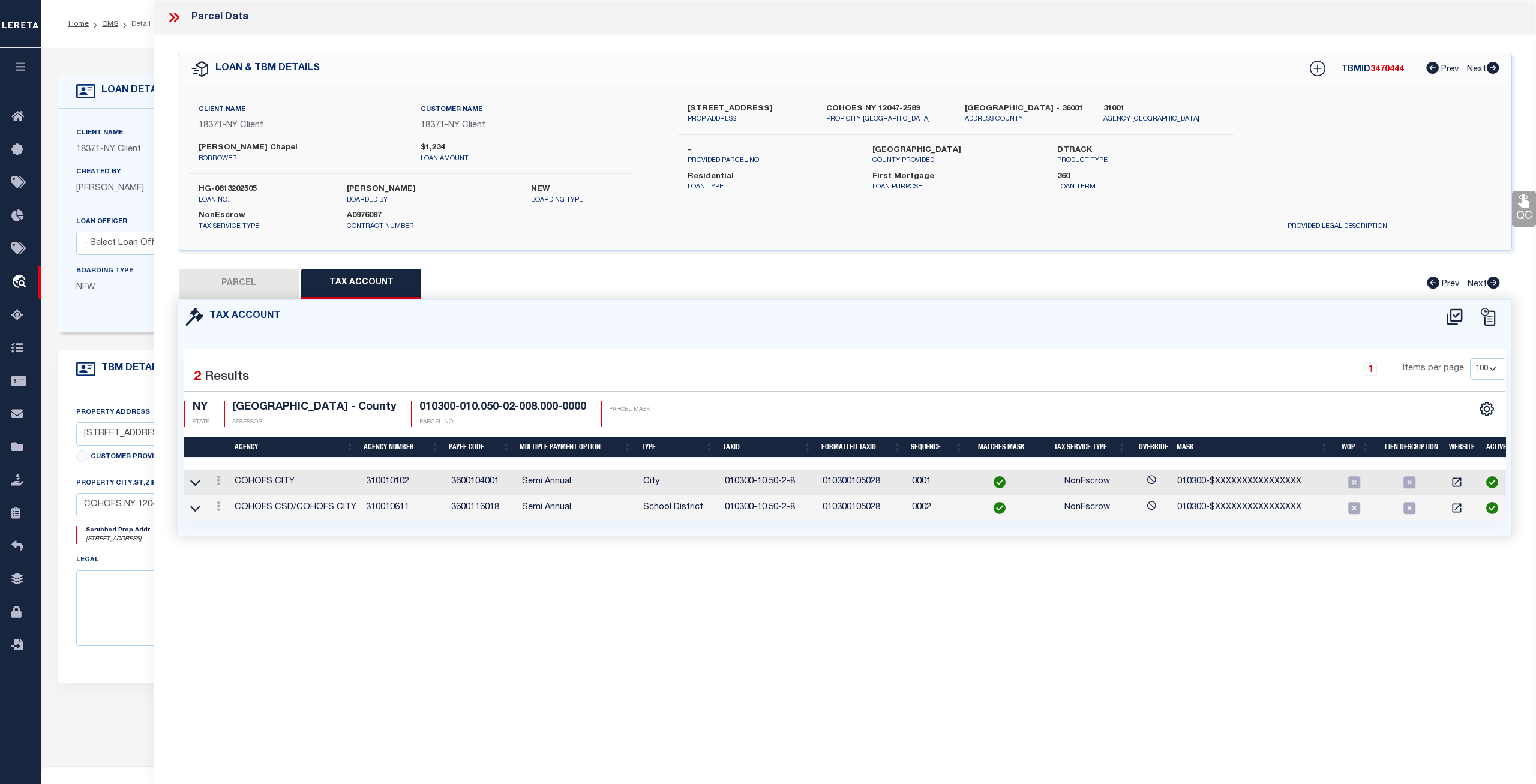
checkbox input "false"
select select "CP"
type input "17 WILLOW STREET LLC"
select select "ATL"
select select "ADD"
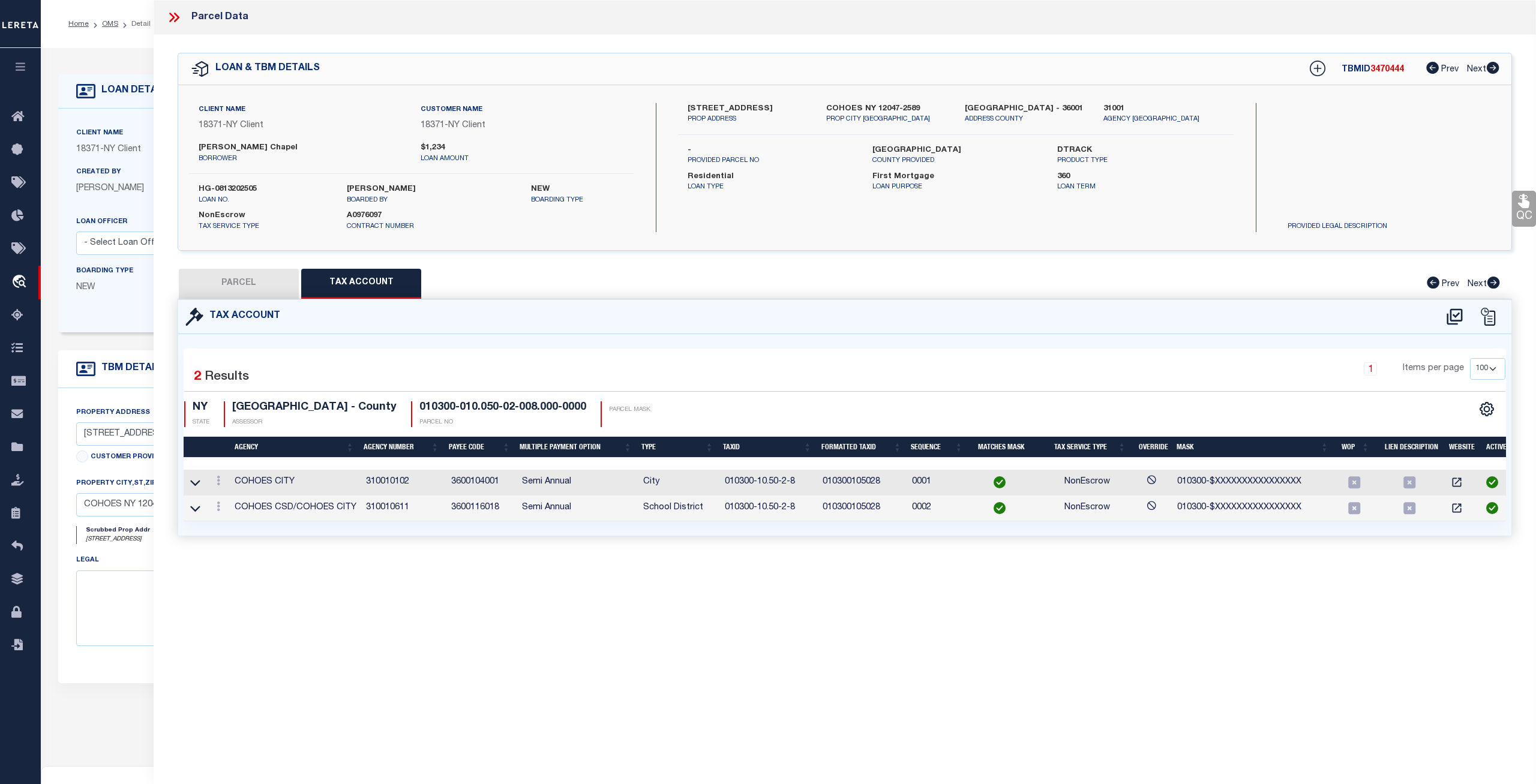
type input "17 WILLOW ST"
checkbox input "false"
type input "COHOES, NY 12047"
type textarea "LOT:8.000 BLK:2 SEC:10.50 DIST:010300 CITY/MUNI/TWP:COHOES"
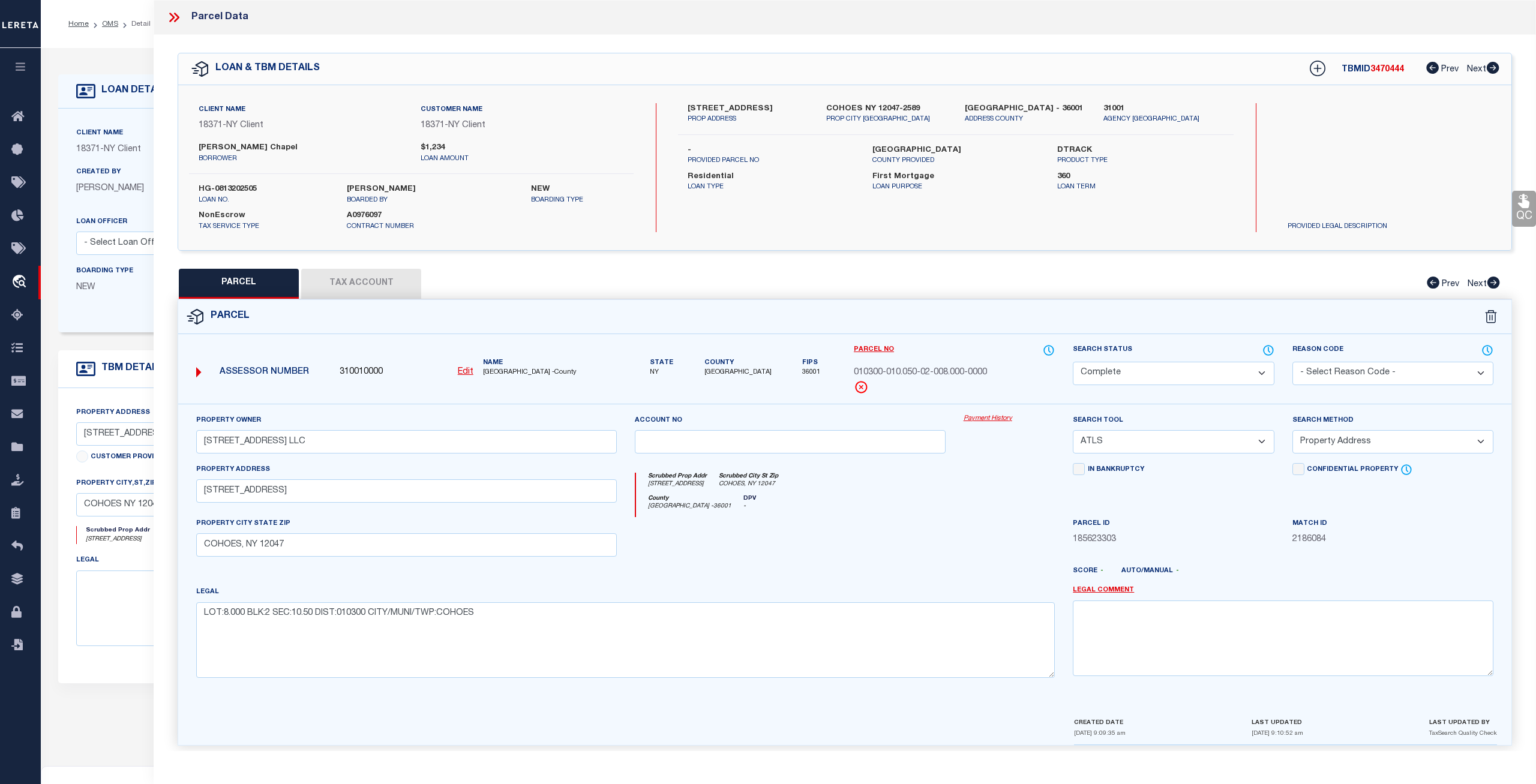
click at [1000, 414] on link "Payment History" at bounding box center [1009, 419] width 92 height 10
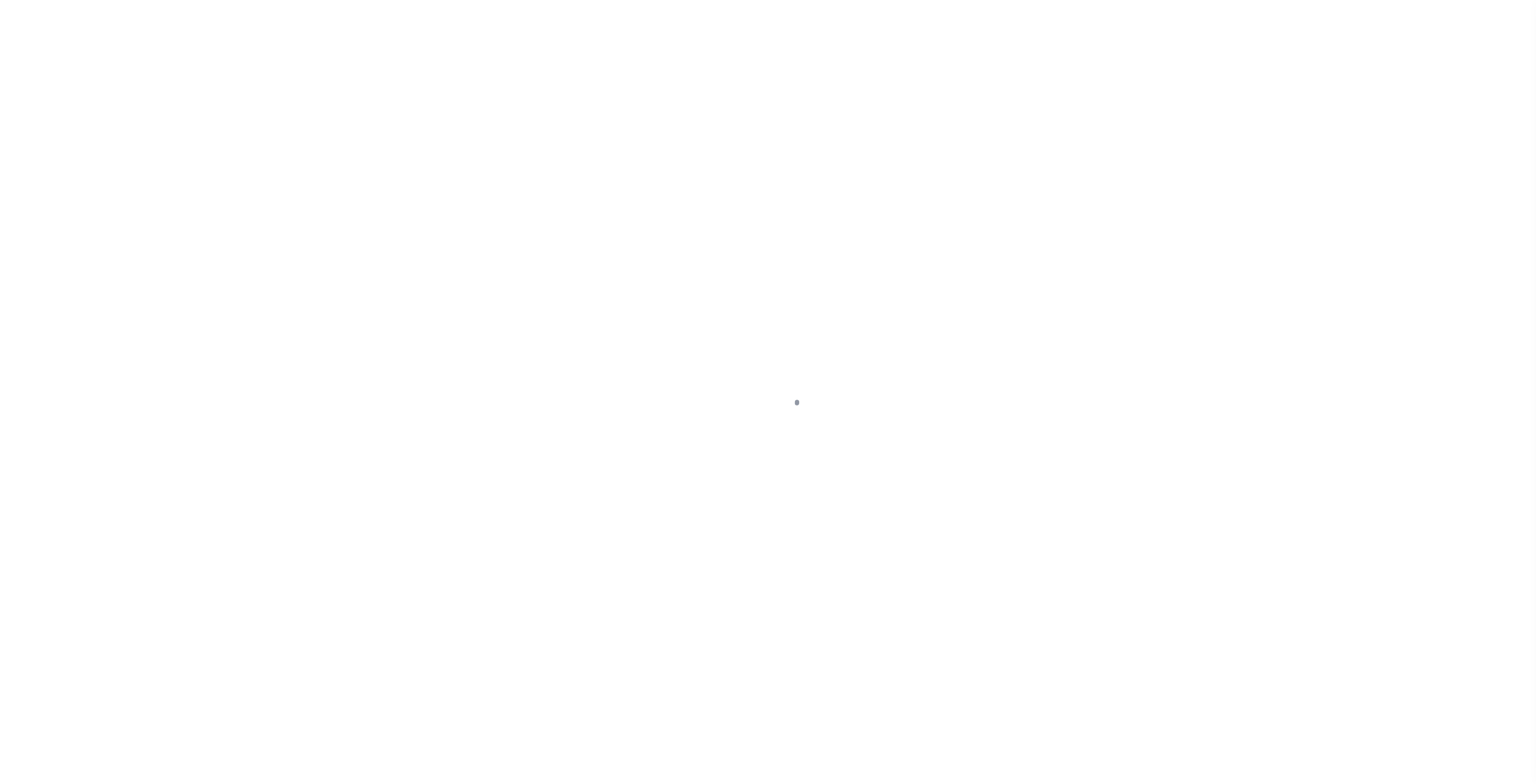
select select "10"
select select "NonEscrow"
type input "[STREET_ADDRESS]"
type input "COHOES NY 12047-4302"
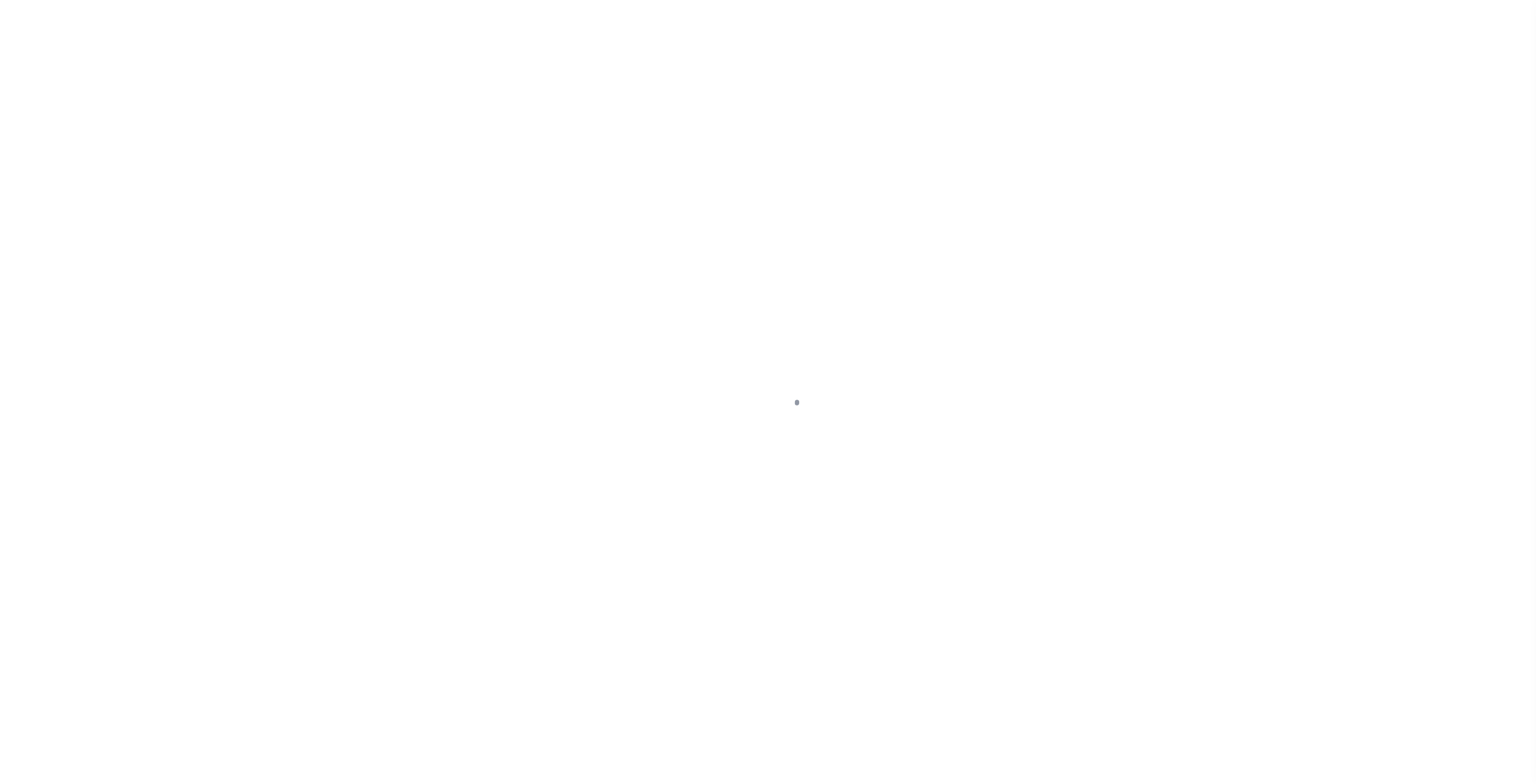
type input "NY"
select select
select select "4"
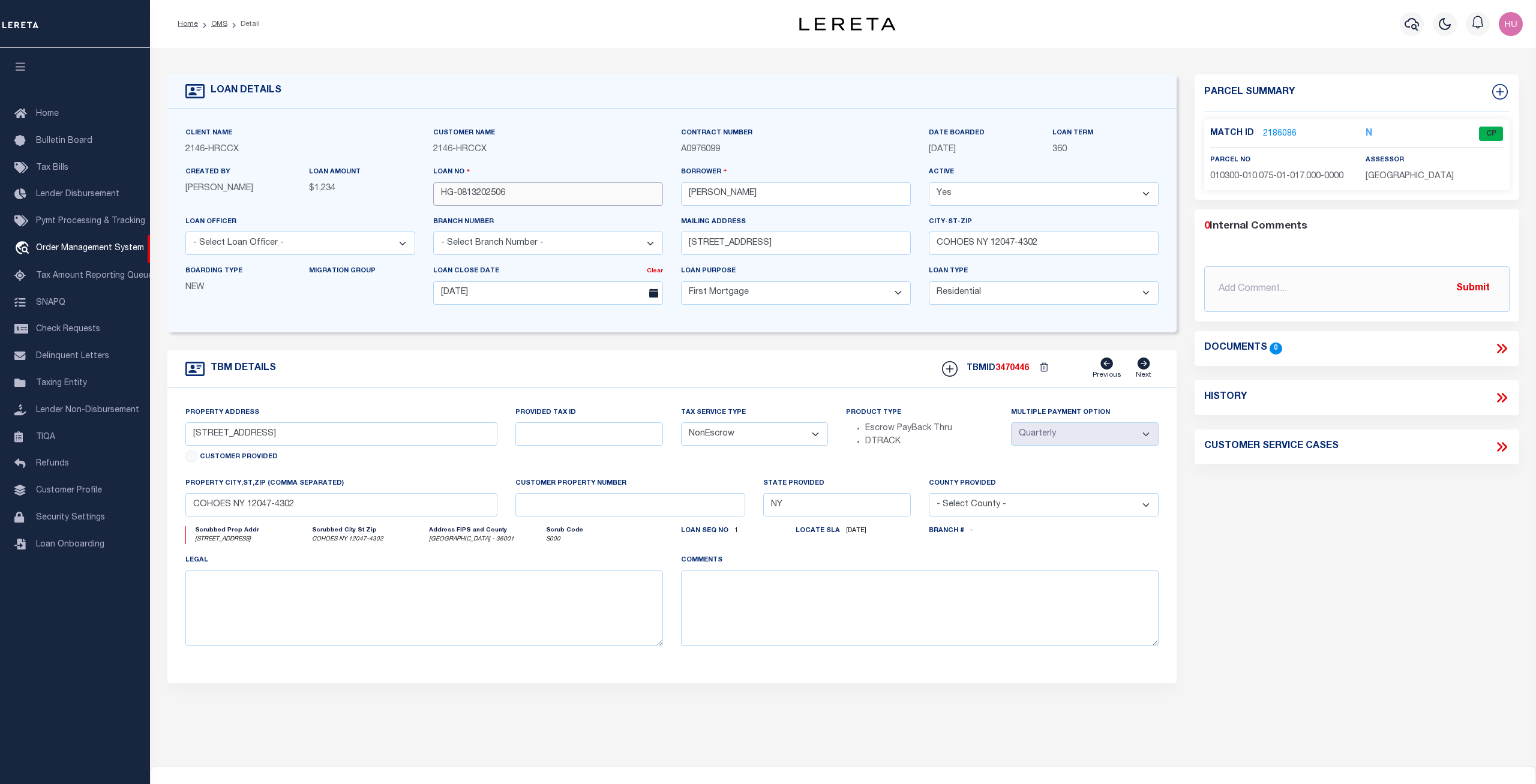
drag, startPoint x: 531, startPoint y: 195, endPoint x: 409, endPoint y: 200, distance: 122.1
click at [433, 200] on input "HG-0813202506" at bounding box center [548, 194] width 230 height 24
click at [1289, 130] on link "2186086" at bounding box center [1280, 134] width 34 height 13
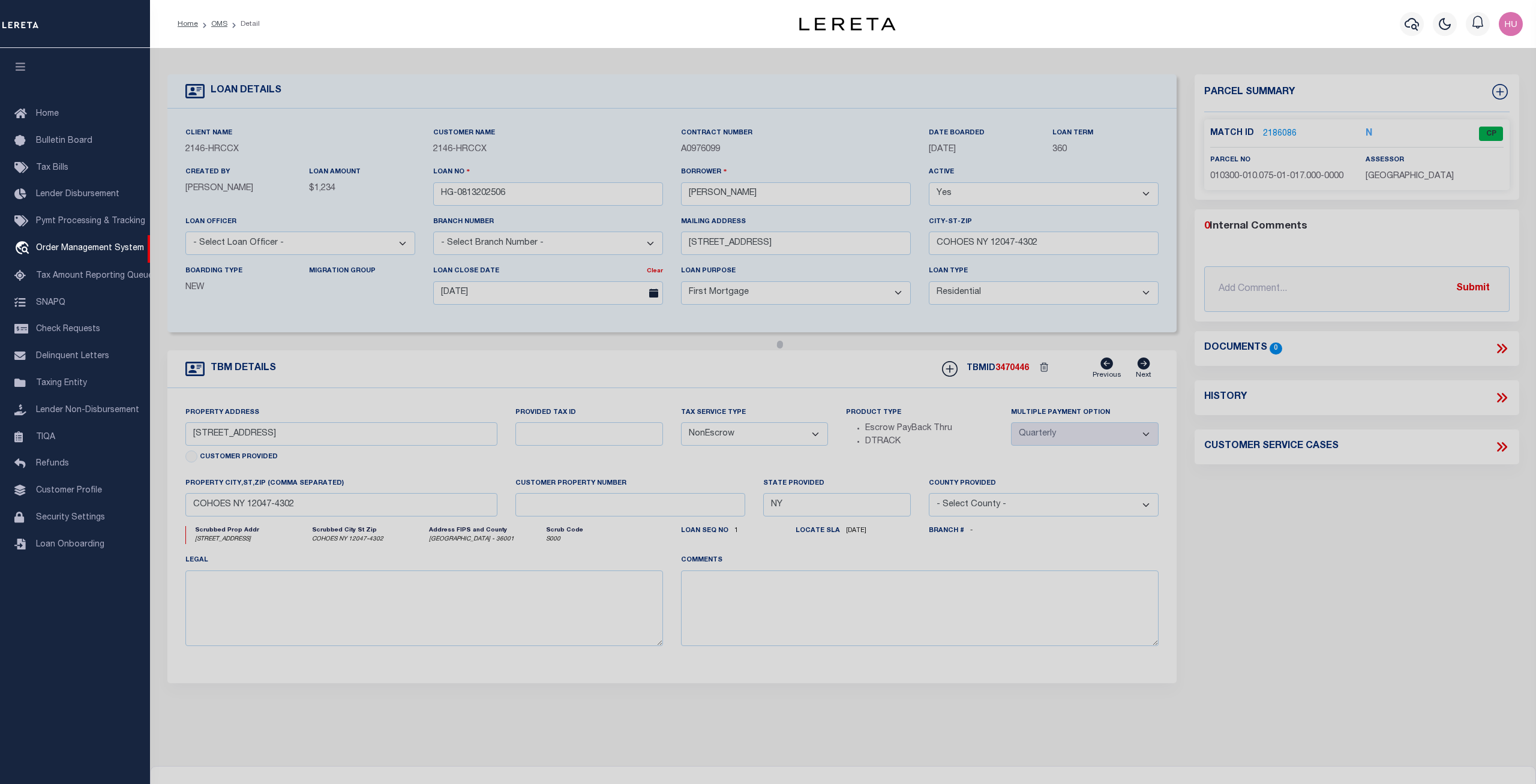
checkbox input "false"
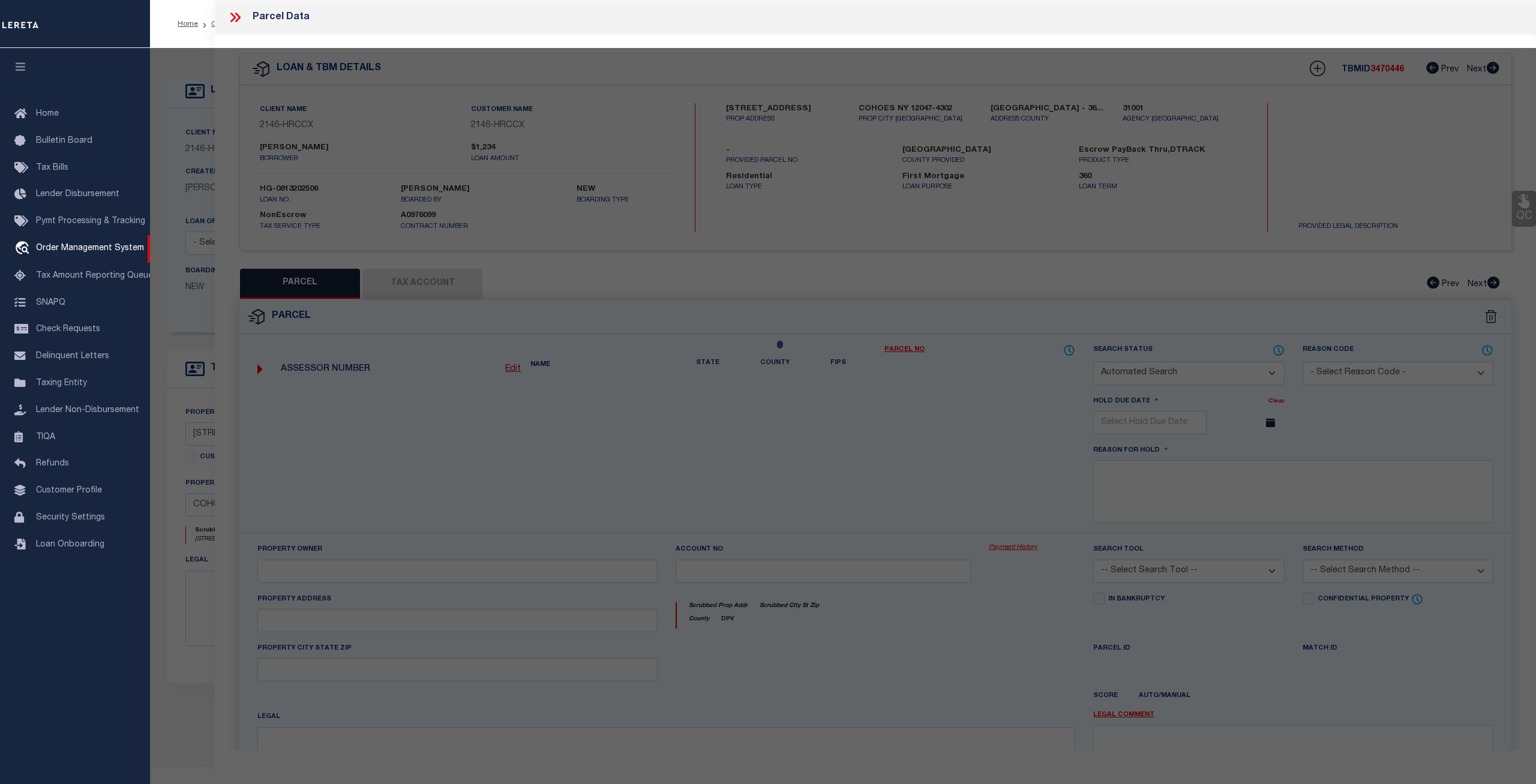
select select "CP"
type input "PMIER HOLDINGS LLC"
select select "ATL"
select select "ADD"
type input "100 LANCASTER ST"
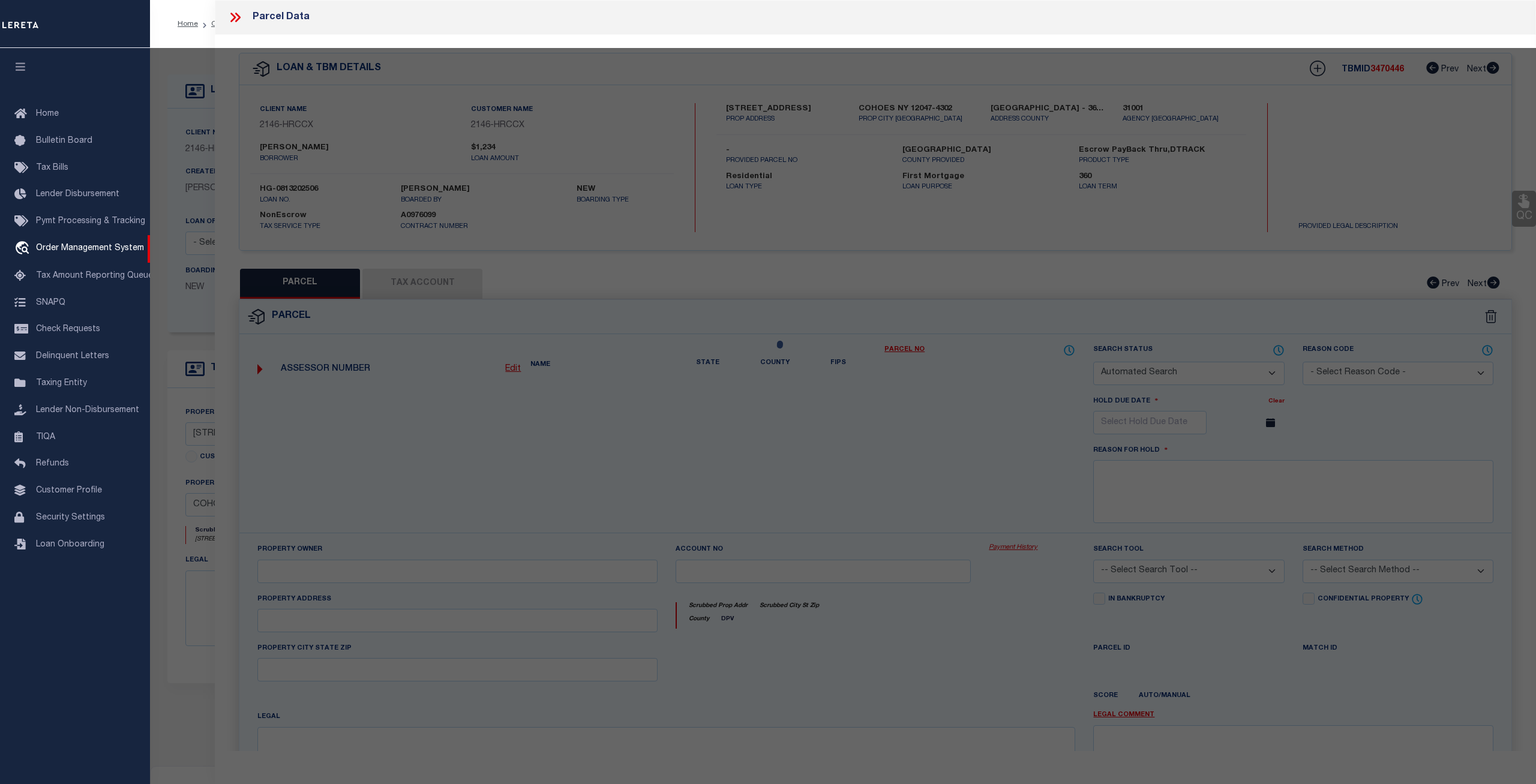
checkbox input "false"
type input "COHOES, NY 12047"
type textarea "LOT:17.000 BLK:1 SEC:10.75 DIST:010300 CITY/MUNI/TWP:COHOES"
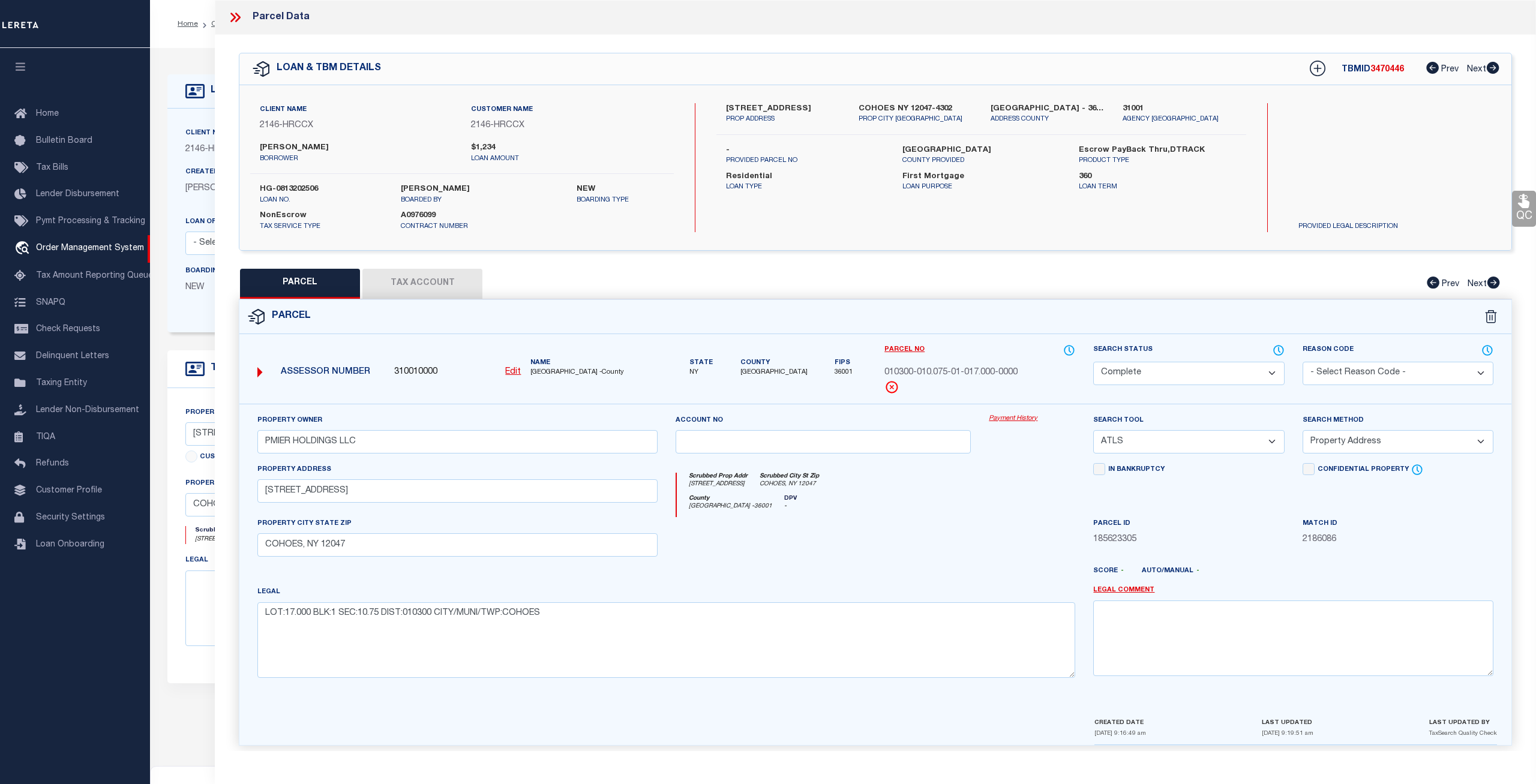
click at [1024, 416] on link "Payment History" at bounding box center [1032, 419] width 86 height 10
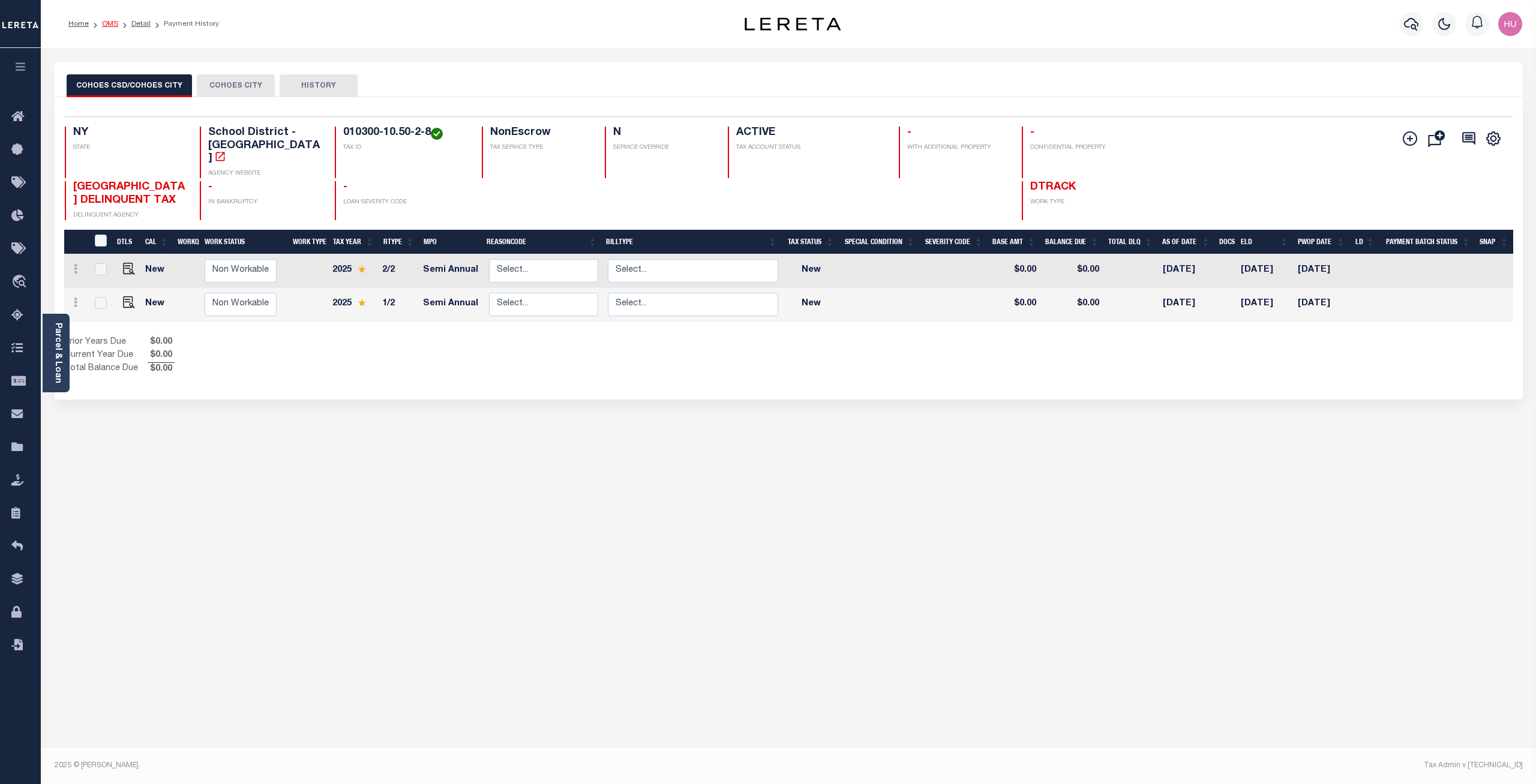
click at [114, 21] on link "OMS" at bounding box center [109, 24] width 16 height 7
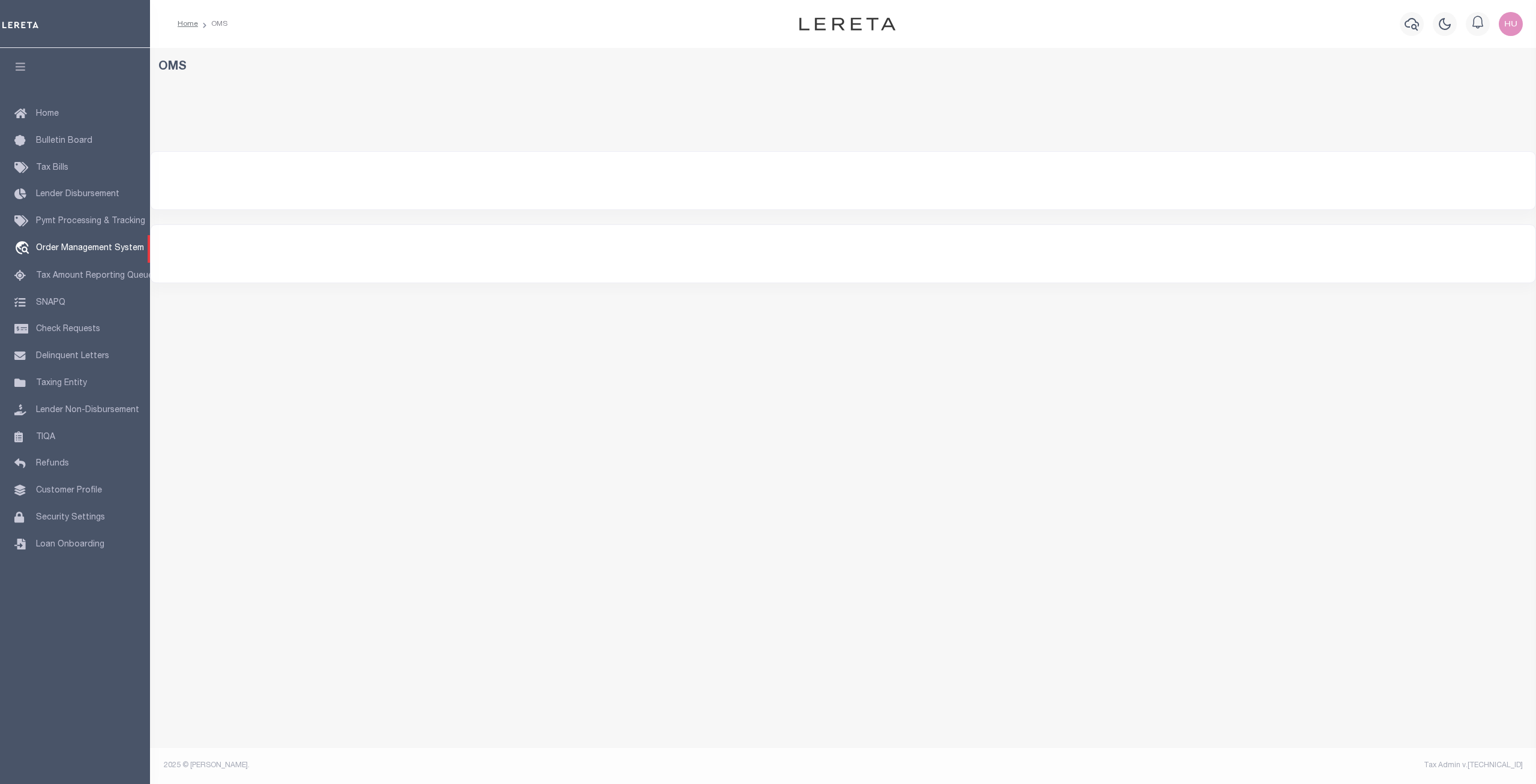
select select "200"
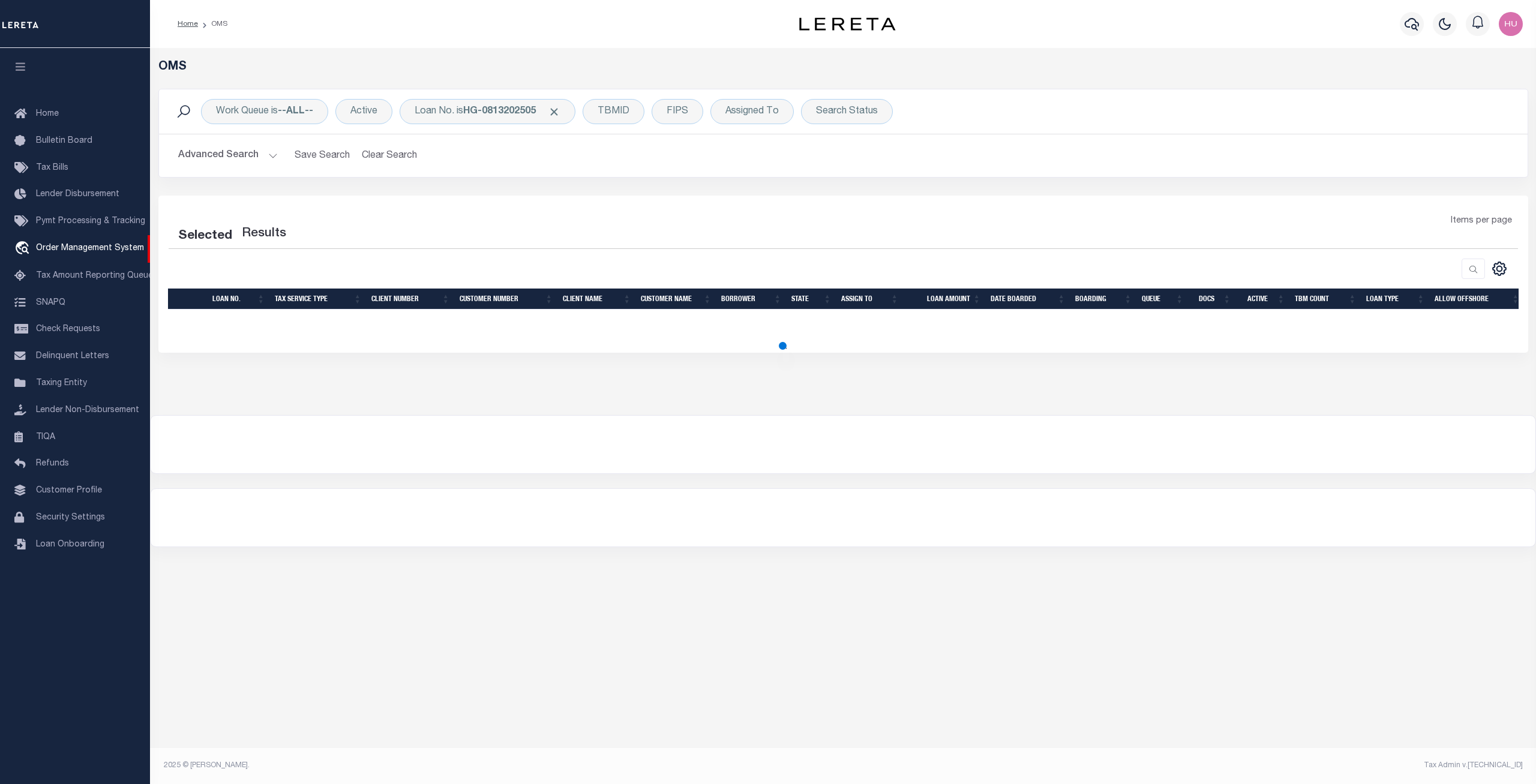
select select "200"
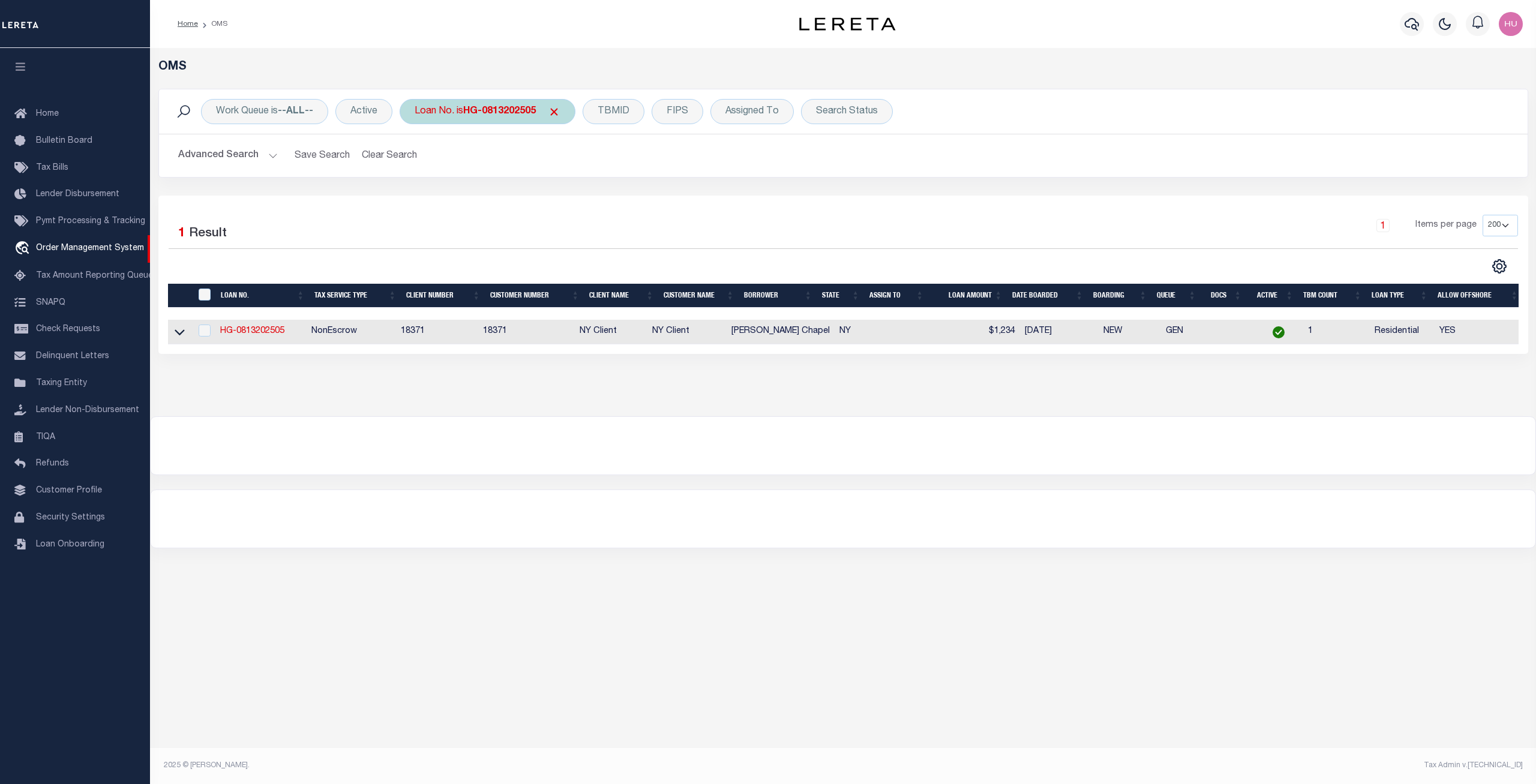
click at [513, 113] on b "HG-0813202505" at bounding box center [499, 111] width 73 height 9
click at [506, 171] on input "HG-0813202505" at bounding box center [504, 170] width 176 height 23
type input "HG-0813202504"
click at [581, 194] on input "Apply" at bounding box center [574, 196] width 36 height 19
click at [270, 335] on link "HG-0813202504" at bounding box center [253, 331] width 64 height 8
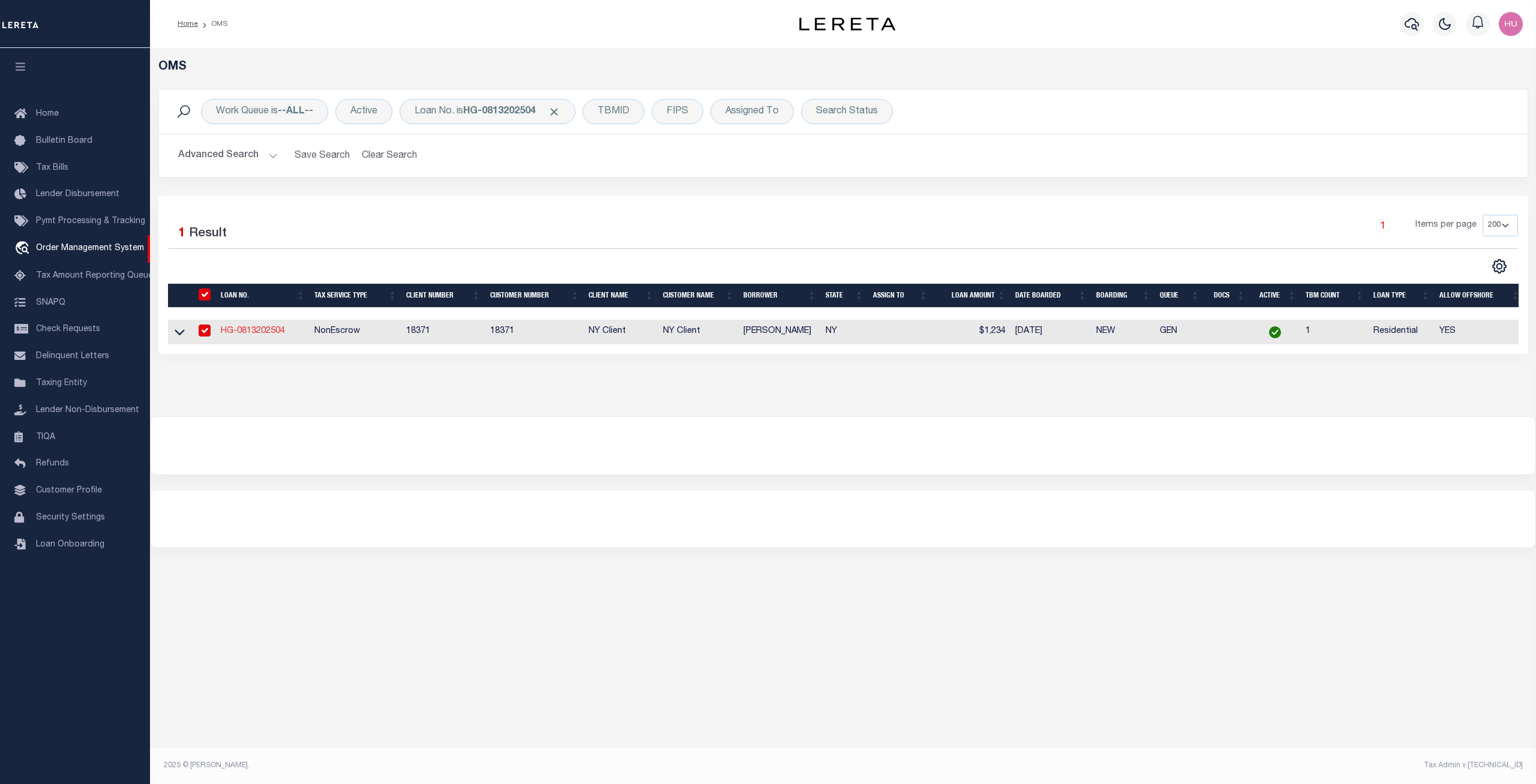
type input "HG-0813202504"
type input "Adam Gatfield"
select select
type input "80 PENNSYLVANIA AVE"
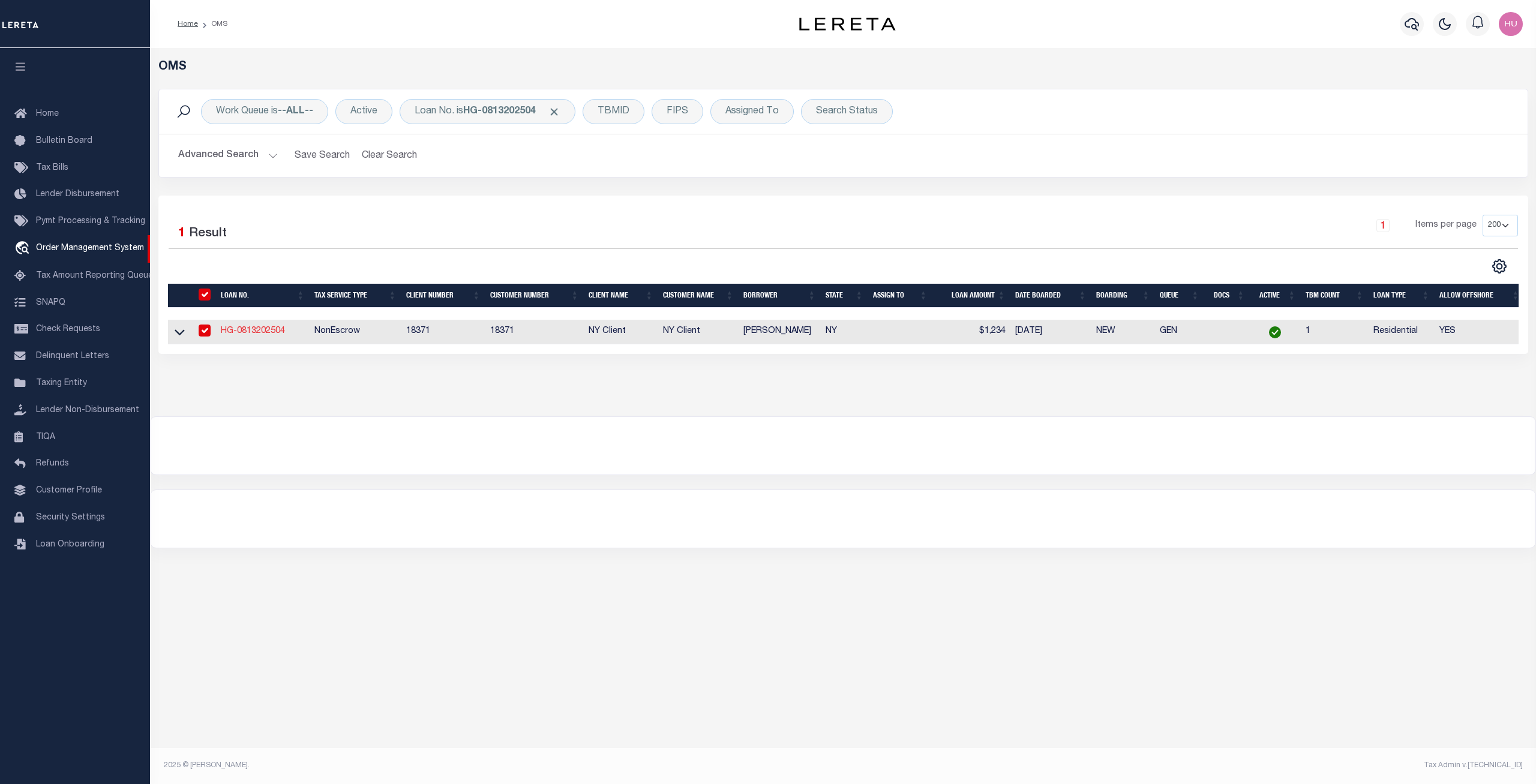
type input "BINGHAMTON NY 13903-1623"
type input "08/12/2025"
select select "10"
select select "NonEscrow"
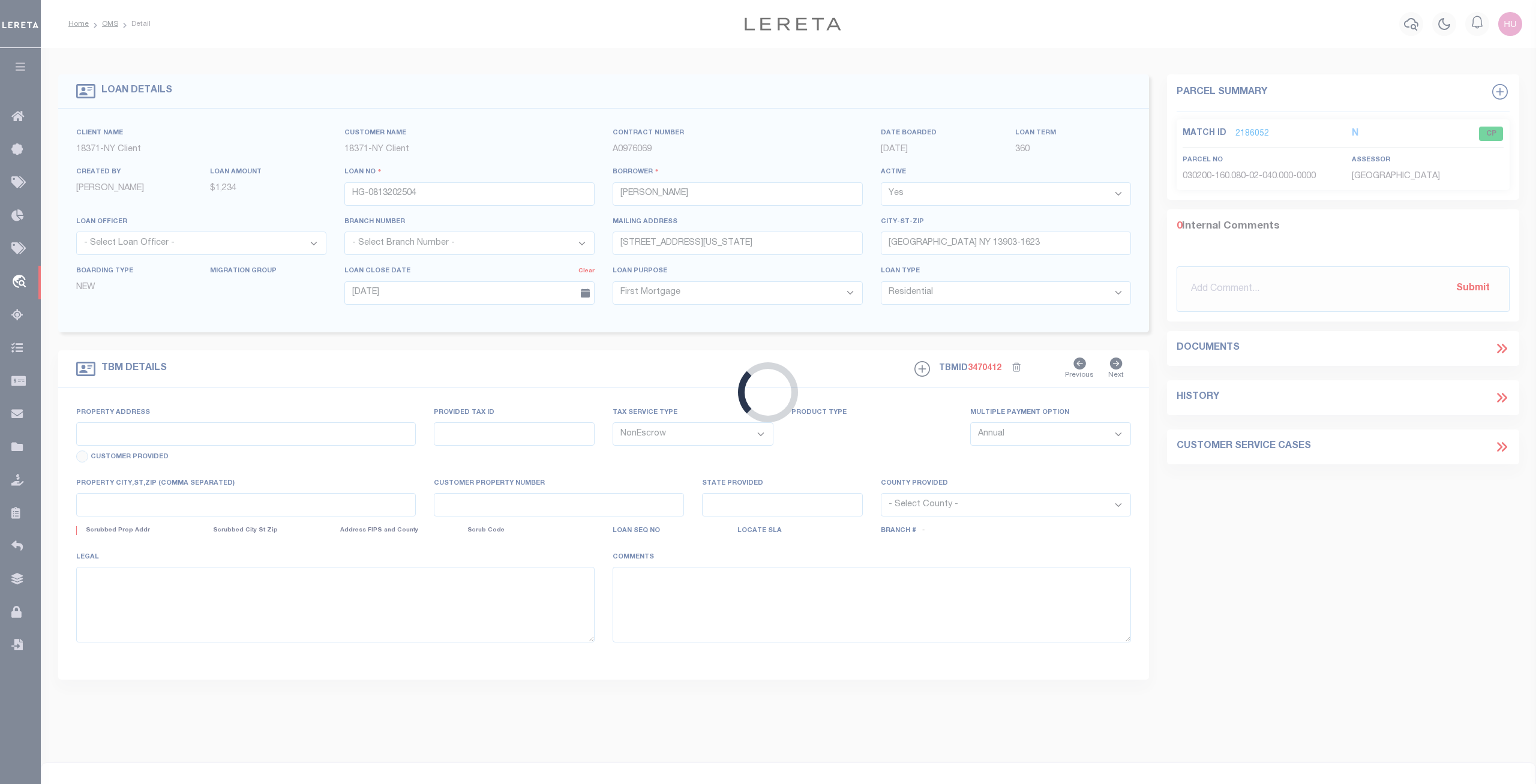
type input "80 PENNSYLVANIA AVE"
type input "BINGHAMTON NY 13903-1623"
type input "NY"
select select
select select "4"
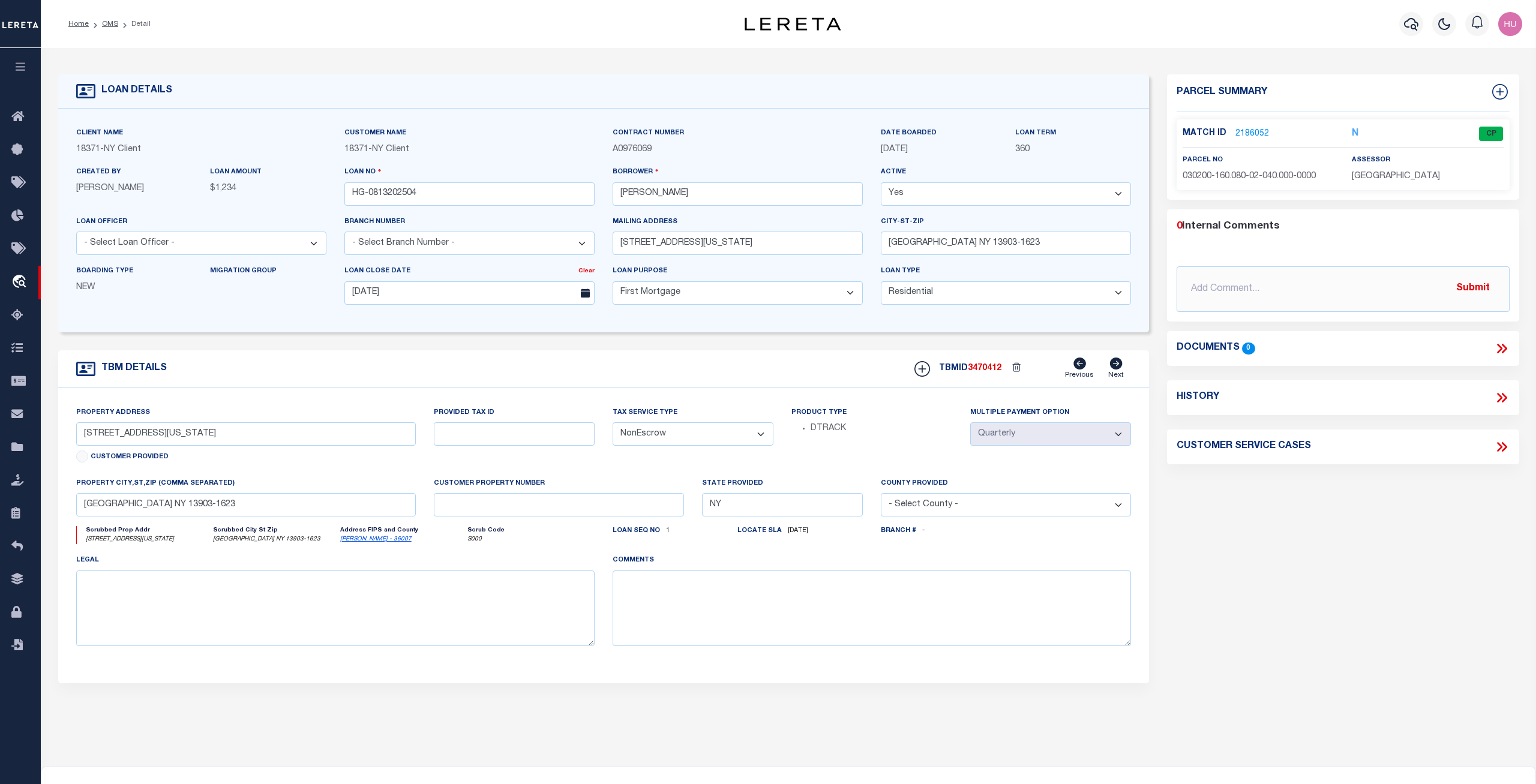
click at [1259, 131] on link "2186052" at bounding box center [1252, 134] width 34 height 13
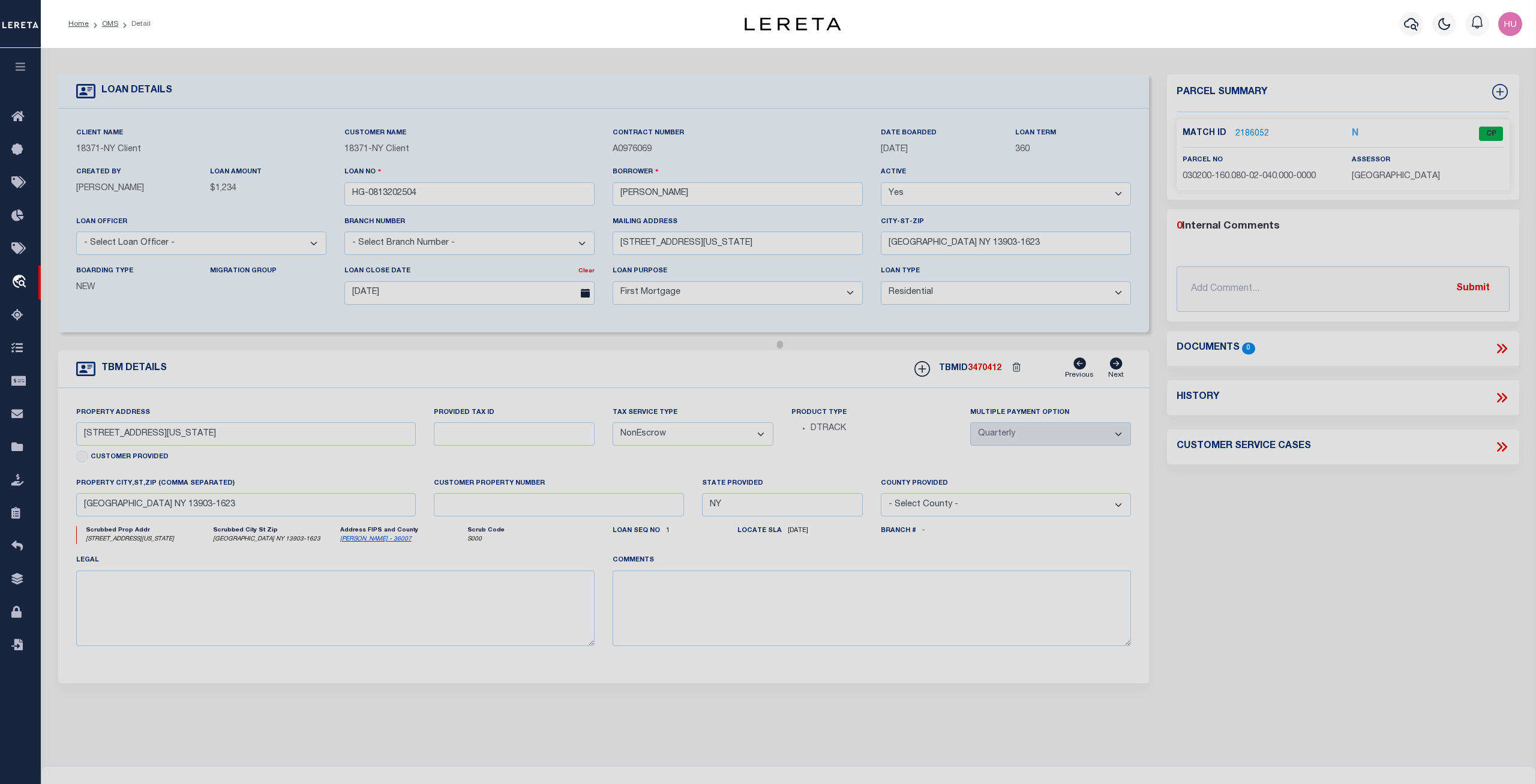
checkbox input "false"
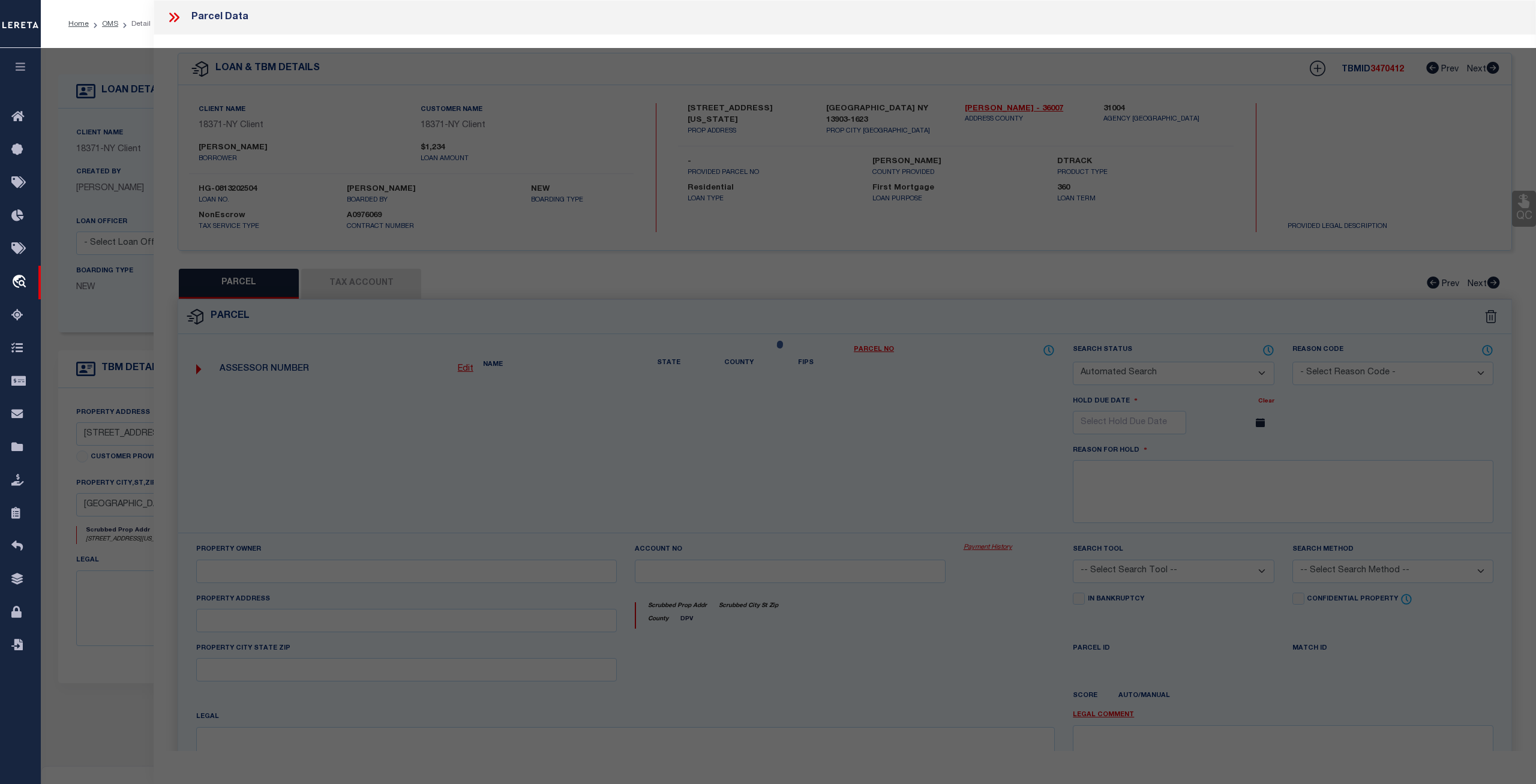
select select "CP"
type input "602 PARTNERS LLC"
select select "ATL"
select select "ADD"
type input "80 PENNSYLVANIA AVE"
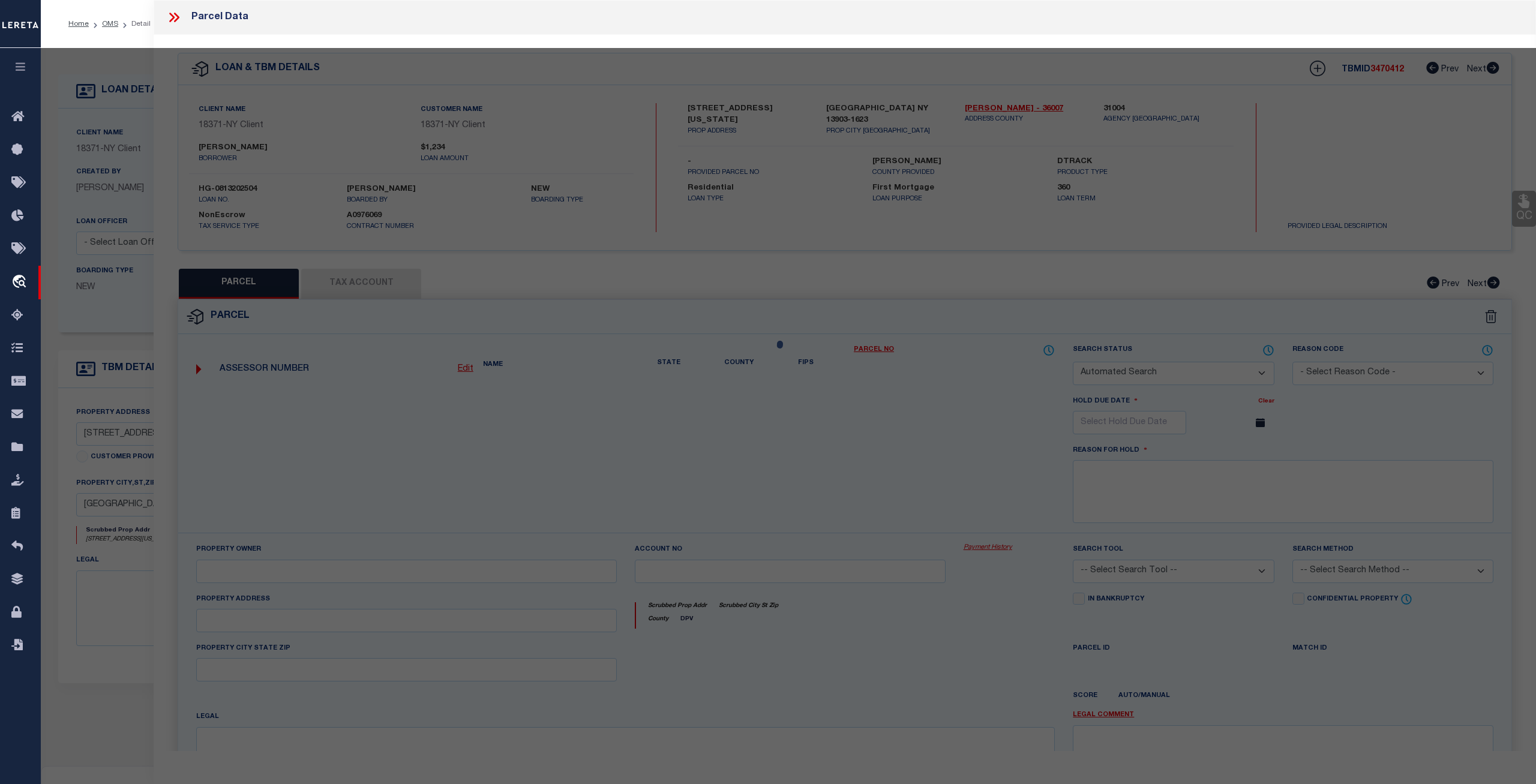
checkbox input "false"
type input "BINGHAMTON, NY 13903"
type textarea "LOT:40.000 BLK:2 SEC:160.80 DIST:030200 CITY/MUNI/TWP:BINGHAMTON"
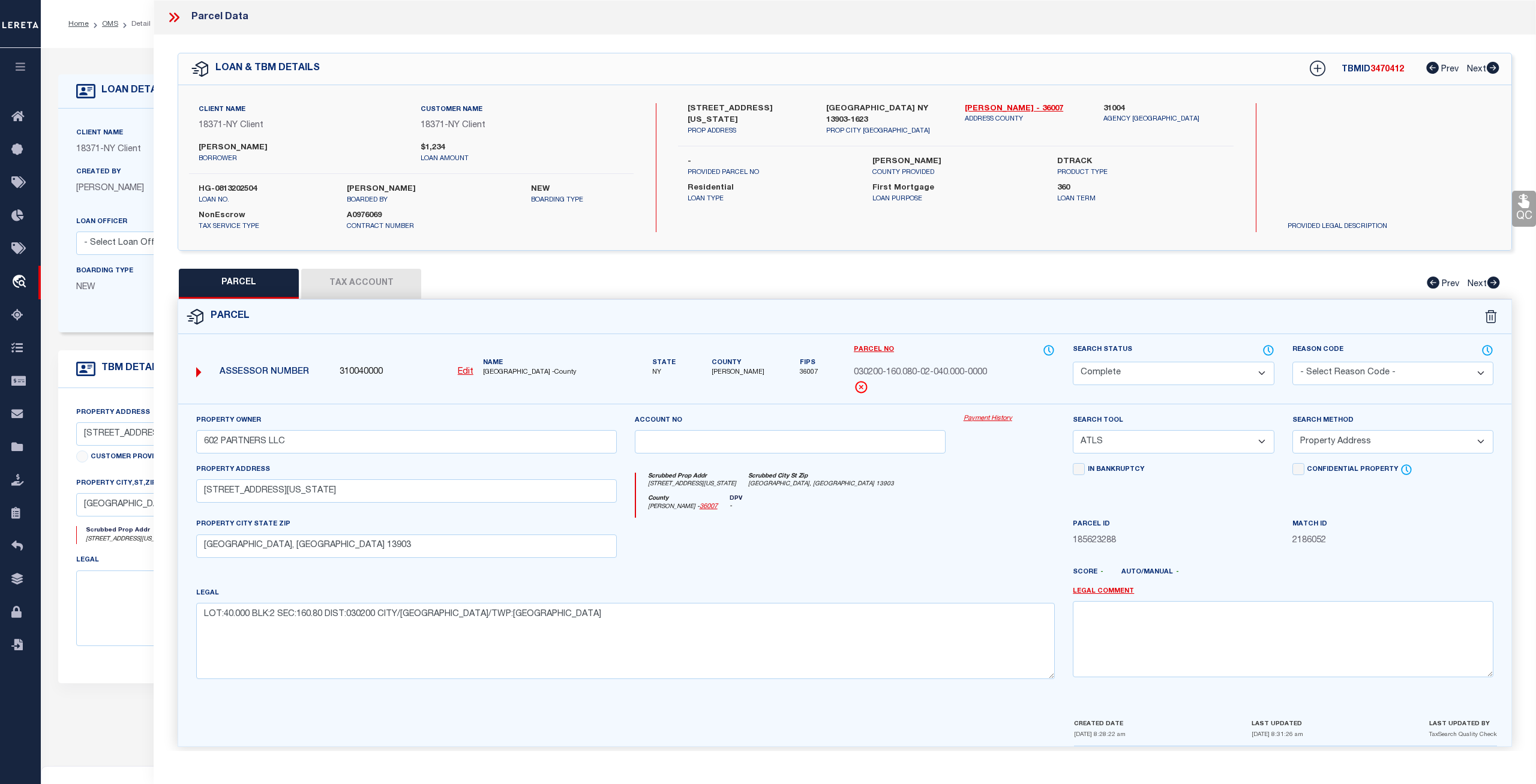
click at [391, 286] on button "Tax Account" at bounding box center [361, 283] width 120 height 30
select select "100"
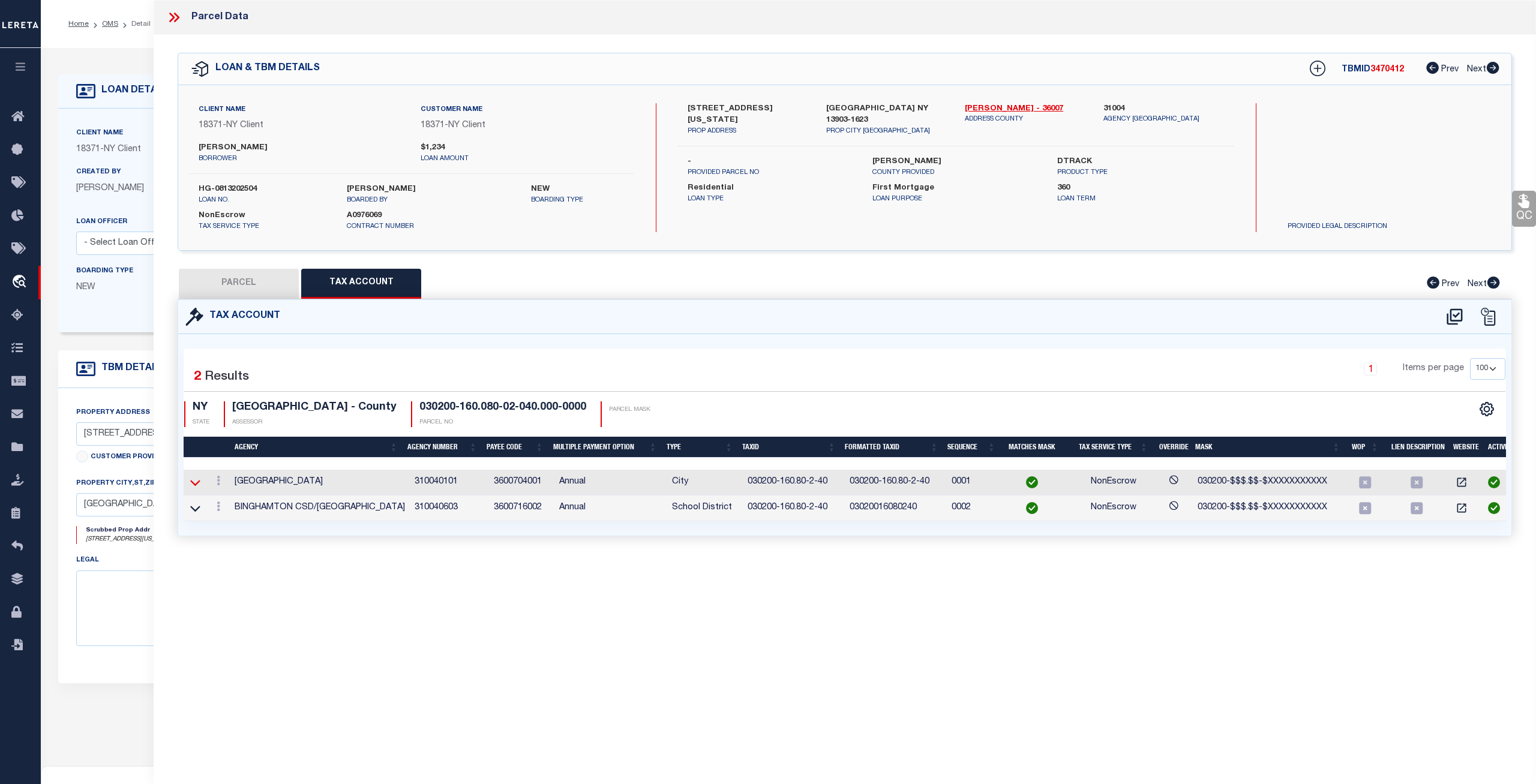
click at [197, 482] on icon at bounding box center [195, 482] width 10 height 6
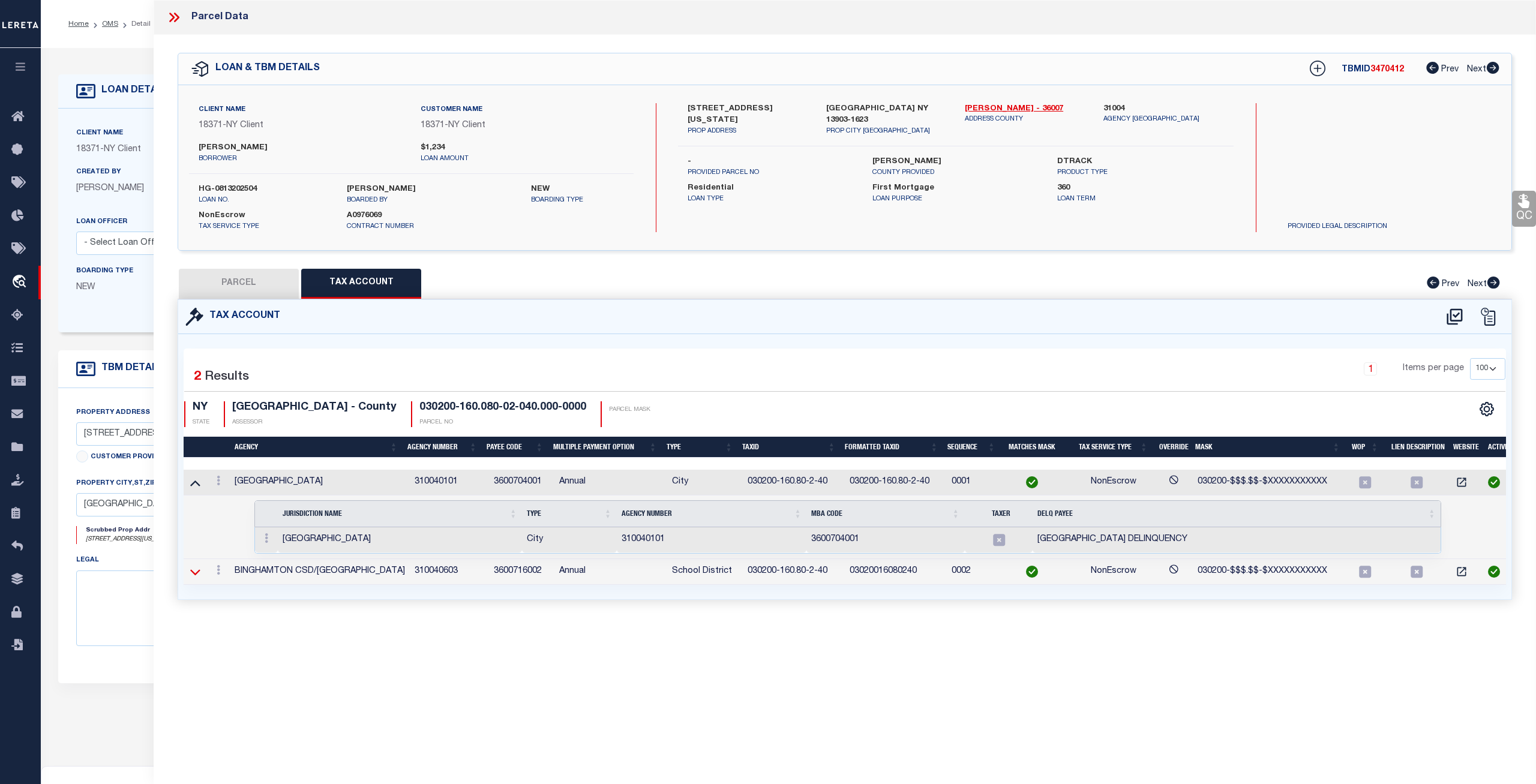
click at [194, 570] on icon at bounding box center [195, 571] width 10 height 13
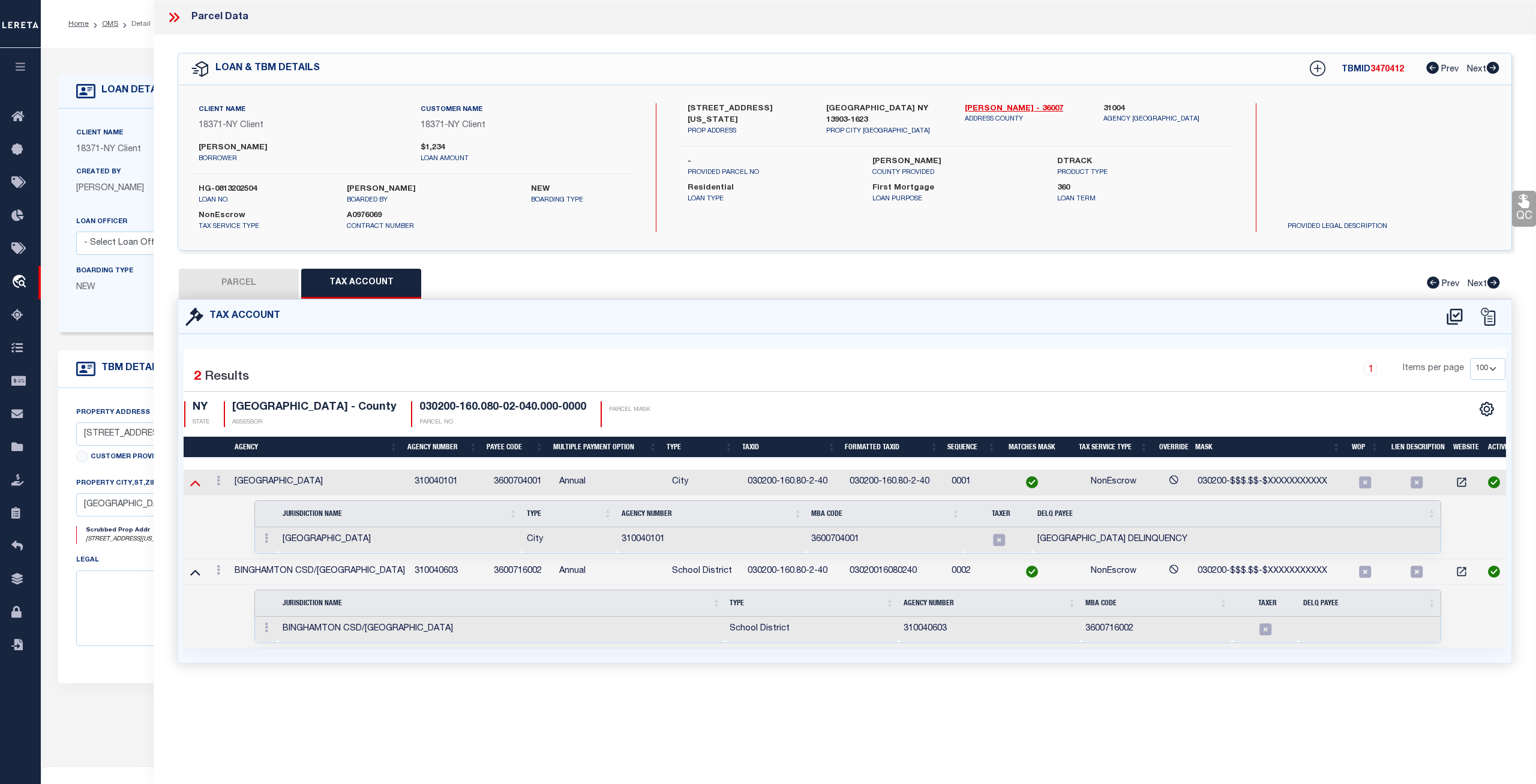
click at [192, 481] on icon at bounding box center [195, 482] width 10 height 13
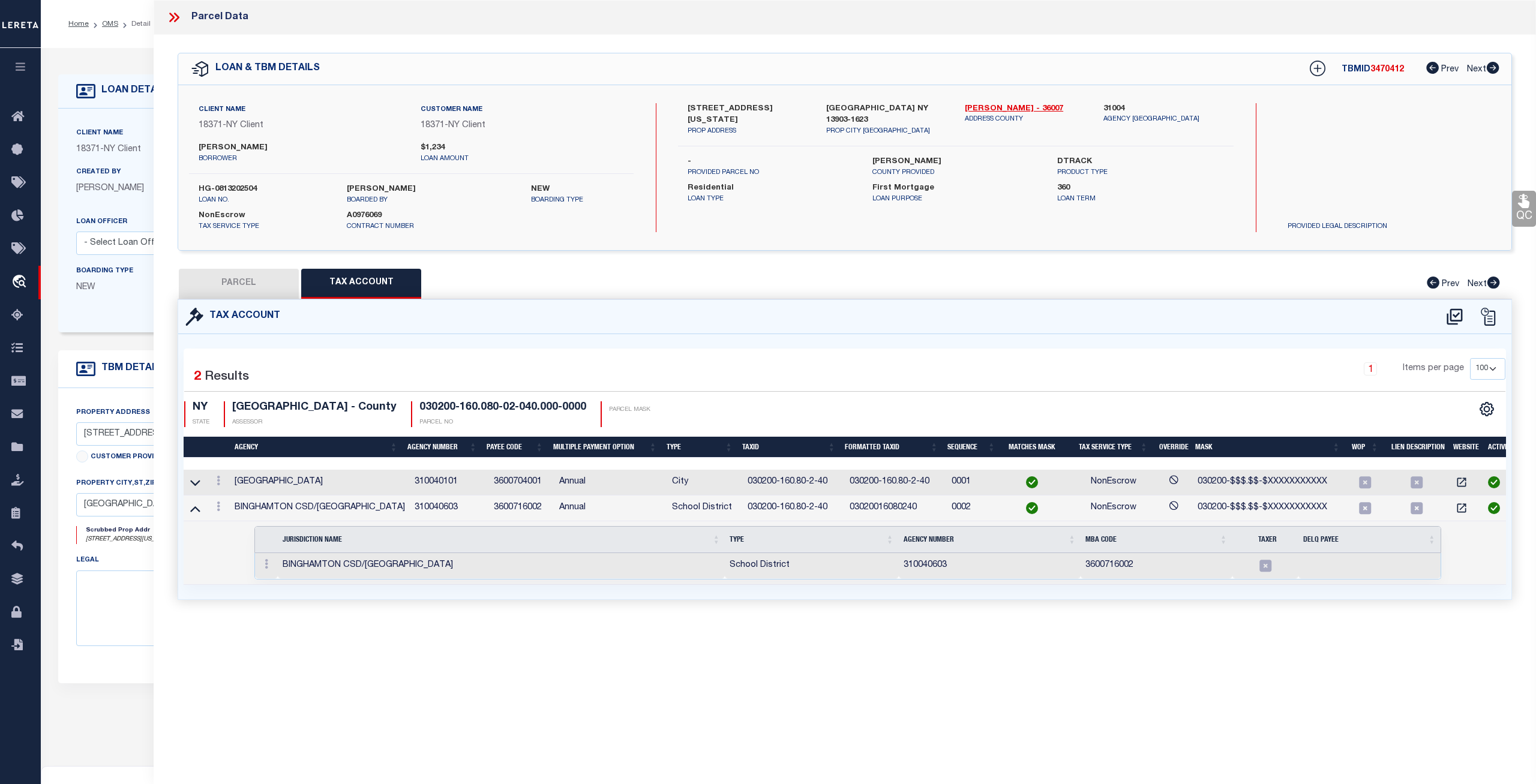
click at [275, 285] on button "PARCEL" at bounding box center [239, 283] width 120 height 30
select select "AS"
select select
checkbox input "false"
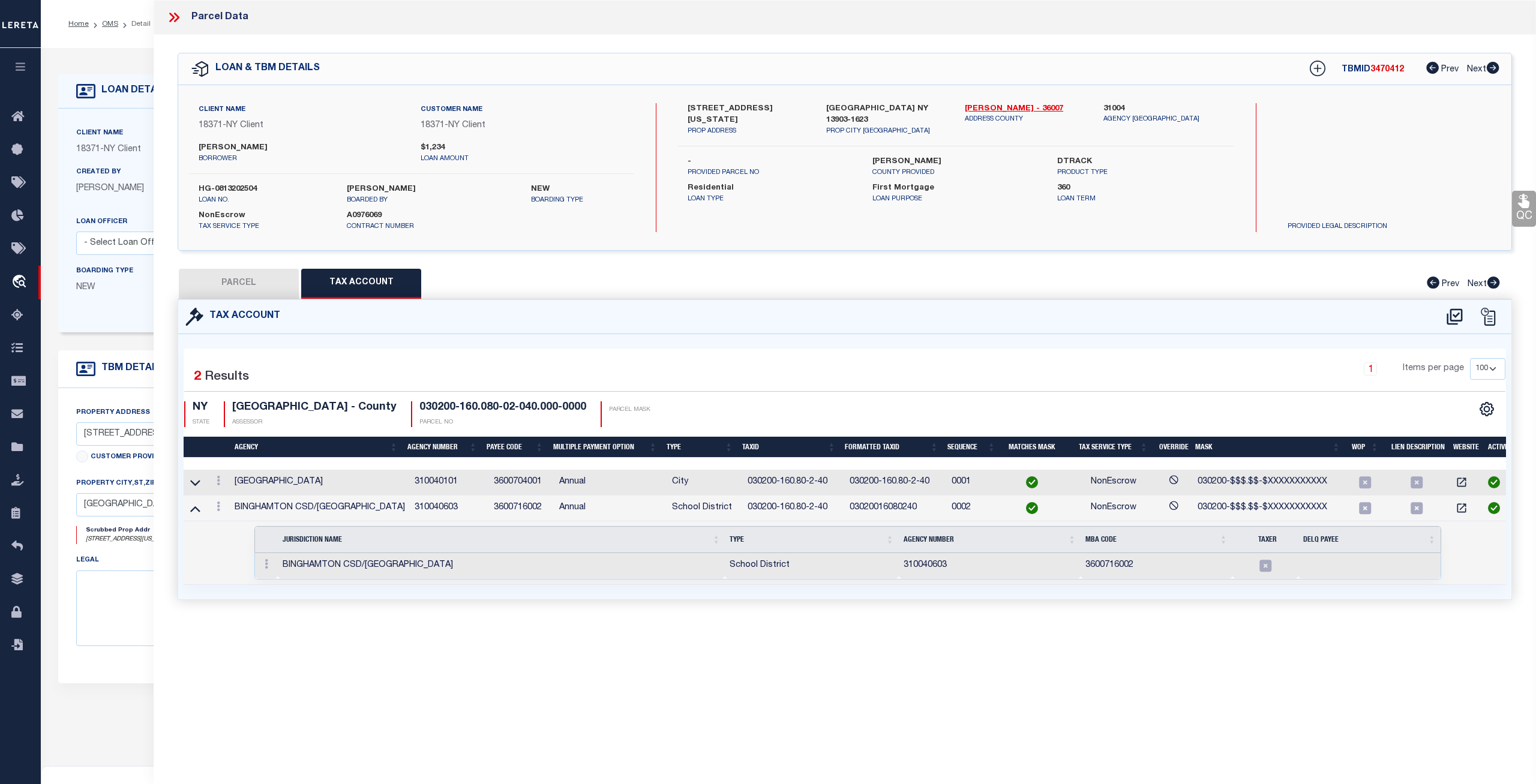
checkbox input "false"
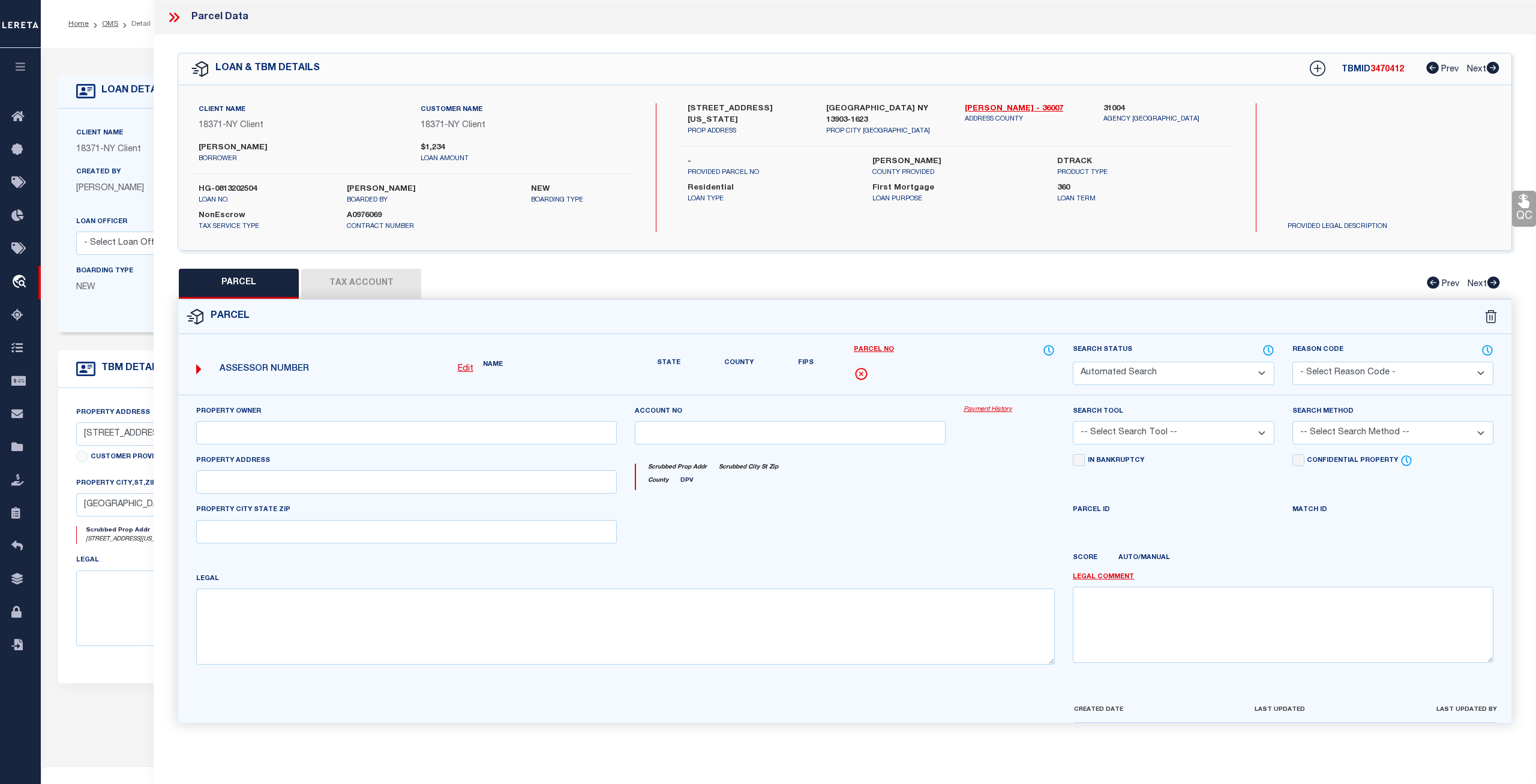
select select "CP"
type input "602 PARTNERS LLC"
select select "ATL"
select select "ADD"
type input "80 PENNSYLVANIA AVE"
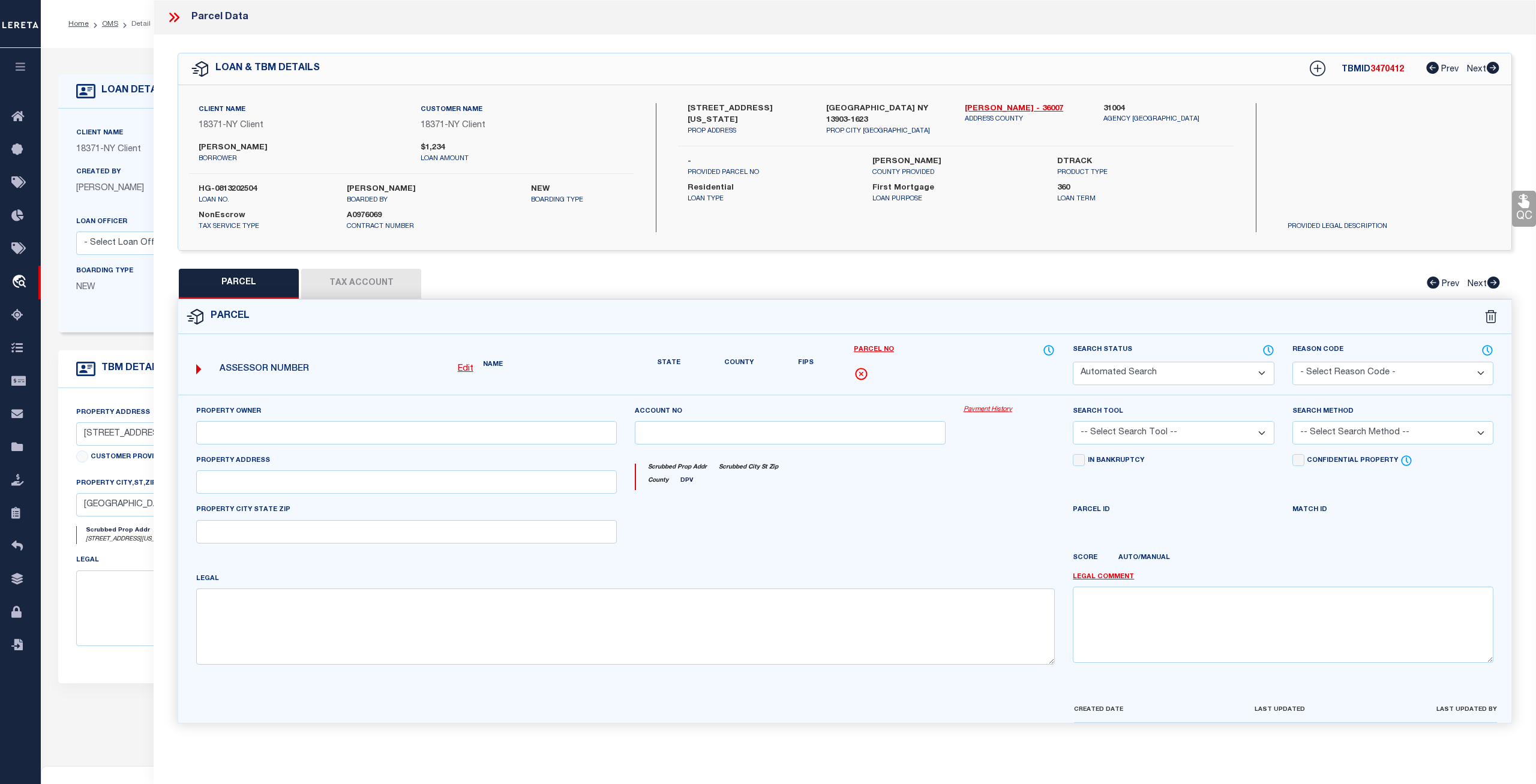
checkbox input "false"
type input "BINGHAMTON, NY 13903"
type textarea "LOT:40.000 BLK:2 SEC:160.80 DIST:030200 CITY/MUNI/TWP:BINGHAMTON"
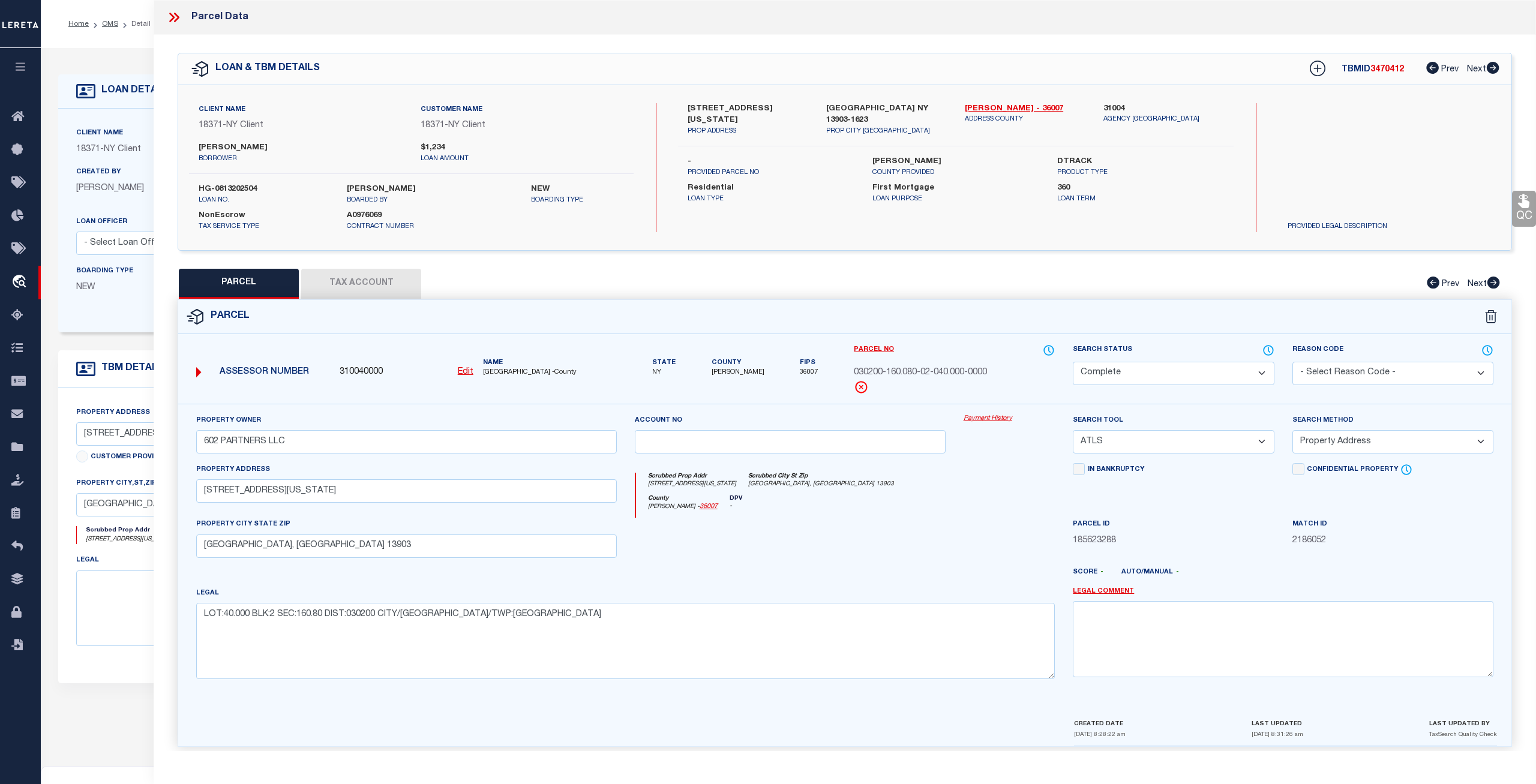
click at [998, 407] on div "Property Owner 602 PARTNERS LLC Account no Payment History Search Tool -- Selec…" at bounding box center [844, 560] width 1333 height 314
click at [1001, 420] on link "Payment History" at bounding box center [1009, 419] width 92 height 10
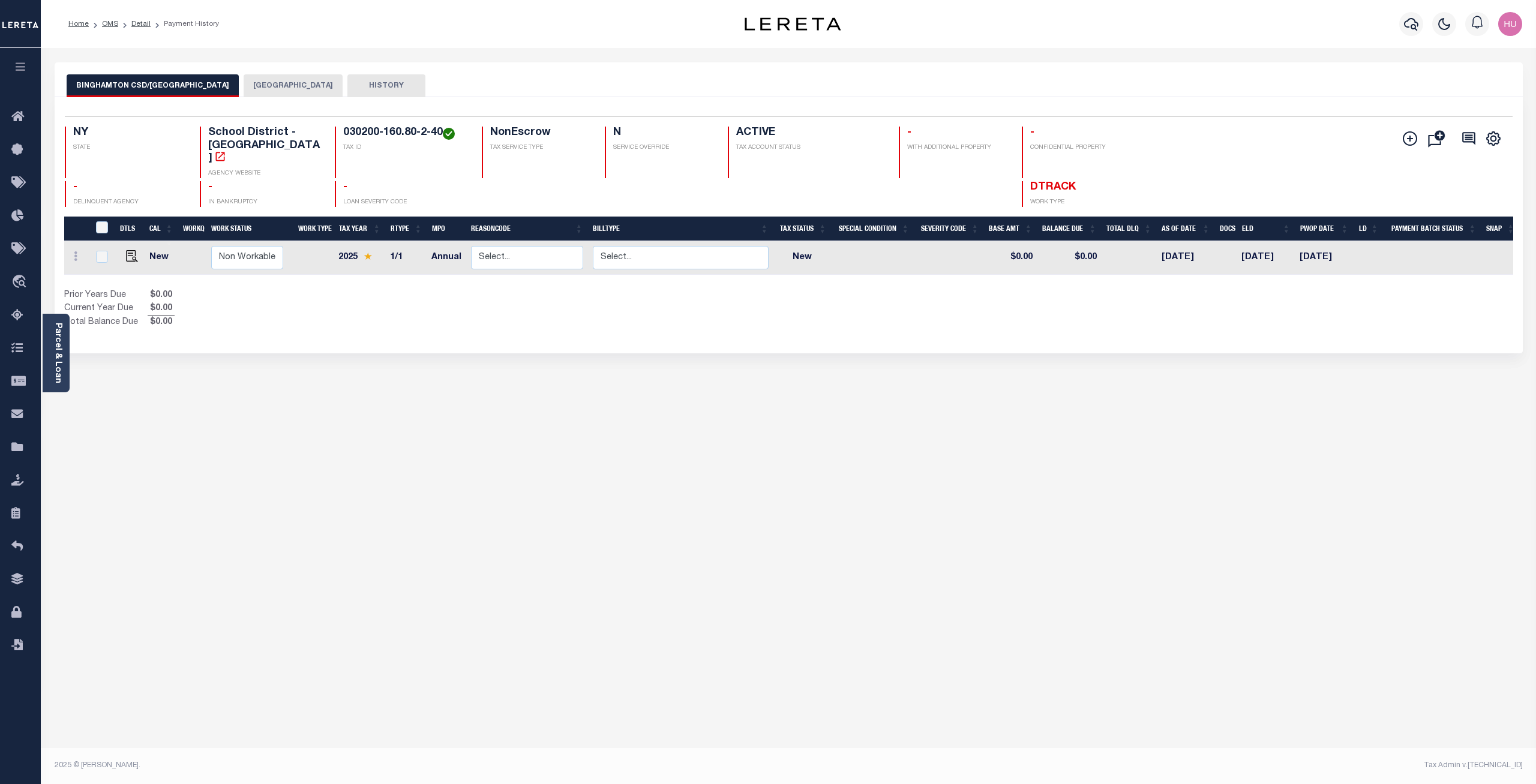
click at [279, 83] on button "[GEOGRAPHIC_DATA]" at bounding box center [292, 86] width 99 height 23
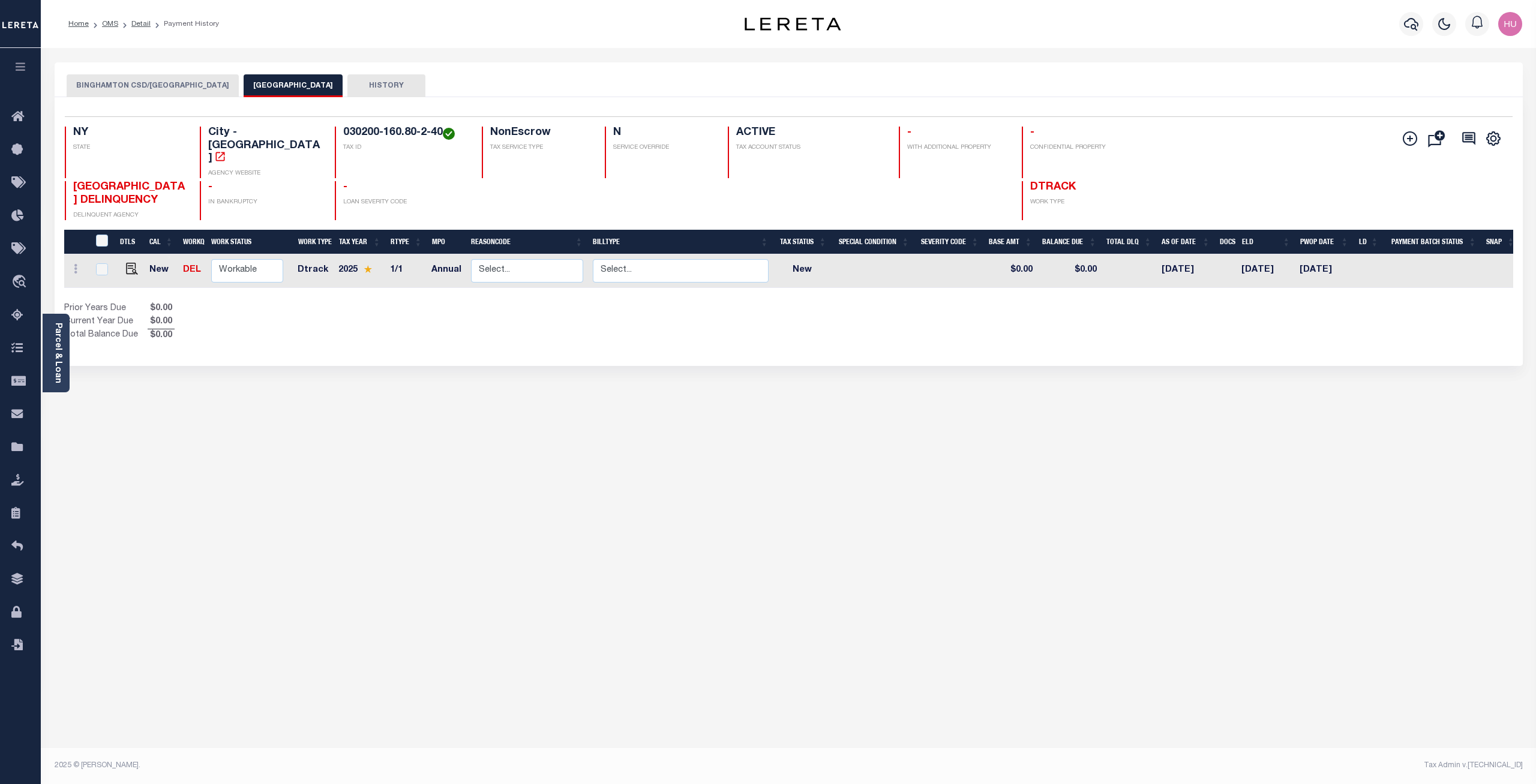
click at [159, 86] on button "BINGHAMTON CSD/[GEOGRAPHIC_DATA]" at bounding box center [153, 86] width 172 height 23
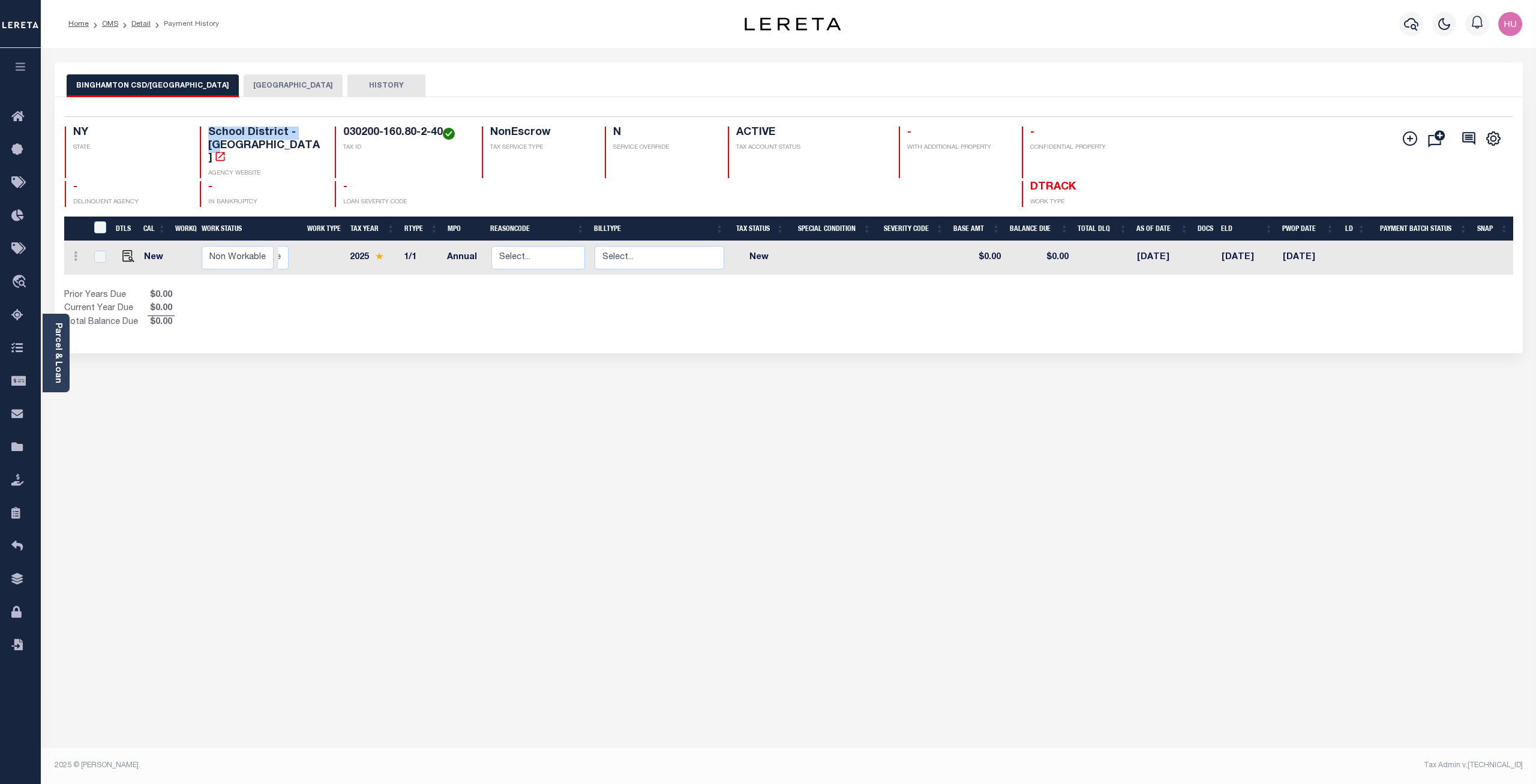
drag, startPoint x: 298, startPoint y: 132, endPoint x: 198, endPoint y: 133, distance: 100.0
click at [200, 133] on div "School District - NY AGENCY WEBSITE" at bounding box center [260, 152] width 120 height 52
click at [270, 83] on button "[GEOGRAPHIC_DATA]" at bounding box center [292, 86] width 99 height 23
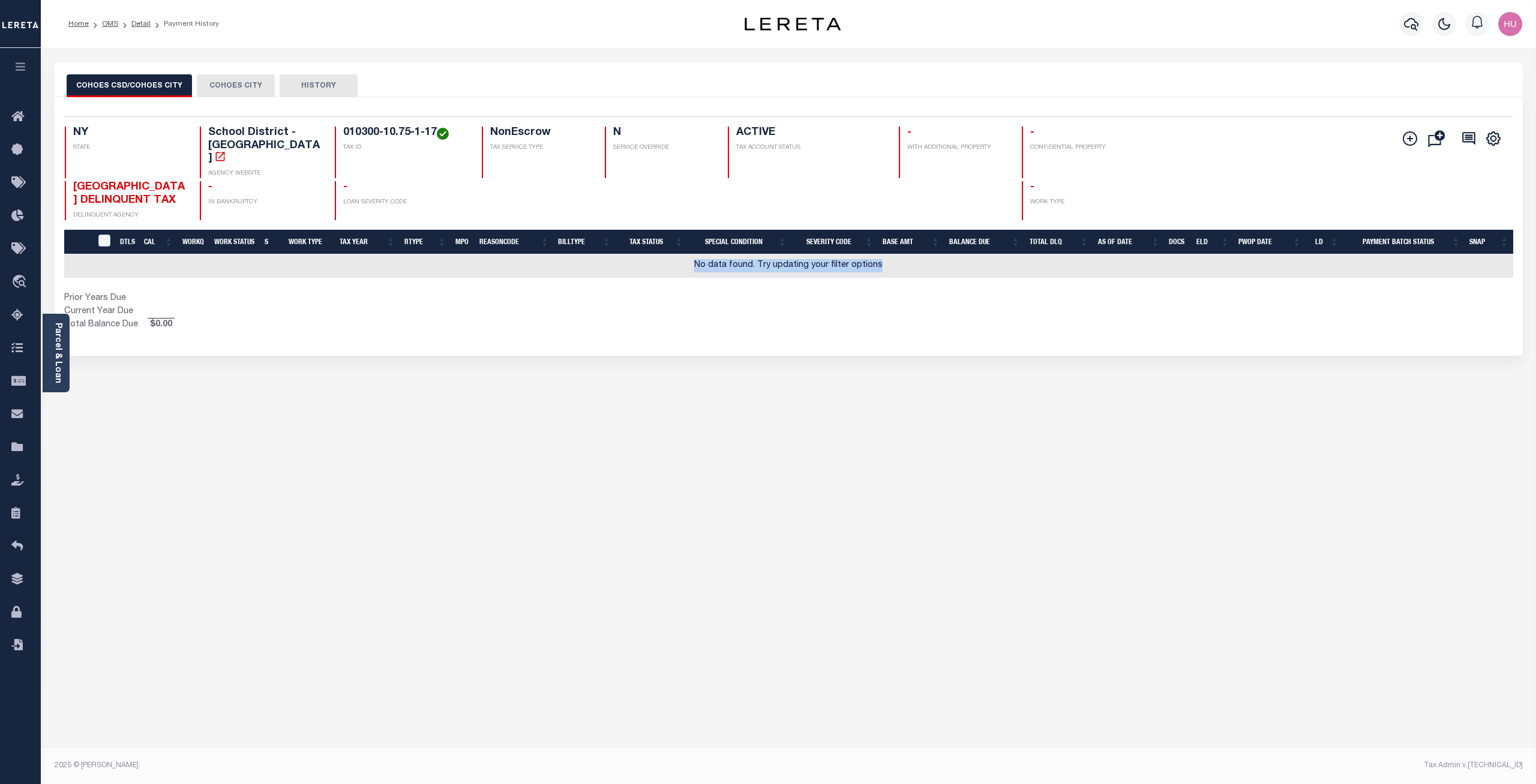
drag, startPoint x: 883, startPoint y: 253, endPoint x: 684, endPoint y: 255, distance: 199.0
click at [684, 255] on td "No data found. Try updating your filter options" at bounding box center [788, 266] width 1449 height 24
click at [233, 86] on button "COHOES CITY" at bounding box center [236, 86] width 78 height 23
click at [215, 87] on button "COHOES CITY" at bounding box center [236, 86] width 78 height 23
drag, startPoint x: 309, startPoint y: 131, endPoint x: 207, endPoint y: 139, distance: 102.3
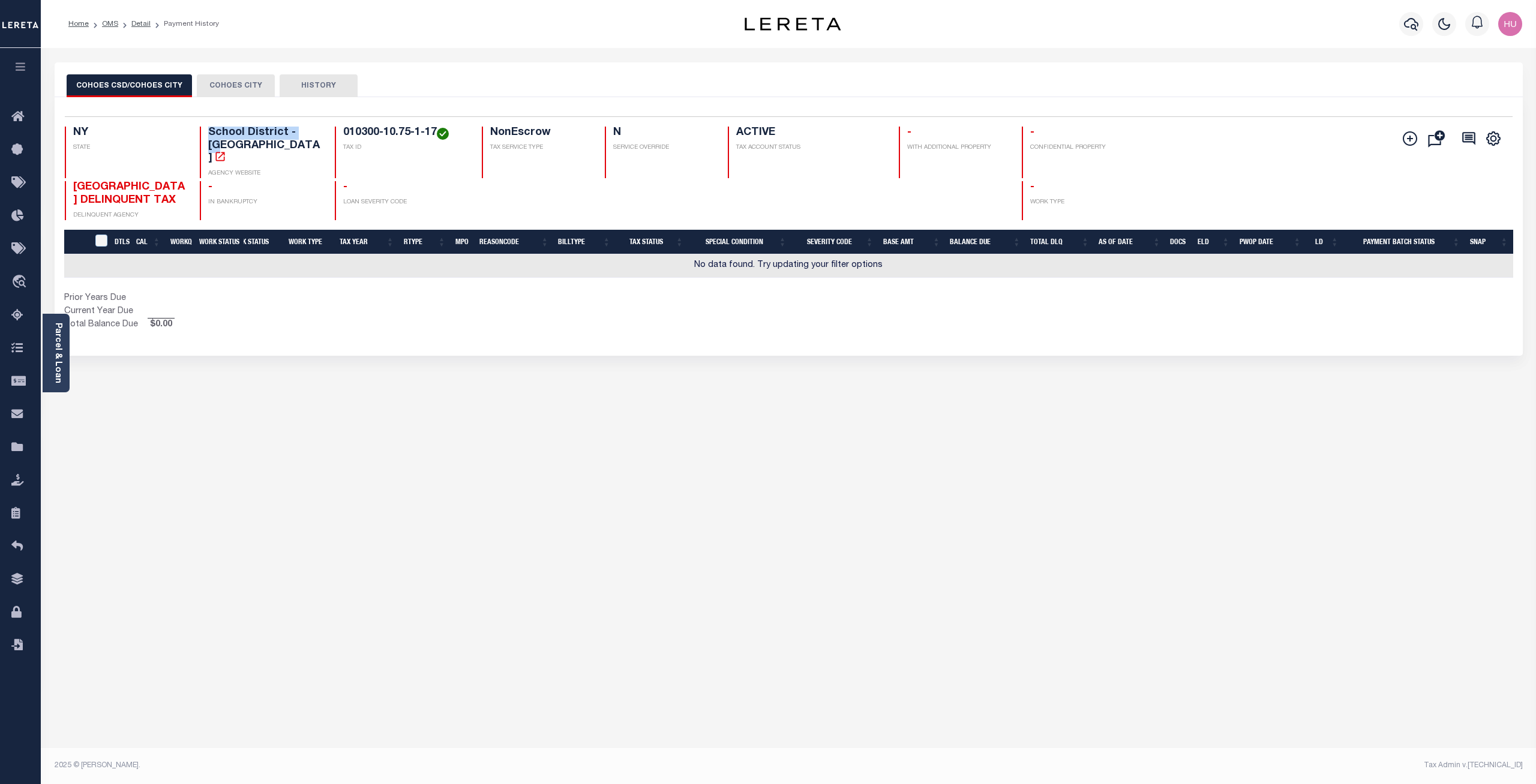
click at [207, 139] on div "School District - NY AGENCY WEBSITE" at bounding box center [260, 152] width 120 height 52
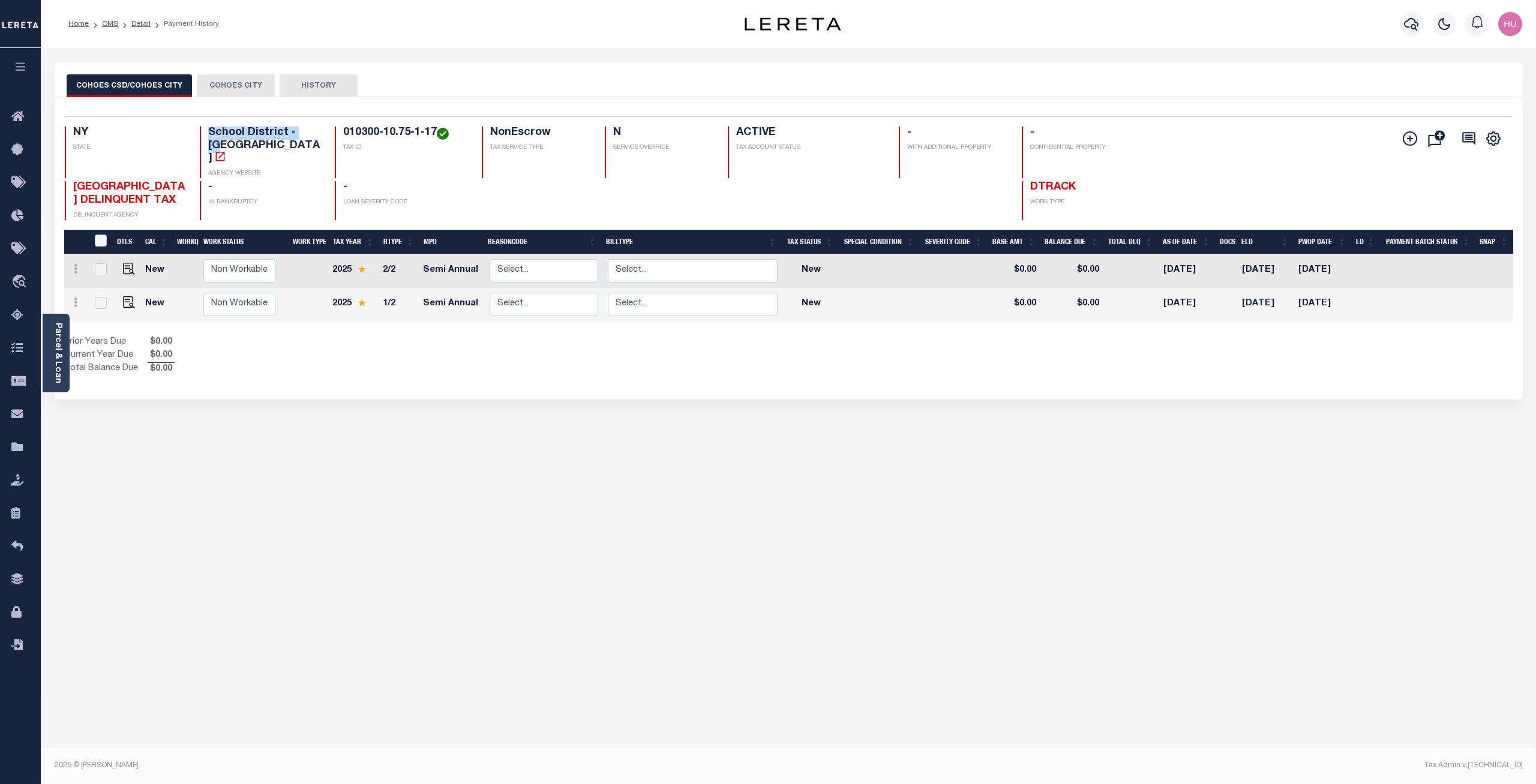
drag, startPoint x: 311, startPoint y: 132, endPoint x: 205, endPoint y: 133, distance: 106.0
click at [205, 133] on div "School District - NY AGENCY WEBSITE" at bounding box center [260, 152] width 120 height 52
click at [415, 79] on div "COHOES CSD/COHOES CITY COHOES CITY HISTORY" at bounding box center [788, 86] width 1444 height 22
click at [235, 86] on button "COHOES CITY" at bounding box center [236, 86] width 78 height 23
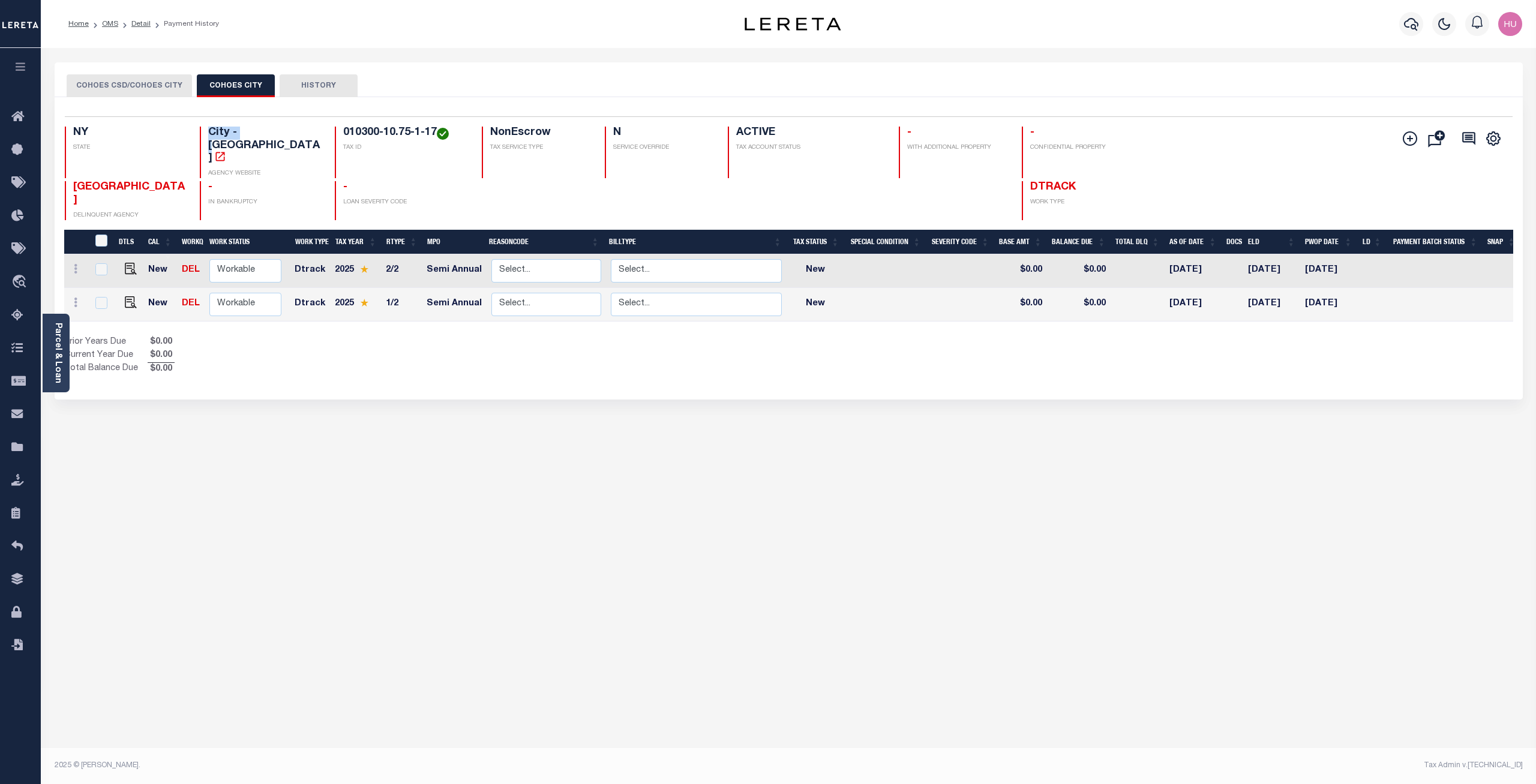
drag, startPoint x: 195, startPoint y: 136, endPoint x: 238, endPoint y: 136, distance: 43.0
click at [238, 136] on div "City - NY AGENCY WEBSITE" at bounding box center [260, 152] width 120 height 52
click at [488, 68] on div "COHOES CSD/COHOES CITY COHOES CITY HISTORY" at bounding box center [788, 80] width 1468 height 35
drag, startPoint x: 401, startPoint y: 267, endPoint x: 382, endPoint y: 226, distance: 45.2
click at [382, 254] on tbody "New DEL Non Workable Workable Dtrack 2025 2/2 Semi Annual Select... Payment Rev…" at bounding box center [792, 287] width 1455 height 67
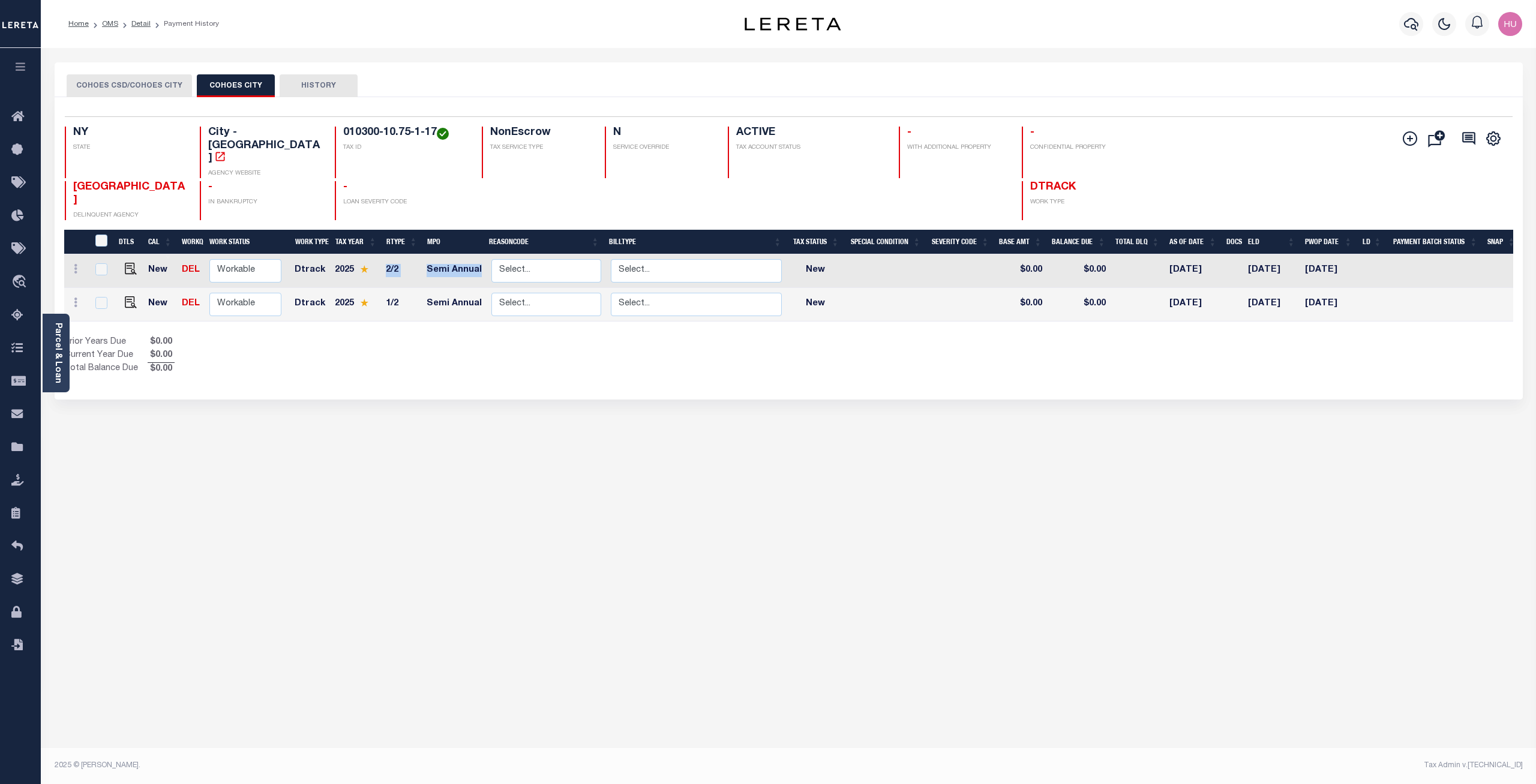
click at [147, 86] on button "COHOES CSD/COHOES CITY" at bounding box center [130, 86] width 125 height 23
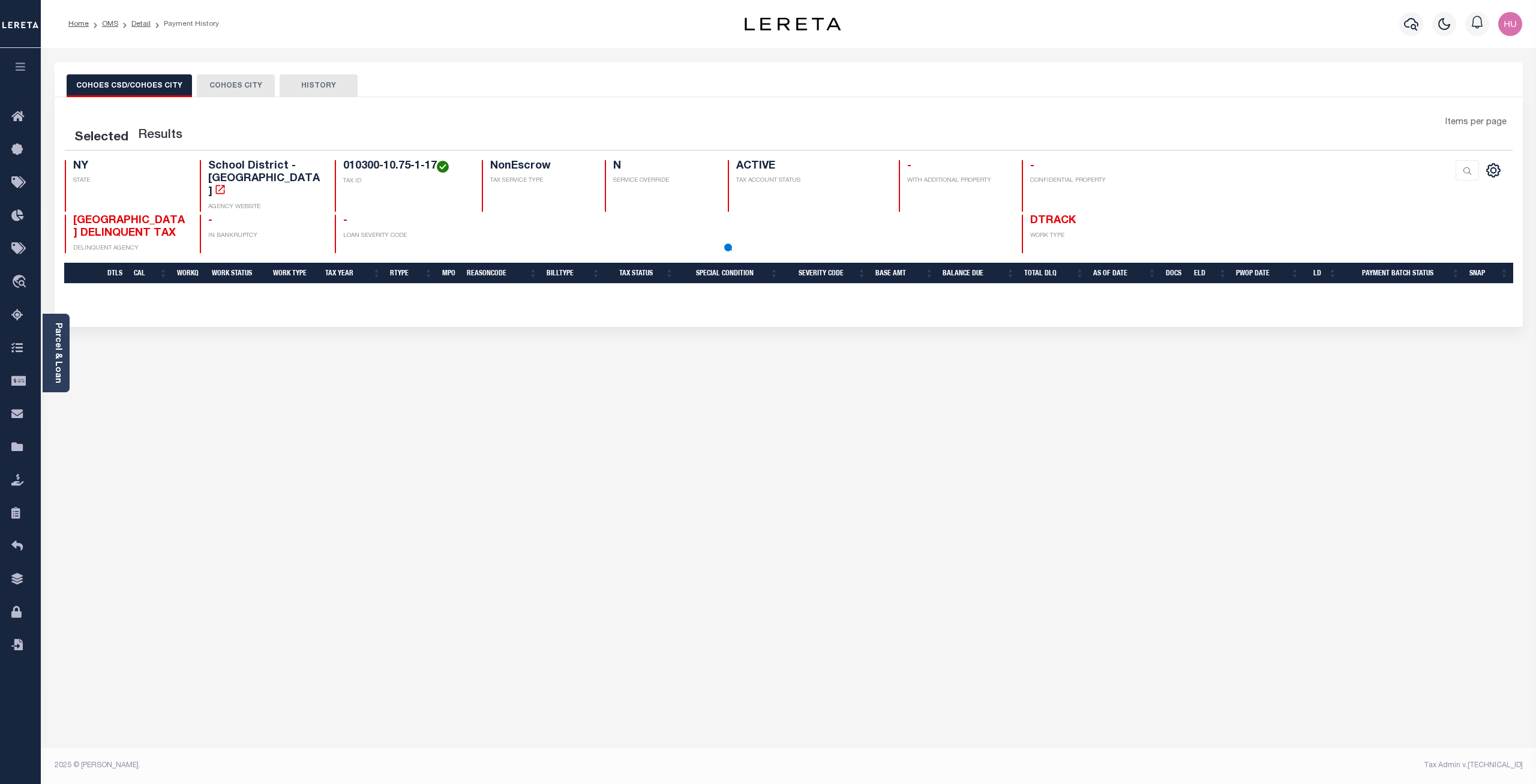
click at [243, 87] on button "COHOES CITY" at bounding box center [236, 86] width 78 height 23
click at [159, 77] on button "COHOES CSD/COHOES CITY" at bounding box center [130, 86] width 125 height 23
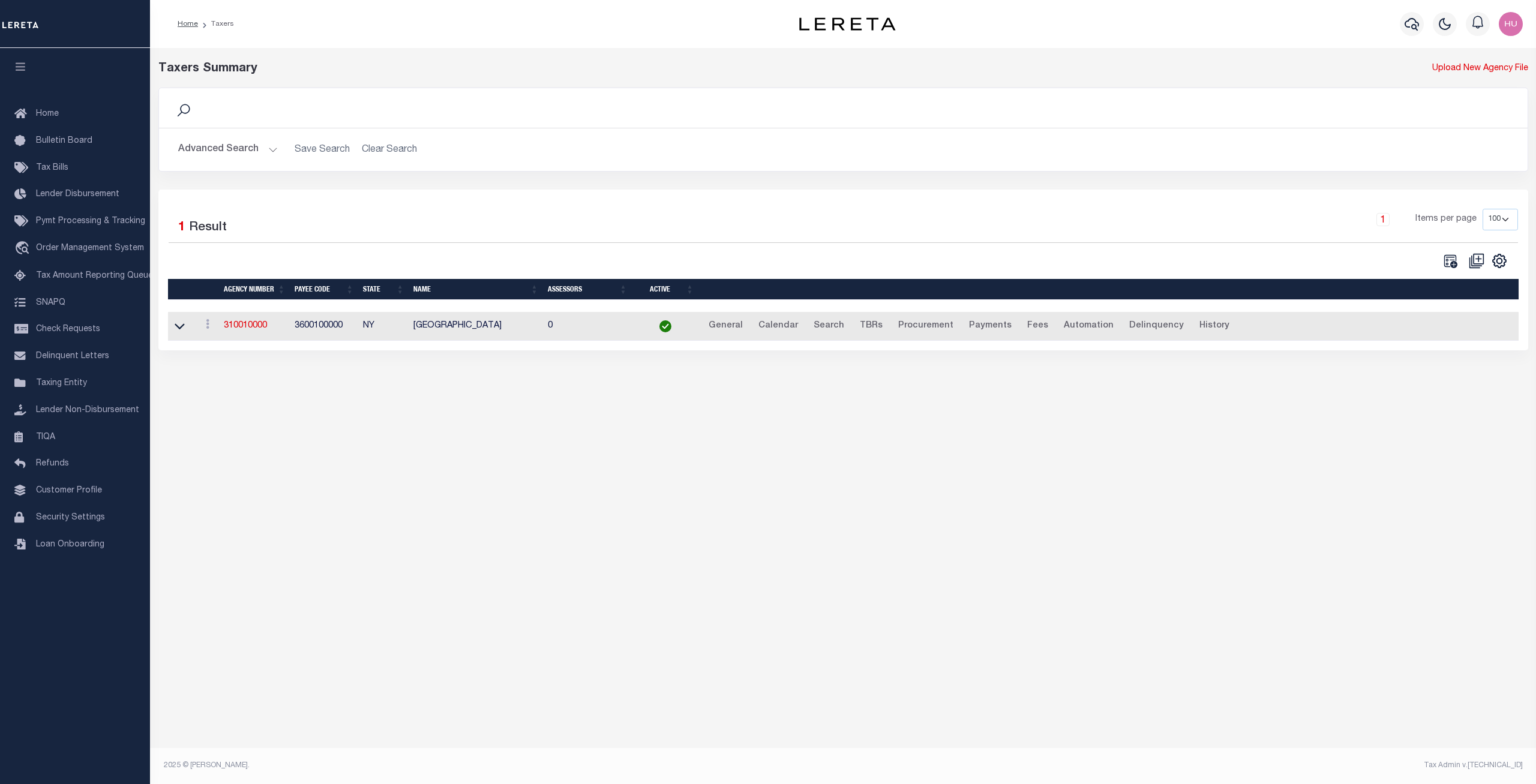
select select "100"
click at [242, 330] on link "310010000" at bounding box center [245, 325] width 43 height 8
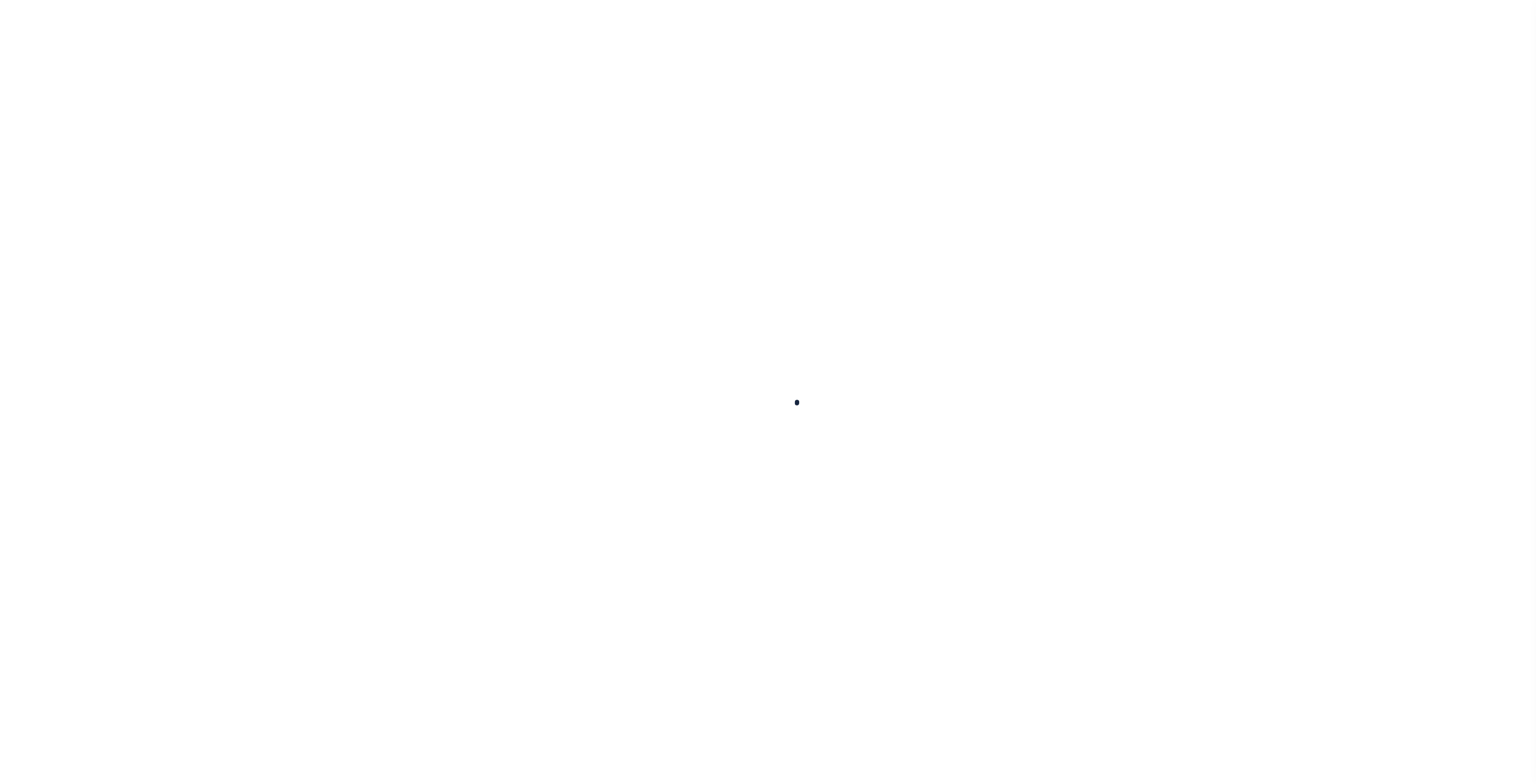
select select
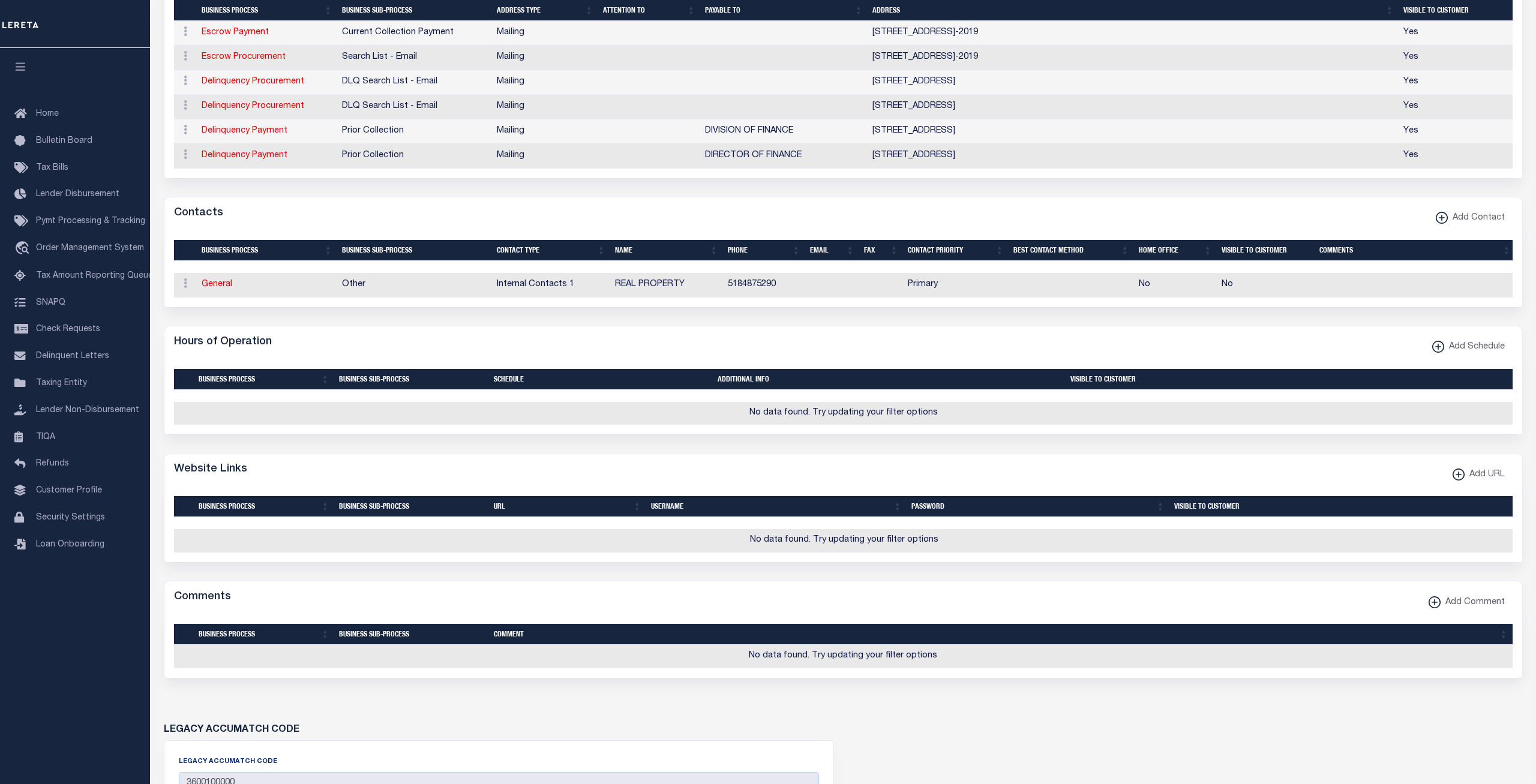
scroll to position [340, 0]
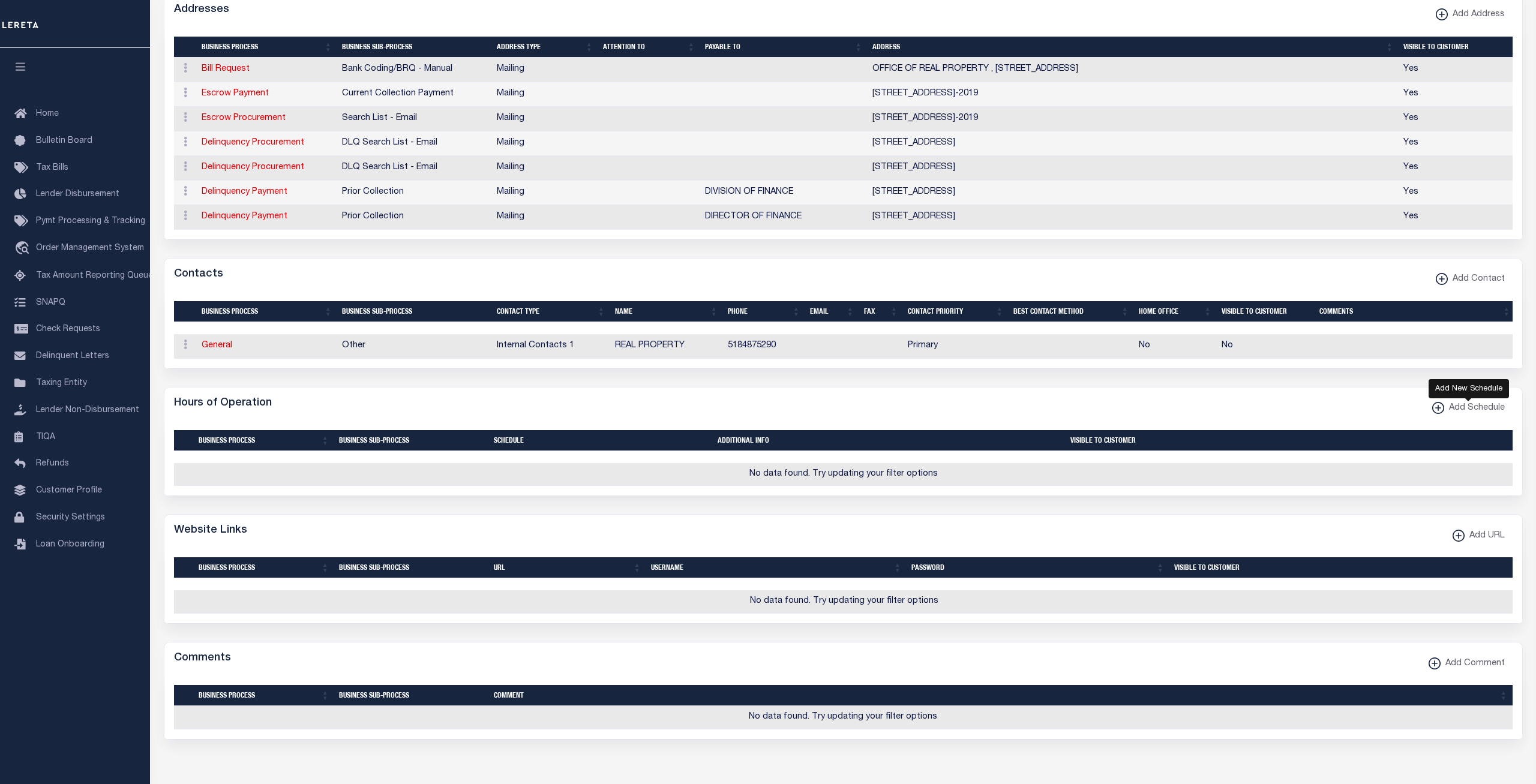
click at [1439, 413] on xmlns\ "button" at bounding box center [1438, 408] width 12 height 12
select select
checkbox input "true"
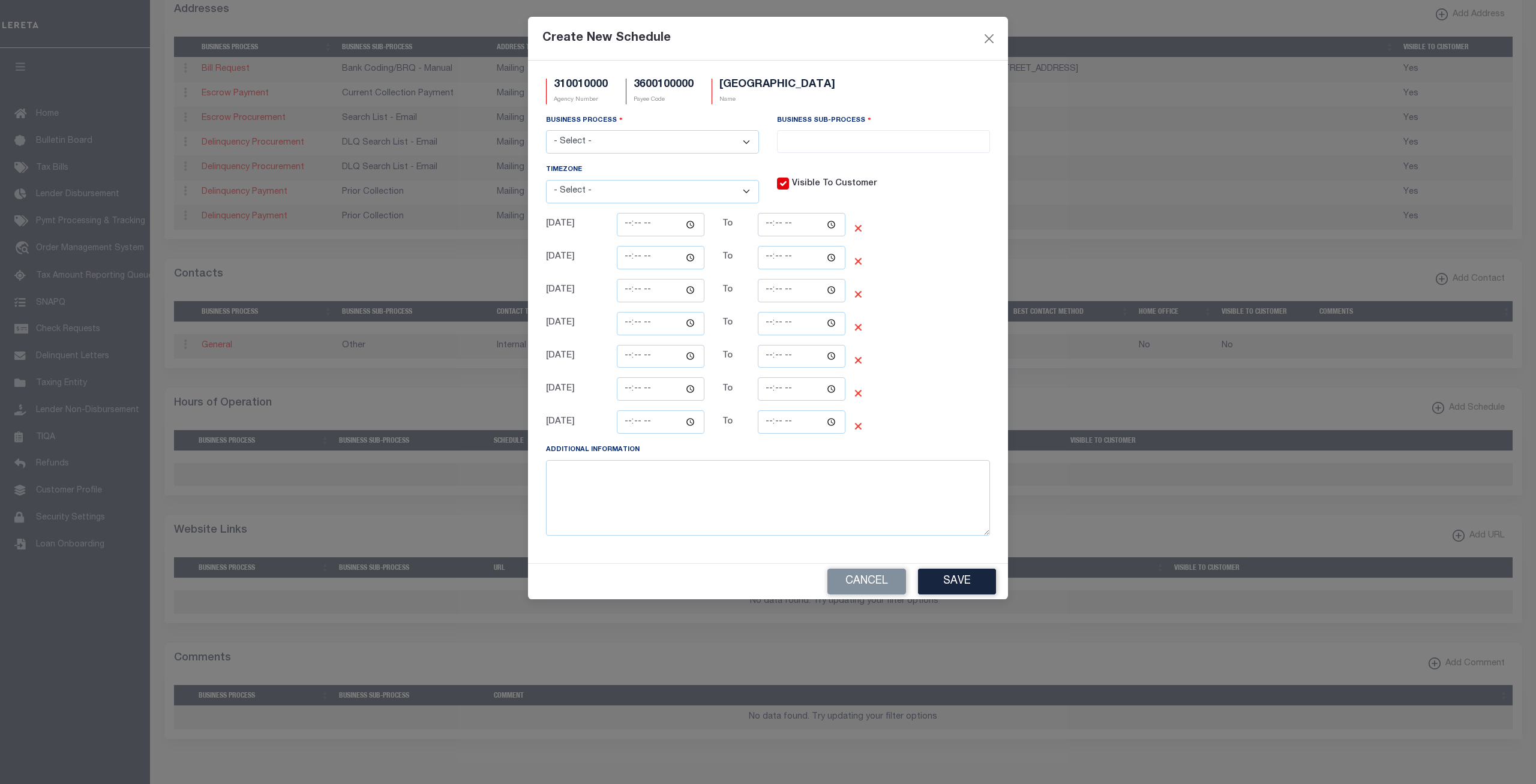
click at [546, 131] on select "- Select - All Automation Bill Request Delinquency Payment Delinquency Procurem…" at bounding box center [652, 142] width 213 height 24
click at [824, 164] on div "Visible To Customer" at bounding box center [826, 176] width 99 height 28
click at [812, 142] on ul at bounding box center [883, 138] width 212 height 16
click at [546, 131] on select "- Select - All Automation Bill Request Delinquency Payment Delinquency Procurem…" at bounding box center [652, 142] width 213 height 24
select select "0"
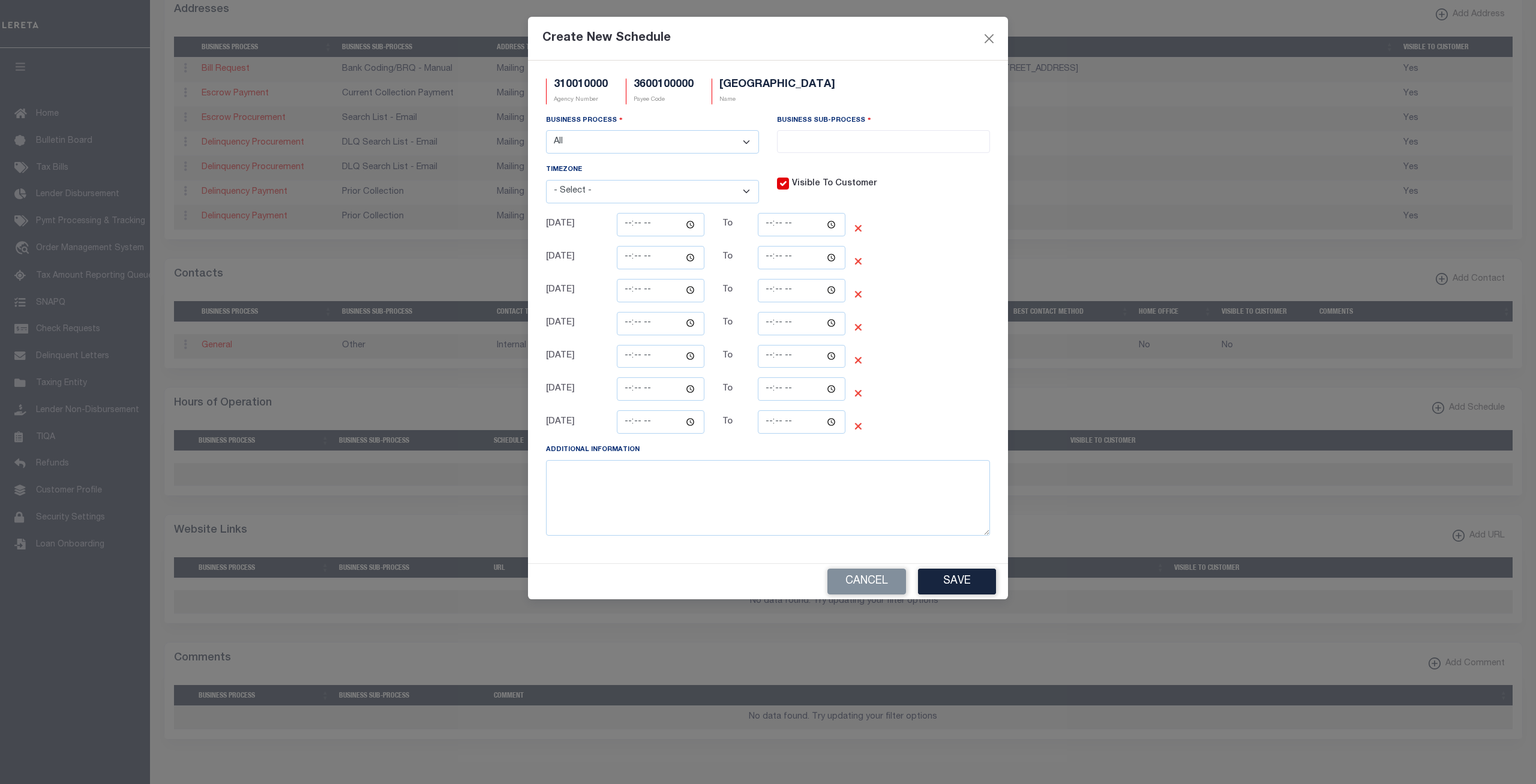
click option "All" at bounding box center [0, 0] width 0 height 0
select select "0"
click at [846, 141] on ul "× All" at bounding box center [883, 138] width 212 height 16
click at [853, 142] on ul "× All" at bounding box center [883, 138] width 212 height 16
click at [546, 131] on select "- Select - All Automation Bill Request Delinquency Payment Delinquency Procurem…" at bounding box center [652, 142] width 213 height 24
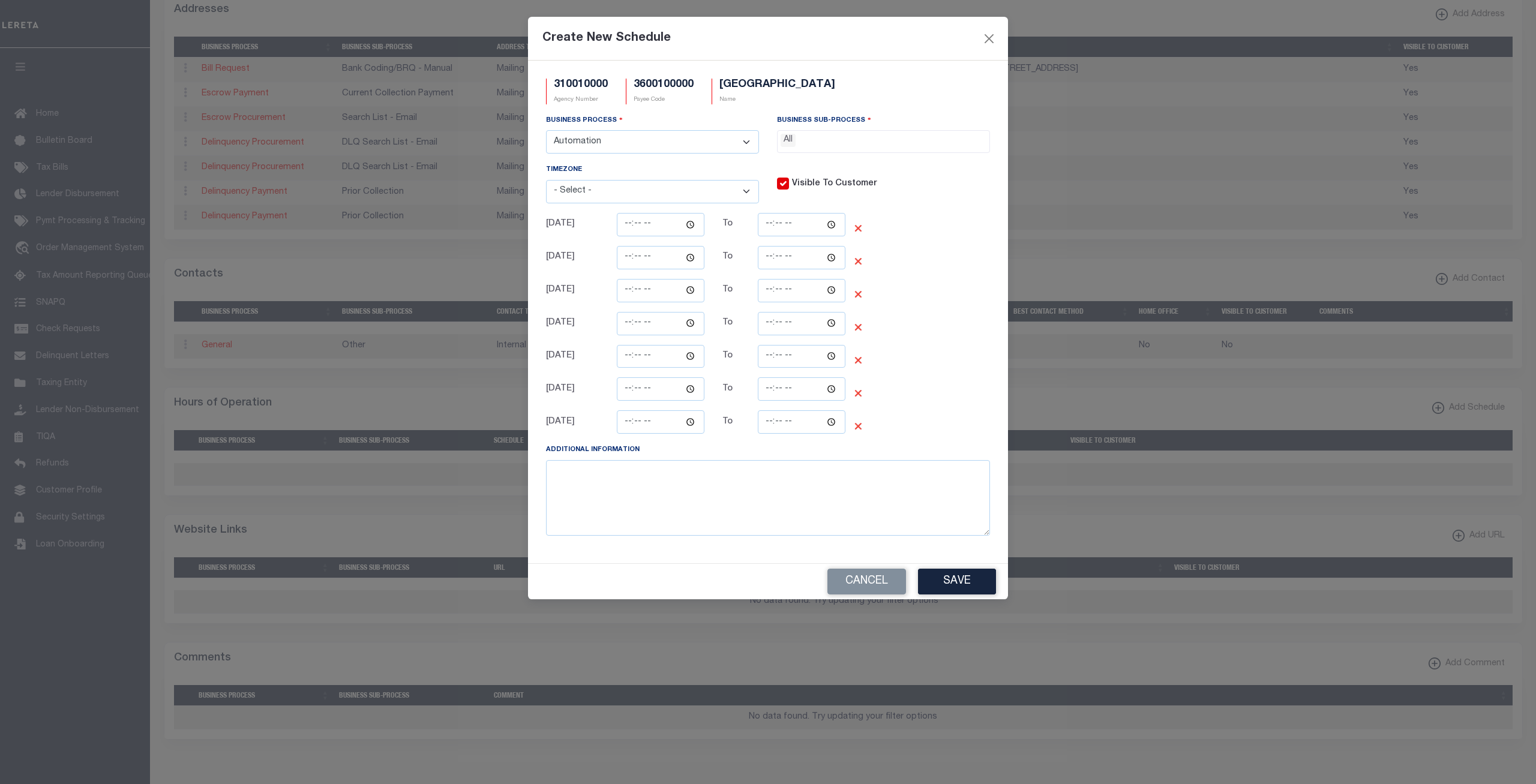
click option "Automation" at bounding box center [0, 0] width 0 height 0
click at [843, 145] on input "search" at bounding box center [883, 141] width 206 height 14
click at [546, 131] on select "- Select - All Automation Bill Request Delinquency Payment Delinquency Procurem…" at bounding box center [652, 142] width 213 height 24
click option "Bill Request" at bounding box center [0, 0] width 0 height 0
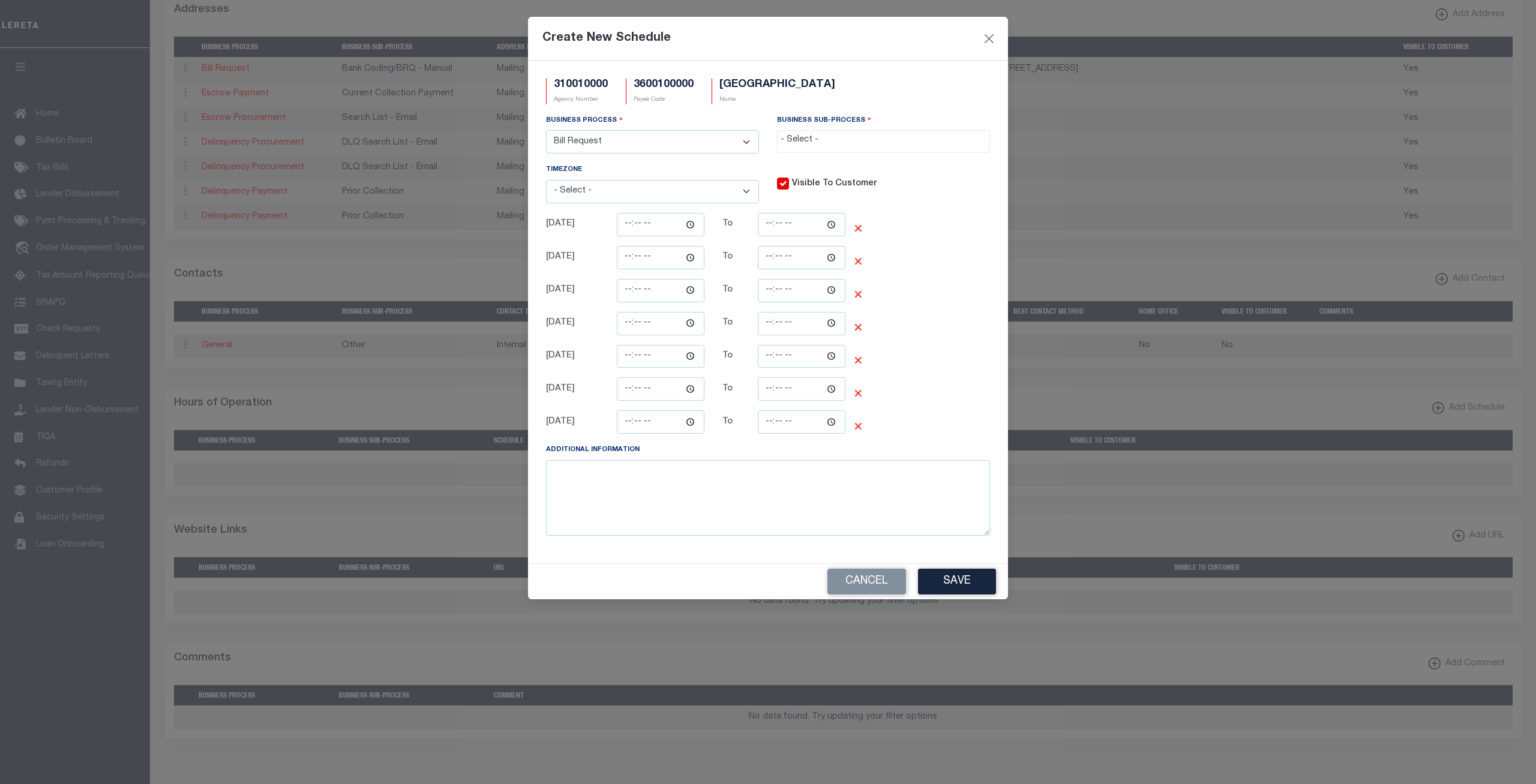
click at [840, 145] on input "search" at bounding box center [883, 141] width 206 height 14
click at [841, 138] on input "search" at bounding box center [883, 141] width 206 height 14
click at [546, 131] on select "- Select - All Automation Bill Request Delinquency Payment Delinquency Procurem…" at bounding box center [652, 142] width 213 height 24
select select "5"
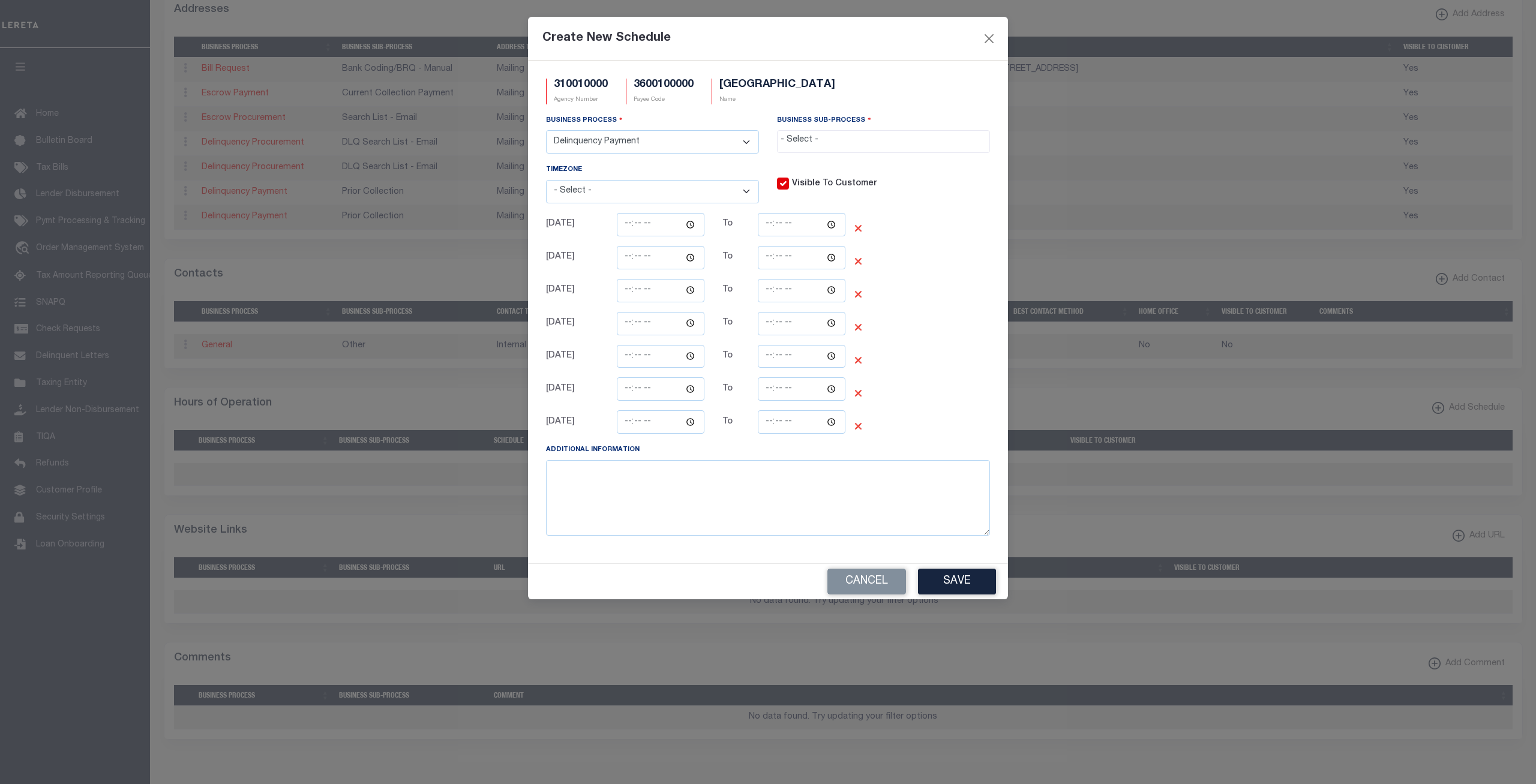
click option "Delinquency Payment" at bounding box center [0, 0] width 0 height 0
click at [825, 138] on input "search" at bounding box center [883, 141] width 206 height 14
click at [692, 167] on div "Timezone - Select - (UTC-10:00) Hawaii (UTC-09:00) Alaska (UTC-08:00) Pacific T…" at bounding box center [652, 182] width 213 height 40
click at [851, 580] on button "Cancel" at bounding box center [866, 581] width 79 height 25
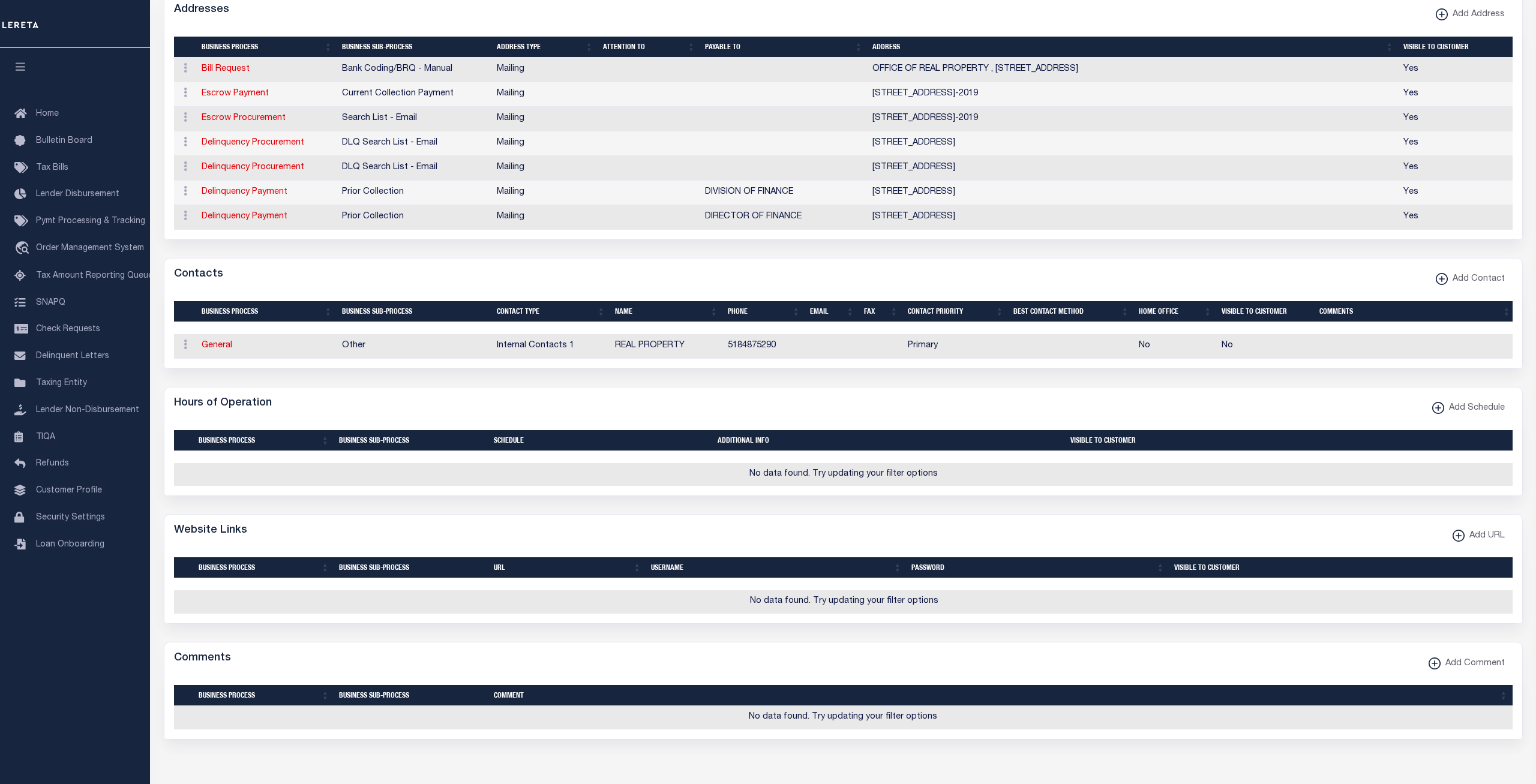
click at [869, 391] on div "Hours of Operation Add Schedule" at bounding box center [843, 403] width 1357 height 33
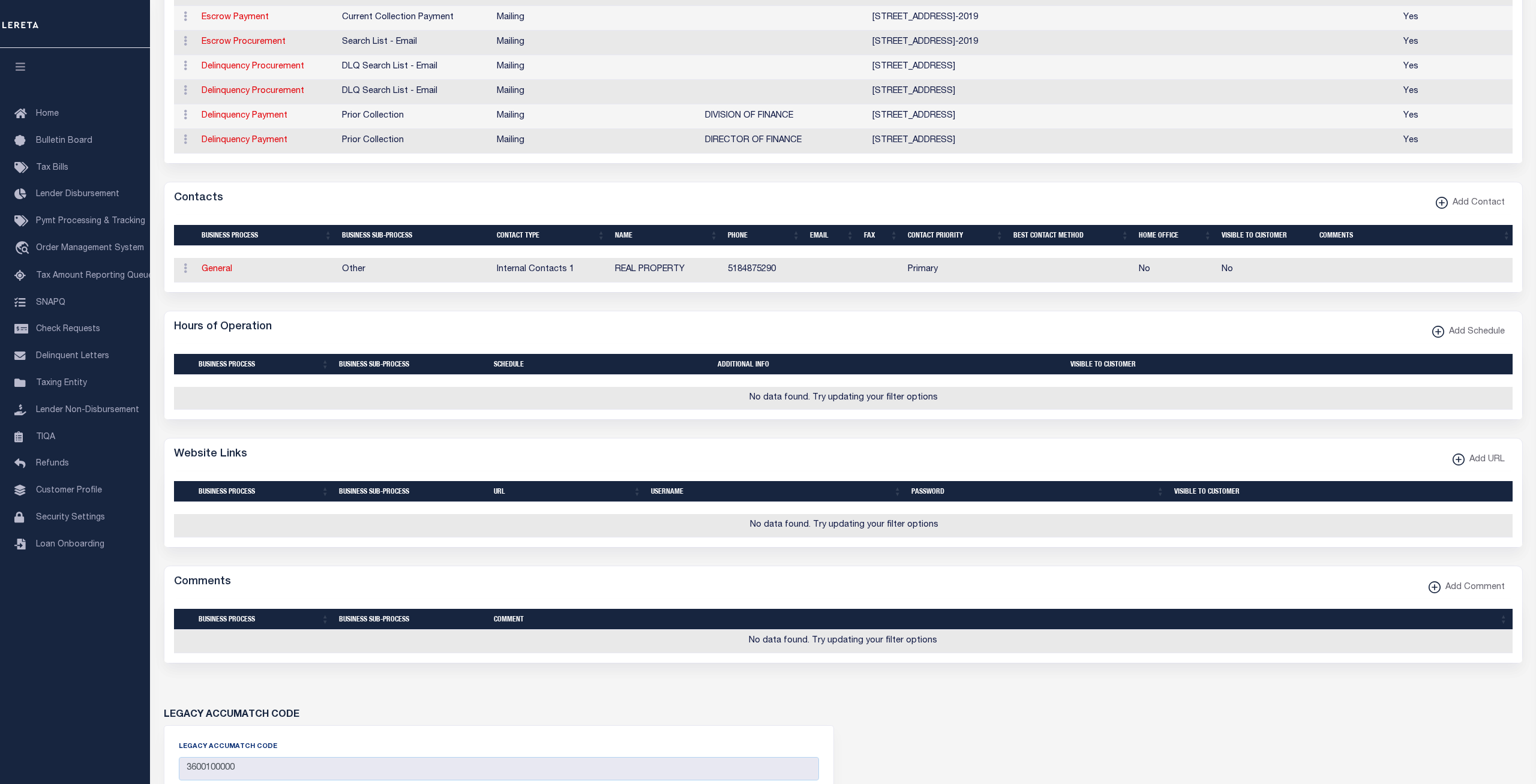
scroll to position [306, 0]
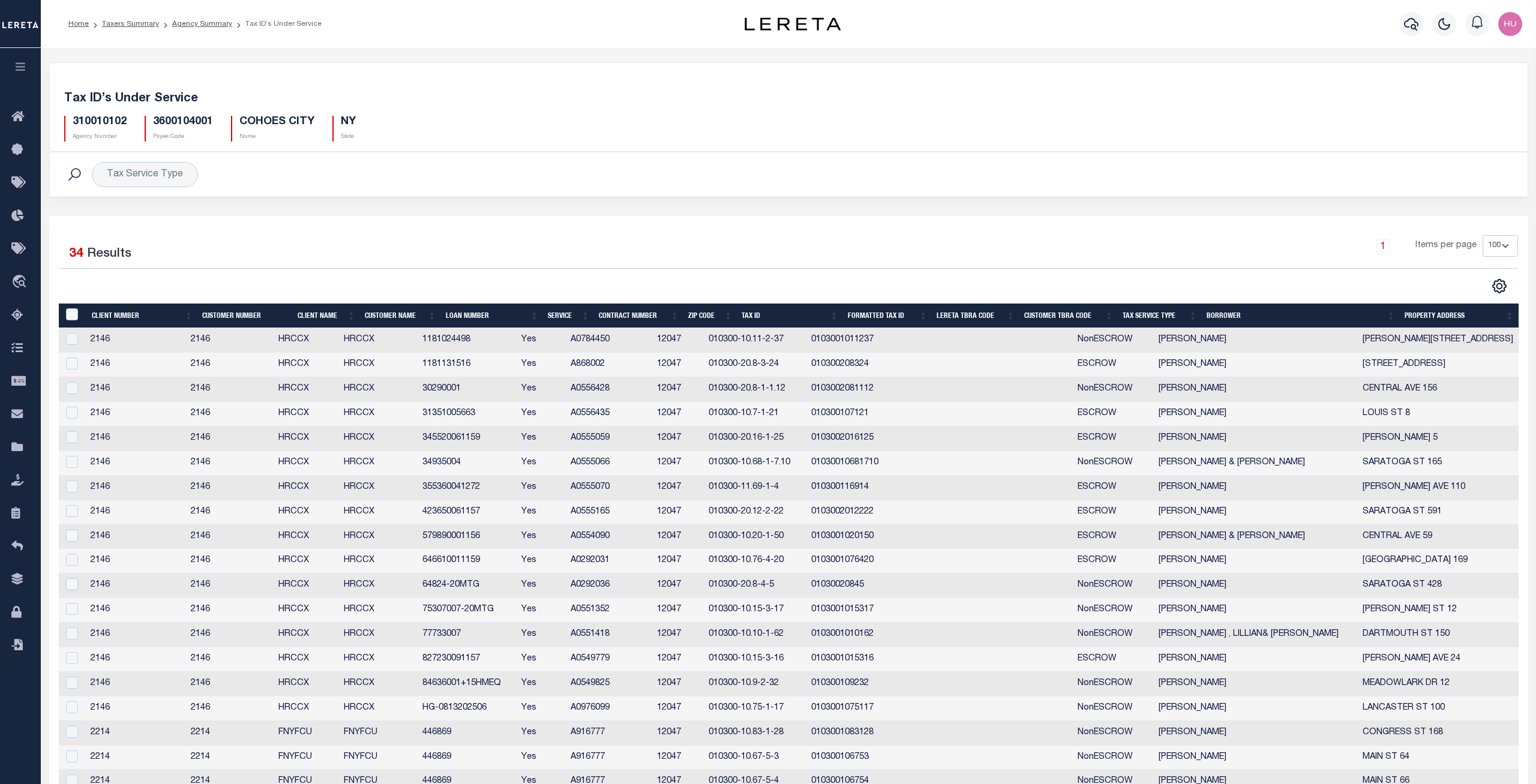
select select "100"
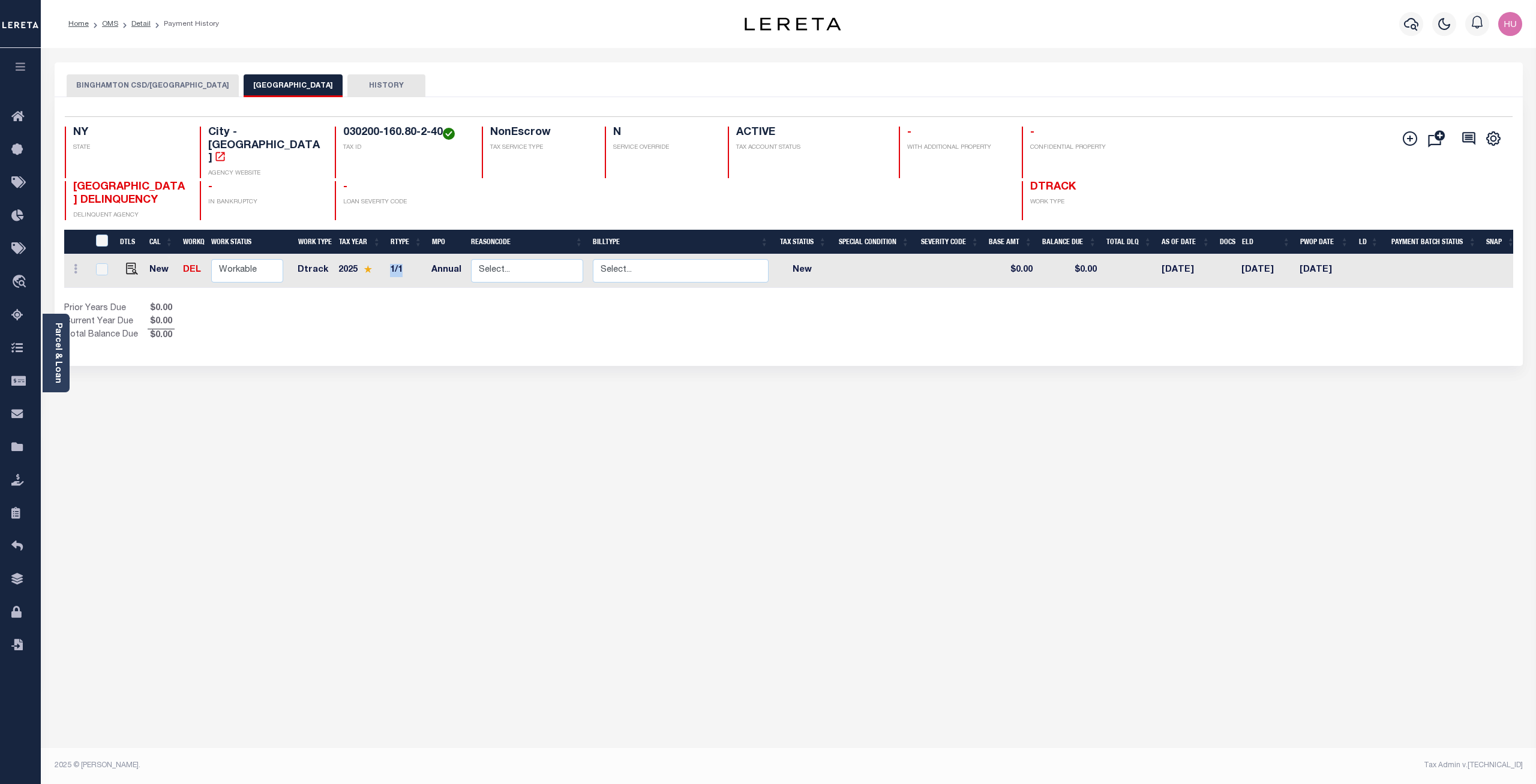
drag, startPoint x: 403, startPoint y: 247, endPoint x: 390, endPoint y: 247, distance: 13.0
click at [390, 254] on td "1/1" at bounding box center [405, 271] width 42 height 34
checkbox input "true"
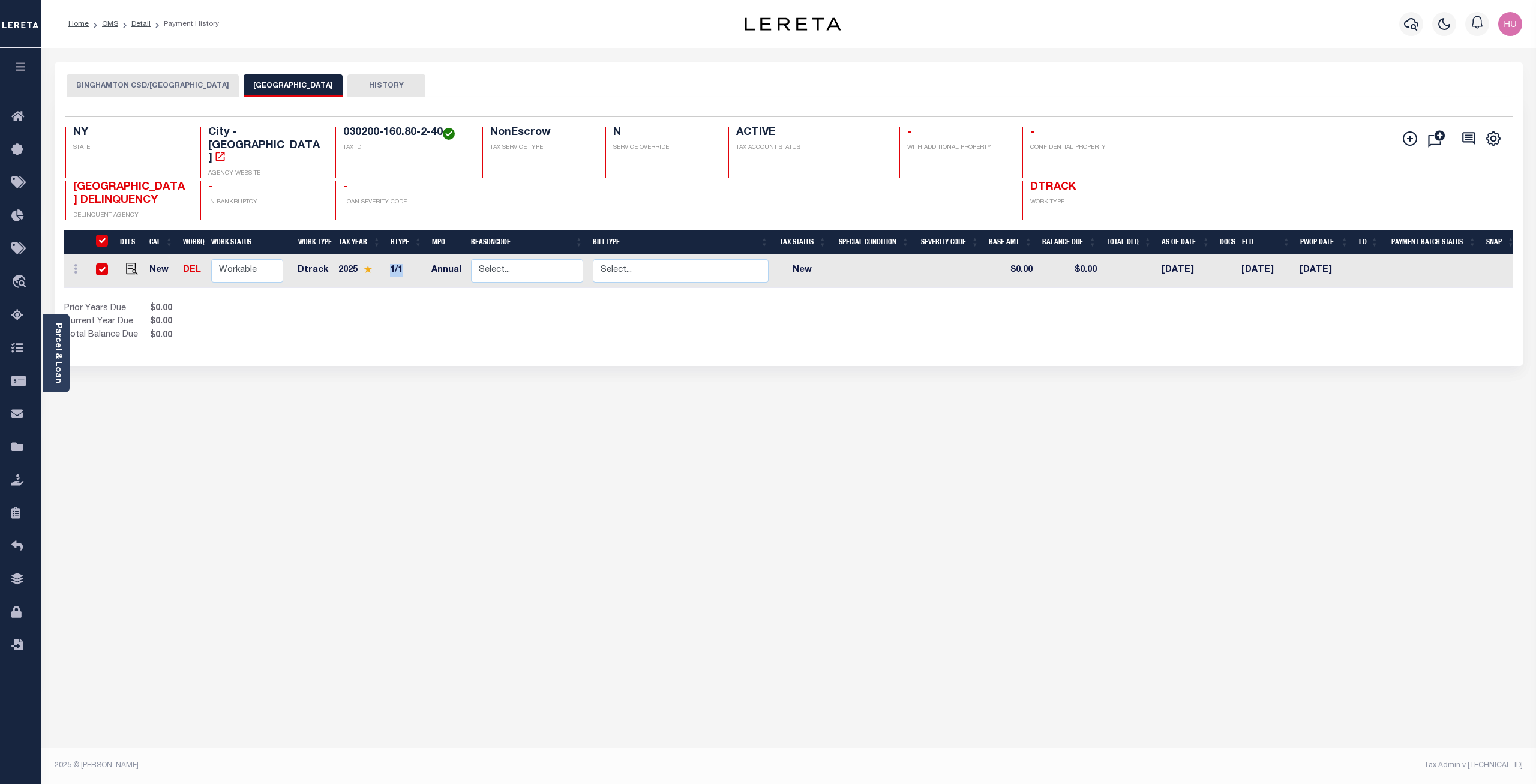
checkbox input "true"
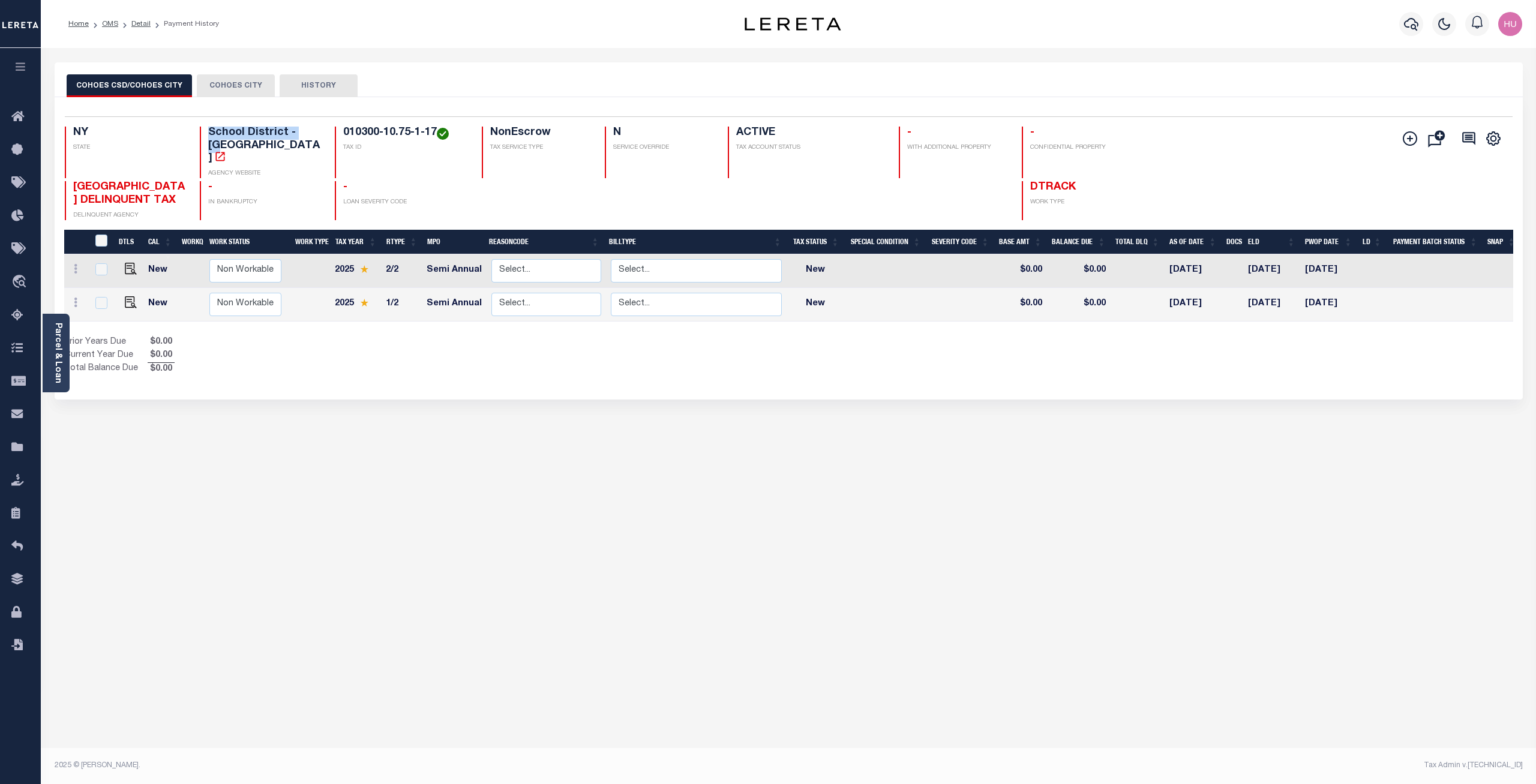
drag, startPoint x: 310, startPoint y: 132, endPoint x: 202, endPoint y: 135, distance: 108.0
click at [202, 135] on div "School District - NY AGENCY WEBSITE" at bounding box center [260, 152] width 120 height 52
click at [609, 43] on div "Home OMS Detail Payment History" at bounding box center [787, 24] width 1494 height 48
drag, startPoint x: 413, startPoint y: 187, endPoint x: 342, endPoint y: 192, distance: 71.2
click at [342, 192] on div "- LOAN SEVERITY CODE" at bounding box center [401, 201] width 132 height 39
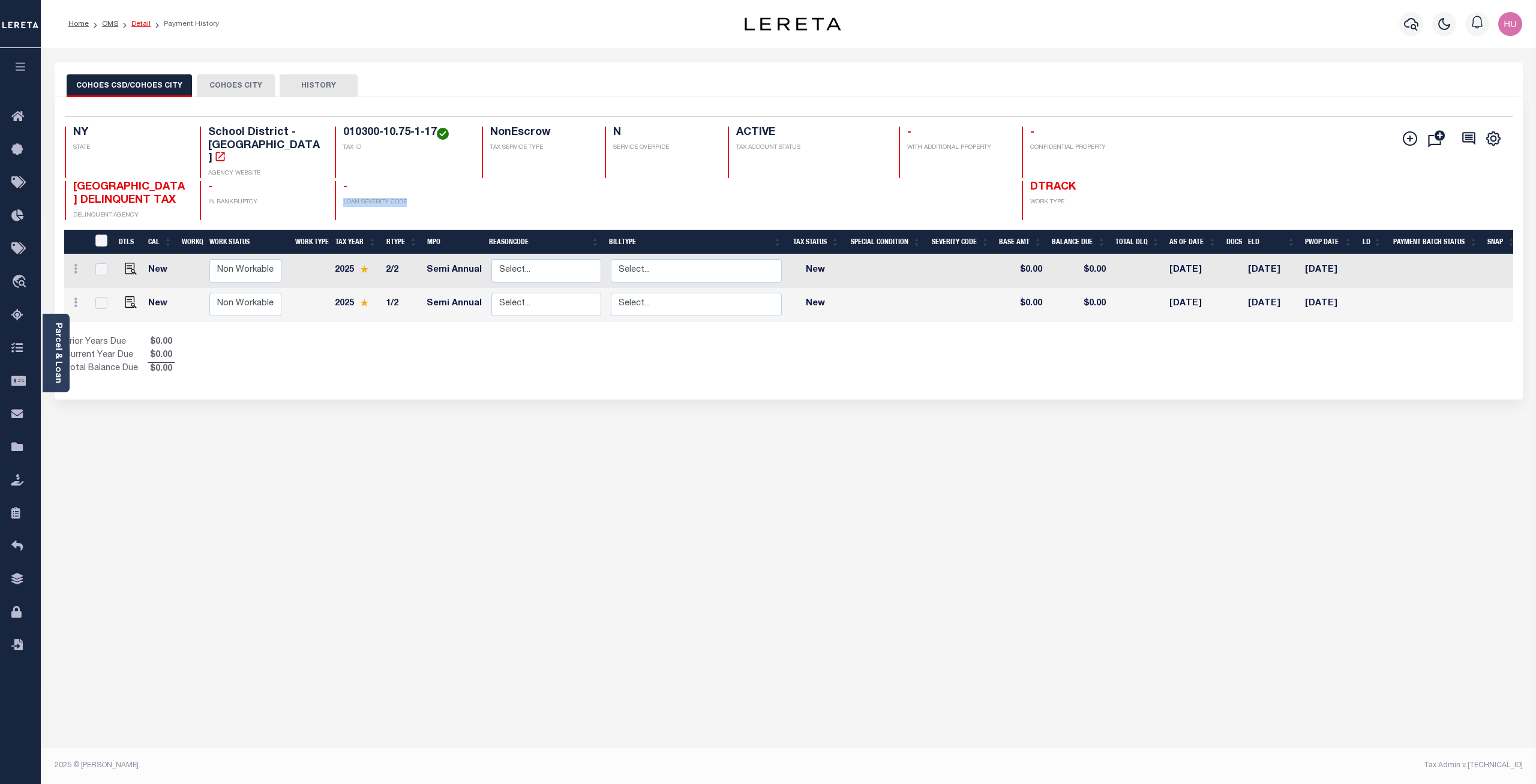
click at [139, 22] on link "Detail" at bounding box center [141, 24] width 19 height 7
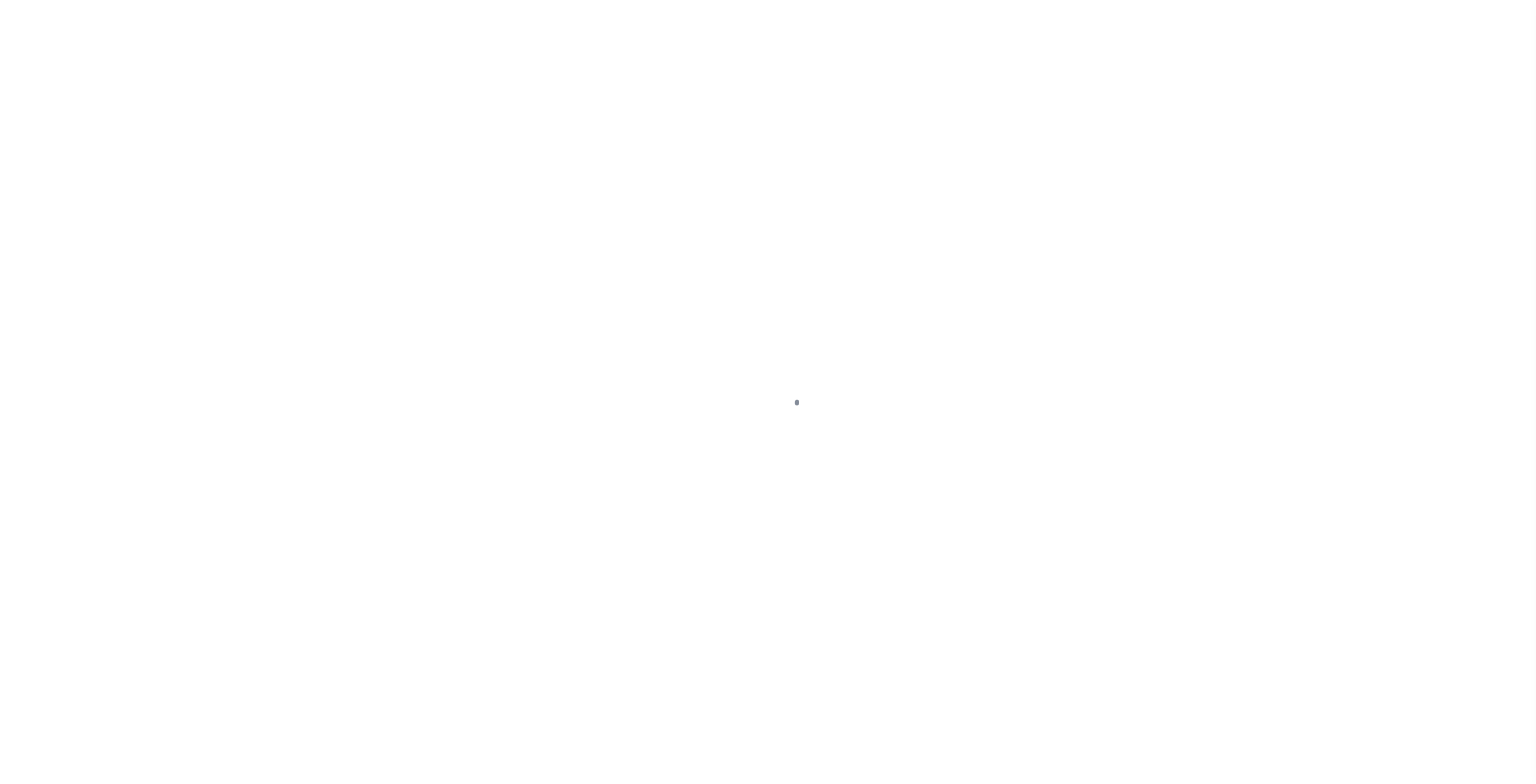
type input "HG-0813202506"
type input "Eric Newport"
select select
type input "100 LANCASTER ST"
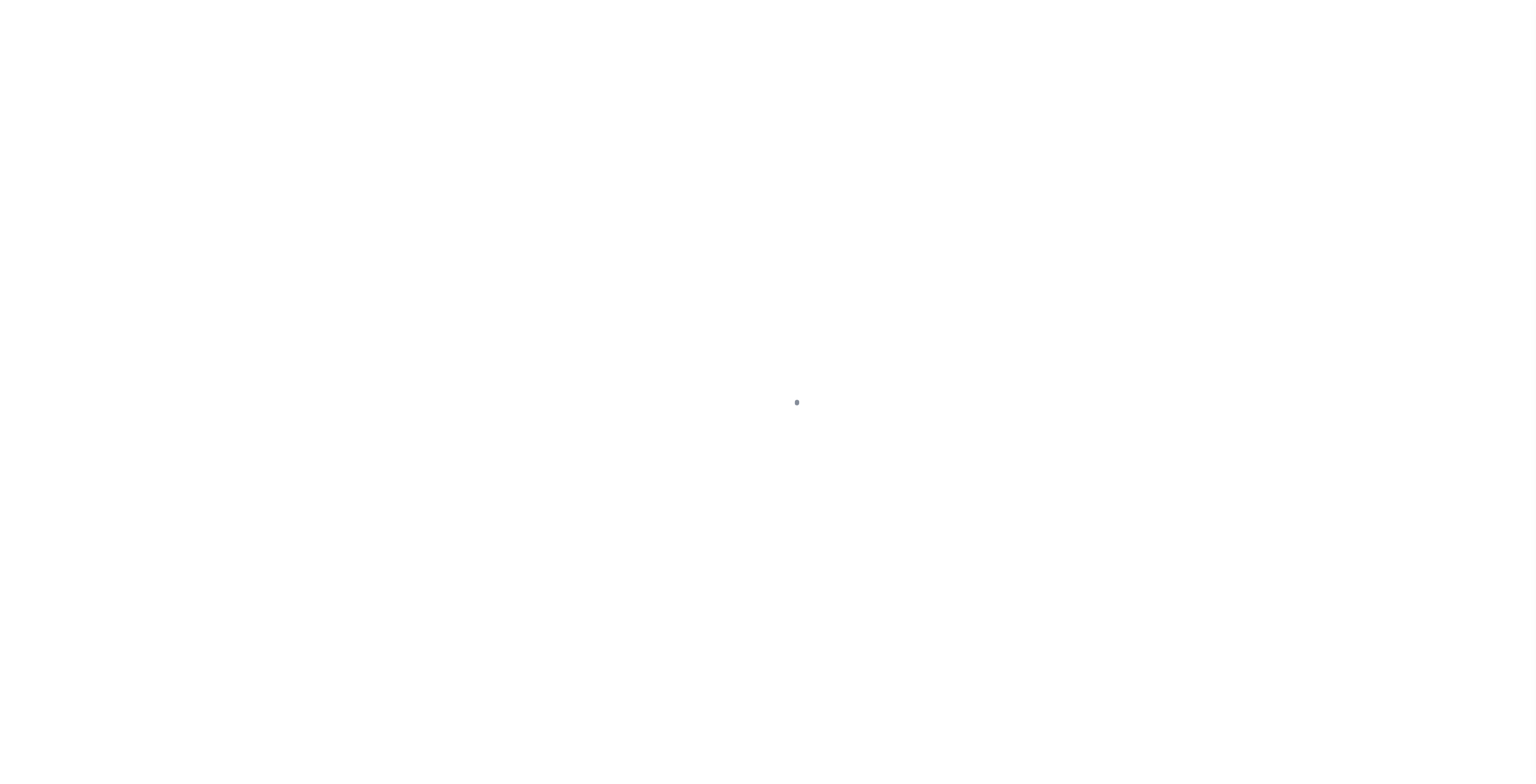
type input "COHOES NY 12047-4302"
type input "08/12/2025"
select select "10"
select select "NonEscrow"
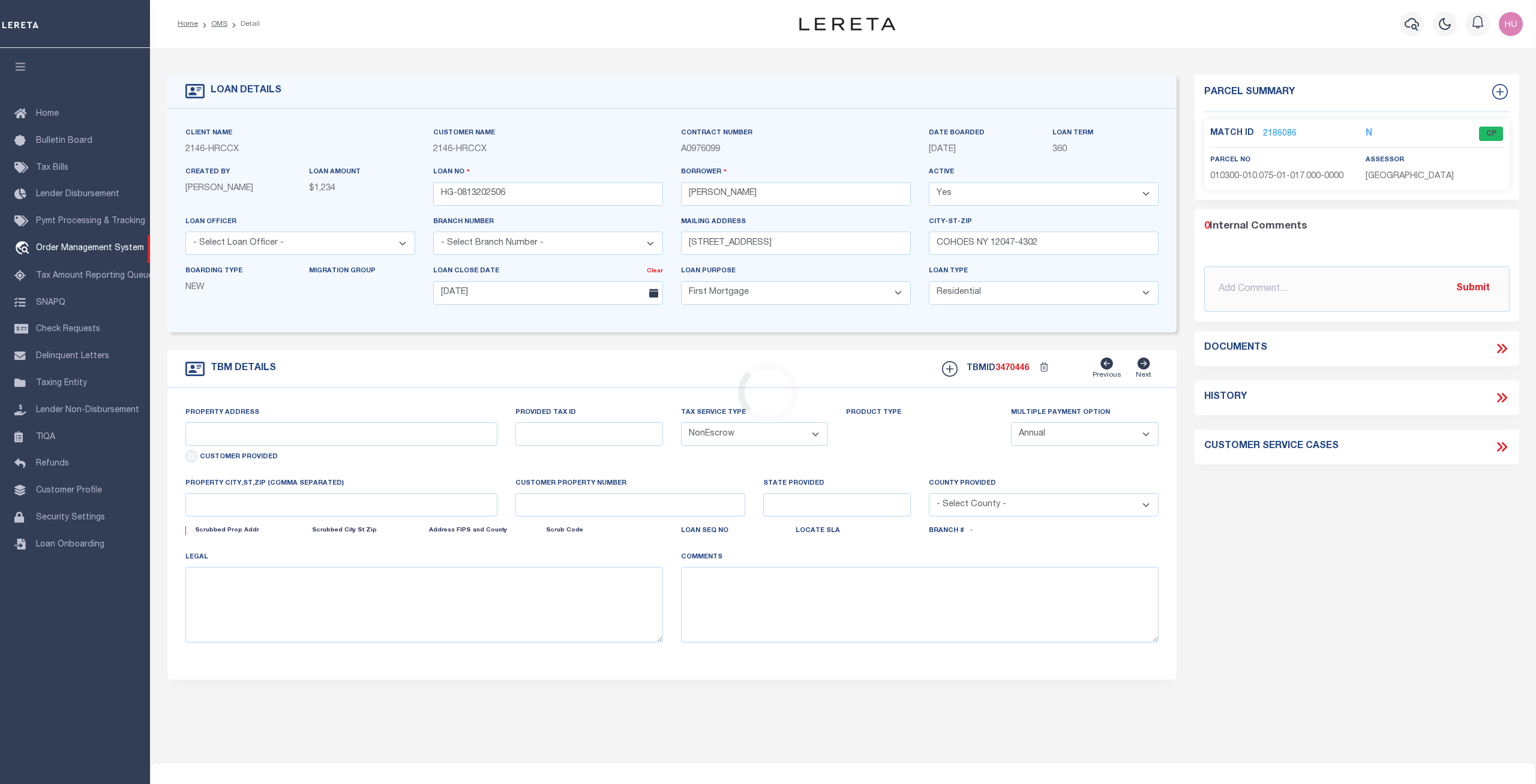
type input "100 LANCASTER ST"
type input "COHOES NY 12047-4302"
type input "NY"
select select
select select "4"
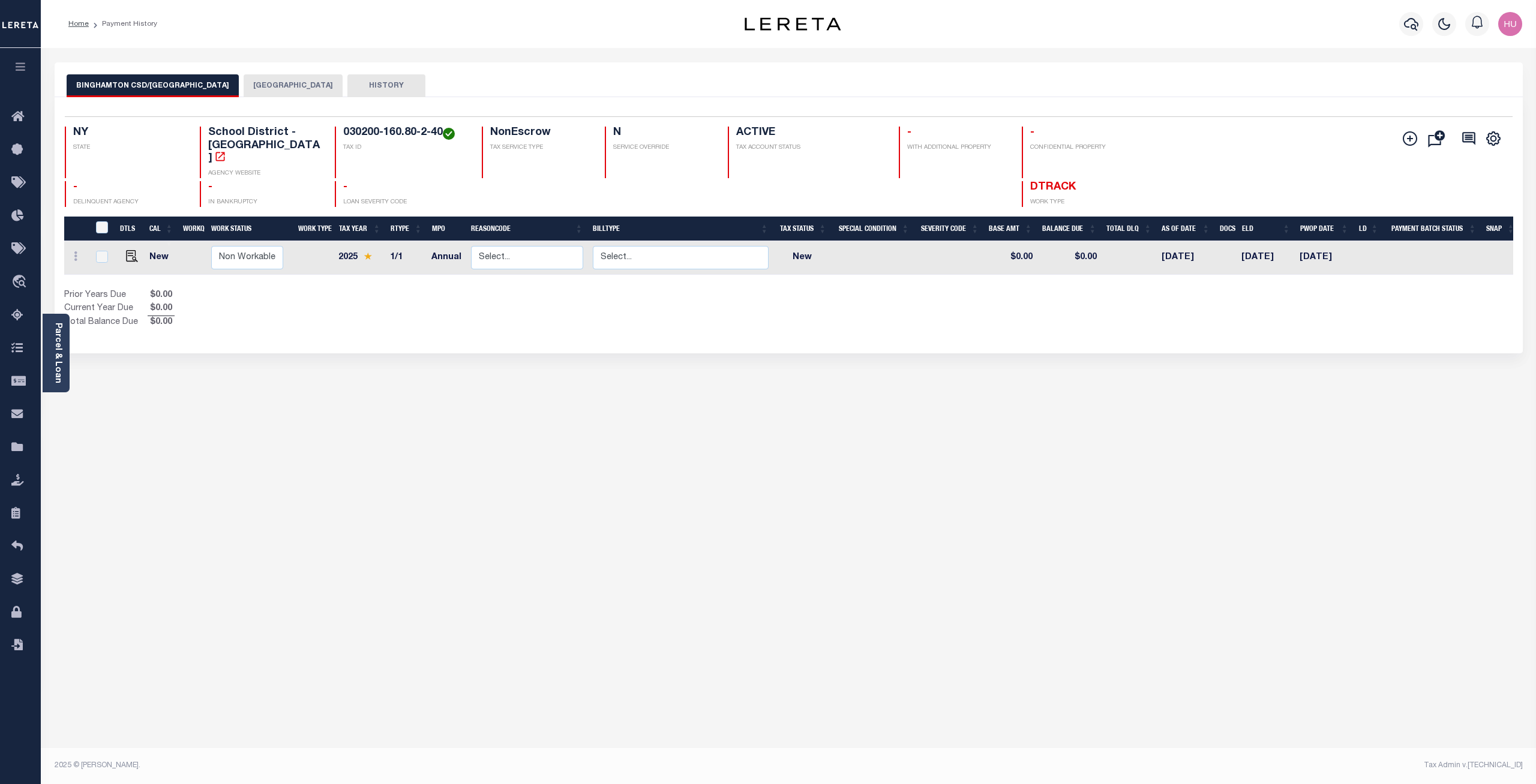
click at [393, 20] on div "Home Payment History" at bounding box center [365, 24] width 612 height 25
click at [673, 468] on div "BINGHAMTON CSD/[GEOGRAPHIC_DATA] [GEOGRAPHIC_DATA] CITY HISTORY Selected 1" at bounding box center [788, 401] width 1486 height 677
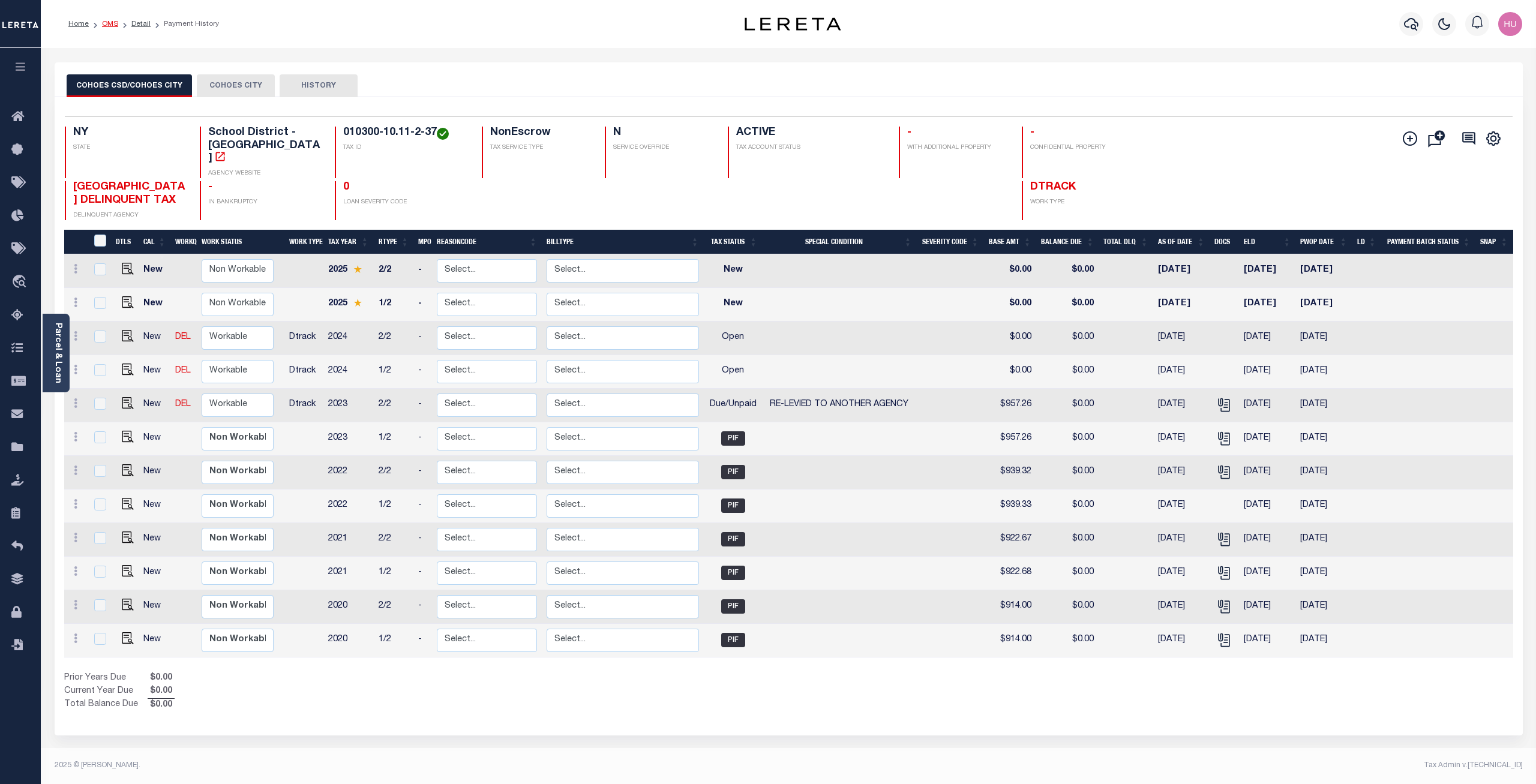
click at [114, 25] on link "OMS" at bounding box center [109, 24] width 16 height 7
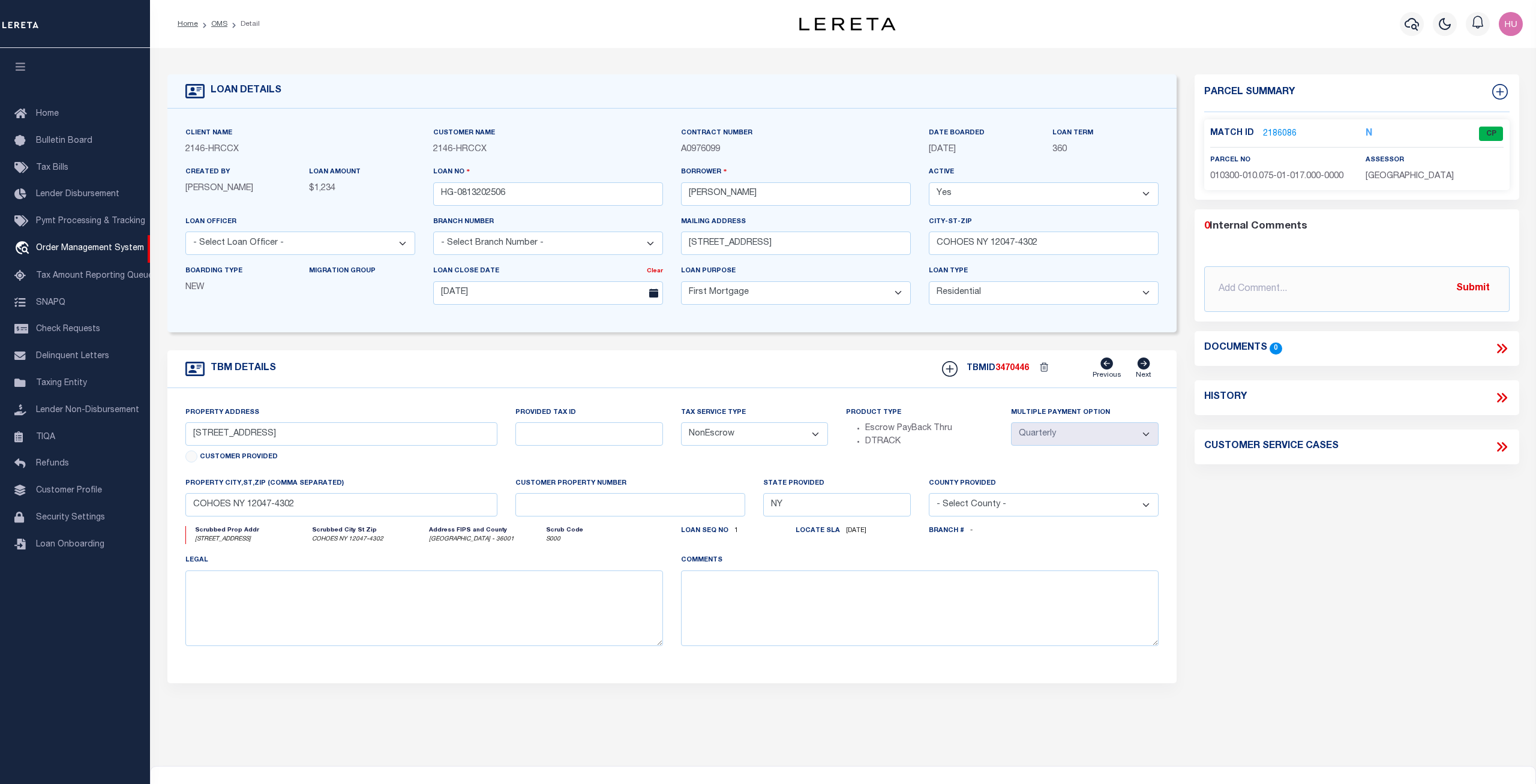
select select "10"
select select "NonEscrow"
select select "4"
click at [222, 23] on link "OMS" at bounding box center [219, 24] width 16 height 7
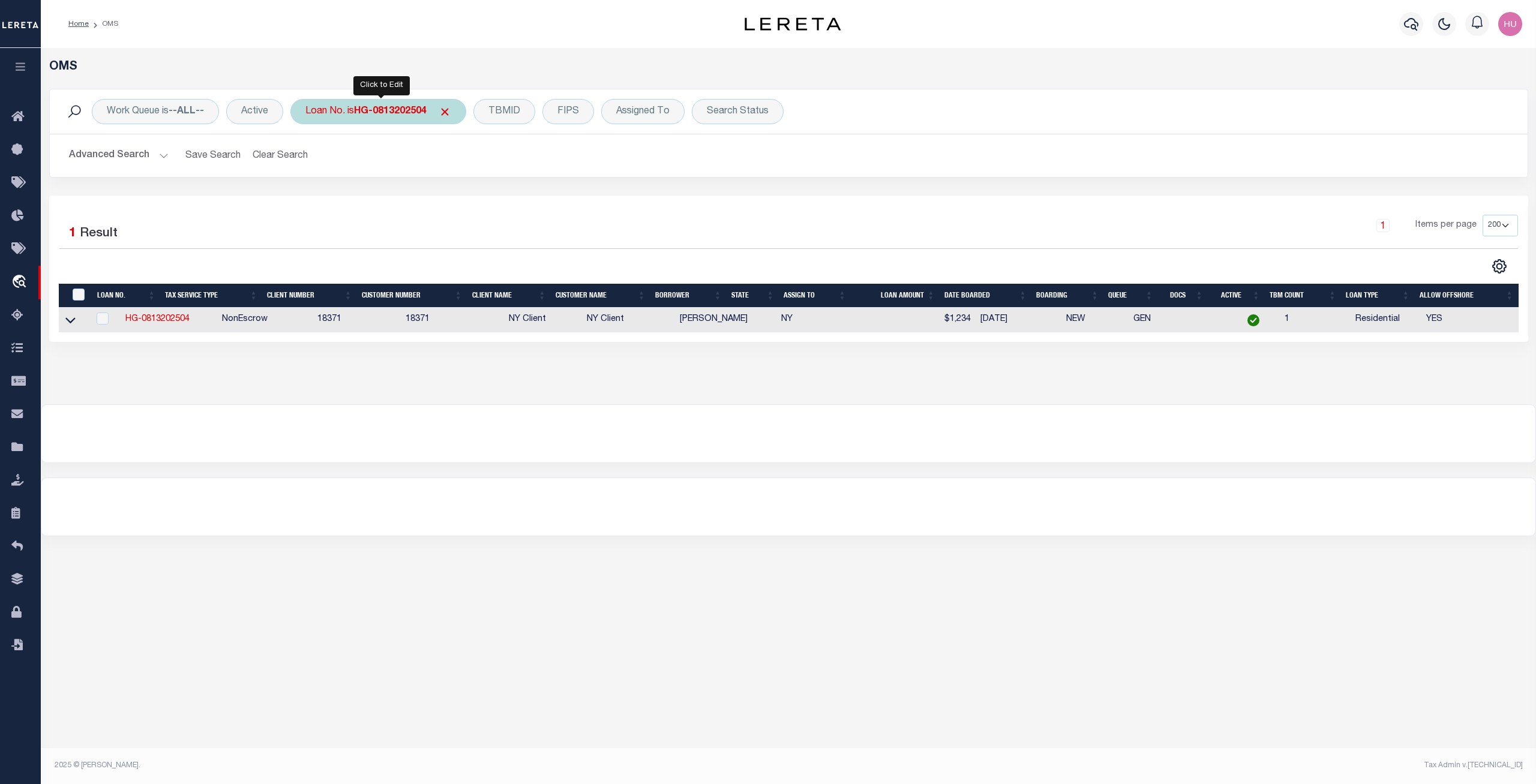
click at [397, 110] on b "HG-0813202504" at bounding box center [391, 111] width 73 height 9
click at [465, 196] on input "Apply" at bounding box center [465, 196] width 36 height 19
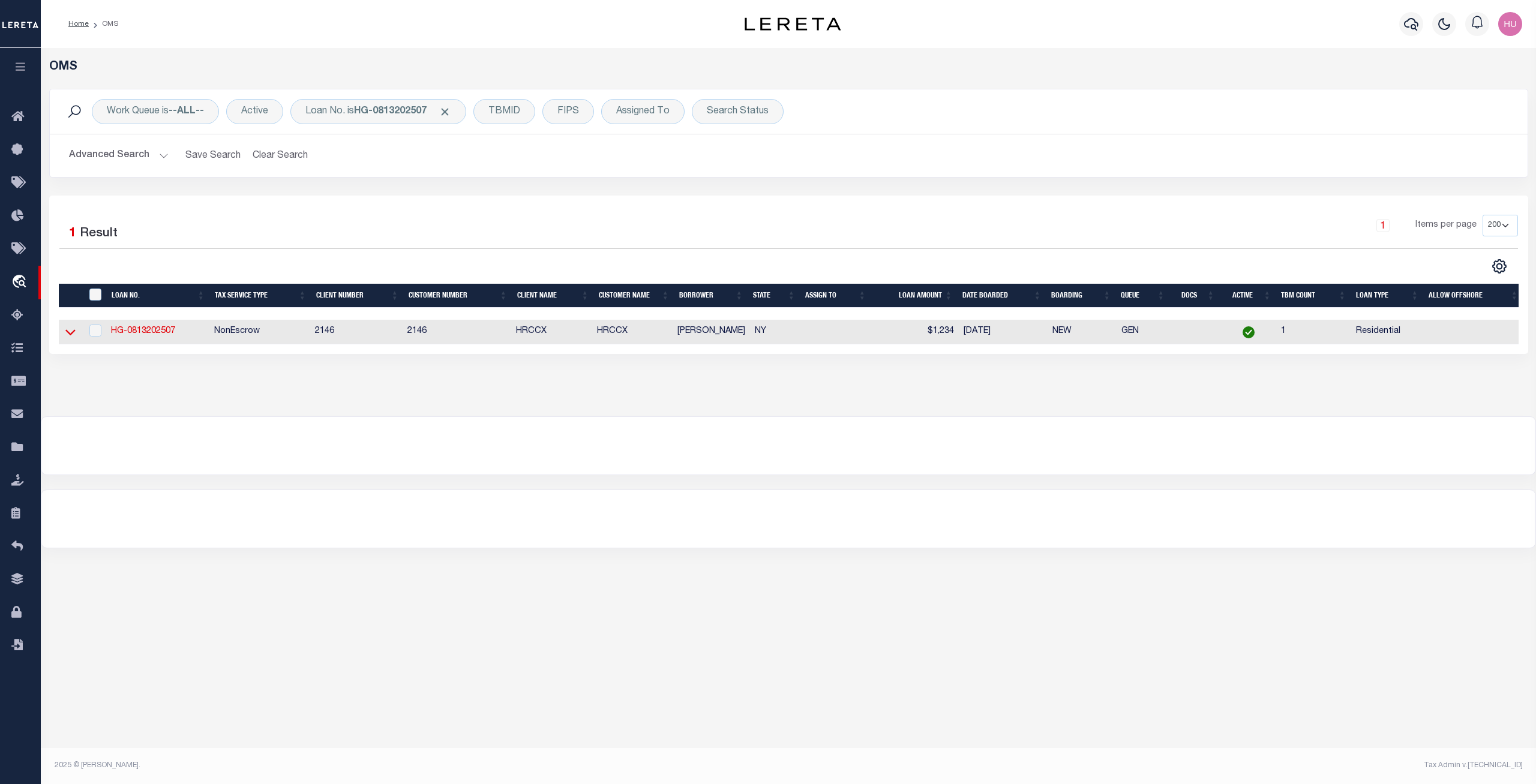
click at [67, 335] on icon at bounding box center [70, 332] width 10 height 6
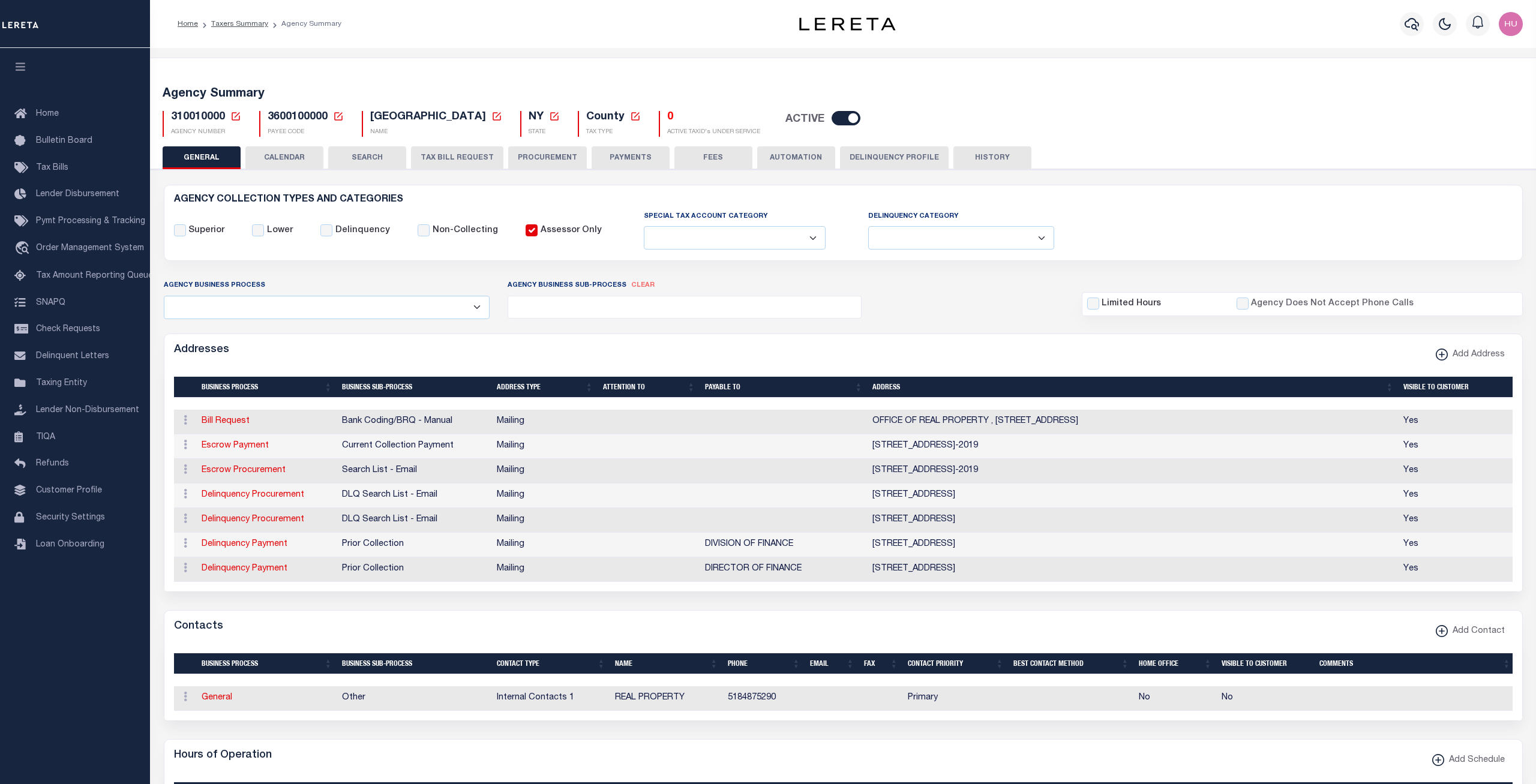
select select
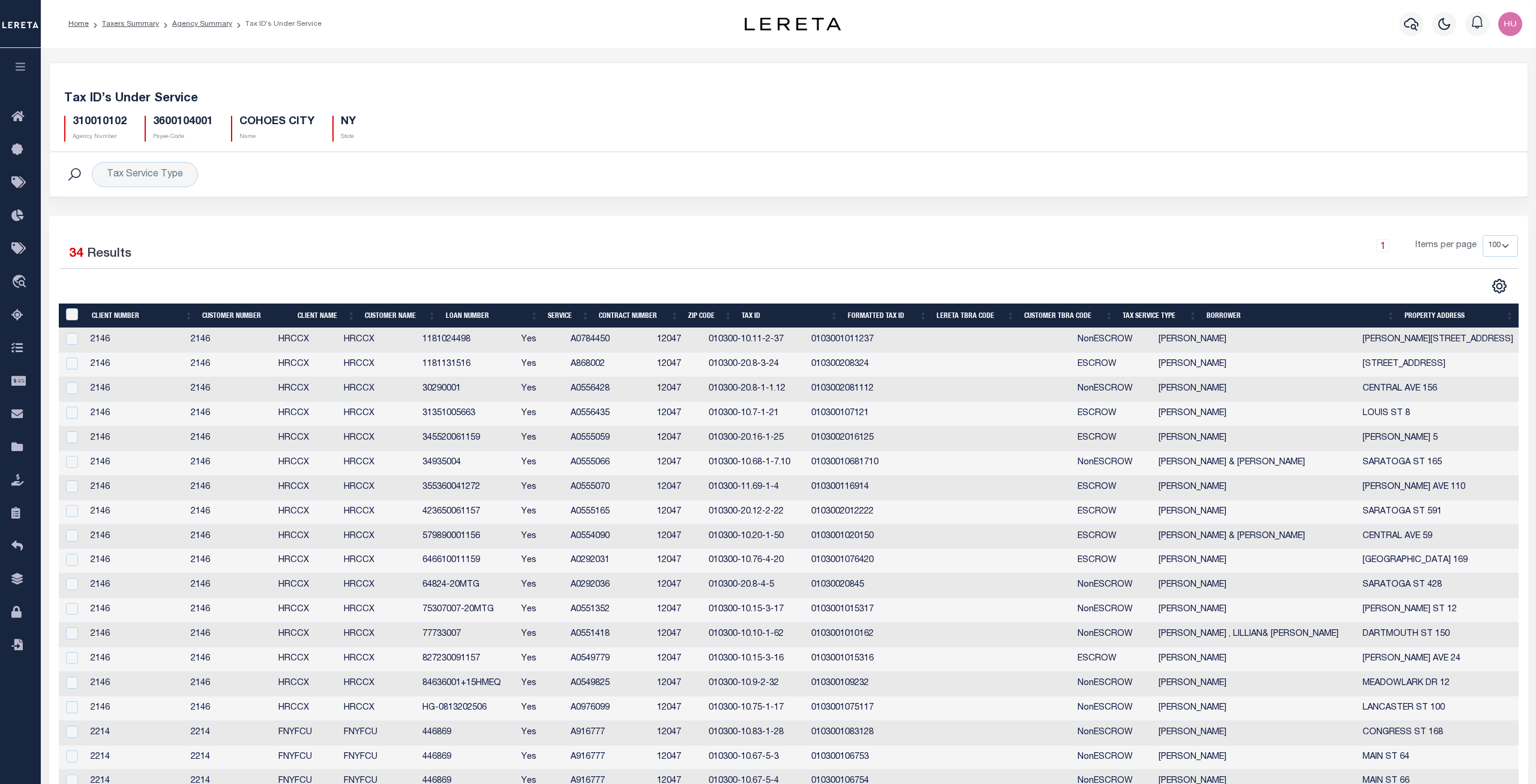
select select "100"
click at [465, 392] on td "30290001" at bounding box center [467, 389] width 99 height 25
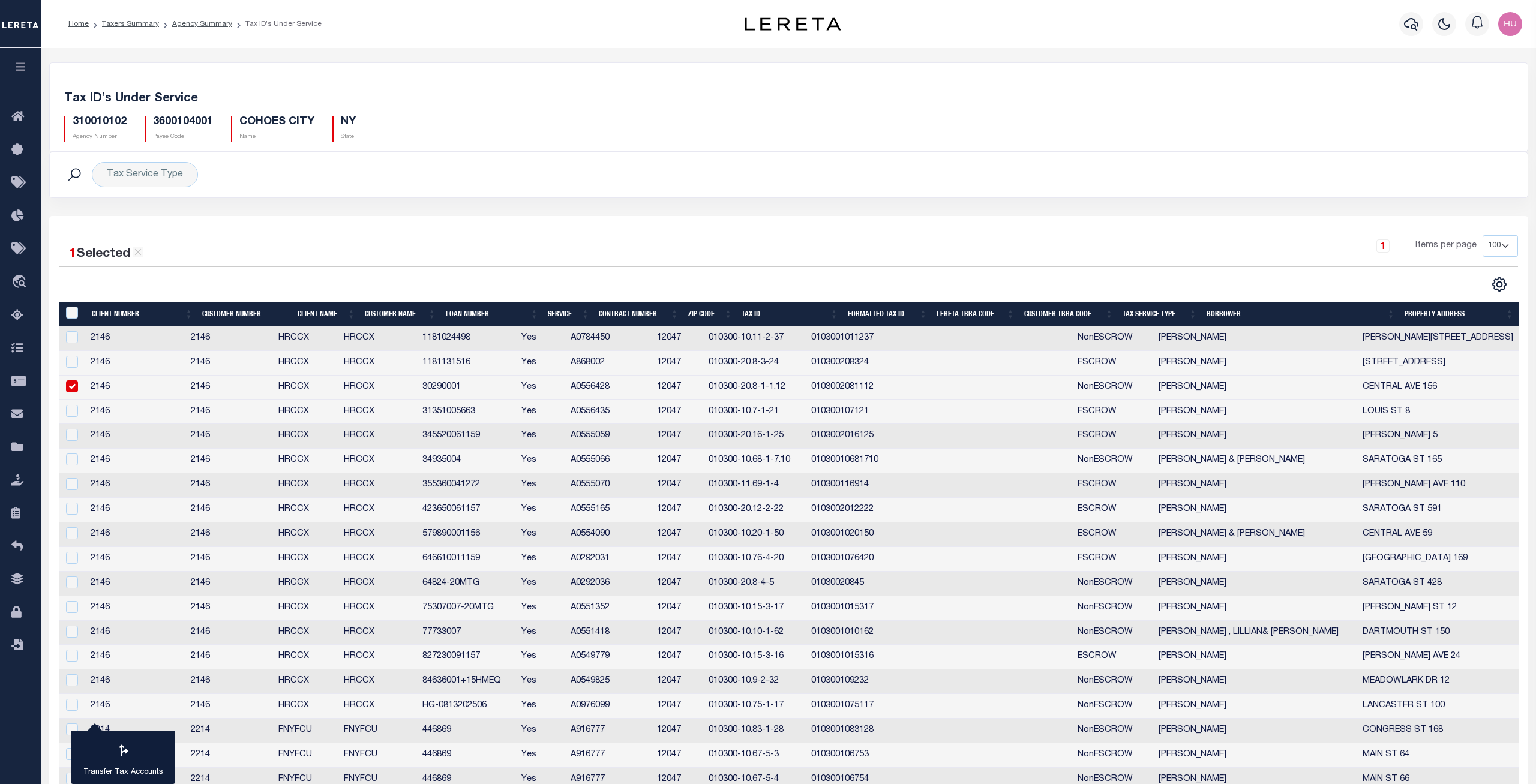
click at [465, 392] on td "30290001" at bounding box center [467, 387] width 99 height 25
checkbox input "false"
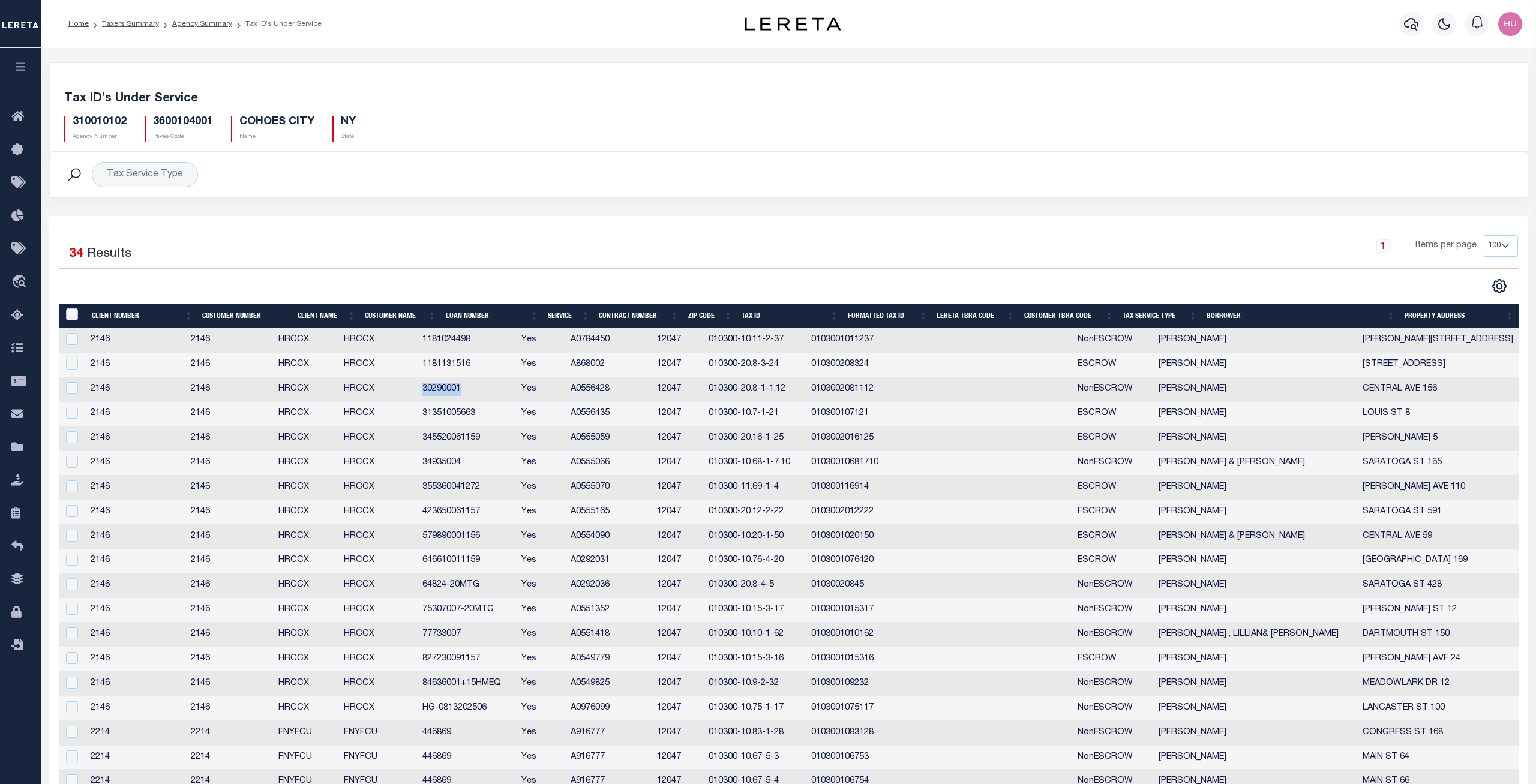
copy td "30290001"
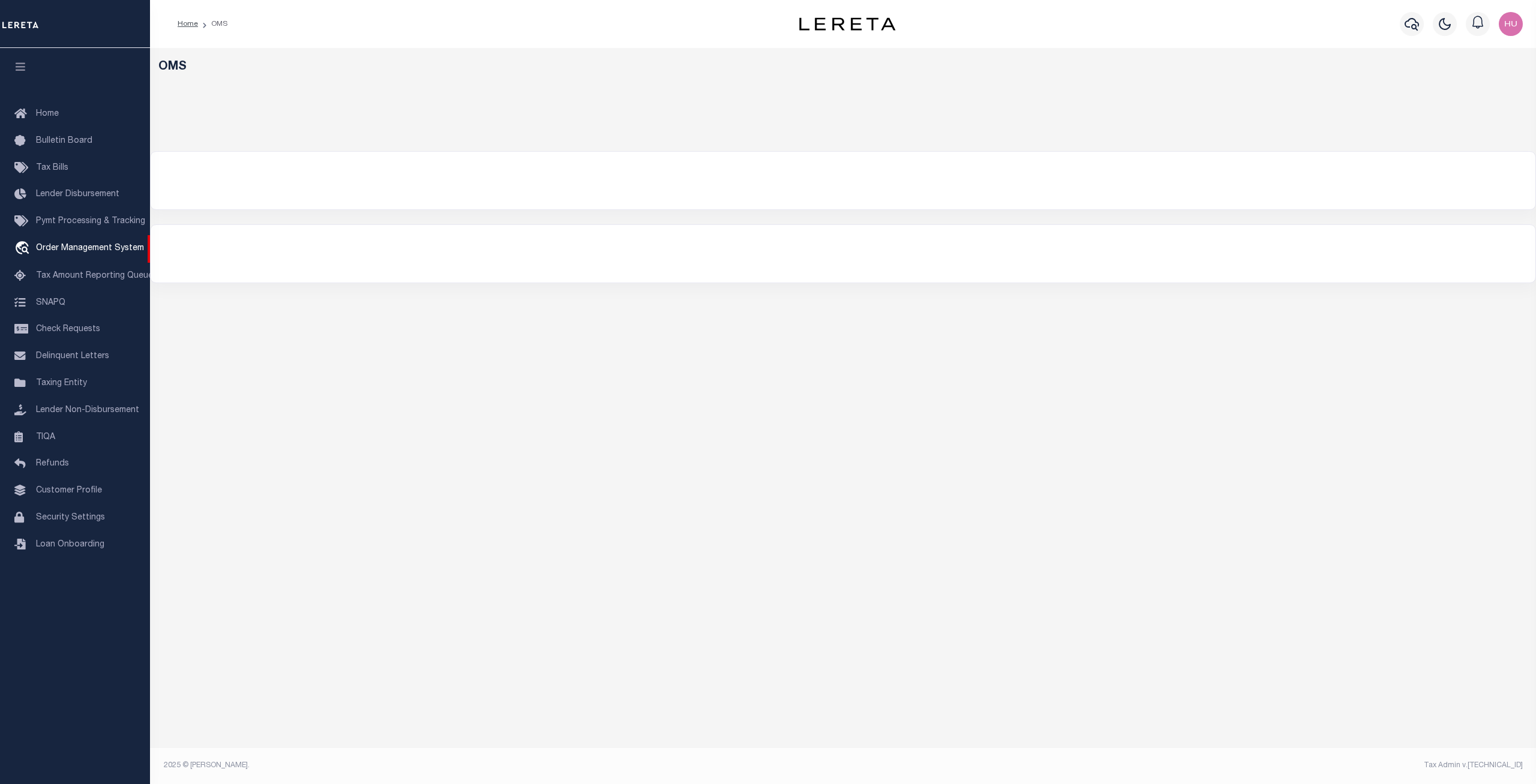
select select "200"
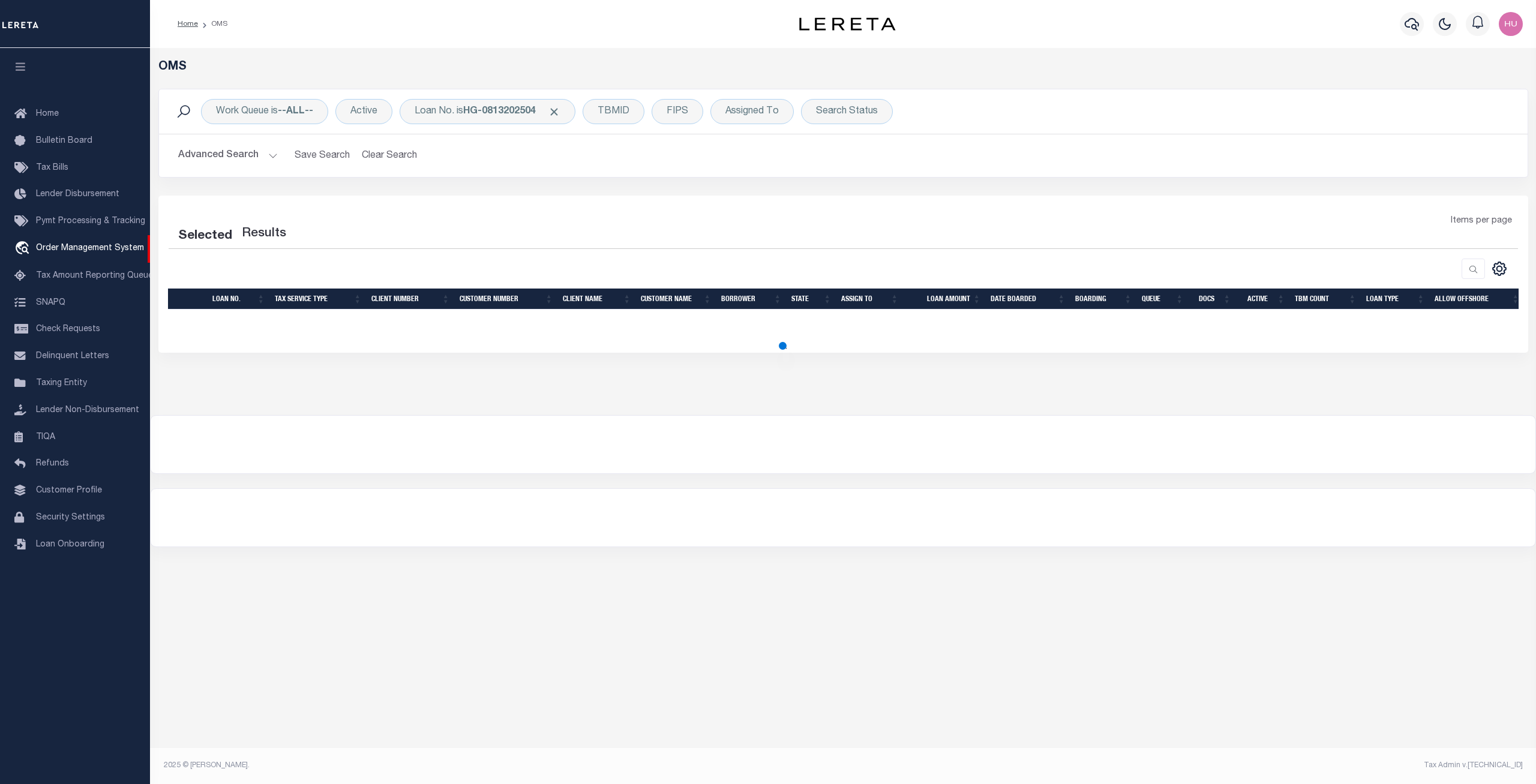
select select "200"
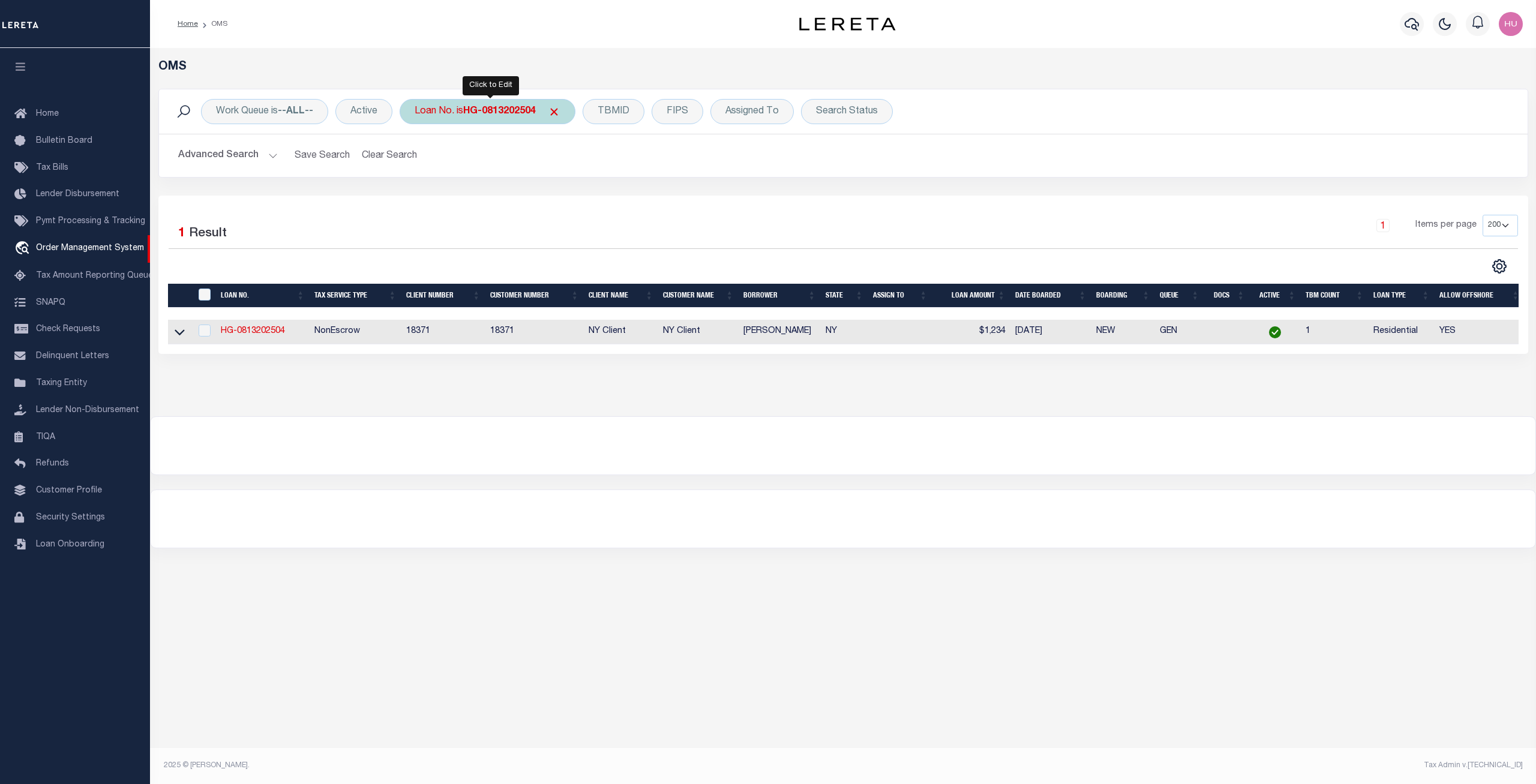
click at [516, 108] on b "HG-0813202504" at bounding box center [499, 111] width 73 height 9
click at [587, 195] on input "Apply" at bounding box center [574, 196] width 36 height 19
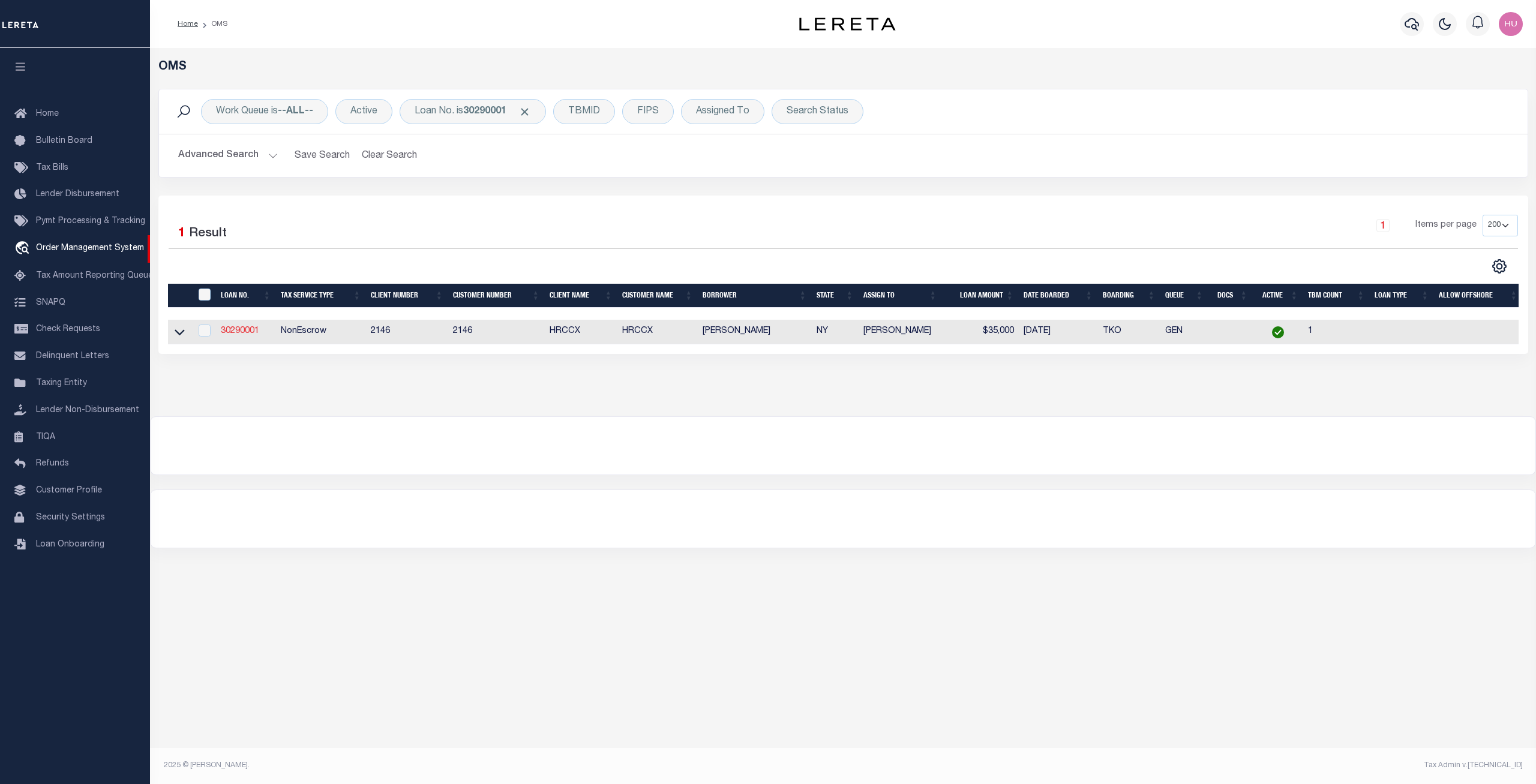
click at [248, 333] on link "30290001" at bounding box center [239, 331] width 38 height 8
type input "30290001"
type input "[PERSON_NAME]"
select select
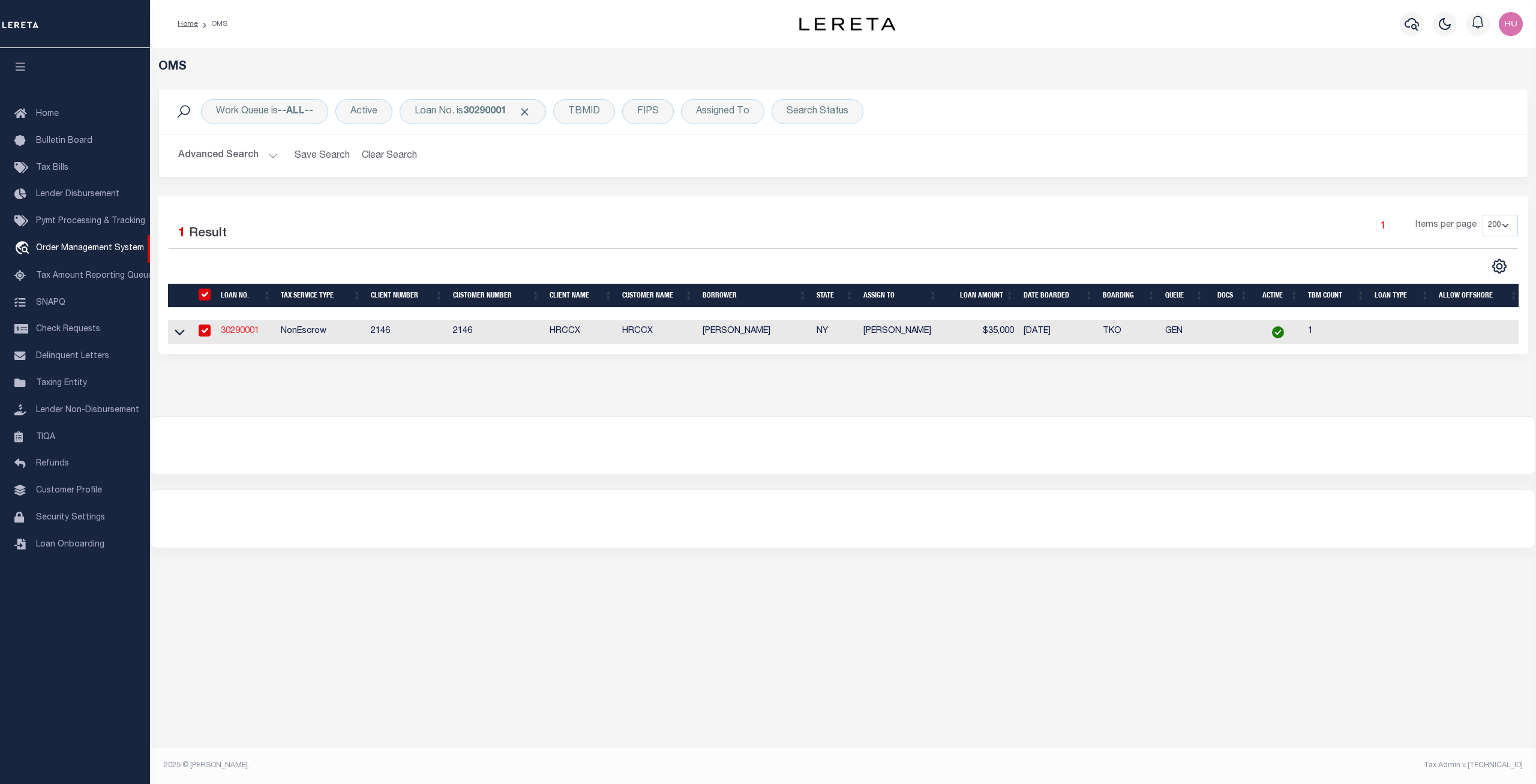
select select "NonEscrow"
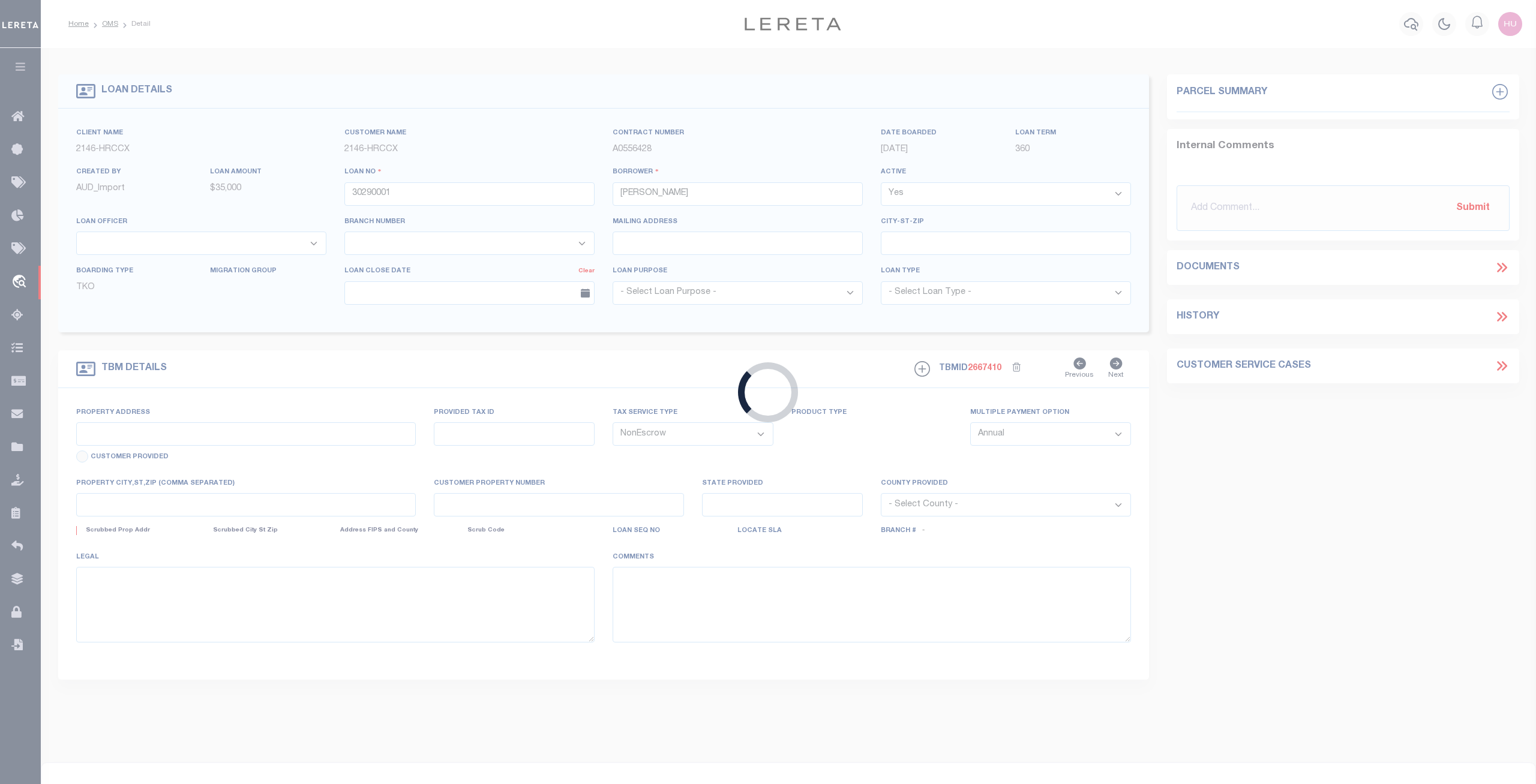
type input "156 Central Ave"
type input "Cohoes, NY 12047"
type input "NY"
select select
select select "3211"
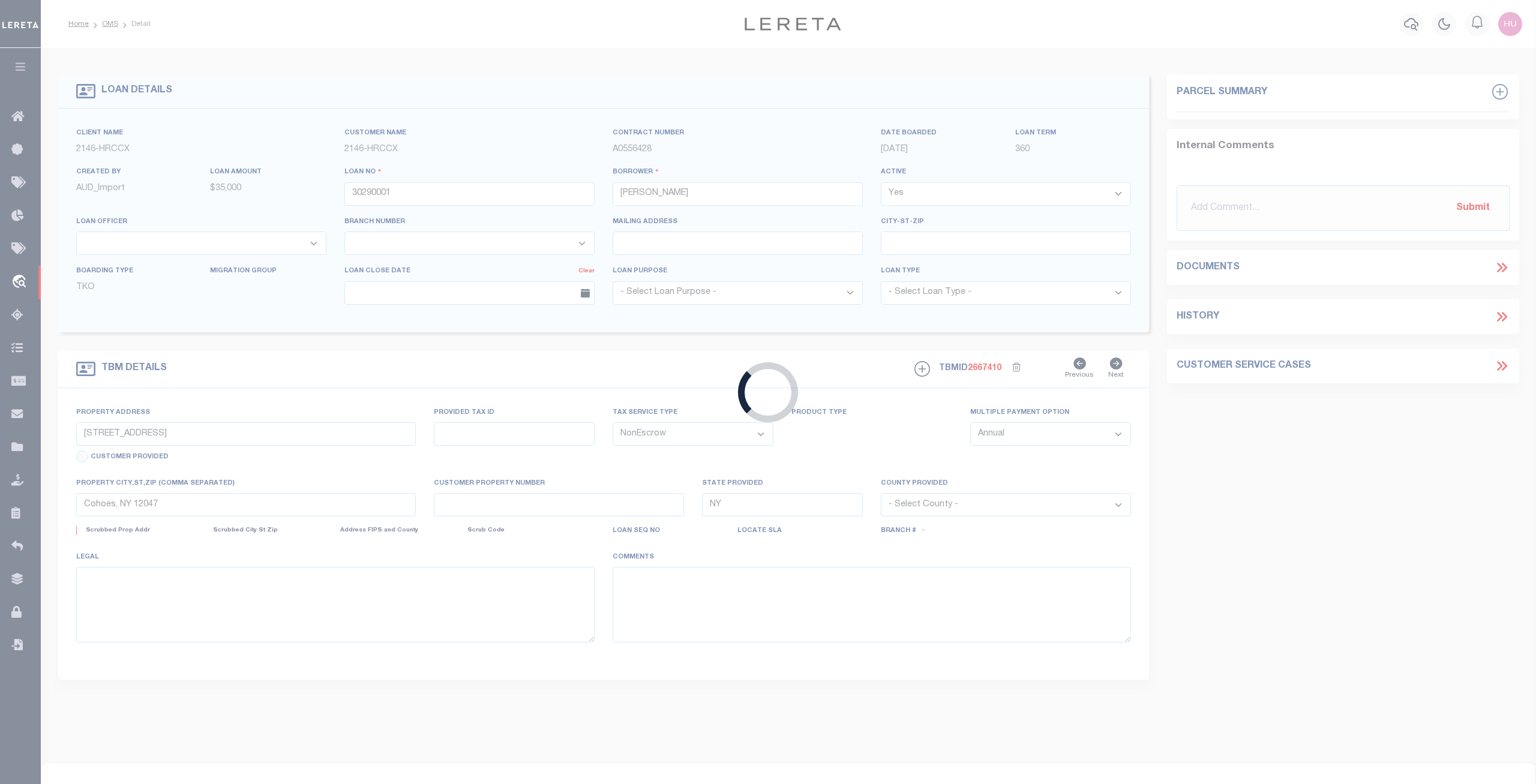
select select
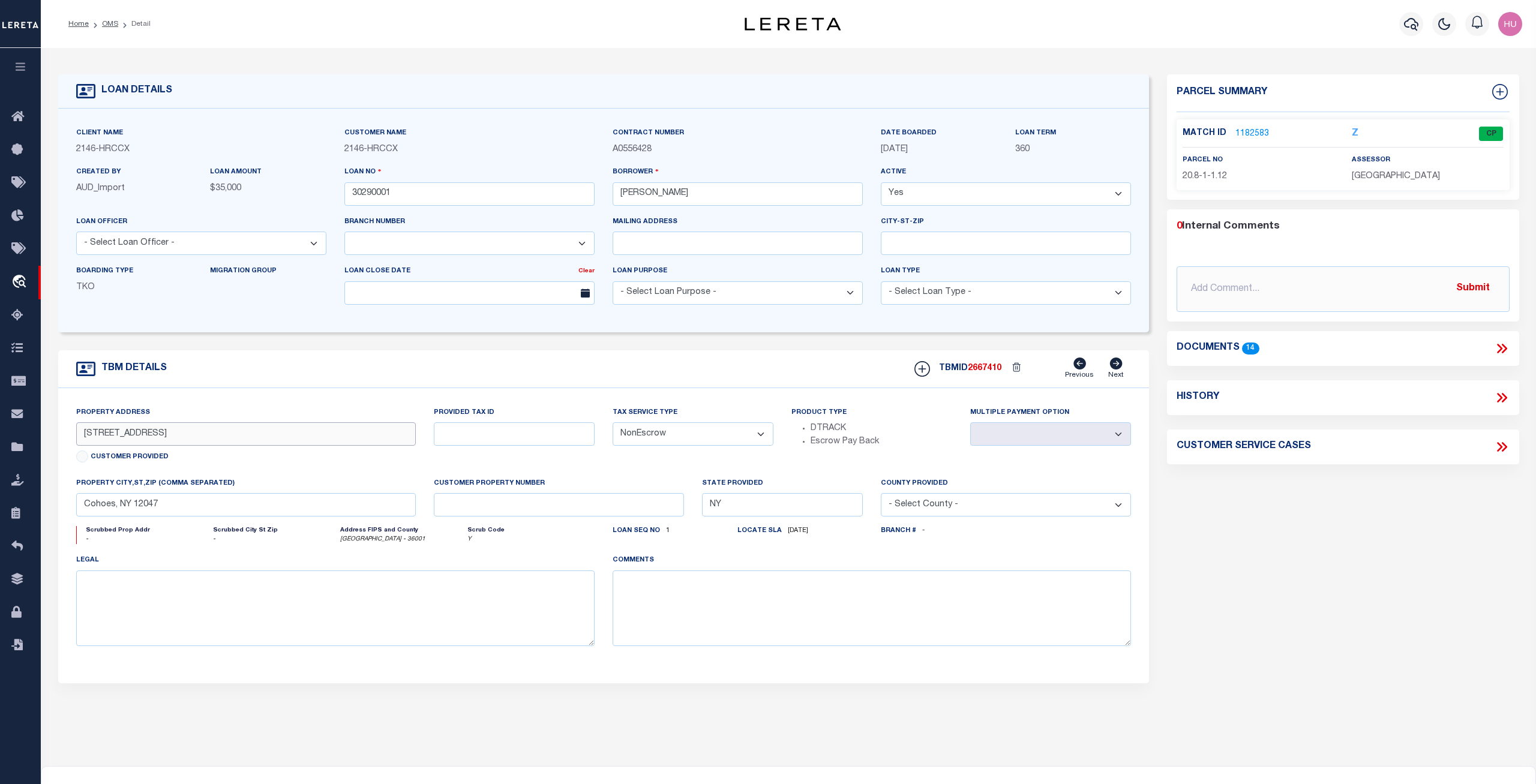
drag, startPoint x: 155, startPoint y: 435, endPoint x: 84, endPoint y: 436, distance: 71.0
click at [84, 436] on input "156 Central Ave" at bounding box center [246, 434] width 340 height 24
drag, startPoint x: 148, startPoint y: 437, endPoint x: 76, endPoint y: 436, distance: 72.0
click at [76, 436] on input "156 Central Ave" at bounding box center [246, 434] width 340 height 24
click at [1259, 135] on link "1182583" at bounding box center [1252, 134] width 34 height 13
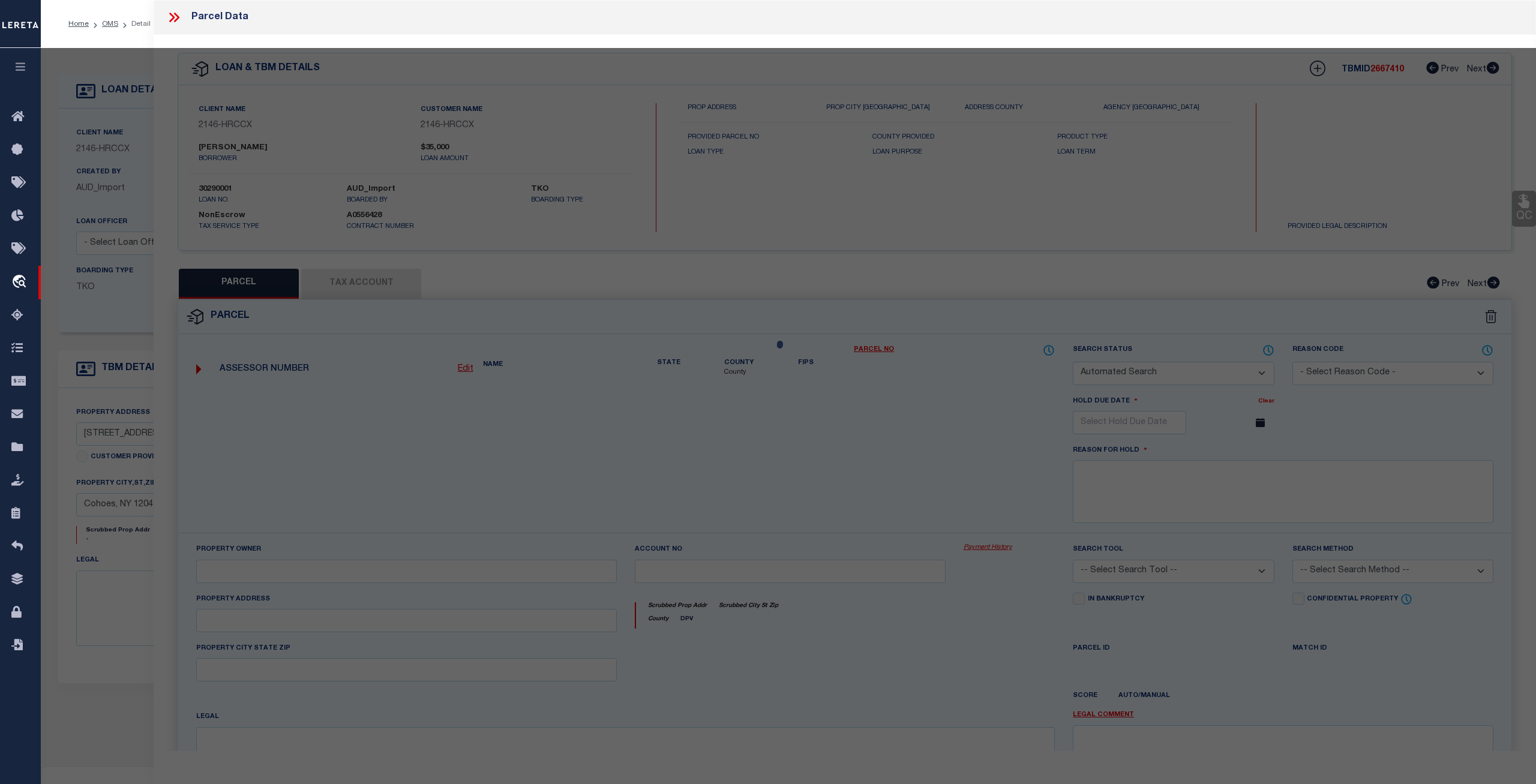
checkbox input "false"
select select "CP"
type input "[PERSON_NAME]"
select select
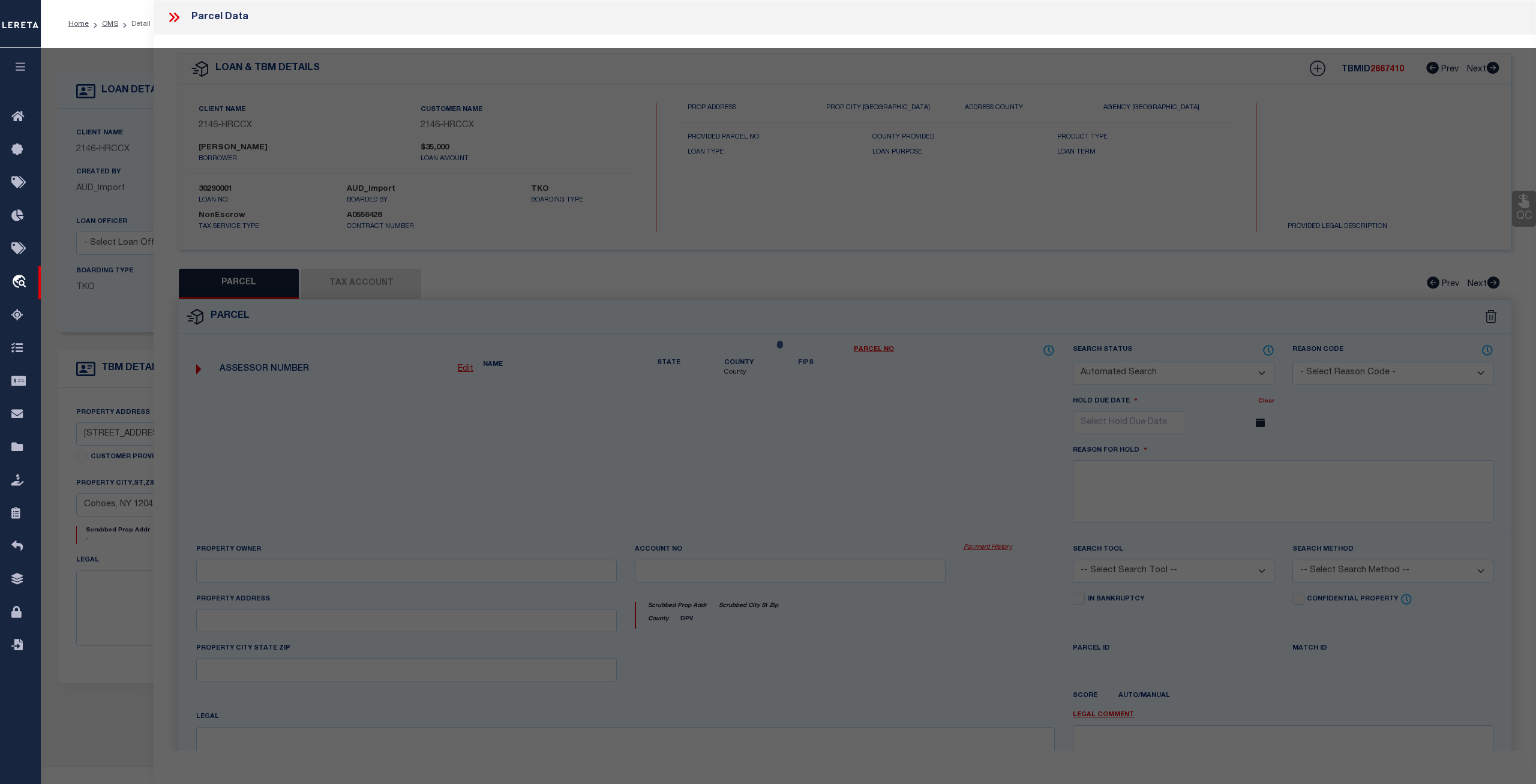
type input "156 Central Ave"
checkbox input "false"
type input "COHOES NY 12047"
type textarea "LOT SIZE 105 X 110"
type textarea "Tax ID Special Project"
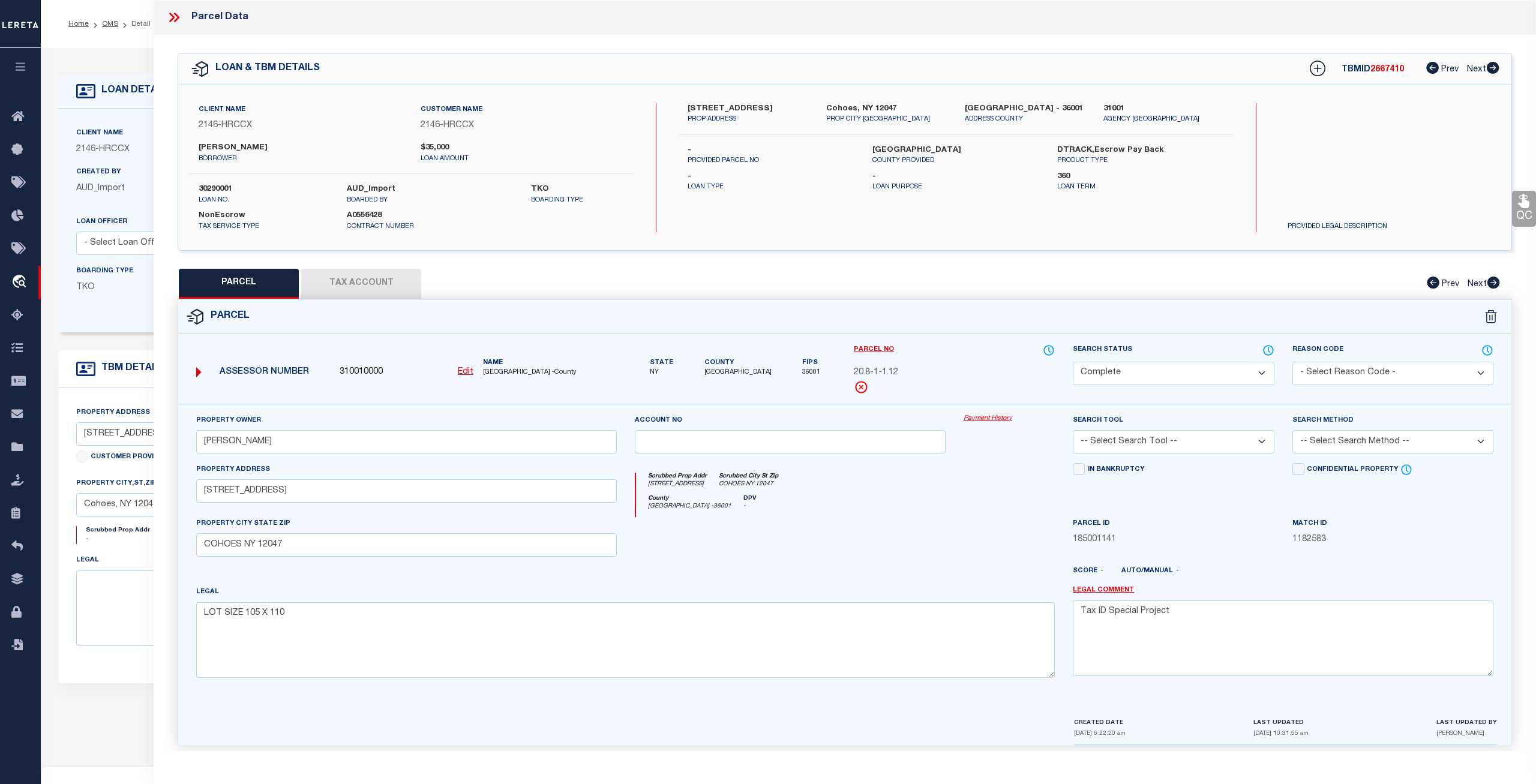
click at [993, 418] on link "Payment History" at bounding box center [1009, 419] width 92 height 10
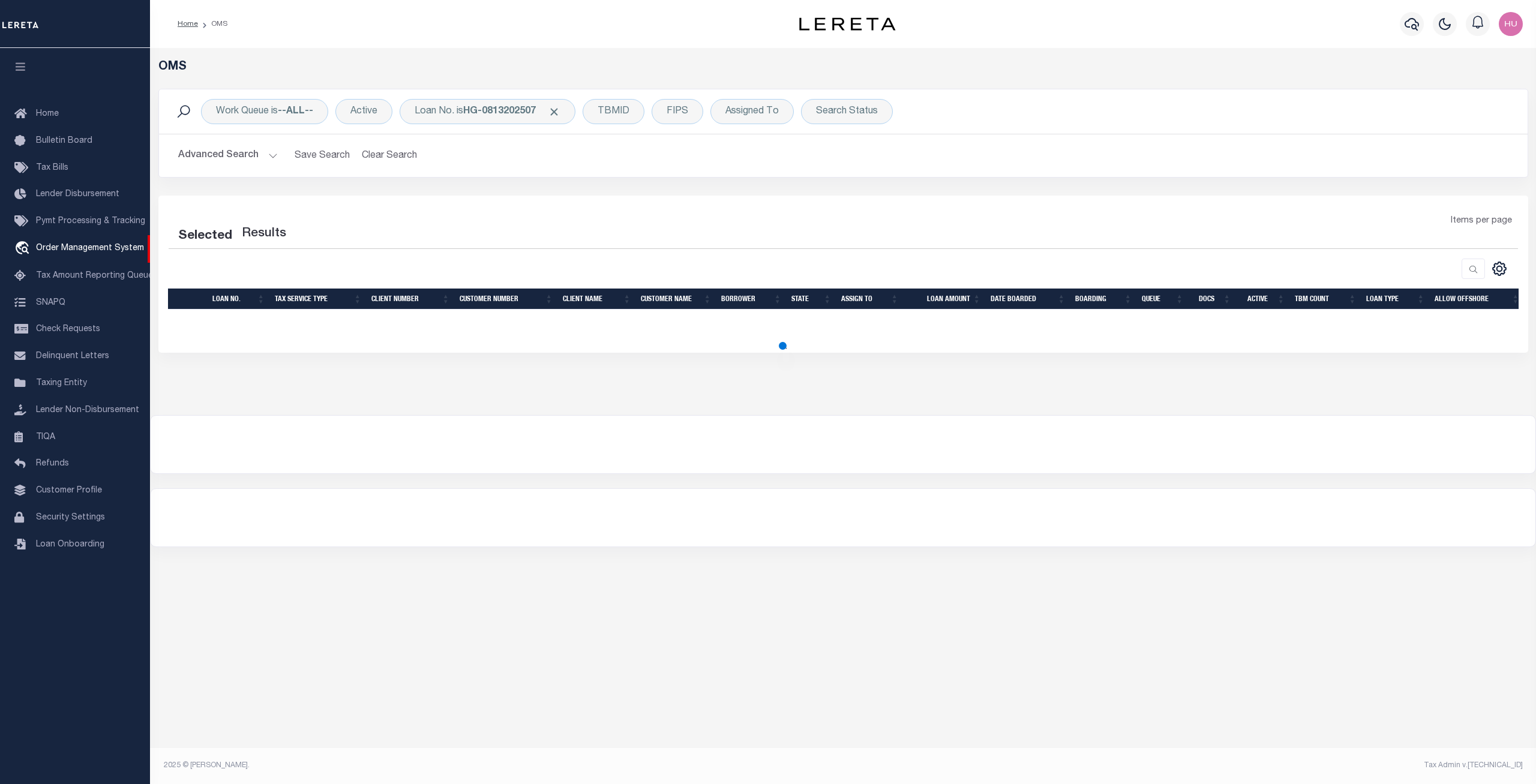
select select "200"
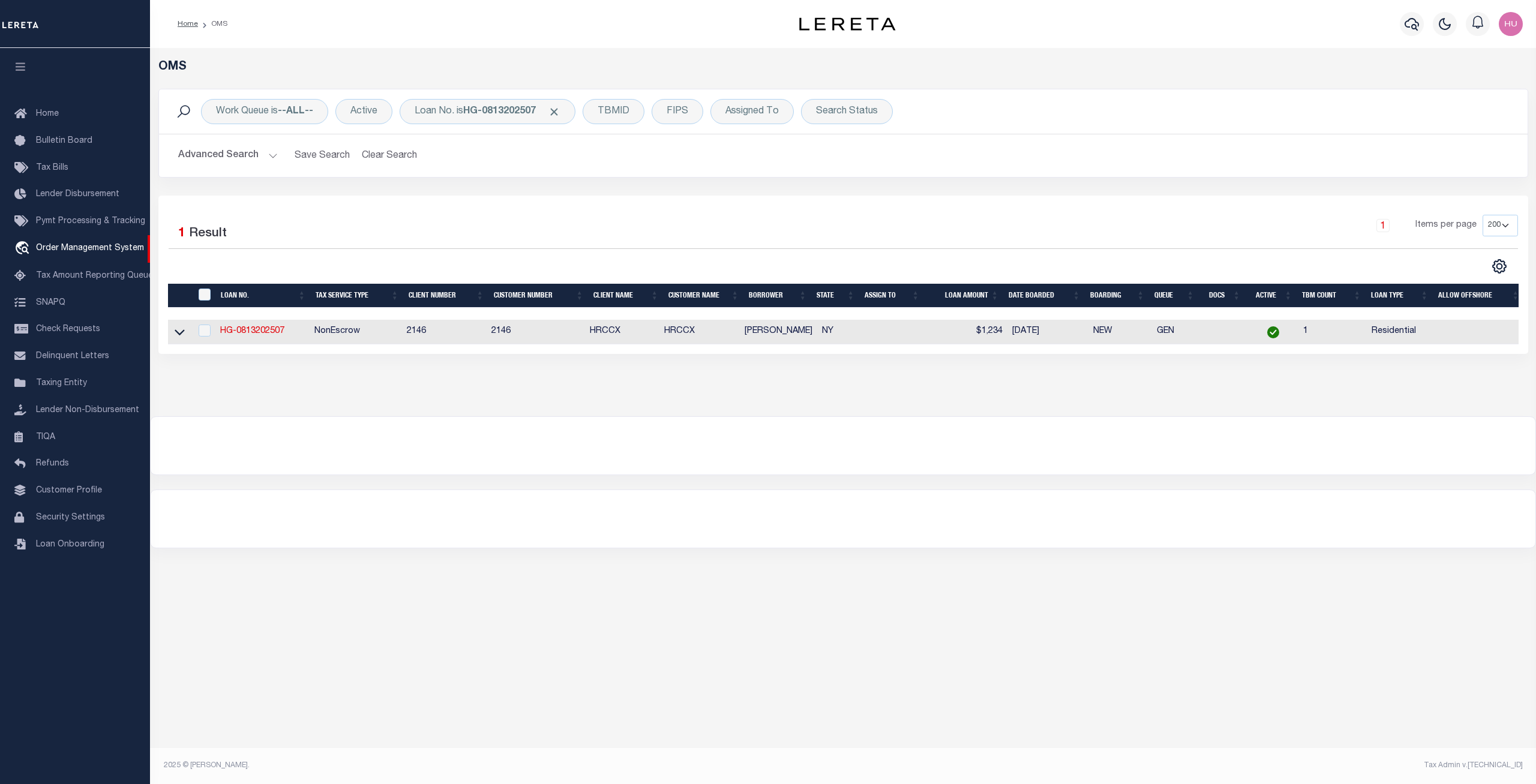
click at [185, 333] on link at bounding box center [180, 331] width 14 height 8
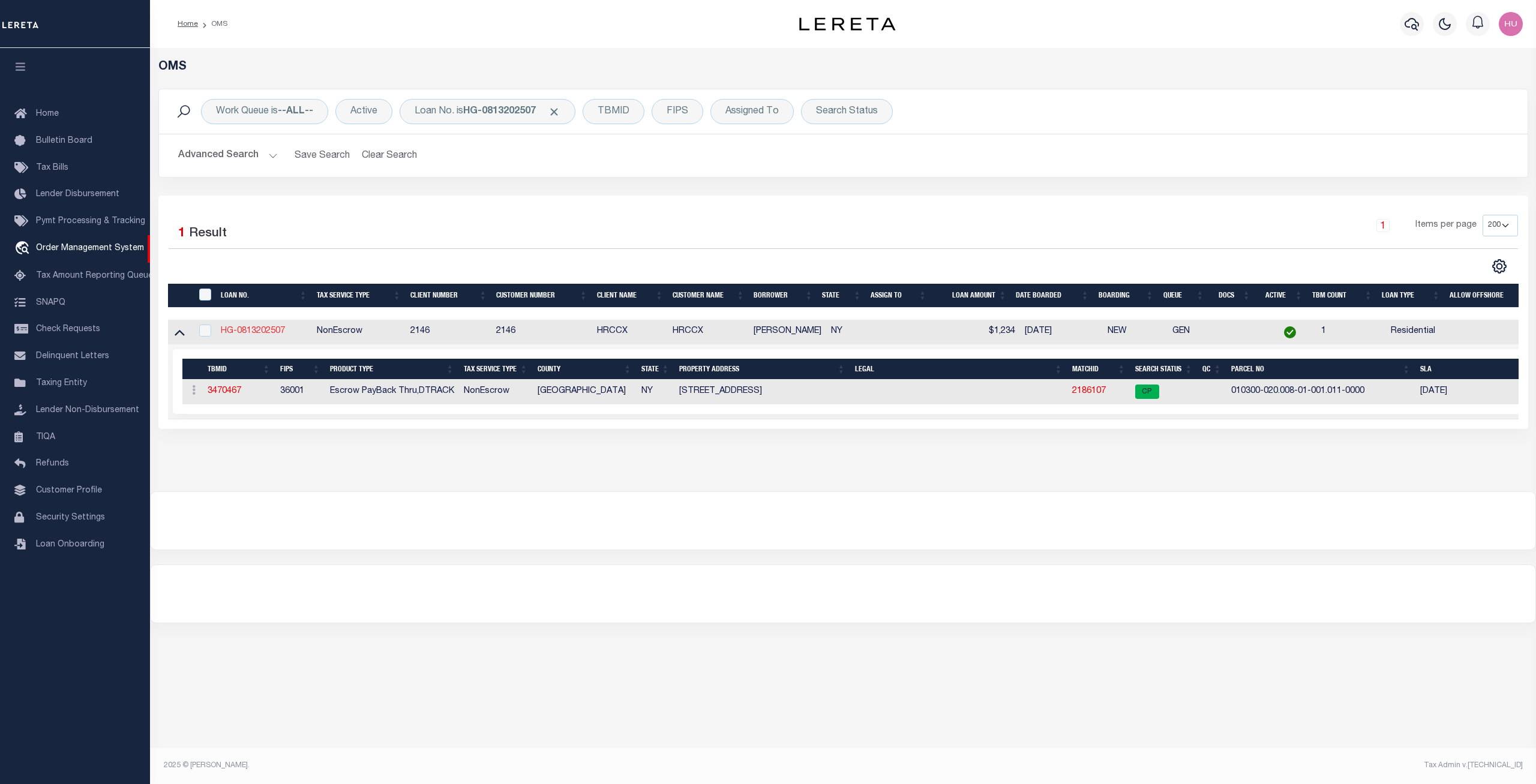
click at [257, 331] on link "HG-0813202507" at bounding box center [253, 331] width 64 height 8
type input "HG-0813202507"
type input "John Doe"
select select
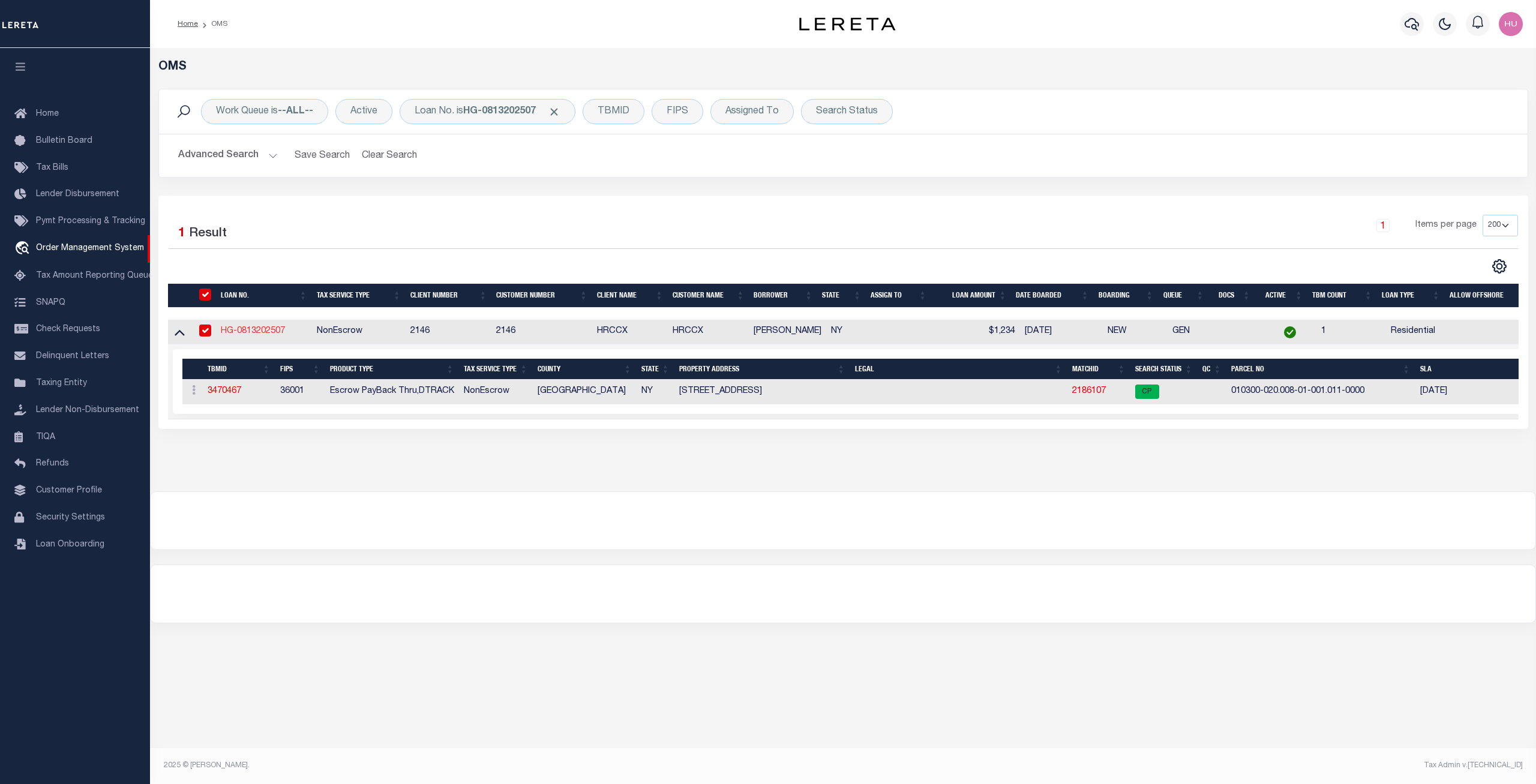
type input "[STREET_ADDRESS]"
type input "COHOES NY 12047-4611"
type input "08/12/2025"
type input "[STREET_ADDRESS]"
type input "COHOES NY 12047-4611"
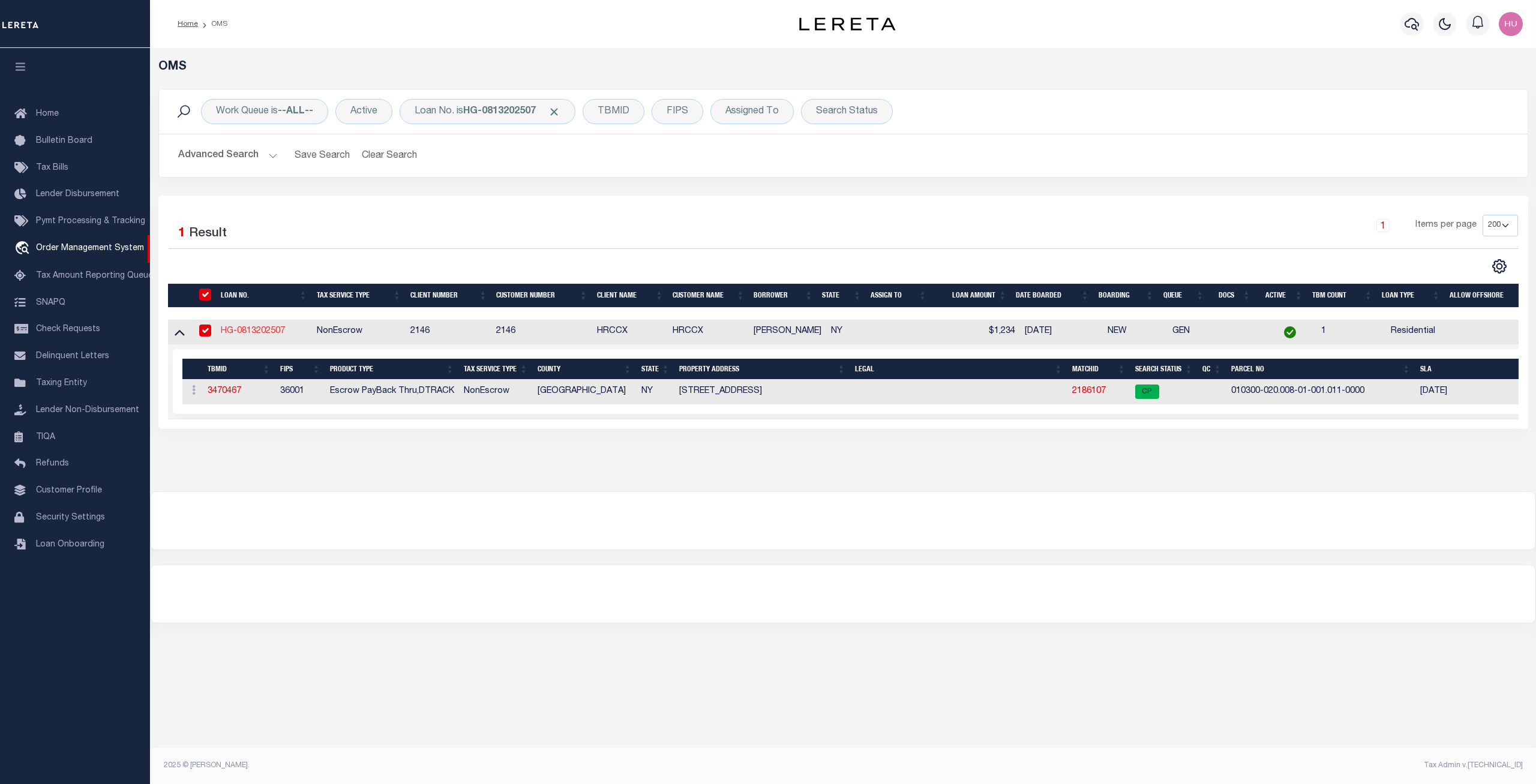
select select
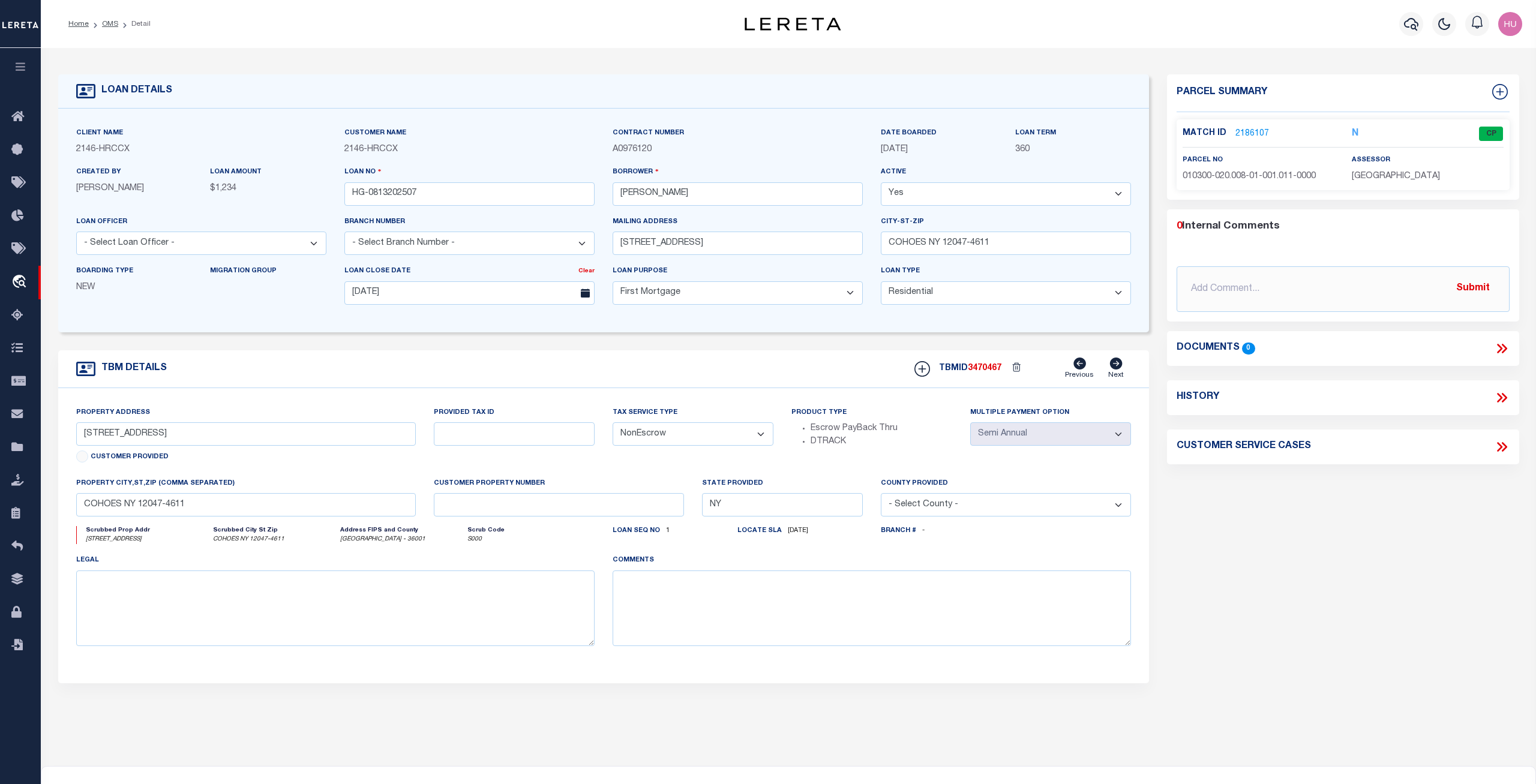
click at [1242, 132] on link "2186107" at bounding box center [1252, 134] width 34 height 13
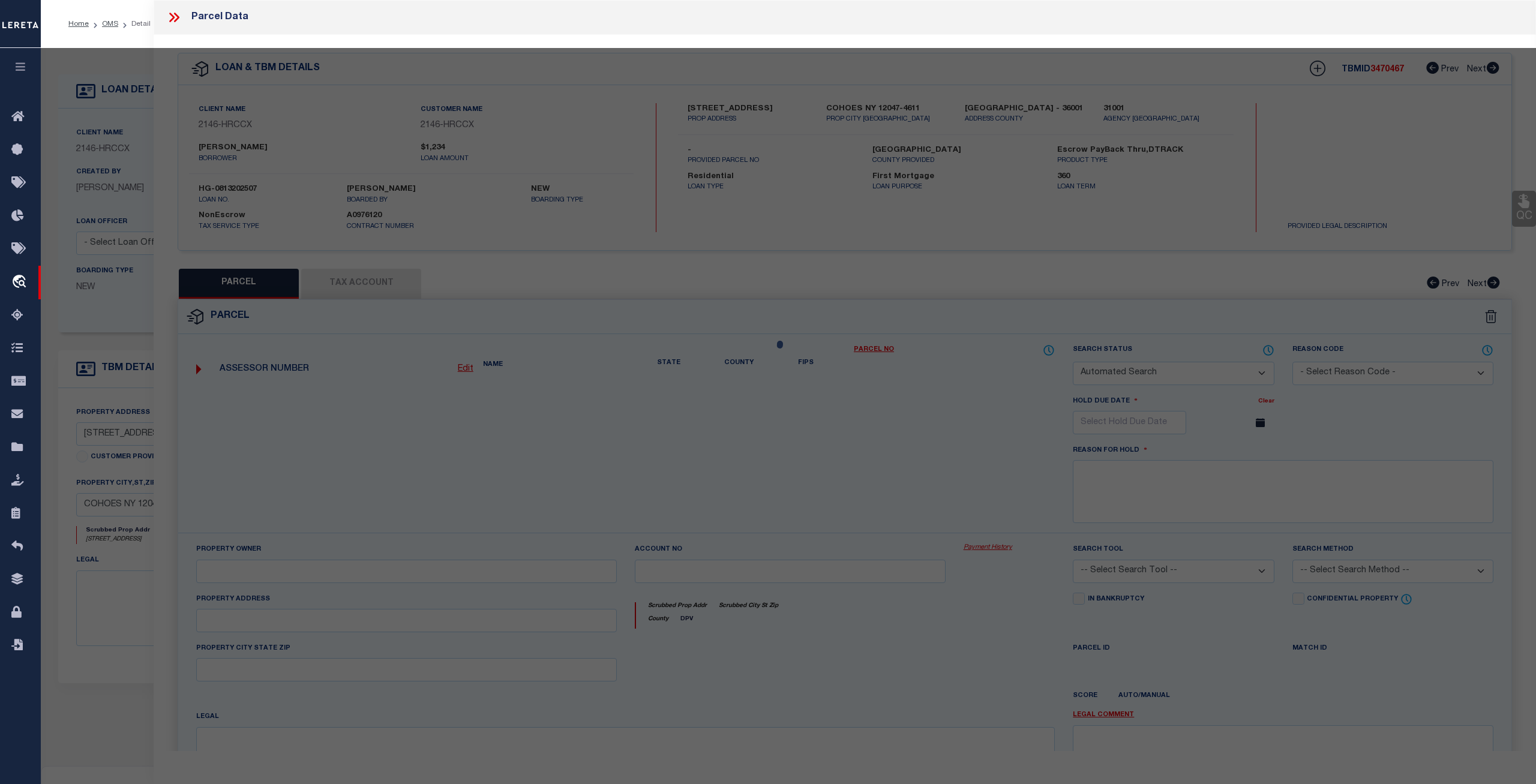
checkbox input "false"
select select "CP"
type input "MCDONALD,JENNIFER LEE"
select select "ATL"
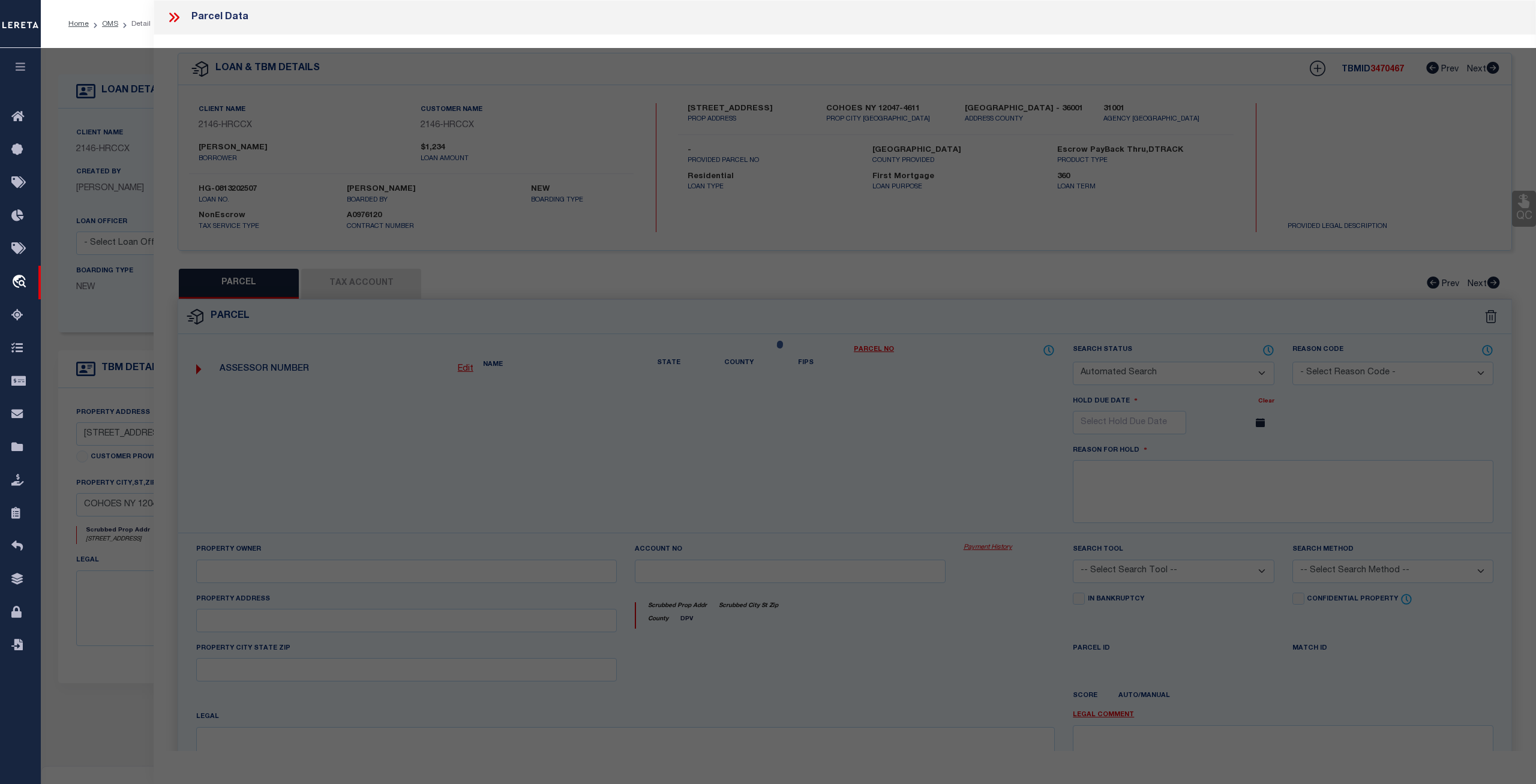
select select "ADD"
type input "158 CENTRAL AVE"
checkbox input "false"
type input "COHOES, NY 12047"
type textarea "LOT:1.011 BLK:1 SEC:20.08 DIST:010300 CITY/MUNI/TWP:COHOES SUBD:LANDS OF [PERSO…"
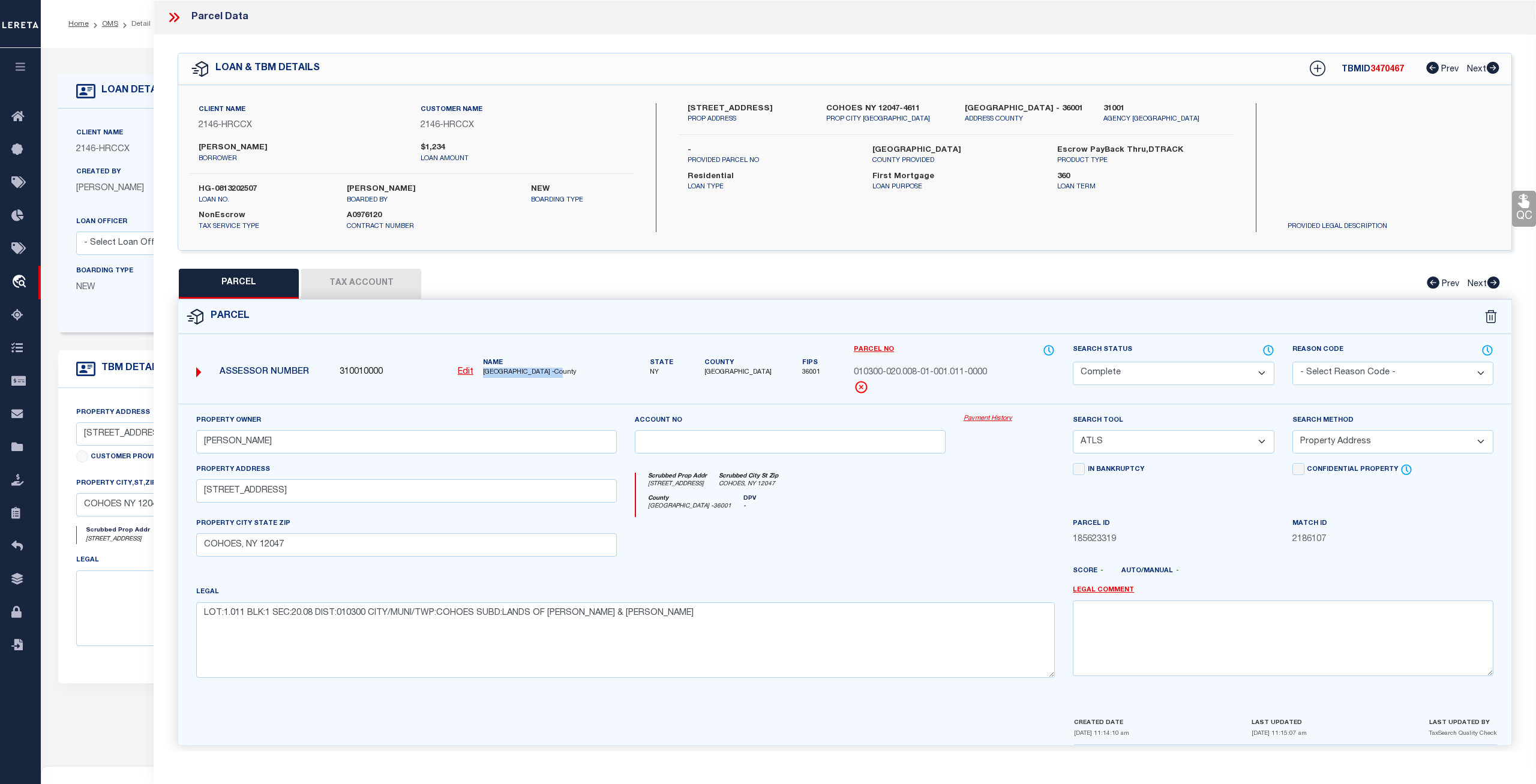
drag, startPoint x: 563, startPoint y: 370, endPoint x: 484, endPoint y: 372, distance: 79.0
click at [484, 372] on span "ALBANY COUNTY -County" at bounding box center [550, 373] width 134 height 10
click at [1005, 421] on link "Payment History" at bounding box center [1009, 419] width 92 height 10
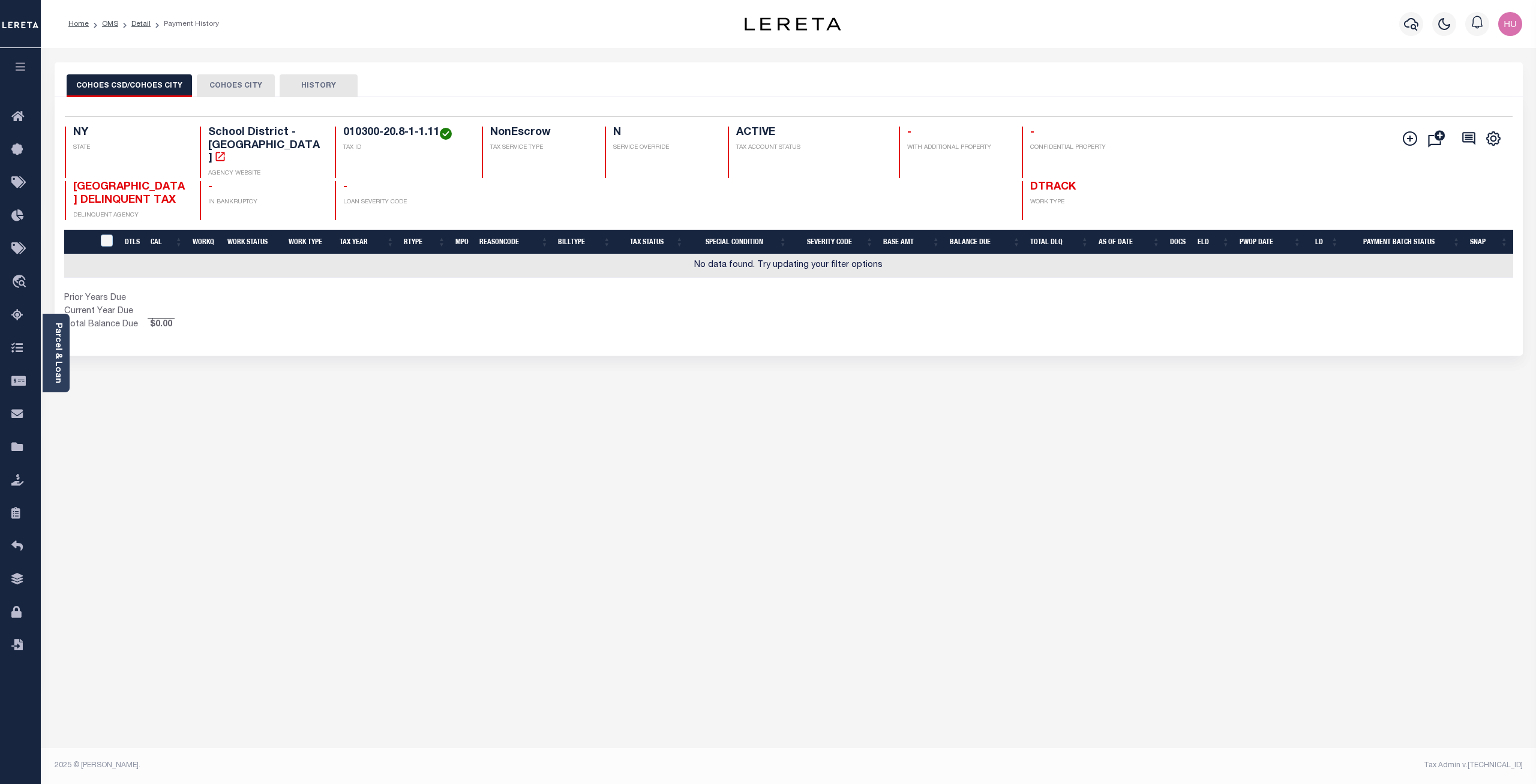
click at [230, 89] on button "COHOES CITY" at bounding box center [236, 86] width 78 height 23
click at [159, 85] on button "COHOES CSD/COHOES CITY" at bounding box center [130, 86] width 125 height 23
drag, startPoint x: 170, startPoint y: 186, endPoint x: 73, endPoint y: 176, distance: 97.5
click at [73, 181] on div "ALBANY COUNTY DELINQUENT TAX DELINQUENT AGENCY" at bounding box center [125, 201] width 120 height 39
click at [220, 84] on button "COHOES CITY" at bounding box center [236, 86] width 78 height 23
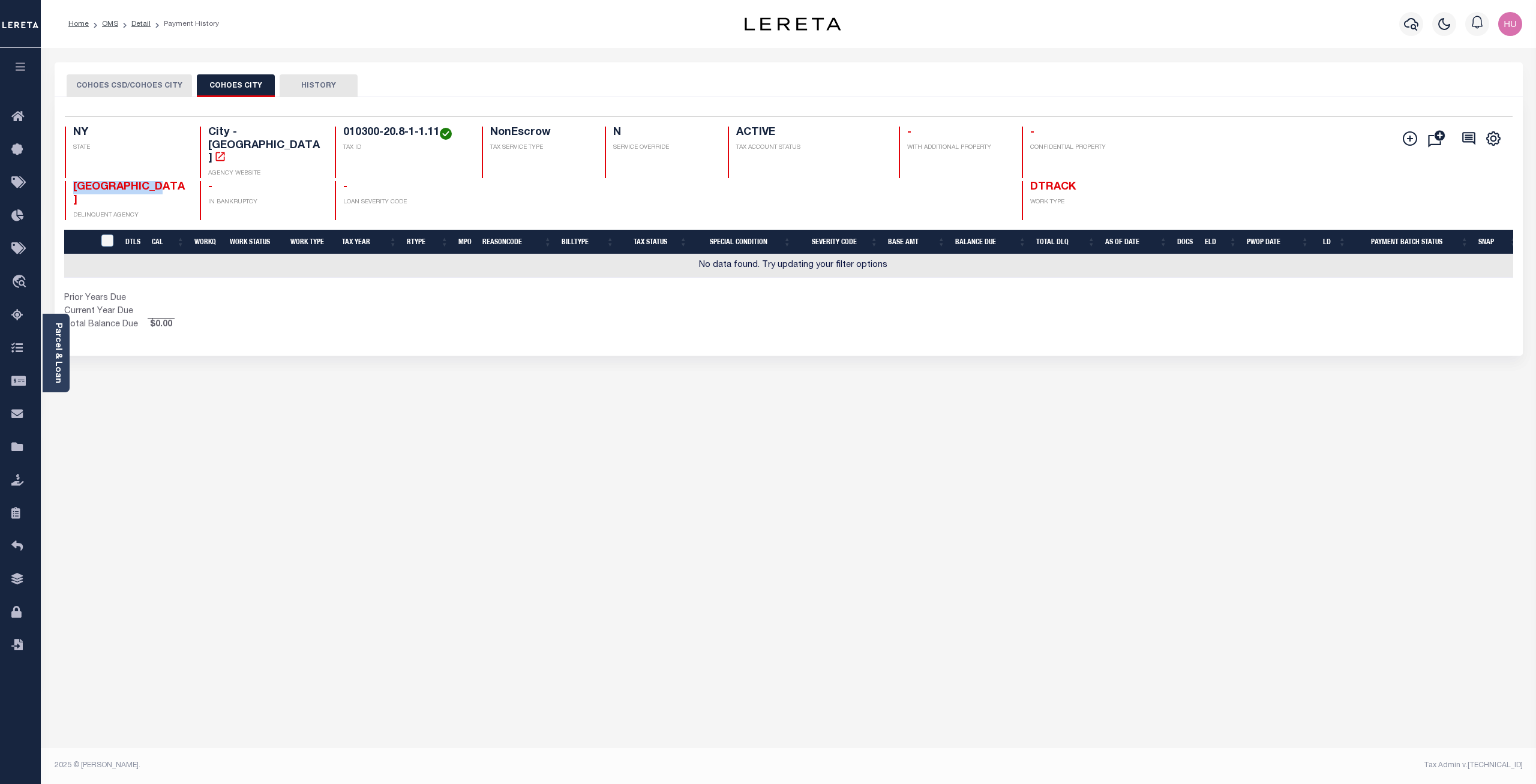
drag, startPoint x: 164, startPoint y: 180, endPoint x: 61, endPoint y: 181, distance: 103.0
click at [61, 181] on div "Selected 0 Result Items per page 25 50 100 NY STATE City - NY AGENCY WEBSITE 01…" at bounding box center [788, 168] width 1466 height 103
click at [128, 85] on button "COHOES CSD/COHOES CITY" at bounding box center [130, 86] width 125 height 23
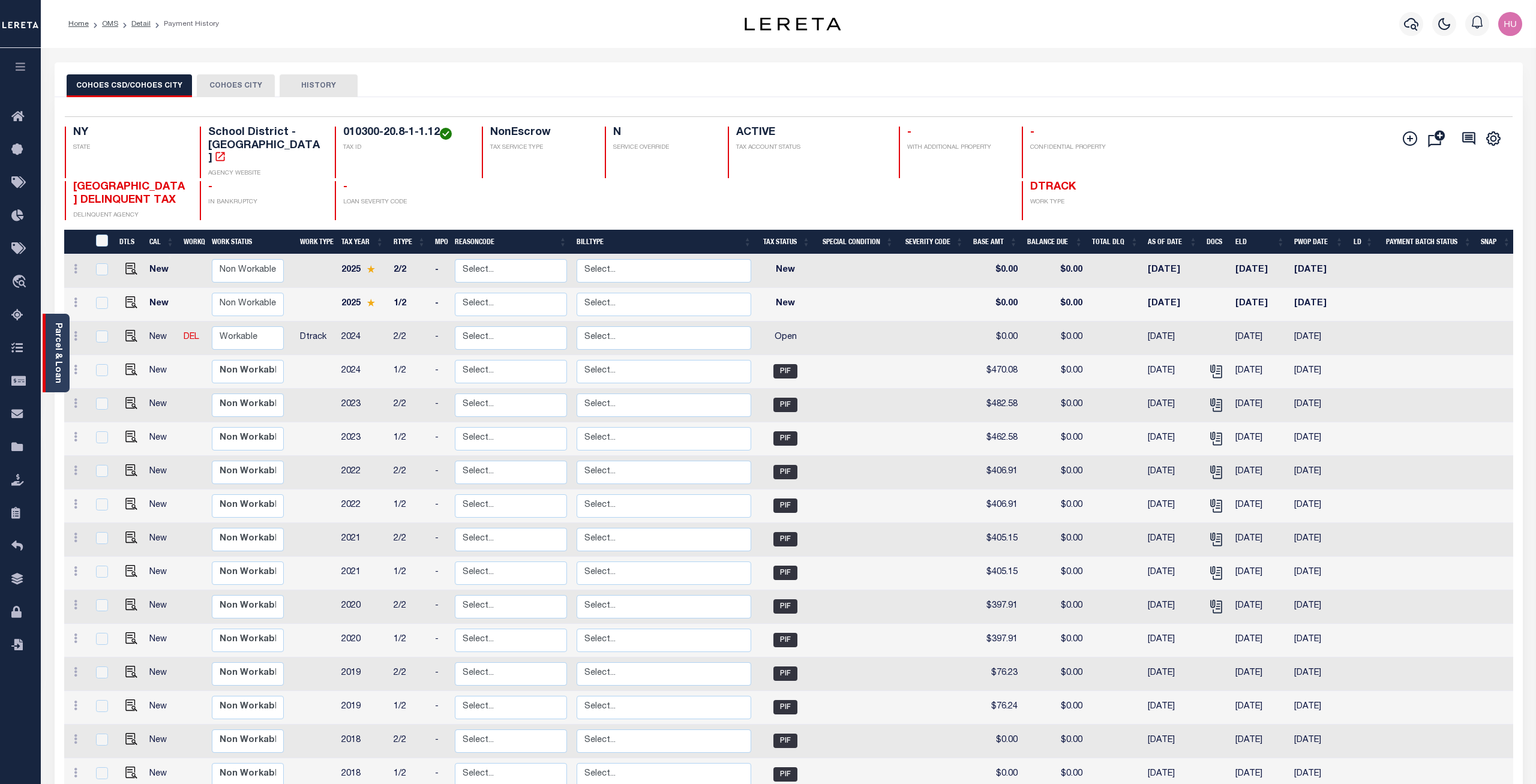
click at [60, 333] on link "Parcel & Loan" at bounding box center [58, 353] width 8 height 60
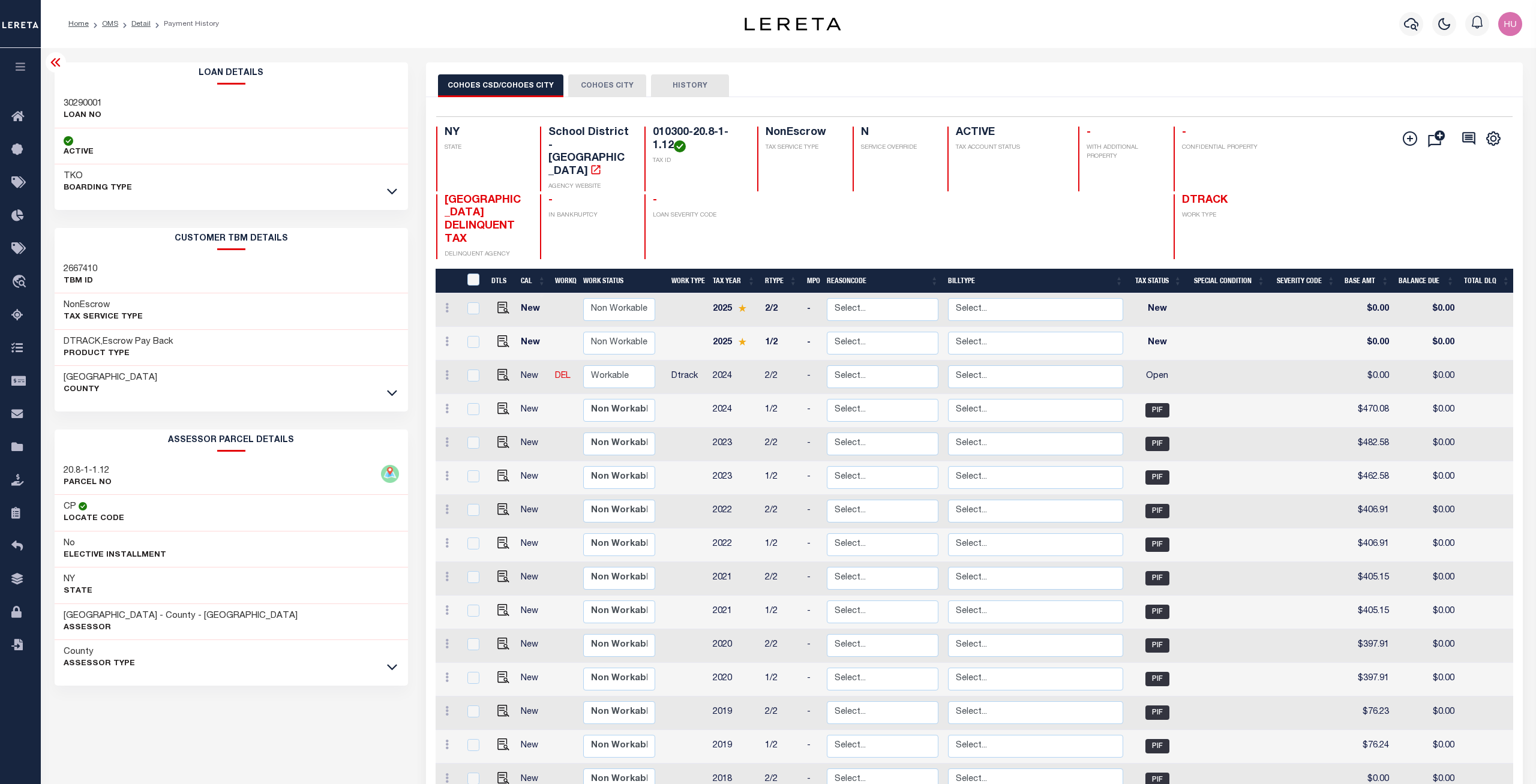
click at [598, 87] on button "COHOES CITY" at bounding box center [607, 86] width 78 height 23
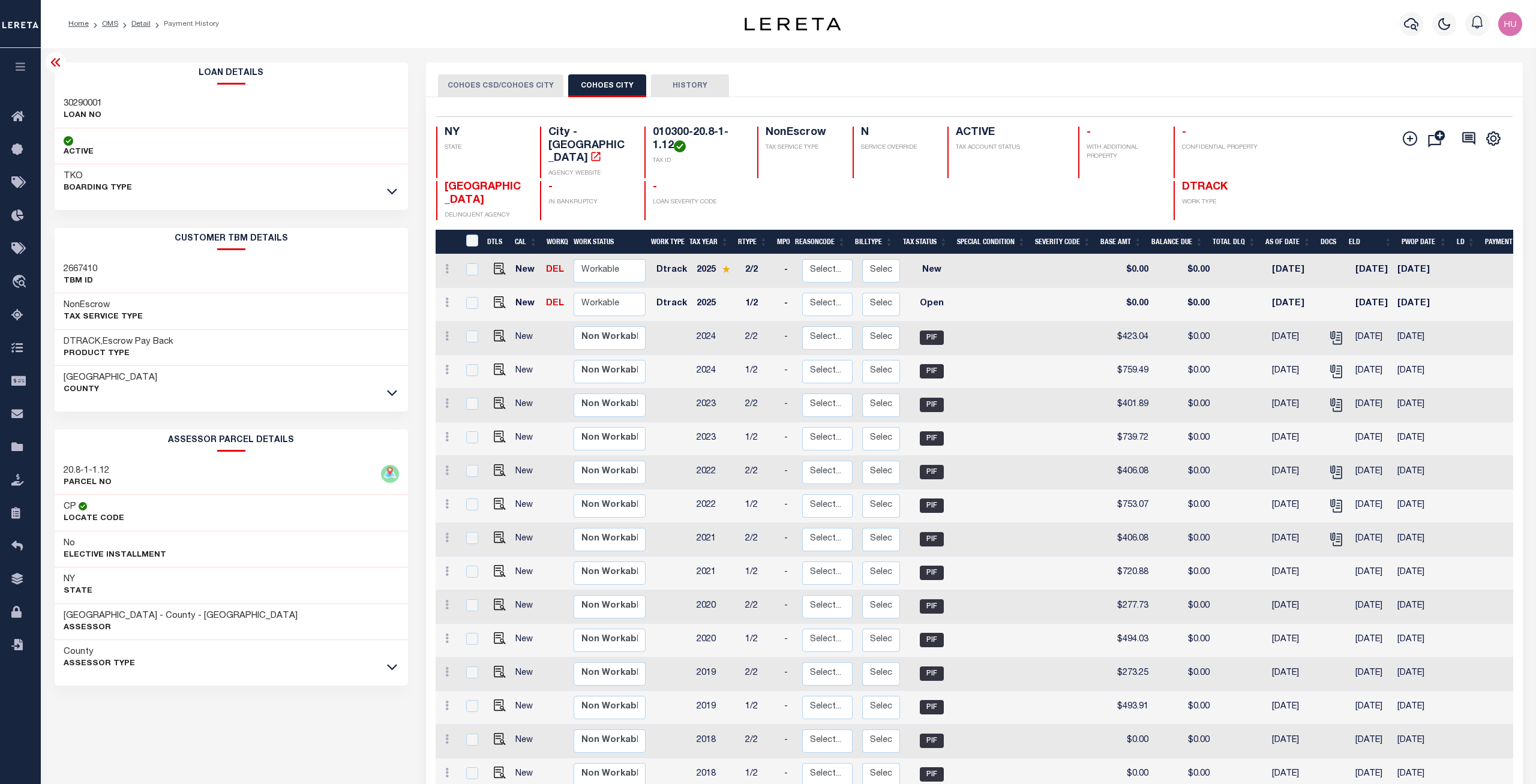
click at [488, 85] on button "COHOES CSD/COHOES CITY" at bounding box center [501, 86] width 125 height 23
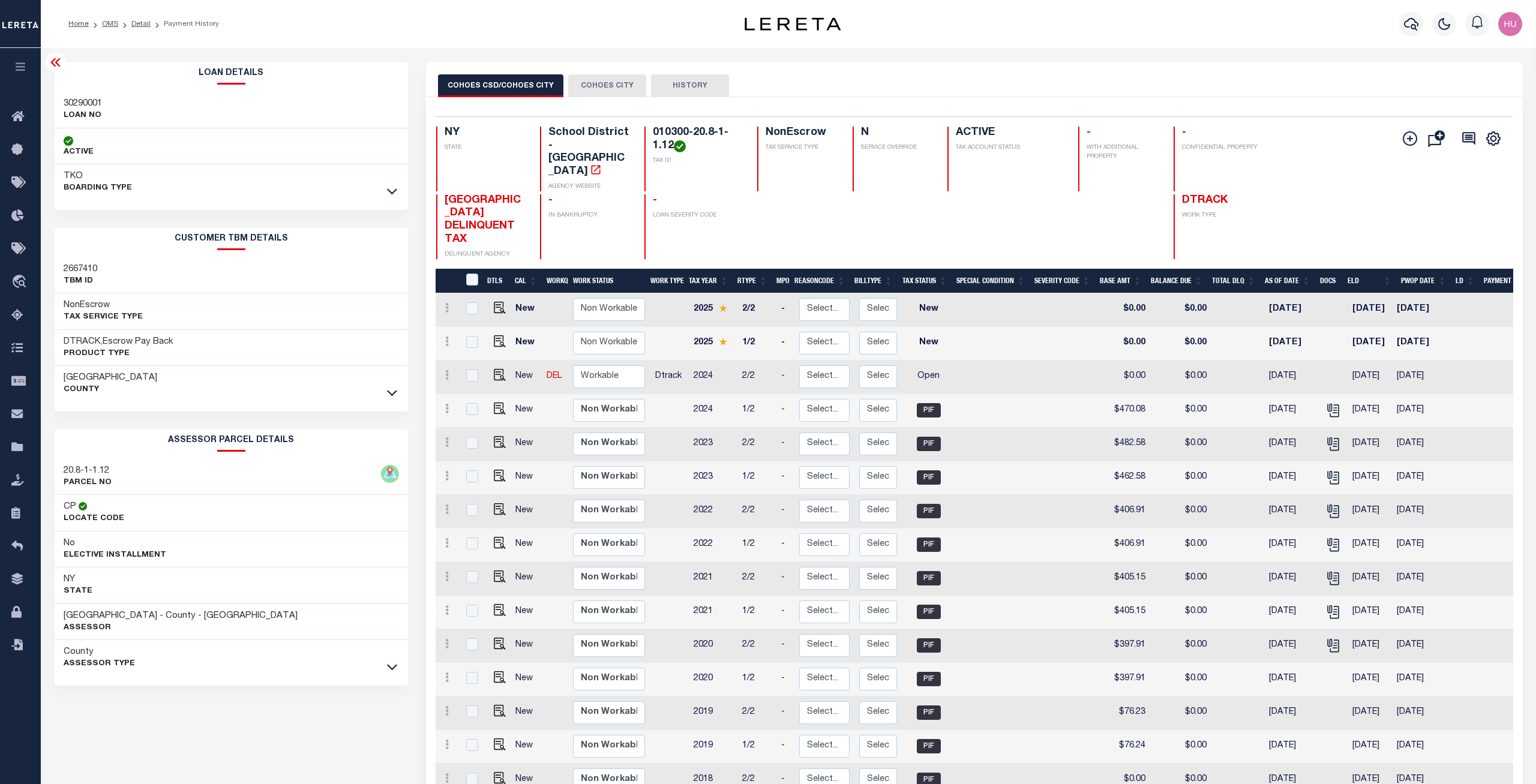
click at [604, 81] on button "COHOES CITY" at bounding box center [607, 86] width 78 height 23
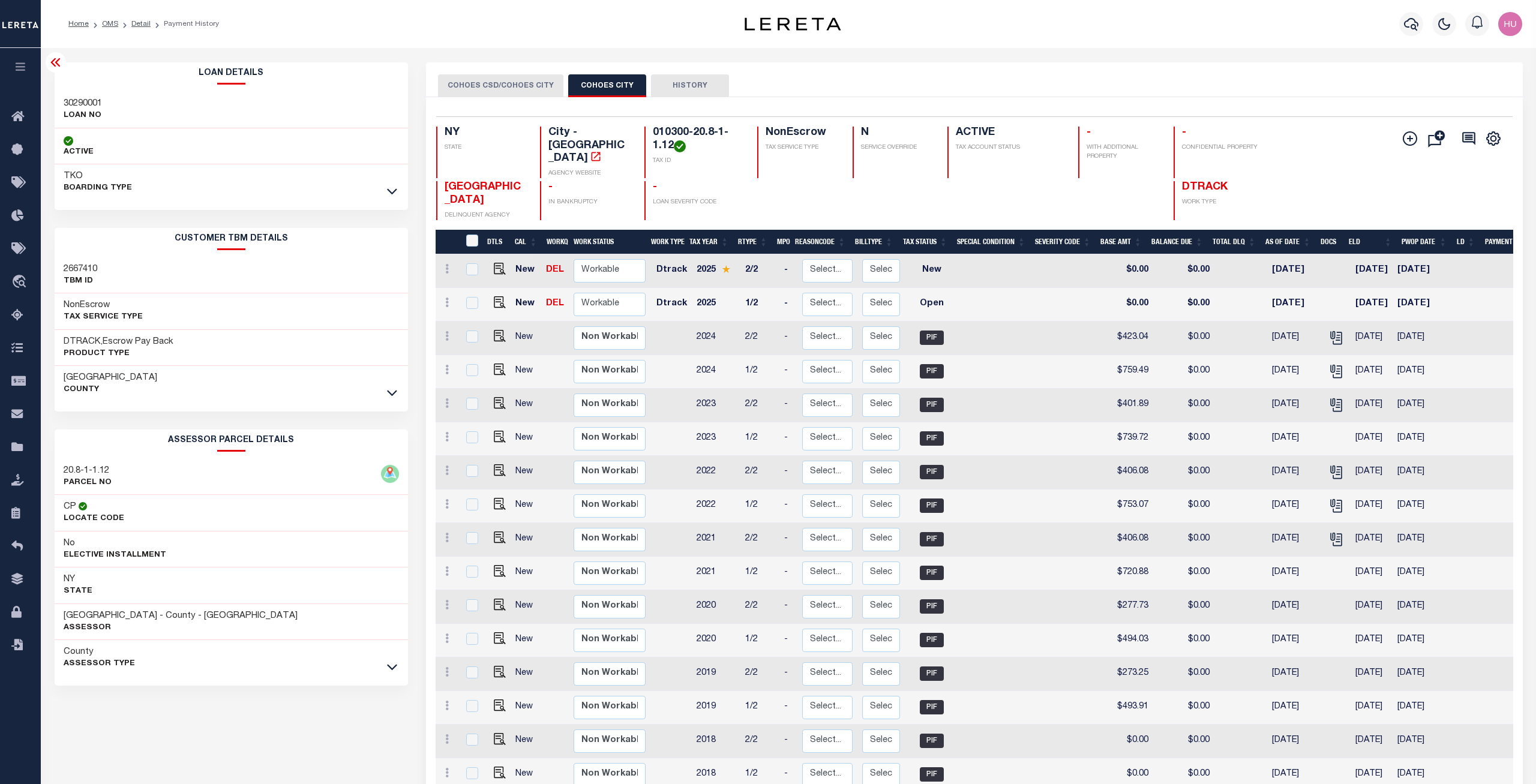
click at [510, 81] on button "COHOES CSD/COHOES CITY" at bounding box center [501, 86] width 125 height 23
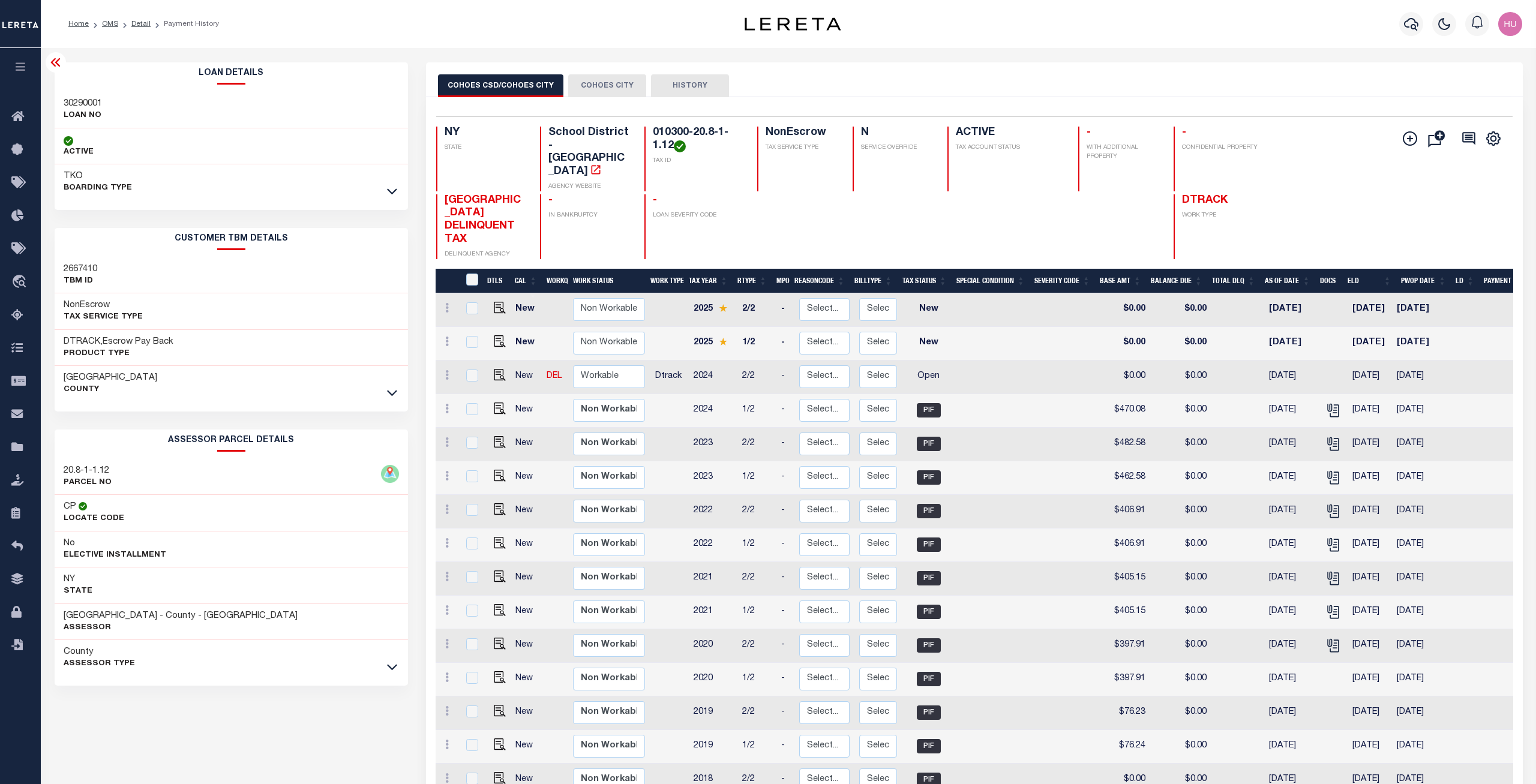
click at [598, 87] on button "COHOES CITY" at bounding box center [607, 86] width 78 height 23
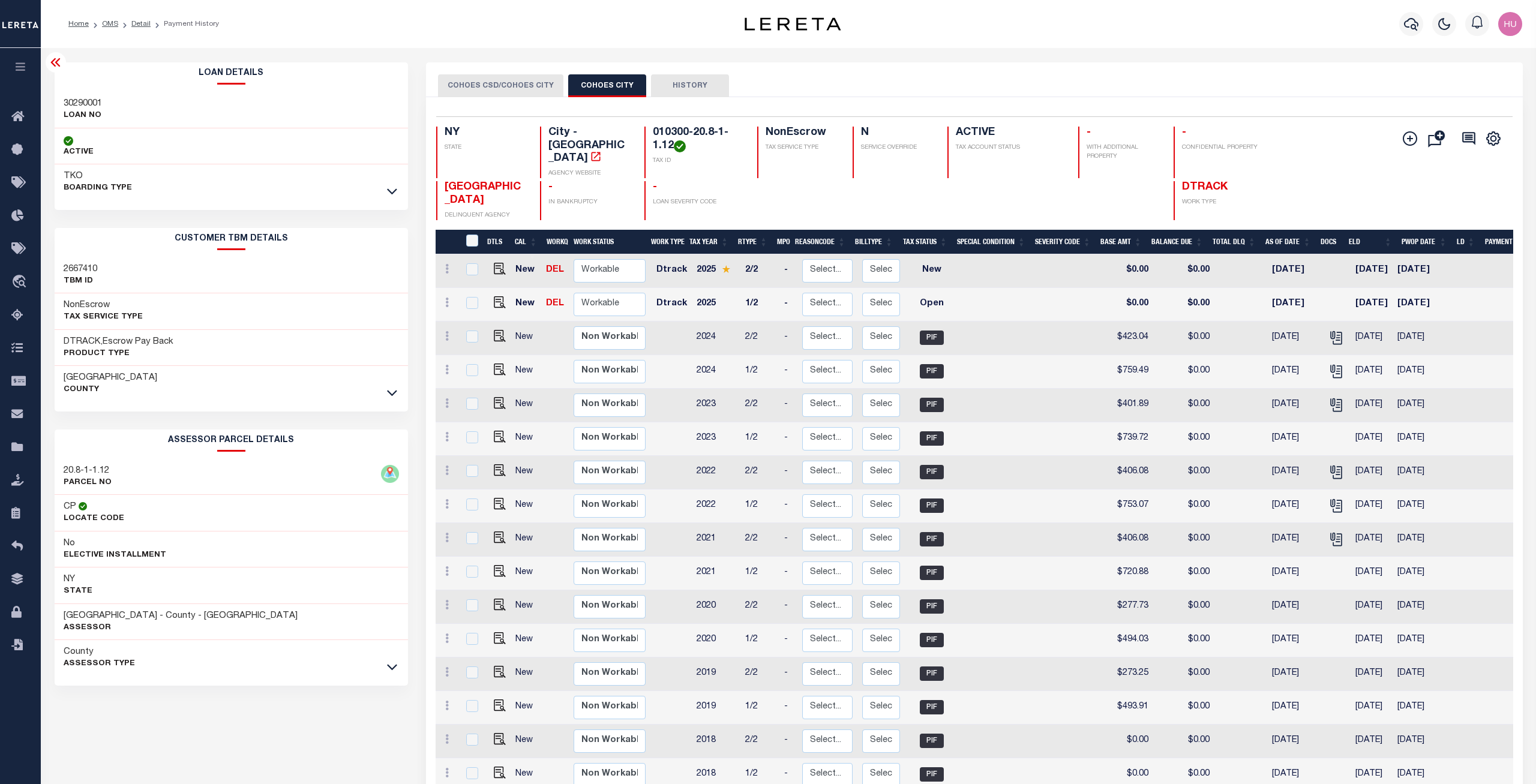
click at [510, 84] on button "COHOES CSD/COHOES CITY" at bounding box center [501, 86] width 125 height 23
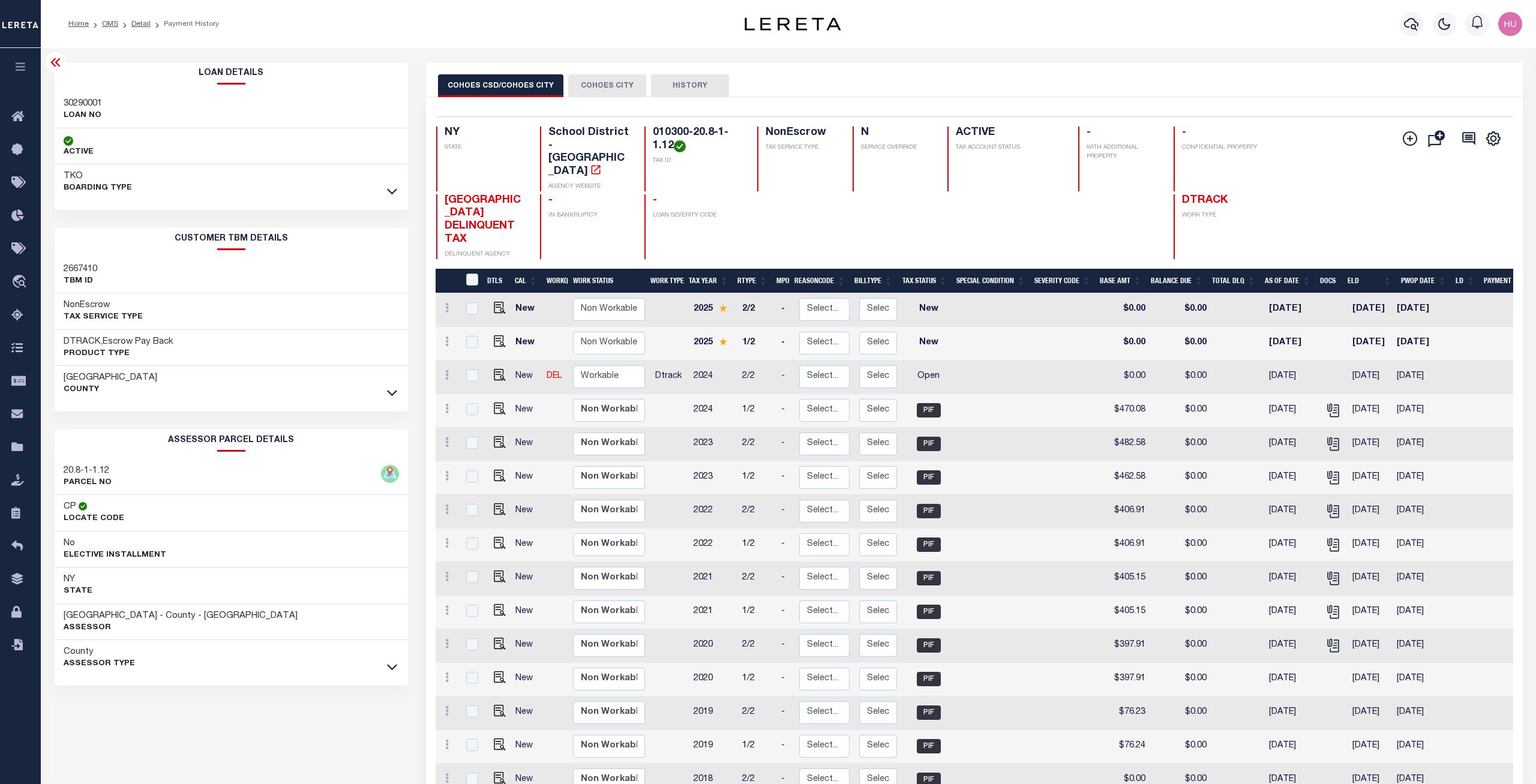
click at [598, 85] on button "COHOES CITY" at bounding box center [607, 86] width 78 height 23
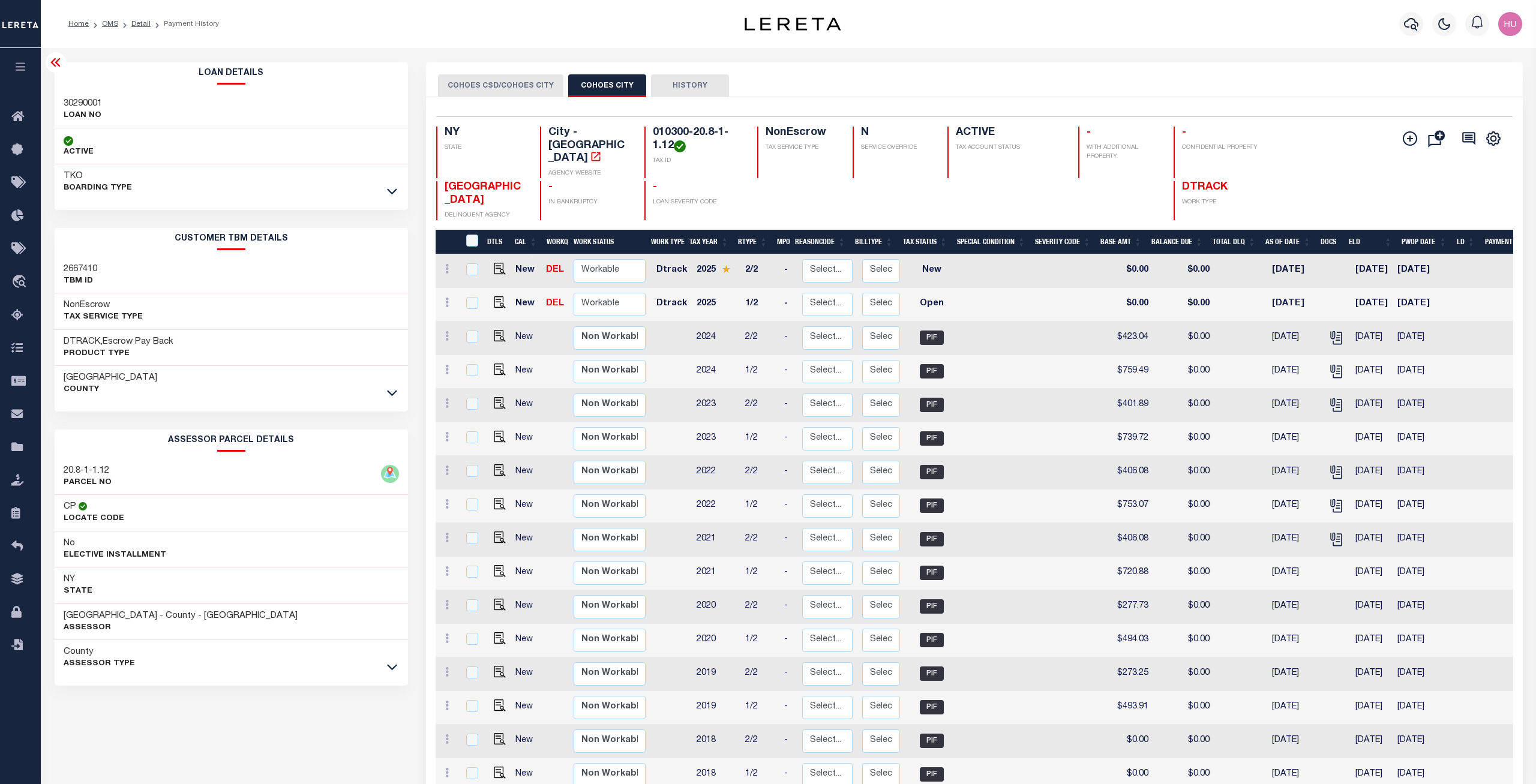
click at [516, 85] on button "COHOES CSD/COHOES CITY" at bounding box center [501, 86] width 125 height 23
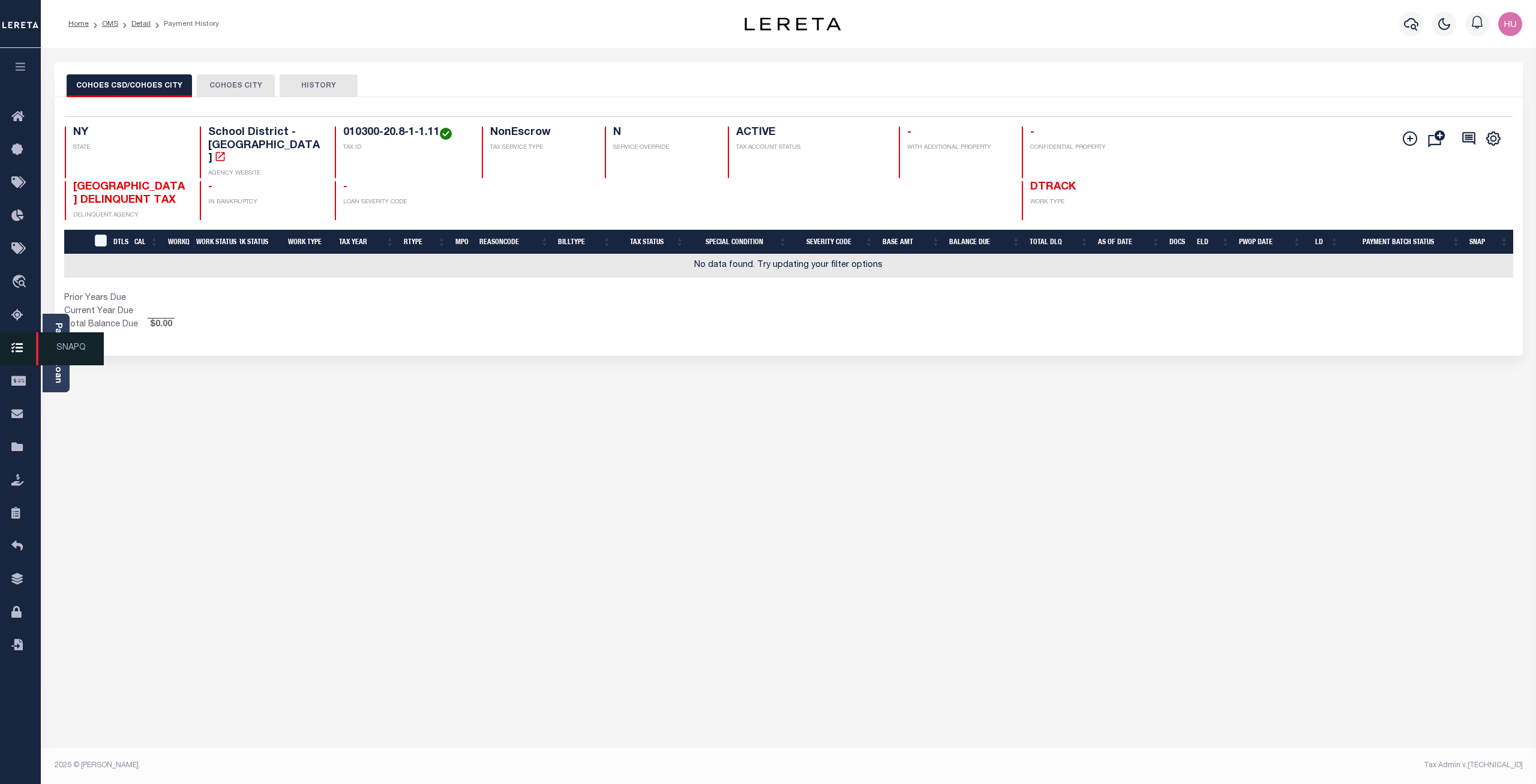
click at [53, 354] on span "SNAPQ" at bounding box center [70, 348] width 68 height 33
click at [63, 342] on div "Parcel & Loan" at bounding box center [56, 353] width 27 height 79
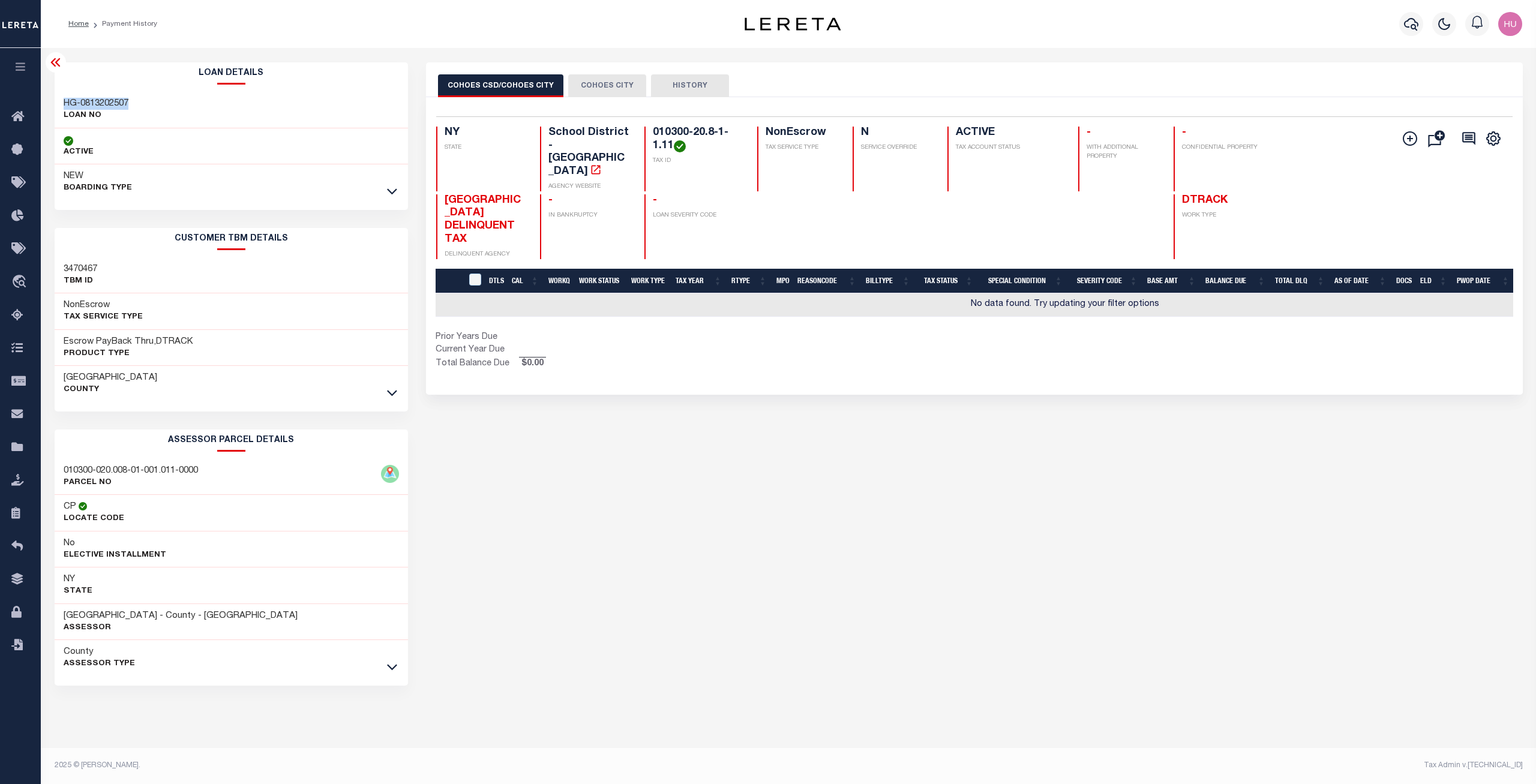
drag, startPoint x: 130, startPoint y: 103, endPoint x: 66, endPoint y: 106, distance: 64.1
click at [66, 106] on h3 "HG-0813202507" at bounding box center [96, 103] width 64 height 12
click at [606, 87] on button "COHOES CITY" at bounding box center [607, 86] width 78 height 23
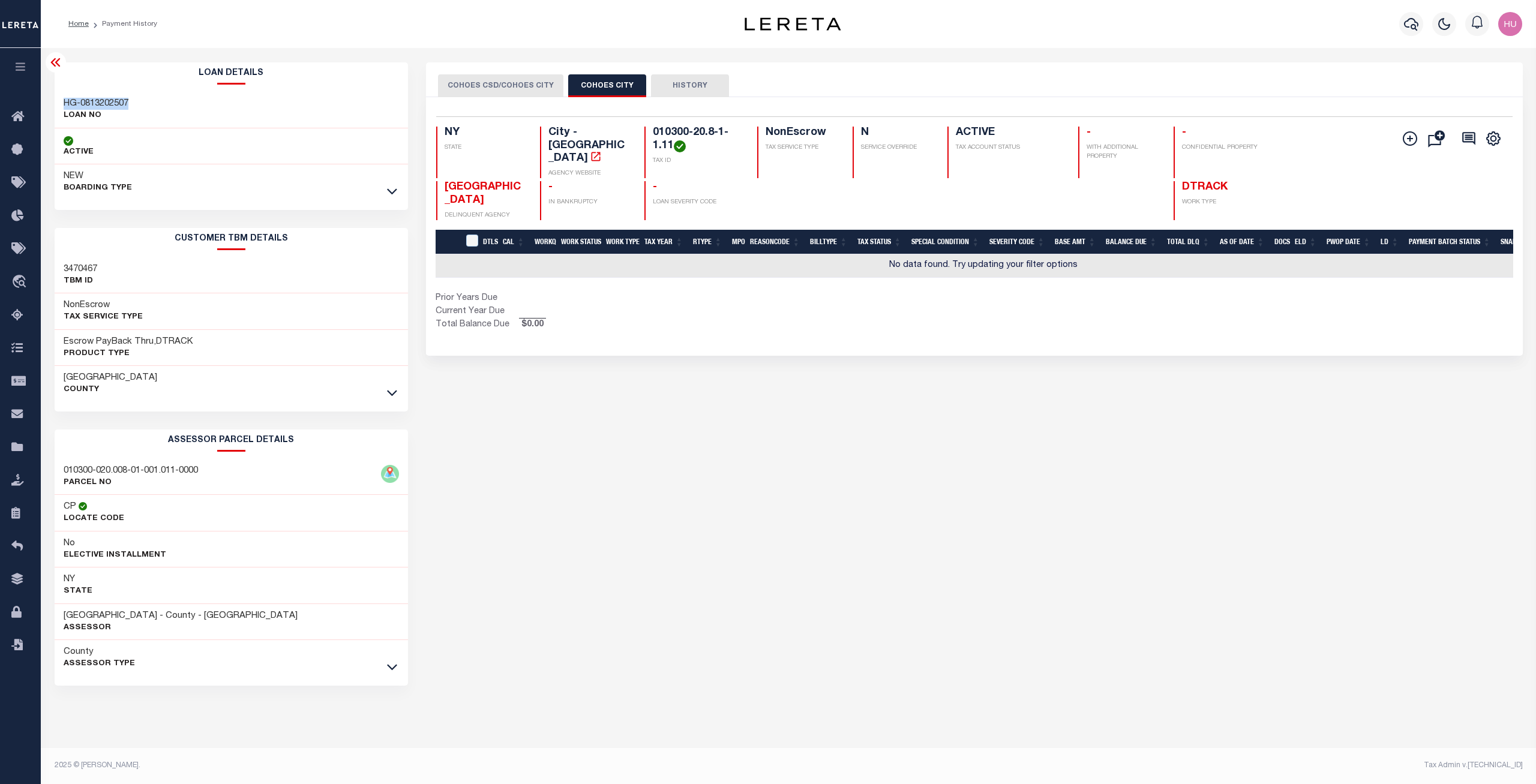
click at [521, 82] on button "COHOES CSD/COHOES CITY" at bounding box center [501, 86] width 125 height 23
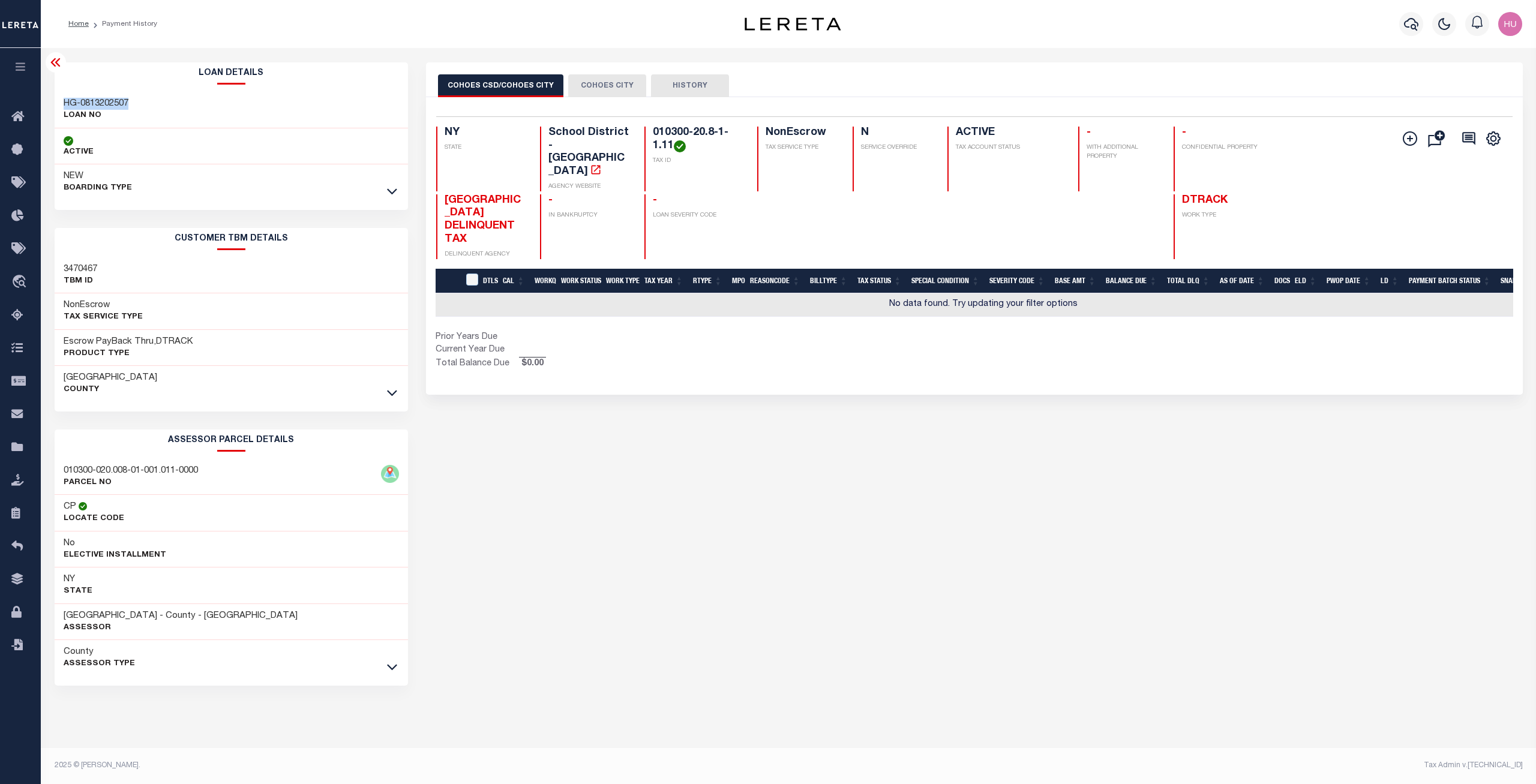
click at [593, 85] on button "COHOES CITY" at bounding box center [607, 86] width 78 height 23
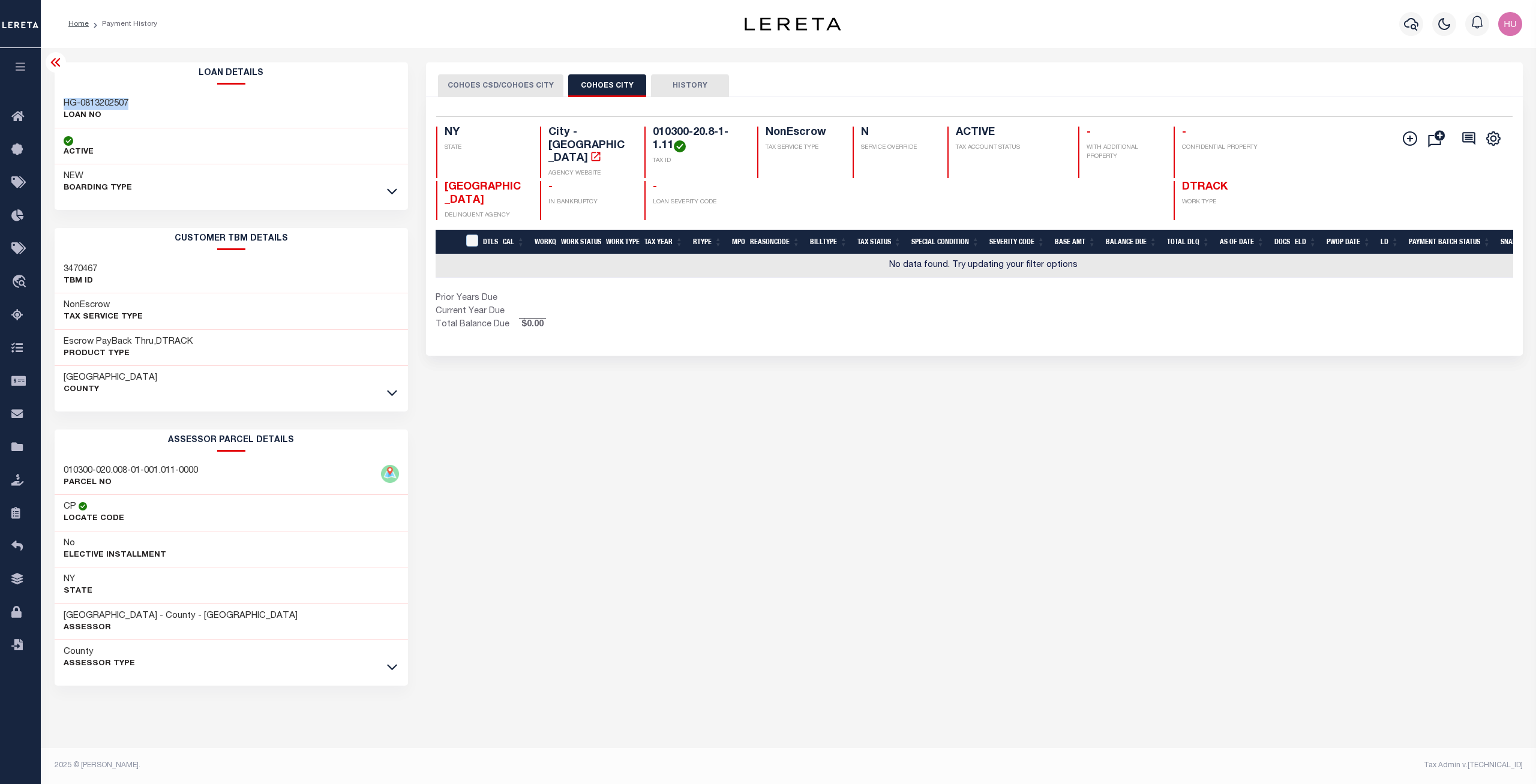
click at [523, 86] on button "COHOES CSD/COHOES CITY" at bounding box center [501, 86] width 125 height 23
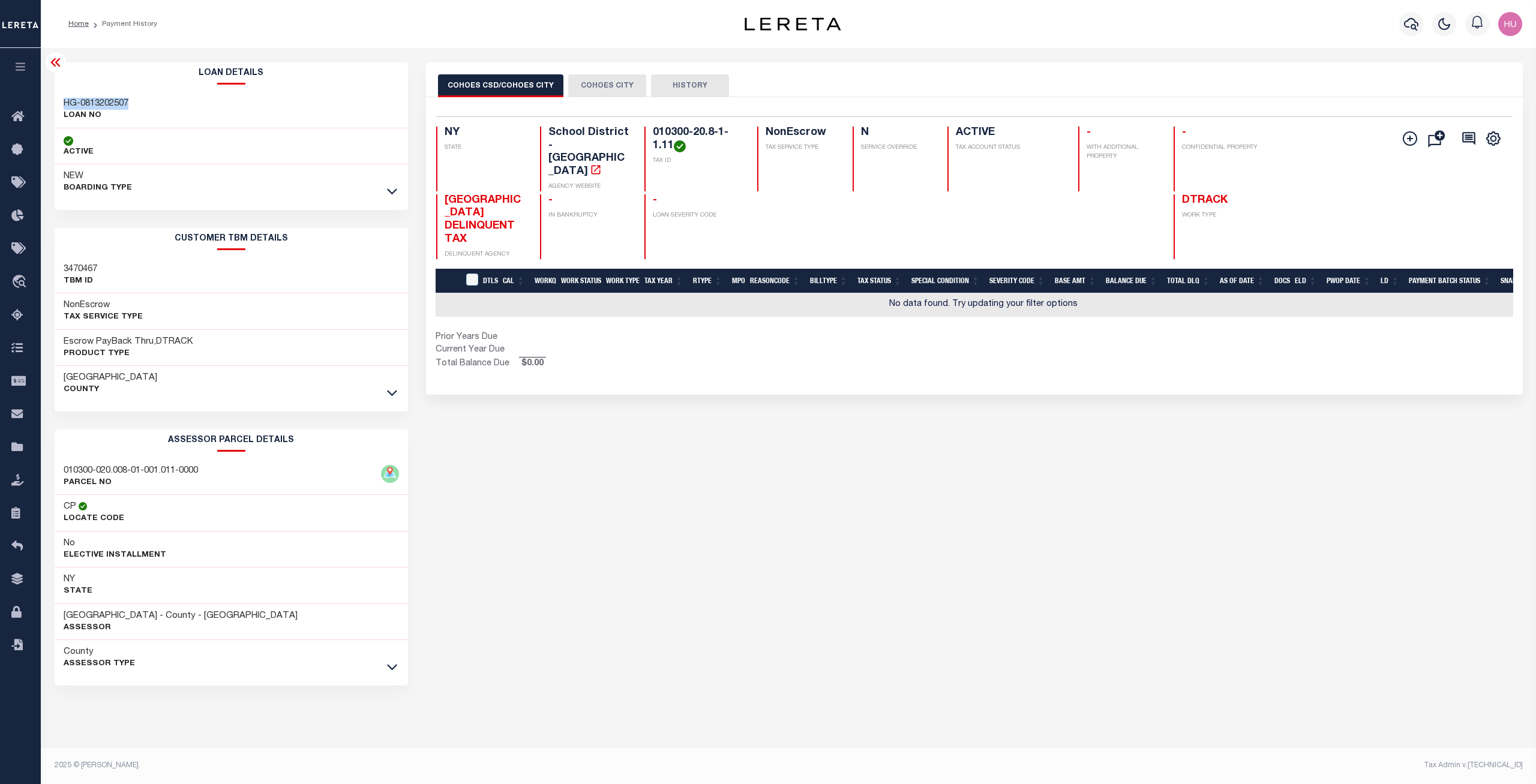
click at [587, 83] on button "COHOES CITY" at bounding box center [607, 86] width 78 height 23
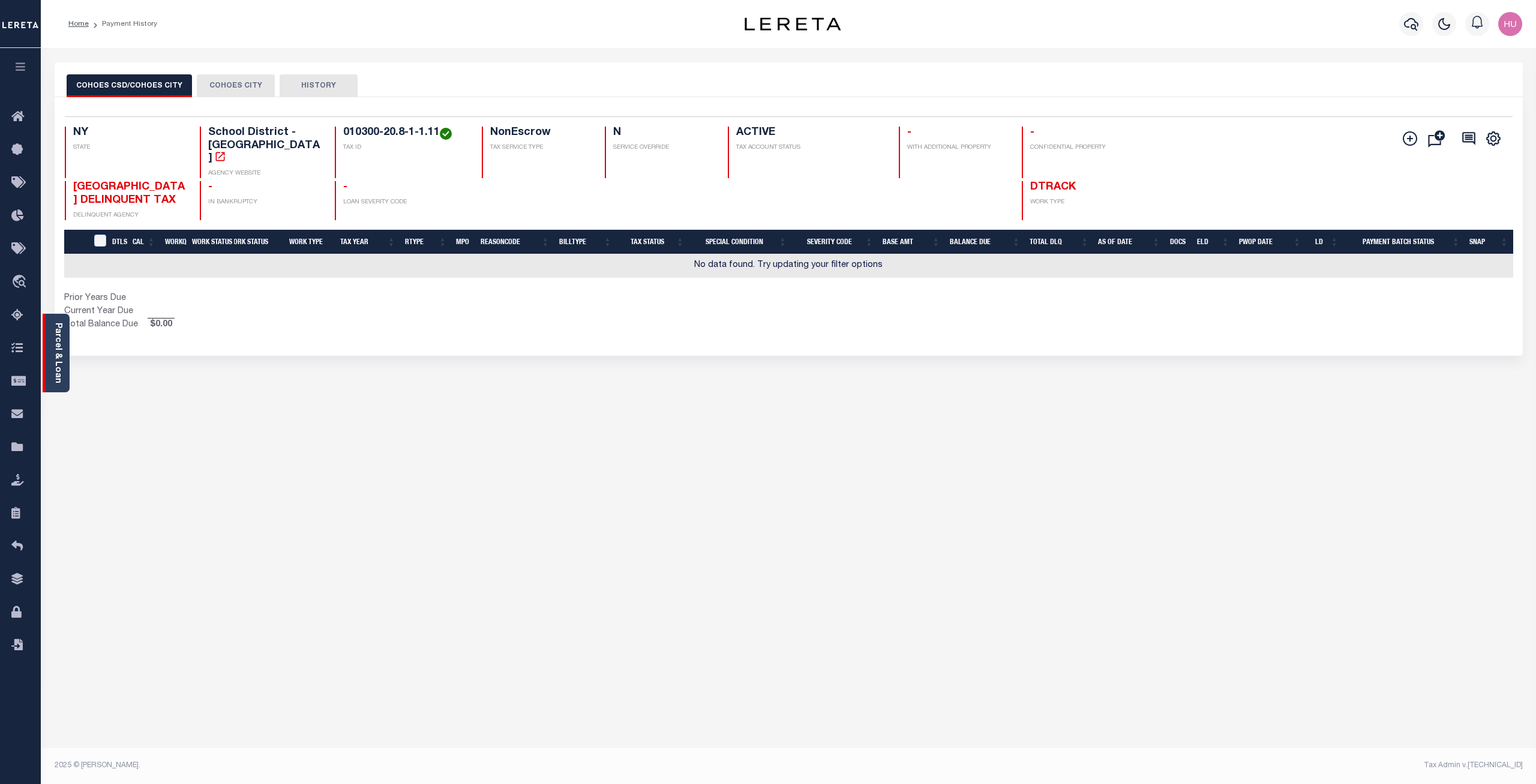
click at [59, 346] on link "Parcel & Loan" at bounding box center [58, 353] width 8 height 60
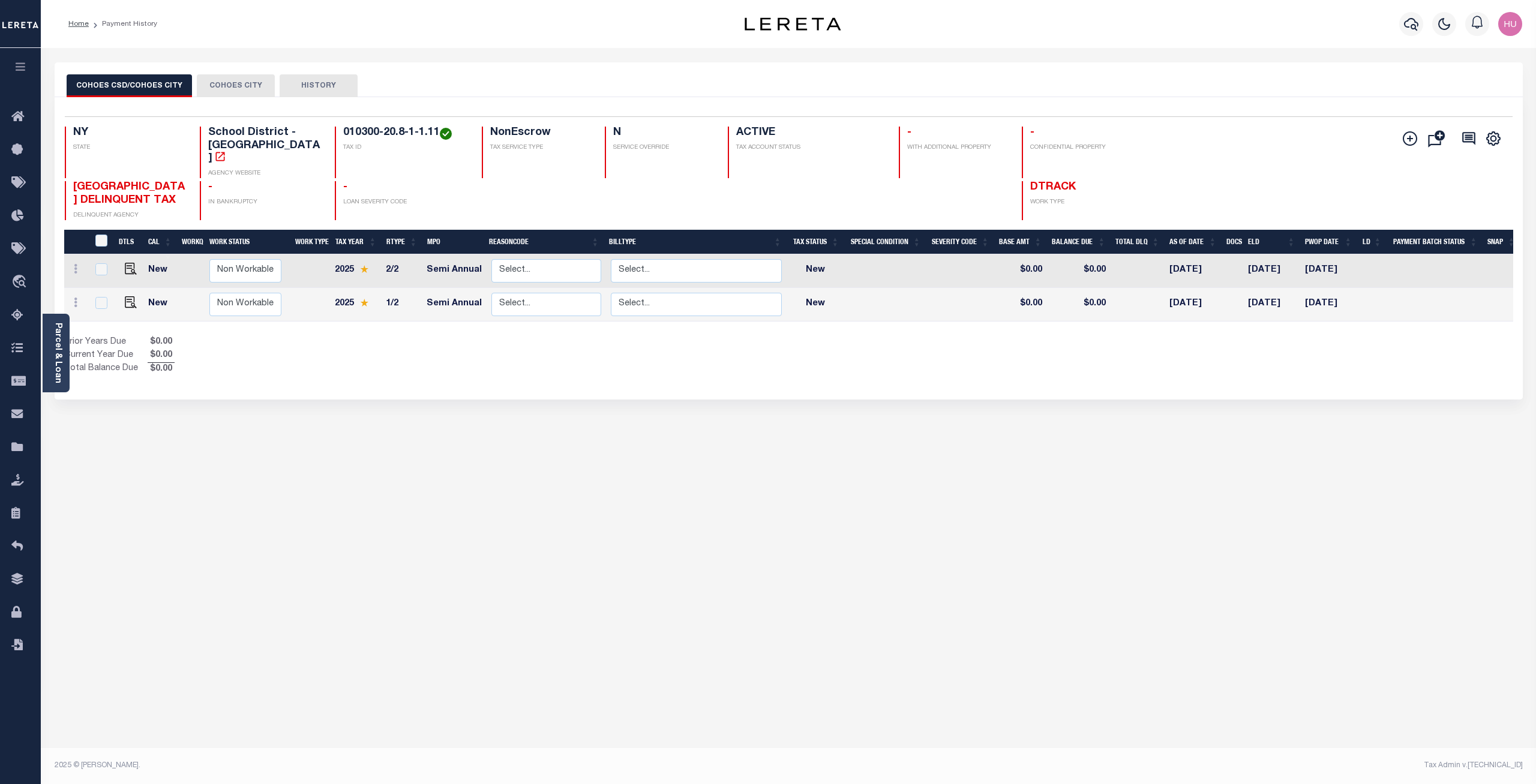
click at [209, 86] on button "COHOES CITY" at bounding box center [236, 86] width 78 height 23
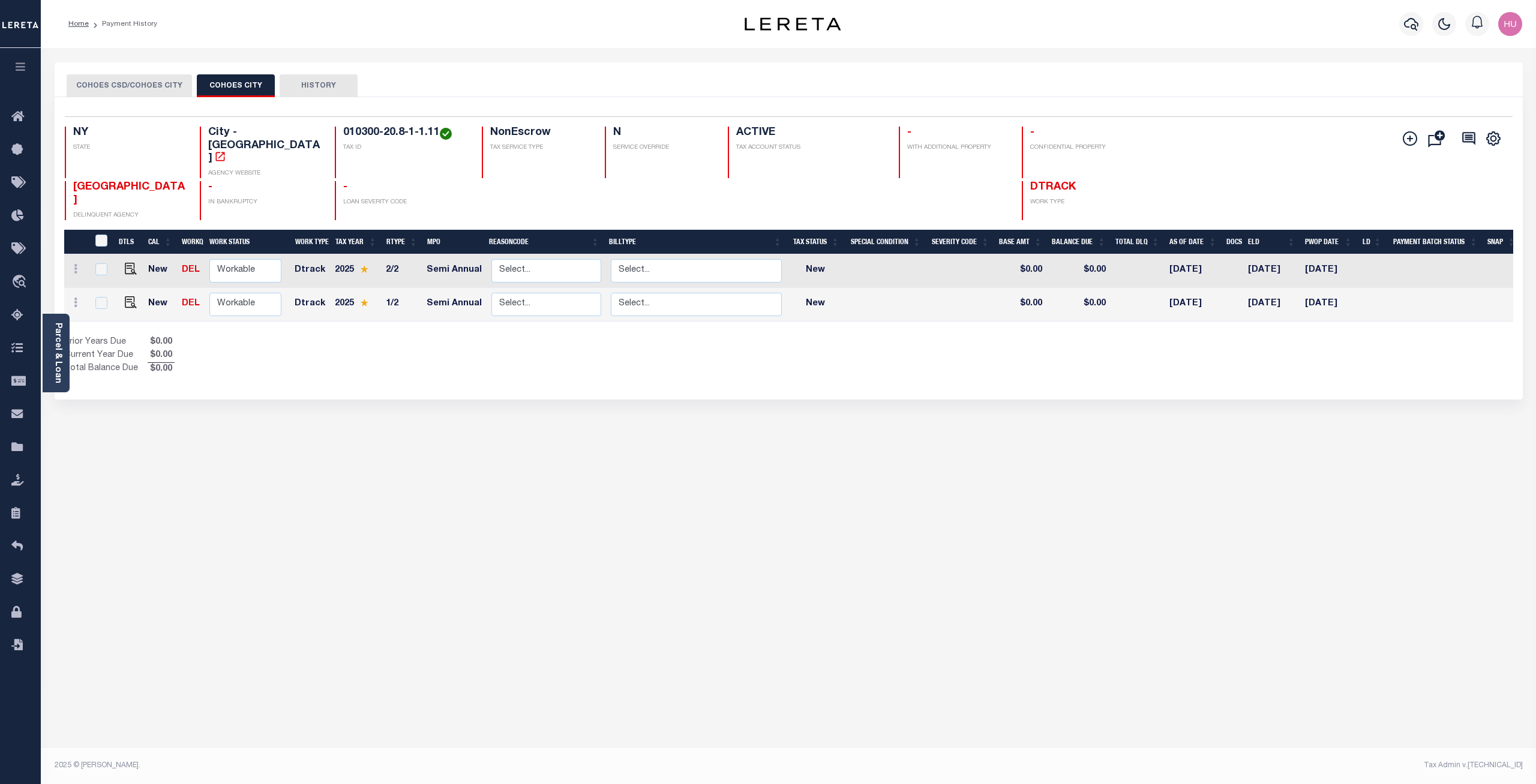
click at [136, 82] on button "COHOES CSD/COHOES CITY" at bounding box center [130, 86] width 125 height 23
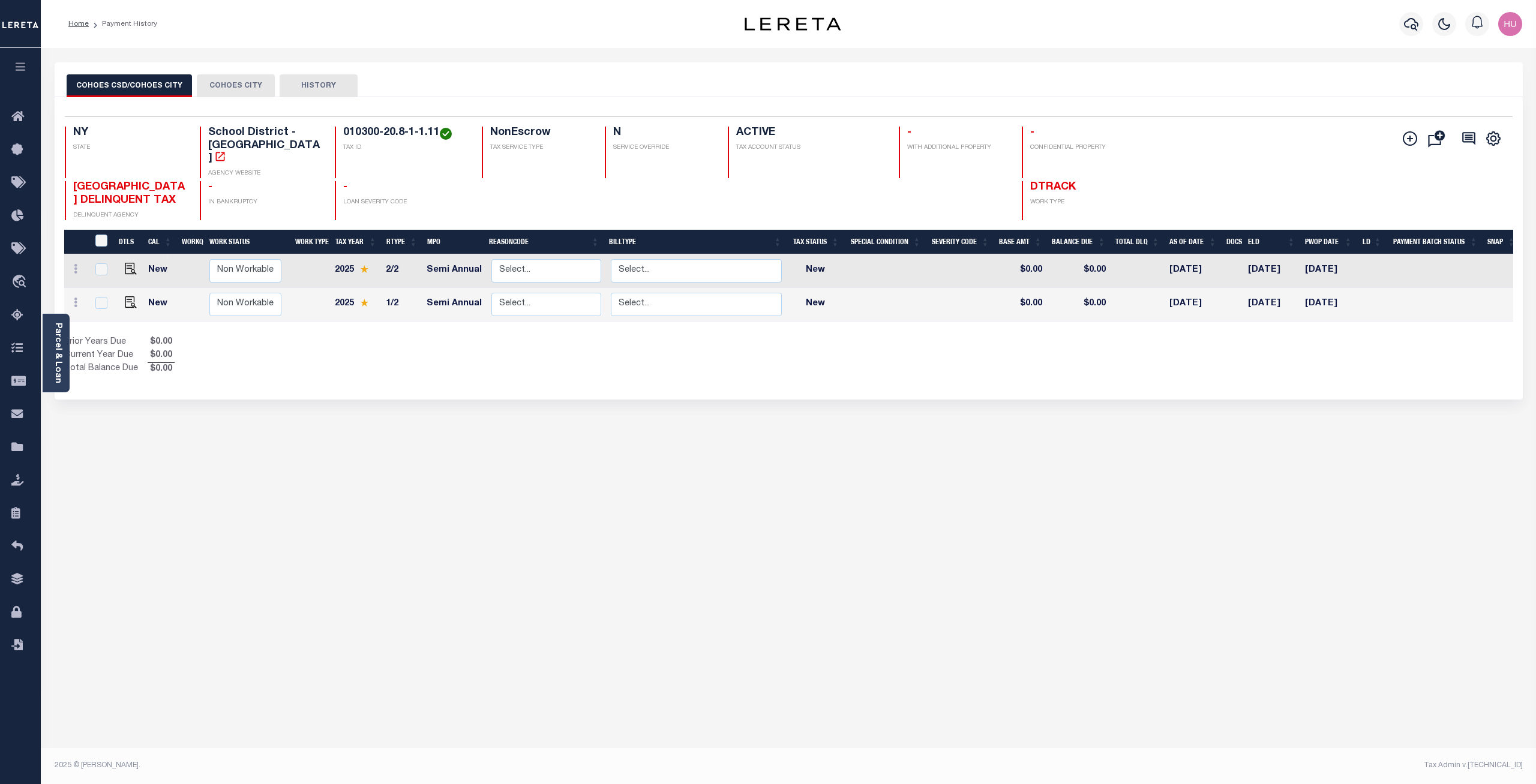
click at [982, 64] on div "COHOES CSD/COHOES CITY COHOES CITY HISTORY" at bounding box center [788, 80] width 1468 height 35
drag, startPoint x: 889, startPoint y: 70, endPoint x: 880, endPoint y: 70, distance: 9.0
drag, startPoint x: 743, startPoint y: 71, endPoint x: 723, endPoint y: 70, distance: 20.0
drag, startPoint x: 684, startPoint y: 67, endPoint x: 664, endPoint y: 66, distance: 20.0
click at [615, 63] on div "COHOES CSD/COHOES CITY COHOES CITY HISTORY" at bounding box center [788, 80] width 1468 height 35
